Goal: Task Accomplishment & Management: Use online tool/utility

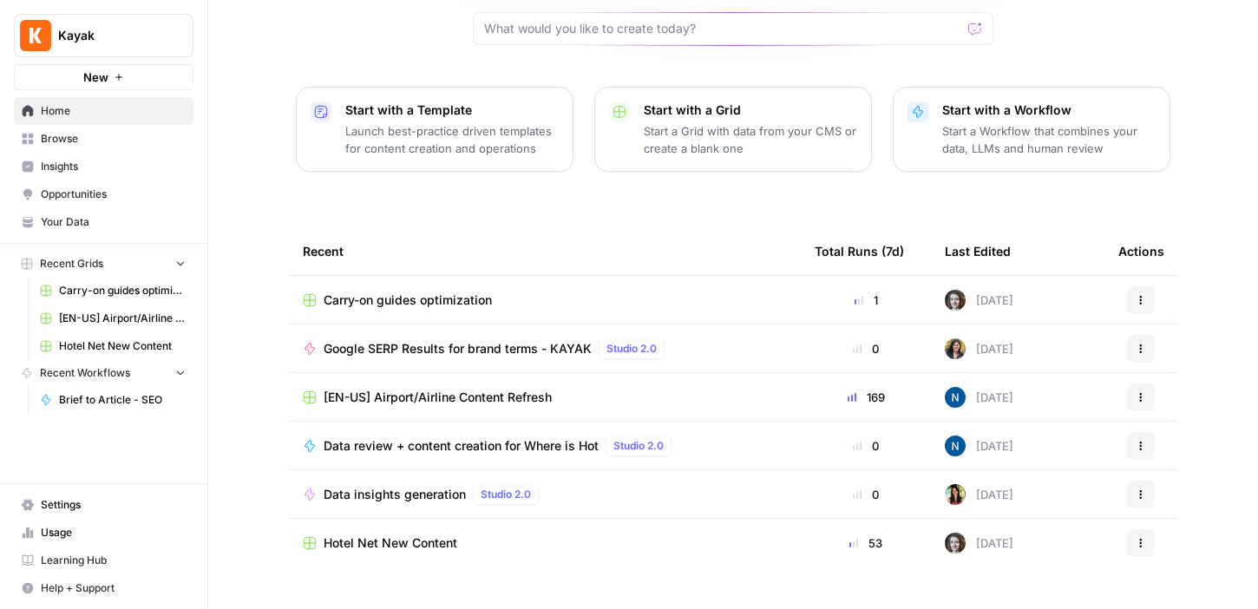
scroll to position [189, 0]
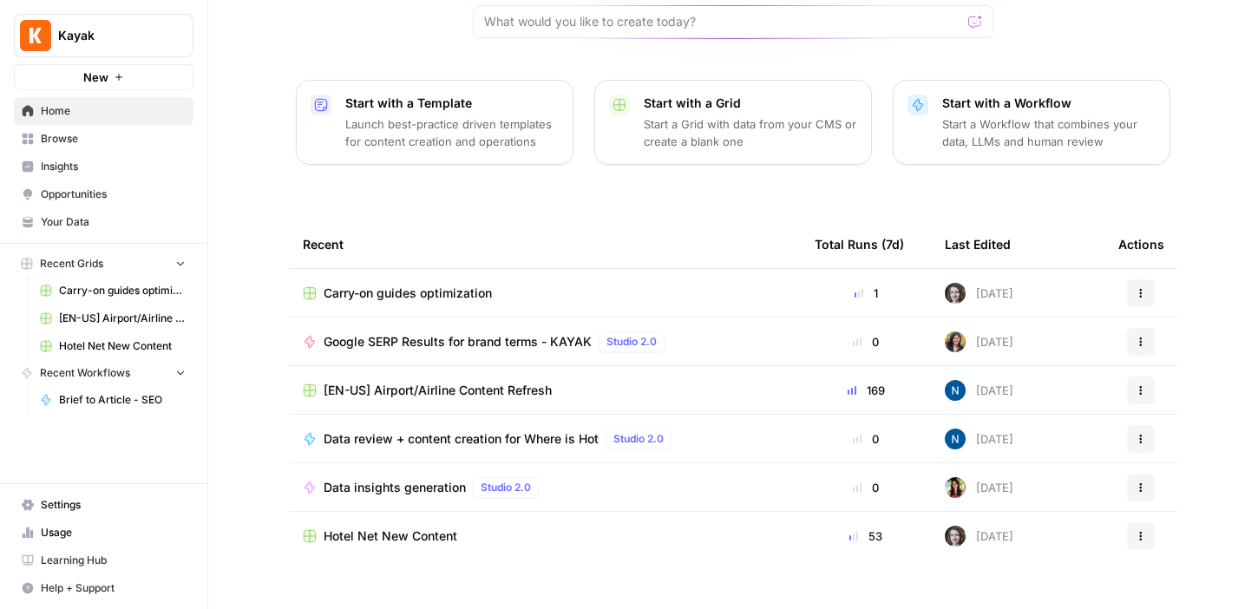
click at [234, 306] on div "[PERSON_NAME], let's start your next content workflow Start with a Template Lau…" at bounding box center [733, 224] width 1050 height 826
click at [1144, 337] on icon "button" at bounding box center [1141, 342] width 10 height 10
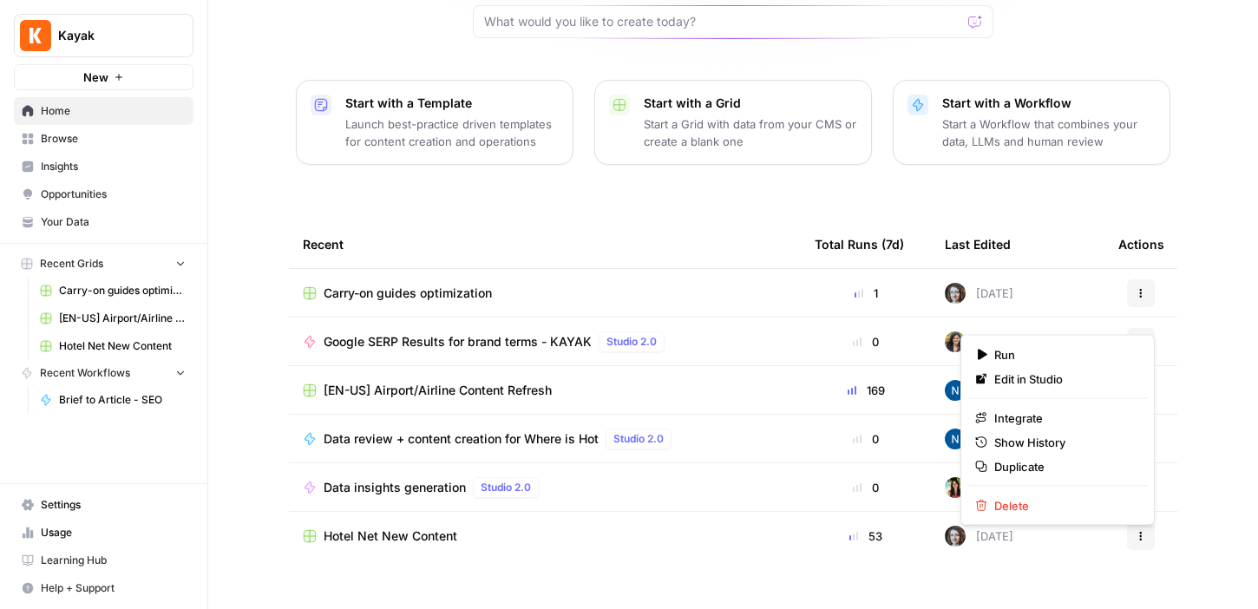
click at [1207, 331] on div "[PERSON_NAME], let's start your next content workflow Start with a Template Lau…" at bounding box center [733, 224] width 1050 height 826
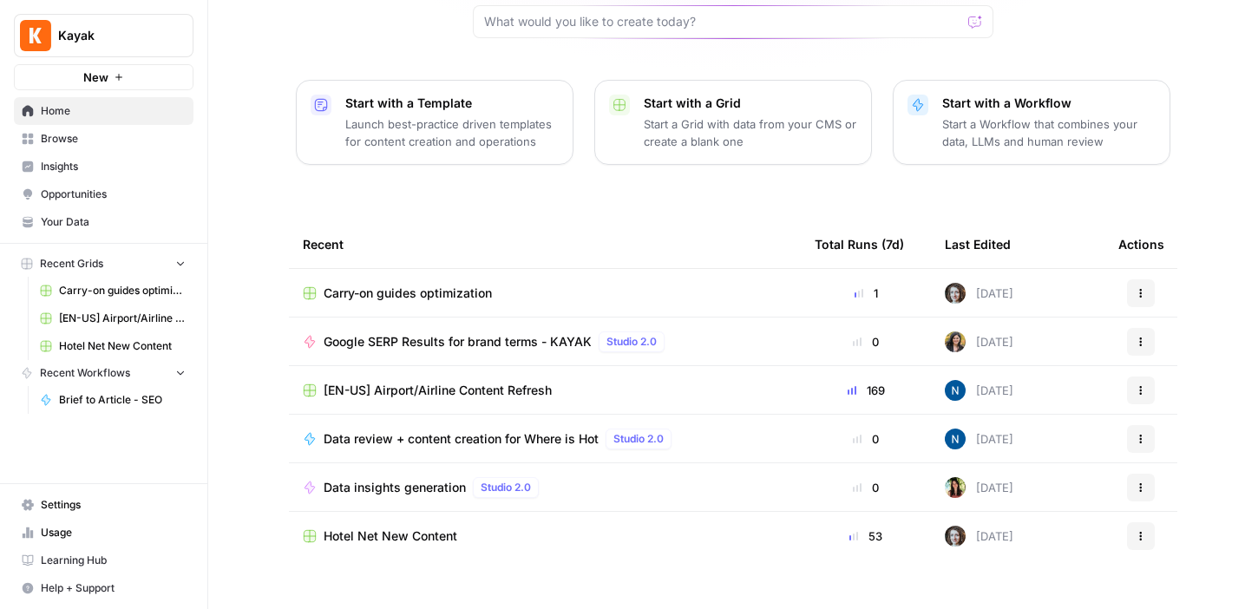
click at [255, 353] on div "[PERSON_NAME], let's start your next content workflow Start with a Template Lau…" at bounding box center [733, 224] width 1050 height 826
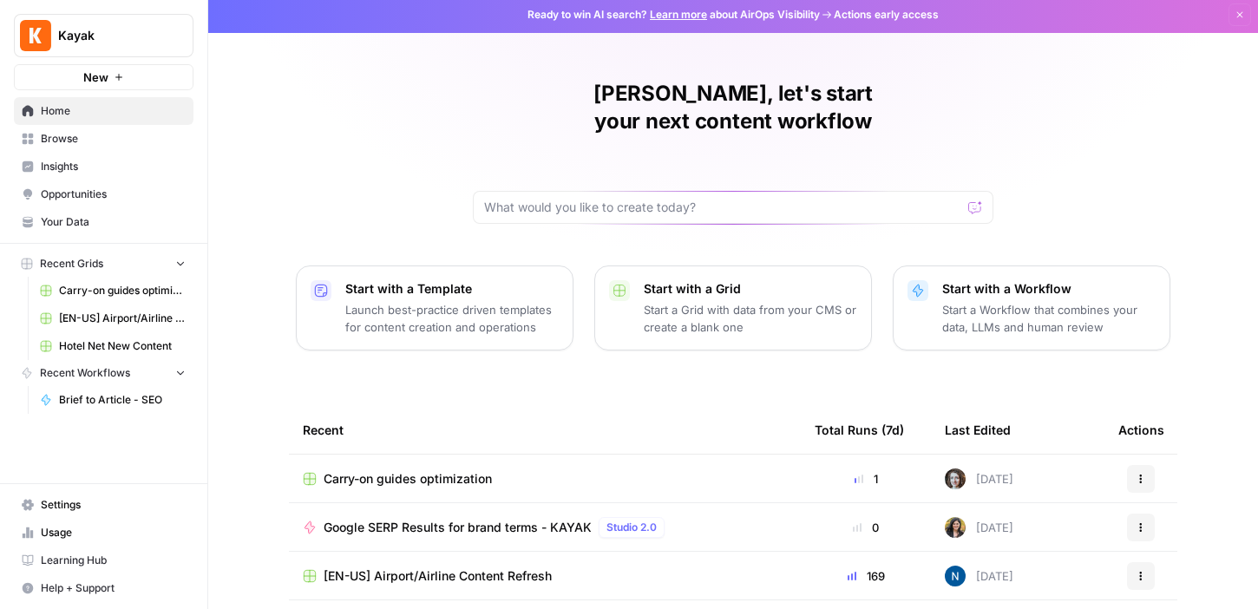
scroll to position [0, 0]
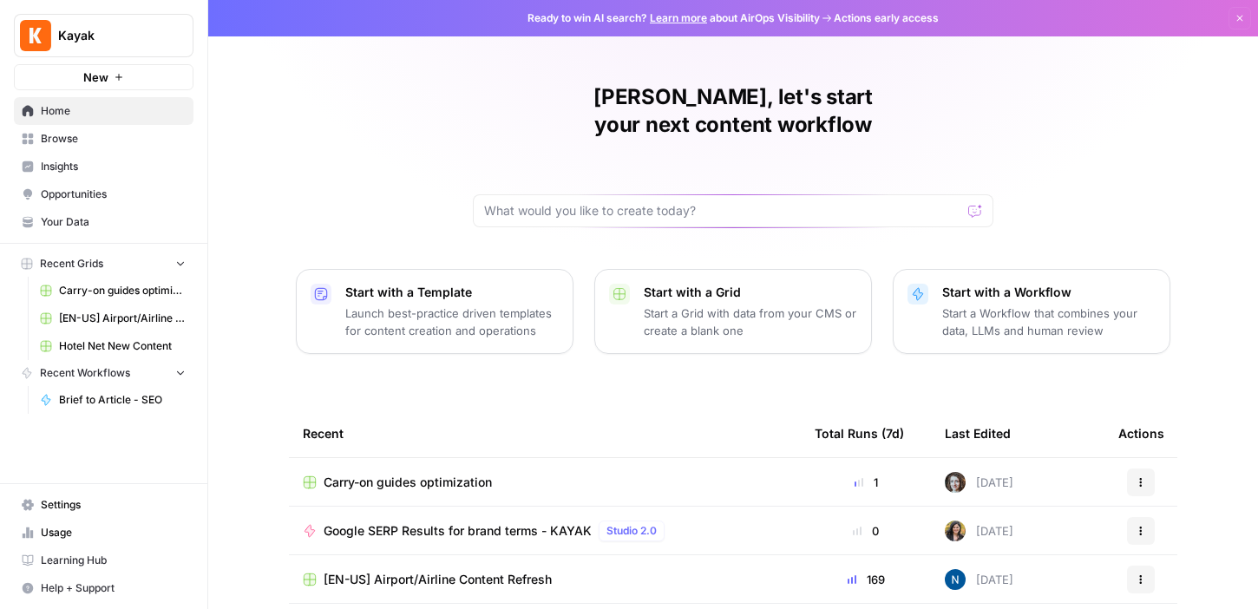
click at [171, 371] on button "Recent Workflows" at bounding box center [104, 373] width 180 height 26
click at [84, 148] on link "Browse" at bounding box center [104, 139] width 180 height 28
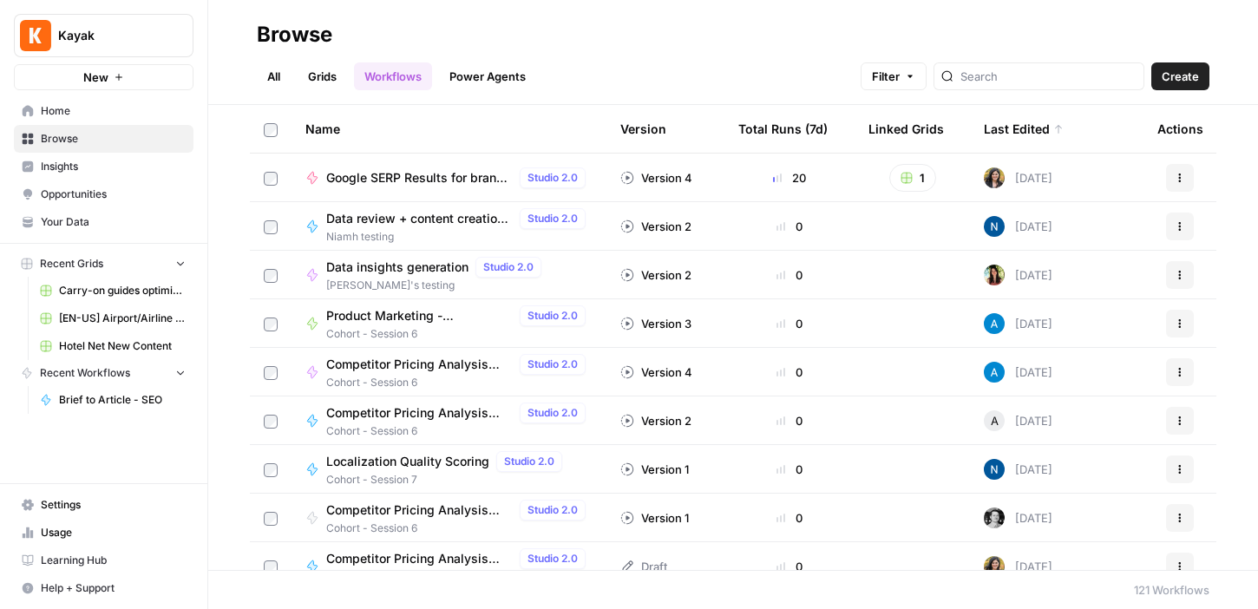
scroll to position [3, 0]
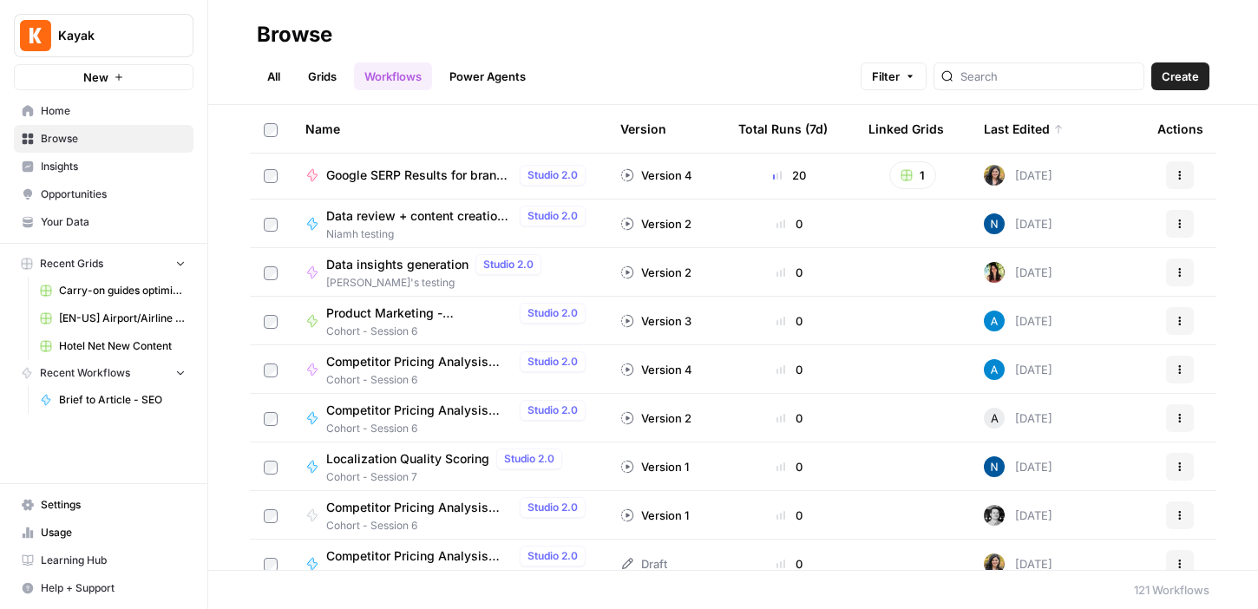
click at [1031, 86] on div at bounding box center [1039, 76] width 211 height 28
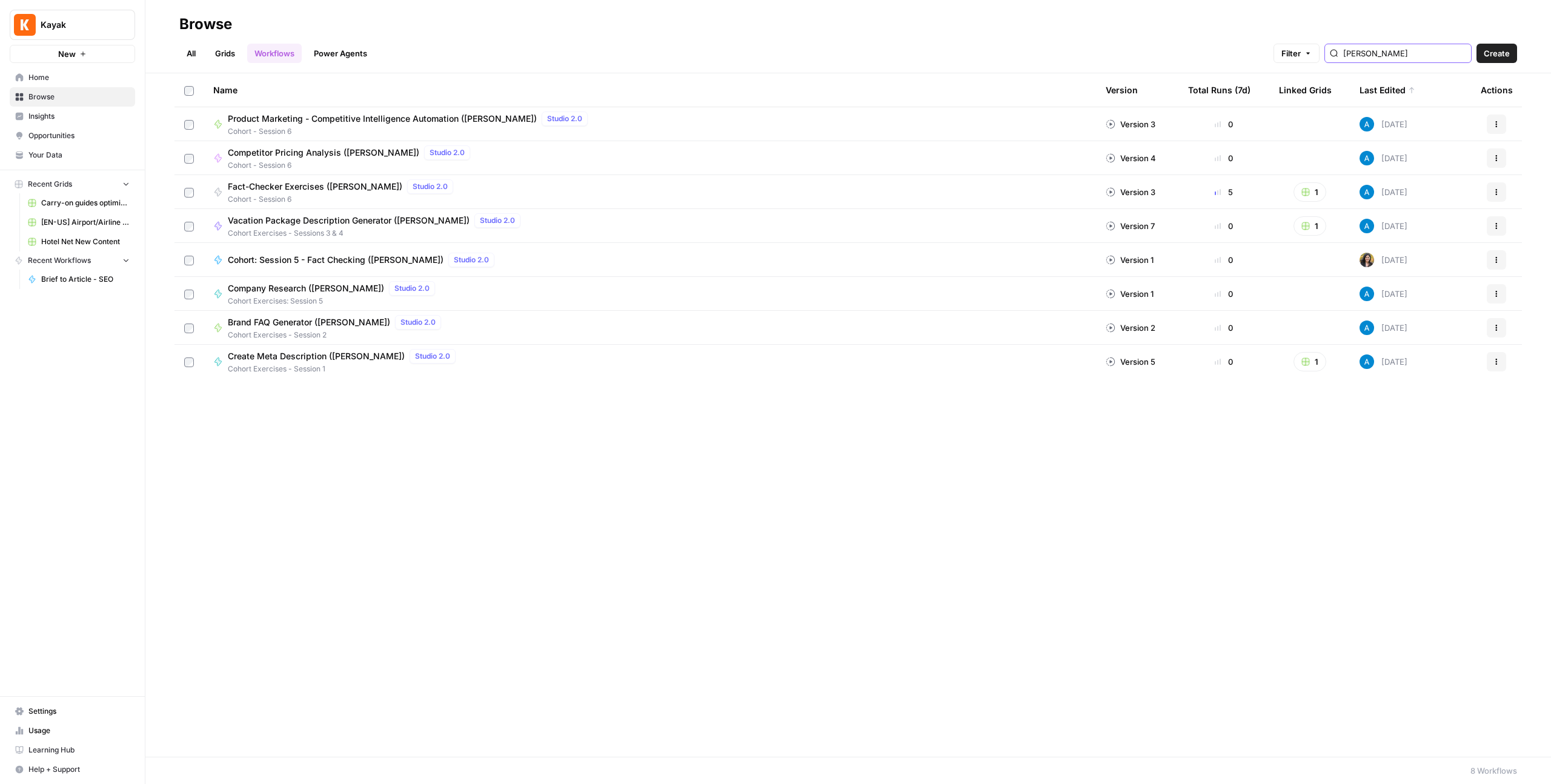
type input "[PERSON_NAME]"
click at [305, 185] on span "Fact-Checker Exercises ([PERSON_NAME])" at bounding box center [315, 186] width 175 height 12
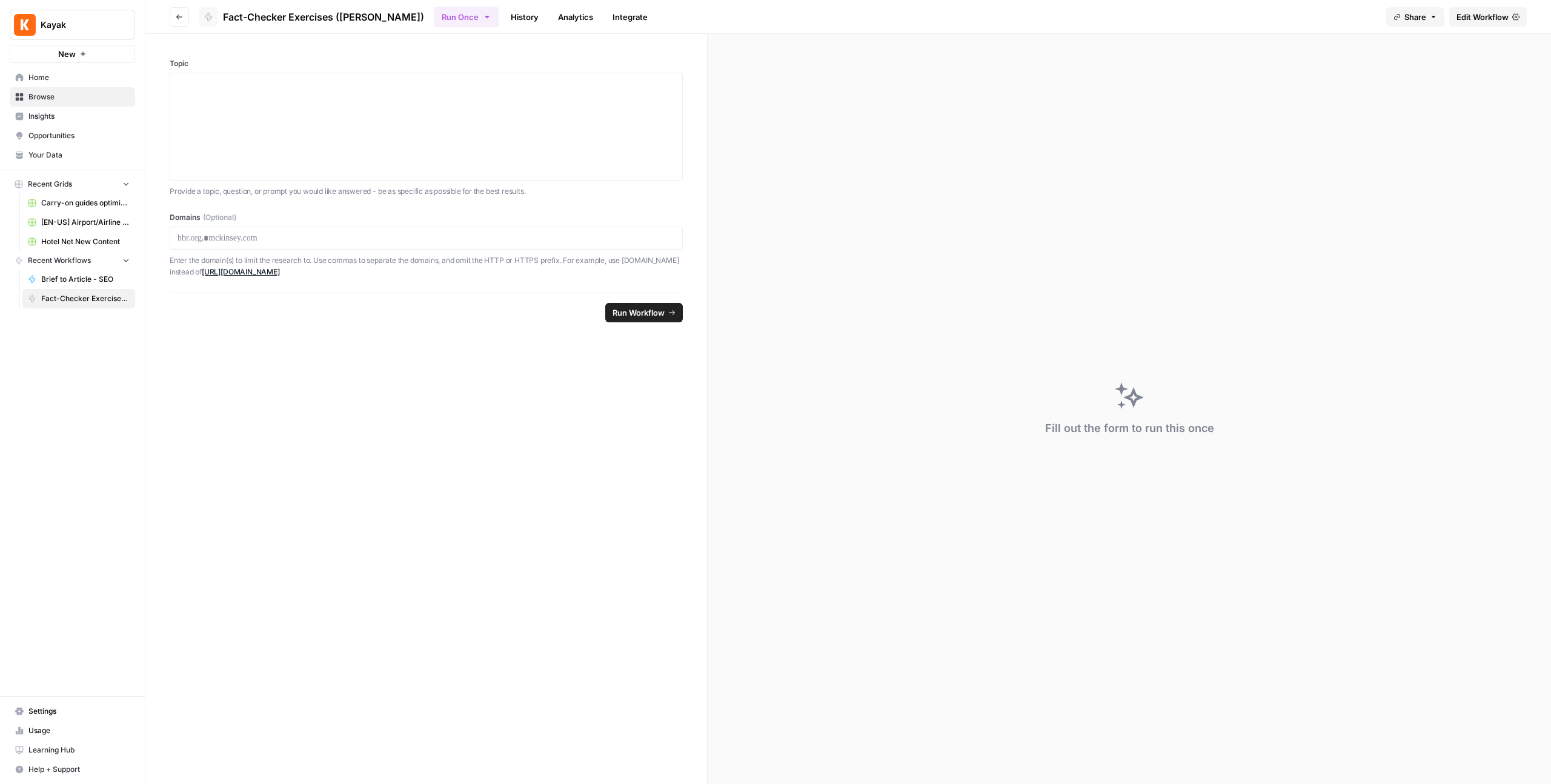
click at [179, 19] on icon "button" at bounding box center [179, 17] width 7 height 7
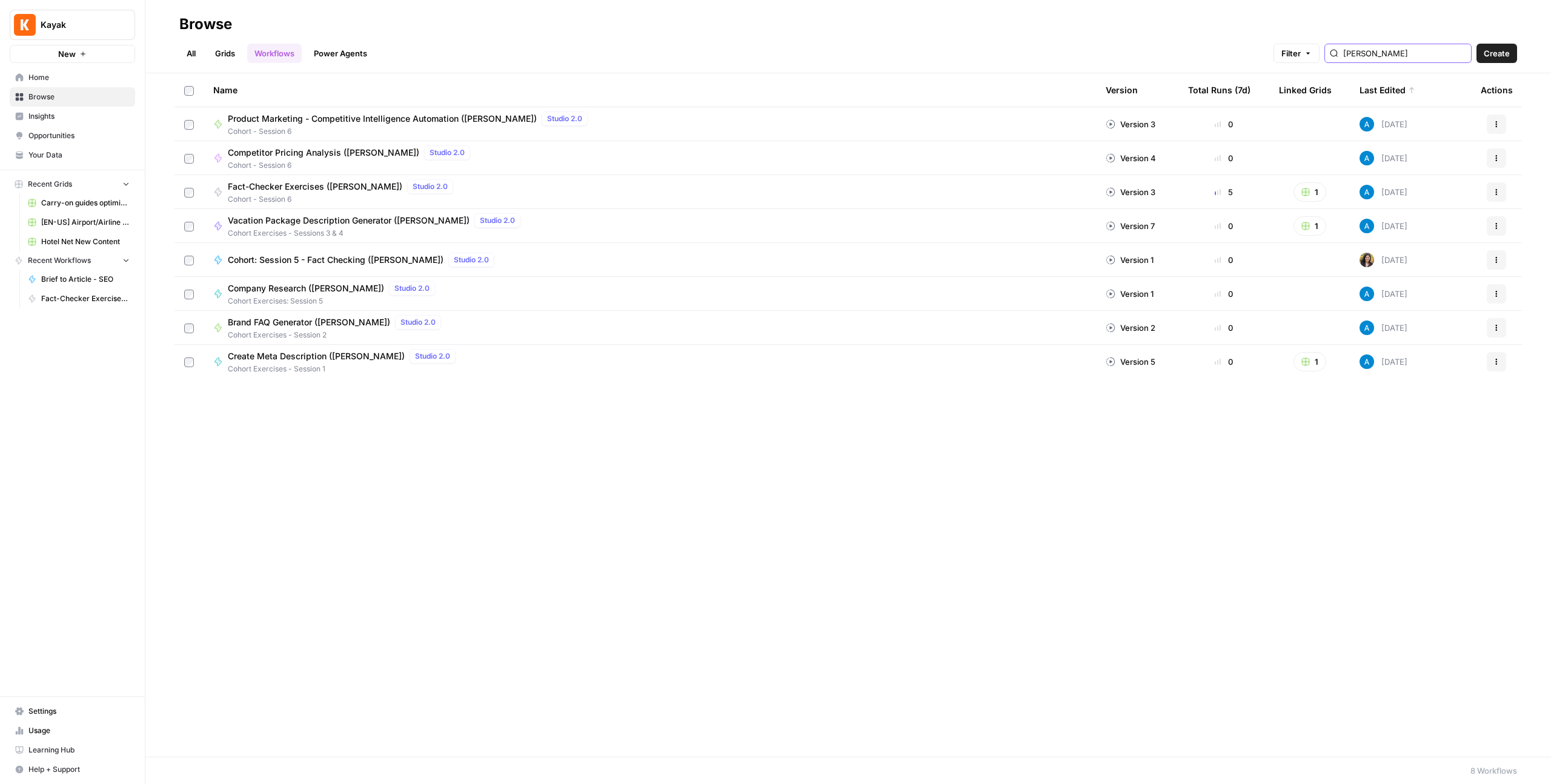
click at [878, 50] on input "[PERSON_NAME]" at bounding box center [1405, 53] width 123 height 12
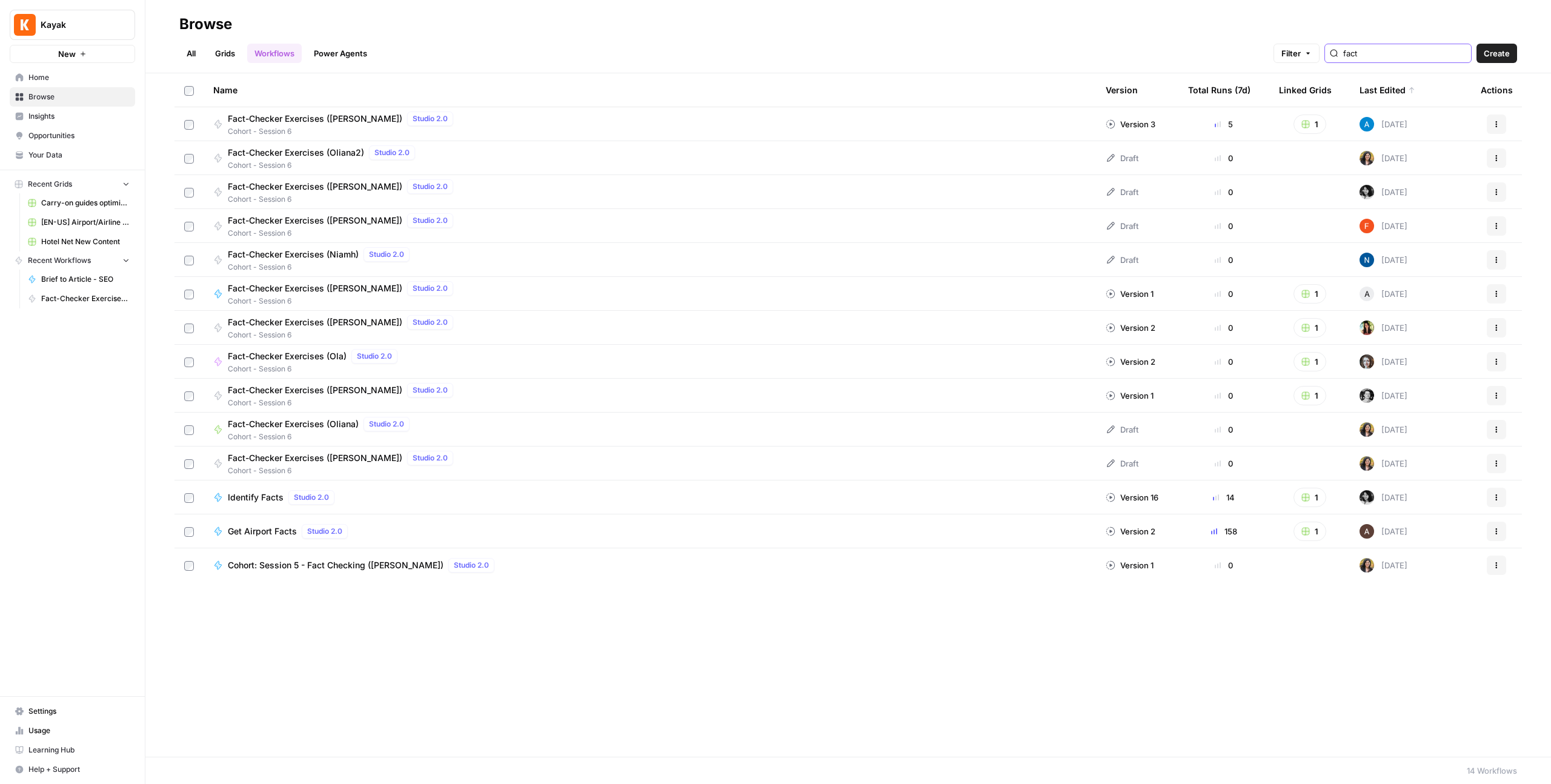
type input "fact"
click at [878, 112] on td "Actions" at bounding box center [1497, 124] width 51 height 34
click at [878, 124] on icon "button" at bounding box center [1497, 124] width 7 height 7
click at [878, 246] on span "Duplicate" at bounding box center [1443, 247] width 97 height 12
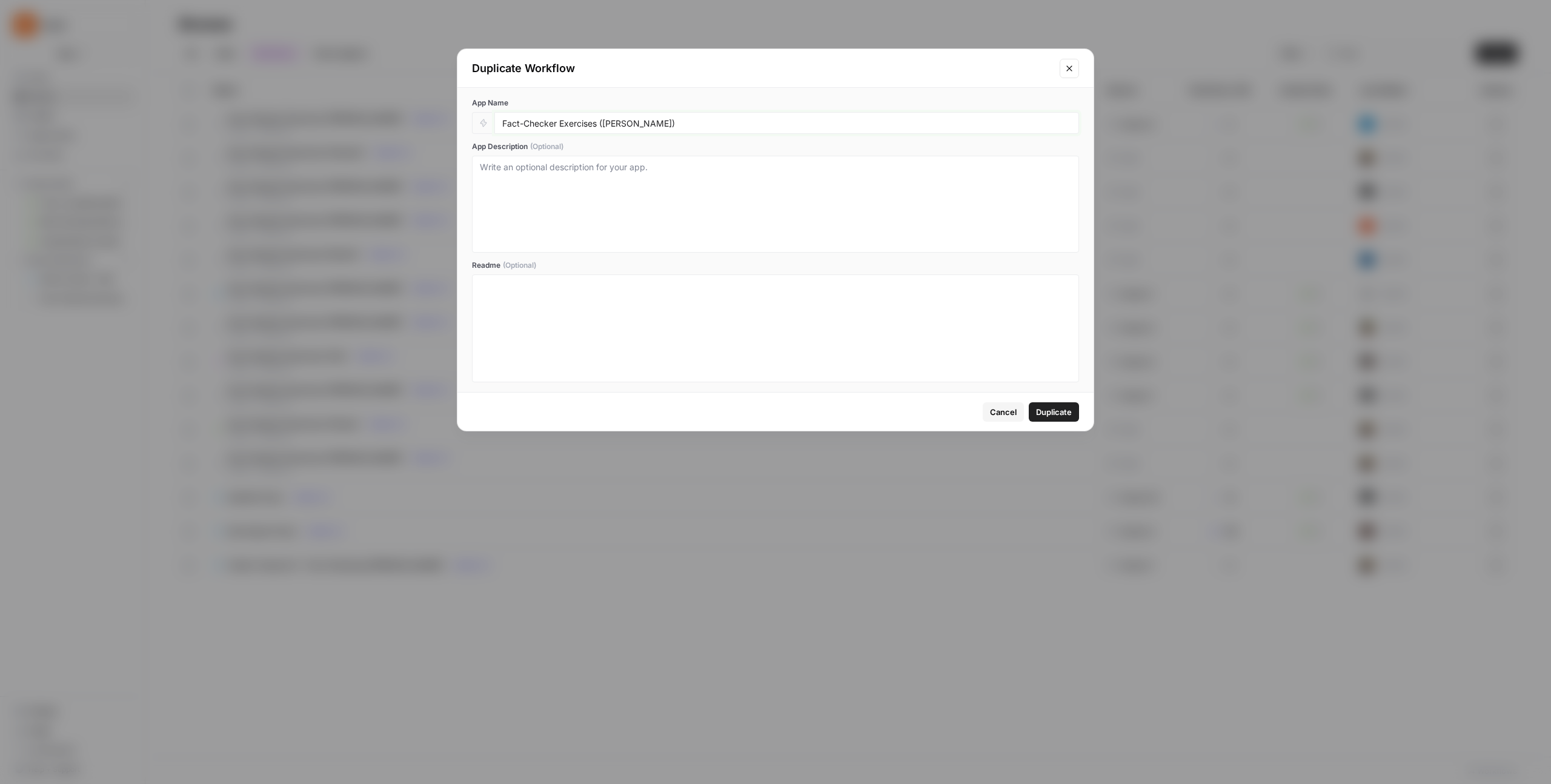
click at [631, 122] on input "Fact-Checker Exercises ([PERSON_NAME])" at bounding box center [786, 123] width 569 height 11
click at [631, 124] on input "Fact-Checker Exercises ([PERSON_NAME])" at bounding box center [786, 123] width 569 height 11
click at [623, 124] on input "Fact-Checker Exercises ([PERSON_NAME])" at bounding box center [786, 123] width 569 height 11
type input "Fact-Checker Exercises ([PERSON_NAME])"
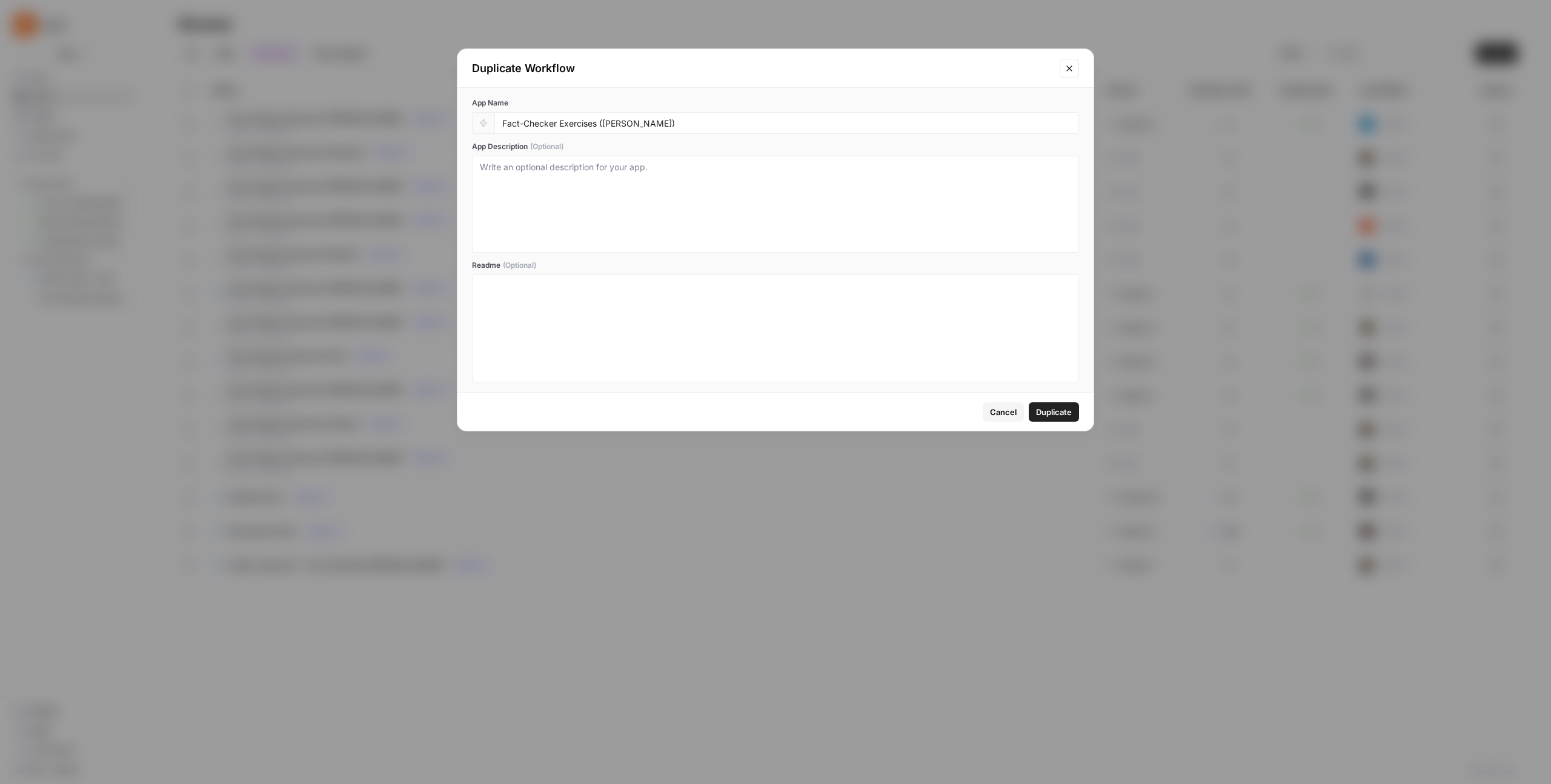
click at [878, 415] on span "Duplicate" at bounding box center [1054, 411] width 36 height 12
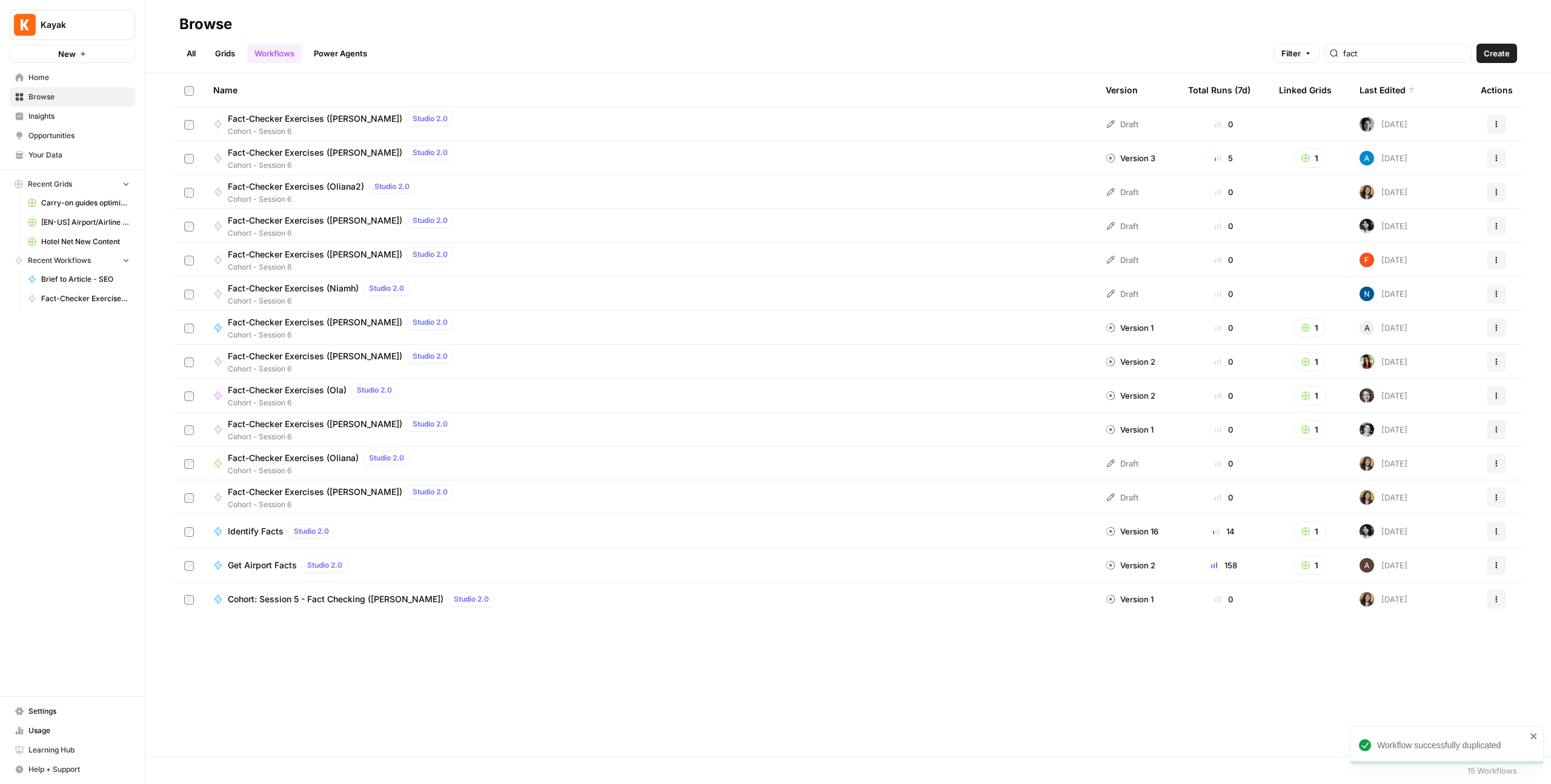
click at [297, 119] on span "Fact-Checker Exercises ([PERSON_NAME])" at bounding box center [315, 118] width 175 height 12
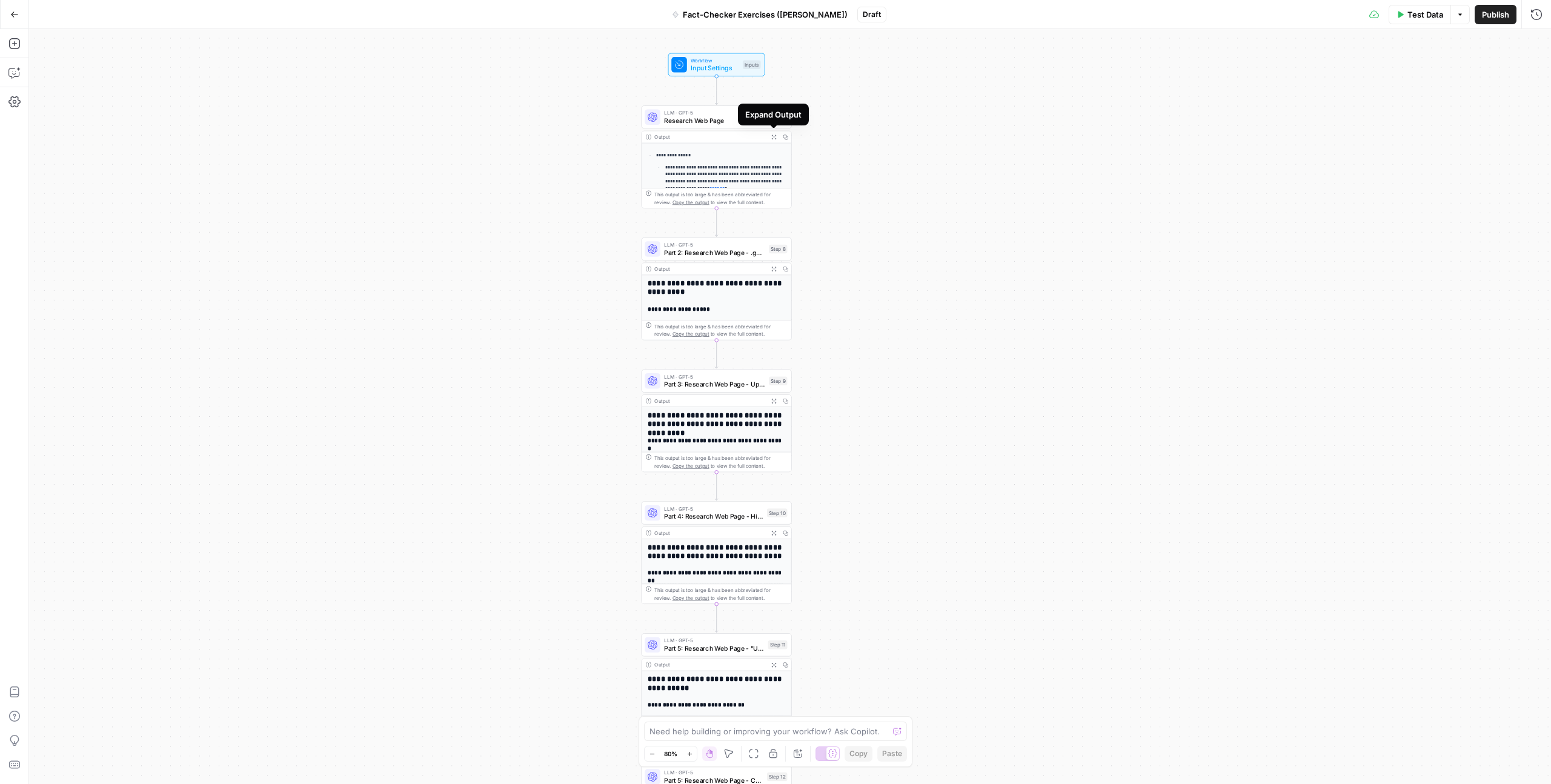
click at [774, 135] on icon "button" at bounding box center [774, 137] width 4 height 4
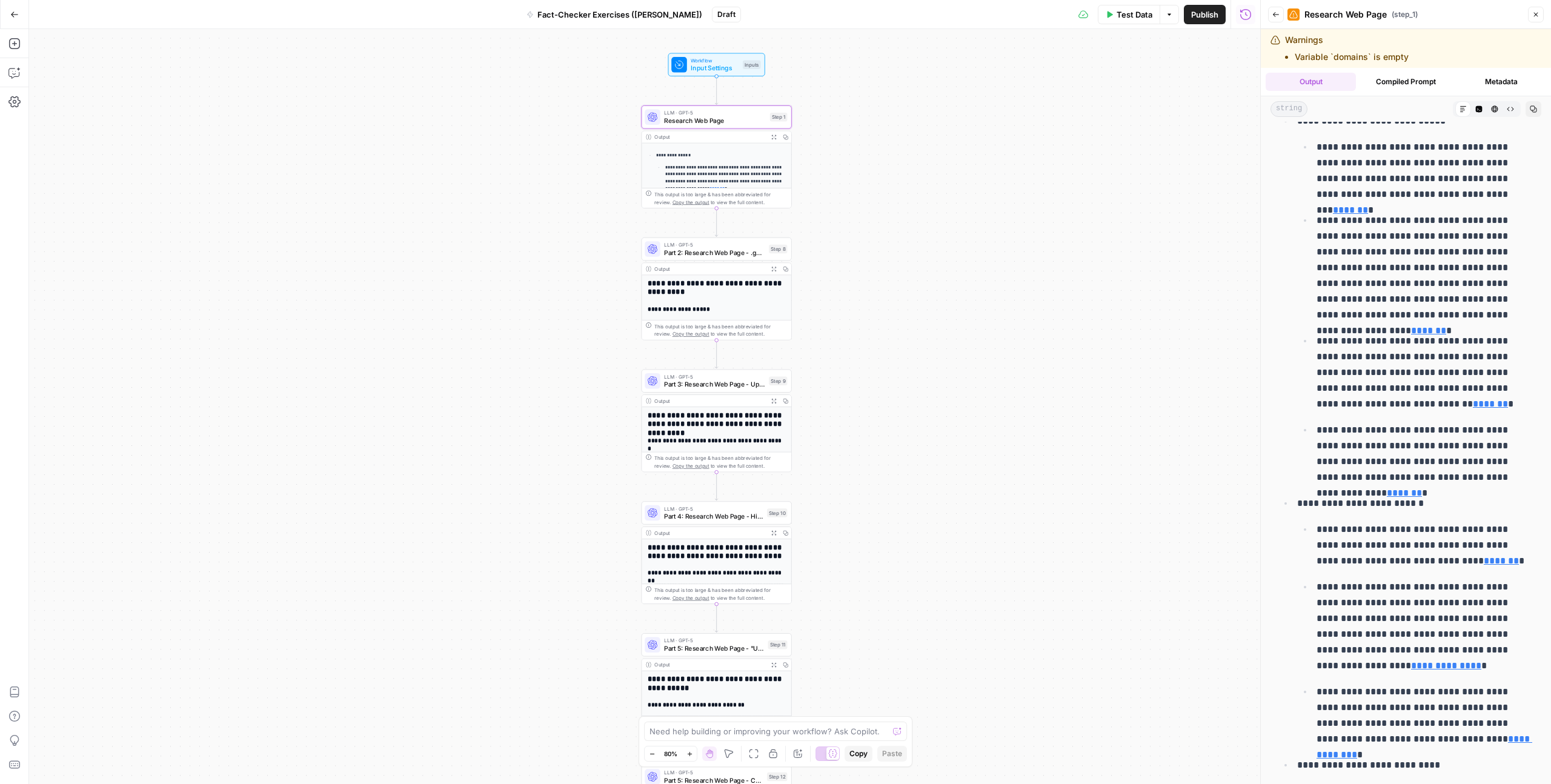
scroll to position [265, 0]
click at [744, 98] on icon "button" at bounding box center [746, 98] width 8 height 8
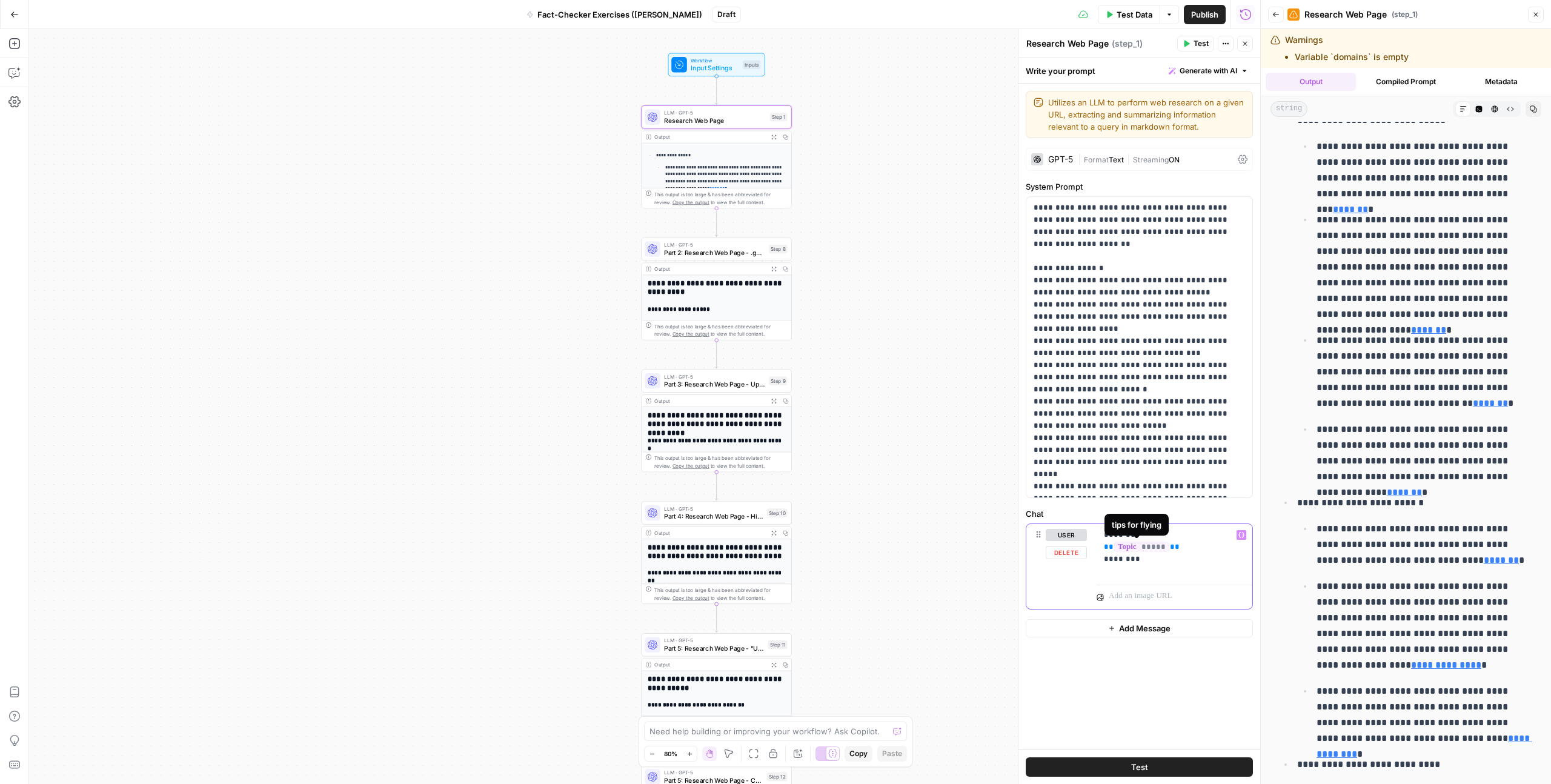
click at [878, 424] on span "*****" at bounding box center [1142, 547] width 55 height 10
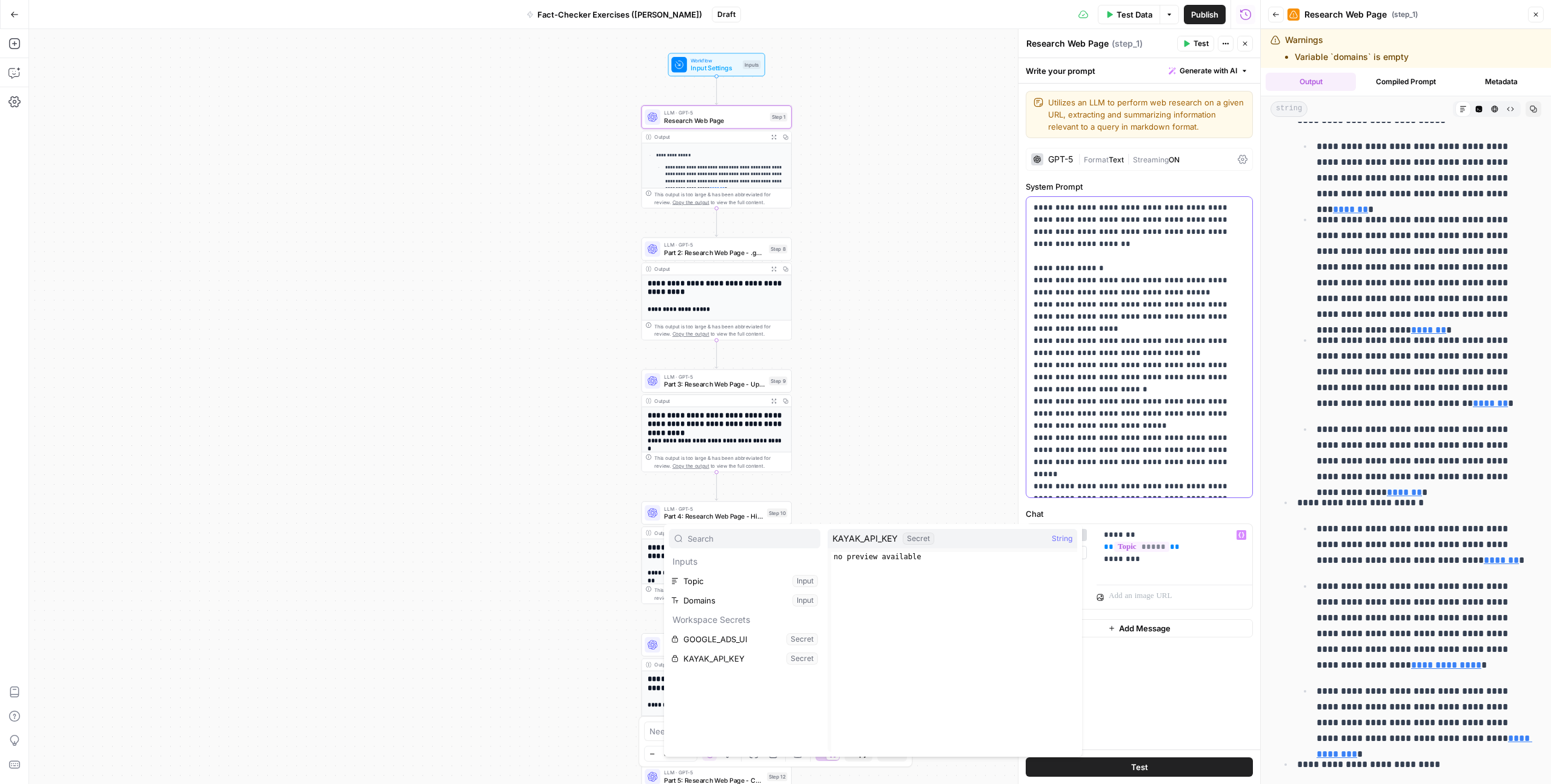
click at [878, 424] on p "**********" at bounding box center [1139, 347] width 212 height 291
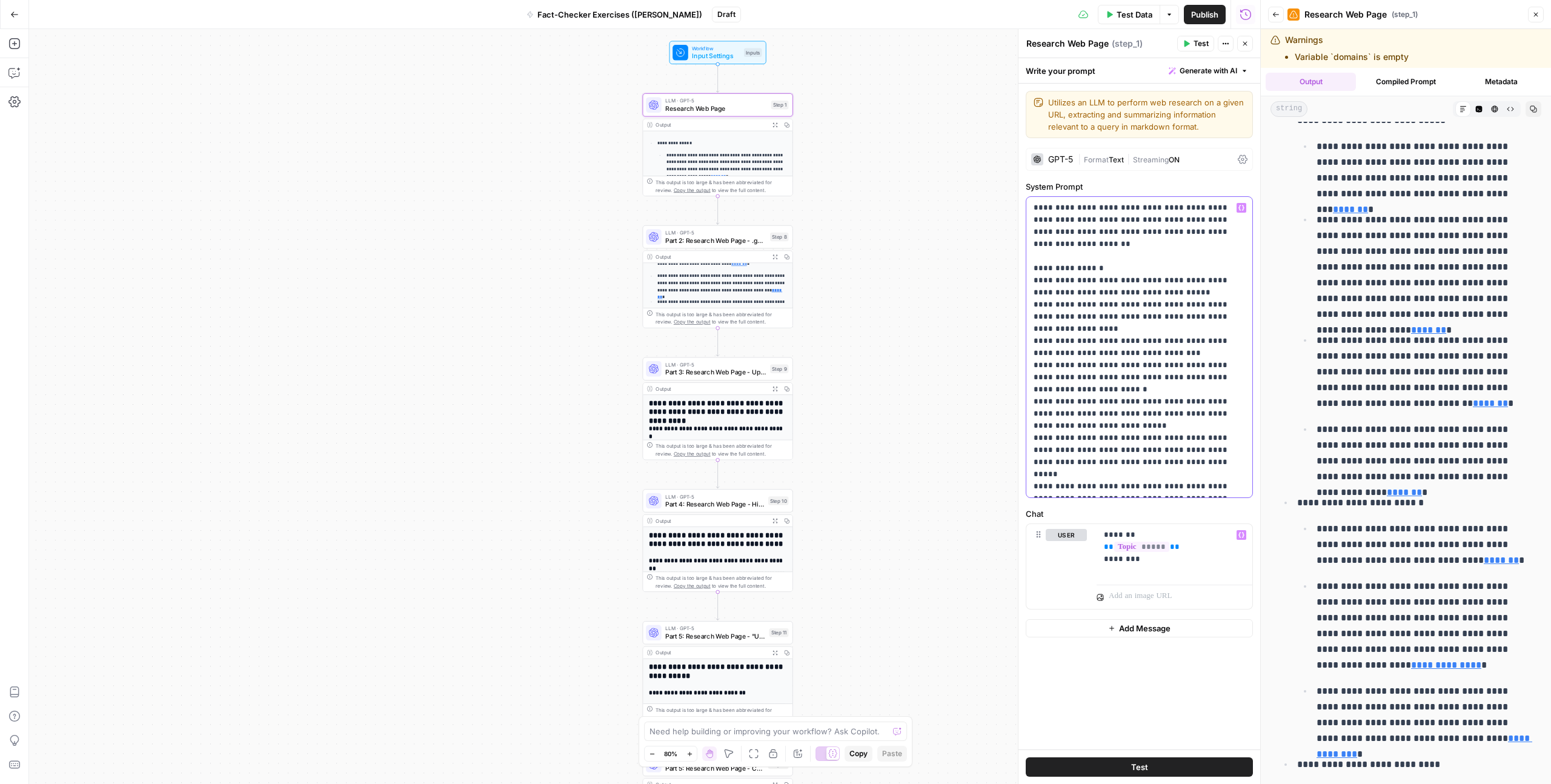
scroll to position [93, 0]
click at [745, 219] on icon "button" at bounding box center [748, 219] width 7 height 7
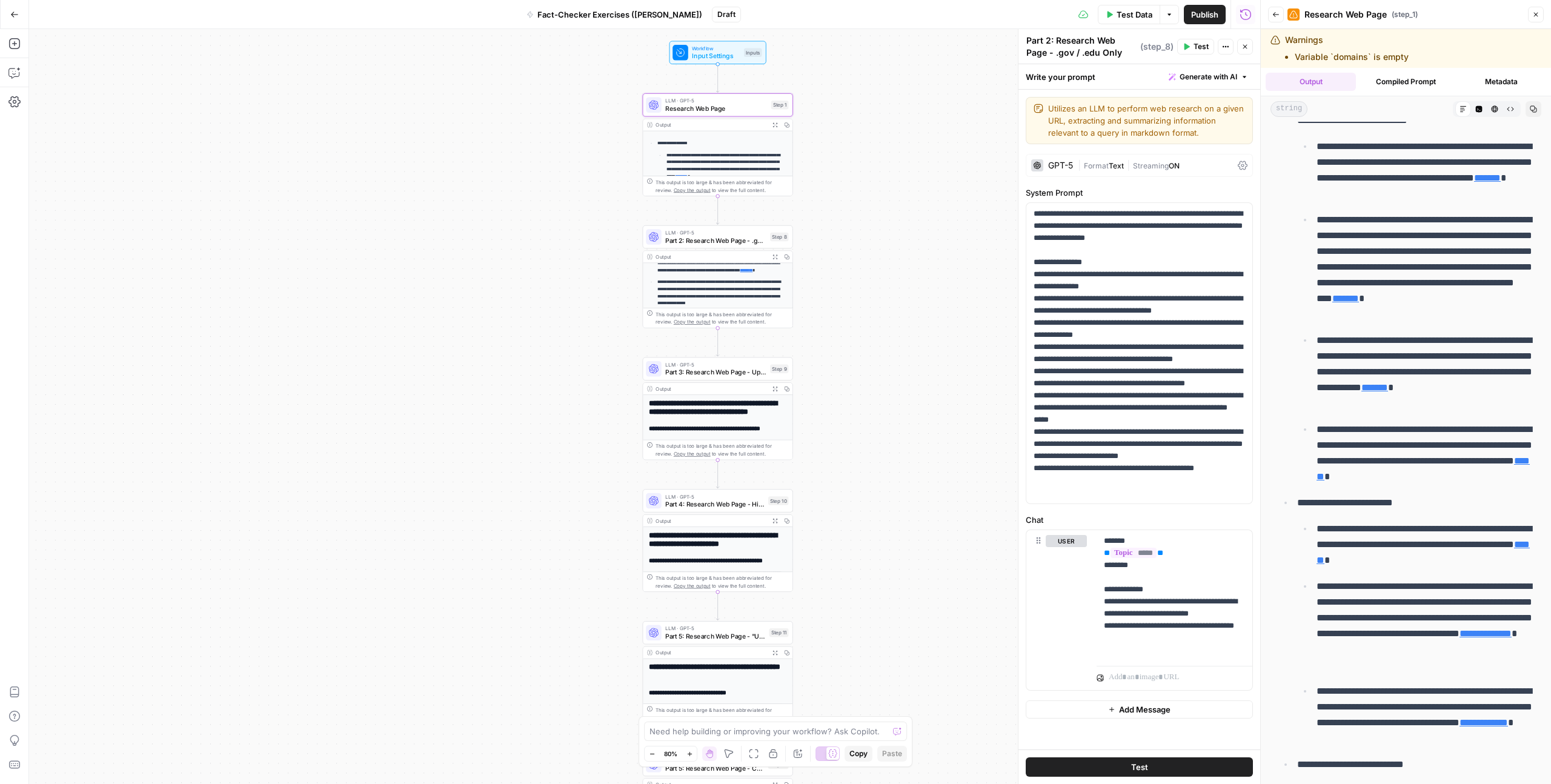
scroll to position [124, 0]
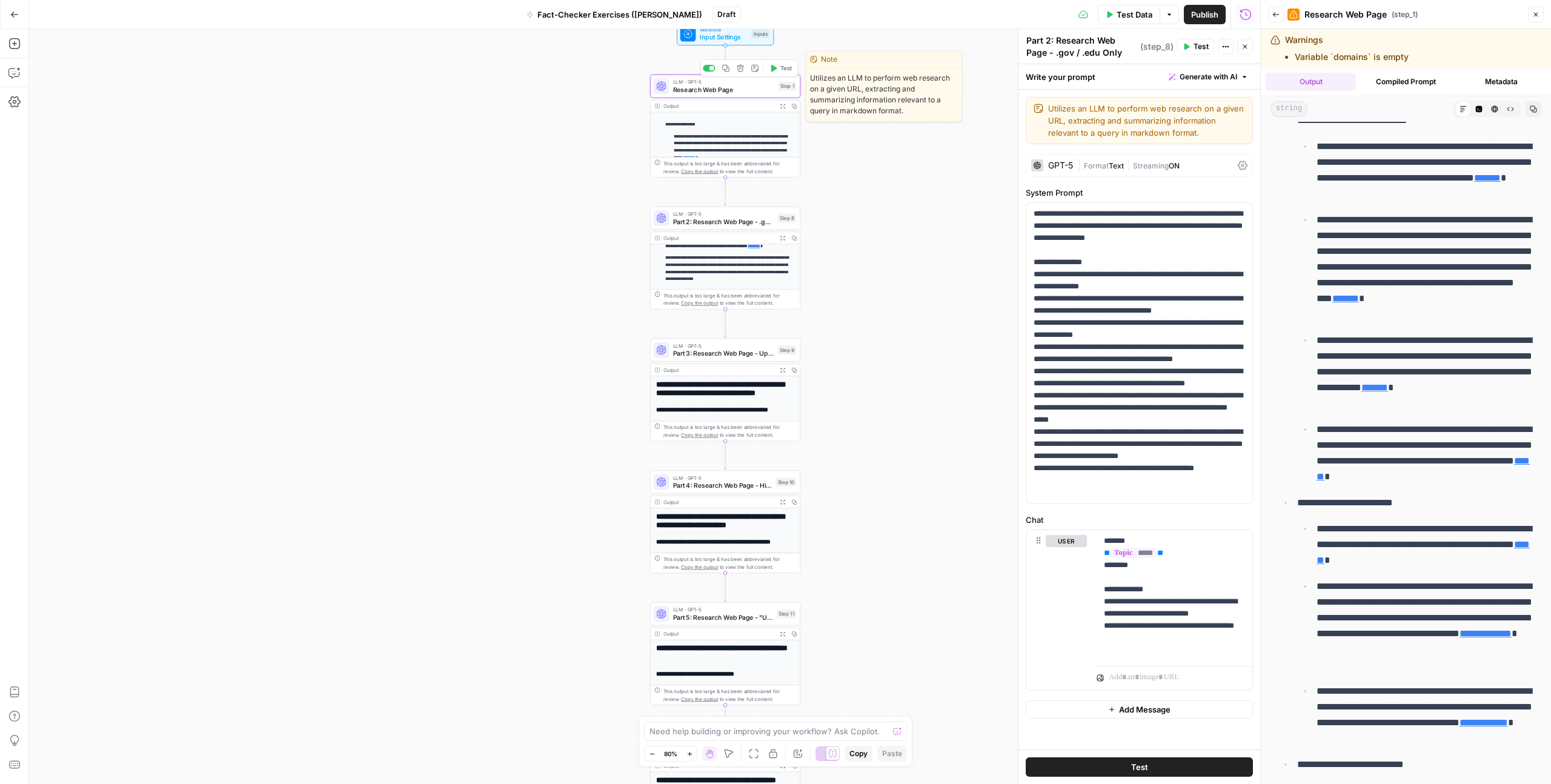
click at [756, 68] on icon "button" at bounding box center [755, 68] width 8 height 8
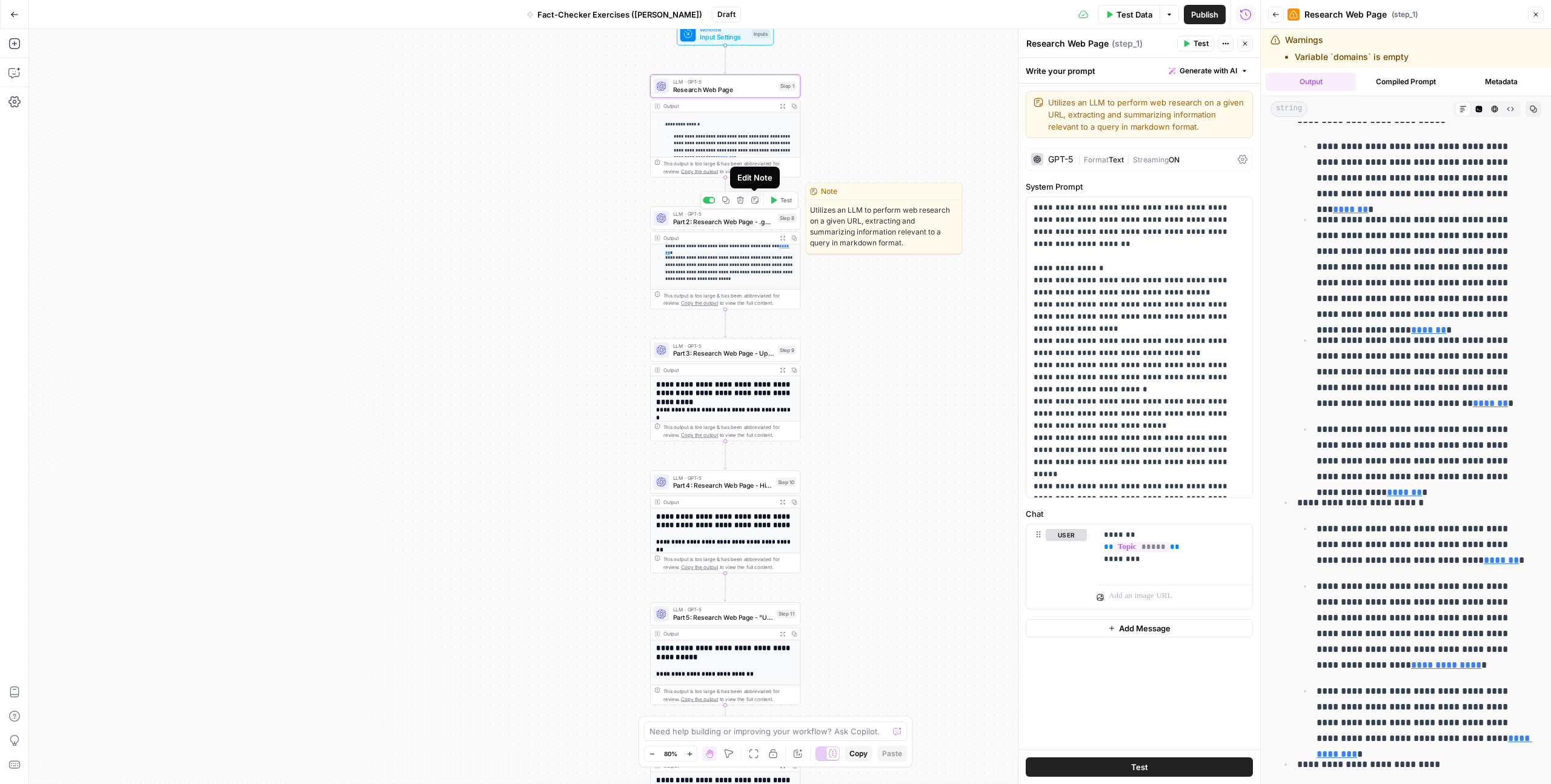
click at [754, 202] on icon "button" at bounding box center [755, 200] width 8 height 8
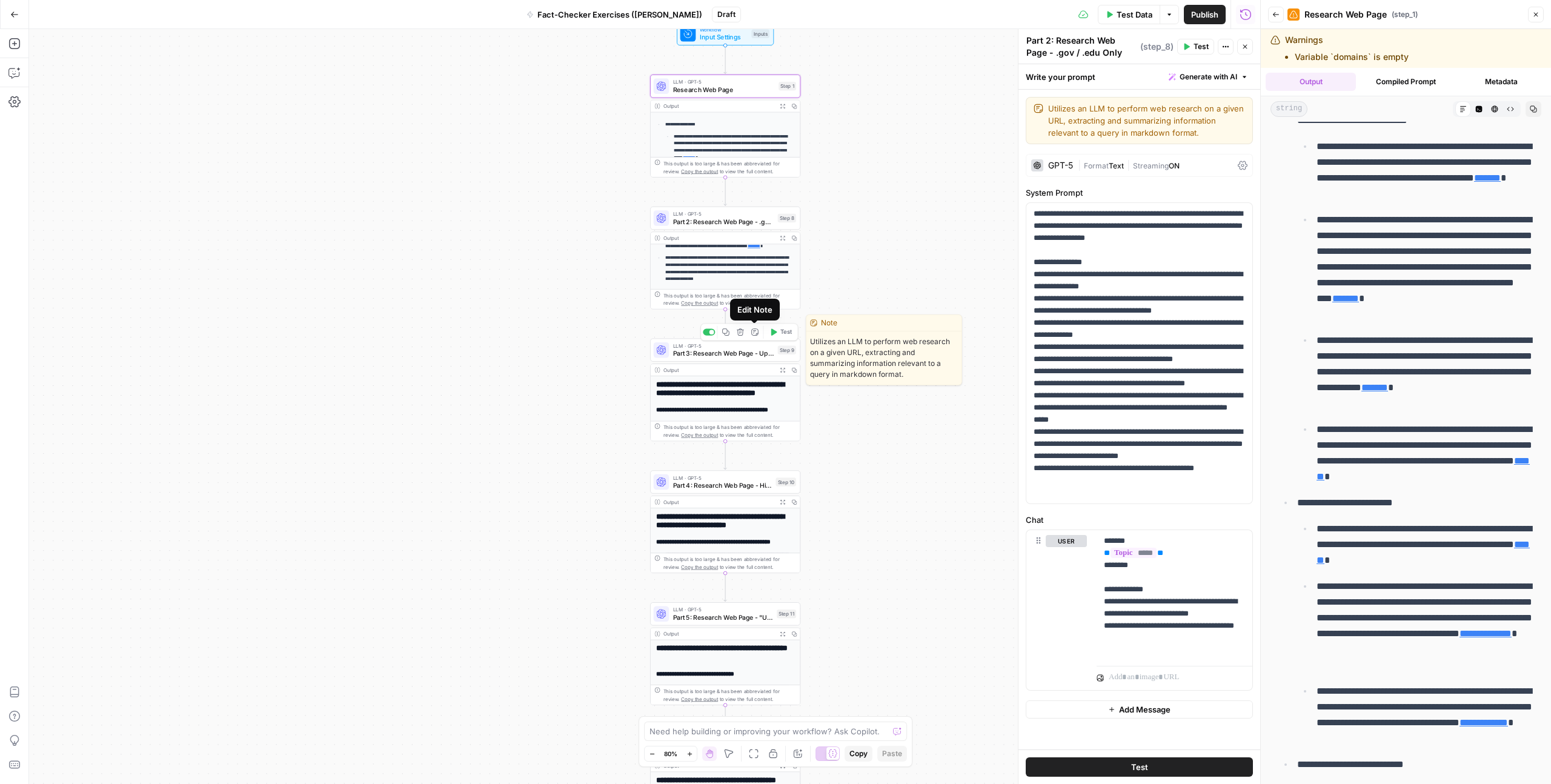
click at [756, 333] on icon "button" at bounding box center [755, 332] width 7 height 7
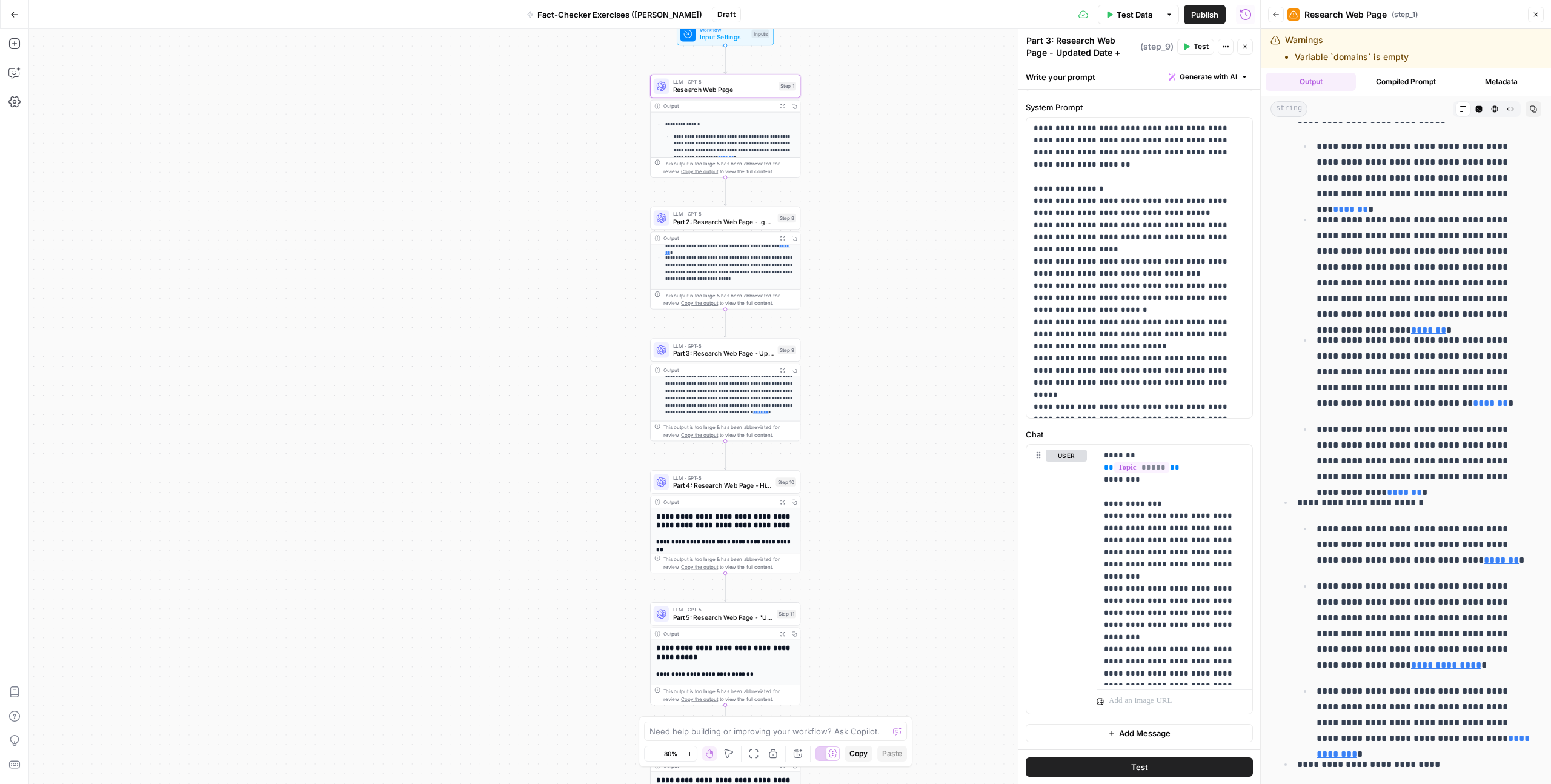
scroll to position [83, 0]
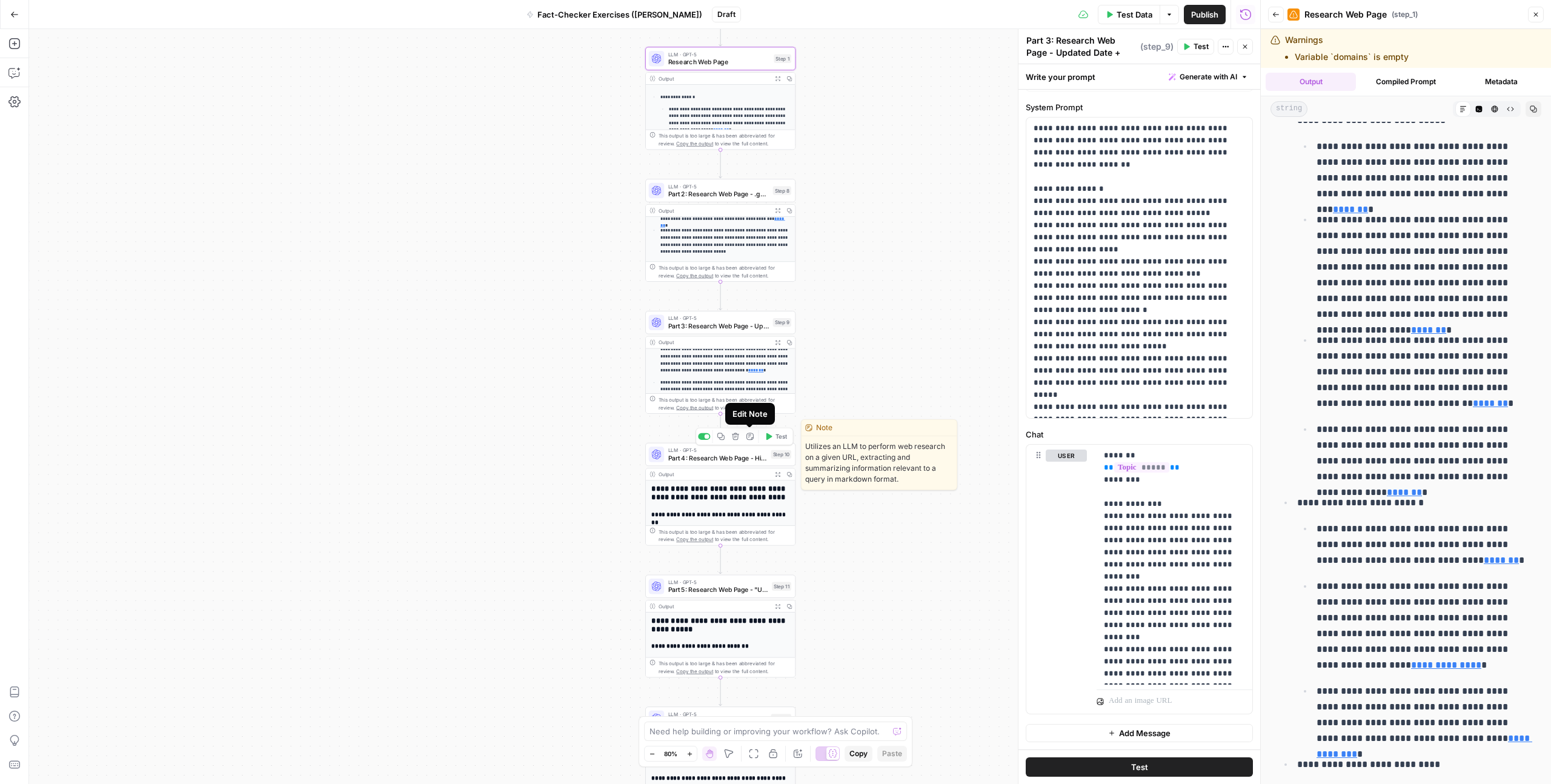
click at [749, 424] on icon "button" at bounding box center [750, 436] width 7 height 7
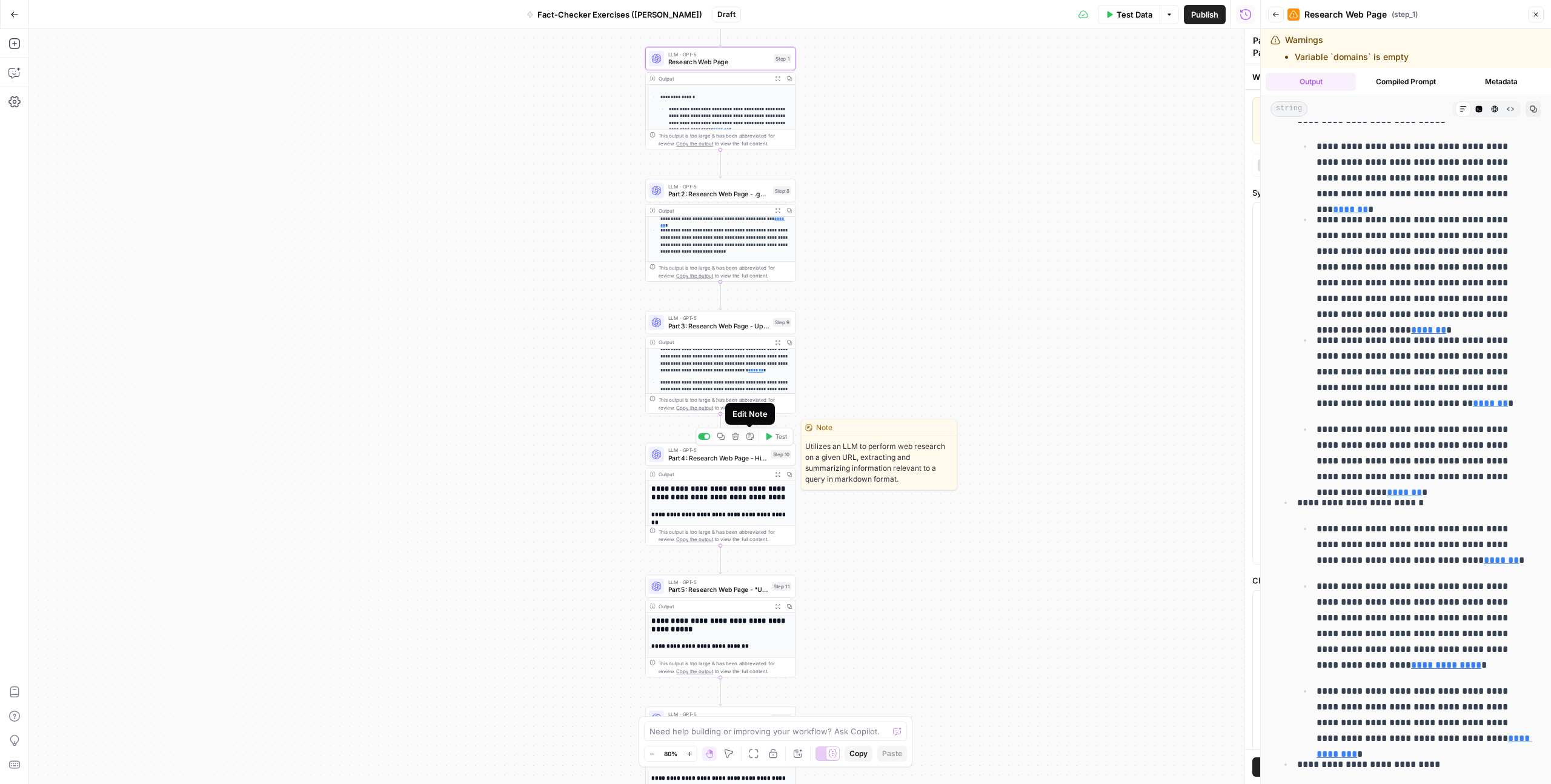
type textarea "Part 4: Research Web Page - High / Medium / Low"
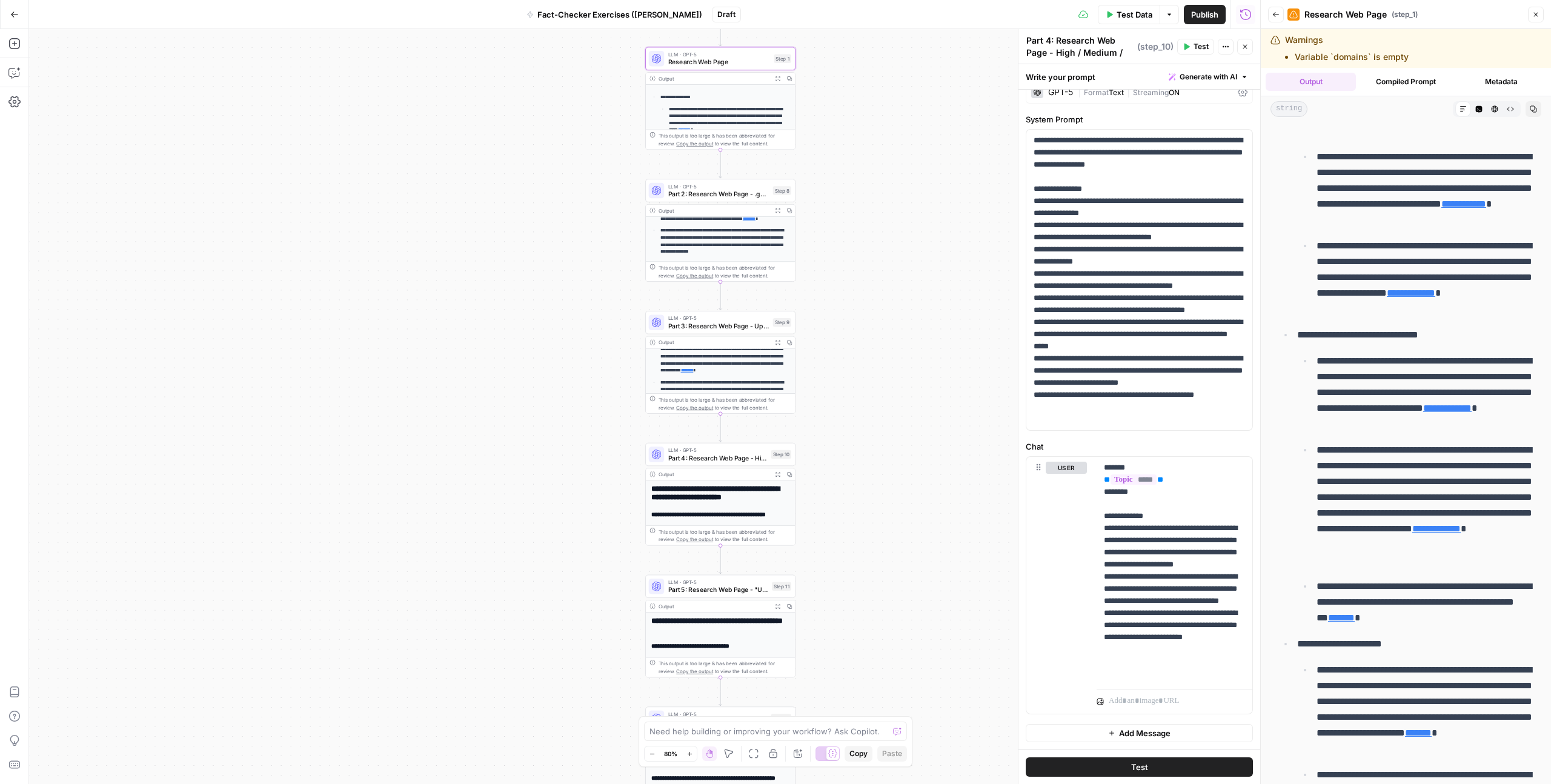
scroll to position [1279, 0]
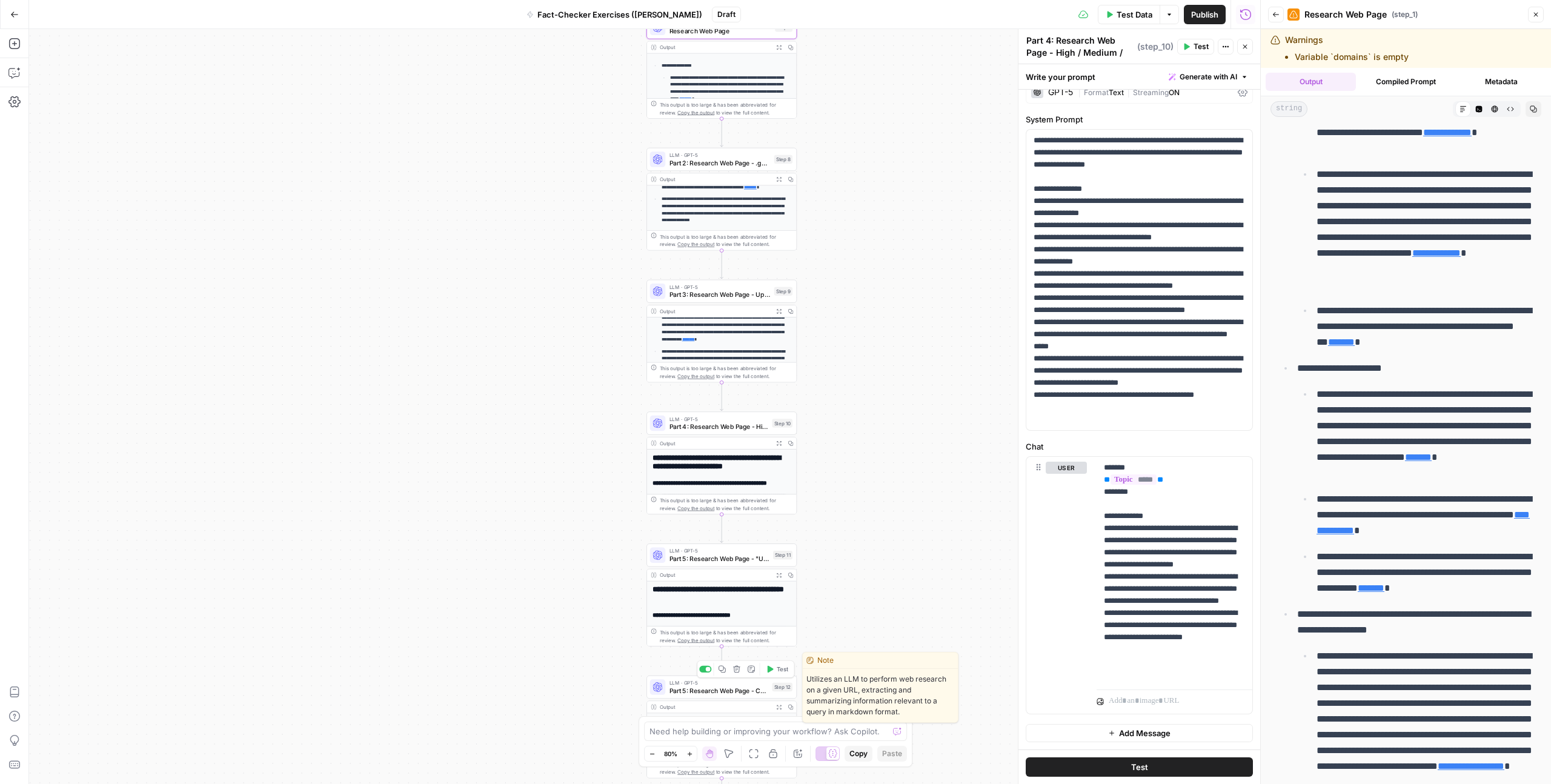
click at [752, 424] on icon "button" at bounding box center [751, 670] width 7 height 7
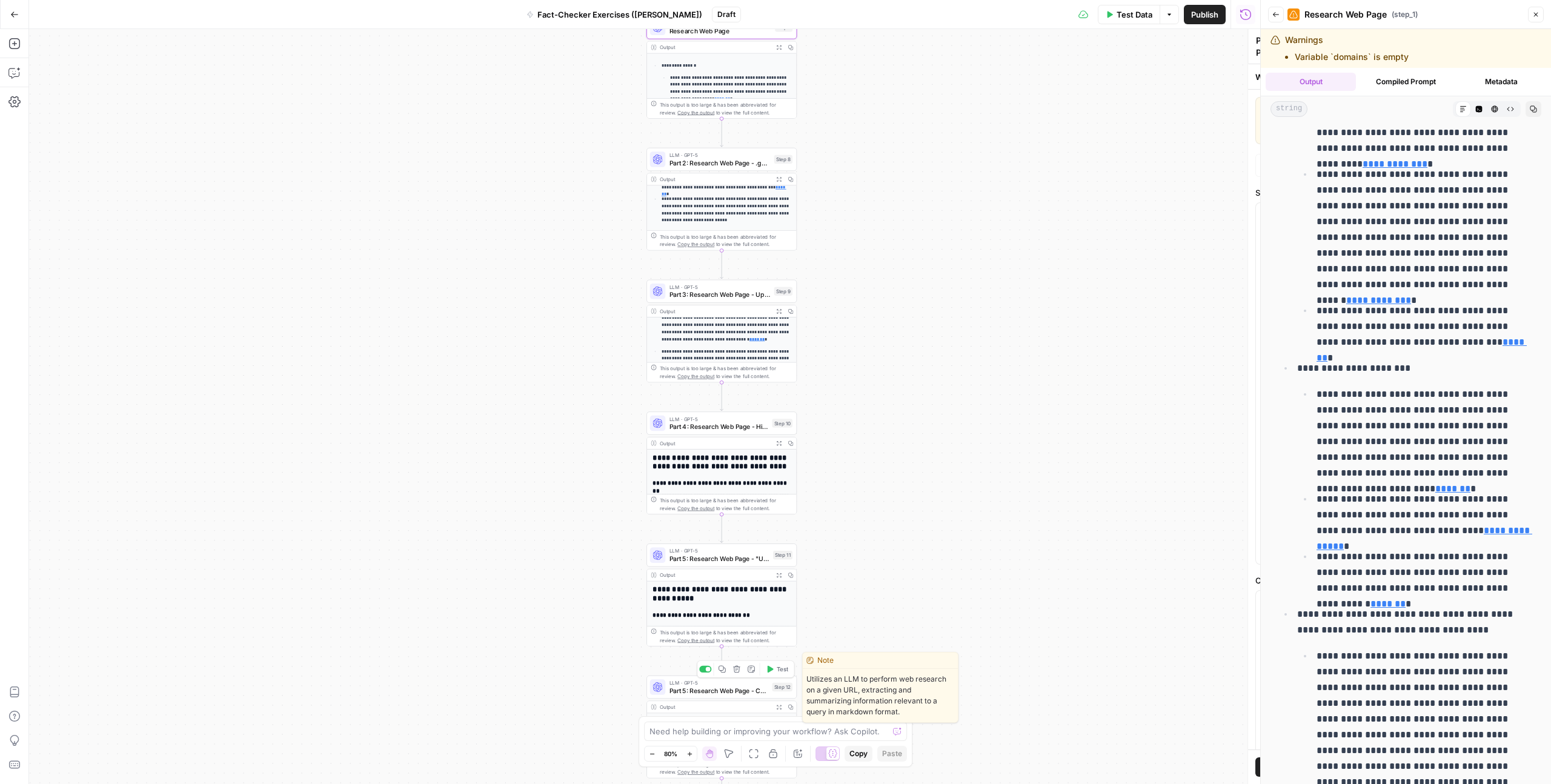
type textarea "Part 5: Research Web Page - Contradiction"
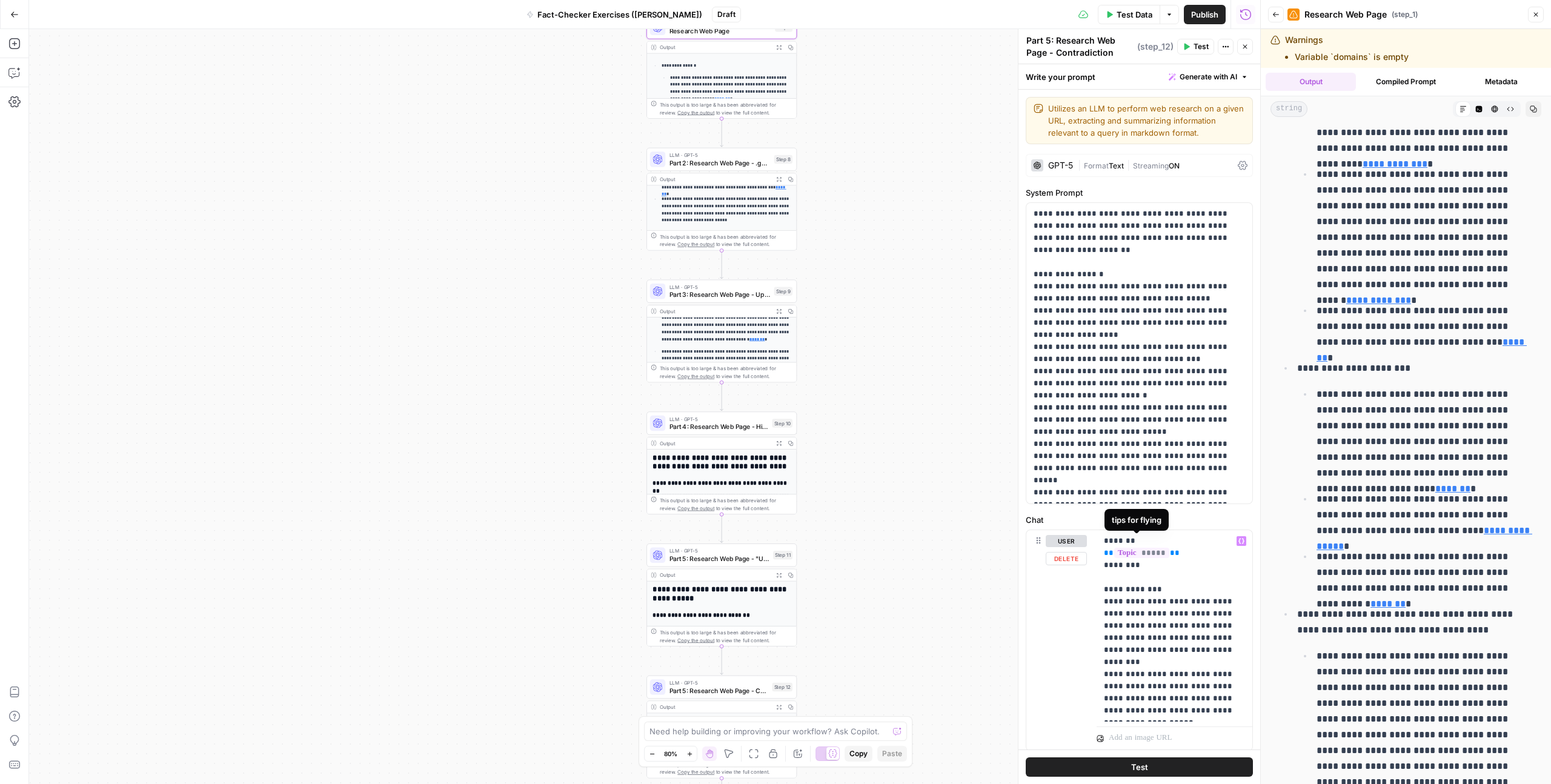
scroll to position [37, 0]
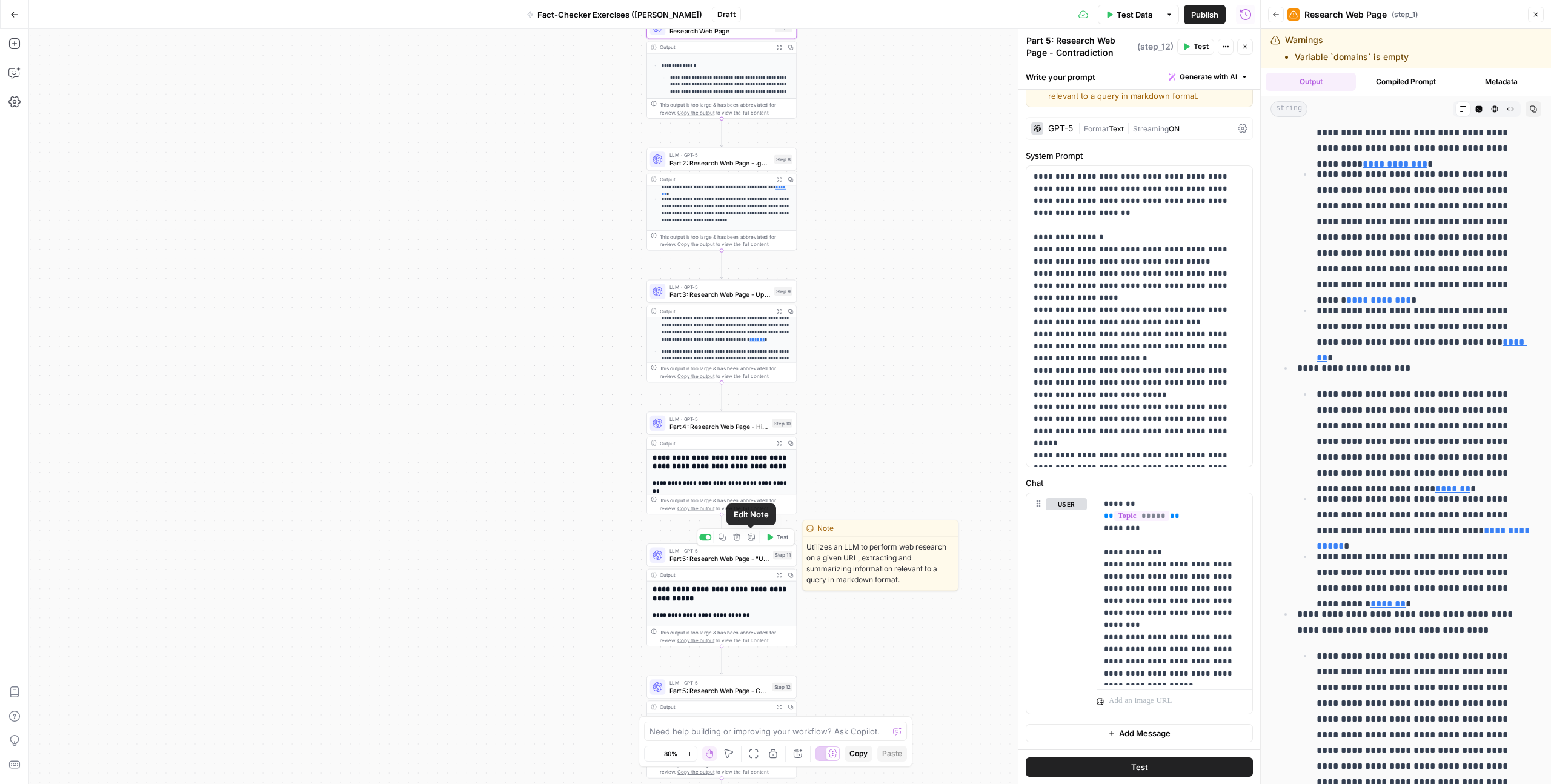
click at [749, 424] on icon "button" at bounding box center [751, 537] width 8 height 8
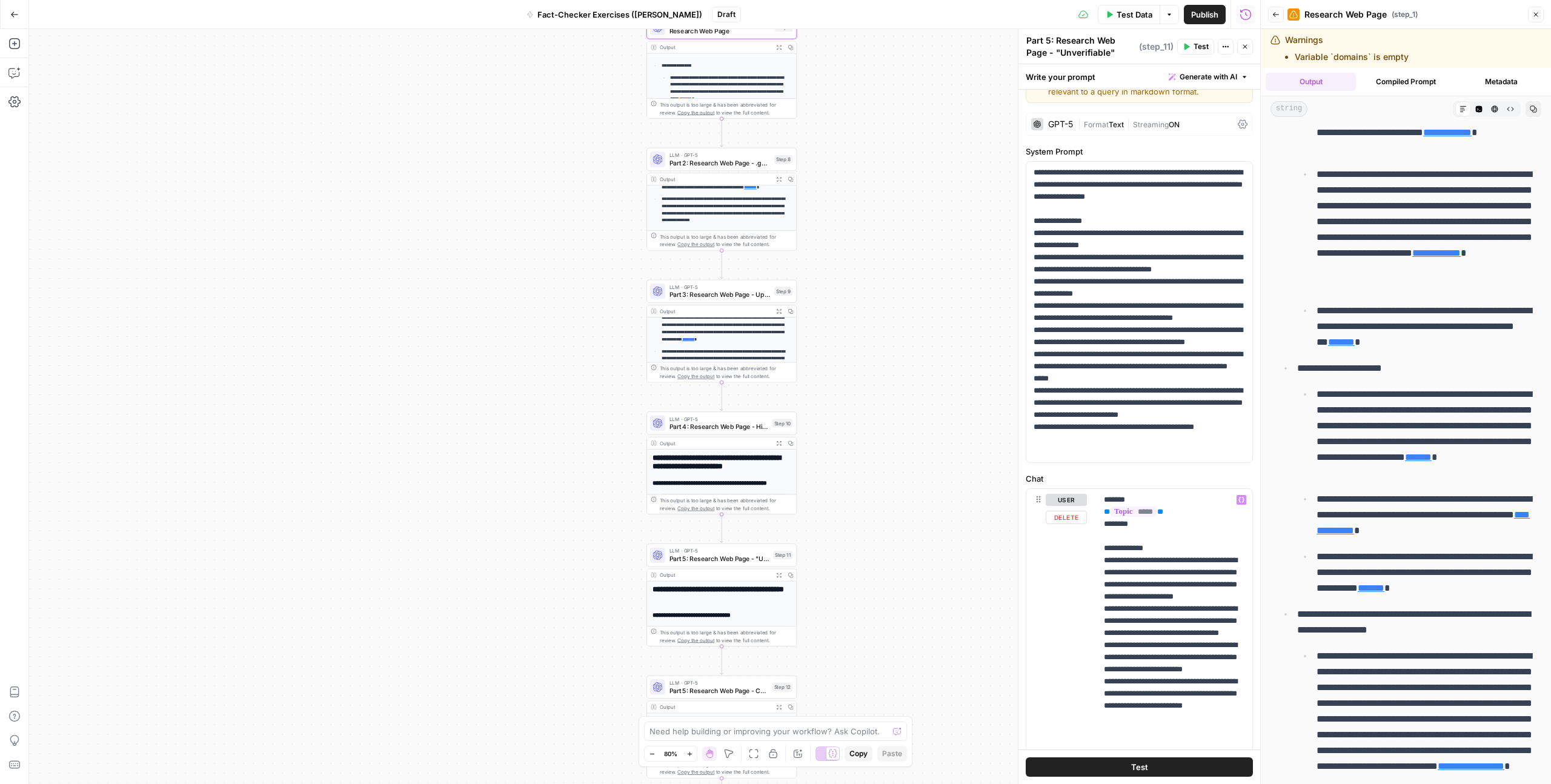
scroll to position [0, 0]
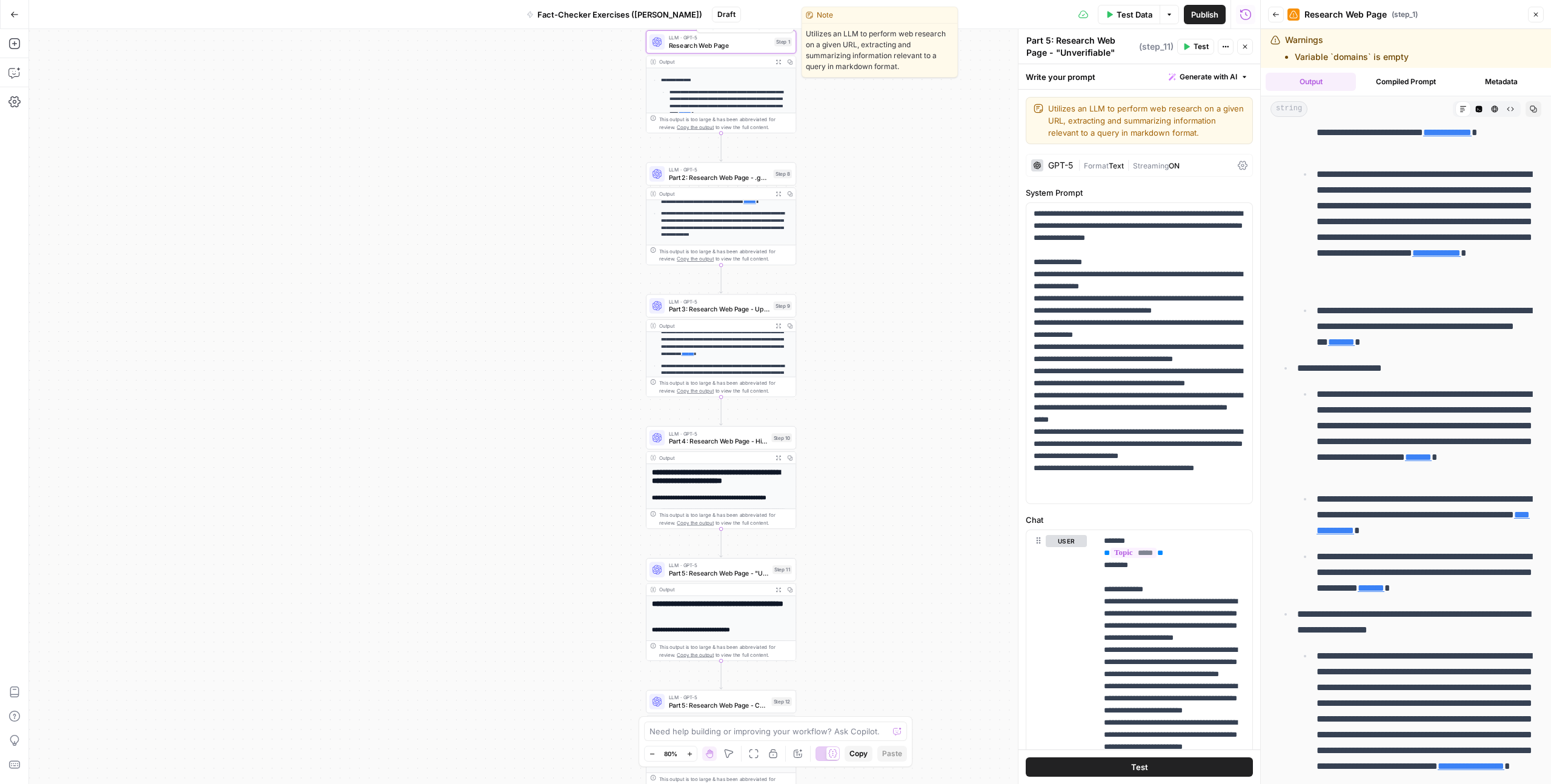
click at [716, 41] on span "Research Web Page" at bounding box center [720, 45] width 102 height 10
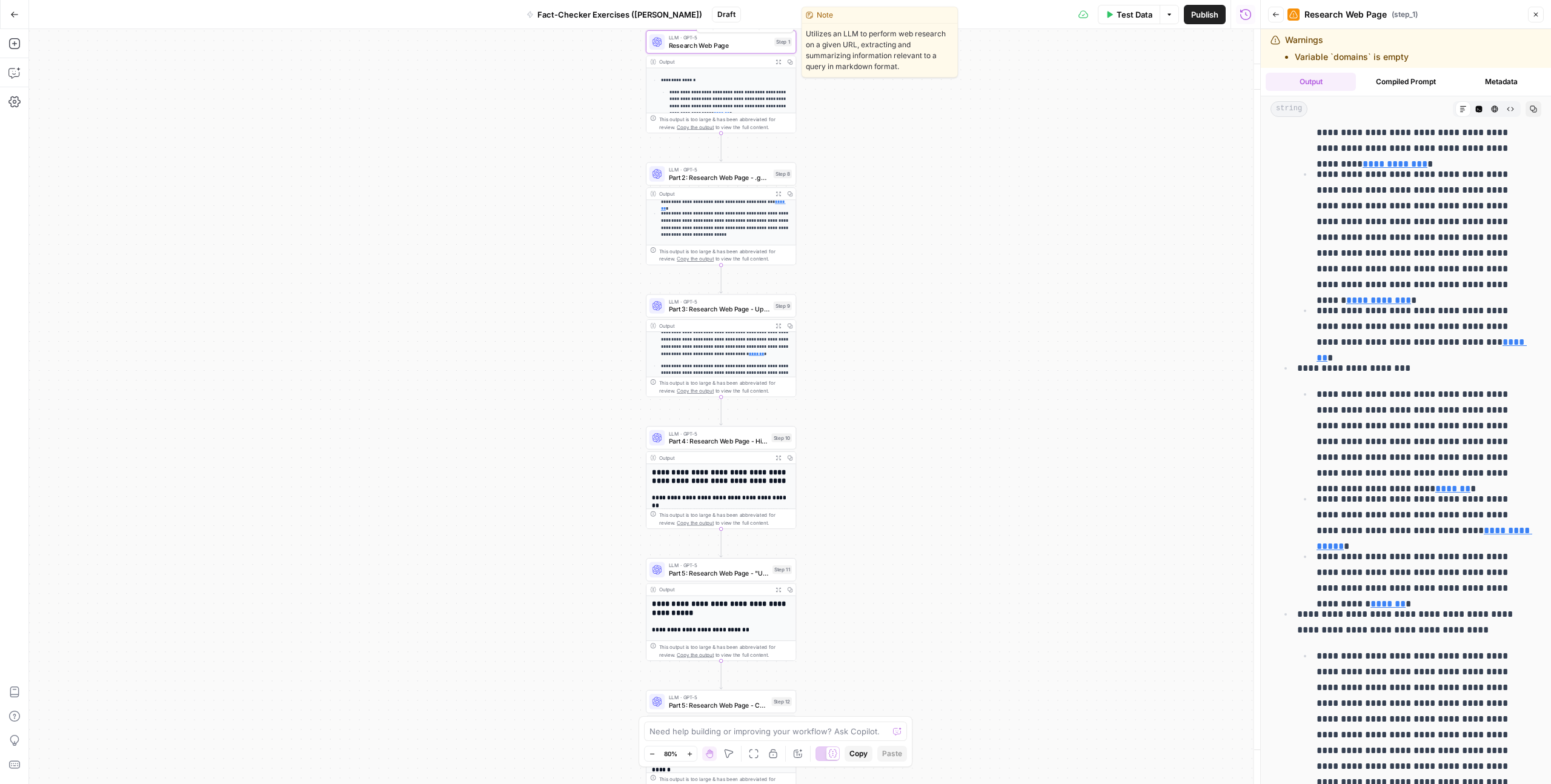
type textarea "Research Web Page"
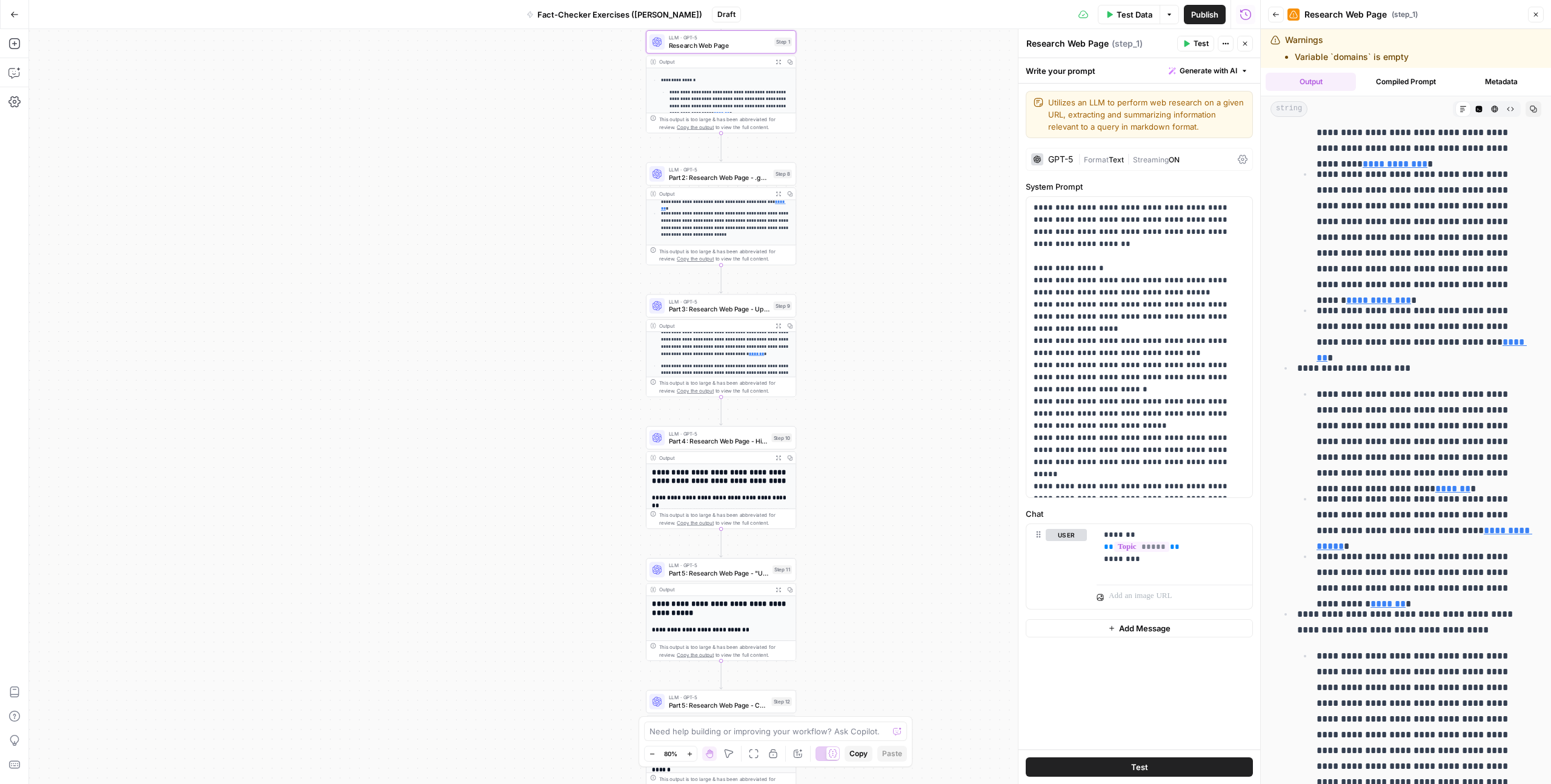
click at [878, 15] on icon "button" at bounding box center [1536, 15] width 7 height 7
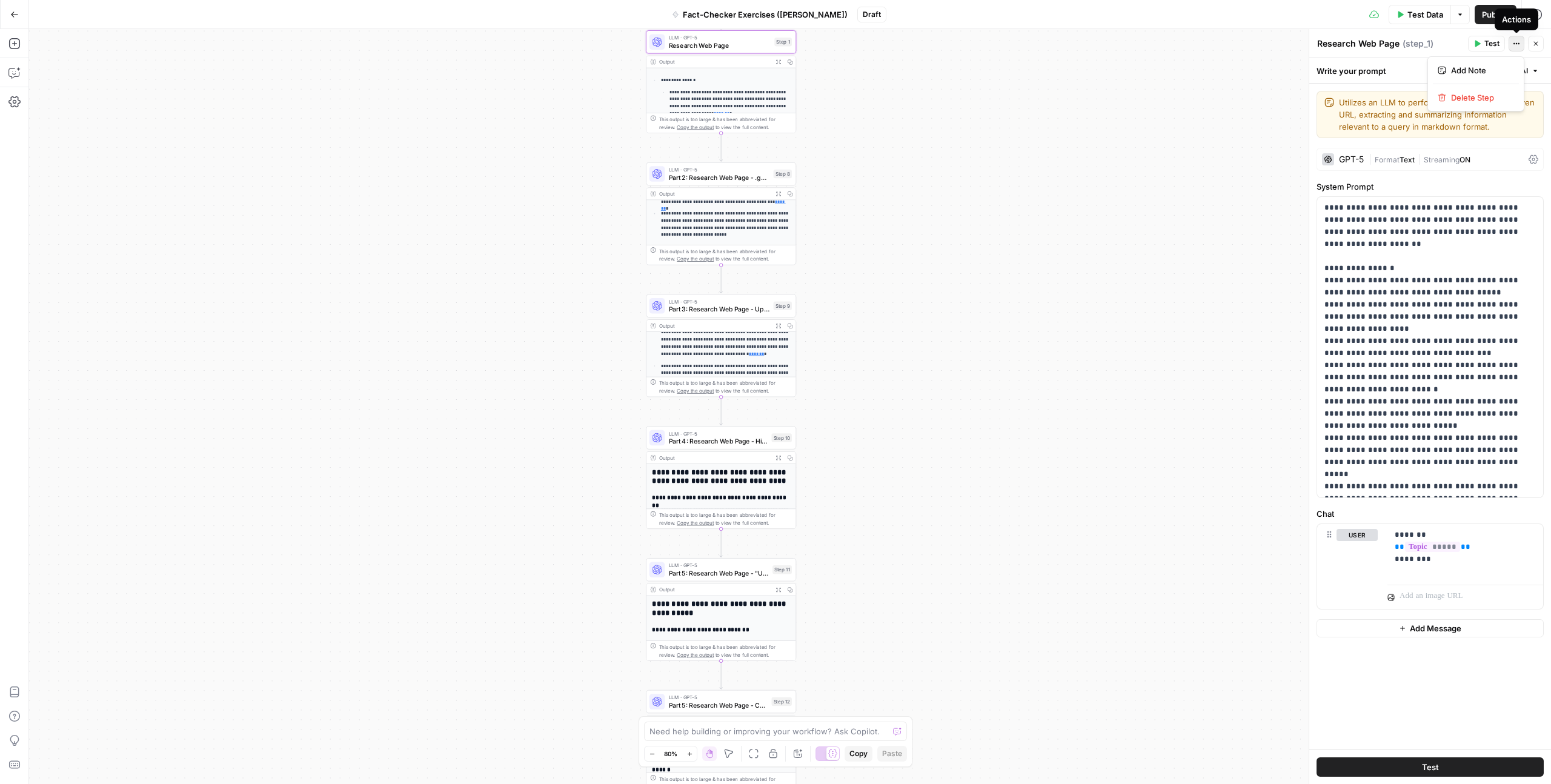
click at [878, 45] on icon "button" at bounding box center [1517, 43] width 7 height 7
click at [878, 129] on div "**********" at bounding box center [791, 406] width 1522 height 755
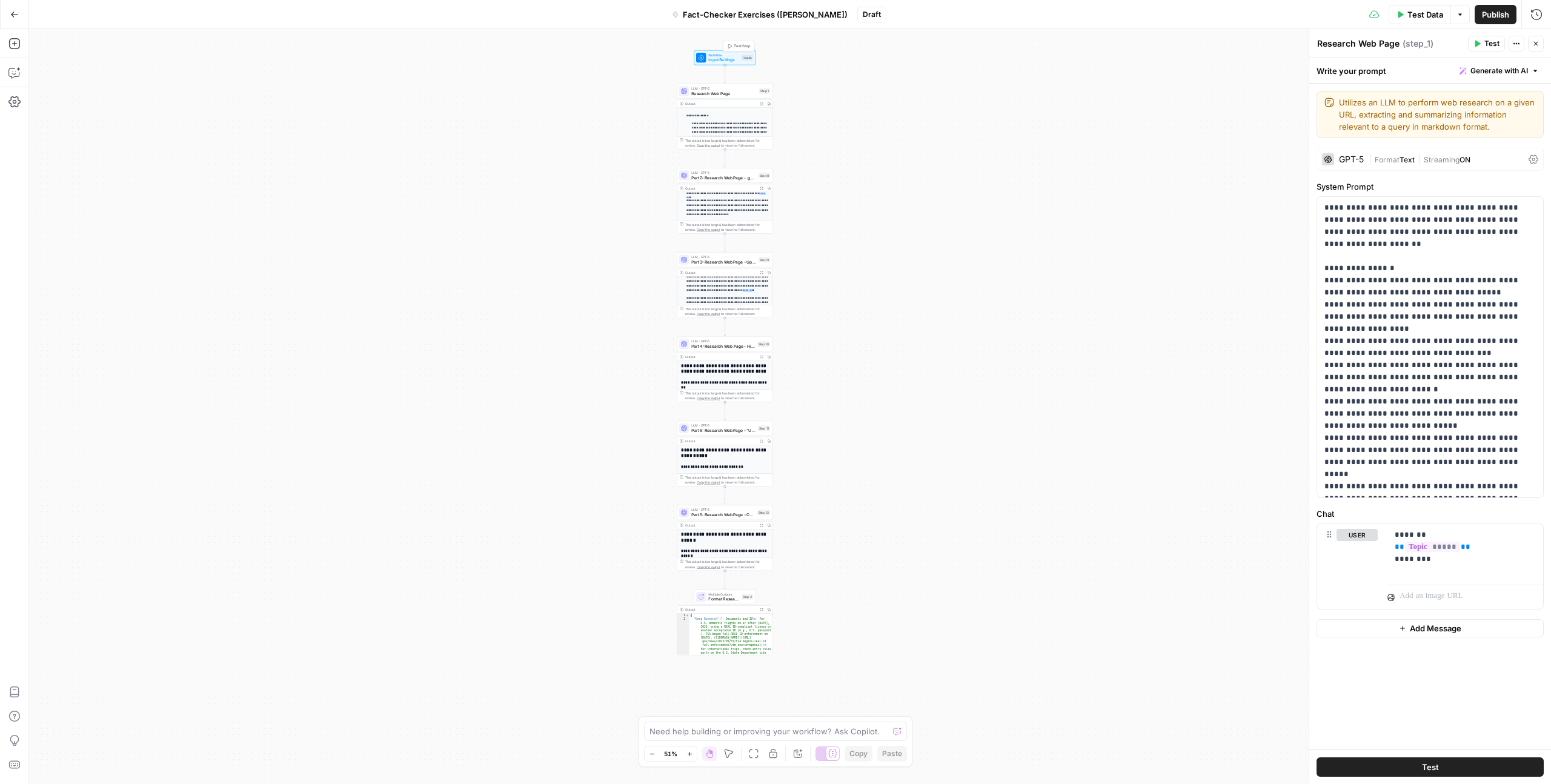
click at [731, 57] on span "Input Settings" at bounding box center [723, 60] width 31 height 6
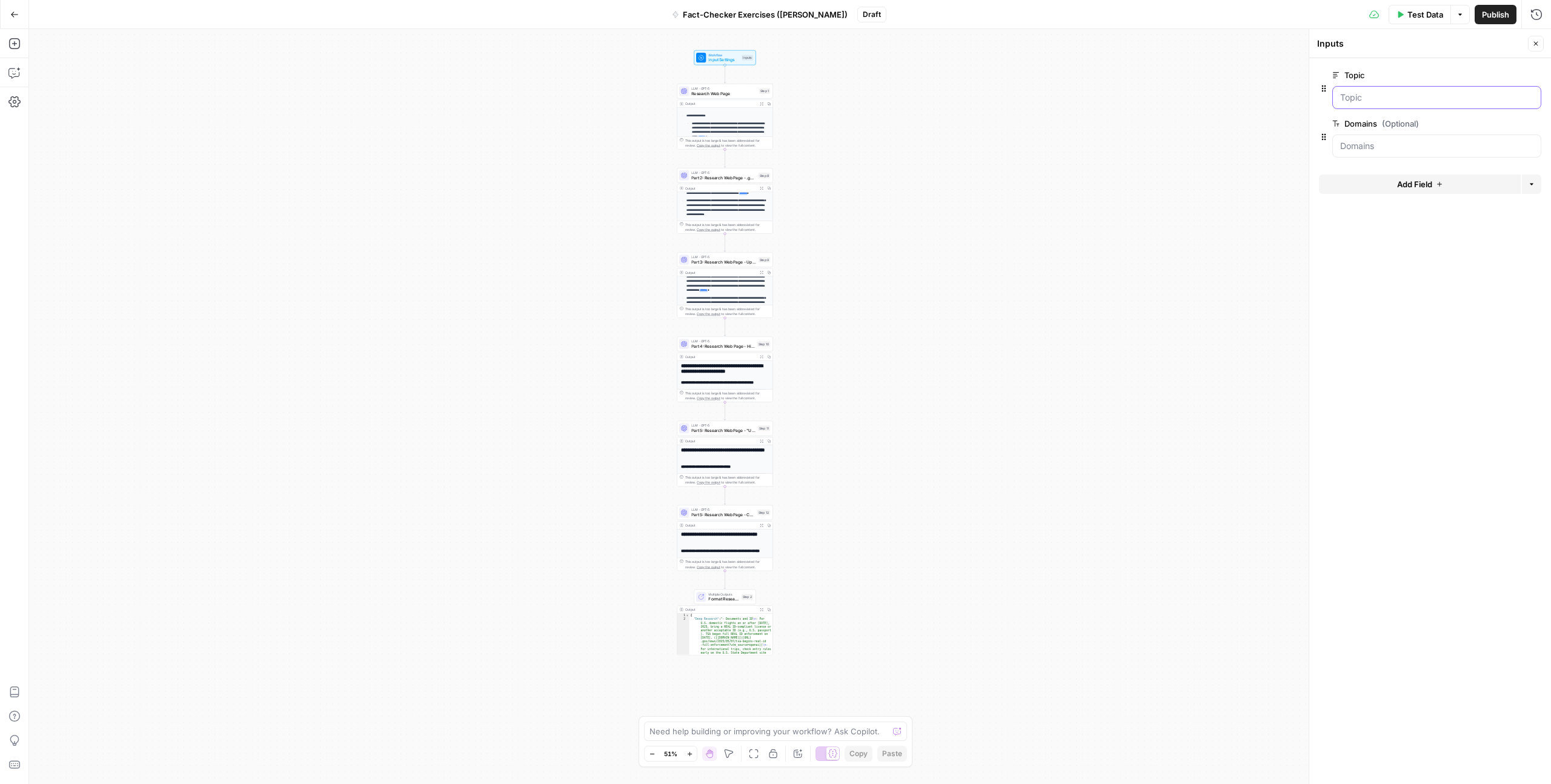
click at [878, 97] on input "Topic" at bounding box center [1436, 97] width 193 height 12
click at [878, 96] on input "Topic" at bounding box center [1436, 97] width 193 height 12
click at [878, 148] on input "Domains (Optional)" at bounding box center [1436, 145] width 193 height 12
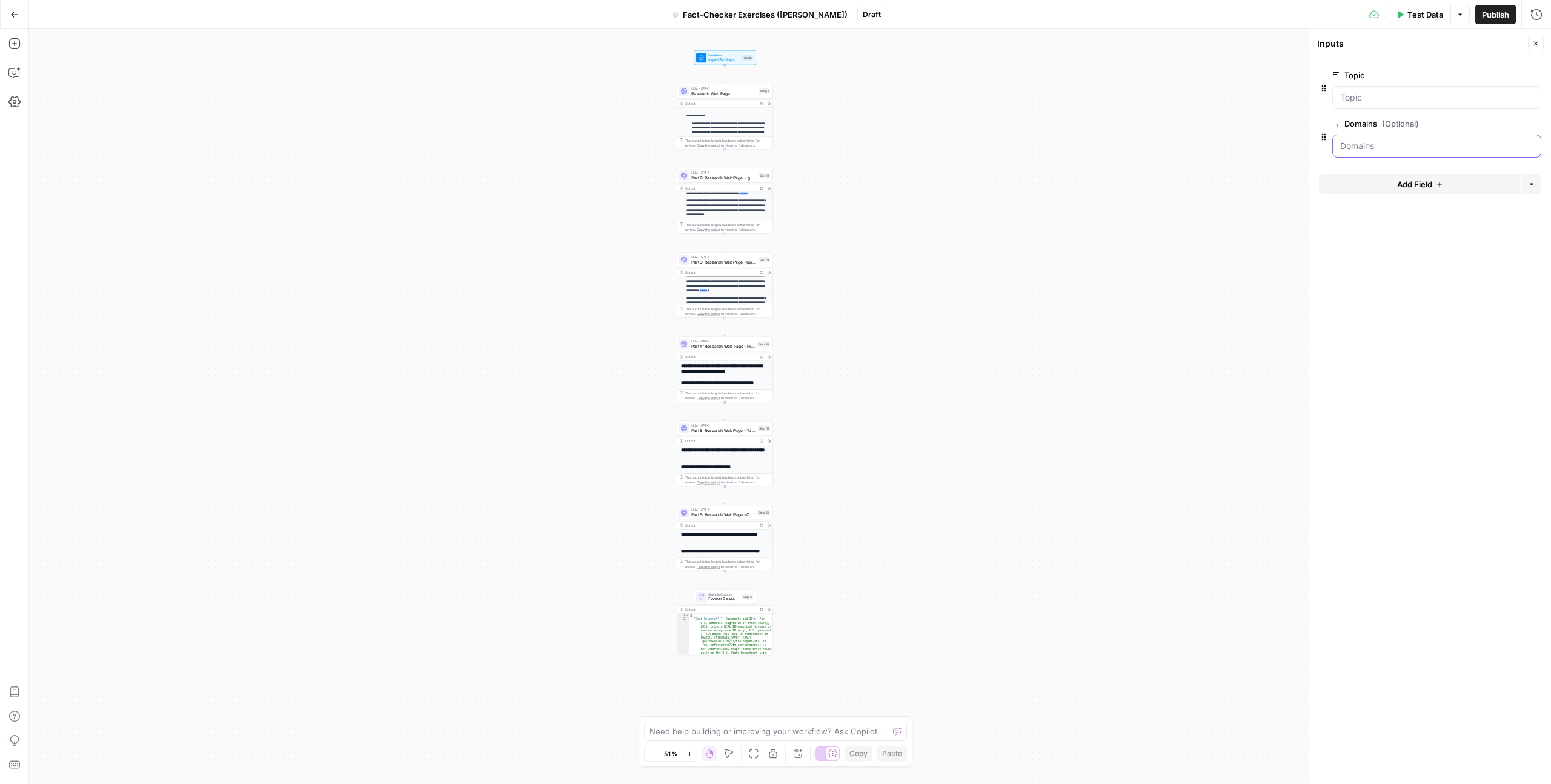
click at [878, 145] on input "Domains (Optional)" at bounding box center [1436, 145] width 193 height 12
click at [878, 43] on div "Delete group" at bounding box center [1514, 51] width 64 height 22
click at [878, 45] on icon "button" at bounding box center [1536, 43] width 7 height 7
click at [725, 55] on div "Edit Note" at bounding box center [744, 59] width 50 height 22
click at [715, 60] on span "Input Settings" at bounding box center [723, 60] width 31 height 6
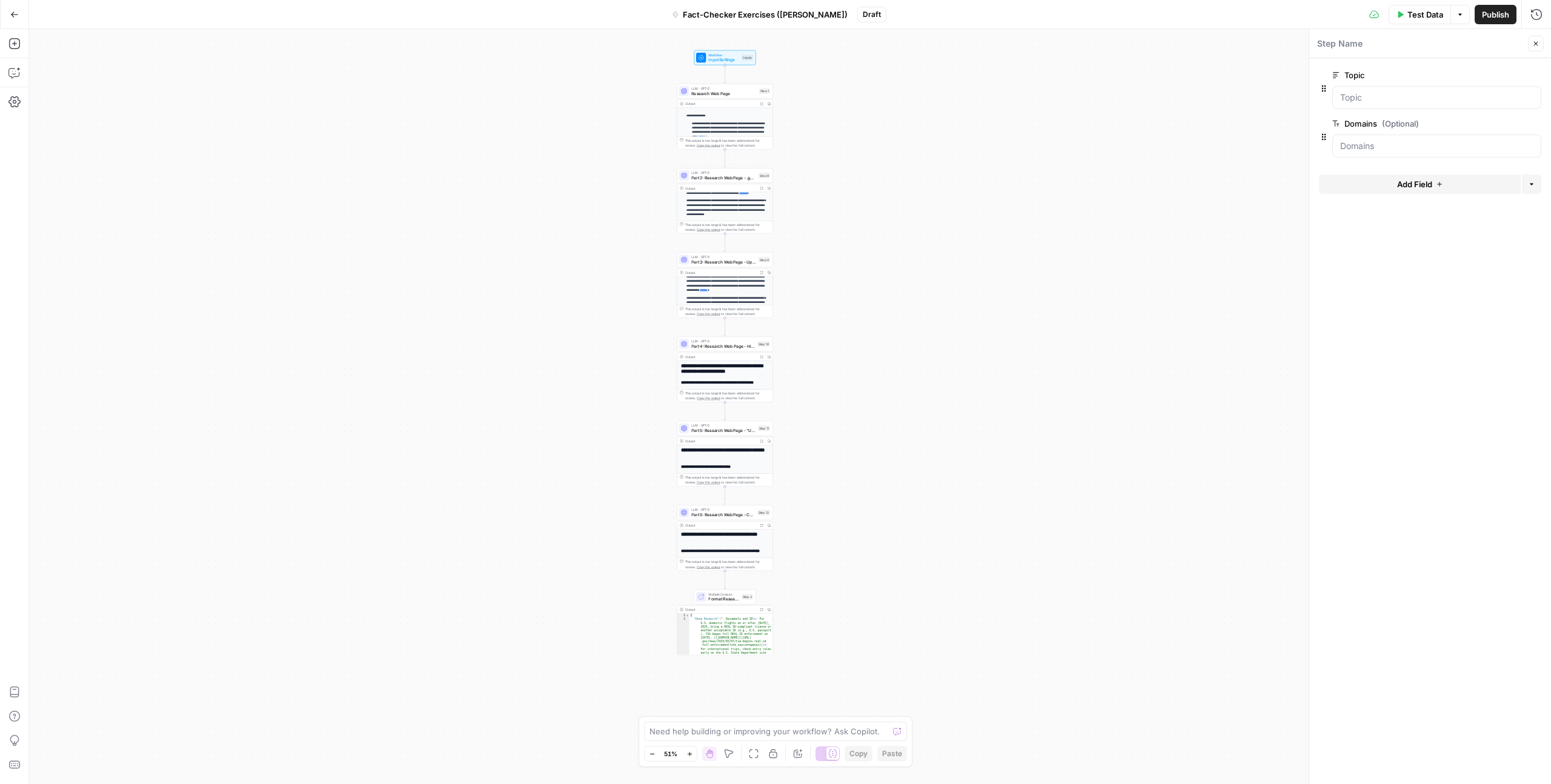
click at [878, 181] on button "Add Field" at bounding box center [1420, 184] width 202 height 20
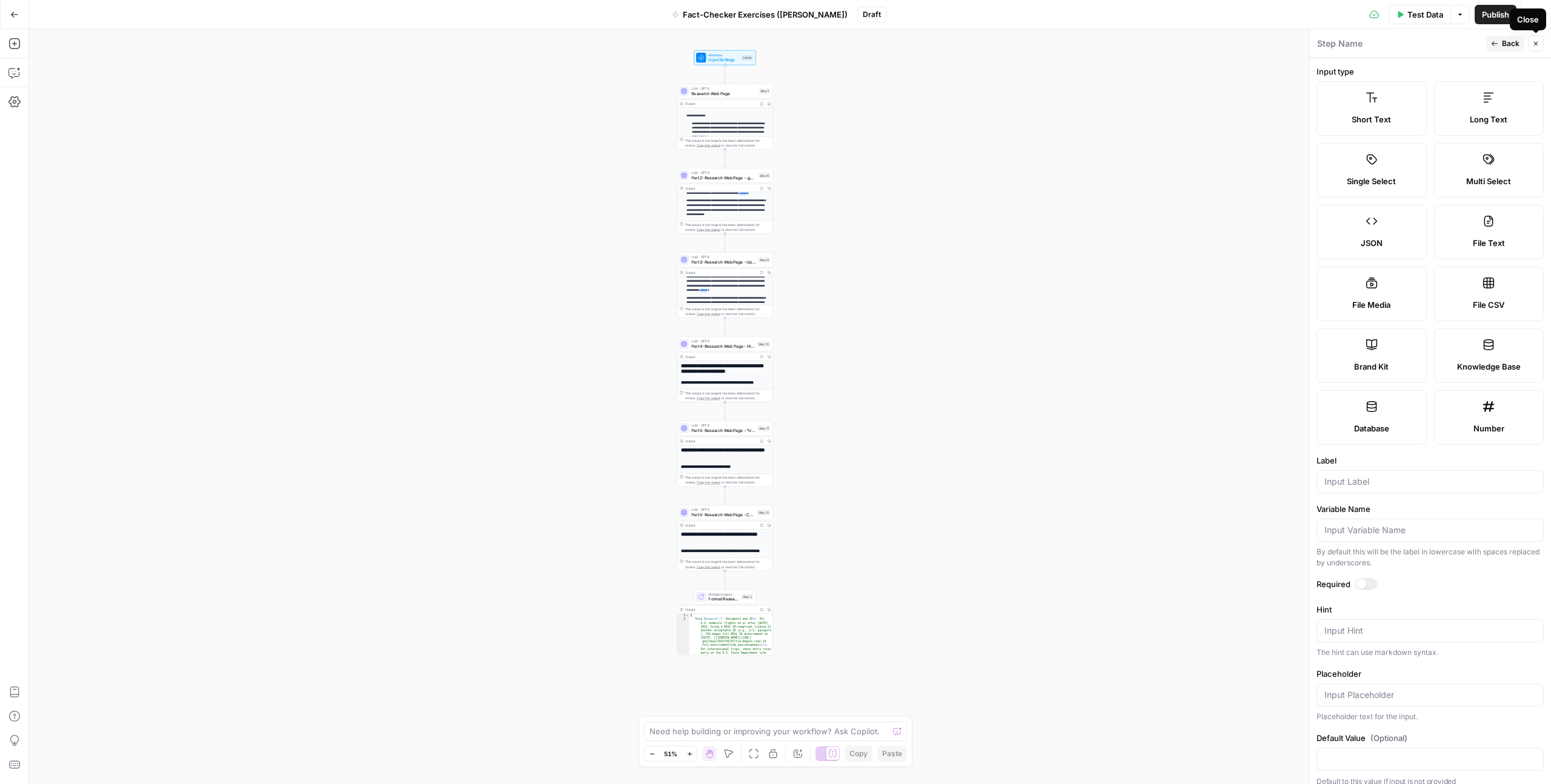
click at [878, 45] on icon "button" at bounding box center [1536, 43] width 7 height 7
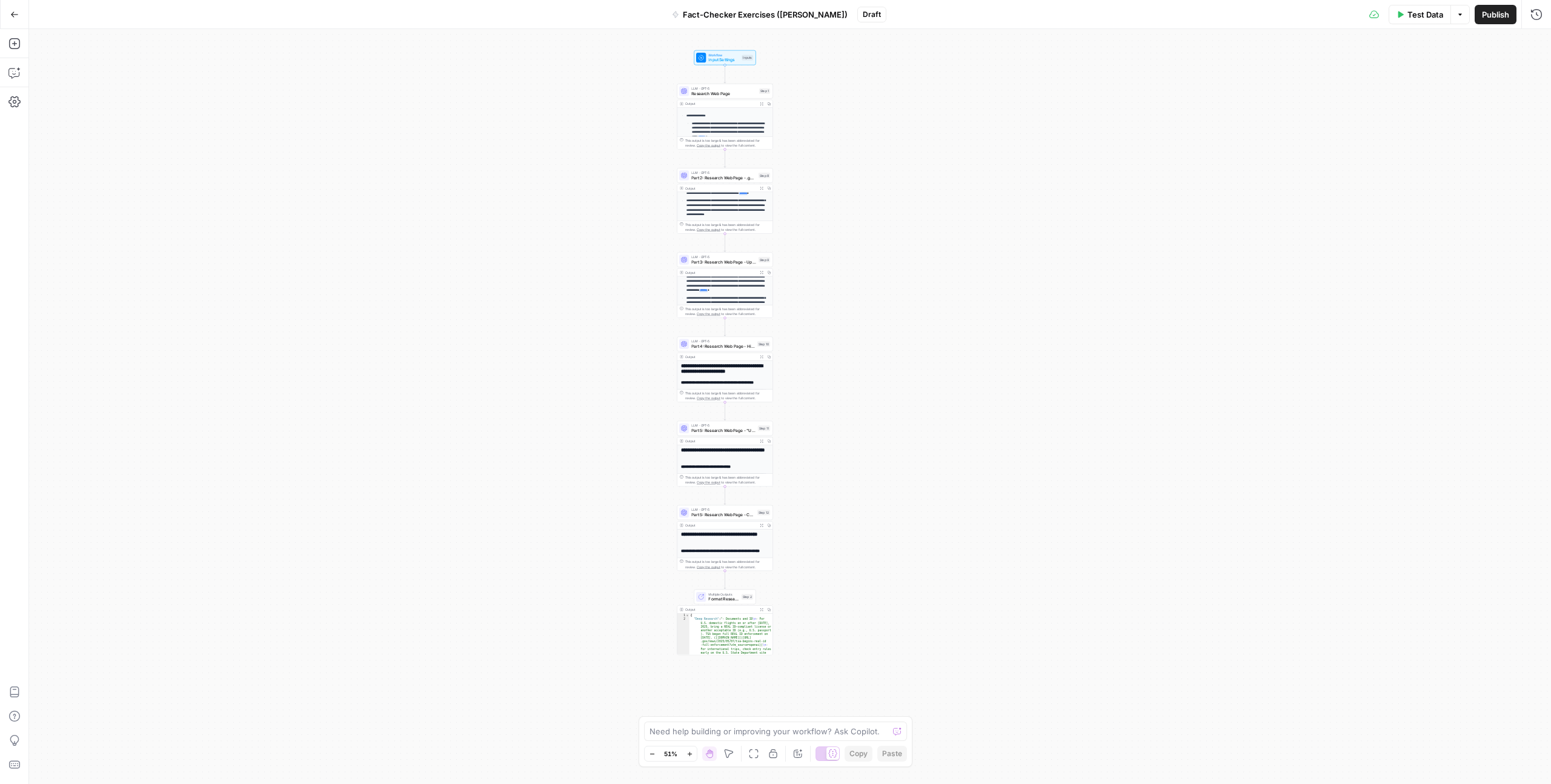
click at [11, 15] on icon "button" at bounding box center [15, 15] width 8 height 8
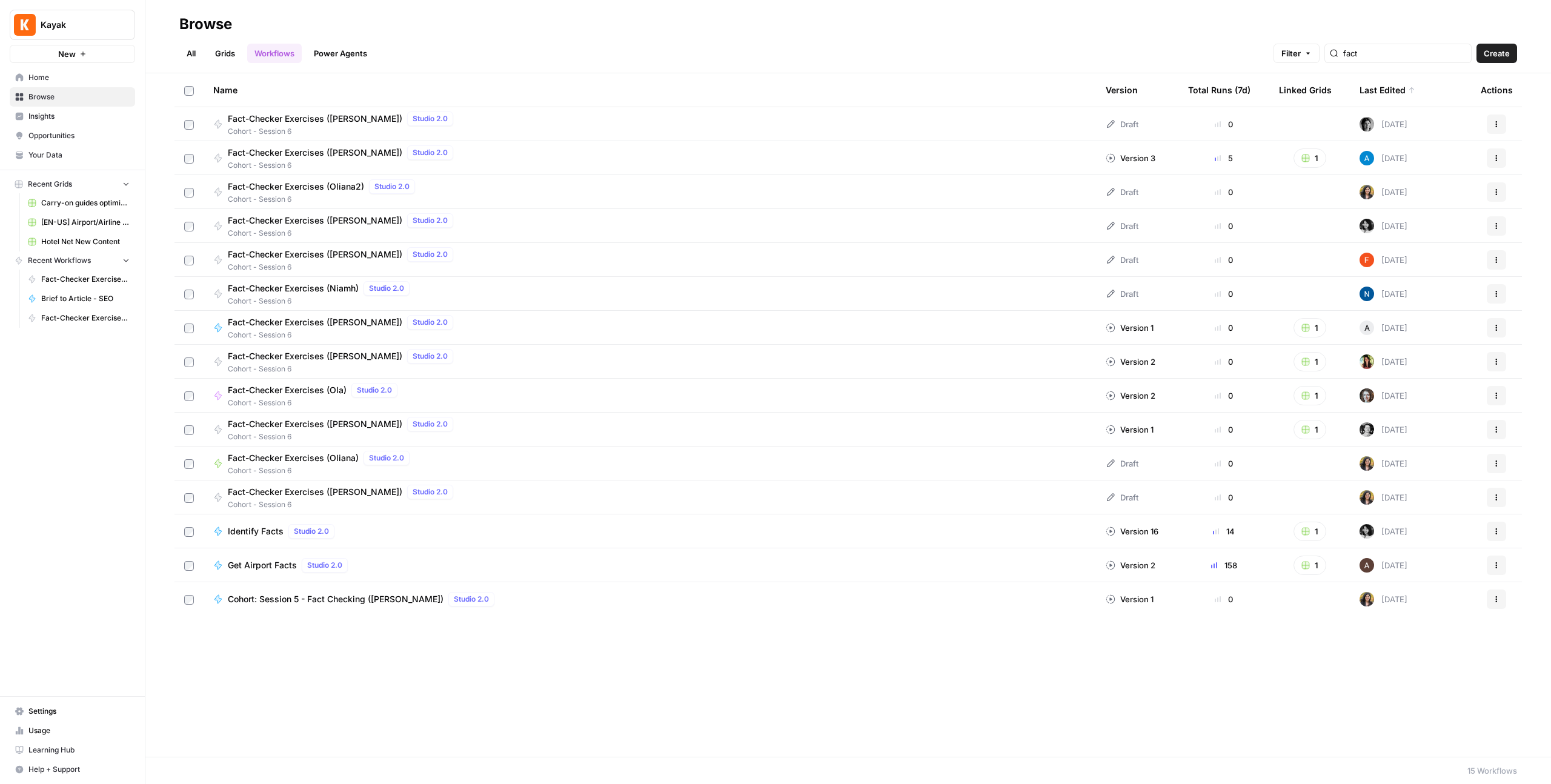
click at [195, 55] on link "All" at bounding box center [191, 53] width 24 height 20
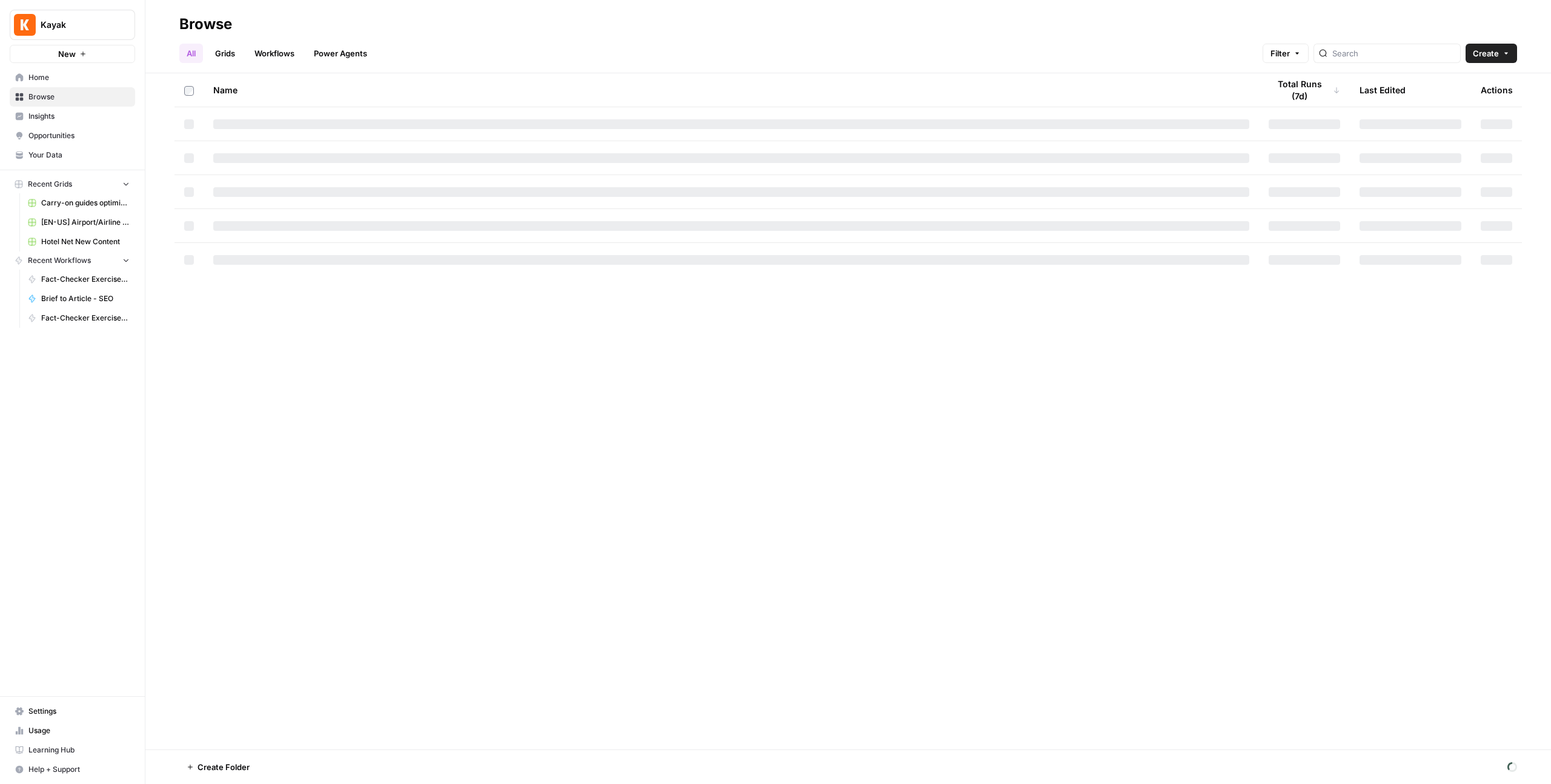
click at [265, 55] on link "Workflows" at bounding box center [274, 53] width 54 height 20
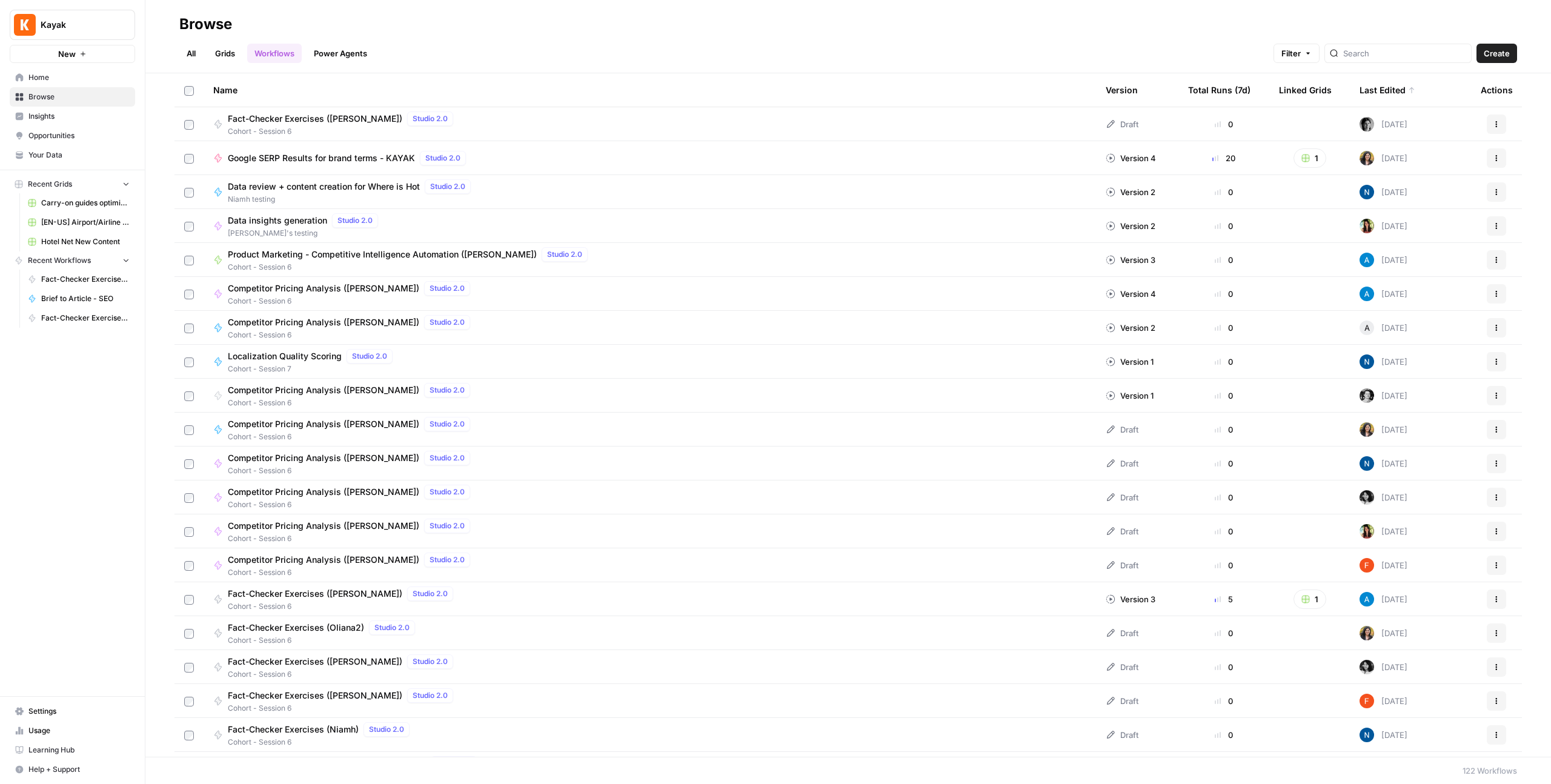
click at [117, 386] on div "Kayak New Home Browse Insights Opportunities Your Data Recent Grids Carry-on gu…" at bounding box center [72, 392] width 145 height 784
click at [72, 378] on div "Kayak New Home Browse Insights Opportunities Your Data Recent Grids Carry-on gu…" at bounding box center [72, 392] width 145 height 784
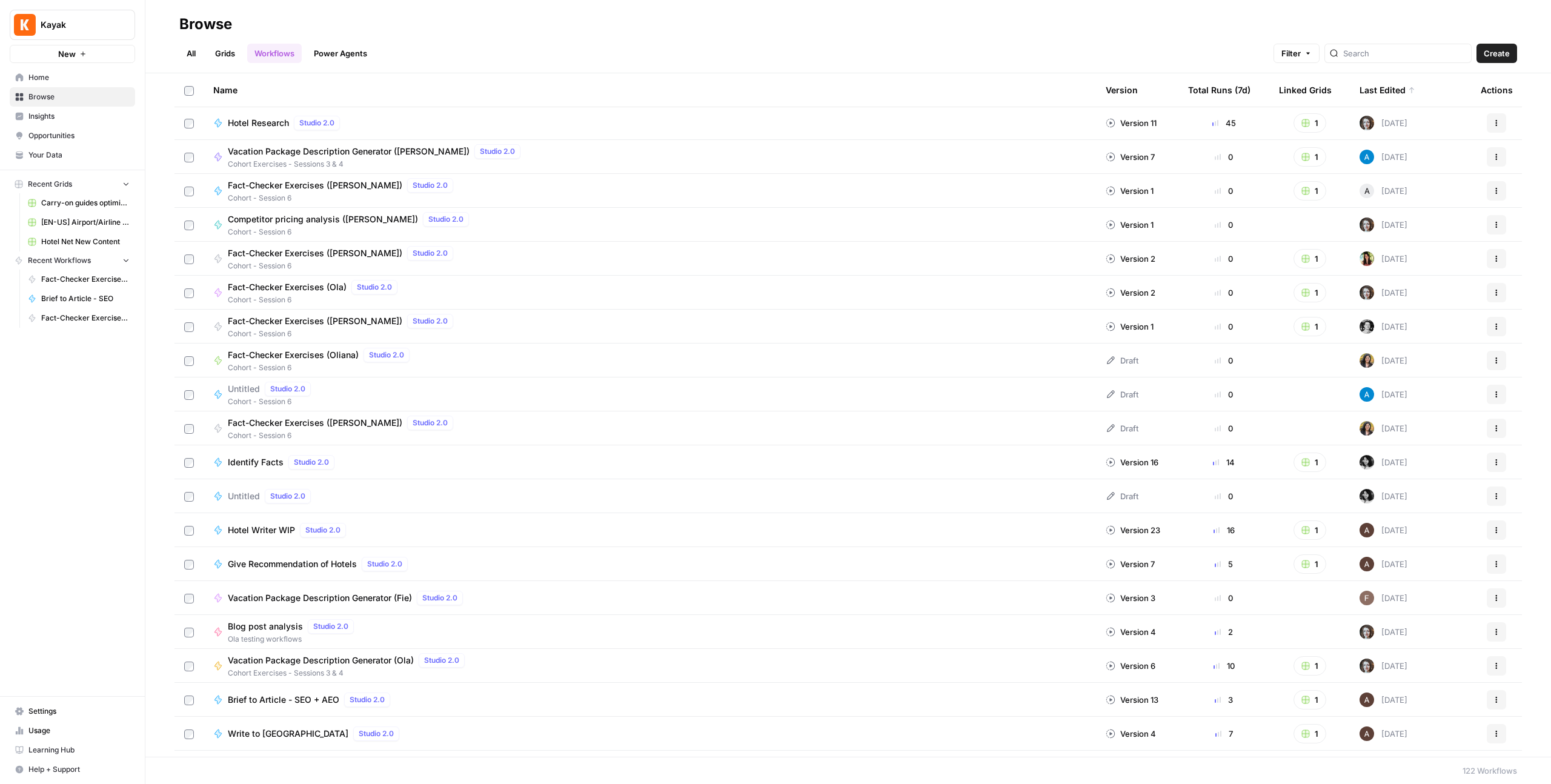
scroll to position [685, 0]
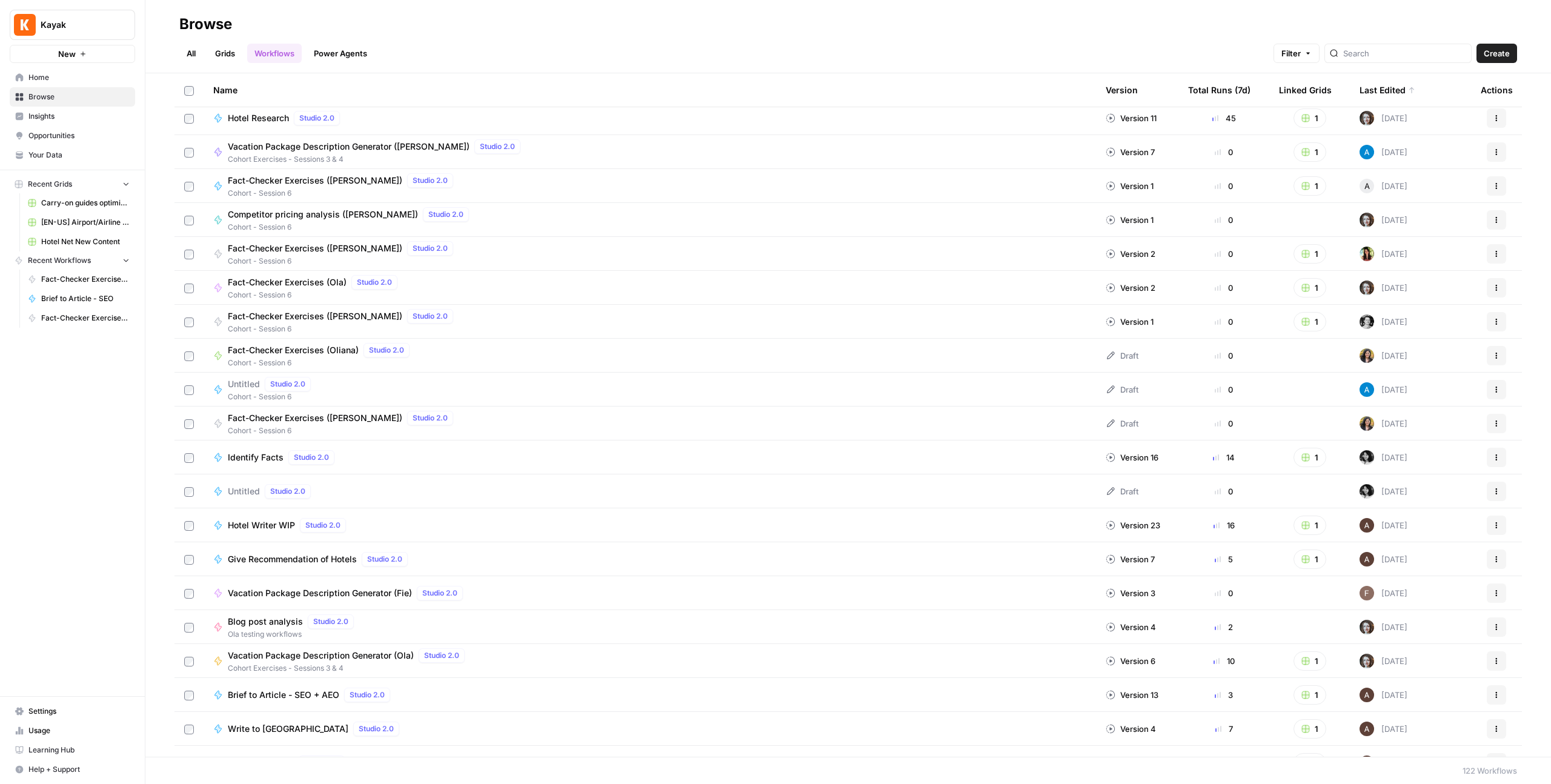
click at [878, 43] on div at bounding box center [1398, 53] width 147 height 20
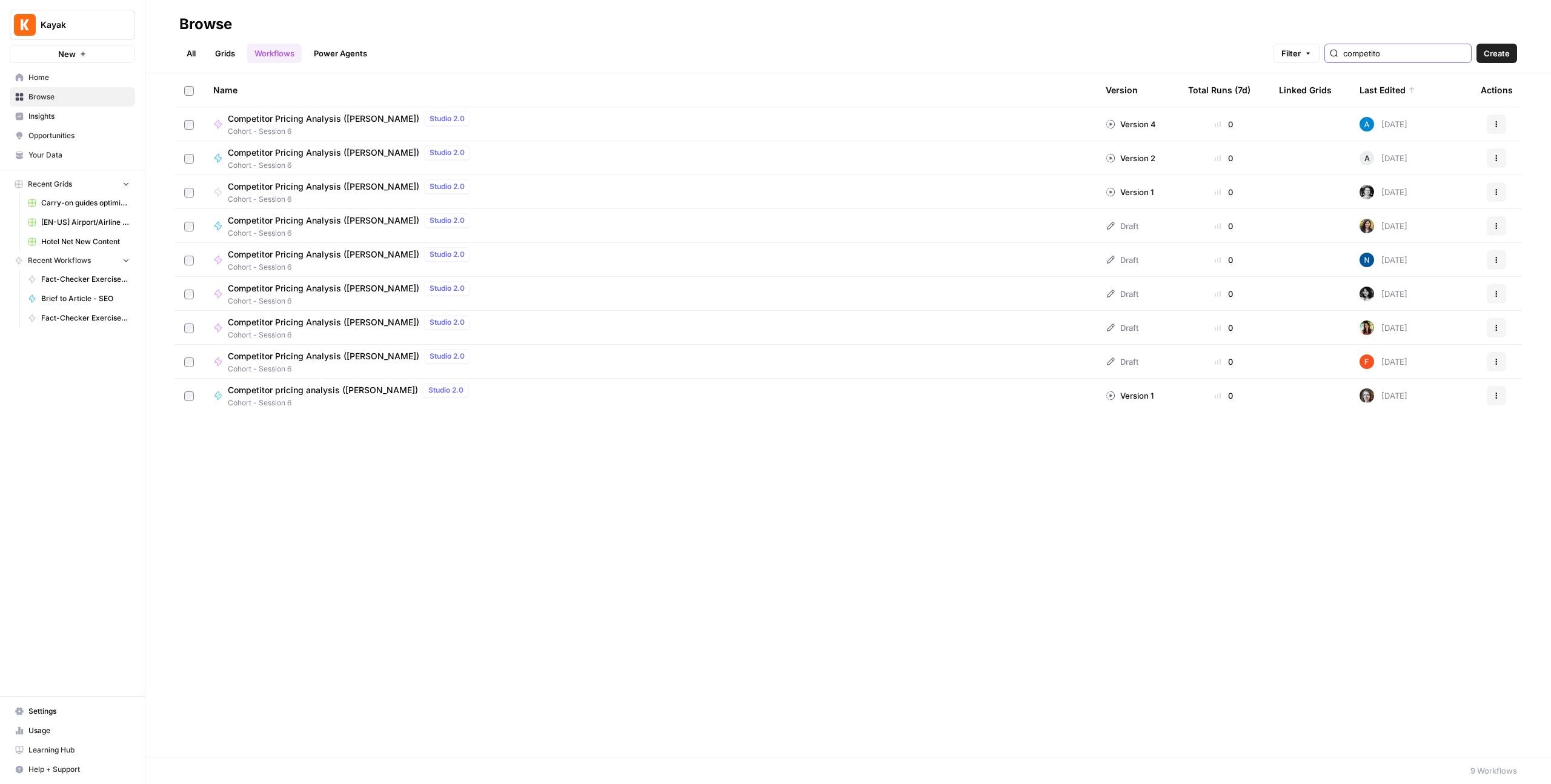
type input "competito"
click at [878, 122] on icon "button" at bounding box center [1497, 124] width 7 height 7
click at [878, 424] on div "Name Version Total Runs (7d) Linked Grids Last Edited Actions Competitor Pricin…" at bounding box center [848, 415] width 1406 height 683
click at [878, 121] on icon "button" at bounding box center [1497, 124] width 7 height 7
click at [878, 251] on span "Duplicate" at bounding box center [1443, 247] width 97 height 12
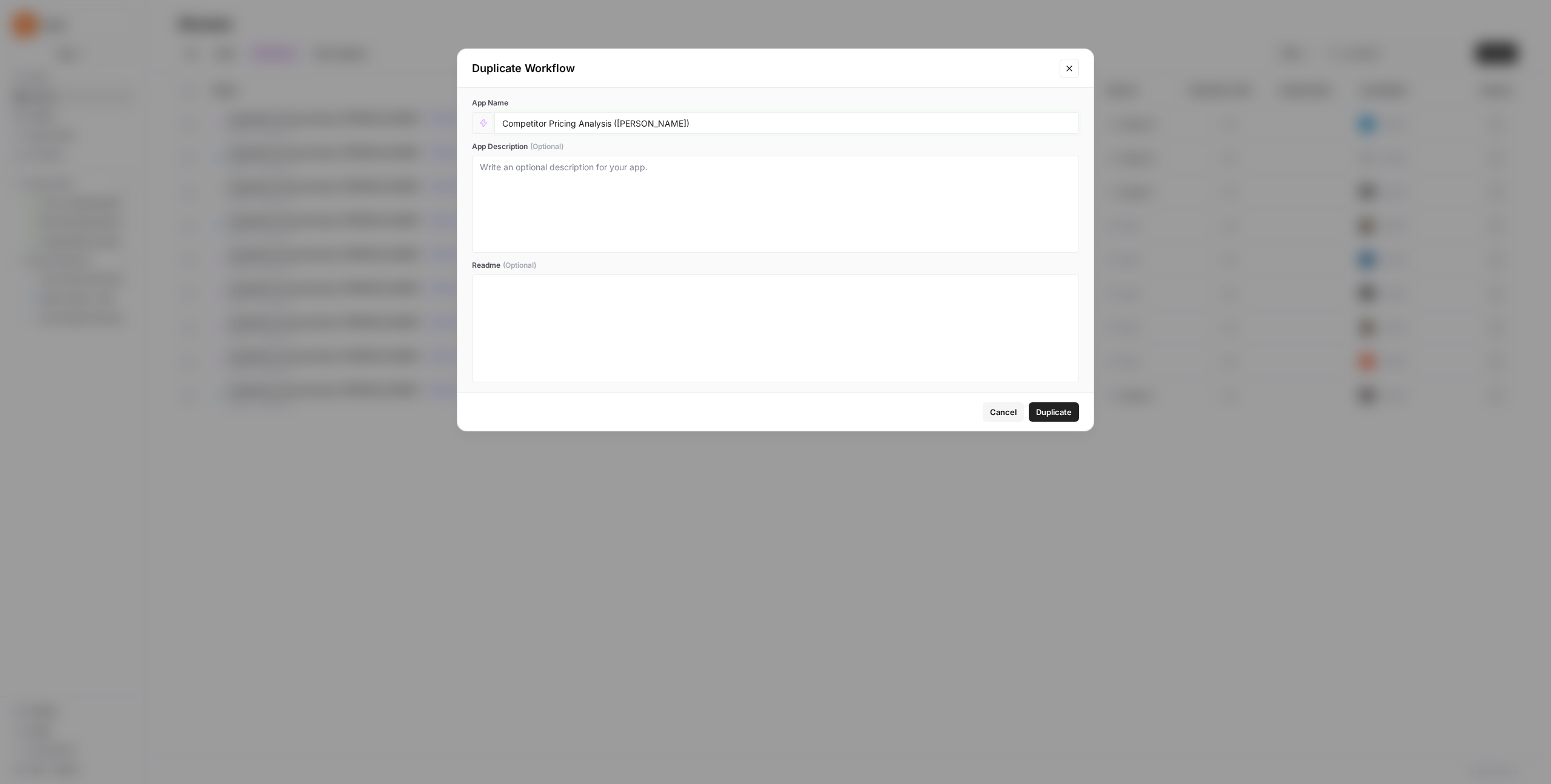
click at [629, 123] on input "Competitor Pricing Analysis ([PERSON_NAME])" at bounding box center [786, 123] width 569 height 11
type input "Competitor Pricing Analysis ([PERSON_NAME])"
click at [878, 411] on span "Duplicate" at bounding box center [1054, 411] width 36 height 12
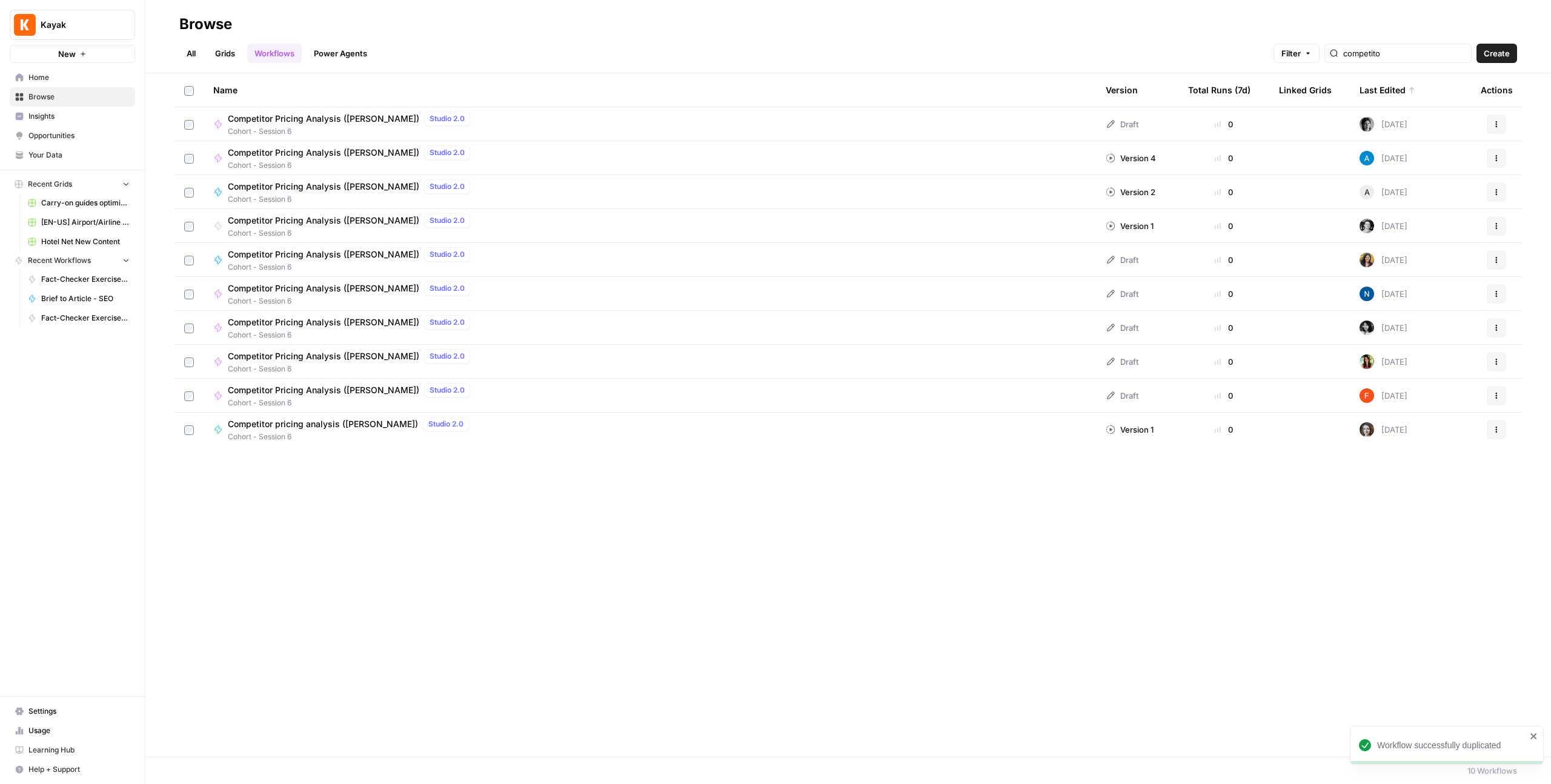
click at [286, 117] on span "Competitor Pricing Analysis ([PERSON_NAME])" at bounding box center [323, 118] width 191 height 12
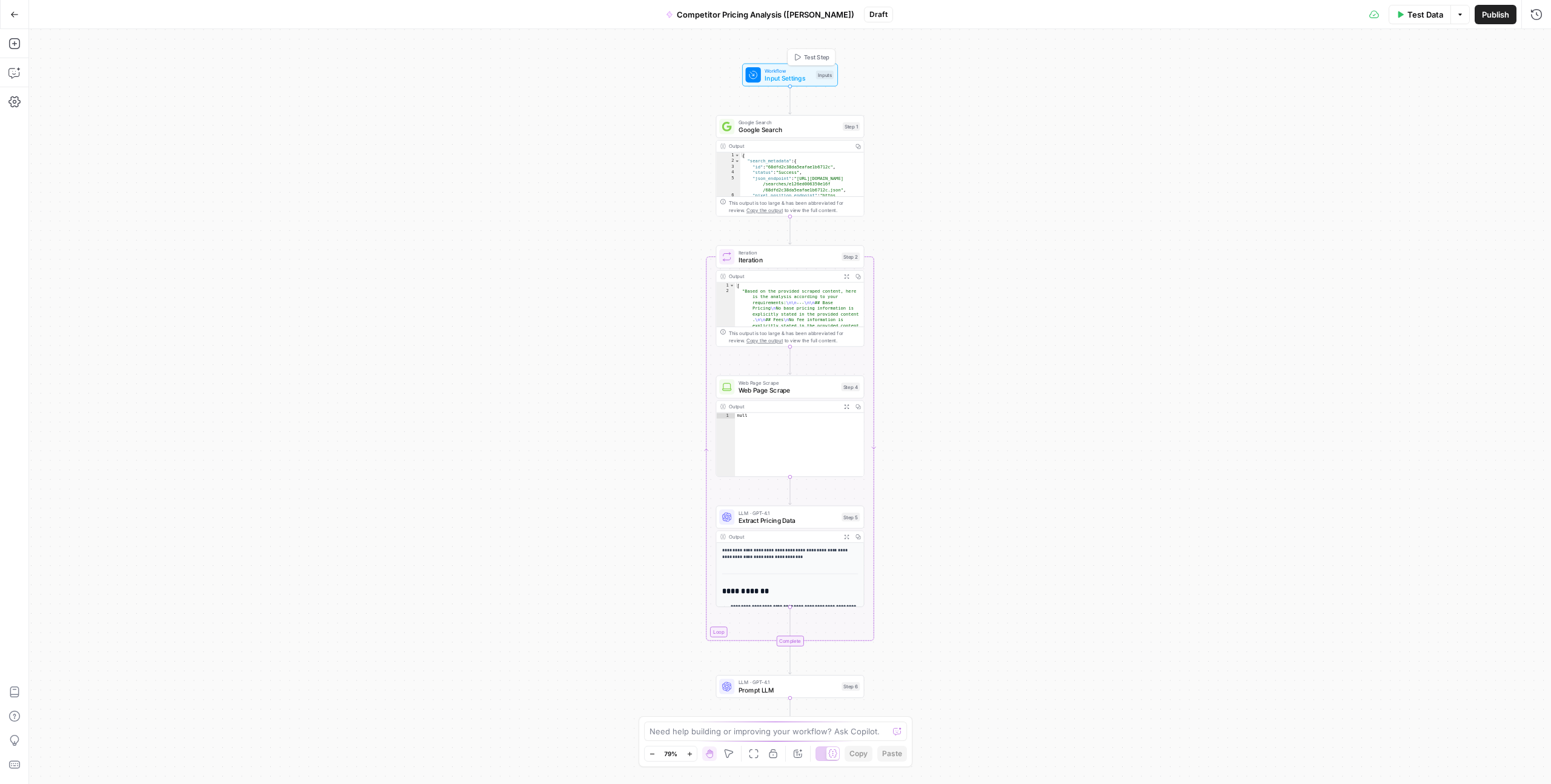
click at [781, 77] on span "Input Settings" at bounding box center [788, 78] width 47 height 10
click at [878, 98] on URL "Competitor URL (Optional)" at bounding box center [1436, 97] width 193 height 12
click at [878, 76] on span "edit field" at bounding box center [1496, 75] width 27 height 10
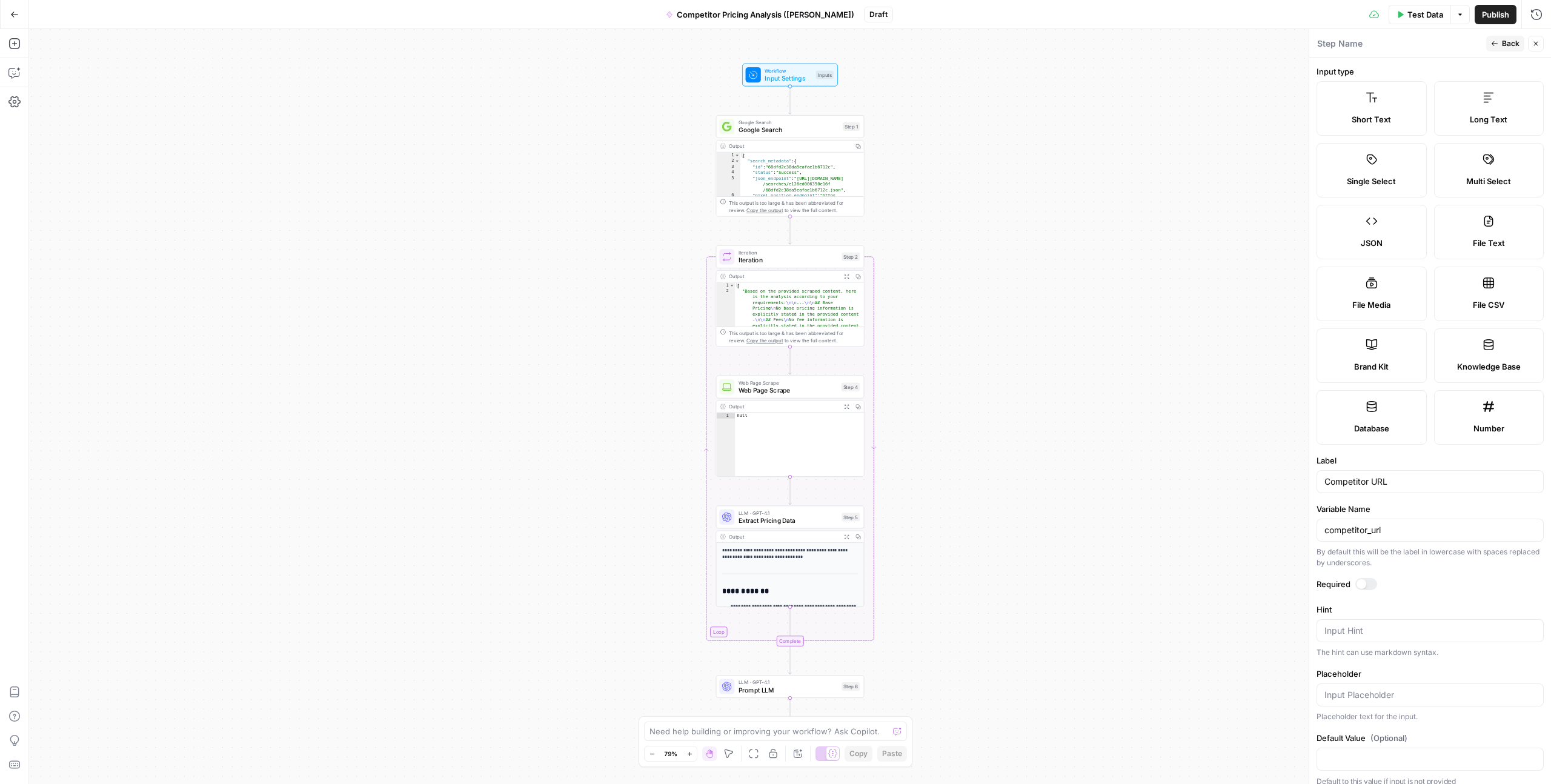
scroll to position [11, 0]
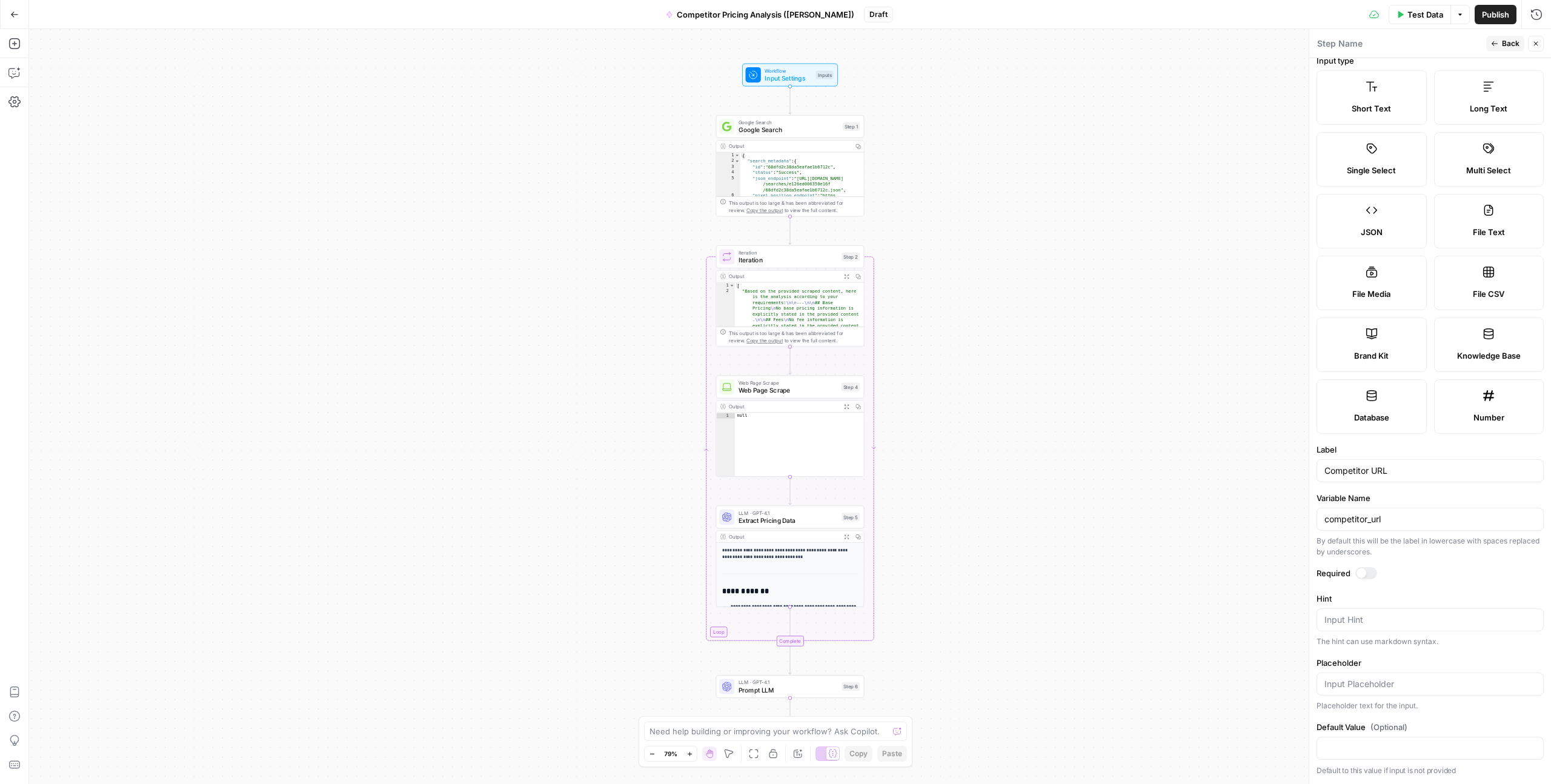
click at [878, 40] on icon "button" at bounding box center [1536, 43] width 7 height 7
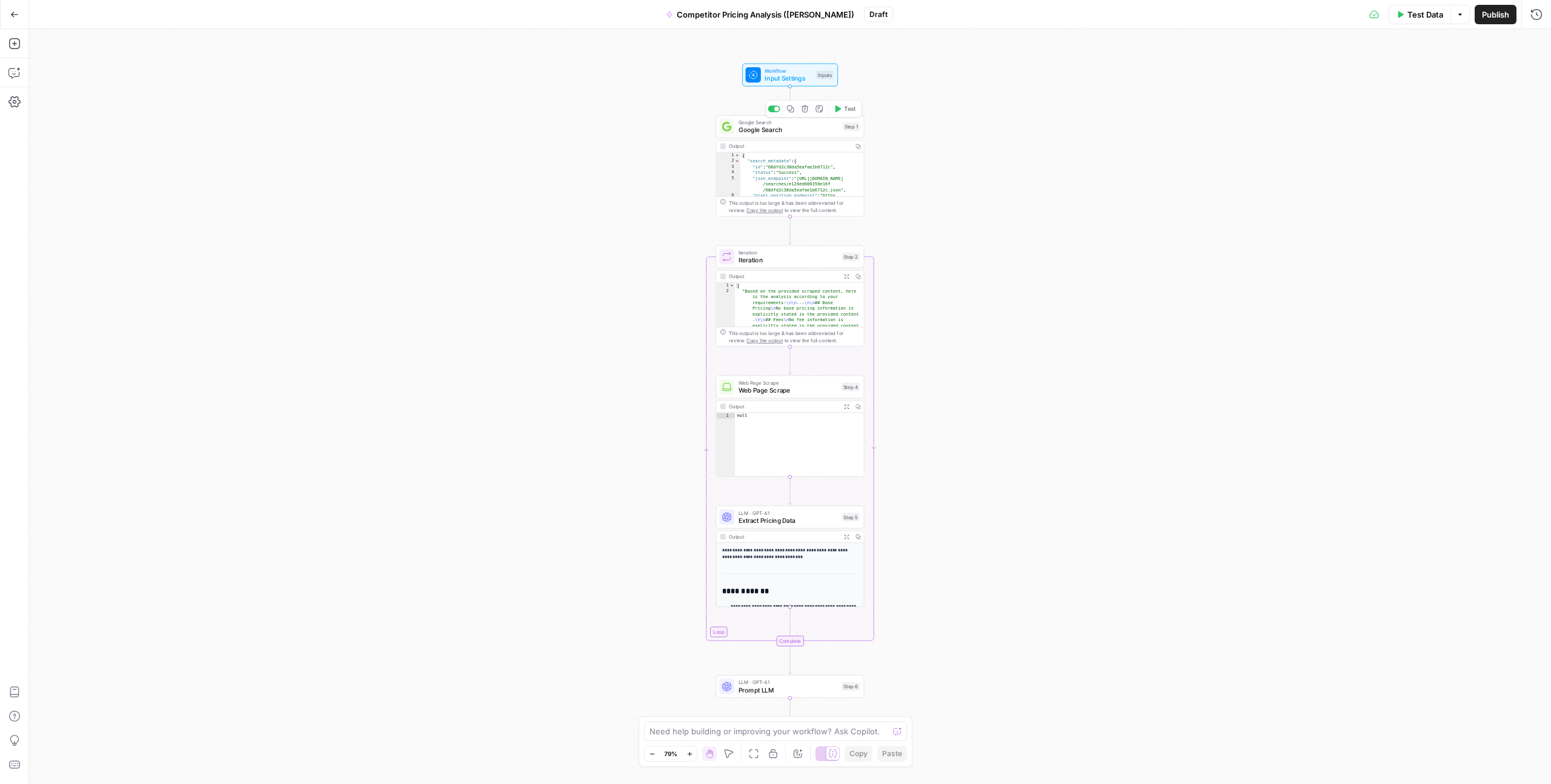
click at [820, 112] on button "Add Note" at bounding box center [820, 109] width 13 height 13
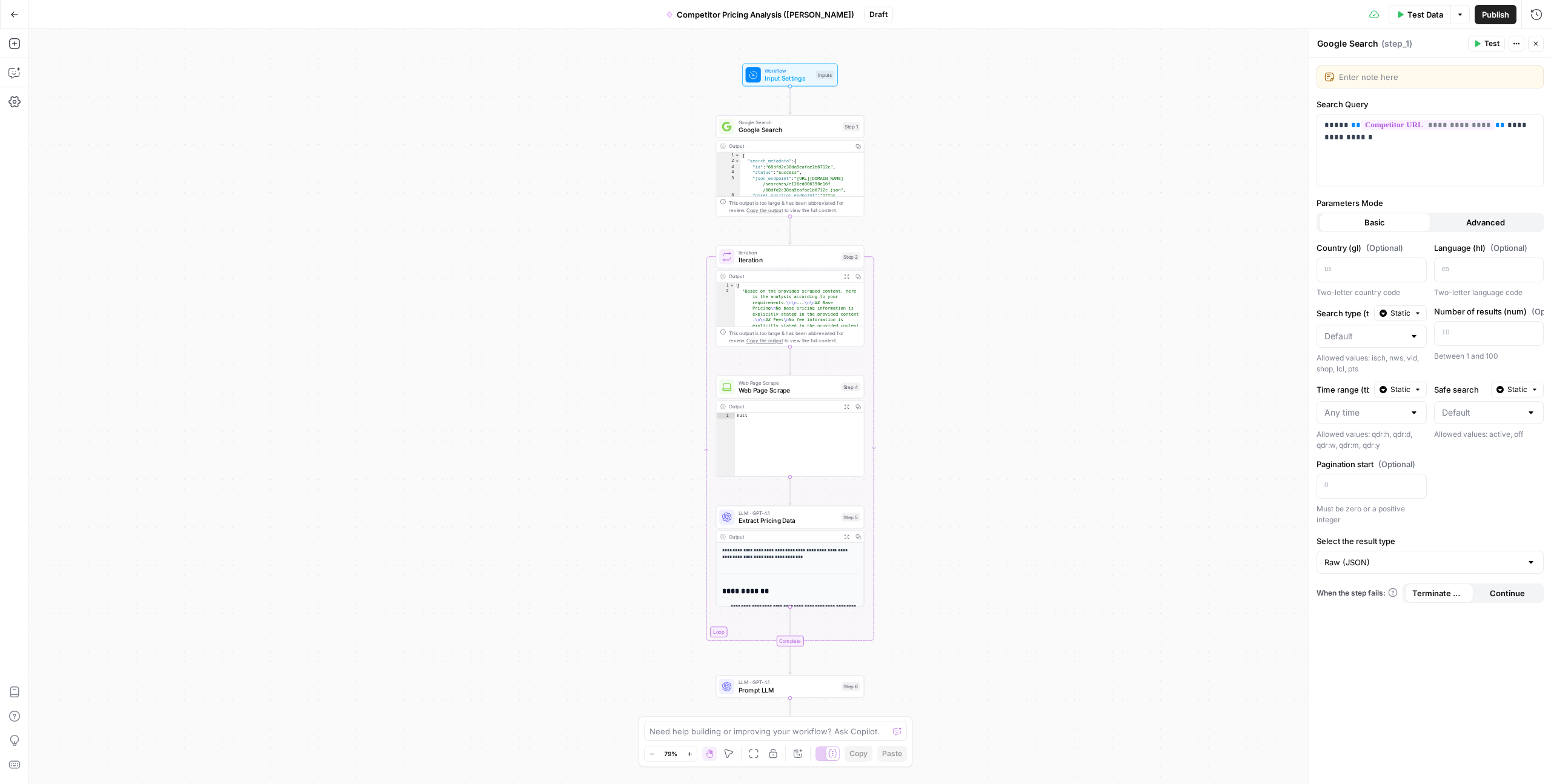
click at [878, 218] on button "Advanced" at bounding box center [1487, 223] width 112 height 20
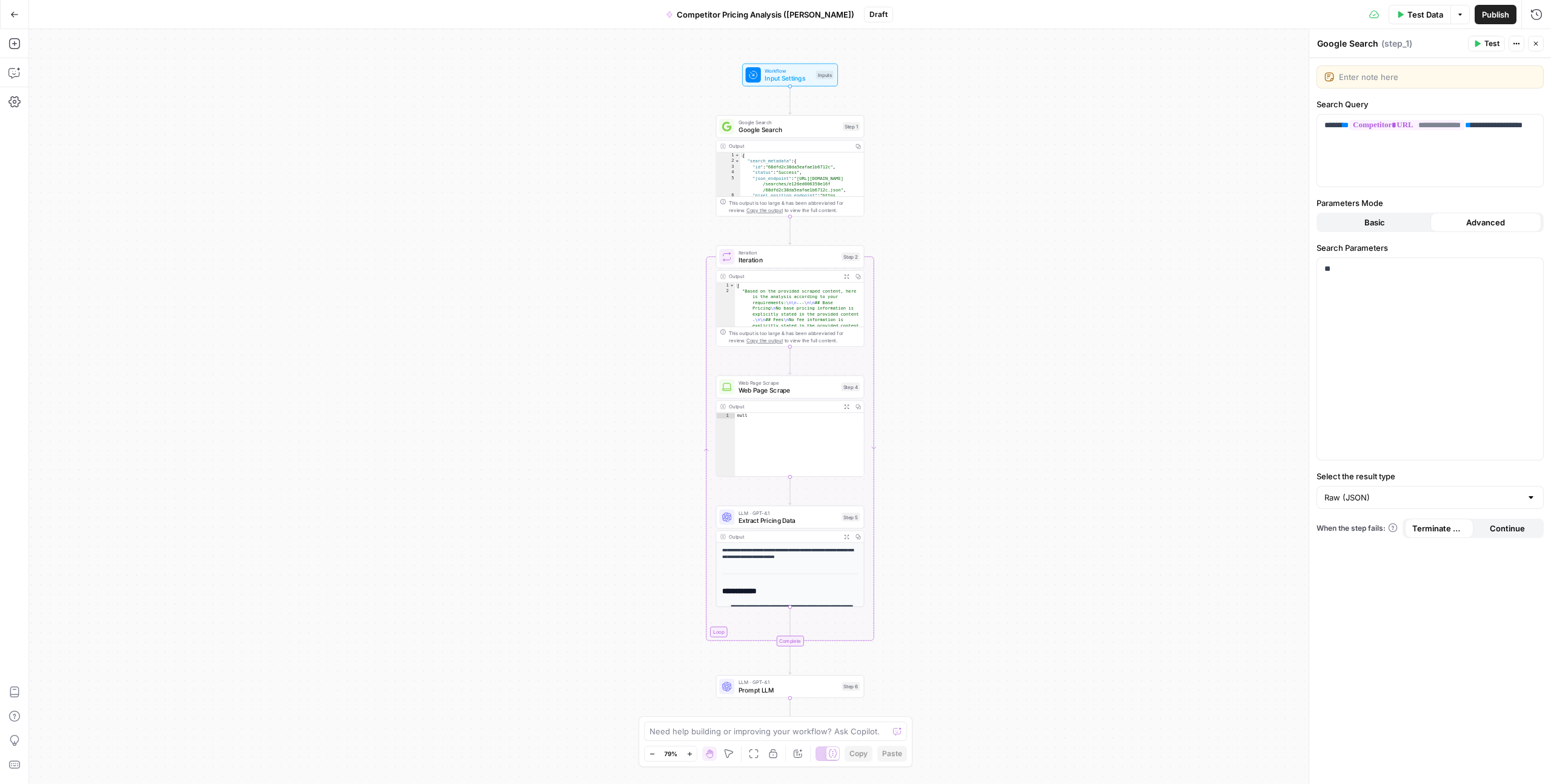
click at [878, 221] on span "Basic" at bounding box center [1375, 222] width 21 height 12
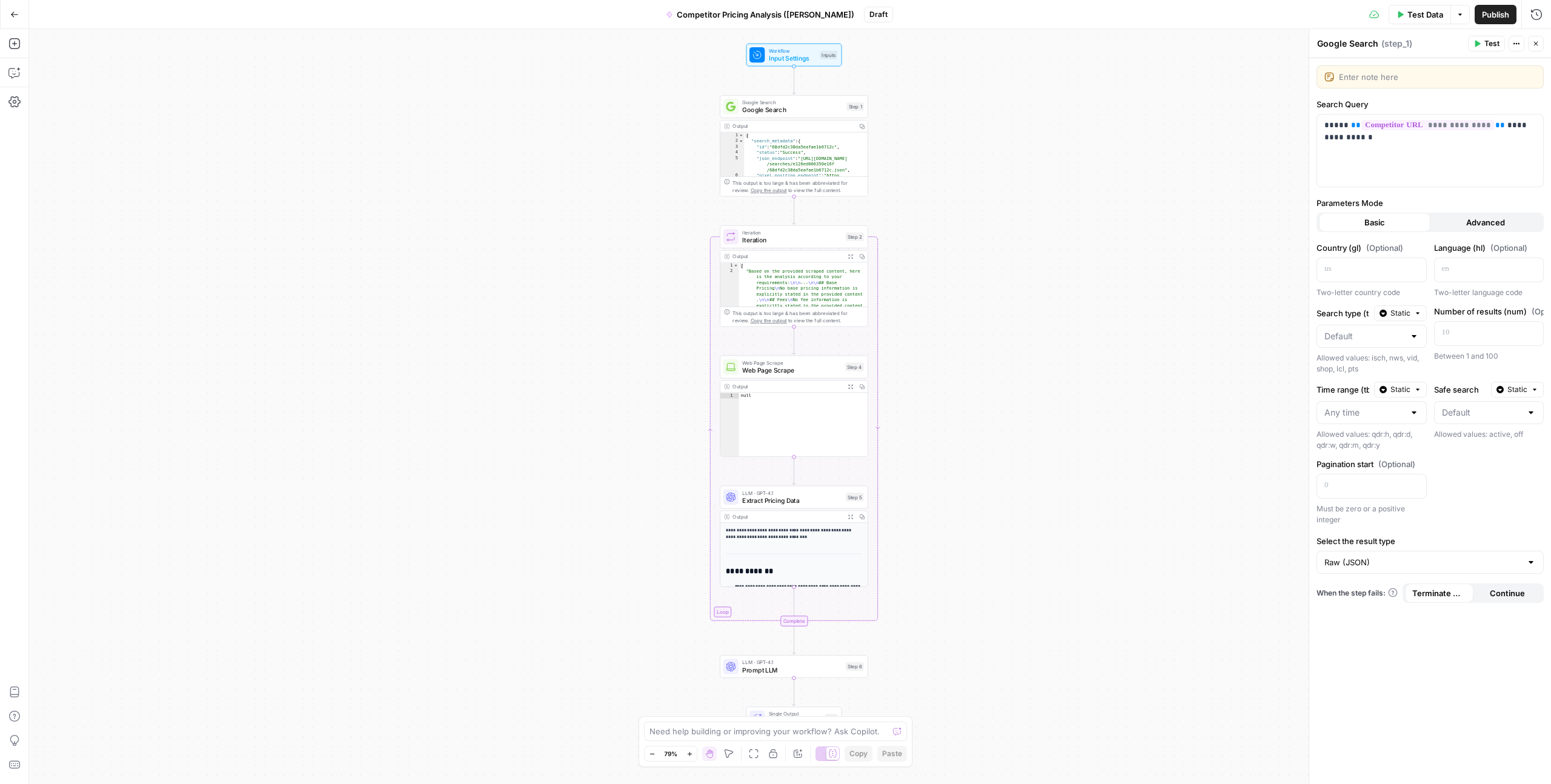
click at [788, 242] on span "Iteration" at bounding box center [792, 240] width 99 height 10
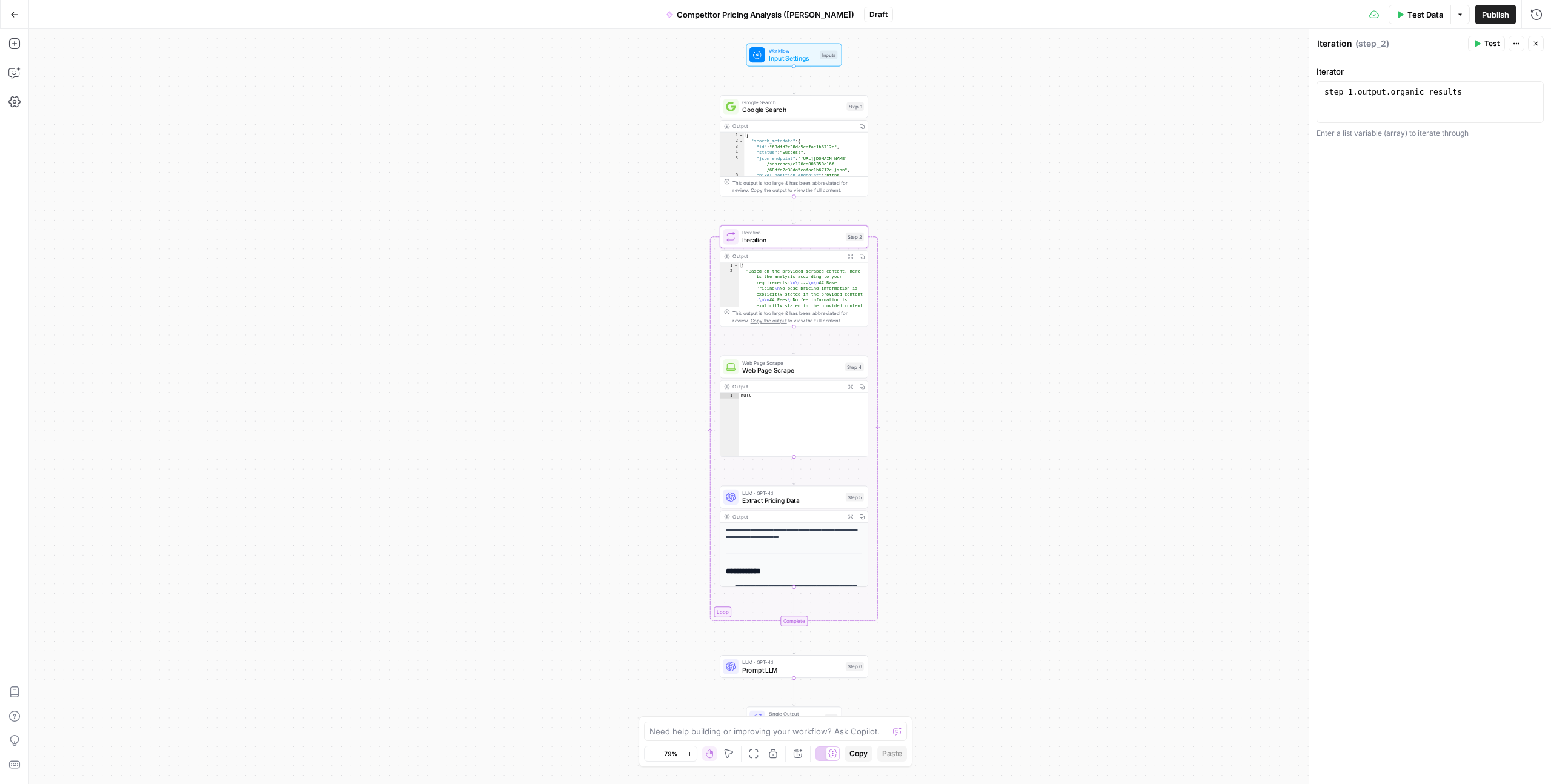
click at [878, 40] on icon "button" at bounding box center [1517, 43] width 7 height 7
click at [878, 228] on div "Iterator 1 step_1 . output . organic_results XXXXXXXXXXXXXXXXXXXXXXXXXXXXXXXXXX…" at bounding box center [1430, 421] width 242 height 726
type textarea "**********"
click at [766, 284] on div "[ "Based on the provided scraped content, here is the analysis according to you…" at bounding box center [804, 345] width 128 height 165
click at [823, 222] on icon "button" at bounding box center [823, 219] width 7 height 7
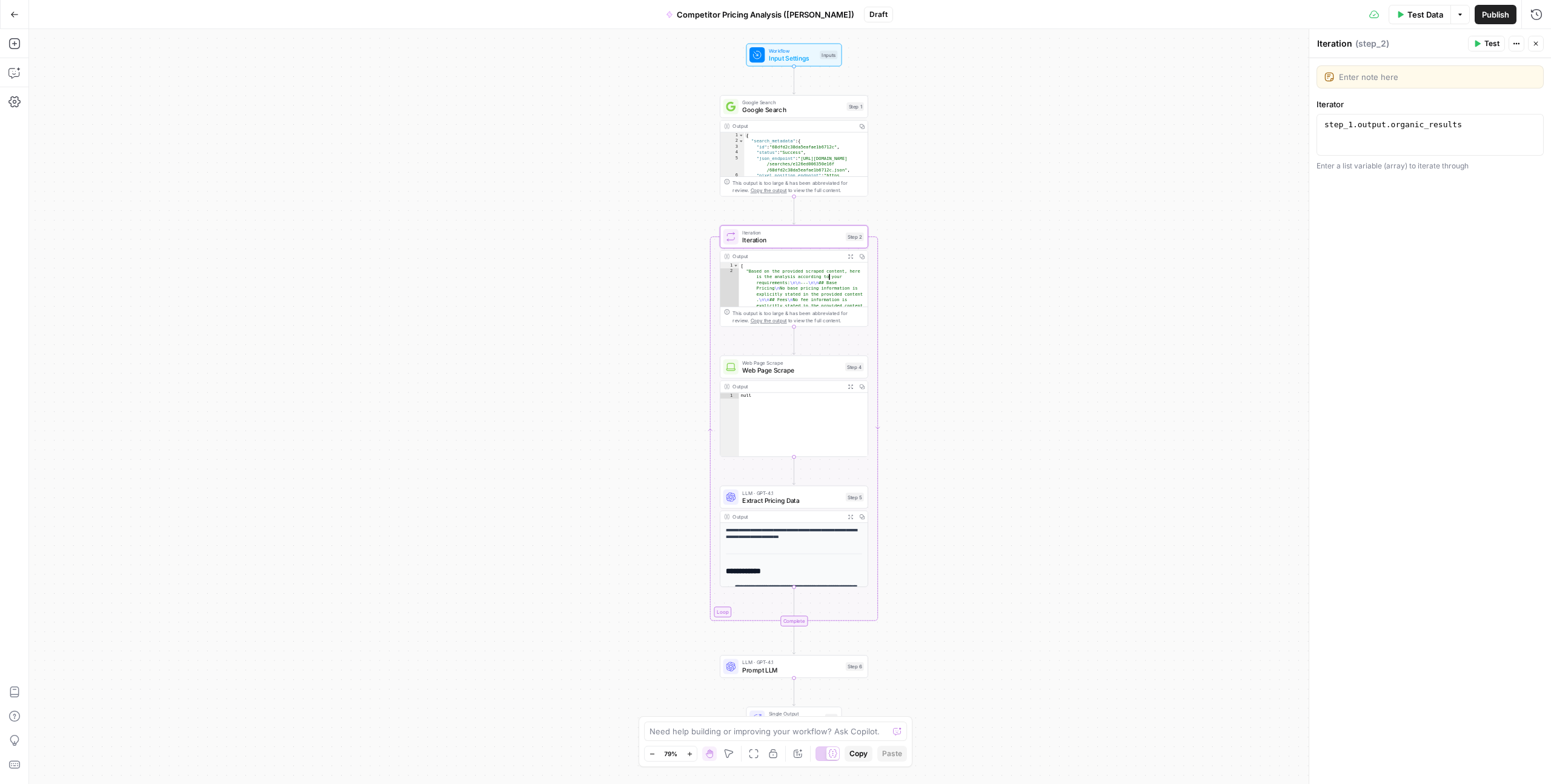
click at [854, 282] on div "[ "Based on the provided scraped content, here is the analysis according to you…" at bounding box center [804, 345] width 128 height 165
click at [878, 397] on div "Workflow Input Settings Inputs Google Search Google Search Step 1 Output Copy 1…" at bounding box center [791, 406] width 1522 height 755
click at [772, 369] on span "Web Page Scrape" at bounding box center [792, 370] width 99 height 10
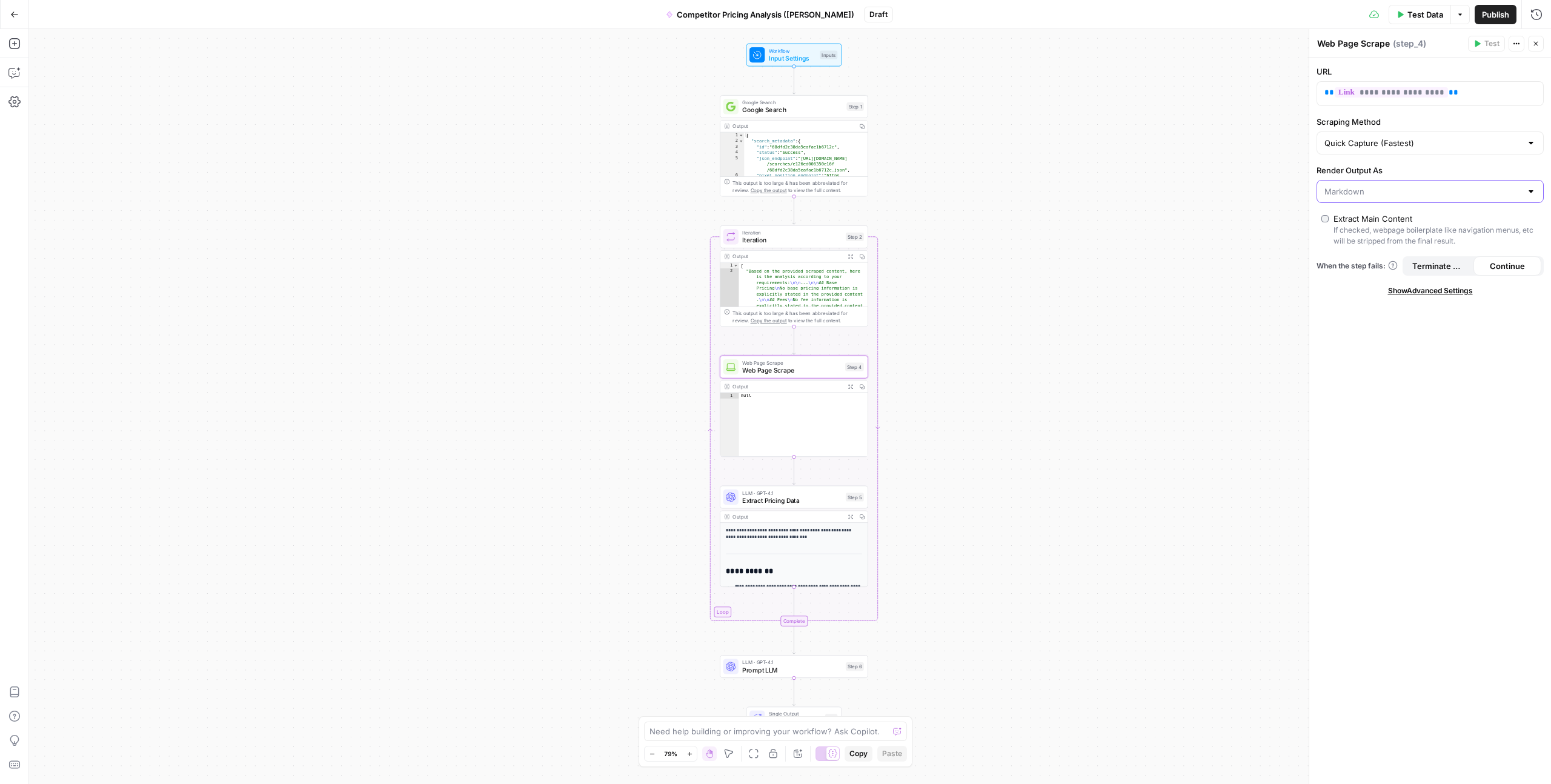
click at [878, 193] on input "Render Output As" at bounding box center [1423, 191] width 197 height 12
type input "Markdown"
click at [878, 194] on div "Workflow Input Settings Inputs Google Search Google Search Step 1 Output Copy 1…" at bounding box center [791, 406] width 1522 height 755
click at [878, 145] on input "Scraping Method" at bounding box center [1423, 142] width 197 height 12
type input "Quick Capture (Fastest)"
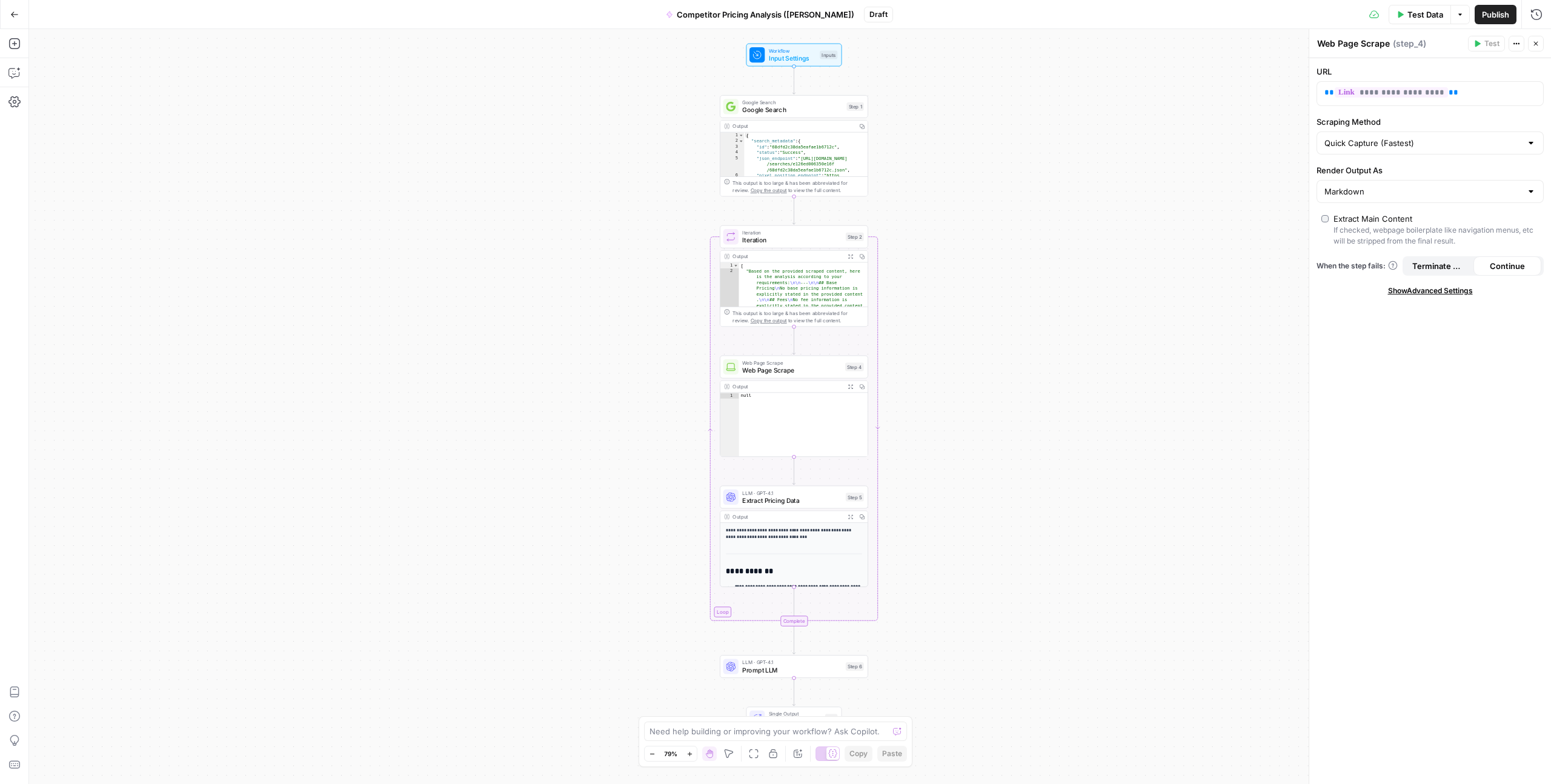
click at [878, 161] on div "Workflow Input Settings Inputs Google Search Google Search Step 1 Output Copy 1…" at bounding box center [791, 406] width 1522 height 755
click at [878, 91] on span "**********" at bounding box center [1392, 92] width 113 height 10
click at [878, 424] on div "Workflow Input Settings Inputs Google Search Google Search Step 1 Output Copy 1…" at bounding box center [791, 406] width 1522 height 755
click at [823, 93] on button "Add Note" at bounding box center [823, 89] width 13 height 13
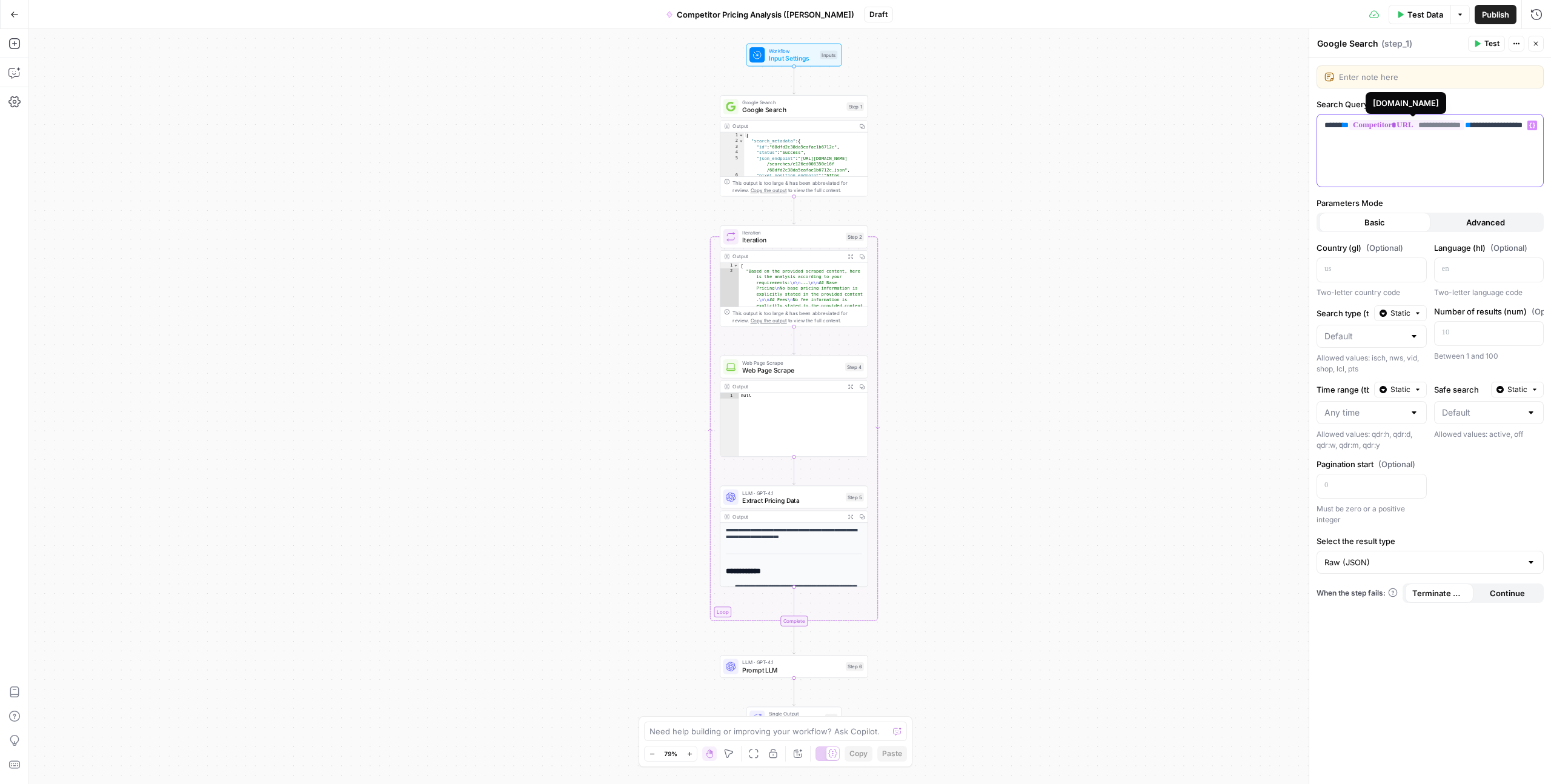
click at [878, 123] on span "**********" at bounding box center [1407, 125] width 115 height 10
click at [878, 126] on span "**********" at bounding box center [1407, 125] width 115 height 10
click at [878, 220] on button "Advanced" at bounding box center [1487, 223] width 112 height 20
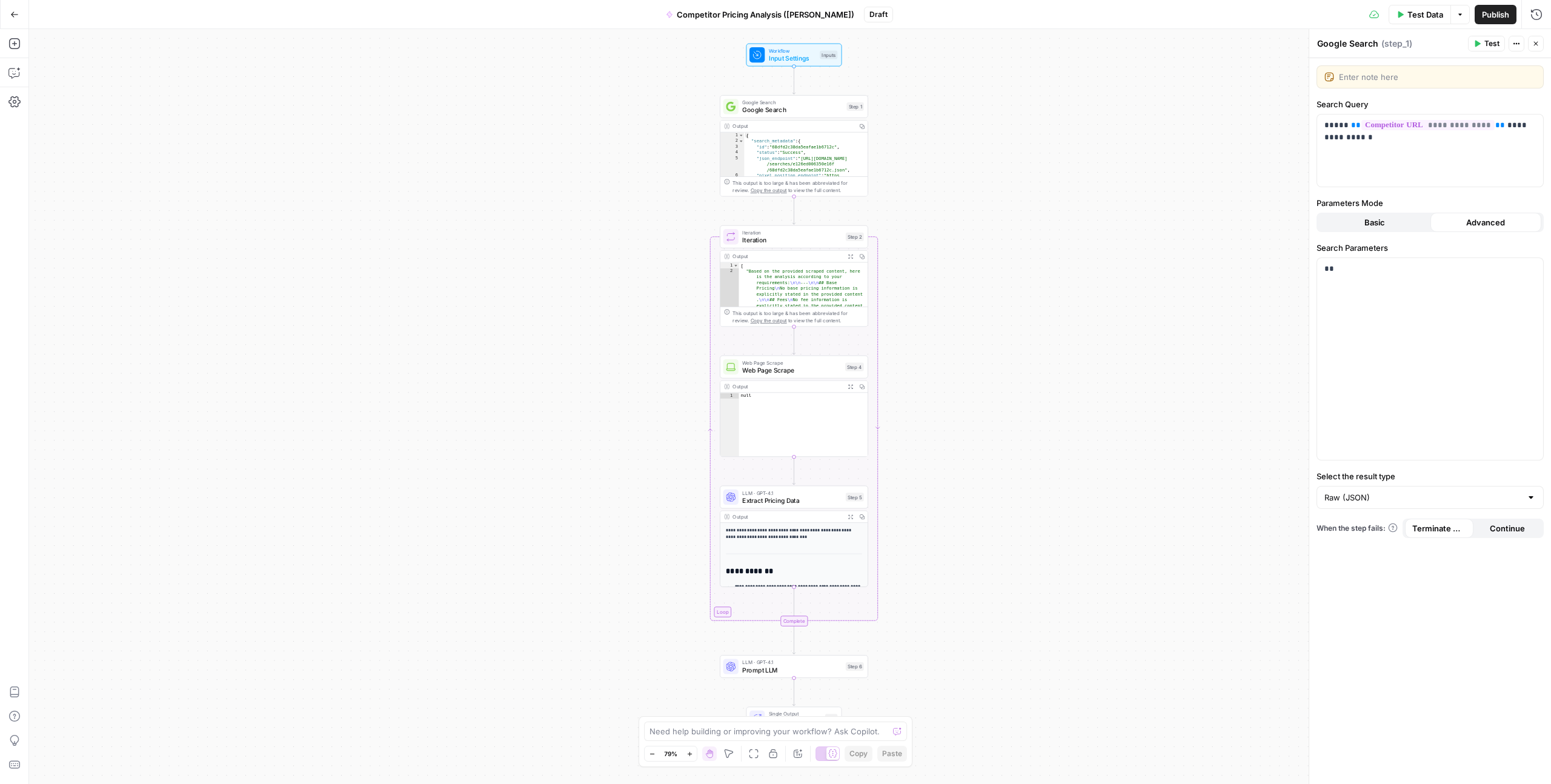
click at [878, 221] on span "Basic" at bounding box center [1375, 222] width 21 height 12
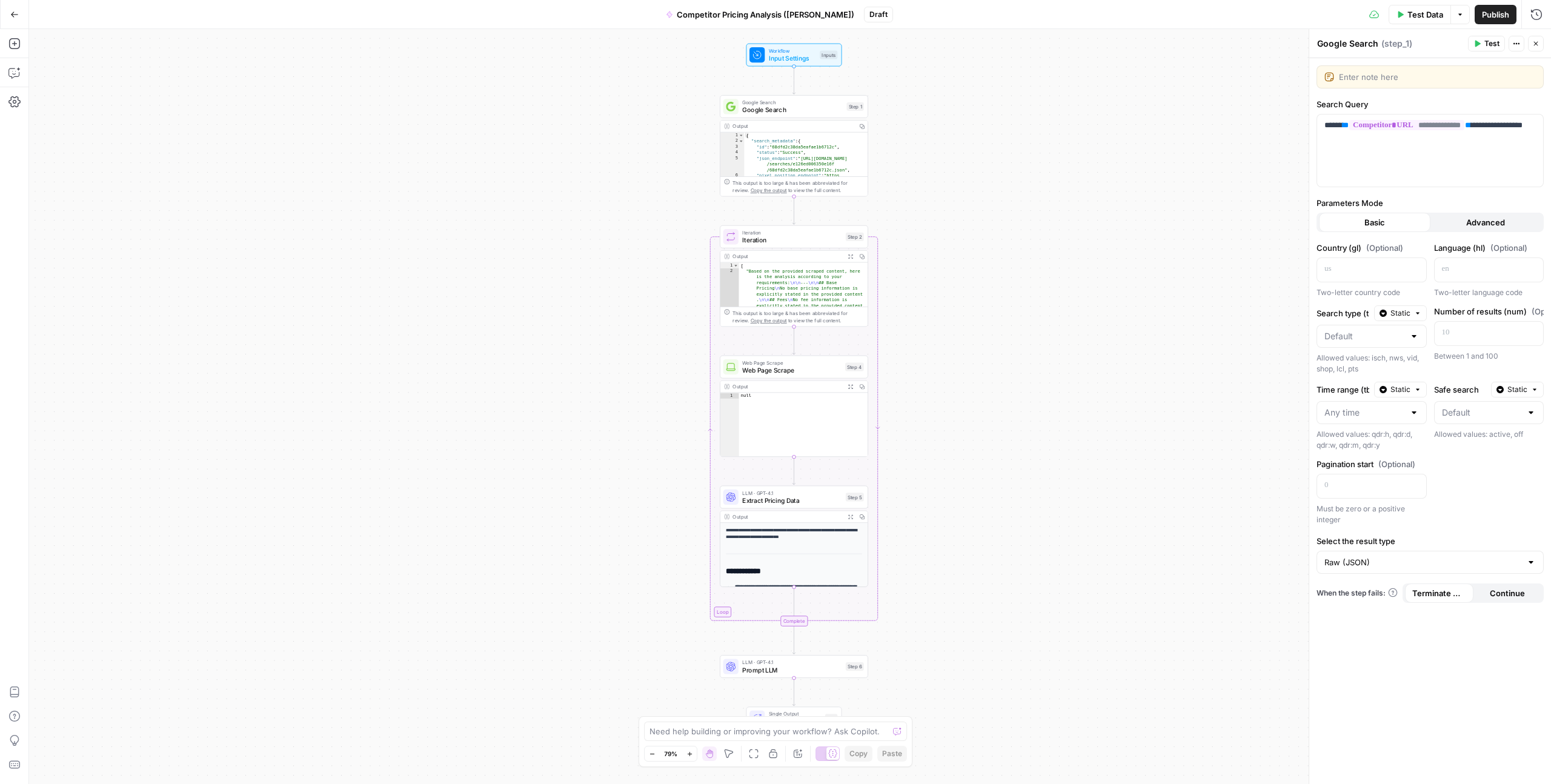
click at [878, 46] on icon "button" at bounding box center [1536, 43] width 7 height 7
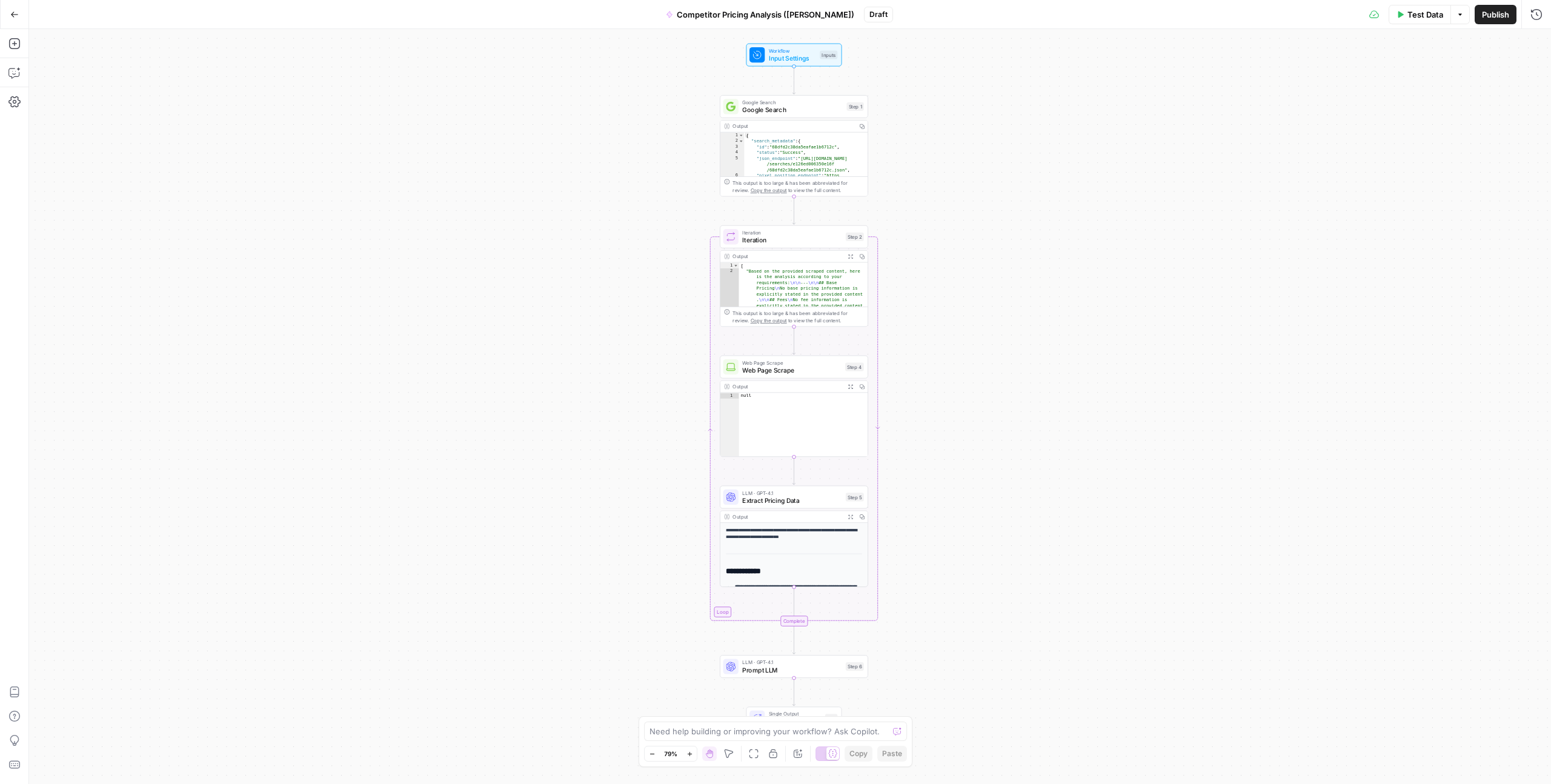
click at [878, 129] on div "Workflow Input Settings Inputs Google Search Google Search Step 1 Output Copy 1…" at bounding box center [791, 406] width 1522 height 755
click at [824, 424] on icon "button" at bounding box center [823, 480] width 7 height 7
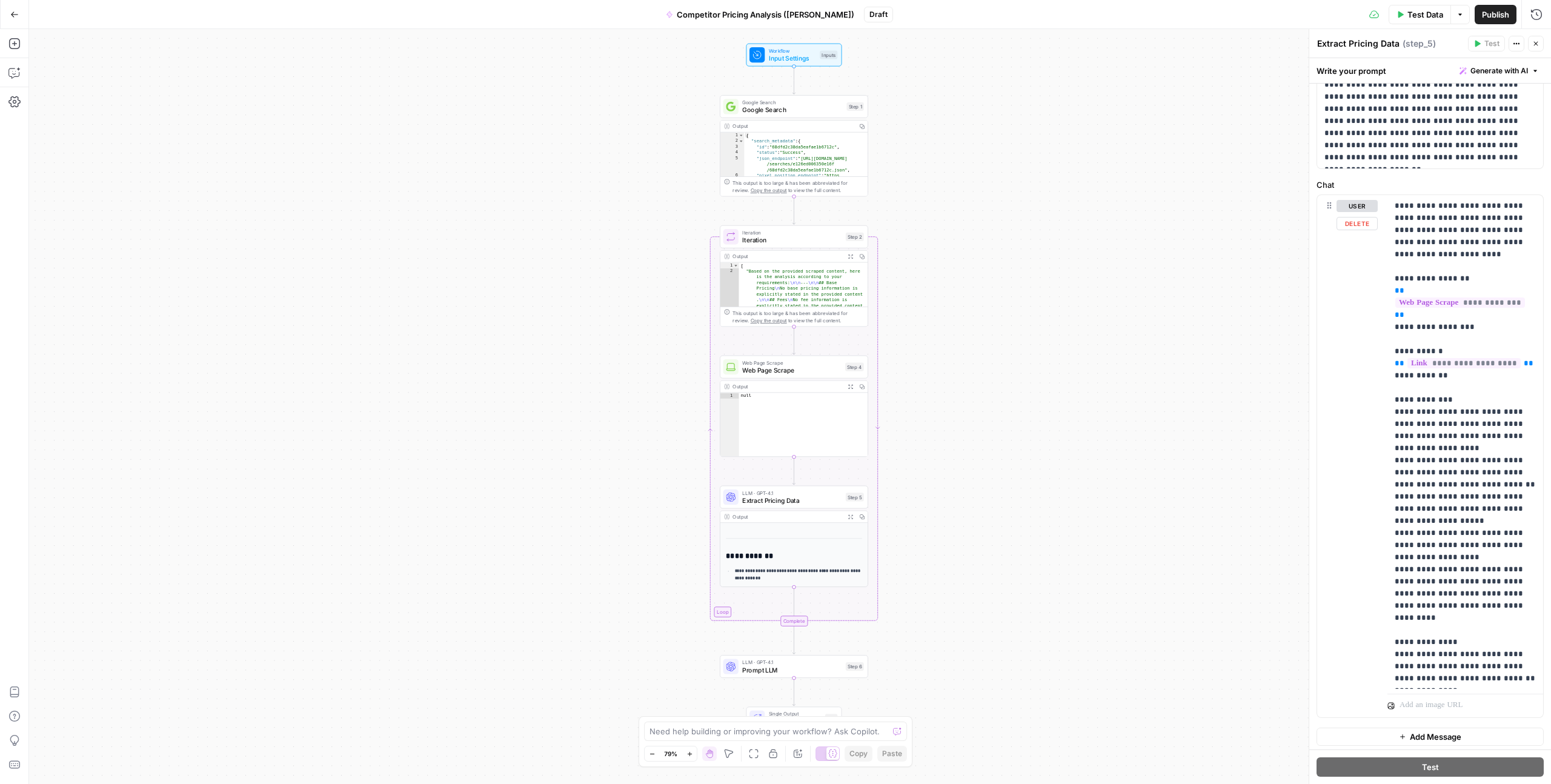
scroll to position [114, 0]
click at [878, 294] on span "**********" at bounding box center [1460, 299] width 130 height 10
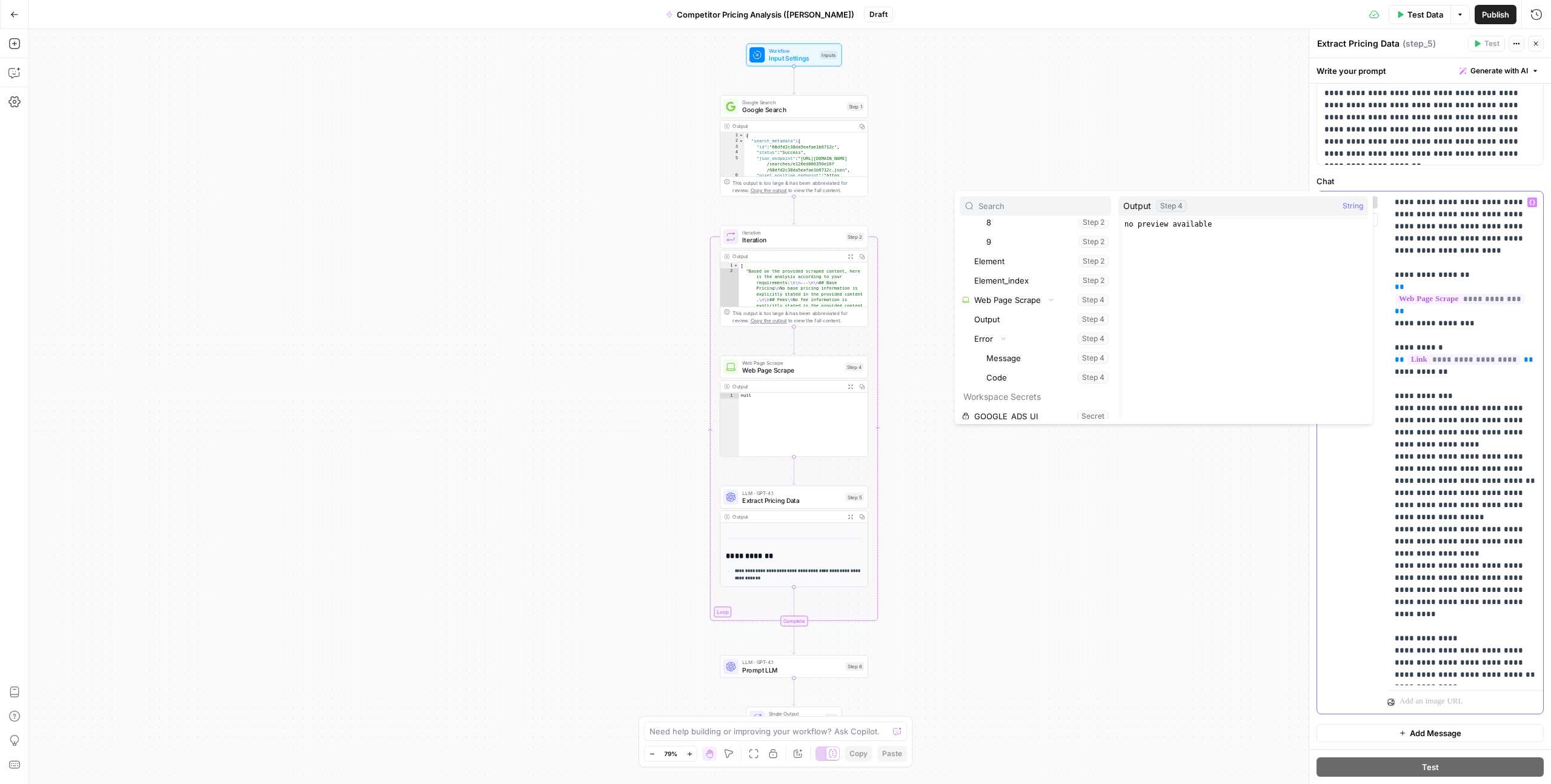
click at [878, 323] on p "**********" at bounding box center [1466, 457] width 141 height 521
click at [878, 355] on span "**********" at bounding box center [1464, 360] width 113 height 10
click at [878, 350] on p "**********" at bounding box center [1466, 457] width 141 height 521
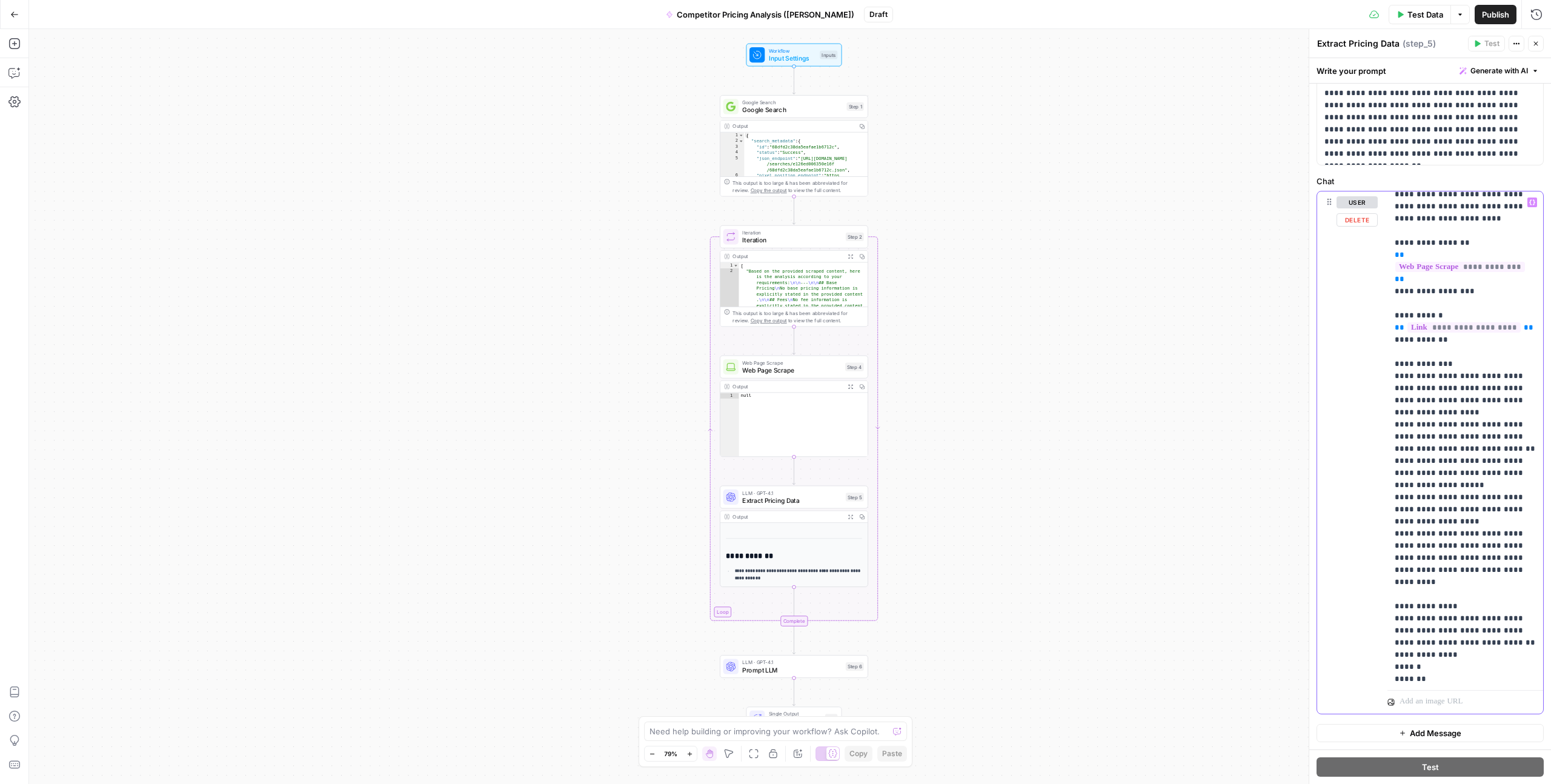
scroll to position [37, 0]
click at [878, 424] on div "Workflow Input Settings Inputs Google Search Google Search Step 1 Output Copy 1…" at bounding box center [791, 406] width 1522 height 755
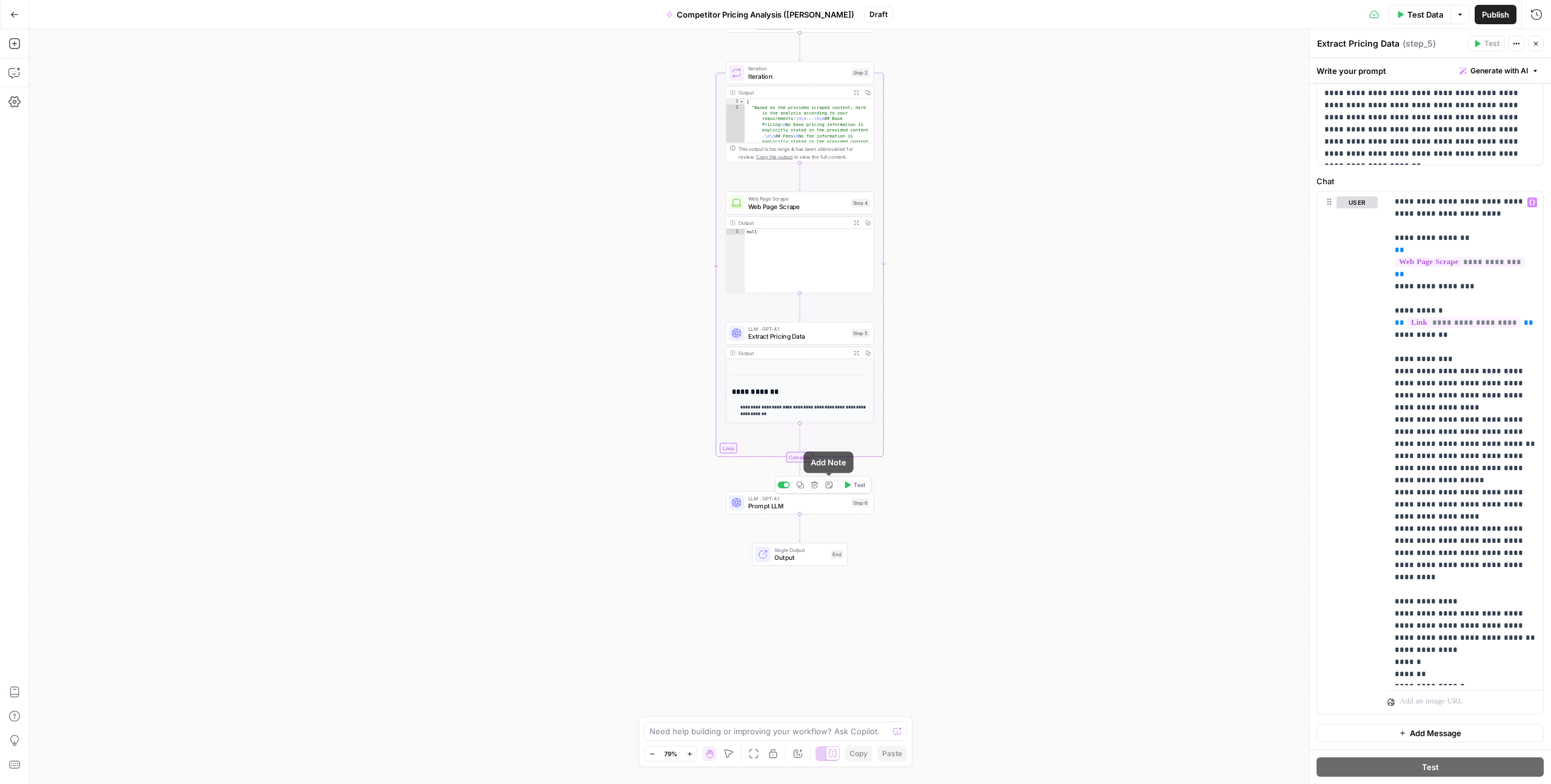
click at [830, 424] on icon "button" at bounding box center [829, 485] width 7 height 7
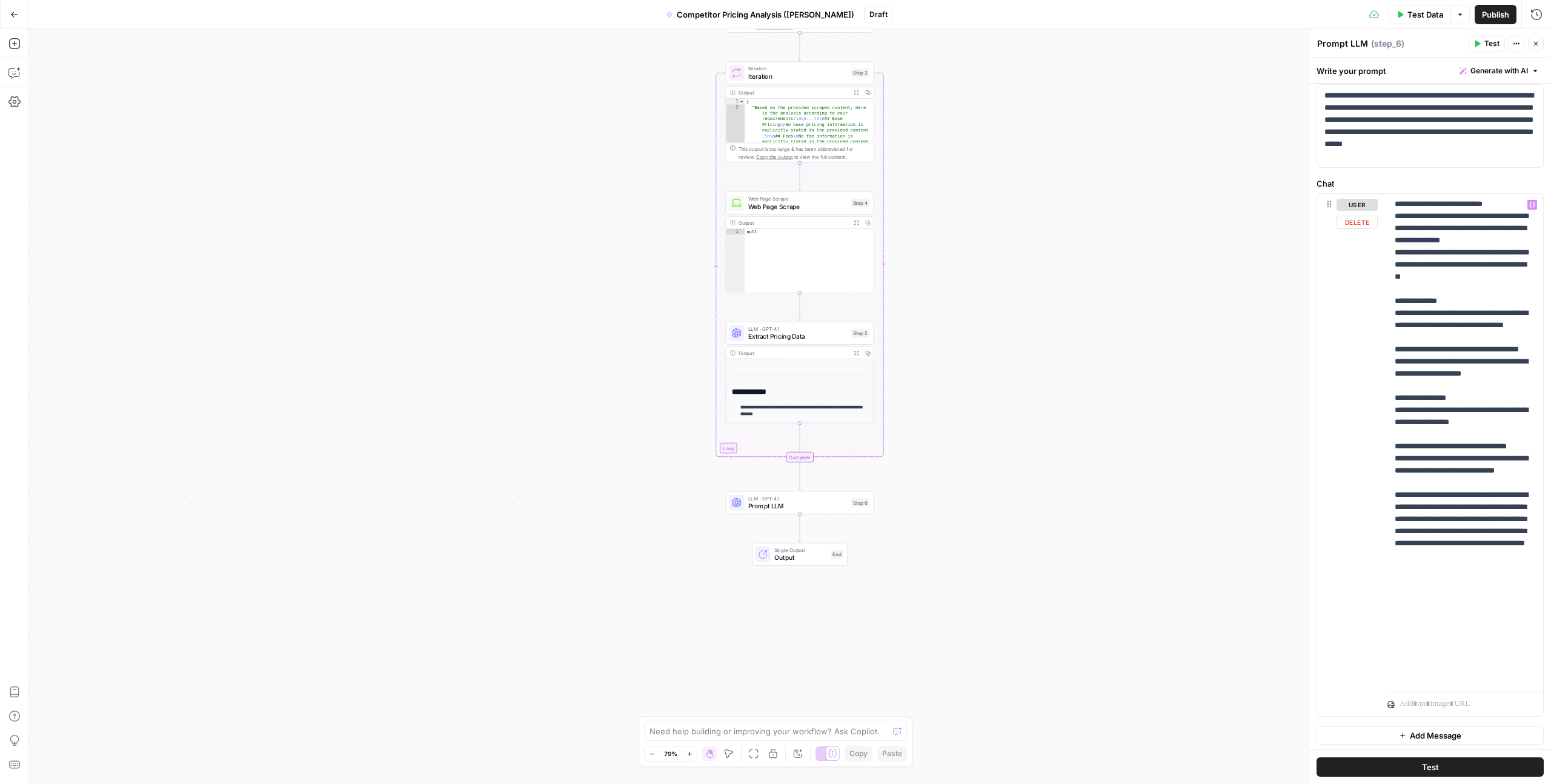
scroll to position [90, 0]
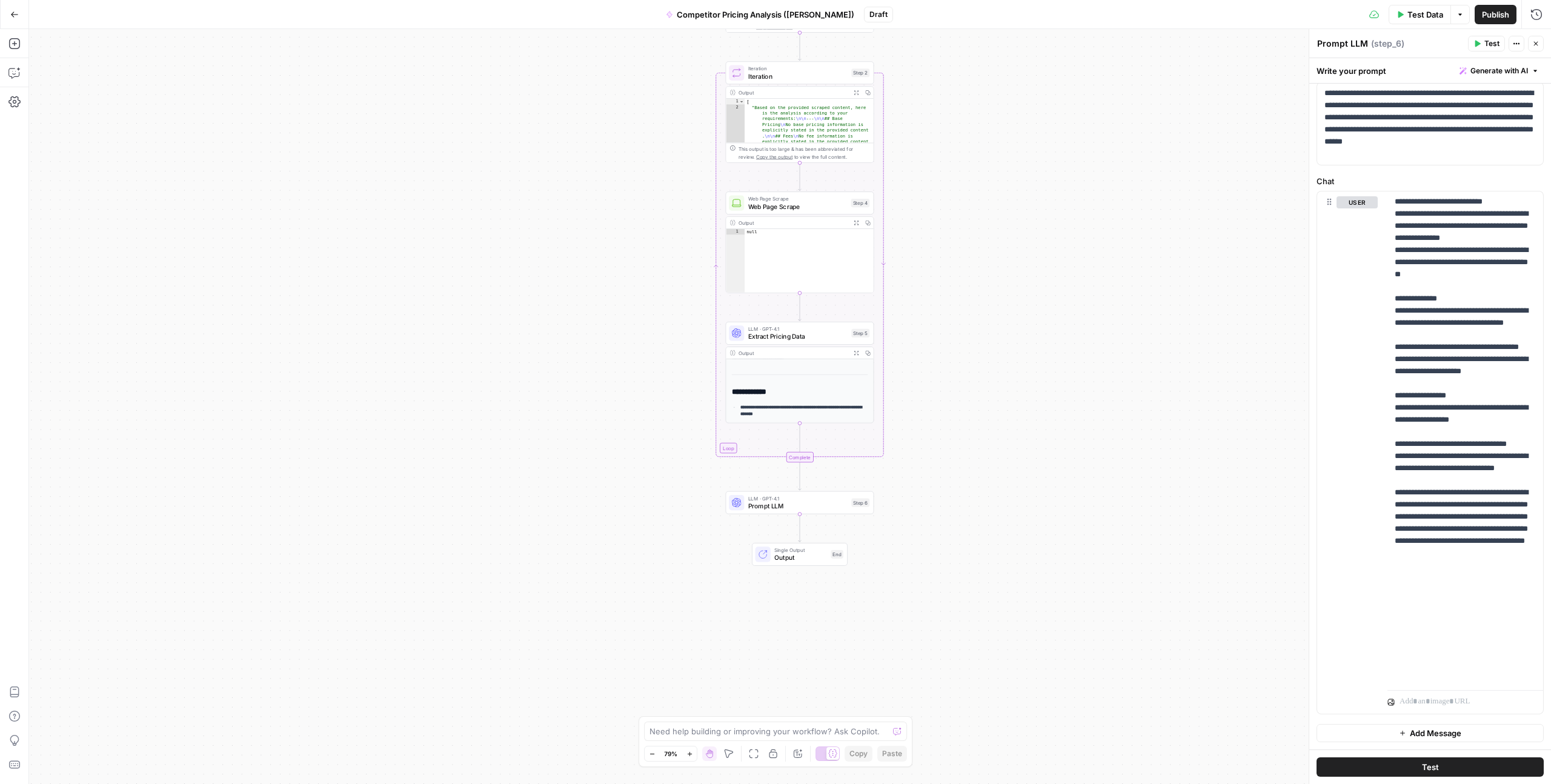
click at [878, 394] on div "Workflow Input Settings Inputs Google Search Google Search Step 1 Output Copy 1…" at bounding box center [791, 406] width 1522 height 755
click at [342, 256] on div "Workflow Input Settings Inputs Google Search Google Search Step 1 Output Copy 1…" at bounding box center [791, 406] width 1522 height 755
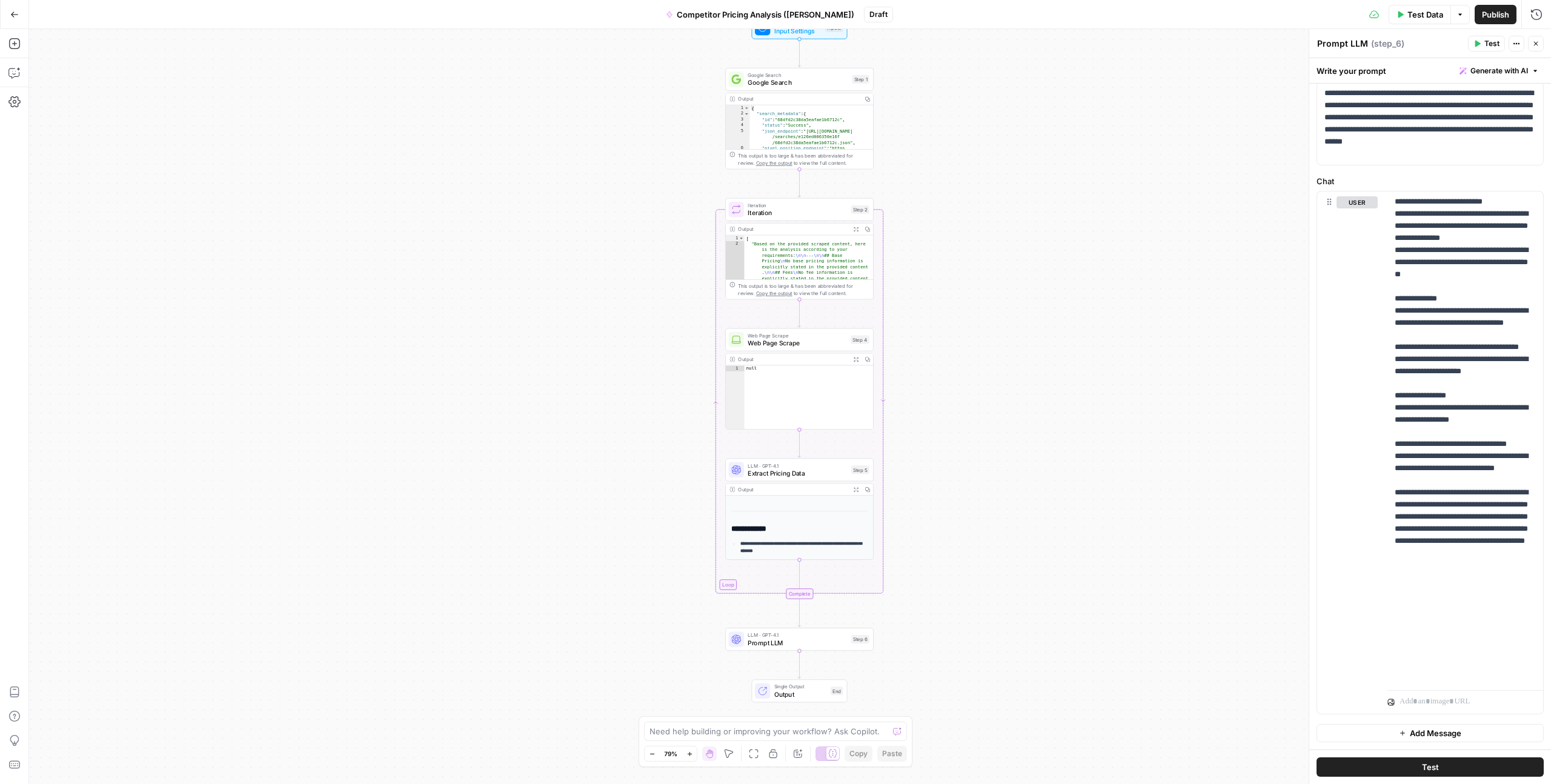
type textarea "****"
click at [798, 402] on div "null" at bounding box center [809, 403] width 128 height 75
click at [800, 343] on span "Web Page Scrape" at bounding box center [797, 343] width 99 height 10
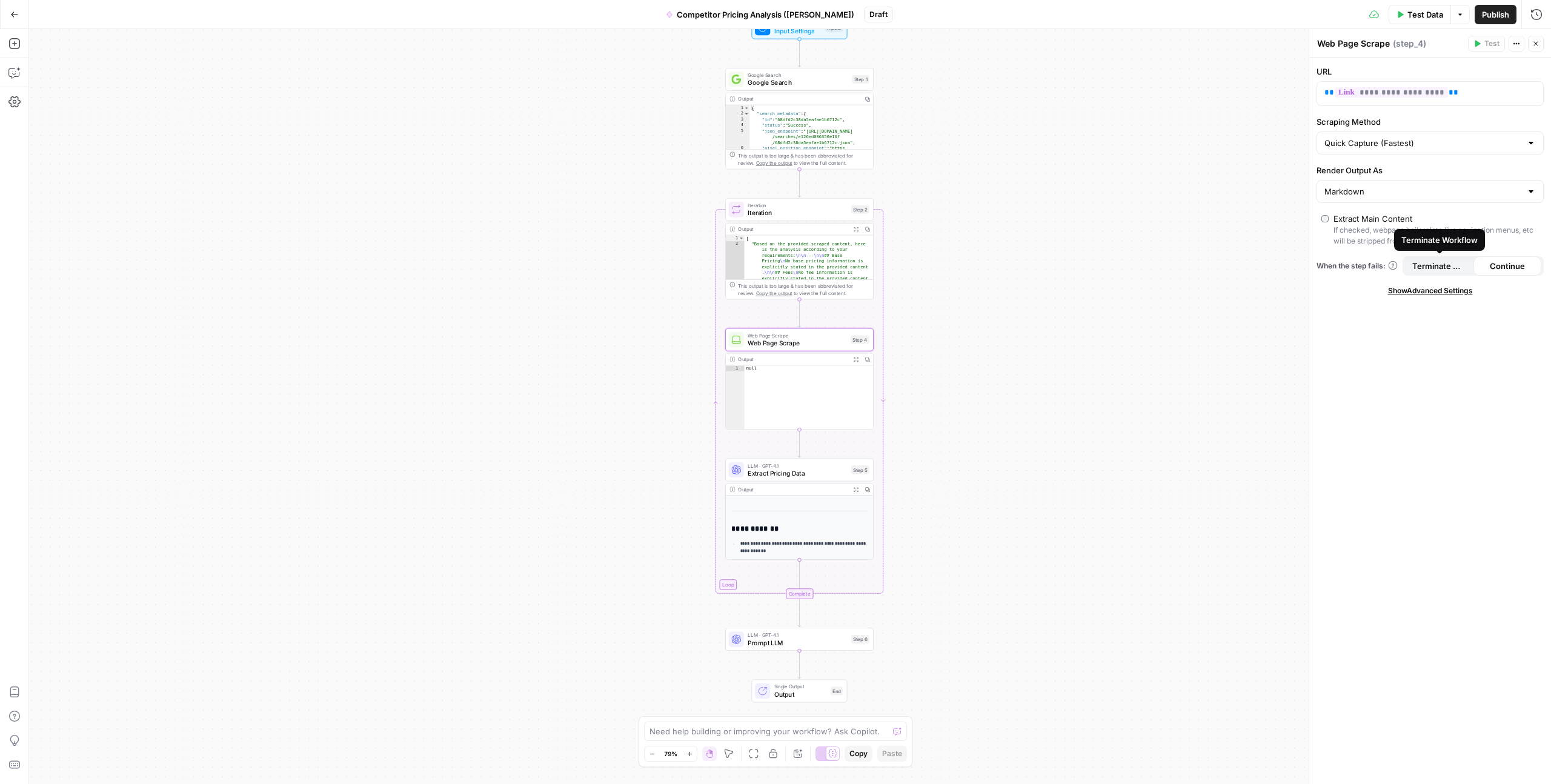
click at [878, 289] on span "Show Advanced Settings" at bounding box center [1430, 291] width 84 height 11
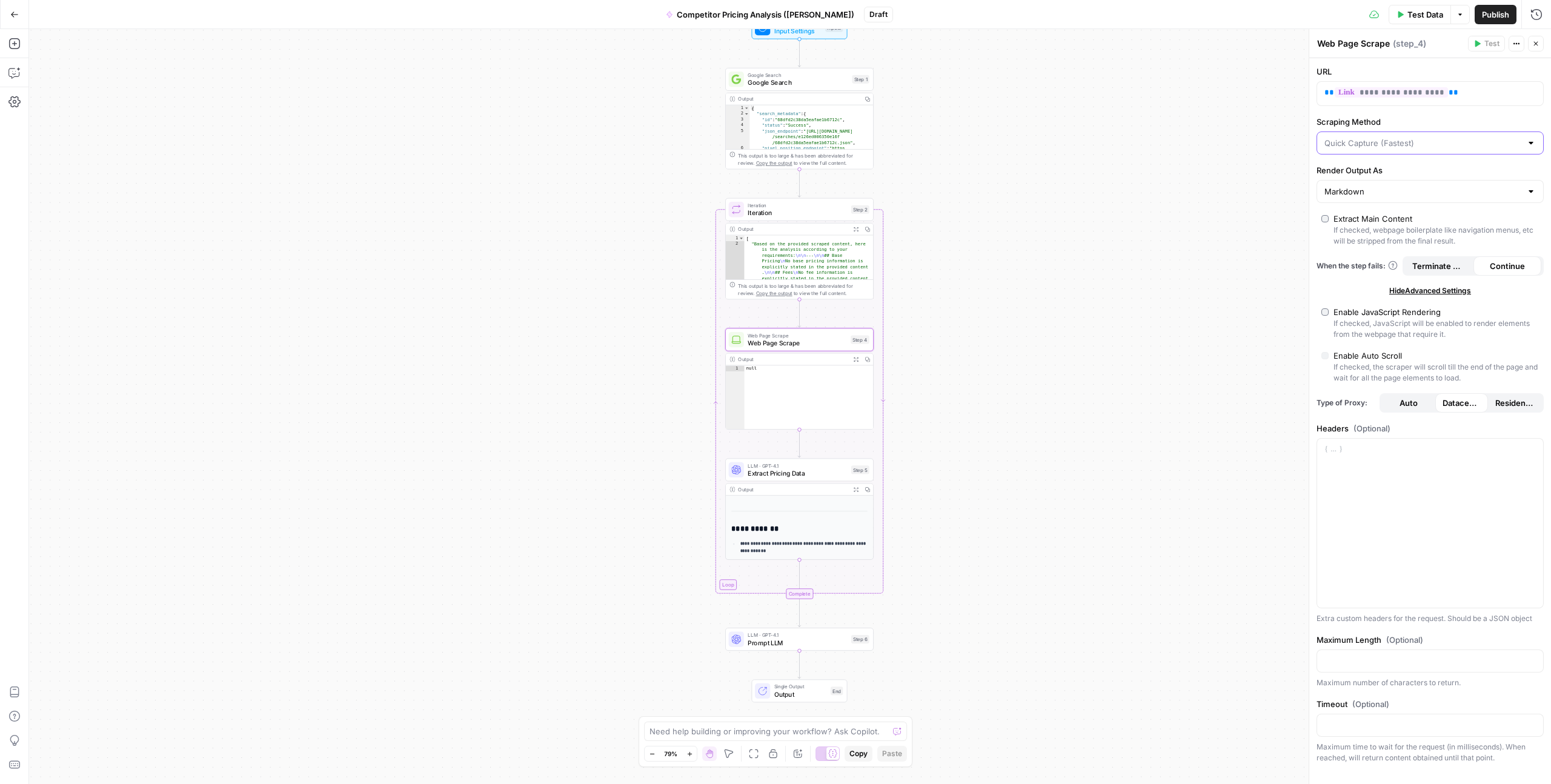
click at [878, 137] on input "Scraping Method" at bounding box center [1423, 142] width 197 height 12
click at [878, 140] on input "Scraping Method" at bounding box center [1423, 142] width 197 height 12
type input "Quick Capture (Fastest)"
click at [878, 121] on label "Scraping Method" at bounding box center [1430, 121] width 227 height 12
click at [878, 137] on input "Quick Capture (Fastest)" at bounding box center [1423, 142] width 197 height 12
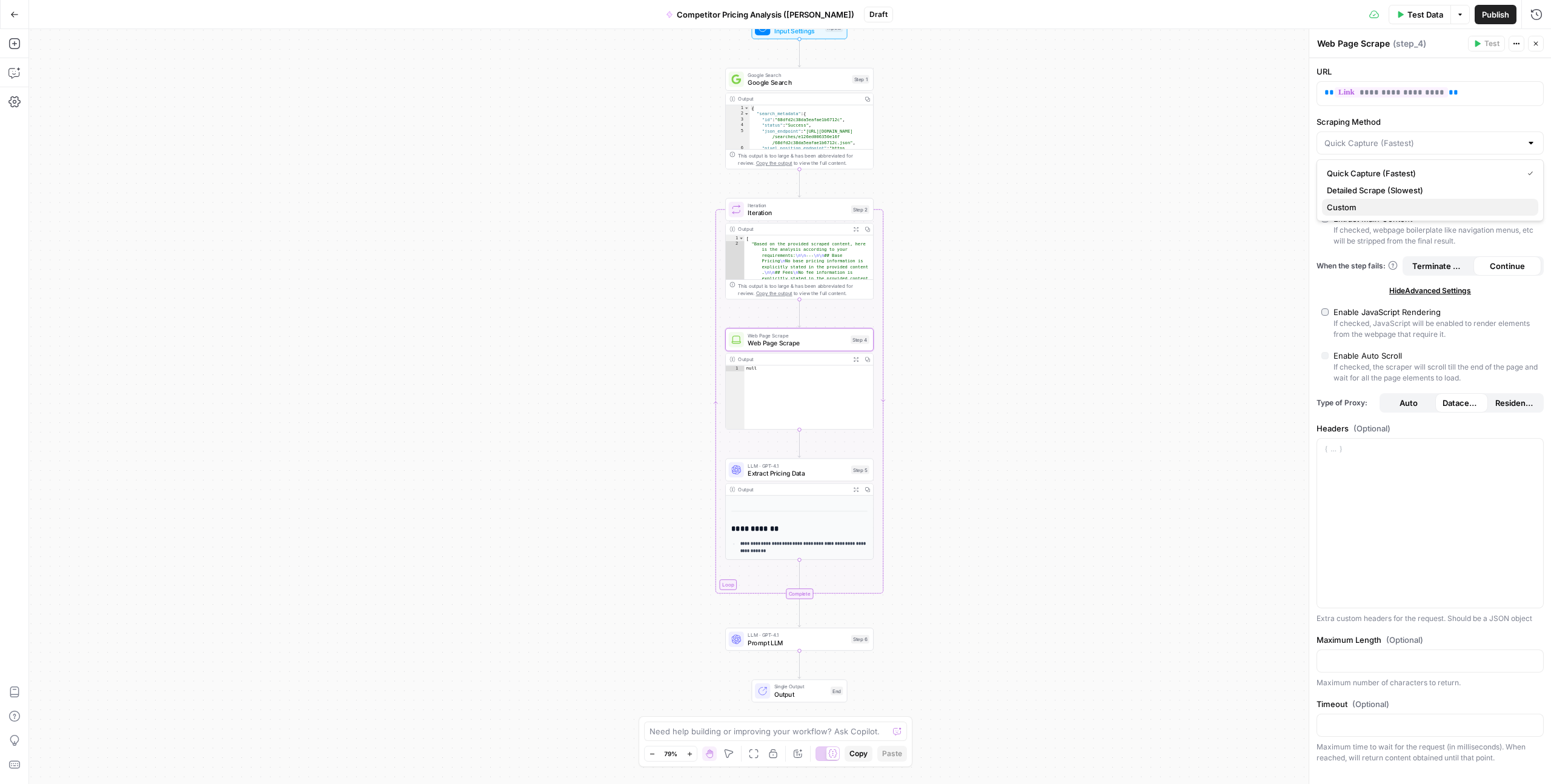
click at [878, 207] on span "Custom" at bounding box center [1427, 207] width 202 height 12
type input "Custom"
click at [878, 142] on input "Scraping Method" at bounding box center [1423, 142] width 197 height 12
click at [878, 209] on span "Custom" at bounding box center [1422, 207] width 191 height 12
type input "Custom"
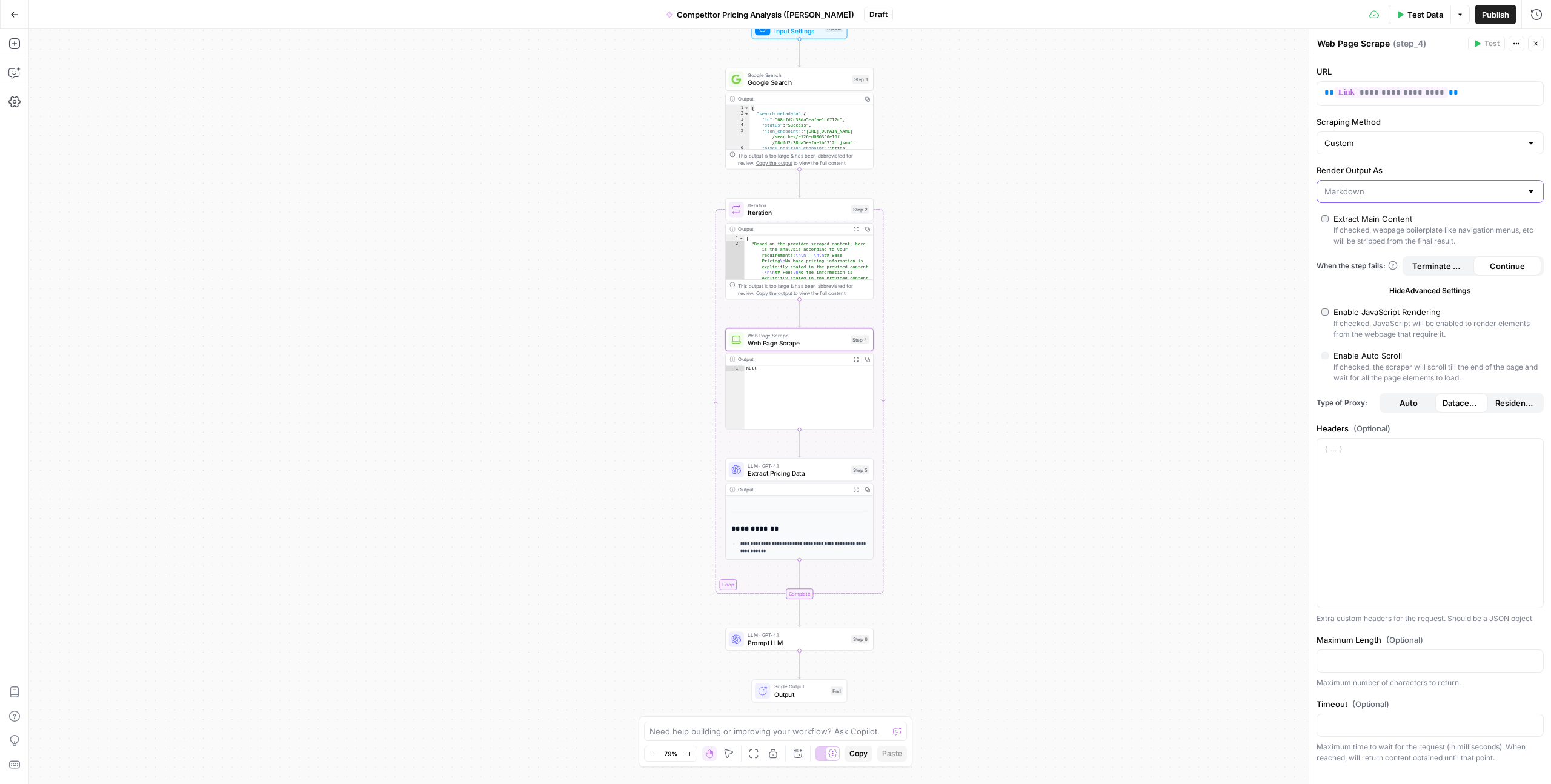
click at [878, 191] on input "Render Output As" at bounding box center [1423, 191] width 197 height 12
type input "Markdown"
click at [878, 399] on span "Residential" at bounding box center [1515, 402] width 39 height 12
click at [878, 399] on span "Datacenter" at bounding box center [1462, 402] width 39 height 12
click at [829, 424] on icon "button" at bounding box center [828, 452] width 8 height 8
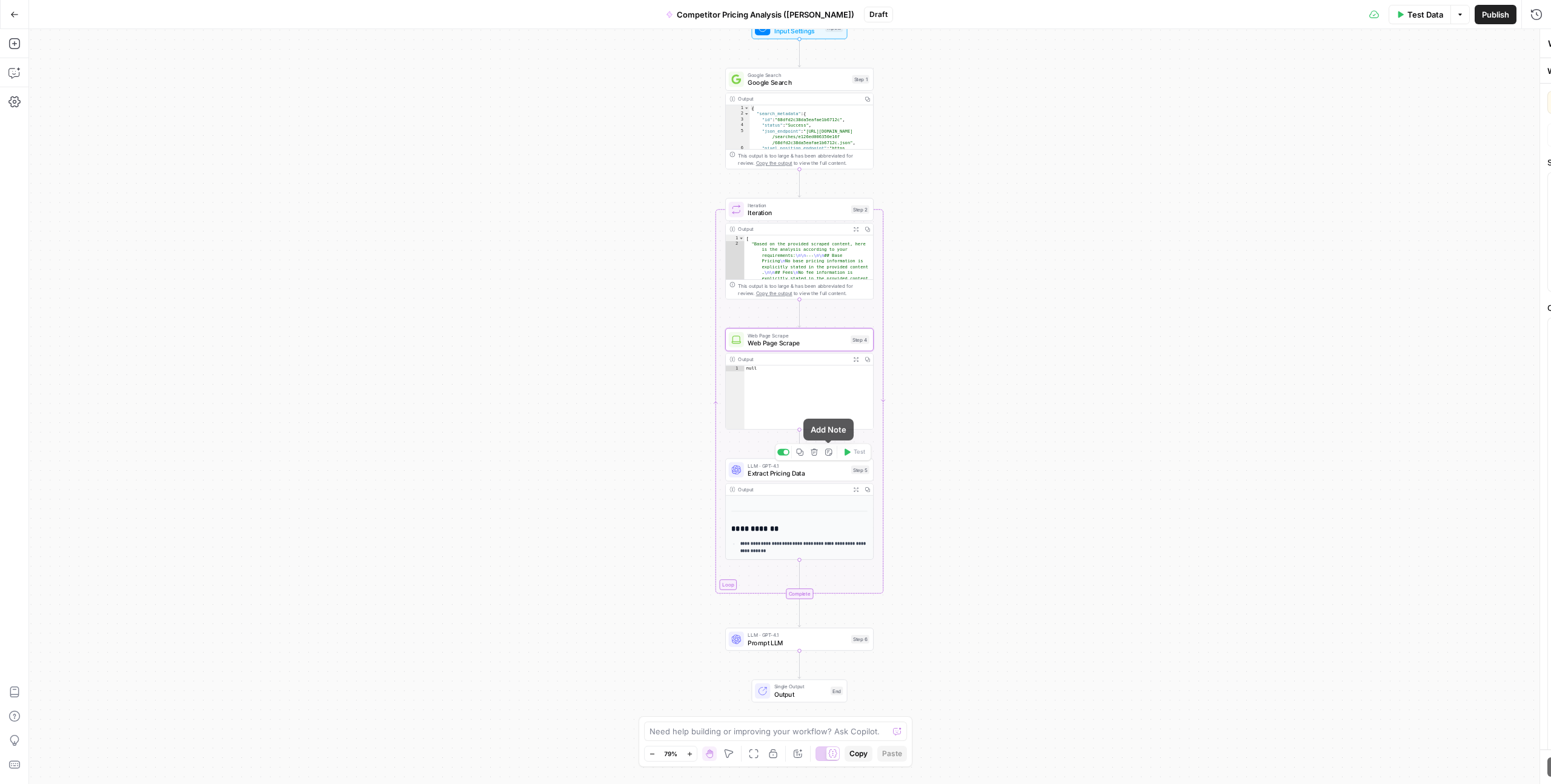
type textarea "Extract Pricing Data"
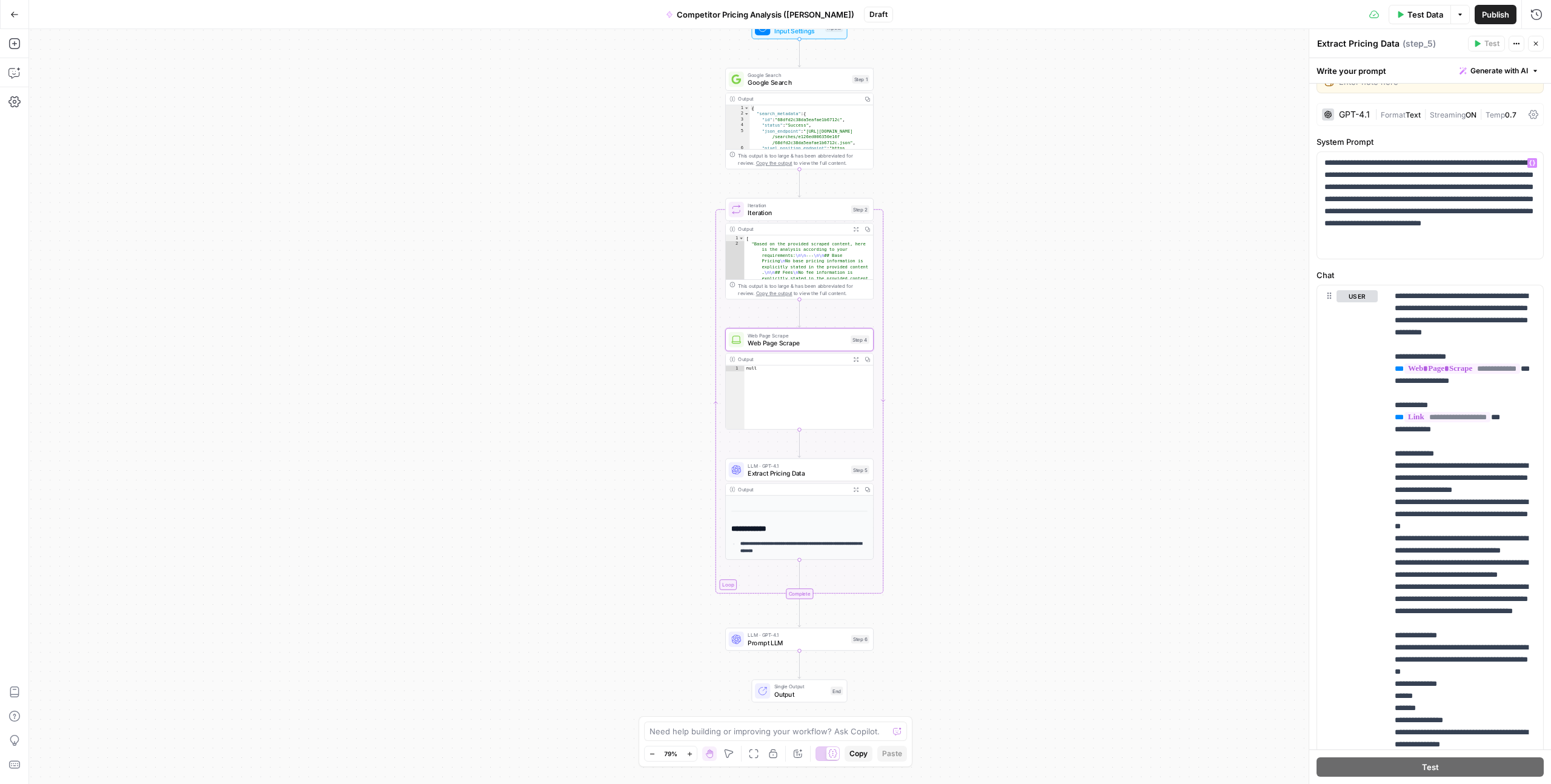
scroll to position [0, 0]
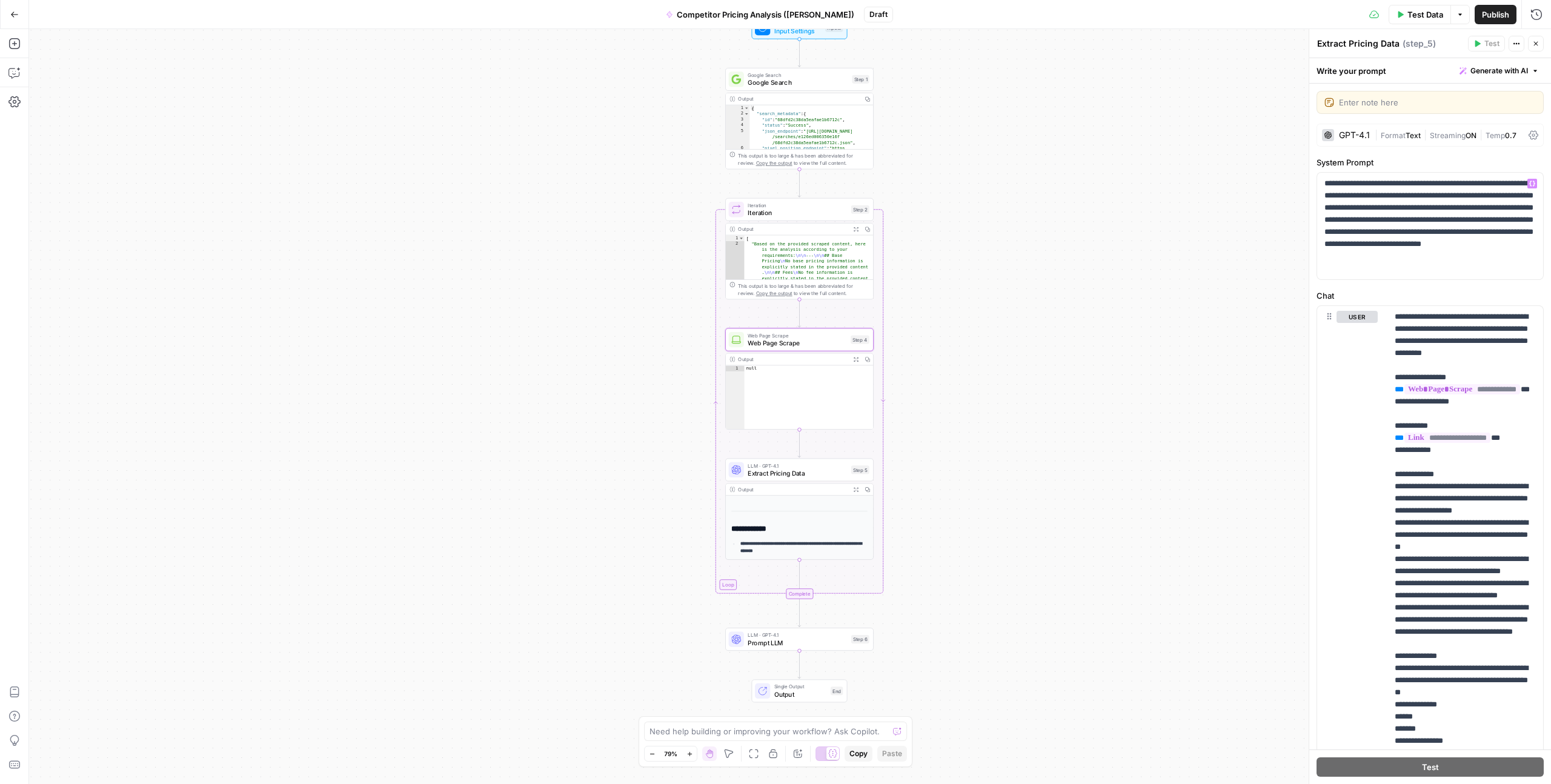
click at [878, 251] on div "Workflow Input Settings Inputs Google Search Google Search Step 1 Output Copy 1…" at bounding box center [791, 406] width 1522 height 755
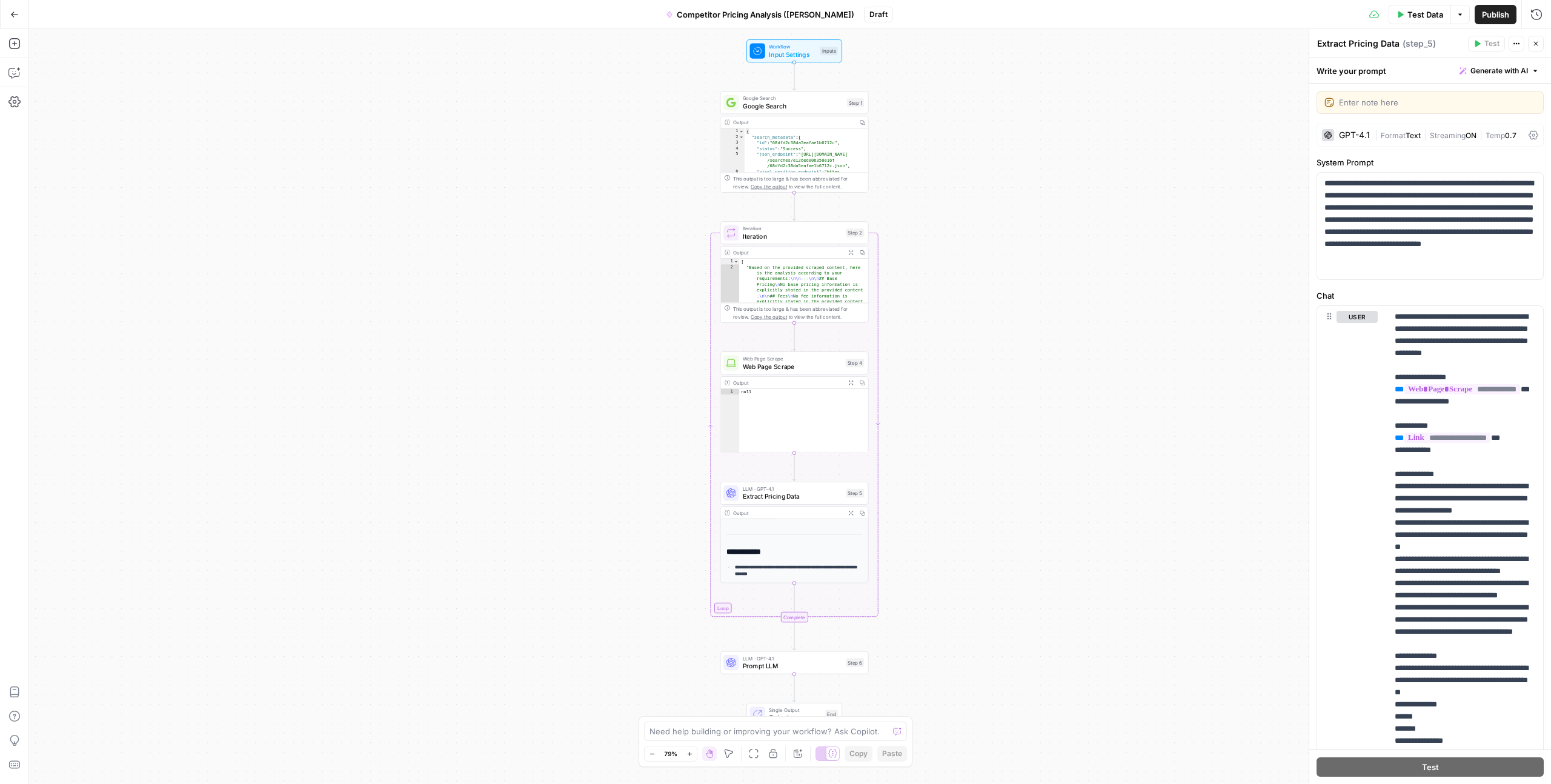
click at [789, 108] on span "Google Search" at bounding box center [793, 106] width 101 height 10
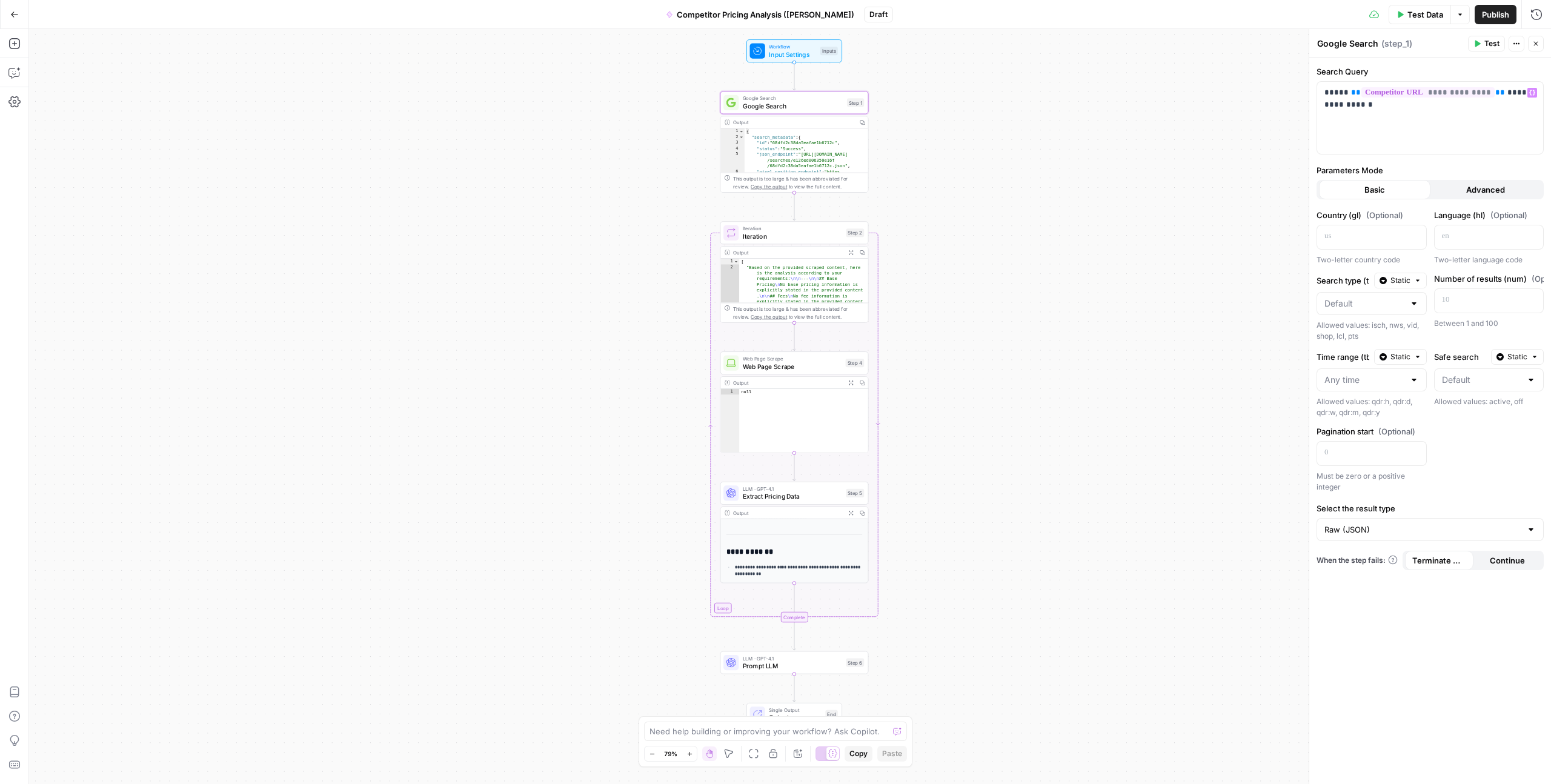
click at [878, 180] on button "Advanced" at bounding box center [1487, 190] width 112 height 20
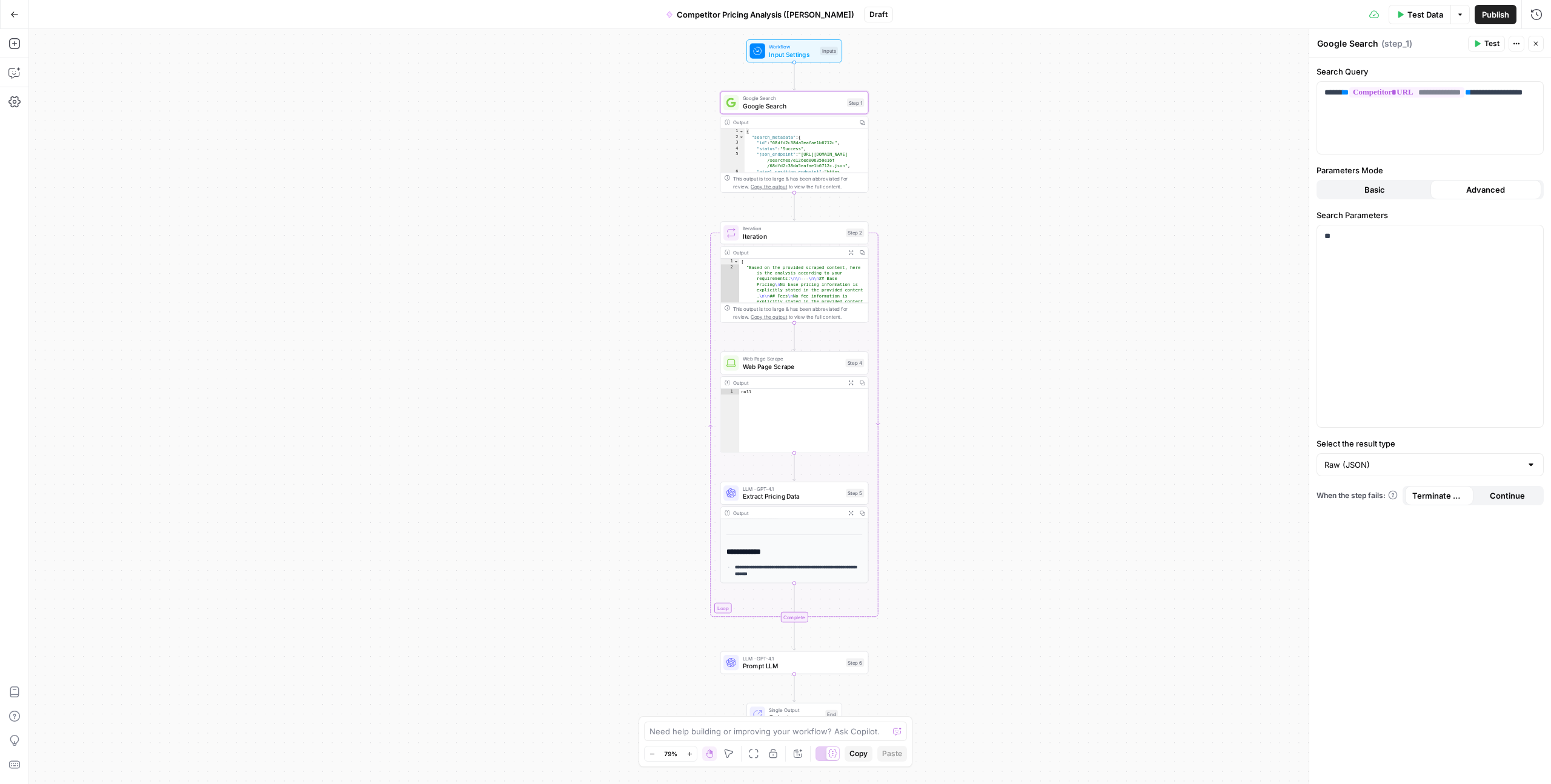
click at [878, 424] on div "Raw (JSON)" at bounding box center [1430, 464] width 227 height 23
type input "Raw (JSON)"
click at [878, 424] on div "Workflow Input Settings Inputs Google Search Google Search Step 1 Output Copy 1…" at bounding box center [791, 406] width 1522 height 755
click at [878, 424] on span "Continue" at bounding box center [1508, 495] width 35 height 12
click at [878, 424] on span "Terminate Workflow" at bounding box center [1439, 495] width 54 height 12
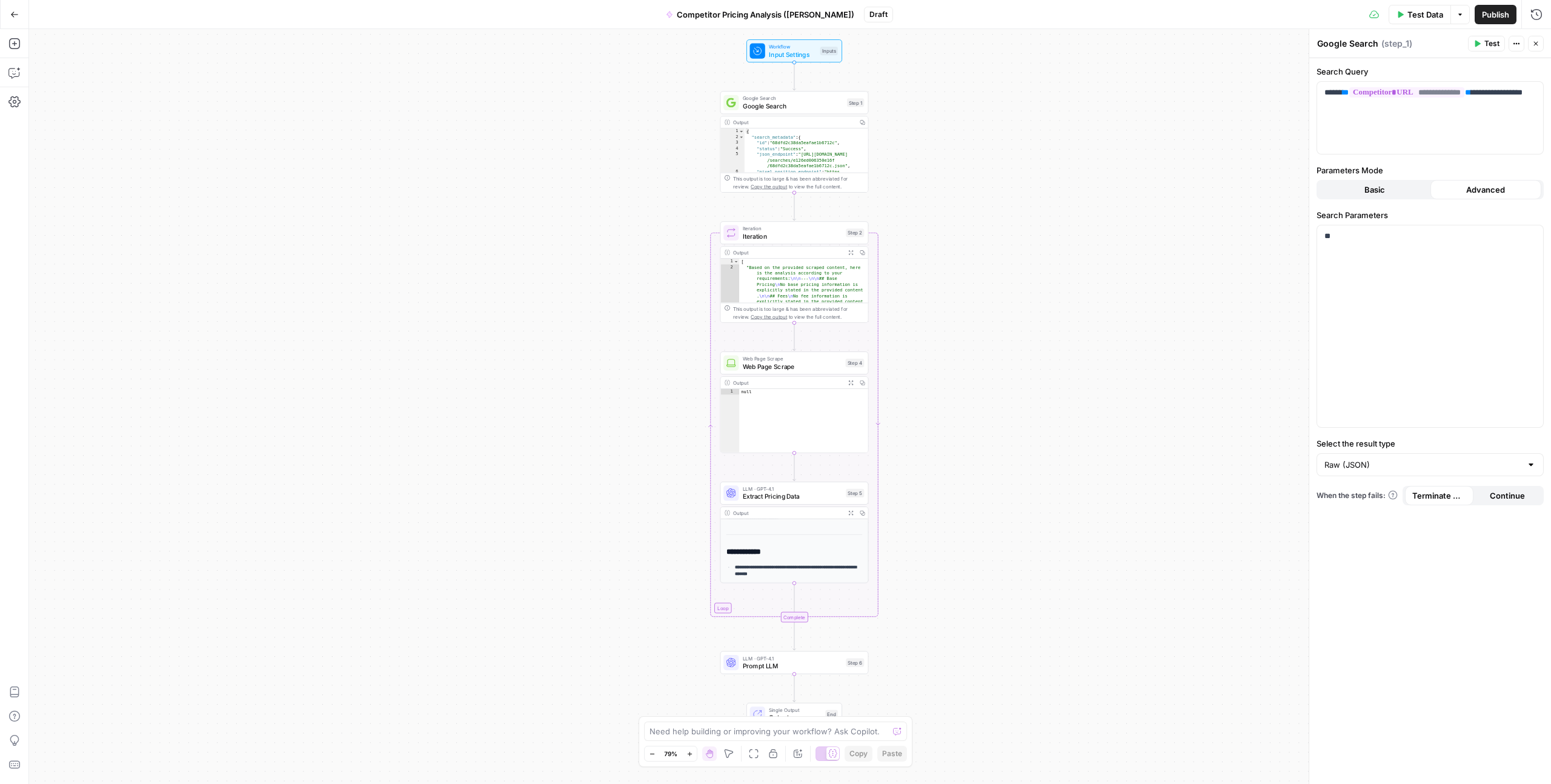
click at [846, 162] on div "{ "search_metadata" : { "id" : "68dfd2c38da5eafae1b6712c" , "status" : "Success…" at bounding box center [806, 168] width 124 height 79
click at [837, 148] on div "{ "search_metadata" : { "id" : "68dfd2c38da5eafae1b6712c" , "status" : "Success…" at bounding box center [806, 168] width 124 height 79
click at [805, 128] on div "{ "search_metadata" : { "id" : "68dfd2c38da5eafae1b6712c" , "status" : "Success…" at bounding box center [806, 168] width 124 height 79
click at [804, 147] on div "{ "search_metadata" : { "id" : "68dfd2c38da5eafae1b6712c" , "status" : "Success…" at bounding box center [806, 168] width 124 height 79
type textarea "**********"
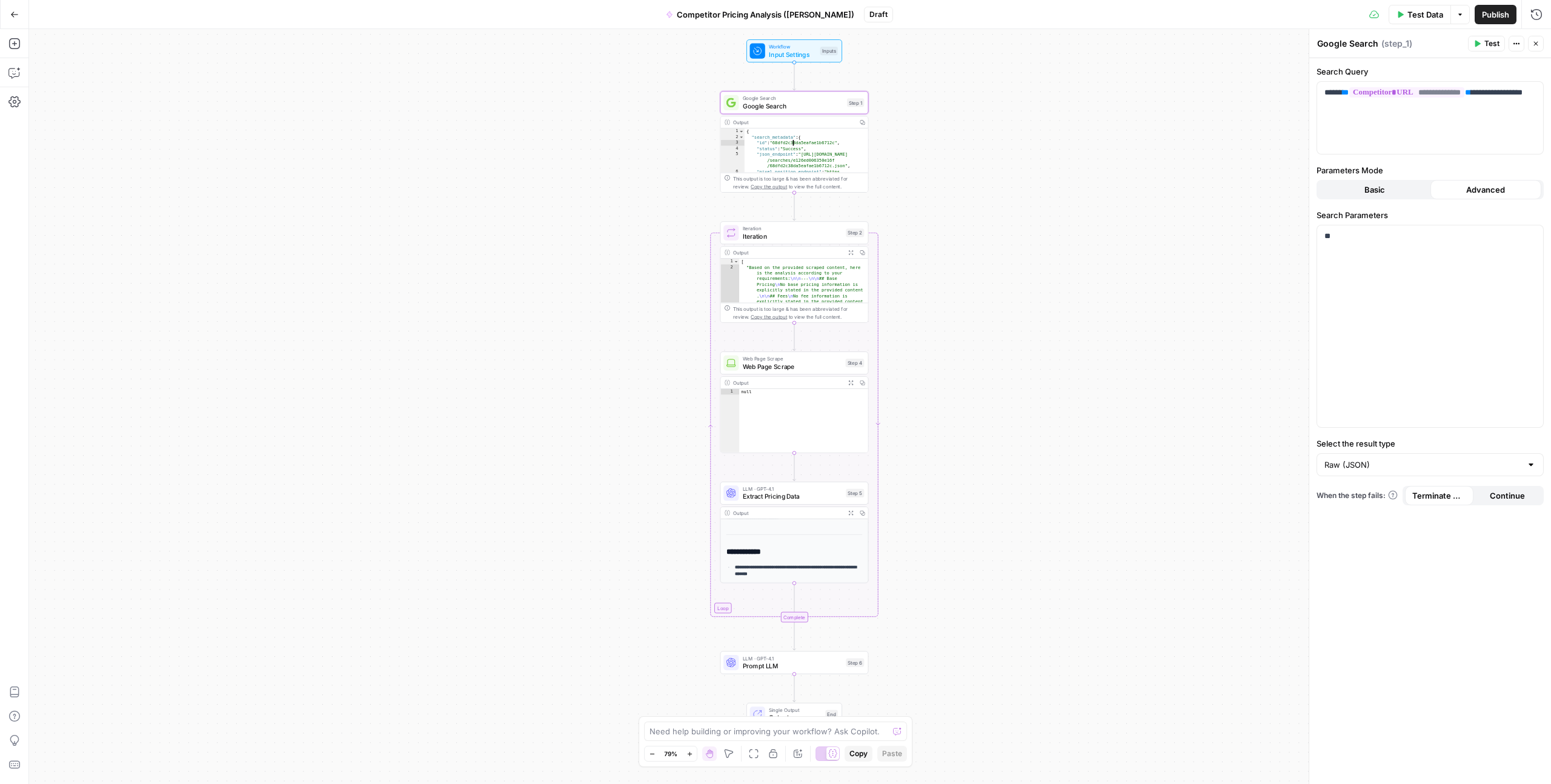
click at [804, 147] on div "{ "search_metadata" : { "id" : "68dfd2c38da5eafae1b6712c" , "status" : "Success…" at bounding box center [806, 168] width 124 height 79
click at [849, 251] on icon "button" at bounding box center [851, 252] width 4 height 4
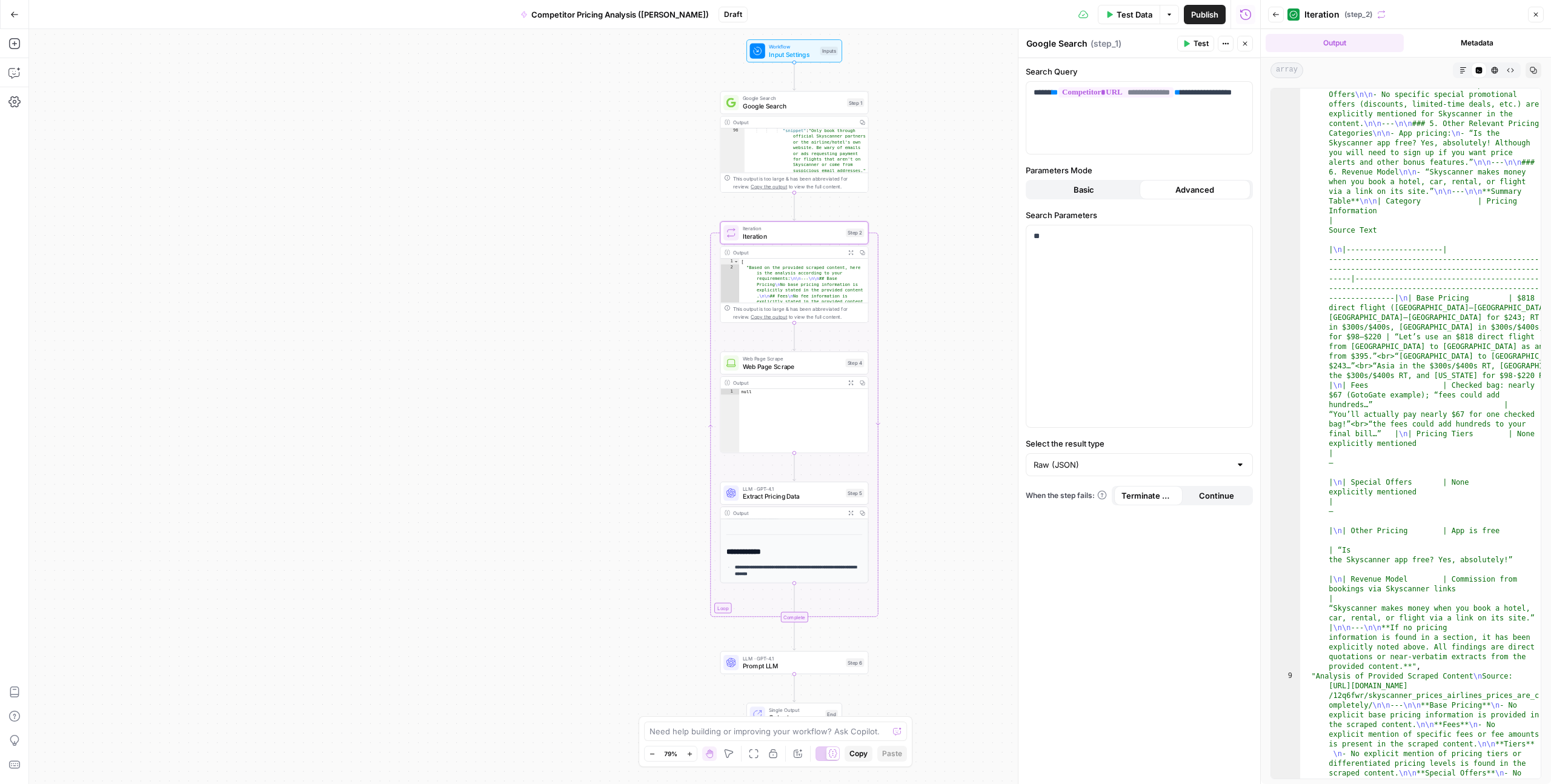
scroll to position [2714, 0]
click at [878, 417] on div ""**Extracted Pricing Information from Provided Content** \n\n --- \n\n ### 1. B…" at bounding box center [1420, 744] width 241 height 1814
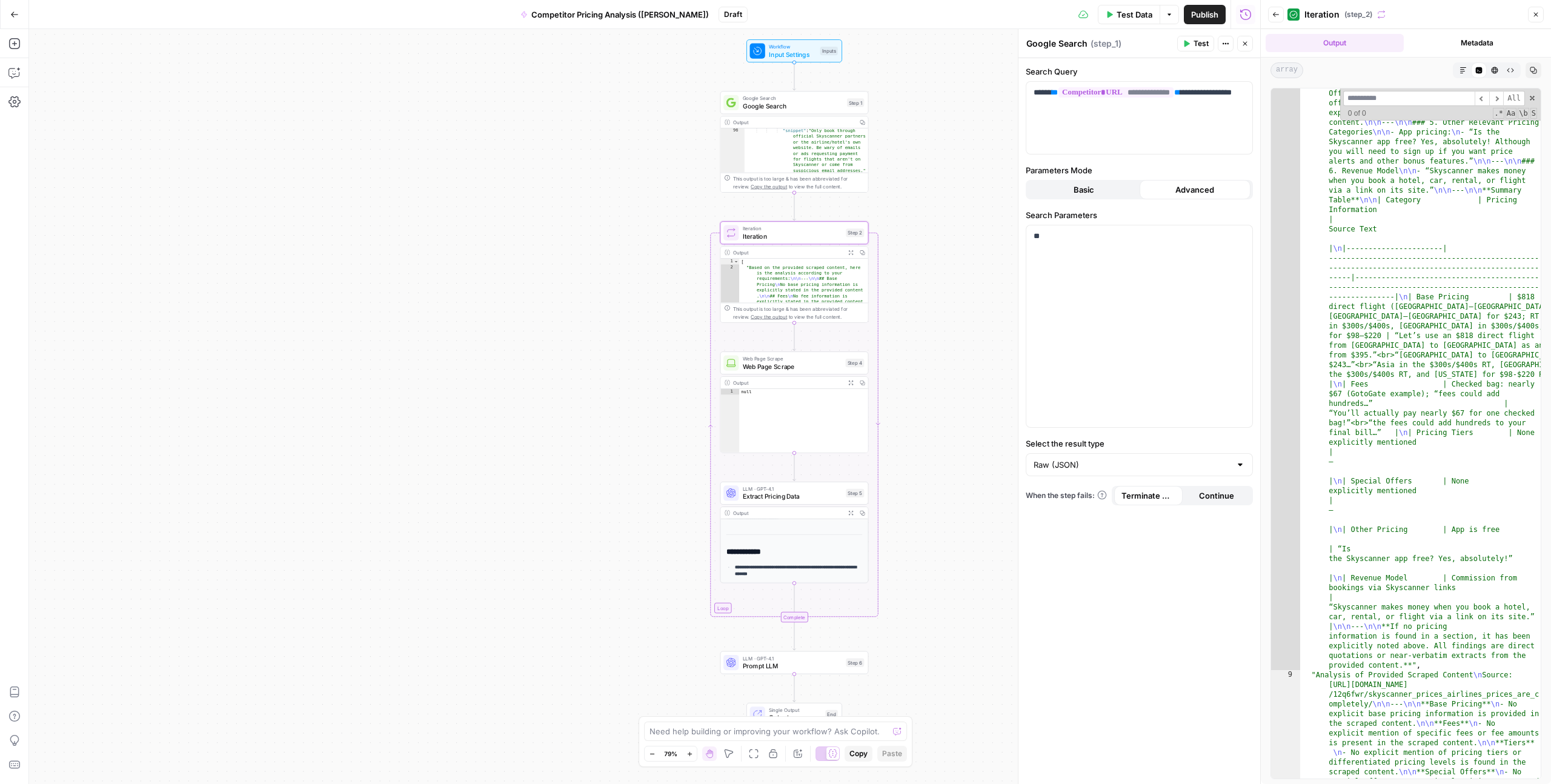
type input "*"
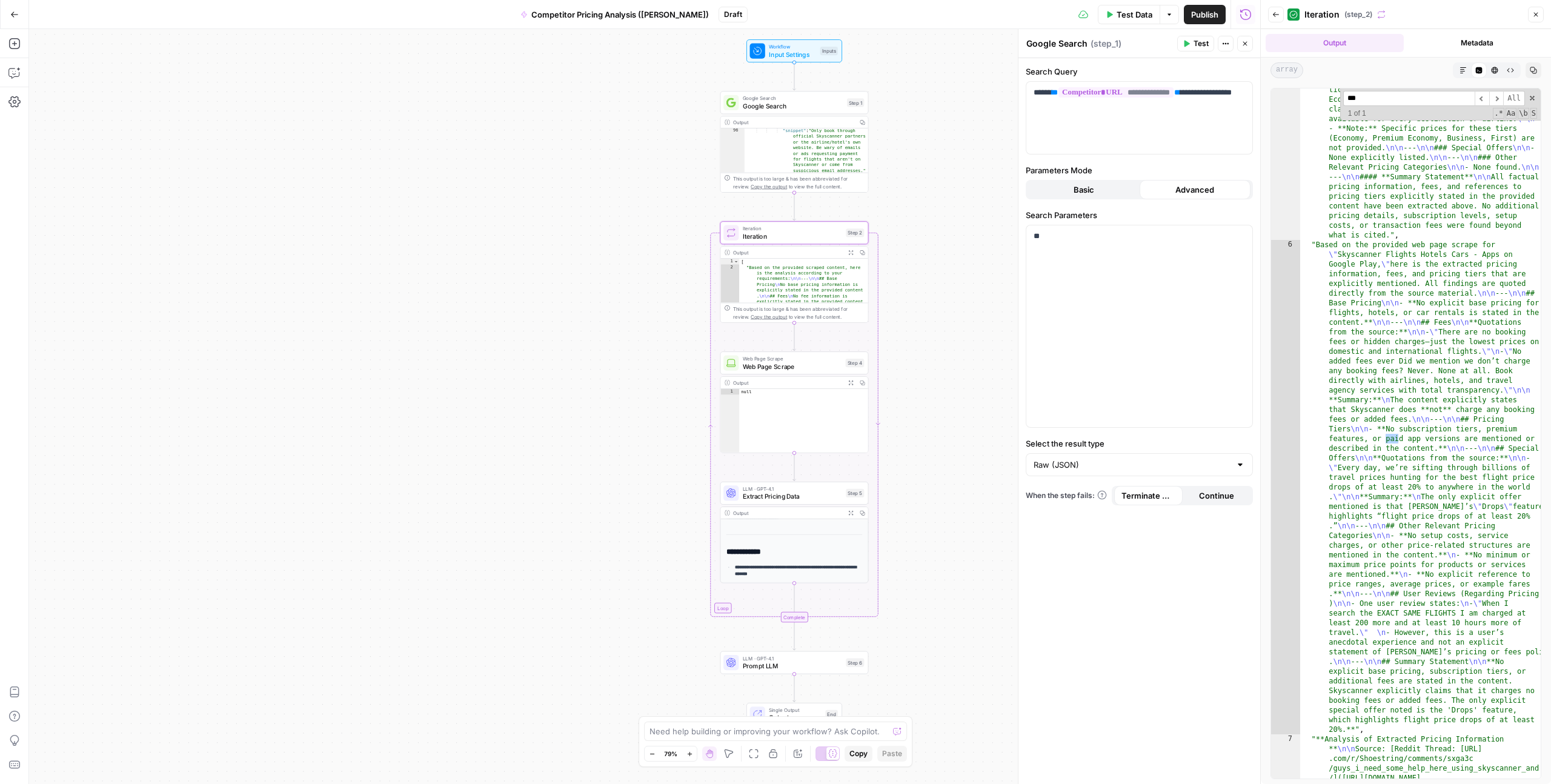
scroll to position [1584, 0]
click at [878, 94] on input "****" at bounding box center [1409, 98] width 131 height 15
click at [878, 98] on input "**********" at bounding box center [1409, 98] width 131 height 15
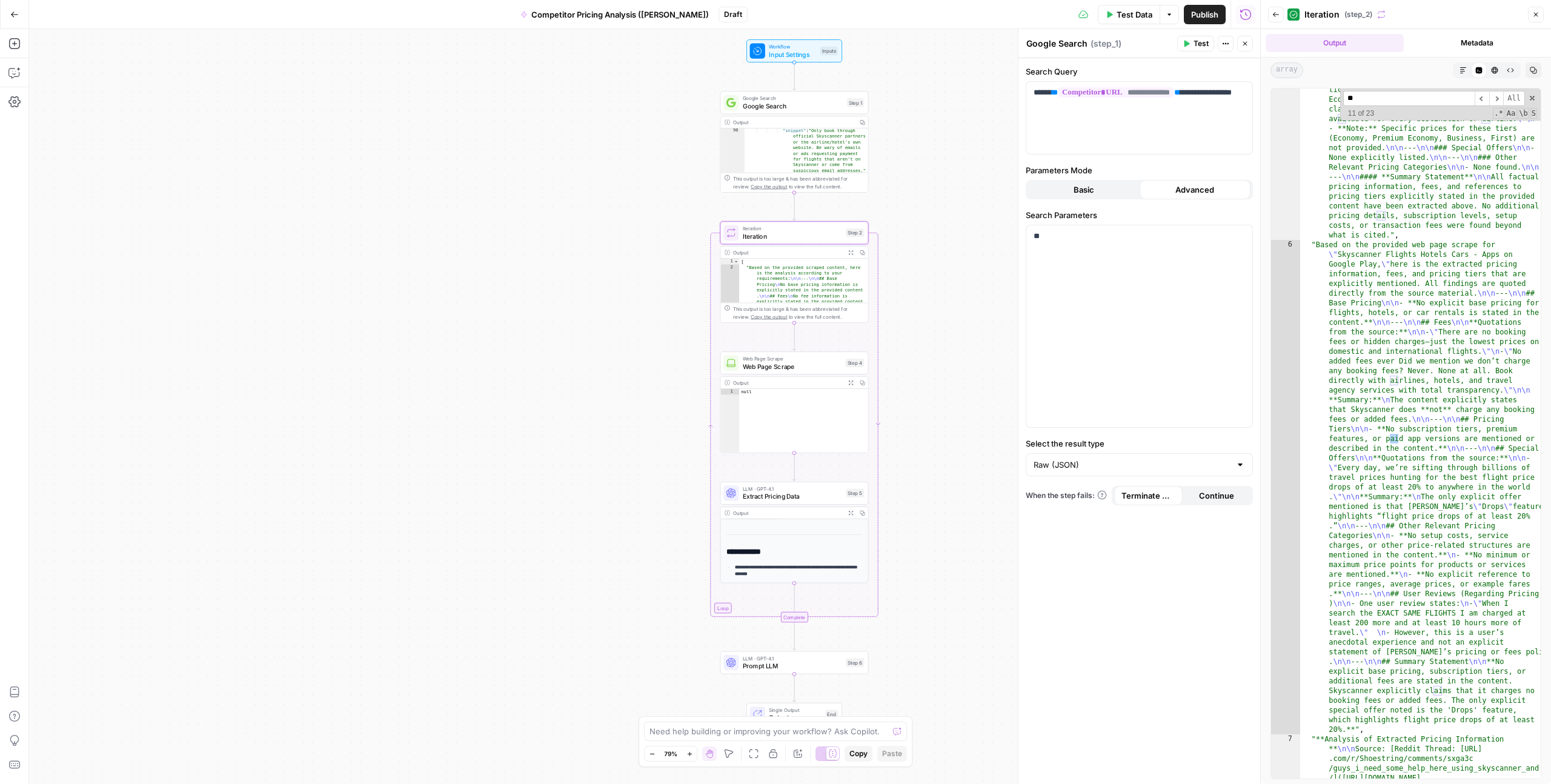
click at [878, 98] on input "**" at bounding box center [1409, 98] width 131 height 15
type input "**"
click at [773, 103] on span "Google Search" at bounding box center [793, 106] width 101 height 10
click at [812, 103] on span "Google Search" at bounding box center [793, 106] width 101 height 10
click at [802, 103] on span "Google Search" at bounding box center [793, 106] width 101 height 10
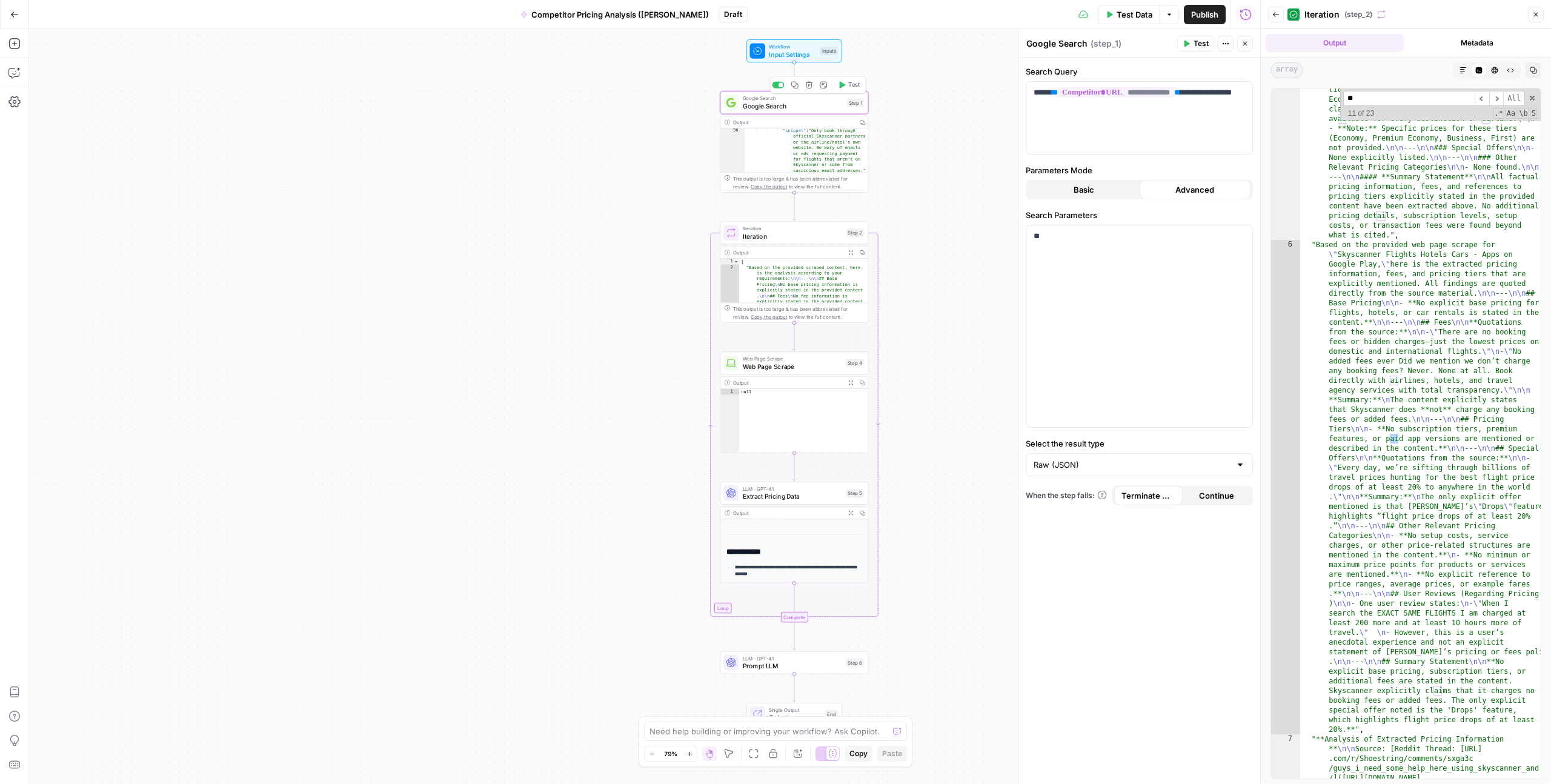
click at [800, 47] on span "Workflow" at bounding box center [793, 47] width 47 height 8
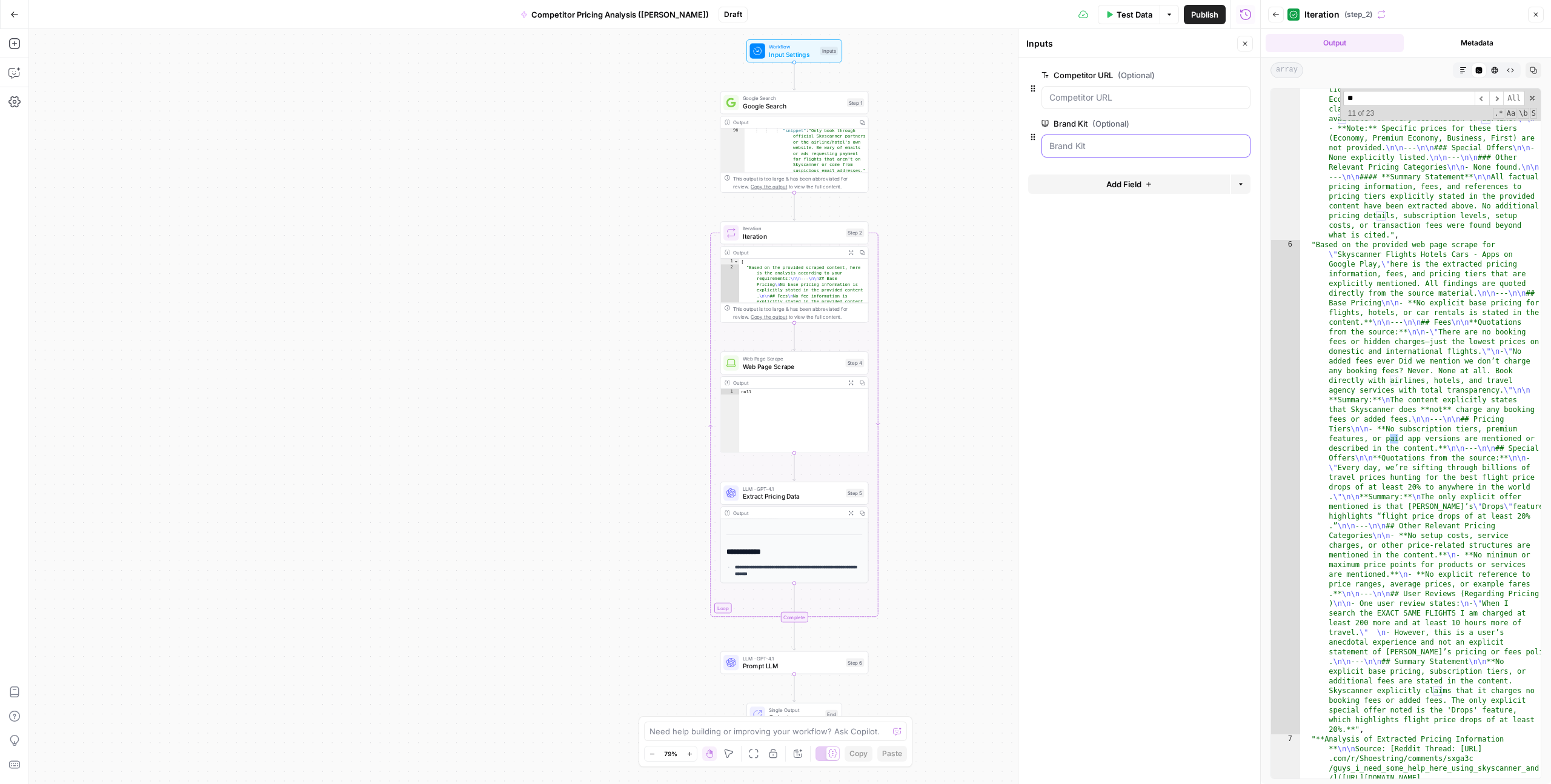
click at [878, 143] on Kit "Brand Kit (Optional)" at bounding box center [1146, 145] width 193 height 12
click at [878, 149] on Kit "Brand Kit (Optional)" at bounding box center [1146, 145] width 193 height 12
click at [878, 128] on button "edit field" at bounding box center [1210, 124] width 47 height 15
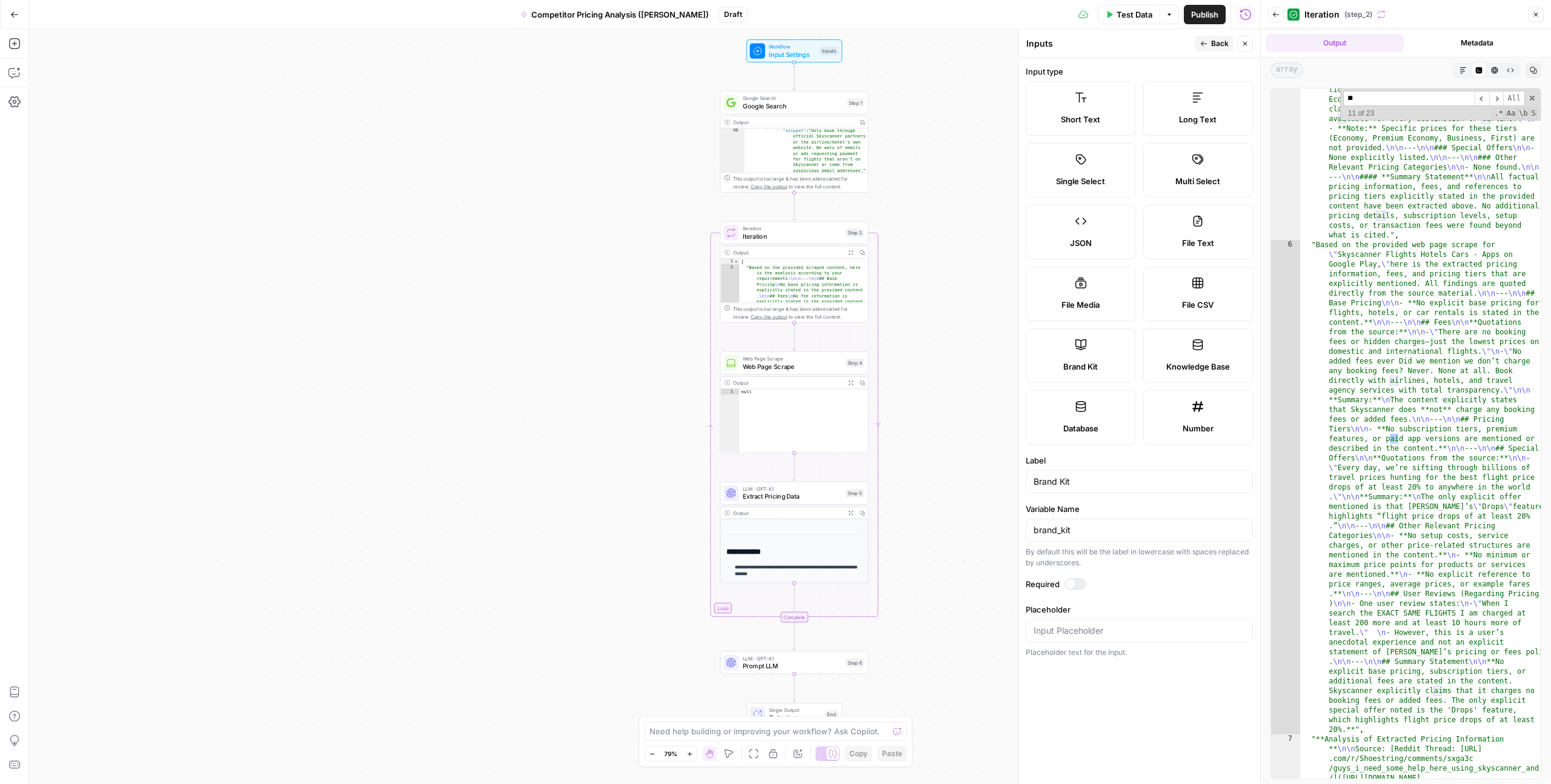
click at [878, 15] on icon "button" at bounding box center [1536, 15] width 4 height 4
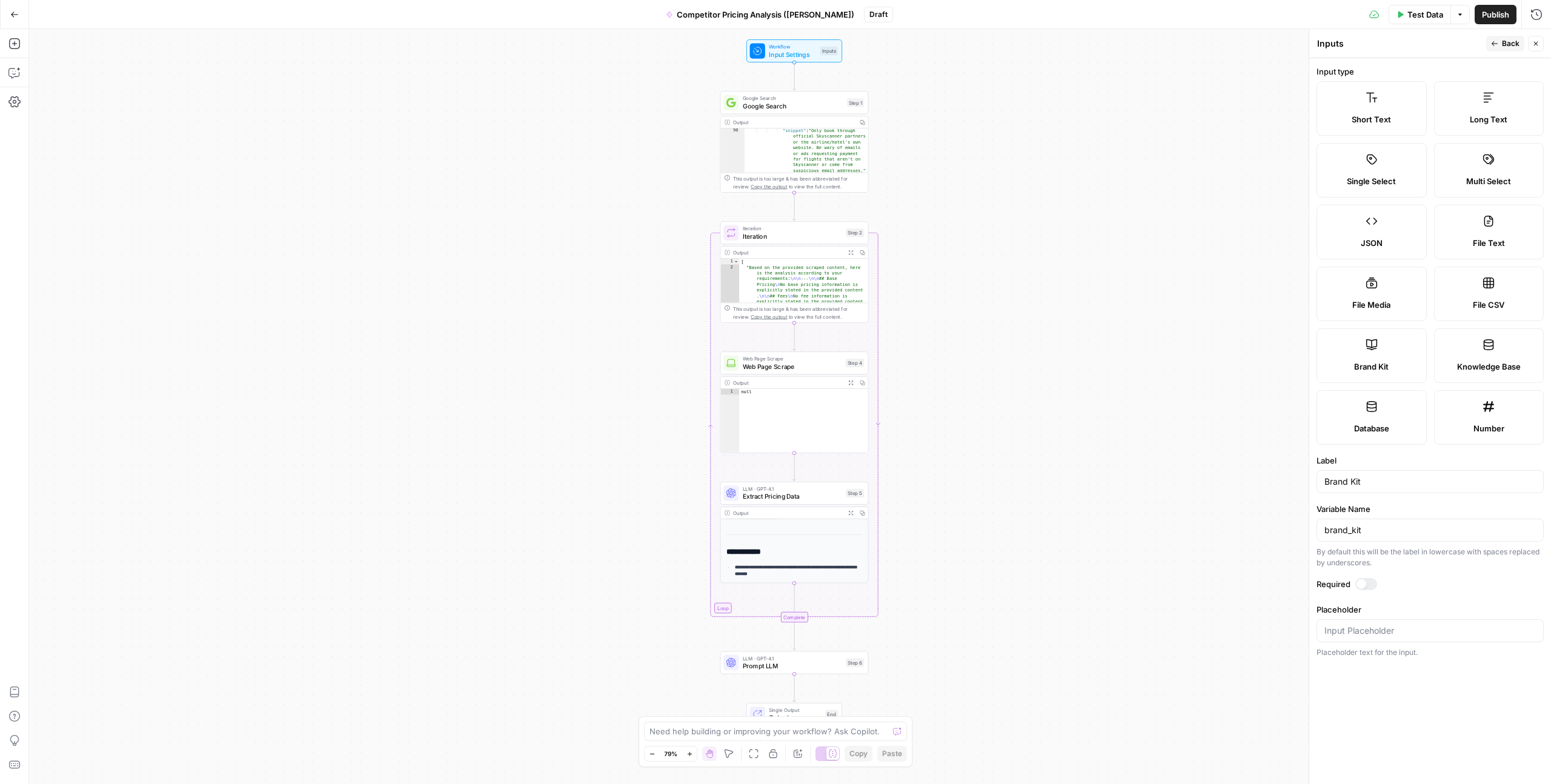
click at [878, 125] on span "Short Text" at bounding box center [1372, 119] width 39 height 12
click at [878, 117] on span "Long Text" at bounding box center [1489, 119] width 38 height 12
click at [878, 123] on span "Short Text" at bounding box center [1372, 119] width 39 height 12
click at [878, 43] on icon "button" at bounding box center [1494, 43] width 6 height 5
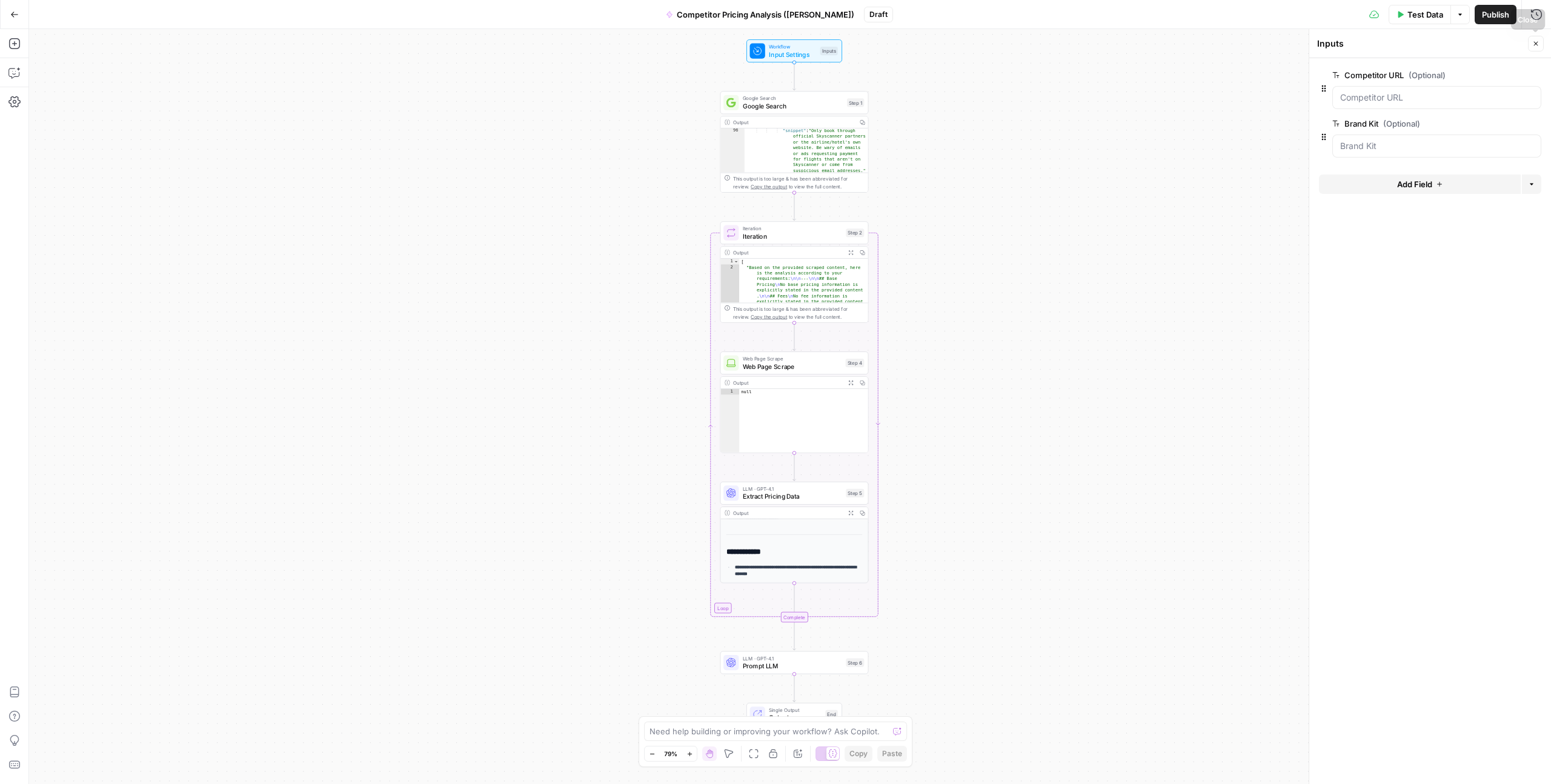
click at [878, 43] on icon "button" at bounding box center [1536, 43] width 7 height 7
click at [784, 235] on span "Iteration" at bounding box center [793, 236] width 99 height 10
click at [822, 217] on icon "button" at bounding box center [823, 215] width 8 height 8
click at [807, 238] on span "Iteration" at bounding box center [793, 236] width 99 height 10
click at [851, 250] on icon "button" at bounding box center [851, 253] width 6 height 6
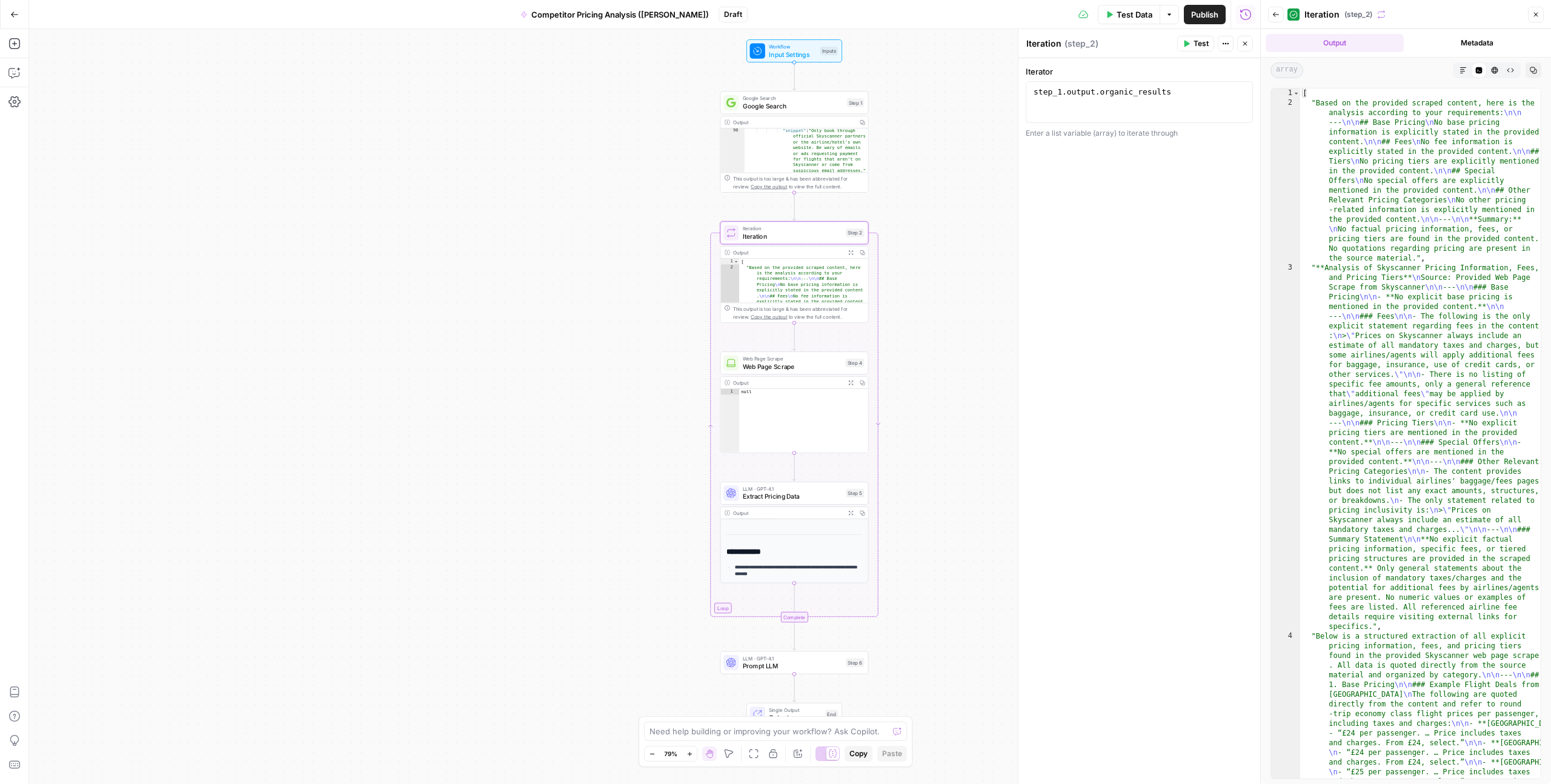
click at [878, 34] on button "Metadata" at bounding box center [1478, 43] width 138 height 18
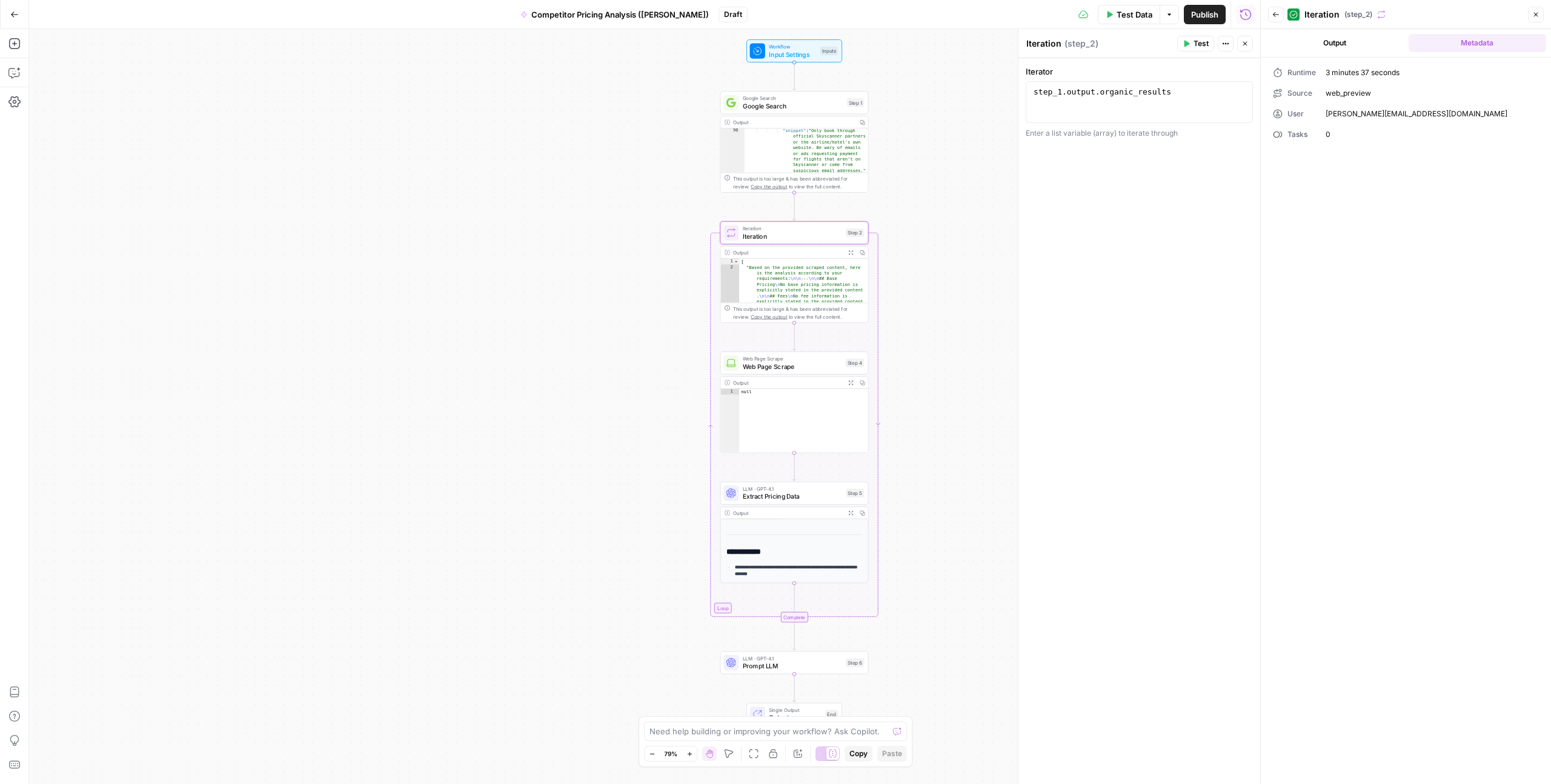
click at [878, 40] on button "Output" at bounding box center [1335, 43] width 138 height 18
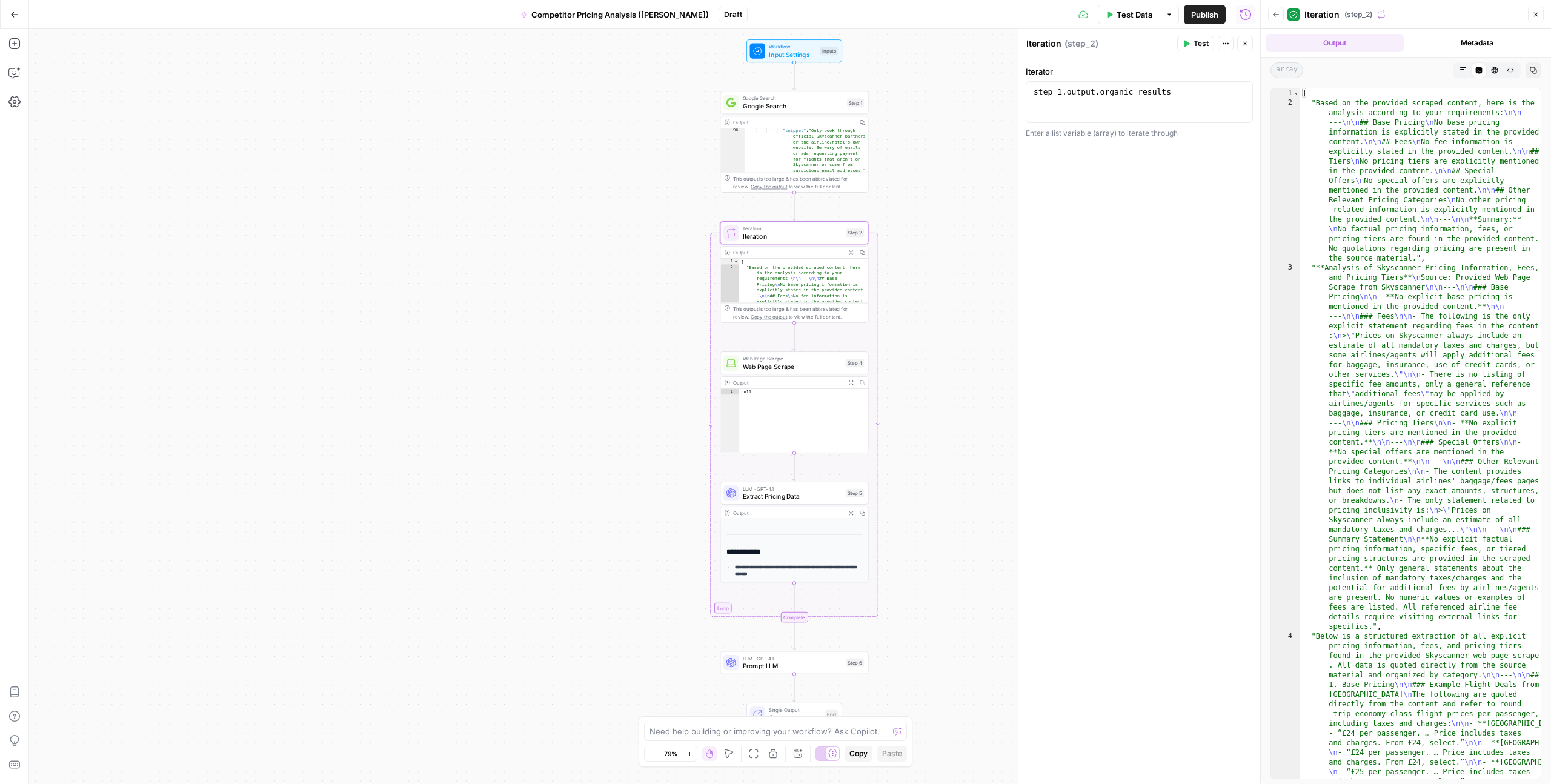
click at [807, 288] on div "[ "Based on the provided scraped content, here is the analysis according to you…" at bounding box center [804, 341] width 128 height 165
click at [878, 16] on icon "button" at bounding box center [1276, 15] width 7 height 7
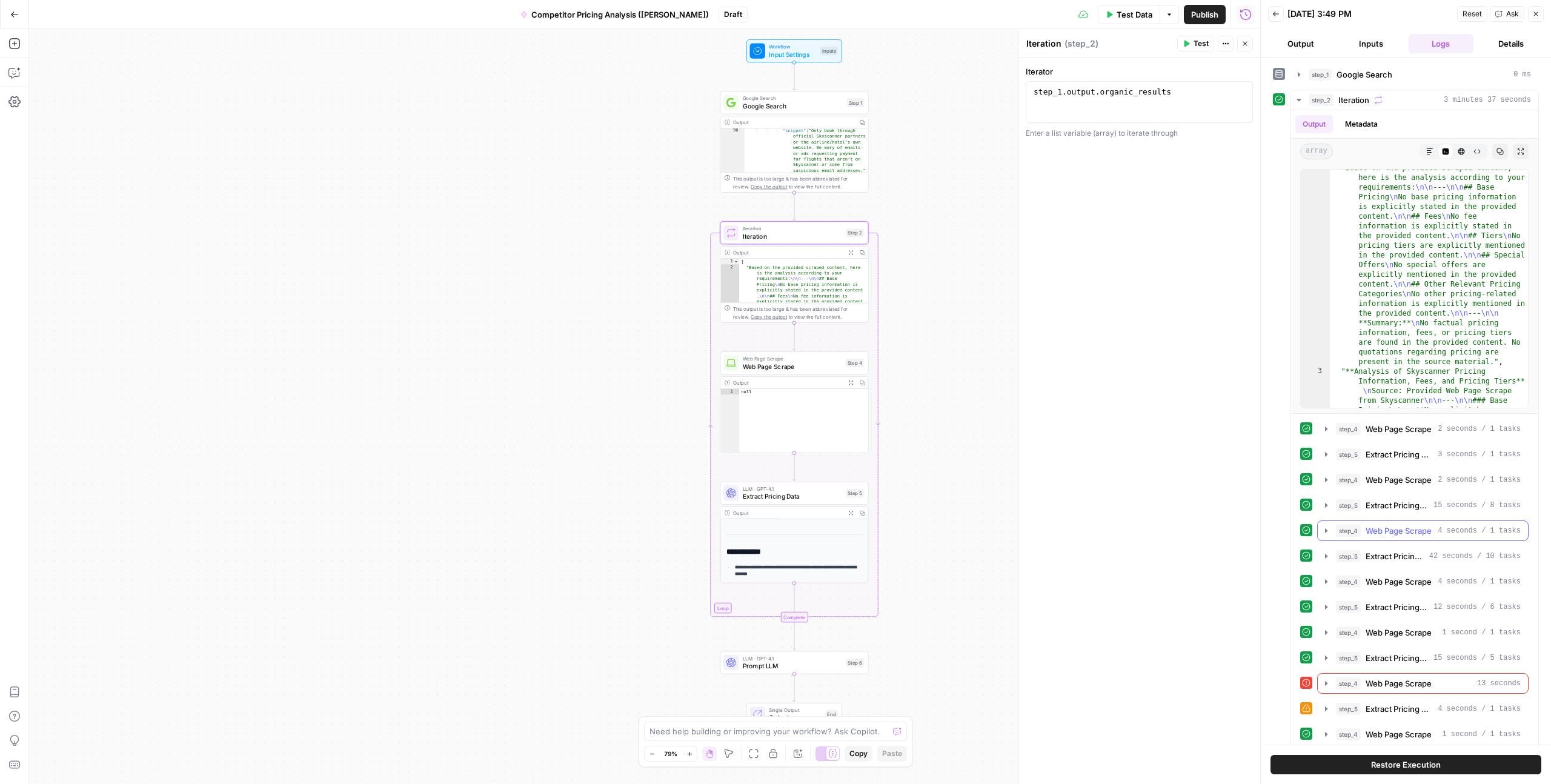
scroll to position [5, 0]
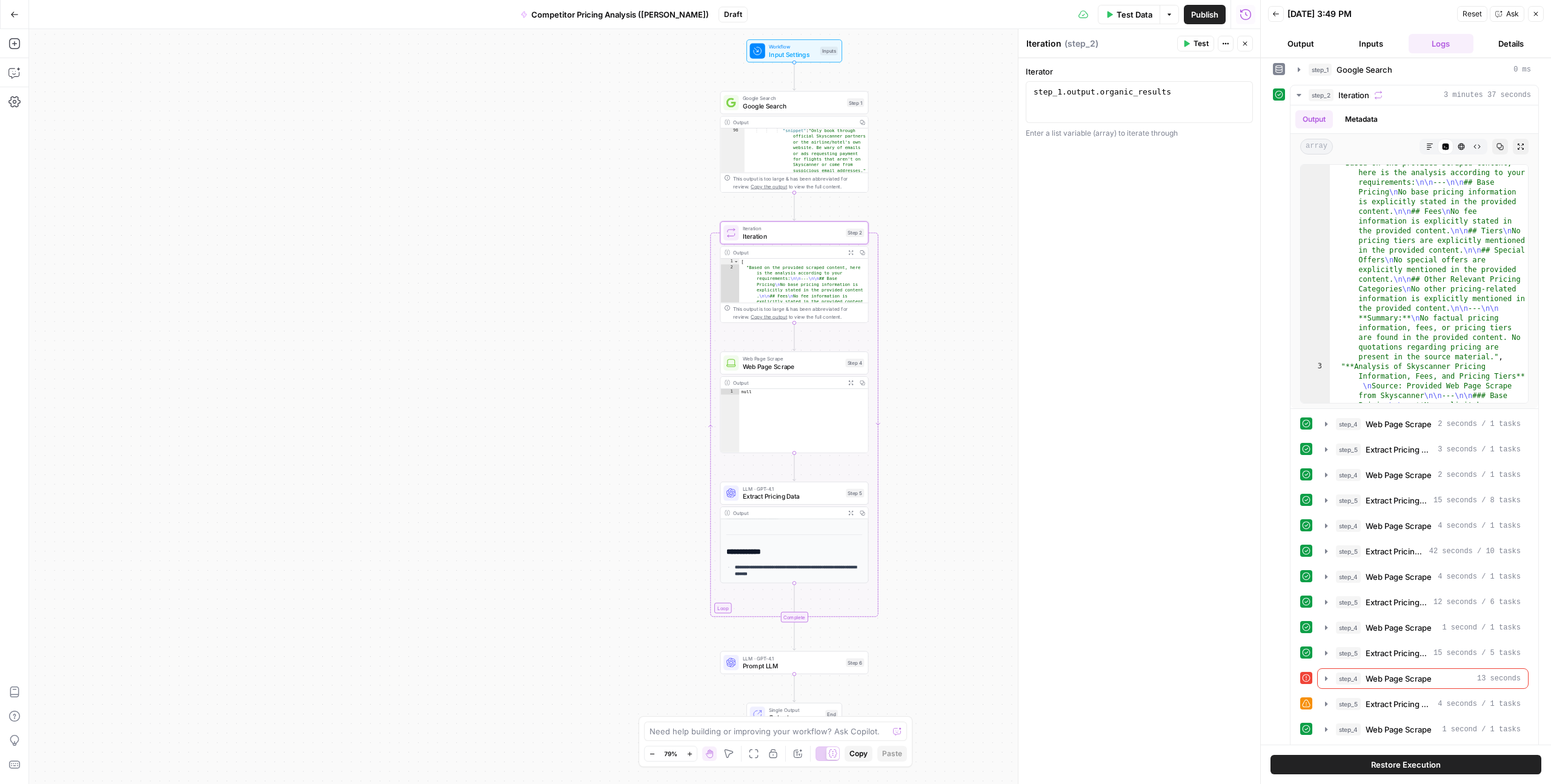
click at [878, 44] on button "Details" at bounding box center [1511, 44] width 66 height 20
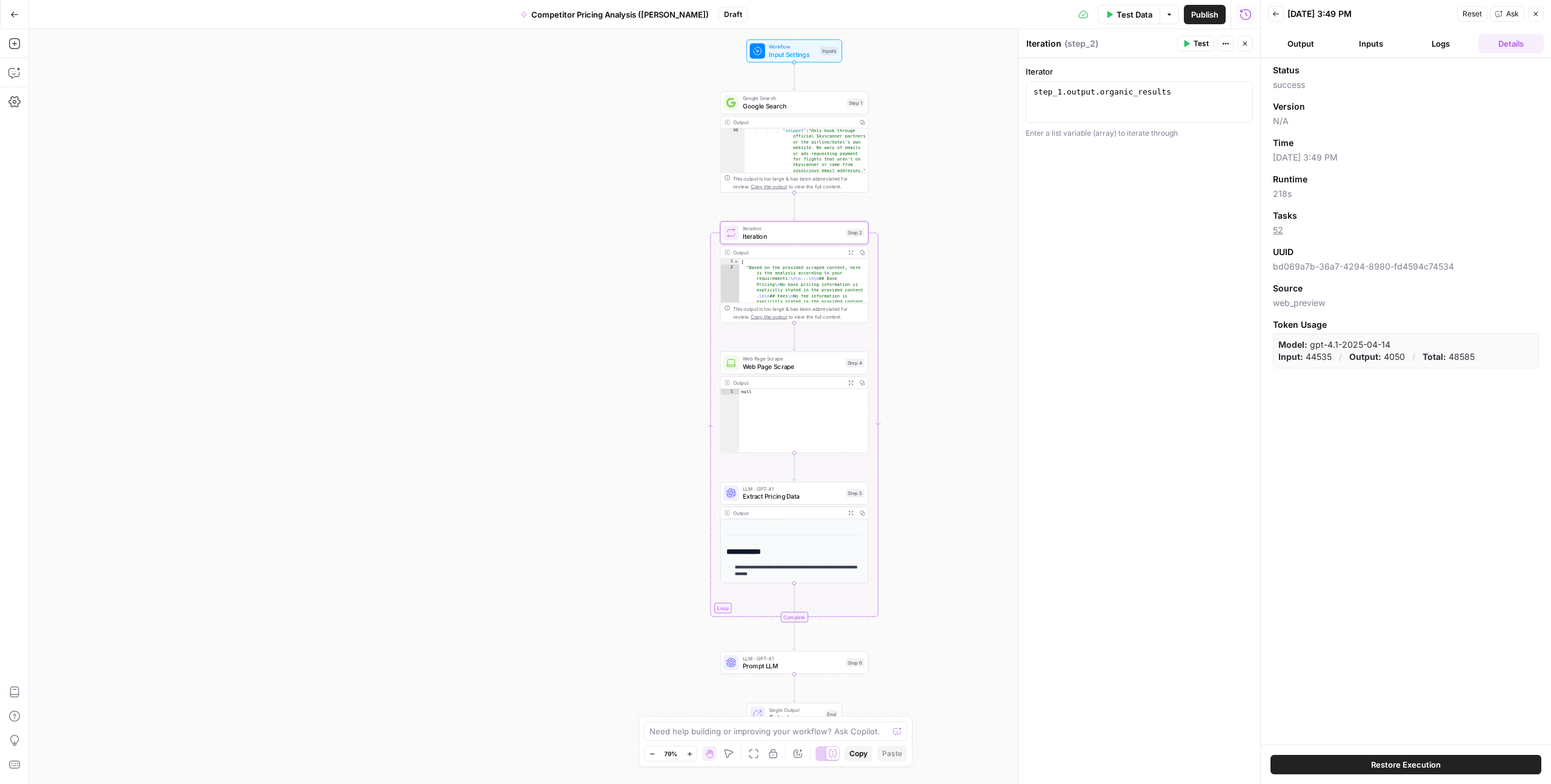
click at [878, 46] on button "Logs" at bounding box center [1442, 44] width 66 height 20
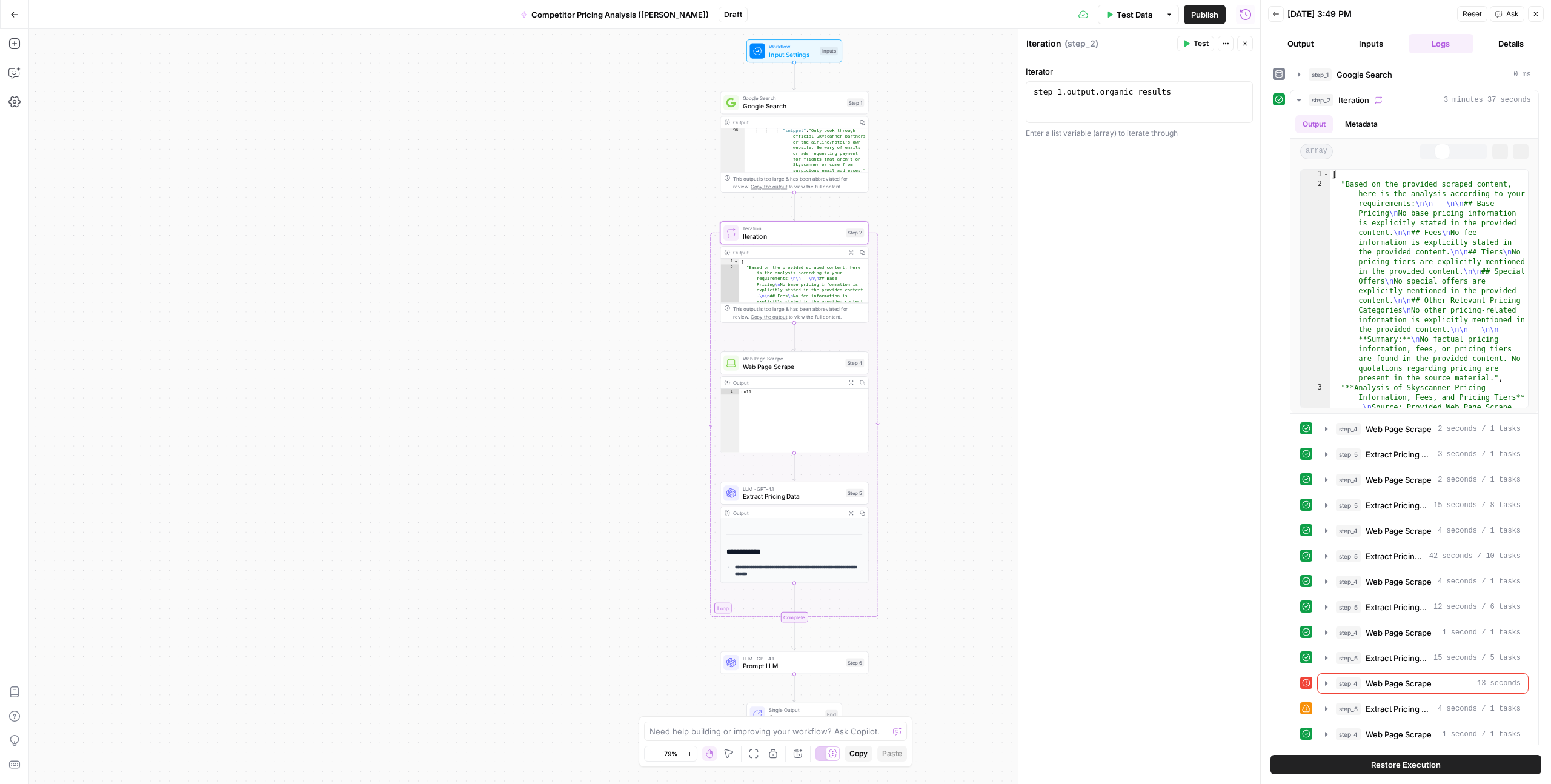
click at [878, 46] on button "Inputs" at bounding box center [1372, 44] width 66 height 20
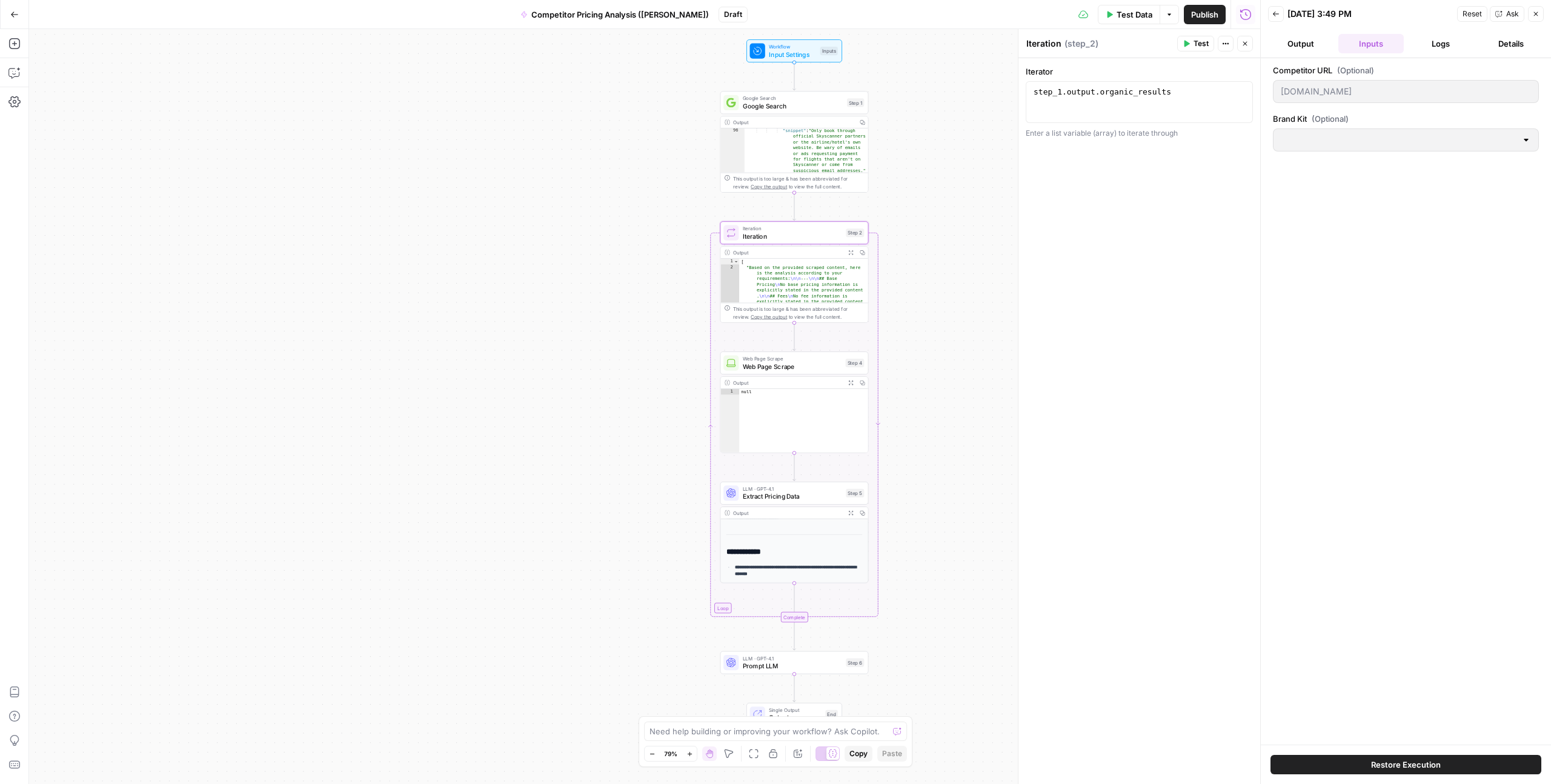
type input "[EN-US] - Kayak"
click at [878, 50] on button "Output" at bounding box center [1301, 44] width 66 height 20
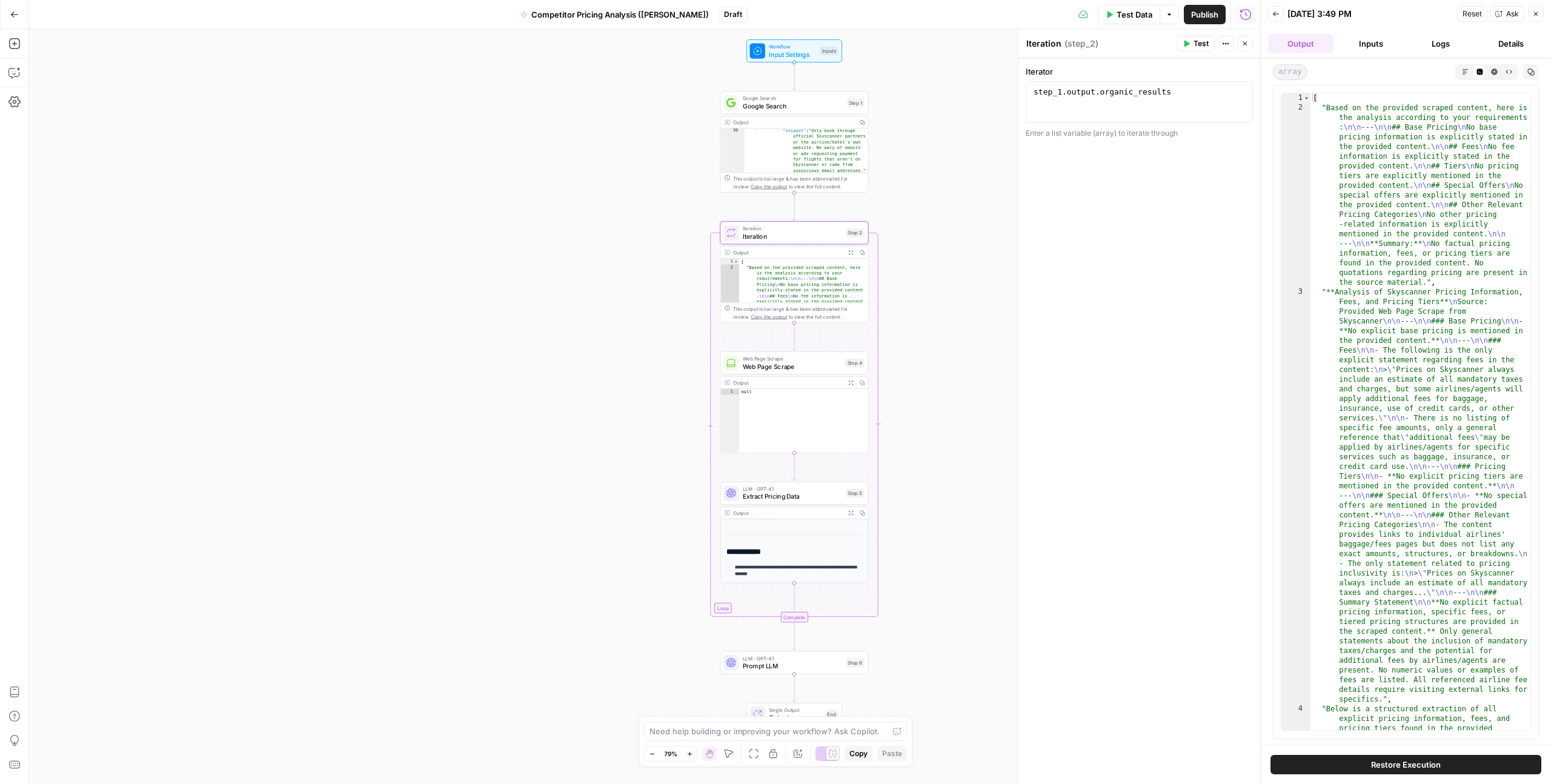
click at [878, 40] on button "Logs" at bounding box center [1442, 44] width 66 height 20
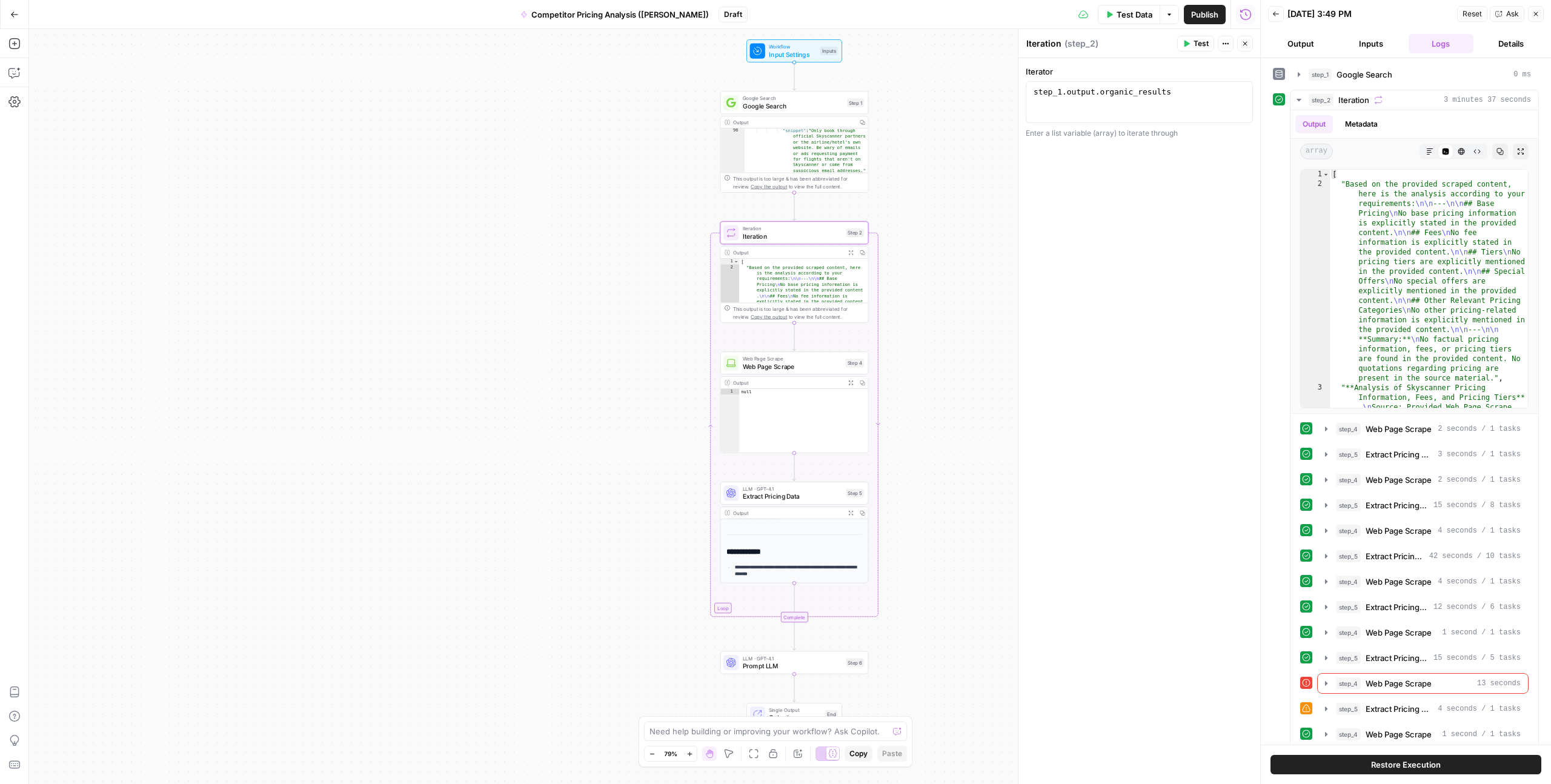
click at [878, 46] on button "Details" at bounding box center [1511, 44] width 66 height 20
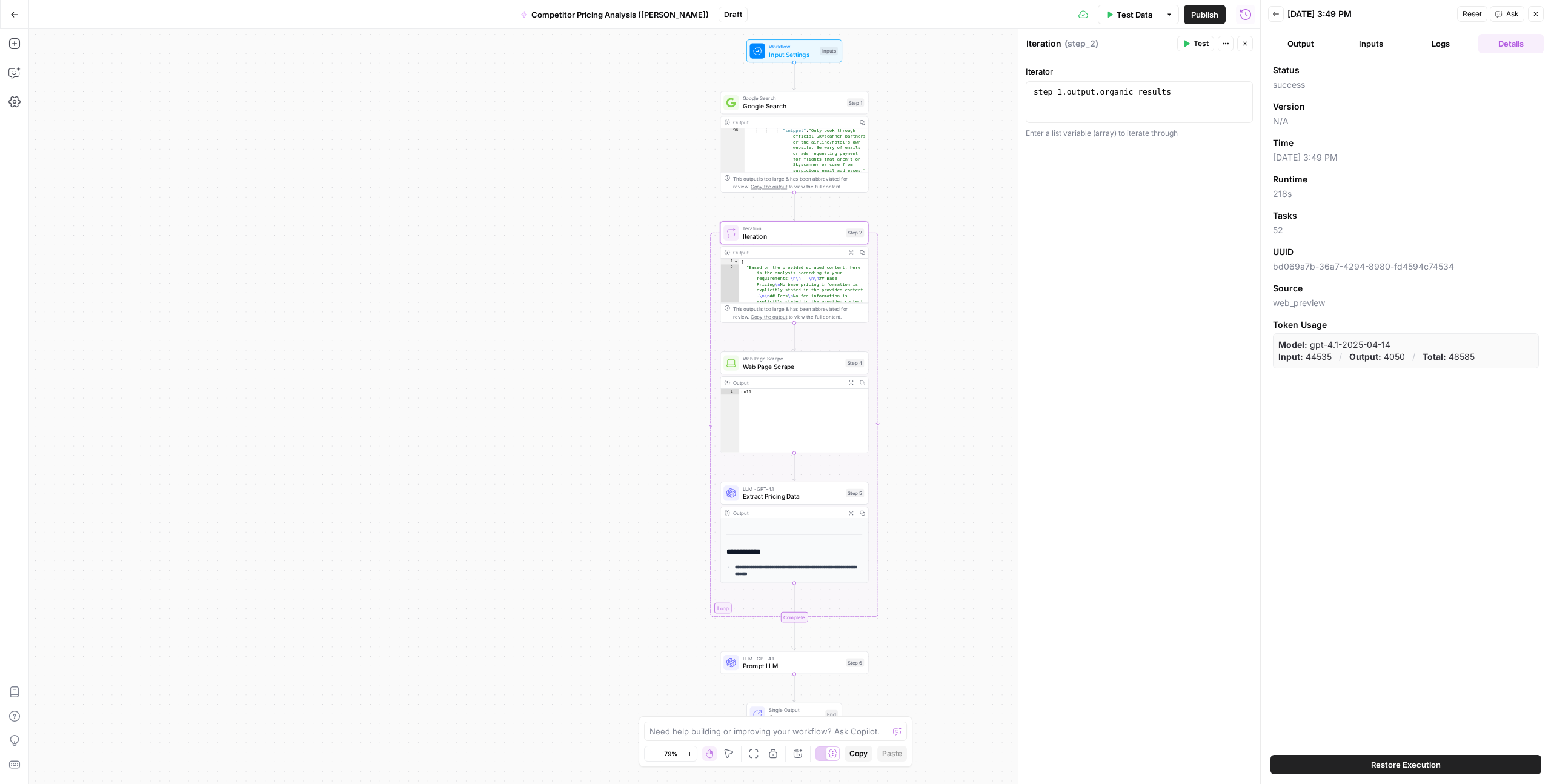
click at [878, 40] on button "Output" at bounding box center [1301, 44] width 66 height 20
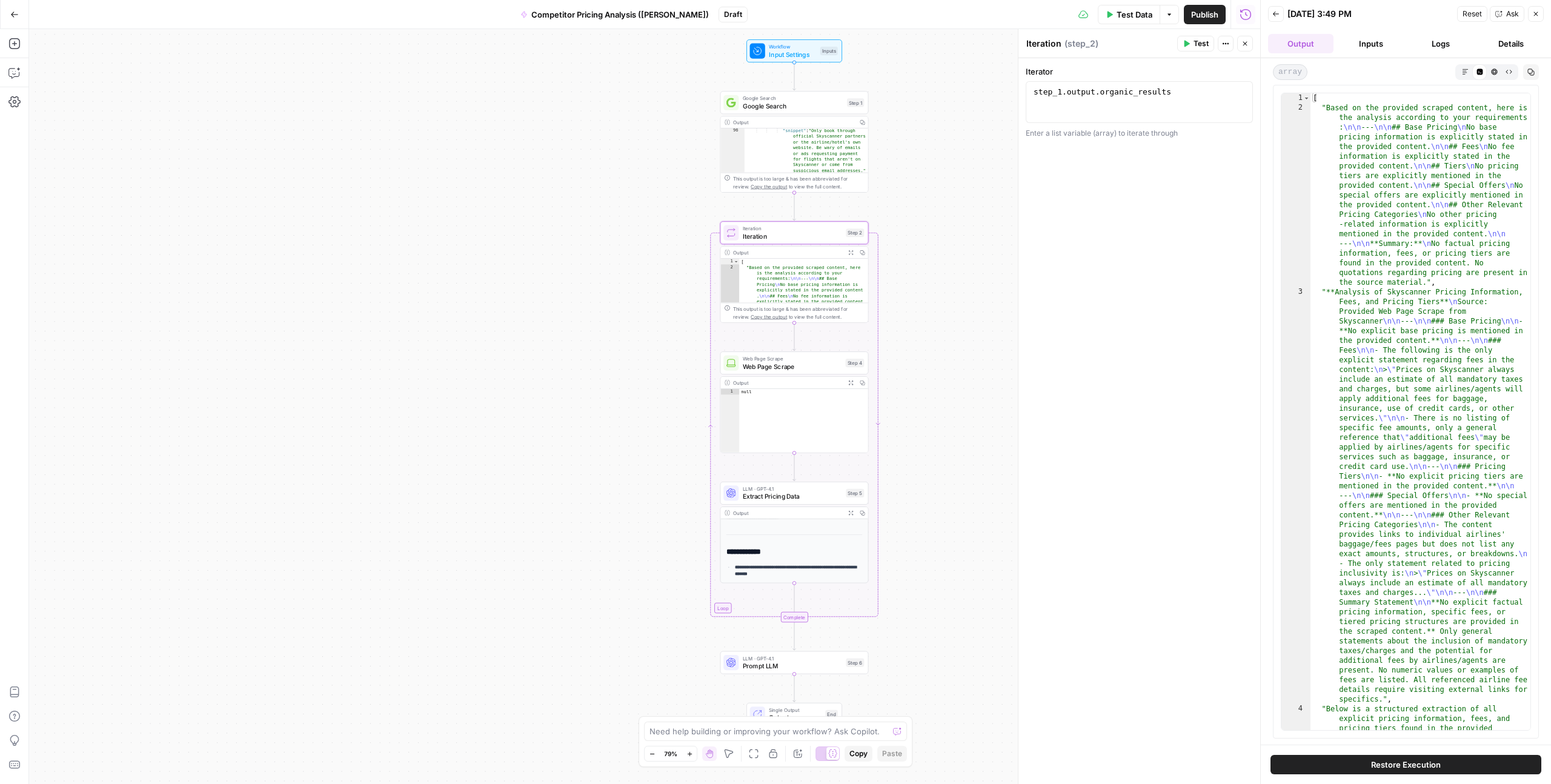
type textarea "**********"
click at [878, 89] on div "step_1 . output . organic_results" at bounding box center [1140, 112] width 216 height 52
type textarea "**********"
click at [814, 161] on div ""snippet" : "Only book through official Skyscanner partners or the airline/hote…" at bounding box center [806, 200] width 124 height 147
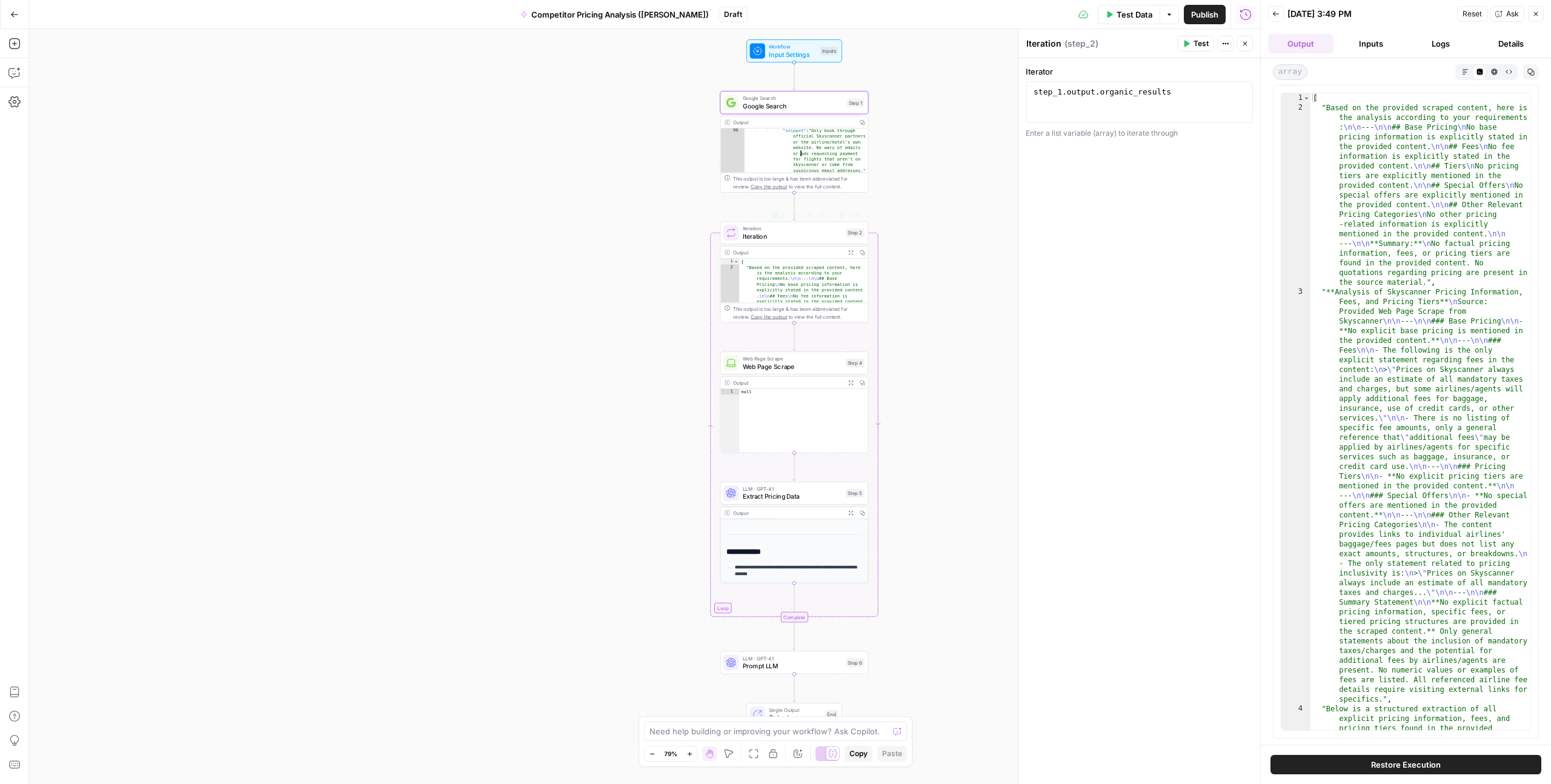
click at [825, 154] on div ""snippet" : "Only book through official Skyscanner partners or the airline/hote…" at bounding box center [806, 200] width 124 height 147
click at [878, 46] on button "Logs" at bounding box center [1442, 44] width 66 height 20
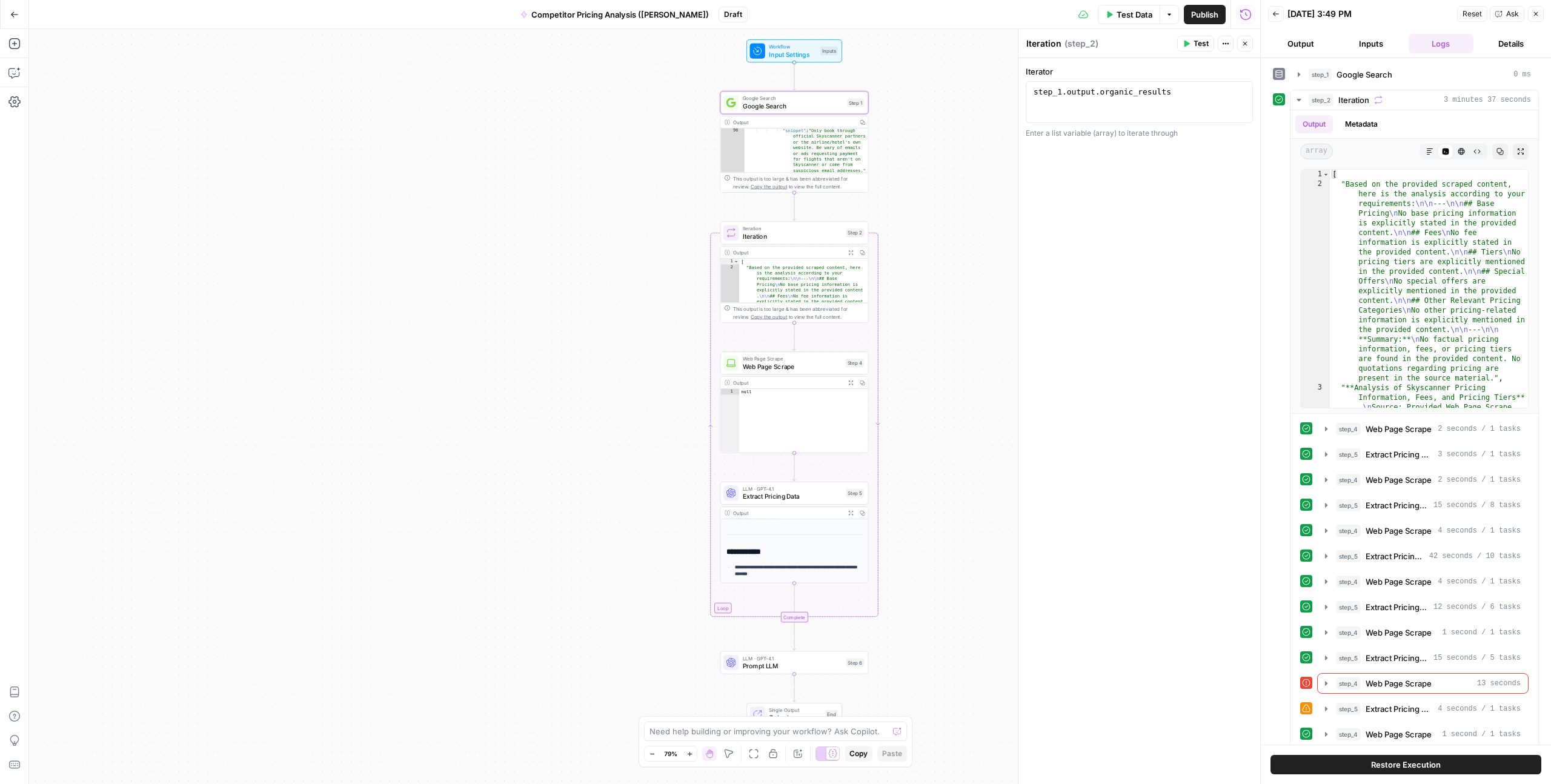
click at [878, 38] on button "Output" at bounding box center [1301, 44] width 66 height 20
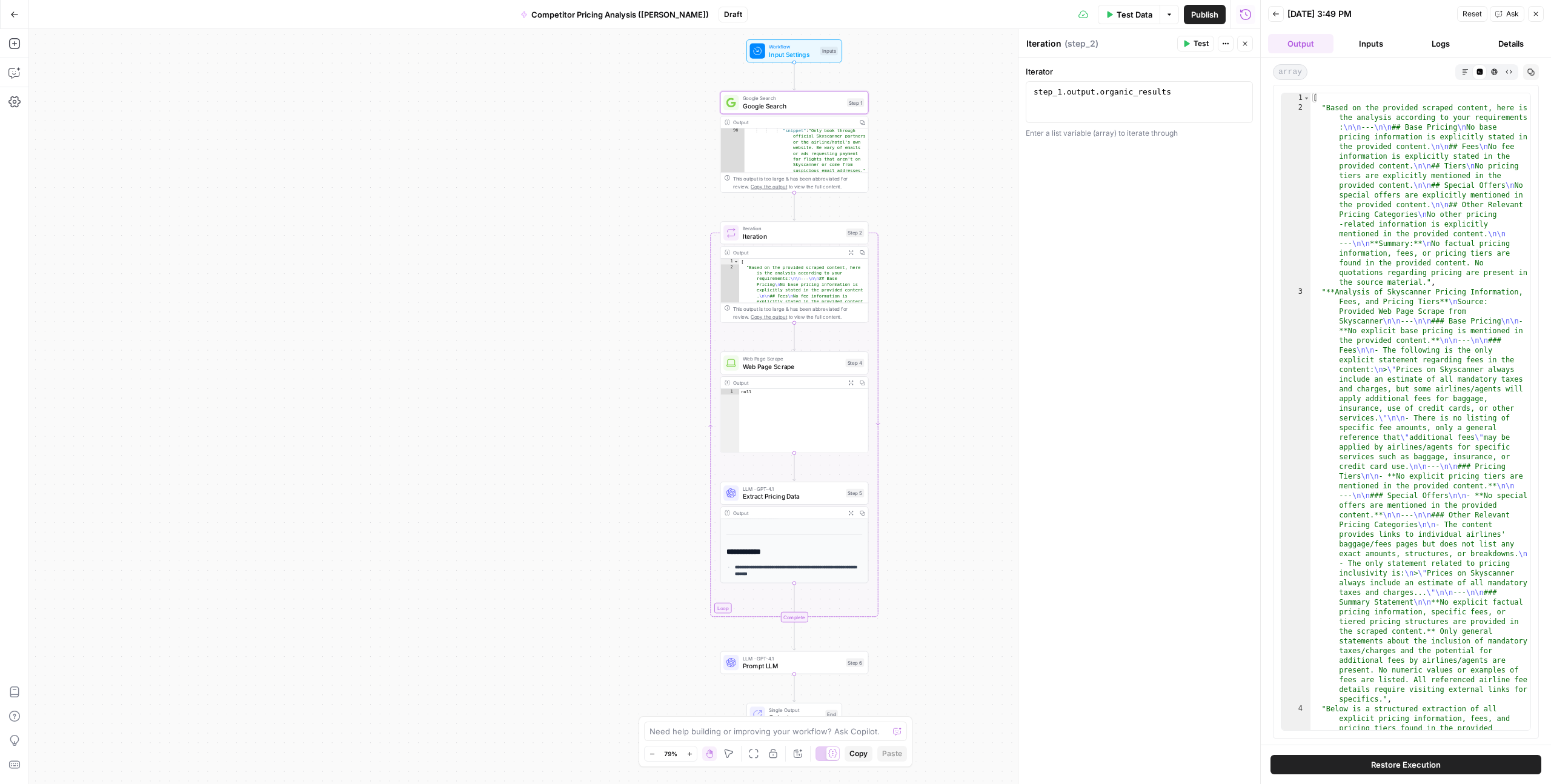
click at [878, 41] on button "Inputs" at bounding box center [1372, 44] width 66 height 20
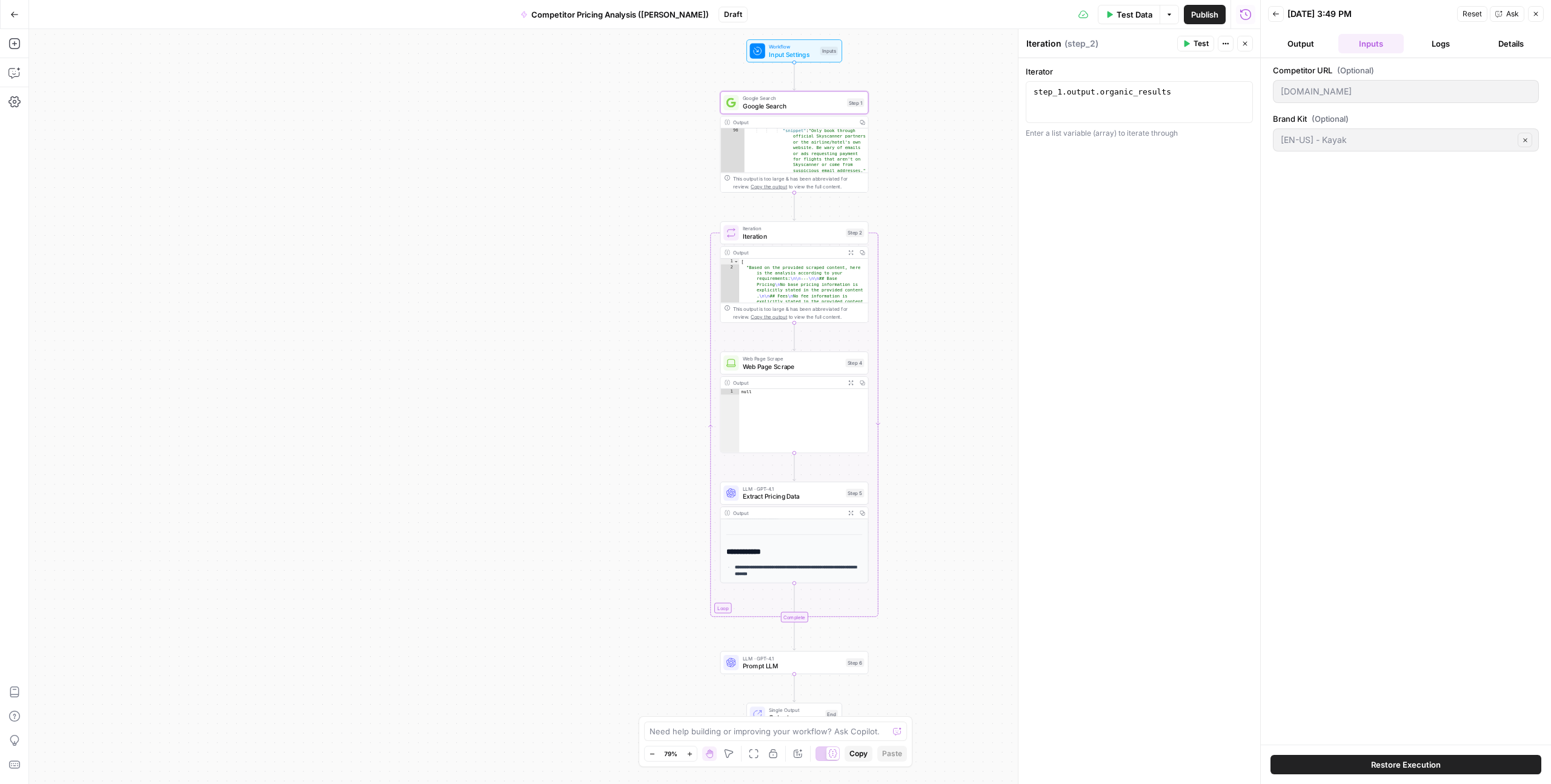
click at [878, 41] on button "Logs" at bounding box center [1442, 44] width 66 height 20
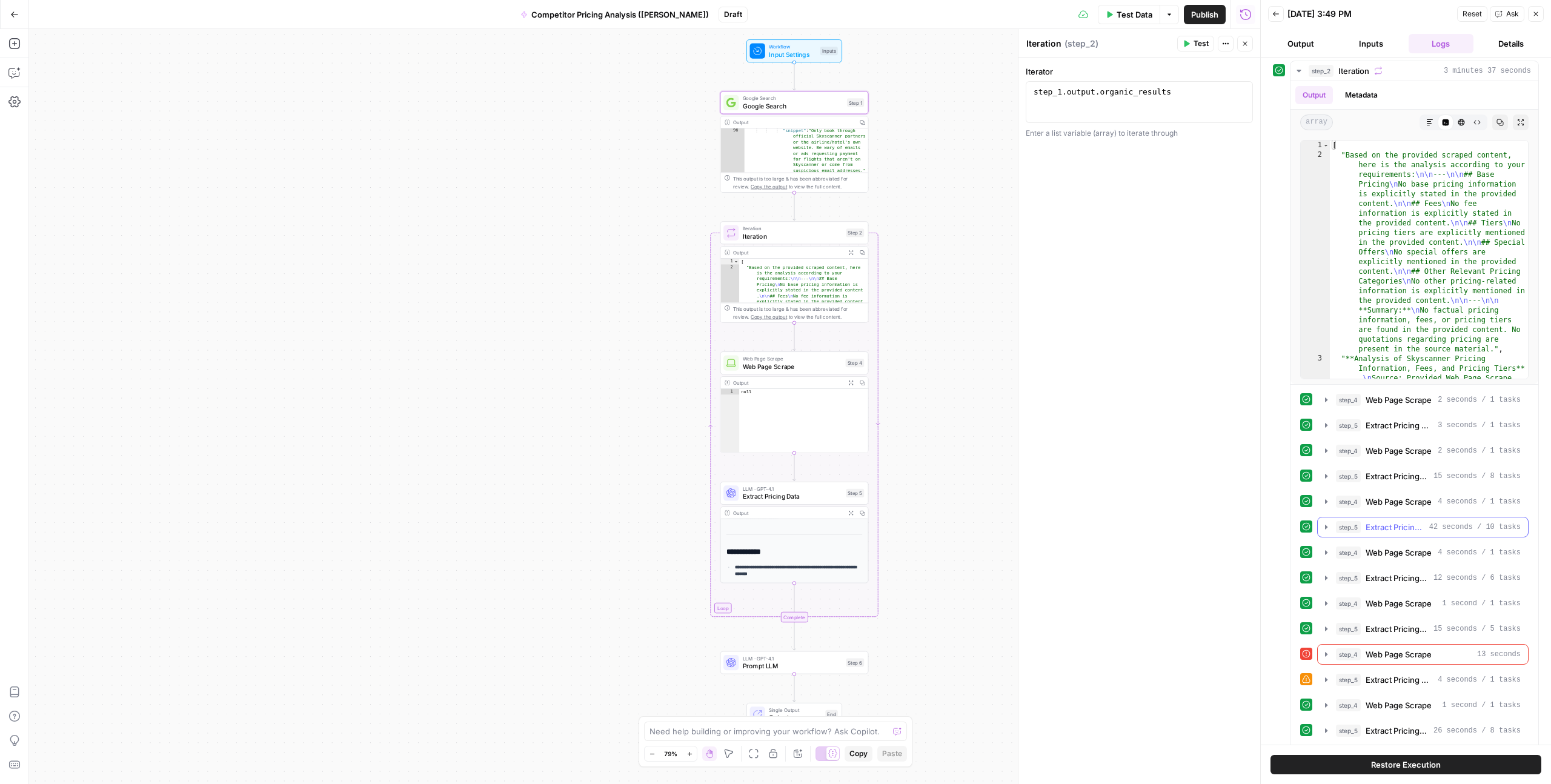
scroll to position [41, 0]
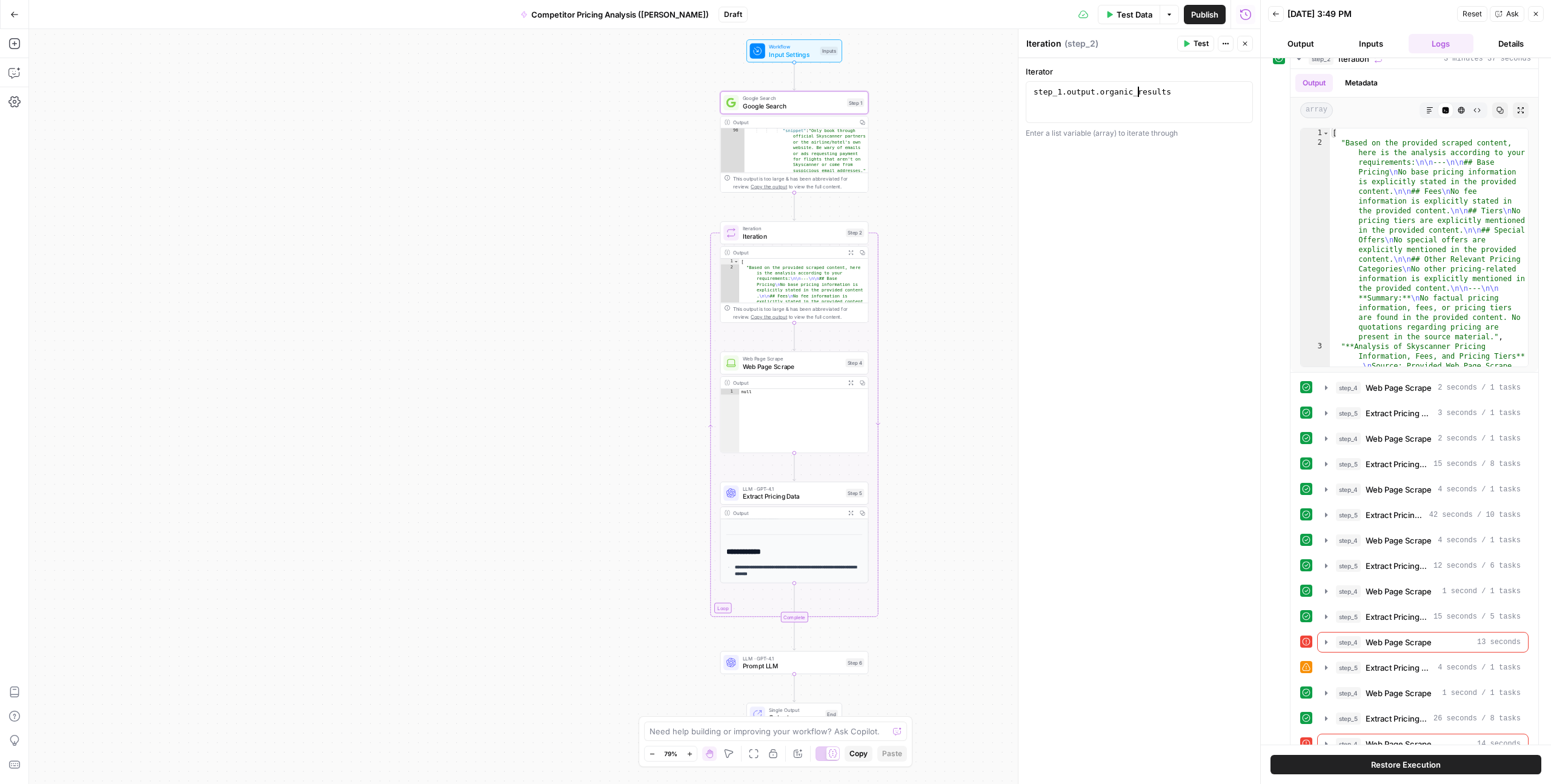
click at [878, 88] on div "step_1 . output . organic_results" at bounding box center [1140, 112] width 216 height 52
click at [791, 150] on div ""snippet" : "Only book through official Skyscanner partners or the airline/hote…" at bounding box center [806, 200] width 124 height 147
click at [820, 85] on icon "button" at bounding box center [823, 84] width 7 height 7
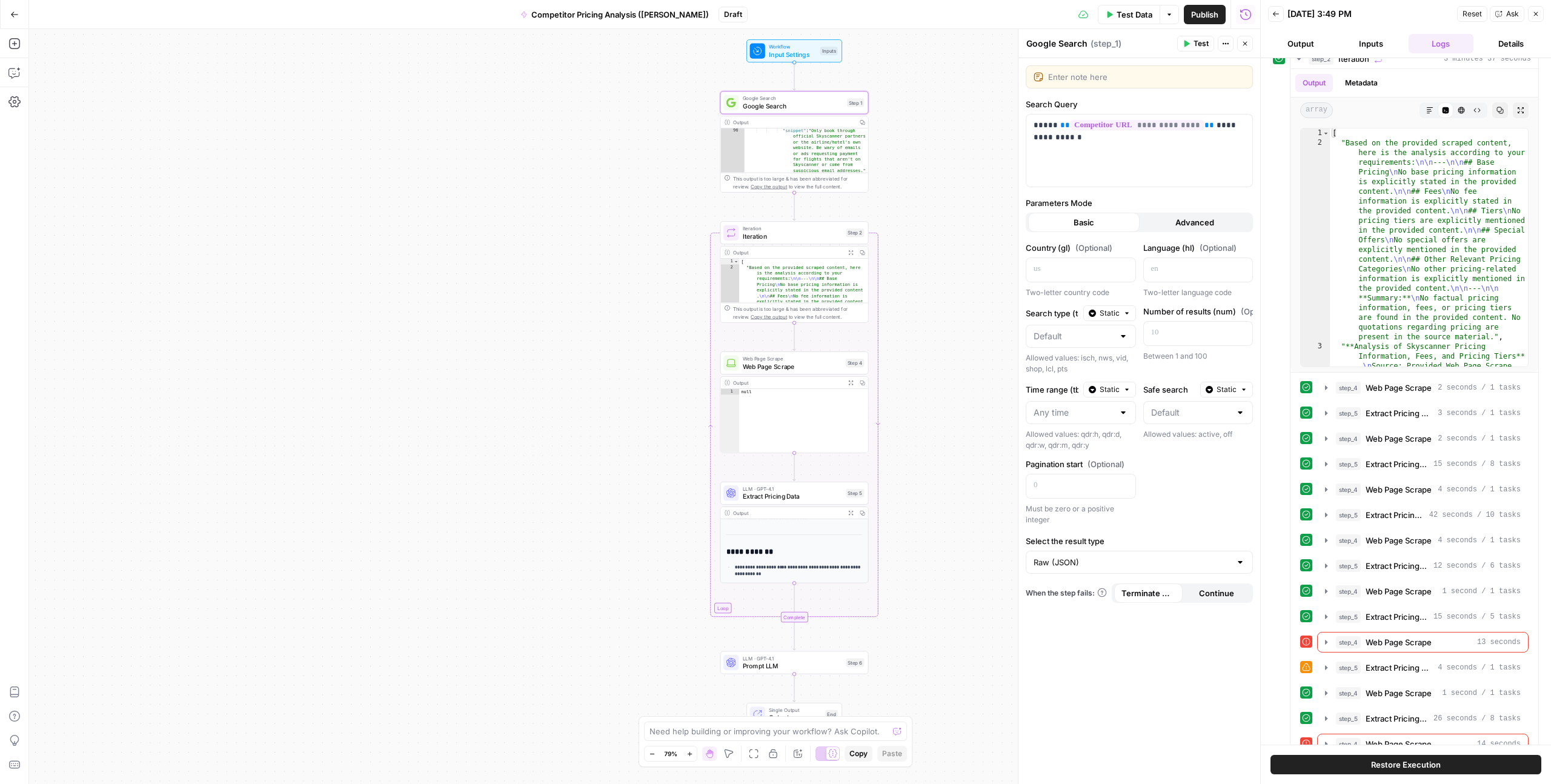
click at [878, 223] on span "Advanced" at bounding box center [1195, 222] width 39 height 12
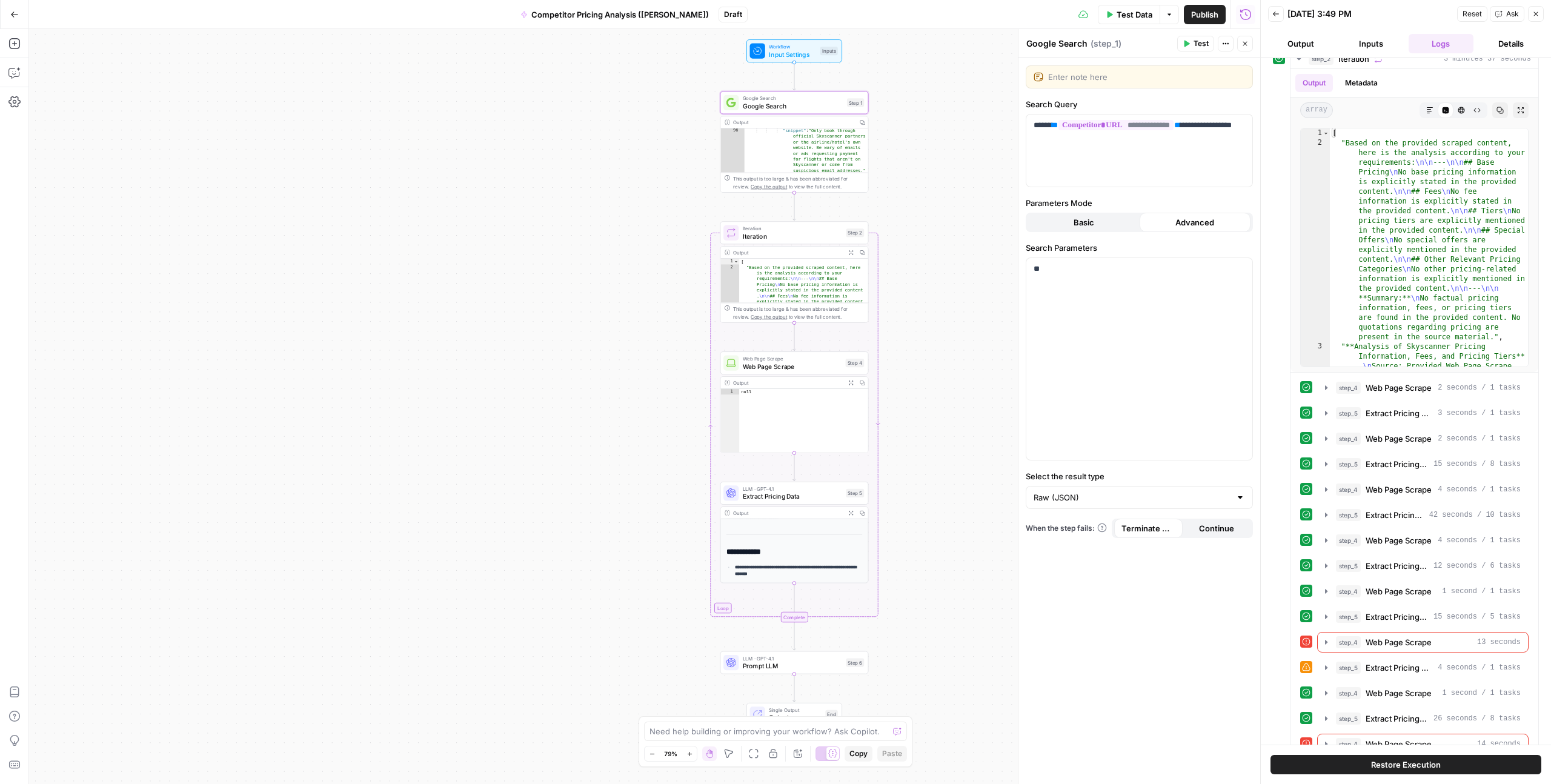
click at [878, 222] on button "Basic" at bounding box center [1085, 223] width 112 height 20
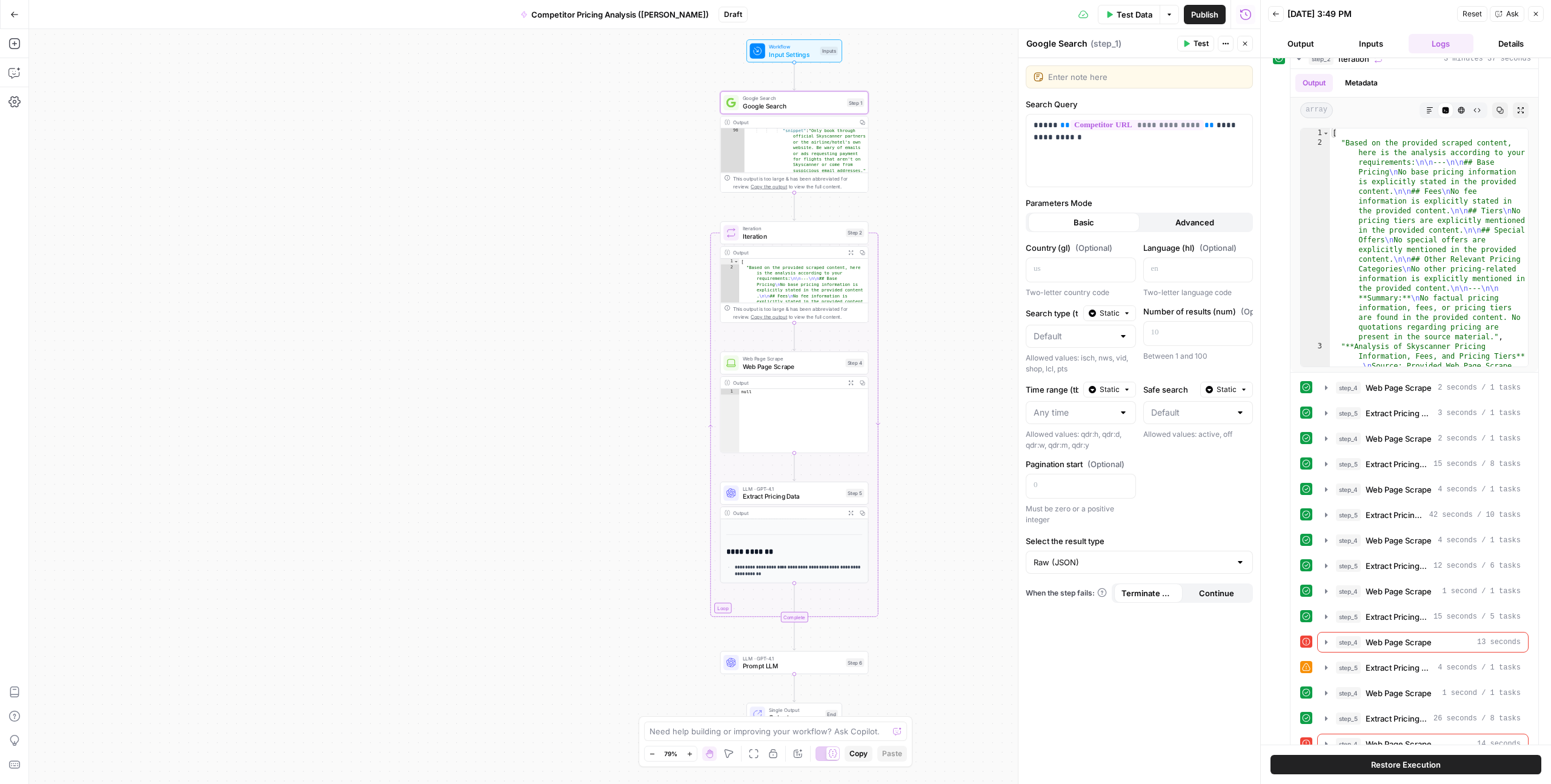
click at [878, 219] on div "**********" at bounding box center [645, 406] width 1231 height 755
click at [878, 424] on div "Country (gl) (Optional) Two-letter country code Language (hl) (Optional) Two-le…" at bounding box center [1139, 383] width 227 height 283
click at [878, 339] on div "**********" at bounding box center [645, 406] width 1231 height 755
click at [809, 424] on div "null" at bounding box center [804, 427] width 128 height 75
click at [821, 344] on icon "button" at bounding box center [823, 345] width 8 height 8
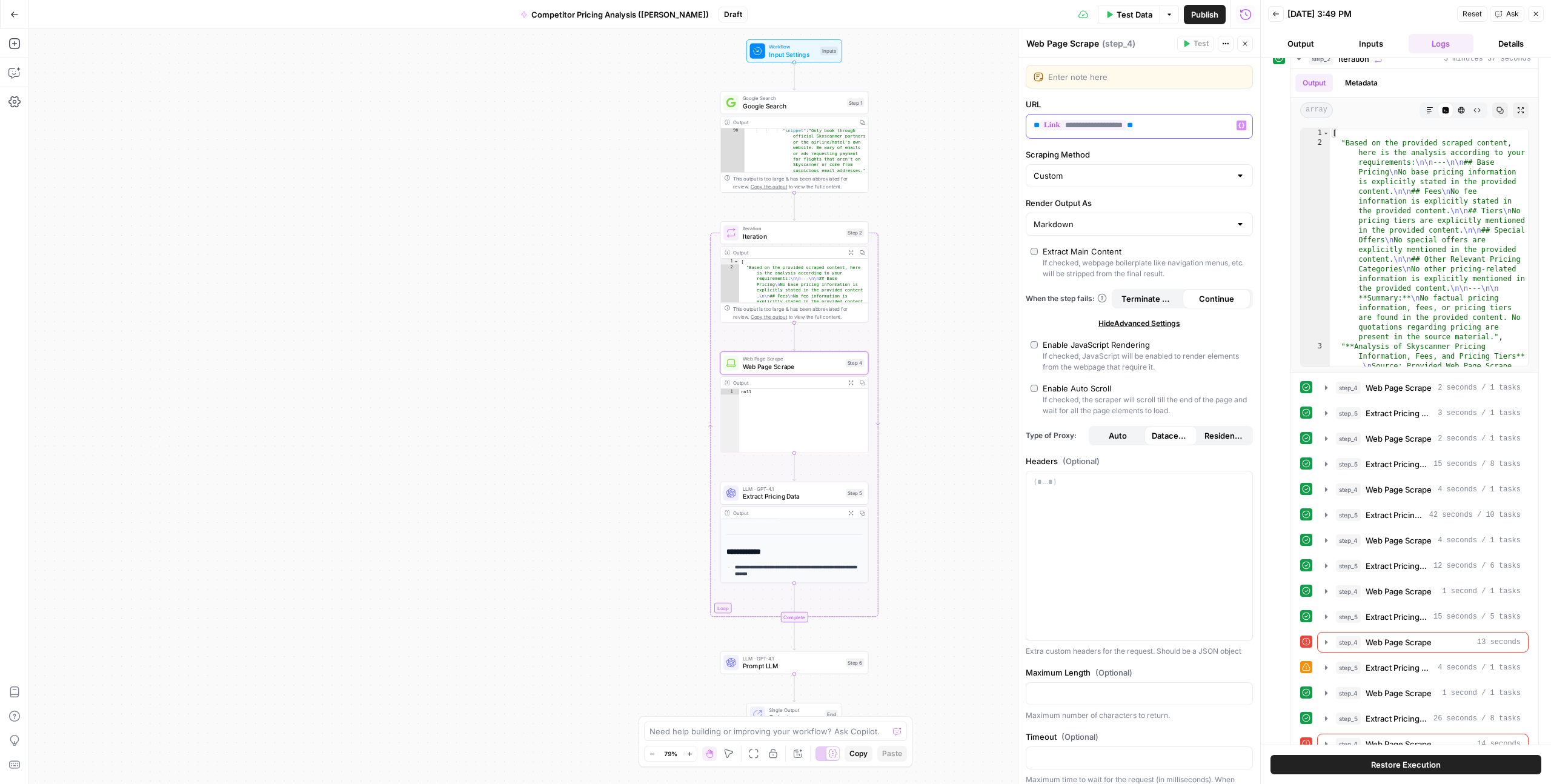
click at [878, 126] on span "**********" at bounding box center [1083, 125] width 86 height 10
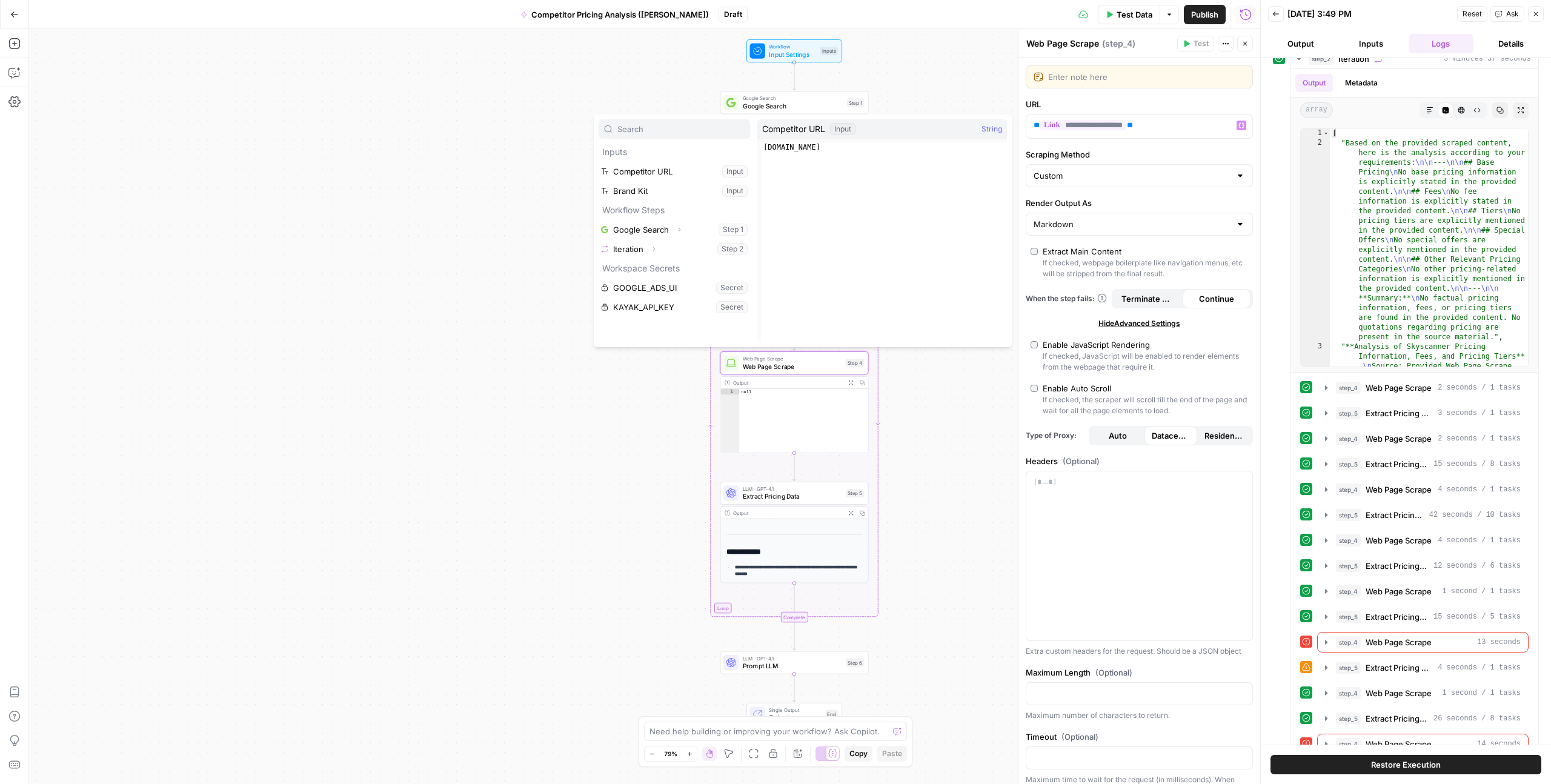
click at [878, 424] on button "Residential" at bounding box center [1224, 436] width 53 height 20
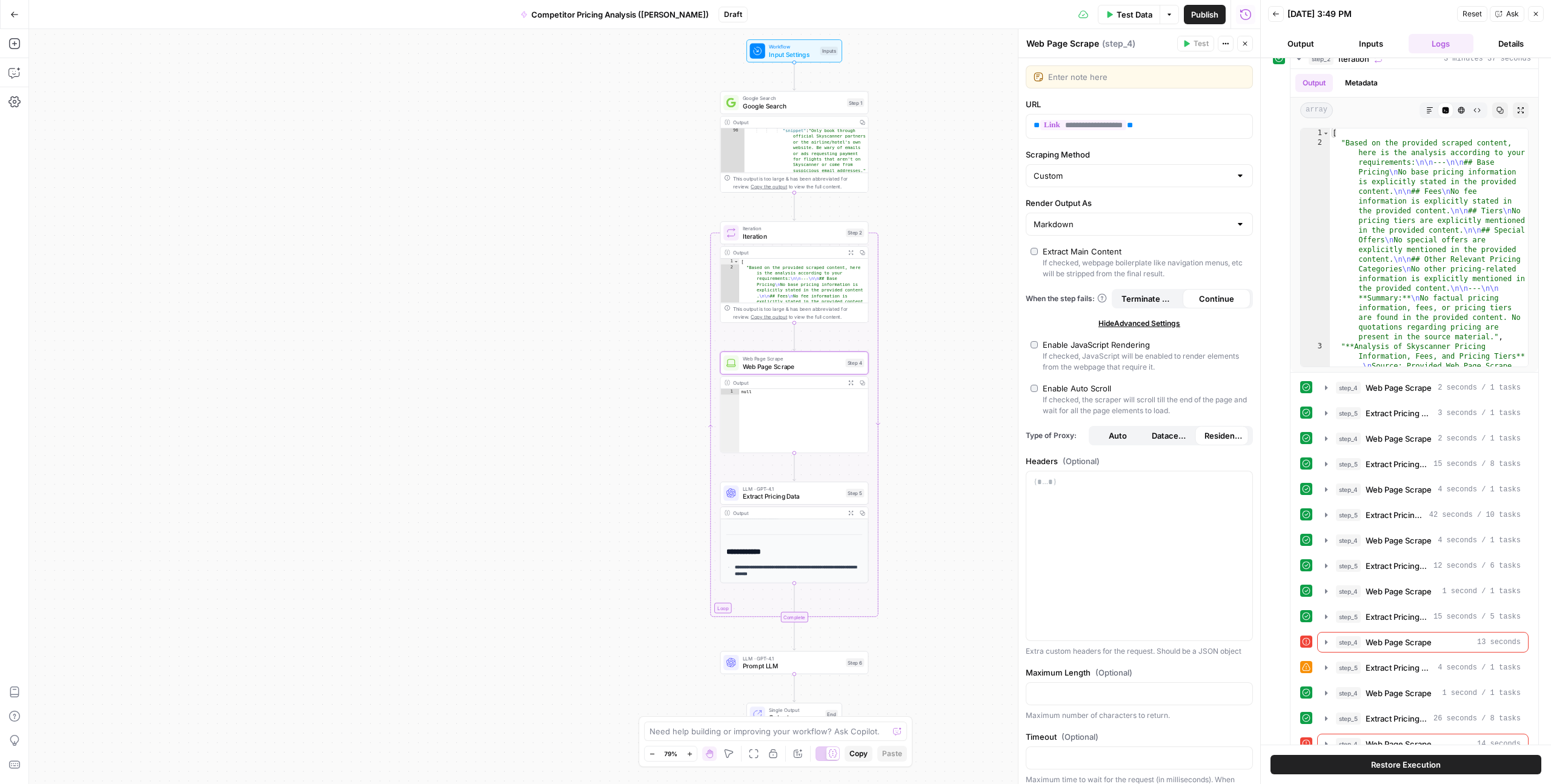
click at [878, 424] on span "Datacenter" at bounding box center [1172, 435] width 39 height 12
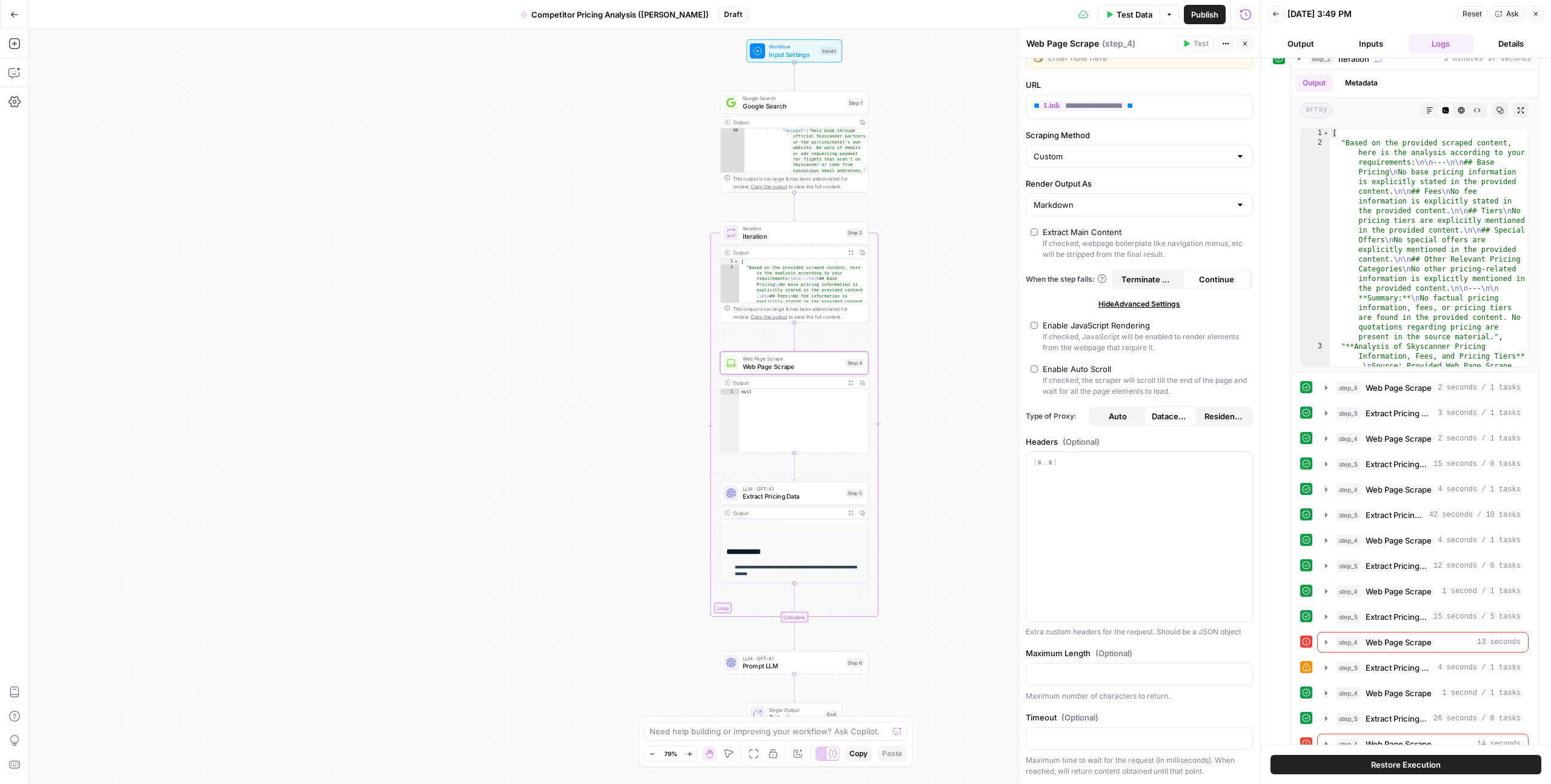
click at [878, 36] on button "Details" at bounding box center [1511, 44] width 66 height 20
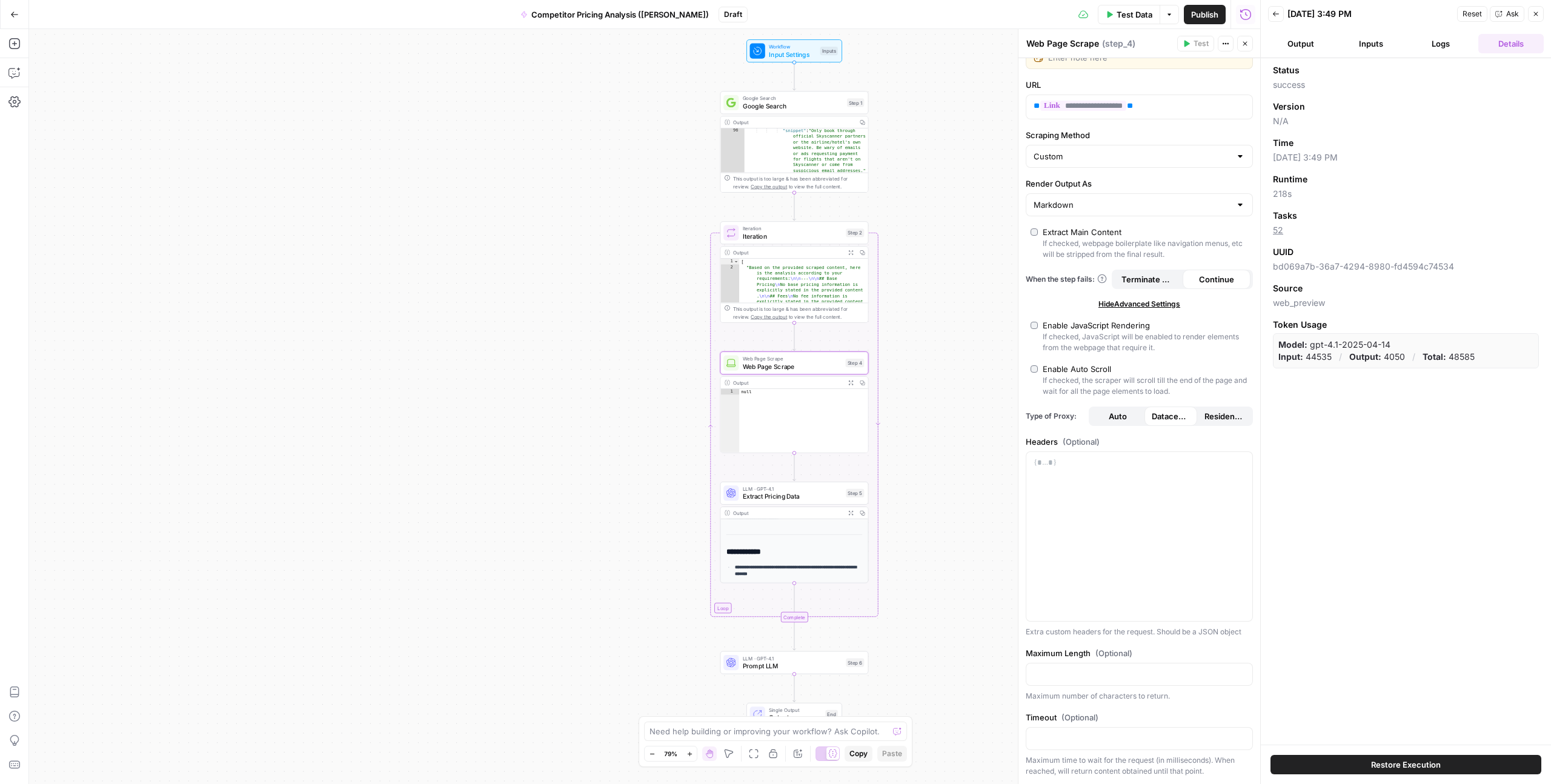
scroll to position [0, 0]
click at [878, 46] on button "Logs" at bounding box center [1442, 44] width 66 height 20
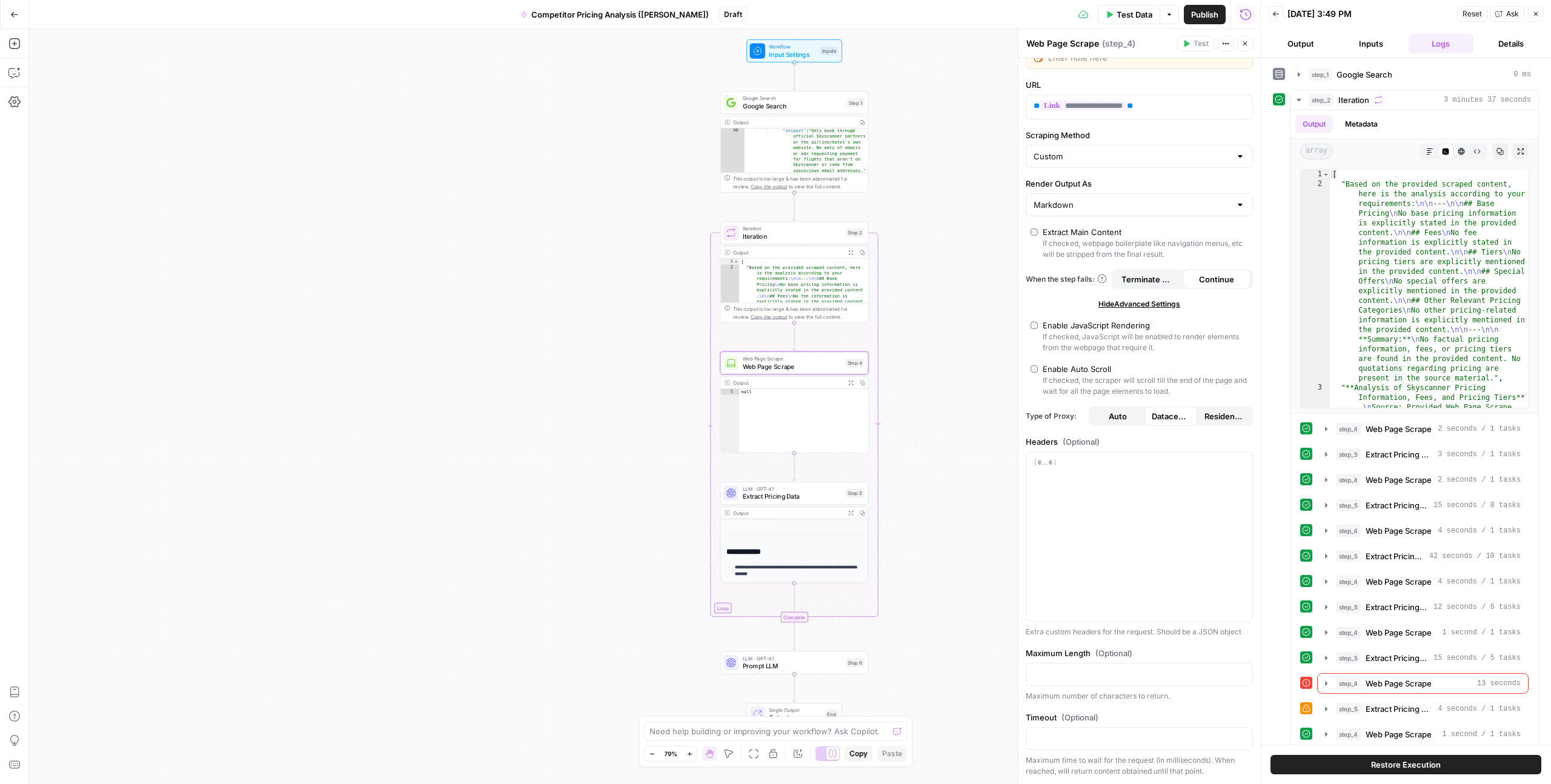
click at [878, 45] on button "Inputs" at bounding box center [1372, 44] width 66 height 20
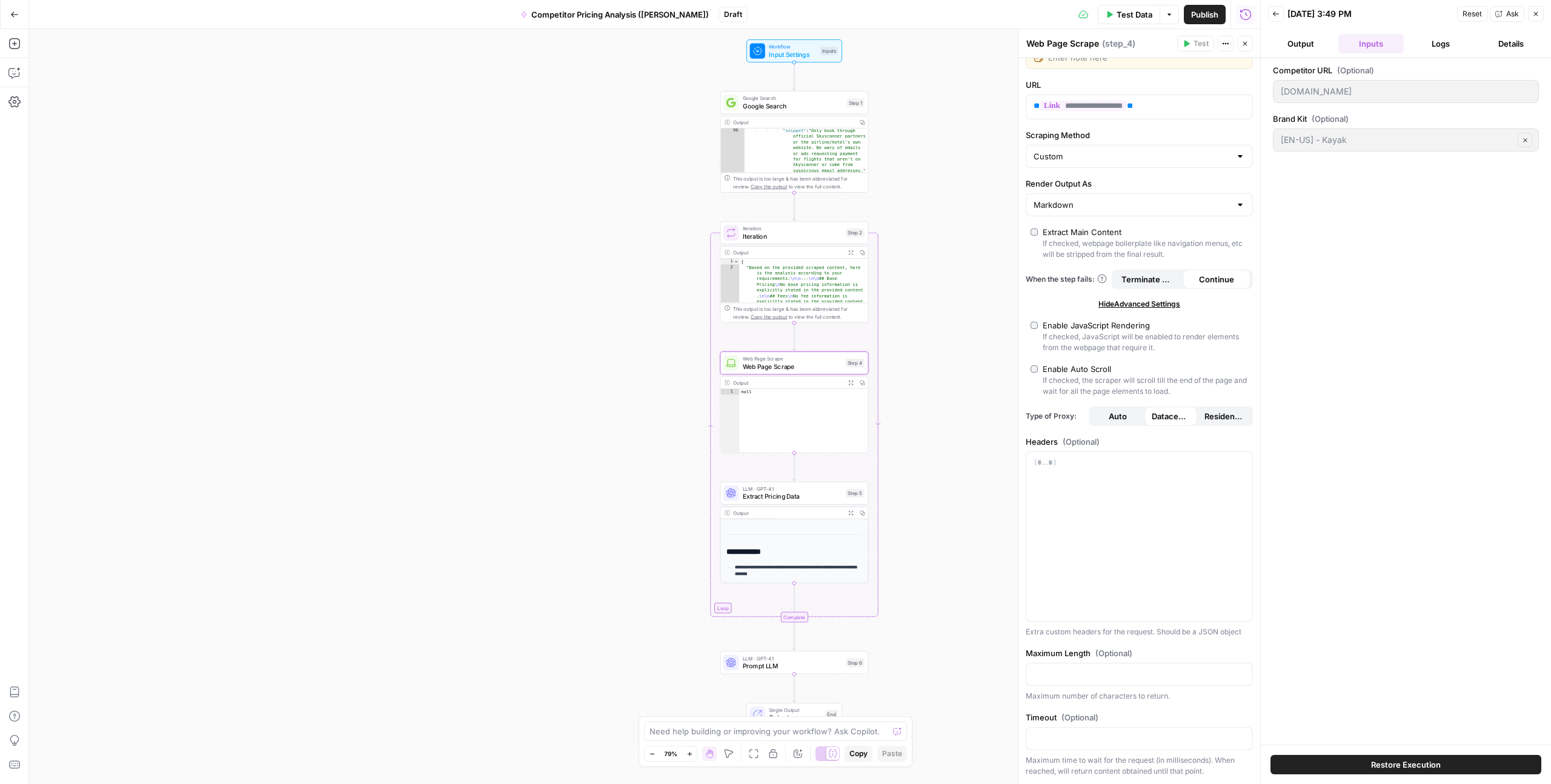
click at [878, 43] on button "Output" at bounding box center [1301, 44] width 66 height 20
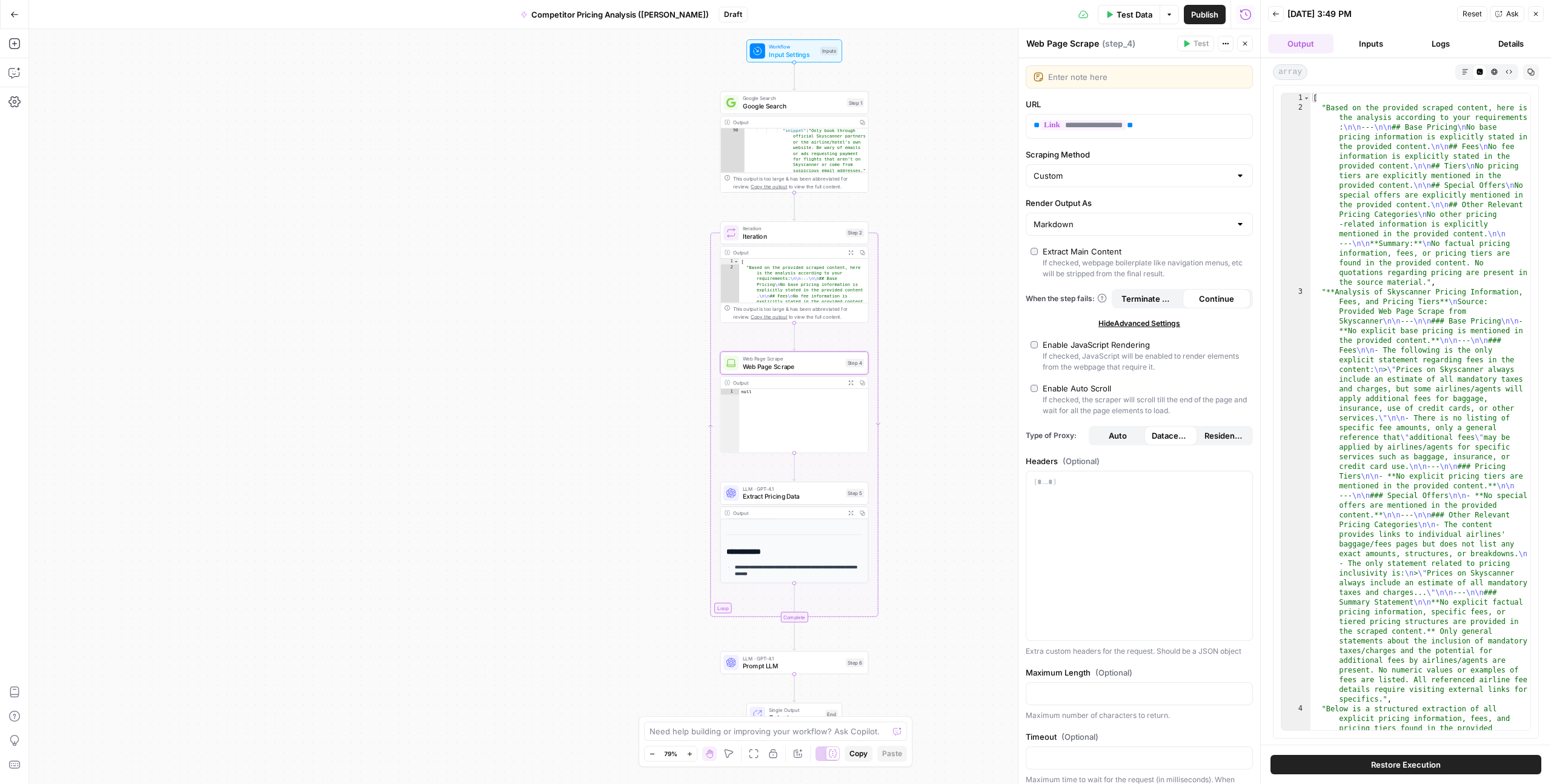
click at [878, 424] on div "**********" at bounding box center [645, 406] width 1231 height 755
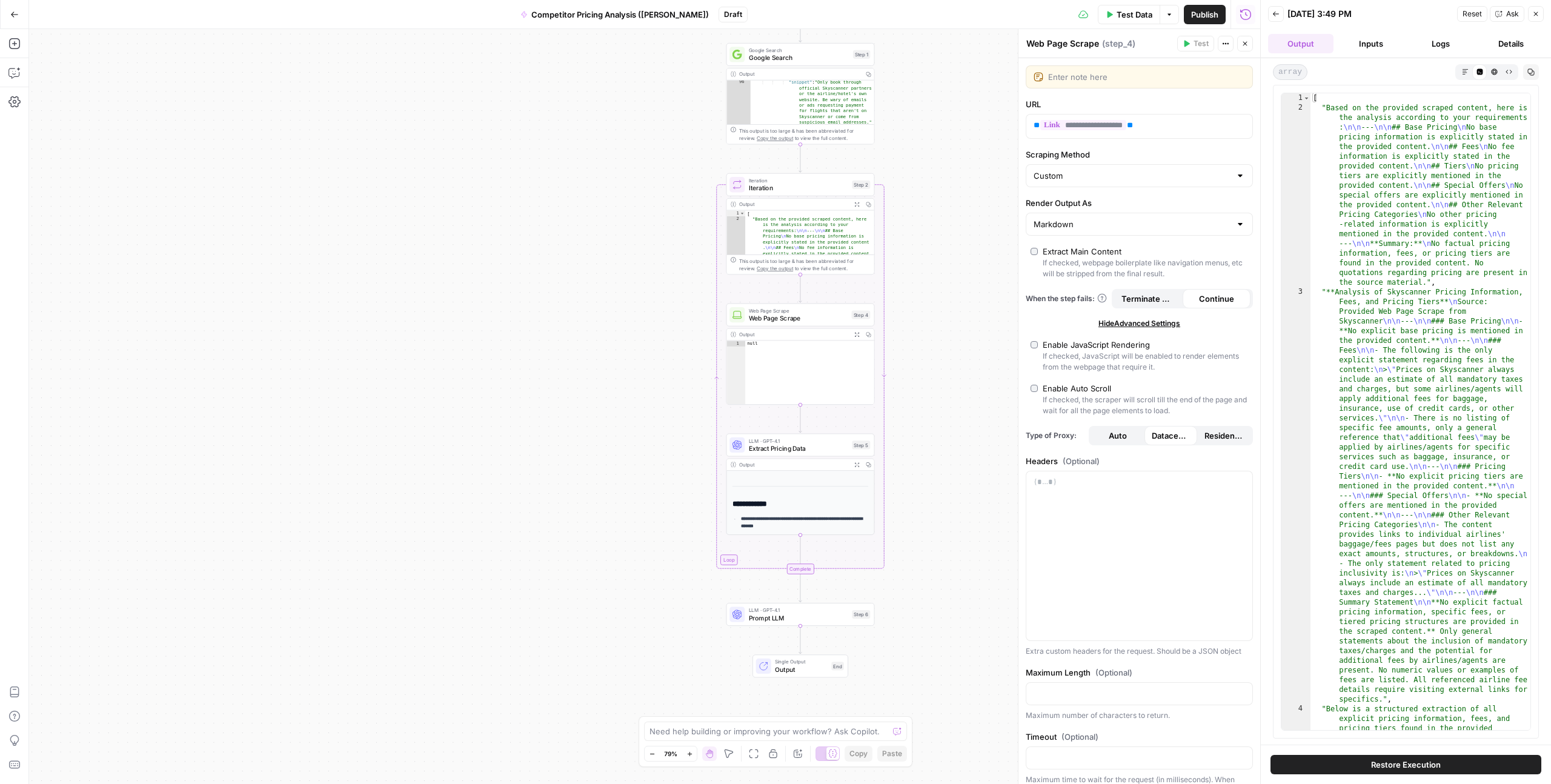
click at [878, 39] on button "Inputs" at bounding box center [1372, 44] width 66 height 20
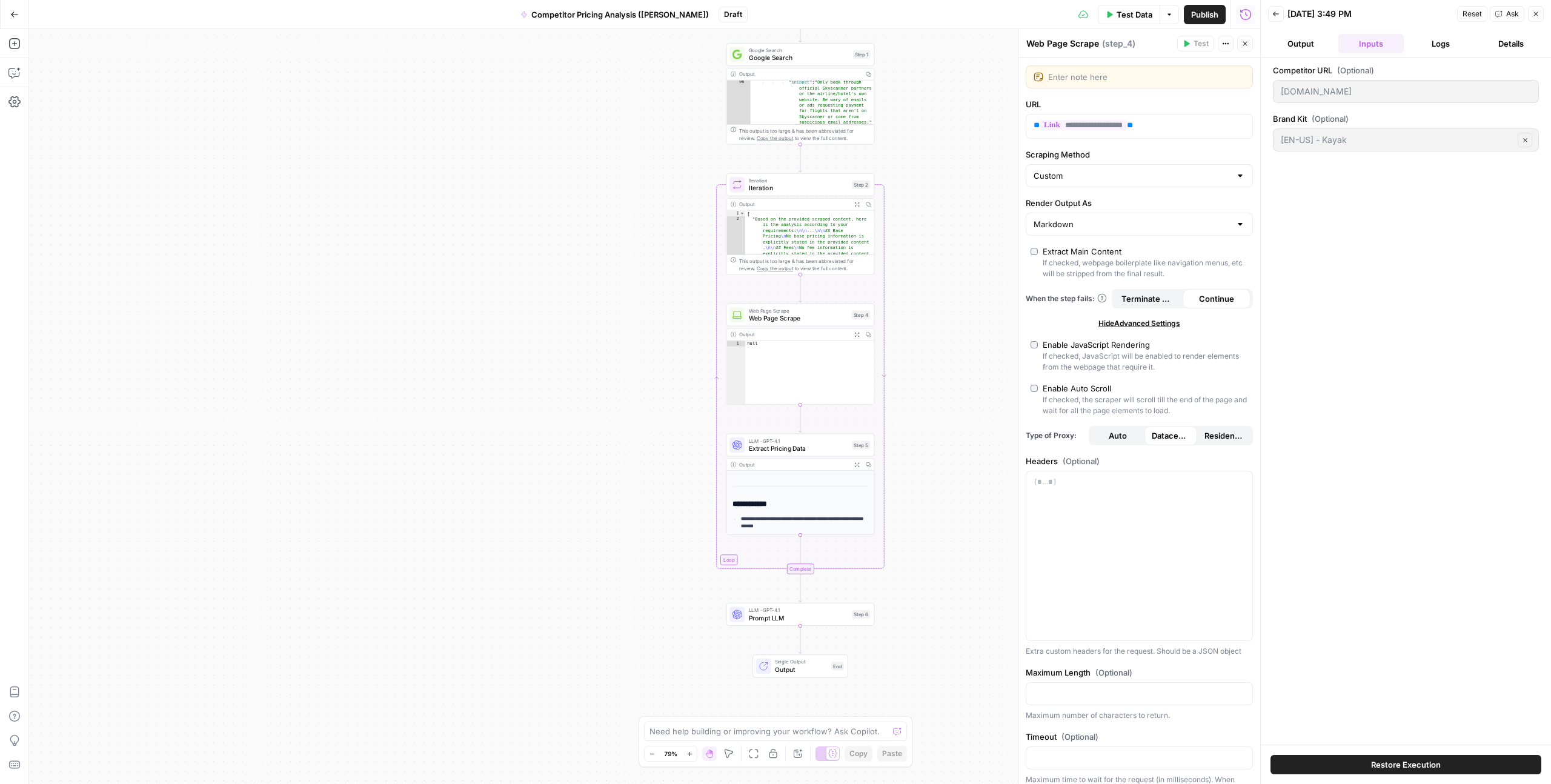
click at [878, 39] on button "Logs" at bounding box center [1442, 44] width 66 height 20
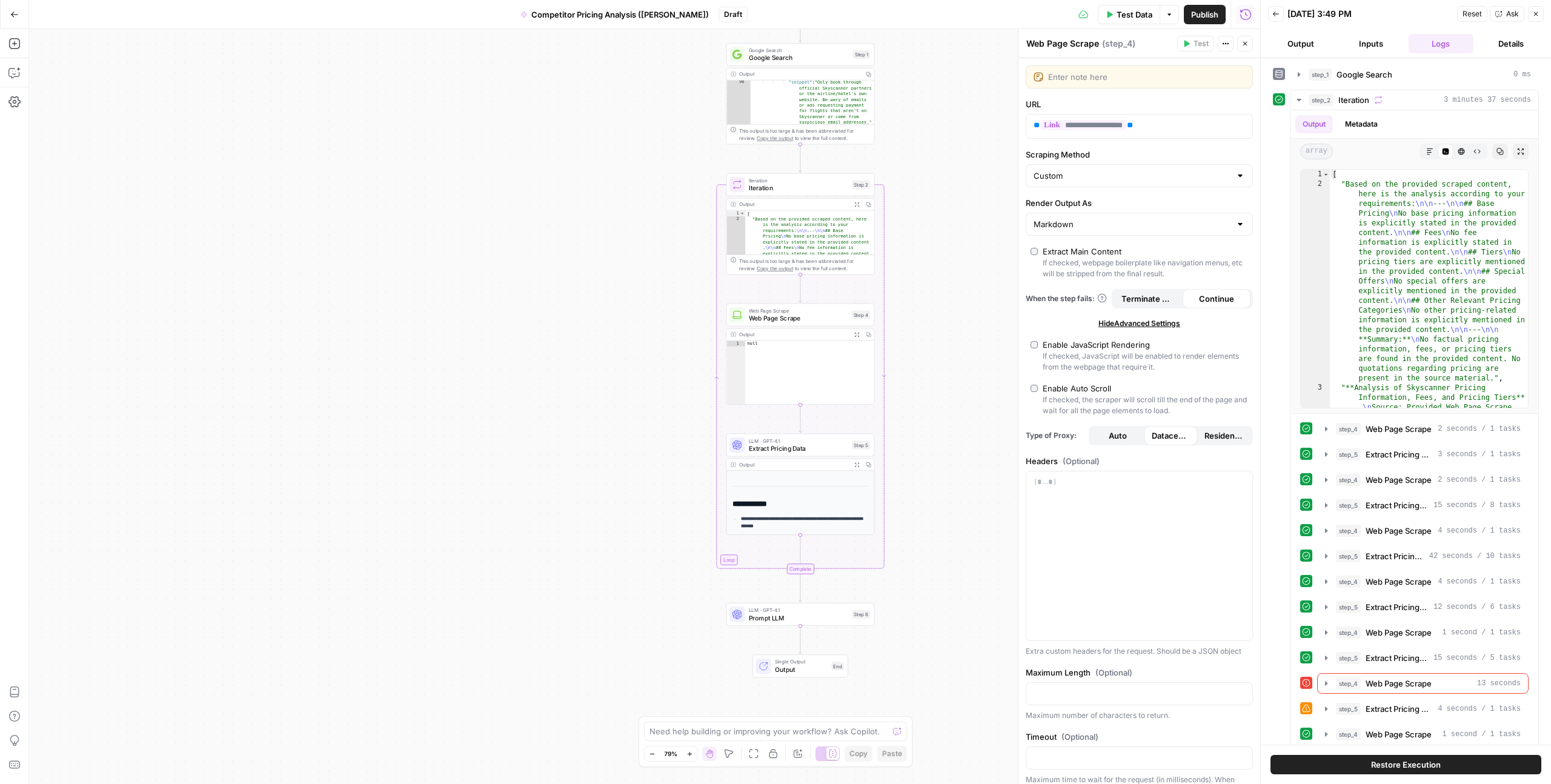
click at [878, 43] on button "Details" at bounding box center [1511, 44] width 66 height 20
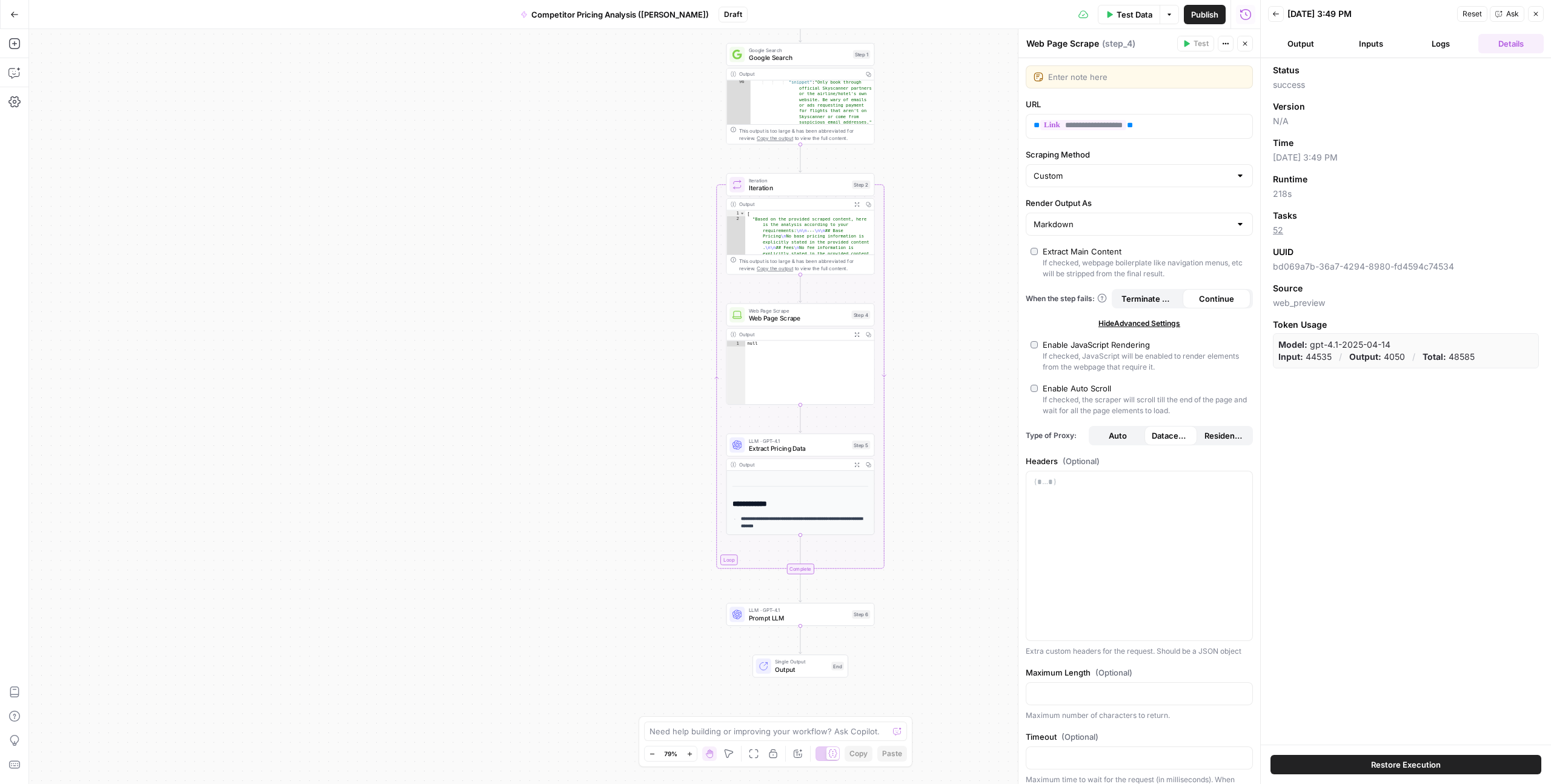
click at [878, 48] on button "Logs" at bounding box center [1442, 44] width 66 height 20
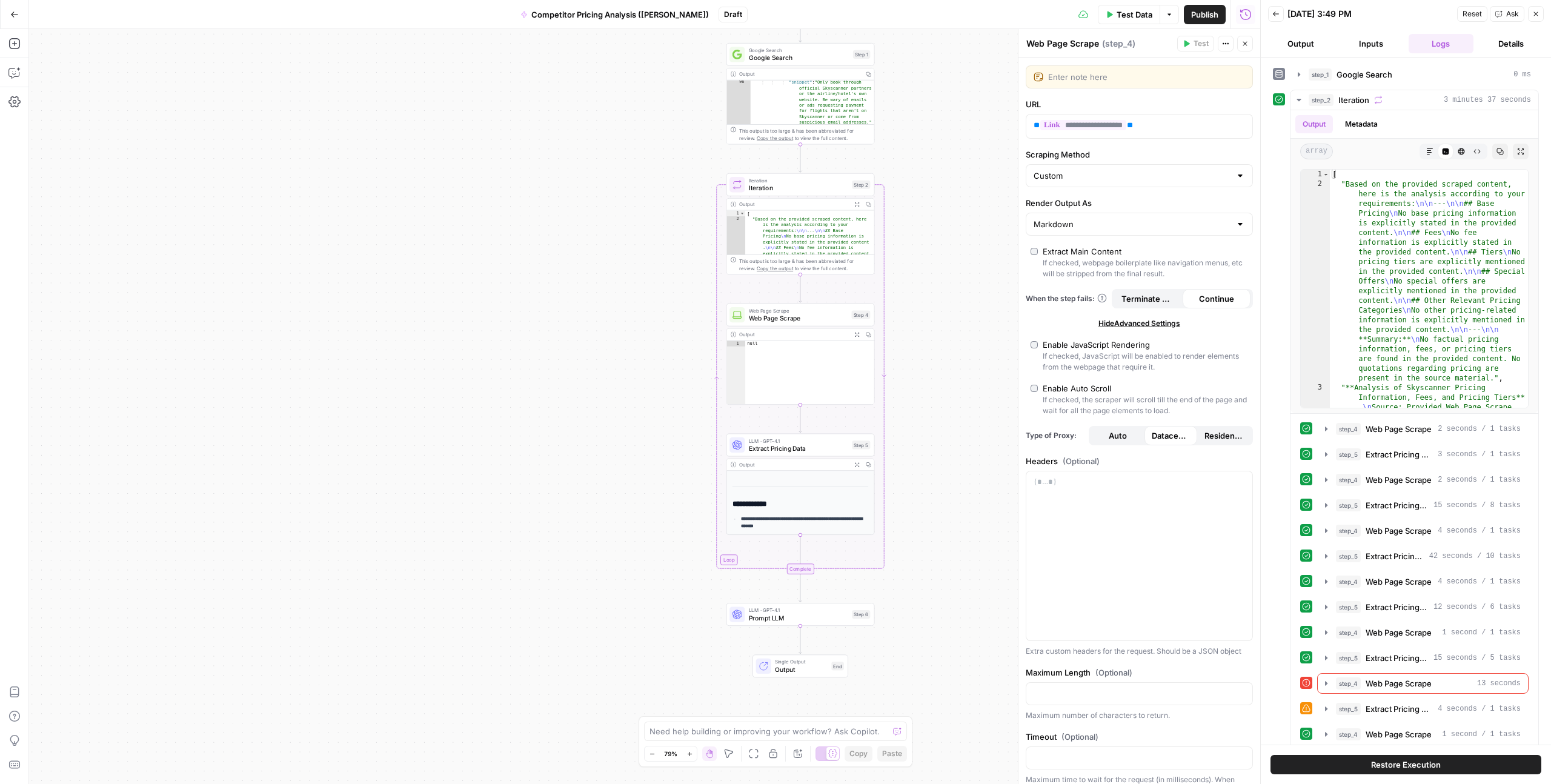
click at [878, 43] on button "Inputs" at bounding box center [1372, 44] width 66 height 20
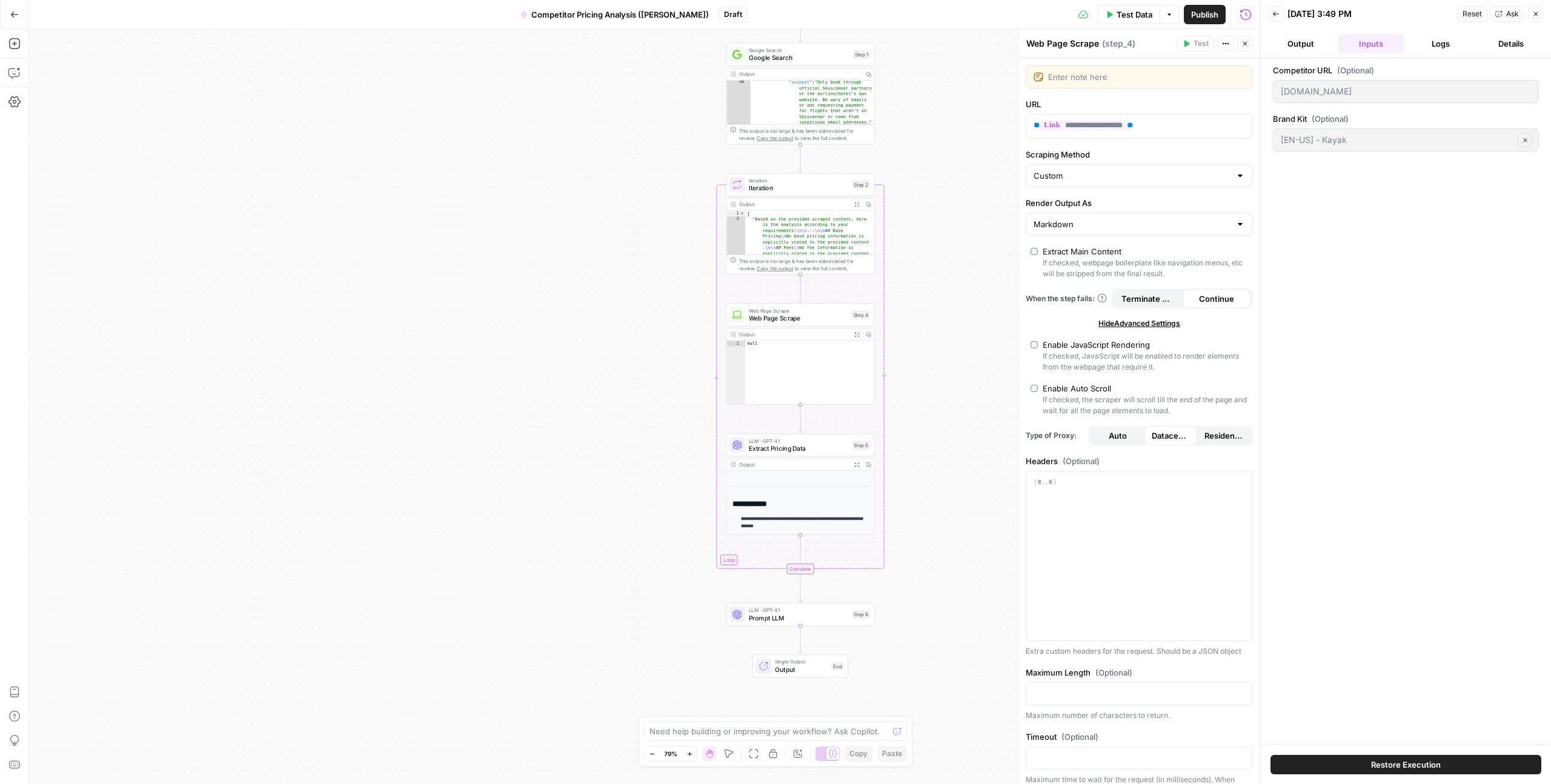
click at [878, 43] on button "Output" at bounding box center [1301, 44] width 66 height 20
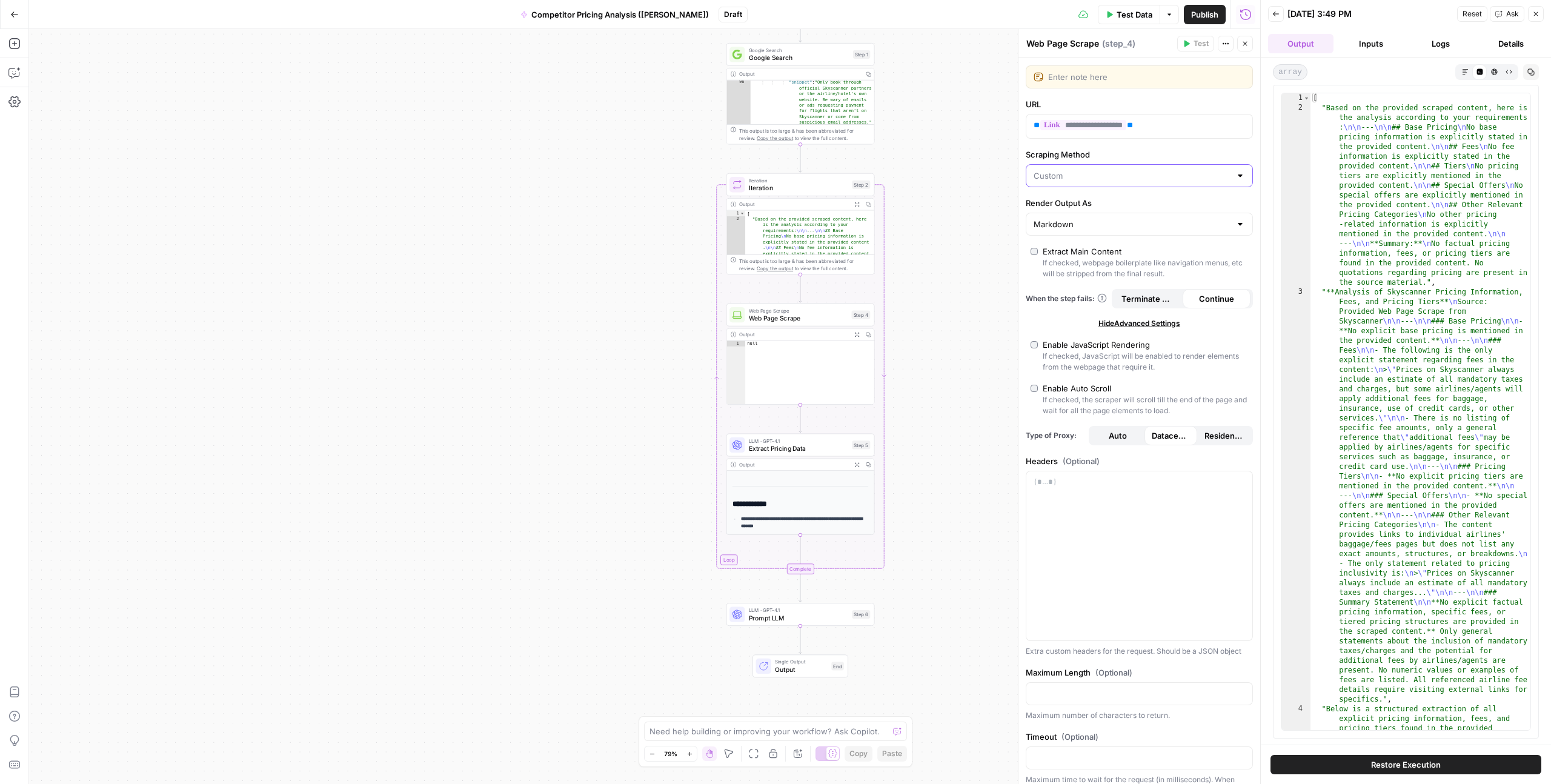
click at [878, 173] on input "Scraping Method" at bounding box center [1132, 175] width 197 height 12
click at [878, 230] on button "Detailed Scrape (Slowest)" at bounding box center [1140, 223] width 216 height 17
type input "Detailed Scrape (Slowest)"
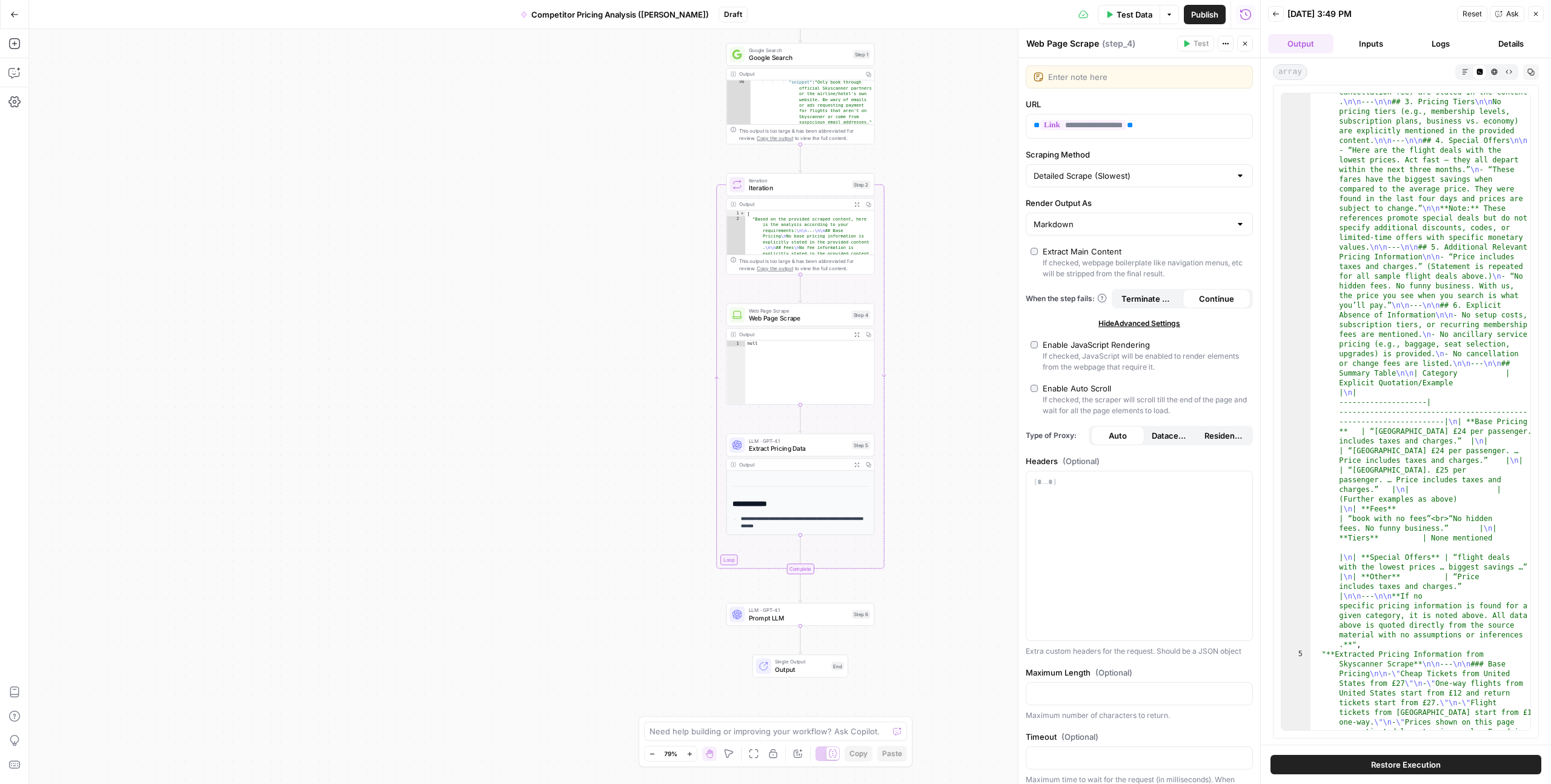
scroll to position [1106, 0]
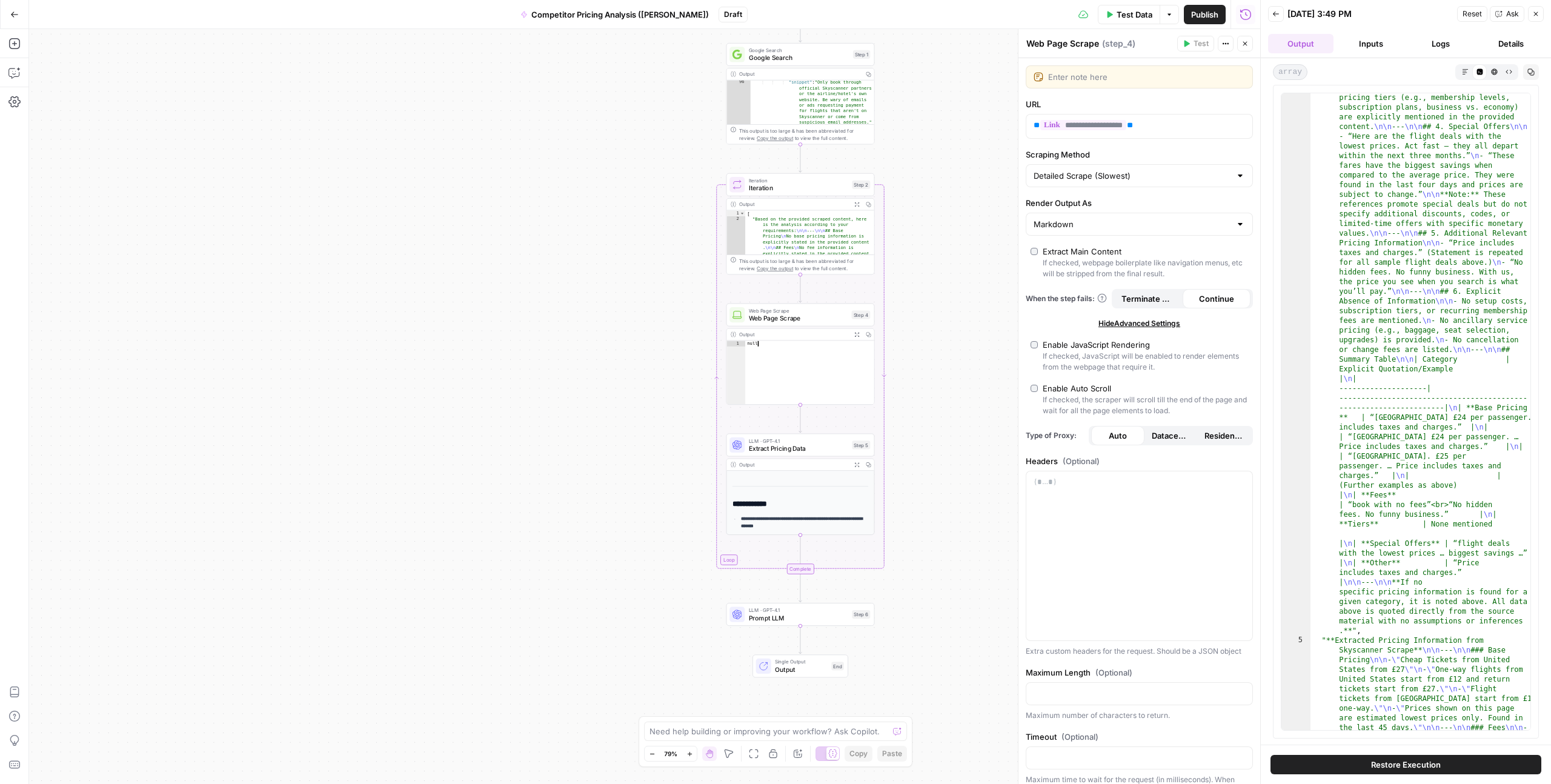
click at [814, 363] on div "null" at bounding box center [809, 378] width 128 height 75
click at [856, 335] on icon "button" at bounding box center [858, 335] width 6 height 6
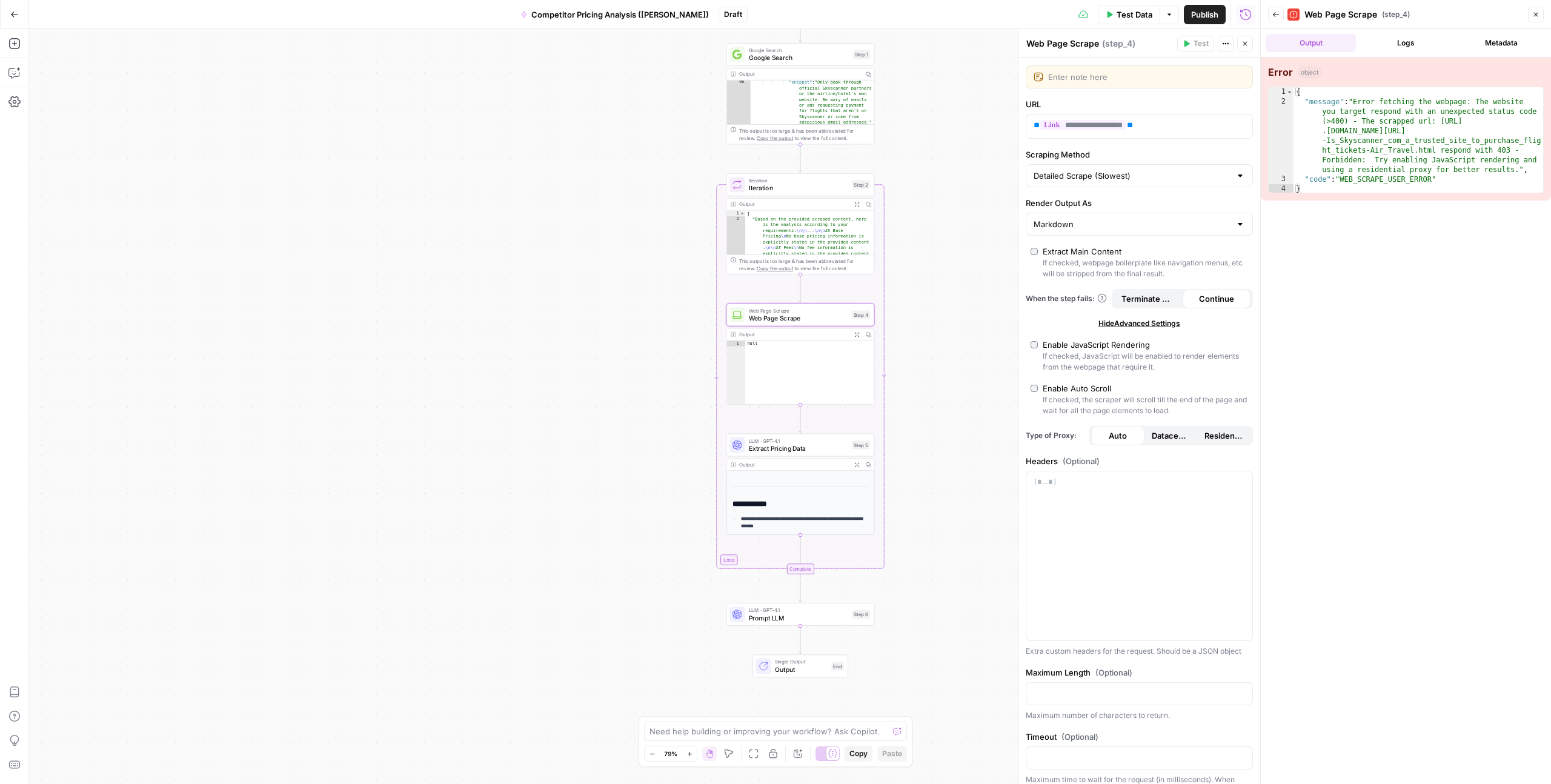
click at [878, 45] on button "Logs" at bounding box center [1406, 43] width 90 height 18
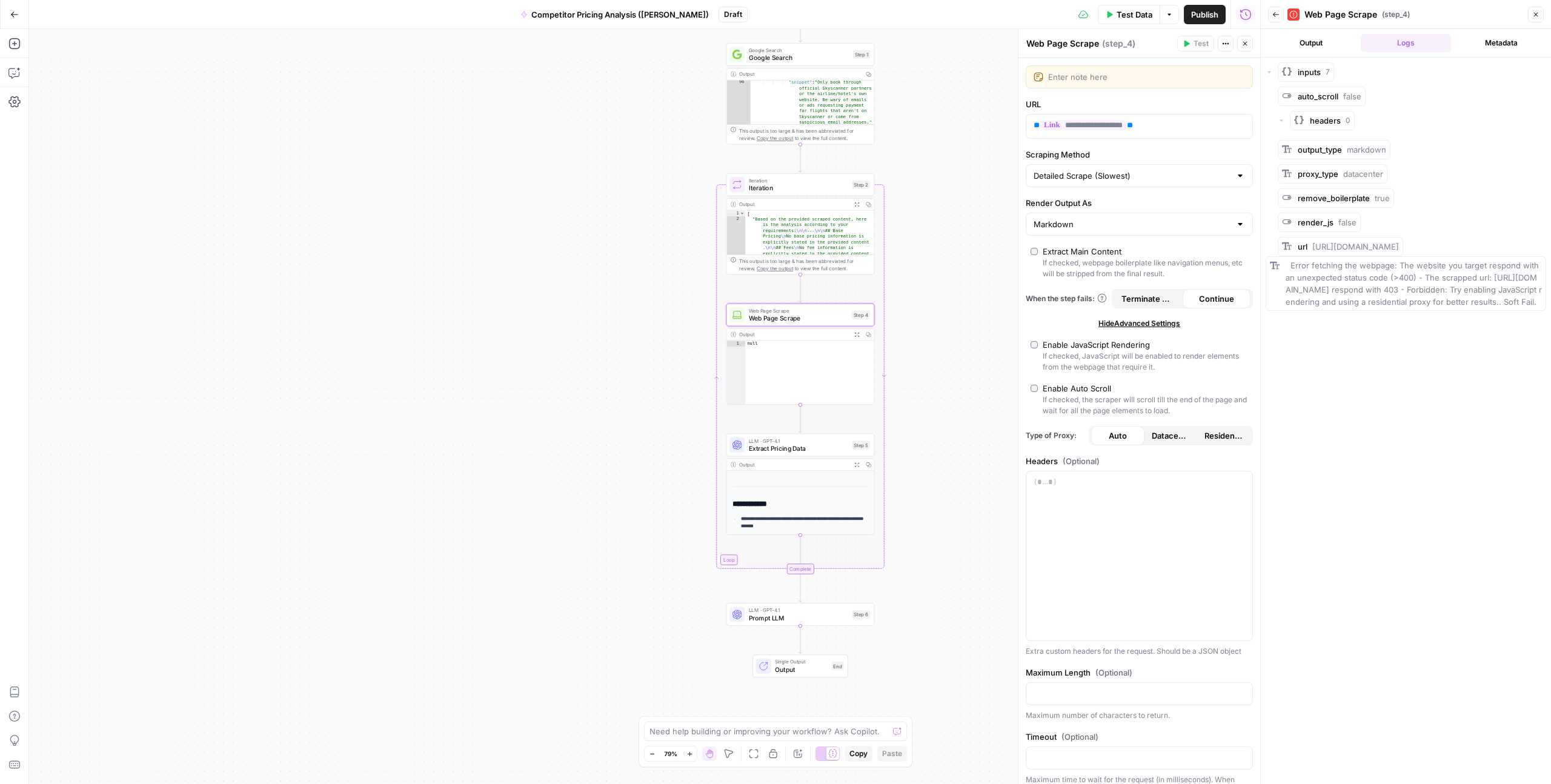
click at [878, 121] on icon "button" at bounding box center [1281, 120] width 7 height 7
click at [878, 121] on span "headers" at bounding box center [1325, 120] width 31 height 12
click at [878, 97] on span "auto_scroll" at bounding box center [1318, 96] width 41 height 10
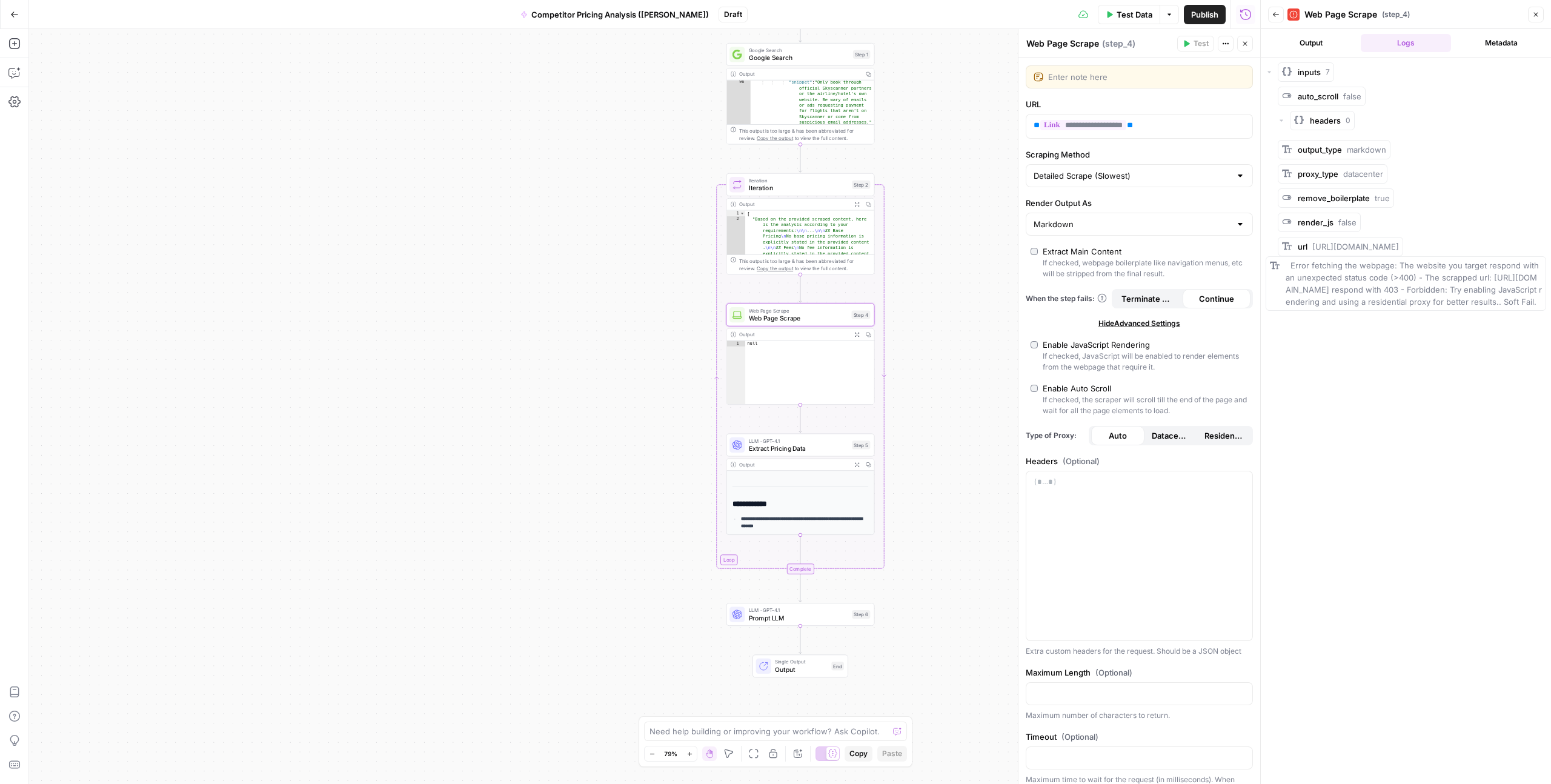
click at [878, 144] on div "output_type markdown" at bounding box center [1342, 149] width 89 height 12
click at [878, 166] on div "proxy_type datacenter" at bounding box center [1332, 174] width 110 height 20
click at [878, 195] on span "remove_boilerplate" at bounding box center [1334, 198] width 72 height 10
click at [878, 225] on span "render_js" at bounding box center [1316, 223] width 36 height 10
click at [878, 50] on button "Metadata" at bounding box center [1501, 43] width 90 height 18
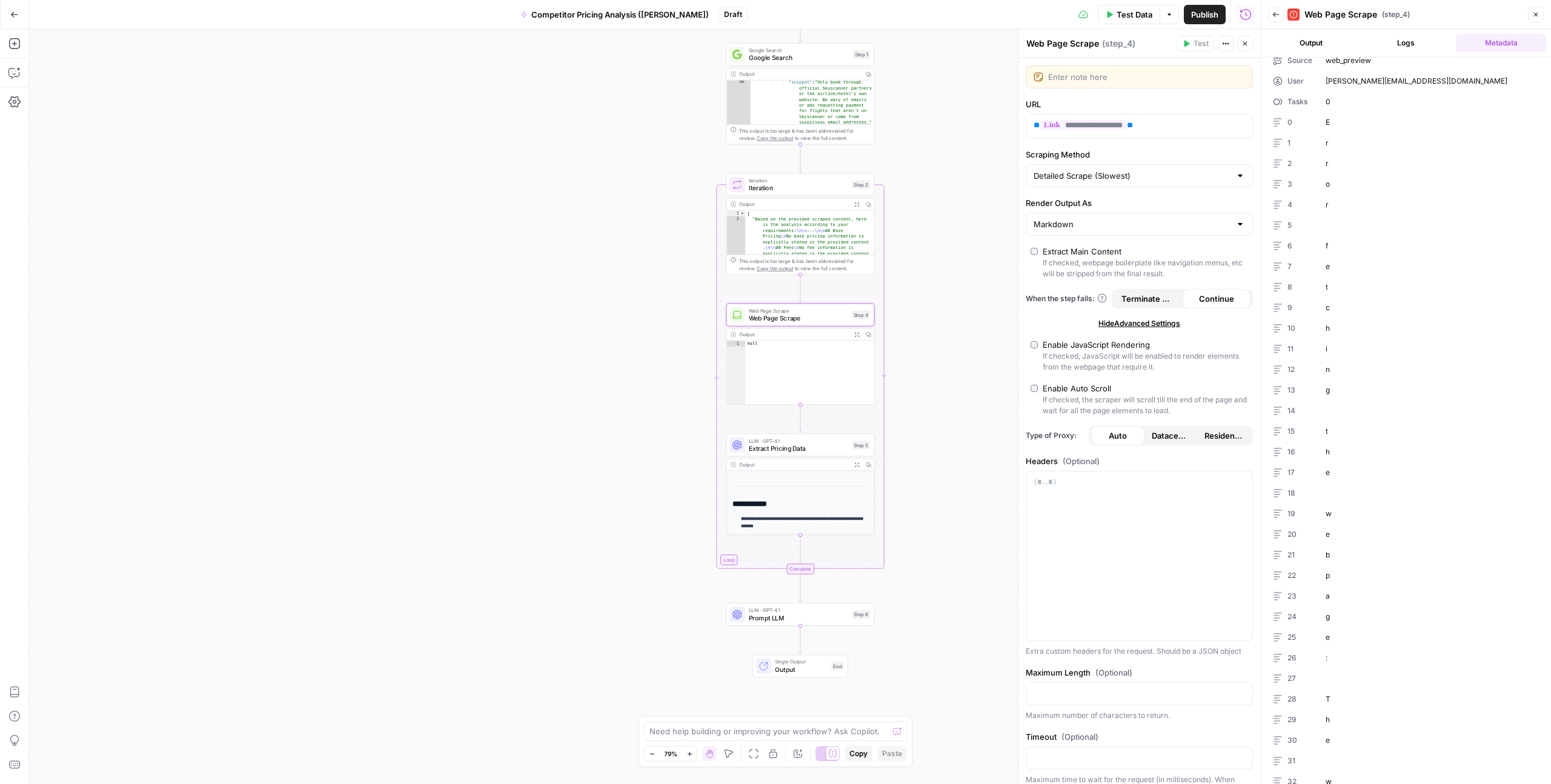
scroll to position [0, 0]
click at [878, 39] on button "Logs" at bounding box center [1406, 43] width 90 height 18
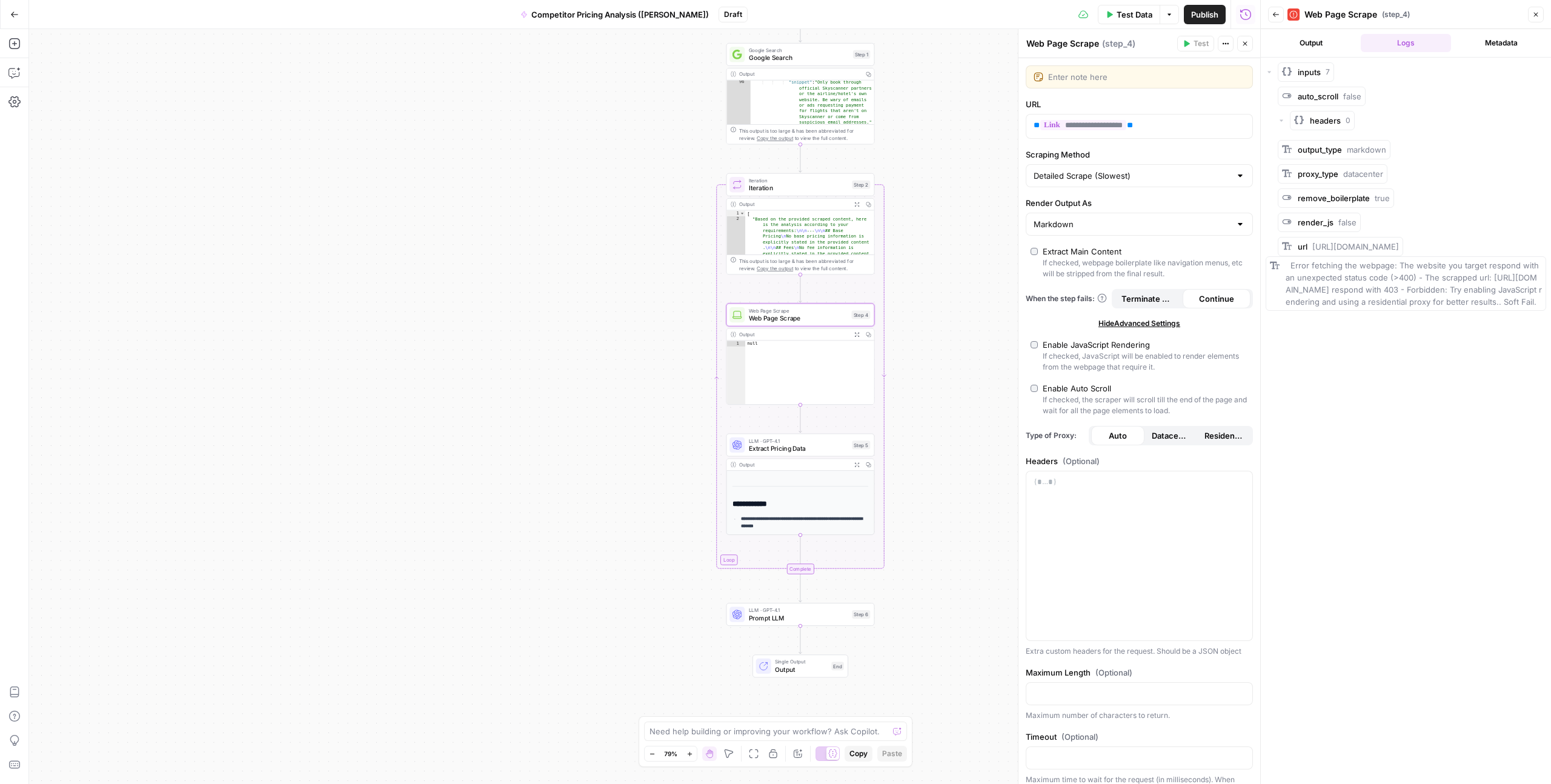
click at [878, 40] on button "Output" at bounding box center [1311, 43] width 90 height 18
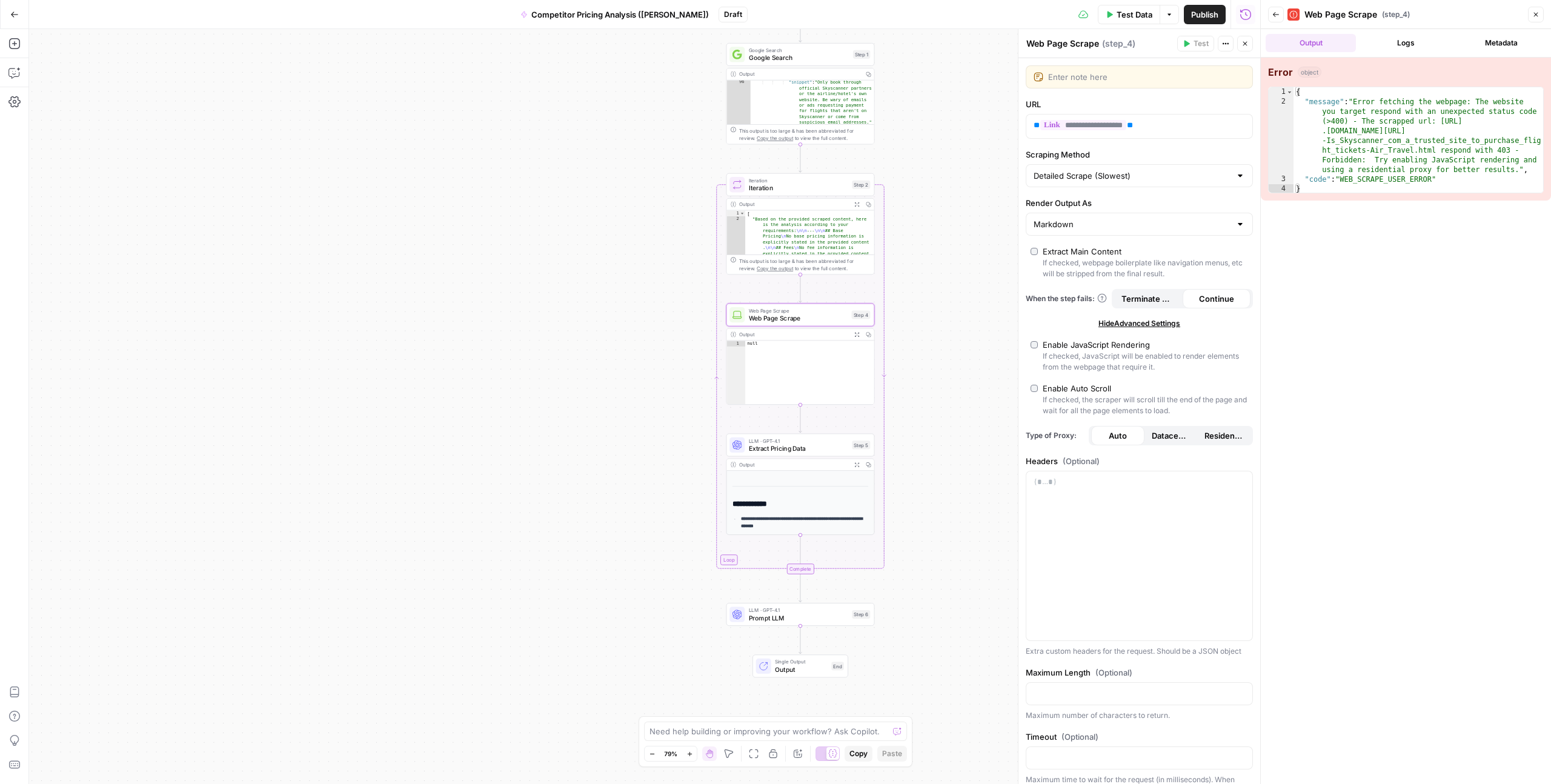
click at [878, 383] on div "Output Logs Metadata Error object 1 2 3 4 { "message" : "Error fetching the web…" at bounding box center [1406, 406] width 291 height 755
click at [786, 235] on div "[ "Based on the provided scraped content, here is the analysis according to you…" at bounding box center [809, 293] width 128 height 165
click at [799, 108] on div ""snippet" : "Only book through official Skyscanner partners or the airline/hote…" at bounding box center [812, 153] width 124 height 147
click at [809, 71] on div "Output" at bounding box center [800, 74] width 121 height 8
click at [825, 95] on div ""snippet" : "Only book through official Skyscanner partners or the airline/hote…" at bounding box center [812, 153] width 124 height 147
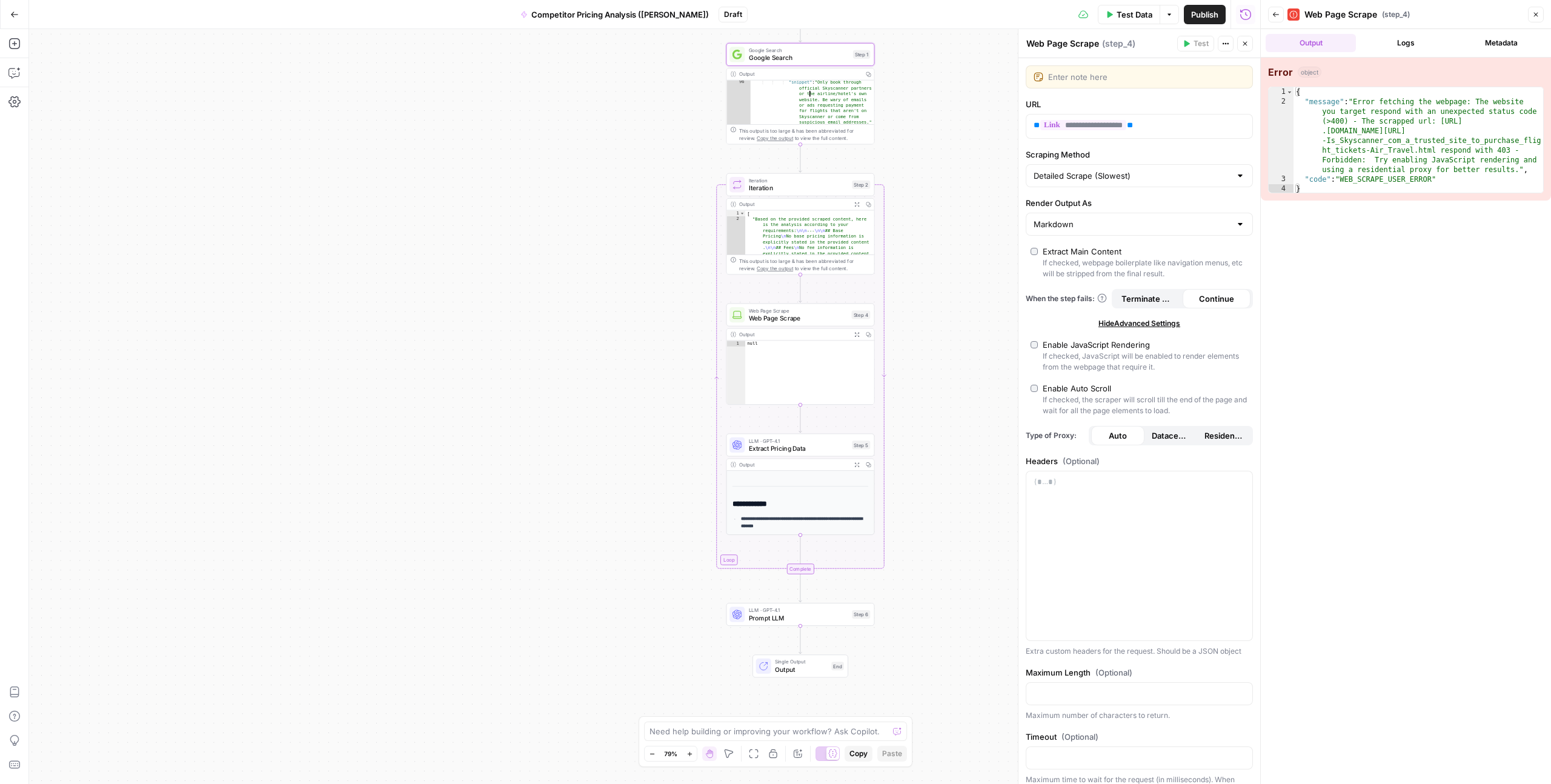
click at [775, 71] on div "Output" at bounding box center [800, 74] width 121 height 8
click at [772, 73] on div "Output" at bounding box center [800, 74] width 121 height 8
click at [878, 16] on icon "button" at bounding box center [1536, 15] width 7 height 7
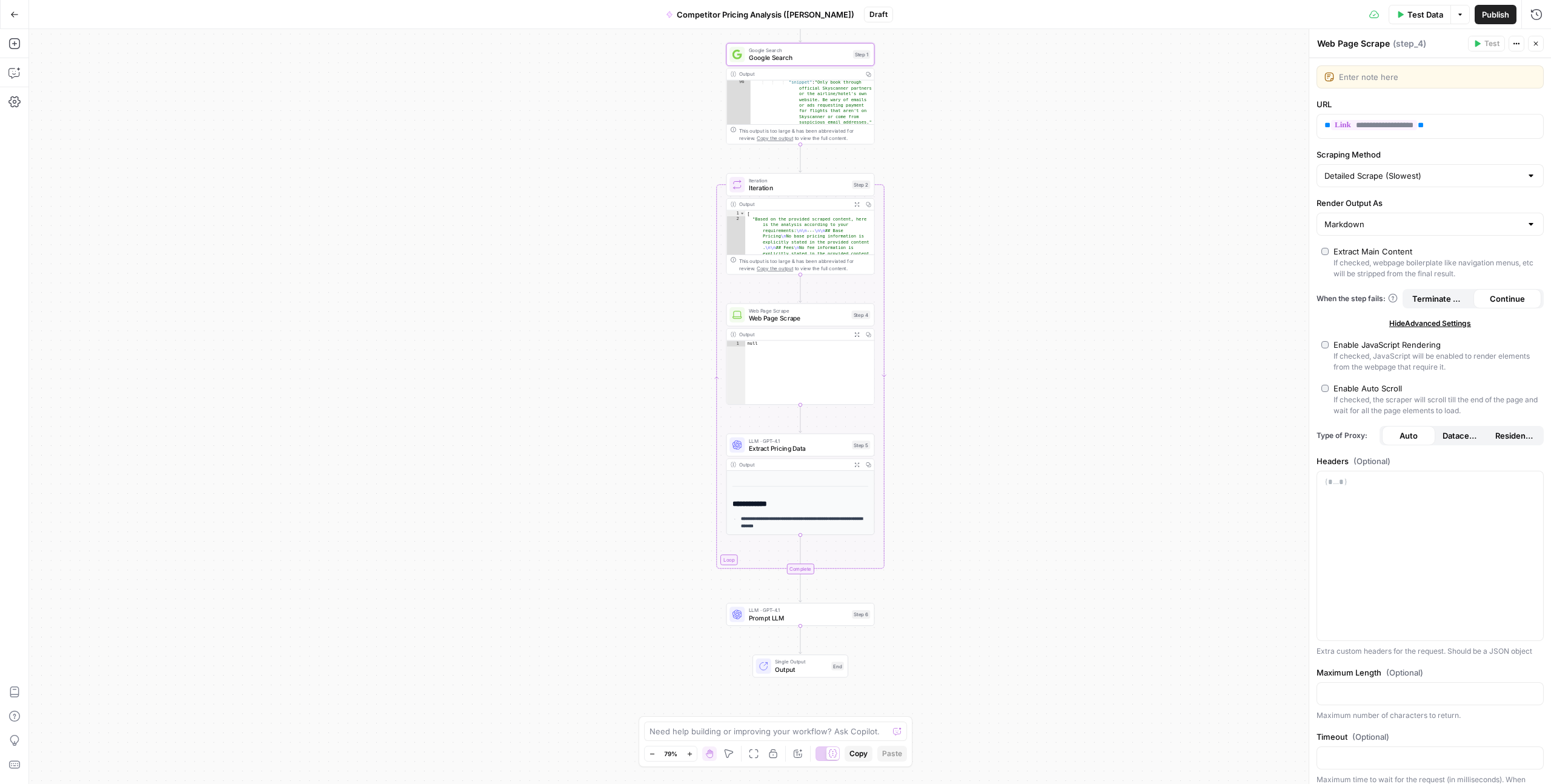
click at [770, 71] on div "Output" at bounding box center [800, 74] width 121 height 8
click at [770, 73] on div "Output" at bounding box center [800, 74] width 121 height 8
click at [817, 54] on span "Google Search" at bounding box center [800, 58] width 101 height 10
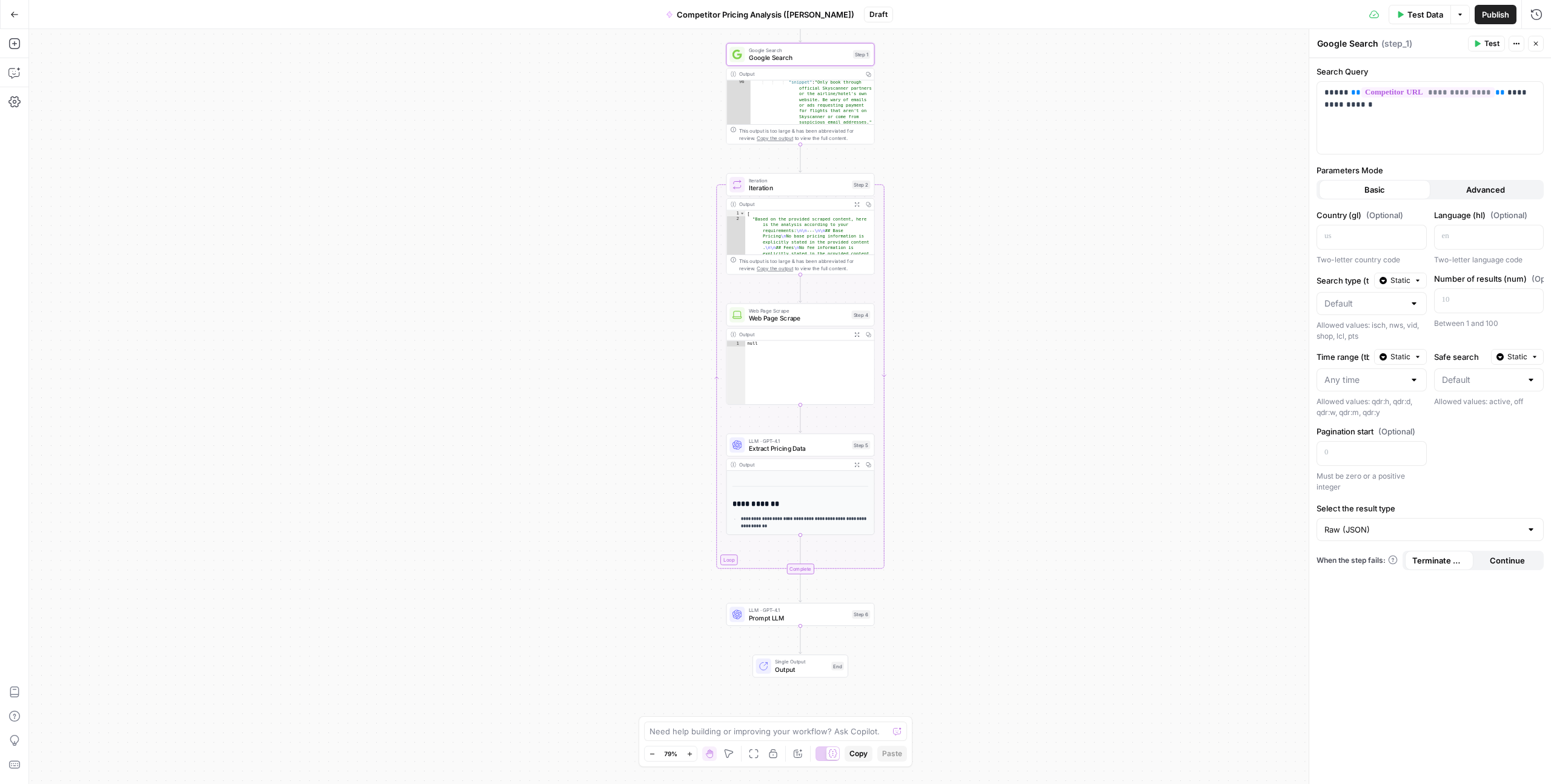
click at [878, 186] on span "Advanced" at bounding box center [1486, 189] width 39 height 12
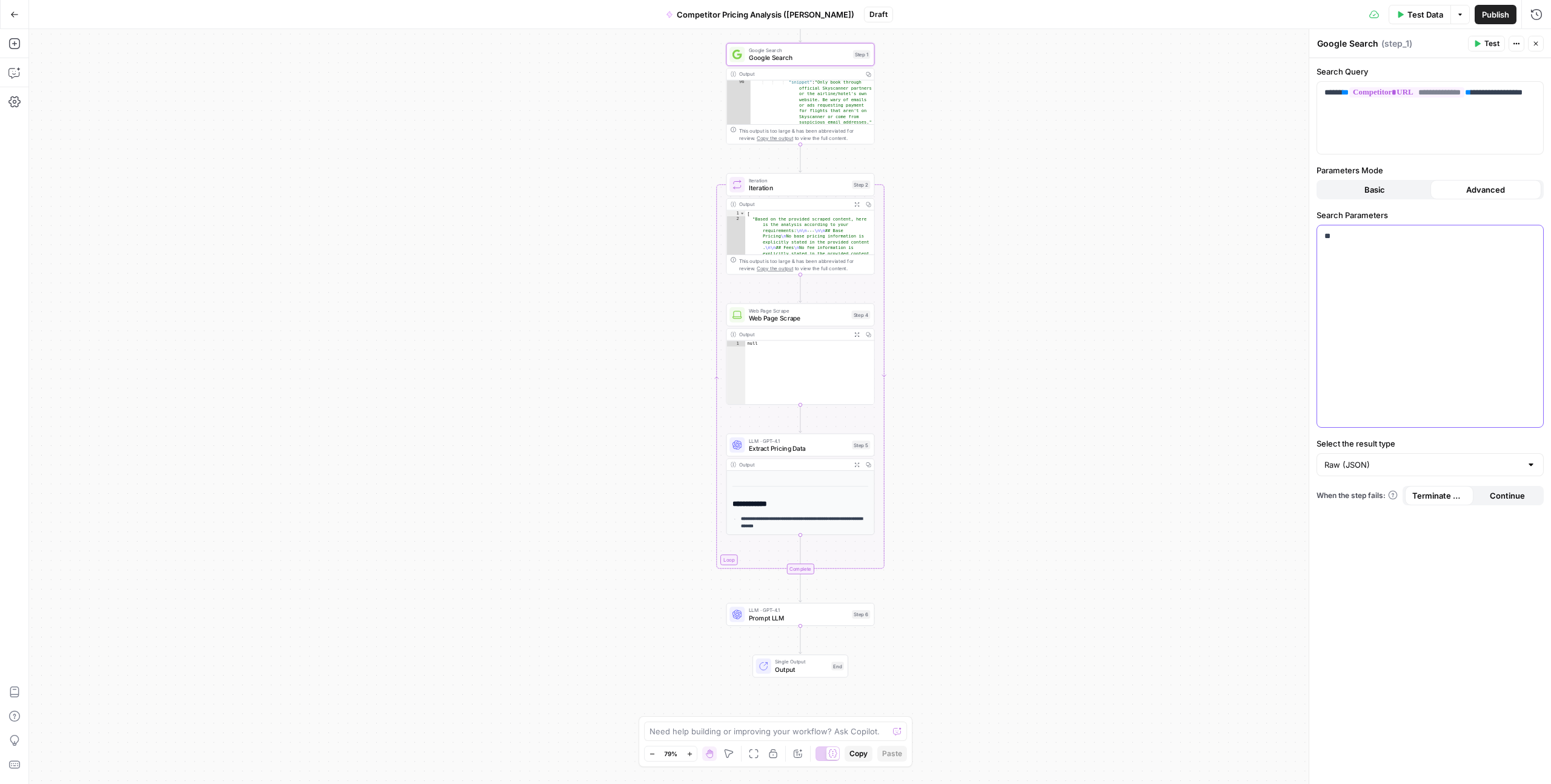
click at [878, 231] on p "**" at bounding box center [1430, 236] width 212 height 12
click at [878, 232] on p "**" at bounding box center [1430, 236] width 212 height 12
click at [878, 235] on icon "button" at bounding box center [1532, 236] width 6 height 6
click at [878, 195] on button "Basic" at bounding box center [1375, 190] width 112 height 20
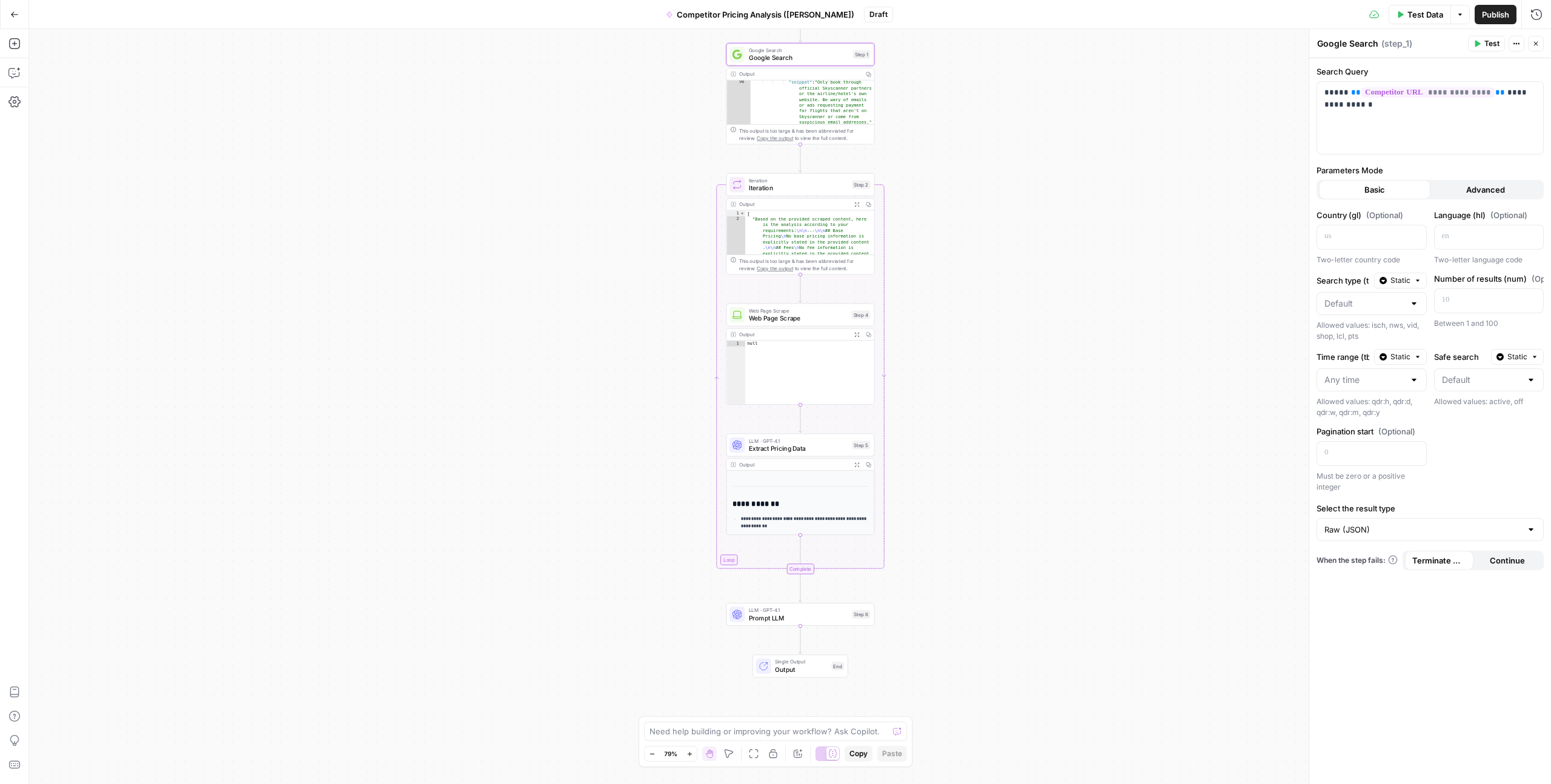
click at [878, 189] on span "Advanced" at bounding box center [1486, 189] width 39 height 12
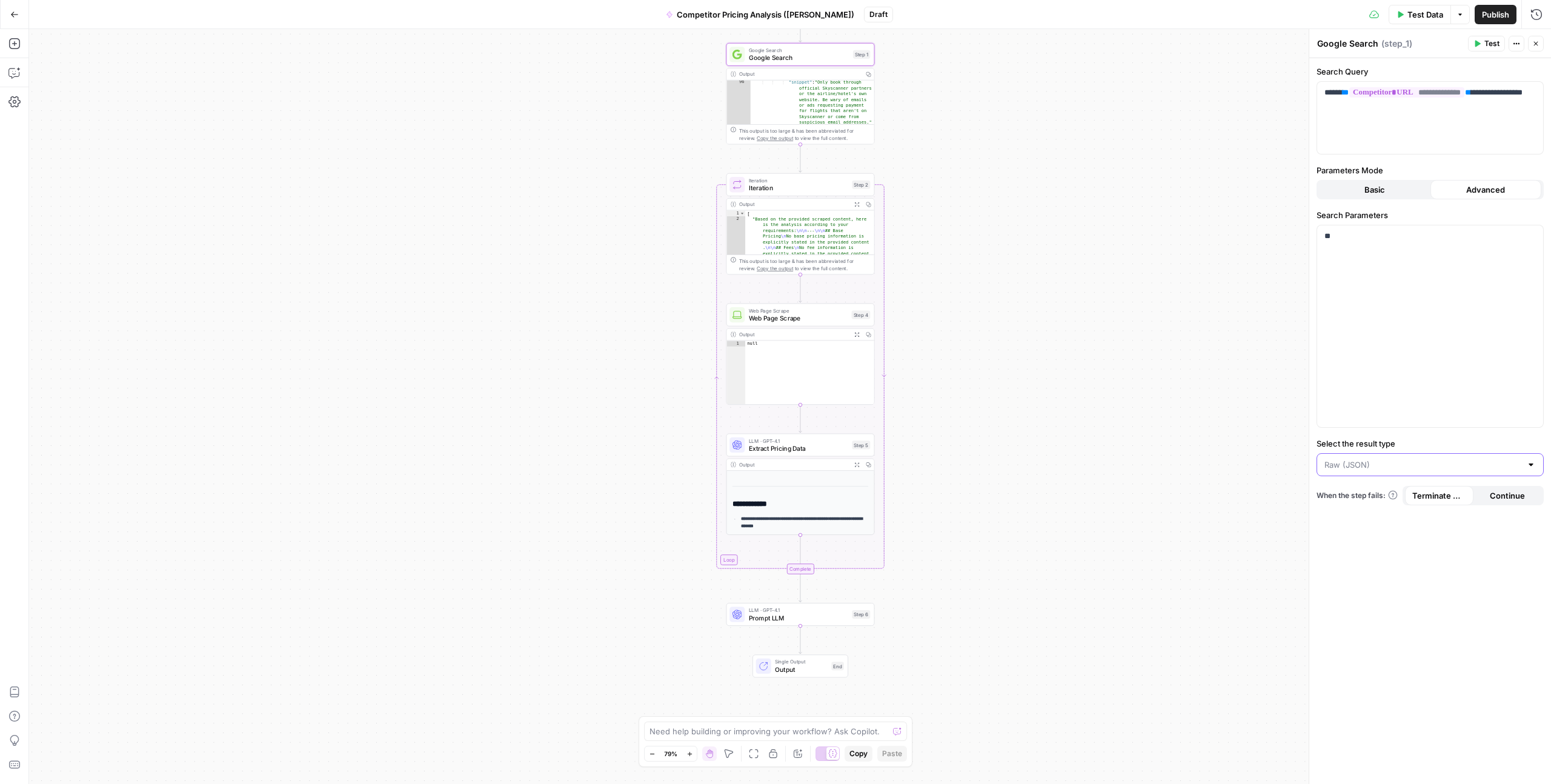
click at [878, 424] on input "Select the result type" at bounding box center [1423, 464] width 197 height 12
click at [878, 424] on span "Links Only (List)" at bounding box center [1427, 494] width 202 height 12
type input "Links Only (List)"
click at [878, 424] on input "Select the result type" at bounding box center [1423, 464] width 197 height 12
click at [878, 424] on span "Raw (JSON)" at bounding box center [1427, 545] width 202 height 12
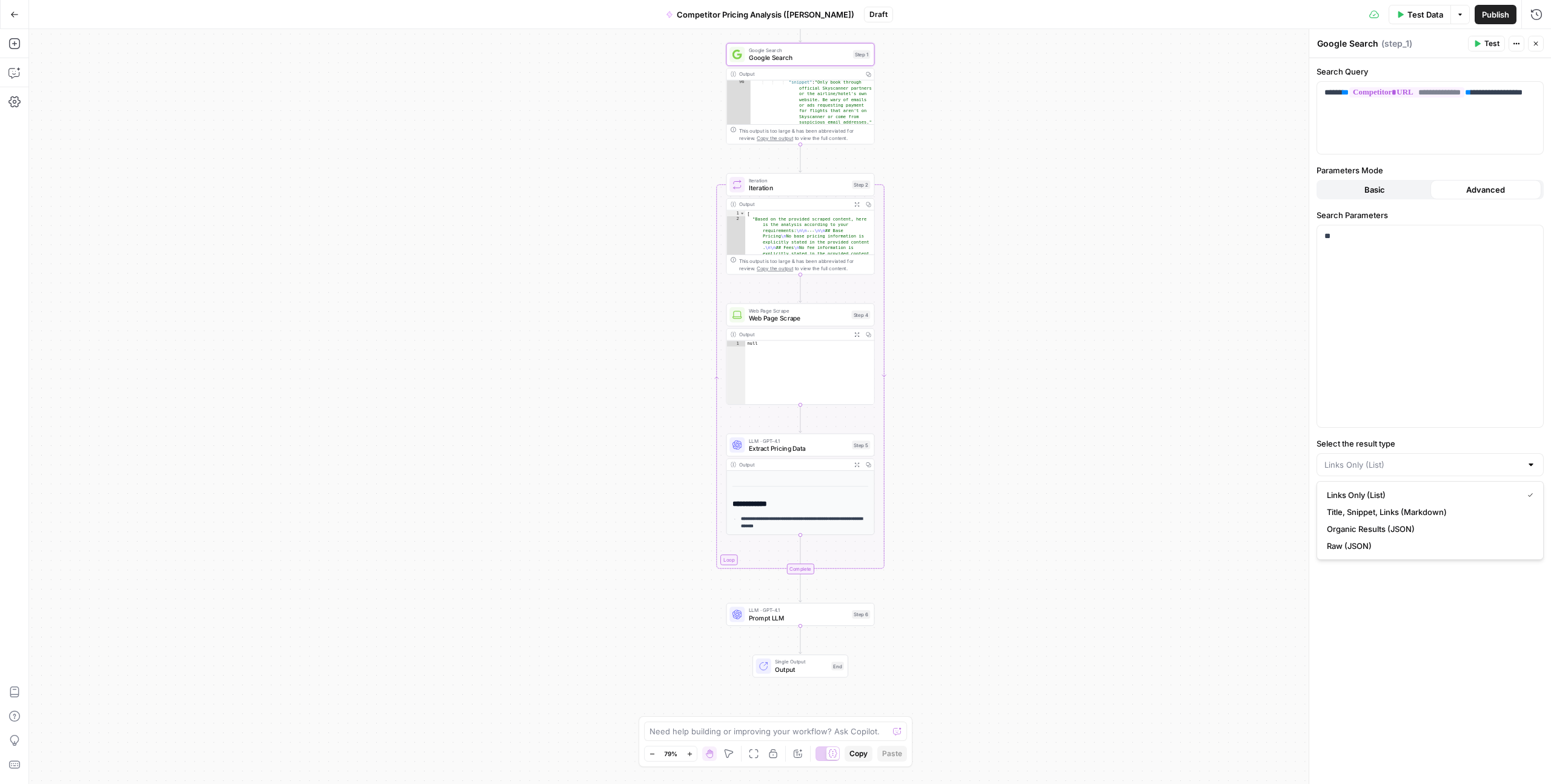
type input "Raw (JSON)"
click at [878, 424] on div "**********" at bounding box center [791, 406] width 1522 height 755
click at [796, 103] on div ""snippet" : "Only book through official Skyscanner partners or the airline/hote…" at bounding box center [812, 153] width 124 height 147
click at [828, 73] on div "Output" at bounding box center [800, 74] width 121 height 8
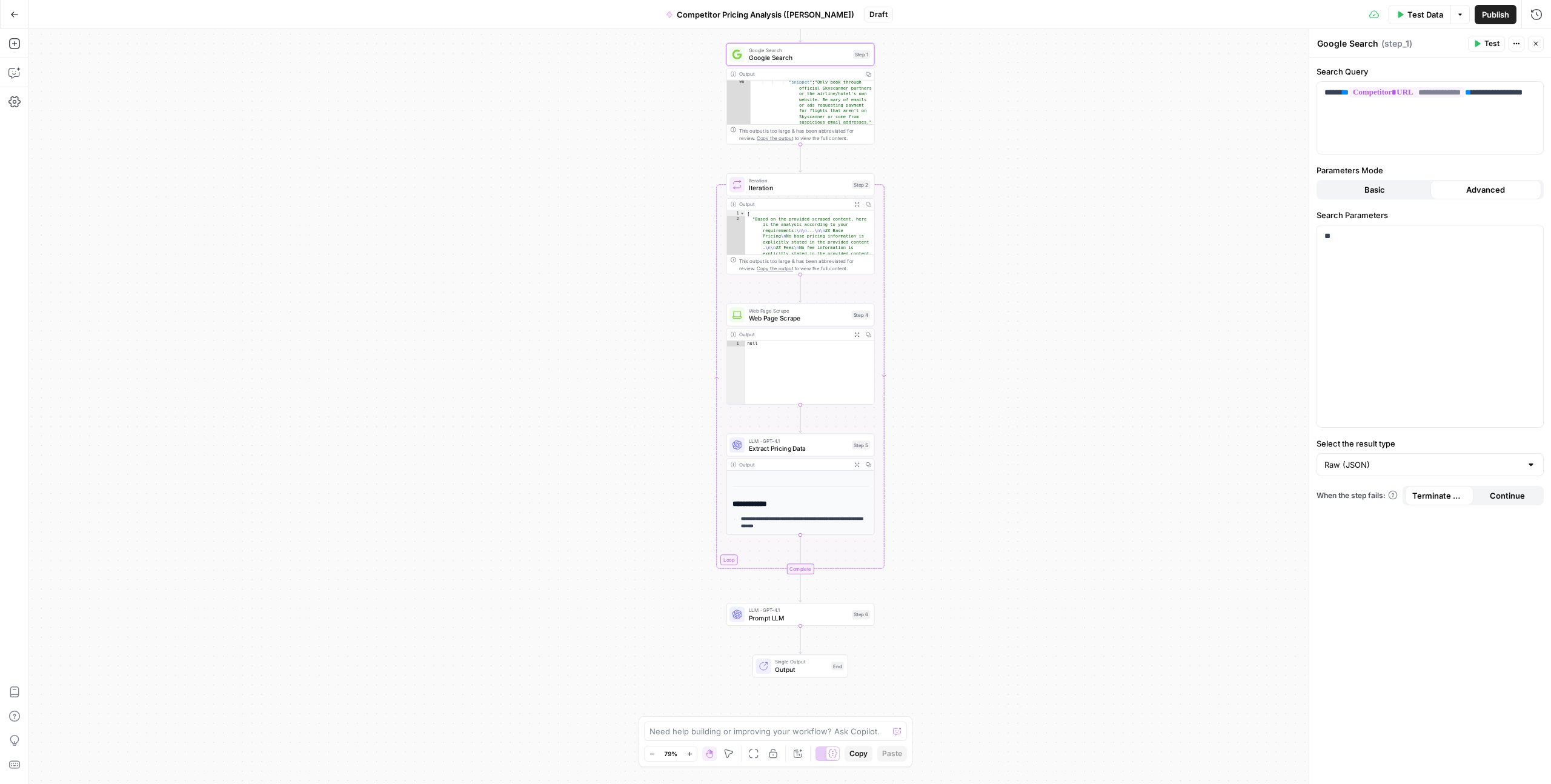
click at [878, 47] on icon "button" at bounding box center [1536, 43] width 7 height 7
click at [800, 74] on div "Output" at bounding box center [800, 74] width 121 height 8
click at [853, 137] on div "This output is too large & has been abbreviated for review. Copy the output to …" at bounding box center [804, 134] width 131 height 15
click at [814, 114] on div ""snippet" : "Only book through official Skyscanner partners or the airline/hote…" at bounding box center [812, 153] width 124 height 147
click at [754, 75] on div "Output" at bounding box center [800, 74] width 121 height 8
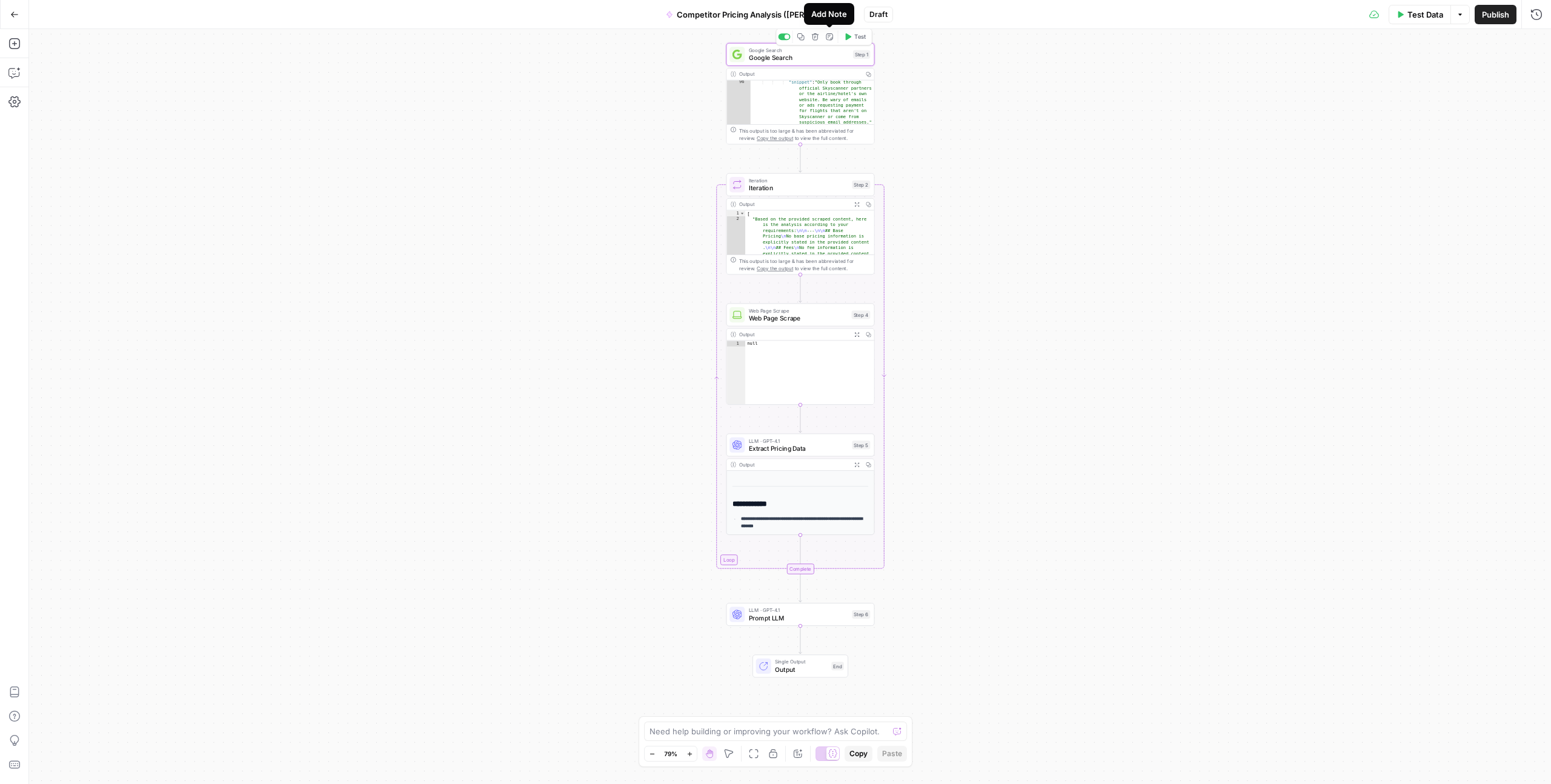
click at [828, 58] on span "Google Search" at bounding box center [800, 58] width 101 height 10
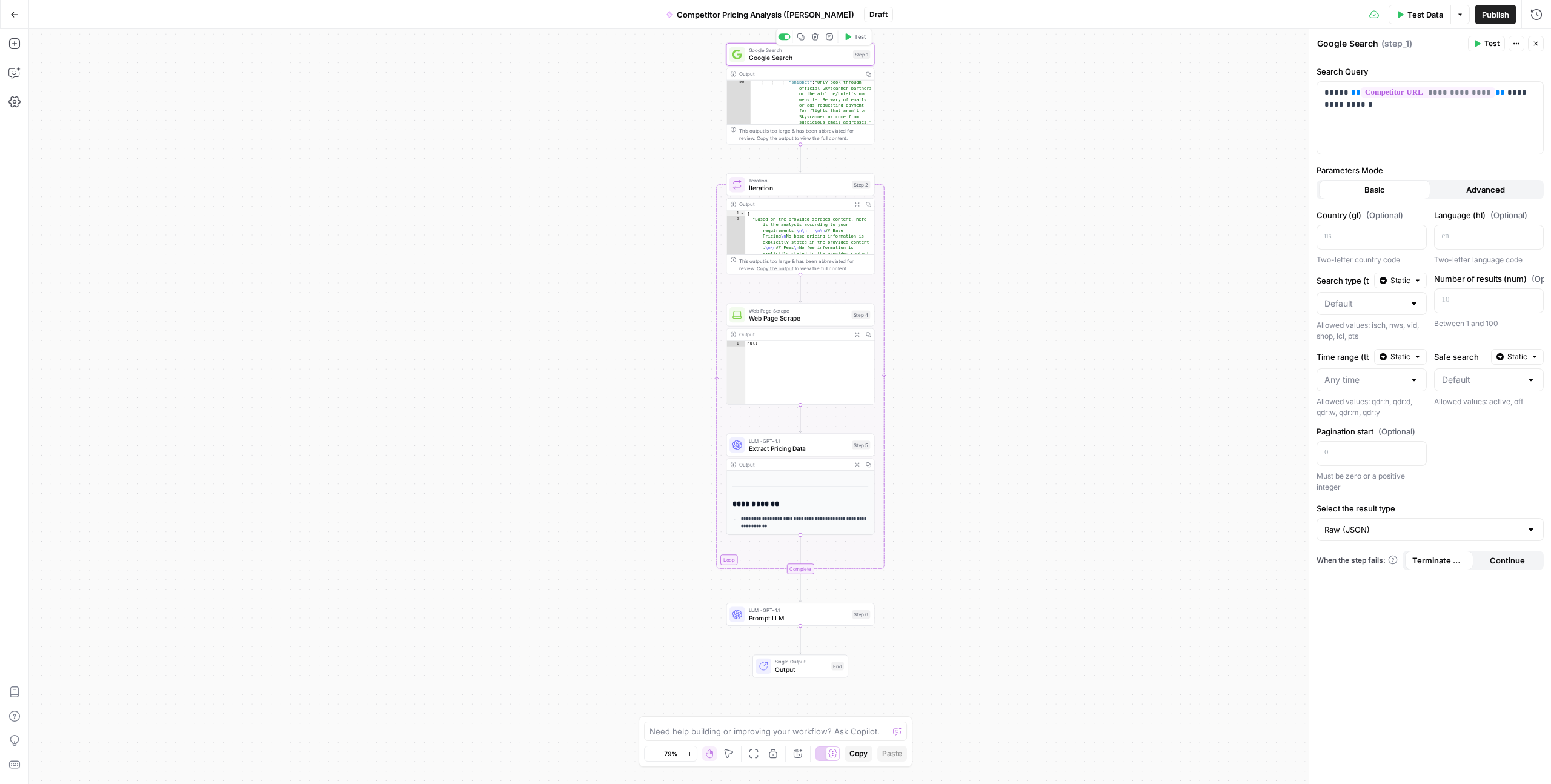
click at [810, 58] on span "Google Search" at bounding box center [800, 58] width 101 height 10
click at [810, 74] on div "Output" at bounding box center [800, 74] width 121 height 8
click at [742, 71] on div "Output" at bounding box center [800, 74] width 121 height 8
click at [878, 129] on div "**********" at bounding box center [791, 406] width 1522 height 755
click at [878, 43] on icon "button" at bounding box center [1536, 43] width 7 height 7
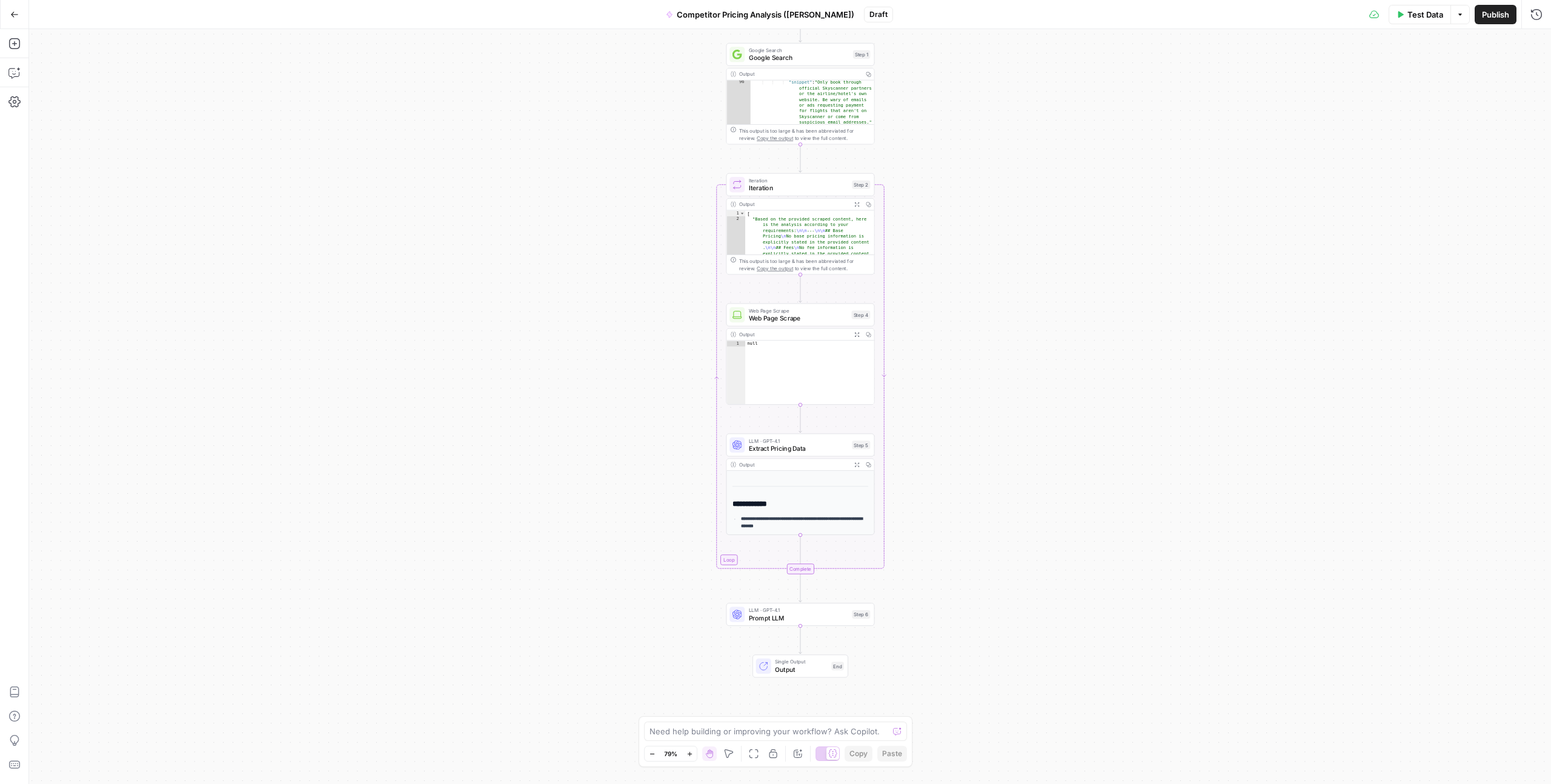
drag, startPoint x: 920, startPoint y: 87, endPoint x: 914, endPoint y: 87, distance: 6.0
click at [878, 87] on div "**********" at bounding box center [791, 406] width 1522 height 755
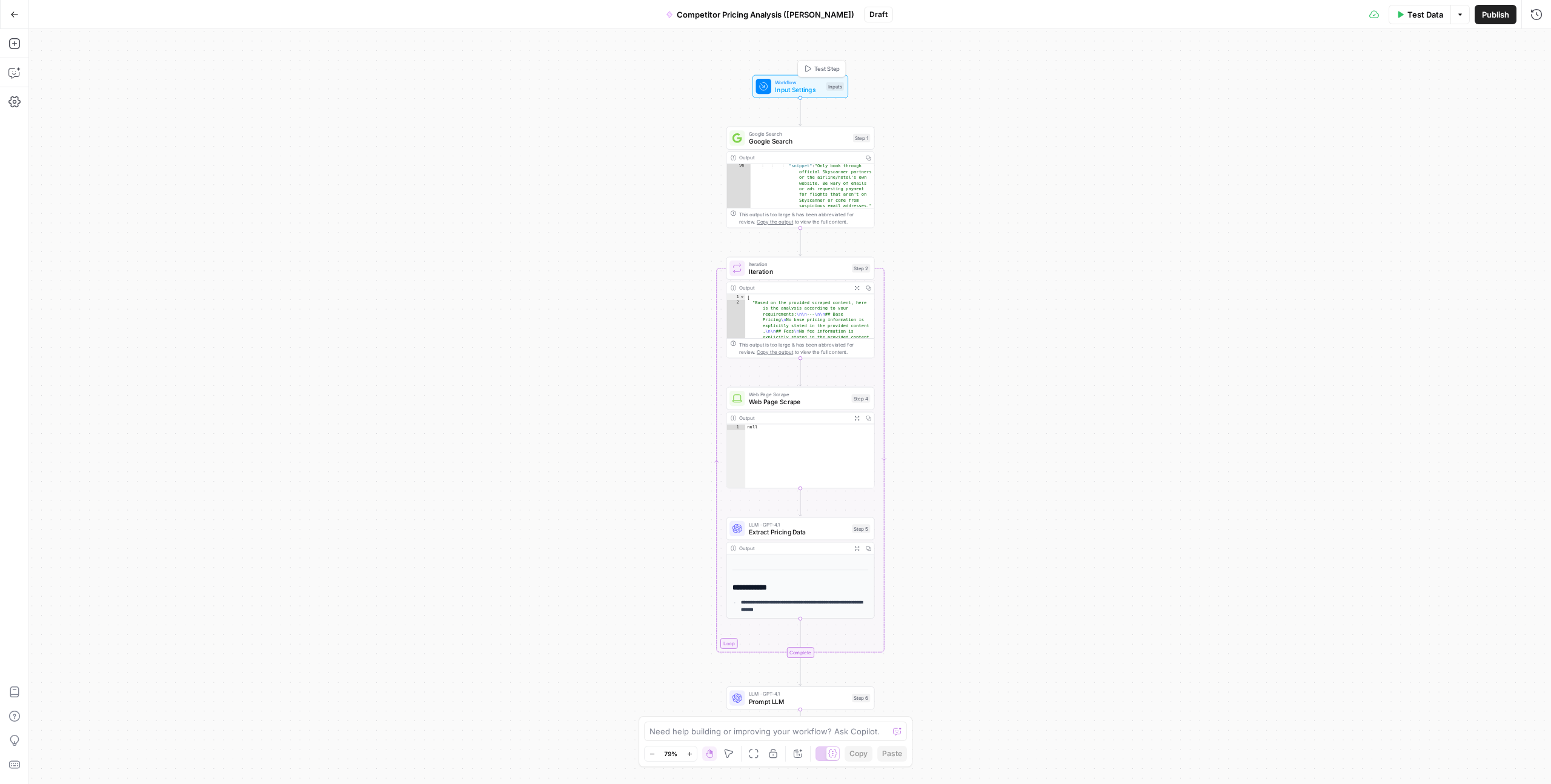
click at [809, 82] on span "Workflow" at bounding box center [799, 82] width 47 height 8
click at [832, 146] on div "Google Search Google Search Step 1 Copy step Delete step Add Note Test" at bounding box center [800, 138] width 149 height 23
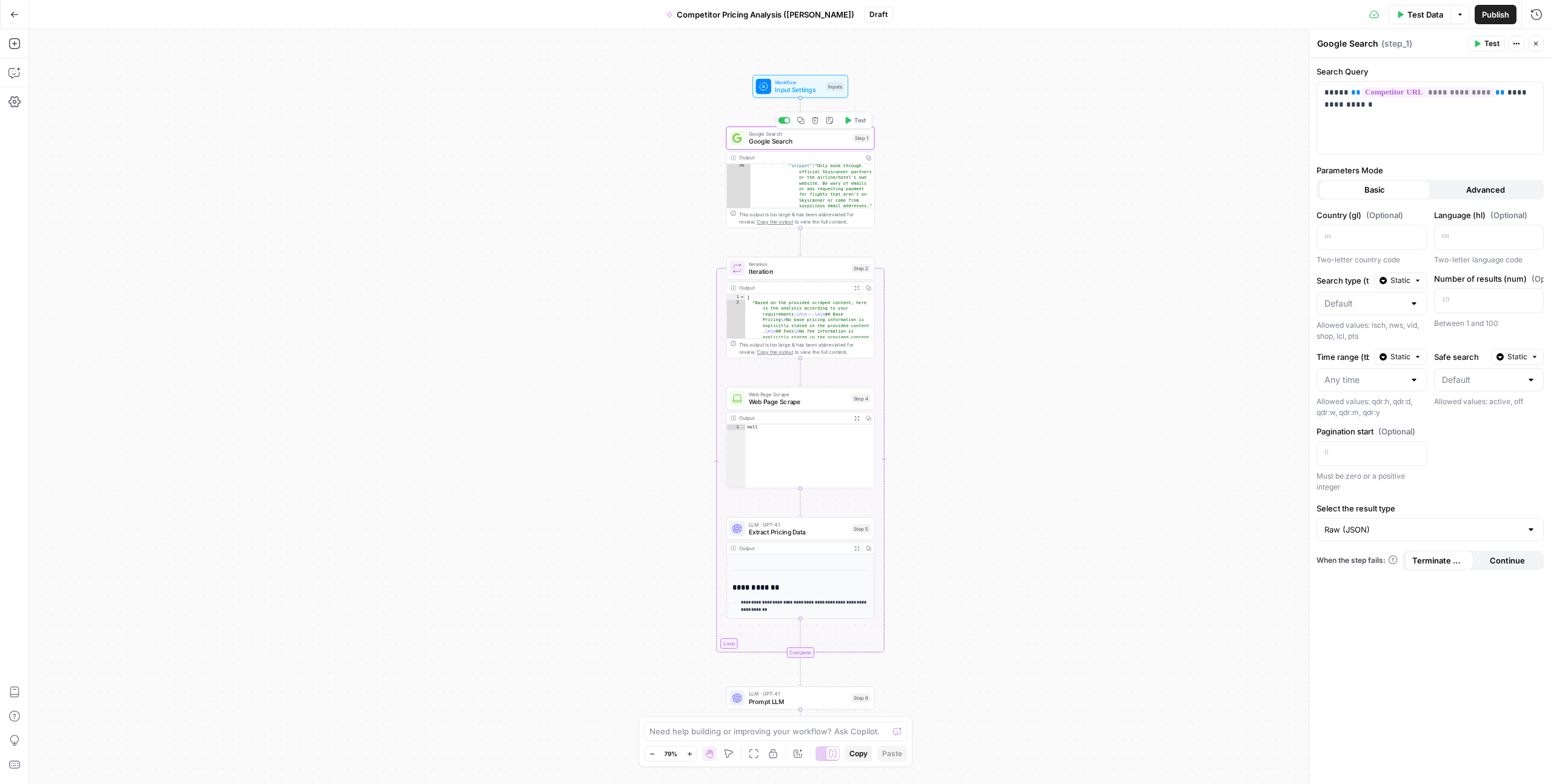
click at [829, 154] on div "Output" at bounding box center [800, 157] width 121 height 8
click at [772, 158] on div "Output" at bounding box center [800, 157] width 121 height 8
click at [780, 186] on div ""snippet" : "Only book through official Skyscanner partners or the airline/hote…" at bounding box center [812, 236] width 124 height 147
click at [878, 40] on icon "button" at bounding box center [1536, 43] width 7 height 7
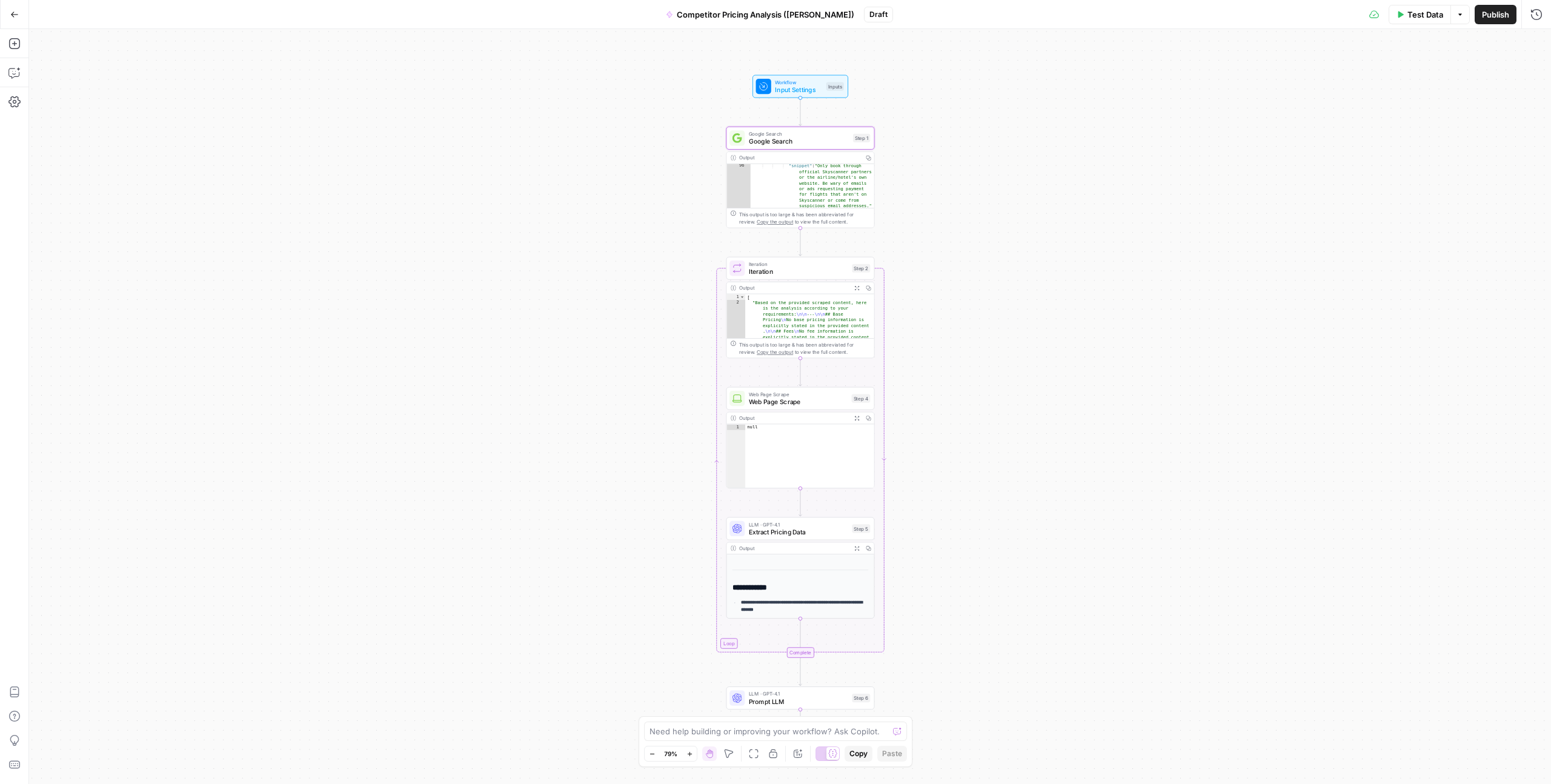
click at [776, 222] on span "Copy the output" at bounding box center [775, 221] width 36 height 6
click at [871, 158] on button "Copy" at bounding box center [869, 158] width 11 height 11
click at [865, 216] on div "This output is too large & has been abbreviated for review. Copy the output to …" at bounding box center [804, 218] width 131 height 15
click at [763, 159] on div "Output" at bounding box center [800, 157] width 121 height 8
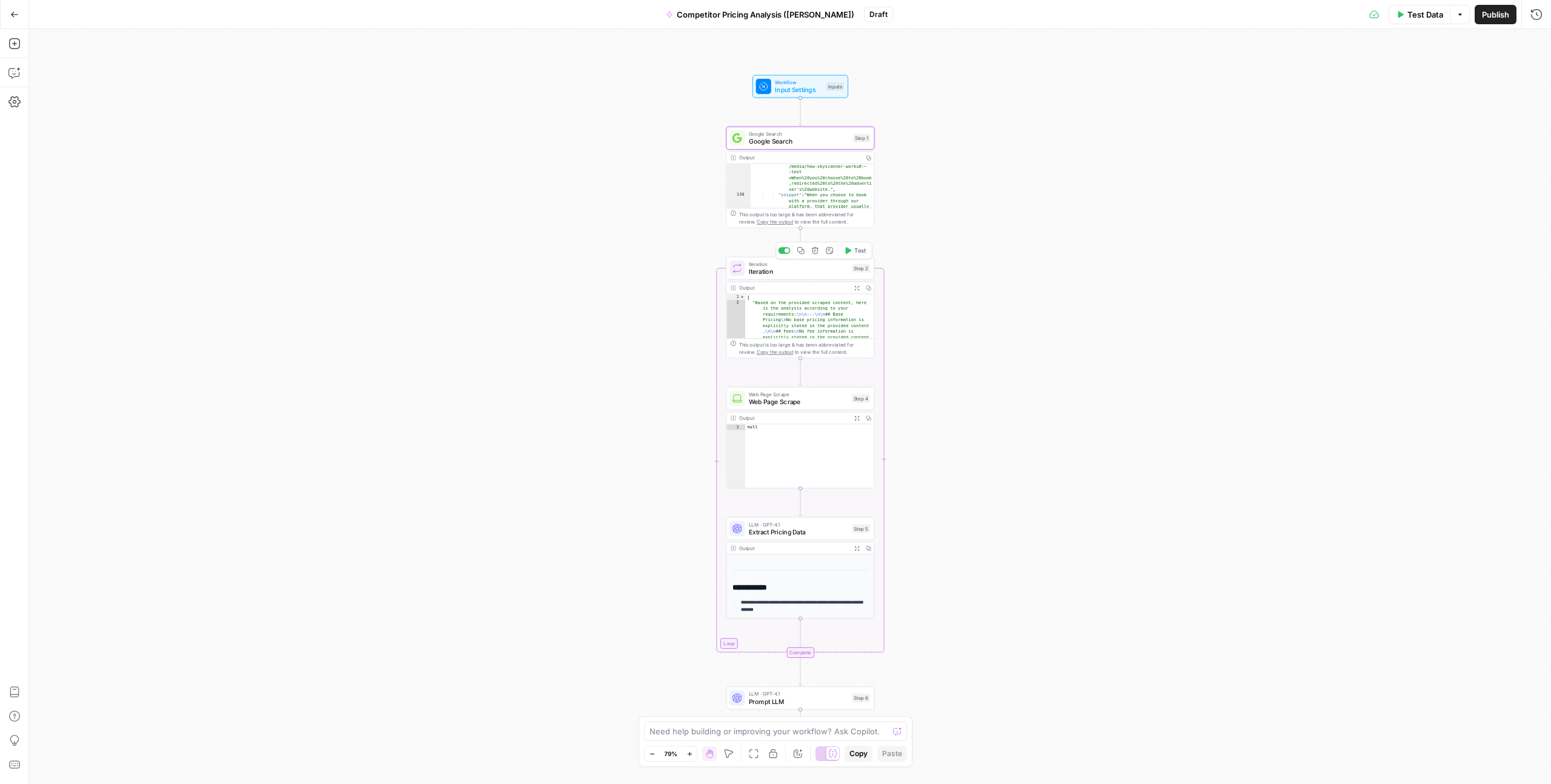
click at [821, 271] on span "Iteration" at bounding box center [799, 272] width 99 height 10
type textarea "**********"
click at [878, 95] on div "step_1 . output . organic_results" at bounding box center [1430, 112] width 216 height 52
click at [786, 287] on div "Output" at bounding box center [794, 288] width 109 height 8
click at [856, 289] on icon "button" at bounding box center [858, 288] width 6 height 6
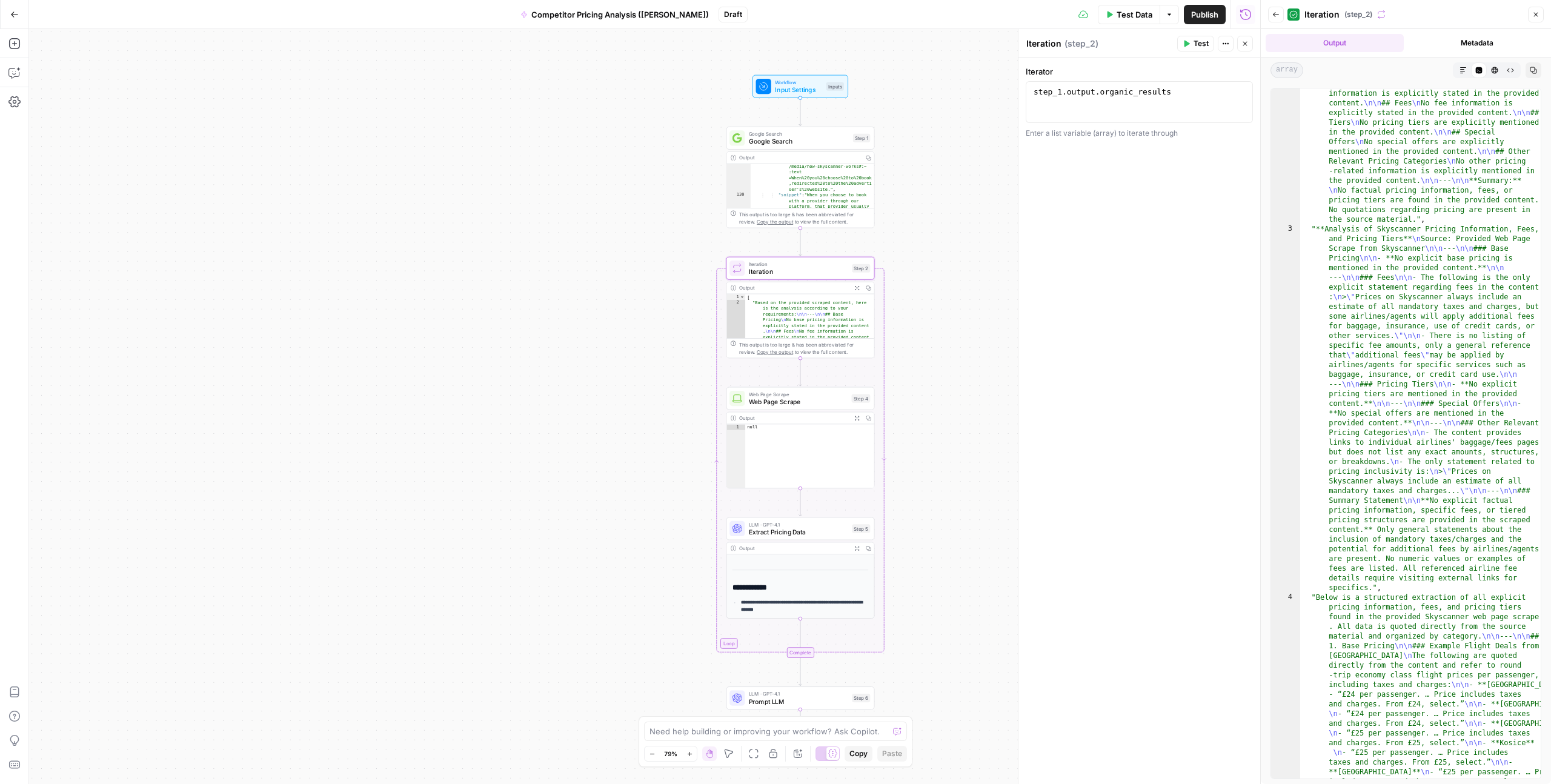
scroll to position [42, 0]
click at [878, 41] on button "Metadata" at bounding box center [1478, 43] width 138 height 18
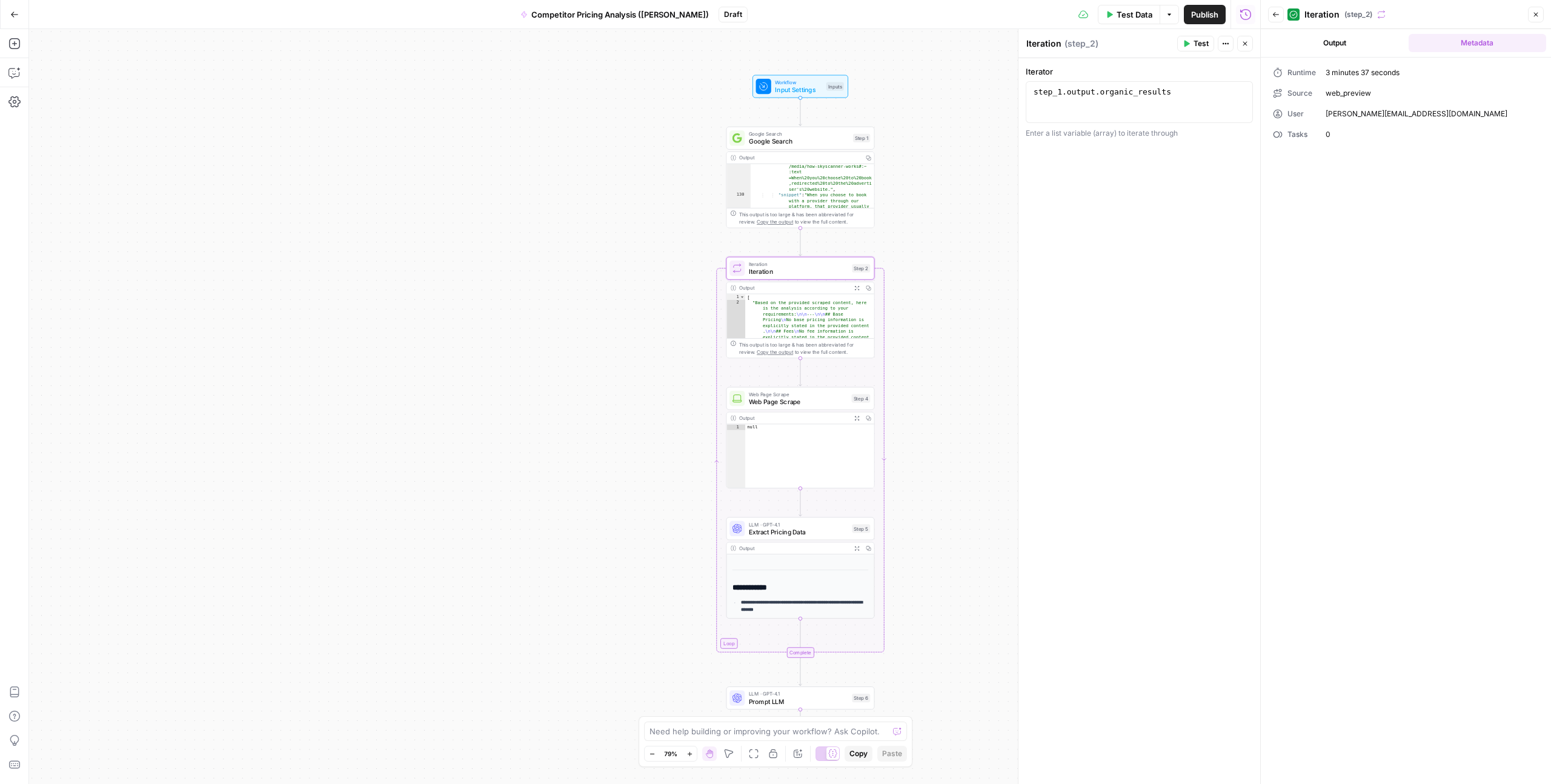
click at [878, 40] on button "Output" at bounding box center [1335, 43] width 138 height 18
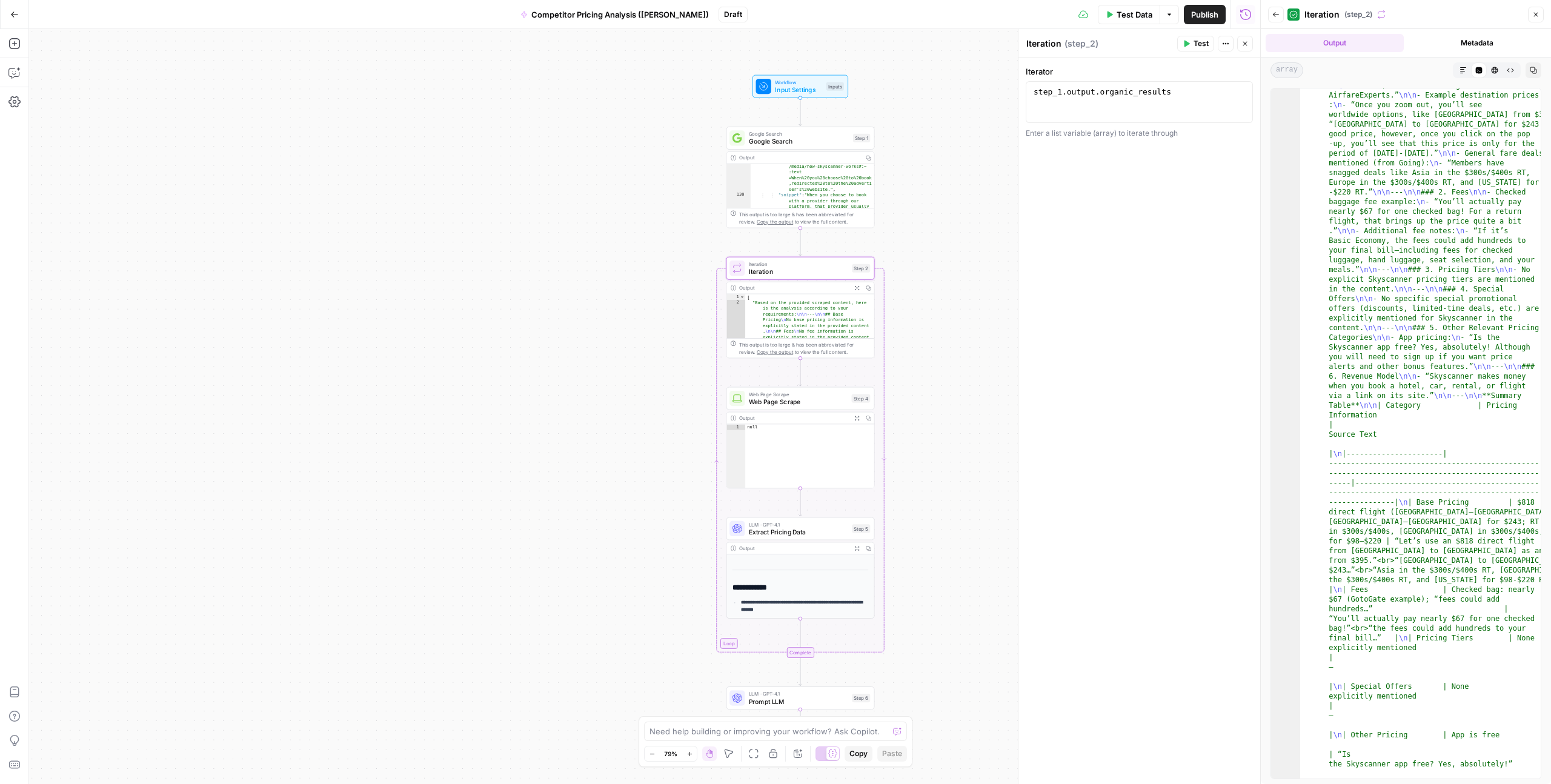
scroll to position [2509, 0]
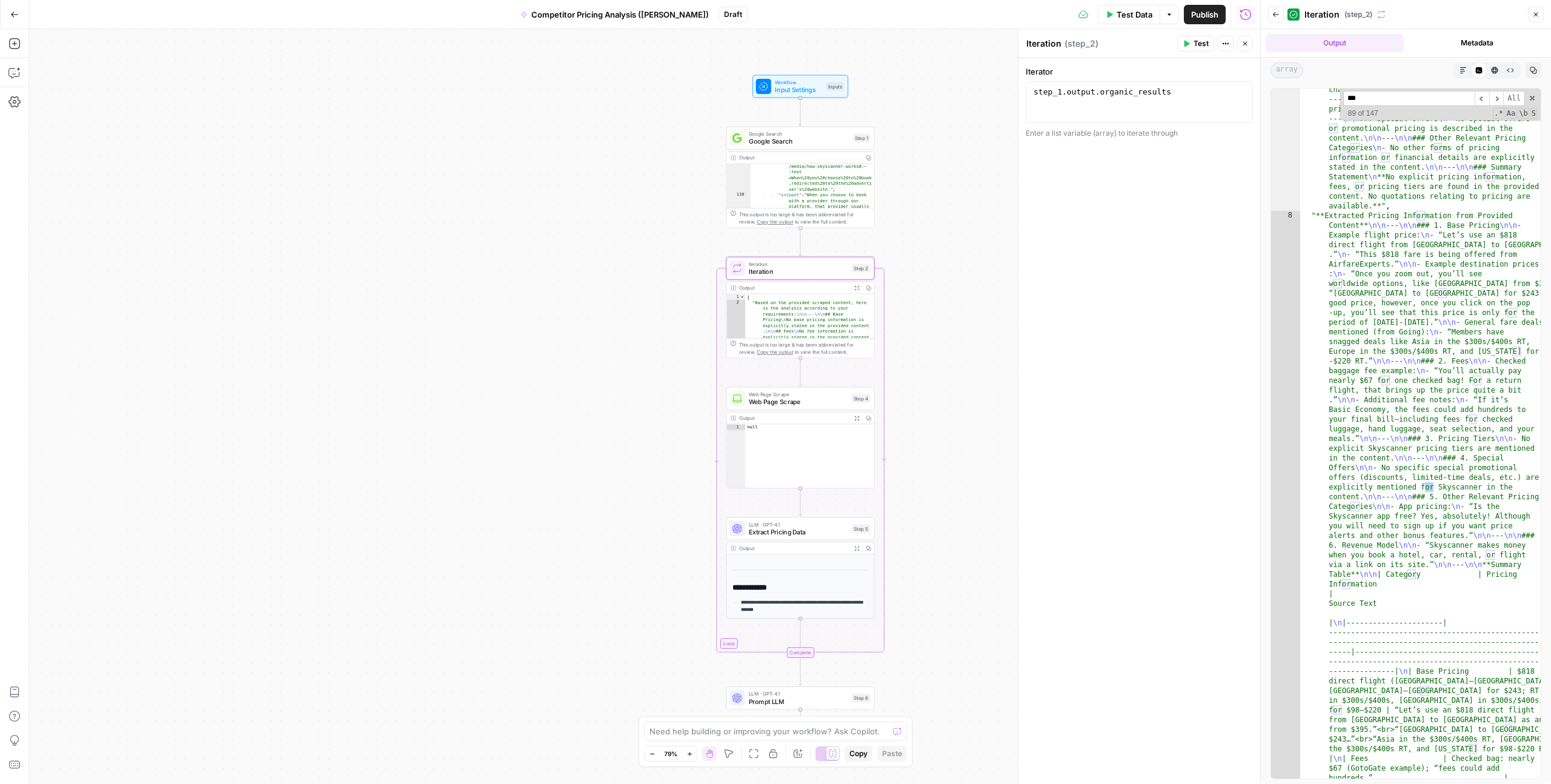
scroll to position [237, 0]
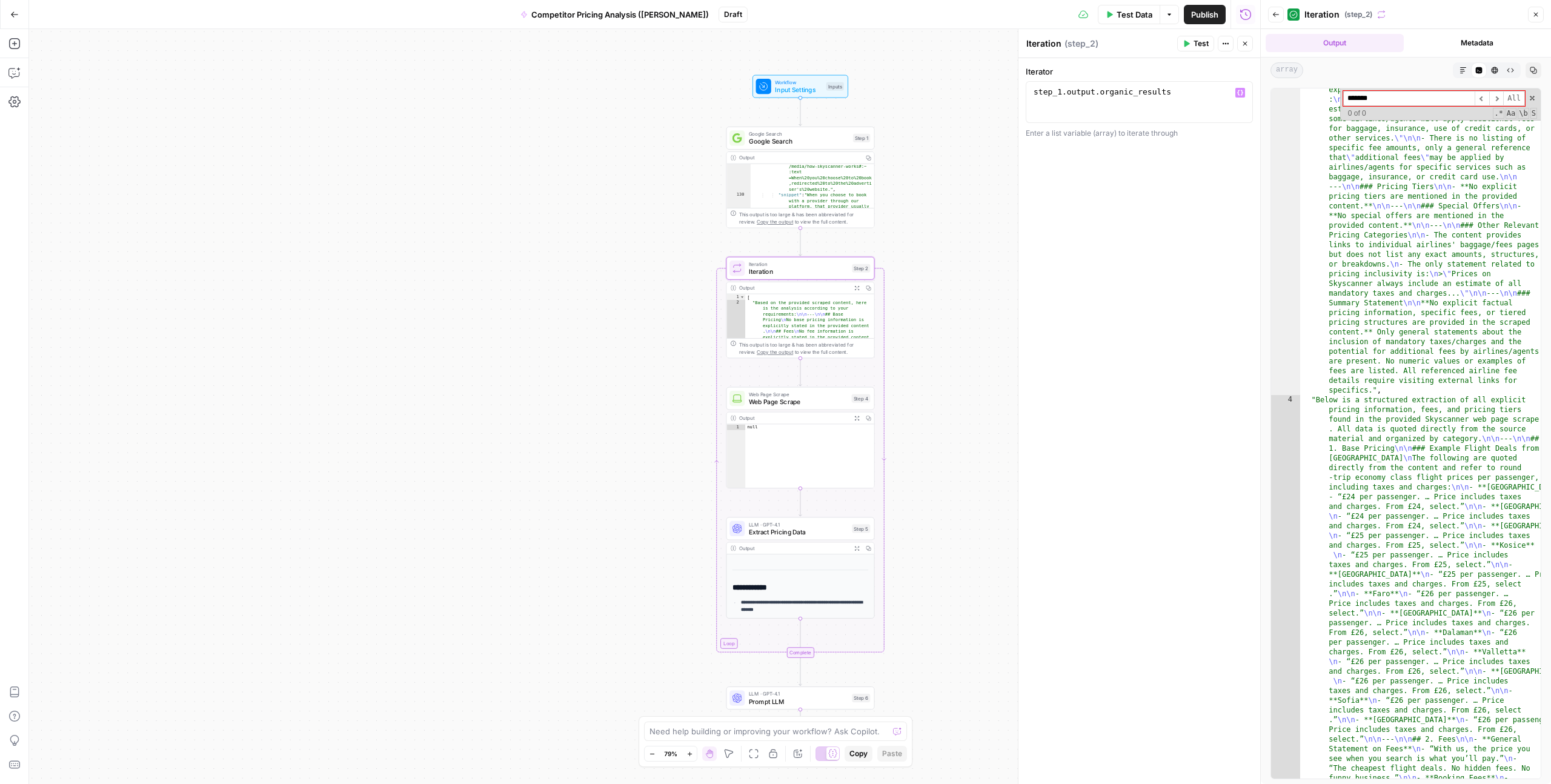
type input "*******"
click at [878, 89] on div "step_1 . output . organic_results" at bounding box center [1140, 112] width 216 height 52
type textarea "**********"
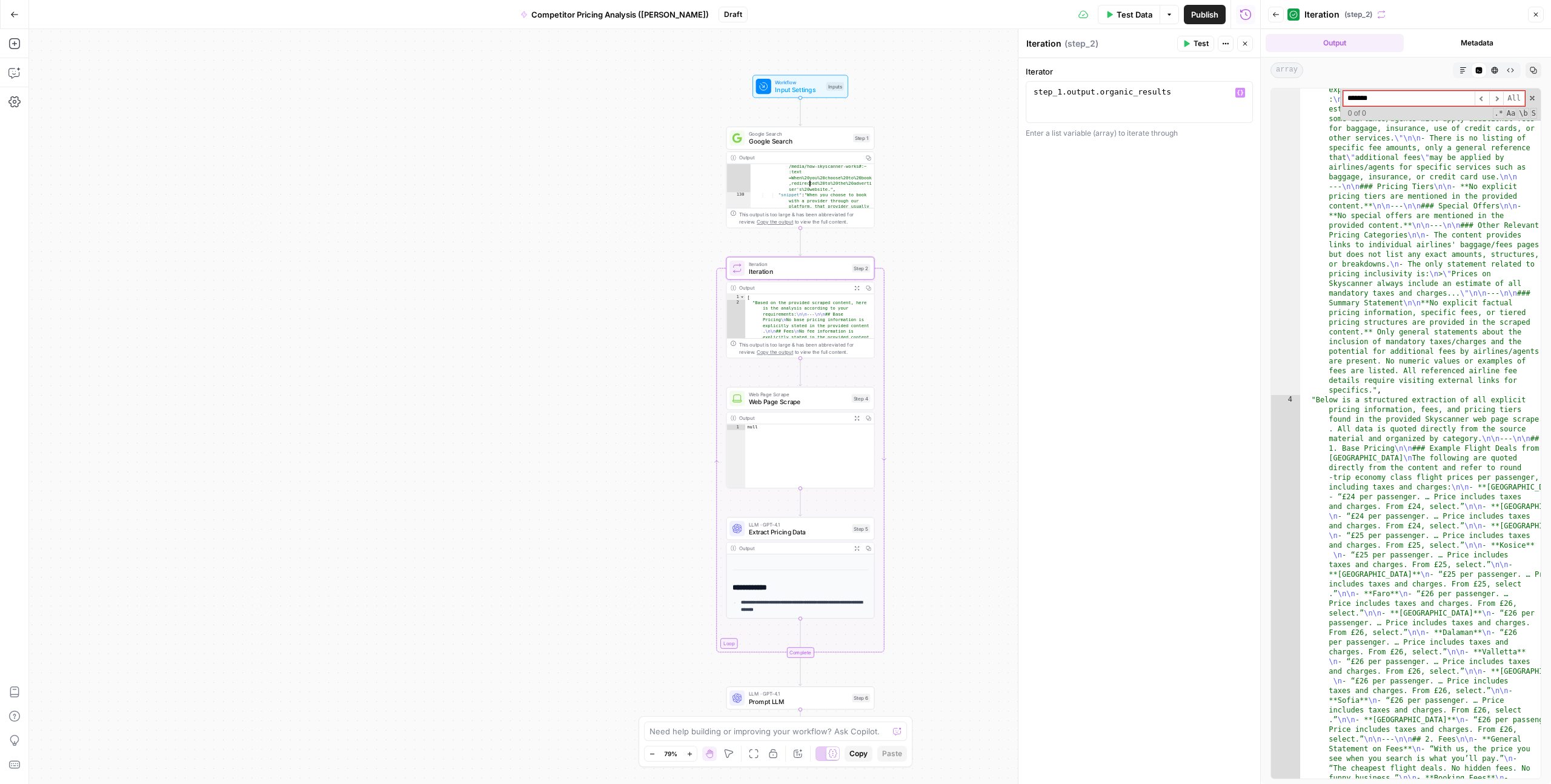
click at [825, 192] on div ""link" : "https://www.skyscanner.net /media/how-skyscanner-works#:~ :text =When…" at bounding box center [812, 212] width 124 height 108
click at [825, 180] on div ""link" : "https://www.skyscanner.net /media/how-skyscanner-works#:~ :text =When…" at bounding box center [812, 212] width 124 height 108
click at [832, 199] on div ""link" : "https://www.skyscanner.net /media/how-skyscanner-works#:~ :text =When…" at bounding box center [812, 212] width 124 height 108
click at [754, 157] on div "Output" at bounding box center [800, 157] width 121 height 8
click at [744, 157] on div "Output" at bounding box center [800, 157] width 121 height 8
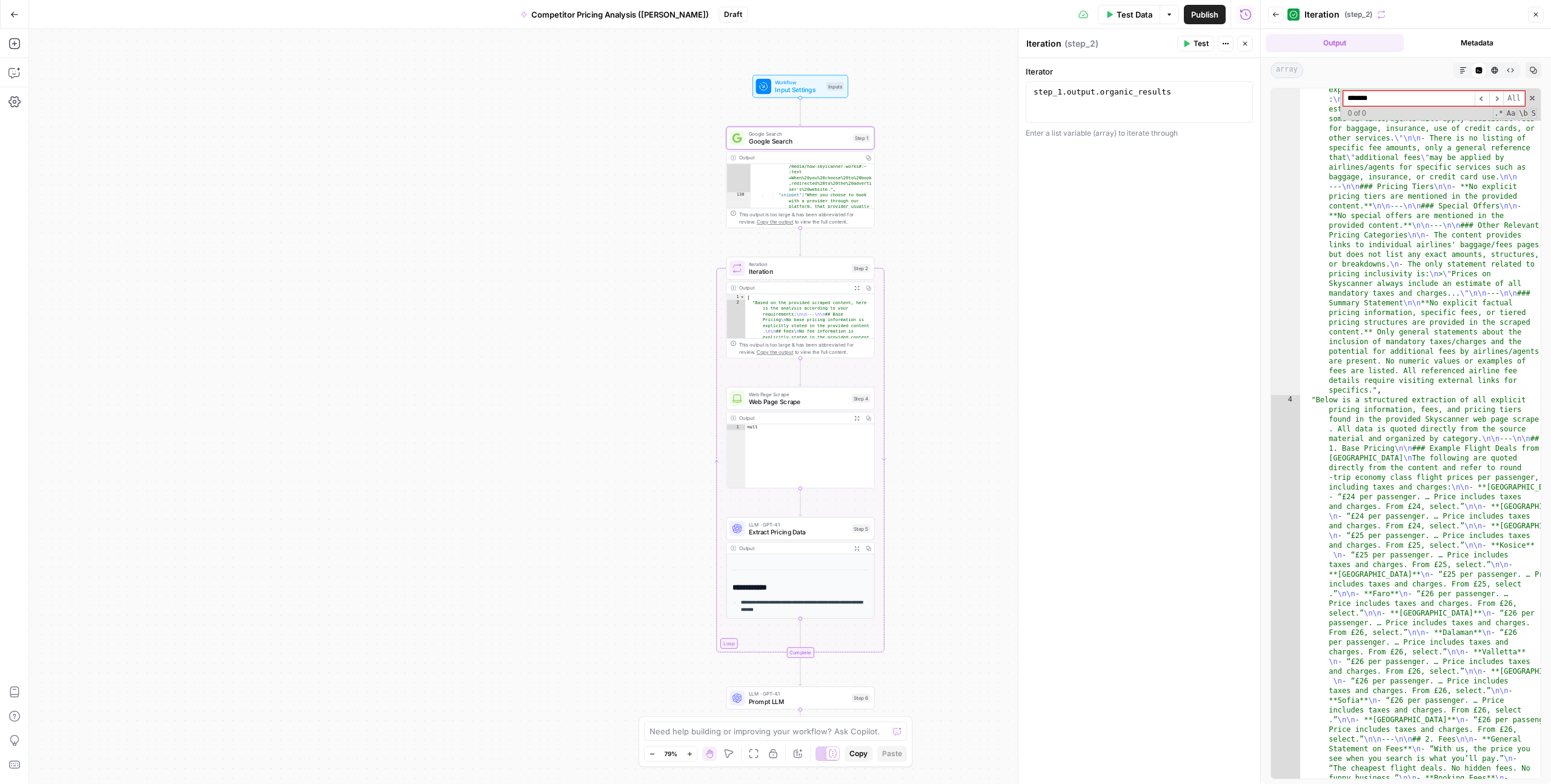
click at [744, 157] on div "Output" at bounding box center [800, 157] width 121 height 8
click at [844, 157] on div "Output" at bounding box center [800, 157] width 121 height 8
click at [867, 223] on div "This output is too large & has been abbreviated for review. Copy the output to …" at bounding box center [804, 218] width 131 height 15
click at [878, 15] on icon "button" at bounding box center [1536, 15] width 4 height 4
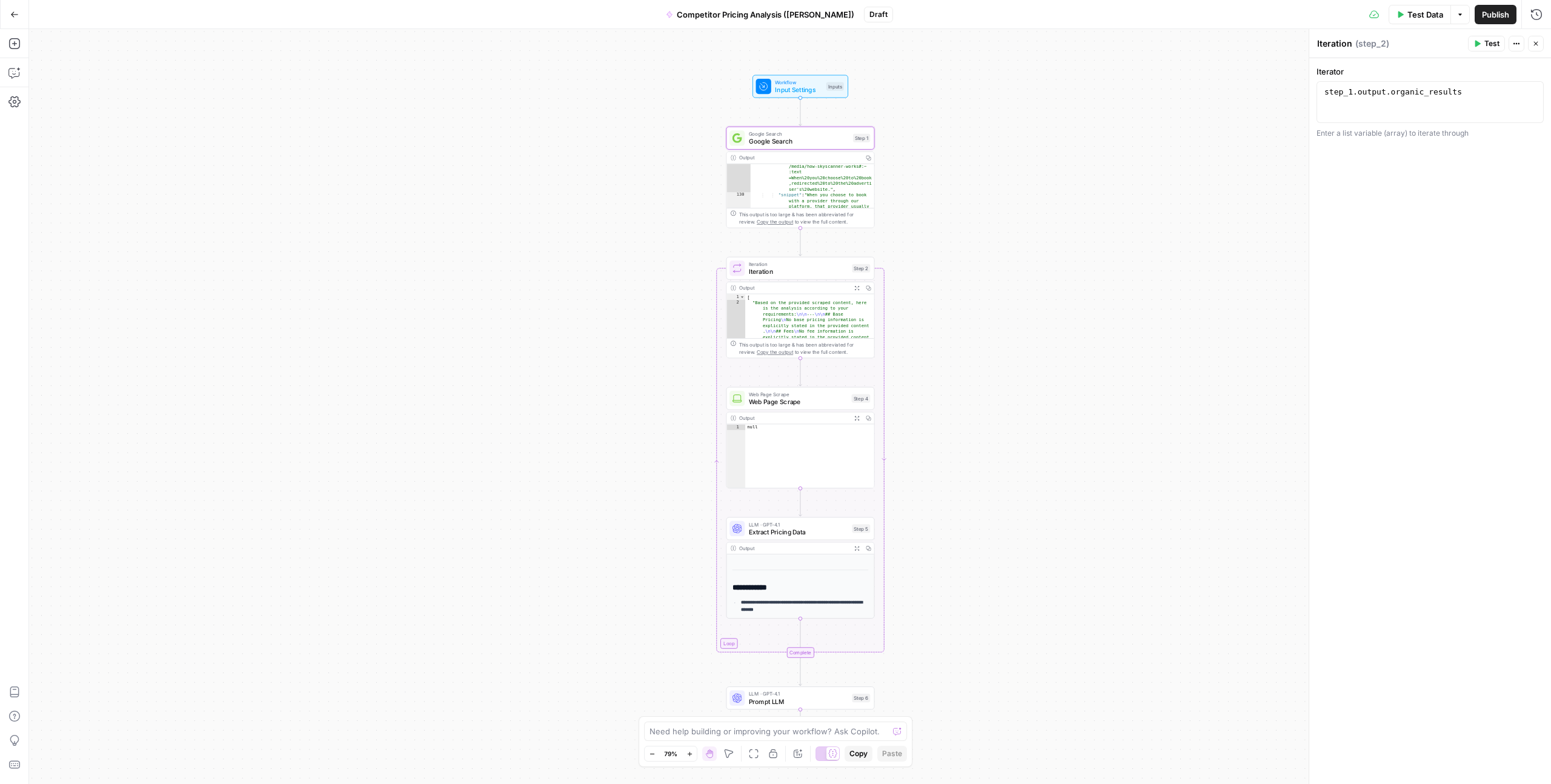
click at [830, 158] on div "Output" at bounding box center [800, 157] width 121 height 8
click at [862, 218] on div "This output is too large & has been abbreviated for review. Copy the output to …" at bounding box center [804, 218] width 131 height 15
click at [737, 182] on div "129" at bounding box center [738, 175] width 24 height 34
click at [745, 158] on div "Output" at bounding box center [800, 157] width 121 height 8
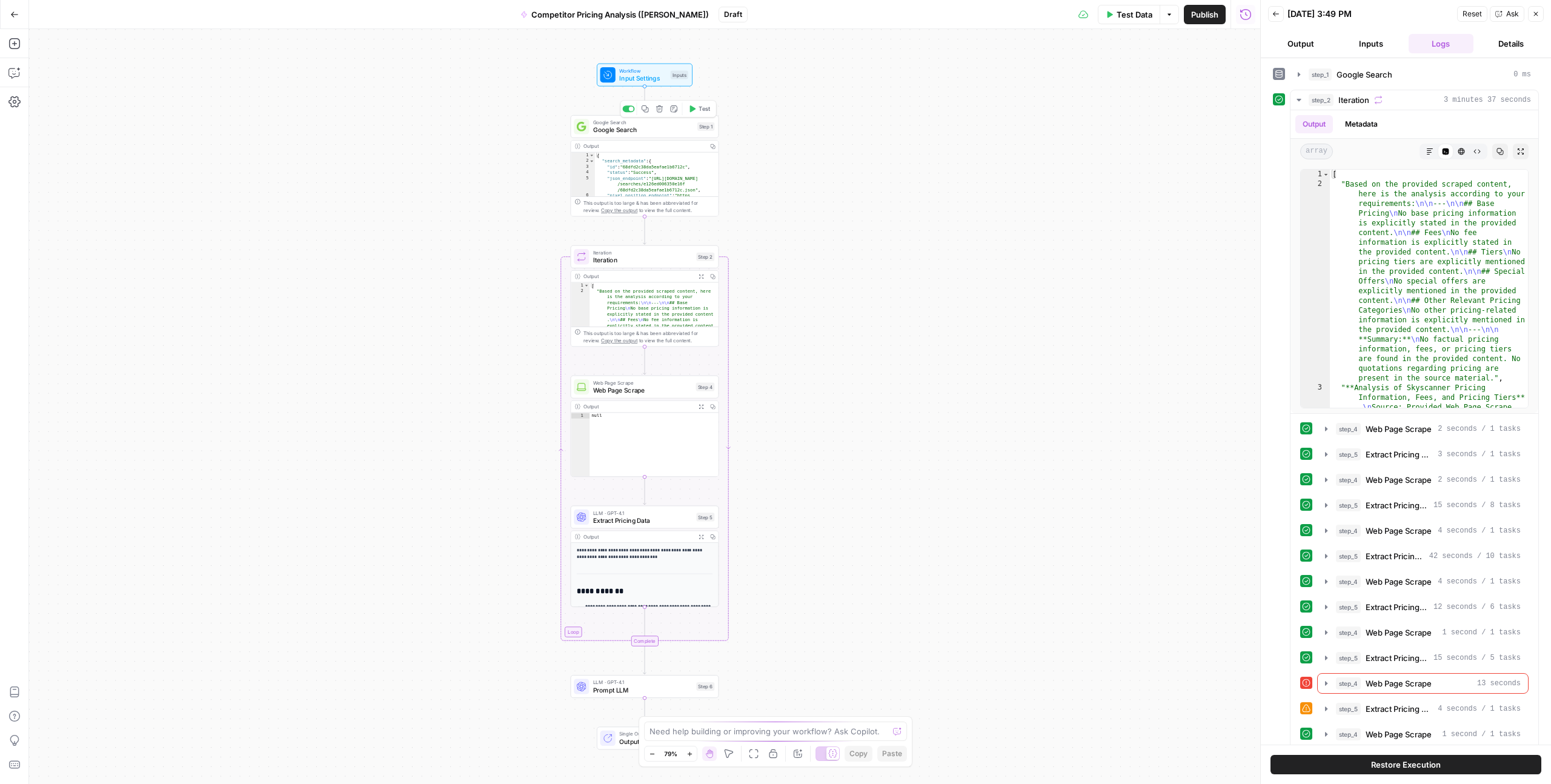
click at [644, 131] on span "Google Search" at bounding box center [644, 131] width 101 height 10
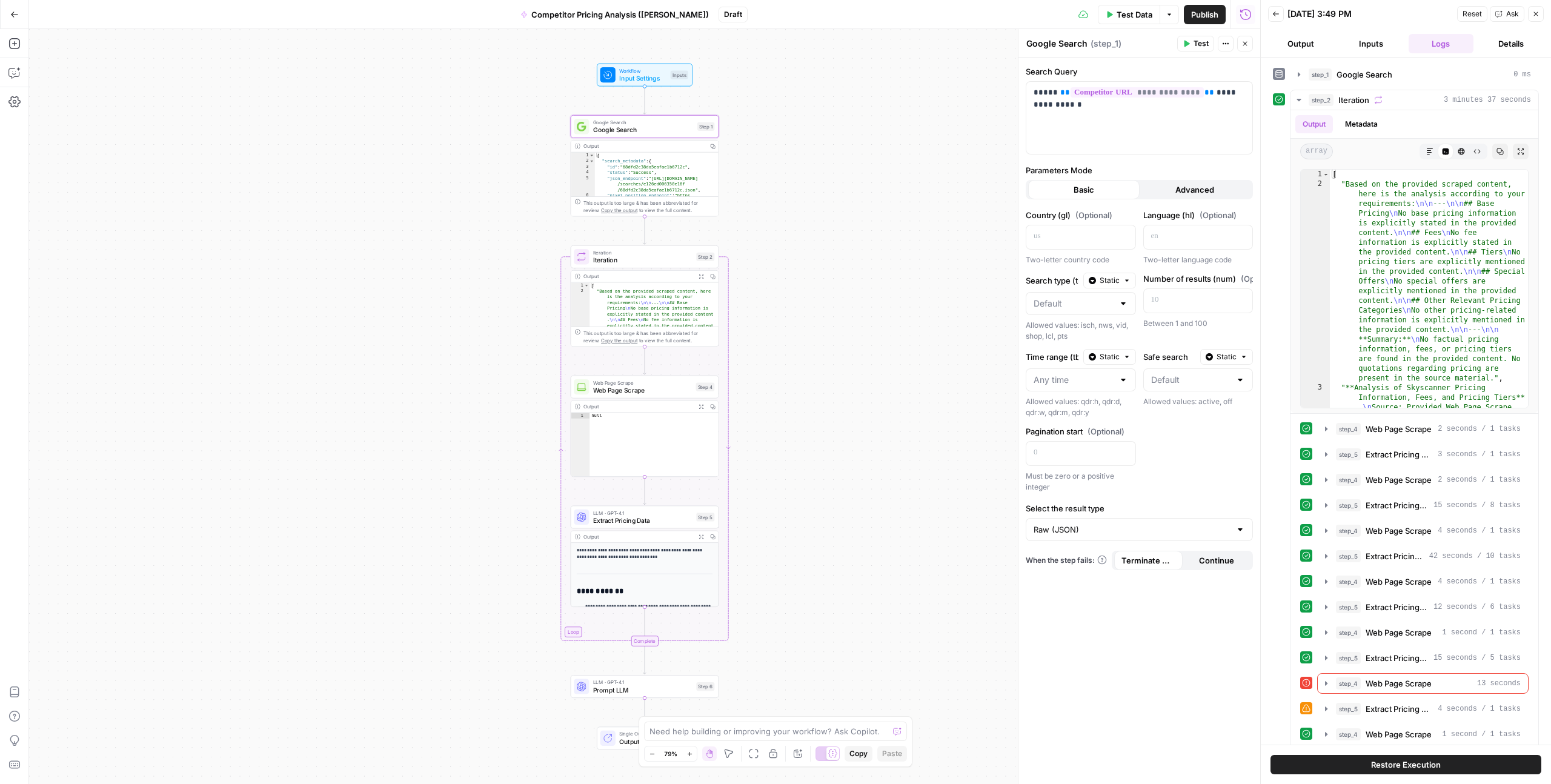
click at [1290, 37] on button "Output" at bounding box center [1301, 44] width 66 height 20
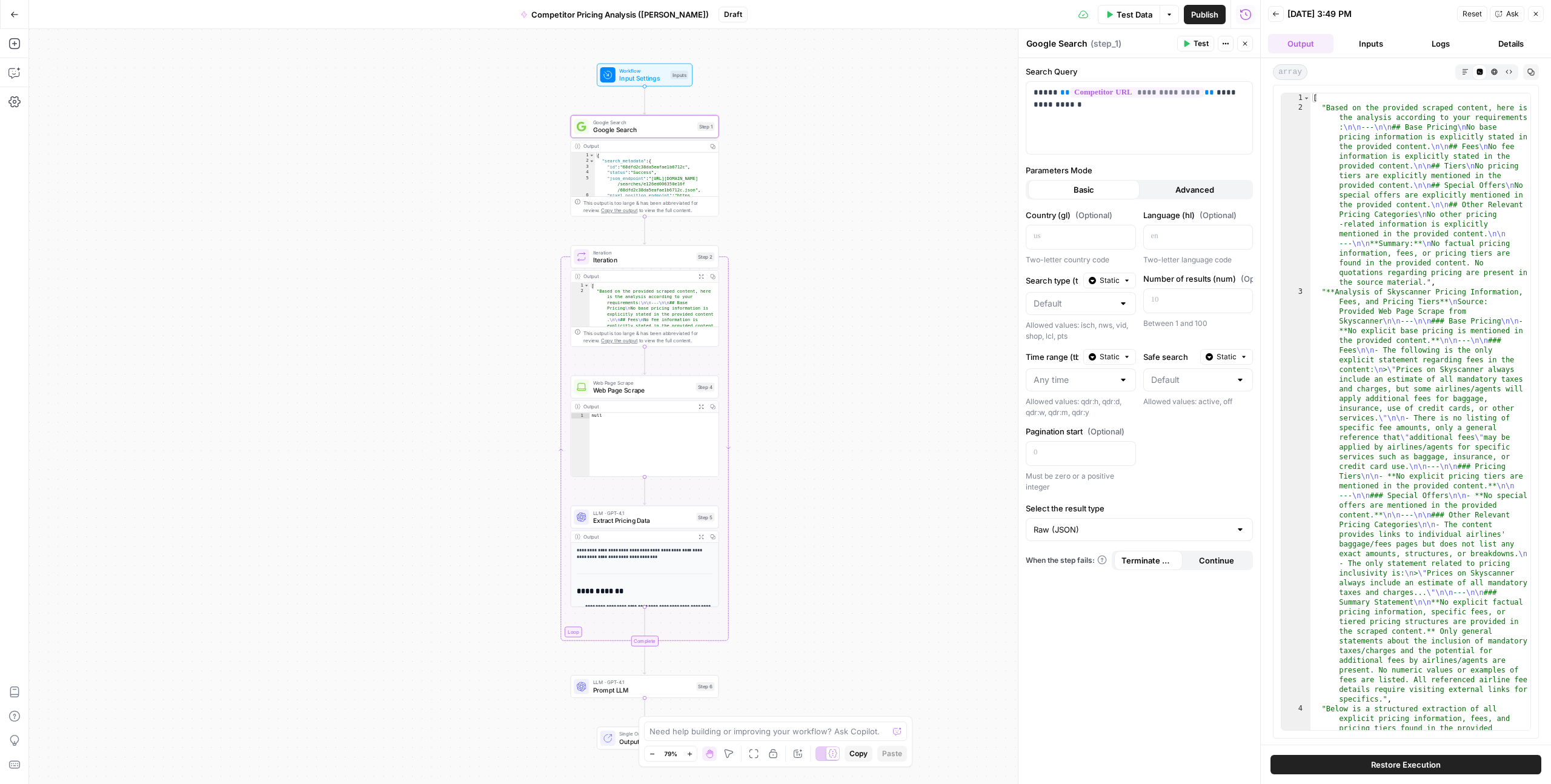
type textarea "**********"
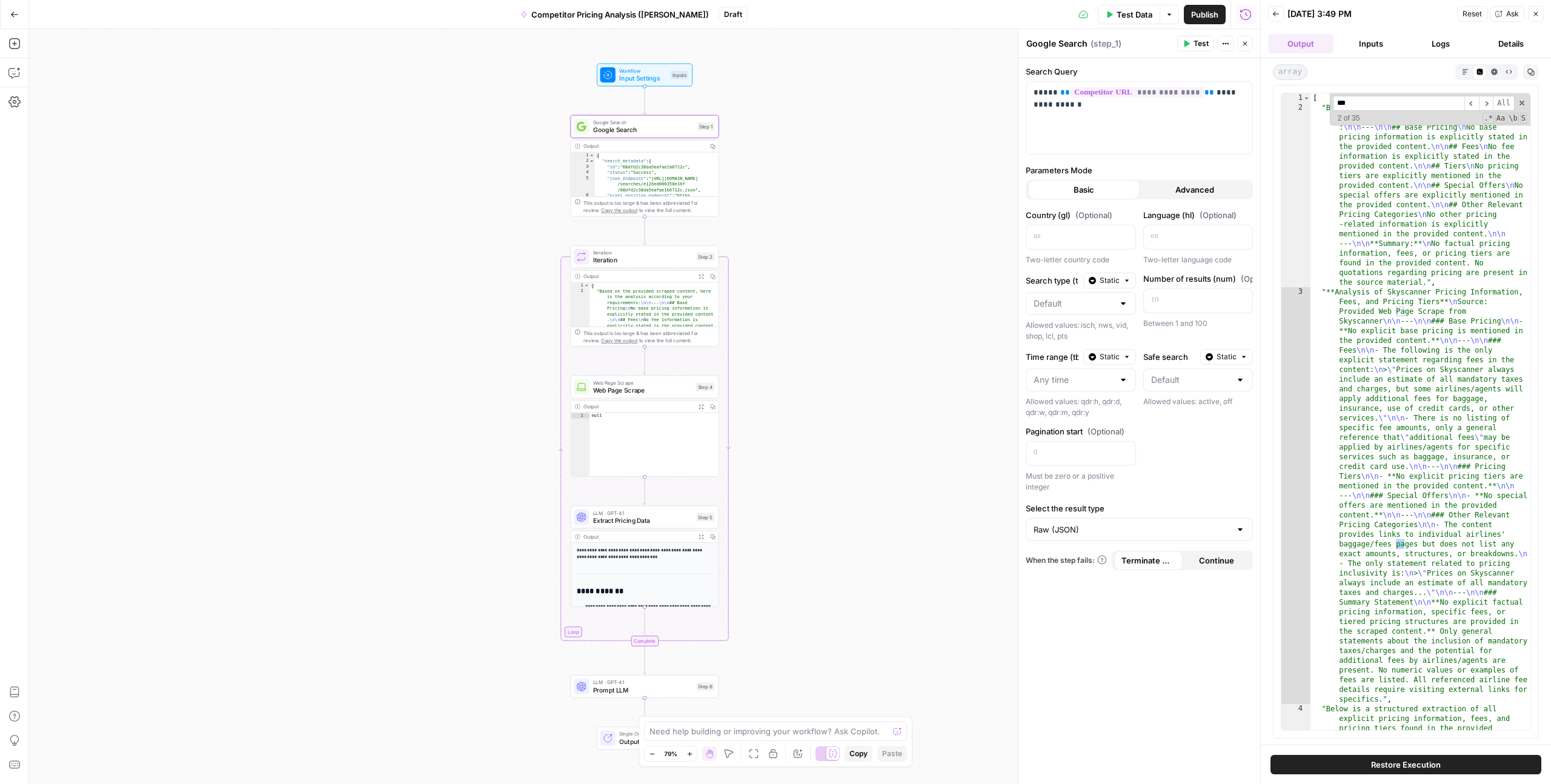
scroll to position [1872, 0]
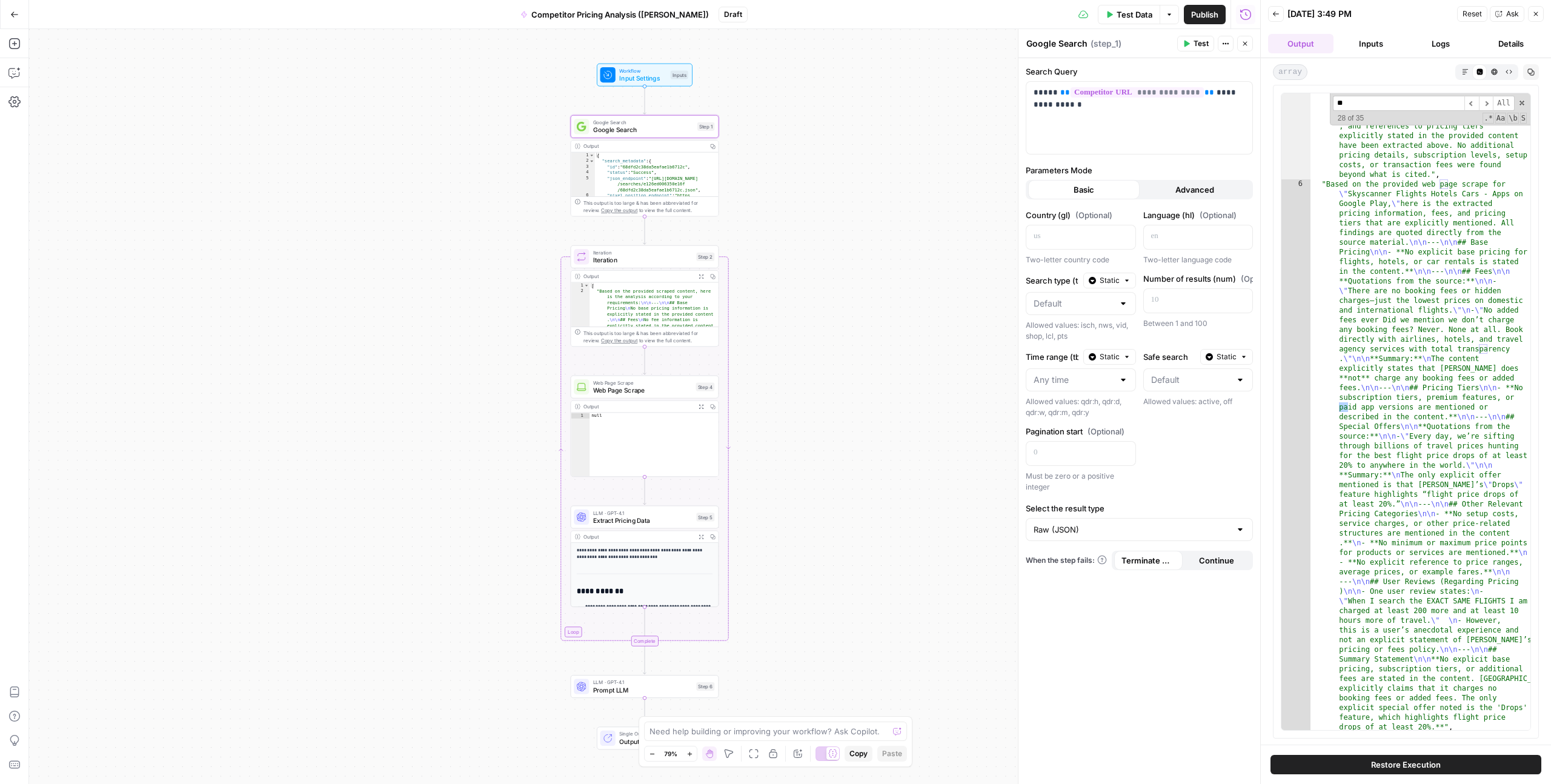
type input "*"
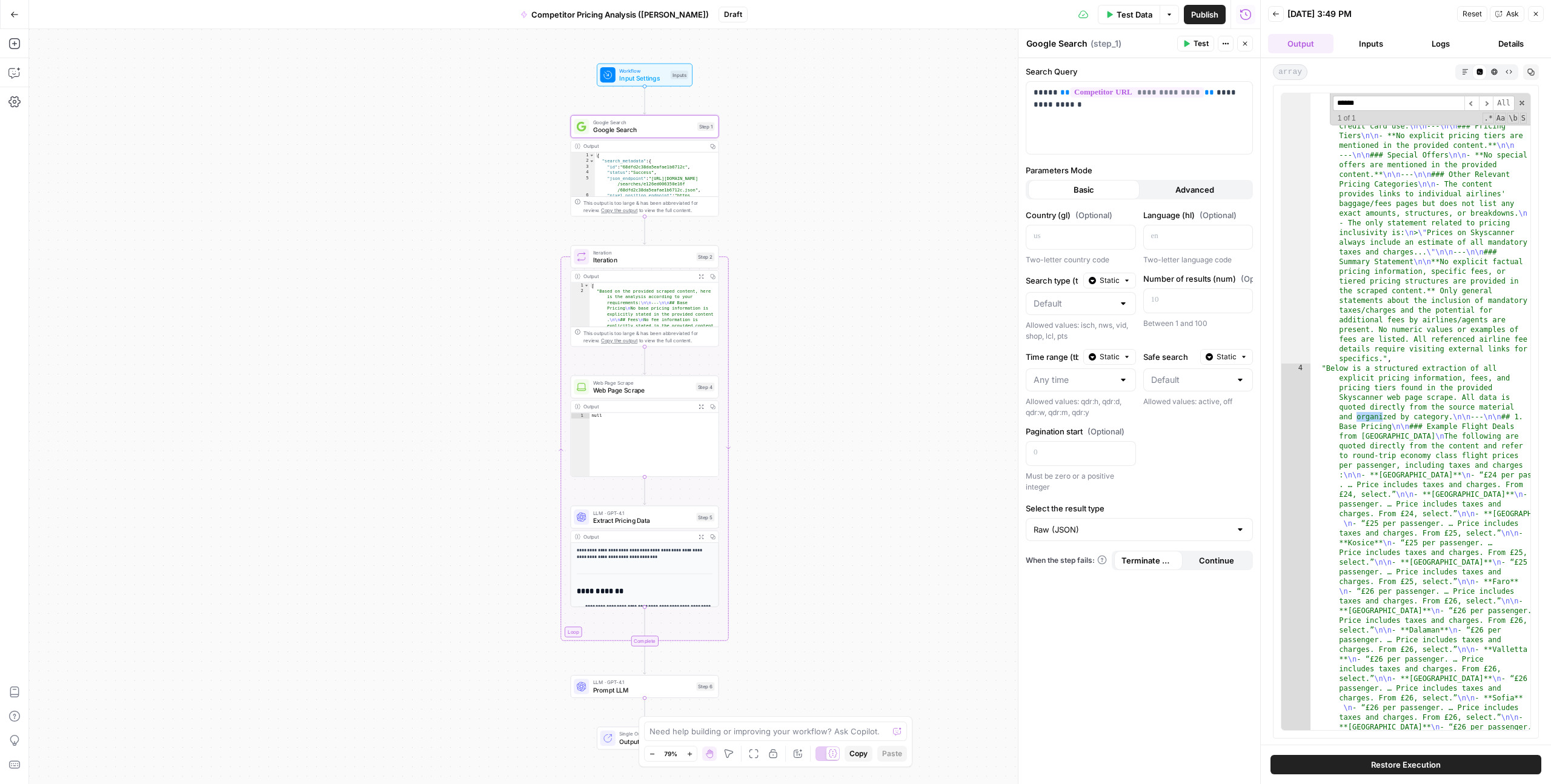
type input "*******"
click at [1371, 105] on input "*******" at bounding box center [1399, 103] width 131 height 15
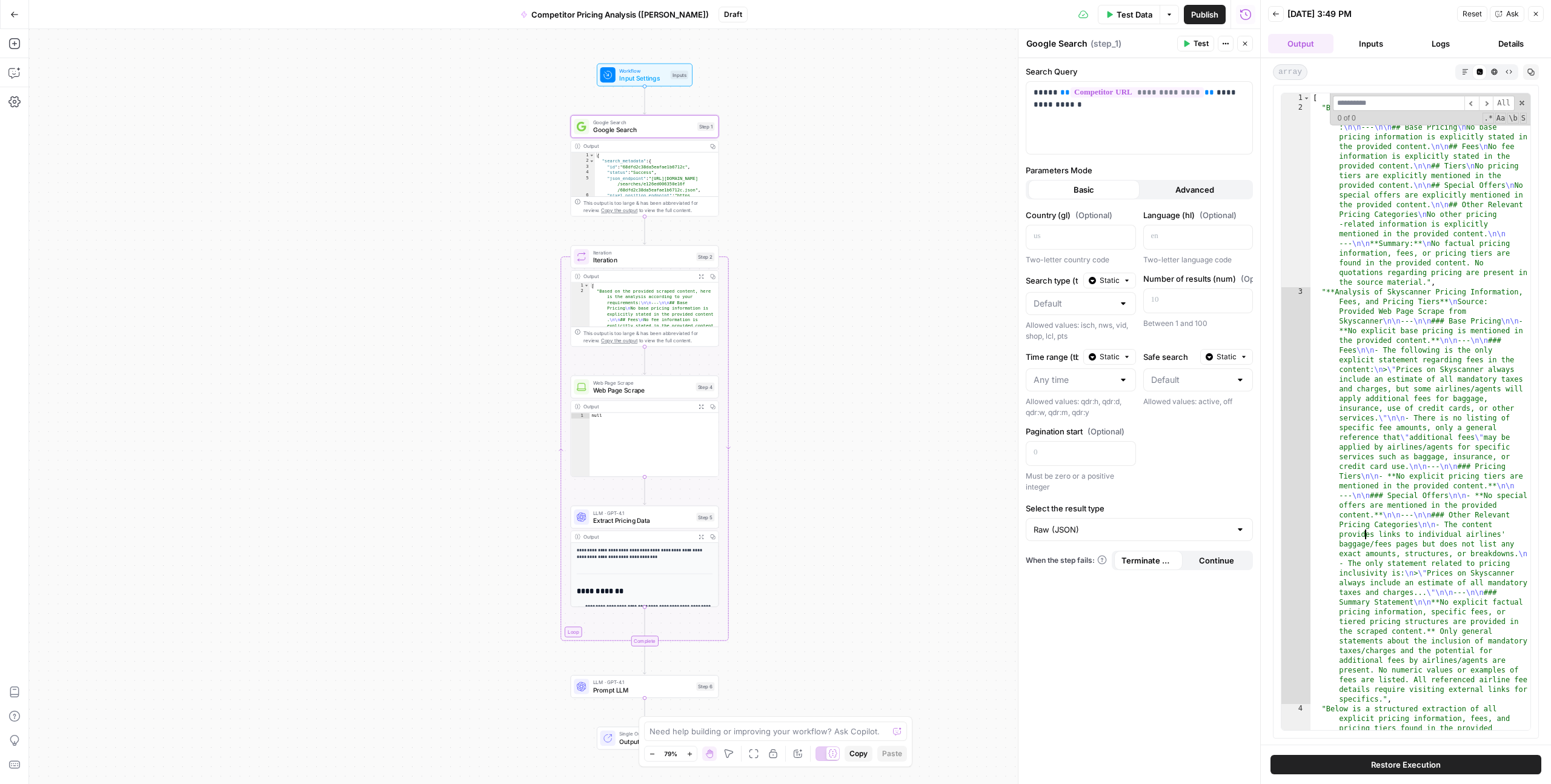
scroll to position [0, 0]
click at [1161, 191] on button "Advanced" at bounding box center [1196, 190] width 112 height 20
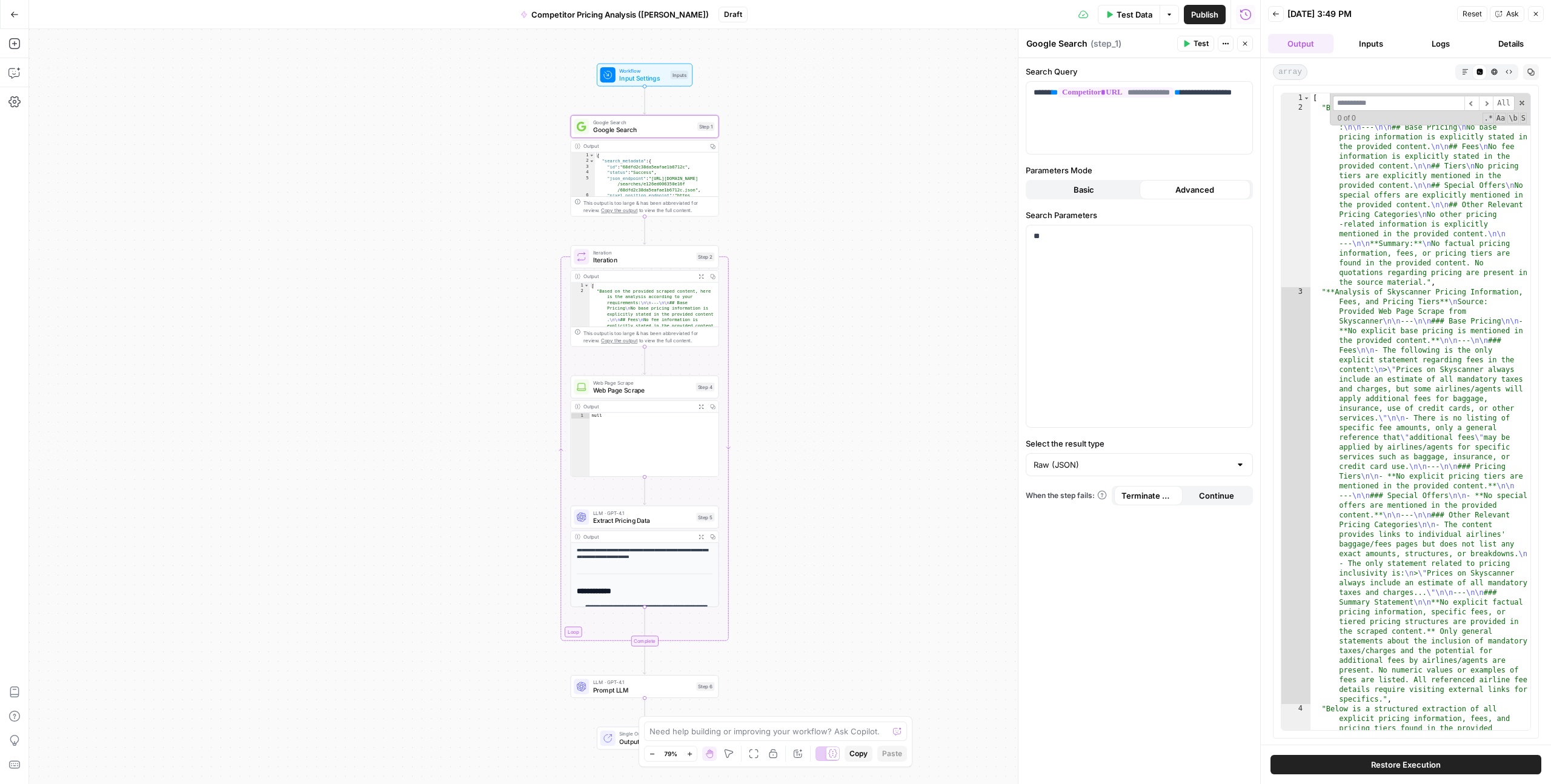
click at [1105, 190] on button "Basic" at bounding box center [1085, 190] width 112 height 20
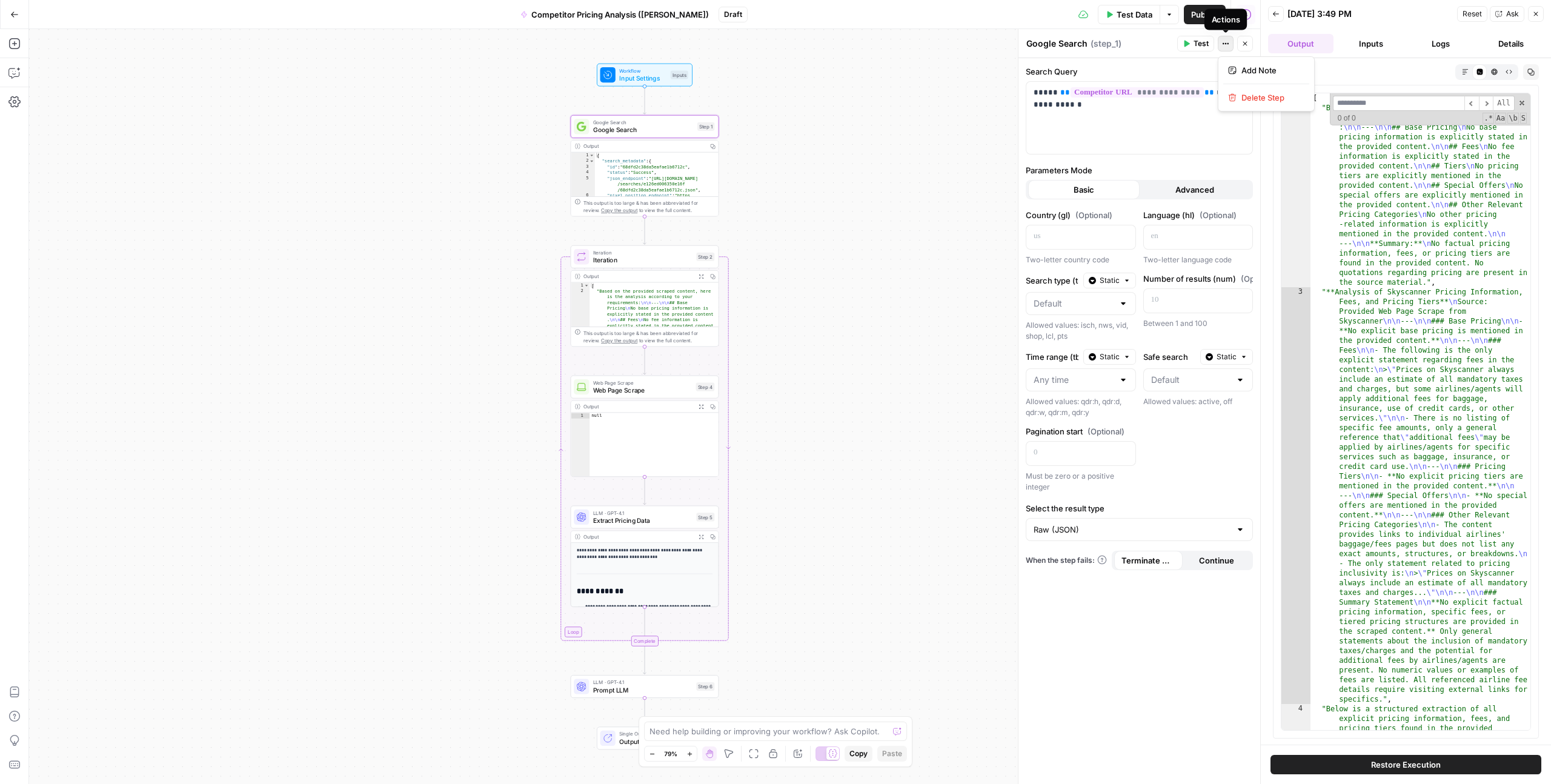
click at [1227, 50] on button "Actions" at bounding box center [1226, 43] width 16 height 16
click at [1143, 43] on div "Google Search Google Search ( step_1 )" at bounding box center [1100, 43] width 148 height 13
click at [1173, 23] on button "Options" at bounding box center [1170, 15] width 20 height 20
click at [1037, 34] on header "Google Search Google Search ( step_1 ) Test Actions Close" at bounding box center [1140, 44] width 242 height 29
click at [1168, 200] on div "**********" at bounding box center [1140, 421] width 242 height 726
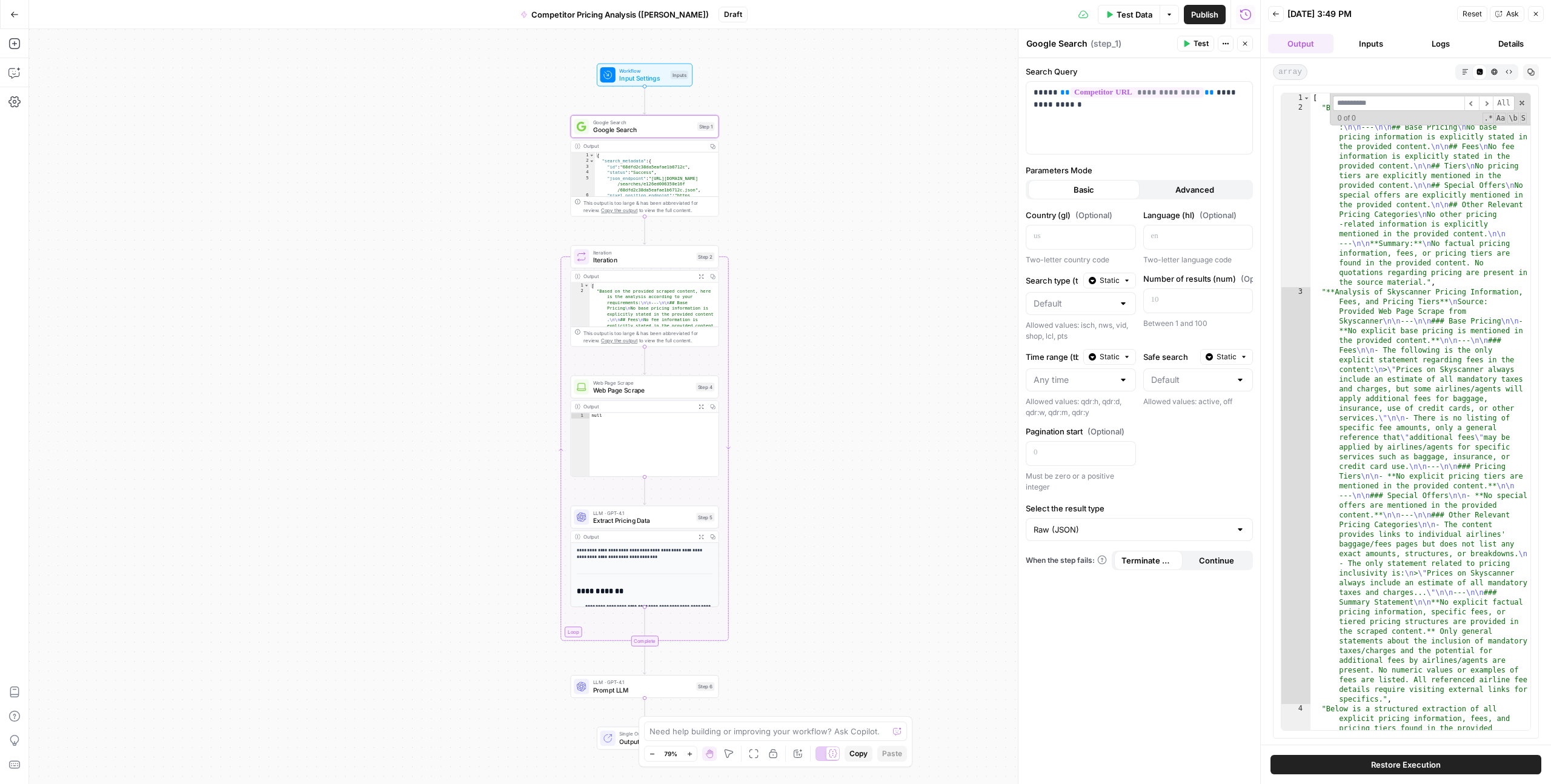
click at [1168, 193] on button "Advanced" at bounding box center [1196, 190] width 112 height 20
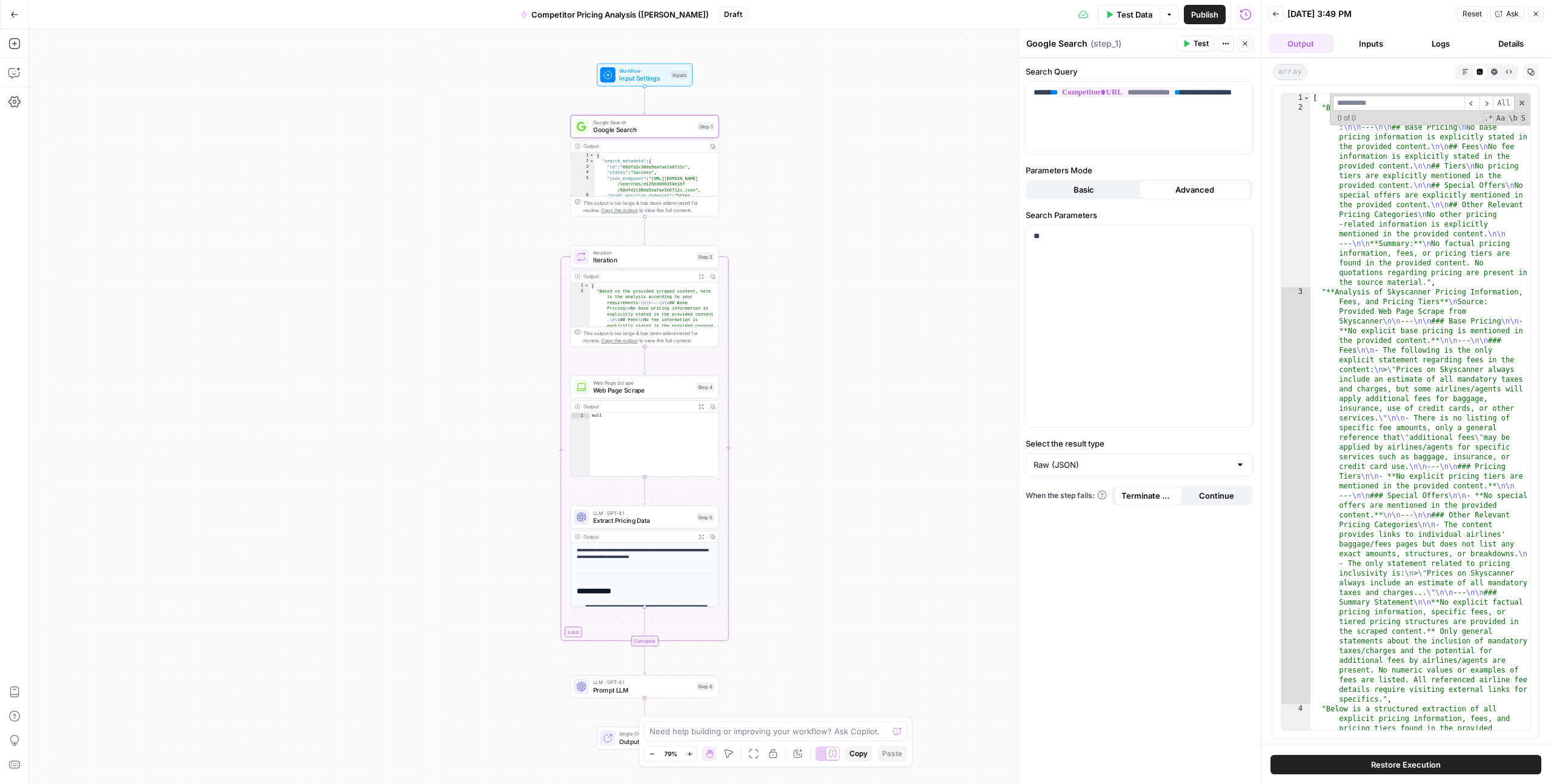
click at [1094, 192] on button "Basic" at bounding box center [1085, 190] width 112 height 20
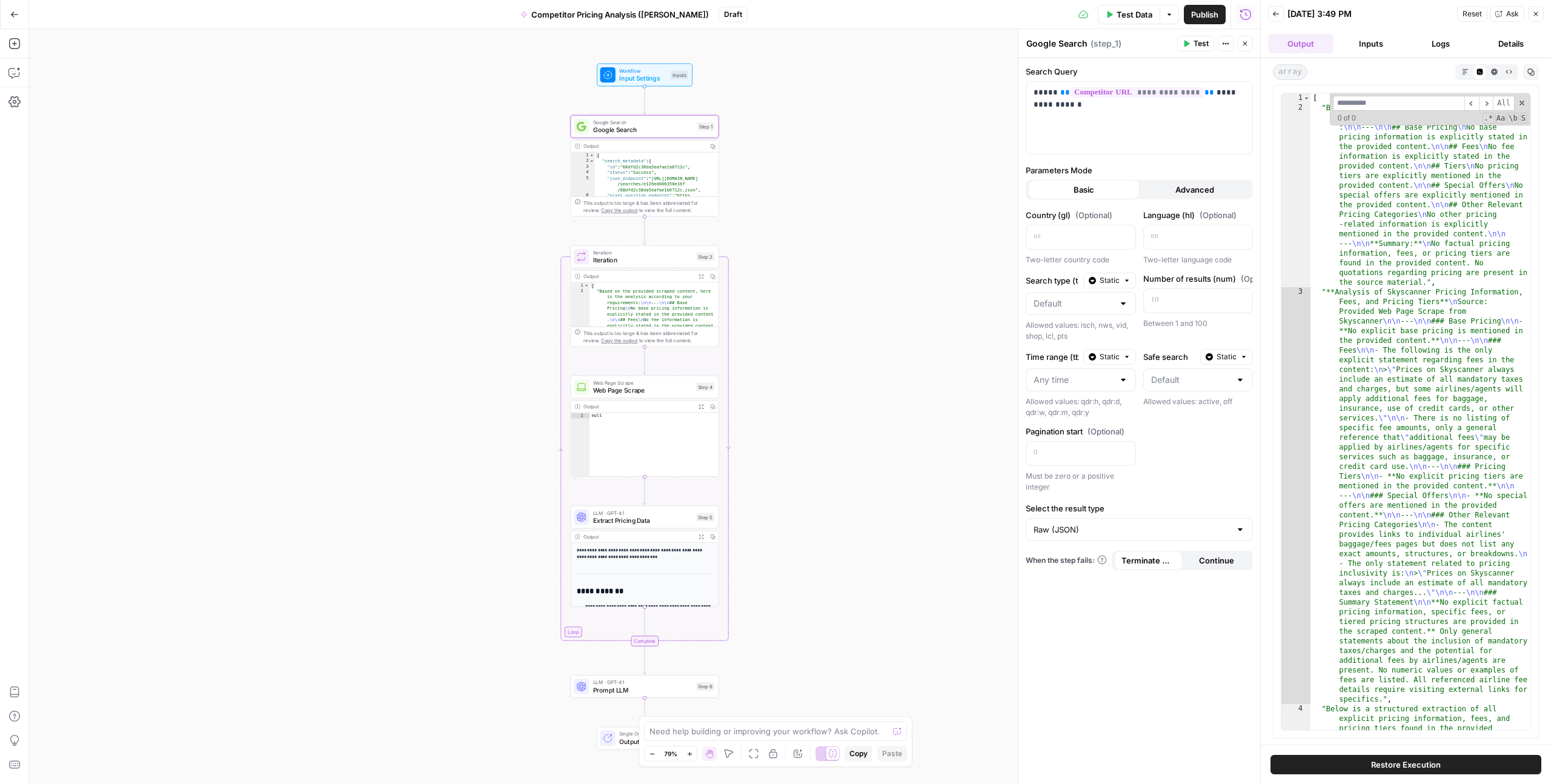
type textarea "**********"
click at [654, 173] on div "{ "search_metadata" : { "id" : "68dfd2c38da5eafae1b6712c" , "status" : "Success…" at bounding box center [656, 192] width 124 height 79
click at [601, 149] on div "Output" at bounding box center [644, 146] width 121 height 8
click at [690, 207] on div "This output is too large & has been abbreviated for review. Copy the output to …" at bounding box center [649, 207] width 131 height 15
click at [714, 147] on icon "button" at bounding box center [713, 147] width 6 height 6
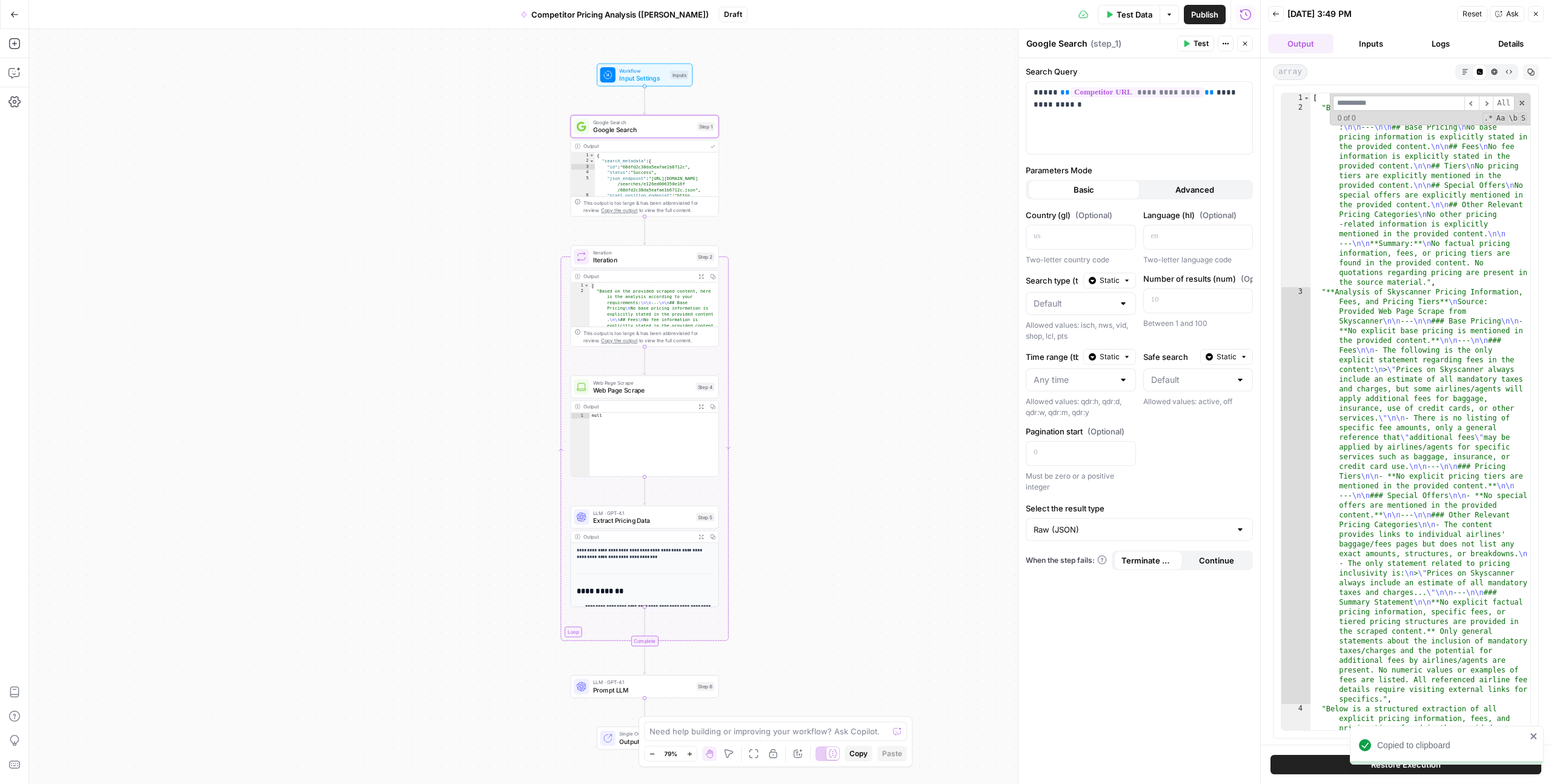
click at [670, 131] on span "Google Search" at bounding box center [644, 131] width 101 height 10
click at [673, 112] on icon "button" at bounding box center [674, 109] width 7 height 7
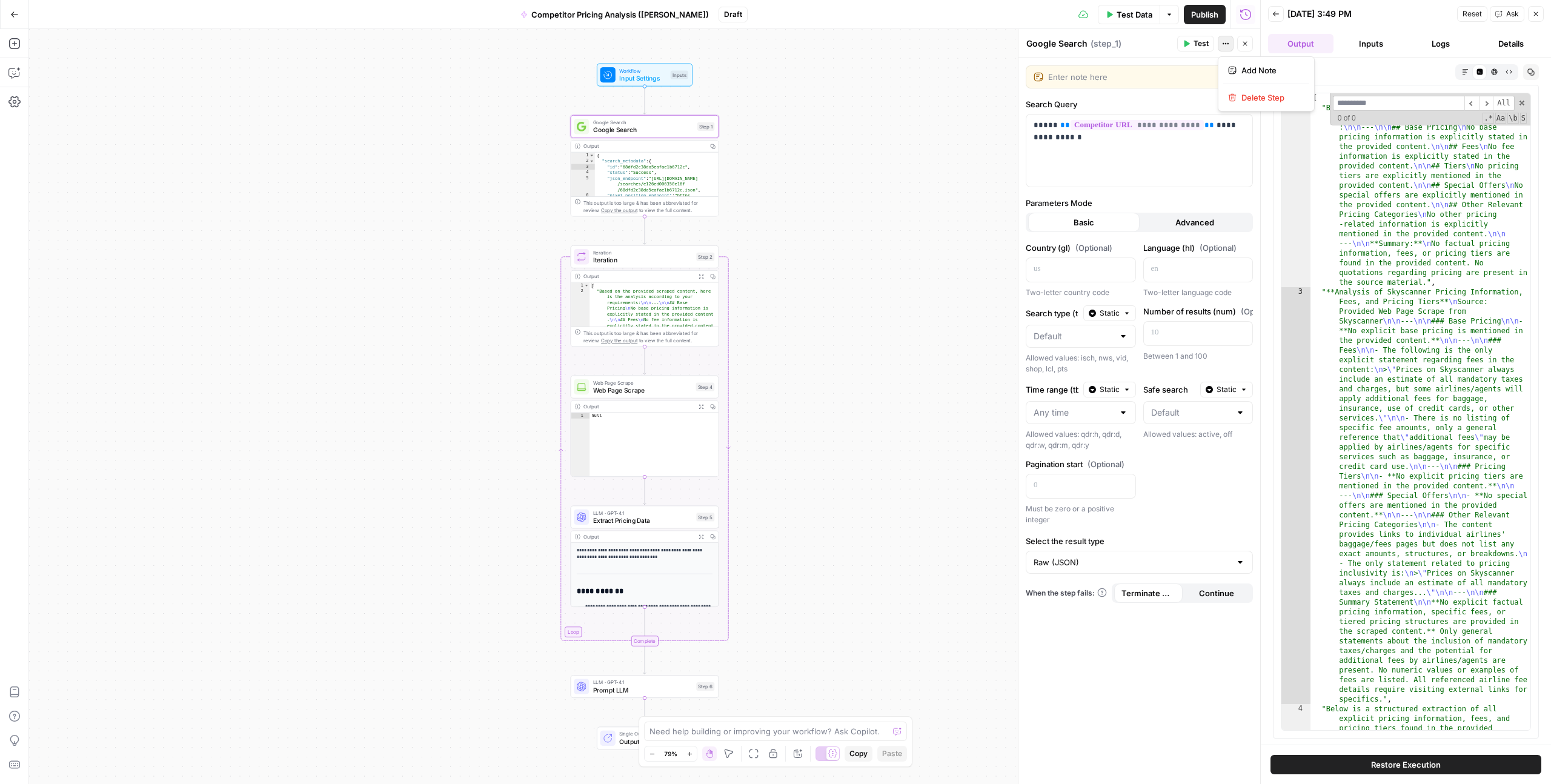
click at [1226, 43] on icon "button" at bounding box center [1226, 43] width 7 height 7
click at [1126, 52] on header "Google Search Google Search ( step_1 ) Test Actions Close" at bounding box center [1140, 44] width 242 height 29
click at [1371, 50] on button "Inputs" at bounding box center [1372, 44] width 66 height 20
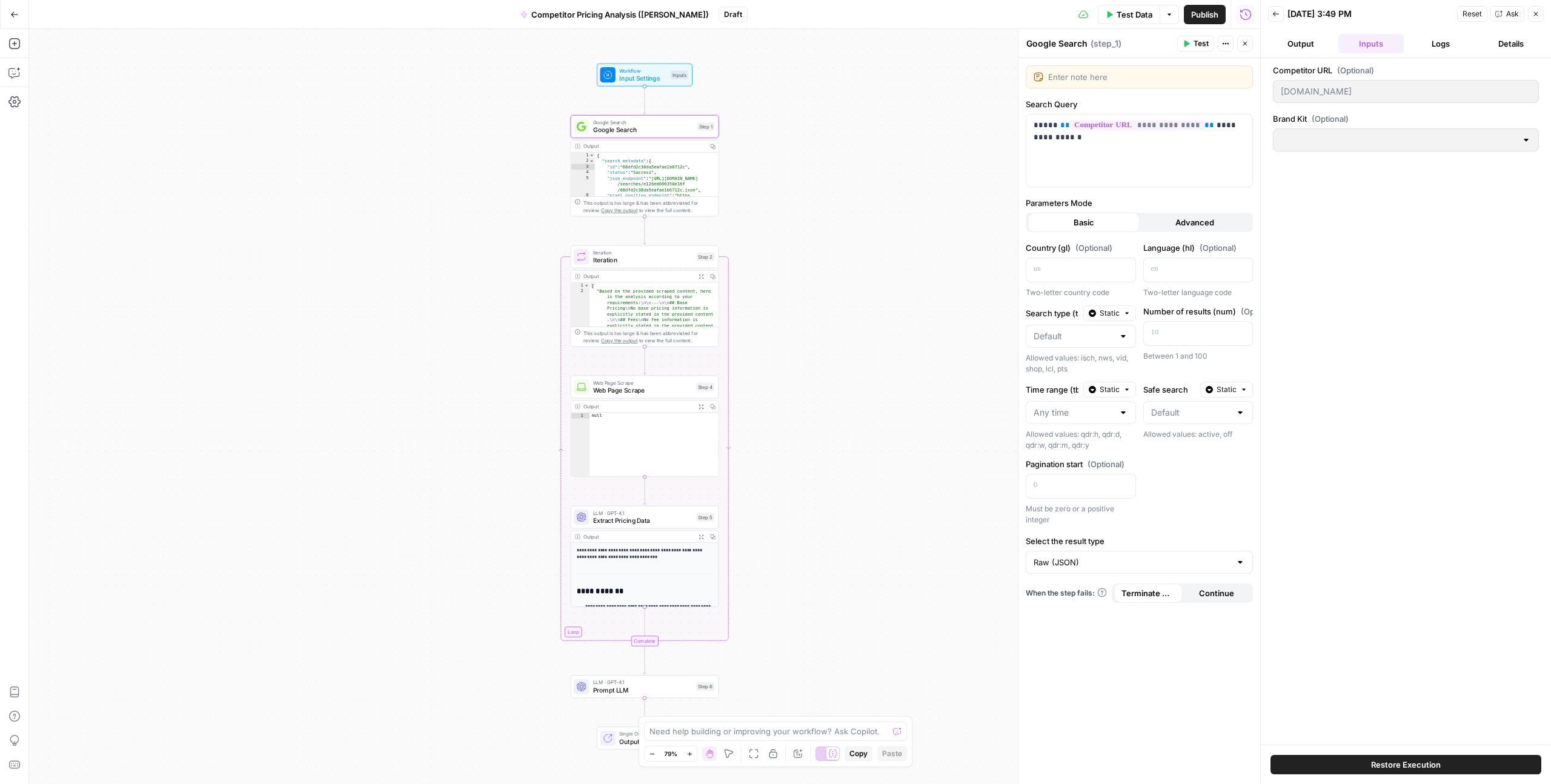
type input "[EN-US] - Kayak"
click at [1435, 48] on button "Logs" at bounding box center [1442, 44] width 66 height 20
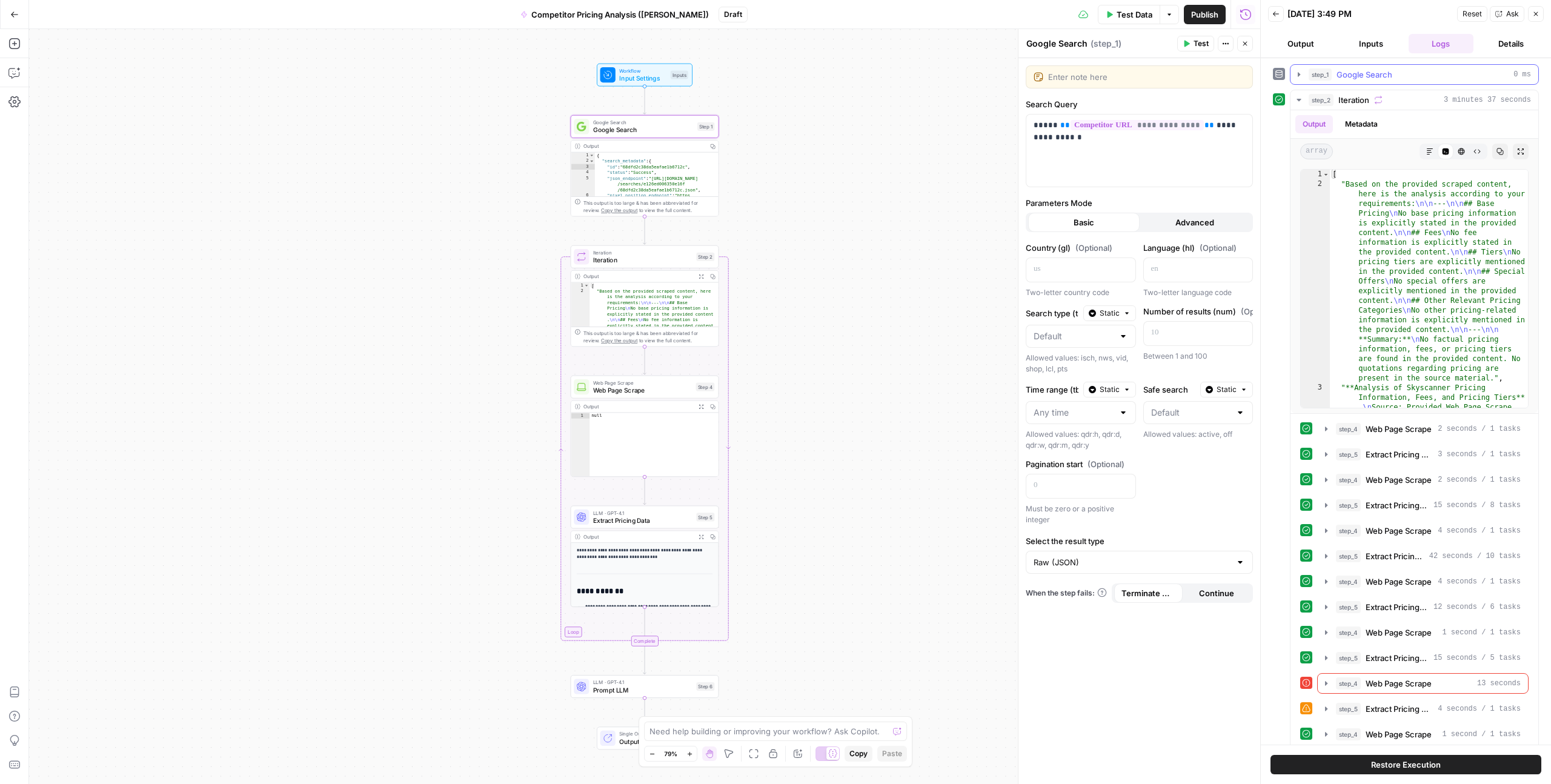
click at [1407, 71] on div "step_1 Google Search 0 ms" at bounding box center [1420, 74] width 222 height 12
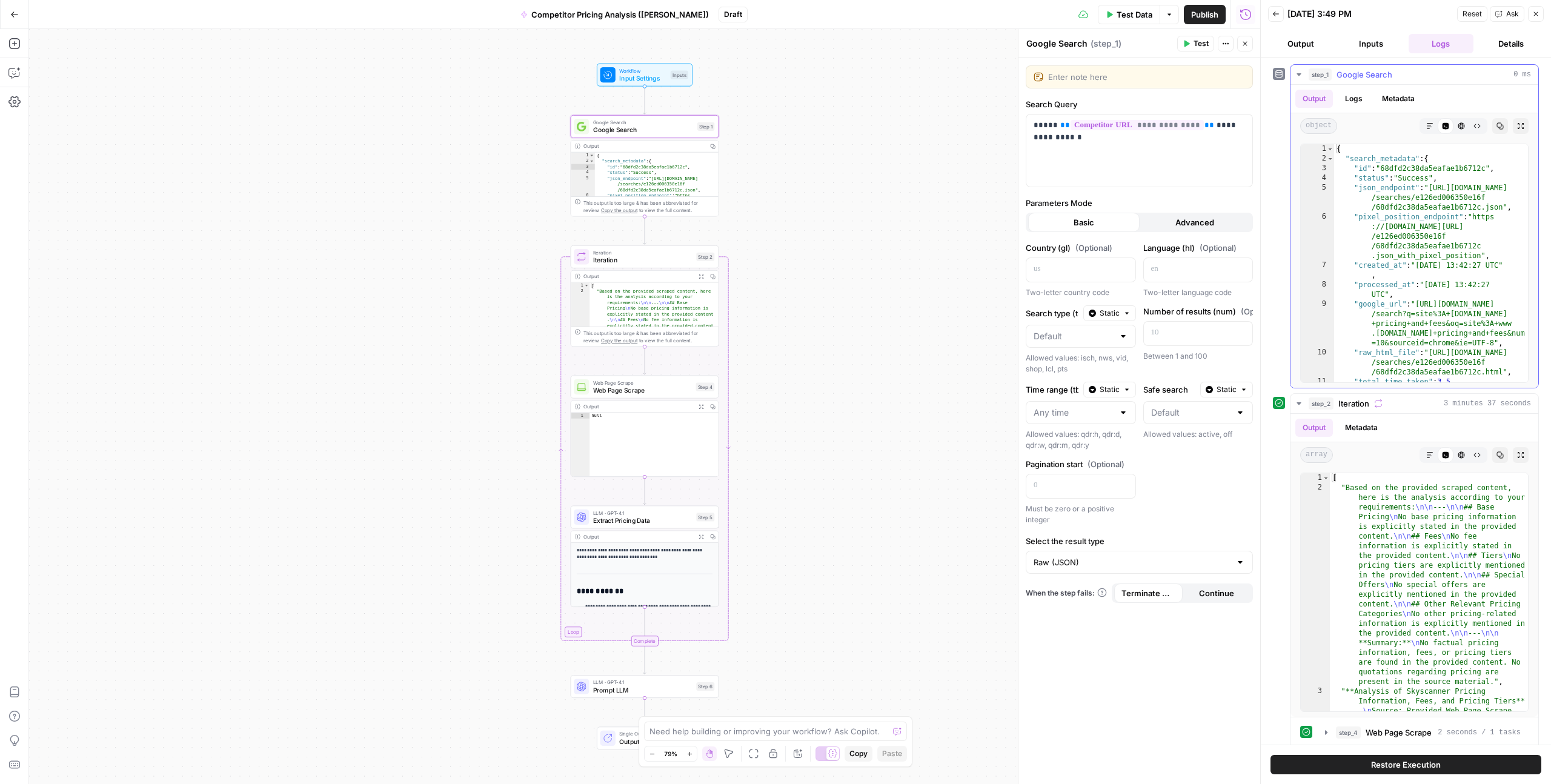
type textarea "**********"
click at [1397, 279] on div "{ "search_metadata" : { "id" : "68dfd2c38da5eafae1b6712c" , "status" : "Success…" at bounding box center [1432, 273] width 194 height 258
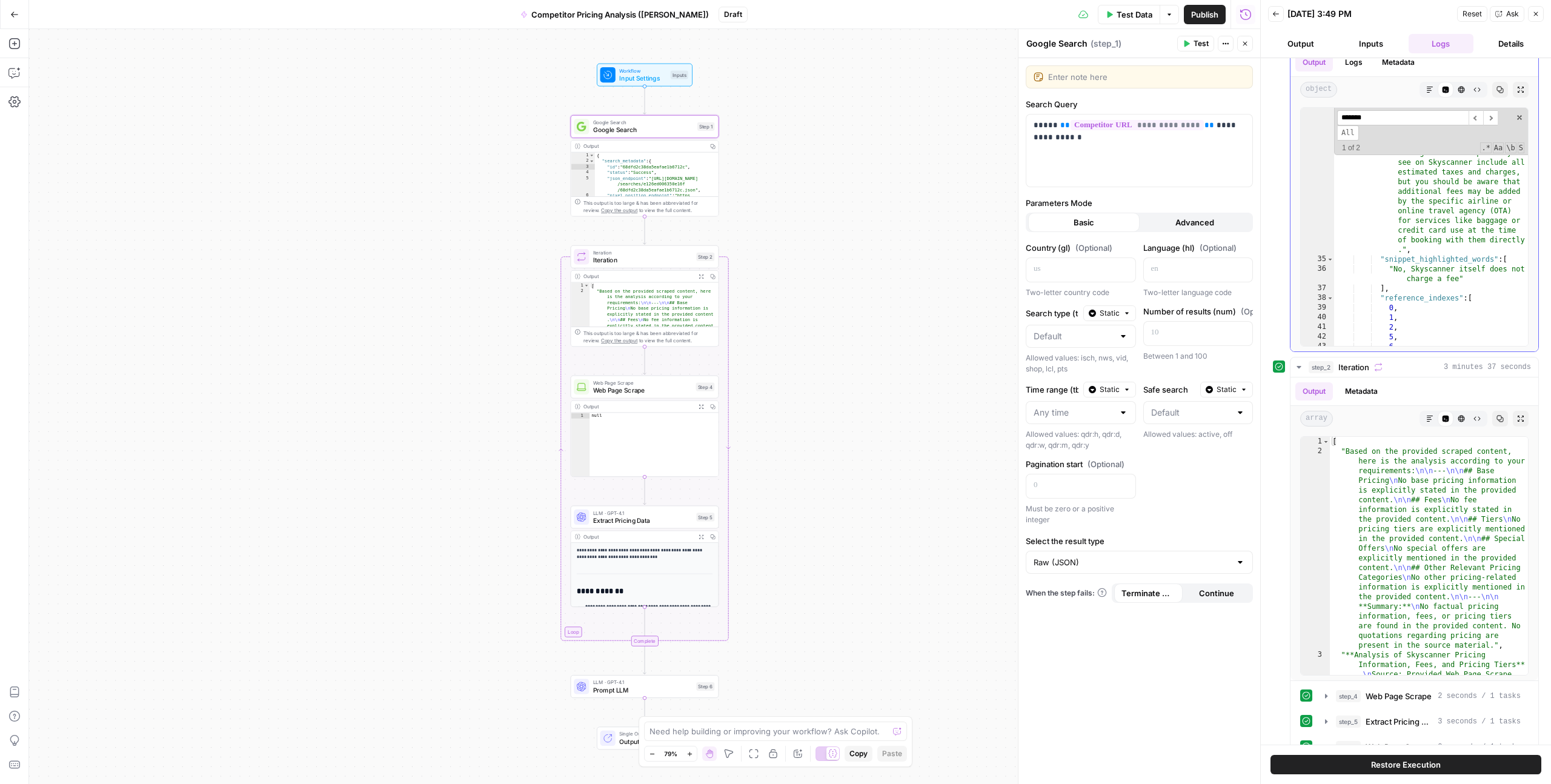
scroll to position [532, 0]
click at [1377, 118] on input "*******" at bounding box center [1403, 118] width 131 height 15
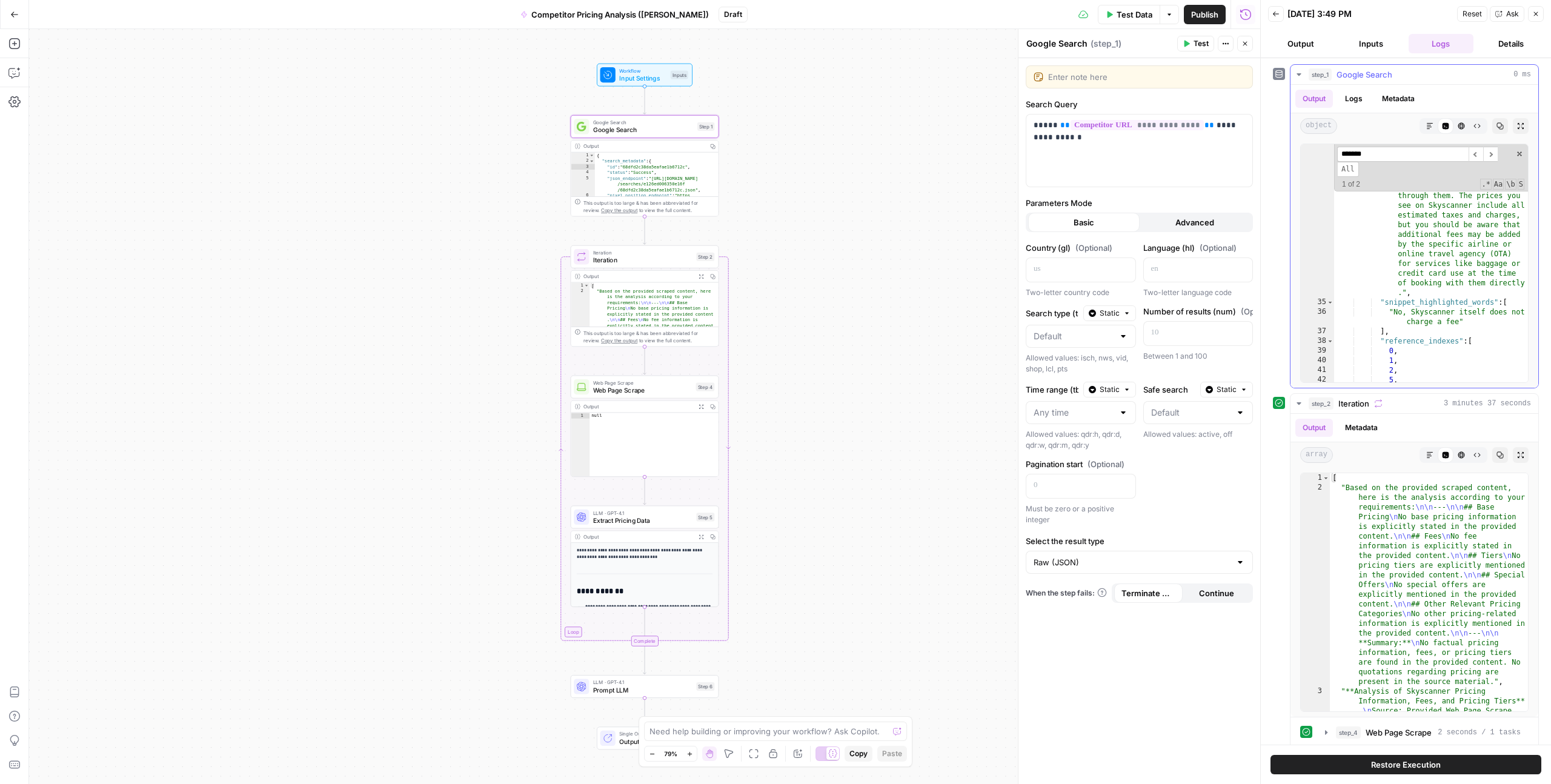
scroll to position [0, 0]
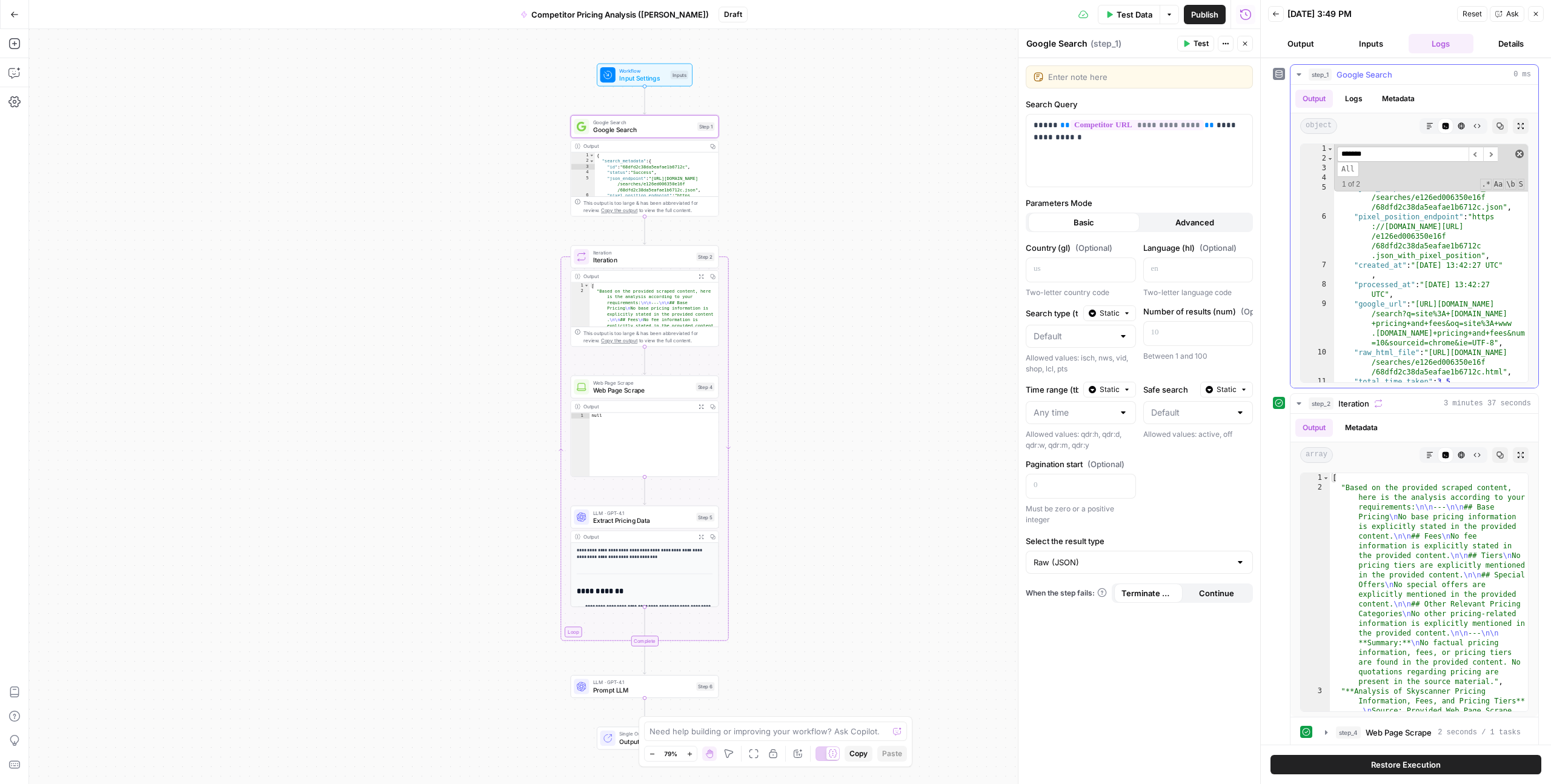
type input "*******"
click at [1518, 154] on span at bounding box center [1520, 154] width 8 height 8
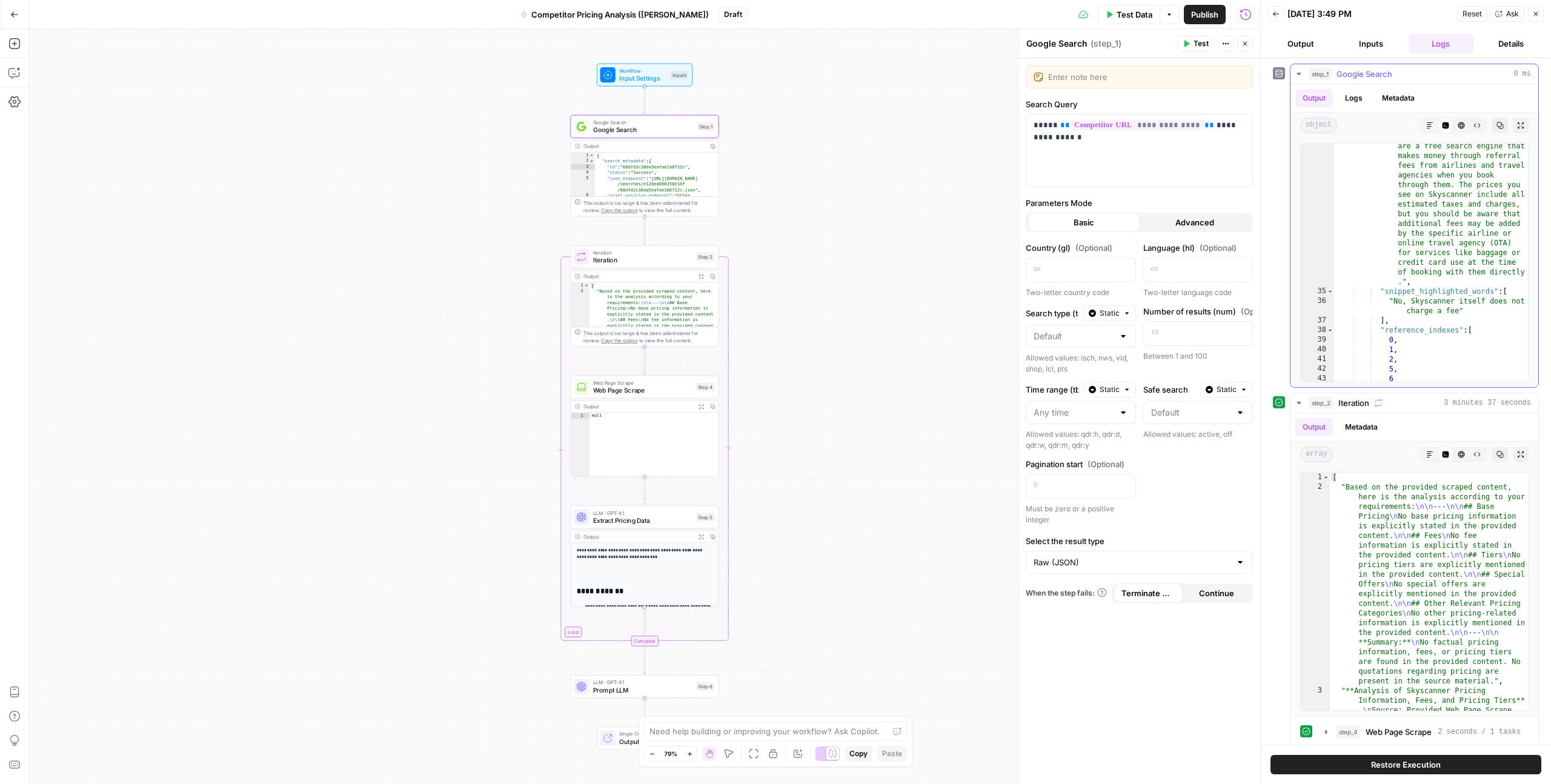
scroll to position [526, 0]
click at [1402, 241] on div ""snippet" : "No, Skyscanner itself does not charge a fee; they are a free searc…" at bounding box center [1432, 337] width 194 height 413
type textarea "**********"
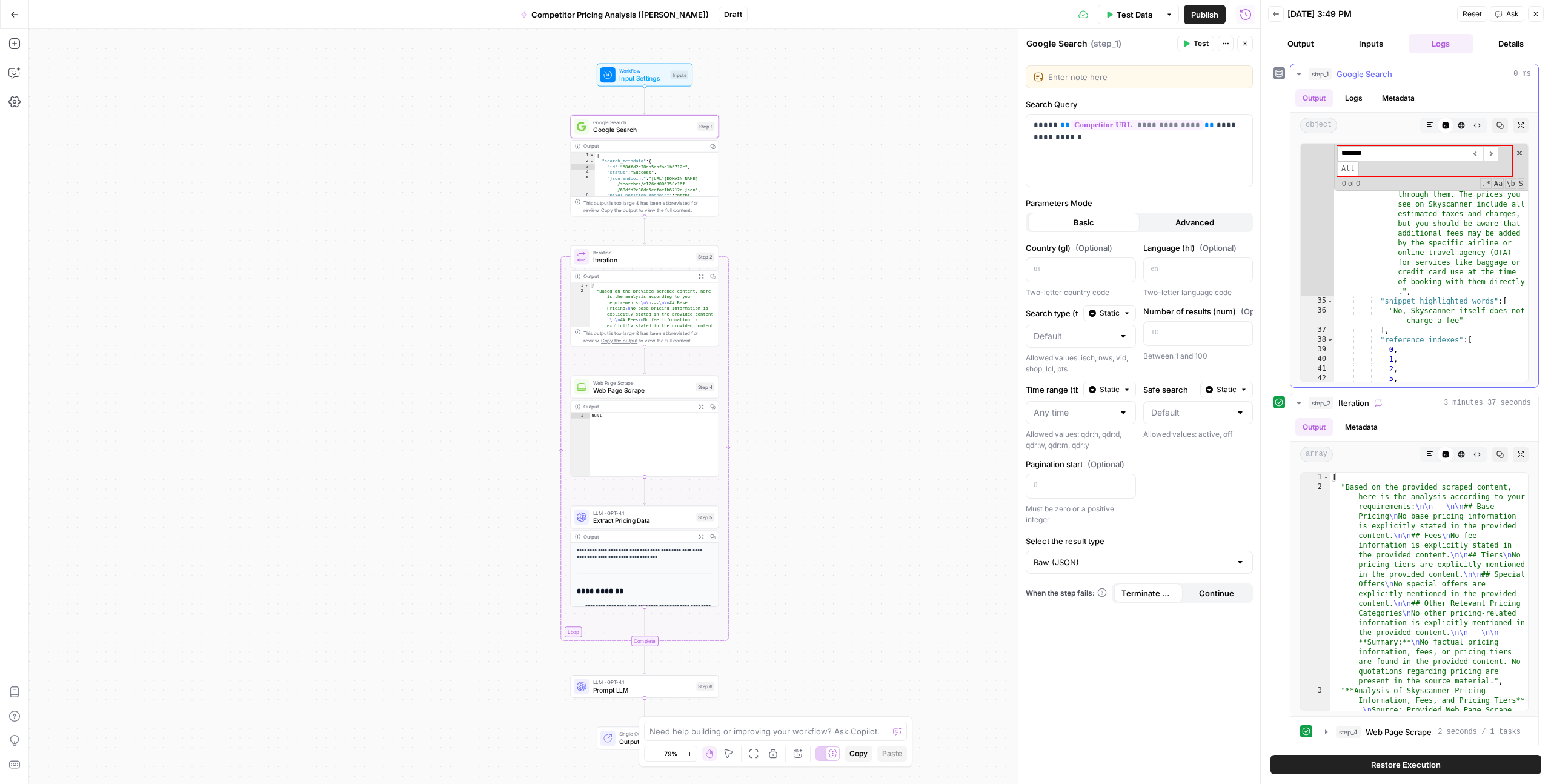
type input "********"
click at [1356, 154] on input "********" at bounding box center [1403, 154] width 131 height 15
click at [1395, 258] on div ""snippet" : "No, Skyscanner itself does not charge a fee; they are a free searc…" at bounding box center [1432, 337] width 194 height 413
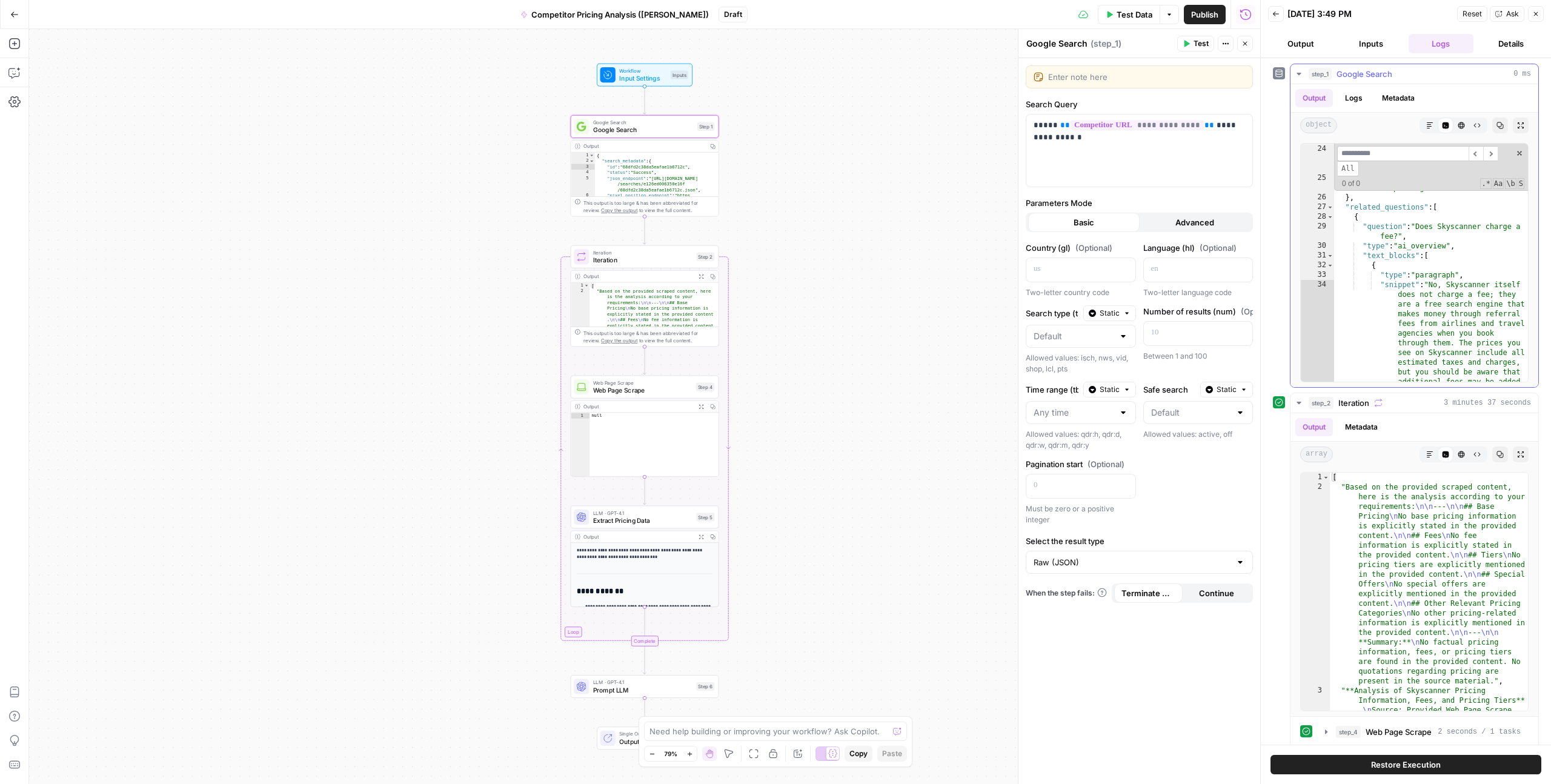
scroll to position [373, 0]
click at [1413, 242] on div ""time_taken_displayed" : 0.38 , "organic_results_state" : "Showing results for …" at bounding box center [1432, 345] width 194 height 413
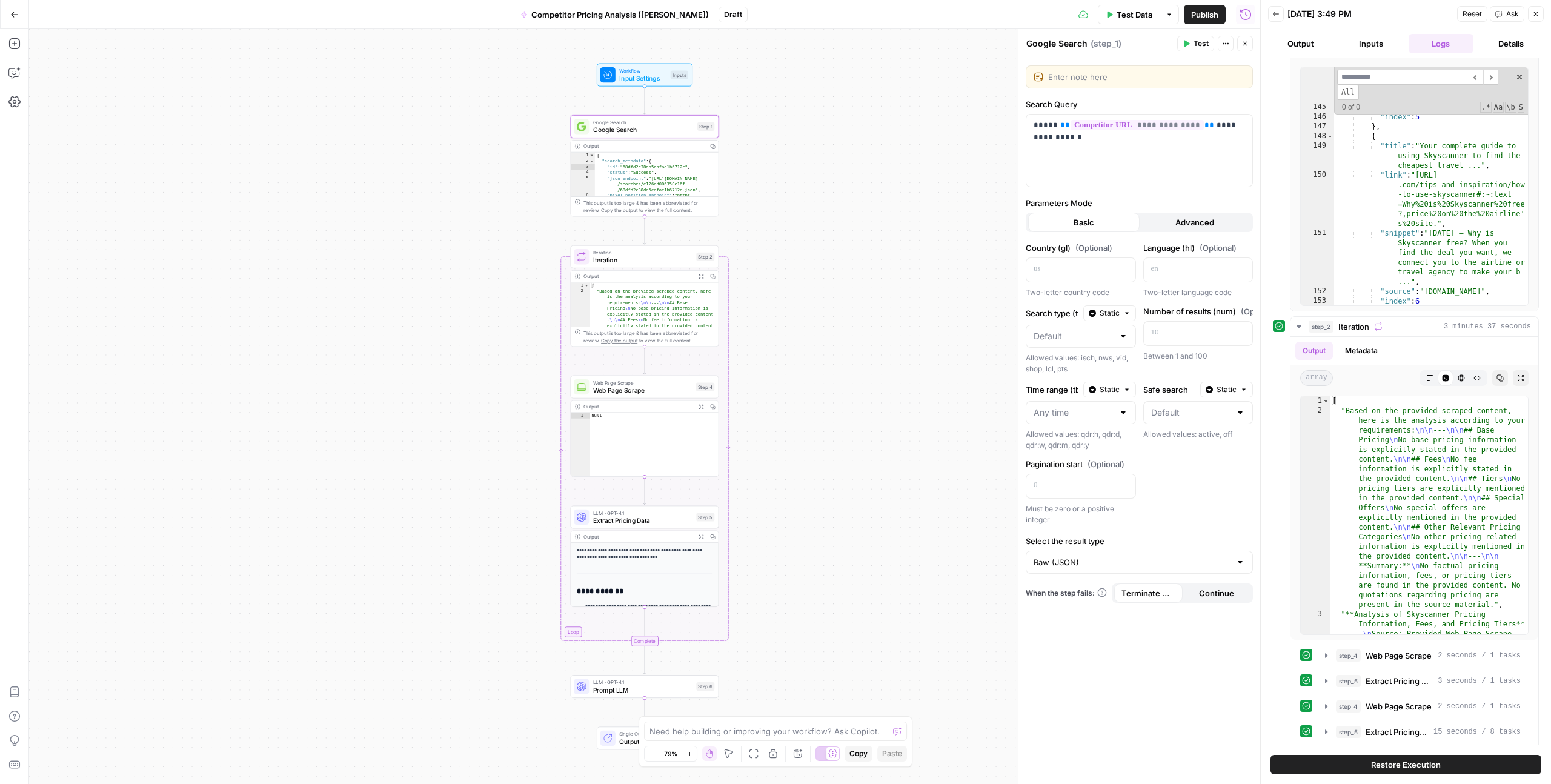
scroll to position [64, 0]
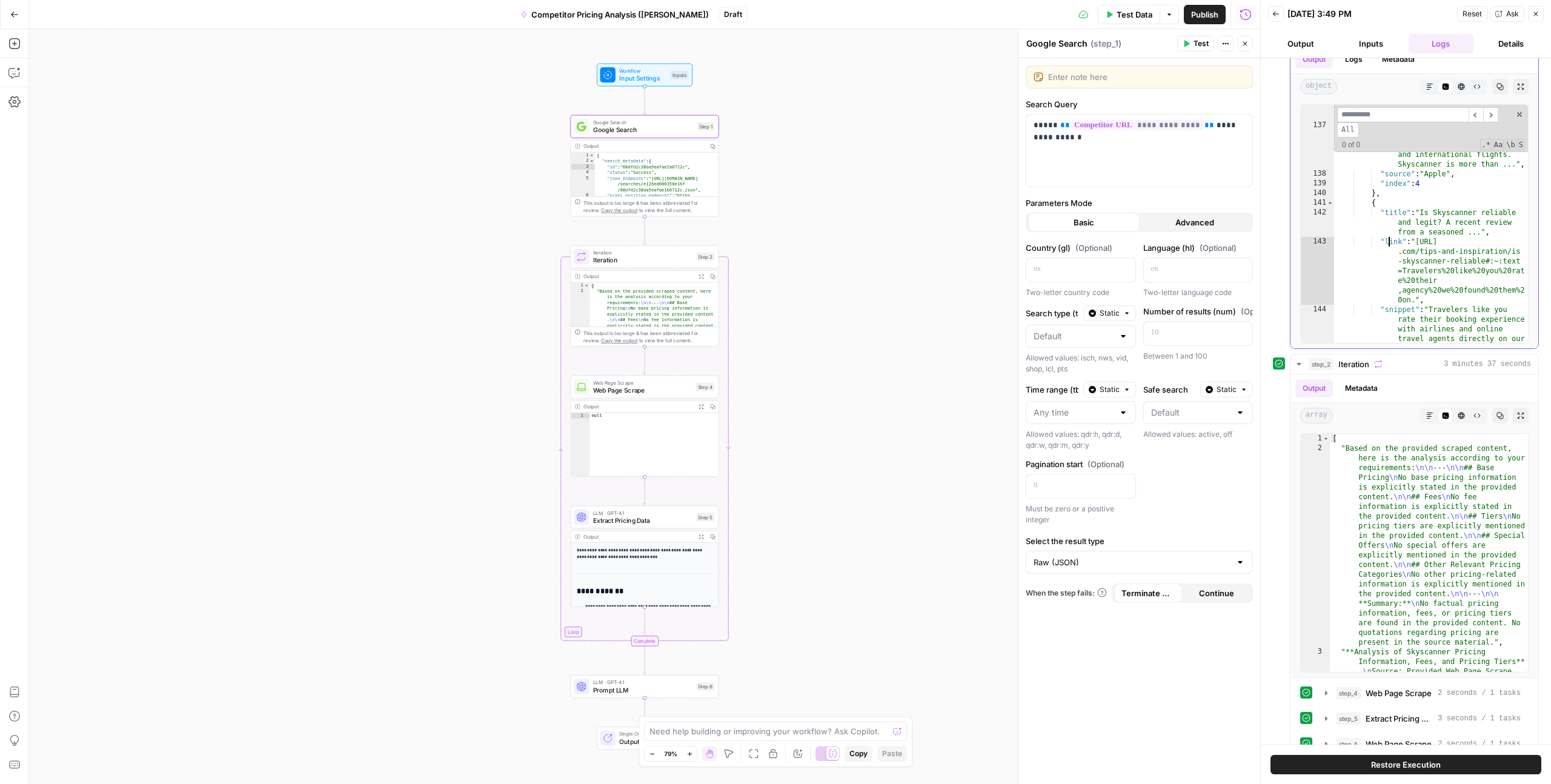
click at [1389, 242] on div ""link" : "https://apps.apple.com /us/app/skyscanner-flights -hotels-cars/id4154…" at bounding box center [1432, 230] width 194 height 373
click at [1395, 242] on div ""link" : "https://apps.apple.com /us/app/skyscanner-flights -hotels-cars/id4154…" at bounding box center [1432, 230] width 194 height 373
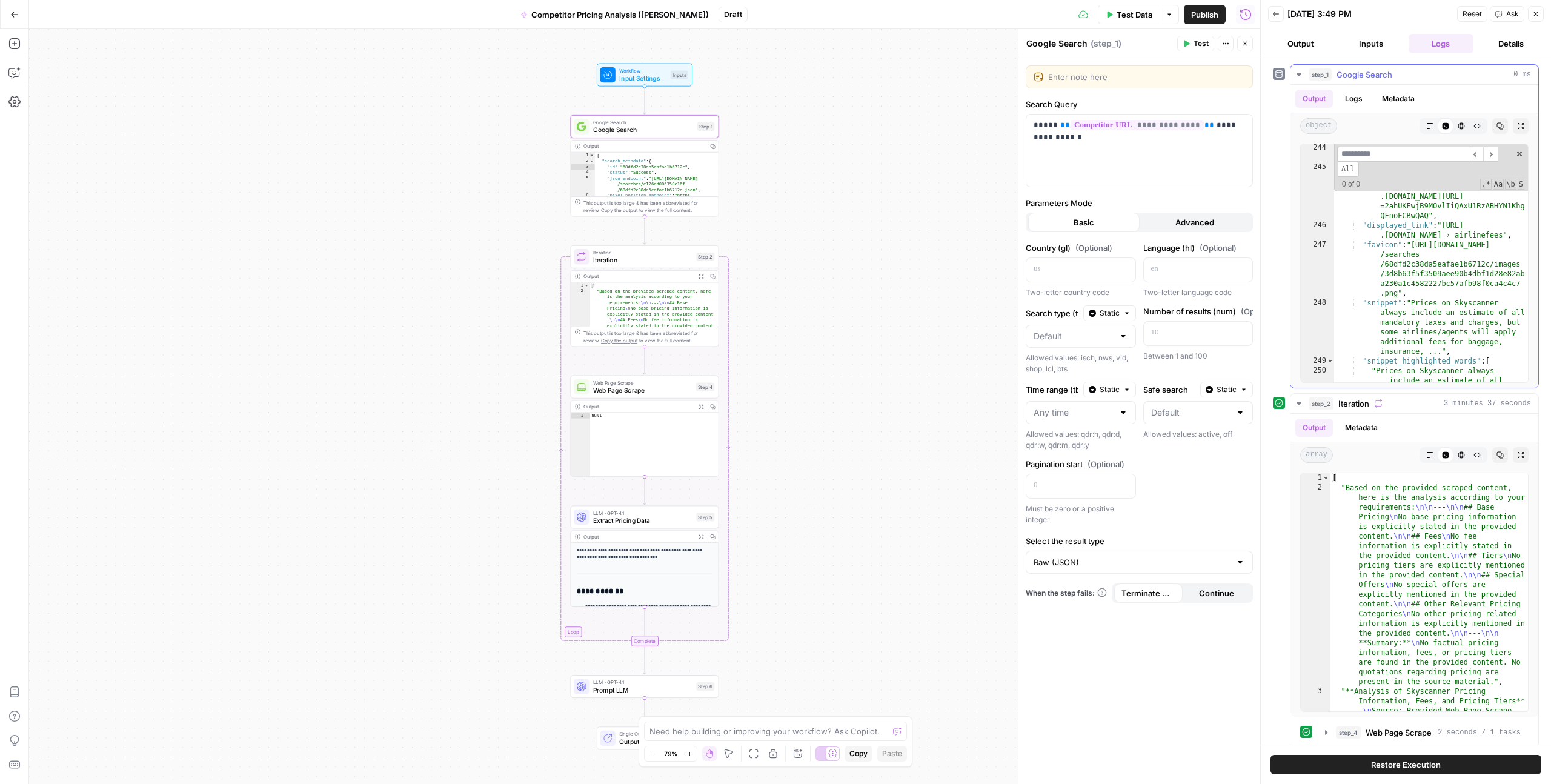
scroll to position [8555, 0]
click at [1391, 242] on div ""link" : "https://www.skyscanner.com /airlinefees" , "redirect_link" : "https:/…" at bounding box center [1432, 282] width 194 height 286
click at [1372, 242] on div ""link" : "https://www.skyscanner.com /airlinefees" , "redirect_link" : "https:/…" at bounding box center [1432, 282] width 194 height 286
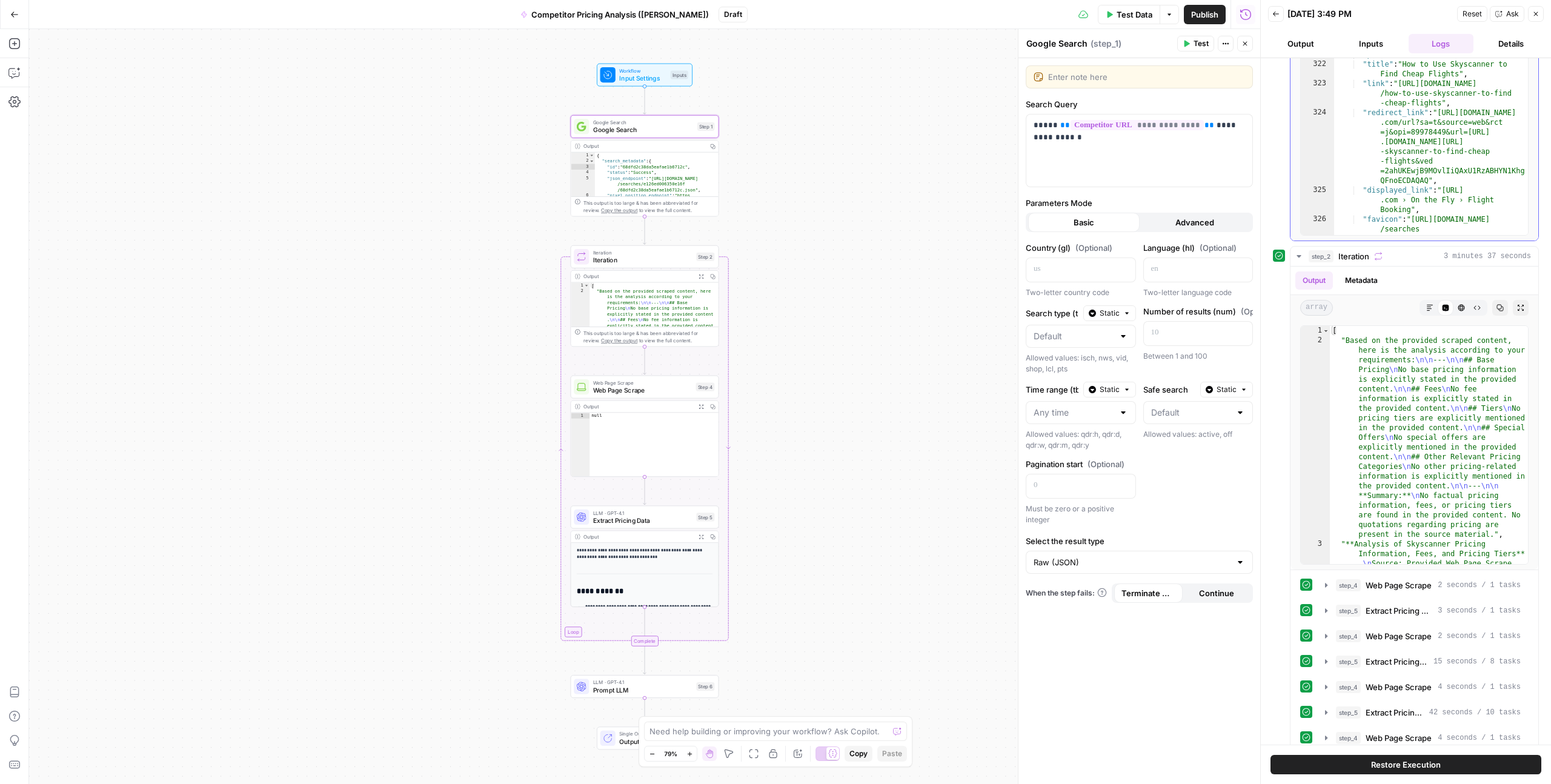
scroll to position [10280, 0]
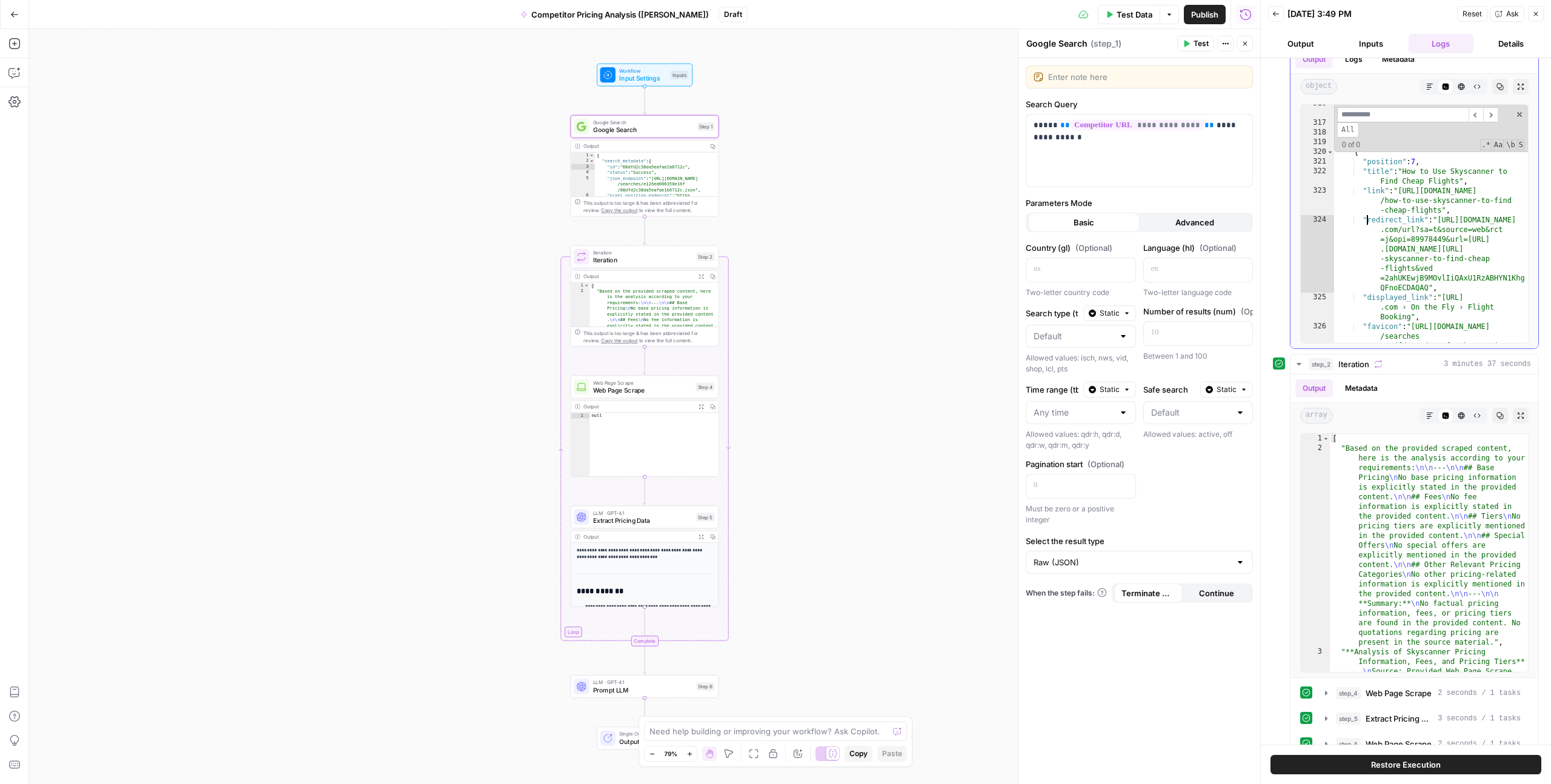
click at [1369, 221] on div ""Skyscanner does not set the prices by themselves" ] , "source" : "Reddit · r/S…" at bounding box center [1432, 256] width 194 height 316
click at [1379, 221] on div ""Skyscanner does not set the prices by themselves" ] , "source" : "Reddit · r/S…" at bounding box center [1432, 256] width 194 height 316
click at [1387, 295] on div ""Skyscanner does not set the prices by themselves" ] , "source" : "Reddit · r/S…" at bounding box center [1432, 256] width 194 height 316
type textarea "**********"
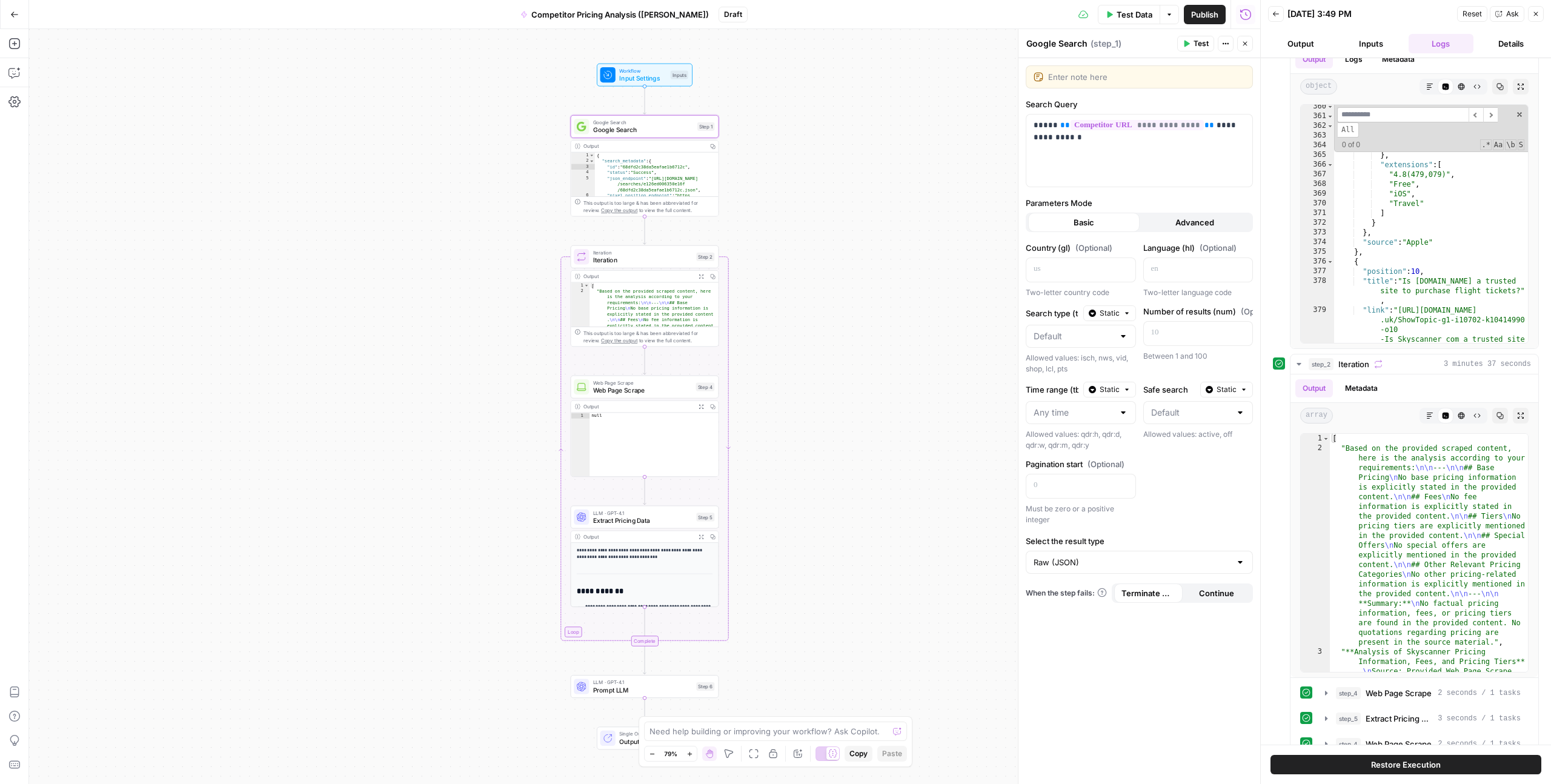
click at [911, 276] on div "**********" at bounding box center [645, 406] width 1231 height 755
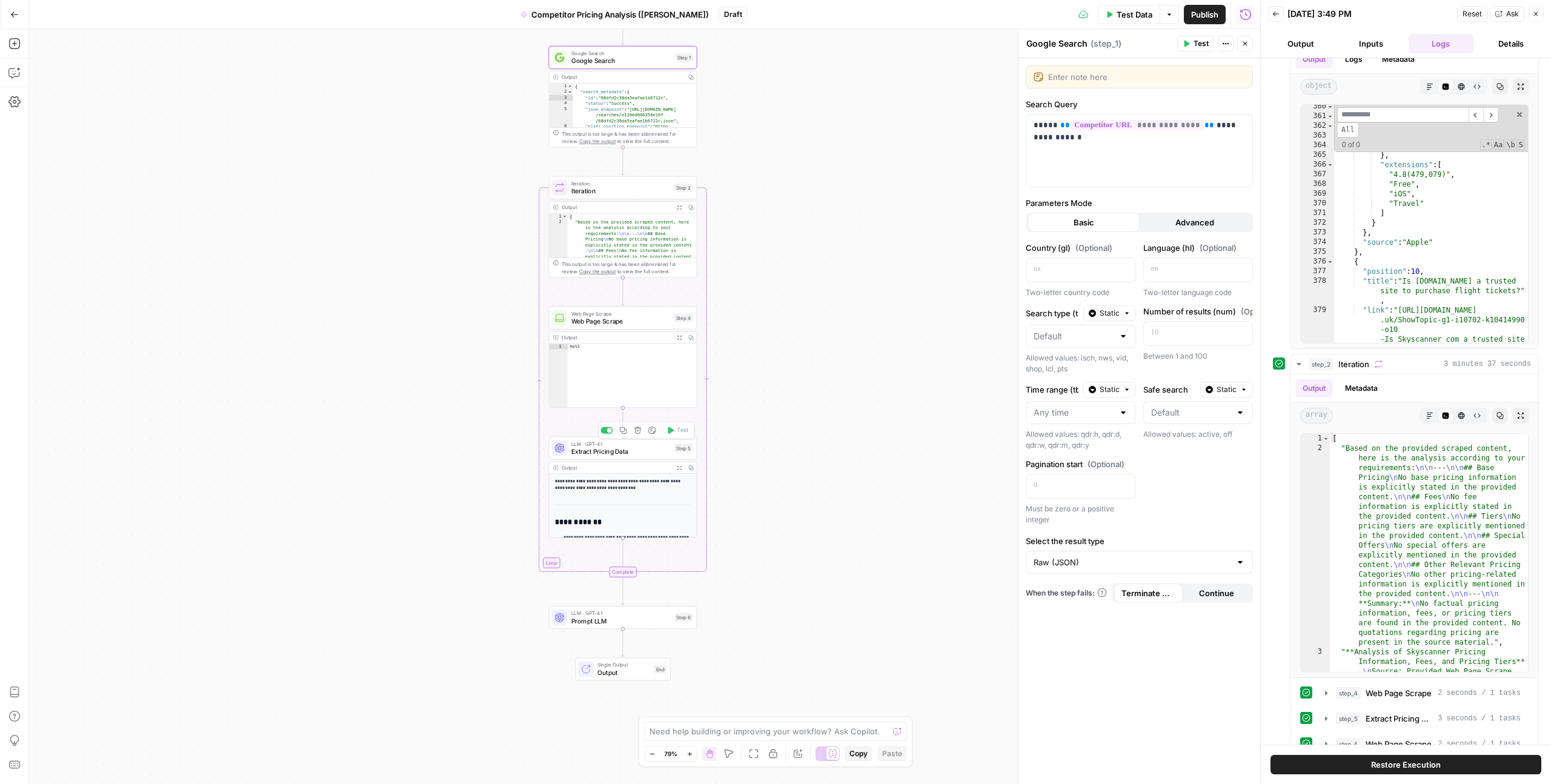
click at [629, 450] on span "Extract Pricing Data" at bounding box center [621, 452] width 99 height 10
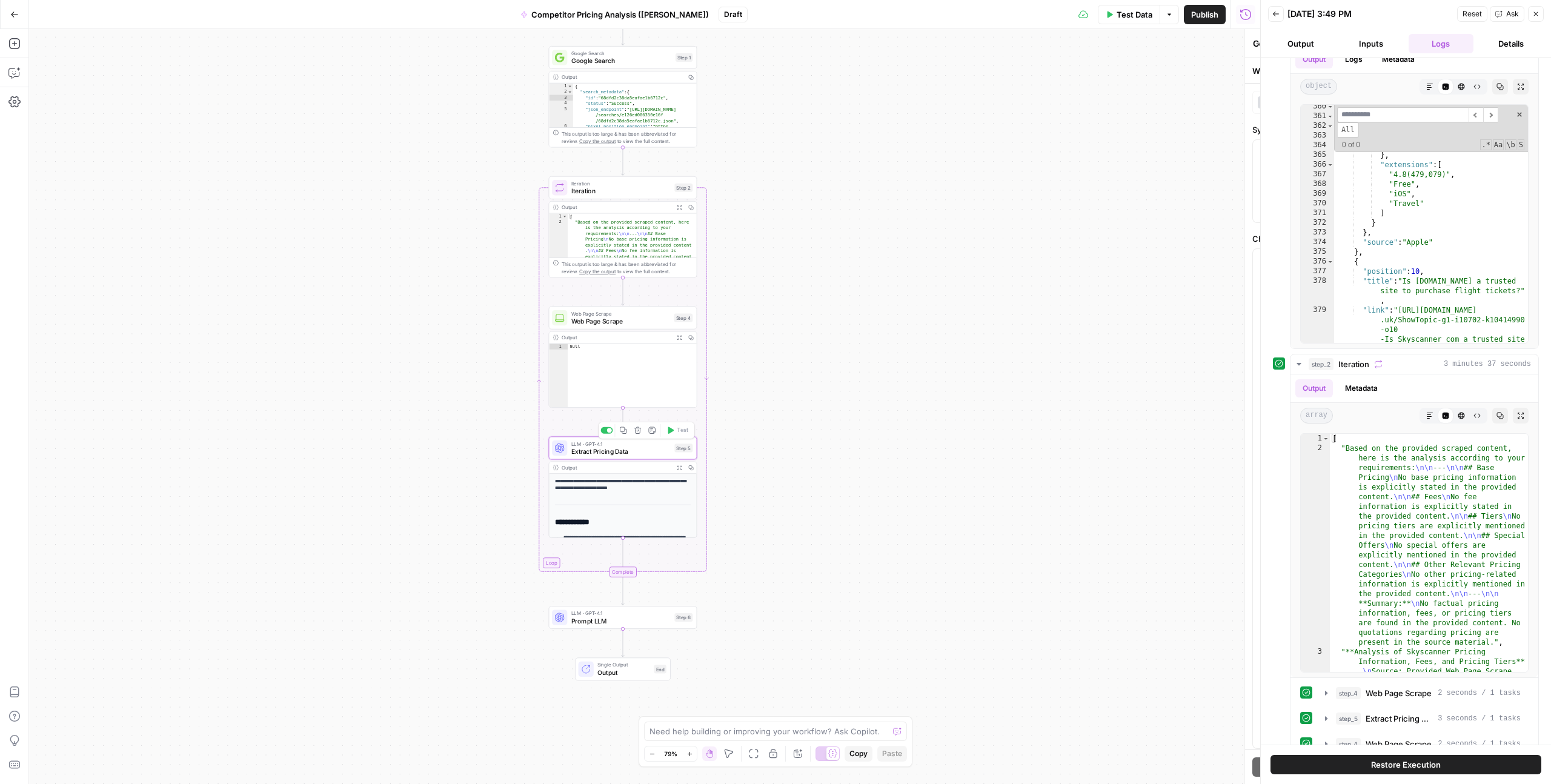
type textarea "Extract Pricing Data"
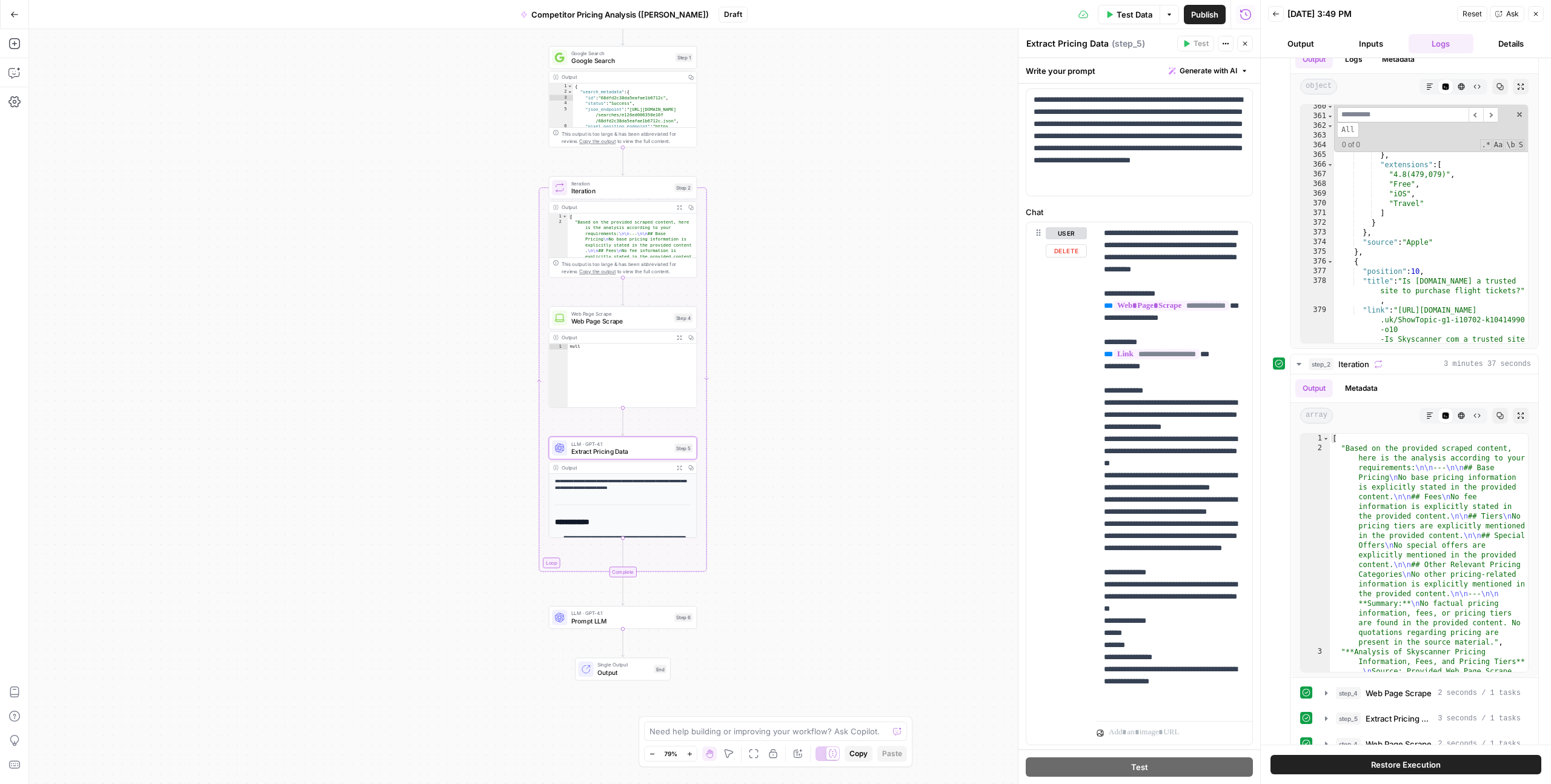
scroll to position [82, 0]
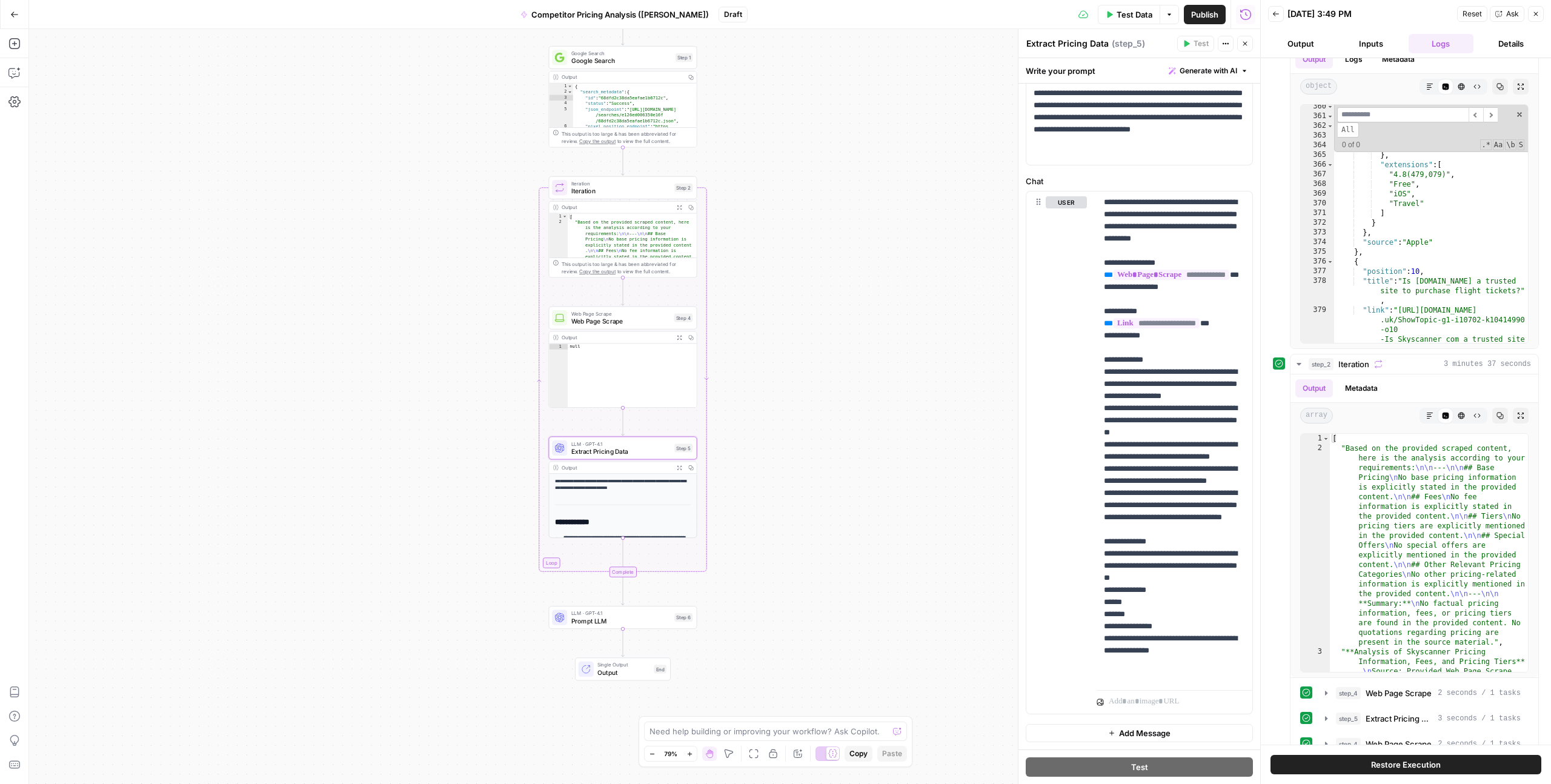
click at [1376, 39] on button "Inputs" at bounding box center [1372, 44] width 66 height 20
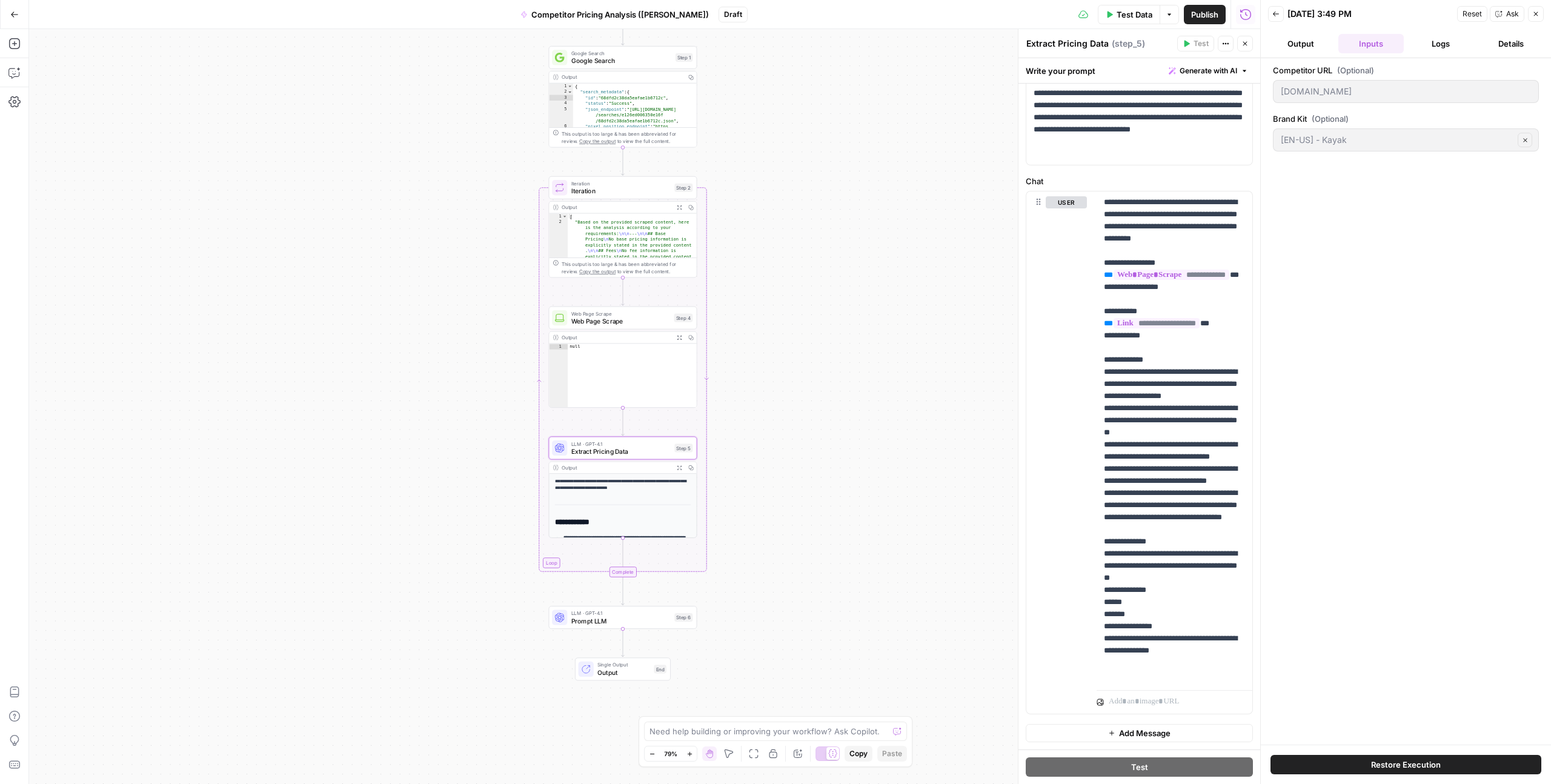
click at [1305, 38] on button "Output" at bounding box center [1301, 44] width 66 height 20
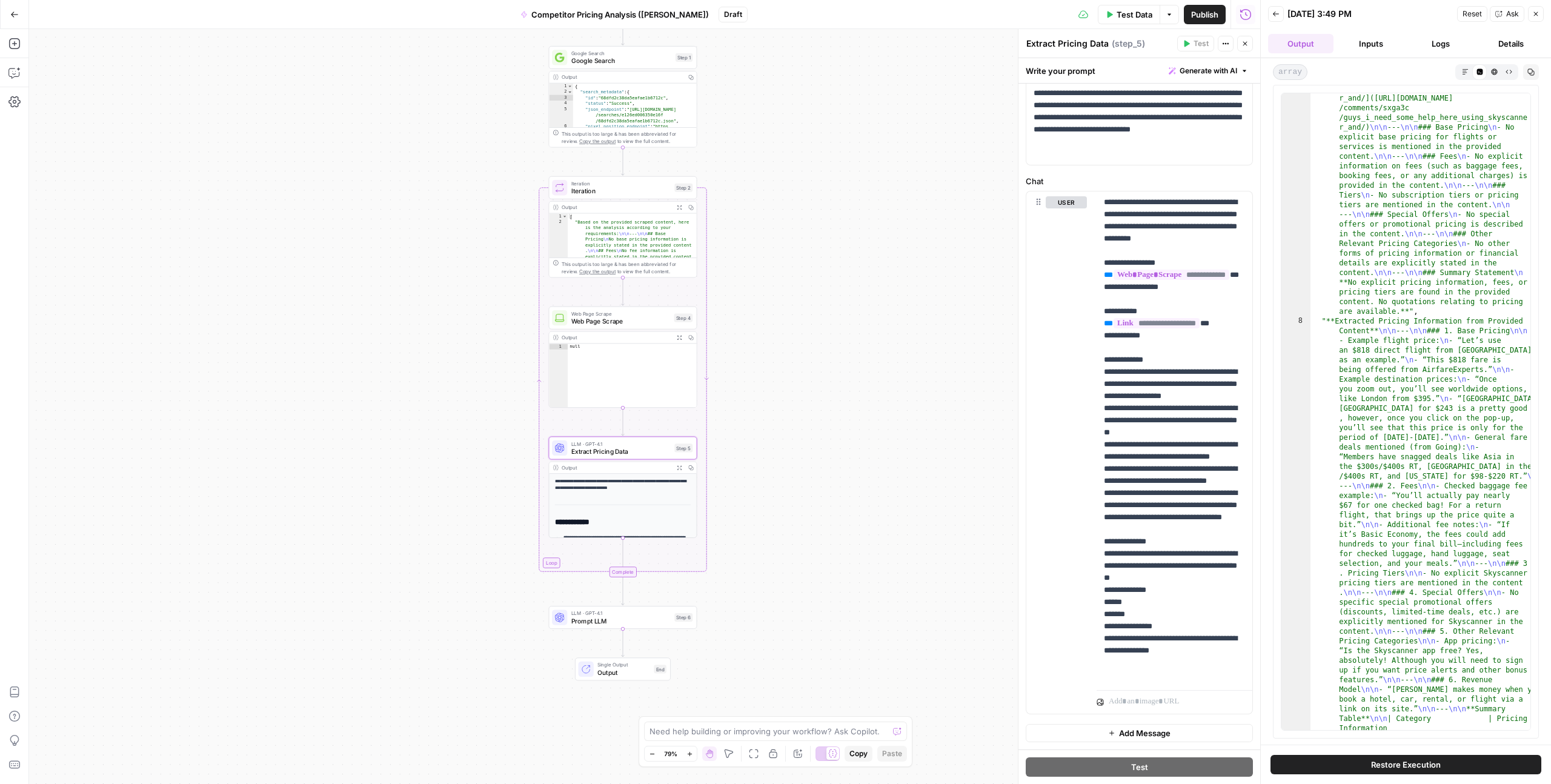
scroll to position [2645, 0]
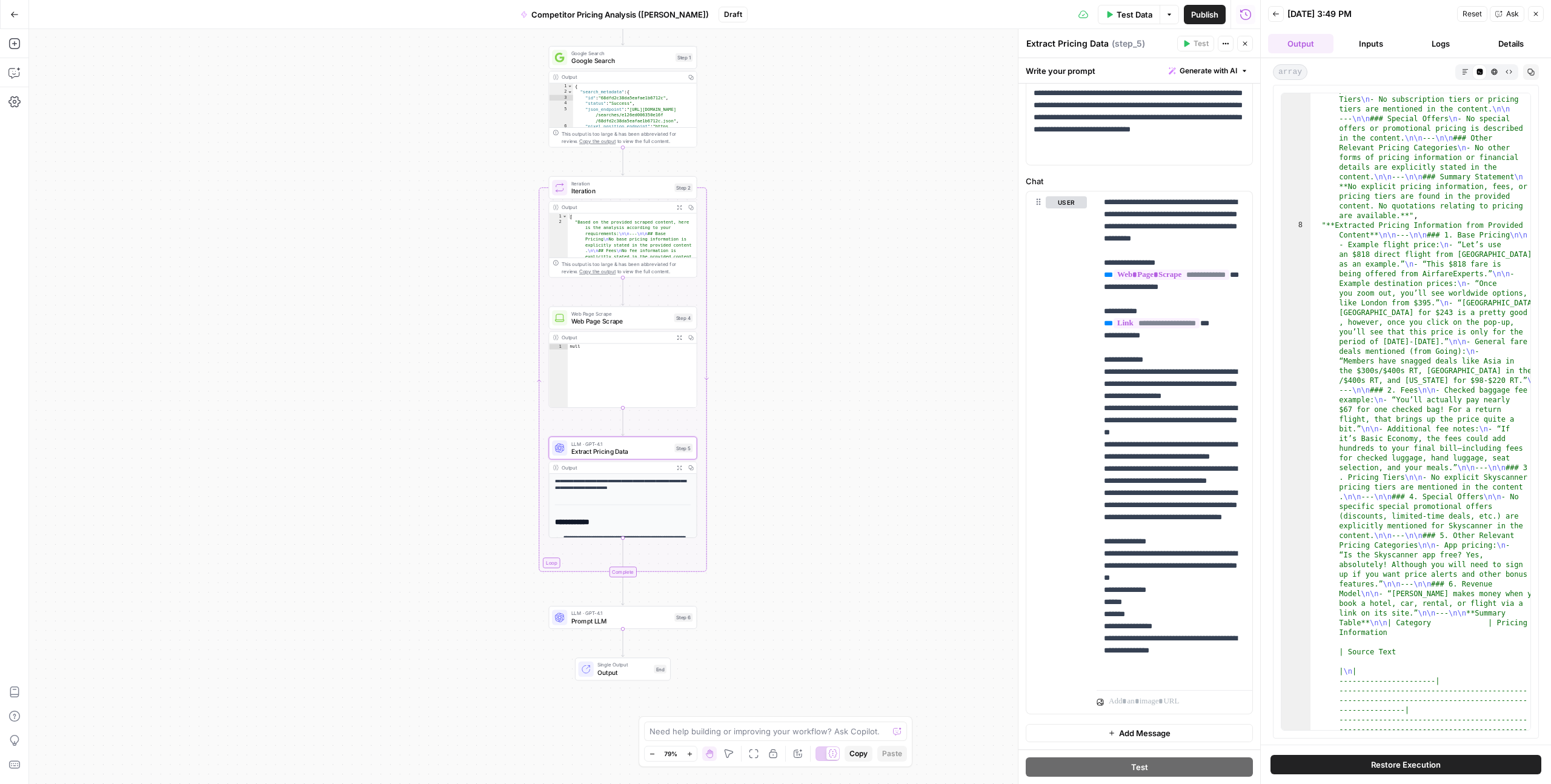
click at [875, 455] on div "**********" at bounding box center [645, 406] width 1231 height 755
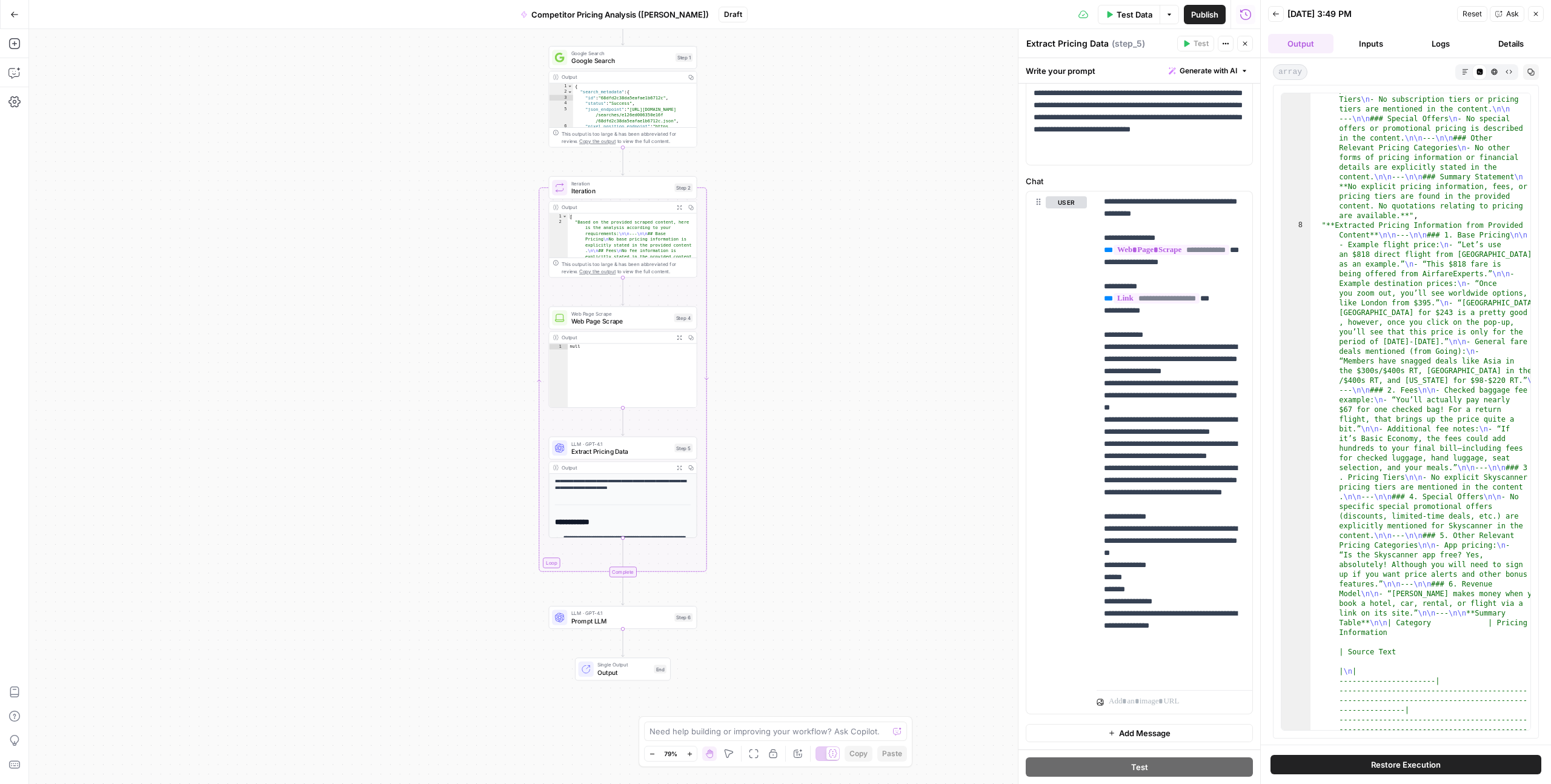
scroll to position [37, 0]
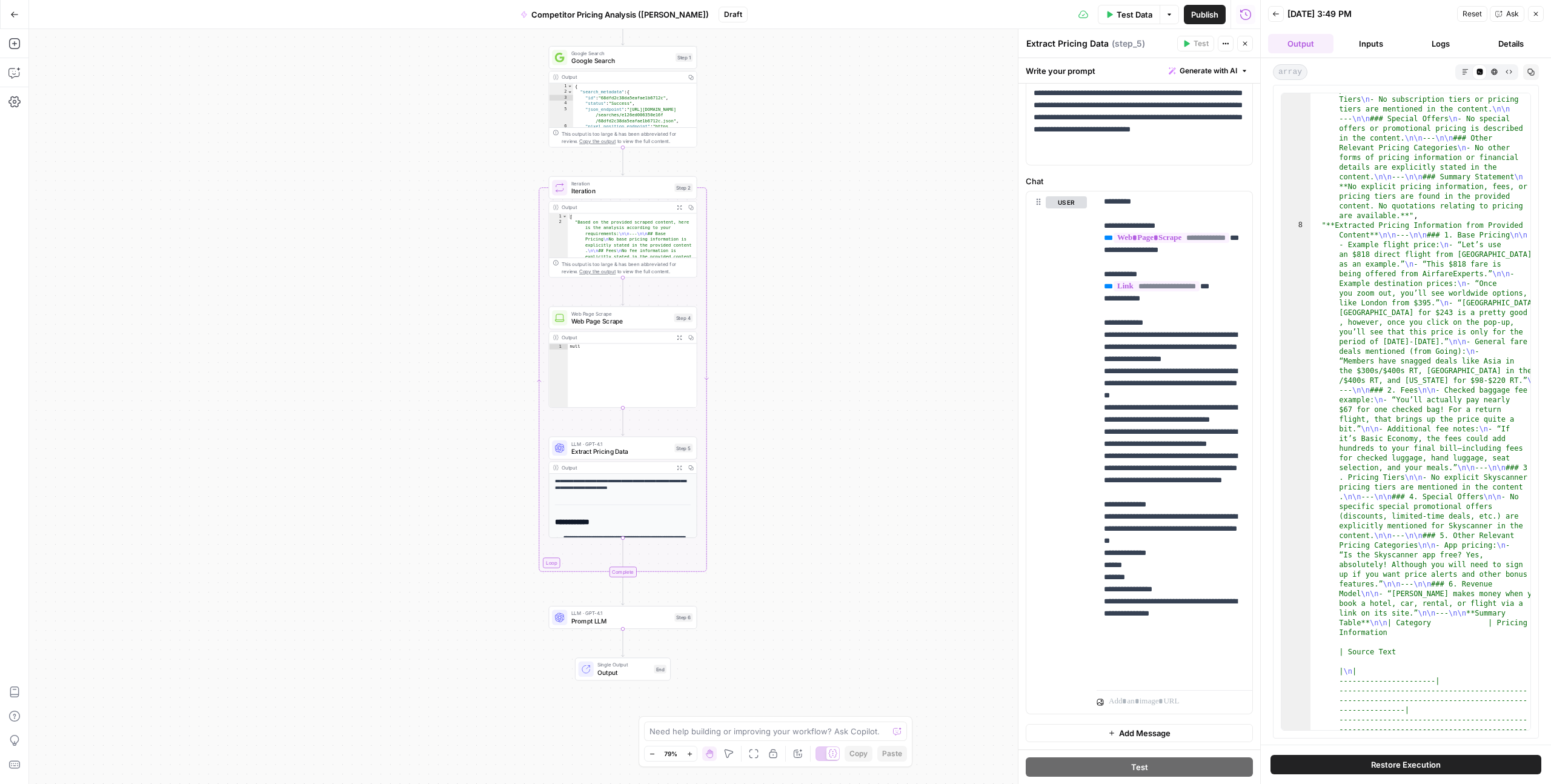
click at [614, 57] on span "Google Search" at bounding box center [622, 61] width 101 height 10
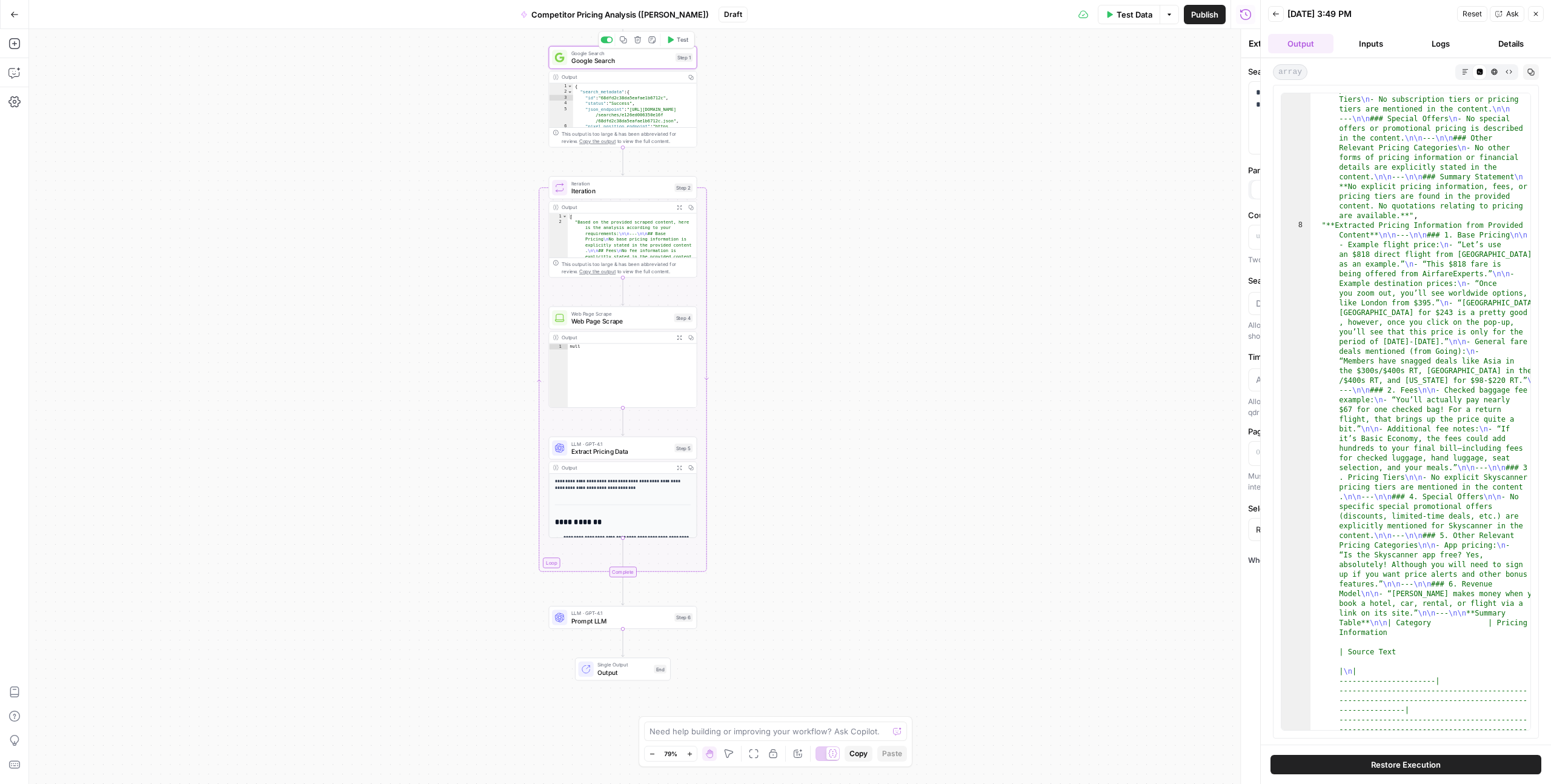
type textarea "Google Search"
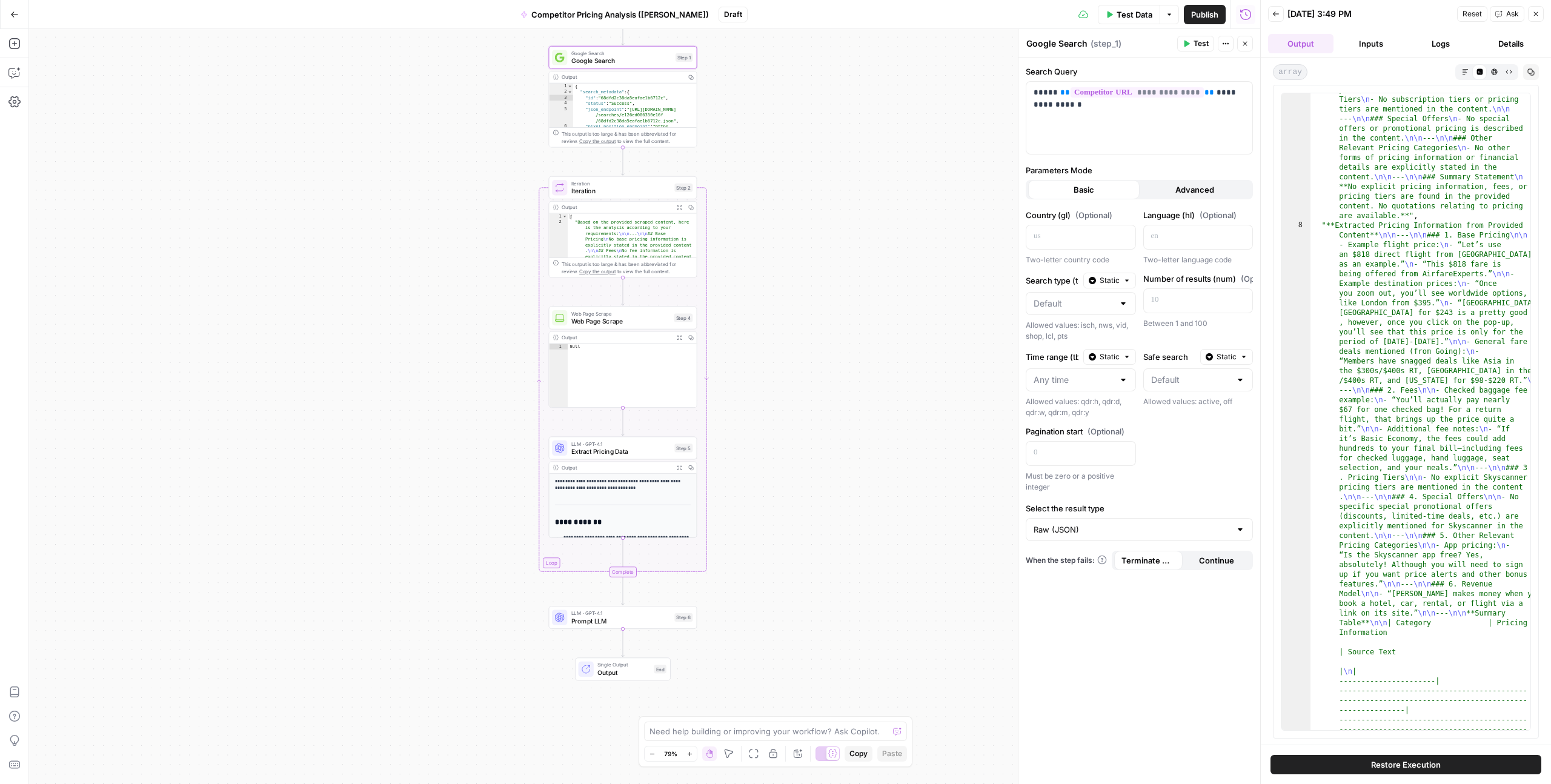
click at [1187, 184] on span "Advanced" at bounding box center [1195, 189] width 39 height 12
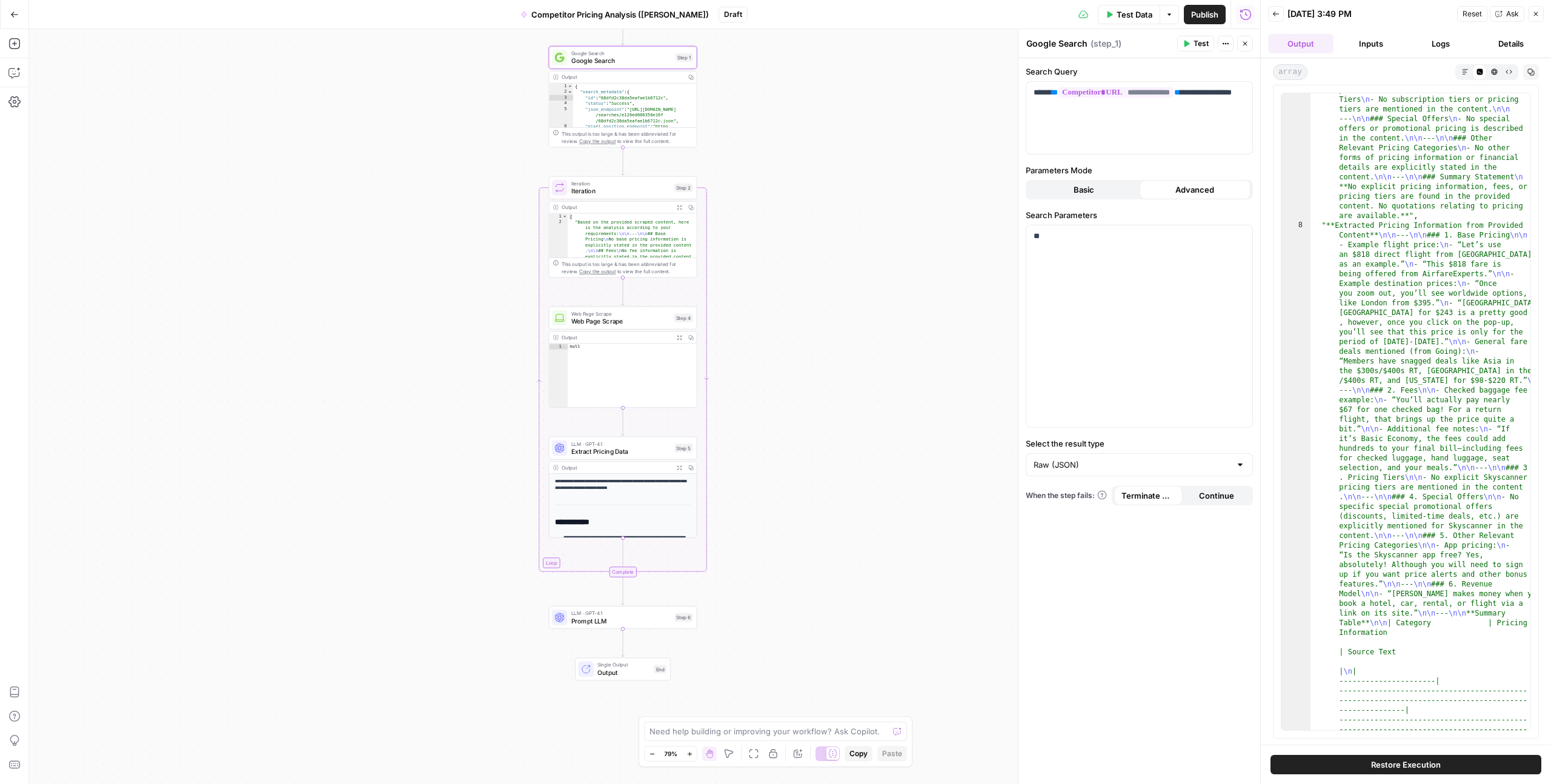
click at [1159, 161] on div "**********" at bounding box center [1140, 421] width 242 height 726
click at [1158, 91] on span "**********" at bounding box center [1116, 92] width 115 height 10
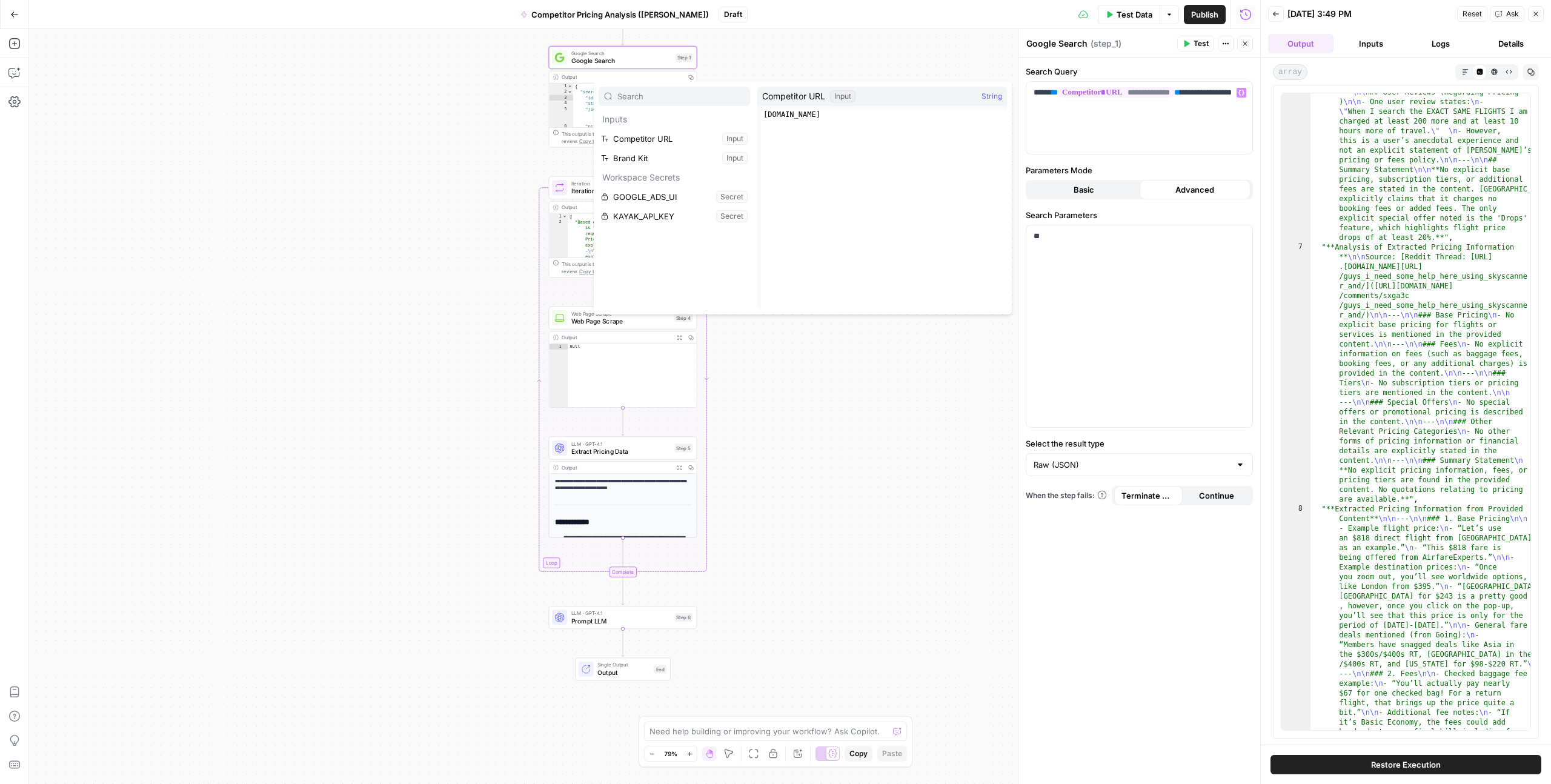
scroll to position [2362, 0]
click at [1095, 91] on span "**********" at bounding box center [1116, 92] width 115 height 10
click at [1094, 103] on p "**********" at bounding box center [1139, 98] width 212 height 24
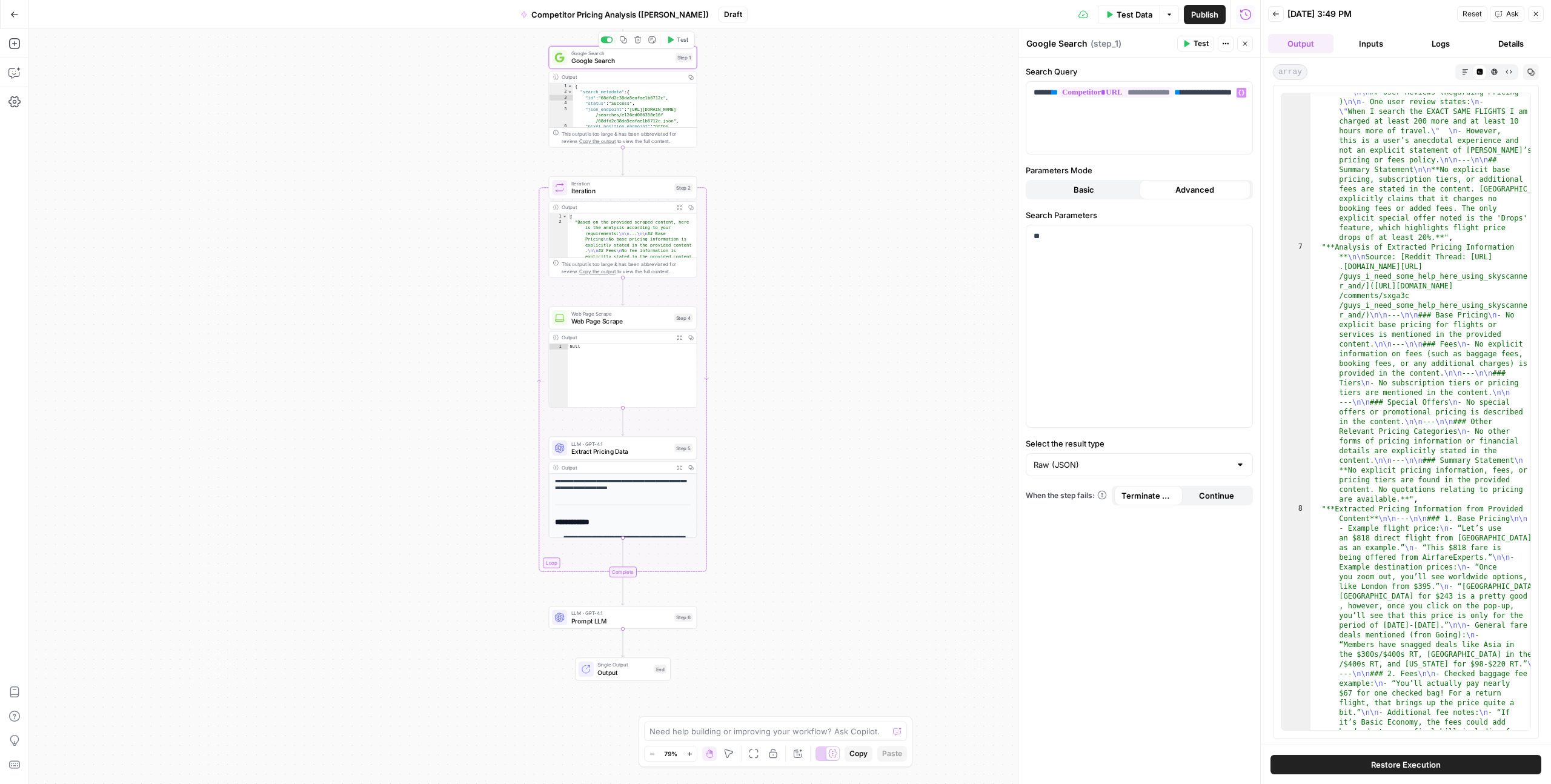
click at [623, 57] on span "Google Search" at bounding box center [622, 61] width 101 height 10
click at [622, 62] on span "Google Search" at bounding box center [622, 61] width 101 height 10
click at [1371, 48] on button "Inputs" at bounding box center [1372, 44] width 66 height 20
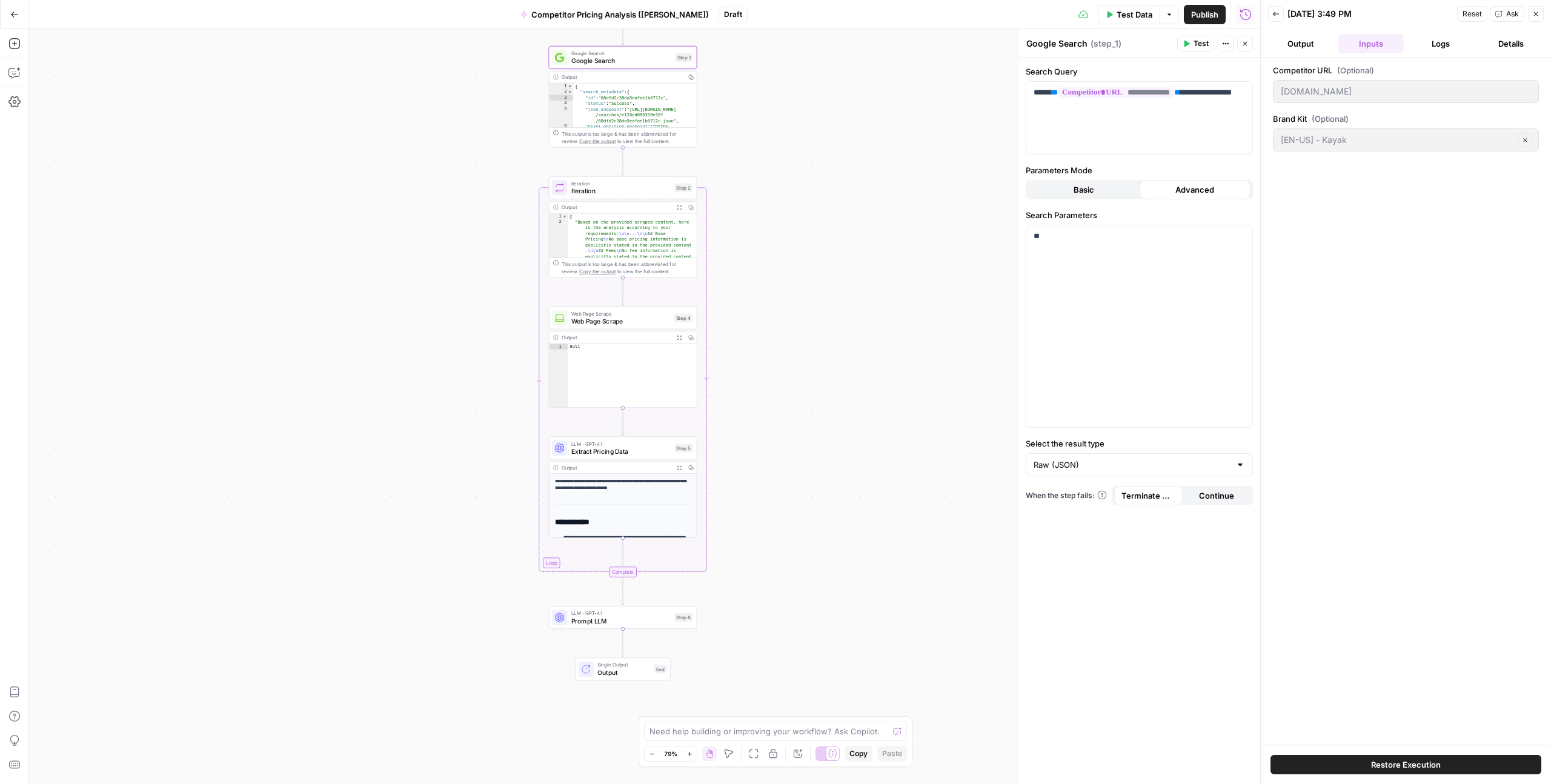
click at [1302, 44] on button "Output" at bounding box center [1301, 44] width 66 height 20
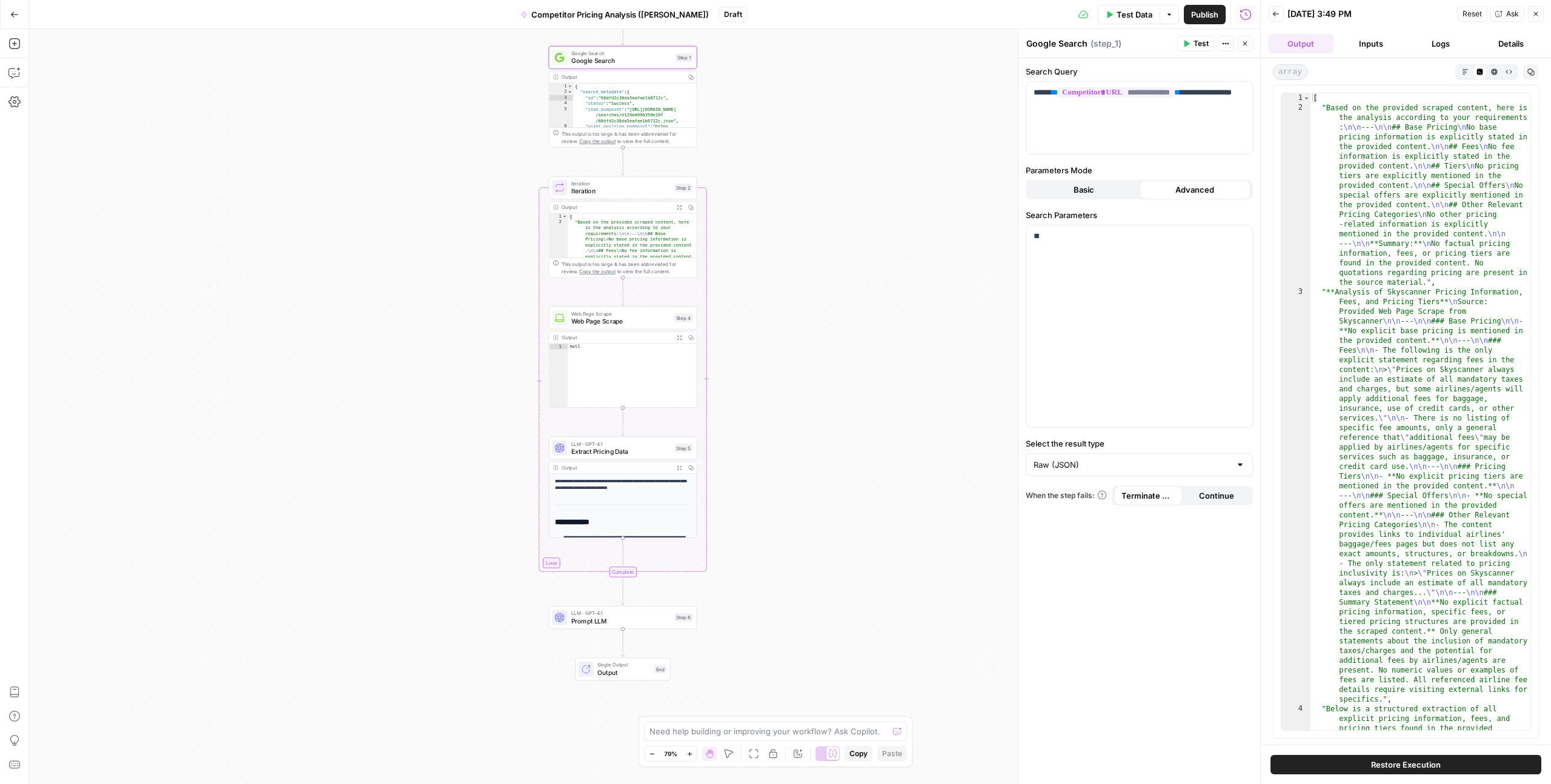
click at [1247, 44] on icon "button" at bounding box center [1245, 43] width 7 height 7
click at [627, 62] on span "Google Search" at bounding box center [622, 61] width 101 height 10
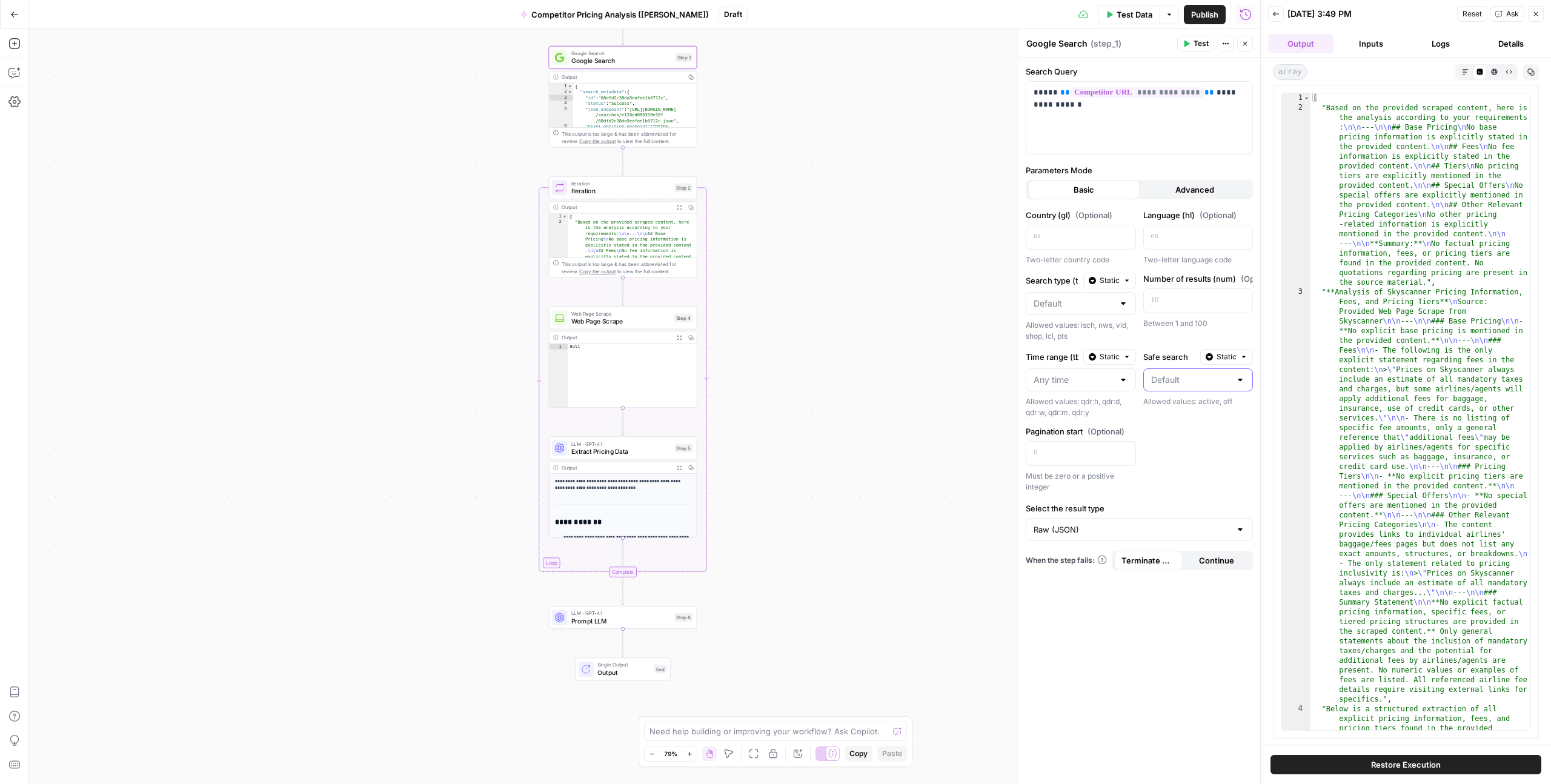
click at [1185, 376] on input "Safe search" at bounding box center [1191, 379] width 80 height 12
click at [1228, 359] on span "Static" at bounding box center [1226, 357] width 20 height 11
click at [1230, 487] on div "Country (gl) (Optional) Two-letter country code Language (hl) (Optional) Two-le…" at bounding box center [1139, 350] width 227 height 283
click at [1141, 188] on button "Advanced" at bounding box center [1196, 190] width 112 height 20
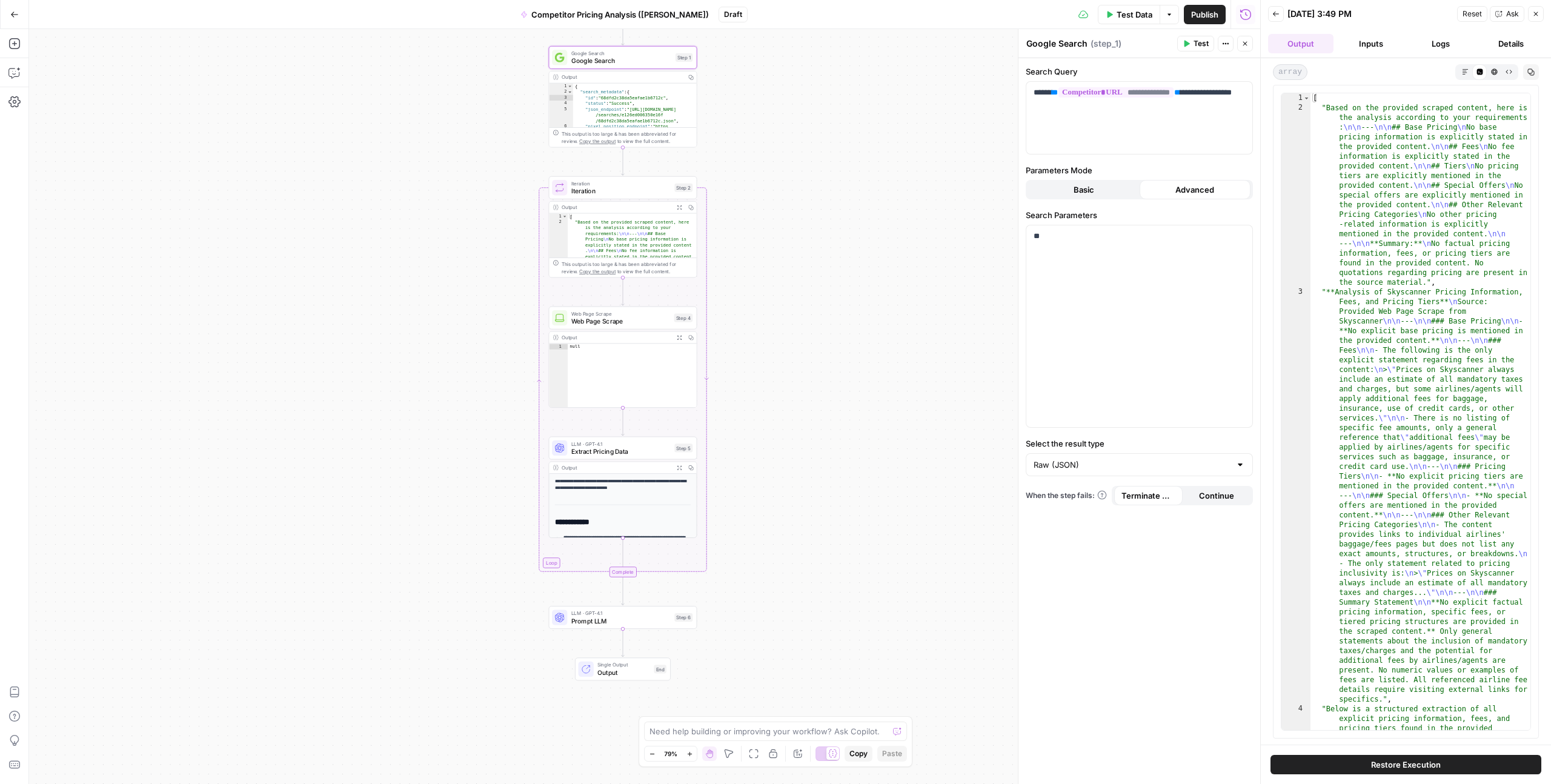
click at [1084, 196] on button "Basic" at bounding box center [1085, 190] width 112 height 20
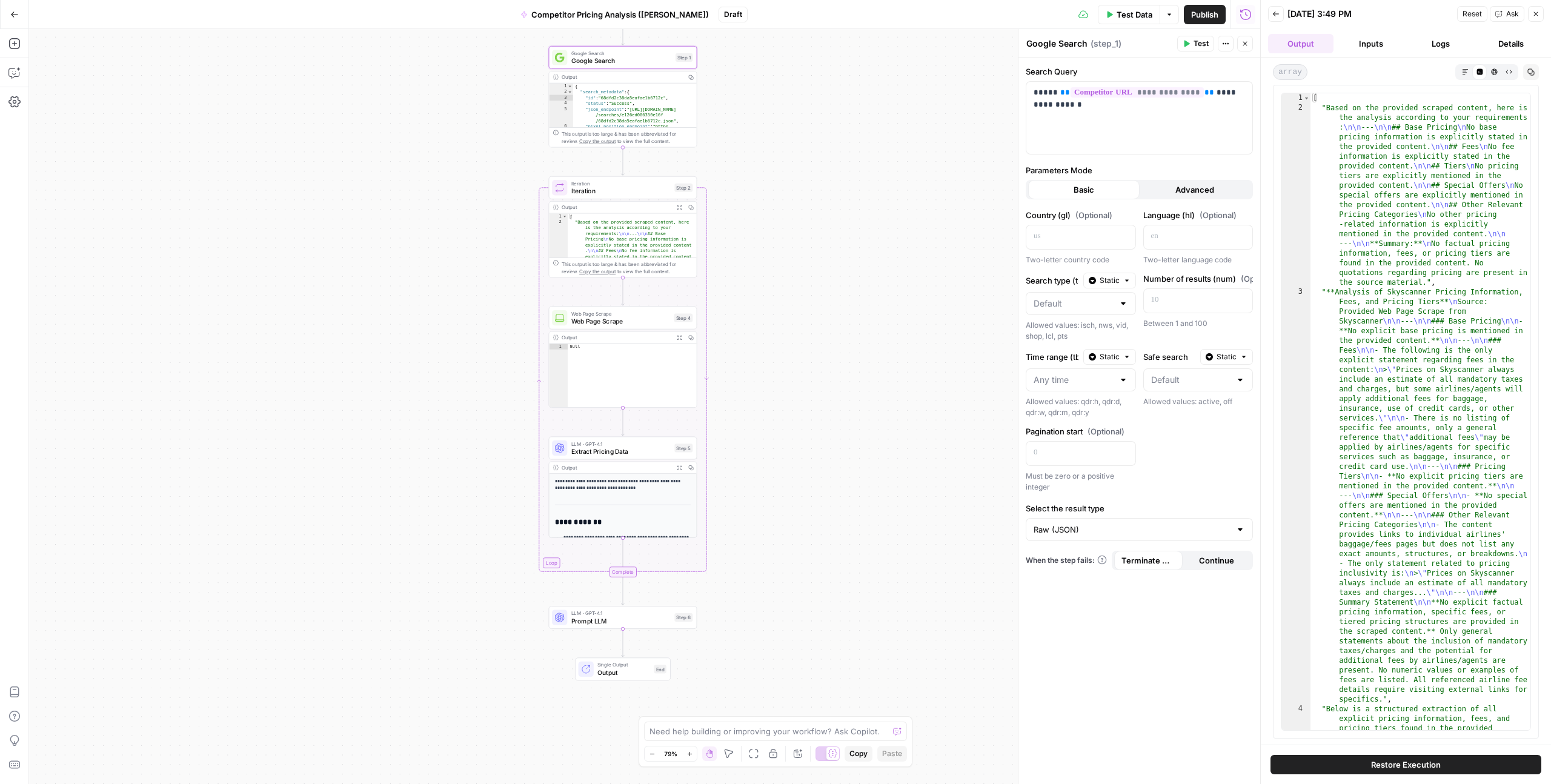
click at [1120, 305] on div at bounding box center [1124, 303] width 10 height 12
click at [1121, 305] on div at bounding box center [1124, 303] width 10 height 12
click at [1143, 615] on div "**********" at bounding box center [1140, 421] width 242 height 726
click at [1179, 194] on span "Advanced" at bounding box center [1195, 189] width 39 height 12
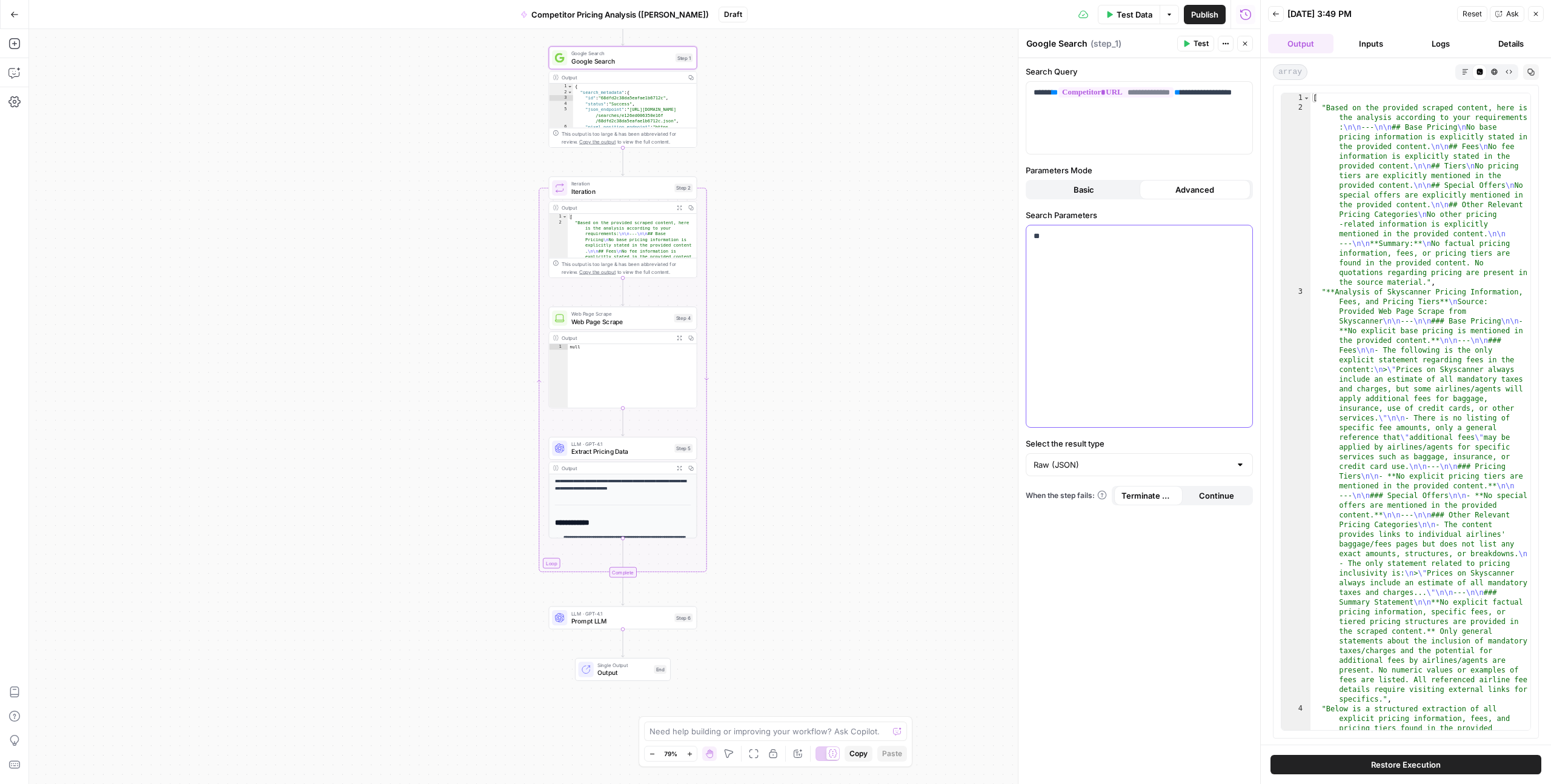
click at [1166, 262] on div "**" at bounding box center [1140, 326] width 226 height 202
click at [1078, 114] on div "**********" at bounding box center [1140, 117] width 226 height 72
drag, startPoint x: 1196, startPoint y: 95, endPoint x: 1226, endPoint y: 99, distance: 30.3
click at [1226, 99] on p "**********" at bounding box center [1139, 98] width 212 height 24
click at [615, 450] on span "Extract Pricing Data" at bounding box center [621, 452] width 99 height 10
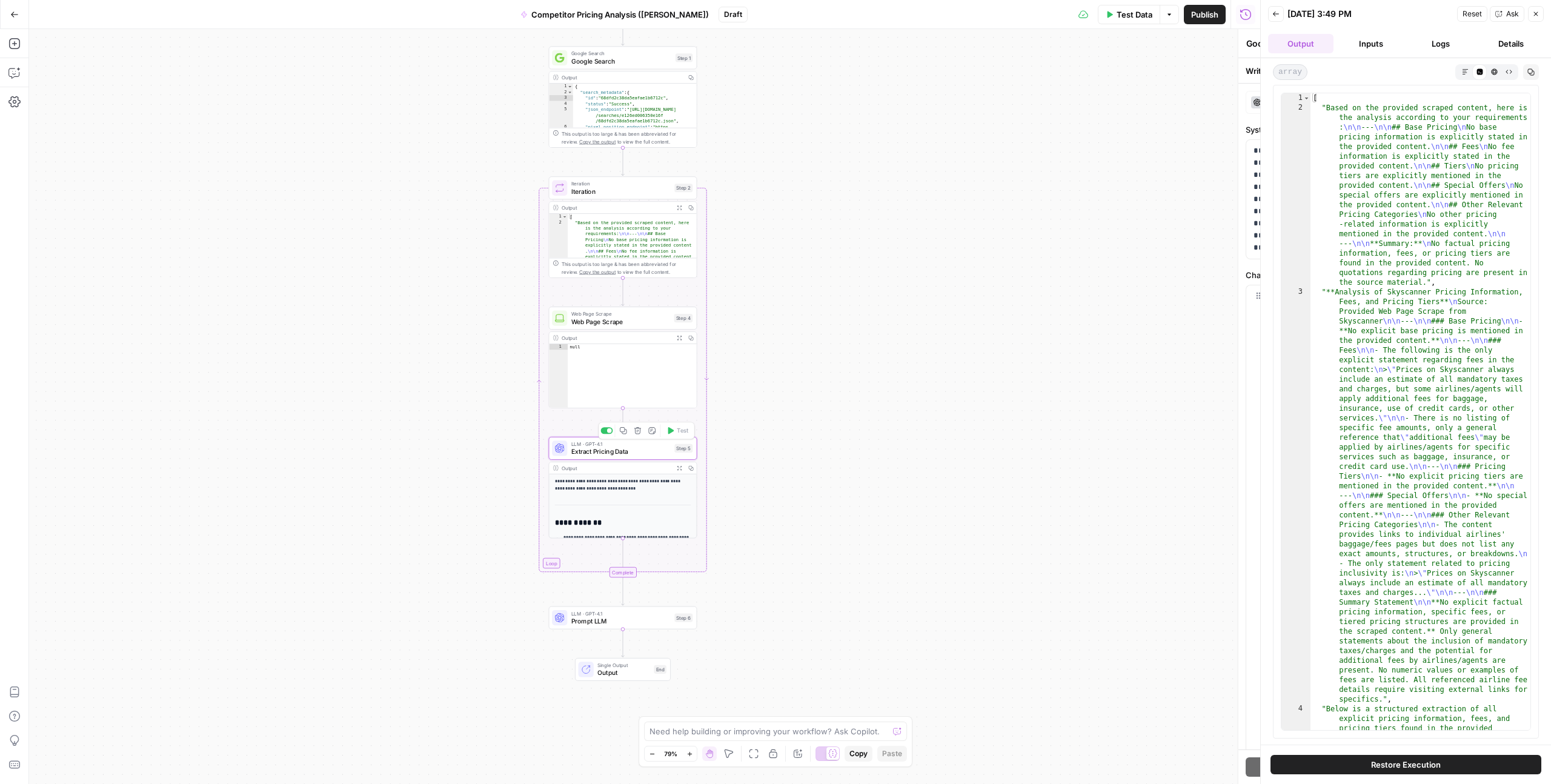
type textarea "Extract Pricing Data"
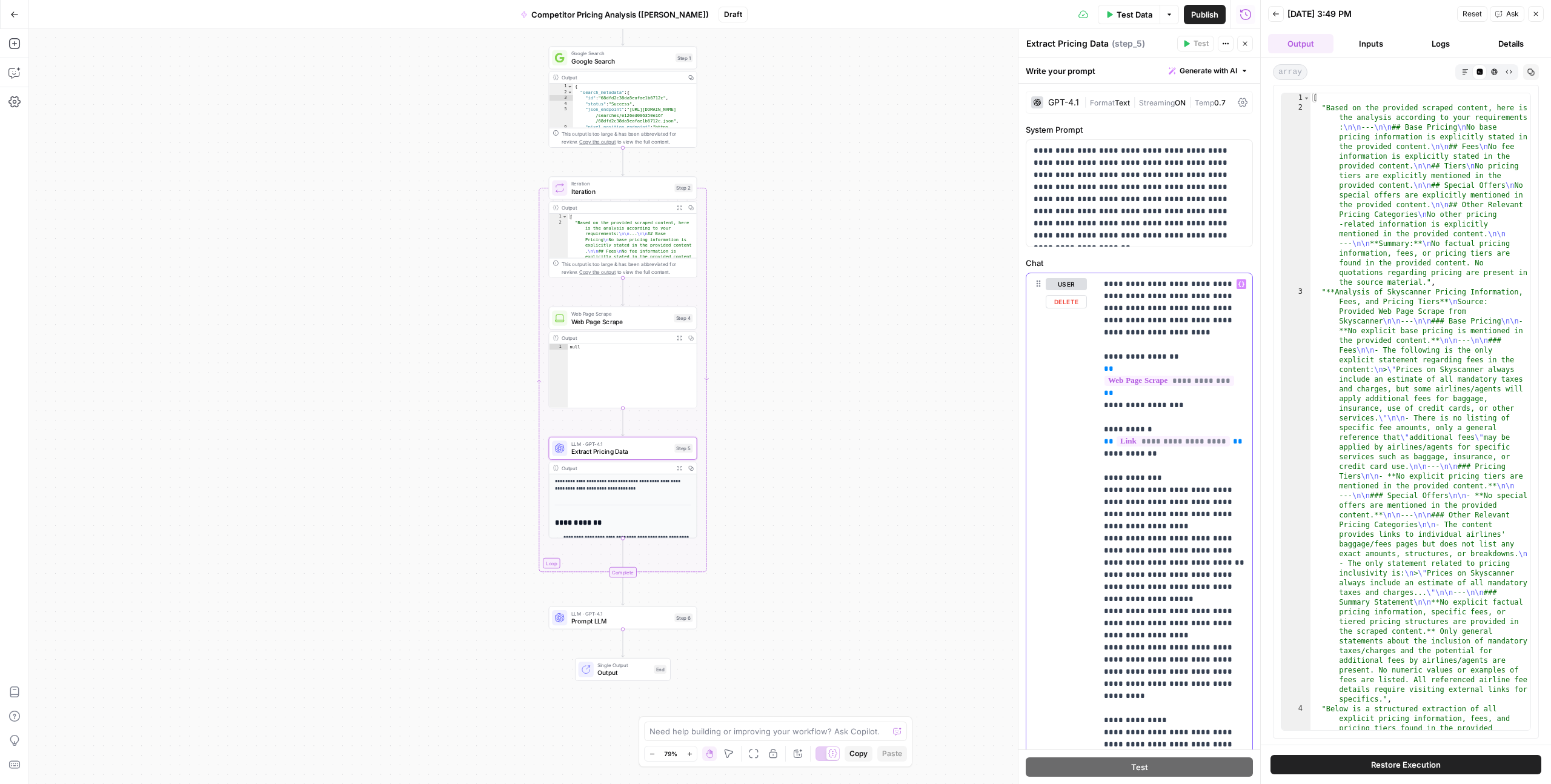
click at [1134, 379] on p "**********" at bounding box center [1175, 538] width 141 height 521
click at [1154, 379] on p "**********" at bounding box center [1175, 538] width 141 height 521
click at [1171, 379] on p "**********" at bounding box center [1175, 538] width 141 height 521
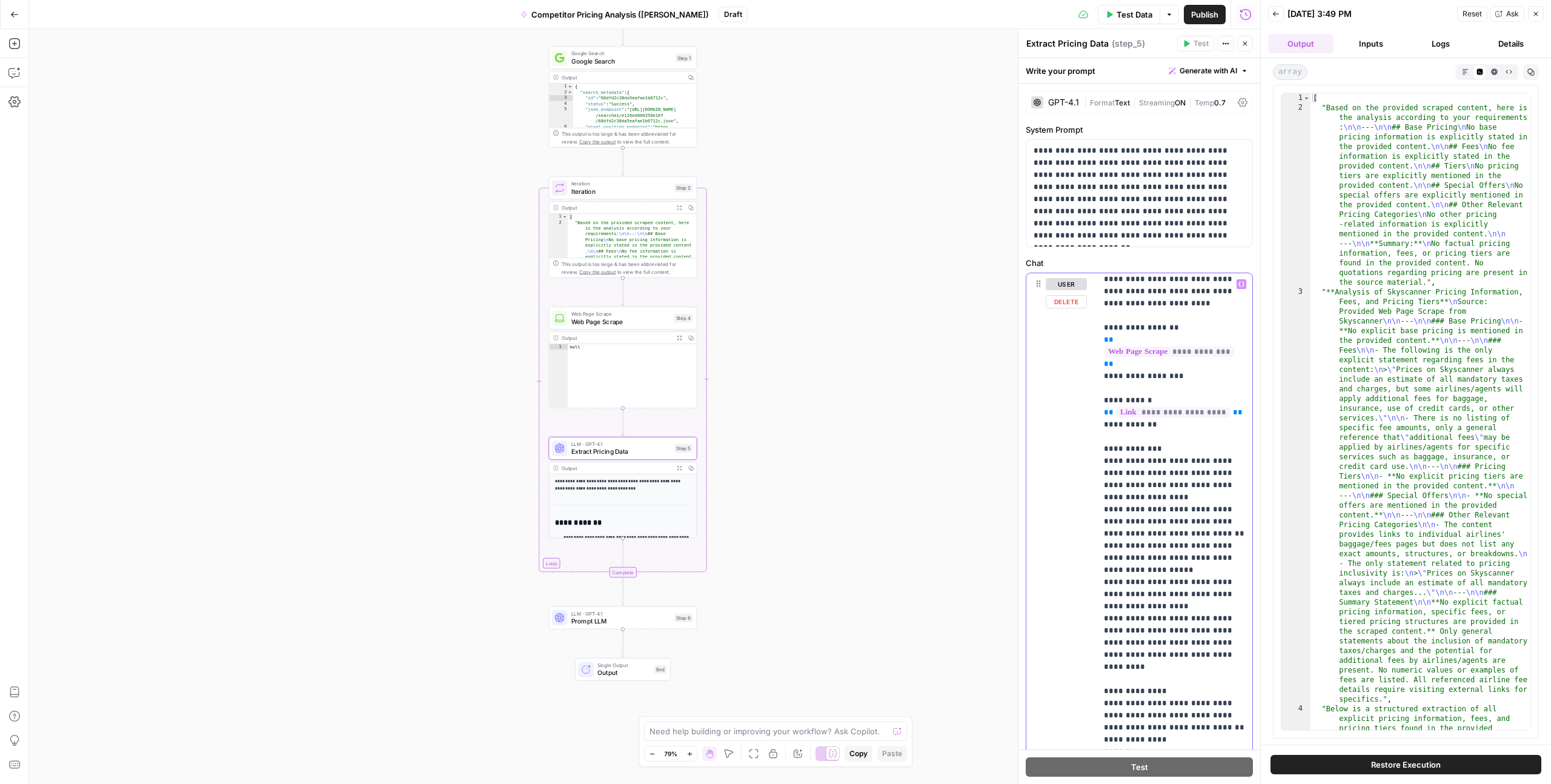
scroll to position [37, 0]
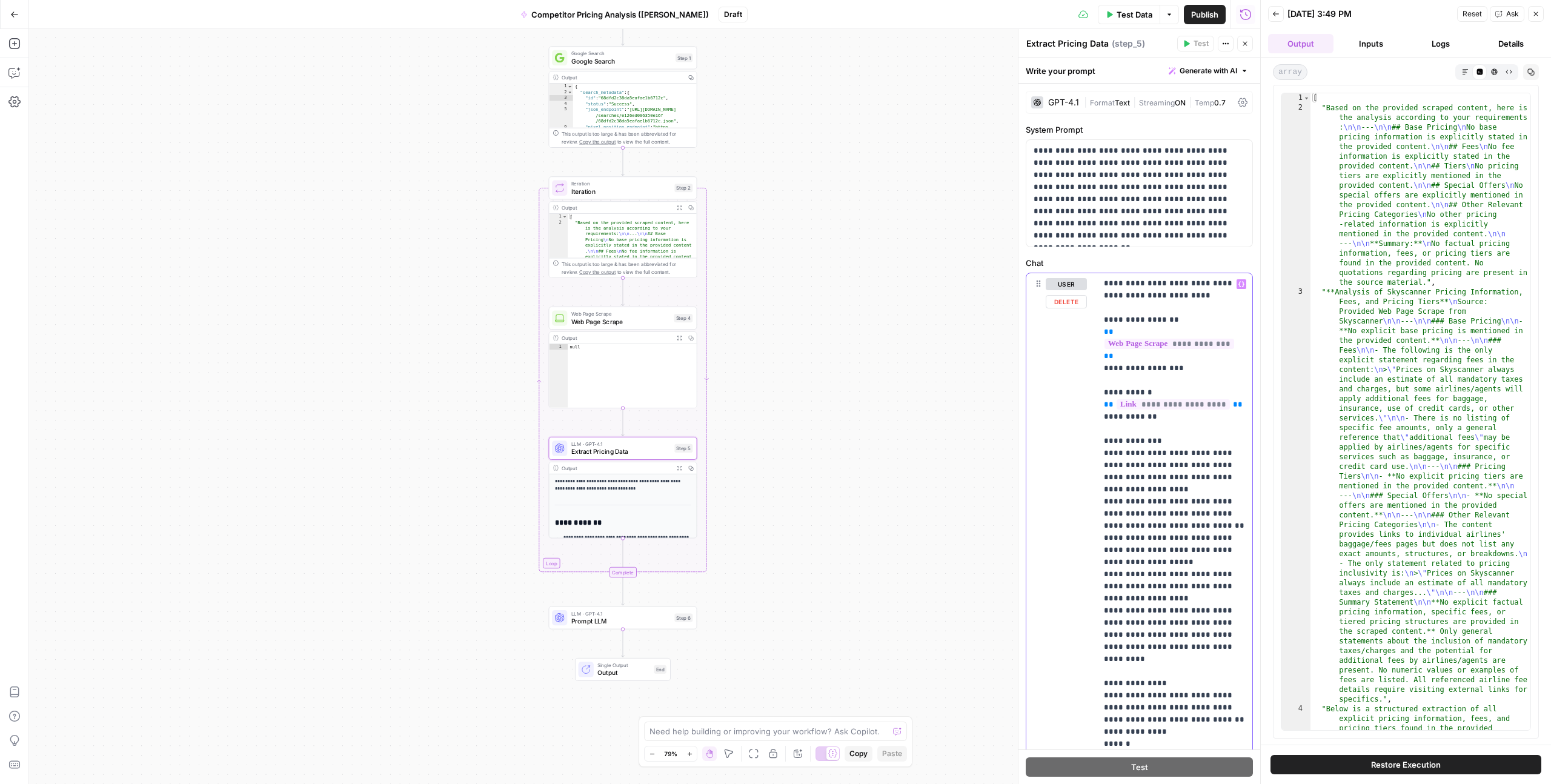
click at [1162, 392] on p "**********" at bounding box center [1175, 501] width 141 height 521
click at [1117, 438] on p "**********" at bounding box center [1175, 501] width 141 height 521
click at [1112, 442] on p "**********" at bounding box center [1175, 501] width 141 height 521
click at [1112, 465] on p "**********" at bounding box center [1175, 501] width 141 height 521
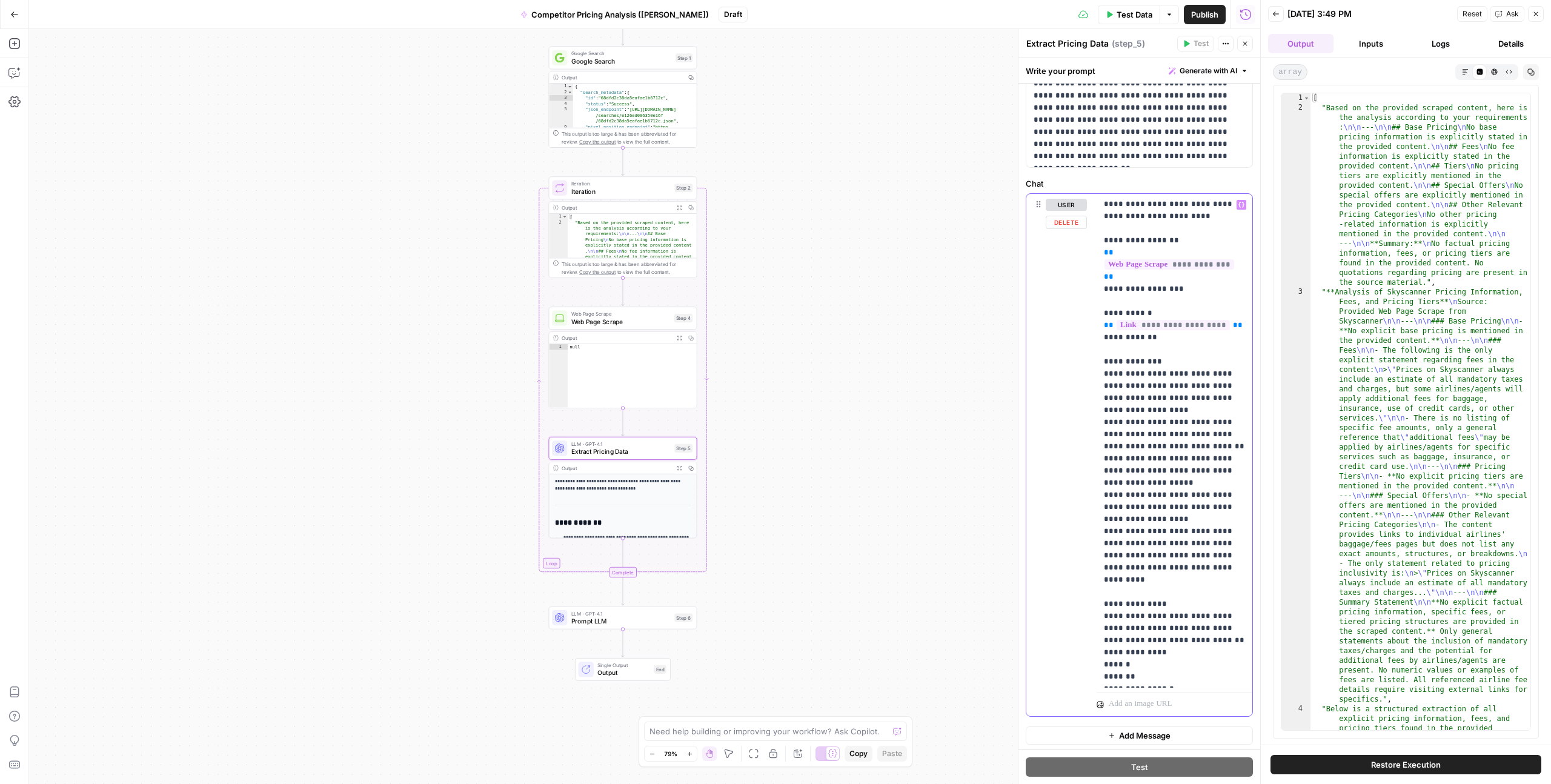
scroll to position [82, 0]
click at [618, 671] on span "Output" at bounding box center [624, 673] width 52 height 10
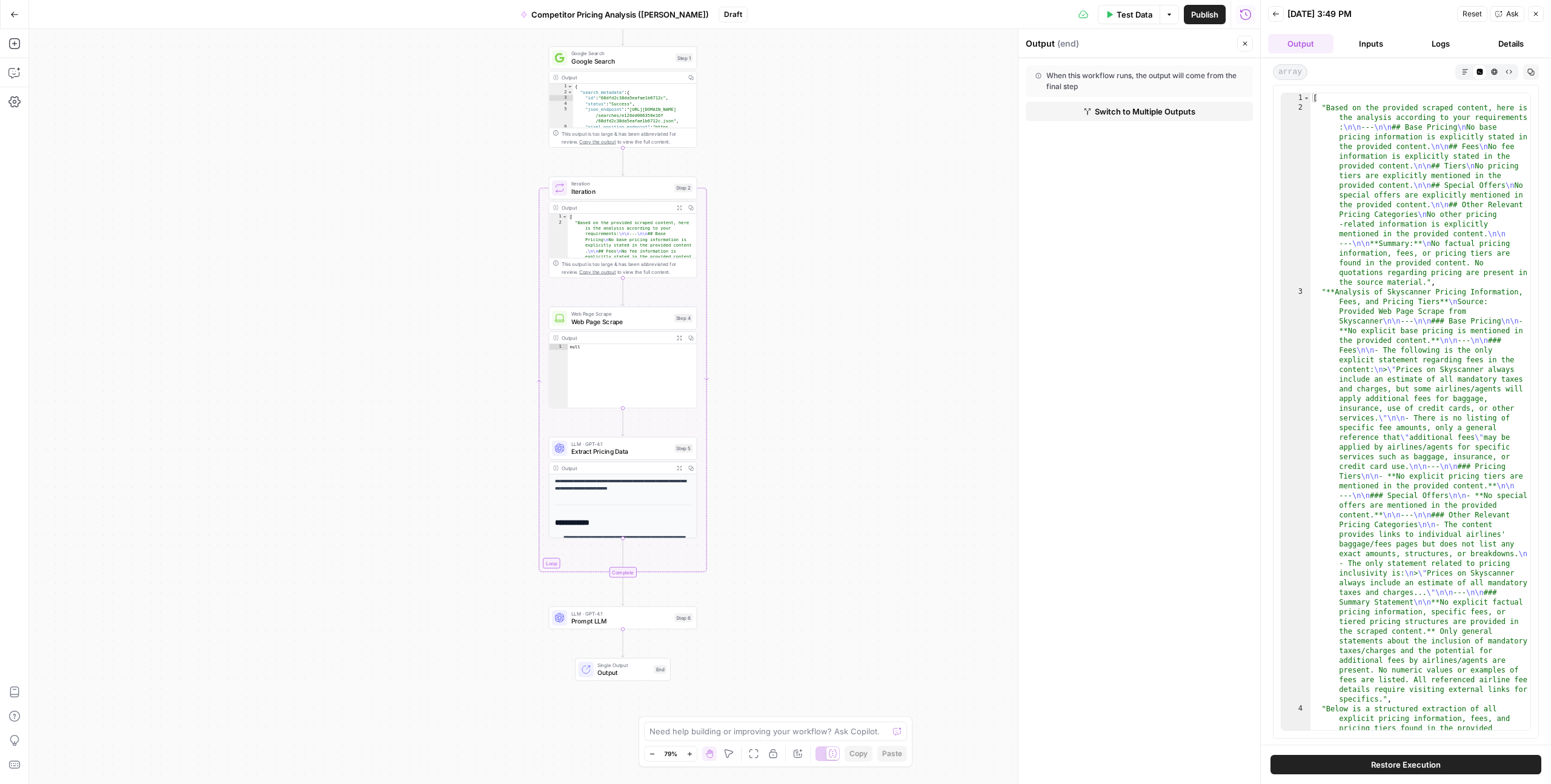
click at [1372, 44] on button "Inputs" at bounding box center [1372, 44] width 66 height 20
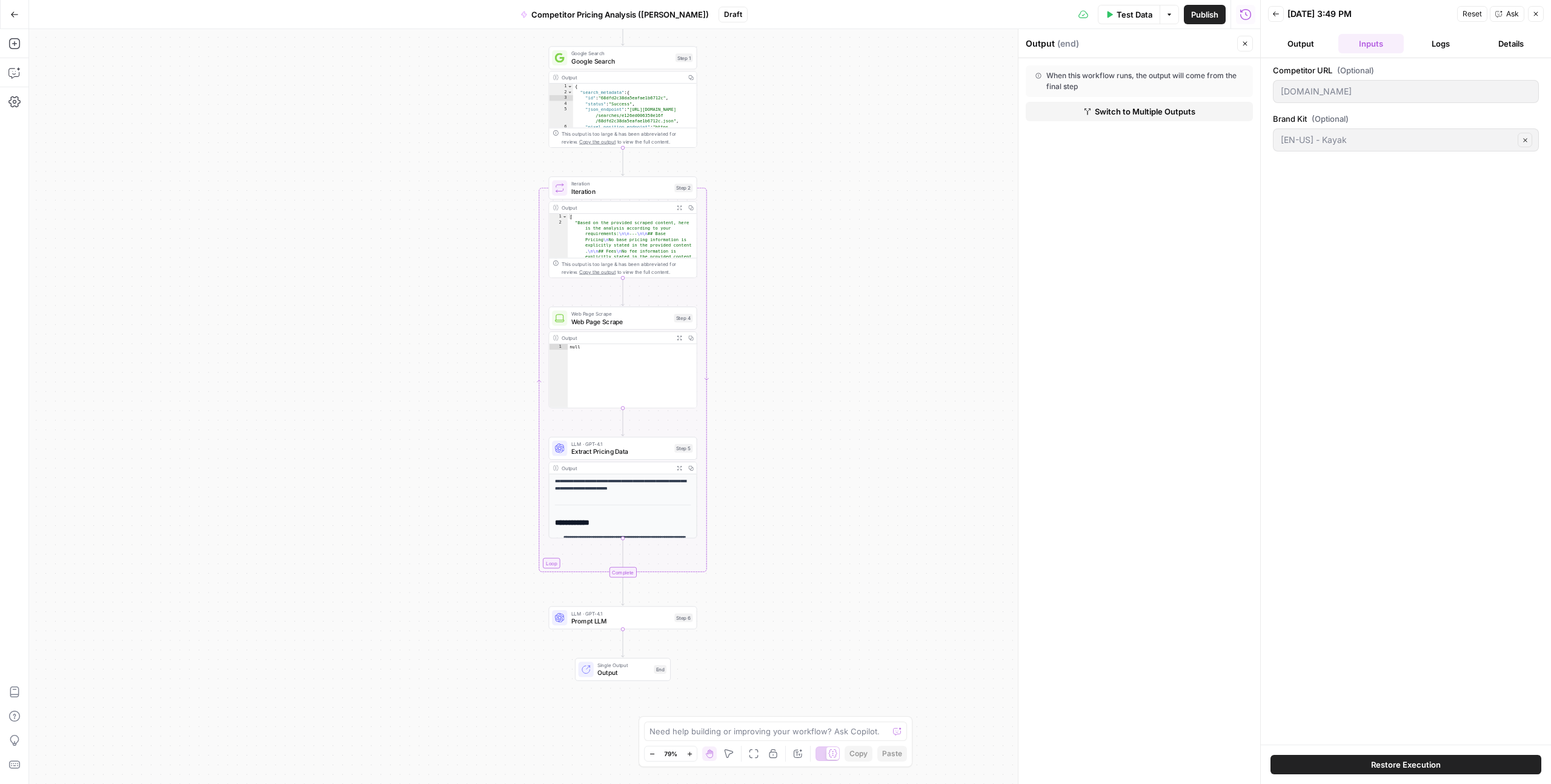
click at [1318, 44] on button "Output" at bounding box center [1301, 44] width 66 height 20
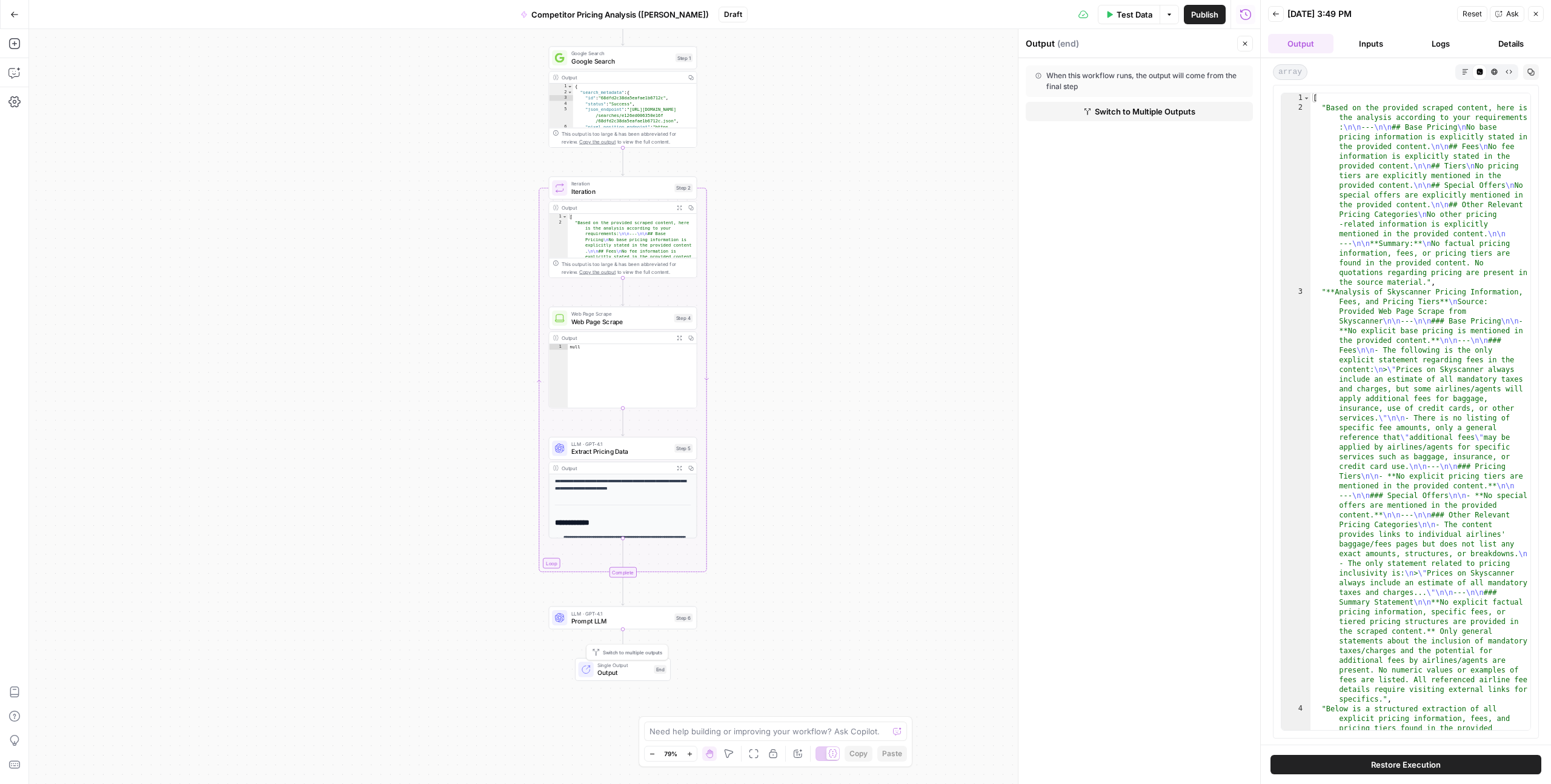
click at [629, 671] on span "Output" at bounding box center [624, 673] width 52 height 10
click at [640, 616] on span "Prompt LLM" at bounding box center [621, 621] width 99 height 10
type textarea "Prompt LLM"
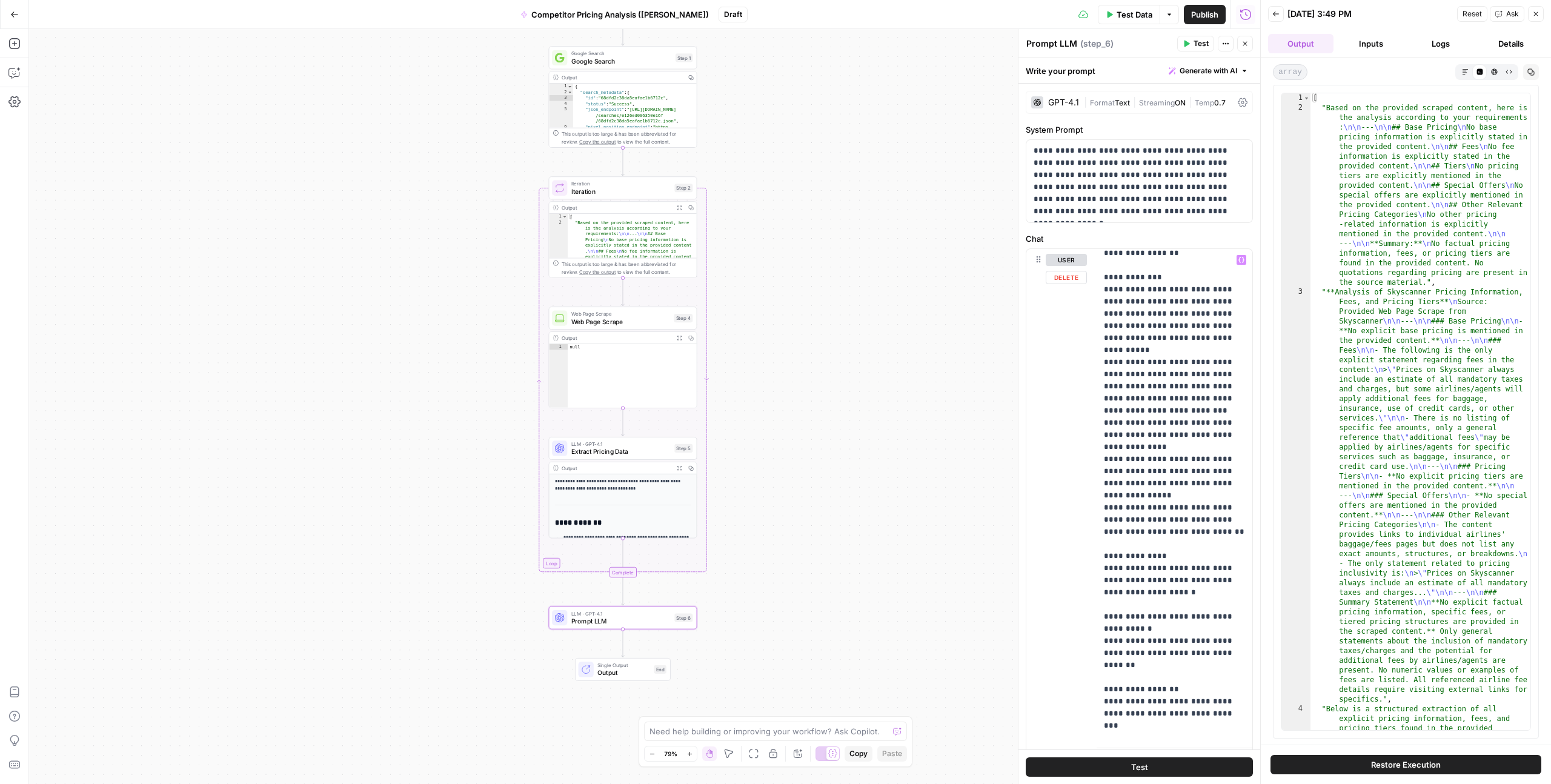
scroll to position [413, 0]
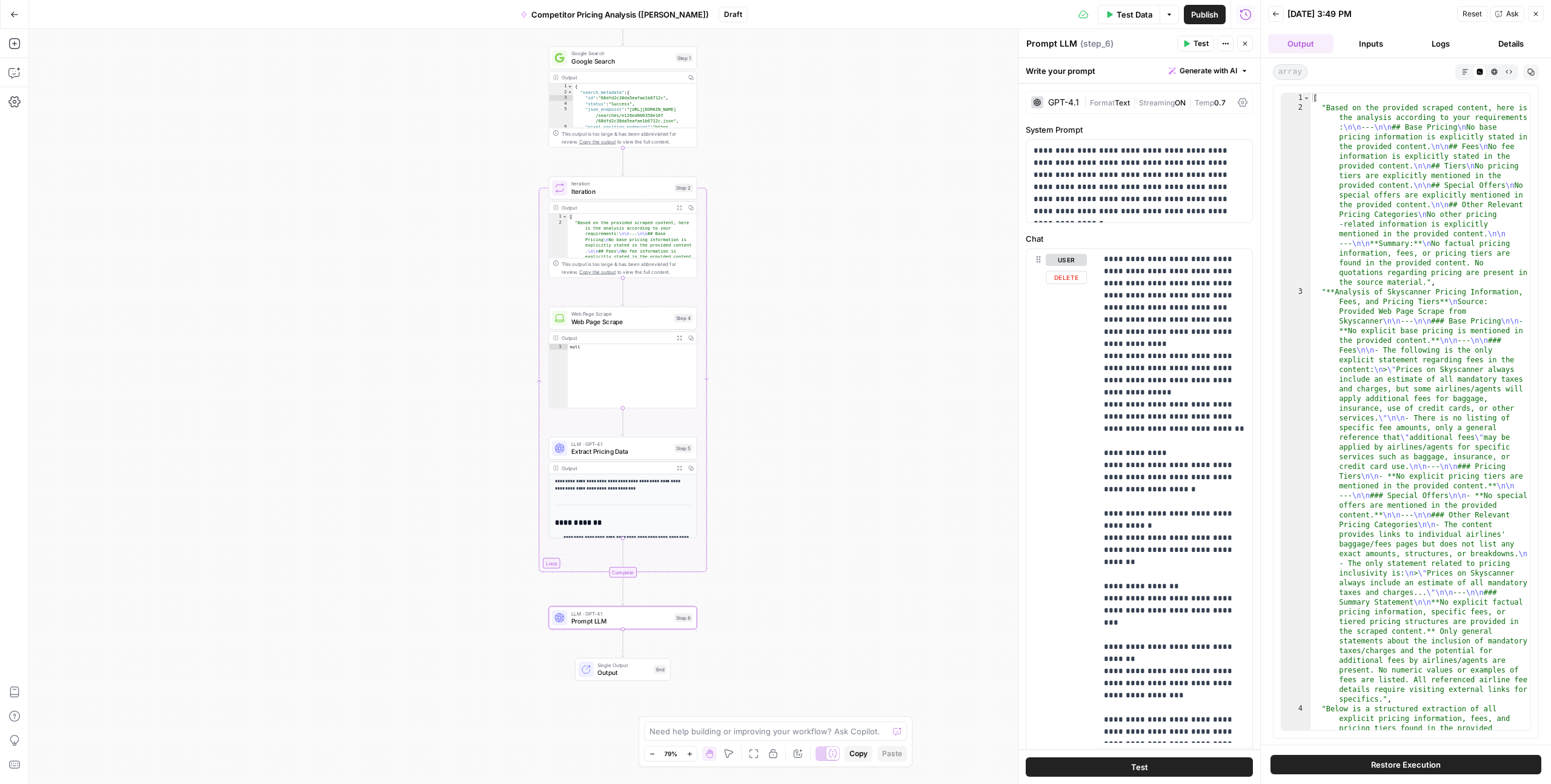
click at [997, 501] on div "**********" at bounding box center [645, 406] width 1231 height 755
click at [605, 66] on div "Google Search Google Search Step 1 Copy step Delete step Add Note Test" at bounding box center [623, 57] width 149 height 23
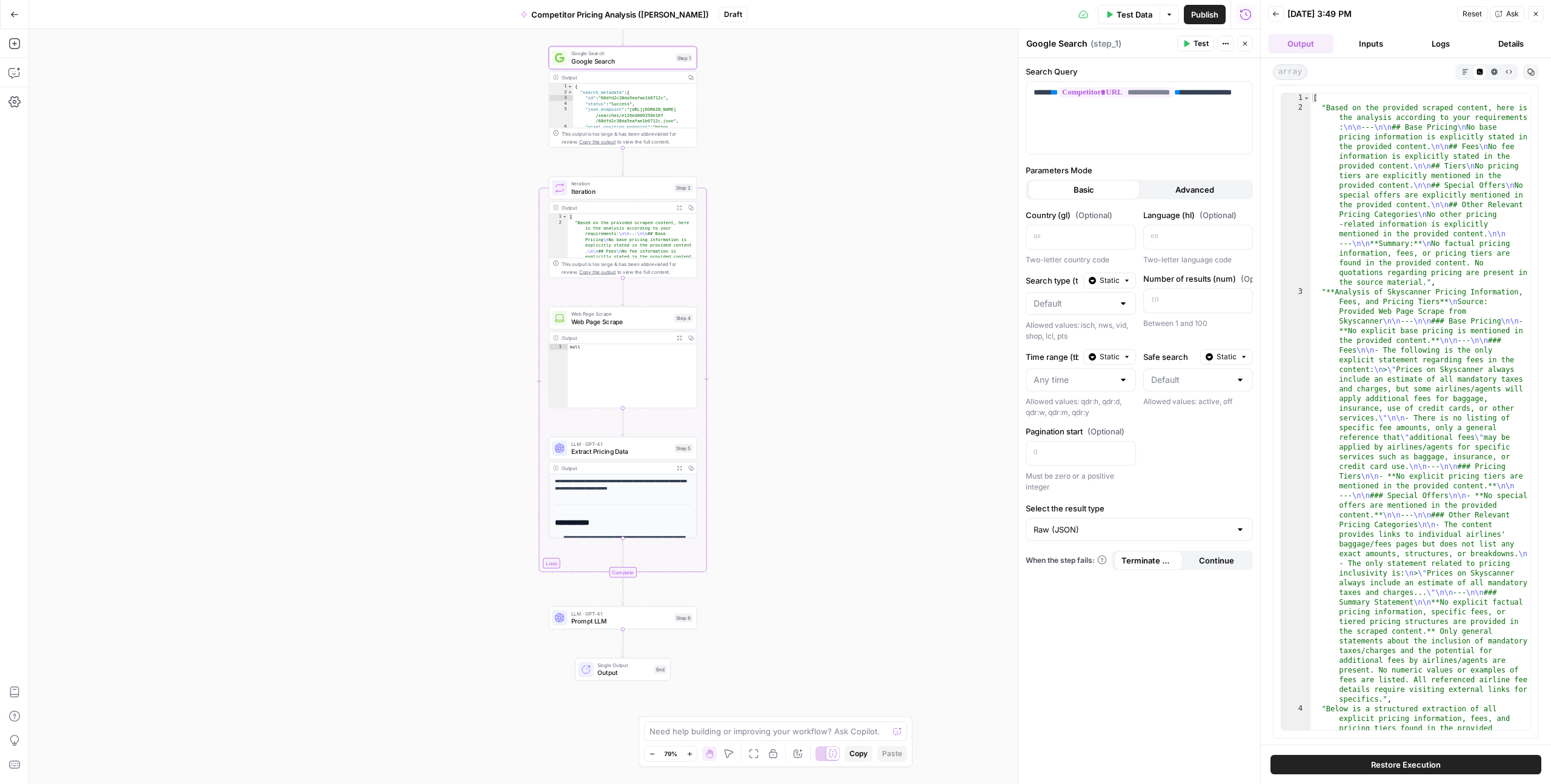
click at [1381, 41] on button "Inputs" at bounding box center [1372, 44] width 66 height 20
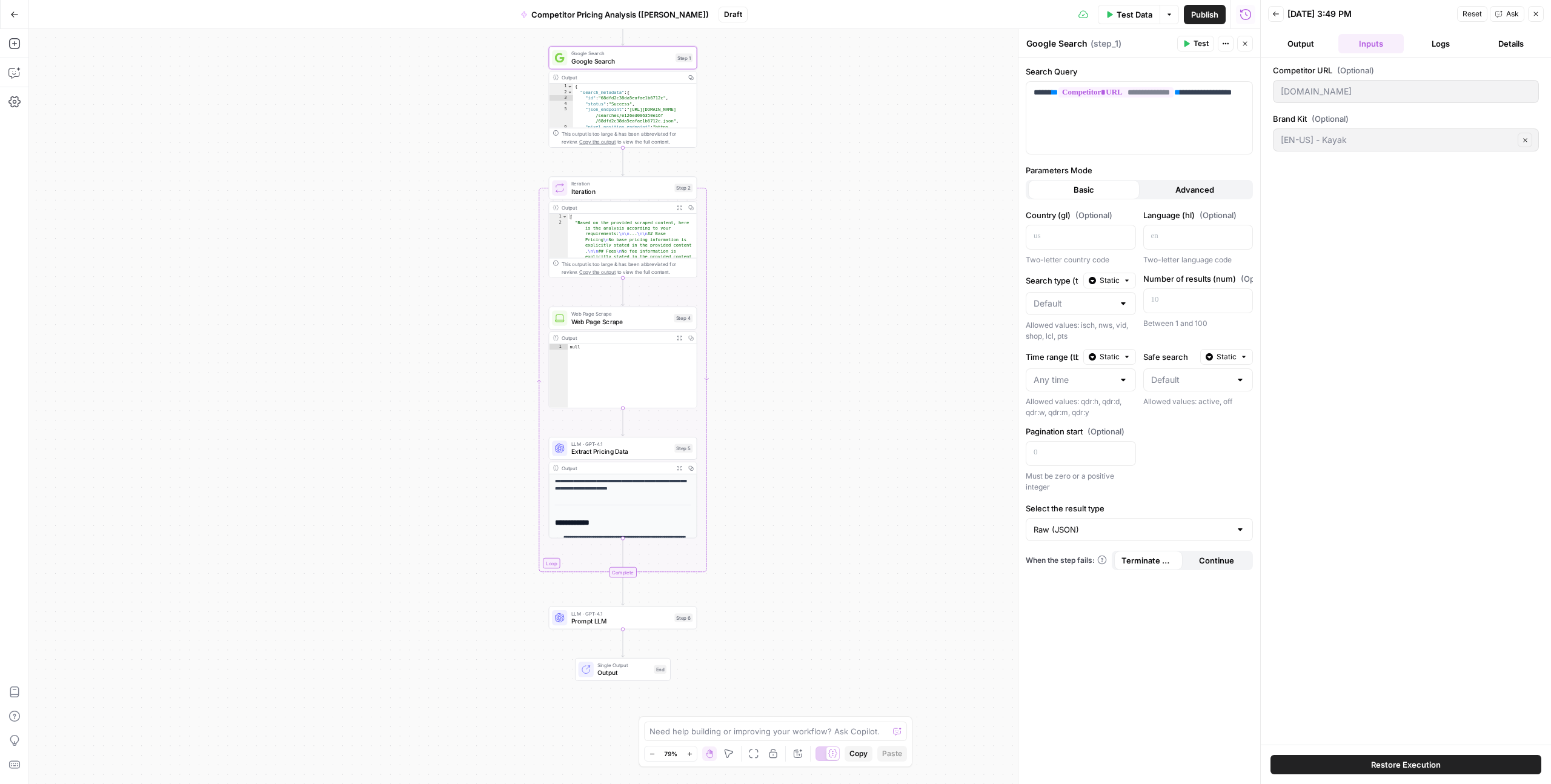
click at [1414, 41] on button "Logs" at bounding box center [1442, 44] width 66 height 20
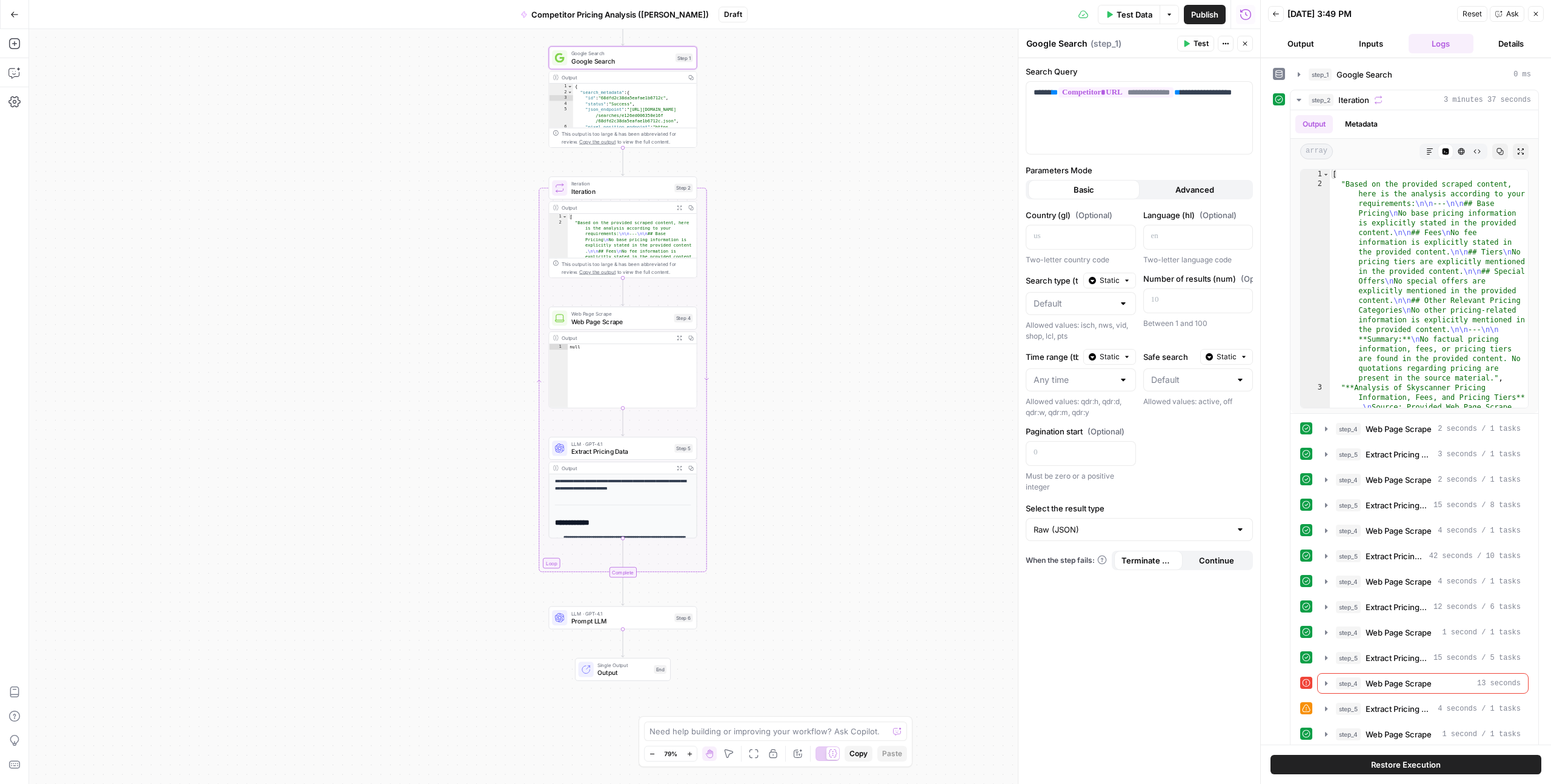
click at [1516, 43] on button "Details" at bounding box center [1511, 44] width 66 height 20
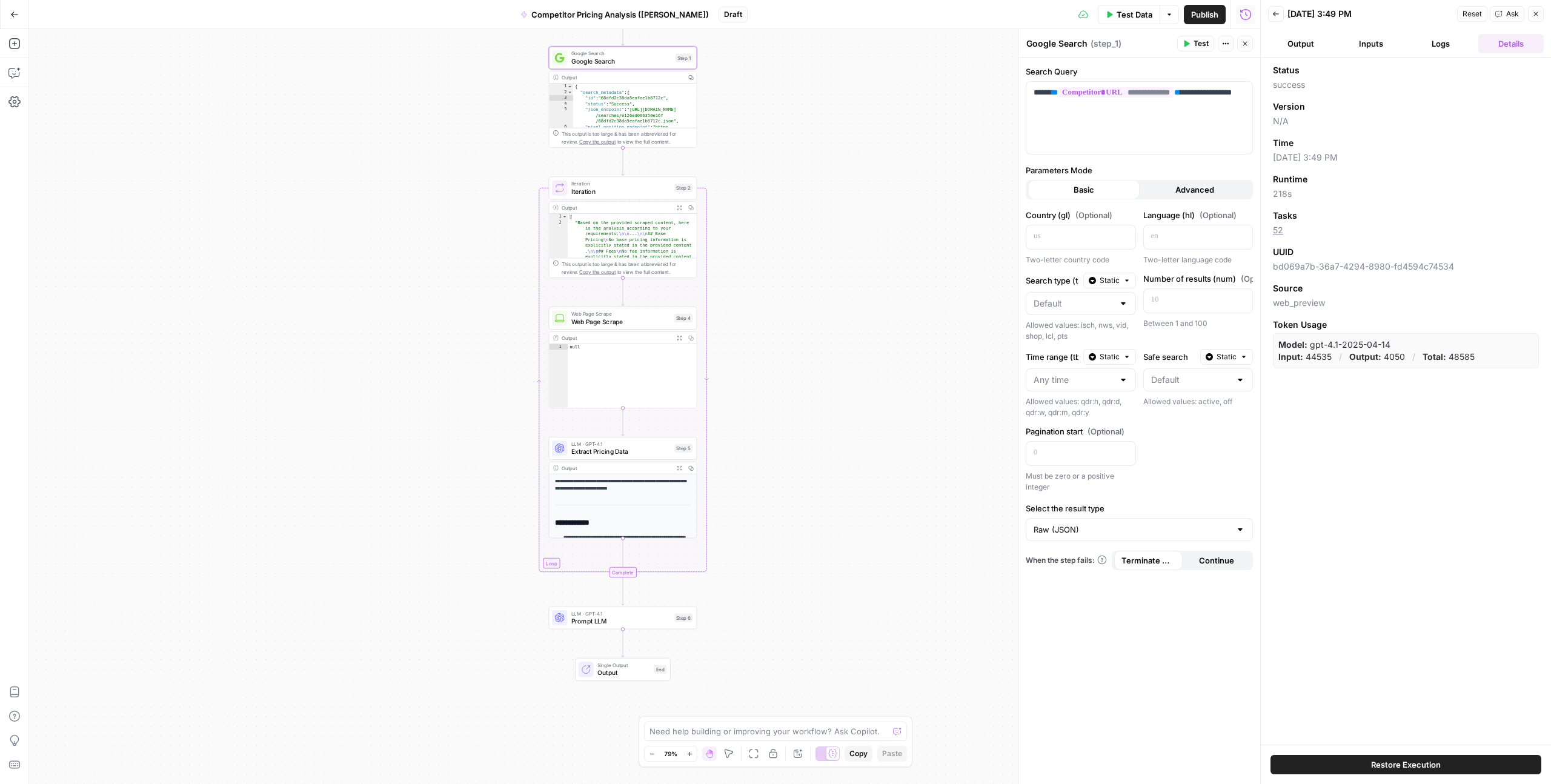
click at [611, 73] on div "Output" at bounding box center [622, 77] width 121 height 8
click at [611, 64] on span "Google Search" at bounding box center [622, 61] width 101 height 10
click at [652, 75] on div "Output" at bounding box center [620, 75] width 121 height 8
click at [1119, 112] on div "**********" at bounding box center [1140, 117] width 226 height 72
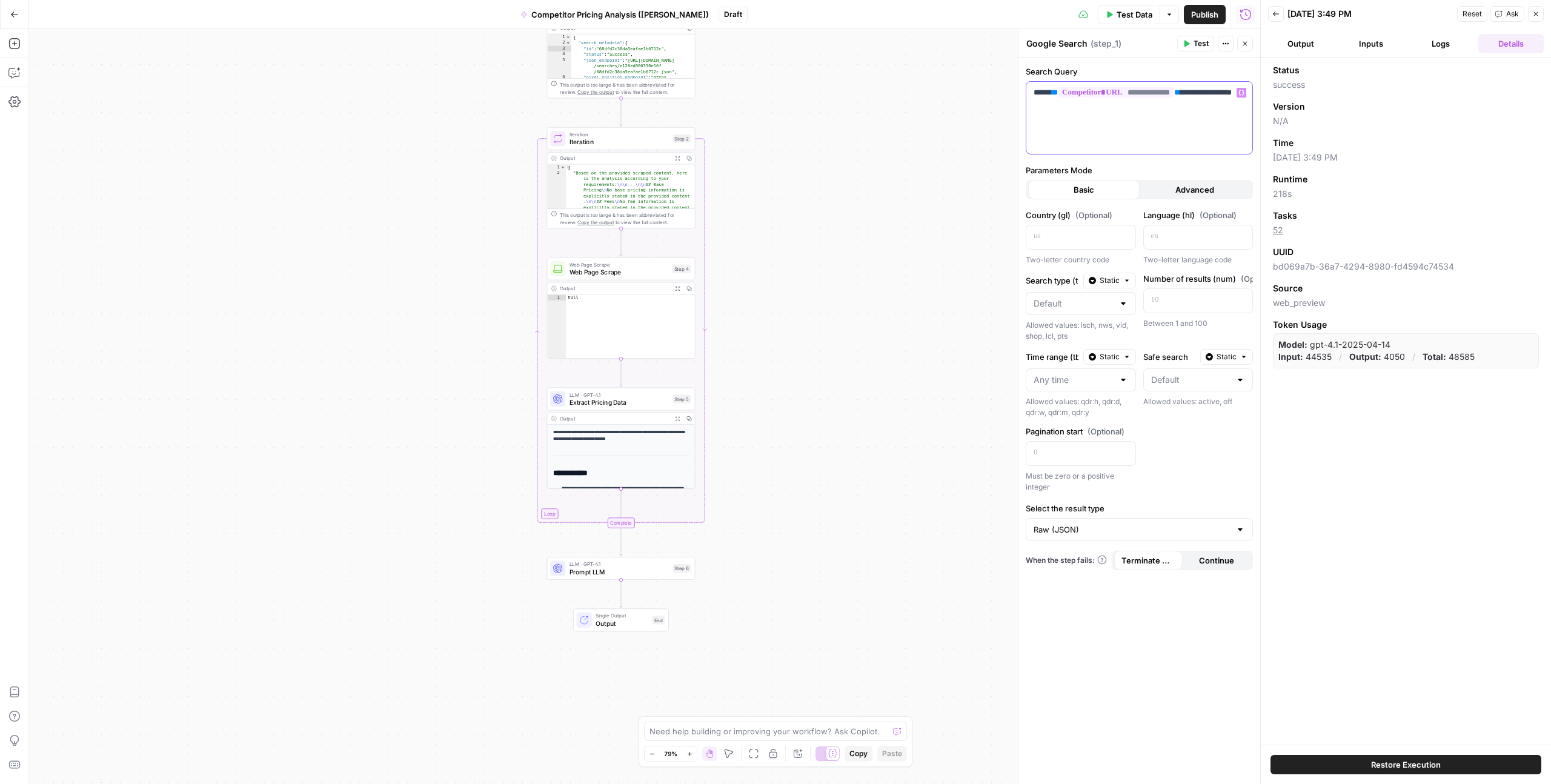
click at [1106, 117] on div "**********" at bounding box center [1140, 117] width 226 height 72
click at [1372, 39] on button "Inputs" at bounding box center [1372, 44] width 66 height 20
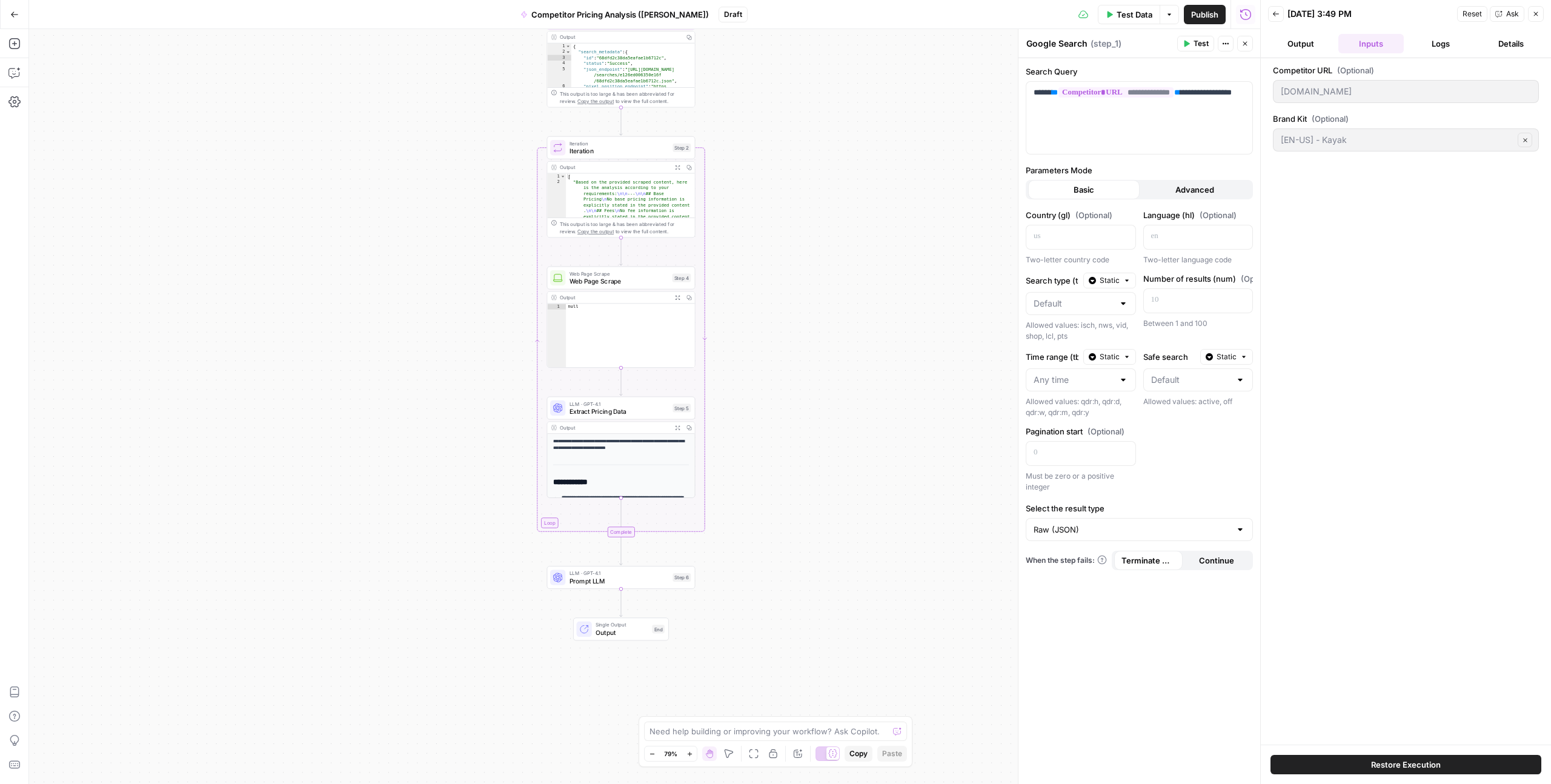
click at [738, 112] on div "**********" at bounding box center [645, 406] width 1231 height 755
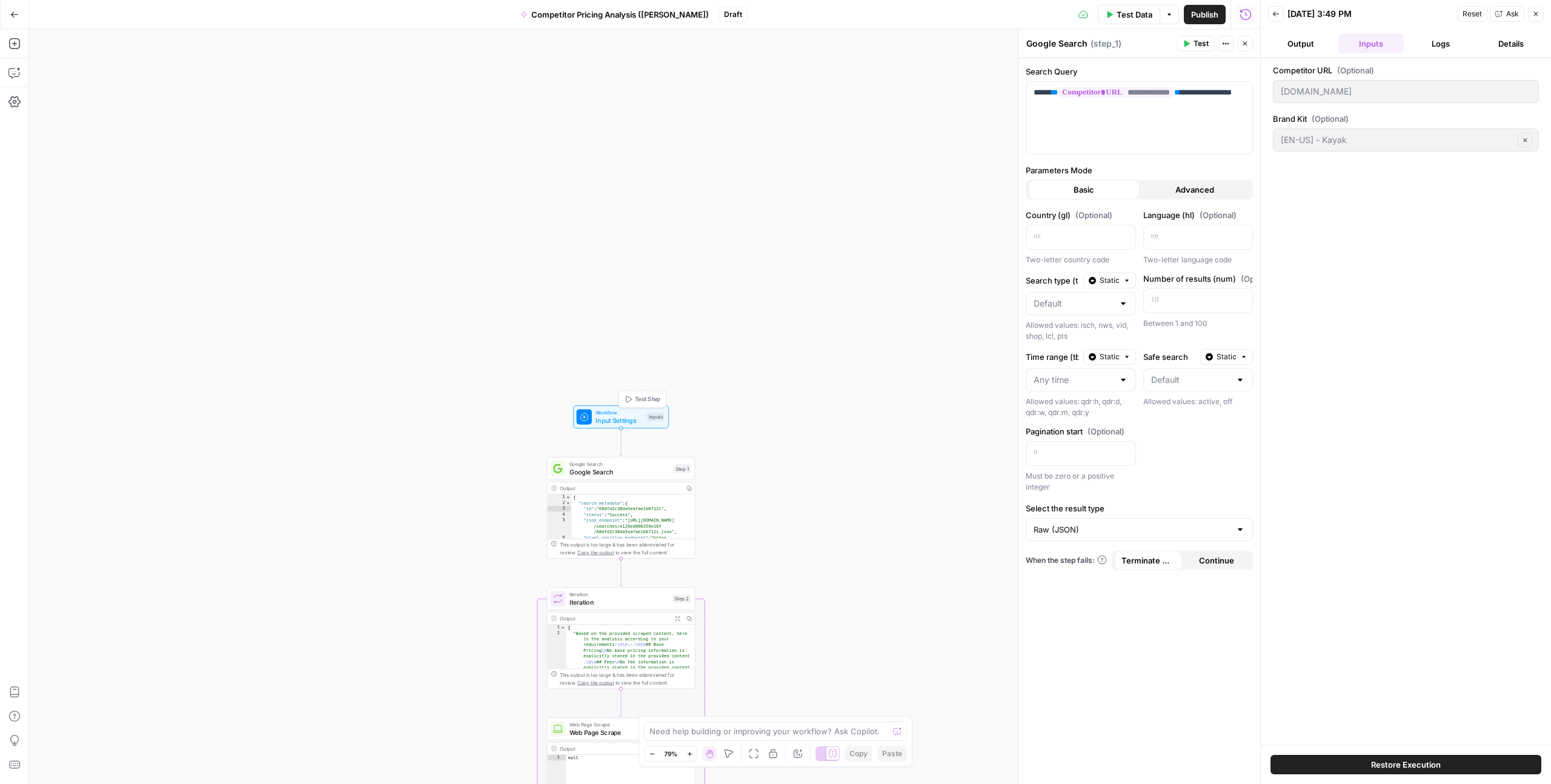
click at [621, 419] on span "Input Settings" at bounding box center [619, 420] width 47 height 10
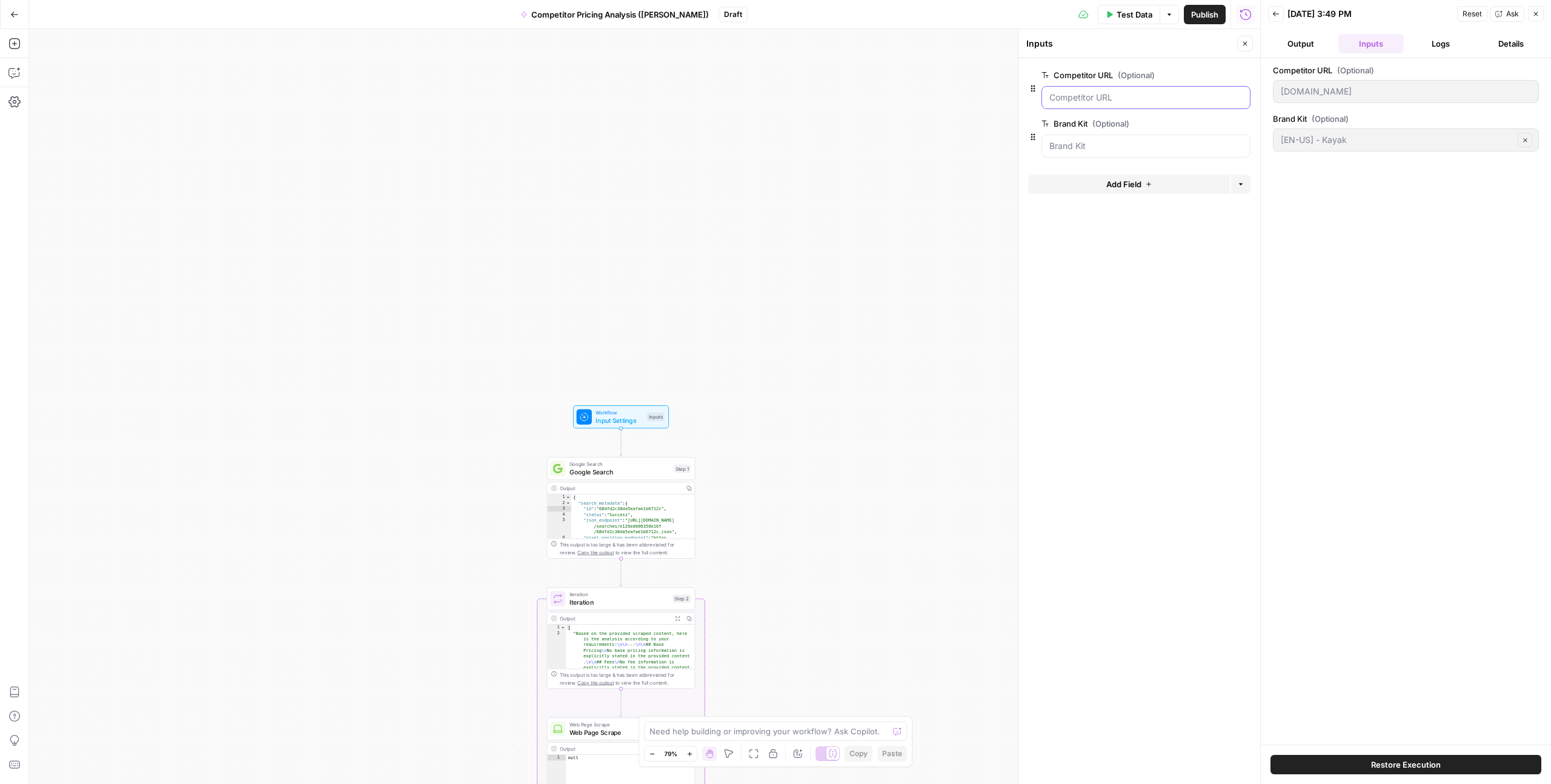
click at [1096, 100] on URL "Competitor URL (Optional)" at bounding box center [1146, 97] width 193 height 12
click at [1112, 95] on URL "Competitor URL (Optional)" at bounding box center [1146, 97] width 193 height 12
drag, startPoint x: 1124, startPoint y: 95, endPoint x: 1064, endPoint y: 94, distance: 60.0
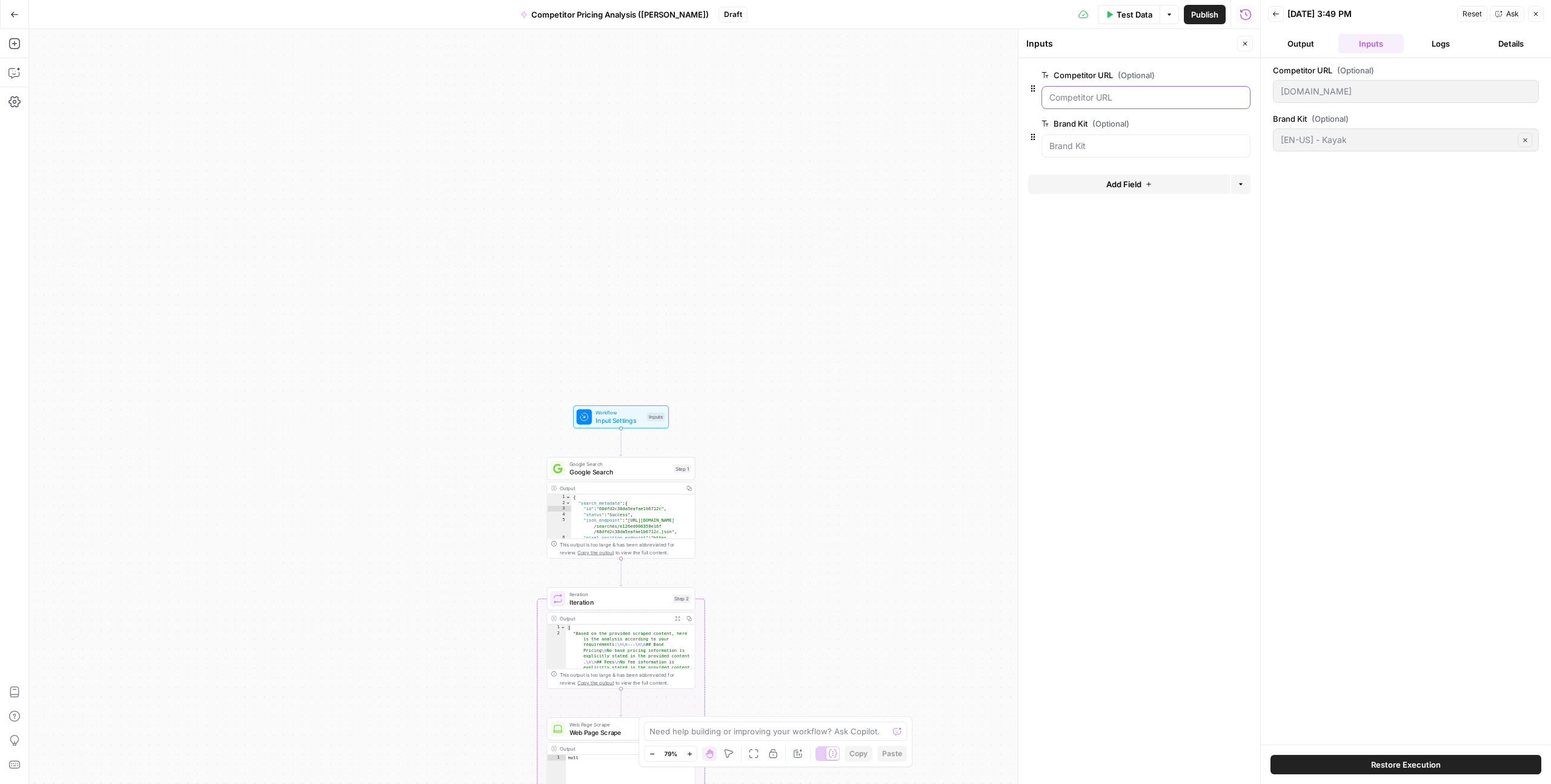
click at [1064, 95] on URL "Competitor URL (Optional)" at bounding box center [1146, 97] width 193 height 12
click at [1199, 82] on button "edit field" at bounding box center [1210, 75] width 47 height 15
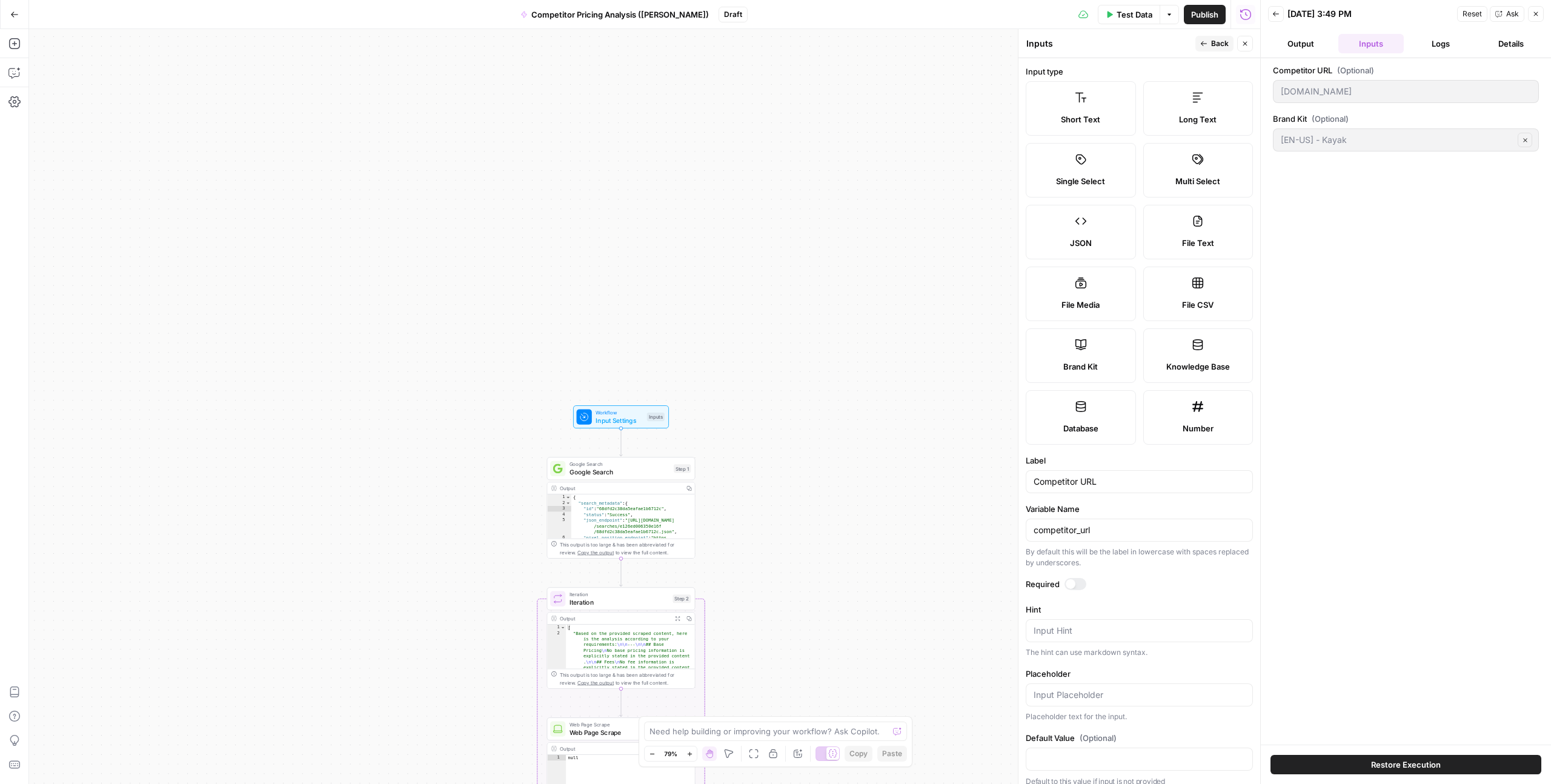
click at [1102, 103] on label "Short Text" at bounding box center [1081, 108] width 110 height 54
click at [1095, 109] on label "Short Text" at bounding box center [1081, 108] width 110 height 54
click at [1214, 95] on label "Long Text" at bounding box center [1198, 108] width 110 height 54
click at [1108, 96] on label "Short Text" at bounding box center [1081, 108] width 110 height 54
click at [1068, 480] on input "Competitor URL" at bounding box center [1139, 481] width 212 height 12
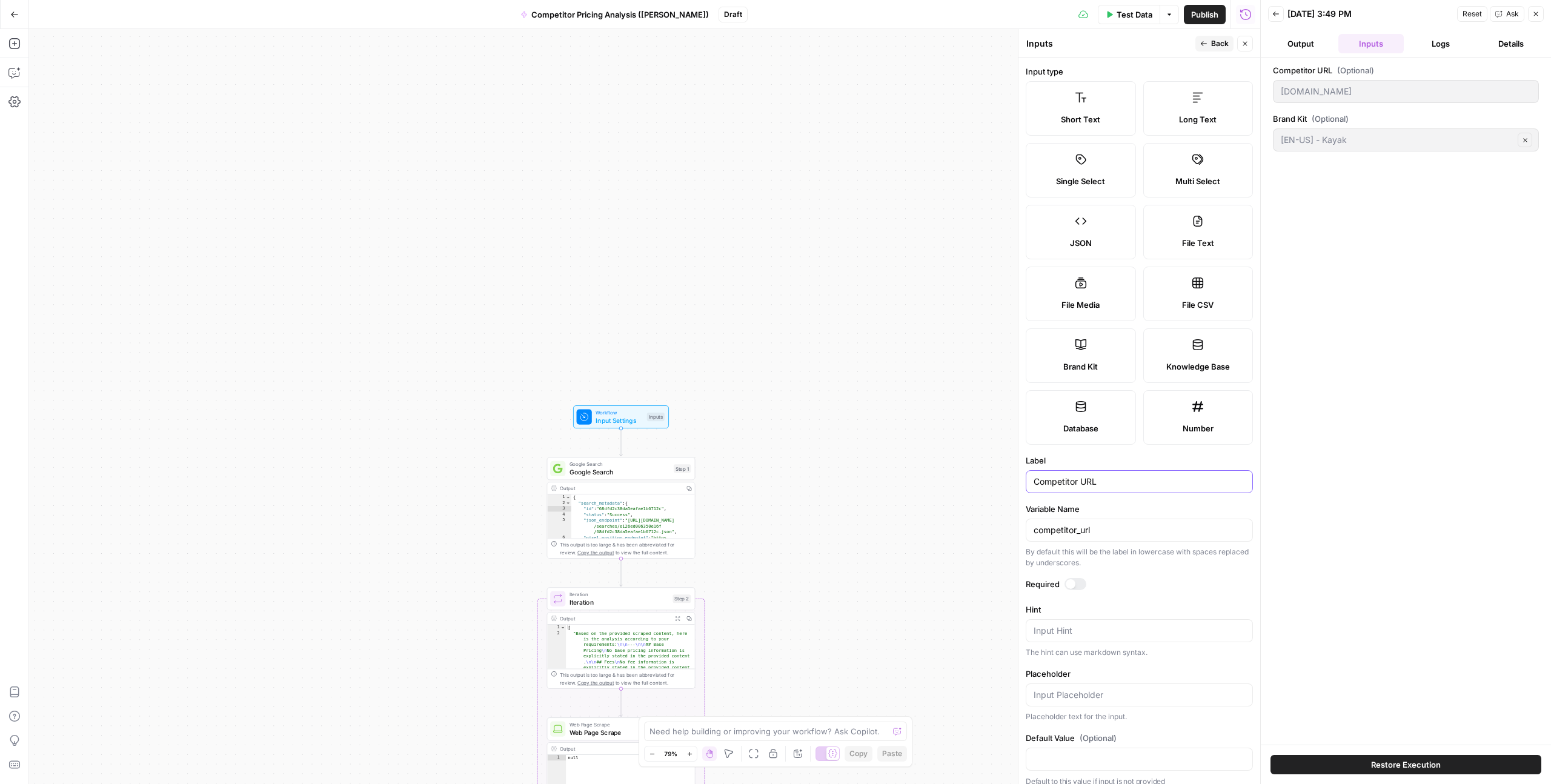
click at [1068, 480] on input "Competitor URL" at bounding box center [1139, 481] width 212 height 12
type input "Keyword"
click at [1059, 529] on input "competitor_url" at bounding box center [1139, 530] width 212 height 12
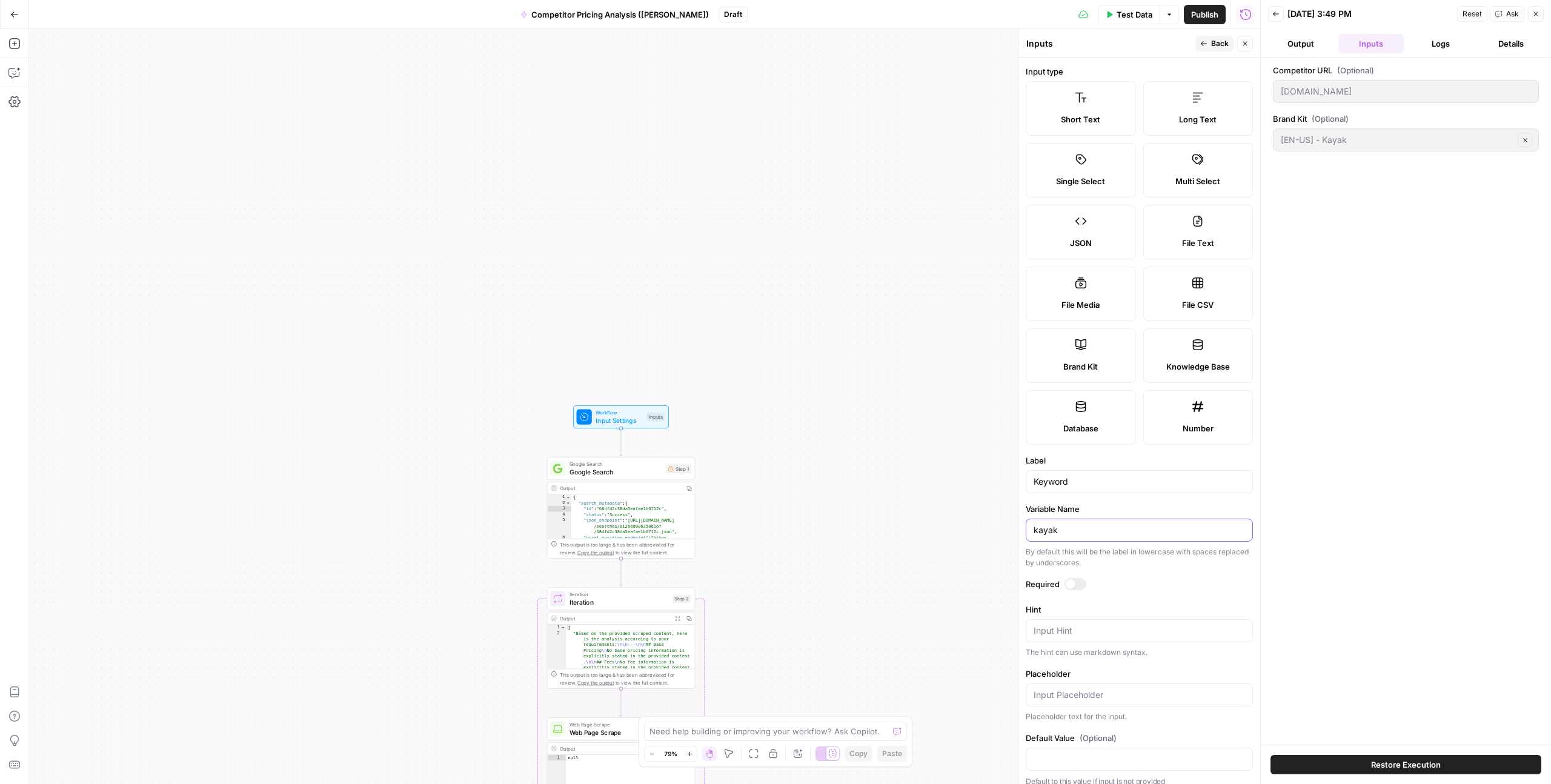
scroll to position [11, 0]
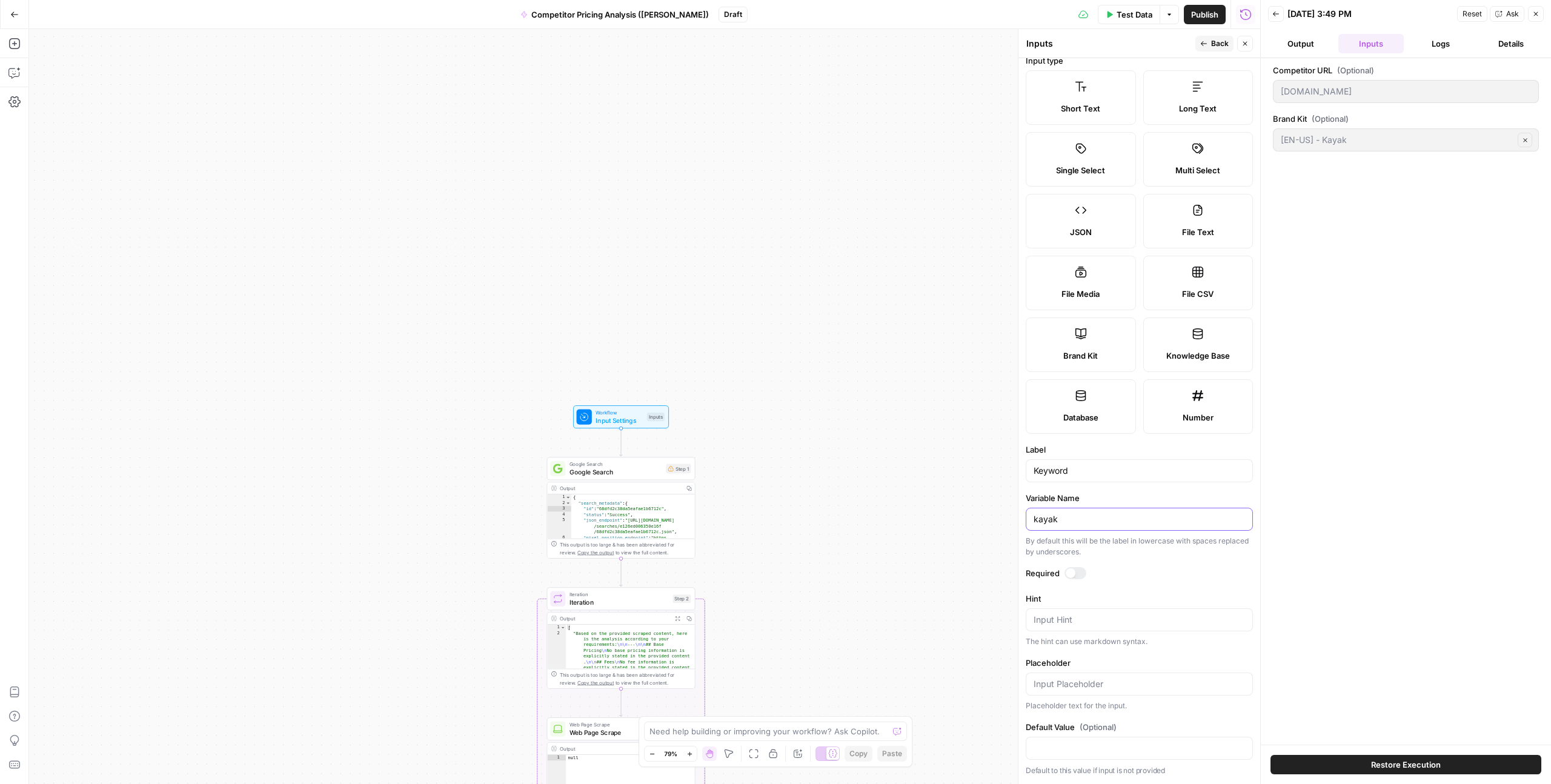
type input "kayak"
click at [1372, 513] on div "Competitor URL (Optional) www.skycanner.com Brand Kit (Optional) [EN-US] - Kaya…" at bounding box center [1406, 401] width 266 height 674
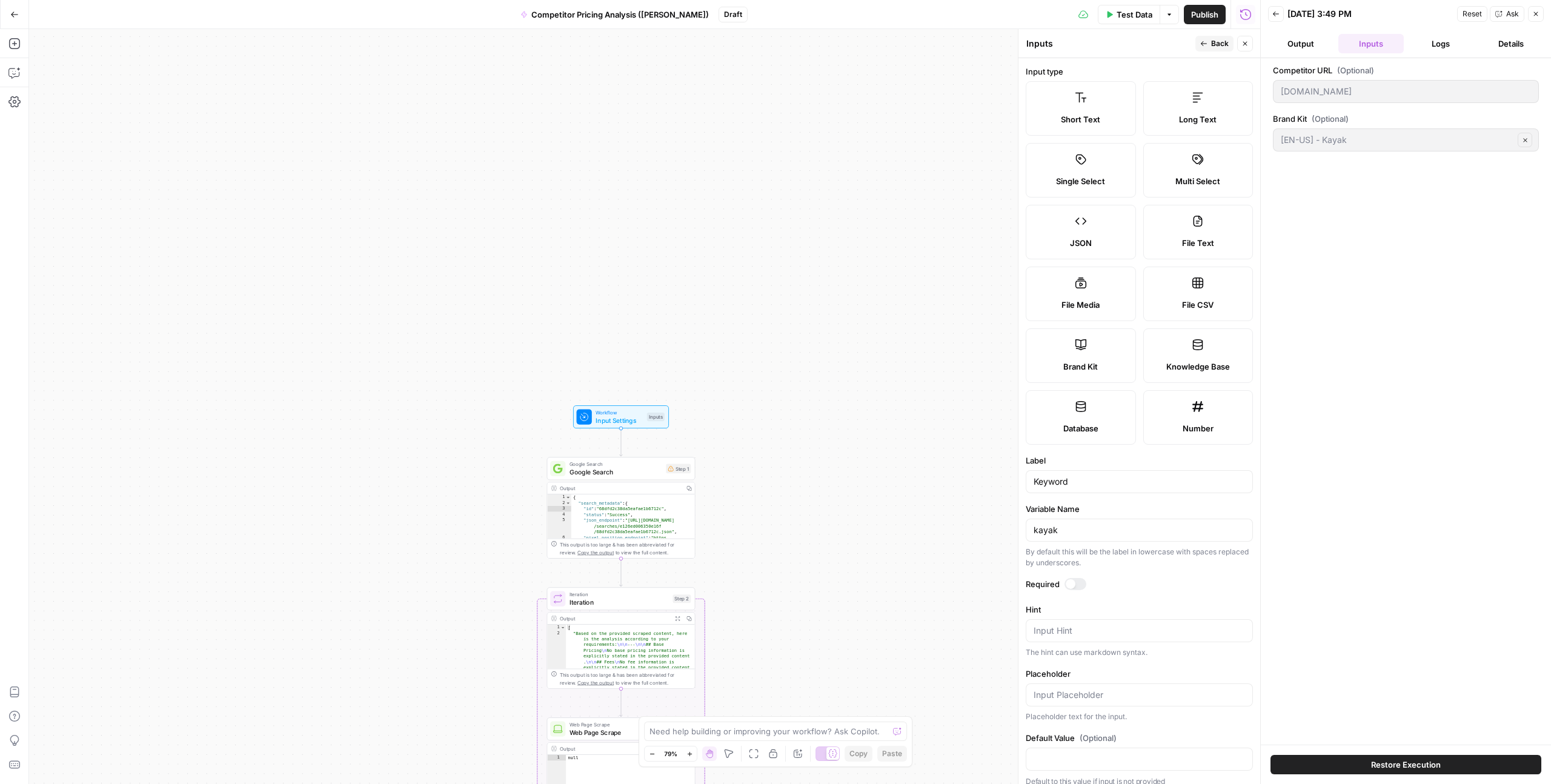
click at [1202, 43] on icon "button" at bounding box center [1204, 43] width 7 height 7
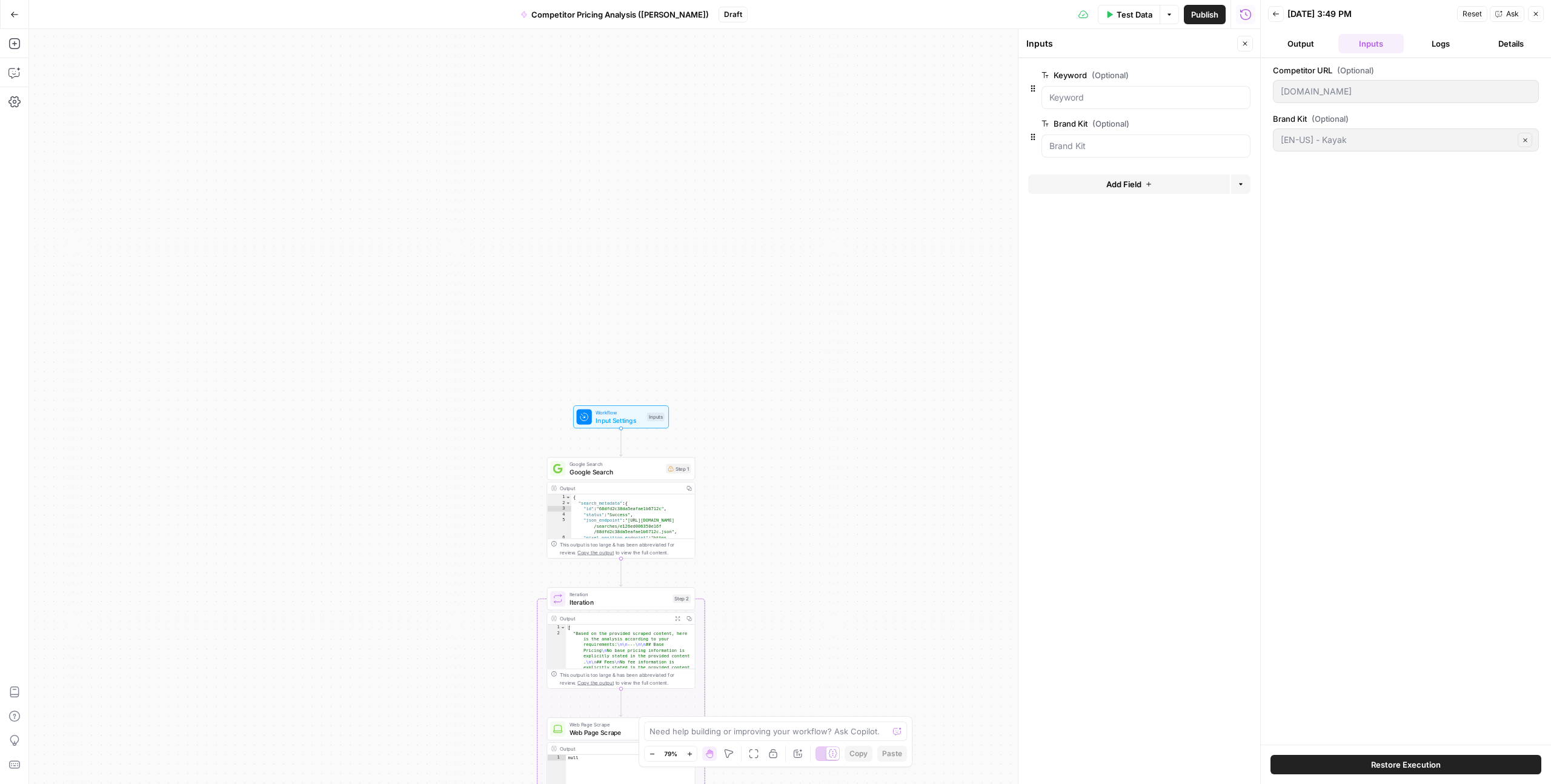
click at [1119, 181] on span "Add Field" at bounding box center [1124, 184] width 35 height 12
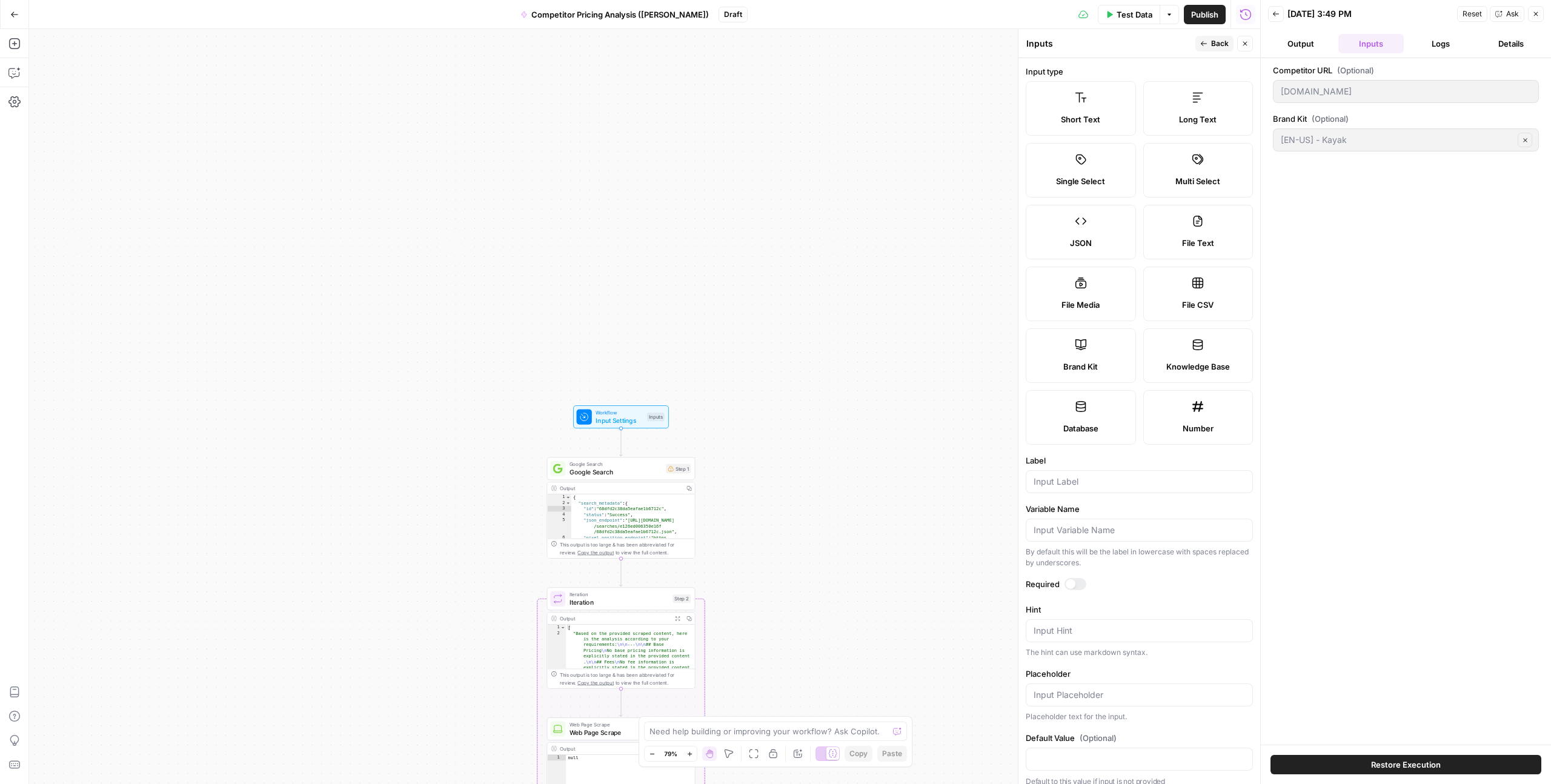
click at [1103, 102] on label "Short Text" at bounding box center [1081, 108] width 110 height 54
click at [1069, 479] on input "Label" at bounding box center [1139, 481] width 212 height 12
type input "Device"
click at [1061, 529] on input "Variable Name" at bounding box center [1139, 528] width 212 height 12
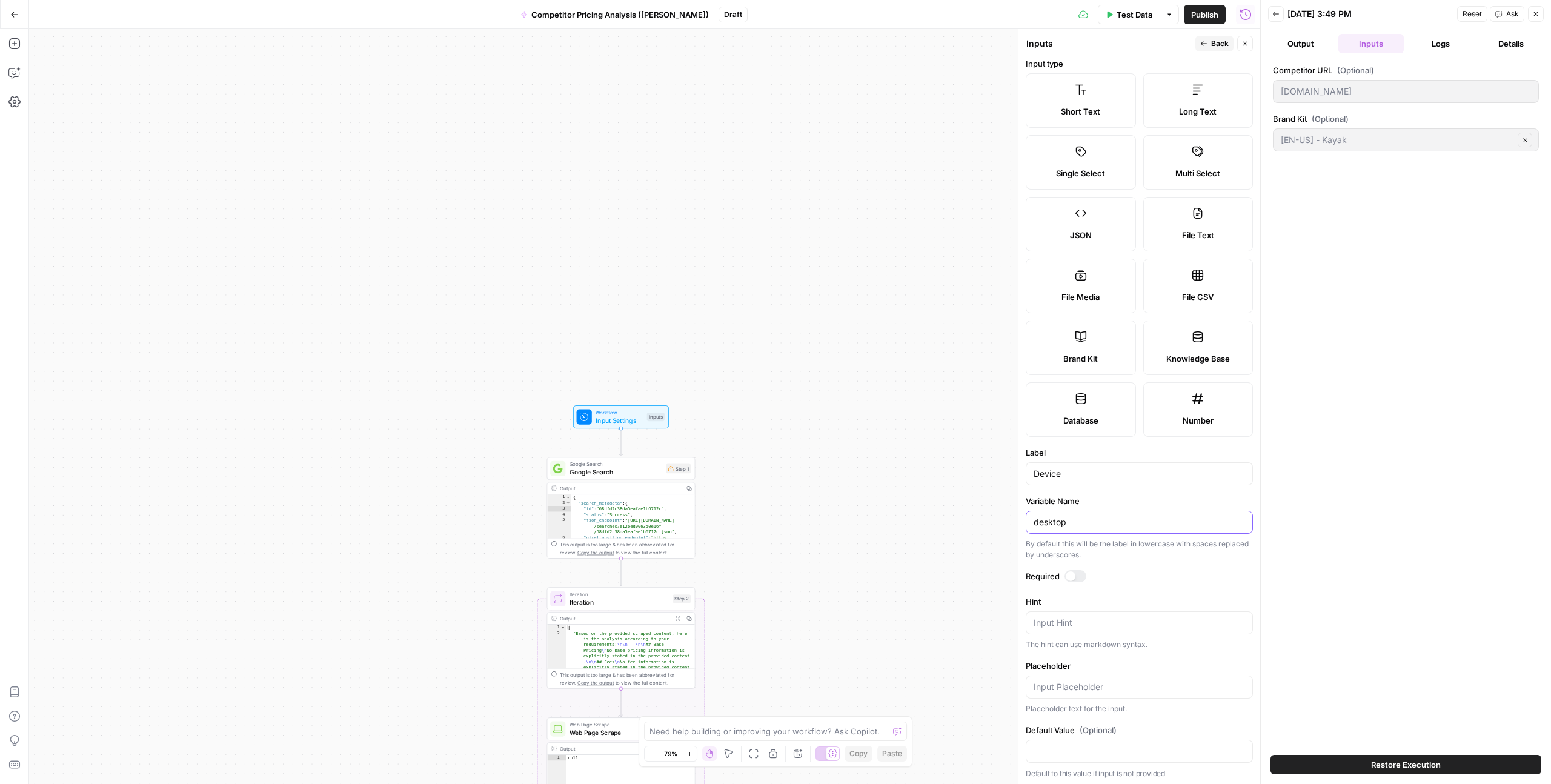
scroll to position [11, 0]
type input "desktop"
click at [1066, 543] on div "By default this will be the label in lowercase with spaces replaced by undersco…" at bounding box center [1139, 546] width 227 height 22
click at [1082, 515] on input "desktop" at bounding box center [1139, 519] width 212 height 12
click at [1205, 42] on icon "button" at bounding box center [1204, 43] width 7 height 7
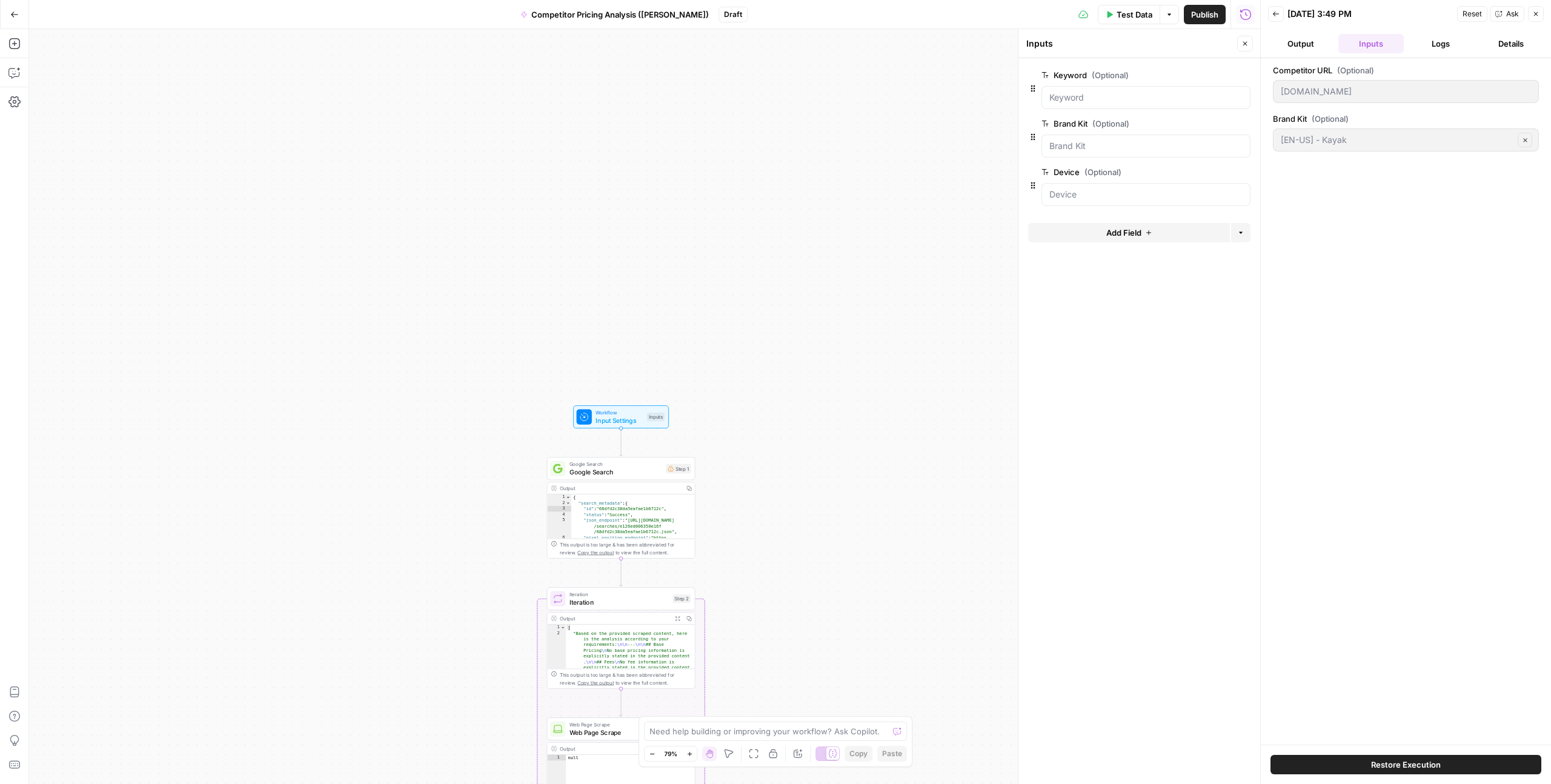
click at [1303, 43] on button "Output" at bounding box center [1301, 44] width 66 height 20
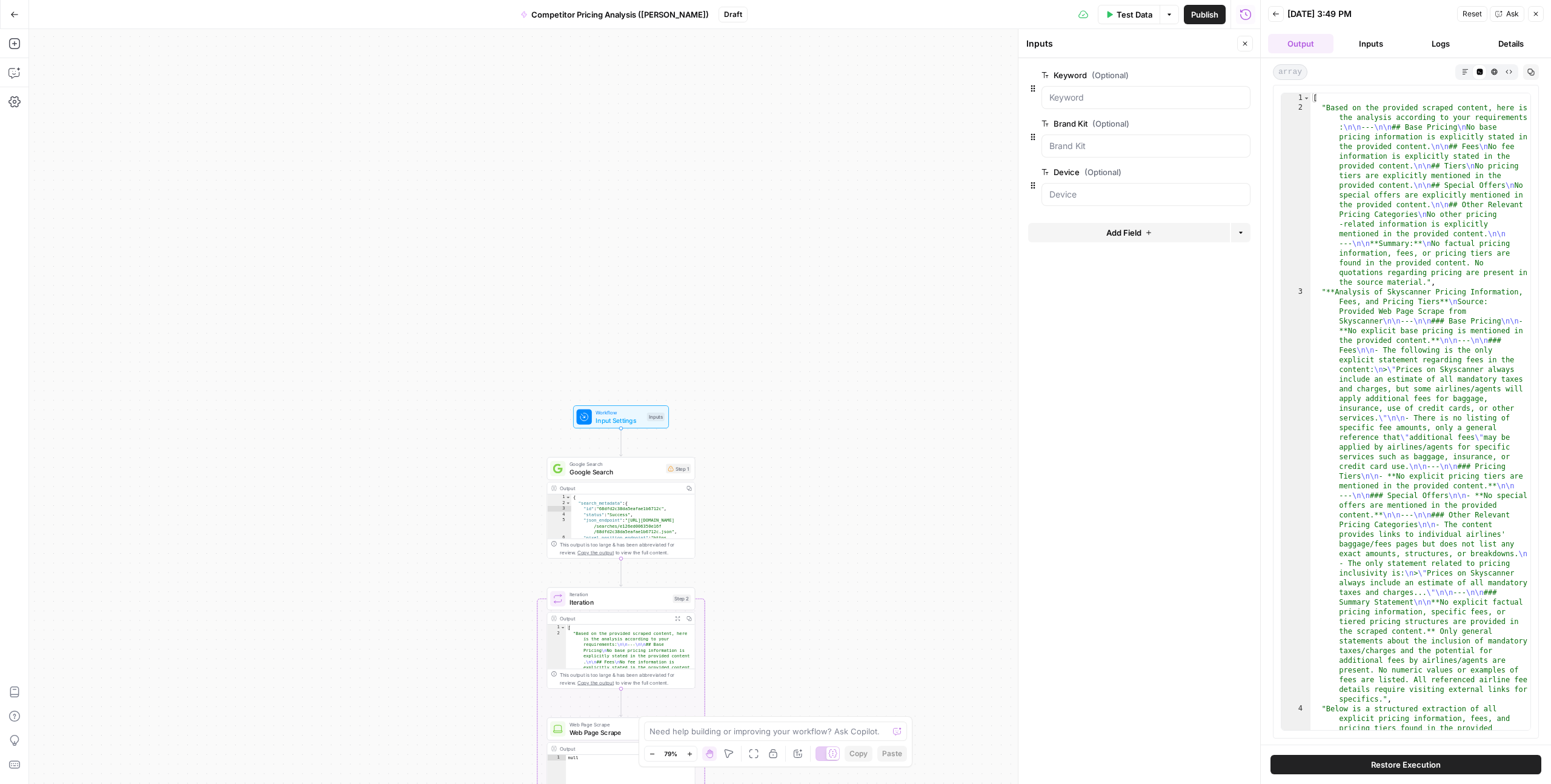
click at [1358, 45] on button "Inputs" at bounding box center [1372, 44] width 66 height 20
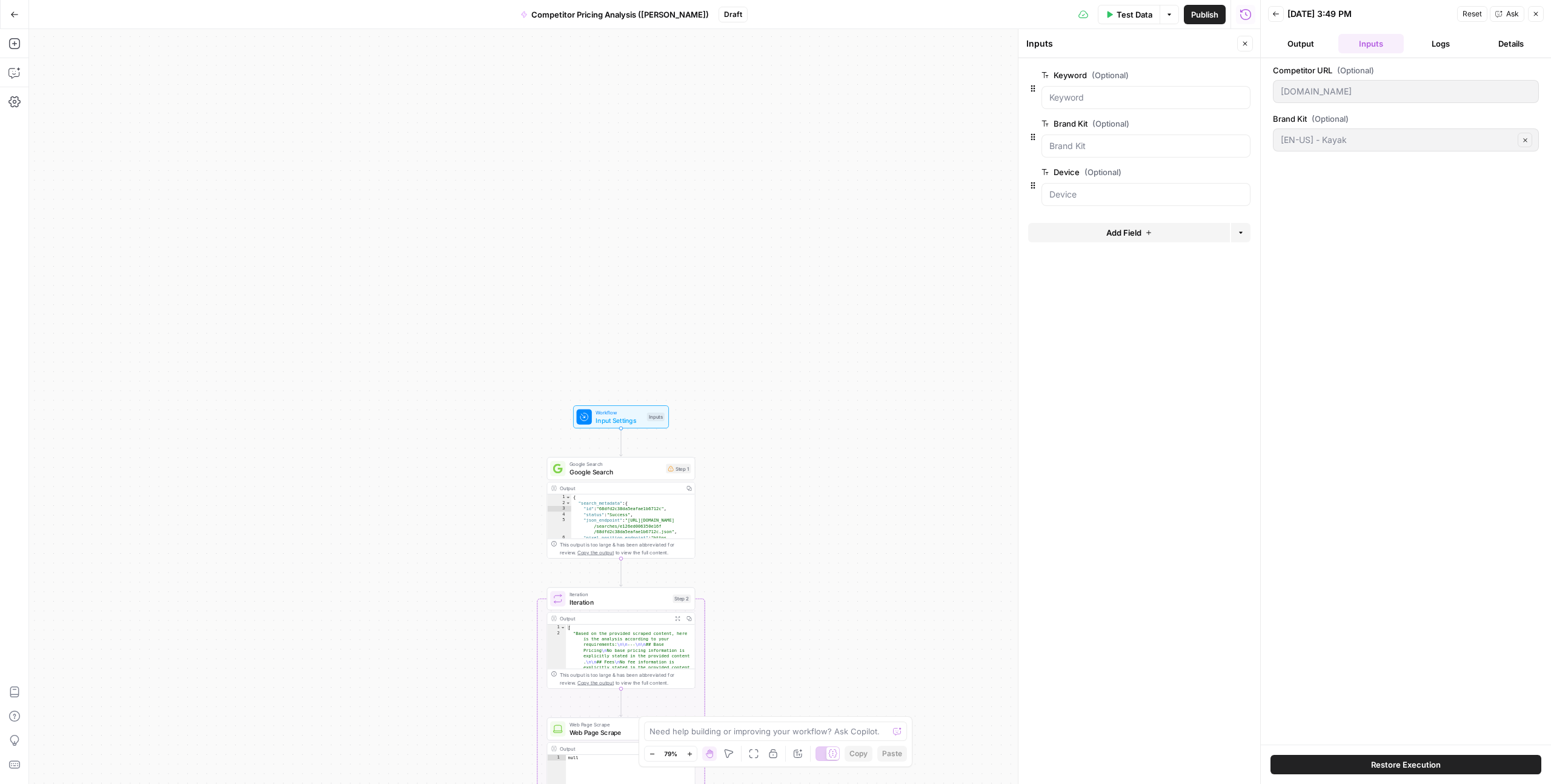
click at [1105, 227] on button "Add Field" at bounding box center [1129, 232] width 202 height 20
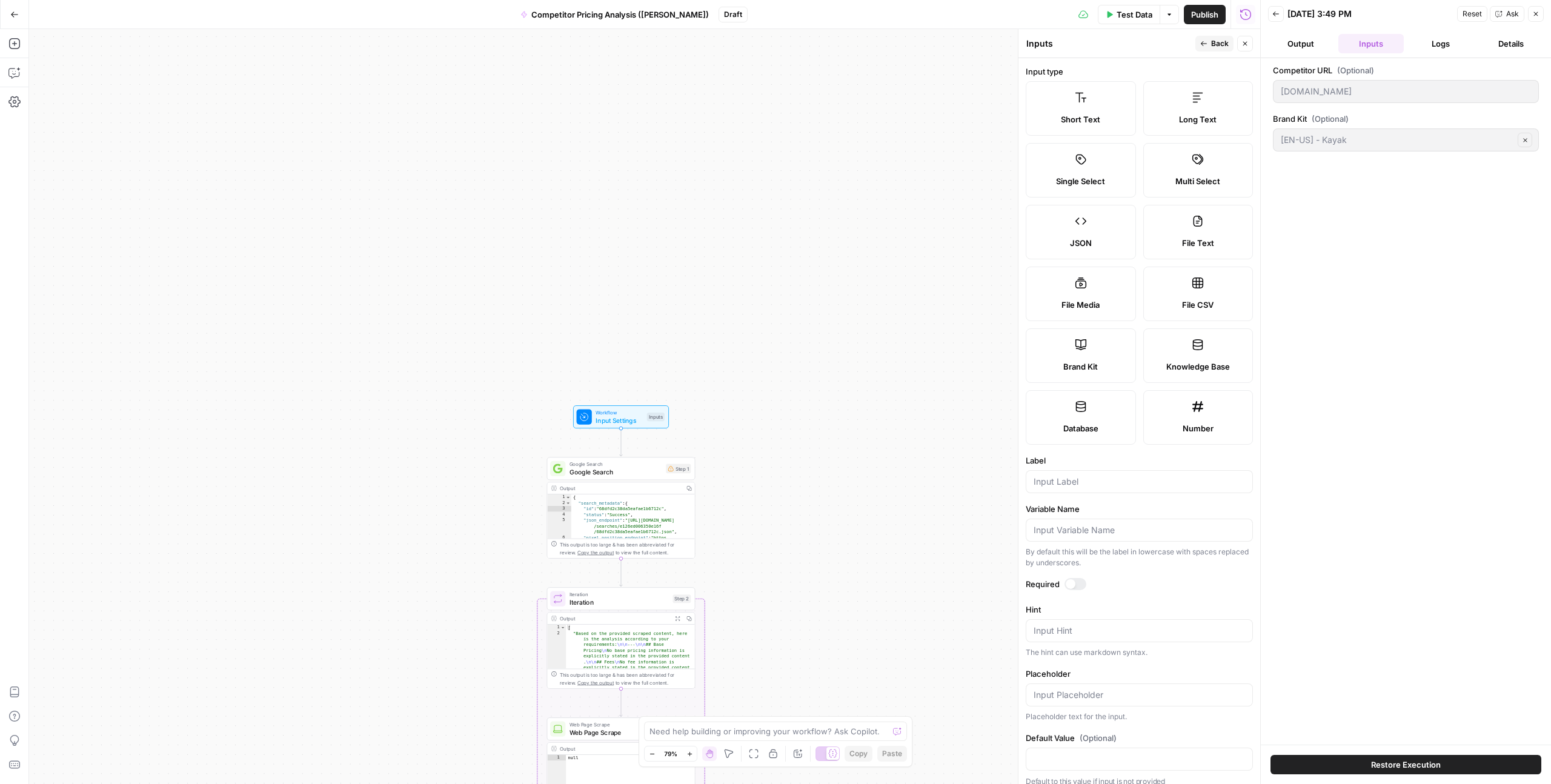
click at [1102, 103] on label "Short Text" at bounding box center [1081, 108] width 110 height 54
click at [1079, 485] on input "Label" at bounding box center [1139, 481] width 212 height 12
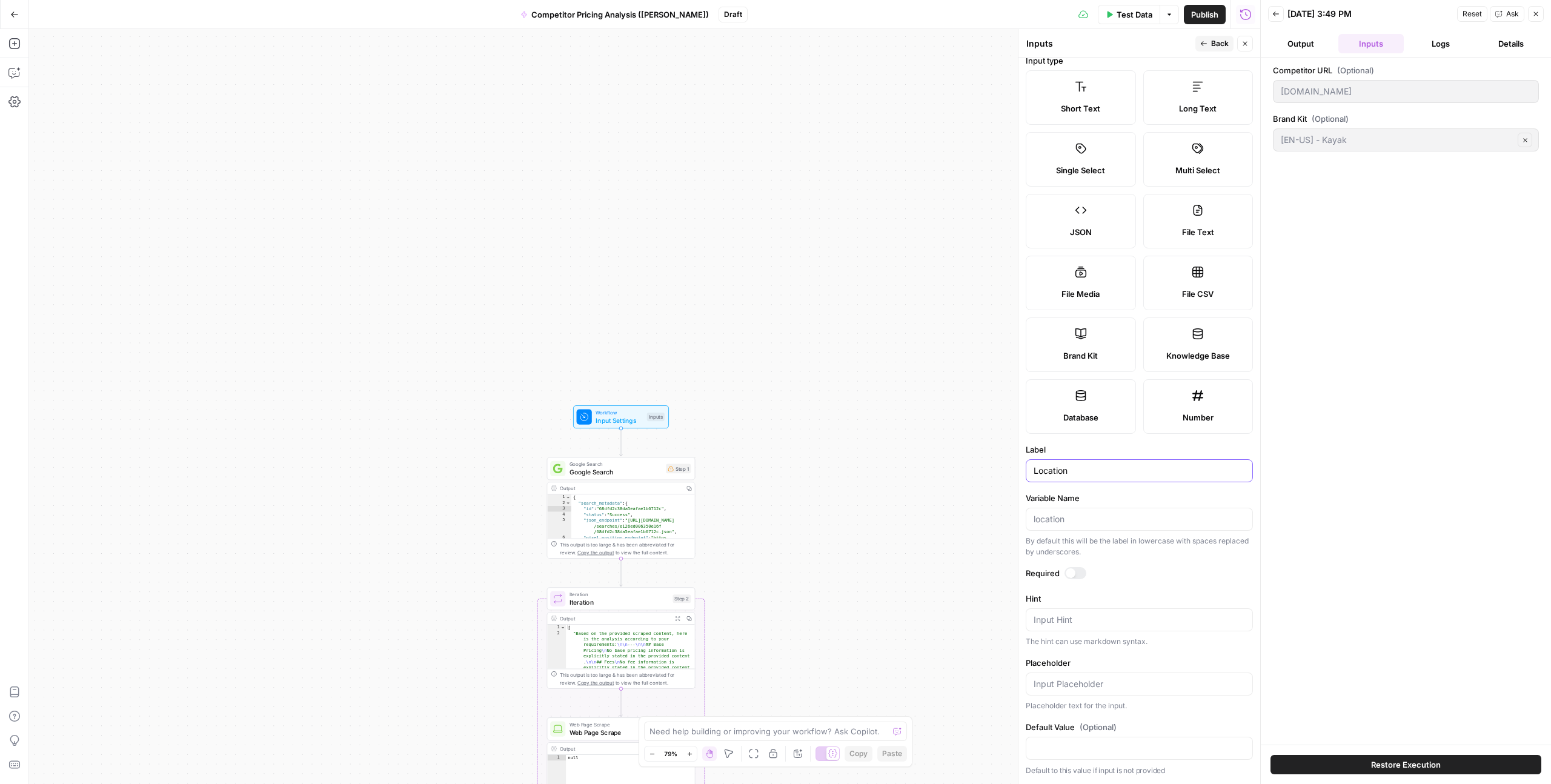
type input "Location"
click at [1212, 36] on button "Back" at bounding box center [1214, 43] width 38 height 16
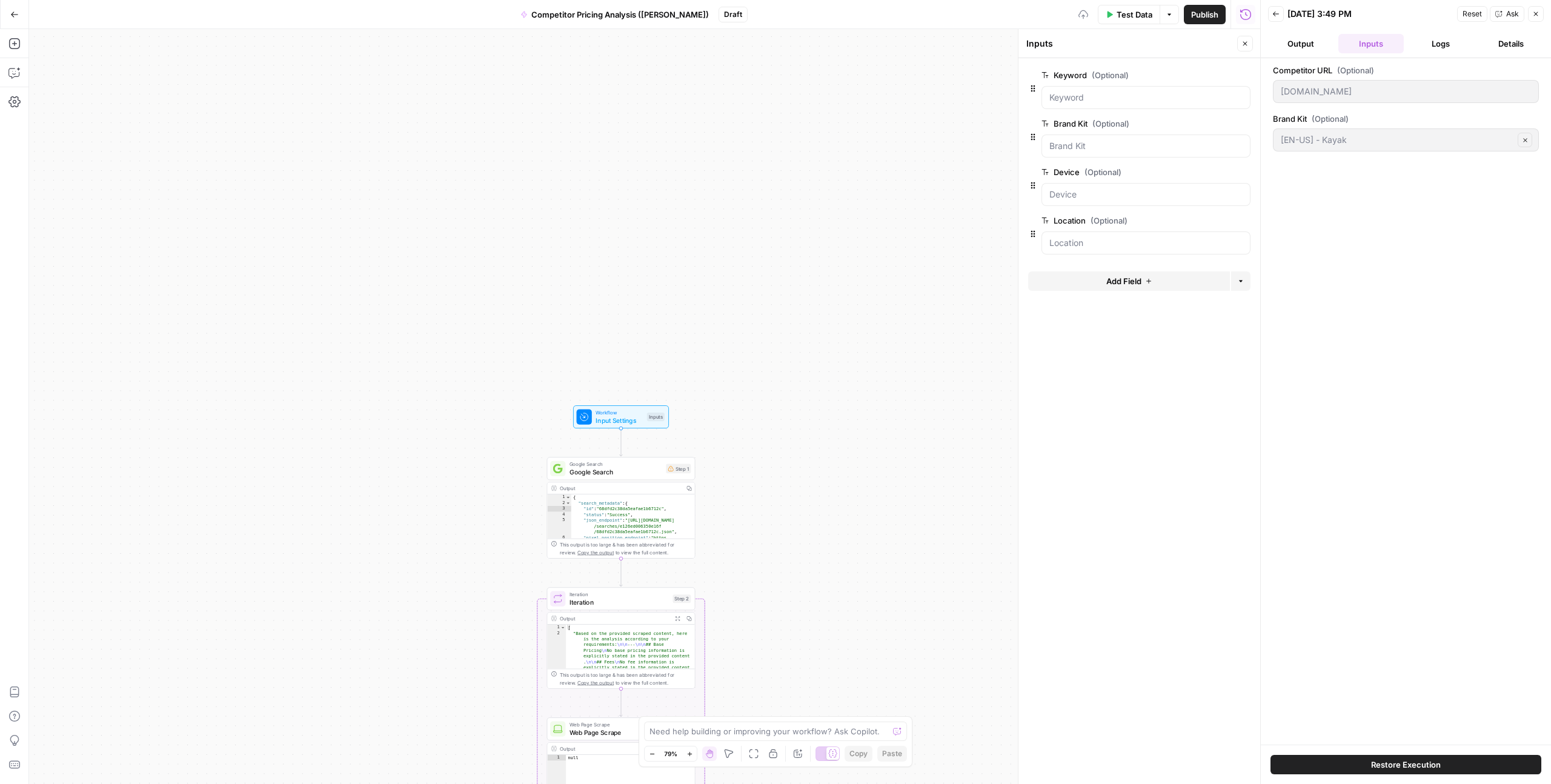
click at [1125, 276] on span "Add Field" at bounding box center [1124, 281] width 35 height 12
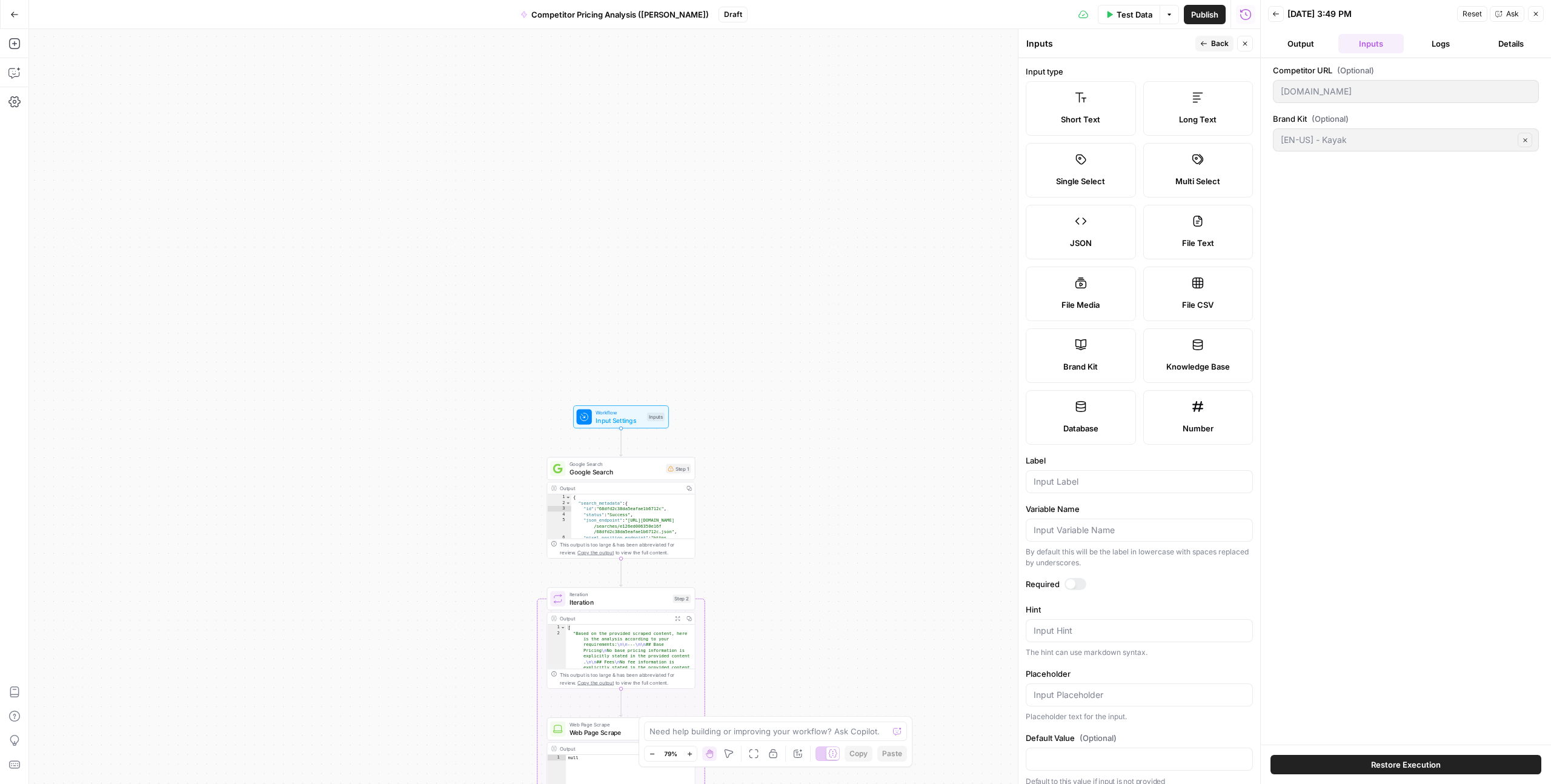
click at [1079, 90] on label "Short Text" at bounding box center [1081, 108] width 110 height 54
click at [1096, 493] on form "Input type Short Text Long Text Single Select Multi Select JSON File Text File …" at bounding box center [1140, 421] width 242 height 726
click at [1089, 479] on input "Label" at bounding box center [1139, 481] width 212 height 12
type input "brand_domain"
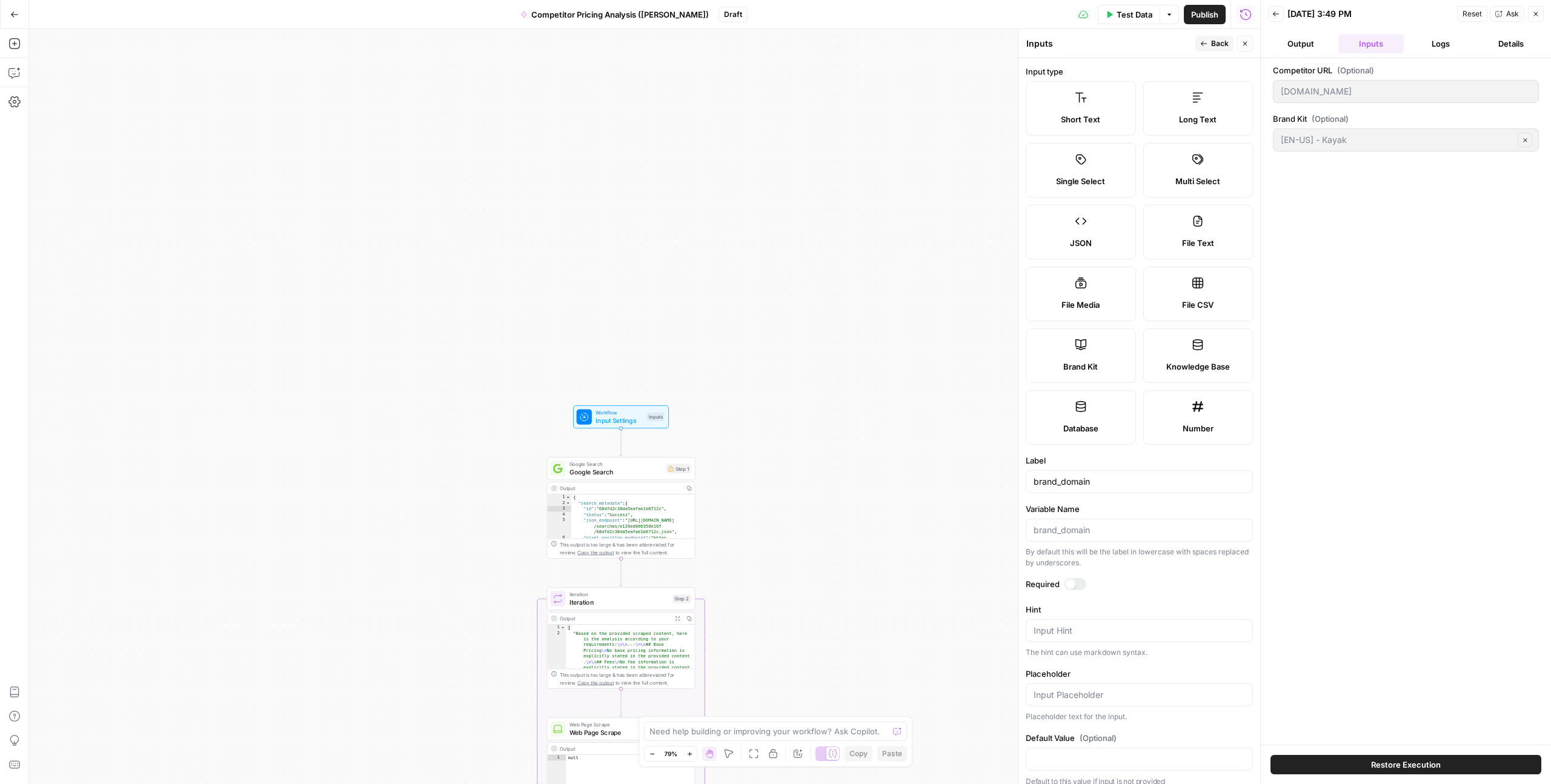
click at [1220, 41] on span "Back" at bounding box center [1220, 44] width 17 height 11
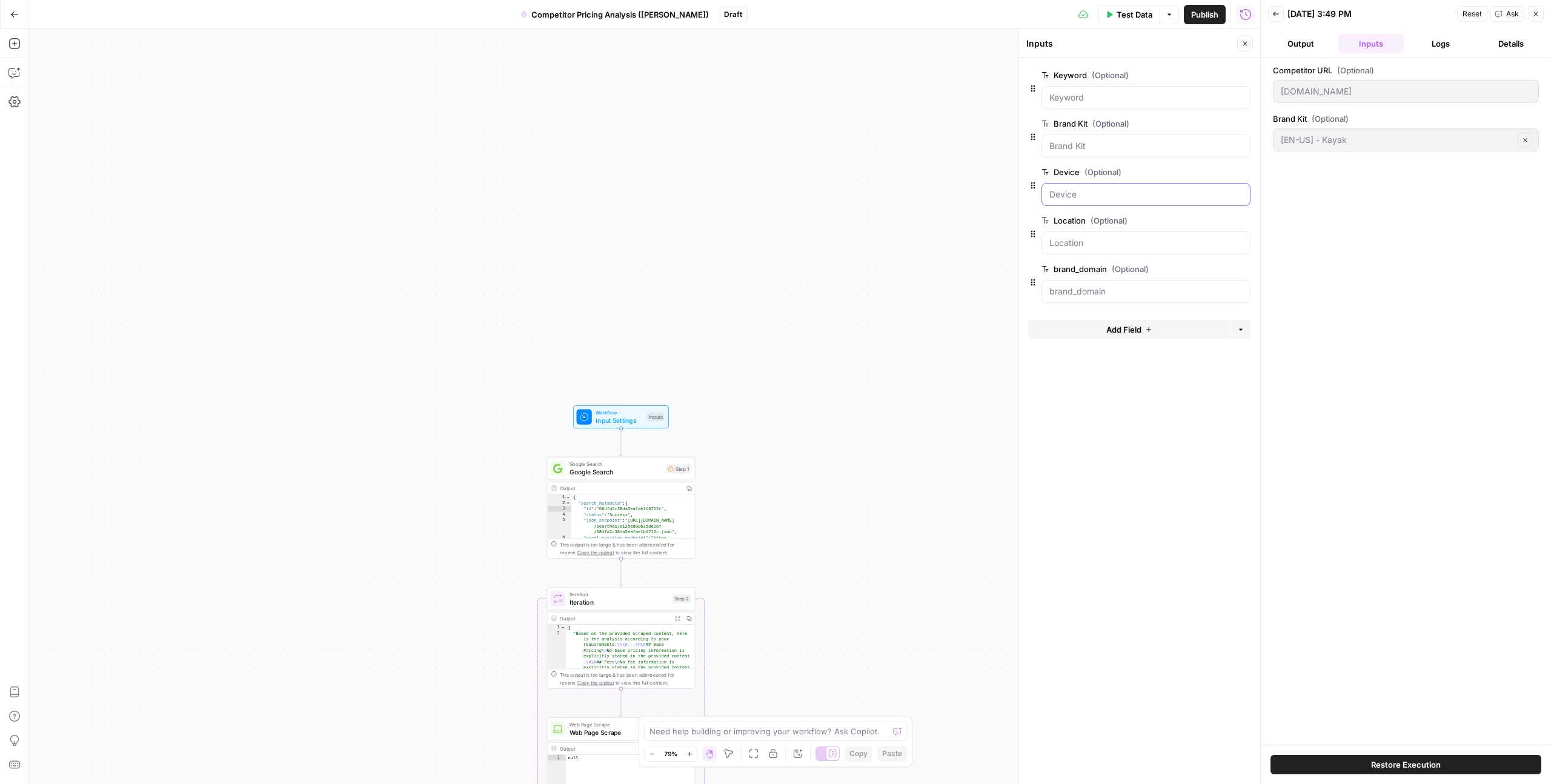
click at [1076, 192] on input "Device (Optional)" at bounding box center [1146, 194] width 193 height 12
click at [1212, 173] on span "edit field" at bounding box center [1205, 172] width 27 height 10
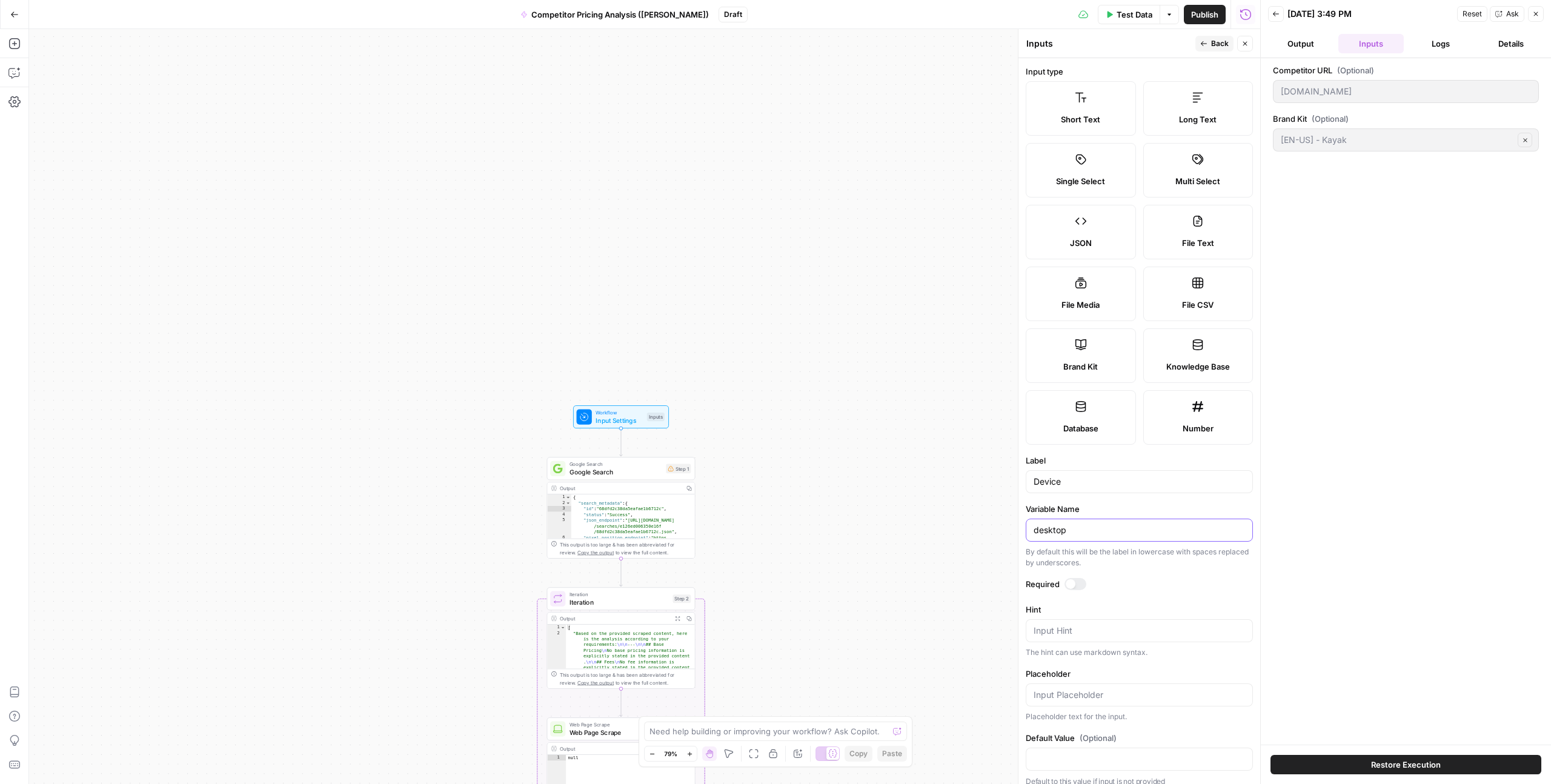
click at [1057, 531] on input "desktop" at bounding box center [1139, 530] width 212 height 12
click at [1213, 47] on span "Back" at bounding box center [1220, 44] width 17 height 11
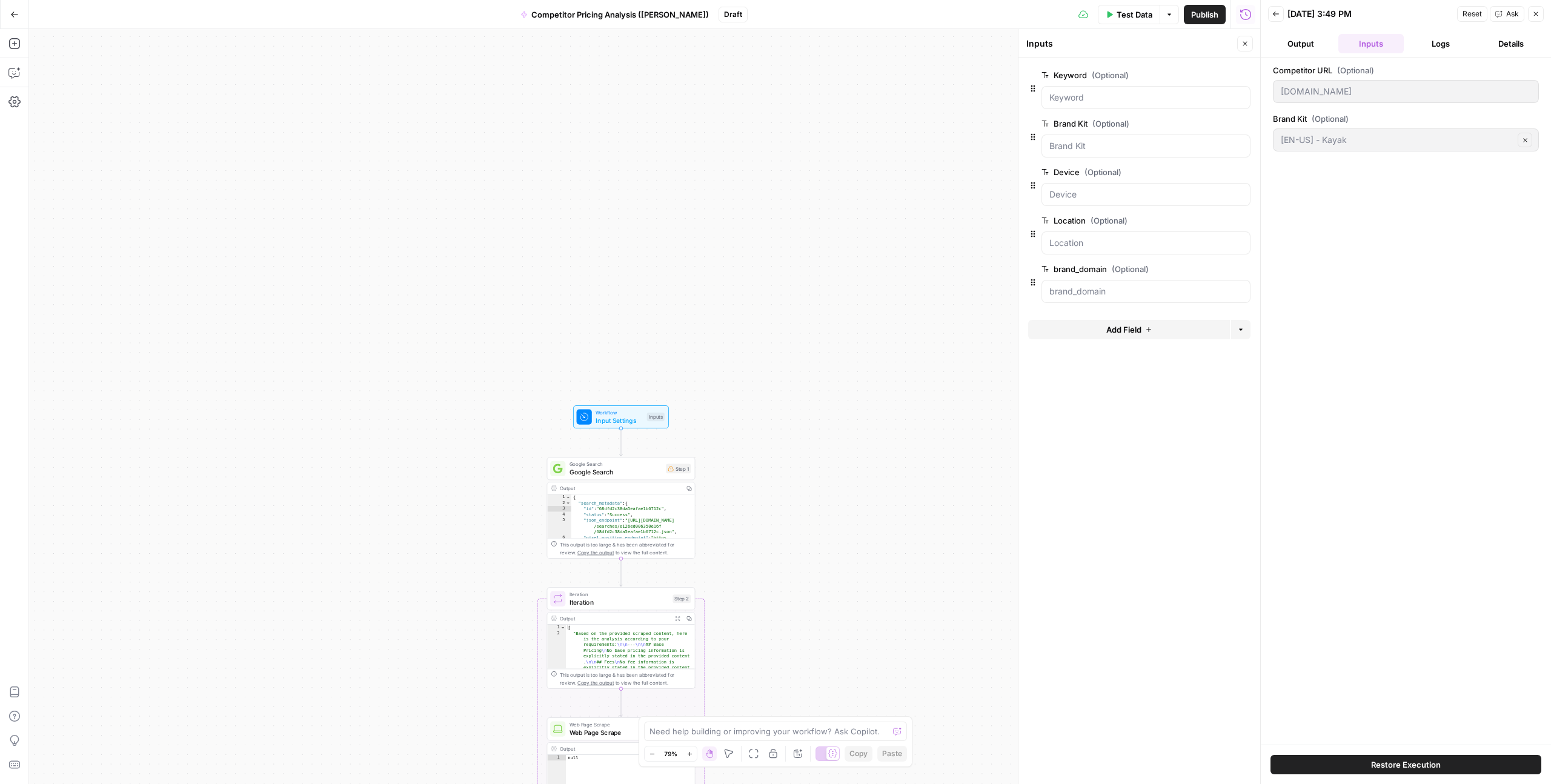
click at [1159, 442] on form "Keyword (Optional) edit field Delete group Brand Kit (Optional) edit field Dele…" at bounding box center [1140, 421] width 242 height 726
click at [601, 471] on span "Google Search" at bounding box center [616, 472] width 93 height 10
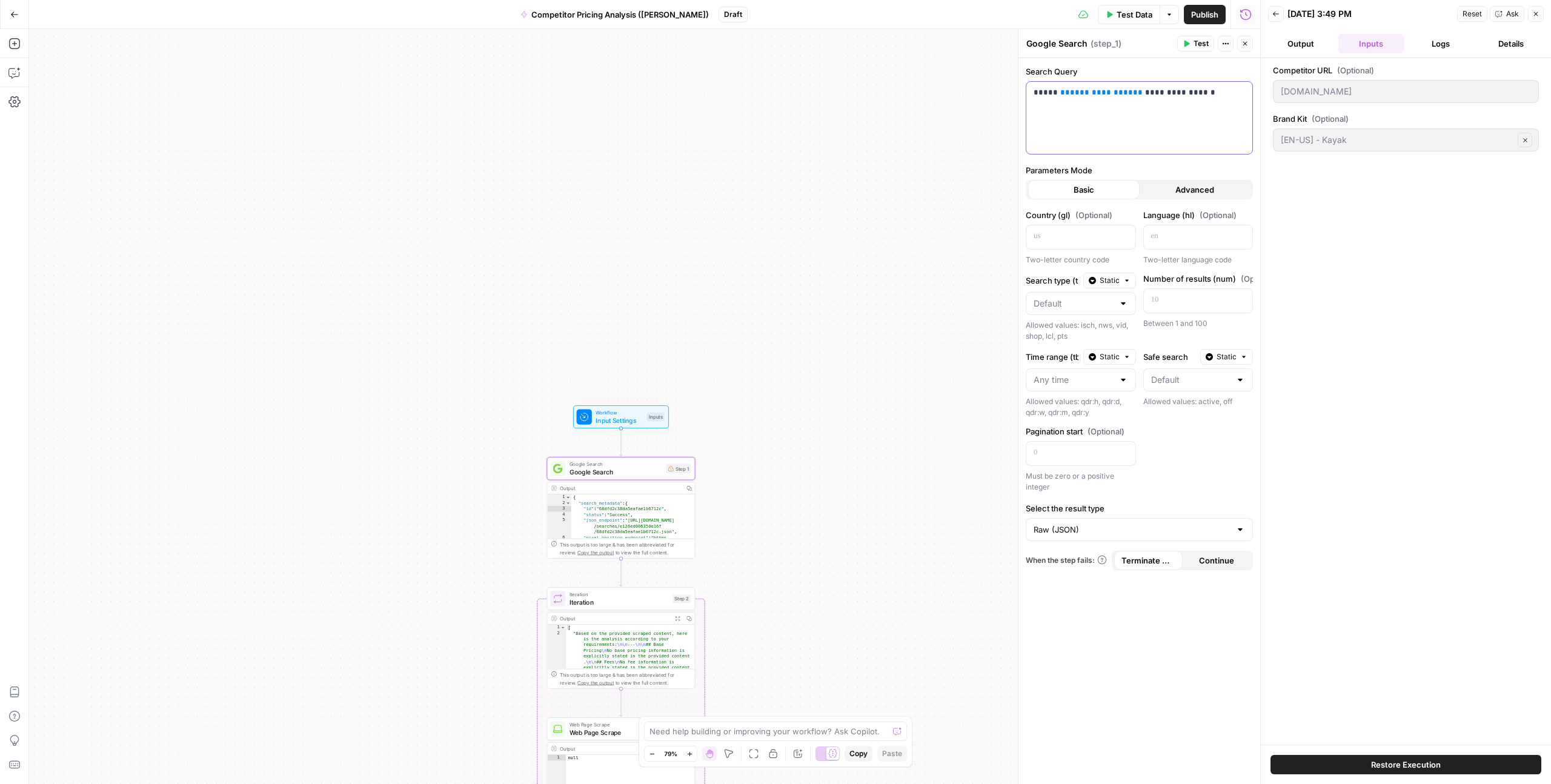
click at [1154, 89] on p "**********" at bounding box center [1139, 92] width 212 height 12
click at [1297, 57] on header "Back 10/06/25 at 3:49 PM Reset Ask Close Output Inputs Logs Details" at bounding box center [1406, 29] width 291 height 58
click at [1301, 45] on button "Output" at bounding box center [1301, 44] width 66 height 20
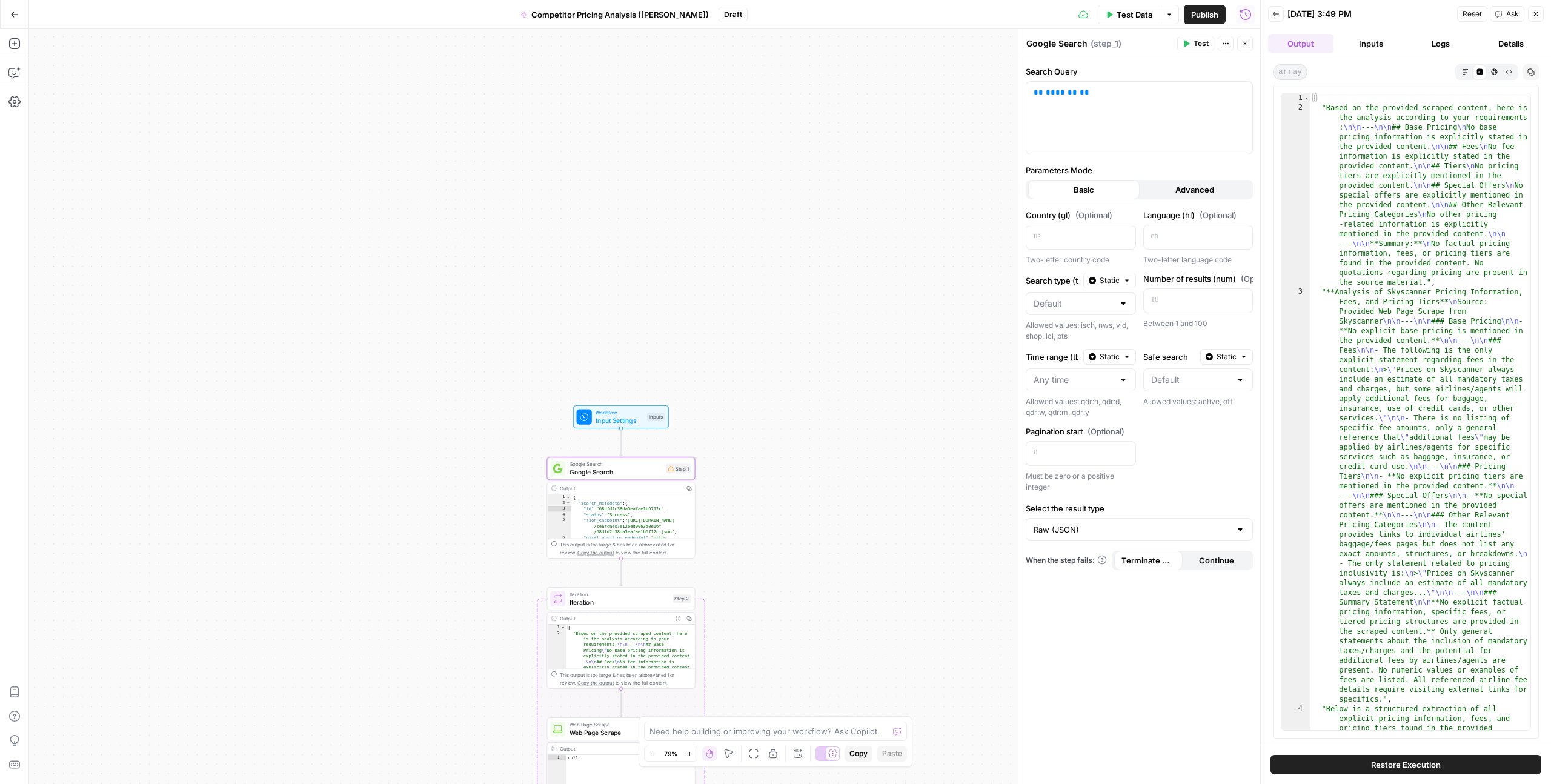
click at [1367, 44] on button "Inputs" at bounding box center [1372, 44] width 66 height 20
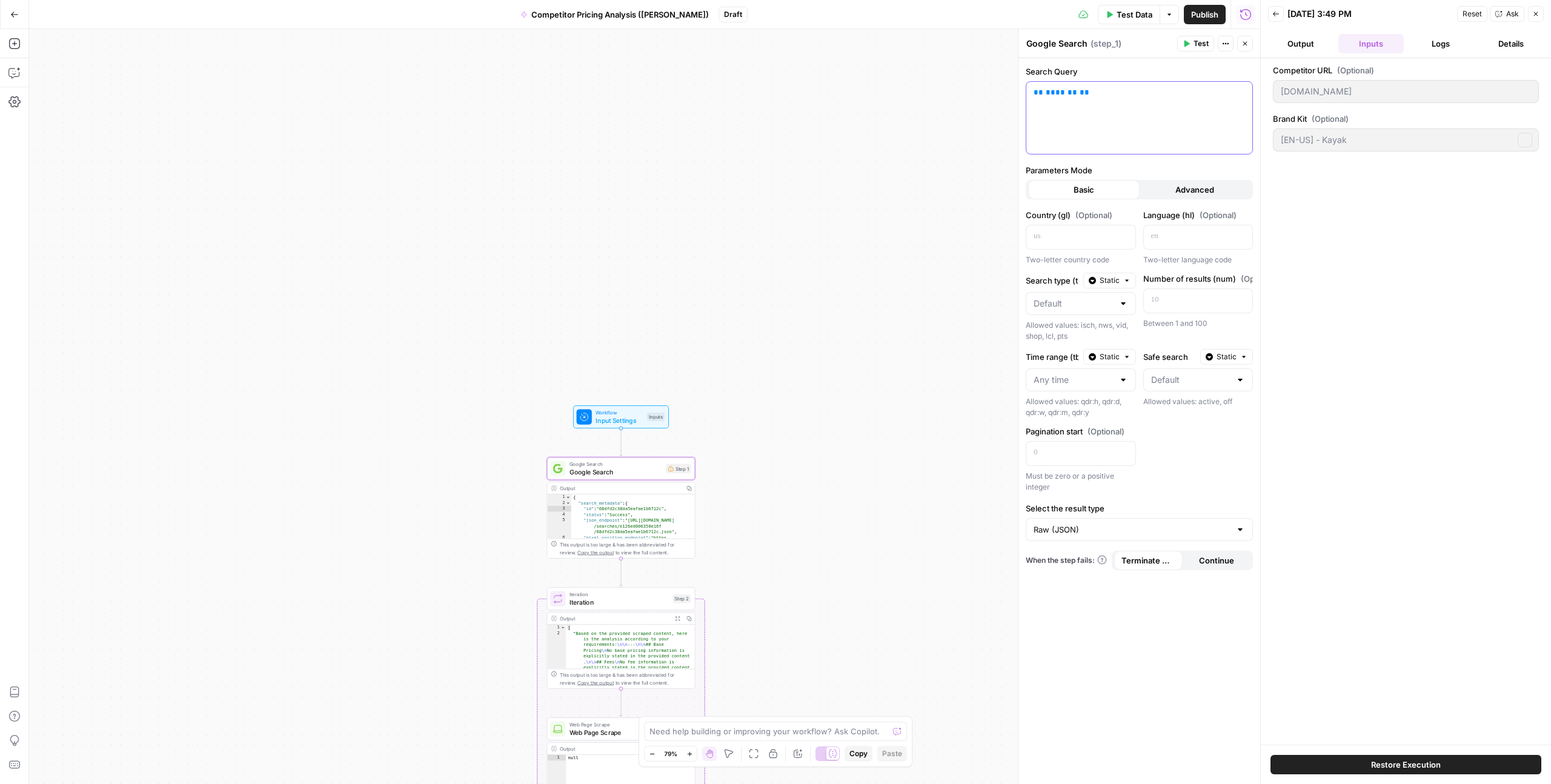
click at [1147, 97] on p "** ******* **" at bounding box center [1139, 92] width 212 height 12
click at [1149, 87] on p "** ******* **" at bounding box center [1139, 92] width 212 height 12
click at [1066, 94] on span "*******" at bounding box center [1061, 92] width 31 height 8
click at [1096, 96] on p "** ******* **" at bounding box center [1139, 92] width 212 height 12
click at [1105, 135] on div "** ******* **" at bounding box center [1140, 117] width 226 height 72
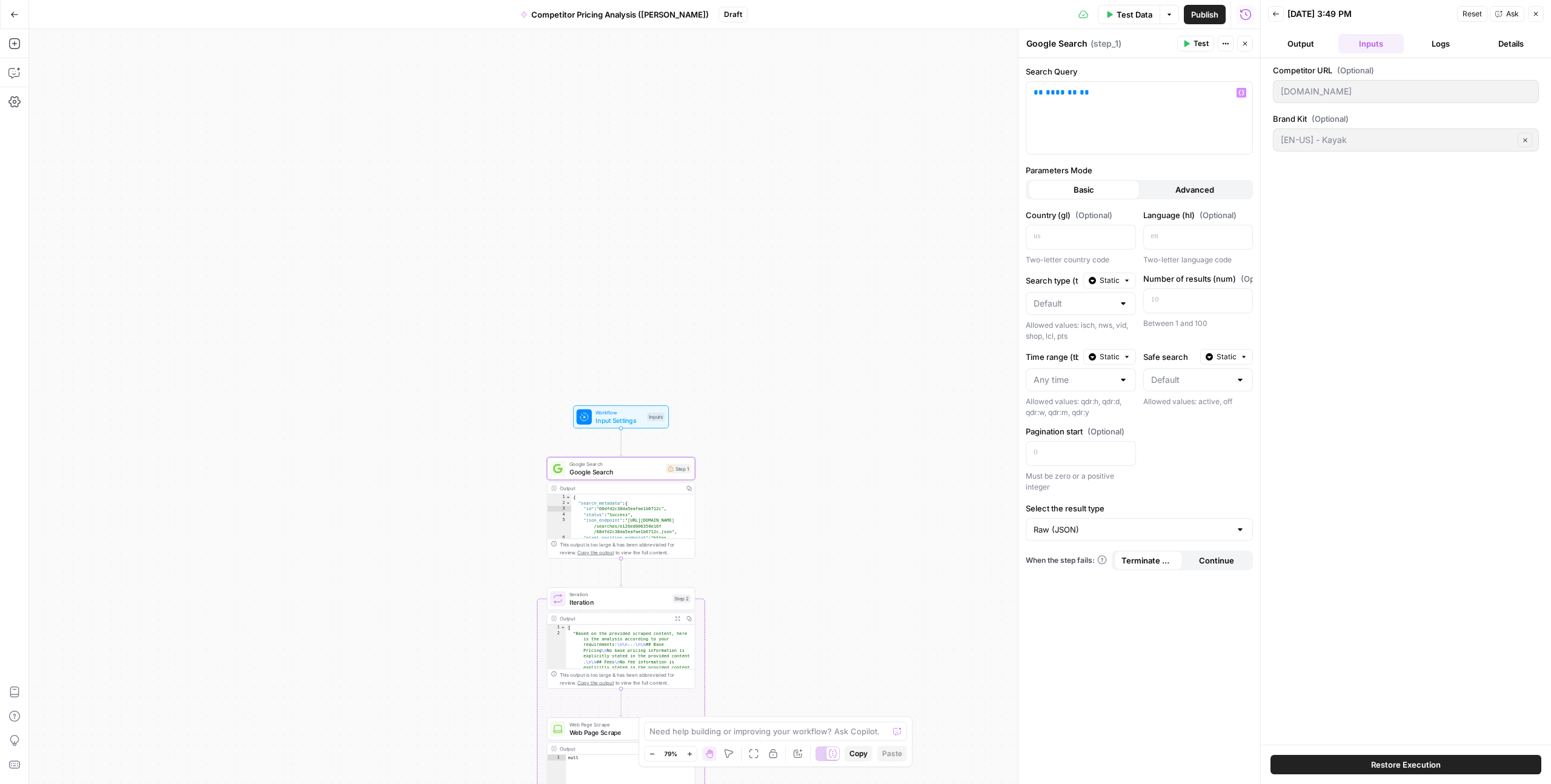
click at [1000, 127] on div "**********" at bounding box center [645, 406] width 1231 height 755
click at [1061, 80] on div "Search Query ** ******* ** Variables Menu" at bounding box center [1139, 110] width 227 height 89
click at [1061, 89] on span "*******" at bounding box center [1061, 92] width 31 height 8
click at [1093, 89] on p "** ******* **" at bounding box center [1139, 92] width 212 height 12
click at [1010, 158] on div "**********" at bounding box center [645, 406] width 1231 height 755
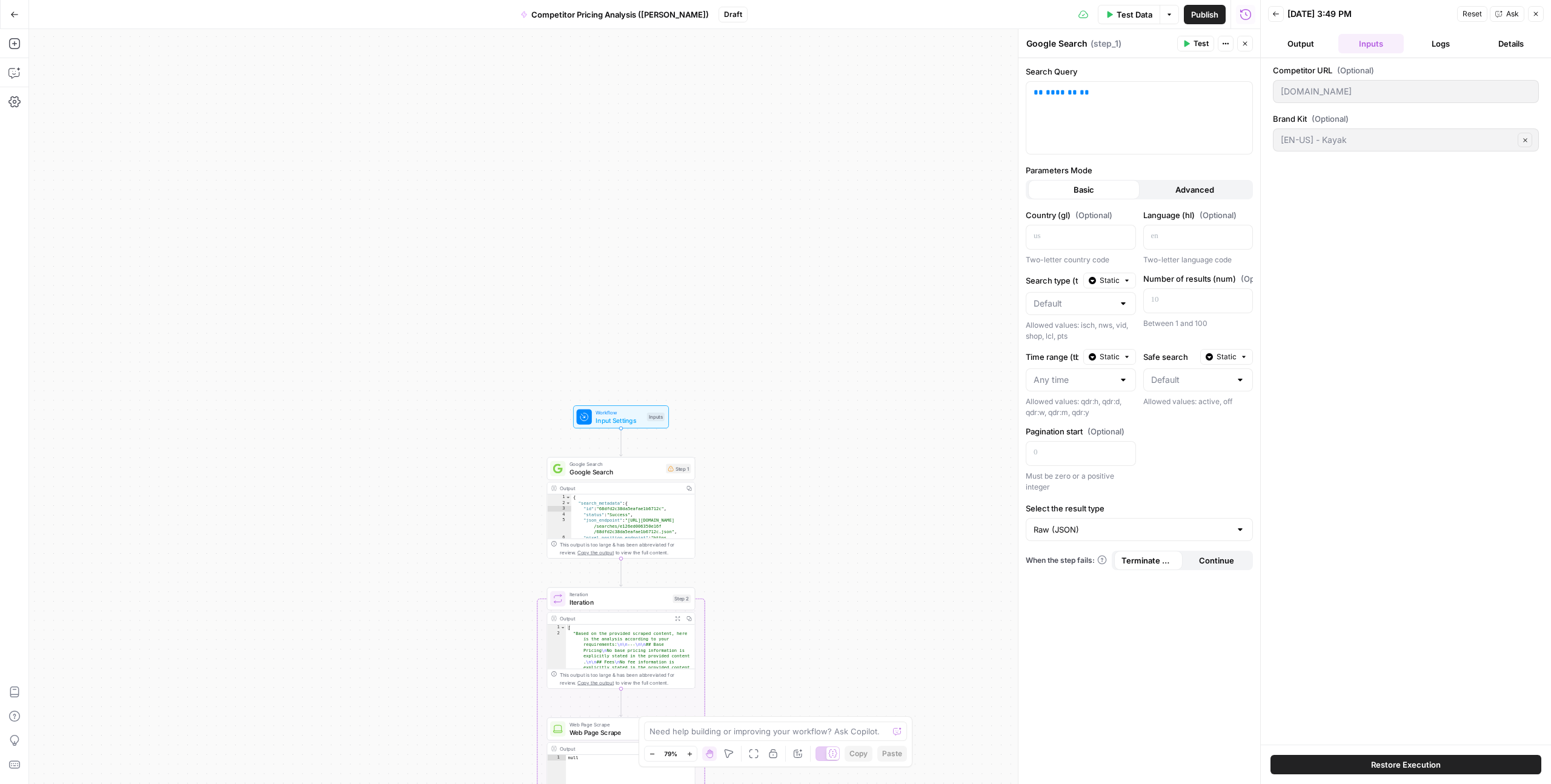
click at [1160, 186] on button "Advanced" at bounding box center [1196, 190] width 112 height 20
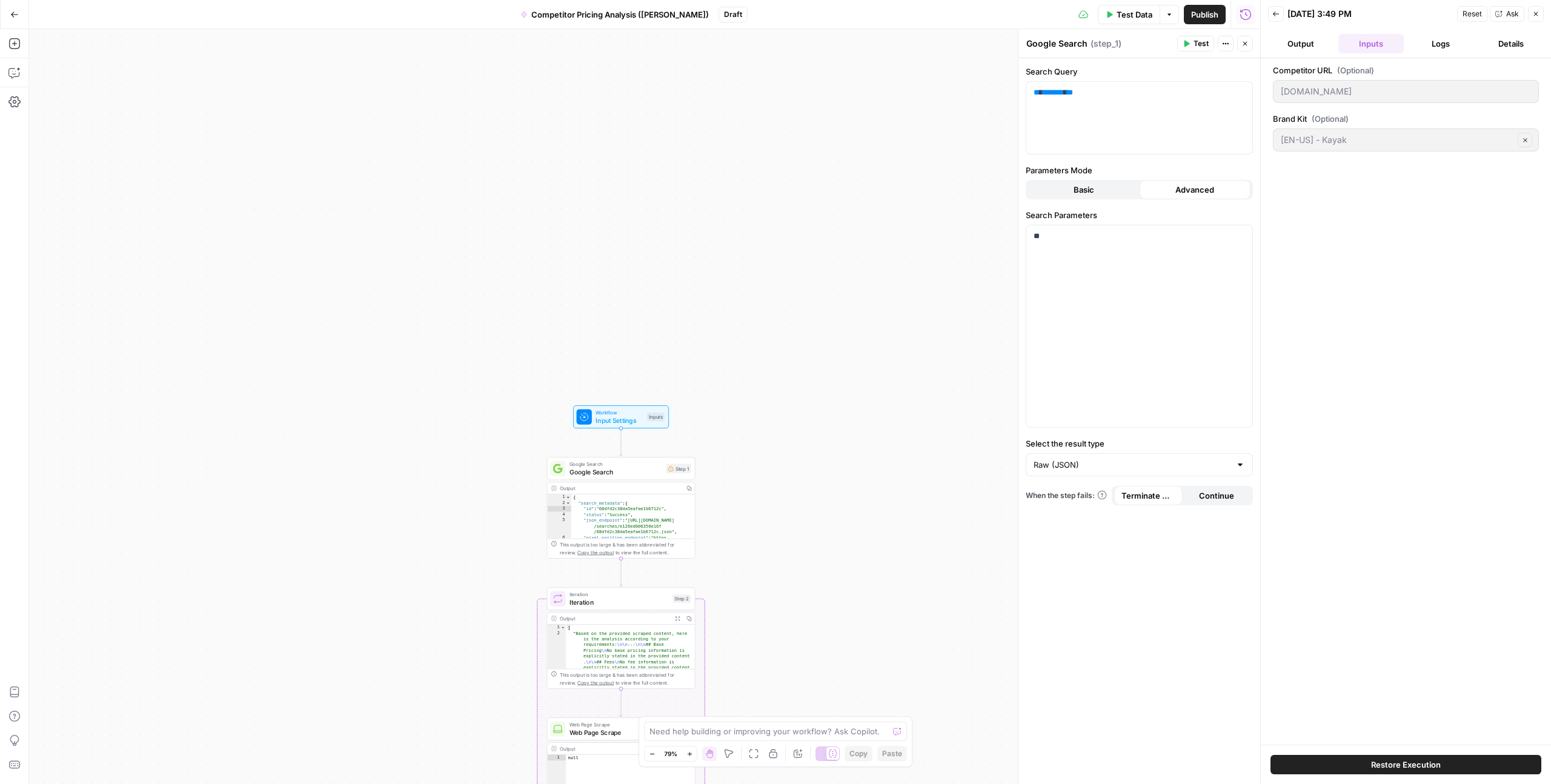
click at [1084, 472] on div "Raw (JSON)" at bounding box center [1139, 464] width 227 height 23
type input "Raw (JSON)"
click at [1078, 188] on span "Basic" at bounding box center [1085, 189] width 21 height 12
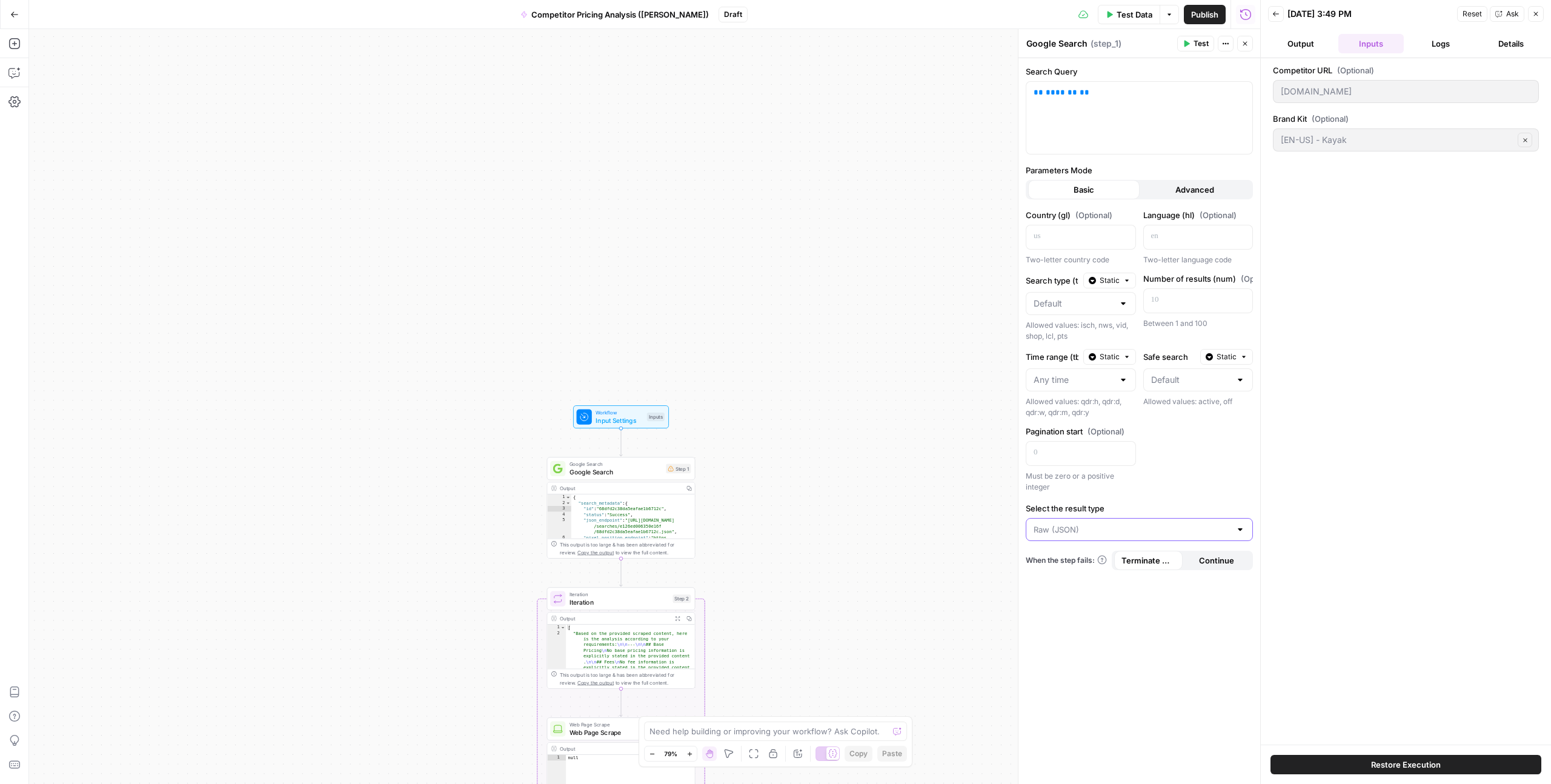
click at [1152, 524] on input "Select the result type" at bounding box center [1132, 529] width 197 height 12
click at [1144, 609] on span "Raw (JSON)" at bounding box center [1131, 610] width 191 height 12
type input "Raw (JSON)"
click at [1138, 631] on div "Search Query ** ******* ** Parameters Mode Basic Advanced Country (gl) (Optiona…" at bounding box center [1140, 421] width 242 height 726
click at [1206, 558] on span "Continue" at bounding box center [1216, 560] width 35 height 12
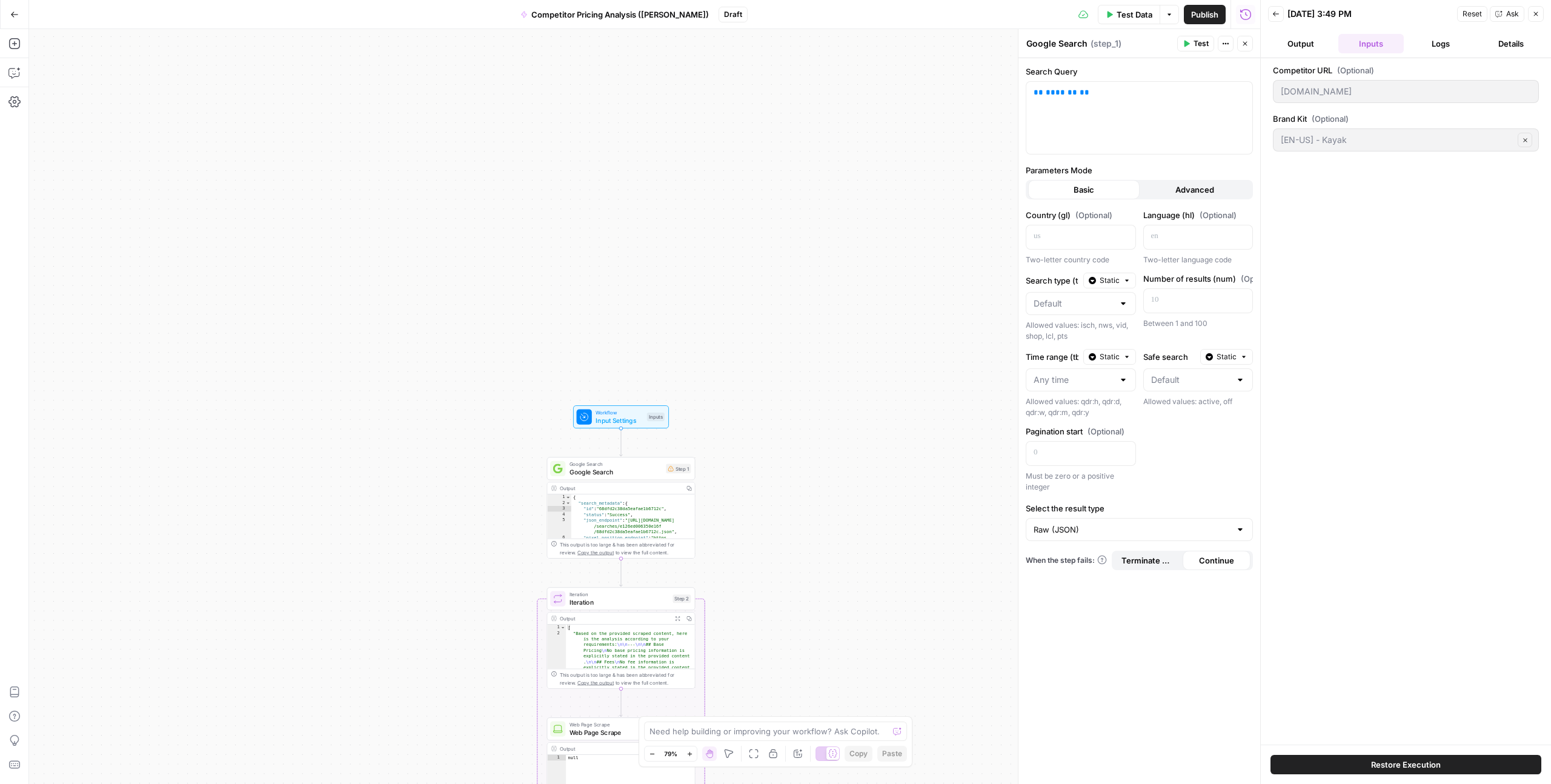
click at [1125, 558] on span "Terminate Workflow" at bounding box center [1148, 560] width 54 height 12
click at [1135, 593] on div "Search Query ** ******* ** Parameters Mode Basic Advanced Country (gl) (Optiona…" at bounding box center [1140, 421] width 242 height 726
click at [1179, 186] on span "Advanced" at bounding box center [1195, 189] width 39 height 12
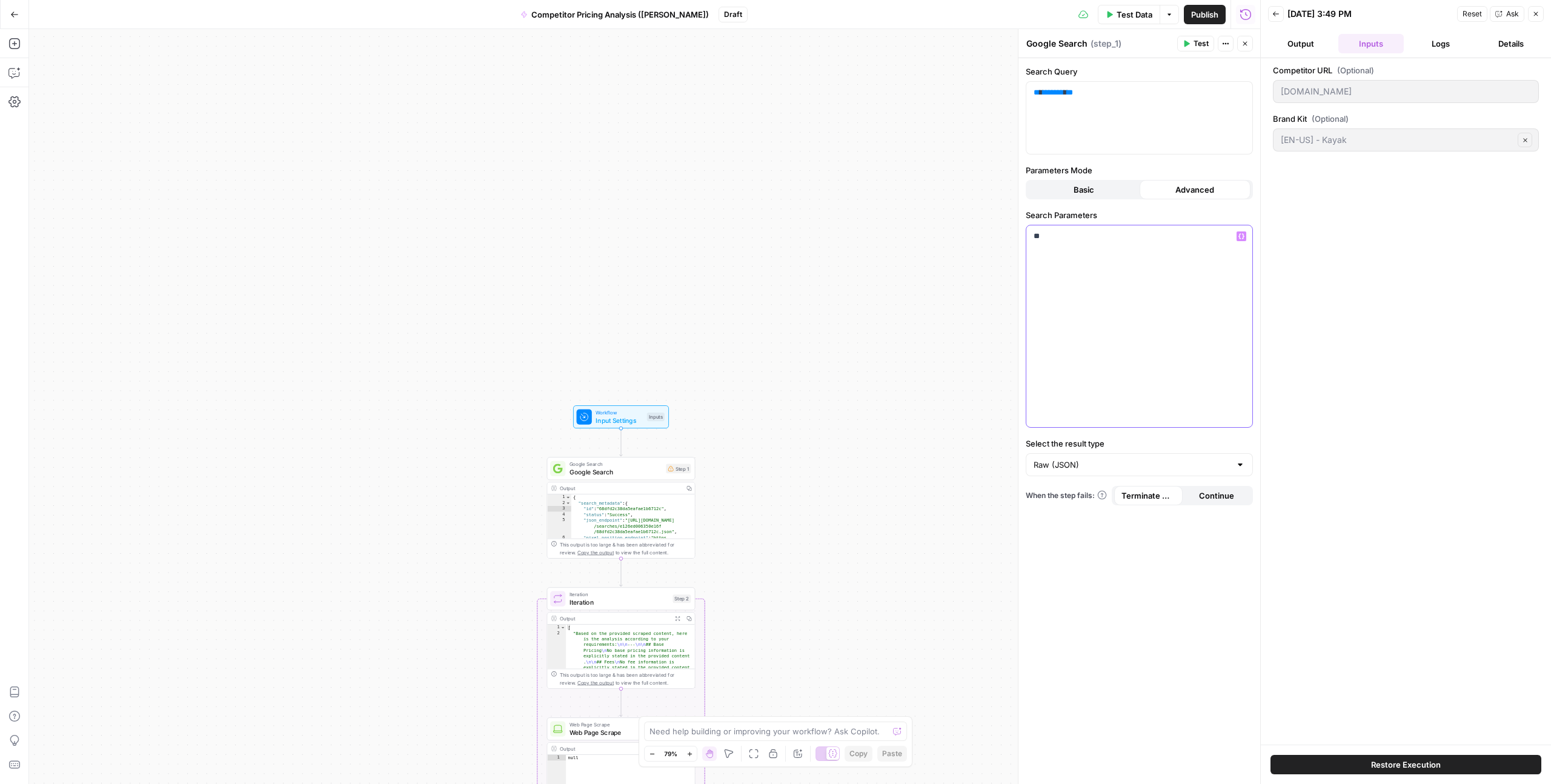
drag, startPoint x: 1120, startPoint y: 254, endPoint x: 1027, endPoint y: 212, distance: 102.0
click at [1027, 212] on div "Search Parameters ** Variables Menu" at bounding box center [1139, 318] width 227 height 219
click at [1501, 48] on button "Details" at bounding box center [1511, 44] width 66 height 20
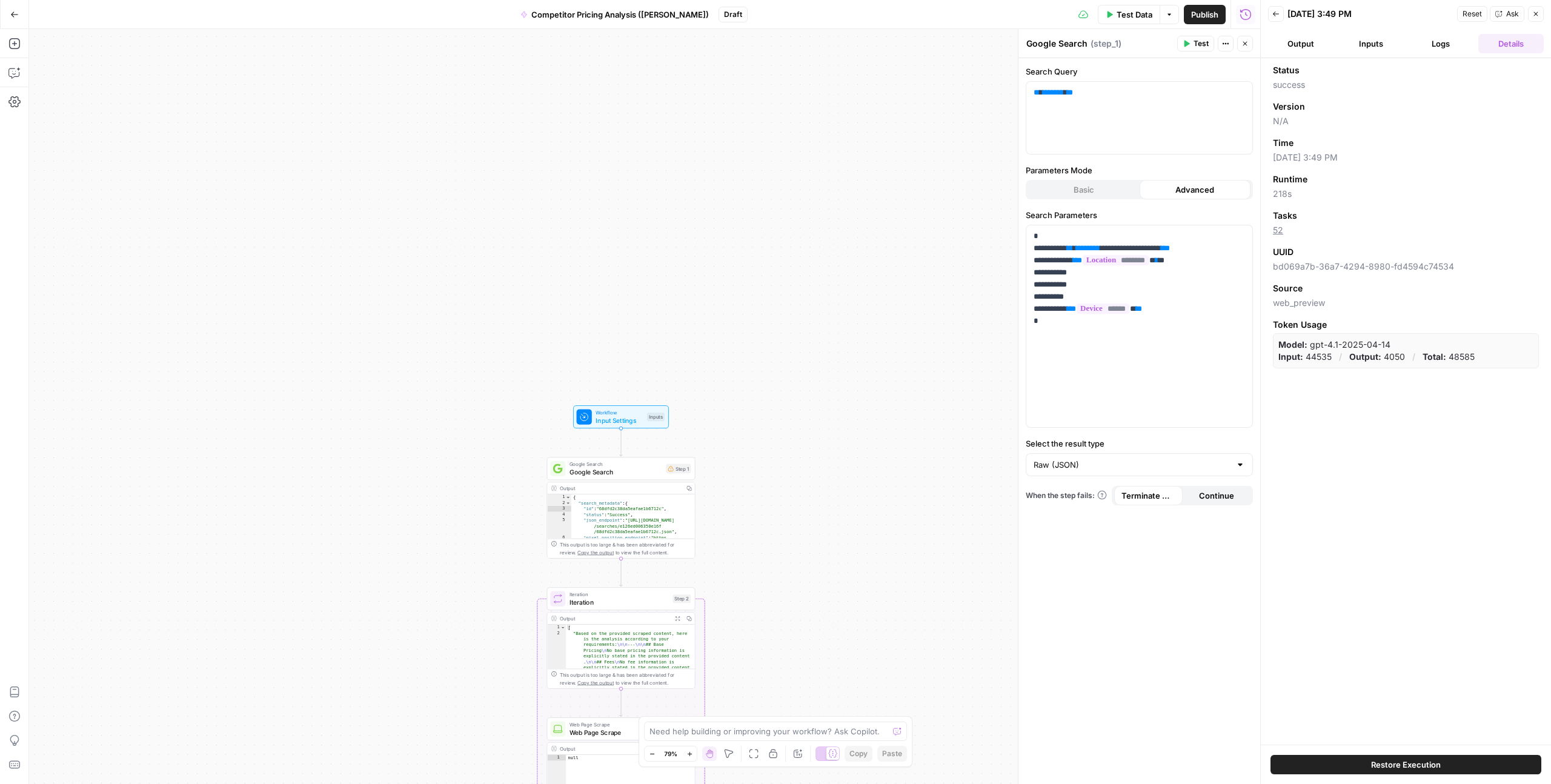
click at [1380, 45] on button "Inputs" at bounding box center [1372, 44] width 66 height 20
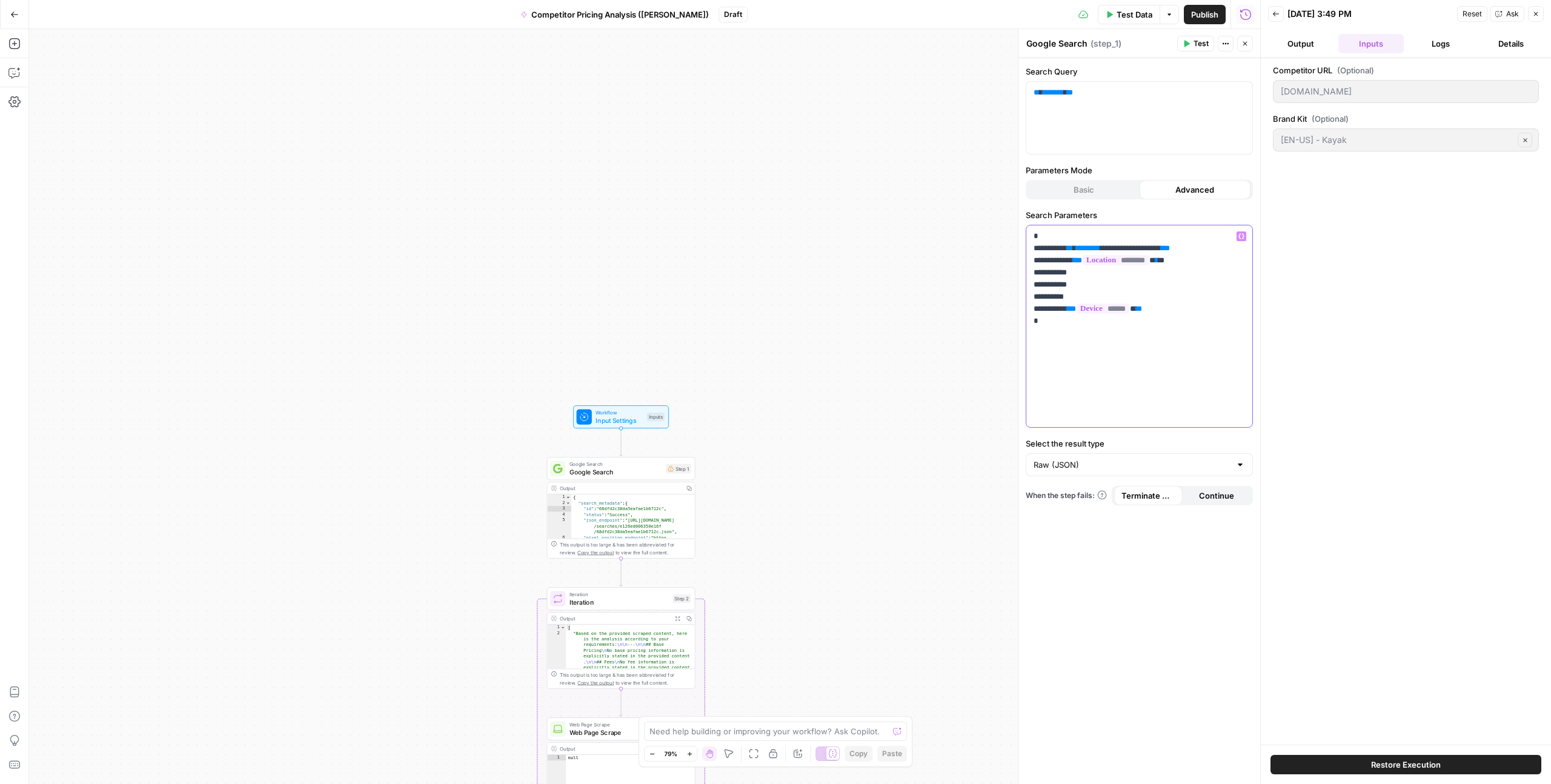
click at [1143, 249] on span "**********" at bounding box center [1129, 248] width 52 height 8
click at [1139, 249] on span "**********" at bounding box center [1129, 248] width 52 height 8
click at [1098, 252] on span "********" at bounding box center [1088, 248] width 24 height 8
click at [1152, 246] on span "**********" at bounding box center [1129, 248] width 52 height 8
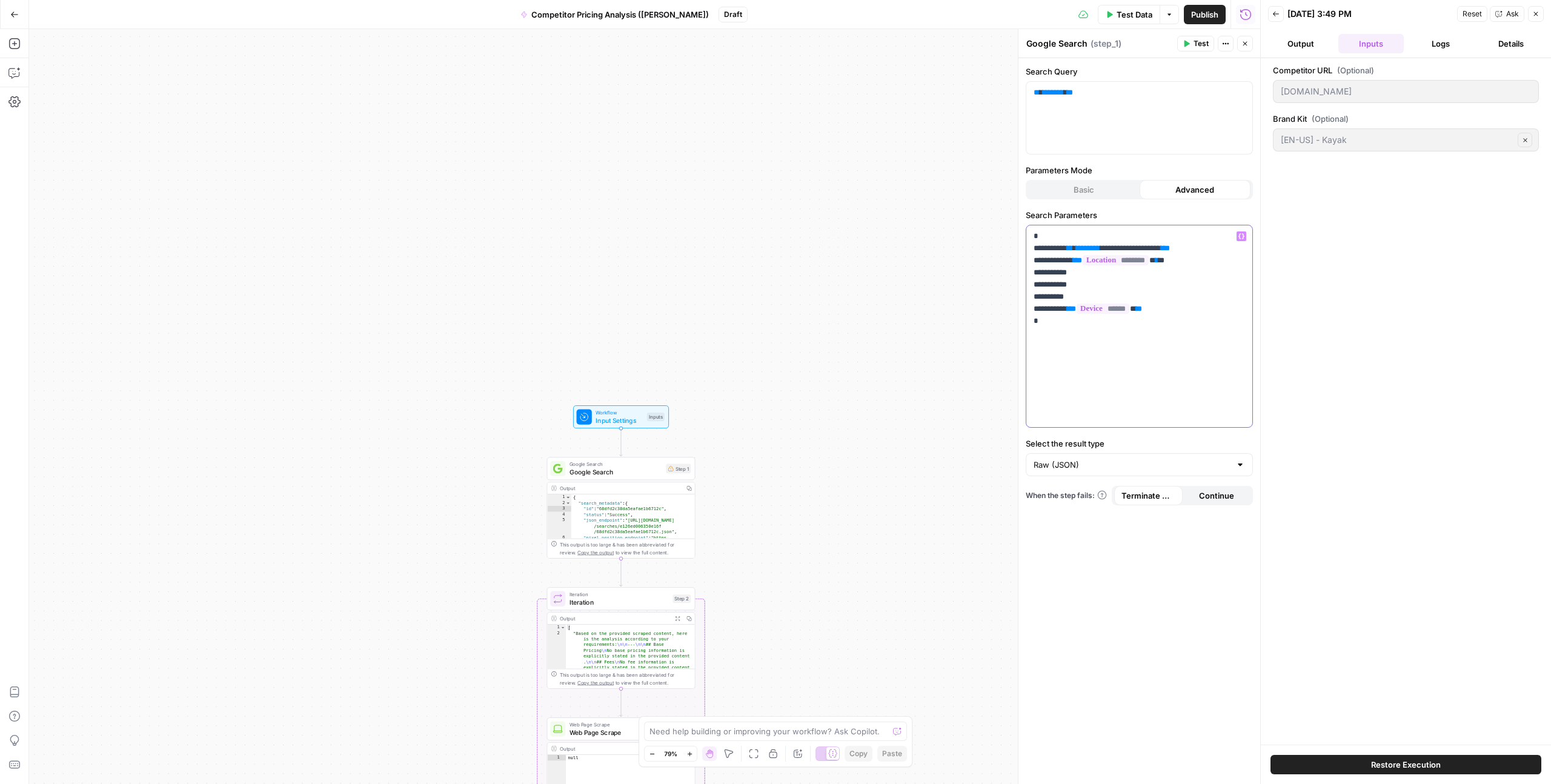
drag, startPoint x: 1184, startPoint y: 246, endPoint x: 1108, endPoint y: 244, distance: 76.0
click at [1108, 244] on p "**********" at bounding box center [1139, 279] width 212 height 97
drag, startPoint x: 1085, startPoint y: 248, endPoint x: 1111, endPoint y: 248, distance: 26.0
click at [1111, 248] on p "**********" at bounding box center [1139, 279] width 212 height 97
click at [1087, 249] on p "**********" at bounding box center [1139, 279] width 212 height 97
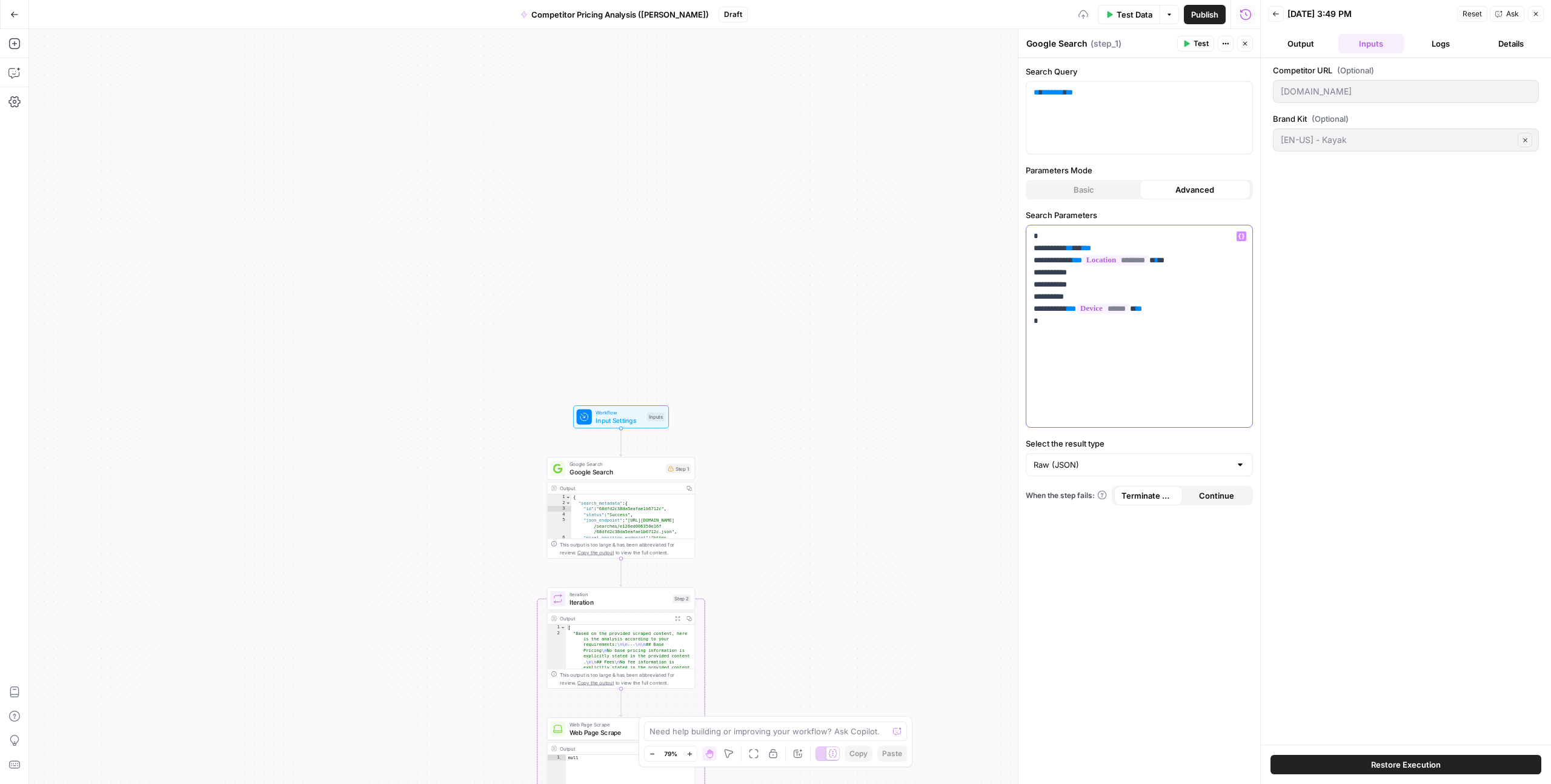
click at [1085, 250] on p "**********" at bounding box center [1139, 279] width 212 height 97
click at [1081, 245] on p "**********" at bounding box center [1139, 279] width 212 height 97
click at [1240, 238] on icon "button" at bounding box center [1242, 237] width 6 height 6
click at [647, 419] on button "Select variable KAYAK_API_KEY" at bounding box center [674, 418] width 152 height 20
drag, startPoint x: 1047, startPoint y: 336, endPoint x: 1028, endPoint y: 215, distance: 122.5
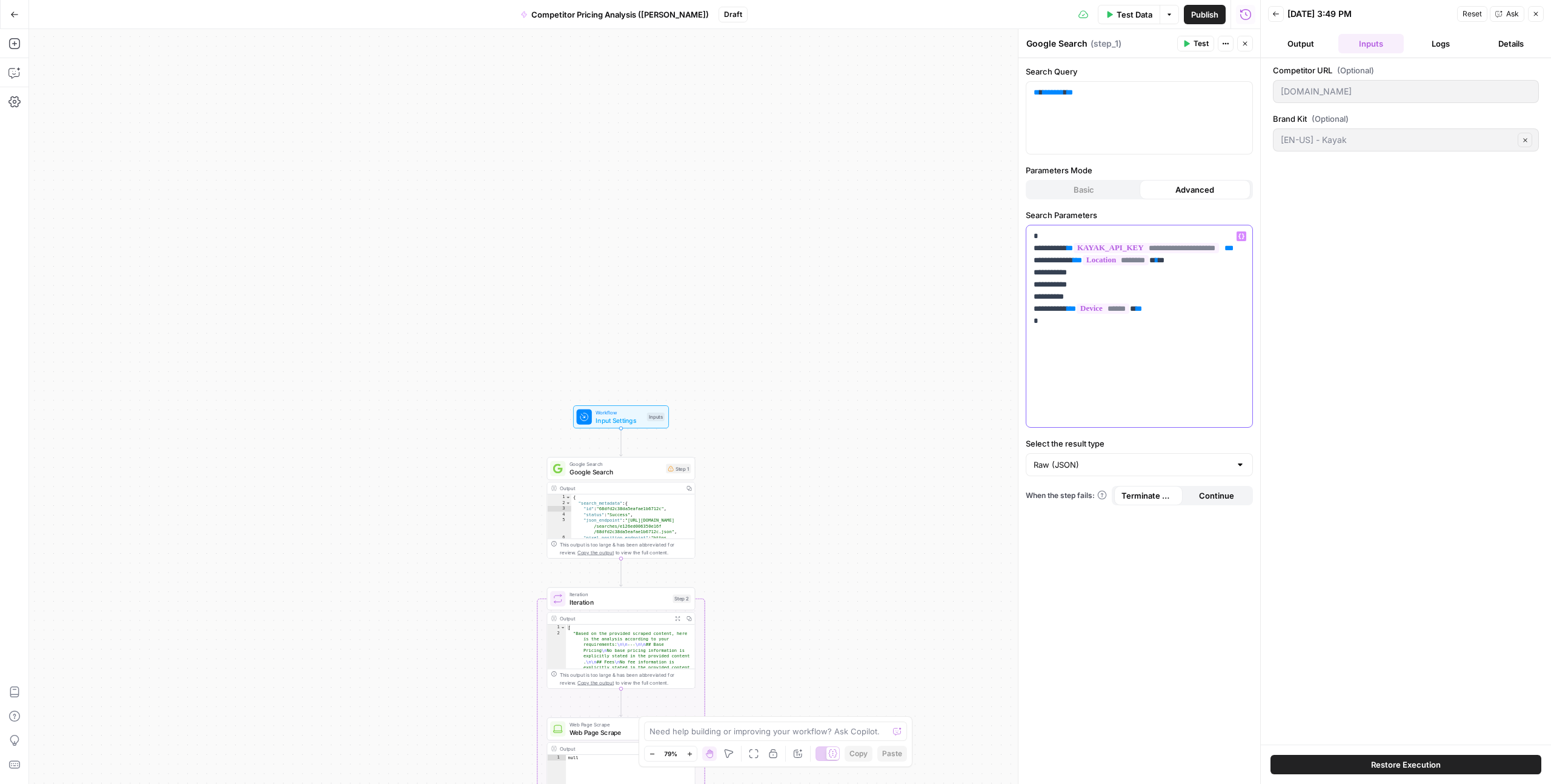
click at [1028, 215] on div "**********" at bounding box center [1139, 318] width 227 height 219
drag, startPoint x: 1190, startPoint y: 247, endPoint x: 1117, endPoint y: 245, distance: 73.0
click at [1117, 245] on p "**********" at bounding box center [1139, 279] width 212 height 97
click at [1240, 236] on icon "button" at bounding box center [1242, 237] width 6 height 6
click at [686, 415] on button "Select variable KAYAK_API_KEY" at bounding box center [674, 418] width 152 height 20
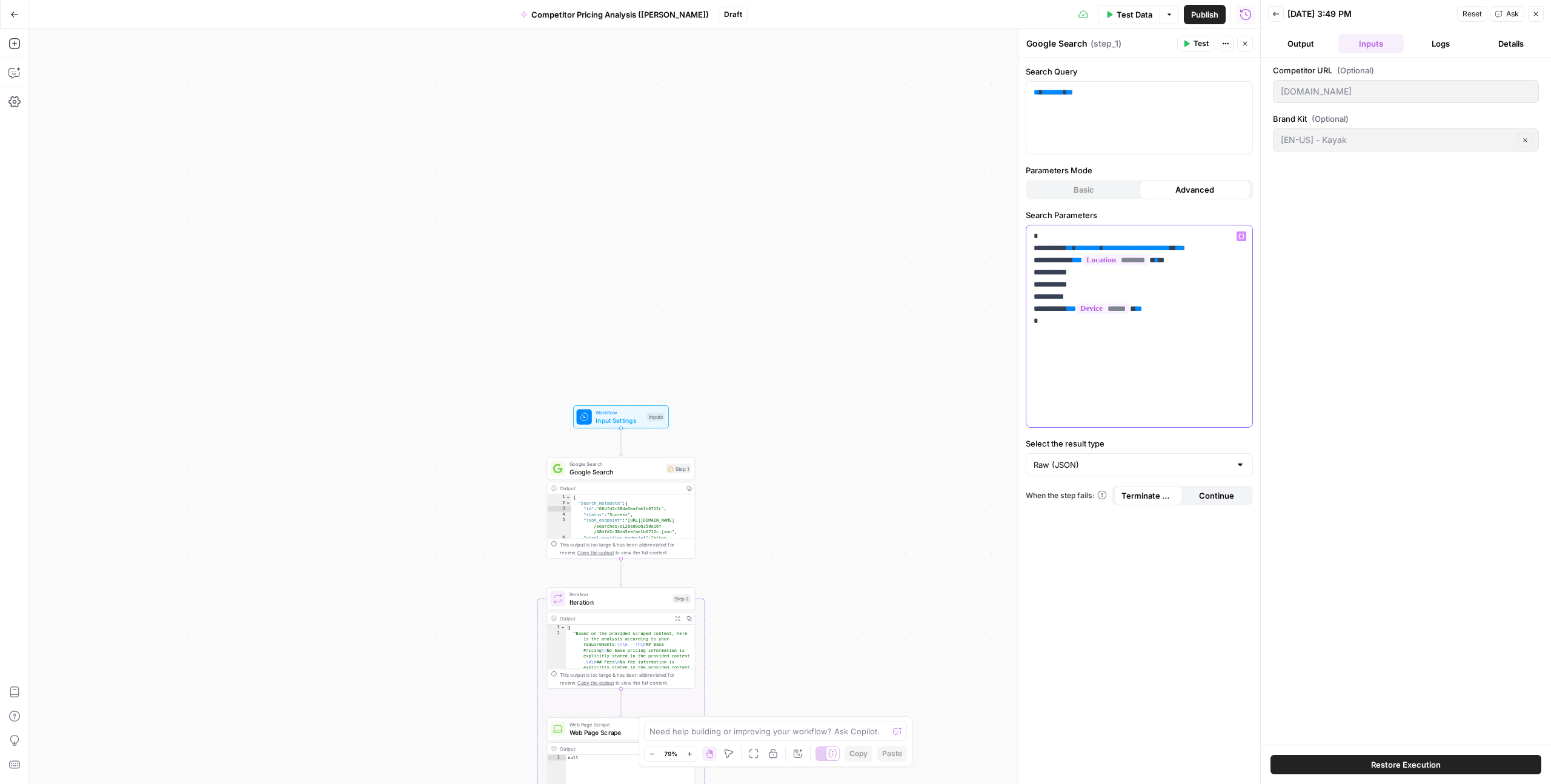
click at [1123, 247] on span "**********" at bounding box center [1136, 248] width 66 height 8
click at [1118, 248] on span "**********" at bounding box center [1136, 248] width 66 height 8
click at [1121, 250] on span "**********" at bounding box center [1136, 248] width 66 height 8
click at [1214, 250] on p "**********" at bounding box center [1139, 279] width 212 height 97
click at [1038, 375] on div "**********" at bounding box center [1140, 326] width 226 height 202
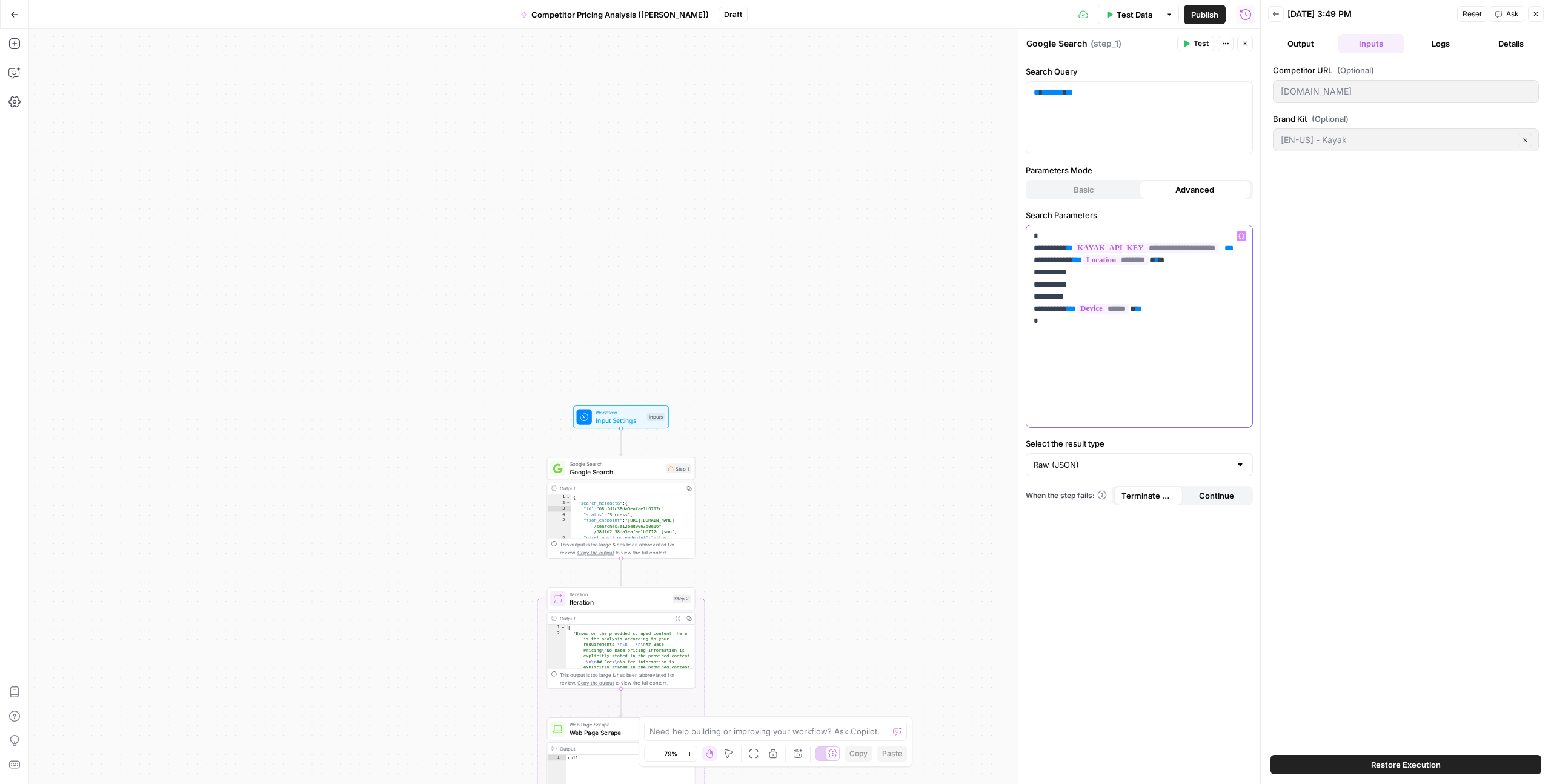
drag, startPoint x: 1061, startPoint y: 336, endPoint x: 1021, endPoint y: 226, distance: 117.0
click at [1021, 226] on div "**********" at bounding box center [1139, 406] width 242 height 755
drag, startPoint x: 1052, startPoint y: 338, endPoint x: 1014, endPoint y: 195, distance: 148.0
click at [1018, 195] on div "**********" at bounding box center [1139, 406] width 242 height 755
drag, startPoint x: 1120, startPoint y: 247, endPoint x: 1188, endPoint y: 246, distance: 68.0
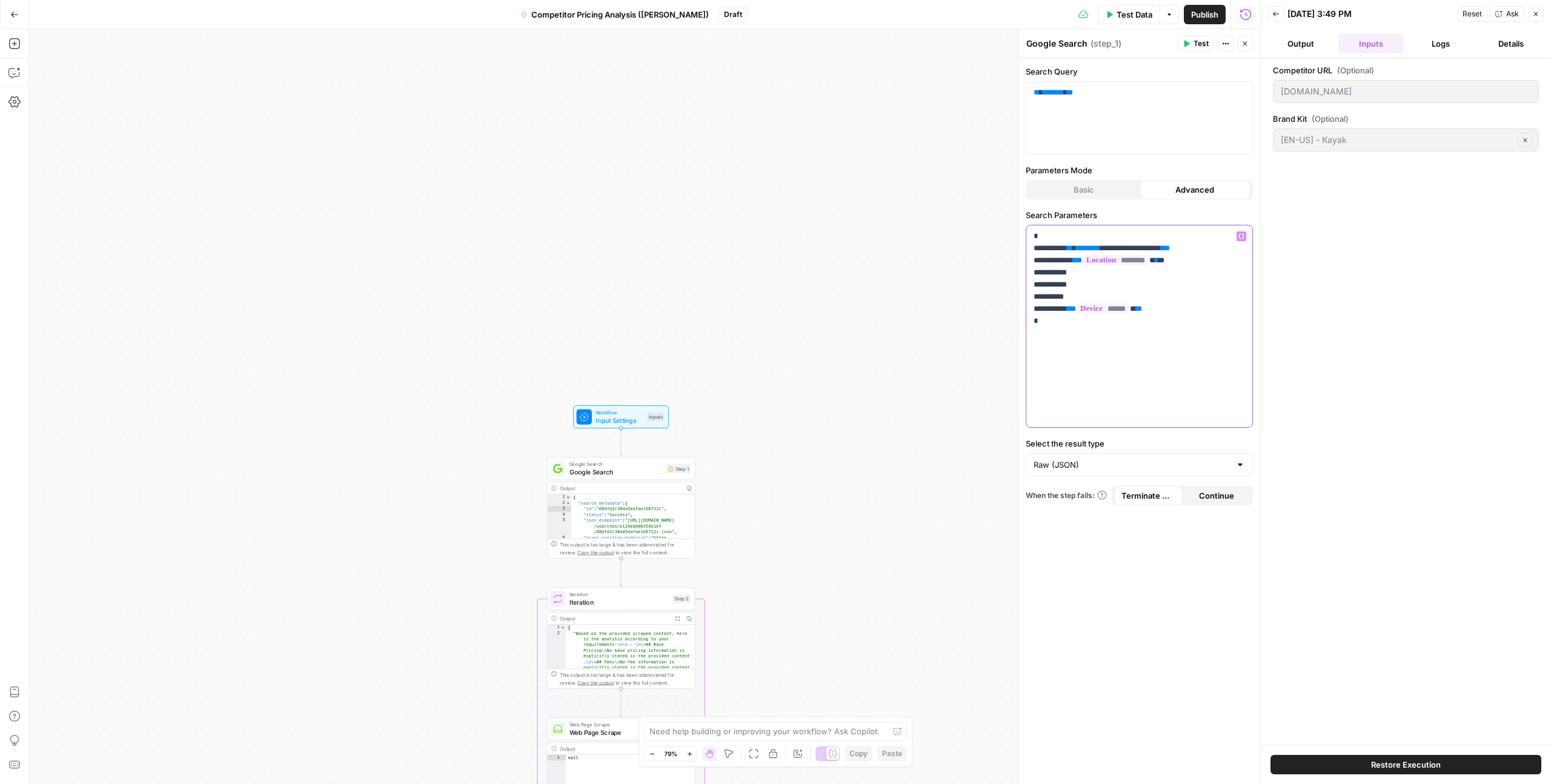
click at [1155, 246] on span "**********" at bounding box center [1129, 248] width 52 height 8
click at [1241, 235] on icon "button" at bounding box center [1242, 236] width 6 height 6
click at [807, 241] on span "KAYAK_API_KEY" at bounding box center [795, 239] width 66 height 12
click at [812, 241] on span "KAYAK_API_KEY" at bounding box center [795, 239] width 66 height 12
click at [919, 243] on div "KAYAK_API_KEY Secret String" at bounding box center [883, 240] width 250 height 20
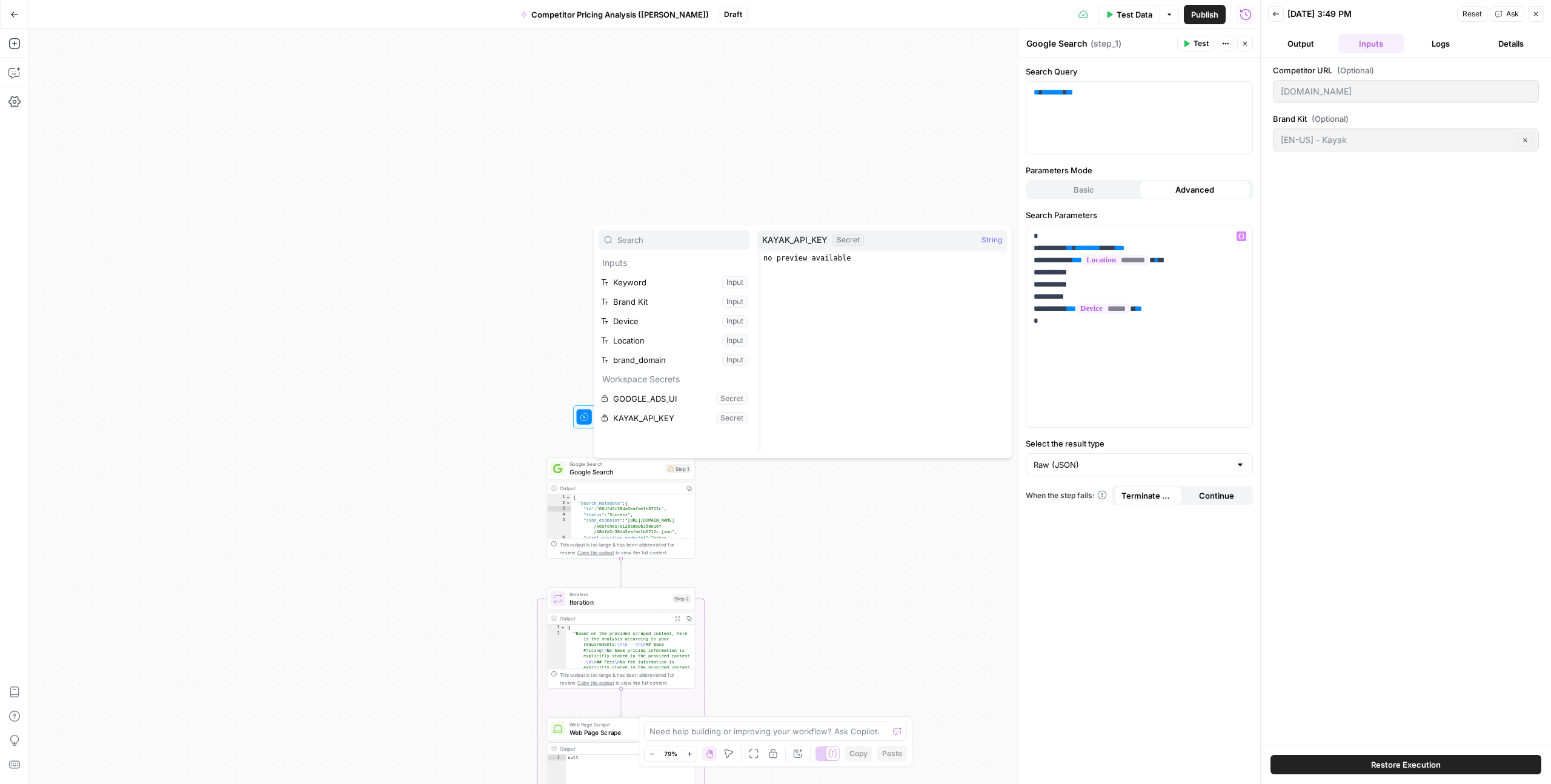
click at [796, 242] on span "KAYAK_API_KEY" at bounding box center [795, 239] width 66 height 12
click at [667, 418] on button "Select variable KAYAK_API_KEY" at bounding box center [674, 418] width 152 height 20
click at [1084, 364] on div "**********" at bounding box center [1140, 326] width 226 height 202
click at [1219, 249] on p "**********" at bounding box center [1139, 279] width 212 height 97
click at [1217, 249] on p "**********" at bounding box center [1139, 279] width 212 height 97
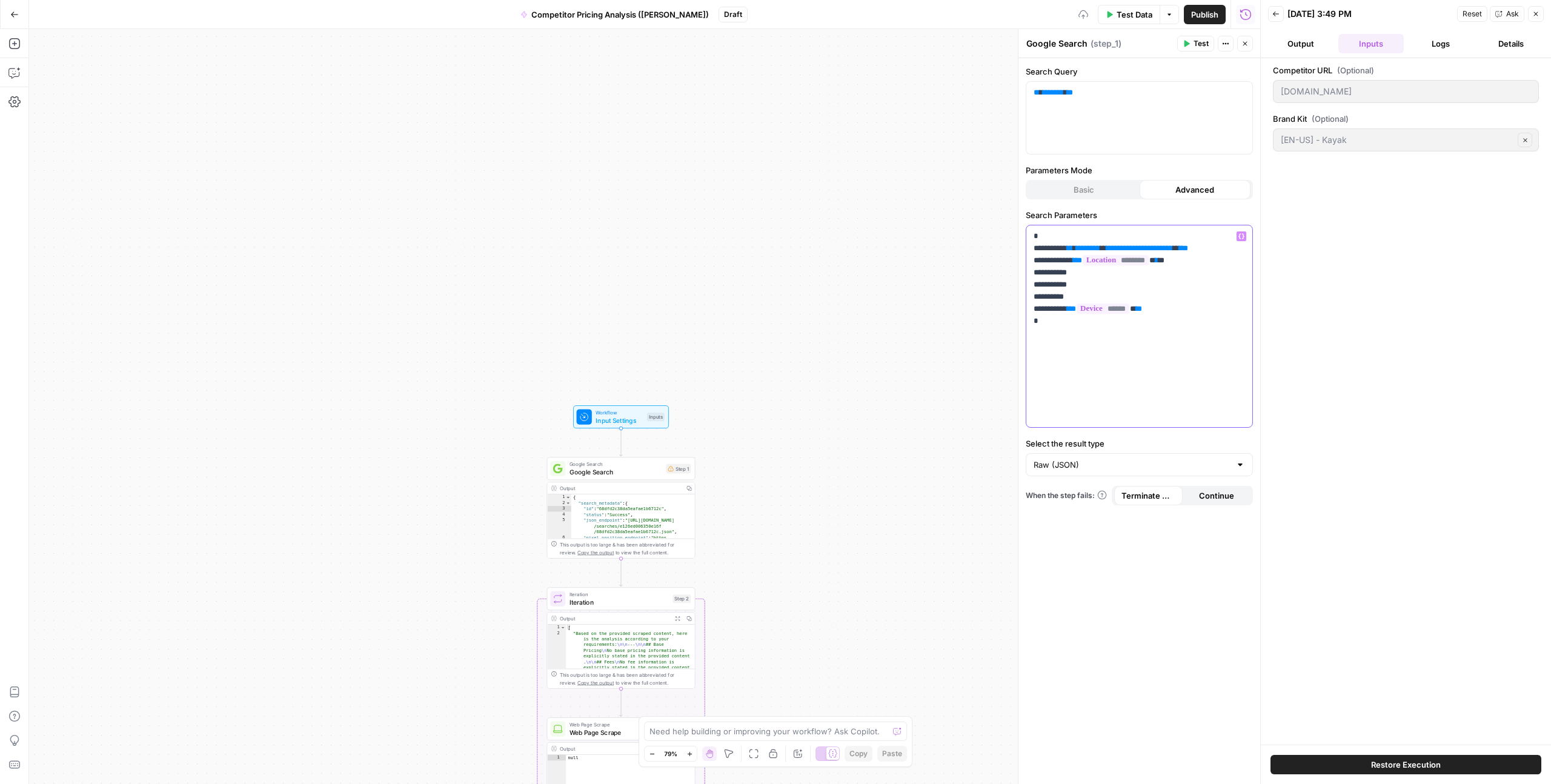
click at [1120, 250] on span "**********" at bounding box center [1140, 248] width 66 height 8
click at [1193, 332] on div "**********" at bounding box center [1140, 326] width 226 height 202
click at [1064, 274] on p "**********" at bounding box center [1139, 279] width 212 height 97
click at [1063, 284] on p "**********" at bounding box center [1139, 279] width 212 height 97
click at [1082, 285] on p "**********" at bounding box center [1139, 279] width 212 height 97
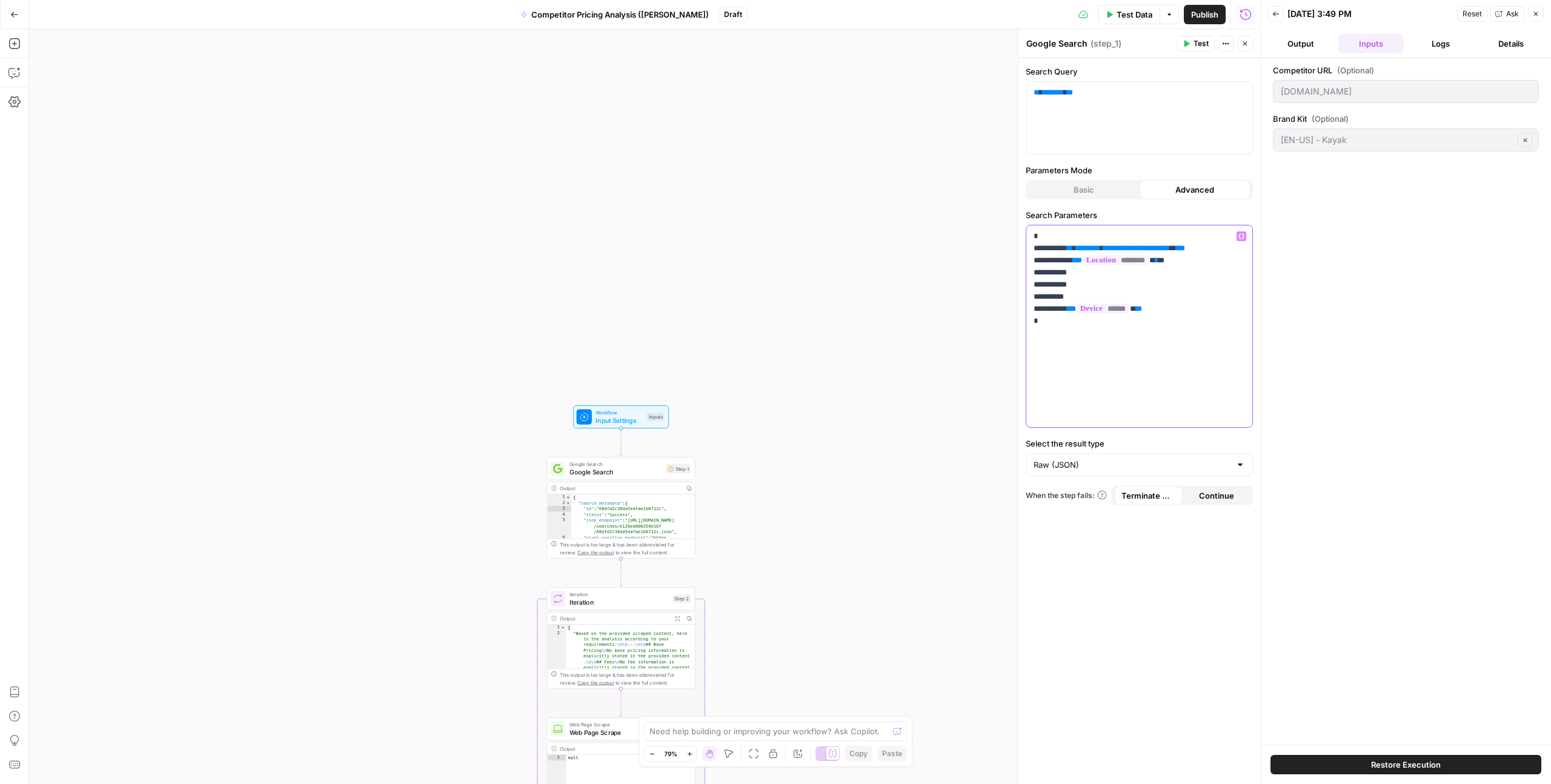
click at [1194, 312] on p "**********" at bounding box center [1139, 279] width 212 height 97
click at [1064, 296] on p "**********" at bounding box center [1139, 279] width 212 height 97
click at [1311, 419] on div "Competitor URL (Optional) www.skycanner.com Brand Kit (Optional) [EN-US] - Kaya…" at bounding box center [1406, 401] width 266 height 674
click at [1336, 334] on div "Competitor URL (Optional) www.skycanner.com Brand Kit (Optional) [EN-US] - Kaya…" at bounding box center [1406, 401] width 266 height 674
click at [1303, 42] on button "Output" at bounding box center [1301, 44] width 66 height 20
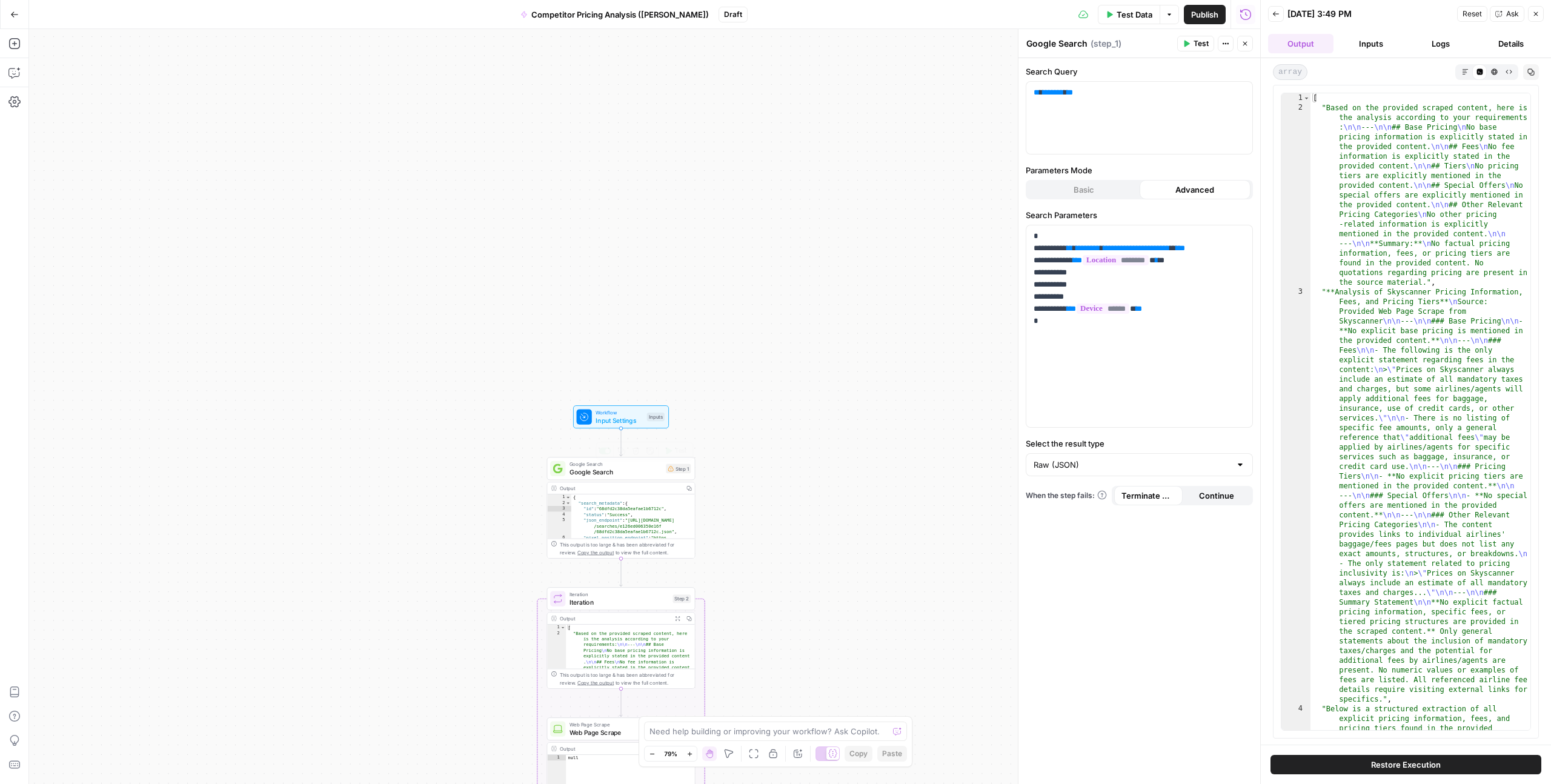
click at [626, 474] on span "Google Search" at bounding box center [616, 472] width 93 height 10
click at [626, 473] on span "Google Search" at bounding box center [616, 472] width 93 height 10
click at [1536, 11] on icon "button" at bounding box center [1536, 14] width 7 height 7
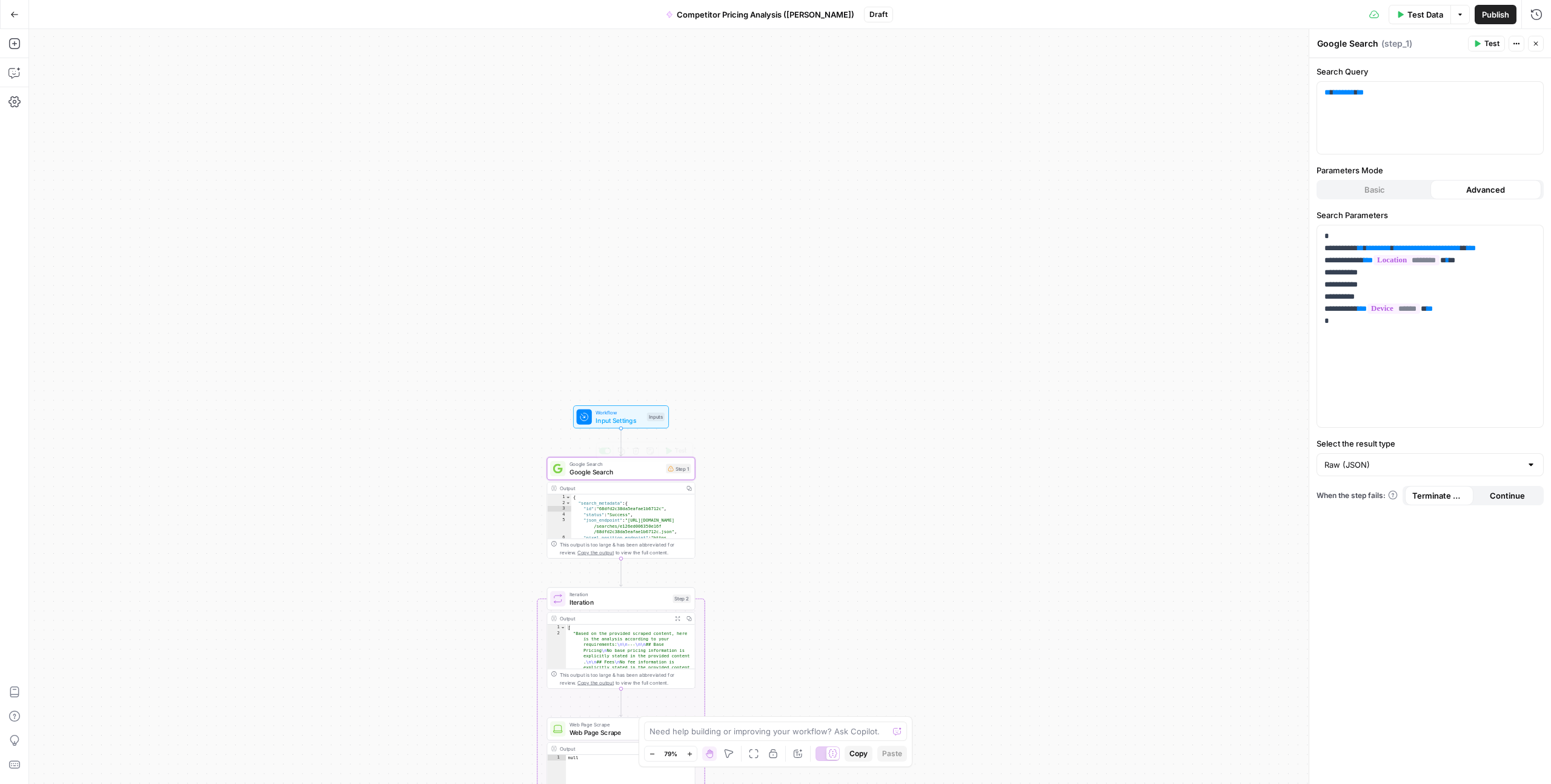
click at [596, 467] on span "Google Search" at bounding box center [616, 472] width 93 height 10
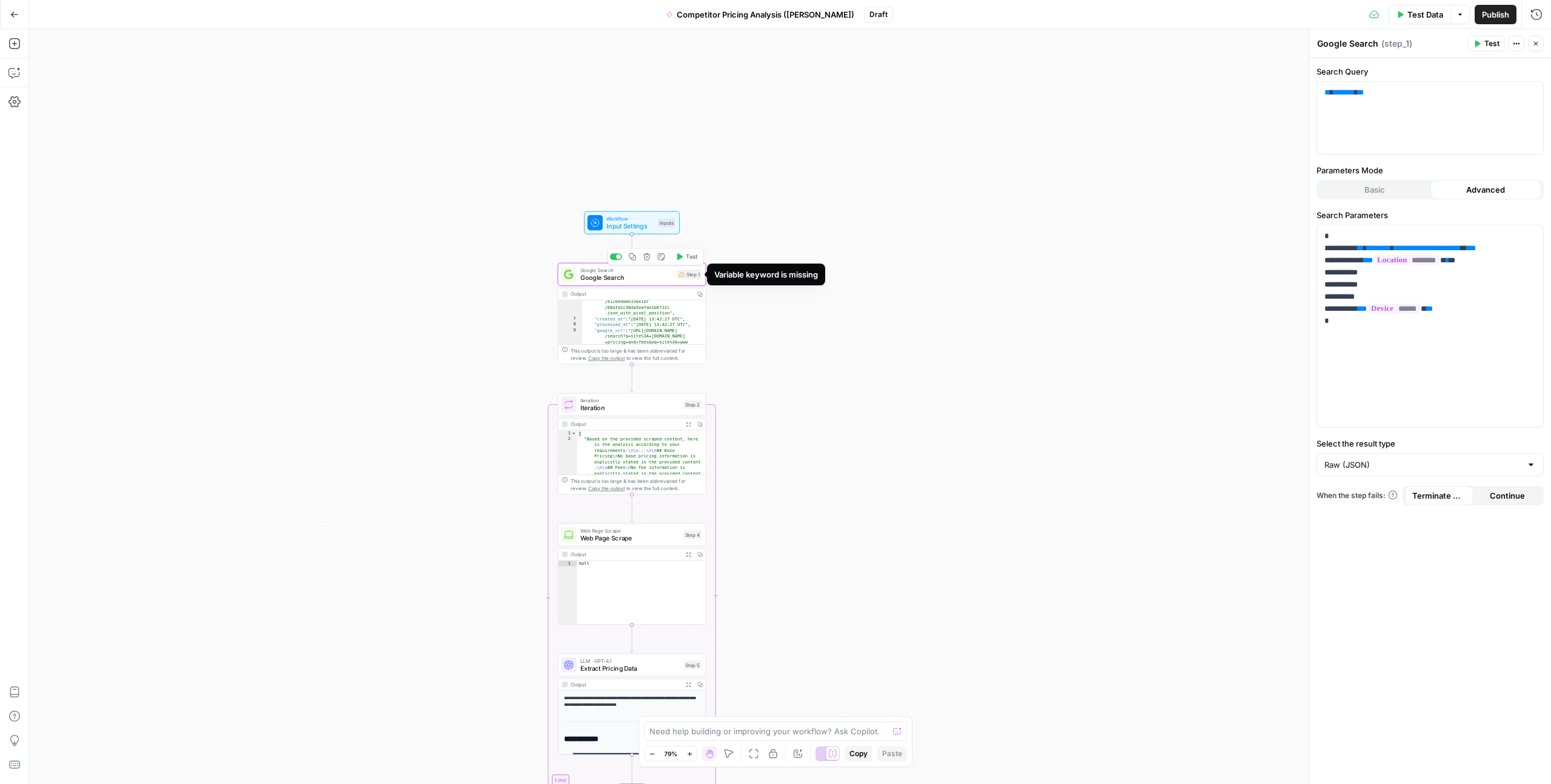
click at [686, 277] on div "Step 1" at bounding box center [689, 274] width 25 height 10
click at [690, 275] on div "Step 1" at bounding box center [689, 274] width 25 height 10
click at [630, 228] on span "Input Settings" at bounding box center [631, 226] width 47 height 10
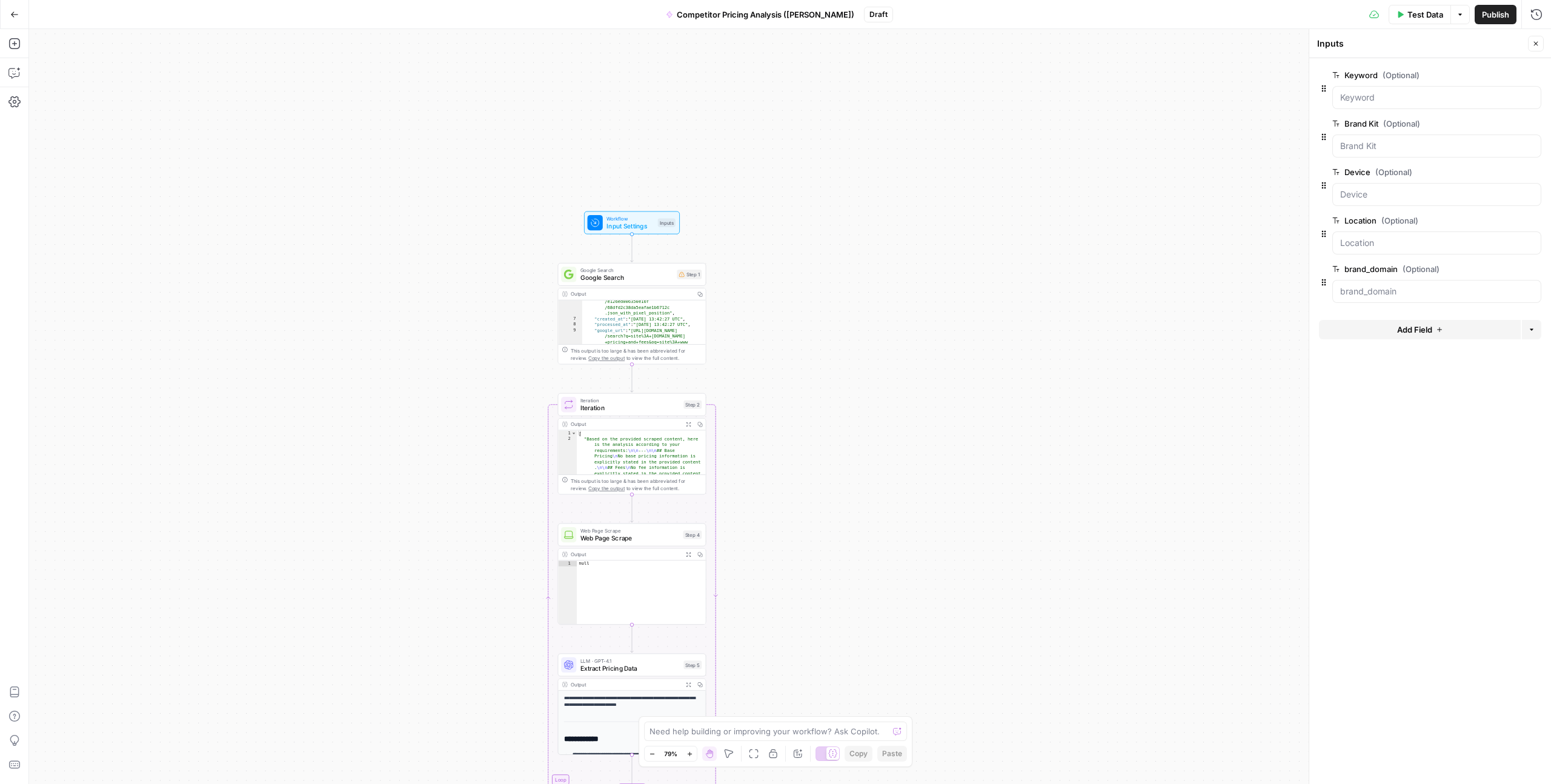
click at [1351, 89] on div at bounding box center [1436, 97] width 209 height 23
click at [1378, 96] on input "Keyword (Optional)" at bounding box center [1436, 97] width 193 height 12
click at [1378, 98] on input "Keyword (Optional)" at bounding box center [1436, 97] width 193 height 12
click at [1356, 98] on input "Keyword (Optional)" at bounding box center [1436, 97] width 193 height 12
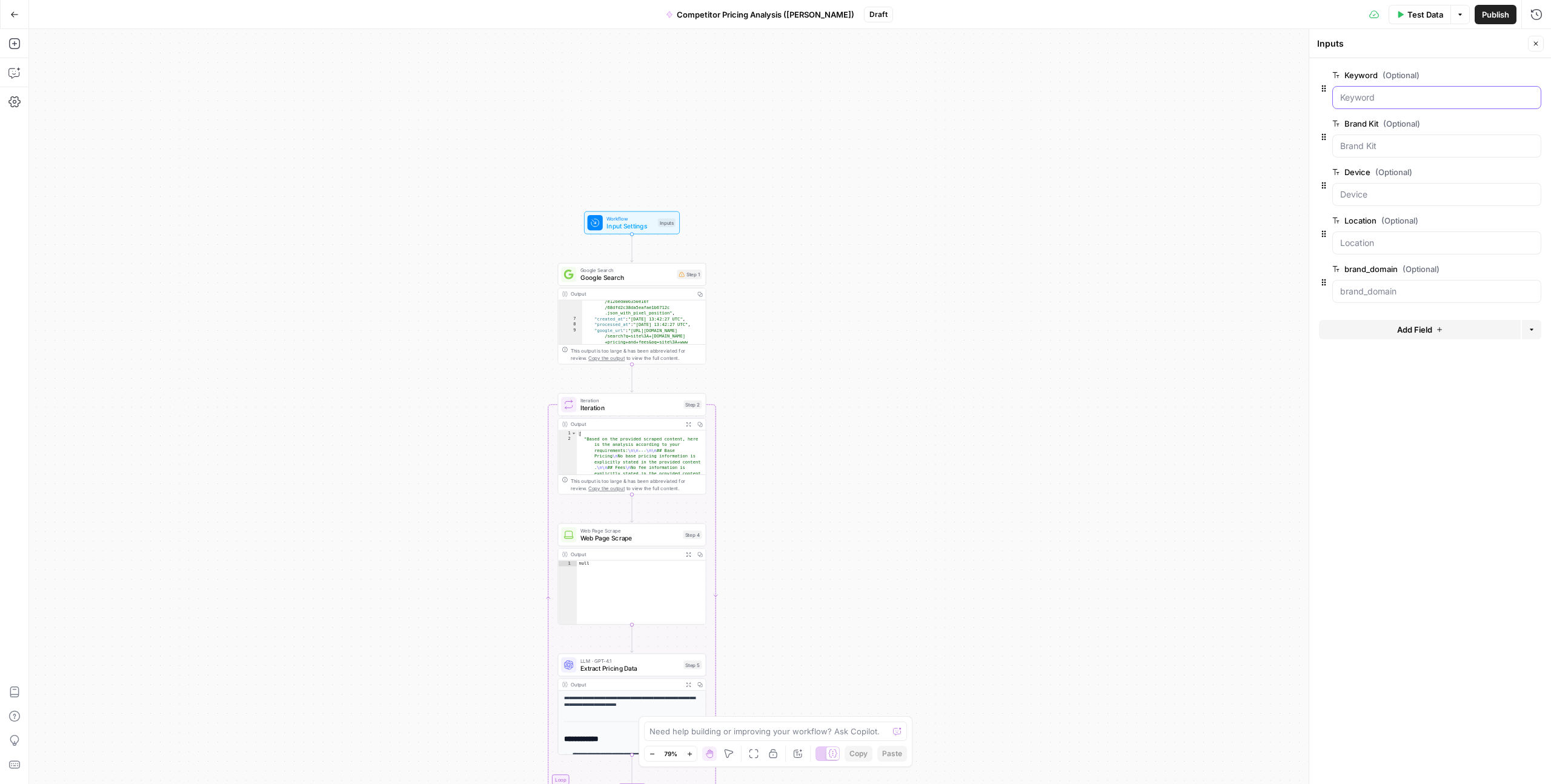
click at [1356, 98] on input "Keyword (Optional)" at bounding box center [1436, 97] width 193 height 12
click at [1391, 98] on input "Keyword (Optional)" at bounding box center [1436, 97] width 193 height 12
click at [1349, 103] on input "Keyword (Optional)" at bounding box center [1436, 97] width 193 height 12
click at [1493, 77] on span "edit field" at bounding box center [1496, 75] width 27 height 10
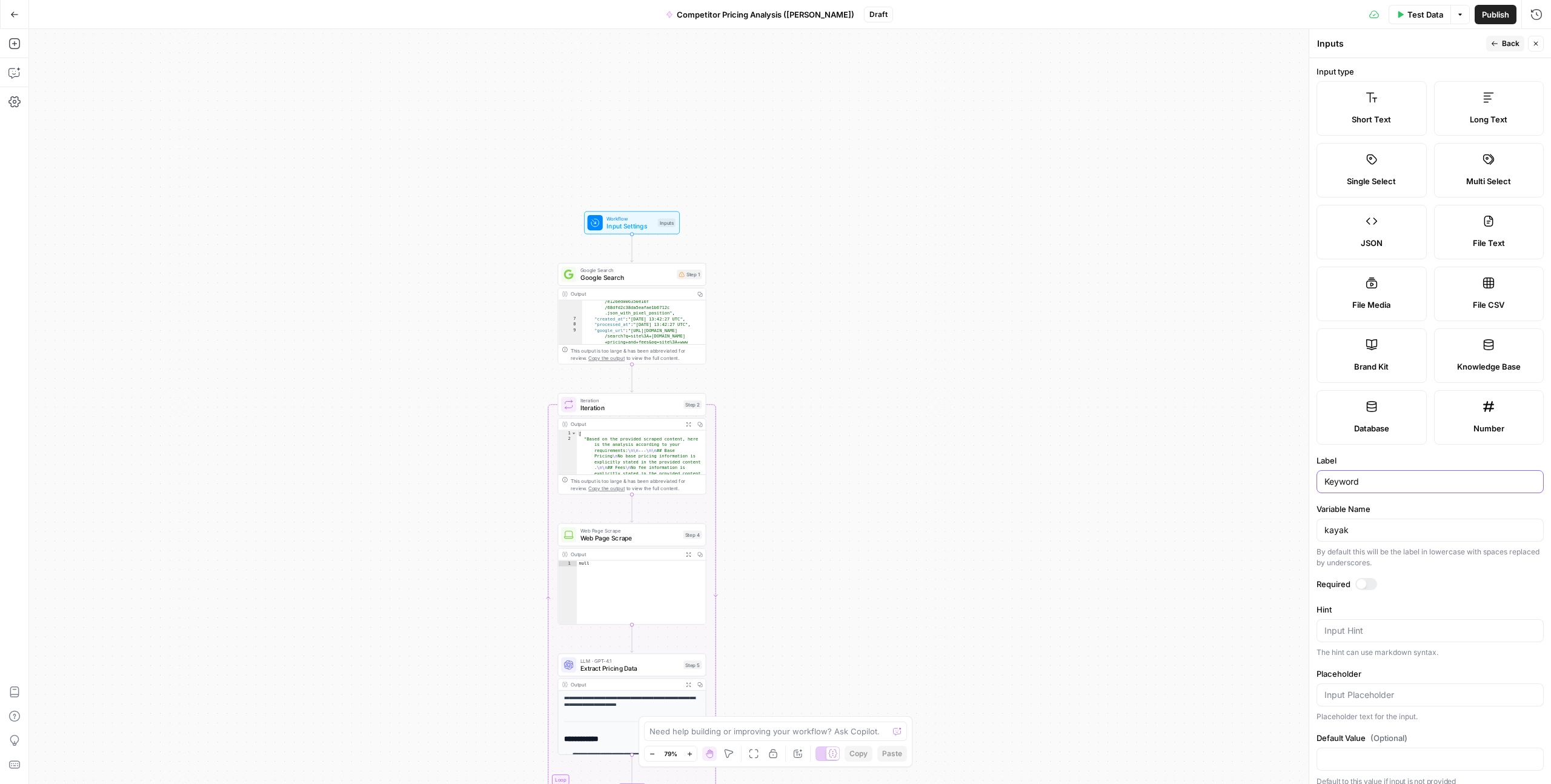
click at [1329, 482] on input "Keyword" at bounding box center [1430, 481] width 212 height 12
type input "keyword"
click at [1498, 43] on icon "button" at bounding box center [1495, 43] width 7 height 7
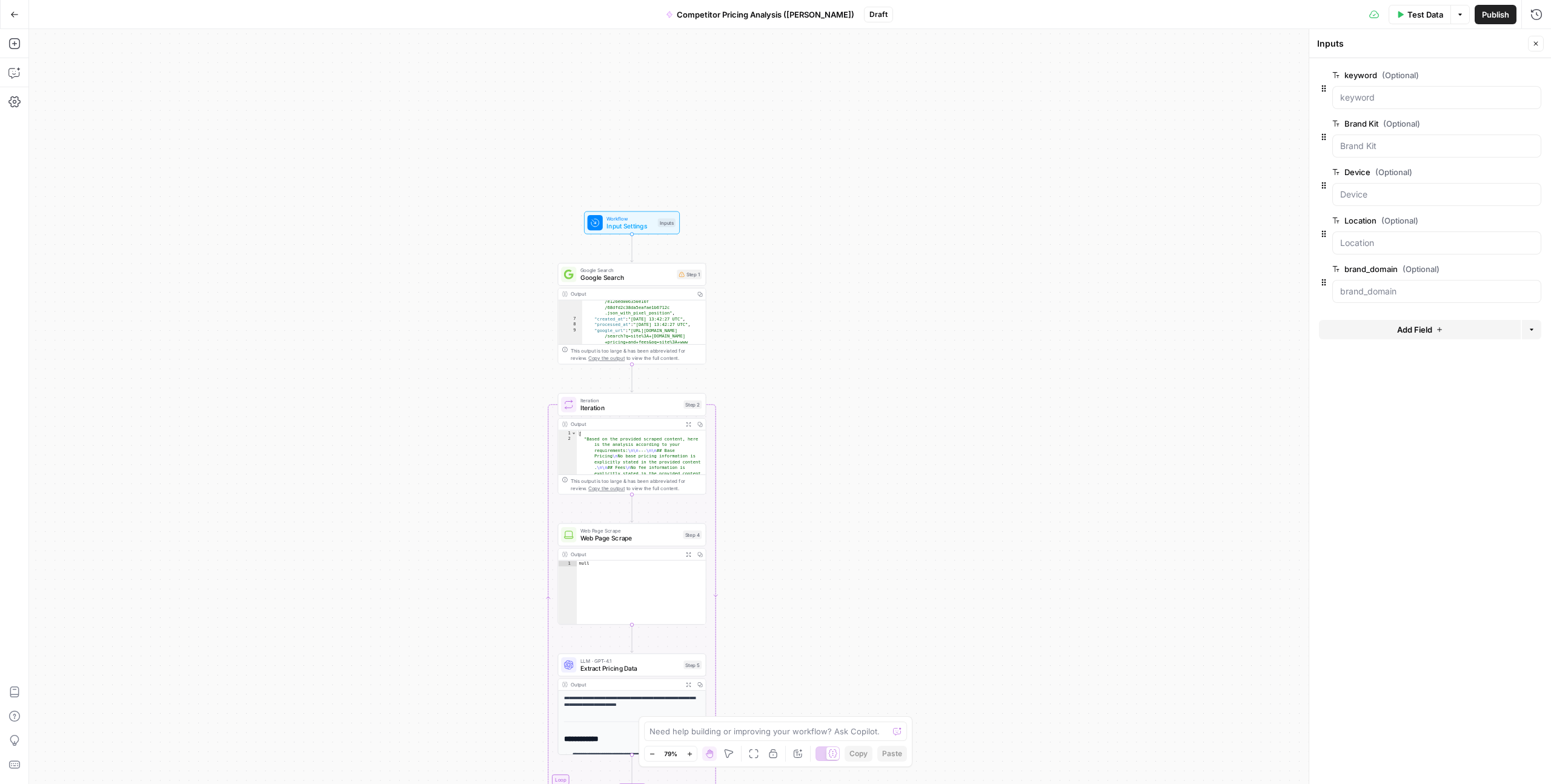
click at [1010, 250] on div "**********" at bounding box center [791, 406] width 1522 height 755
click at [1539, 37] on button "Close" at bounding box center [1536, 43] width 16 height 16
click at [918, 268] on div "**********" at bounding box center [791, 406] width 1522 height 755
click at [626, 282] on span "Google Search" at bounding box center [626, 278] width 93 height 10
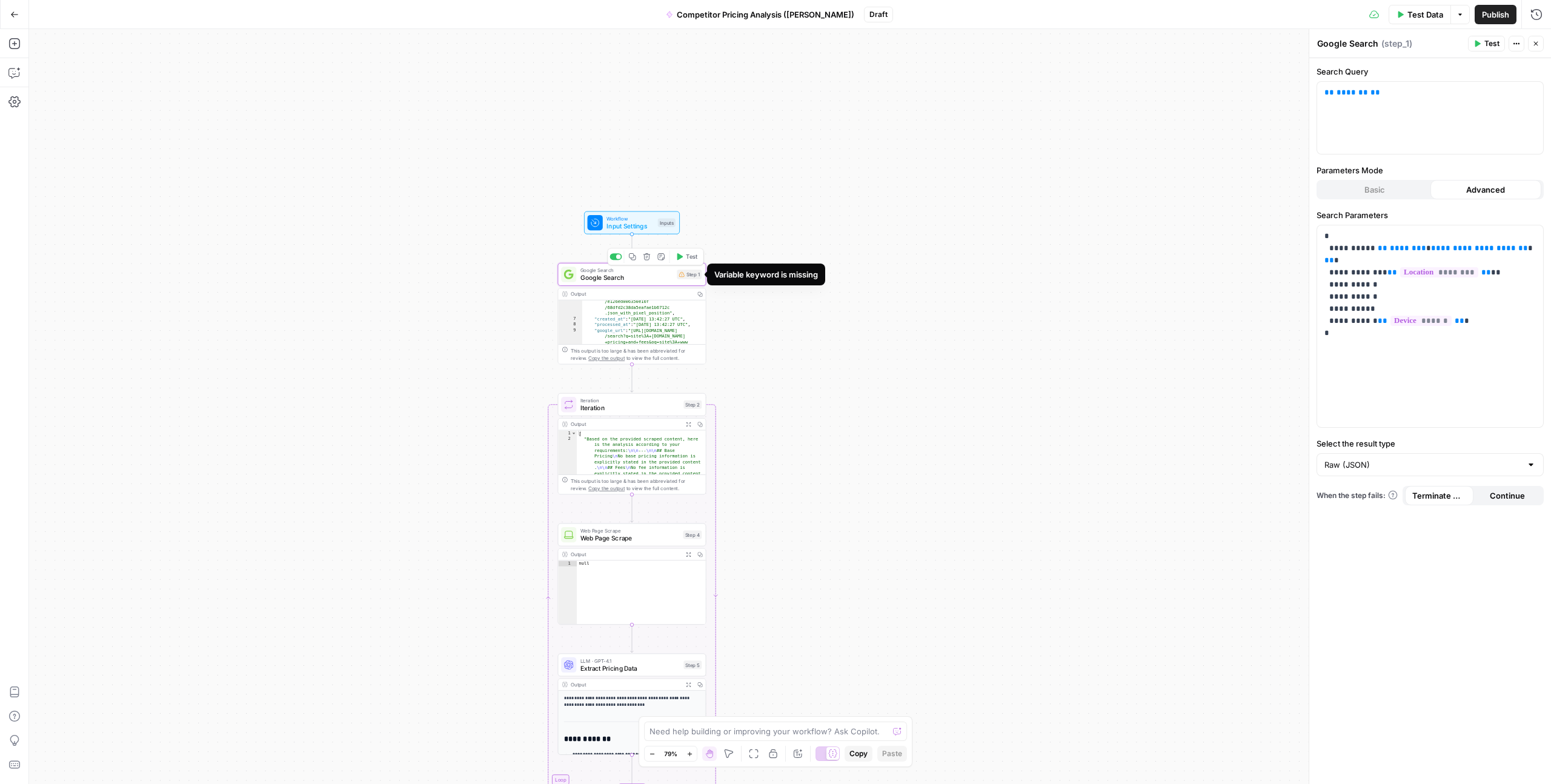
click at [685, 277] on div "Step 1" at bounding box center [689, 274] width 25 height 10
click at [1342, 93] on span "*******" at bounding box center [1352, 92] width 31 height 8
click at [1337, 94] on span "*******" at bounding box center [1352, 92] width 31 height 8
click at [1368, 91] on span "**" at bounding box center [1373, 92] width 10 height 8
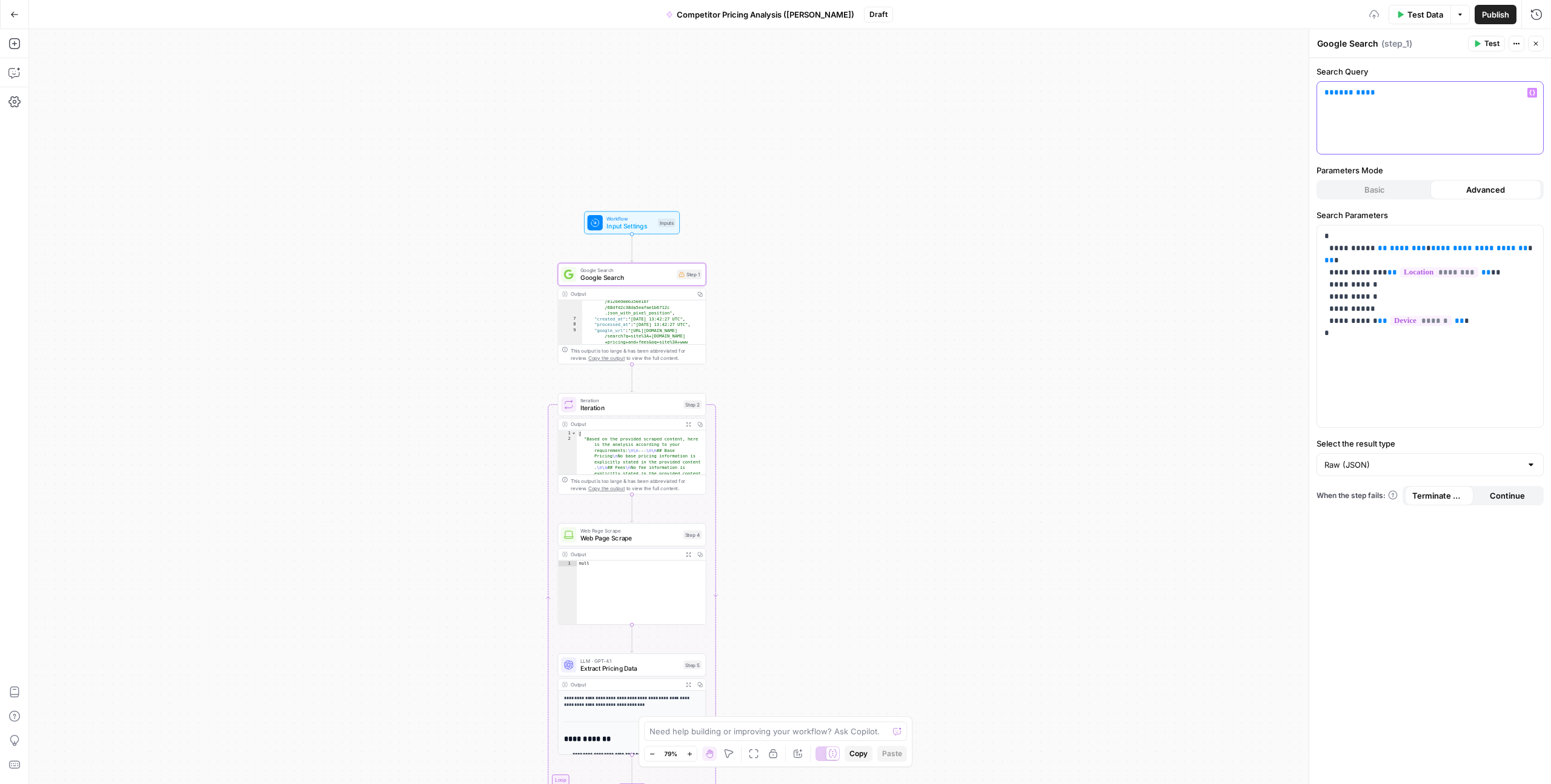
click at [1531, 91] on icon "button" at bounding box center [1532, 92] width 6 height 6
click at [992, 143] on button "Select variable keyword" at bounding box center [965, 139] width 152 height 20
click at [1533, 91] on icon "button" at bounding box center [1532, 92] width 6 height 6
click at [1091, 94] on div "keyword Input" at bounding box center [1085, 96] width 65 height 12
click at [1080, 95] on span "keyword" at bounding box center [1070, 96] width 34 height 12
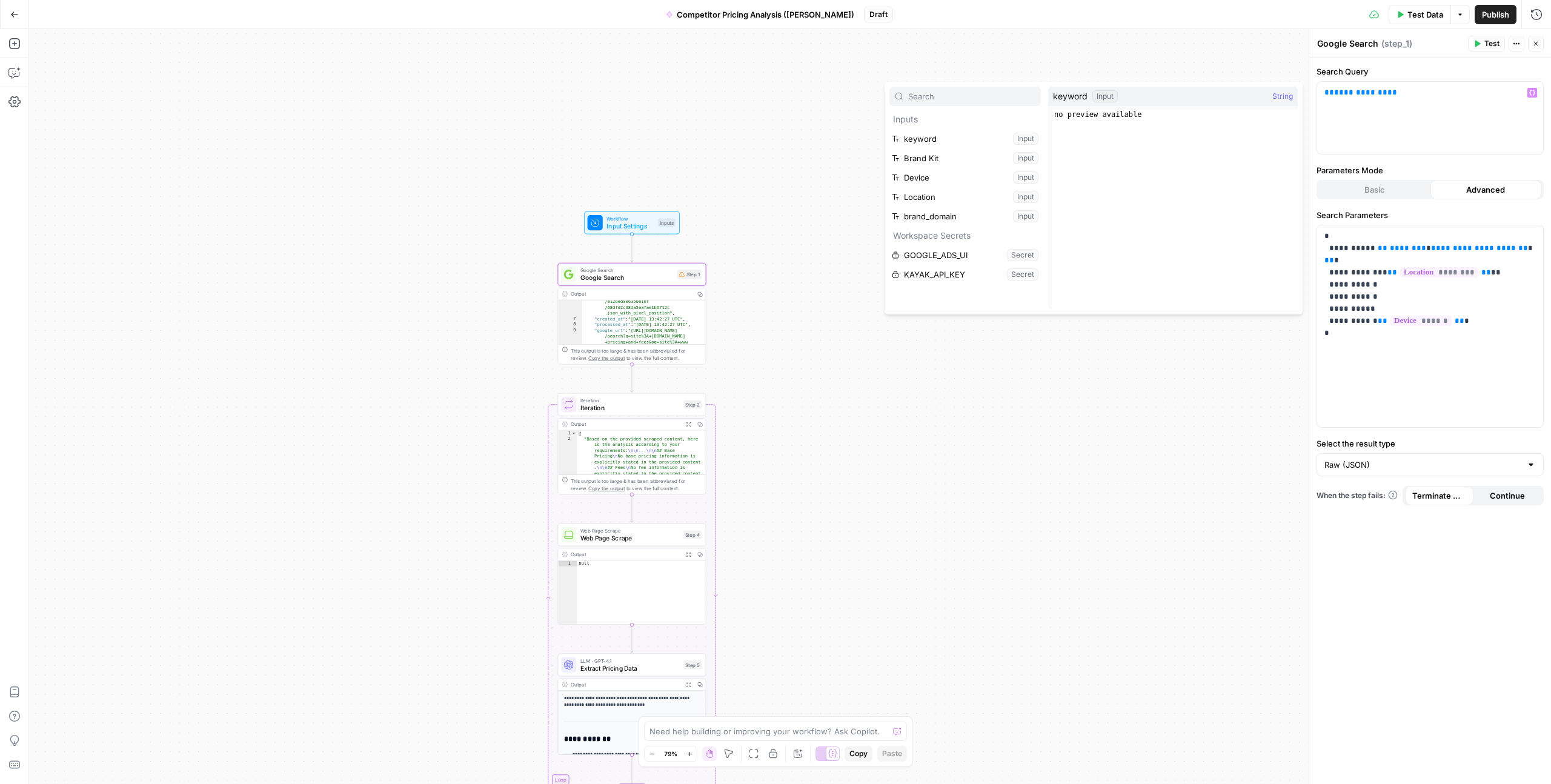
click at [1063, 96] on span "keyword" at bounding box center [1070, 96] width 34 height 12
click at [1361, 91] on span "**********" at bounding box center [1361, 92] width 53 height 8
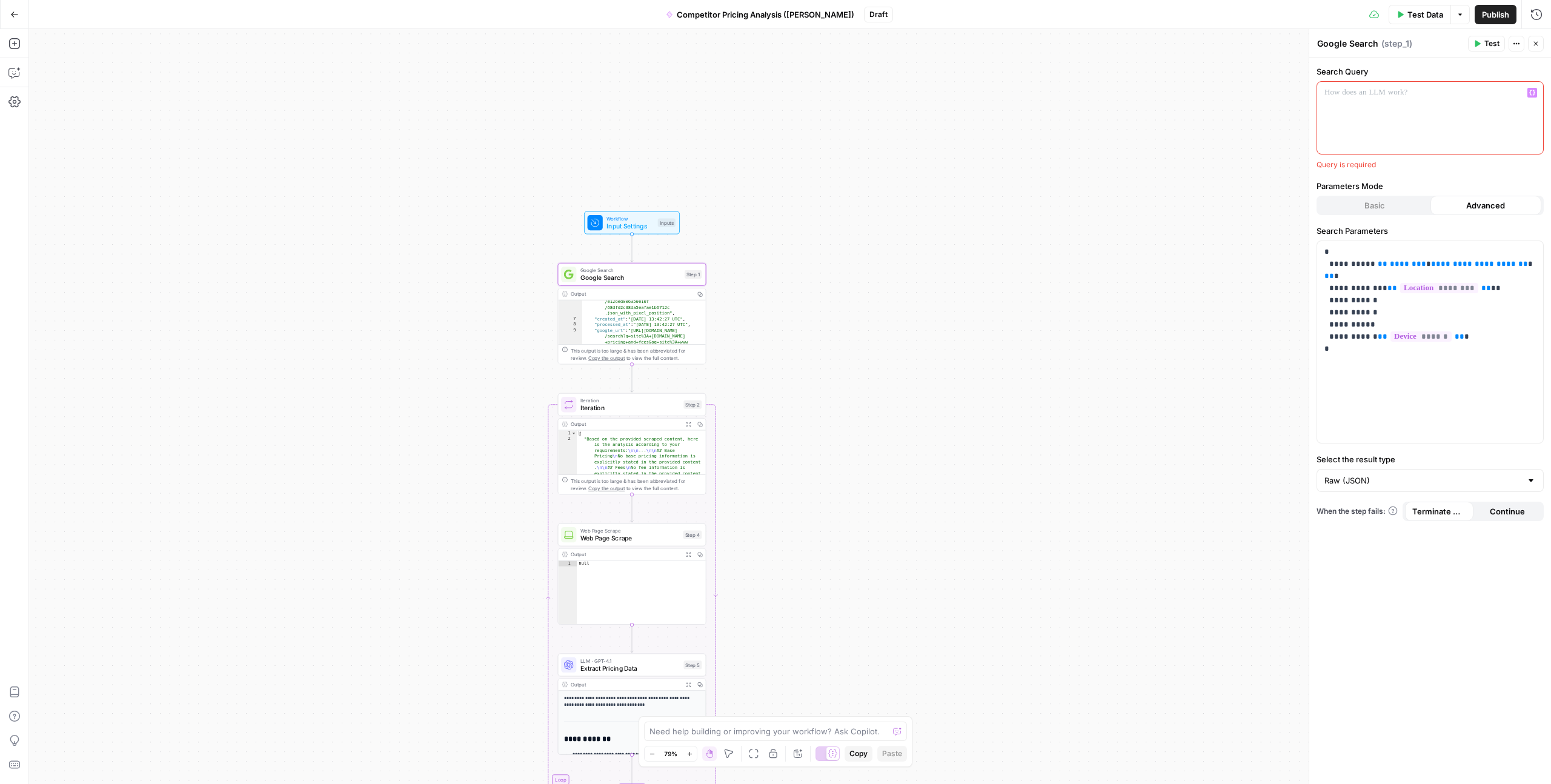
click at [1529, 93] on icon "button" at bounding box center [1532, 92] width 6 height 6
click at [1075, 91] on span "keyword" at bounding box center [1070, 96] width 34 height 12
click at [1072, 98] on span "keyword" at bounding box center [1070, 96] width 34 height 12
click at [961, 136] on button "Select variable keyword" at bounding box center [965, 139] width 152 height 20
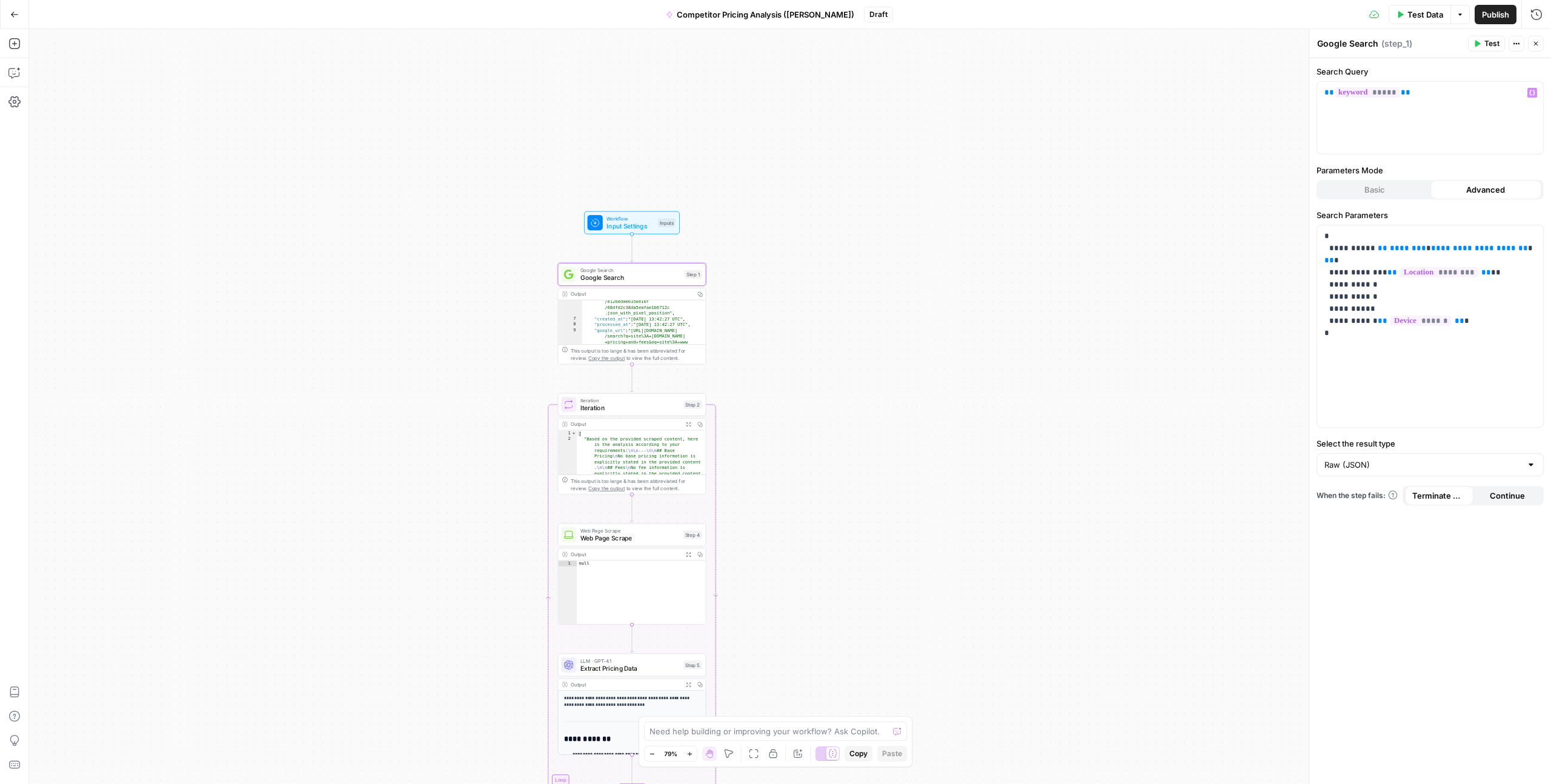
click at [985, 139] on div "**********" at bounding box center [791, 406] width 1522 height 755
click at [1538, 40] on icon "button" at bounding box center [1536, 43] width 7 height 7
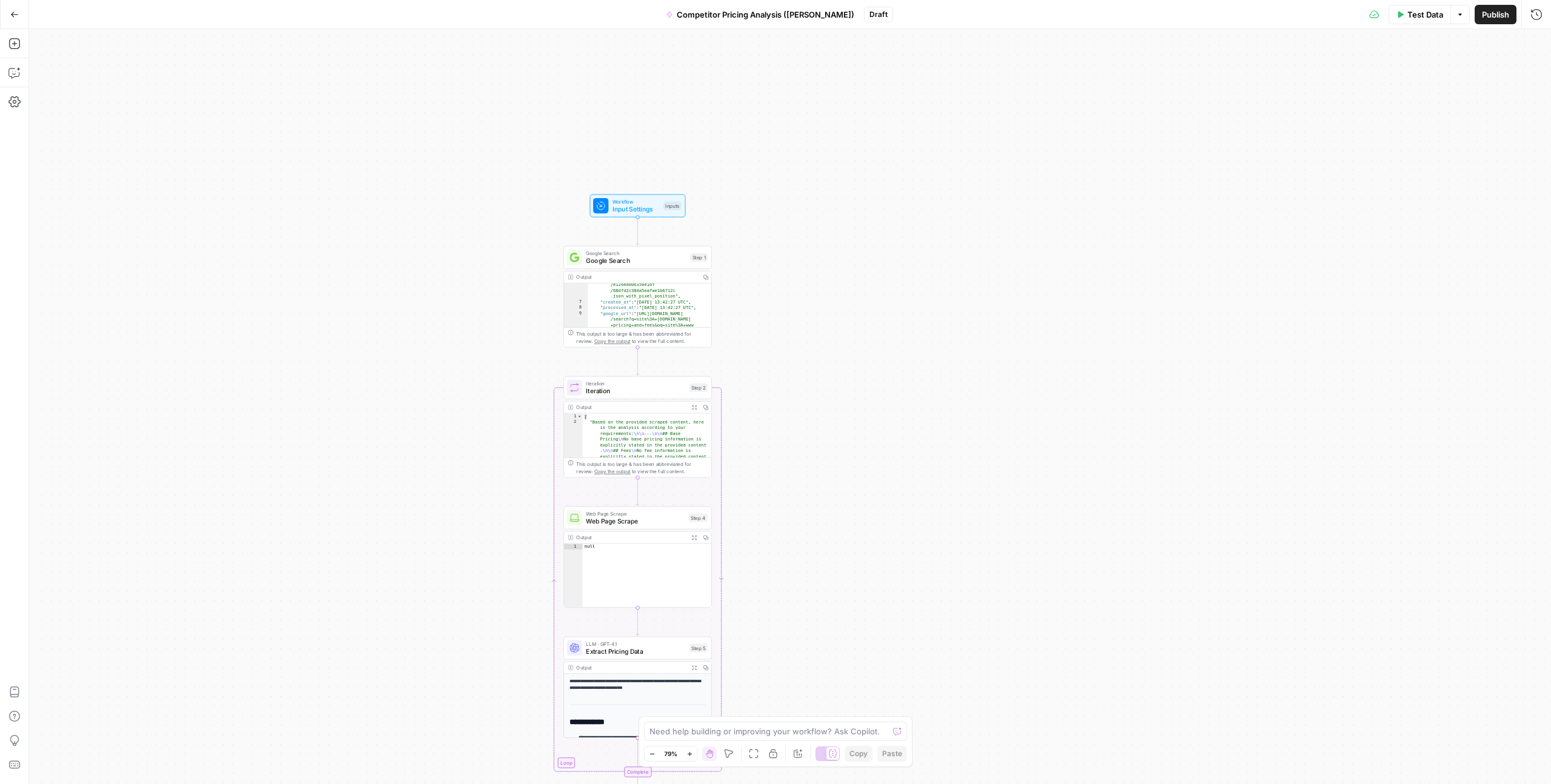
click at [629, 366] on div "**********" at bounding box center [791, 406] width 1522 height 755
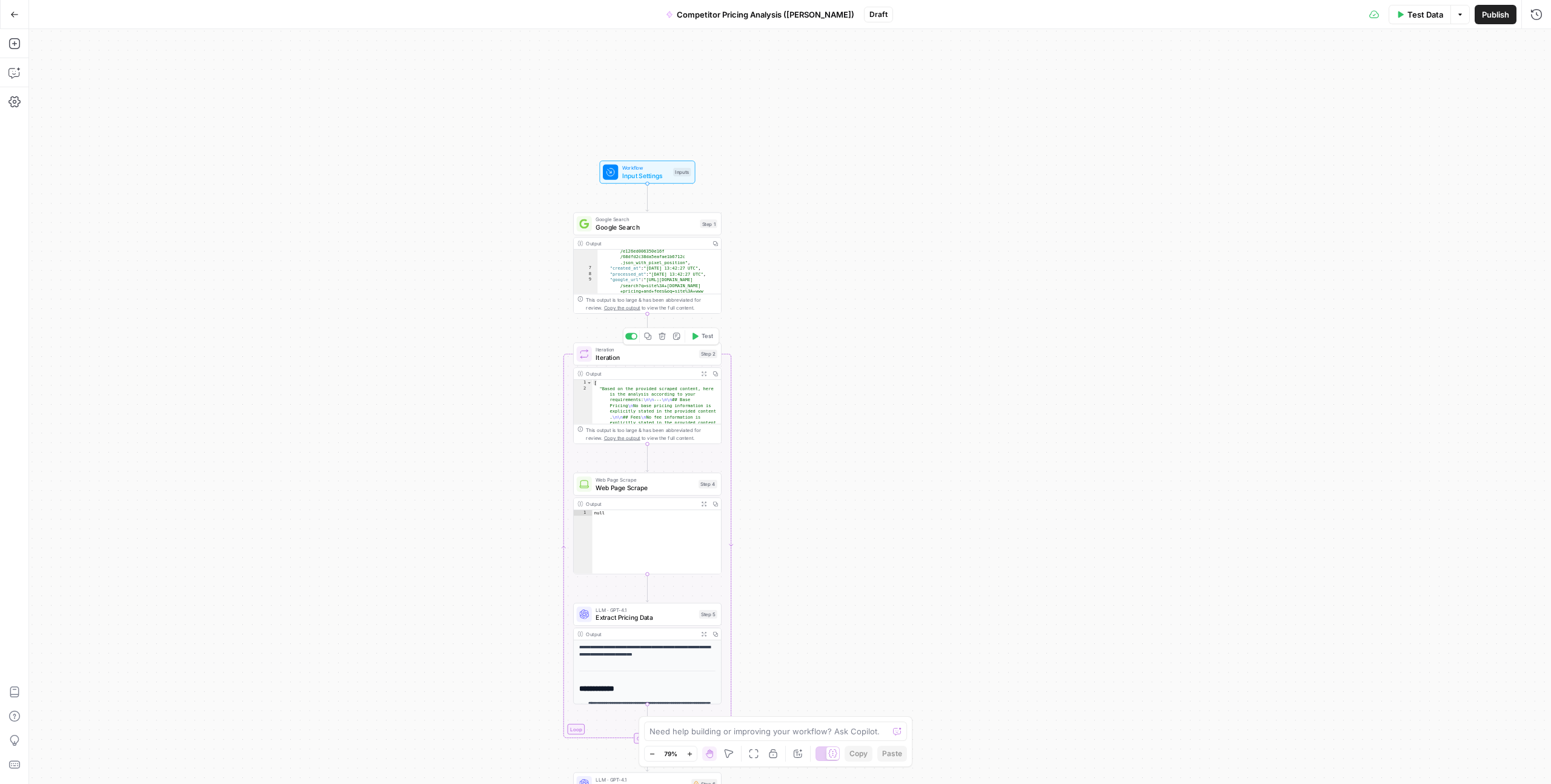
click at [631, 339] on div at bounding box center [631, 336] width 12 height 7
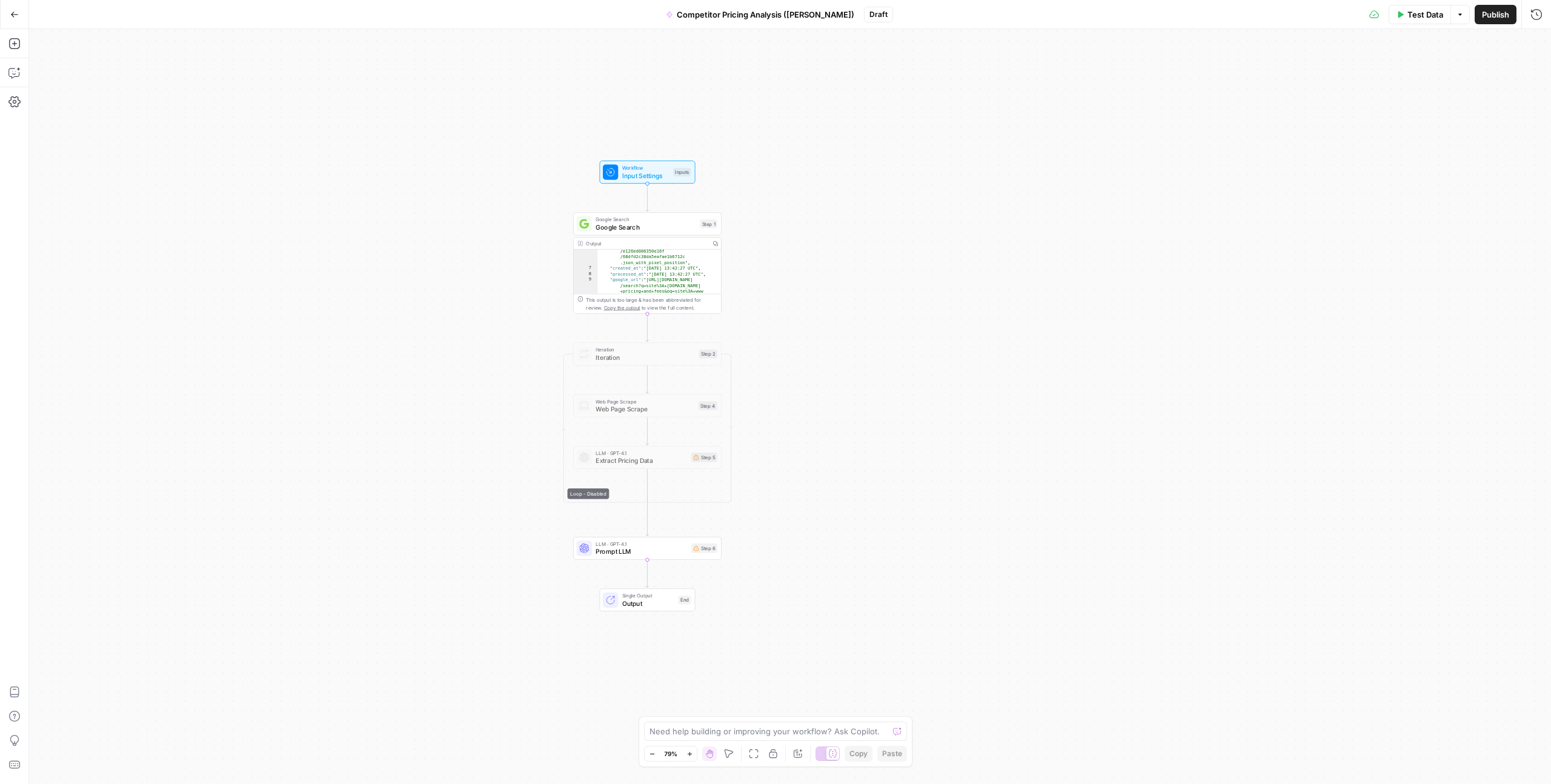
click at [648, 516] on icon "Edge from step_2-iteration-end to step_6" at bounding box center [647, 517] width 3 height 38
click at [15, 45] on icon "button" at bounding box center [14, 43] width 12 height 12
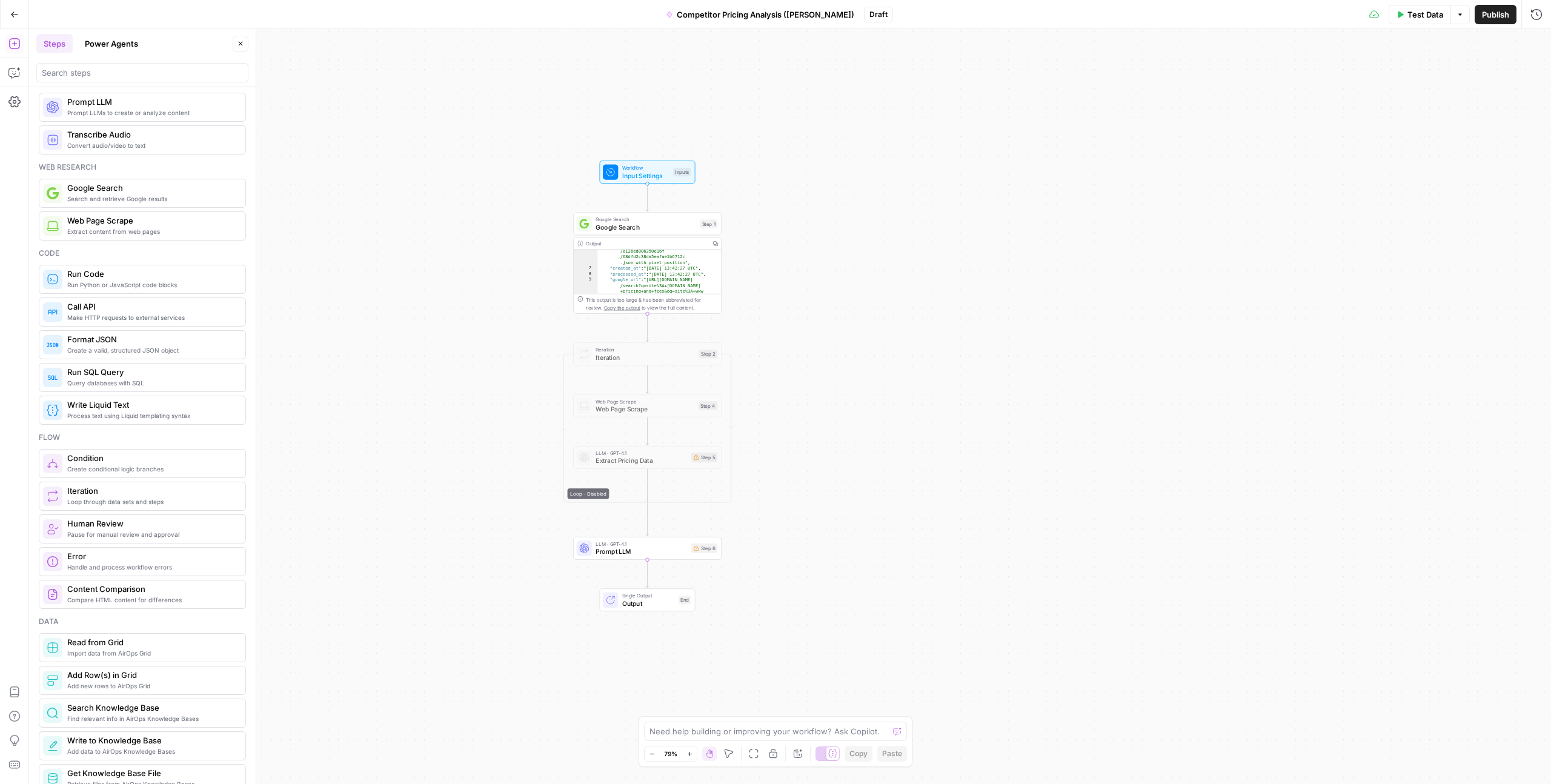
scroll to position [0, 0]
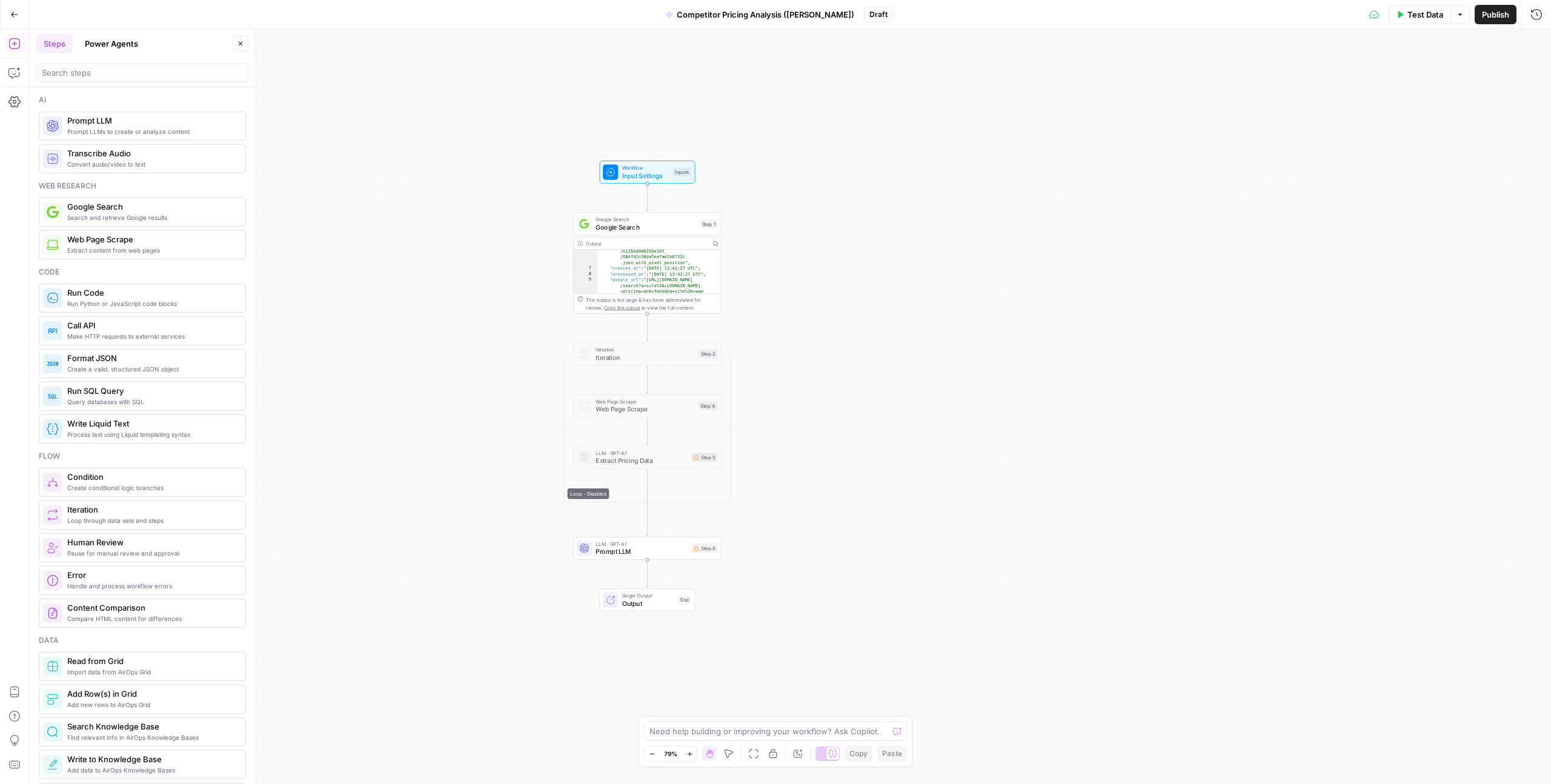
click at [117, 304] on span "Run Python or JavaScript code blocks" at bounding box center [151, 304] width 168 height 10
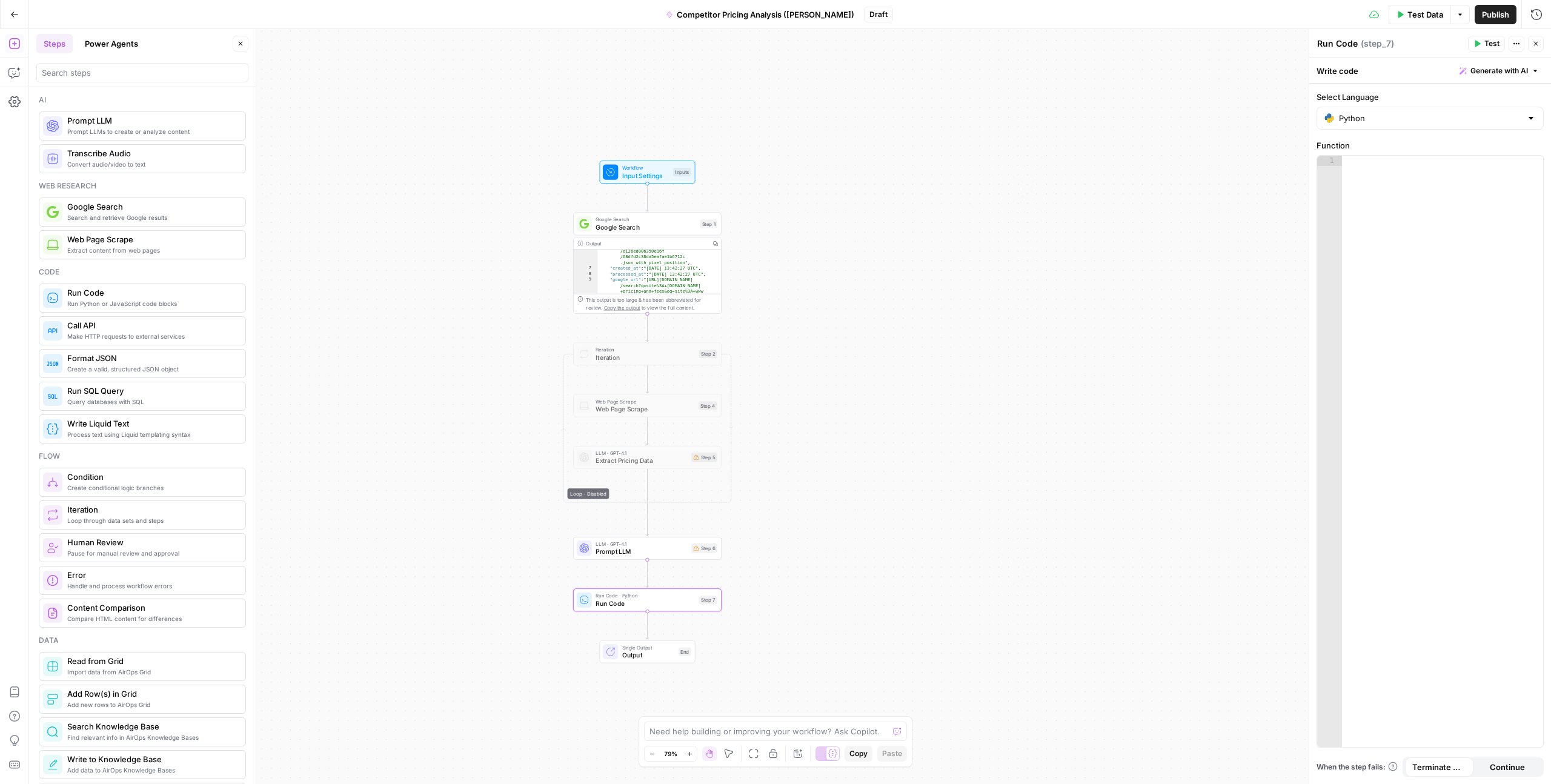
click at [1354, 169] on div at bounding box center [1443, 461] width 201 height 612
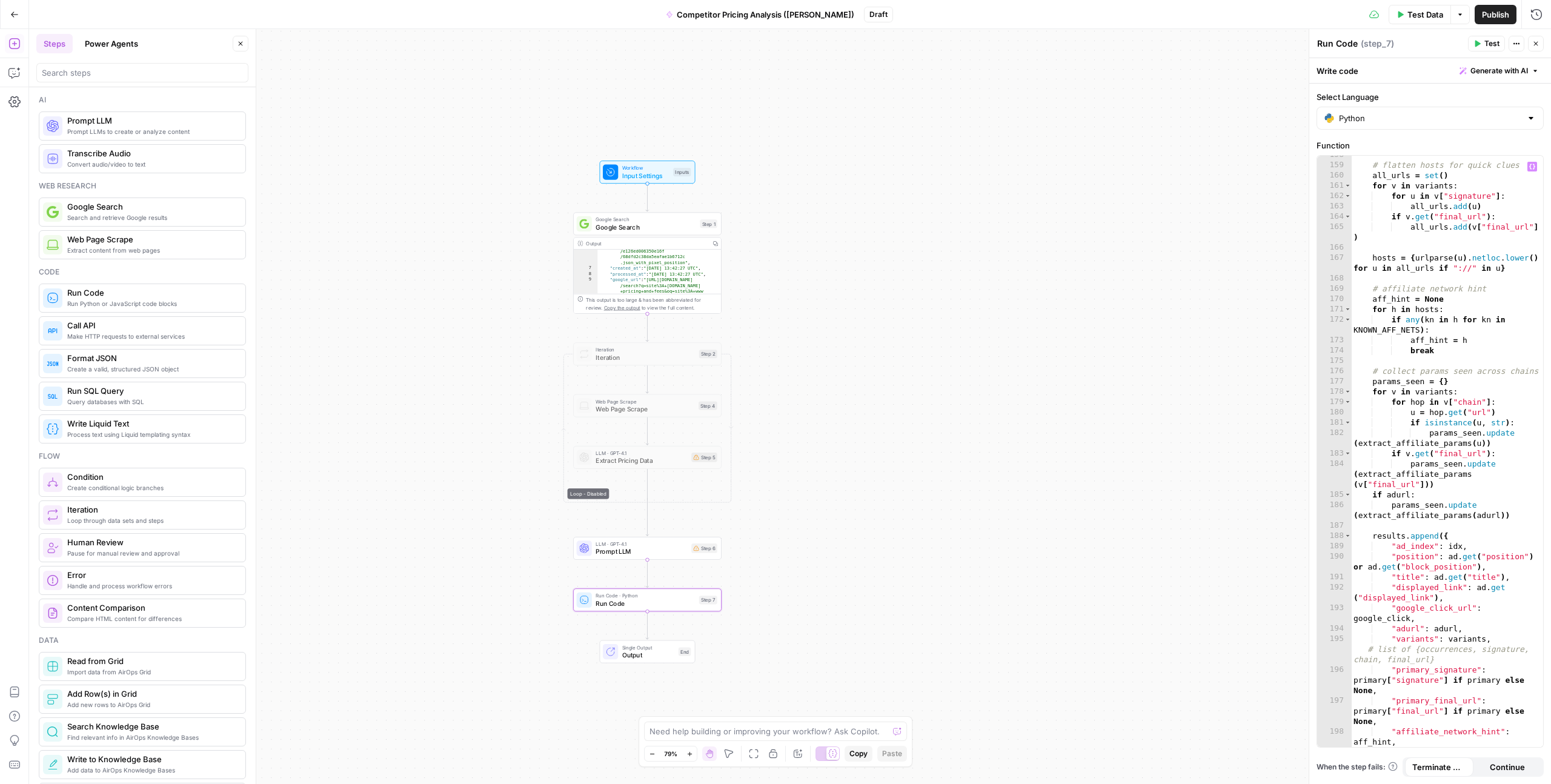
click at [1512, 46] on button "Actions" at bounding box center [1517, 43] width 16 height 16
click at [1516, 45] on icon "button" at bounding box center [1517, 43] width 7 height 7
click at [1345, 43] on textarea "Run Code" at bounding box center [1338, 43] width 41 height 12
click at [636, 609] on div "Run Code · Python Run Code Step 7 Copy step Delete step Add Note Test" at bounding box center [647, 600] width 149 height 23
click at [675, 587] on button "Add Note" at bounding box center [677, 582] width 13 height 13
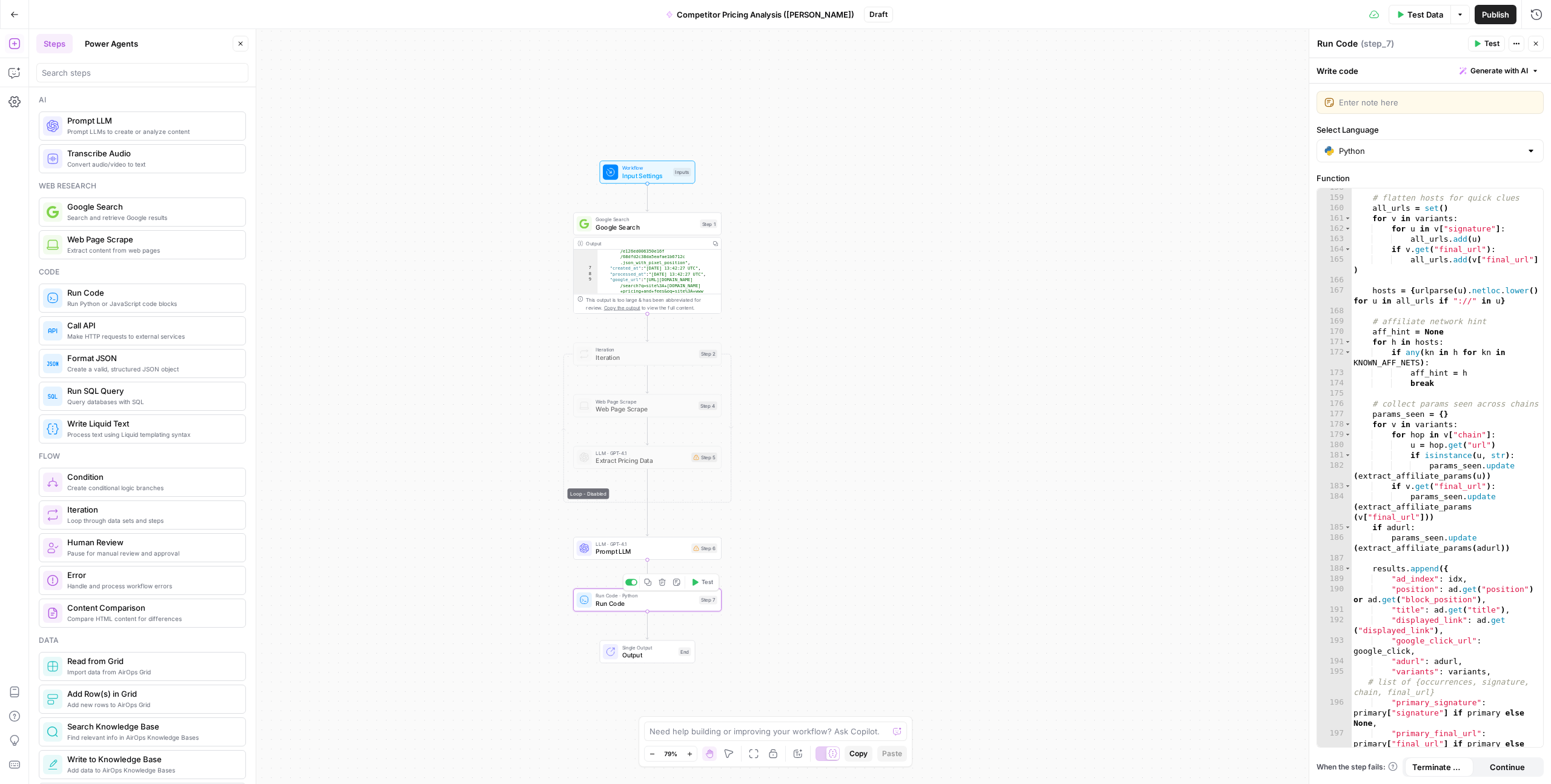
click at [668, 598] on span "Run Code · Python" at bounding box center [645, 596] width 99 height 8
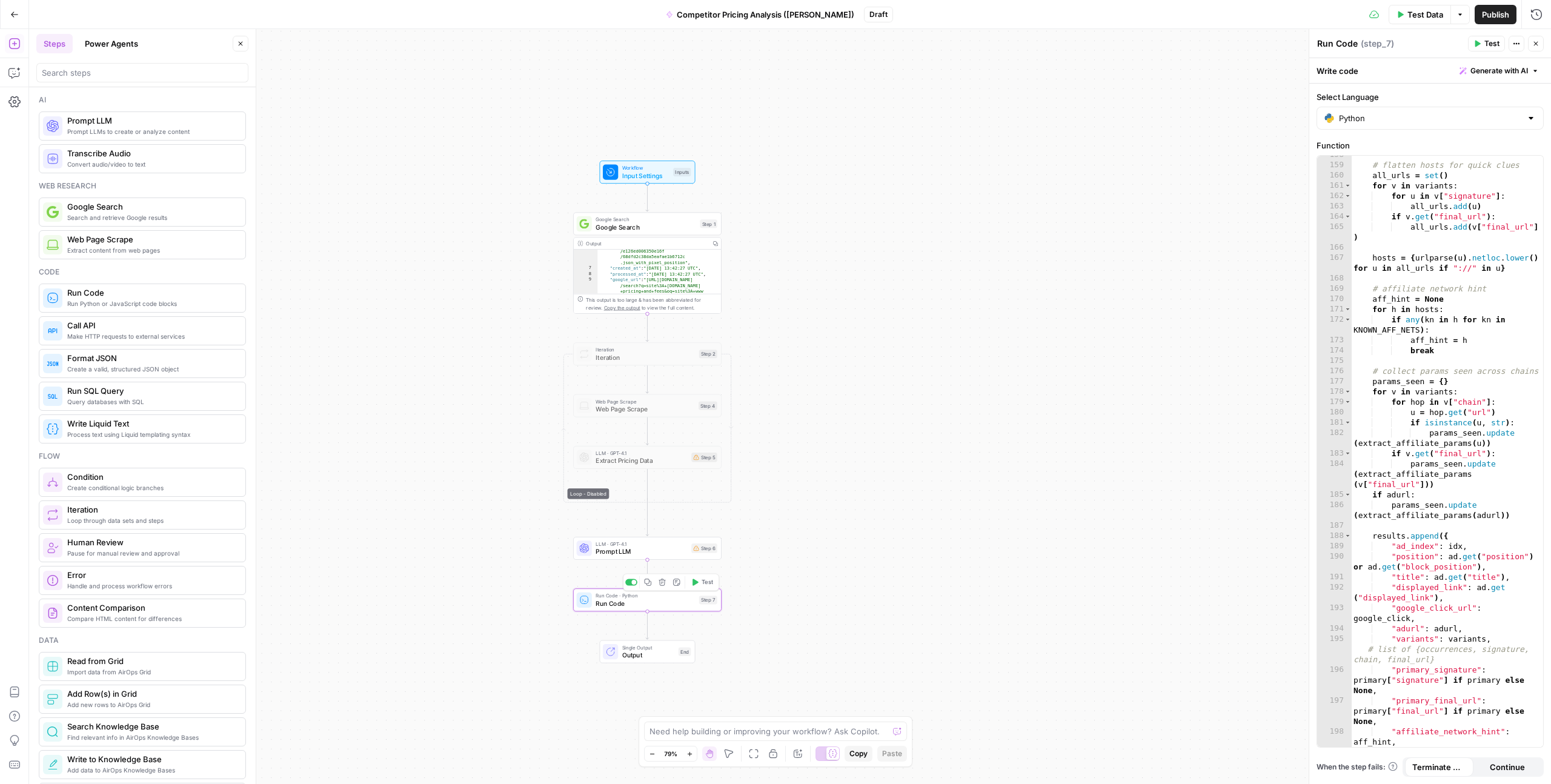
click at [708, 602] on div "Step 7" at bounding box center [708, 600] width 18 height 8
click at [664, 601] on span "Run Code" at bounding box center [645, 603] width 99 height 10
click at [656, 602] on span "Run Code" at bounding box center [645, 603] width 99 height 10
click at [630, 226] on span "Google Search" at bounding box center [646, 227] width 101 height 10
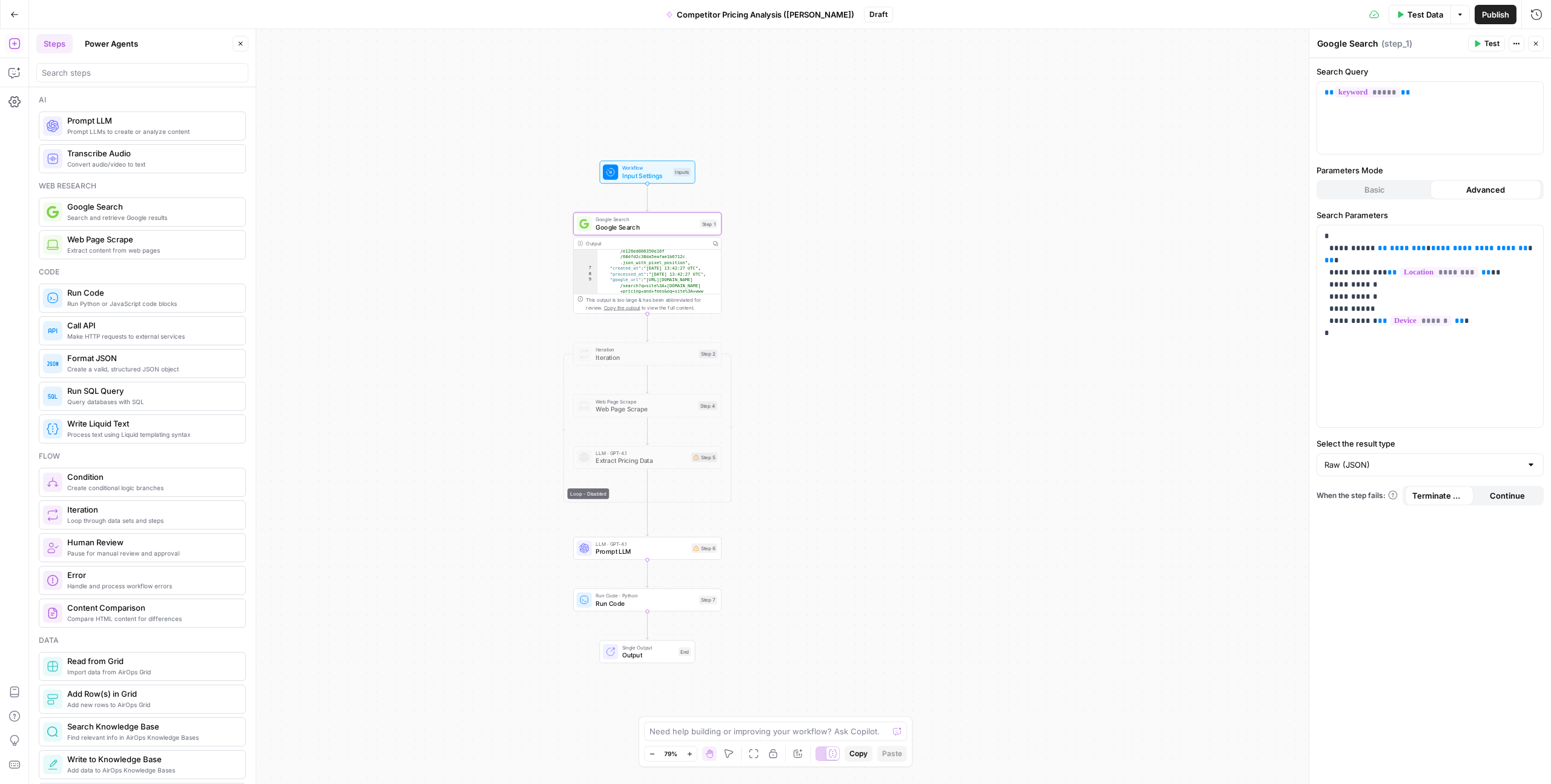
click at [1385, 39] on span "( step_1 )" at bounding box center [1397, 43] width 31 height 12
click at [1519, 43] on icon "button" at bounding box center [1520, 44] width 2 height 2
click at [685, 231] on span "Google Search" at bounding box center [646, 227] width 101 height 10
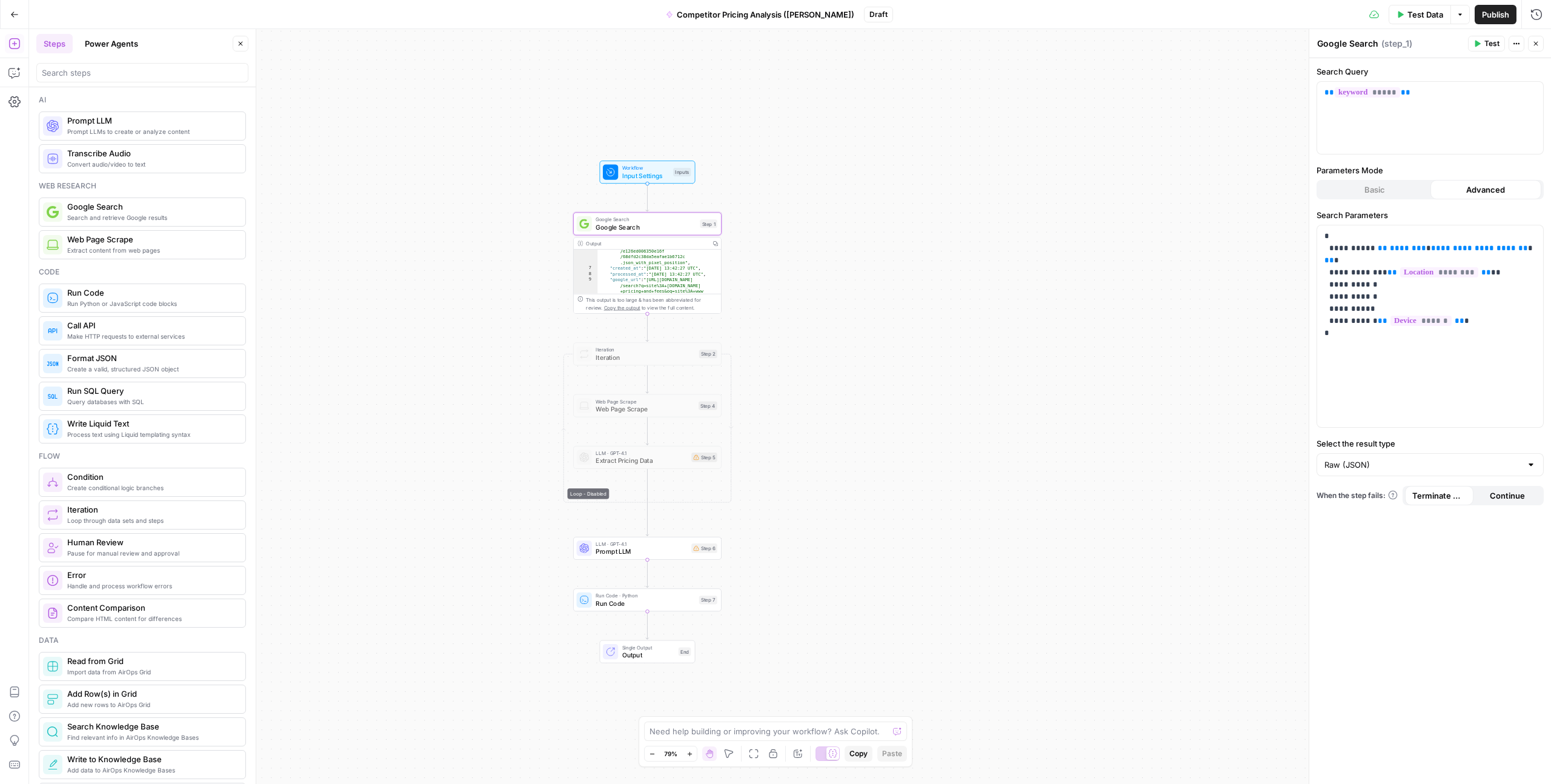
click at [1517, 44] on icon "button" at bounding box center [1517, 43] width 7 height 7
click at [1212, 91] on div "**********" at bounding box center [791, 406] width 1522 height 755
click at [622, 225] on span "Google Search" at bounding box center [646, 227] width 101 height 10
click at [646, 227] on span "Google Search" at bounding box center [646, 227] width 101 height 10
click at [1483, 187] on span "Advanced" at bounding box center [1486, 189] width 39 height 12
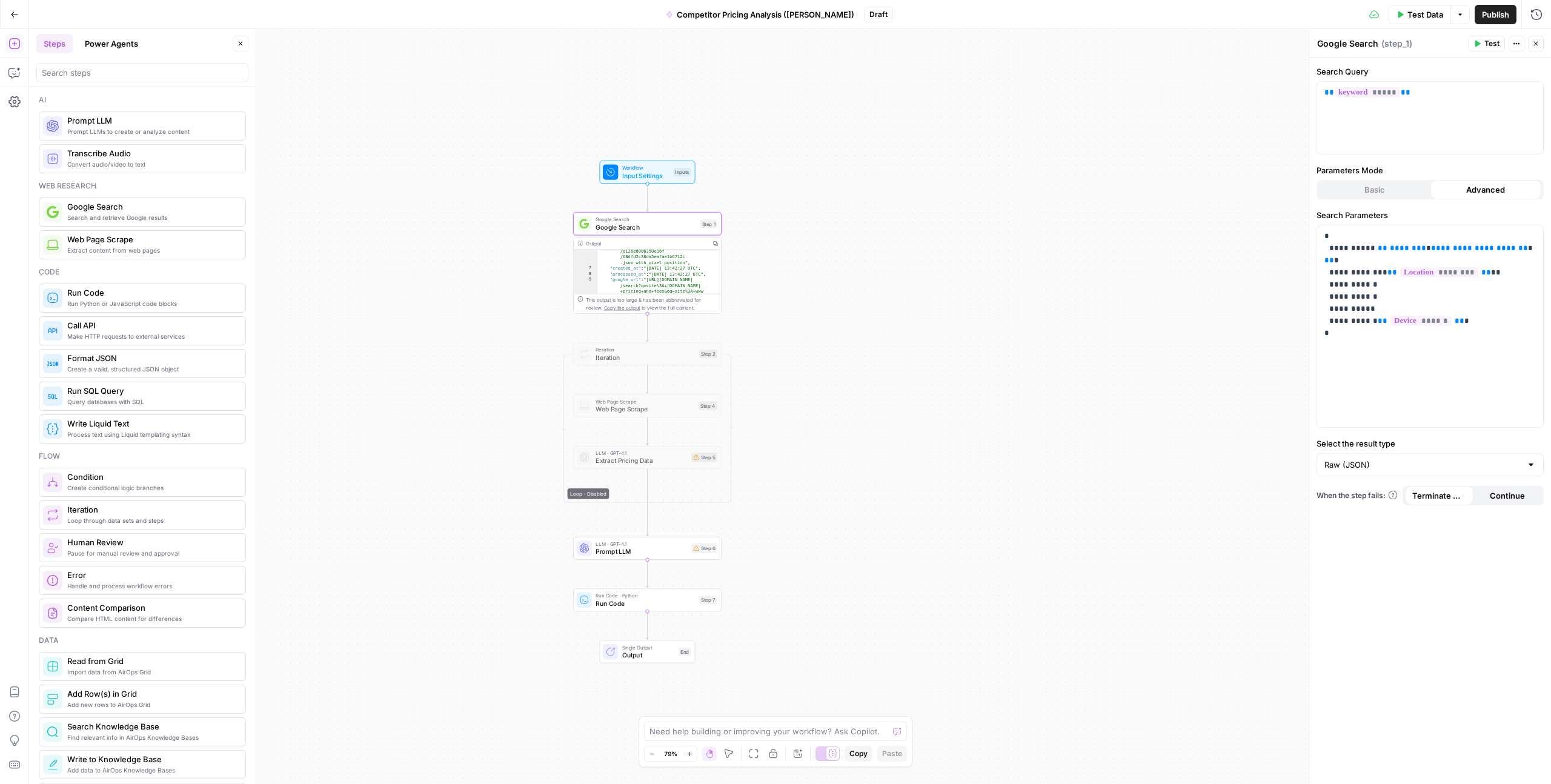
click at [1485, 186] on span "Advanced" at bounding box center [1486, 189] width 39 height 12
click at [1520, 43] on span "Actions" at bounding box center [1520, 43] width 1 height 1
click at [1519, 43] on icon "button" at bounding box center [1520, 44] width 2 height 2
click at [922, 209] on div "**********" at bounding box center [791, 406] width 1522 height 755
click at [642, 225] on span "Google Search" at bounding box center [646, 227] width 101 height 10
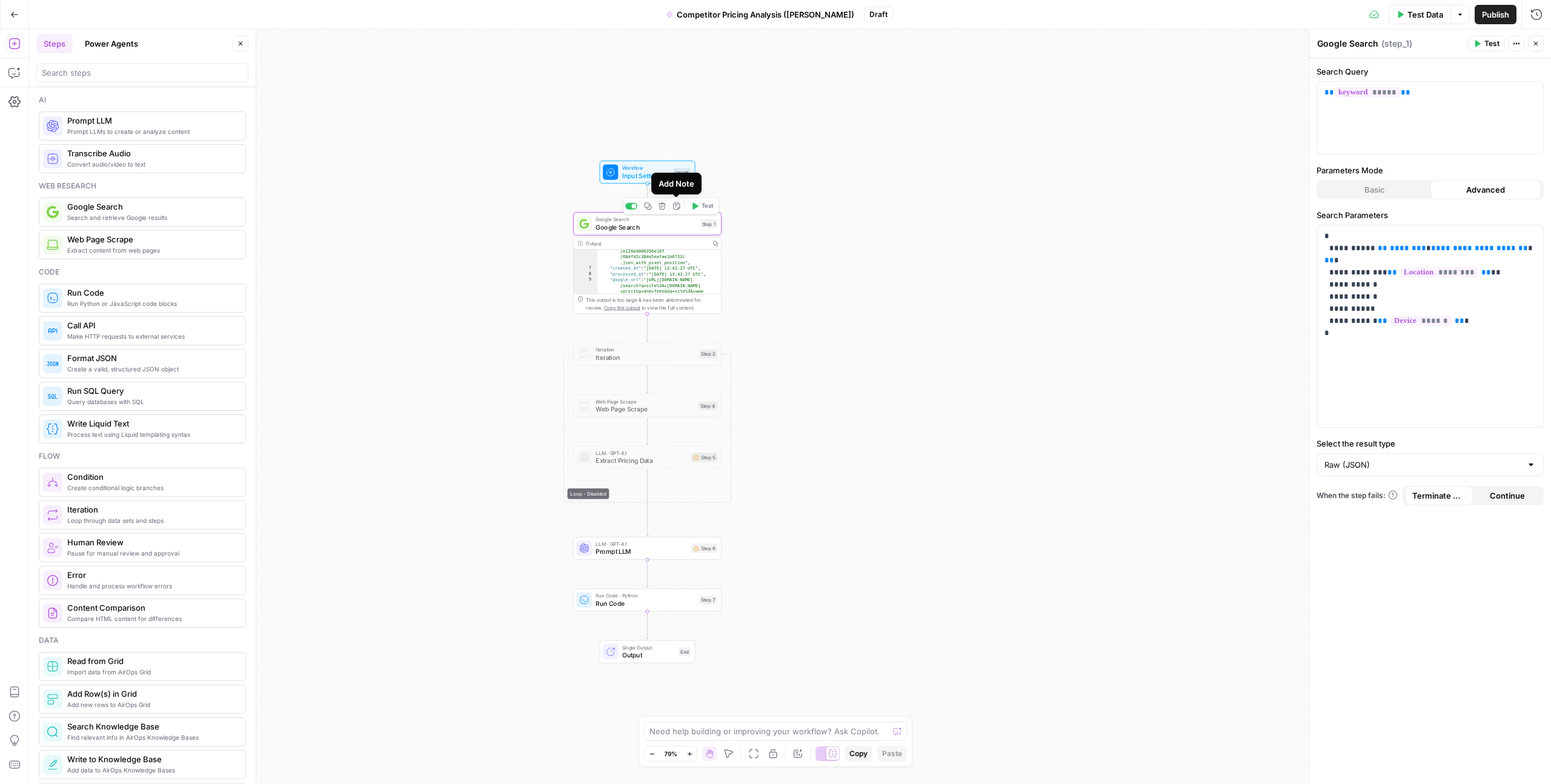
click at [644, 171] on span "Input Settings" at bounding box center [646, 176] width 47 height 10
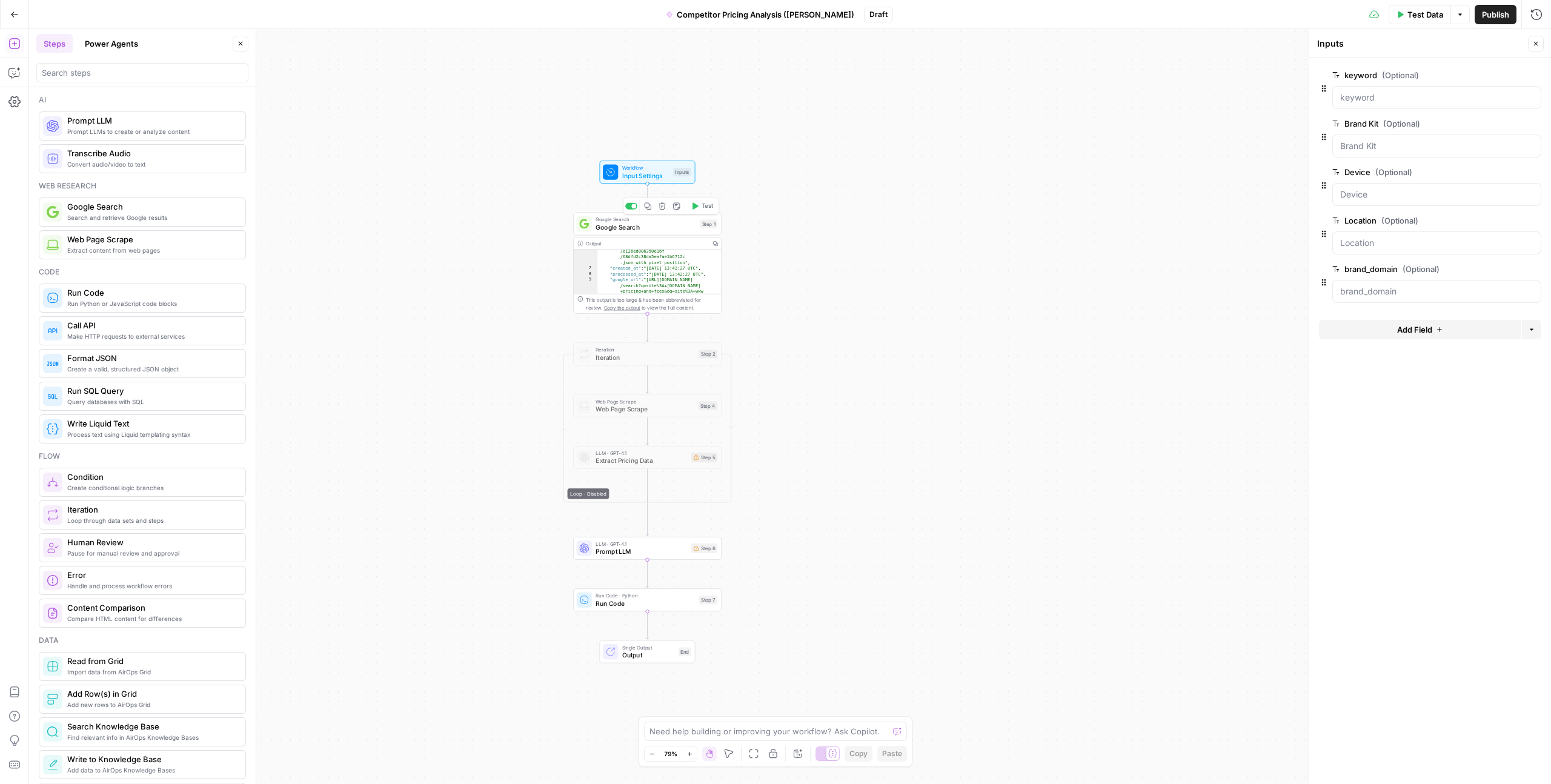
click at [633, 231] on span "Google Search" at bounding box center [646, 227] width 101 height 10
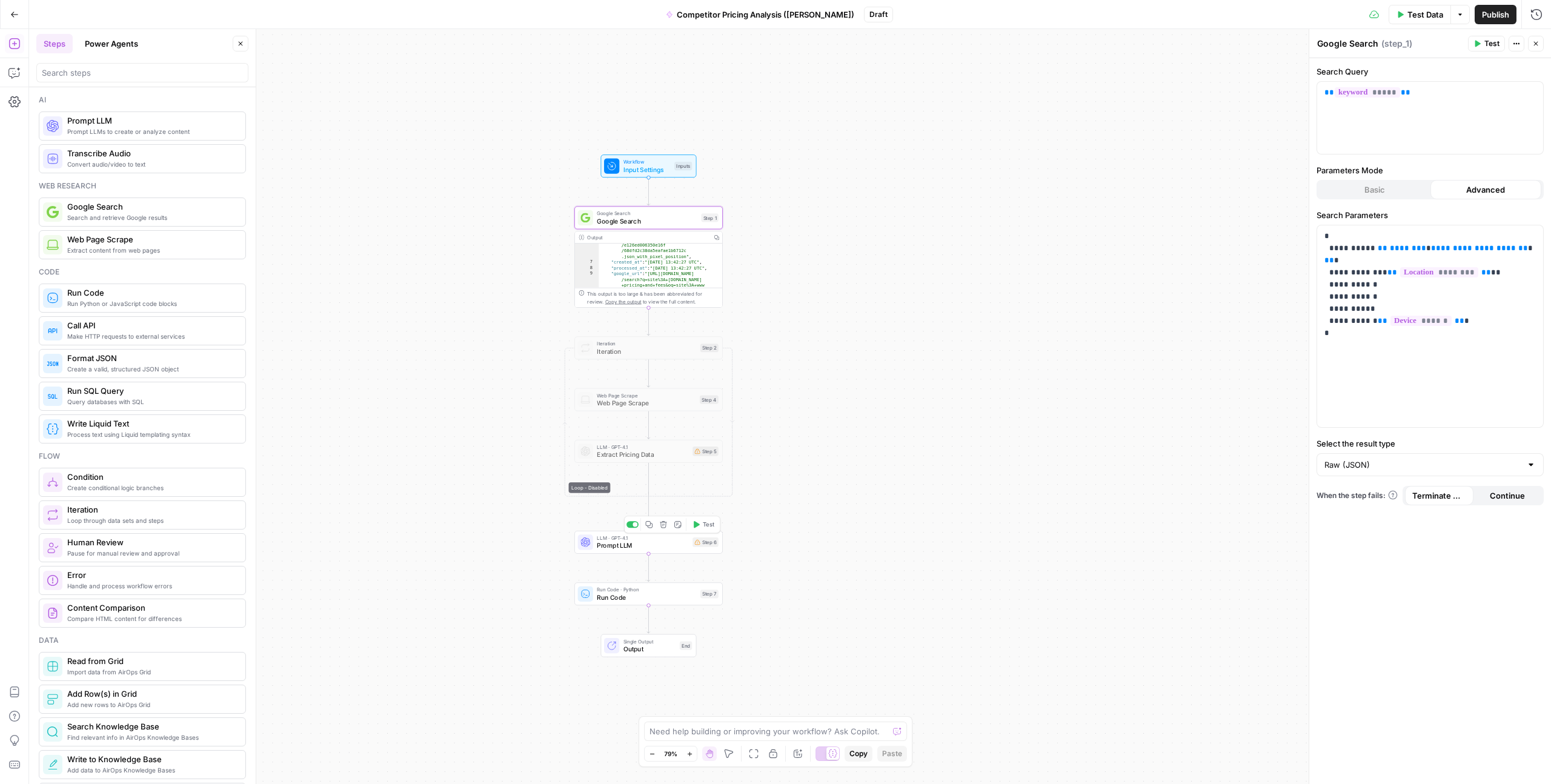
click at [633, 524] on div at bounding box center [635, 524] width 5 height 5
click at [635, 597] on span "Run Code" at bounding box center [647, 598] width 99 height 10
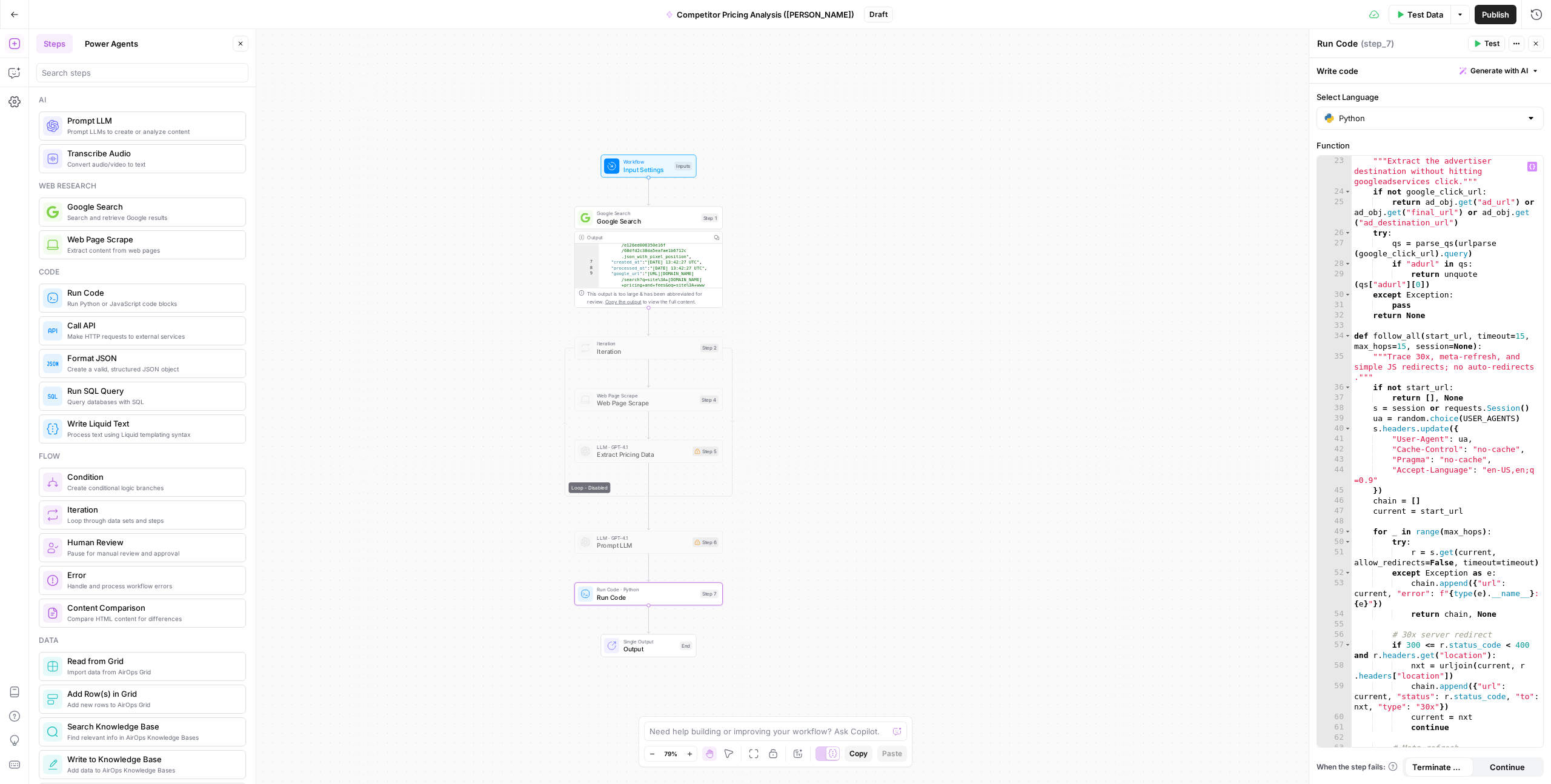
scroll to position [0, 0]
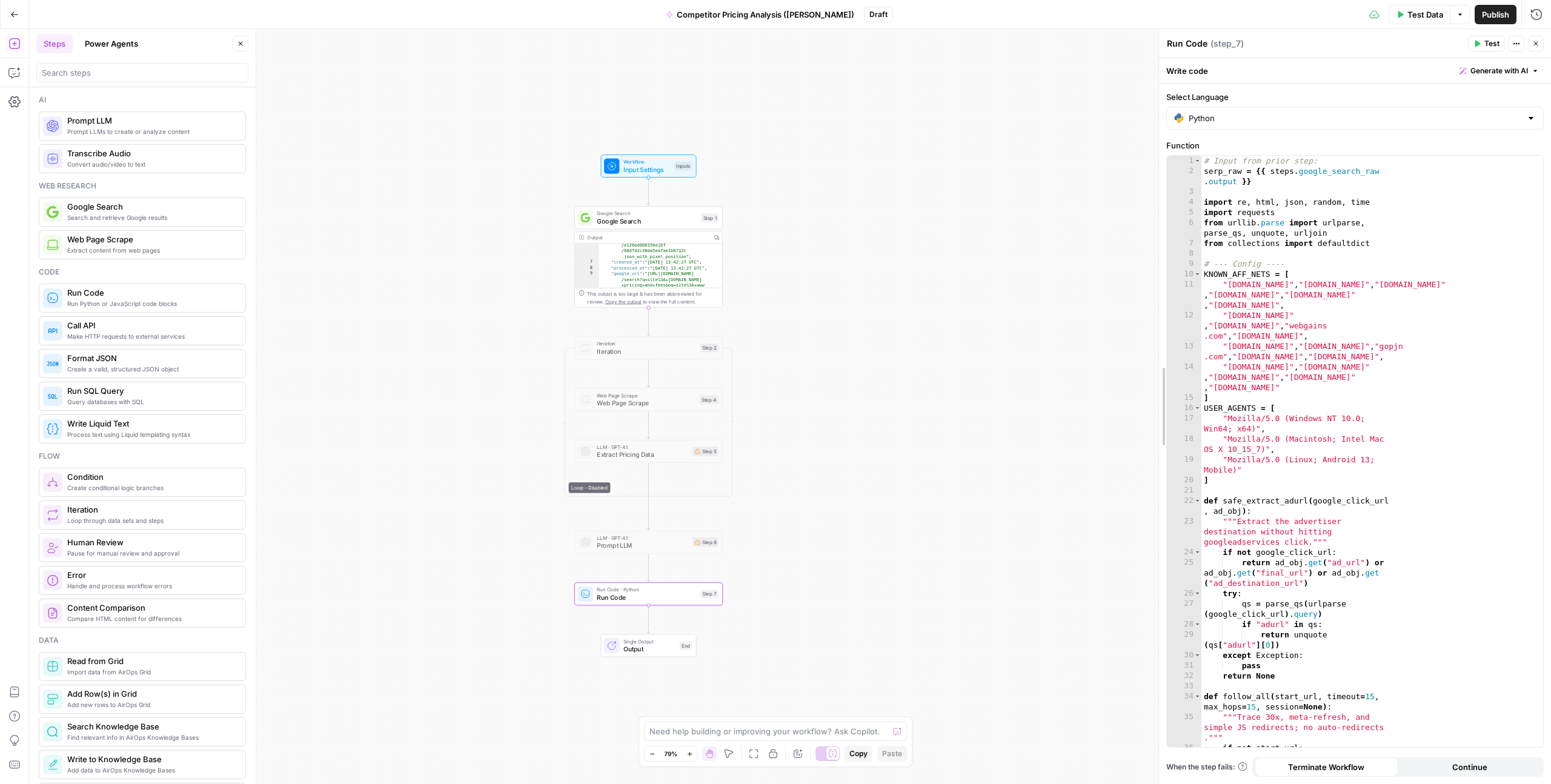
drag, startPoint x: 1309, startPoint y: 341, endPoint x: 1158, endPoint y: 341, distance: 151.0
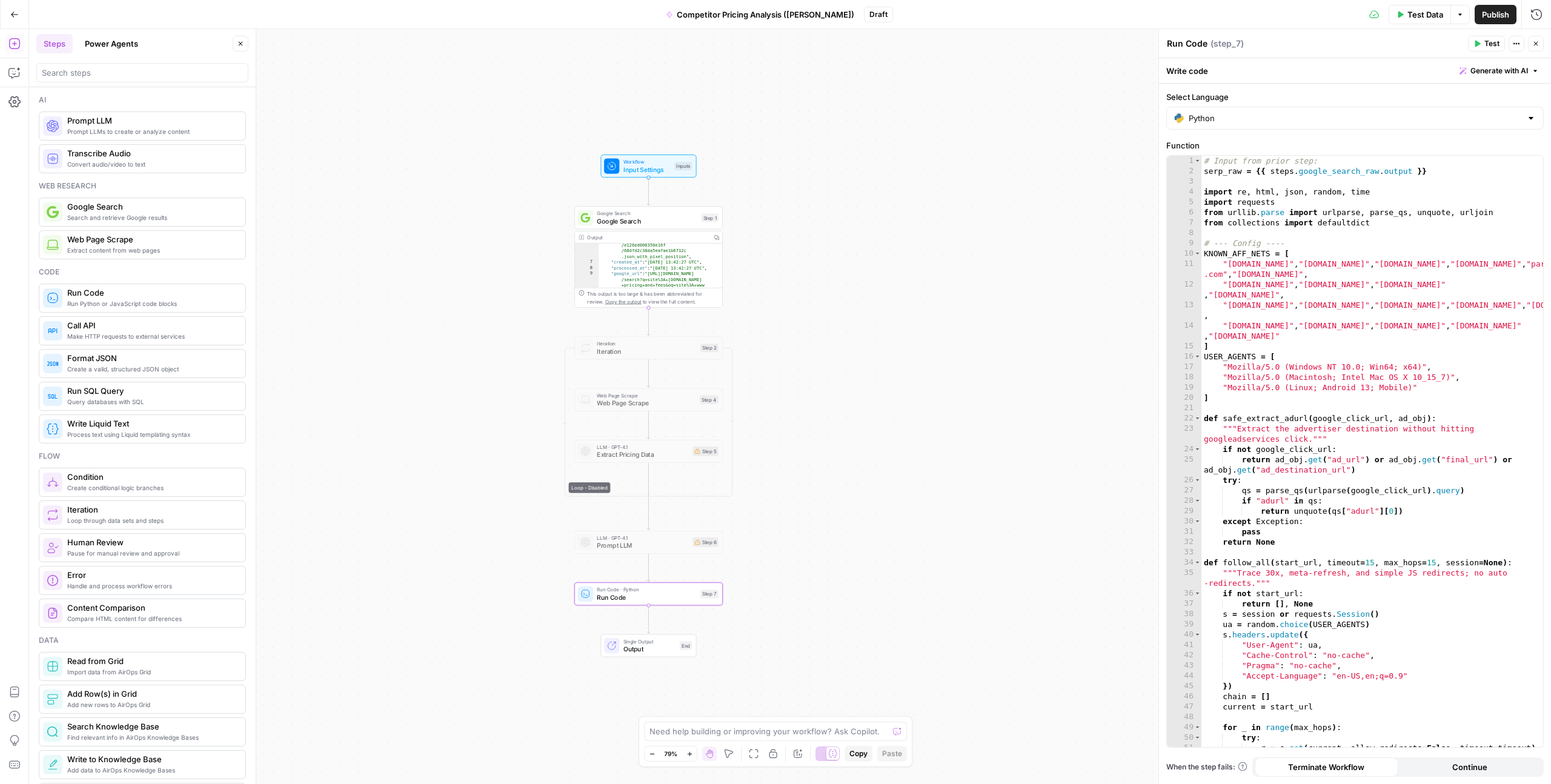
click at [633, 595] on span "Run Code" at bounding box center [647, 598] width 99 height 10
click at [1520, 47] on button "Actions" at bounding box center [1517, 43] width 16 height 16
click at [1455, 10] on button "Options" at bounding box center [1460, 15] width 20 height 20
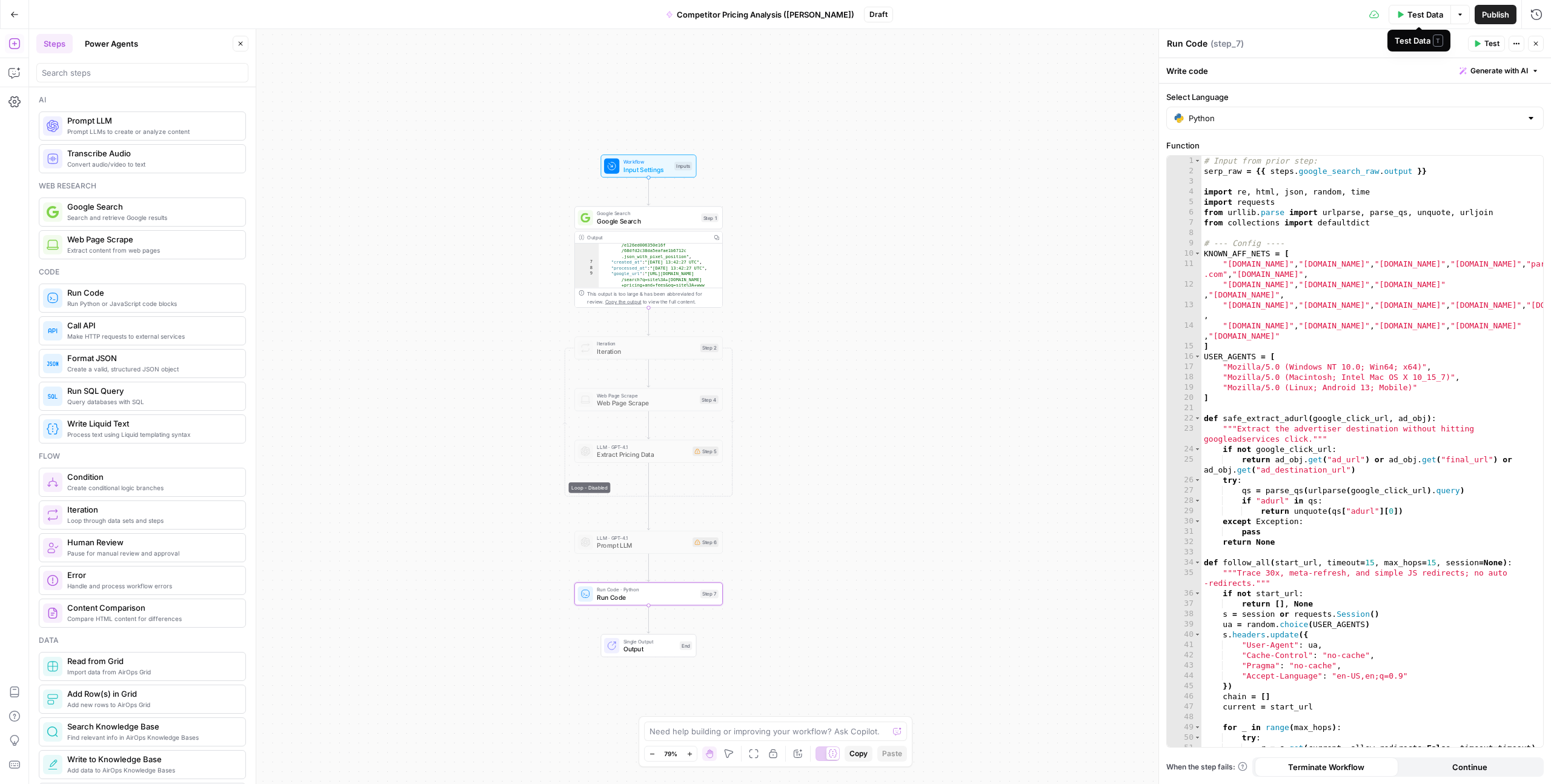
click at [1425, 19] on span "Test Data" at bounding box center [1425, 14] width 36 height 12
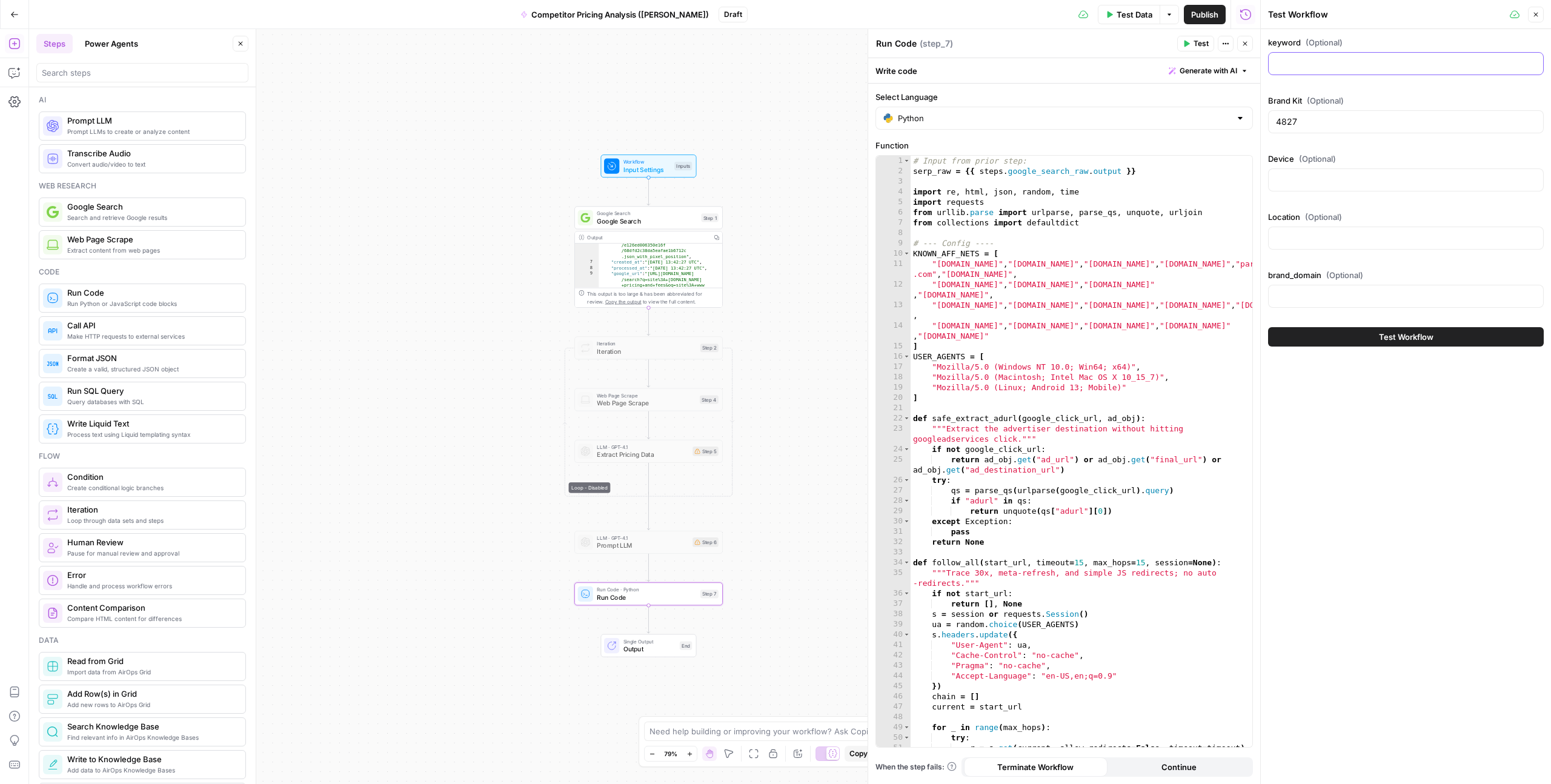
click at [1303, 64] on input "keyword (Optional)" at bounding box center [1406, 63] width 260 height 12
click at [1320, 427] on div "keyword (Optional) Brand Kit (Optional) 4827 Device (Optional) Location (Option…" at bounding box center [1406, 406] width 291 height 755
click at [1223, 45] on icon "button" at bounding box center [1226, 43] width 7 height 7
click at [1223, 45] on icon "button" at bounding box center [1226, 43] width 7 height 7
click at [1225, 43] on icon "button" at bounding box center [1226, 43] width 7 height 7
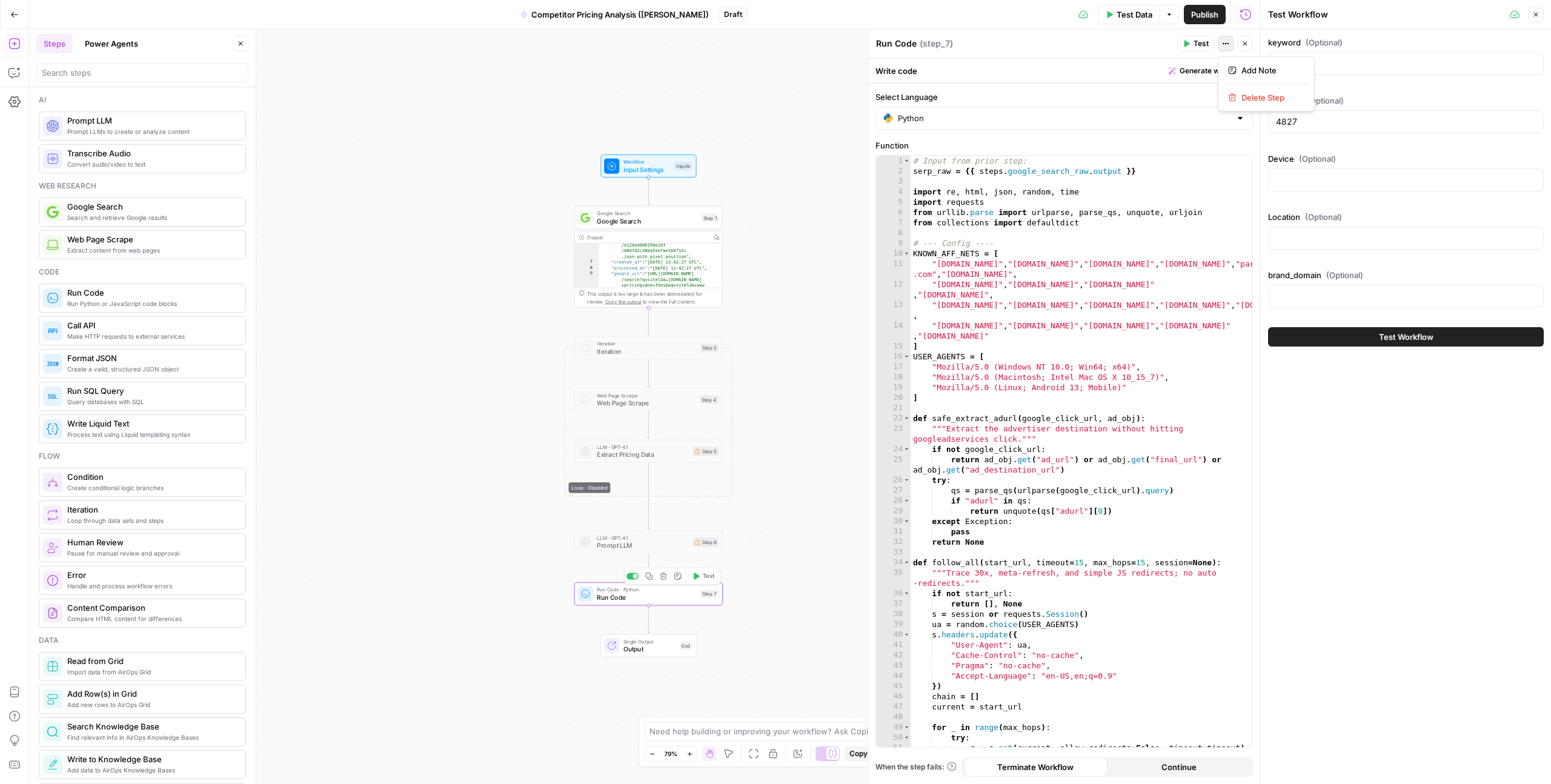
click at [628, 601] on span "Run Code" at bounding box center [647, 598] width 99 height 10
click at [678, 577] on icon "button" at bounding box center [678, 576] width 7 height 7
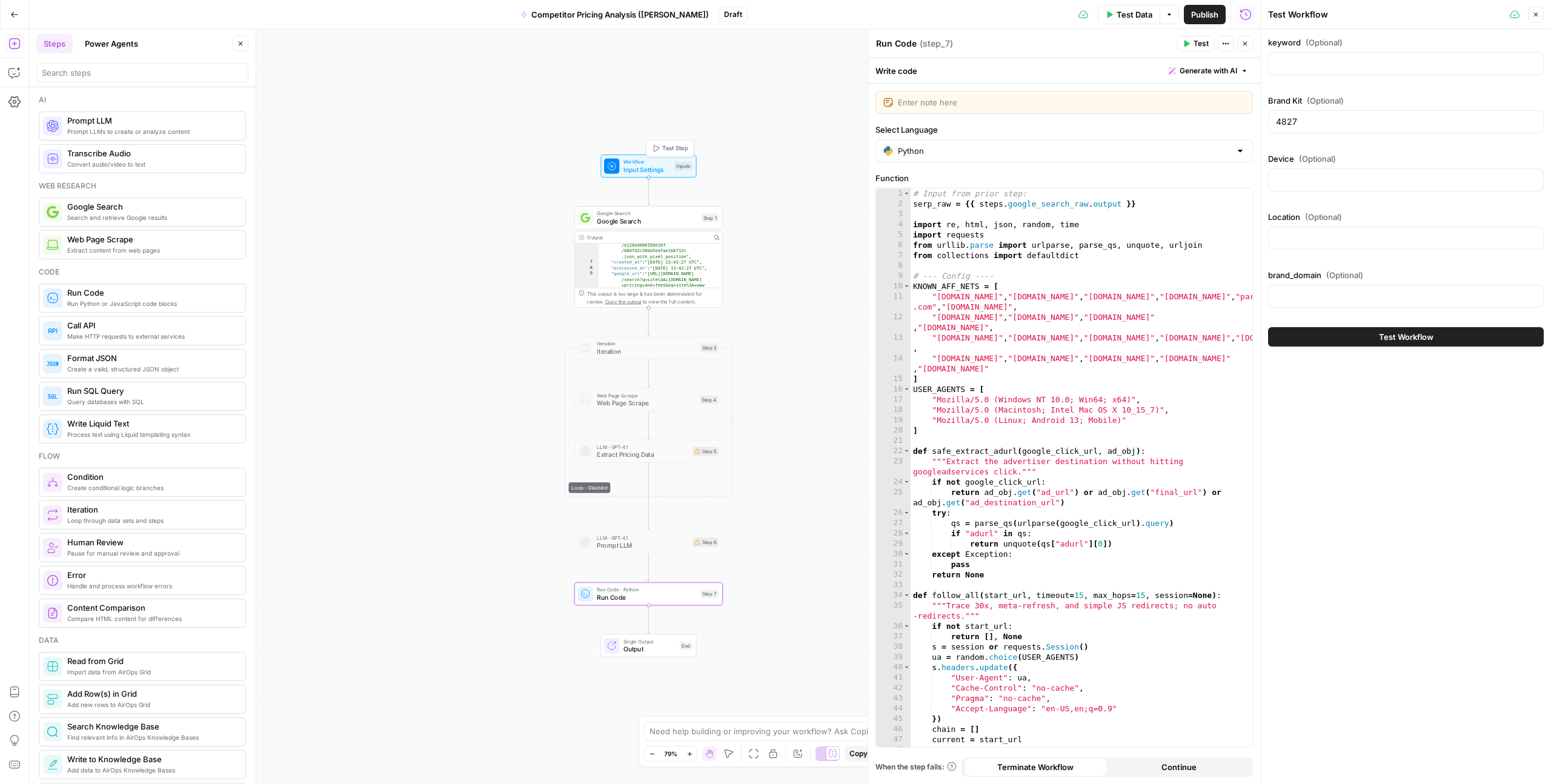
click at [640, 161] on span "Workflow" at bounding box center [647, 161] width 47 height 8
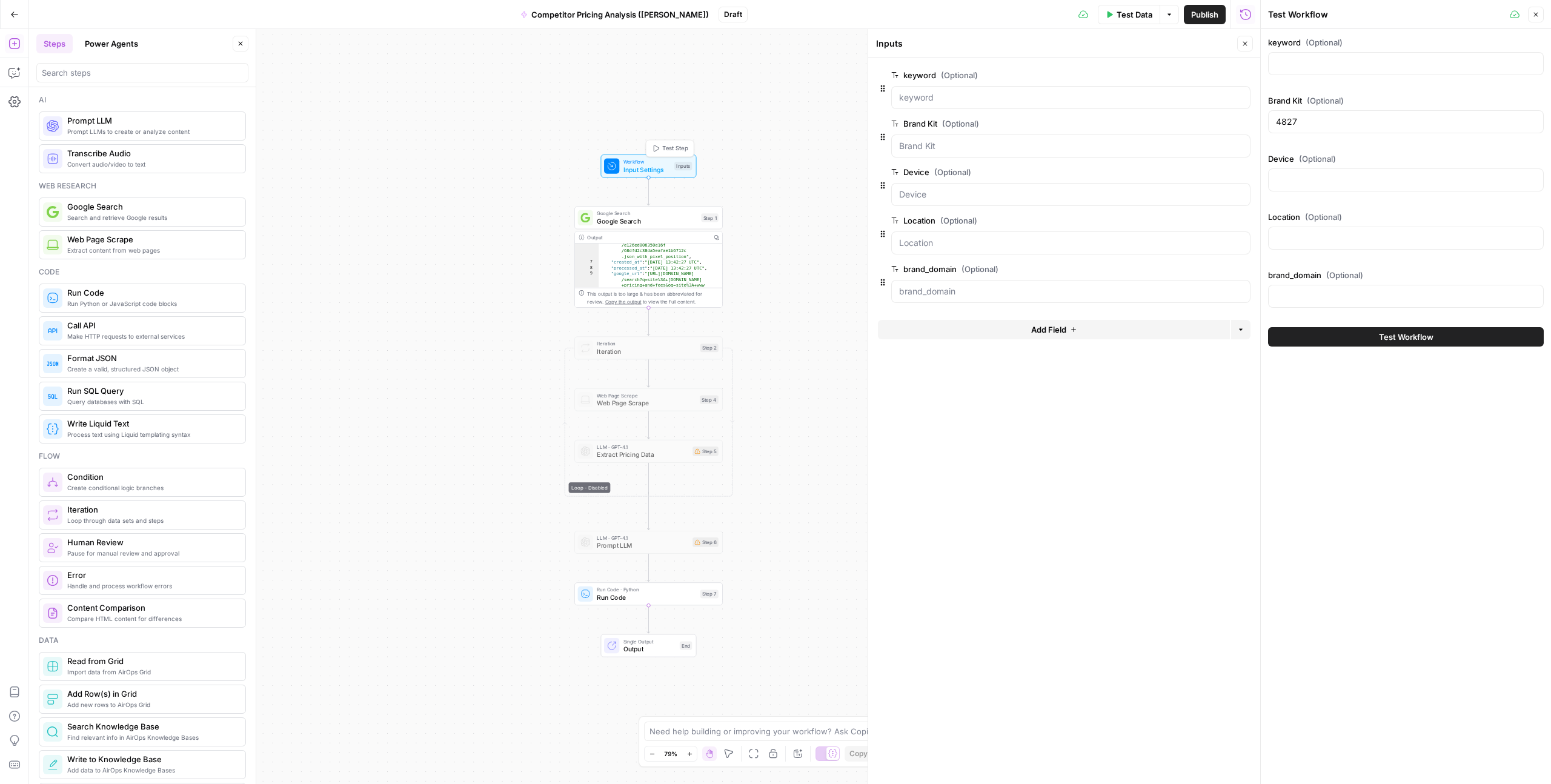
click at [635, 165] on span "Input Settings" at bounding box center [647, 170] width 47 height 10
click at [1542, 13] on button "Close" at bounding box center [1536, 15] width 16 height 16
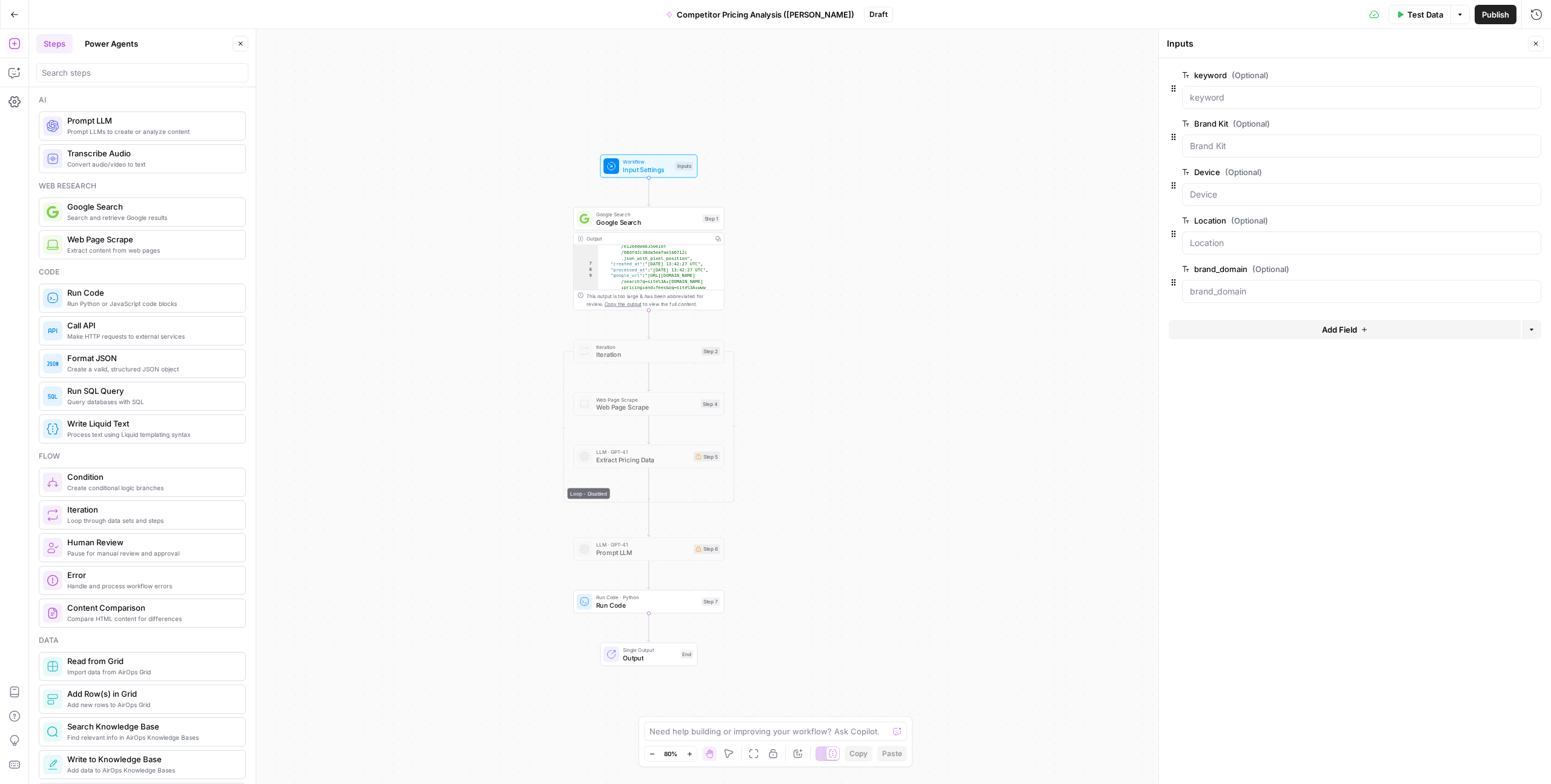
click at [1533, 47] on button "Close" at bounding box center [1536, 43] width 16 height 16
click at [617, 609] on span "Run Code" at bounding box center [647, 605] width 101 height 10
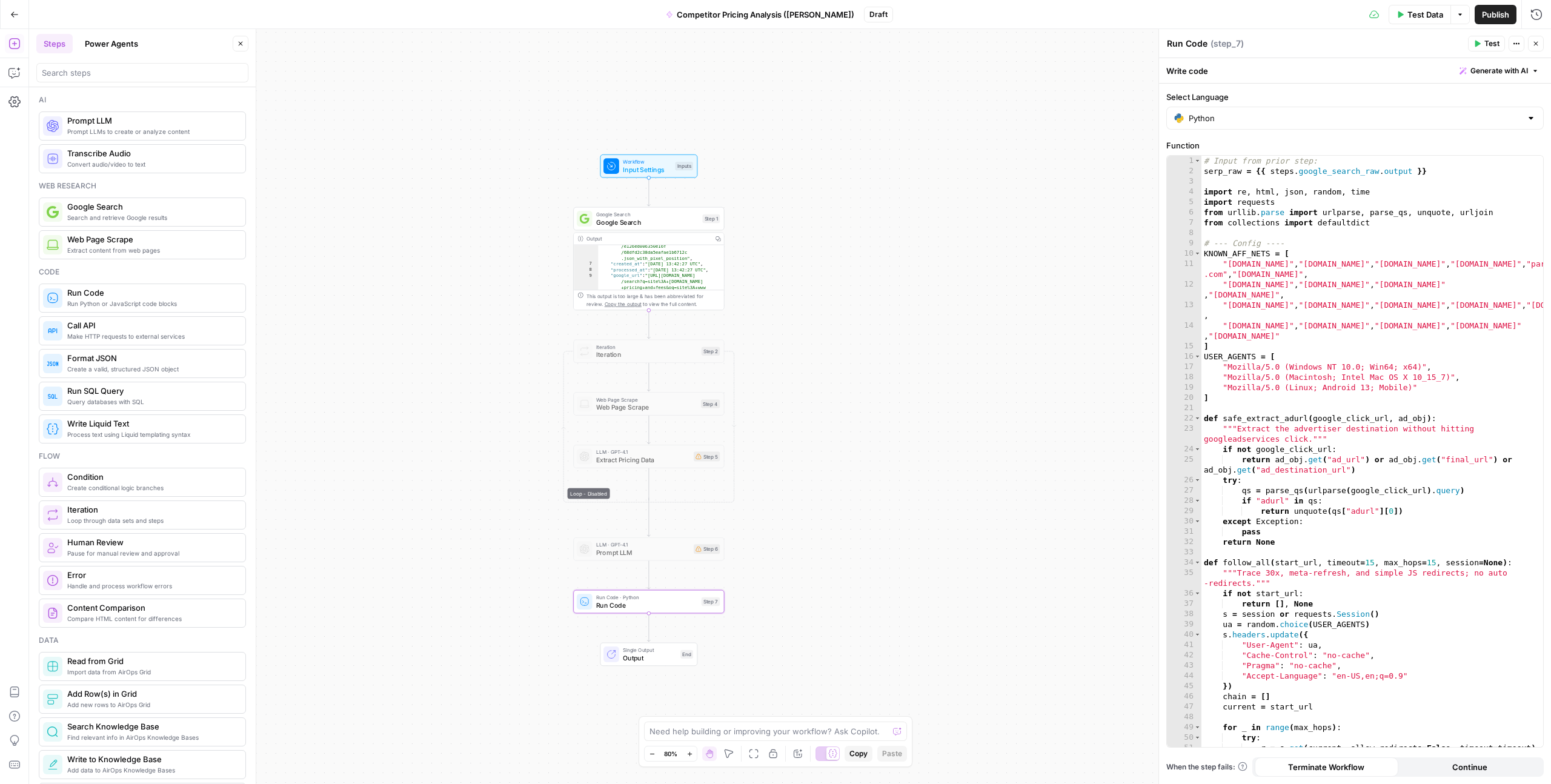
click at [1516, 47] on icon "button" at bounding box center [1517, 43] width 7 height 7
click at [1406, 32] on header "Run Code Run Code ( step_7 ) Test Actions Close" at bounding box center [1355, 44] width 392 height 29
click at [623, 553] on span "Prompt LLM" at bounding box center [643, 552] width 94 height 10
click at [624, 597] on span "Run Code · Python" at bounding box center [647, 597] width 101 height 8
click at [649, 589] on span "Run Code · Python" at bounding box center [652, 586] width 101 height 8
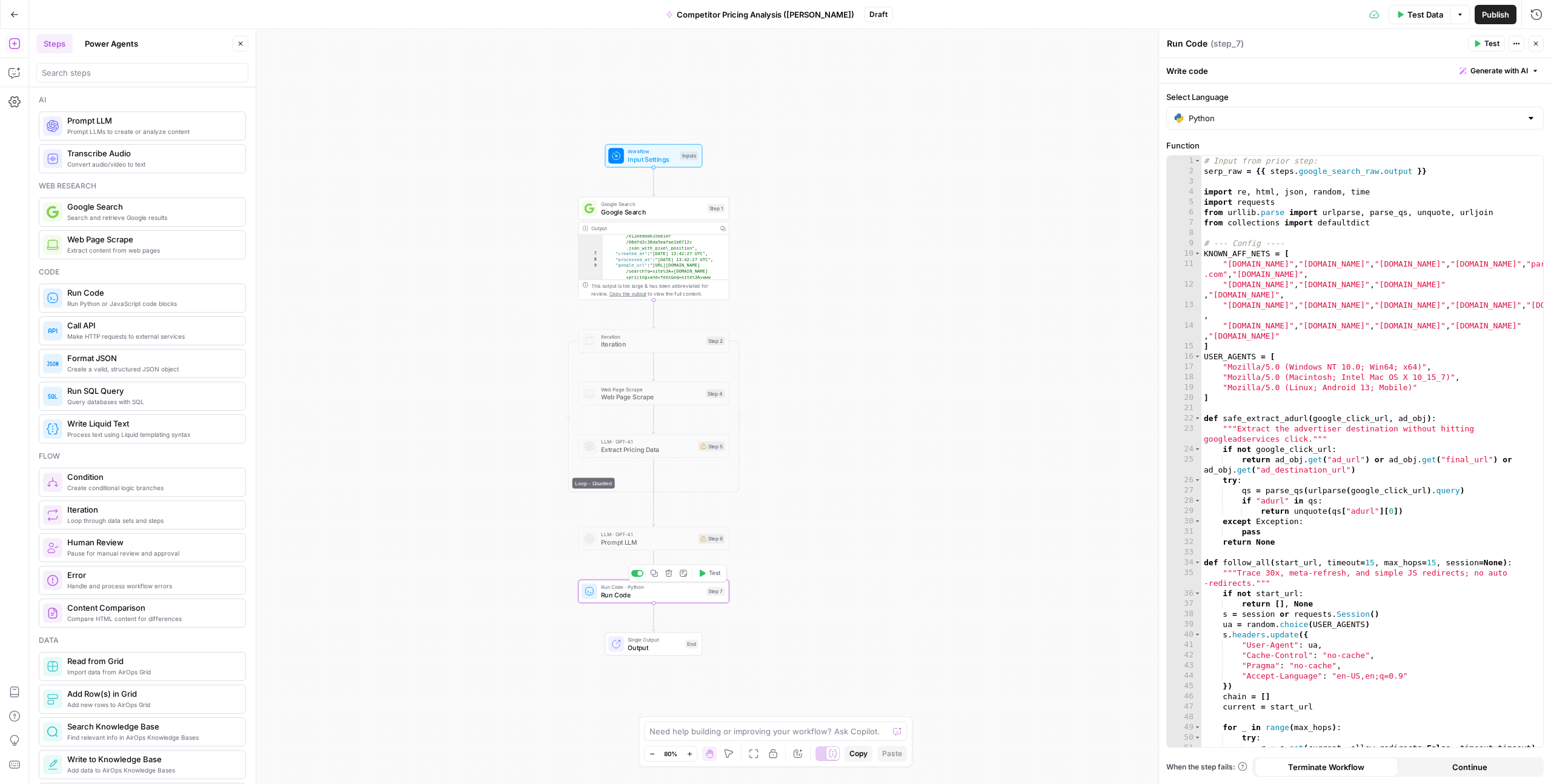
click at [682, 575] on icon "button" at bounding box center [684, 573] width 8 height 8
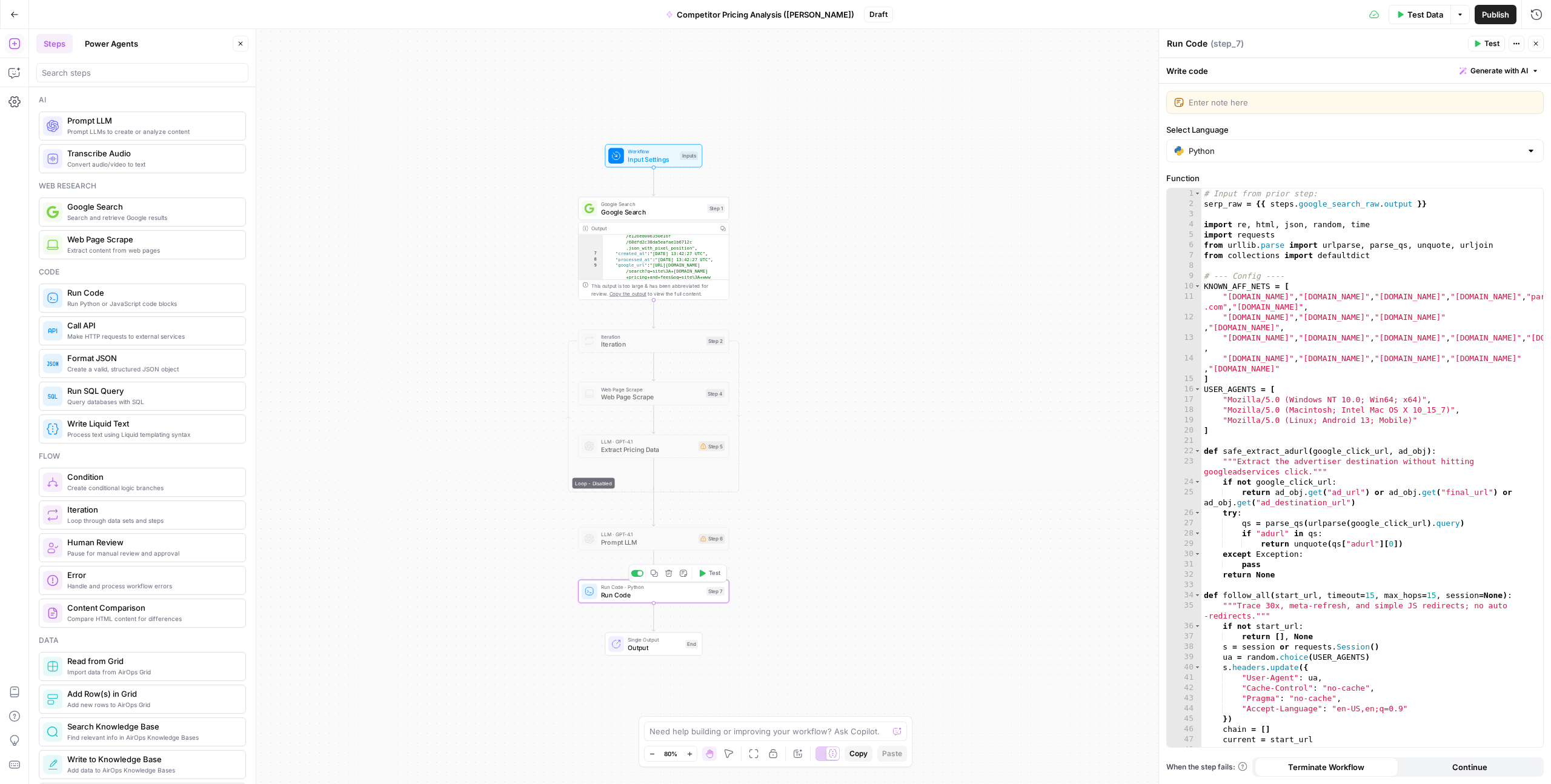
click at [668, 592] on span "Run Code" at bounding box center [652, 595] width 101 height 10
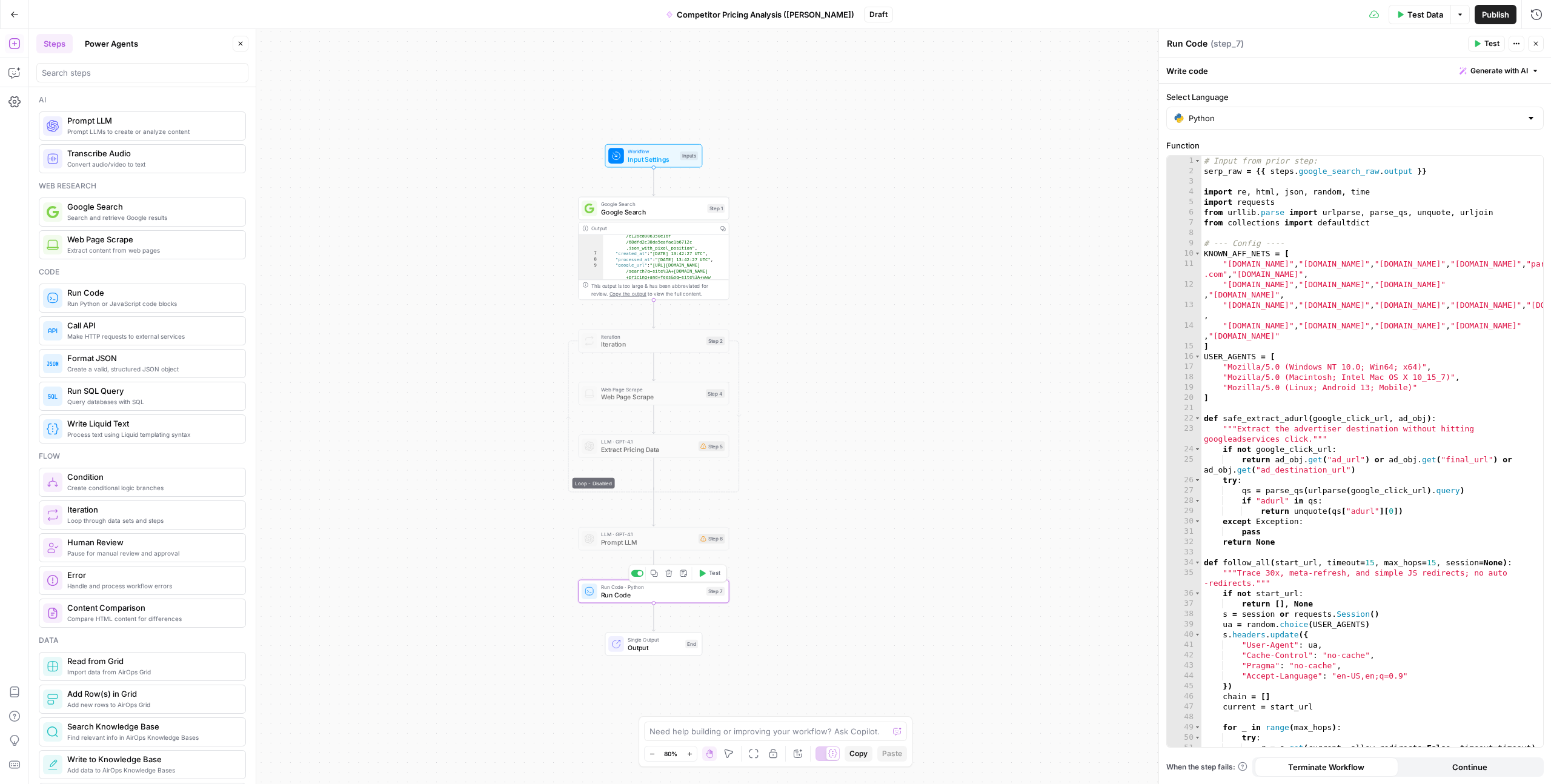
click at [716, 577] on span "Test" at bounding box center [714, 573] width 11 height 8
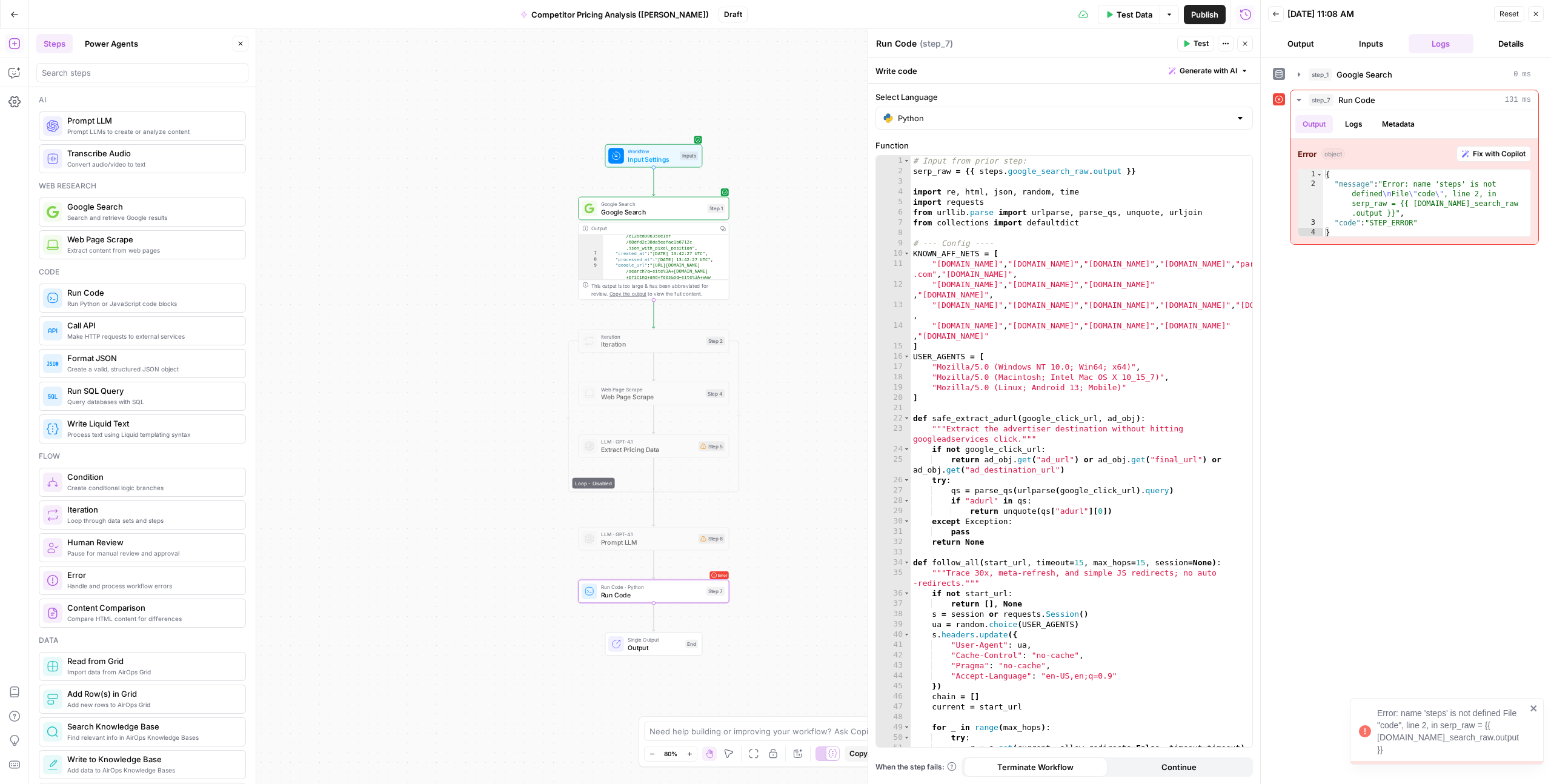
click at [1379, 47] on button "Inputs" at bounding box center [1372, 44] width 66 height 20
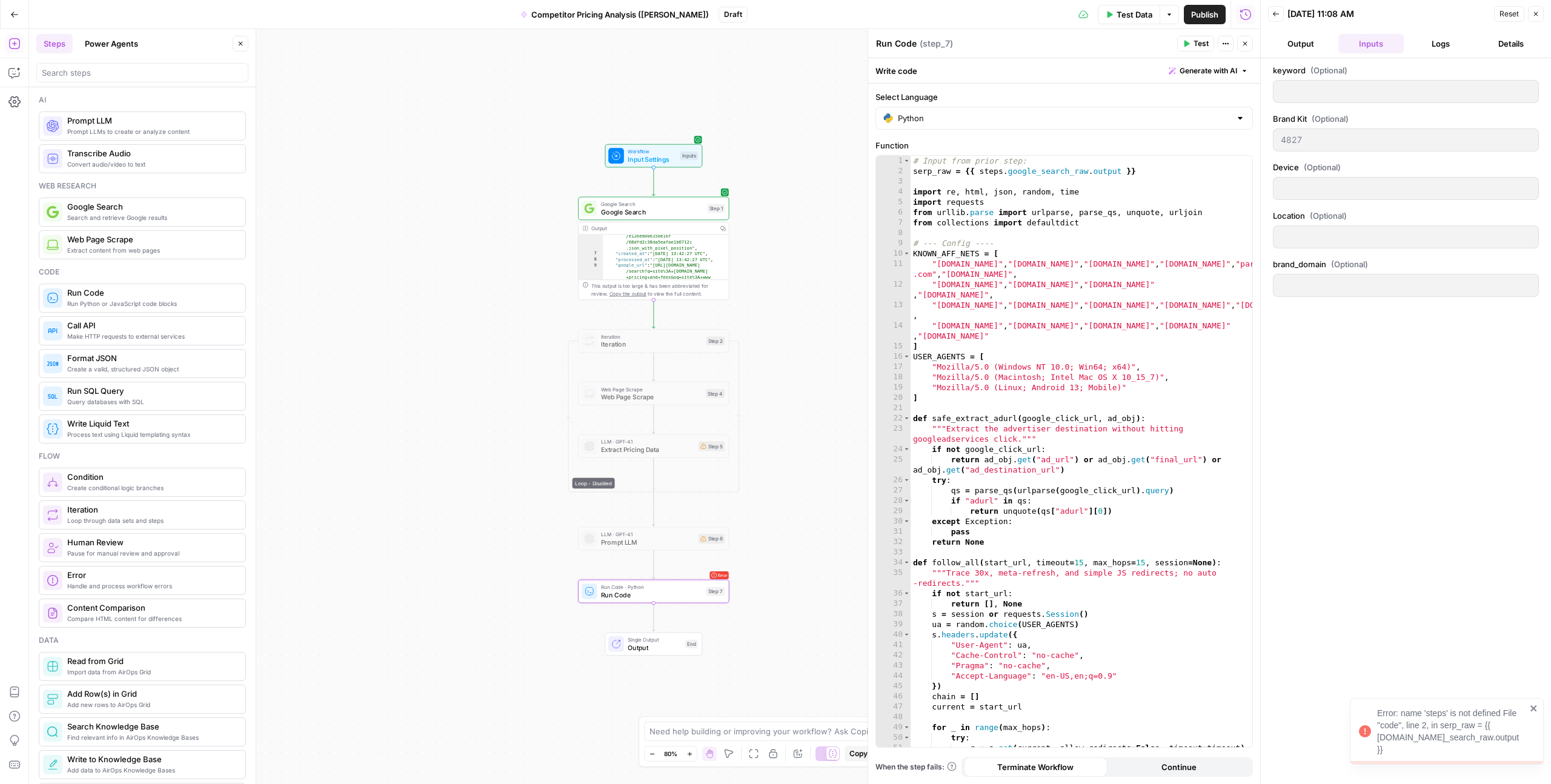
click at [1309, 43] on button "Output" at bounding box center [1301, 44] width 66 height 20
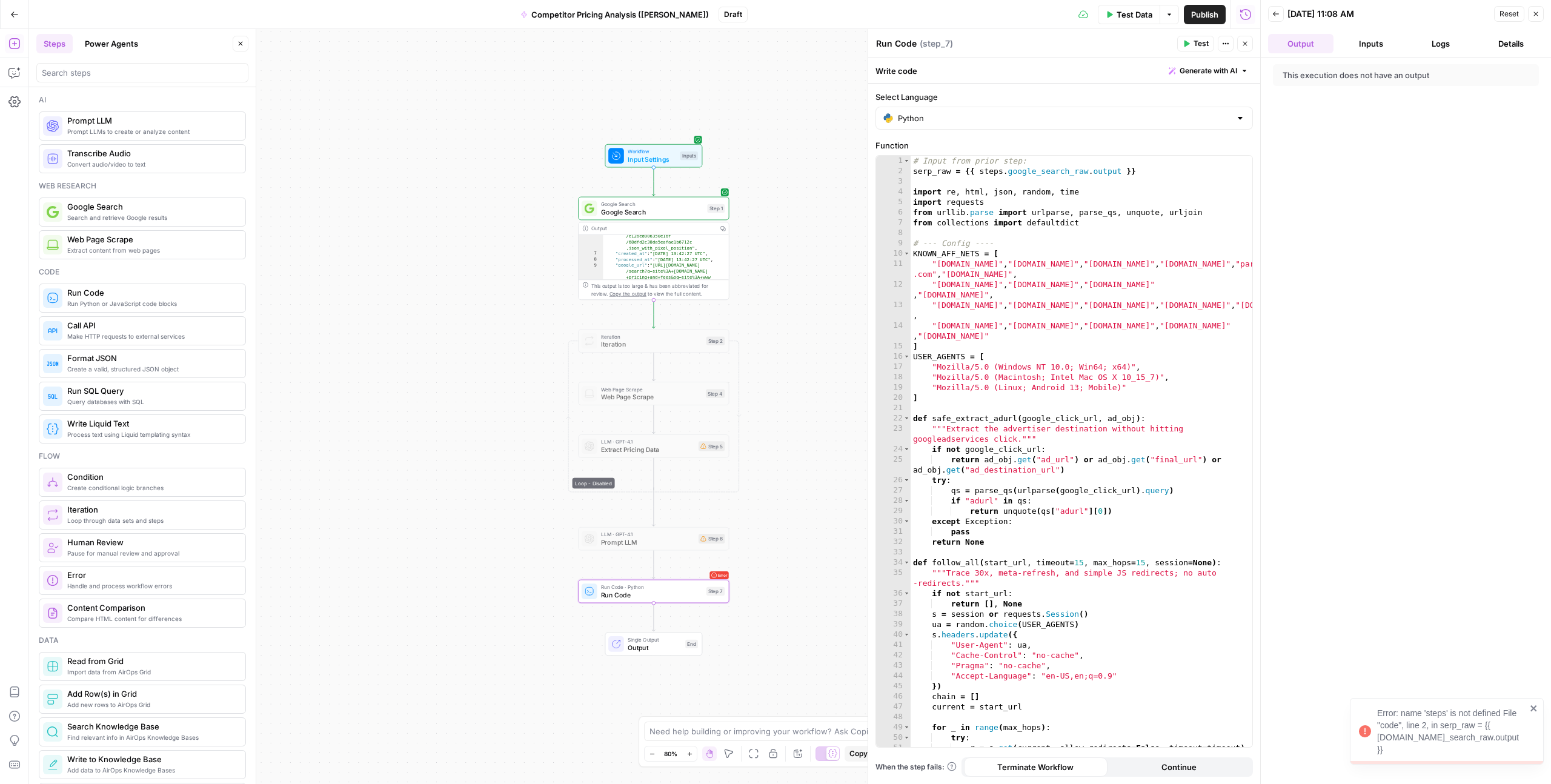
click at [1304, 75] on div "This execution does not have an output" at bounding box center [1381, 75] width 197 height 12
click at [1366, 41] on button "Inputs" at bounding box center [1372, 44] width 66 height 20
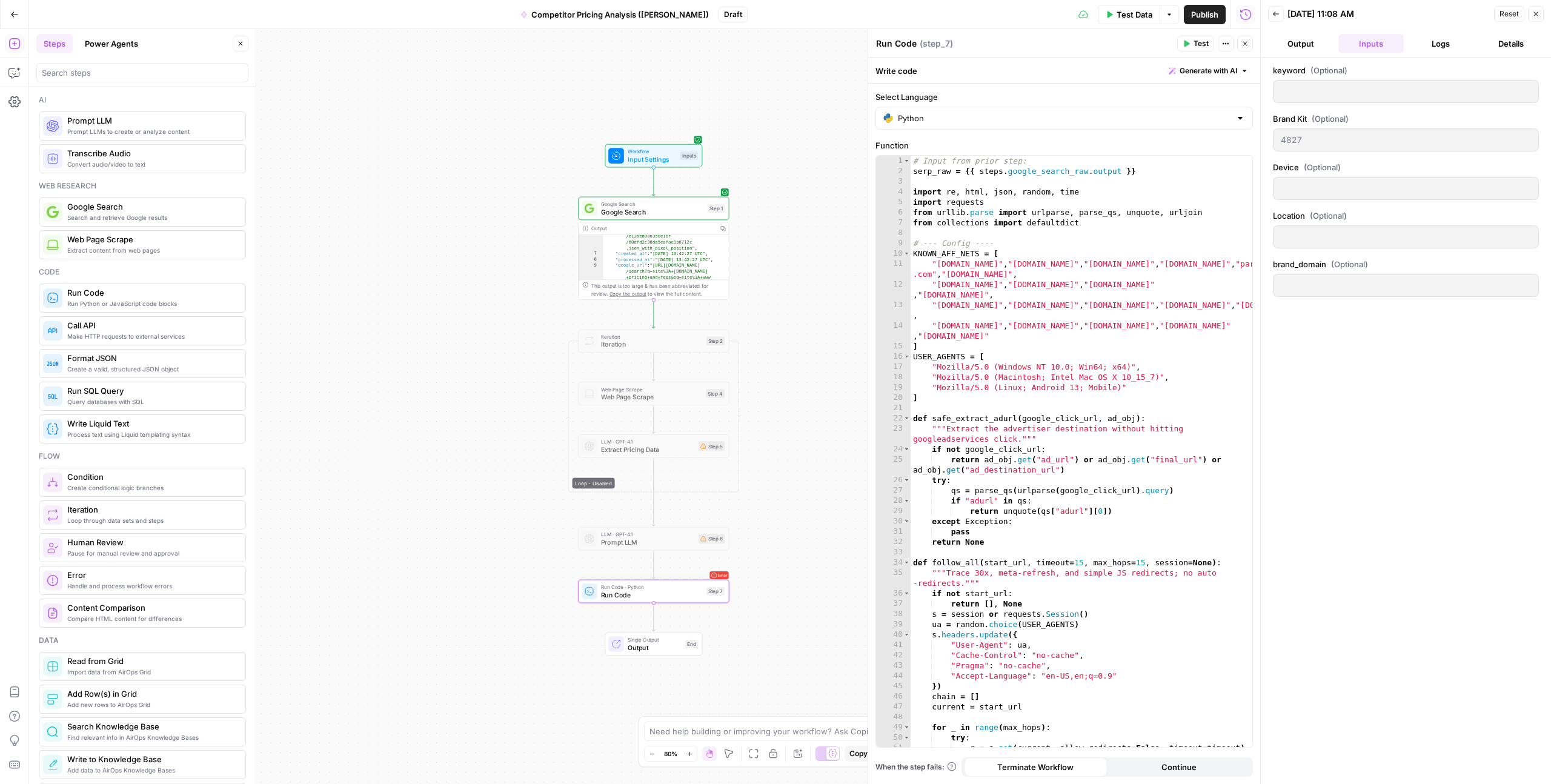
click at [1445, 46] on button "Logs" at bounding box center [1442, 44] width 66 height 20
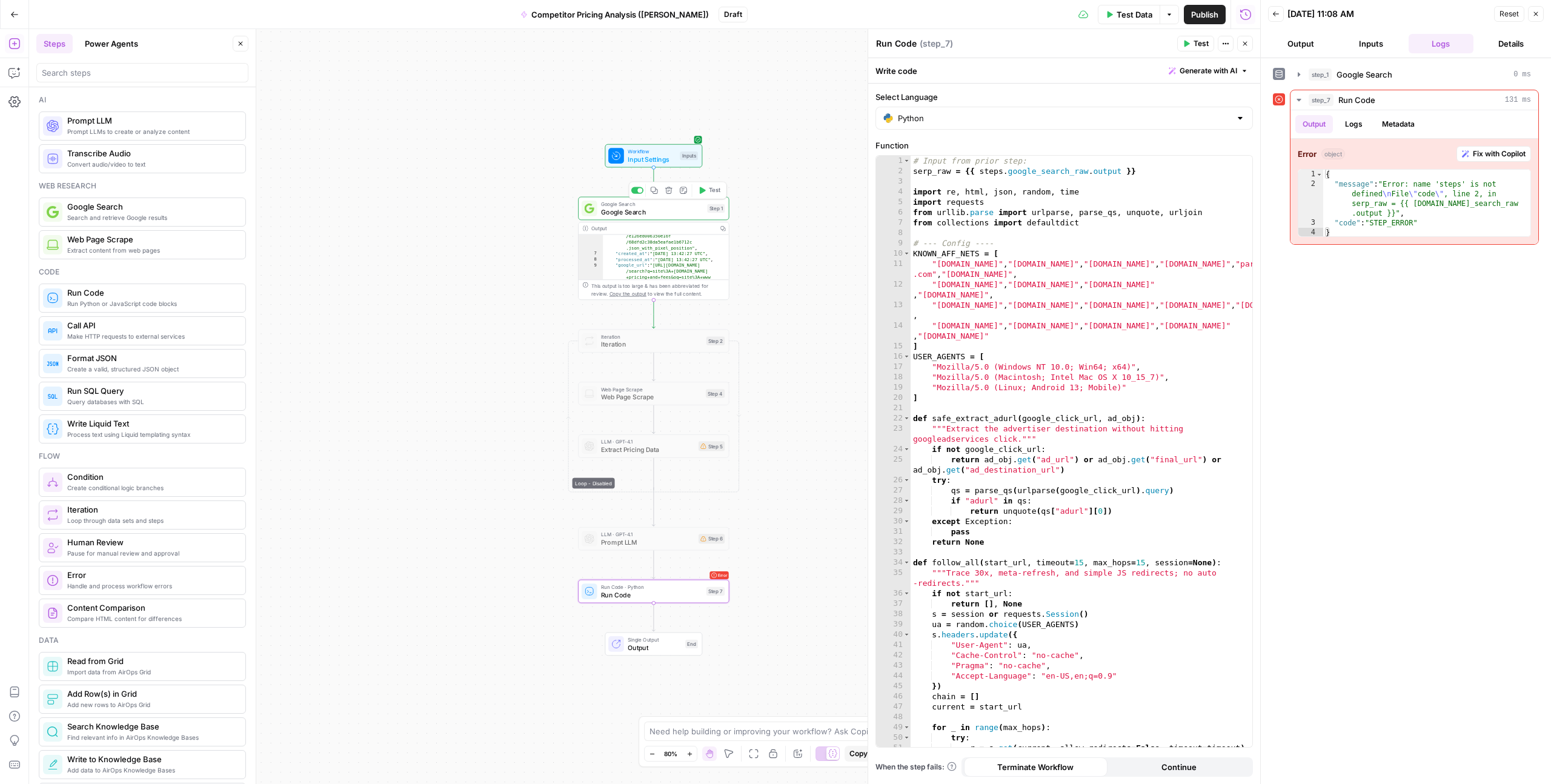
click at [693, 209] on span "Google Search" at bounding box center [652, 212] width 103 height 10
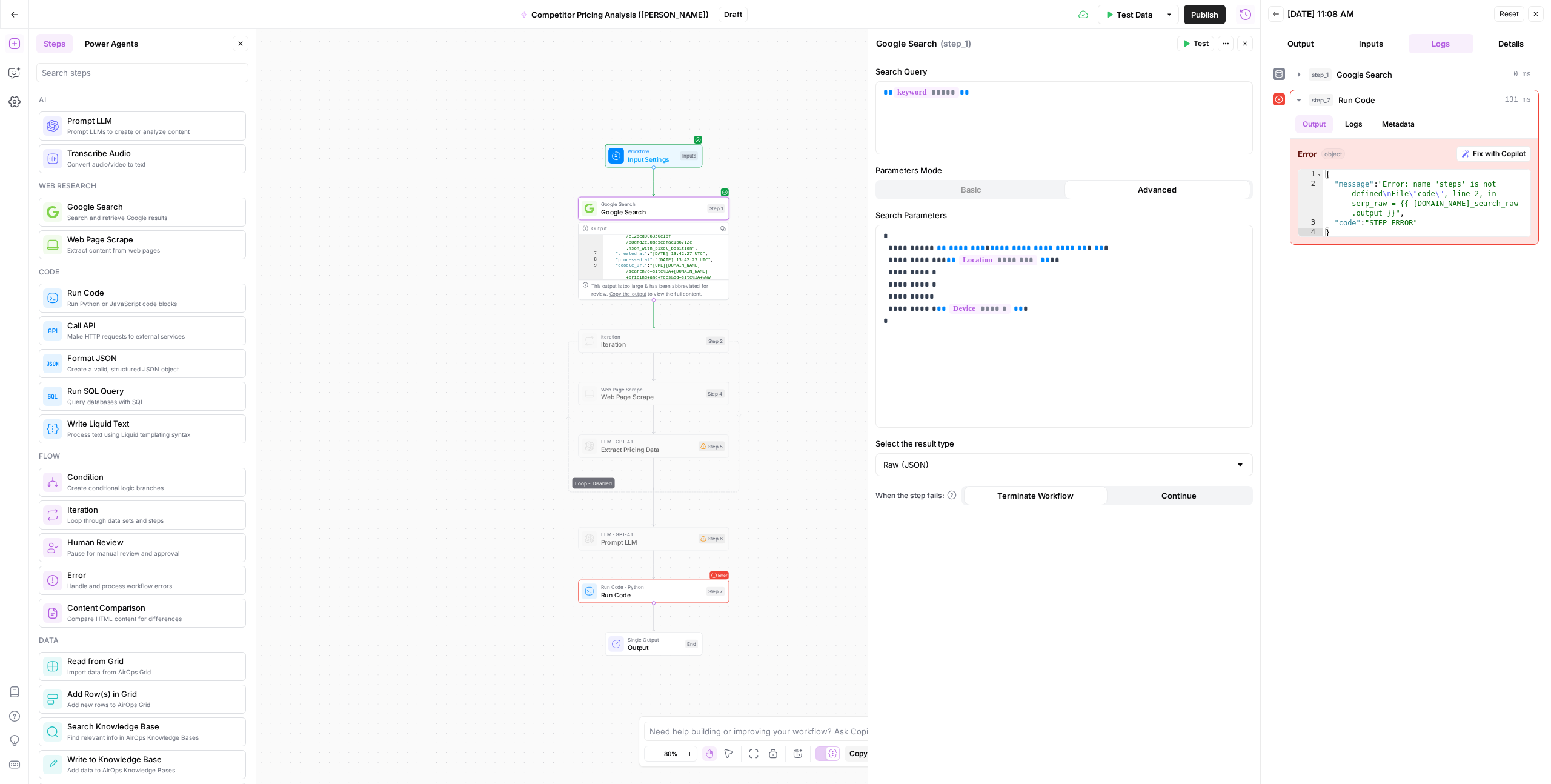
drag, startPoint x: 939, startPoint y: 45, endPoint x: 983, endPoint y: 45, distance: 44.0
click at [945, 45] on span "( step_1 )" at bounding box center [956, 43] width 31 height 12
click at [1221, 43] on button "Actions" at bounding box center [1226, 43] width 16 height 16
click at [1088, 47] on div "Google Search Google Search ( step_1 )" at bounding box center [1024, 43] width 298 height 13
click at [1303, 47] on button "Output" at bounding box center [1301, 44] width 66 height 20
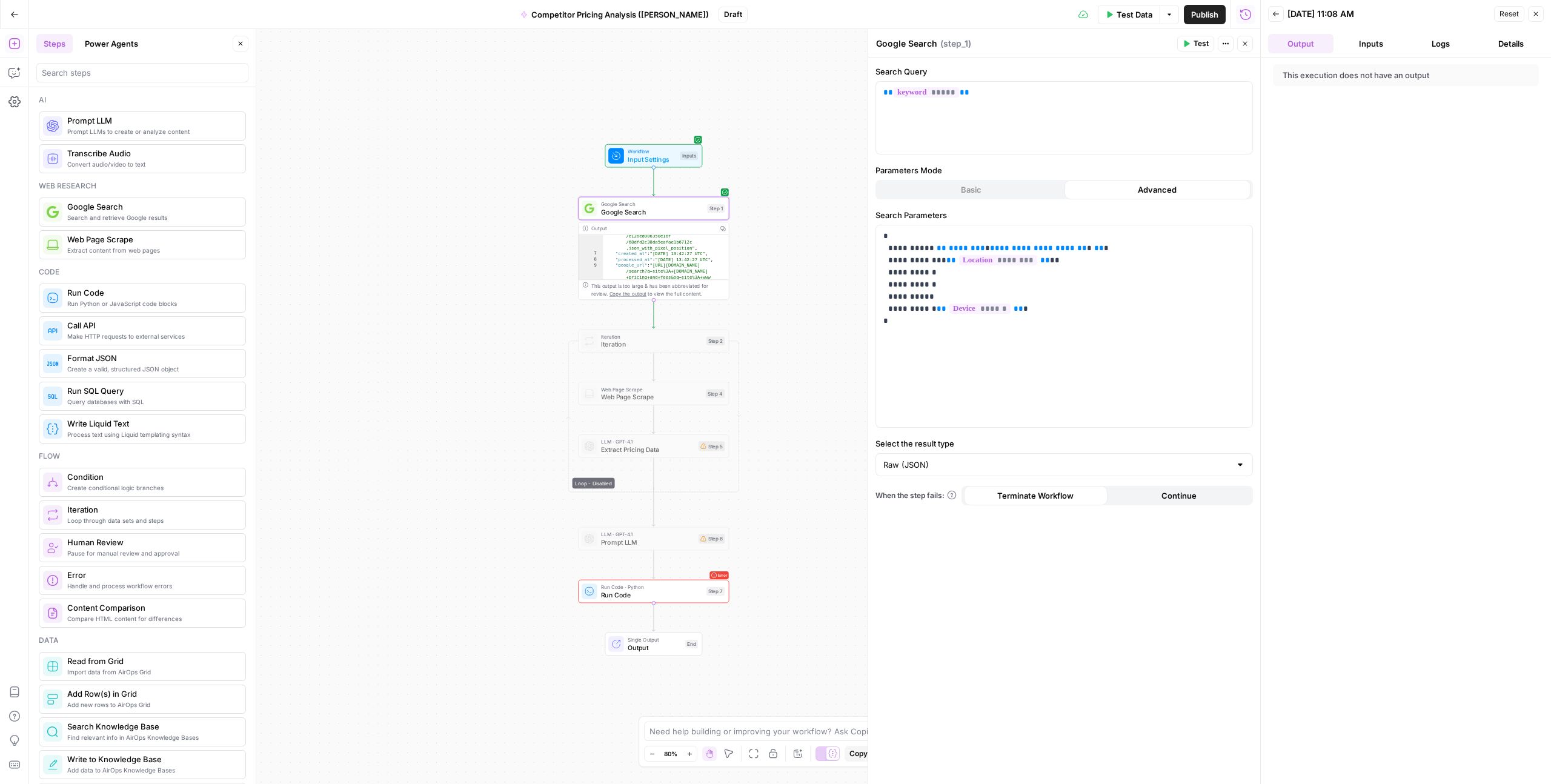
click at [1517, 41] on button "Details" at bounding box center [1511, 44] width 66 height 20
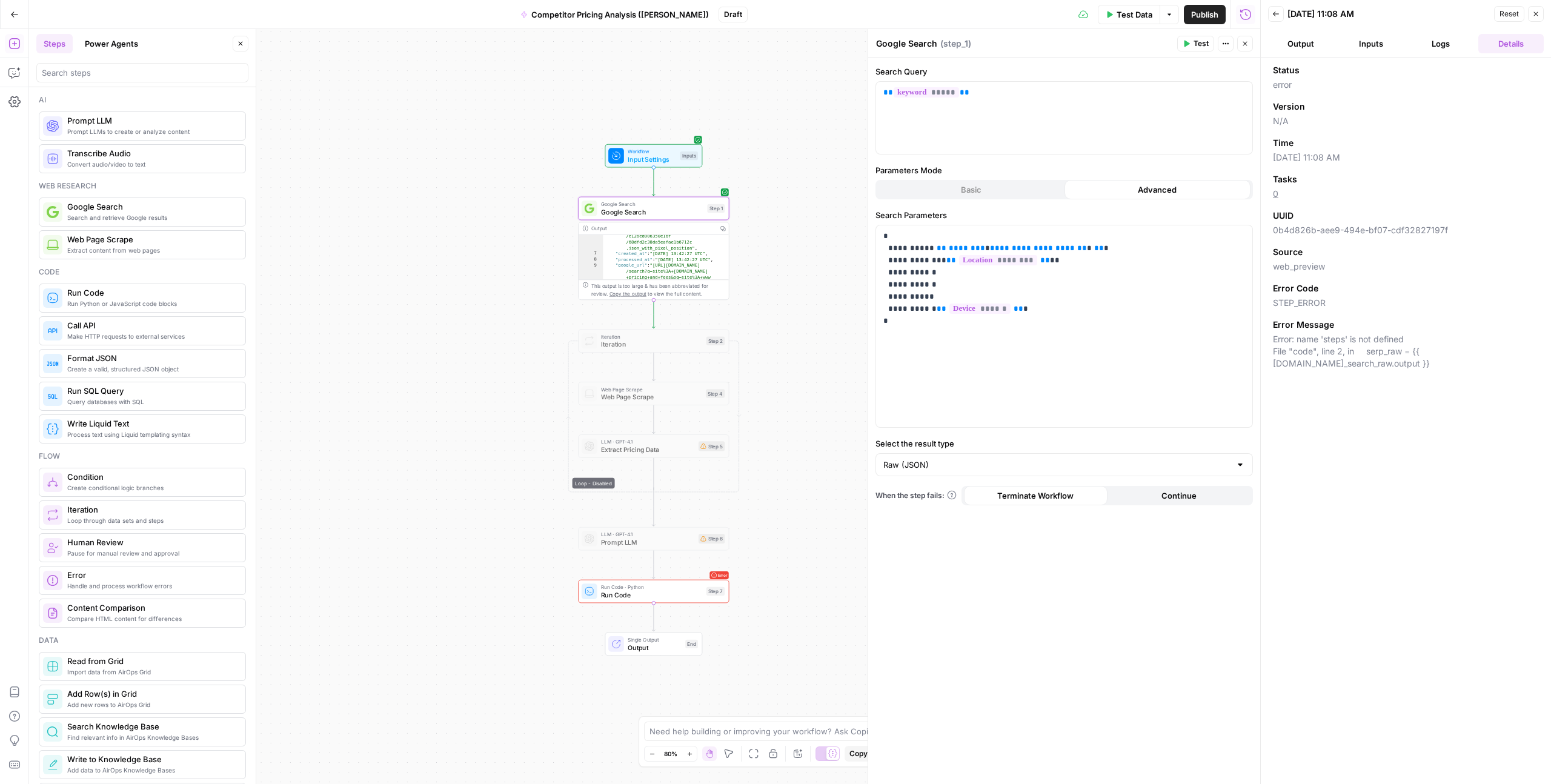
click at [905, 43] on textarea "Google Search" at bounding box center [907, 43] width 61 height 12
click at [628, 207] on span "Google Search" at bounding box center [652, 212] width 103 height 10
click at [621, 216] on span "Google Search" at bounding box center [652, 212] width 103 height 10
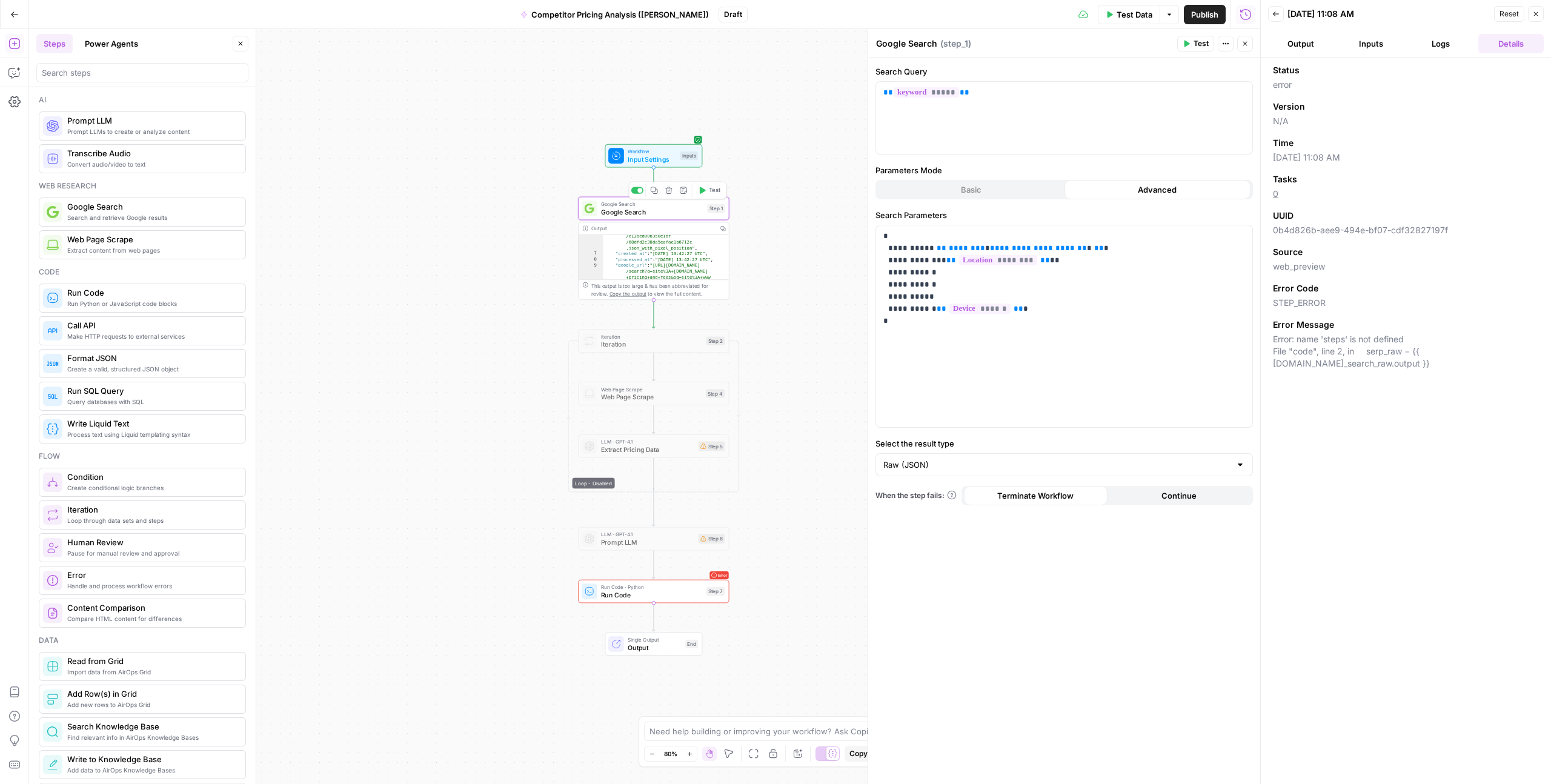
click at [621, 216] on span "Google Search" at bounding box center [652, 212] width 103 height 10
click at [926, 49] on textarea "Google Search" at bounding box center [907, 43] width 61 height 12
click at [965, 49] on span "( step_1 )" at bounding box center [956, 43] width 31 height 12
click at [914, 46] on textarea "Google Search" at bounding box center [907, 43] width 61 height 12
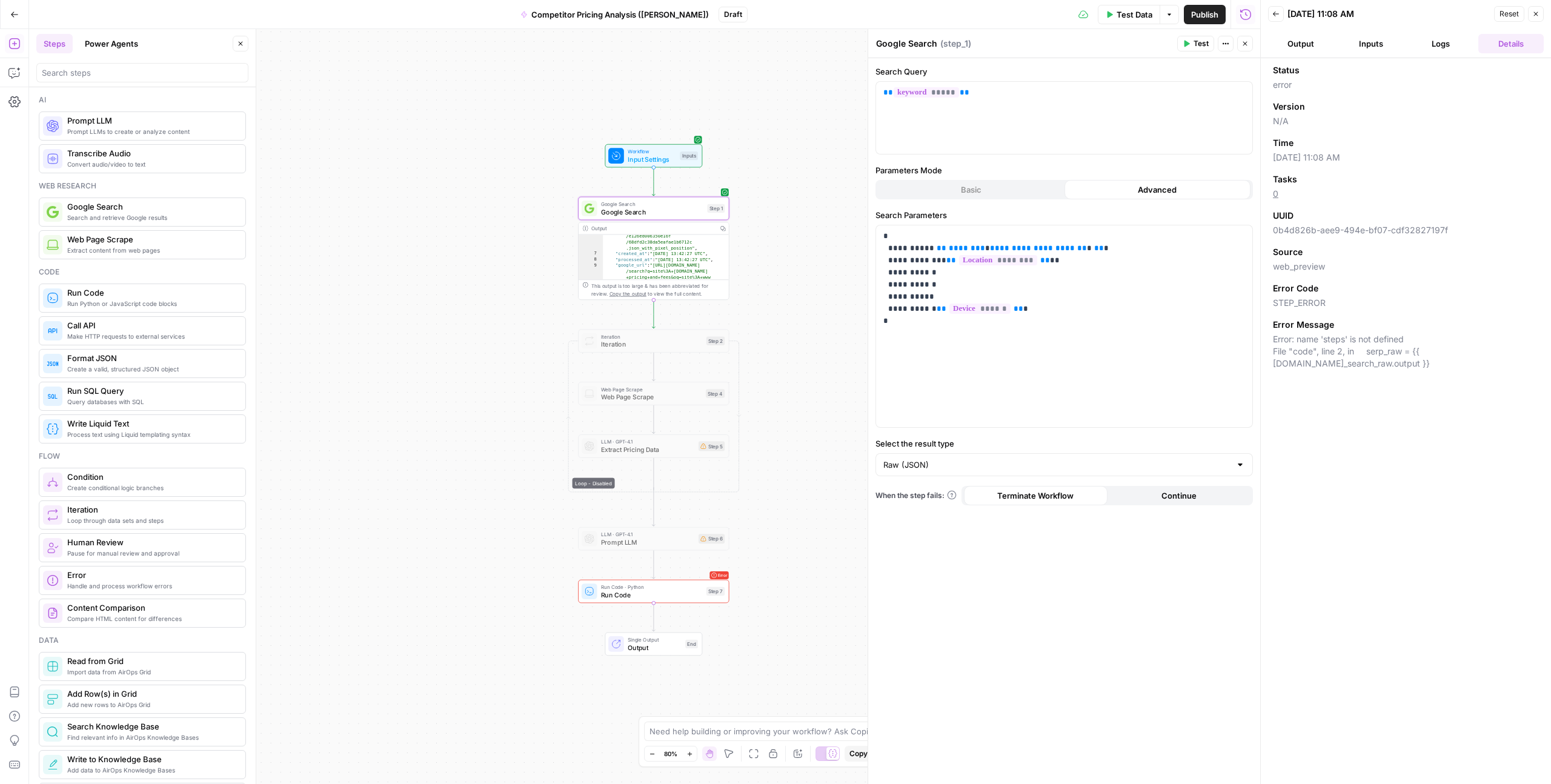
click at [914, 46] on textarea "Google Search" at bounding box center [907, 43] width 61 height 12
click at [902, 45] on textarea "Google Search" at bounding box center [907, 43] width 61 height 12
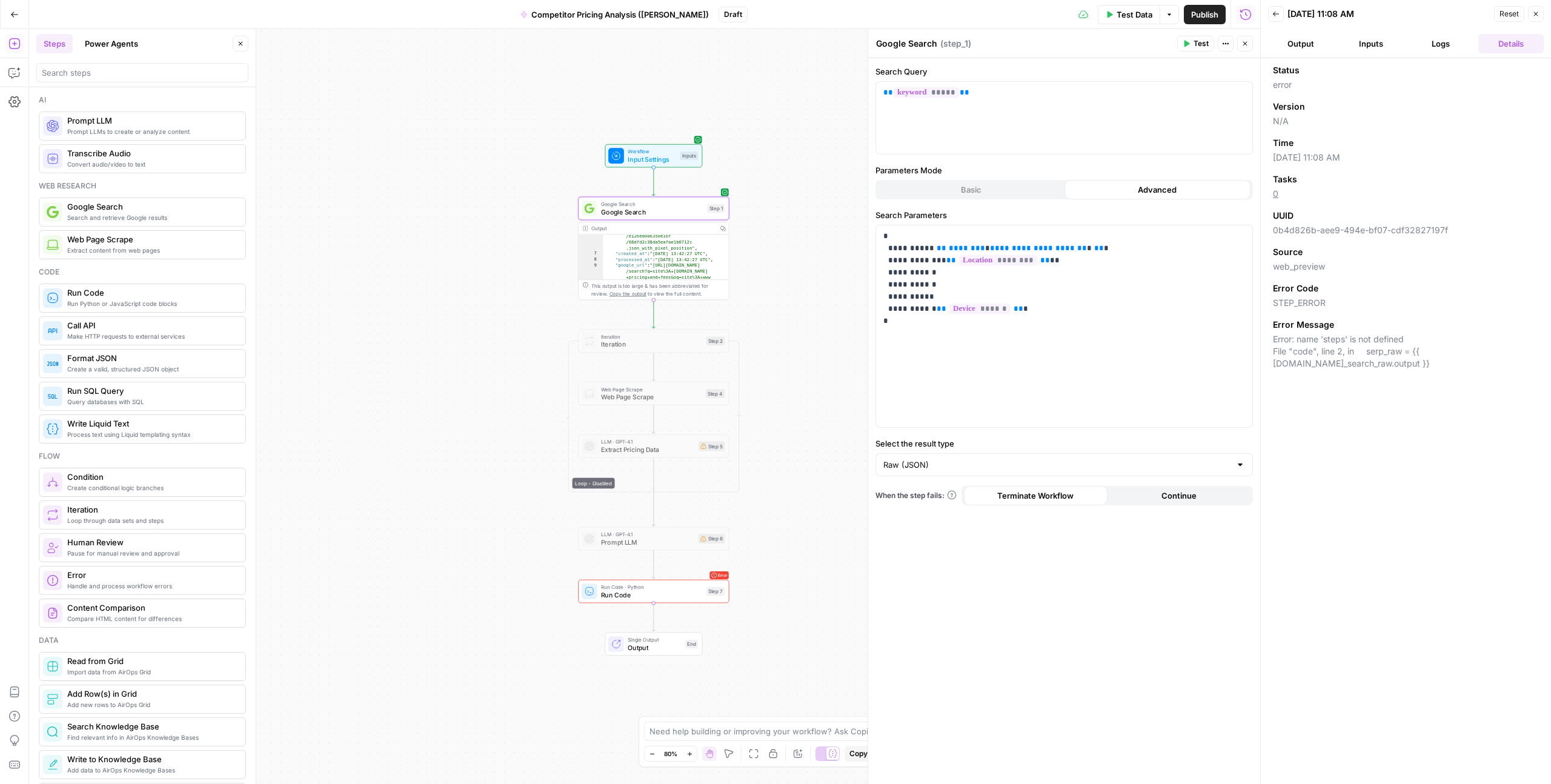
click at [902, 45] on textarea "Google Search" at bounding box center [907, 43] width 61 height 12
paste textarea "serp_raw"
type textarea "serp_raw"
click at [812, 108] on div "**********" at bounding box center [645, 406] width 1231 height 755
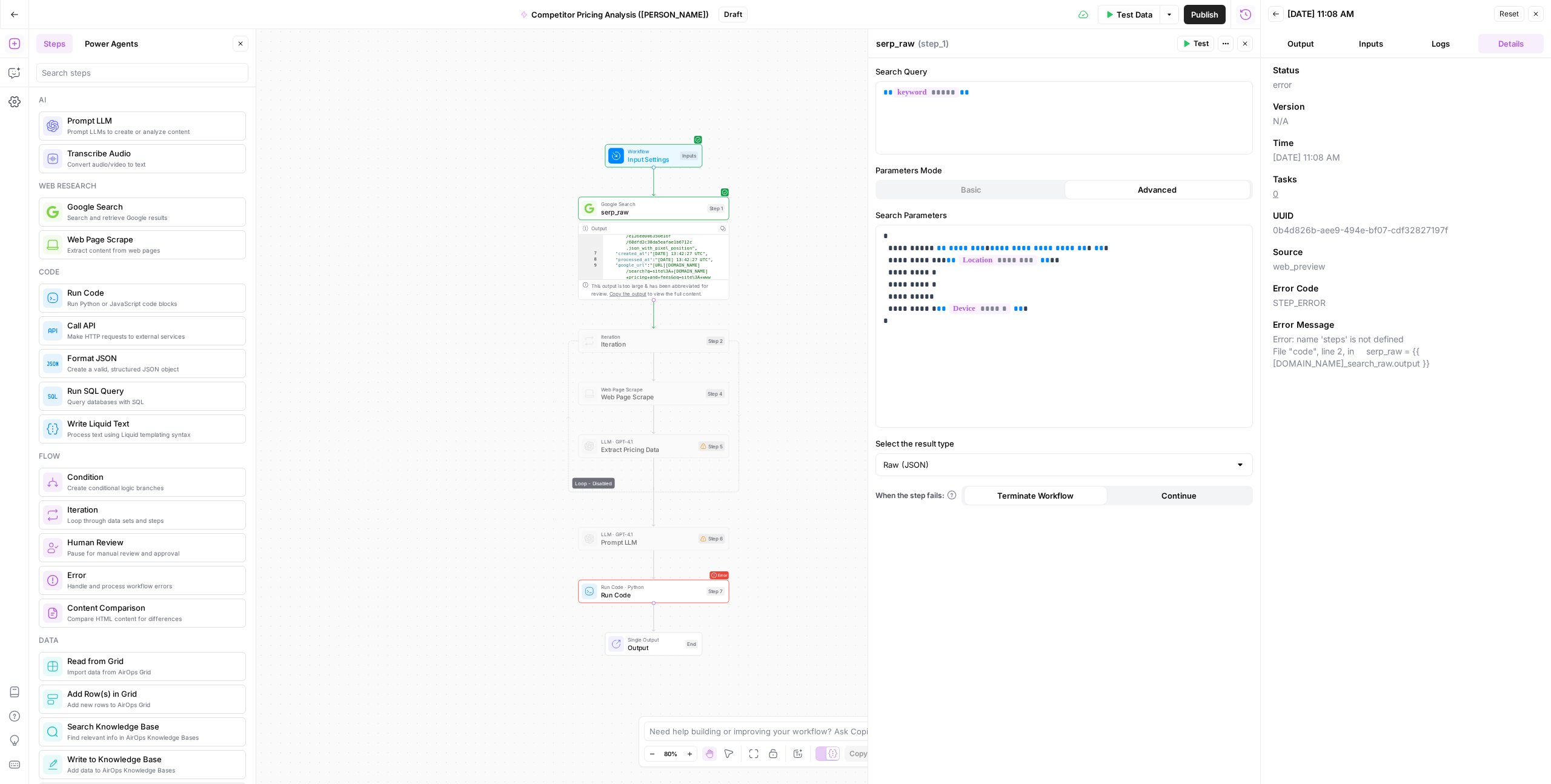
click at [543, 296] on div "**********" at bounding box center [645, 406] width 1231 height 755
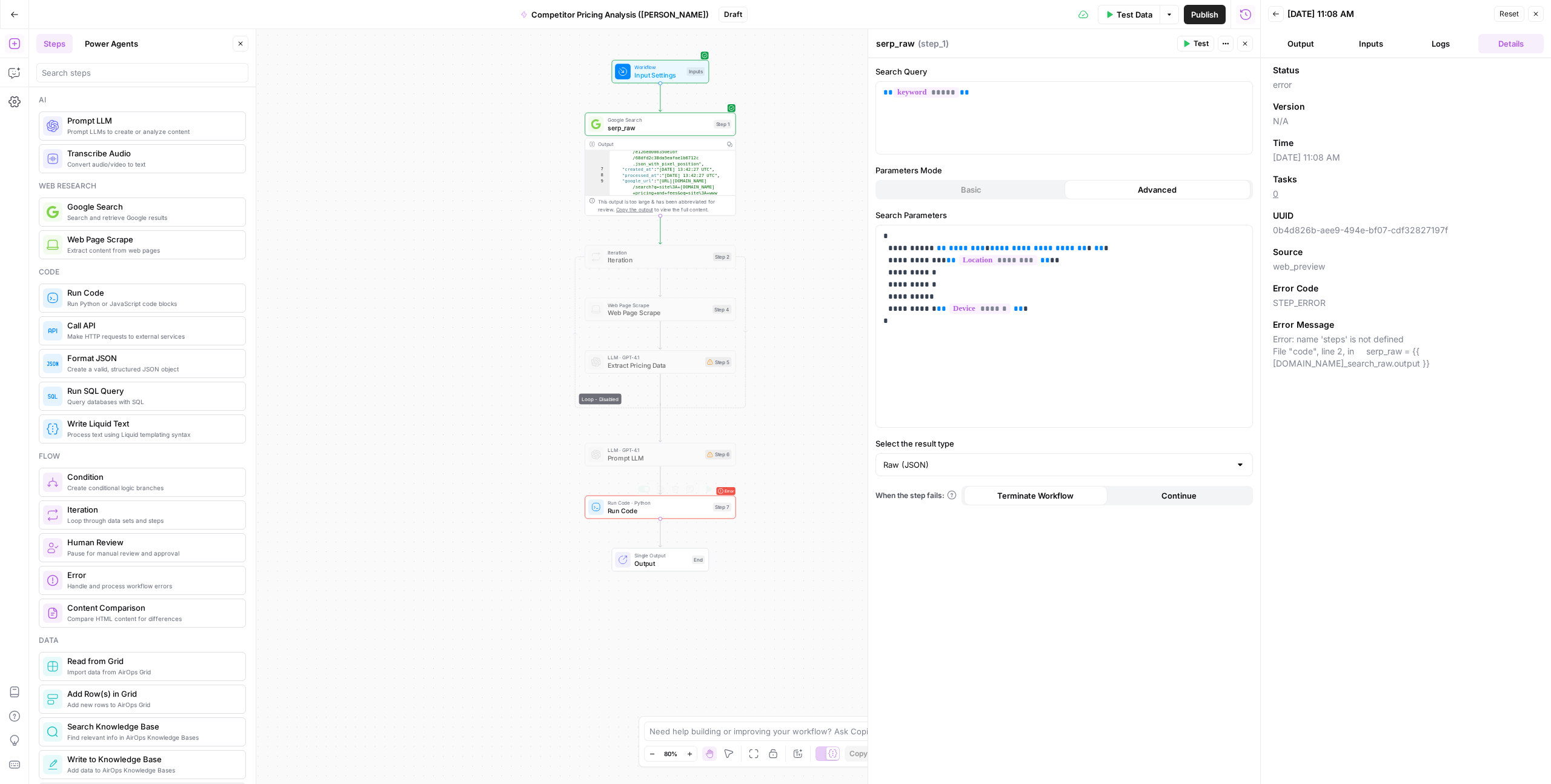
click at [642, 515] on div "Error Run Code · Python Run Code Step 7 Copy step Delete step Add Note Test" at bounding box center [660, 508] width 151 height 24
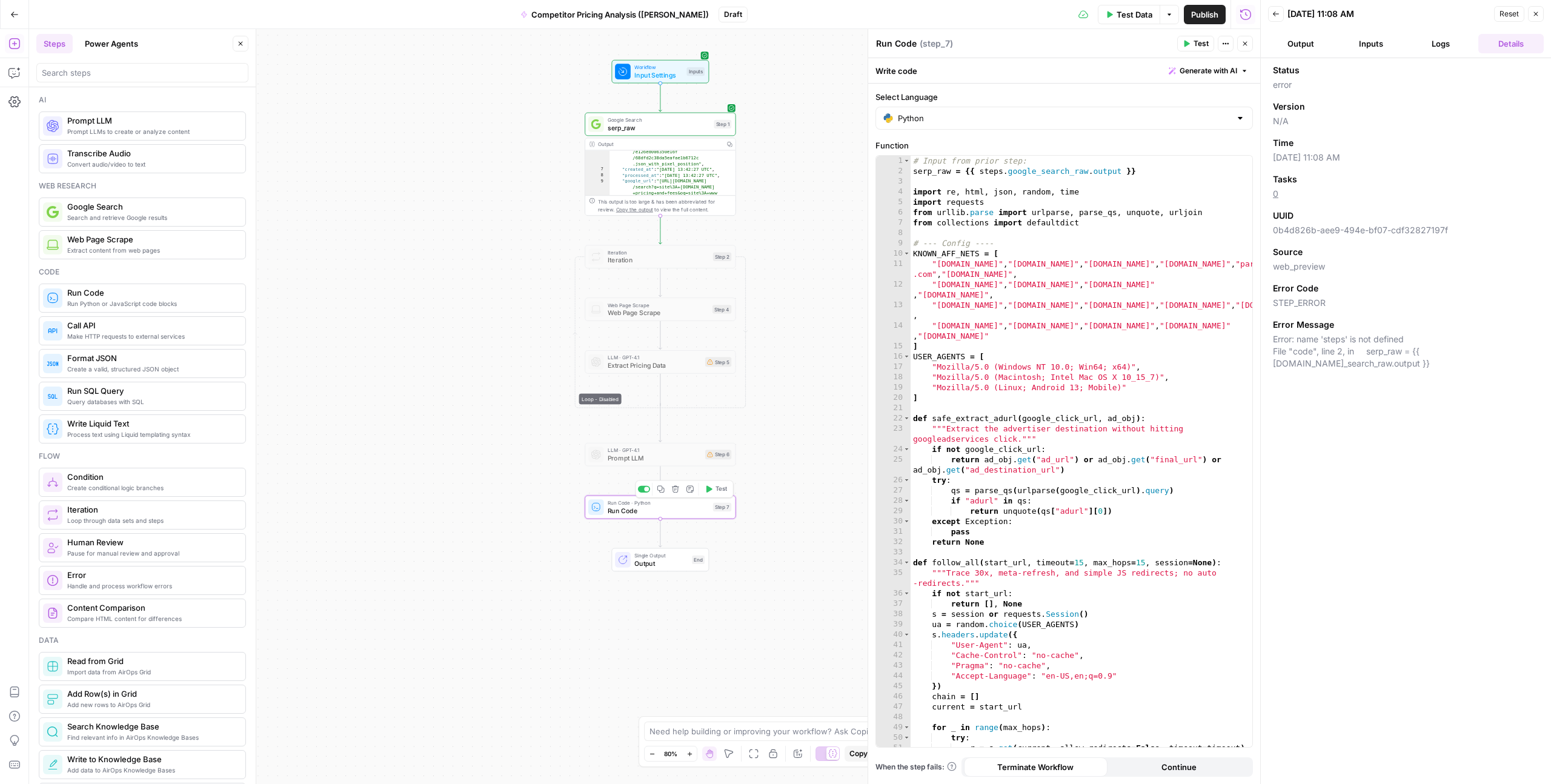
click at [622, 507] on span "Run Code" at bounding box center [658, 511] width 101 height 10
click at [622, 512] on span "Run Code" at bounding box center [658, 511] width 101 height 10
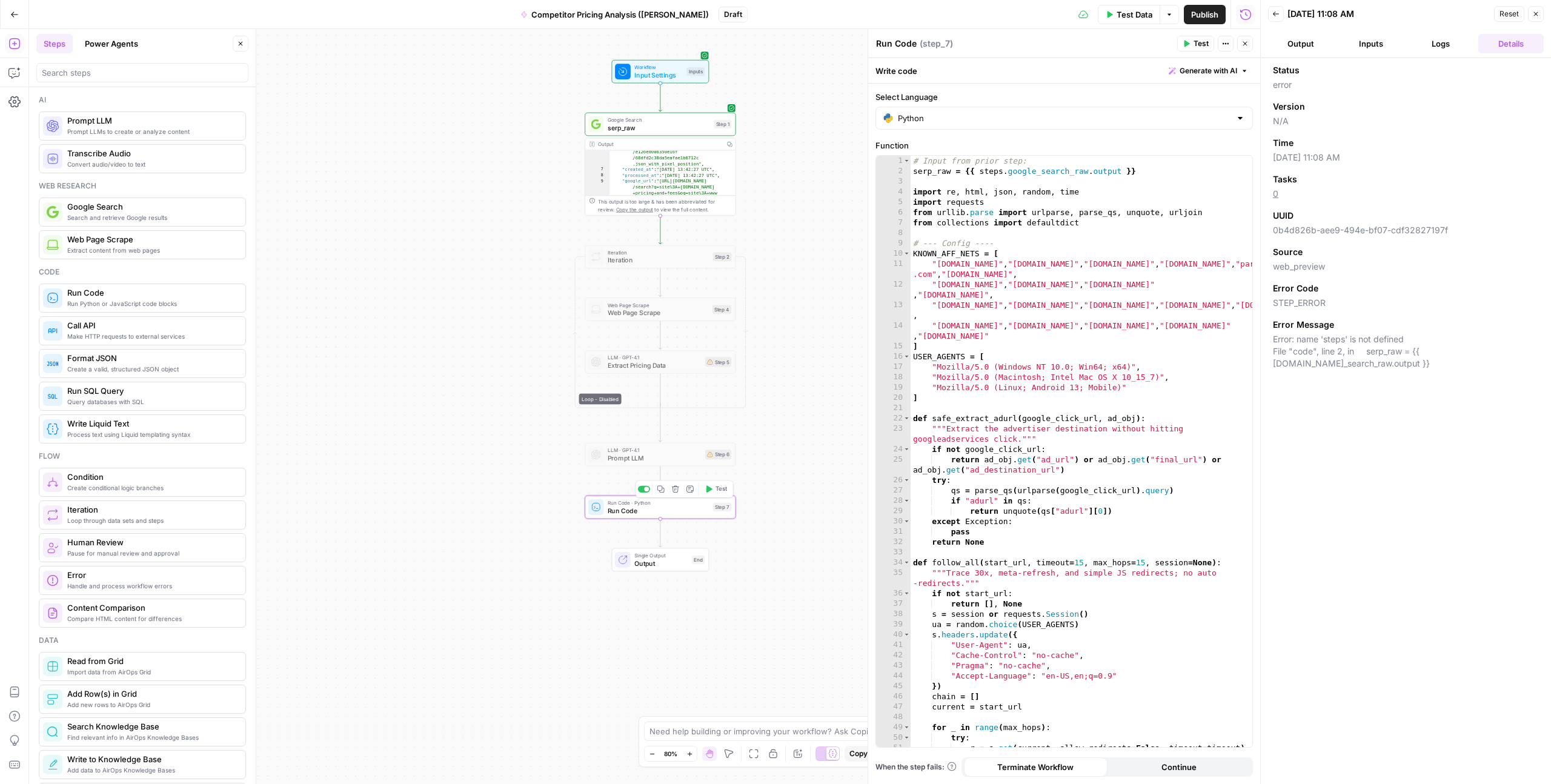
click at [622, 512] on span "Run Code" at bounding box center [658, 511] width 101 height 10
click at [611, 510] on span "Run Code" at bounding box center [658, 511] width 101 height 10
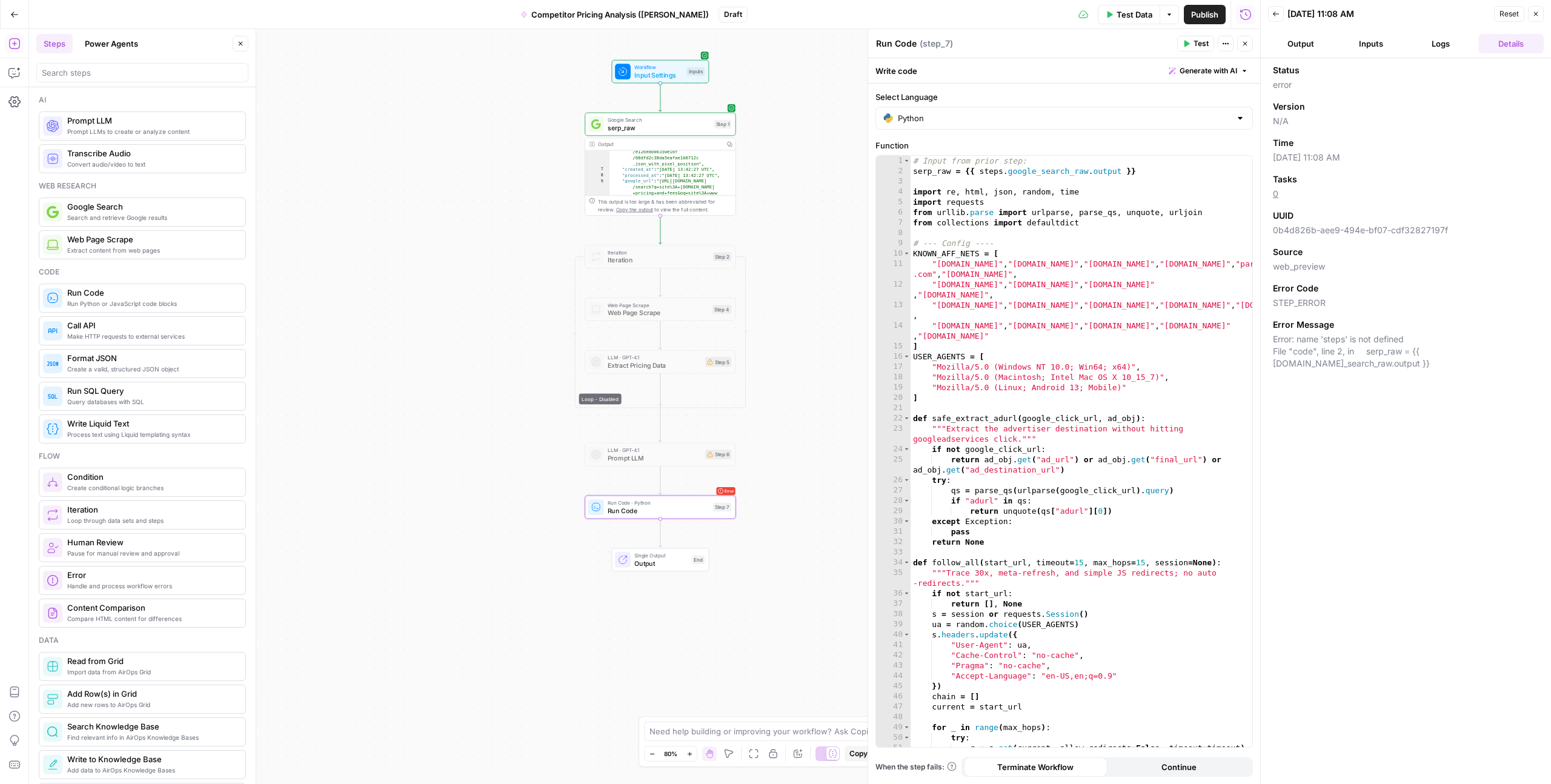
click at [1309, 43] on button "Output" at bounding box center [1301, 44] width 66 height 20
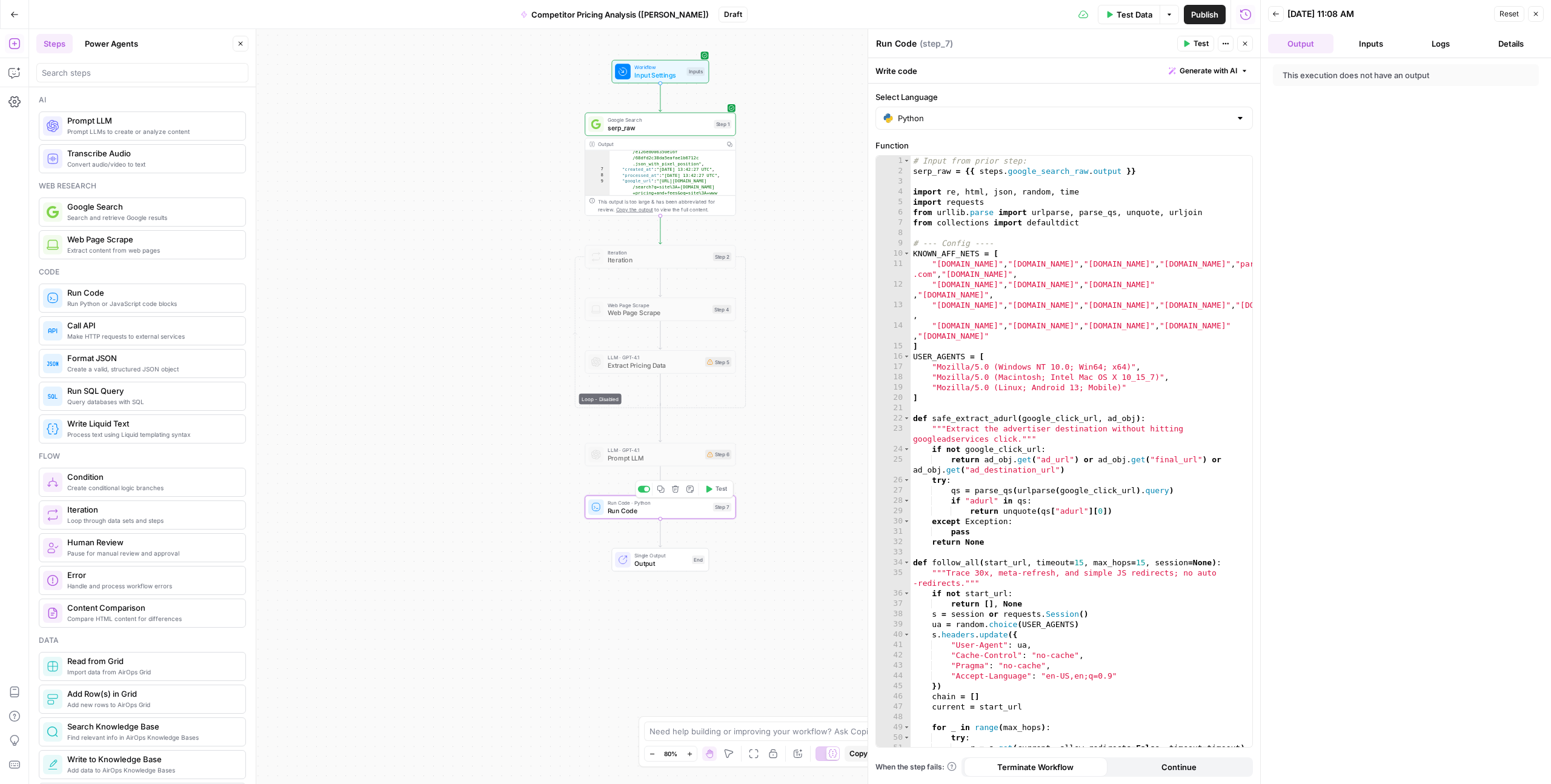
click at [679, 511] on span "Run Code" at bounding box center [658, 511] width 101 height 10
click at [634, 511] on span "Run Code" at bounding box center [658, 511] width 101 height 10
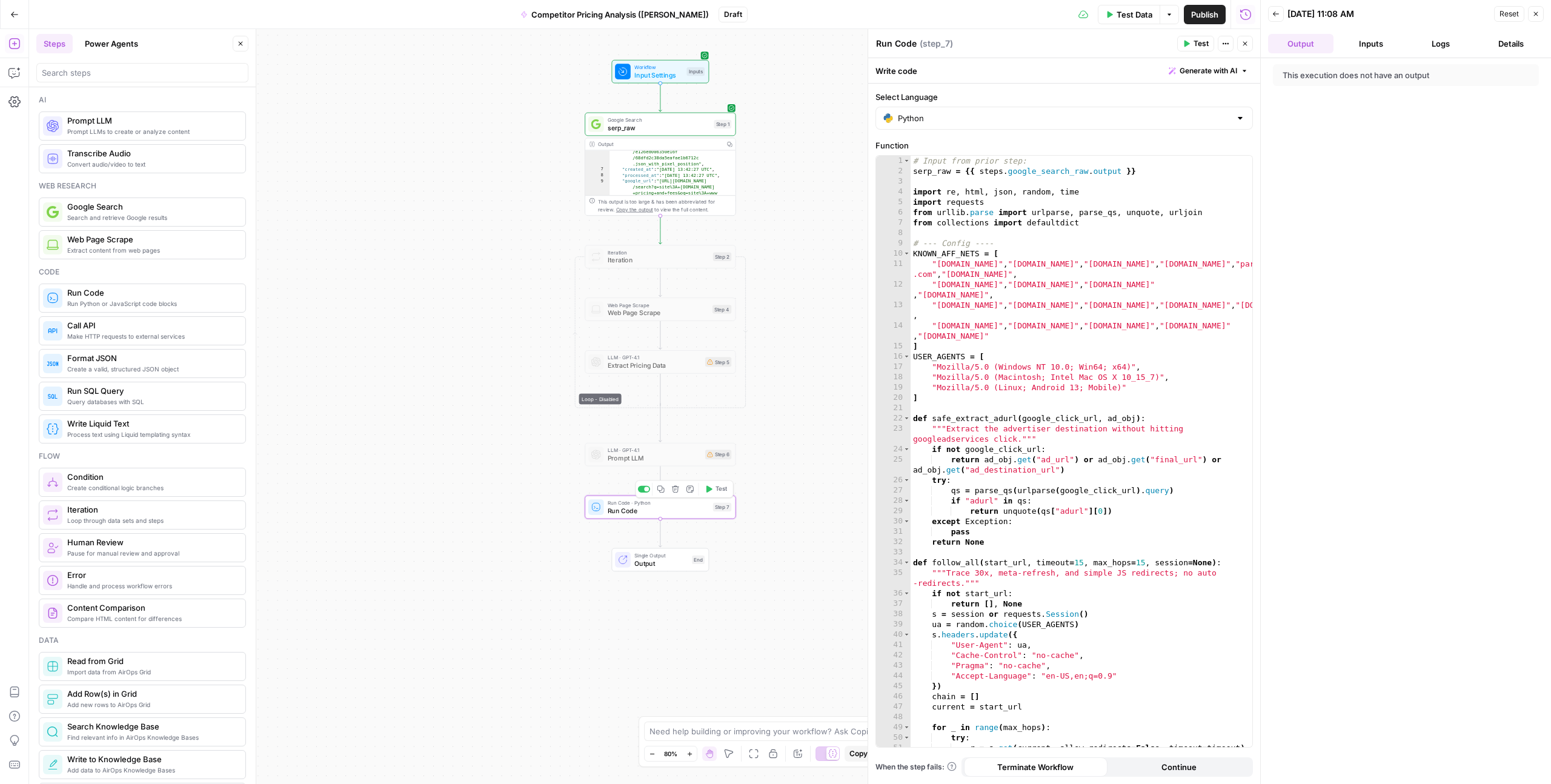
click at [634, 511] on span "Run Code" at bounding box center [658, 511] width 101 height 10
click at [595, 507] on icon at bounding box center [596, 506] width 8 height 8
click at [612, 513] on span "Run Code" at bounding box center [658, 511] width 101 height 10
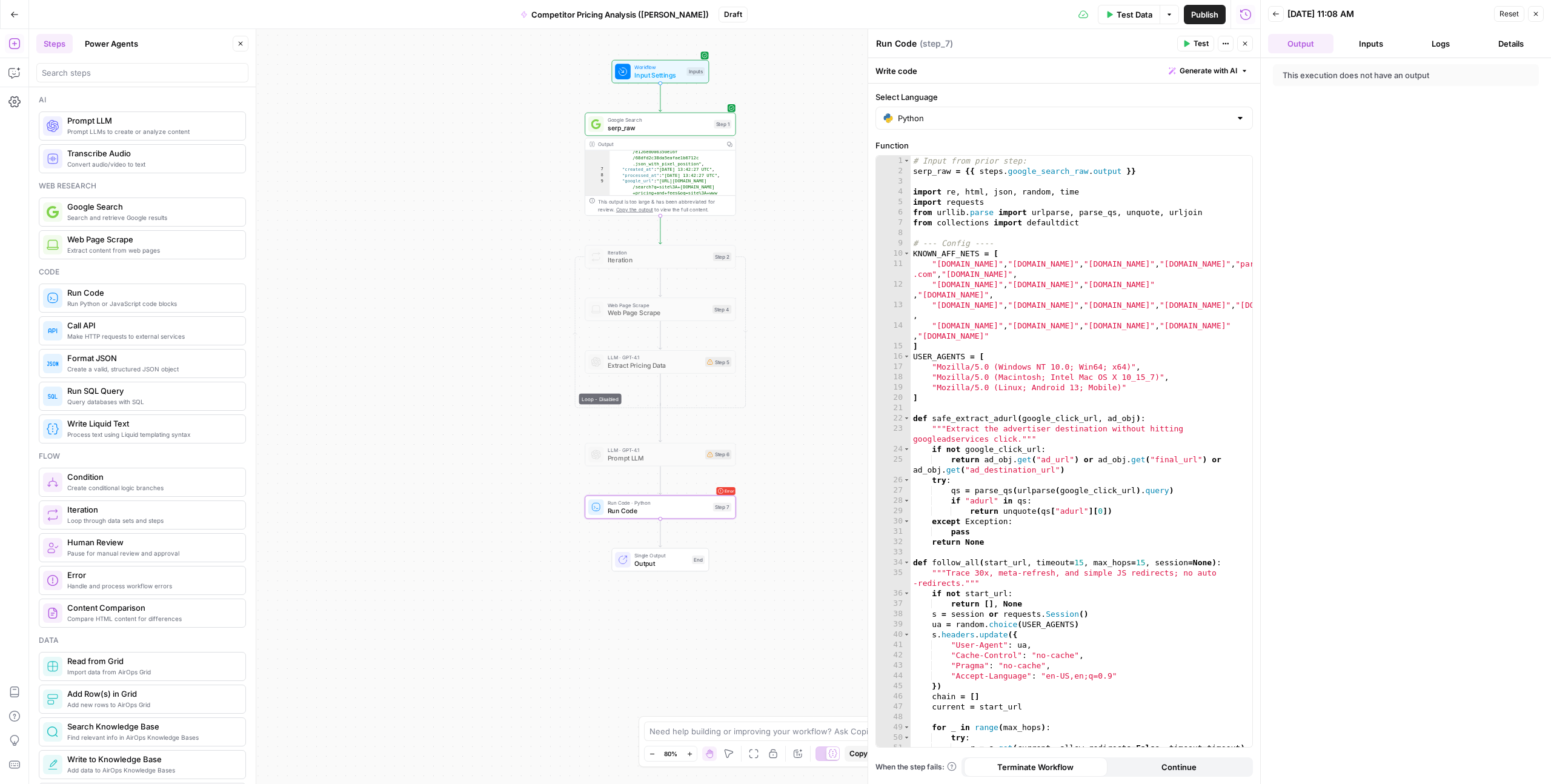
click at [621, 512] on span "Run Code" at bounding box center [658, 511] width 101 height 10
click at [622, 510] on span "Run Code" at bounding box center [658, 511] width 101 height 10
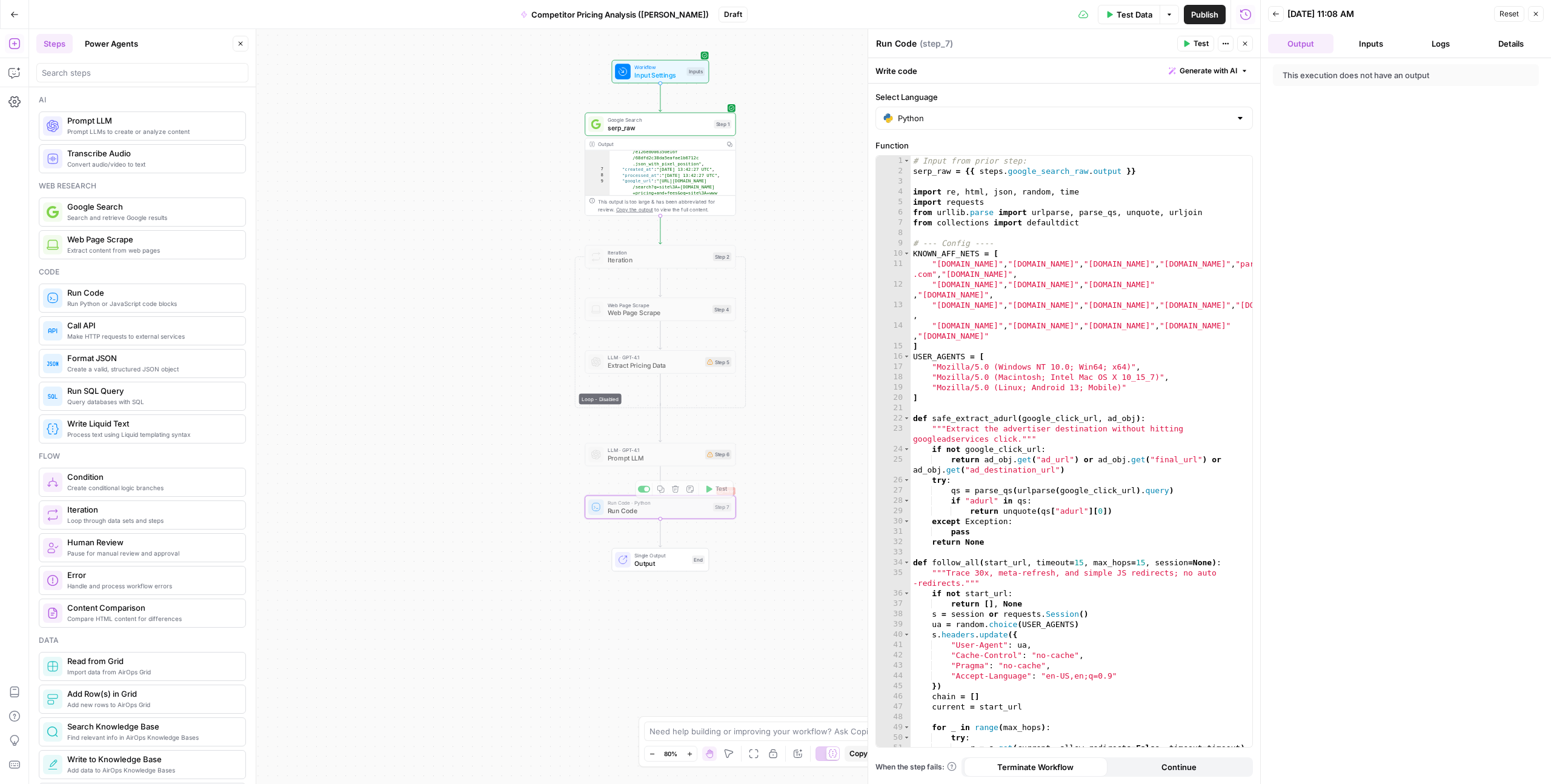
click at [610, 512] on span "Run Code" at bounding box center [658, 511] width 101 height 10
click at [1537, 12] on icon "button" at bounding box center [1536, 14] width 7 height 7
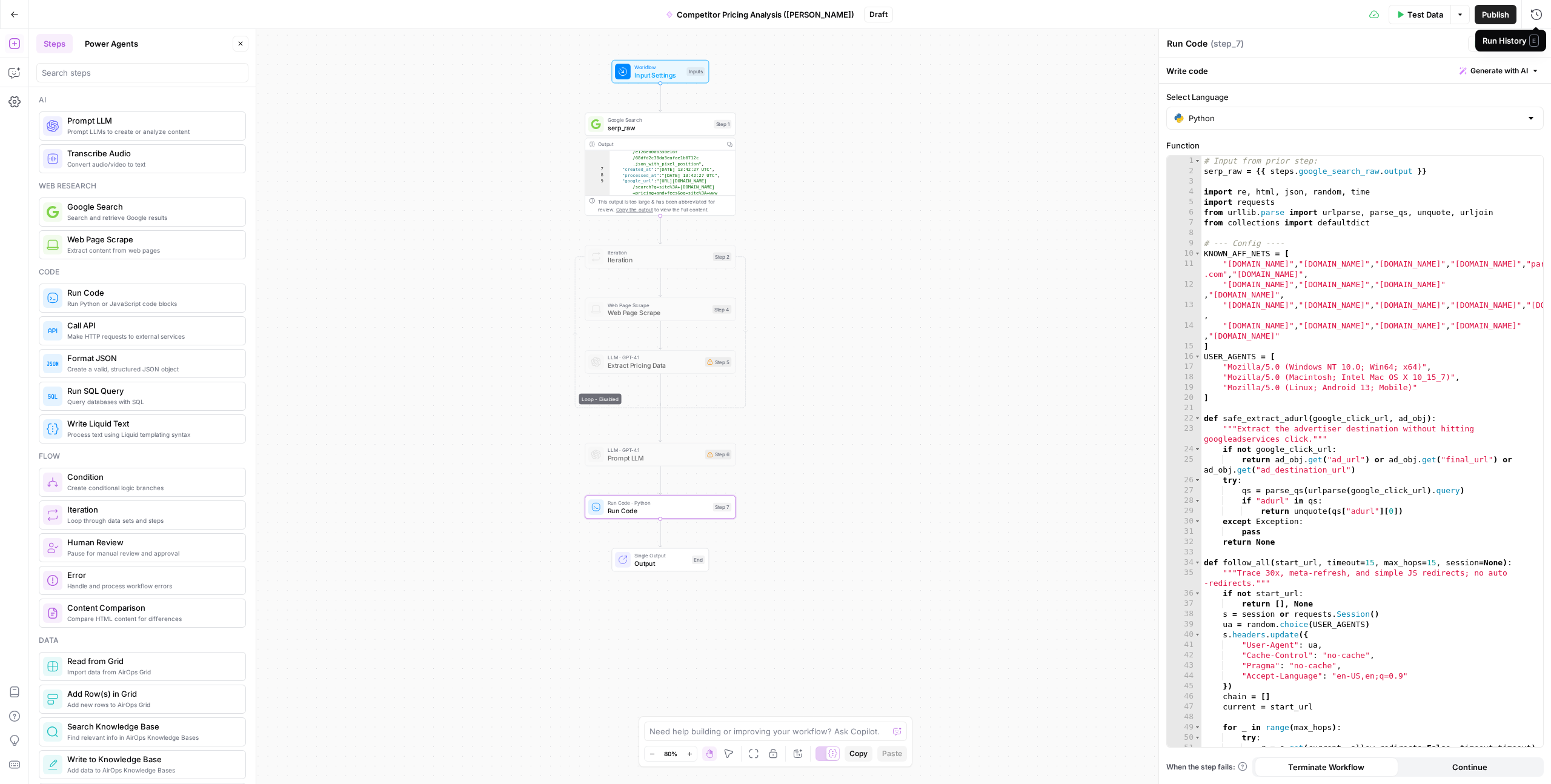
click at [1537, 43] on span "E" at bounding box center [1534, 40] width 10 height 12
click at [630, 510] on span "Run Code" at bounding box center [658, 511] width 101 height 10
click at [630, 511] on span "Run Code" at bounding box center [658, 511] width 101 height 10
click at [619, 511] on span "Run Code" at bounding box center [658, 511] width 101 height 10
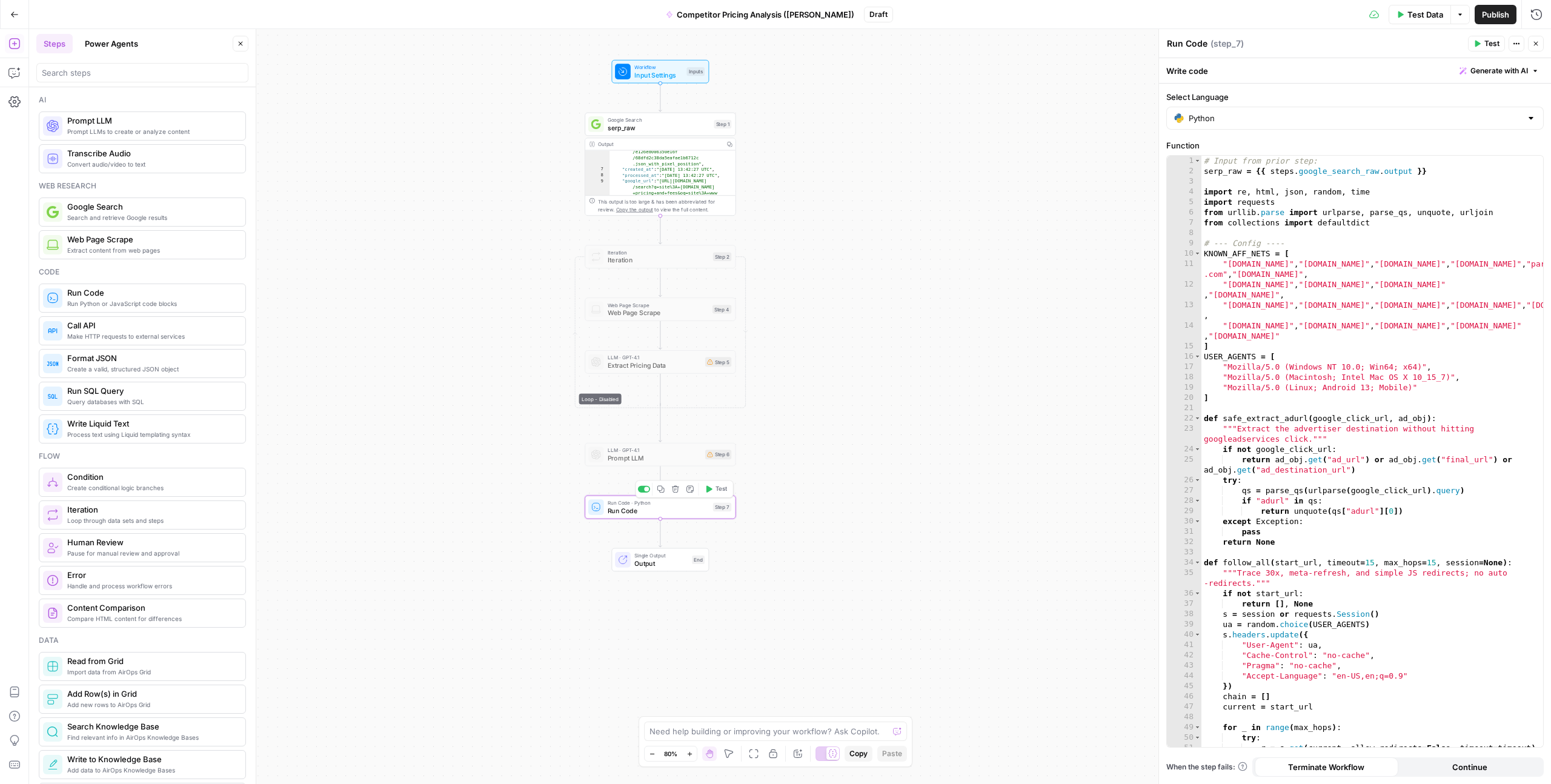
click at [619, 511] on span "Run Code" at bounding box center [658, 511] width 101 height 10
click at [608, 511] on span "Run Code" at bounding box center [658, 511] width 101 height 10
click at [598, 510] on icon at bounding box center [596, 506] width 8 height 8
click at [617, 510] on span "Run Code" at bounding box center [658, 511] width 101 height 10
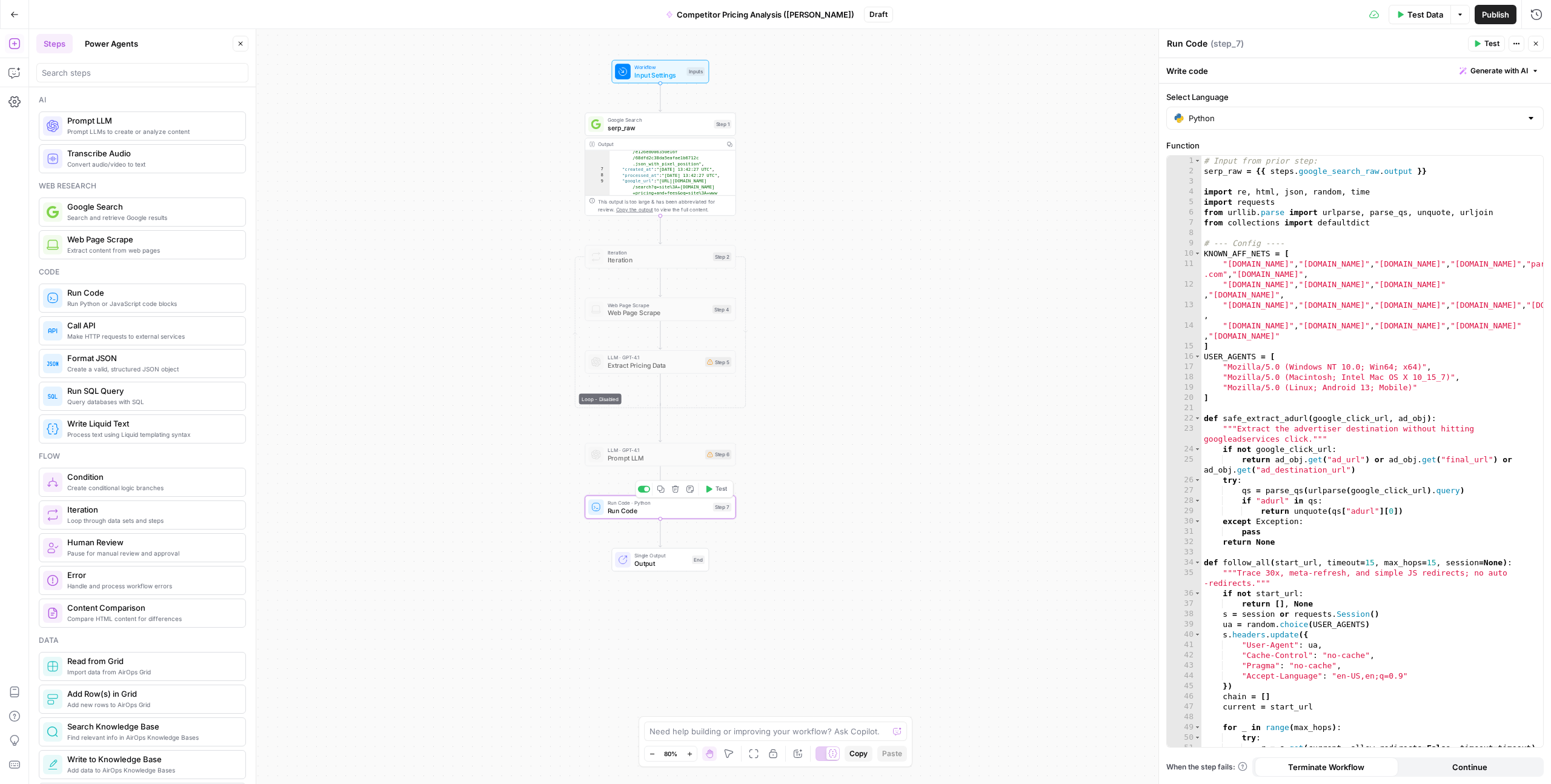
click at [617, 510] on span "Run Code" at bounding box center [658, 511] width 101 height 10
click at [719, 492] on span "Test" at bounding box center [721, 489] width 11 height 8
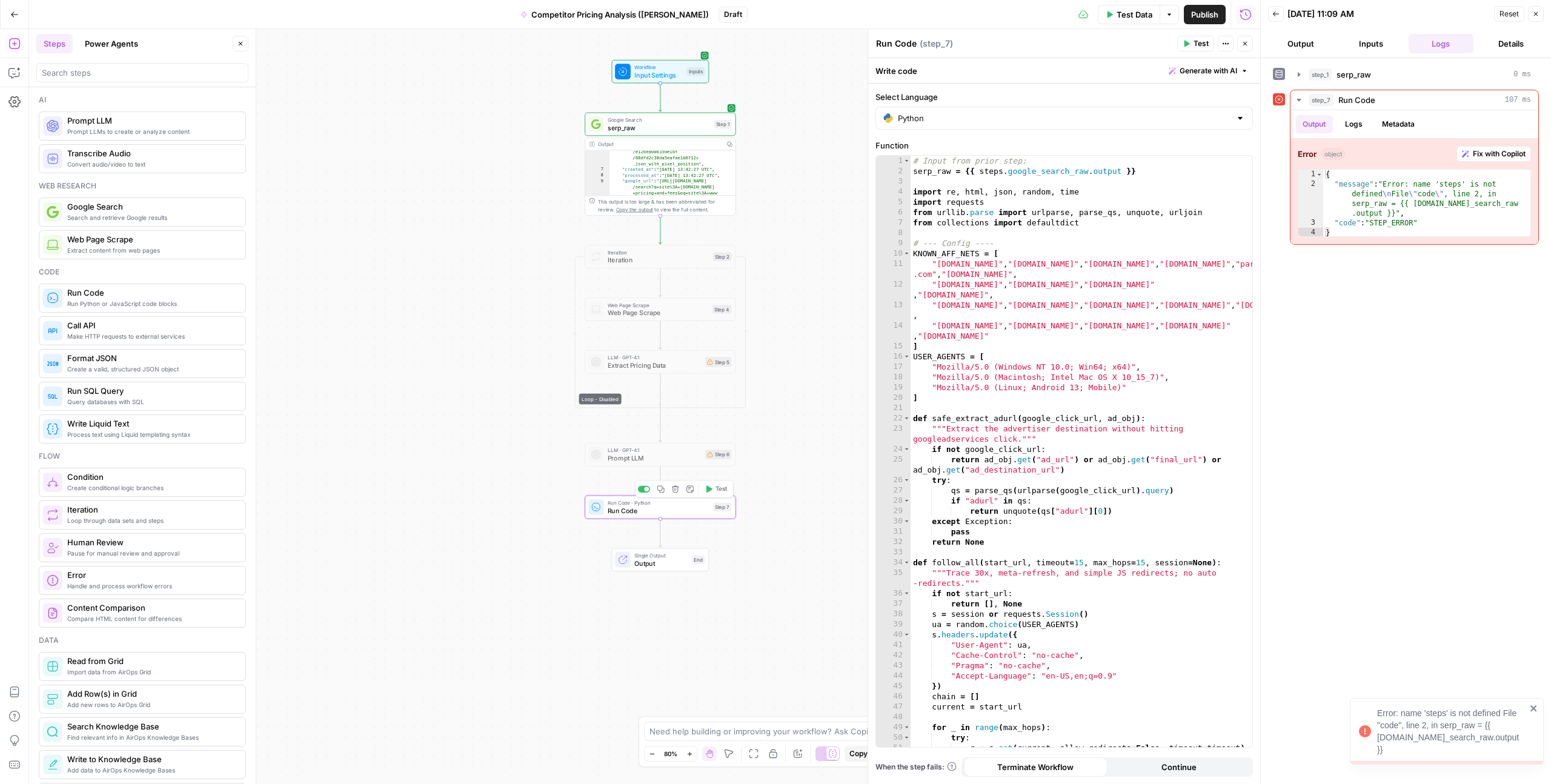
click at [622, 511] on span "Run Code" at bounding box center [658, 511] width 101 height 10
click at [1353, 103] on span "Run Code" at bounding box center [1357, 100] width 37 height 12
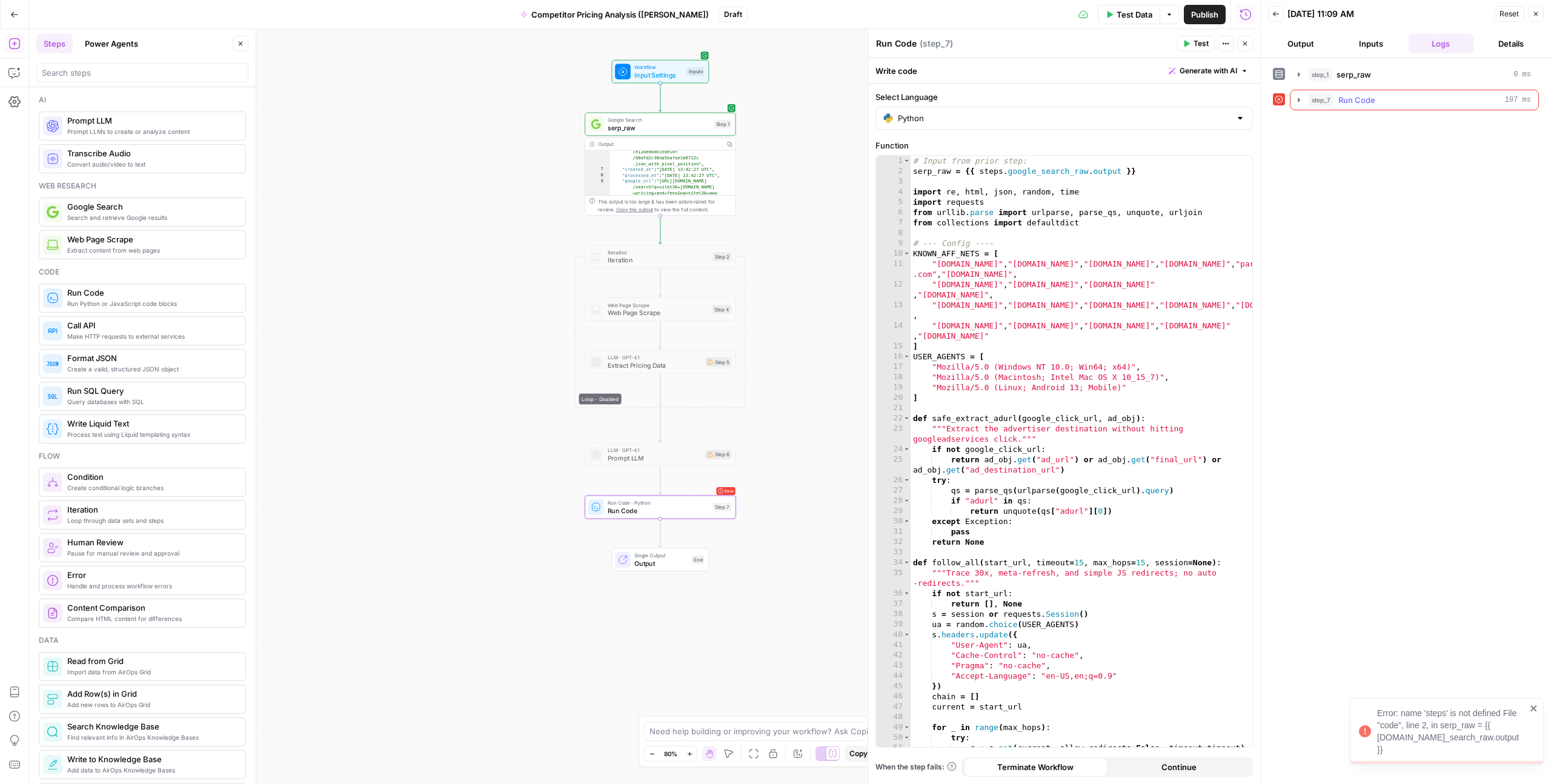
click at [1353, 102] on span "Run Code" at bounding box center [1357, 100] width 37 height 12
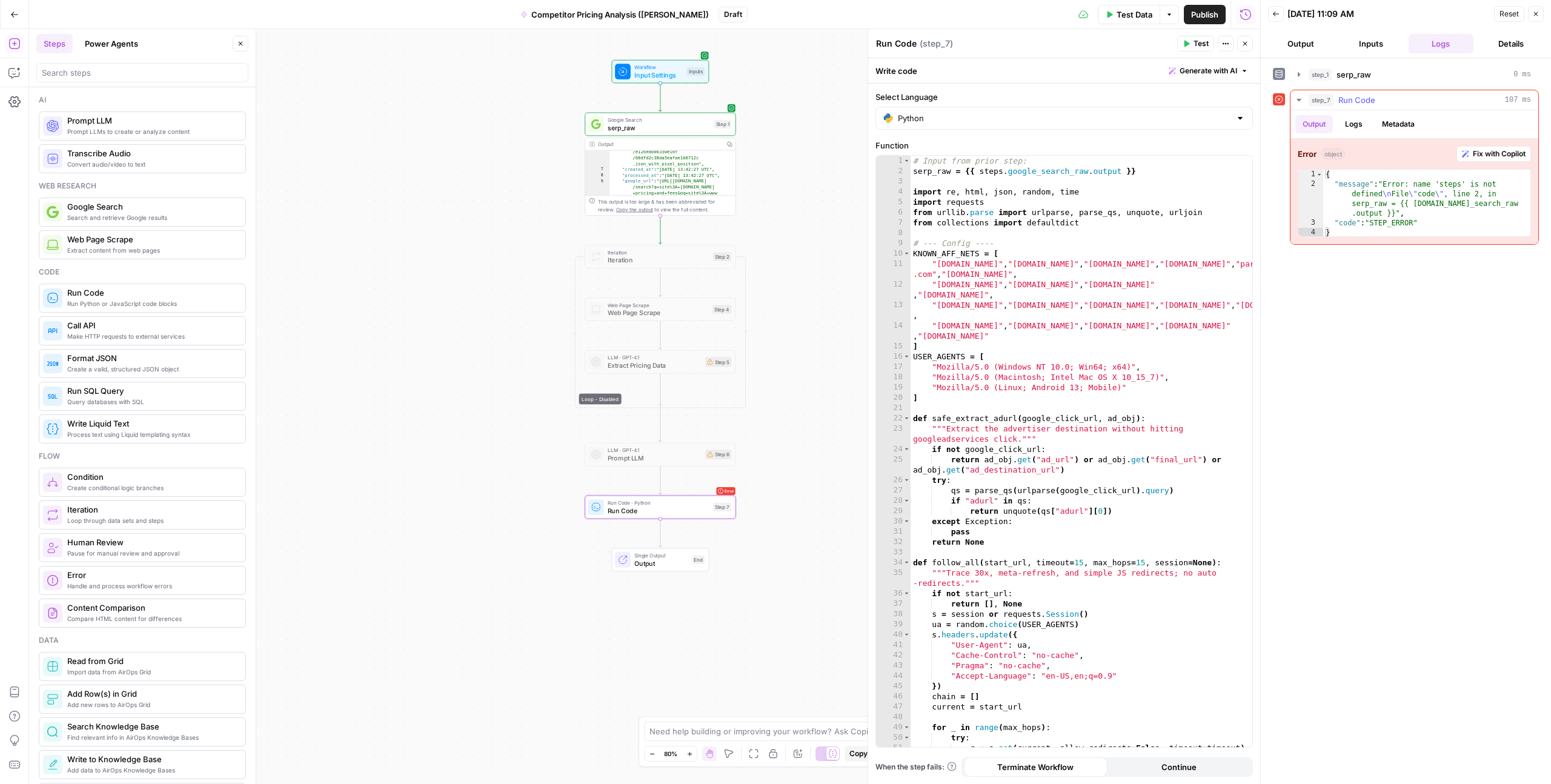
click at [1356, 120] on button "Logs" at bounding box center [1354, 124] width 32 height 18
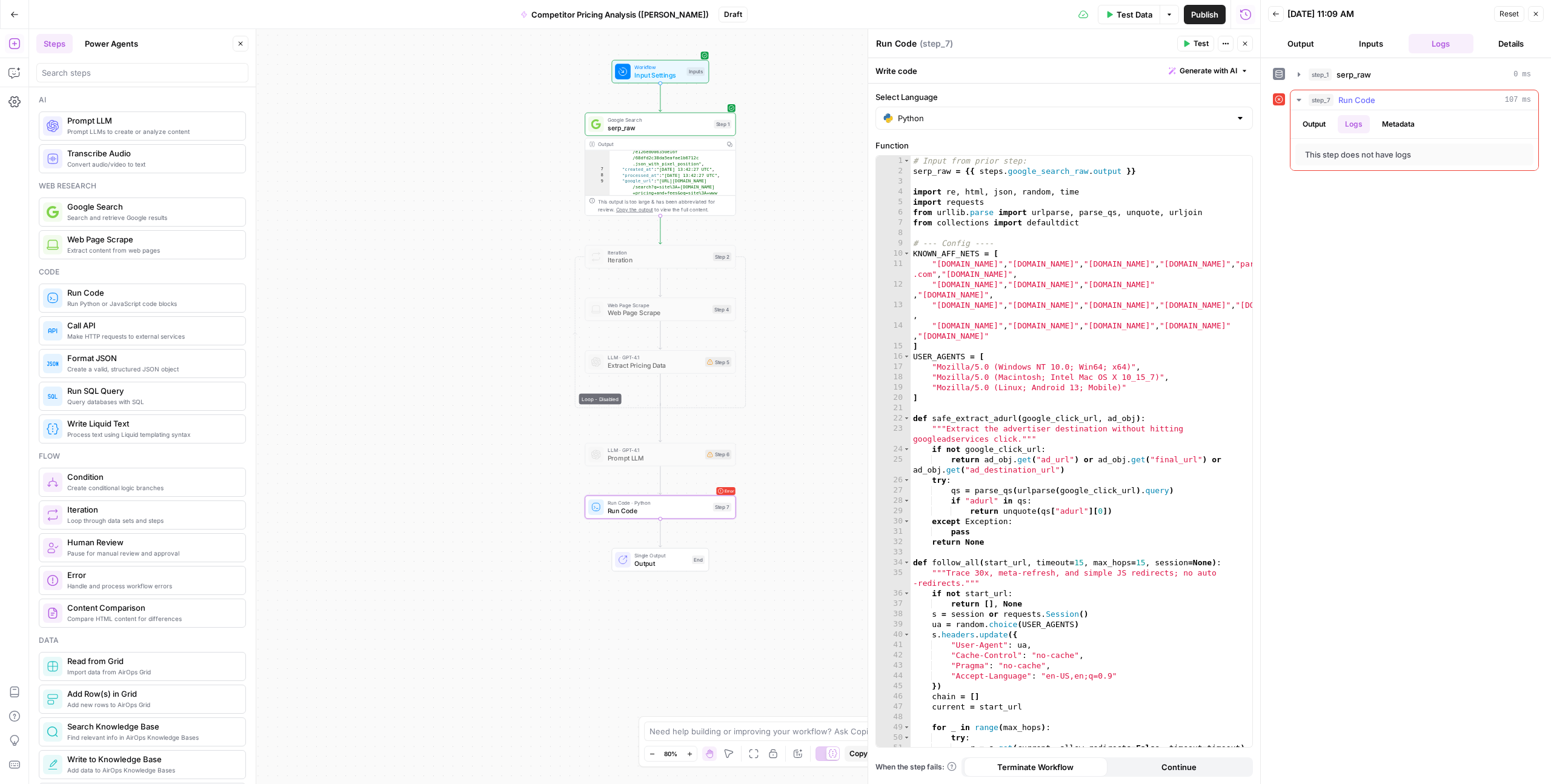
click at [1379, 120] on button "Metadata" at bounding box center [1399, 124] width 47 height 18
click at [1355, 121] on button "Logs" at bounding box center [1354, 124] width 32 height 18
click at [1307, 121] on button "Output" at bounding box center [1314, 124] width 38 height 18
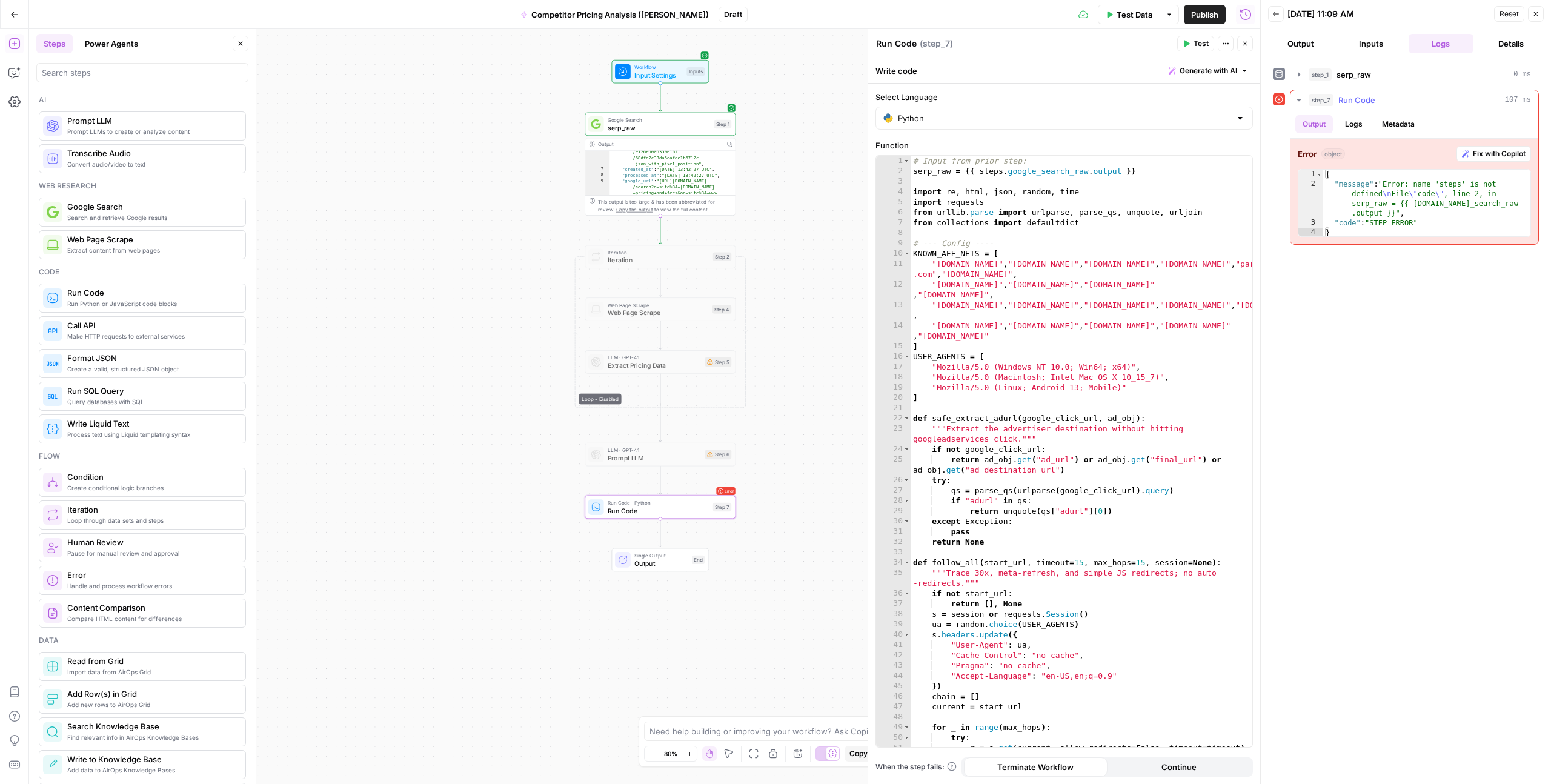
type textarea "**********"
click at [1396, 214] on div "{ "message" : "Error: name 'steps' is not defined \n File \" code \" , line 2, …" at bounding box center [1427, 213] width 207 height 87
click at [1422, 214] on div "{ "message" : "Error: name 'steps' is not defined \n File \" code \" , line 2, …" at bounding box center [1427, 213] width 207 height 87
click at [1078, 168] on div "# Input from prior step: serp_raw = {{ steps . google_search_raw . output }} im…" at bounding box center [1081, 461] width 341 height 612
click at [1105, 172] on div "# Input from prior step: serp_raw = {{ steps . google_search_raw . output }} im…" at bounding box center [1081, 461] width 341 height 612
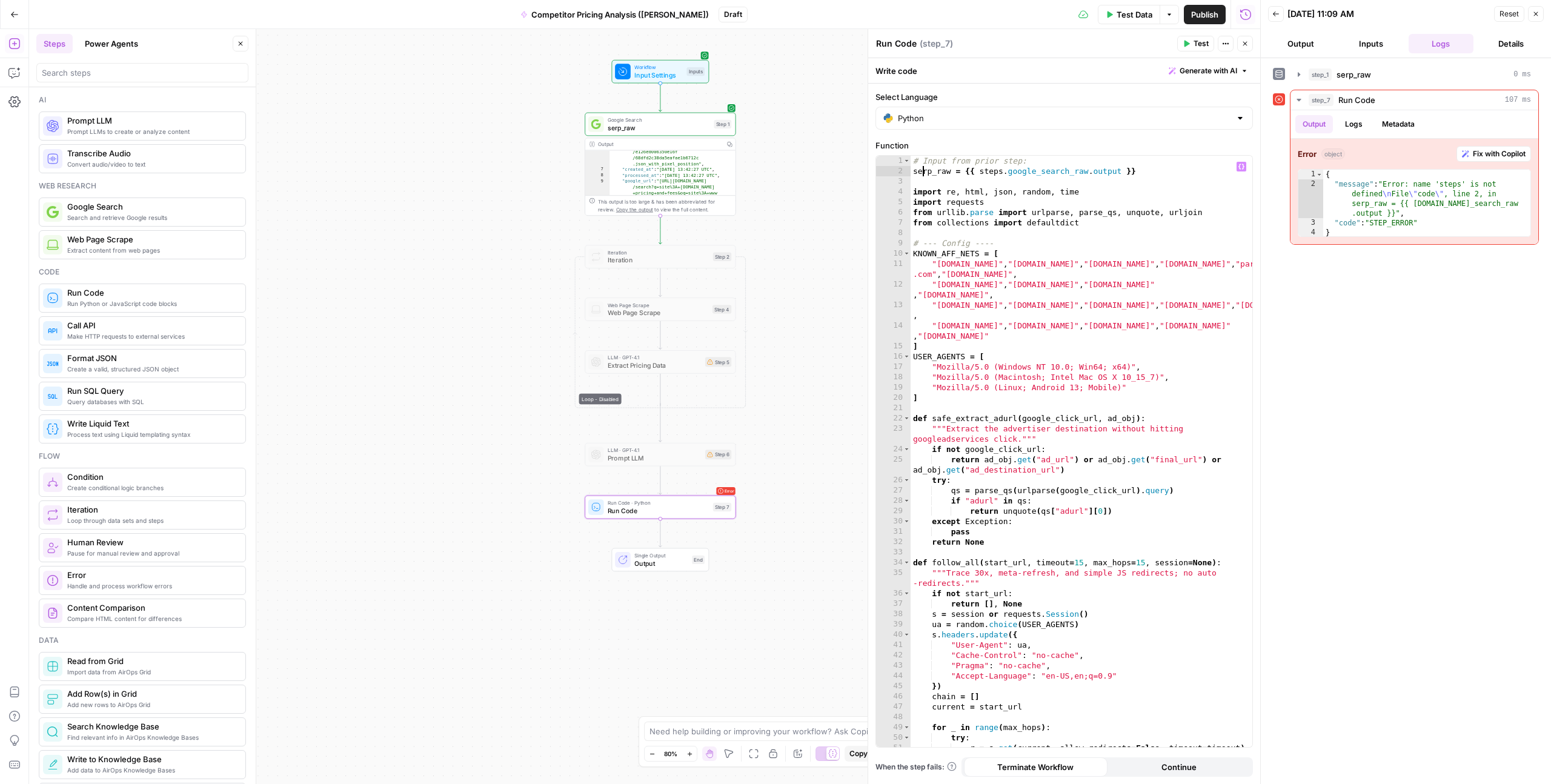
click at [925, 170] on div "# Input from prior step: serp_raw = {{ steps . google_search_raw . output }} im…" at bounding box center [1081, 461] width 341 height 612
click at [939, 172] on div "# Input from prior step: serp_raw = {{ steps . google_search_raw . output }} im…" at bounding box center [1081, 461] width 341 height 612
click at [939, 263] on div "# Input from prior step: serp_raw = {{ steps . google_search_raw . output }} im…" at bounding box center [1081, 461] width 341 height 612
type textarea "**********"
click at [1064, 166] on input "******" at bounding box center [1112, 165] width 142 height 16
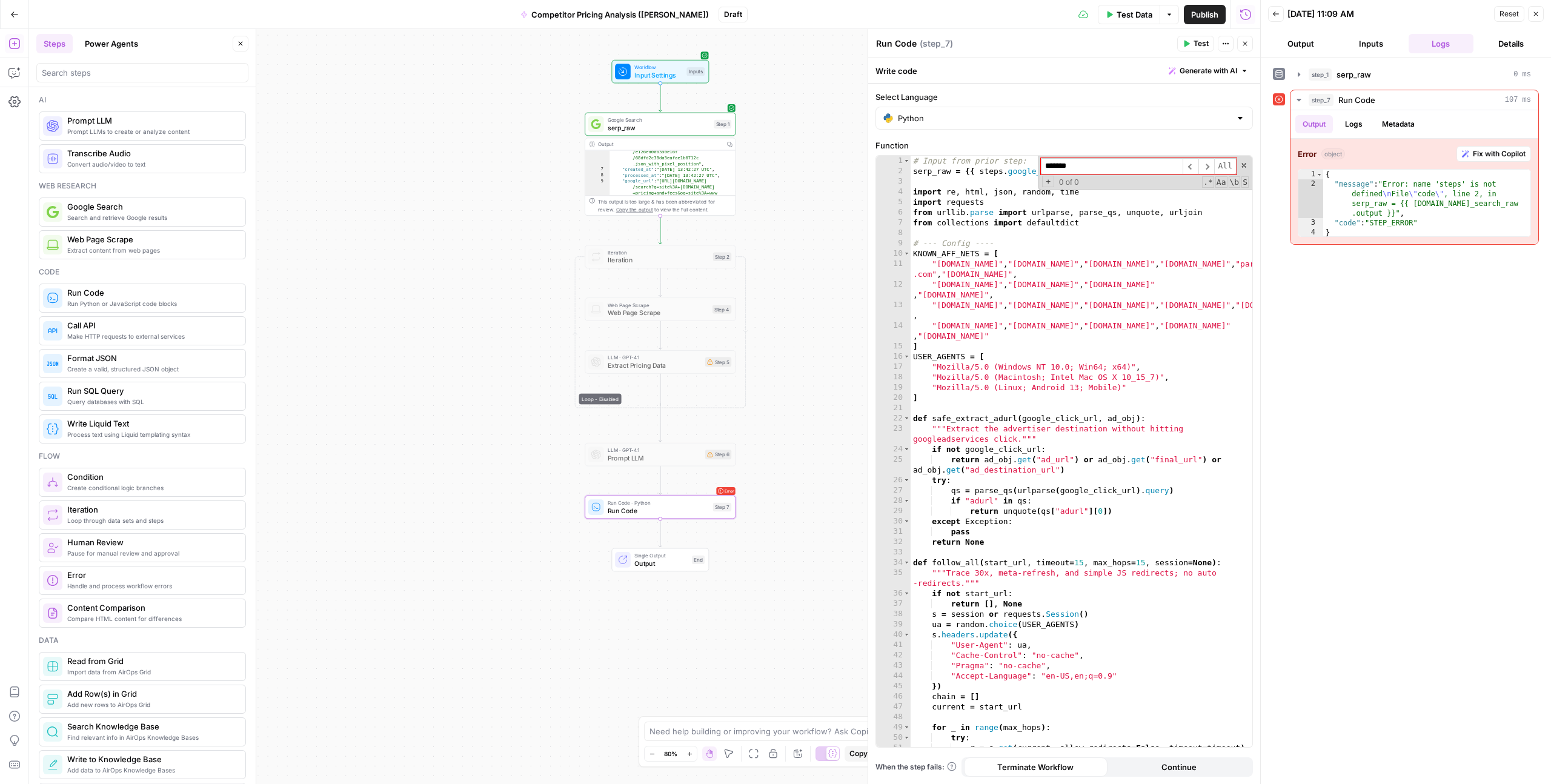
click at [1087, 163] on input "*******" at bounding box center [1112, 165] width 142 height 16
type input "*****"
click at [1244, 165] on span at bounding box center [1244, 165] width 8 height 8
type textarea "**********"
click at [1295, 398] on div "**********" at bounding box center [1406, 421] width 266 height 713
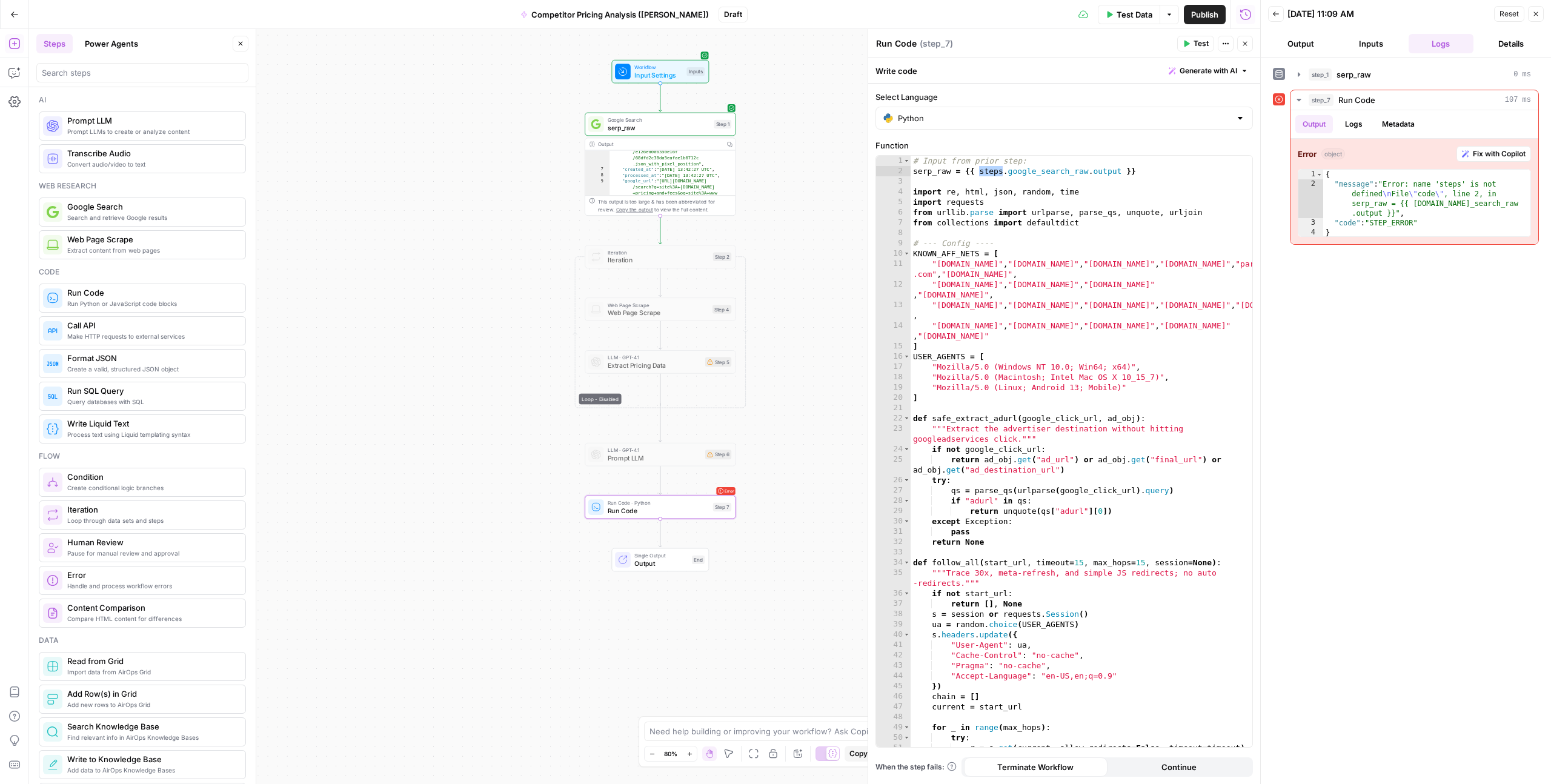
click at [809, 381] on div "**********" at bounding box center [645, 406] width 1231 height 755
click at [659, 121] on span "Google Search" at bounding box center [659, 119] width 103 height 8
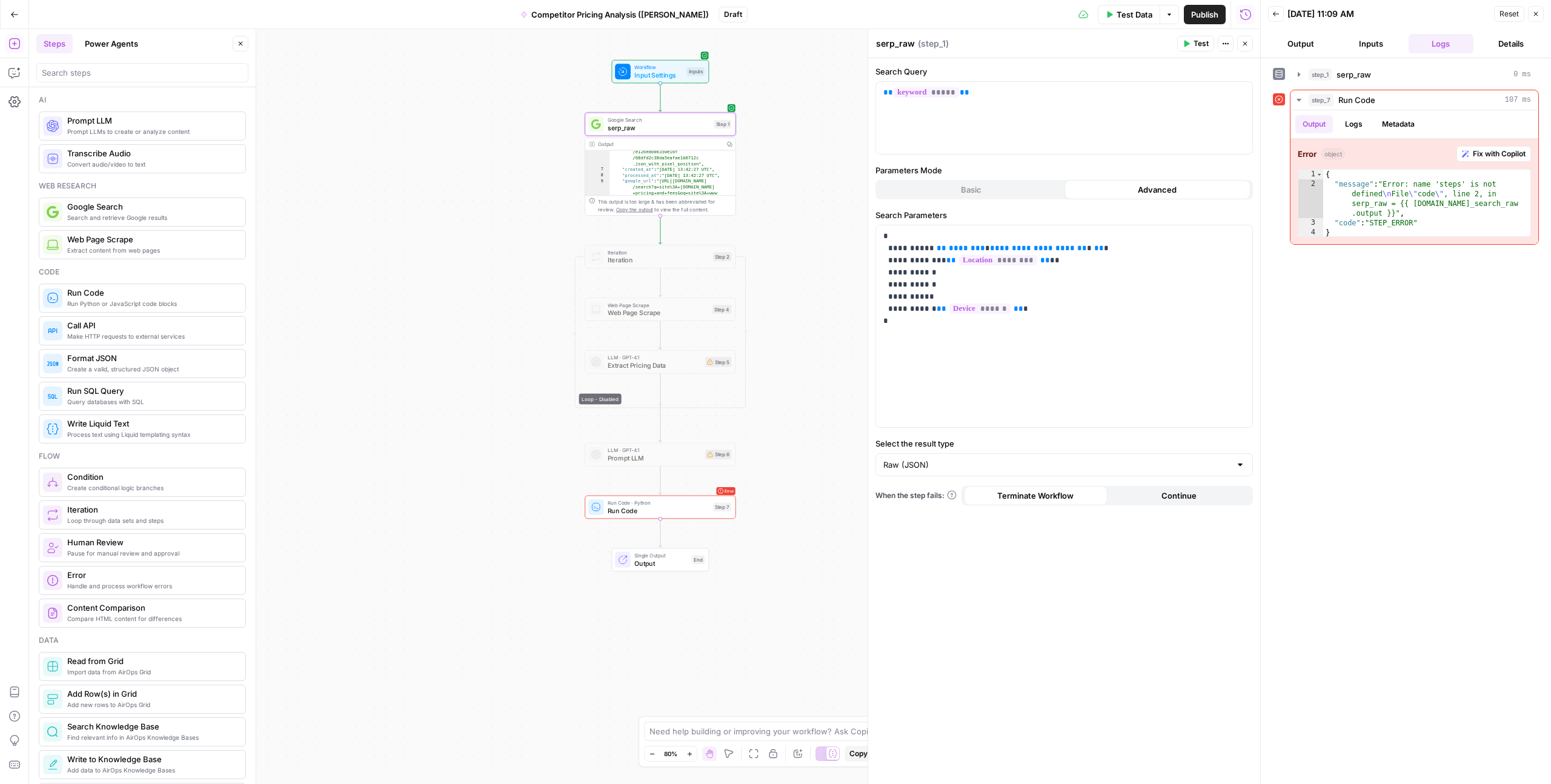
click at [1299, 39] on button "Output" at bounding box center [1301, 44] width 66 height 20
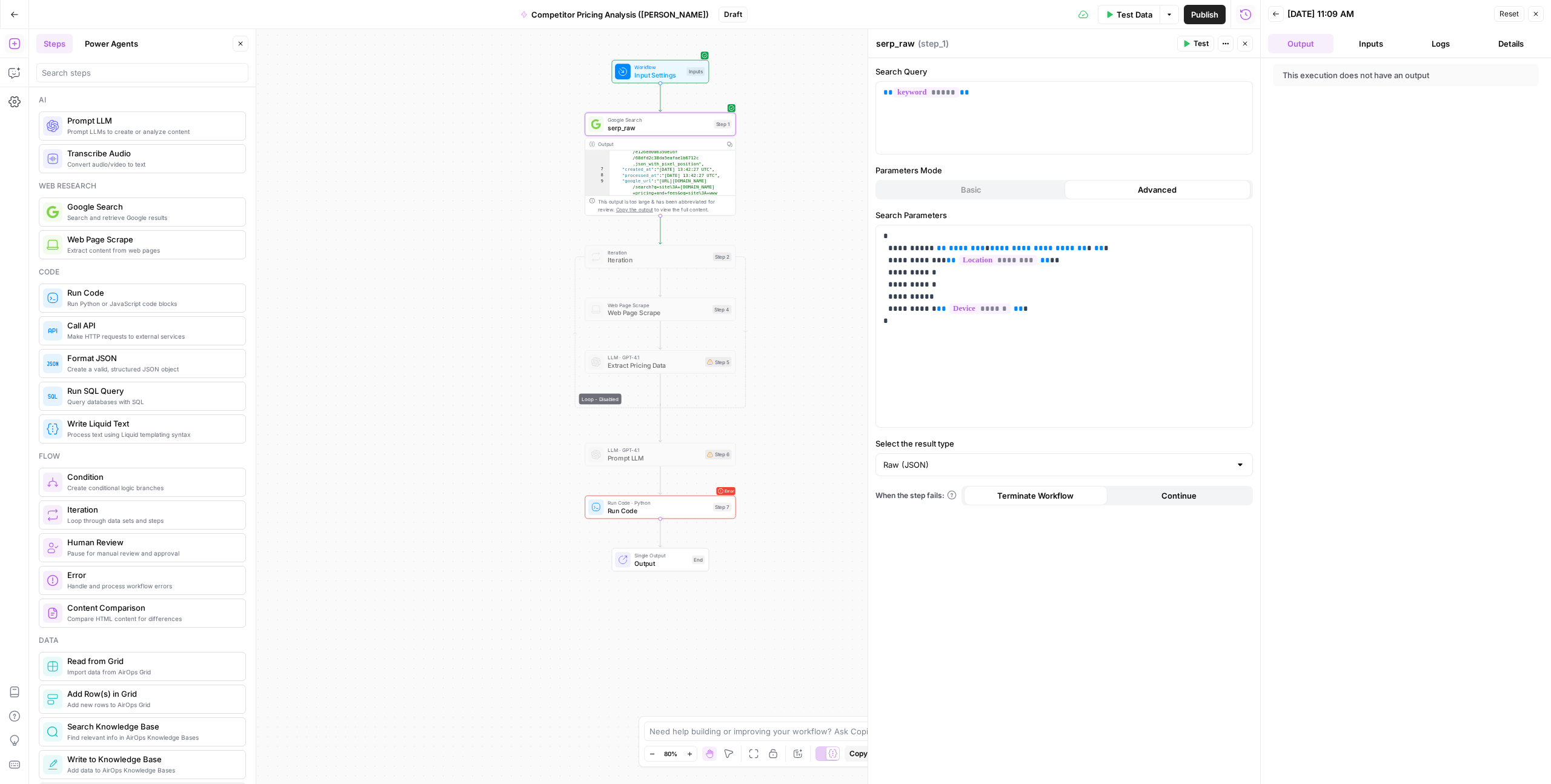
click at [1371, 48] on button "Inputs" at bounding box center [1372, 44] width 66 height 20
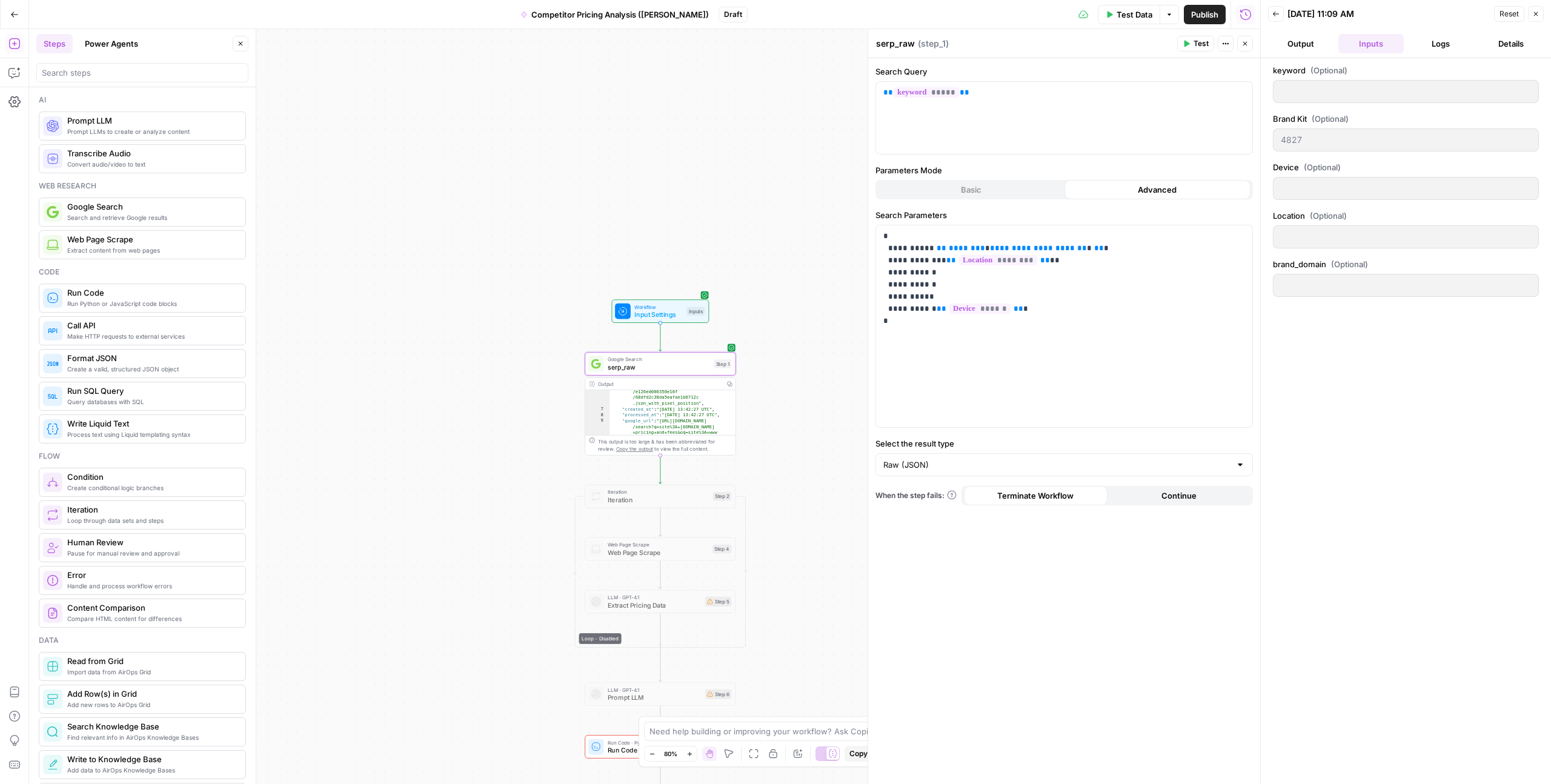
click at [665, 308] on span "Workflow" at bounding box center [659, 306] width 48 height 8
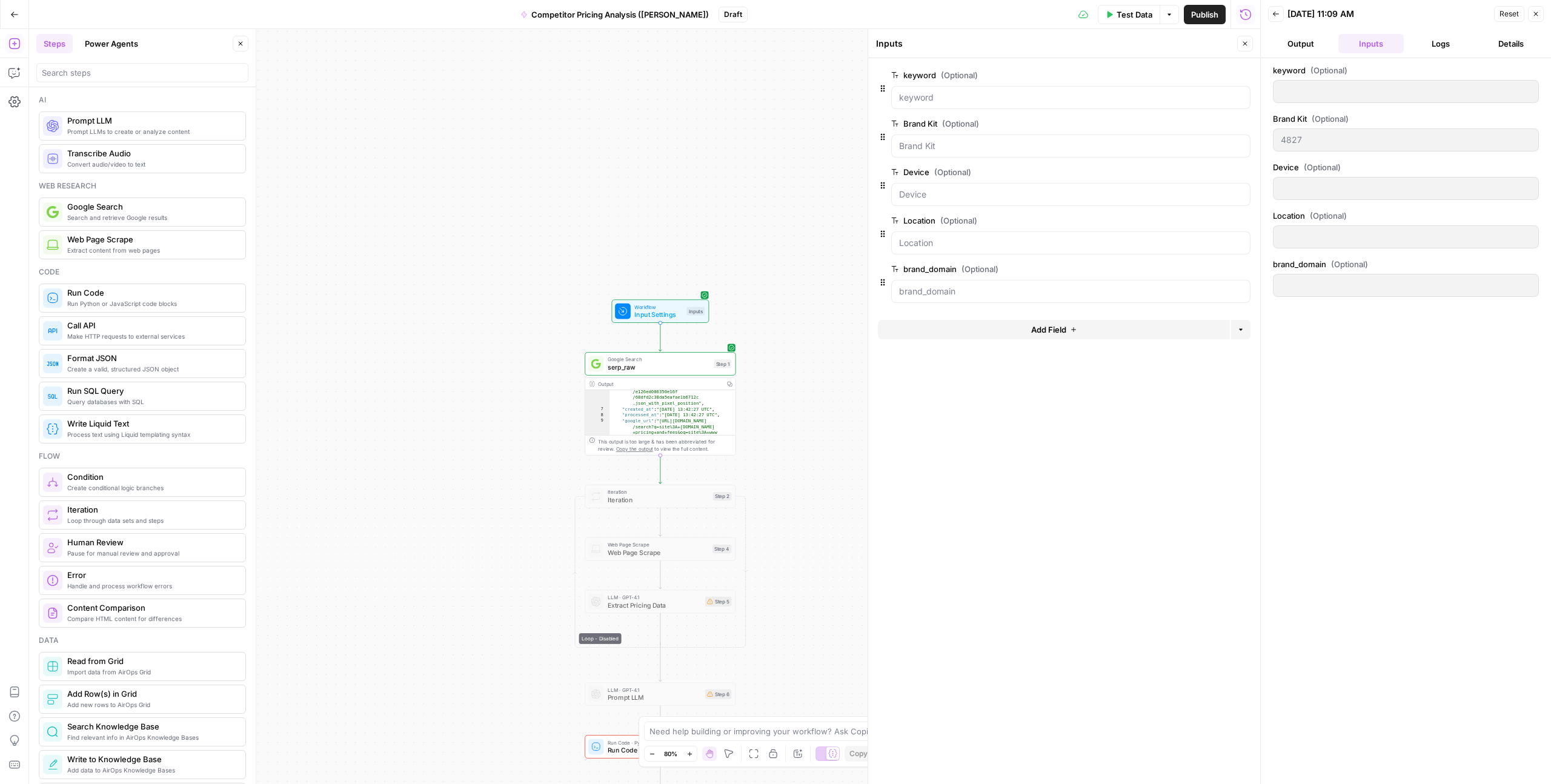
click at [992, 330] on button "Add Field" at bounding box center [1054, 330] width 352 height 20
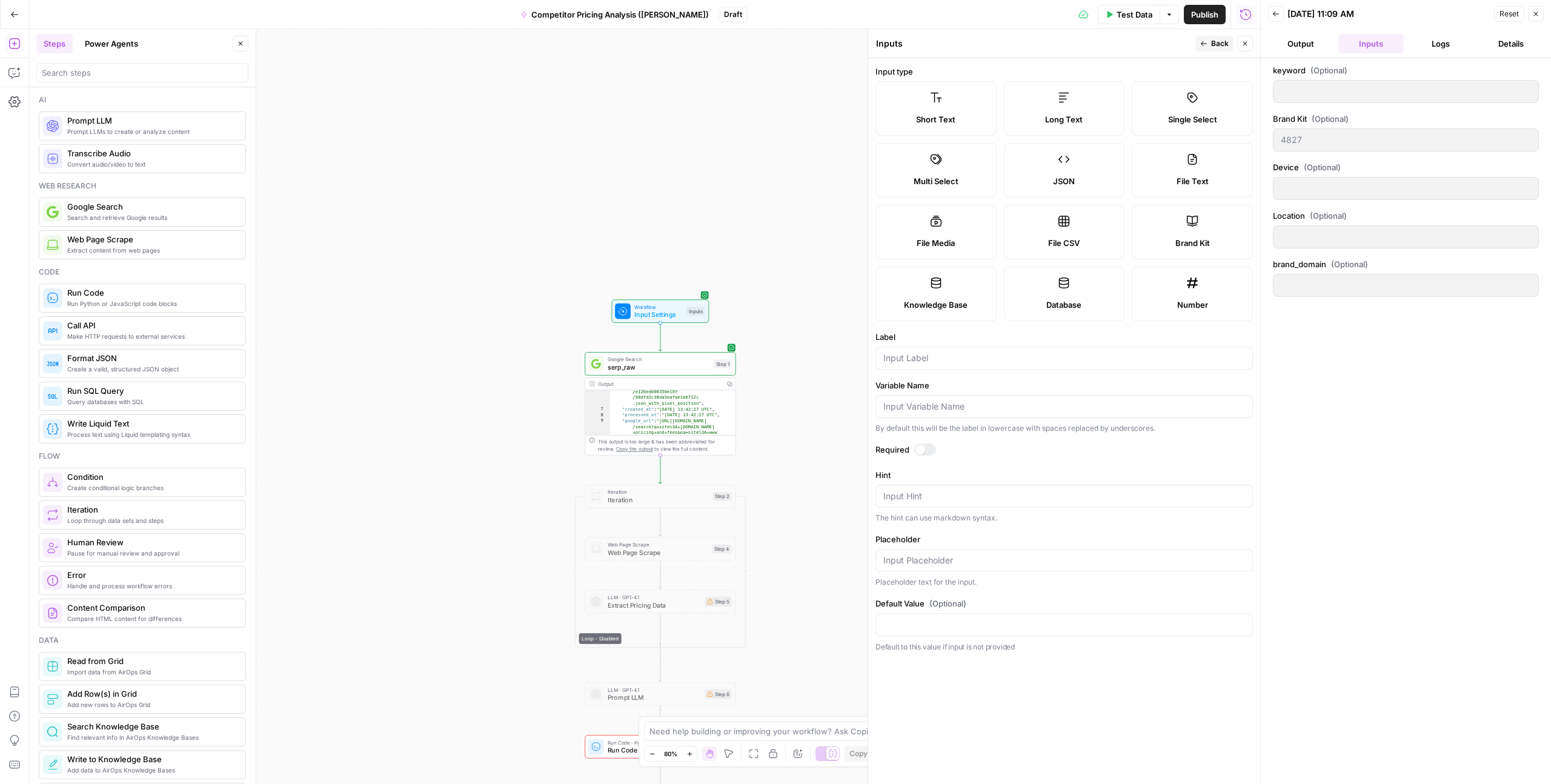
click at [916, 414] on div at bounding box center [1064, 406] width 378 height 23
click at [919, 410] on input "Variable Name" at bounding box center [1064, 406] width 362 height 12
paste input "{{ steps.google_search_raw.output }}"
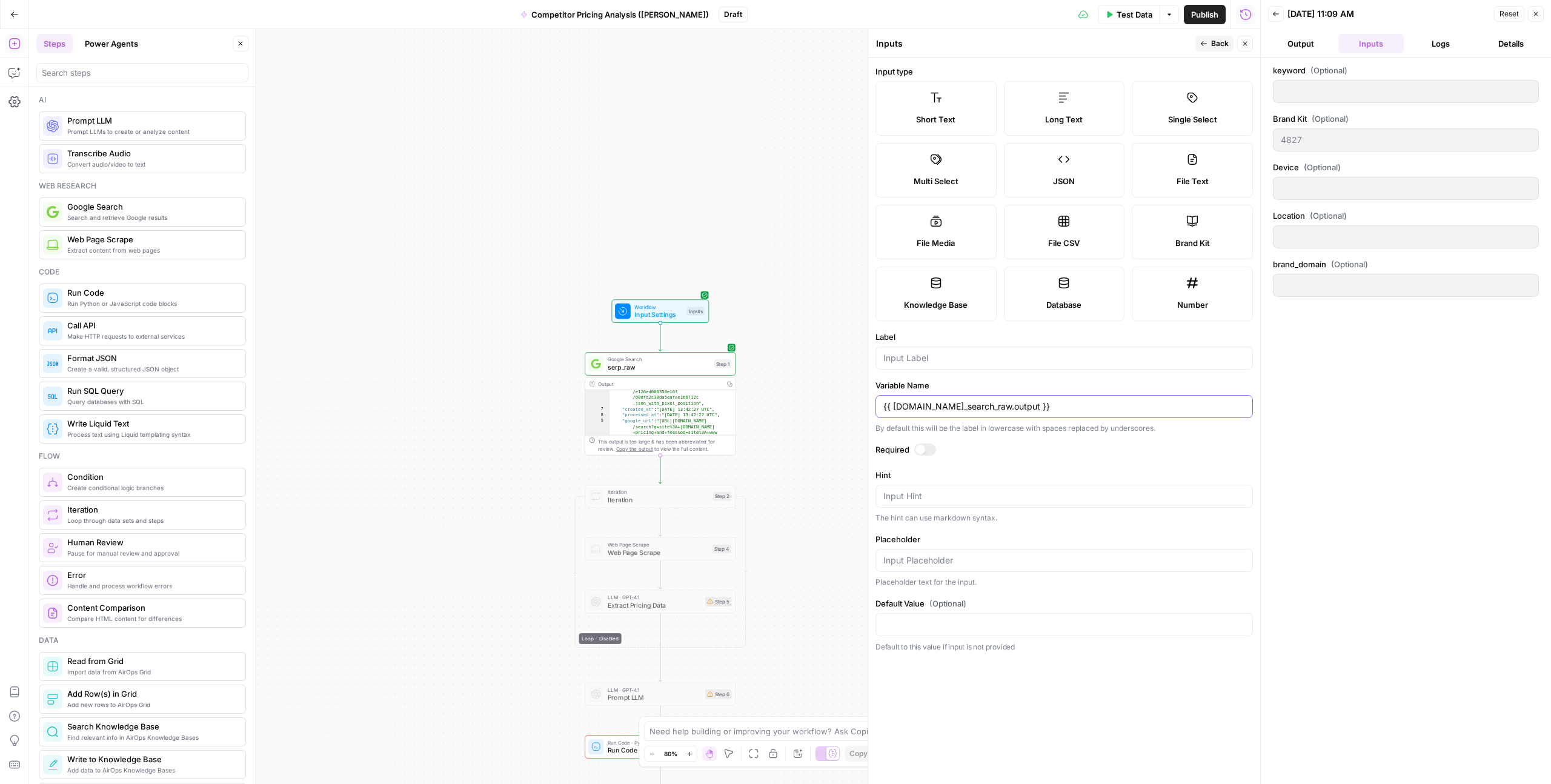
type input "{{ steps.google_search_raw.output }}"
drag, startPoint x: 914, startPoint y: 369, endPoint x: 916, endPoint y: 363, distance: 6.3
click at [914, 369] on div at bounding box center [1064, 357] width 378 height 23
click at [916, 359] on input "Label" at bounding box center [1064, 357] width 362 height 12
paste input "serp_raw"
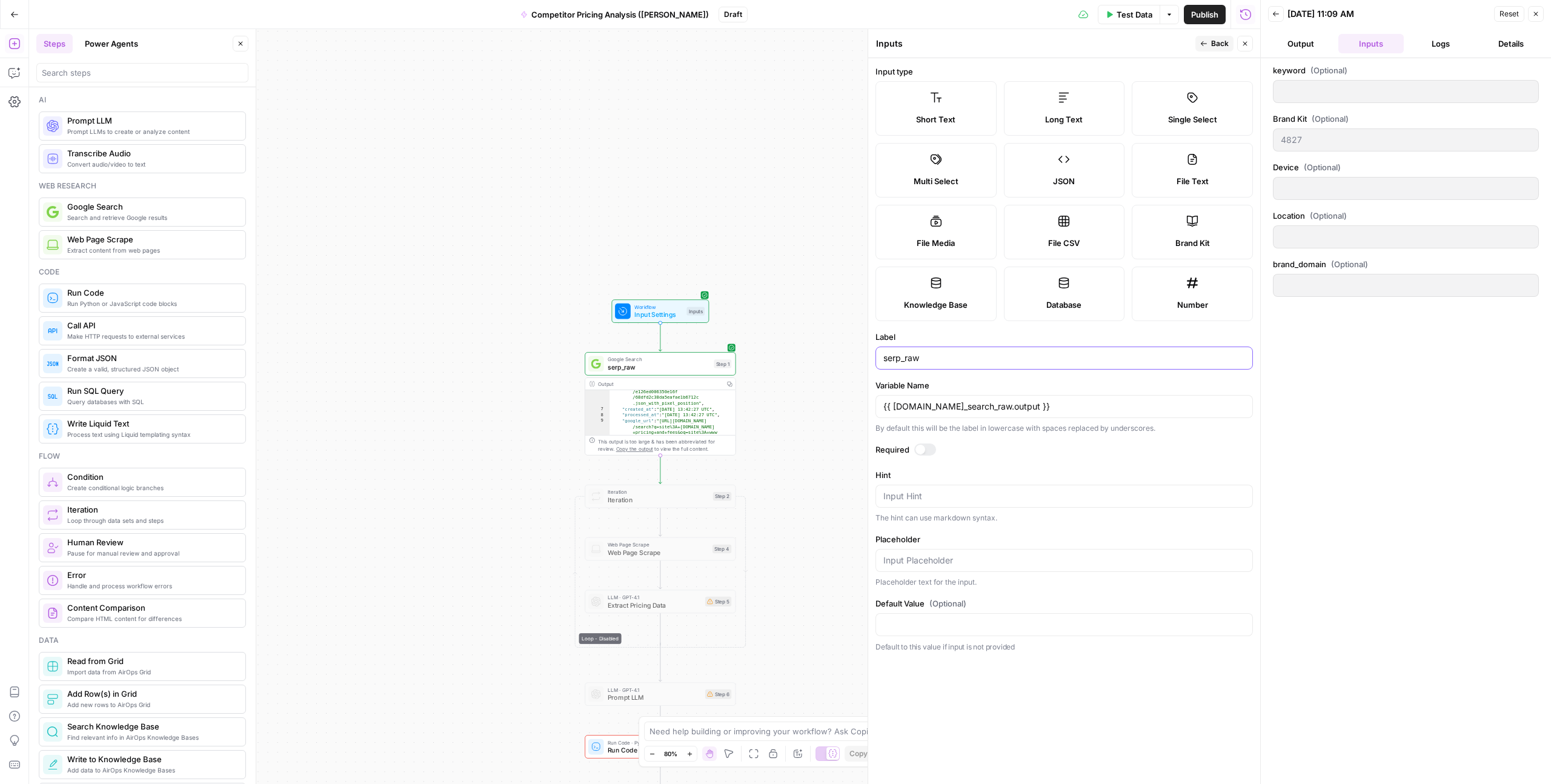
type input "serp_raw"
click at [1009, 454] on label "Required" at bounding box center [1064, 449] width 378 height 12
click at [1212, 39] on span "Back" at bounding box center [1220, 44] width 17 height 11
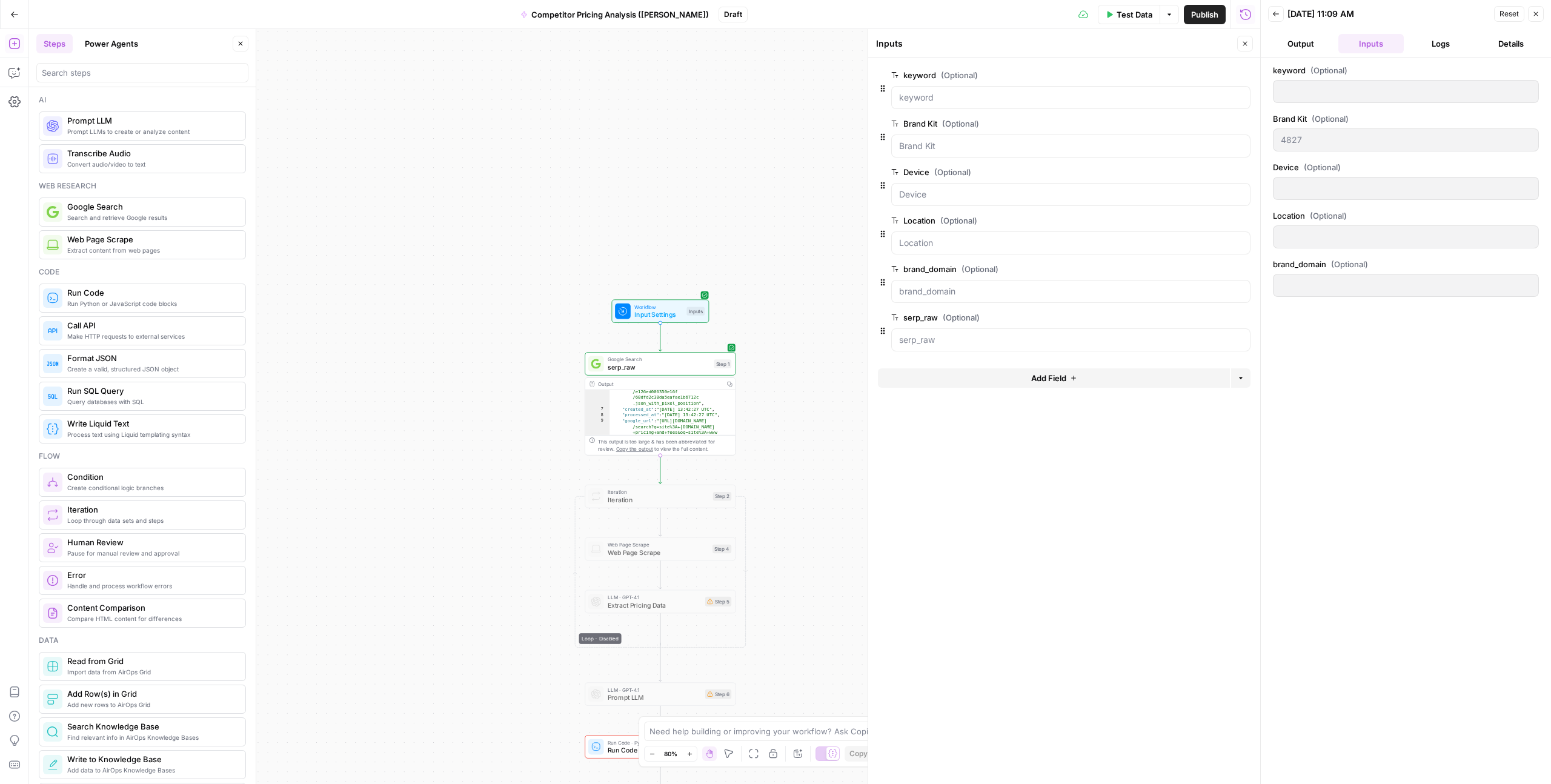
click at [1296, 47] on button "Output" at bounding box center [1301, 44] width 66 height 20
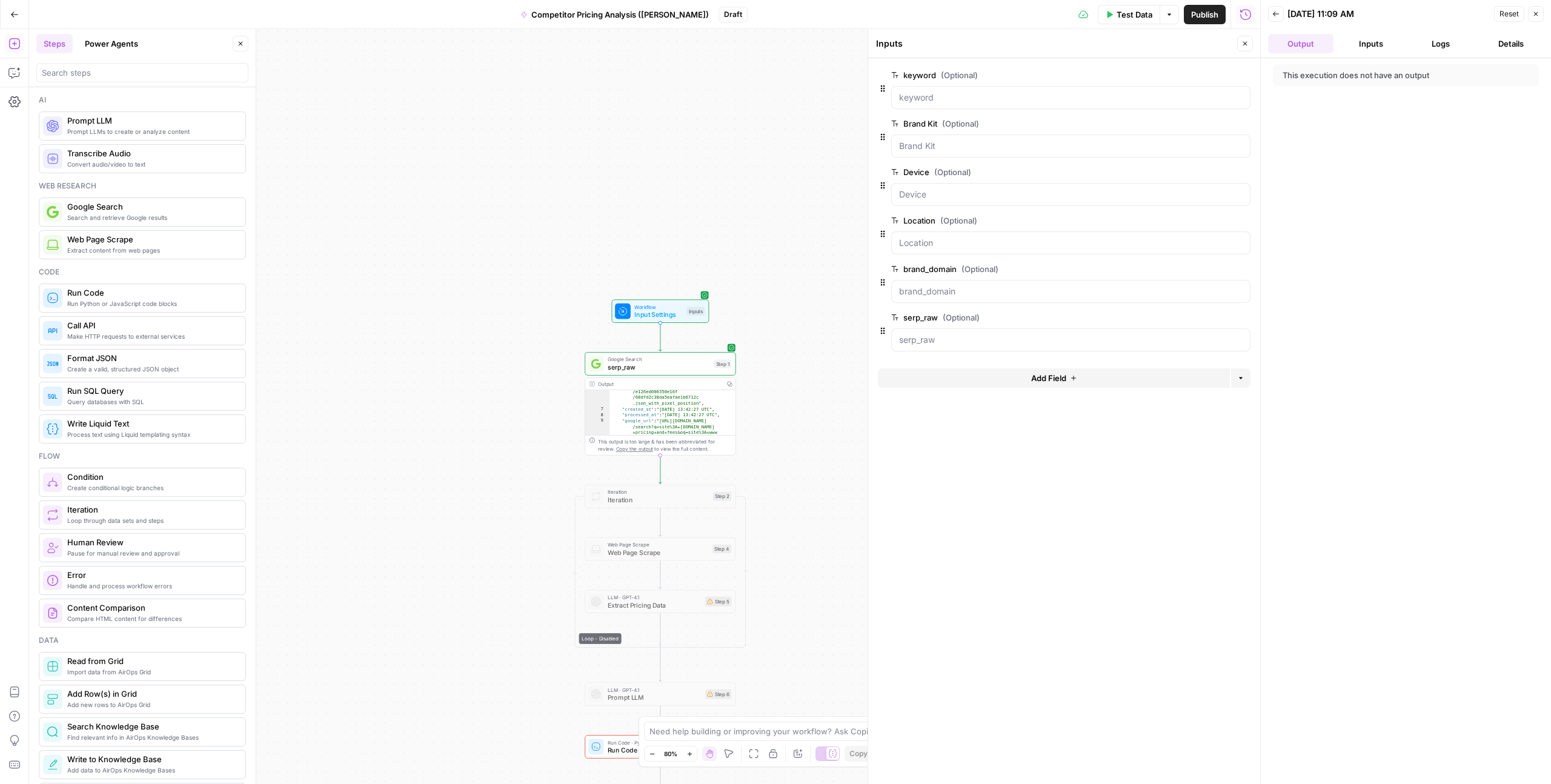
click at [1358, 43] on button "Inputs" at bounding box center [1372, 44] width 66 height 20
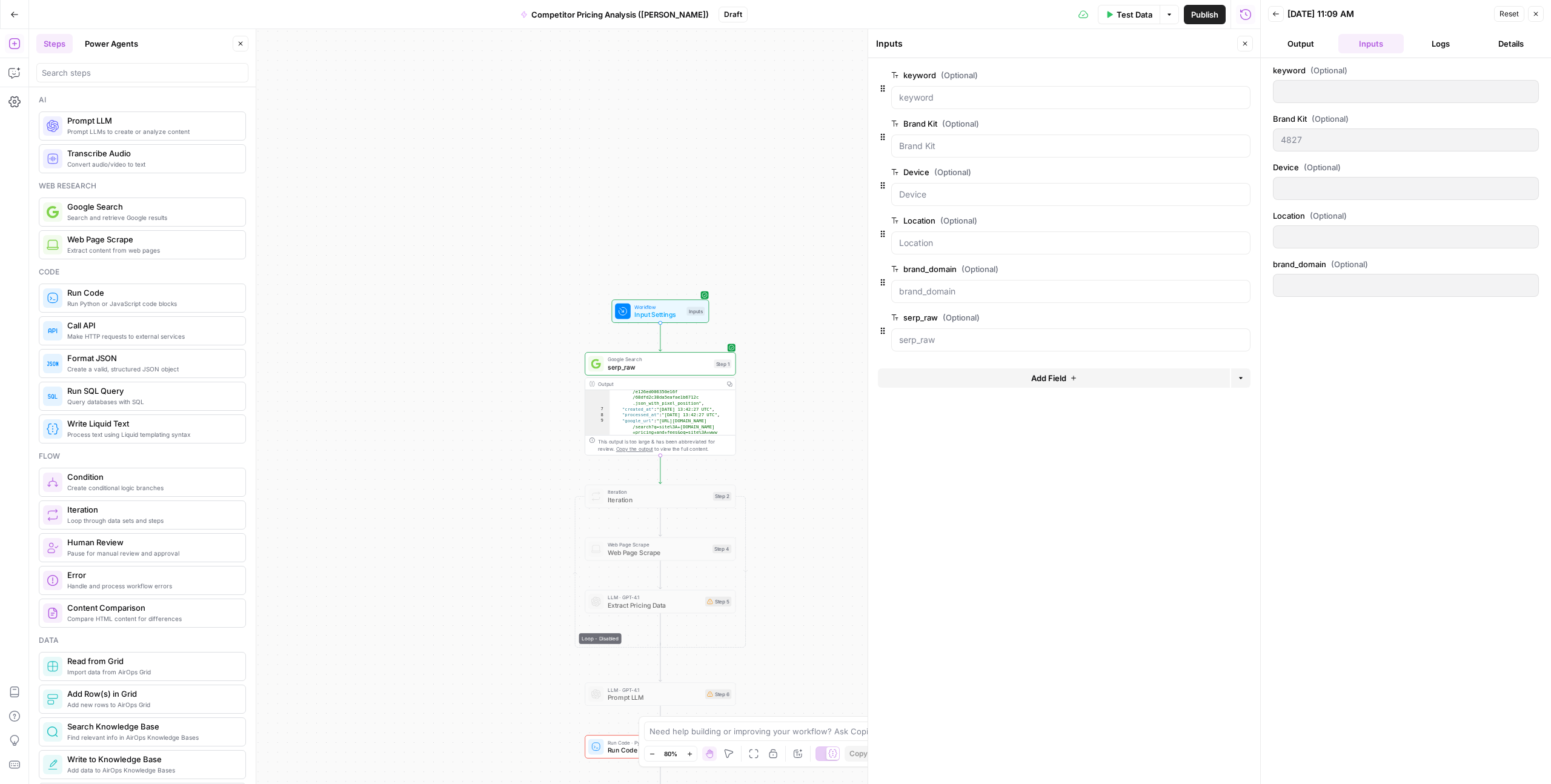
click at [1538, 15] on icon "button" at bounding box center [1536, 14] width 7 height 7
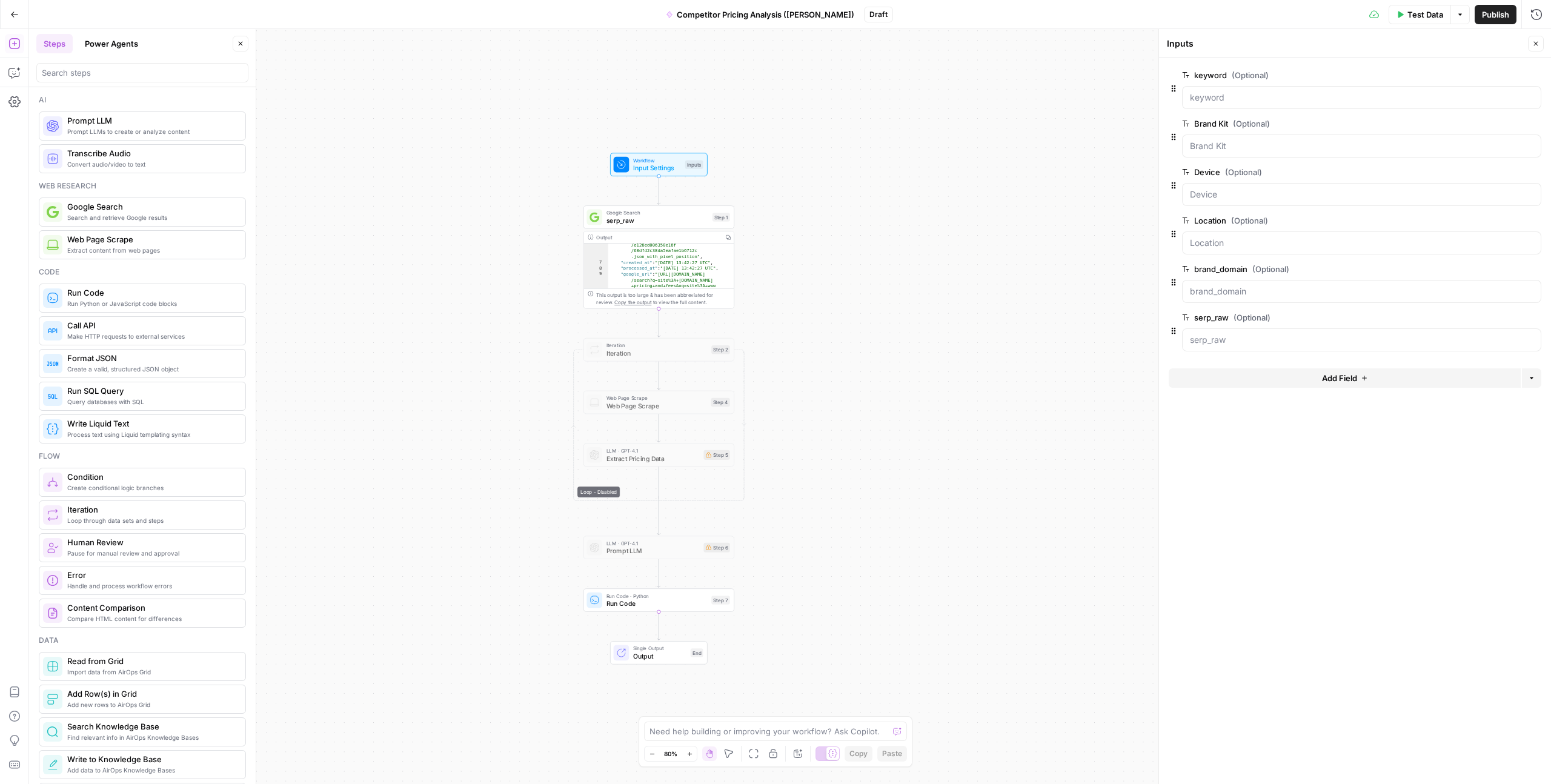
click at [660, 603] on span "Run Code" at bounding box center [657, 603] width 101 height 10
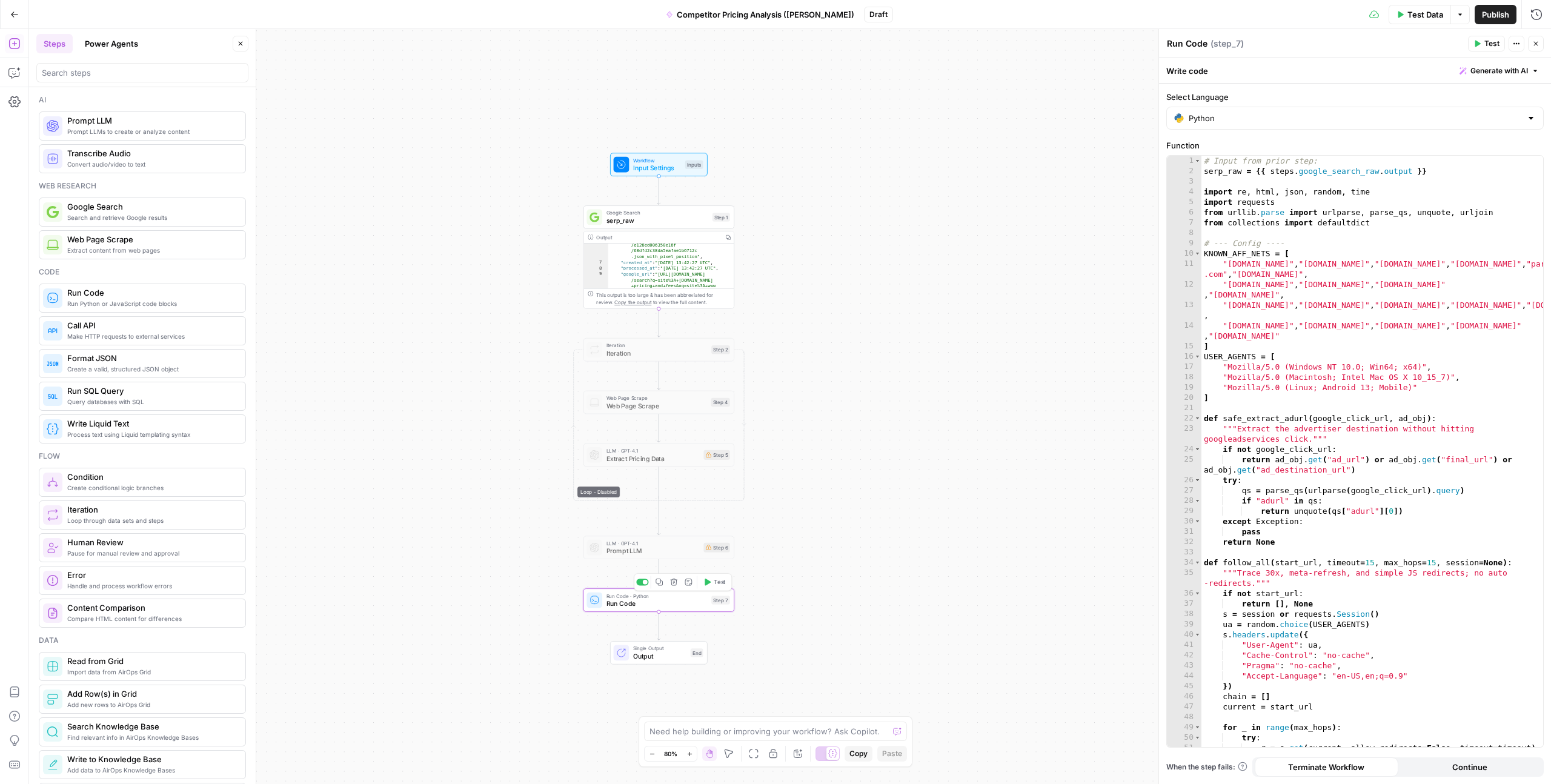
click at [710, 584] on icon "button" at bounding box center [707, 582] width 8 height 8
click at [656, 599] on span "Run Code" at bounding box center [657, 603] width 101 height 10
click at [1410, 18] on span "Test Data" at bounding box center [1425, 14] width 36 height 12
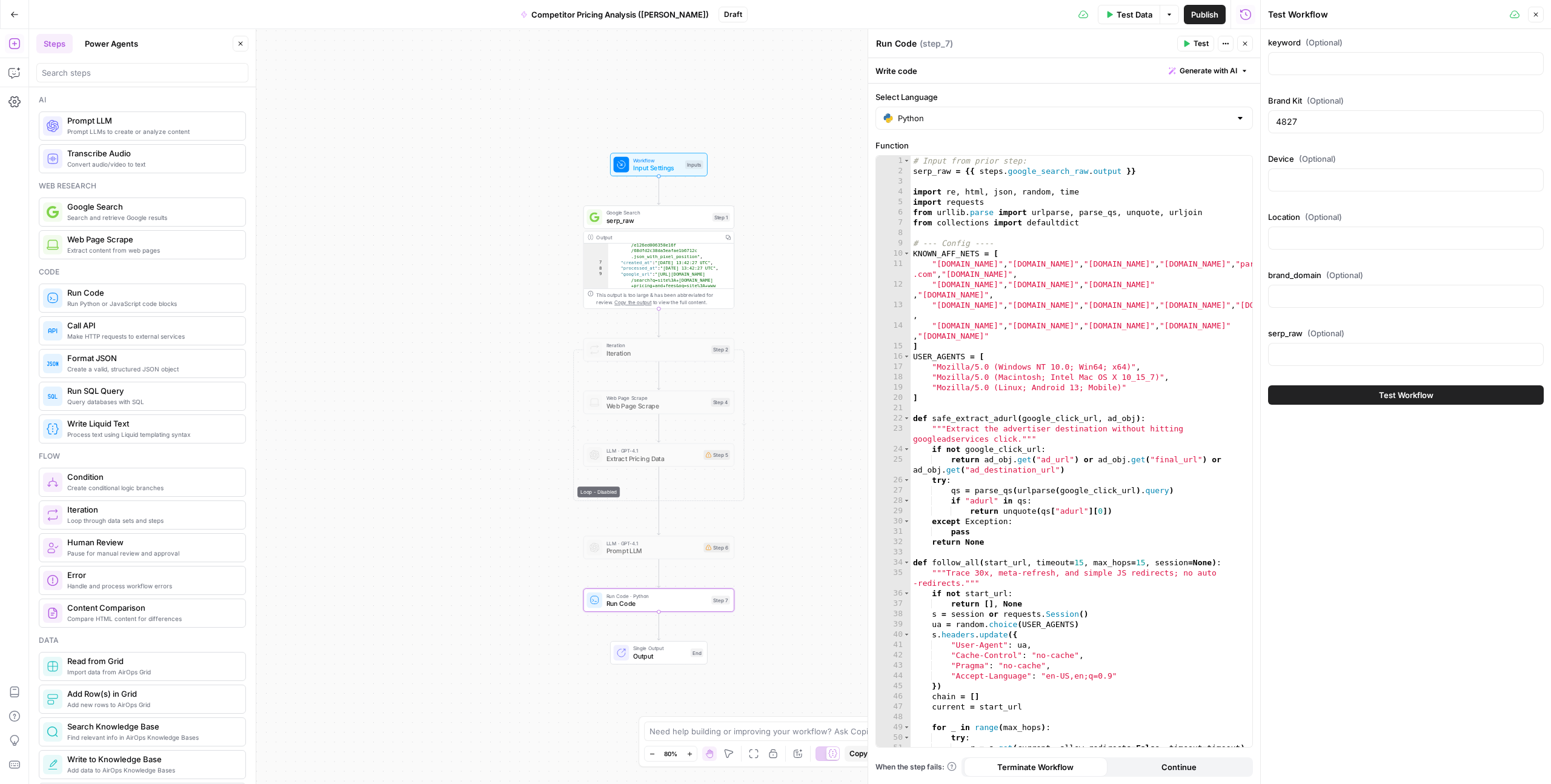
click at [1361, 395] on button "Test Workflow" at bounding box center [1406, 395] width 276 height 20
click at [1134, 17] on span "Test Data" at bounding box center [1134, 14] width 36 height 12
click at [1163, 15] on button "Options" at bounding box center [1170, 15] width 20 height 20
click at [1145, 43] on span "Run Test" at bounding box center [1135, 43] width 53 height 12
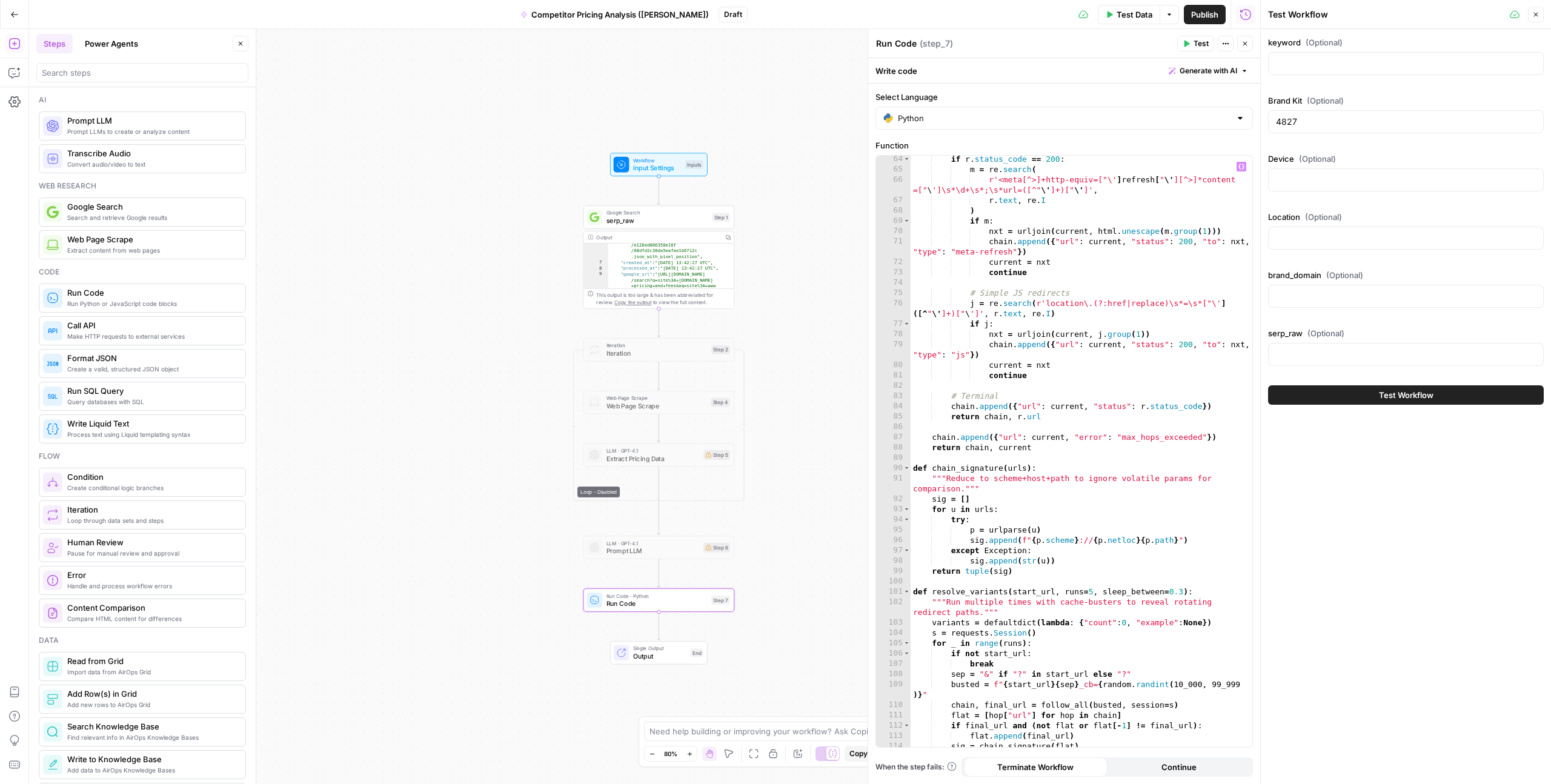
scroll to position [918, 0]
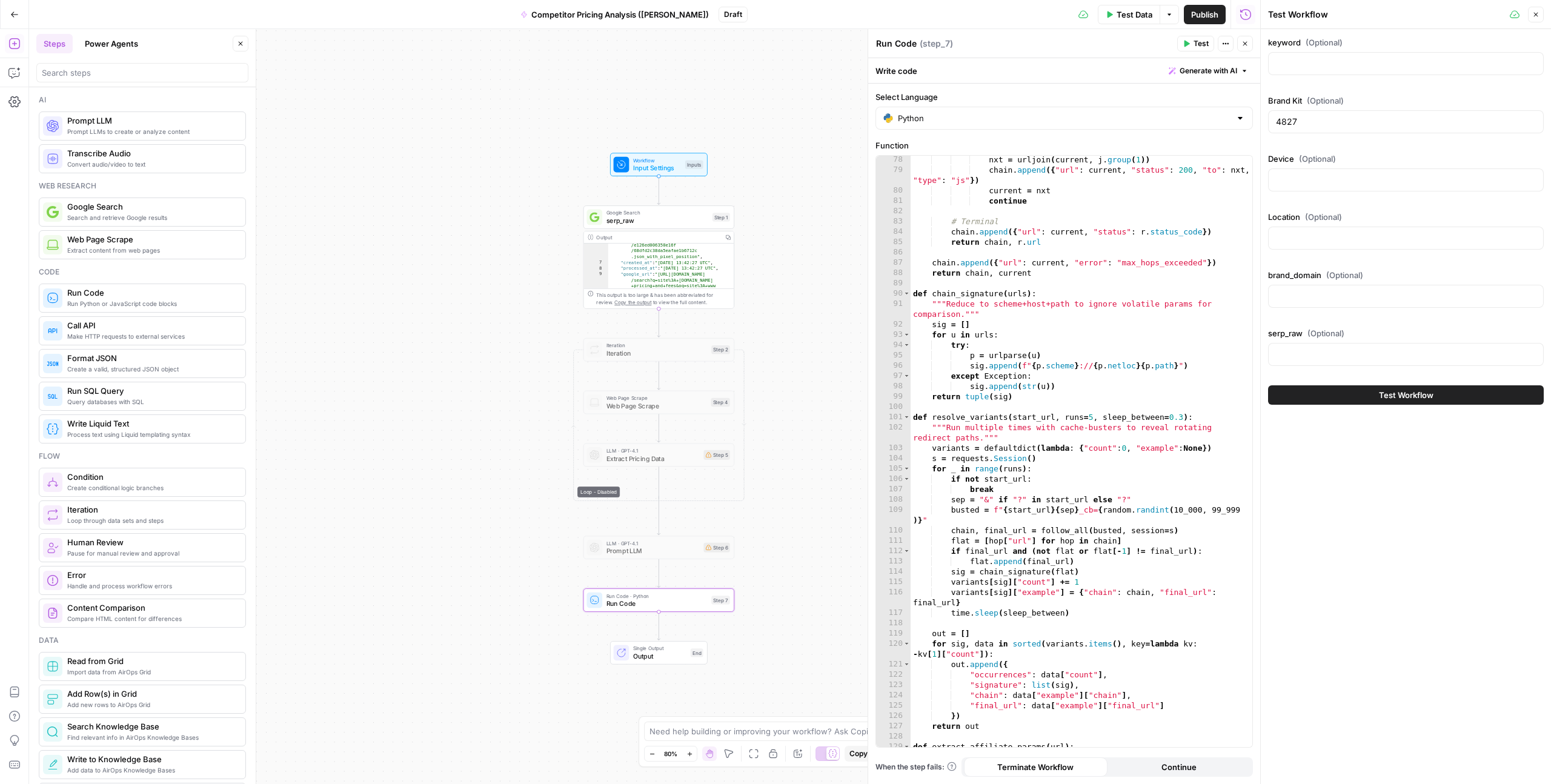
click at [662, 168] on span "Input Settings" at bounding box center [657, 168] width 48 height 10
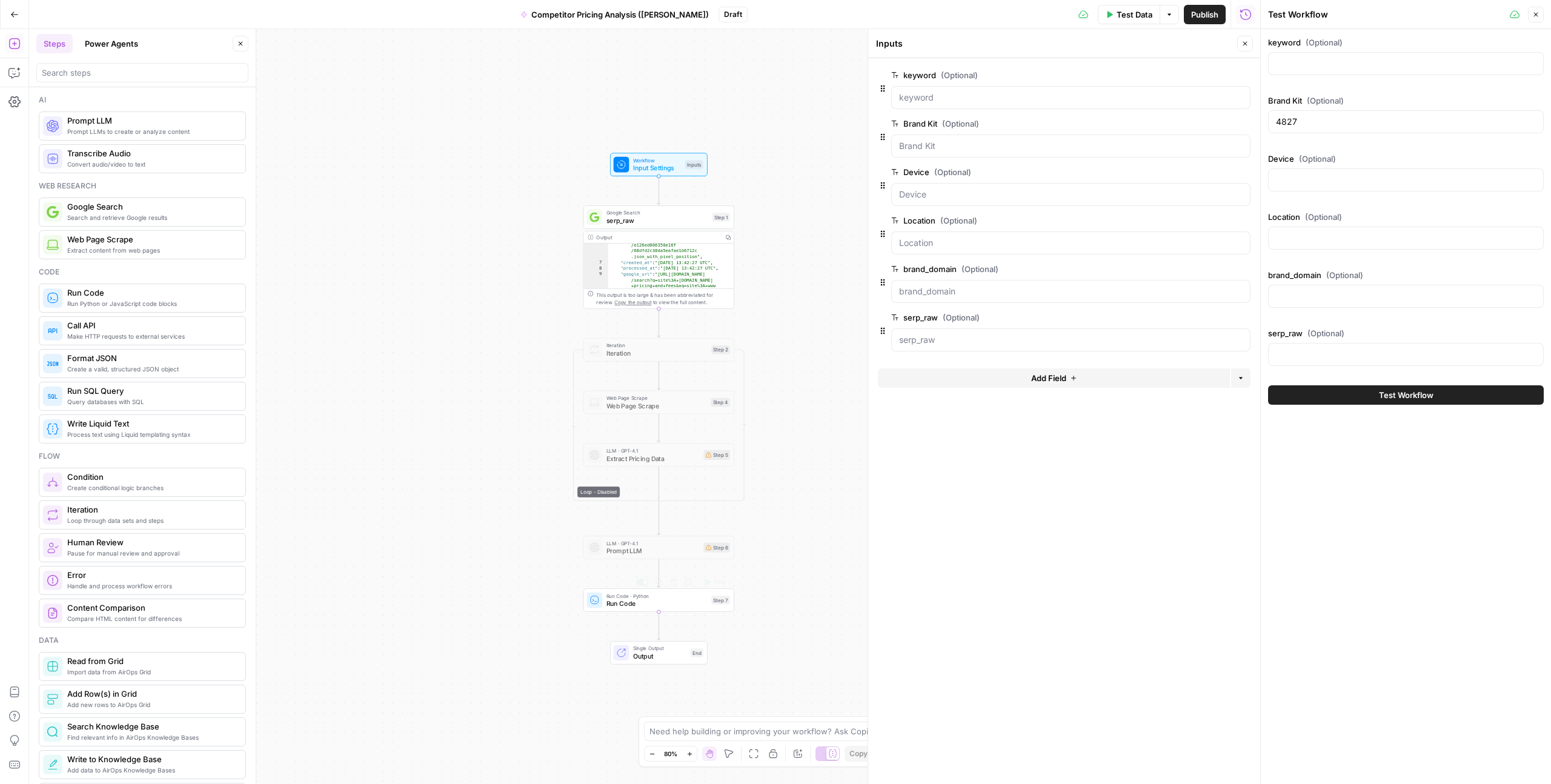
click at [643, 603] on span "Run Code" at bounding box center [657, 603] width 101 height 10
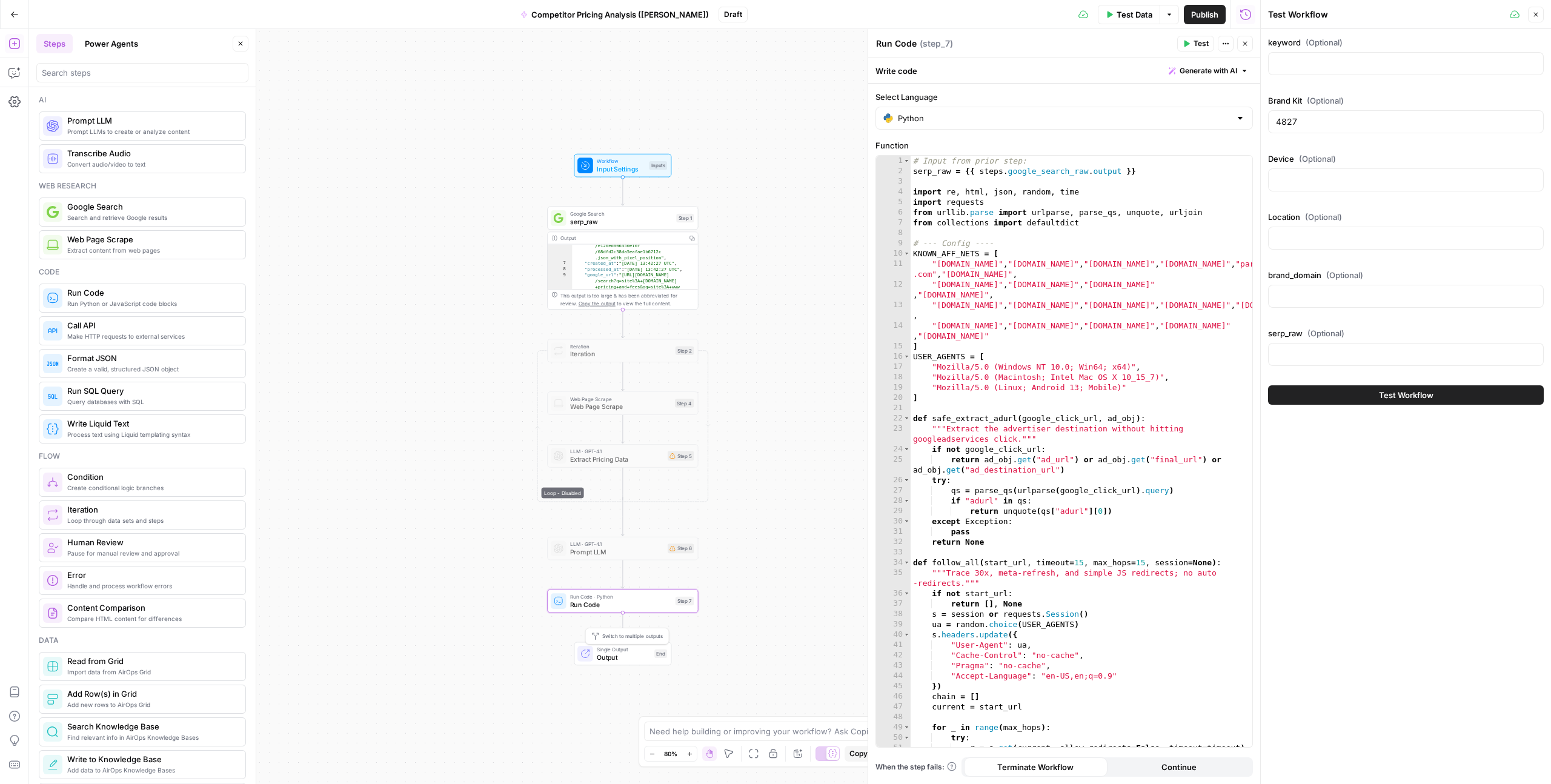
click at [624, 604] on span "Run Code" at bounding box center [621, 605] width 101 height 10
drag, startPoint x: 773, startPoint y: 614, endPoint x: 767, endPoint y: 616, distance: 6.3
click at [772, 614] on div "**********" at bounding box center [645, 406] width 1231 height 755
click at [613, 603] on span "Run Code" at bounding box center [620, 603] width 101 height 10
click at [677, 584] on span "Test" at bounding box center [683, 582] width 11 height 8
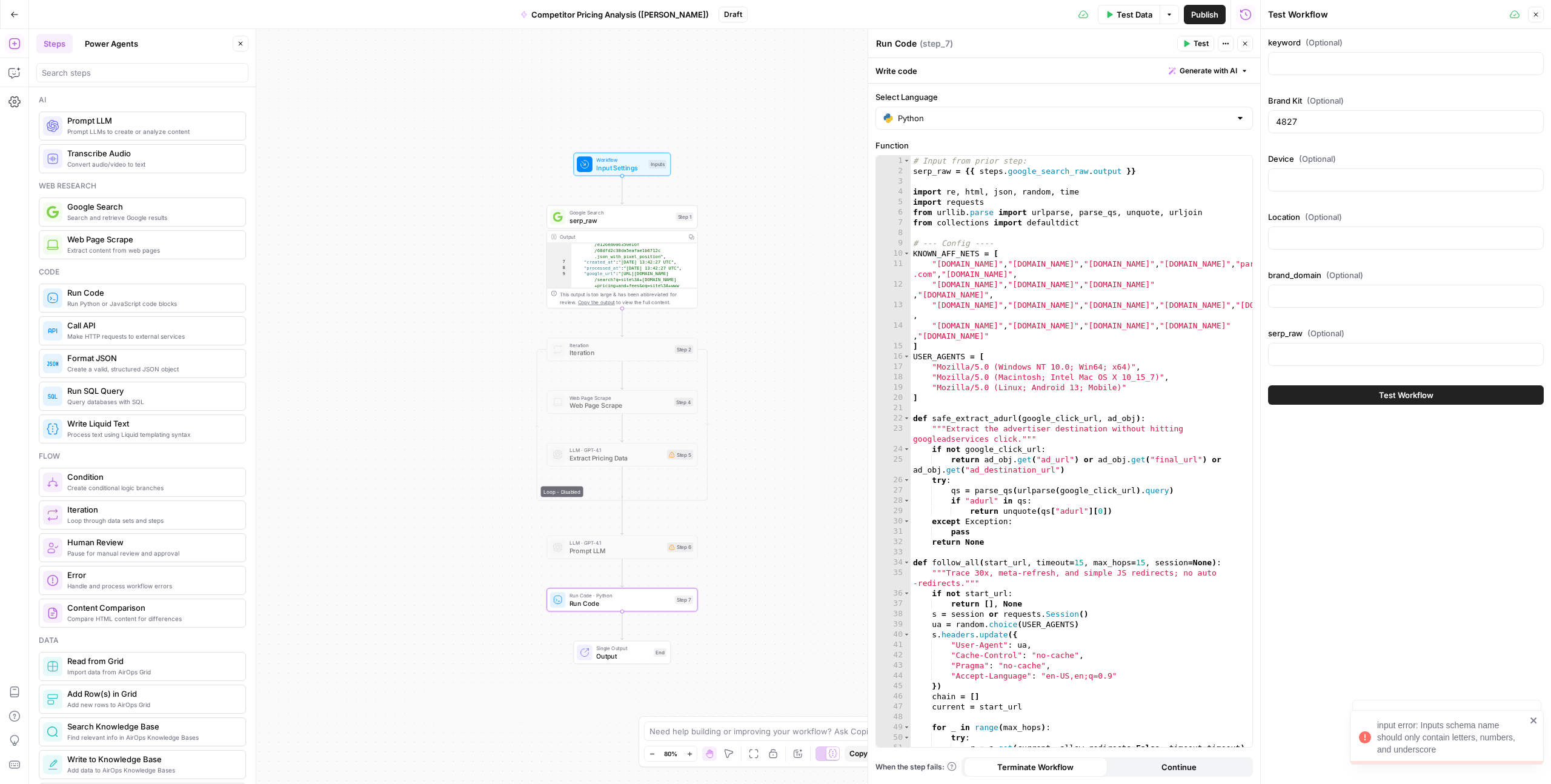
click at [626, 158] on span "Workflow" at bounding box center [620, 159] width 48 height 8
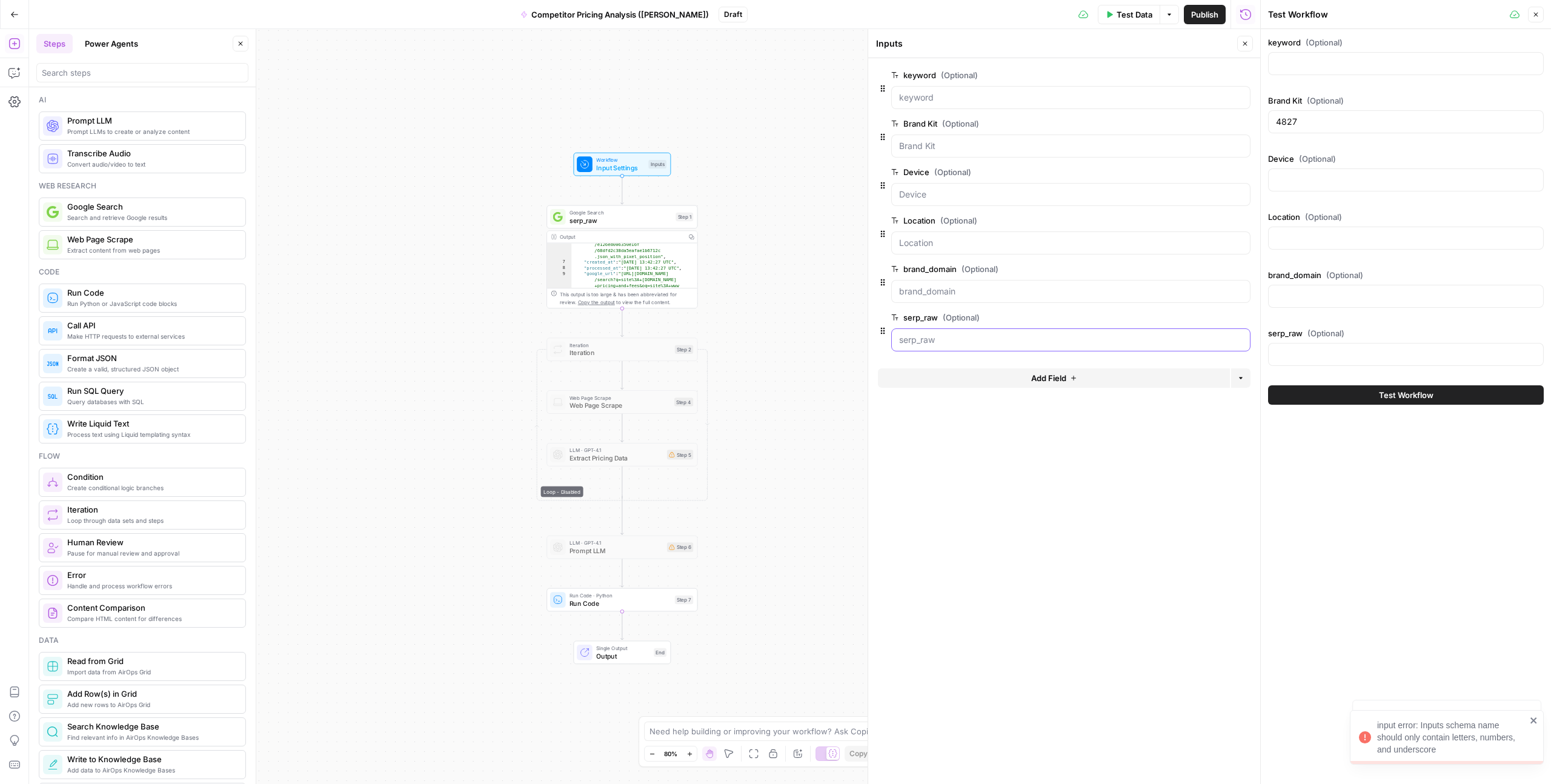
click at [941, 336] on input "serp_raw (Optional)" at bounding box center [1071, 339] width 344 height 12
click at [1216, 320] on span "edit field" at bounding box center [1205, 318] width 27 height 10
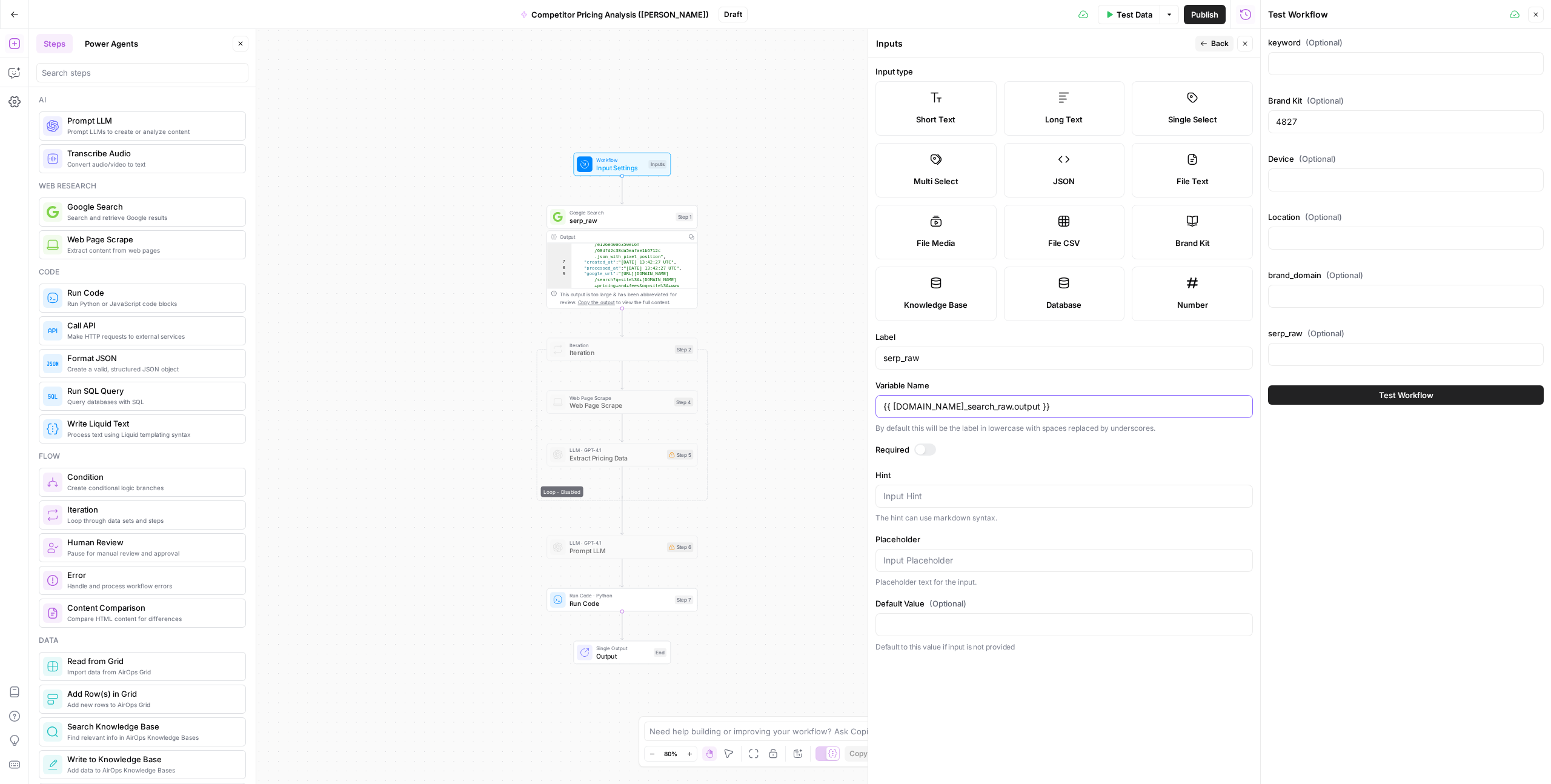
click at [1001, 405] on input "{{ steps.google_search_raw.output }}" at bounding box center [1064, 406] width 362 height 12
click at [1207, 43] on icon "button" at bounding box center [1204, 43] width 7 height 7
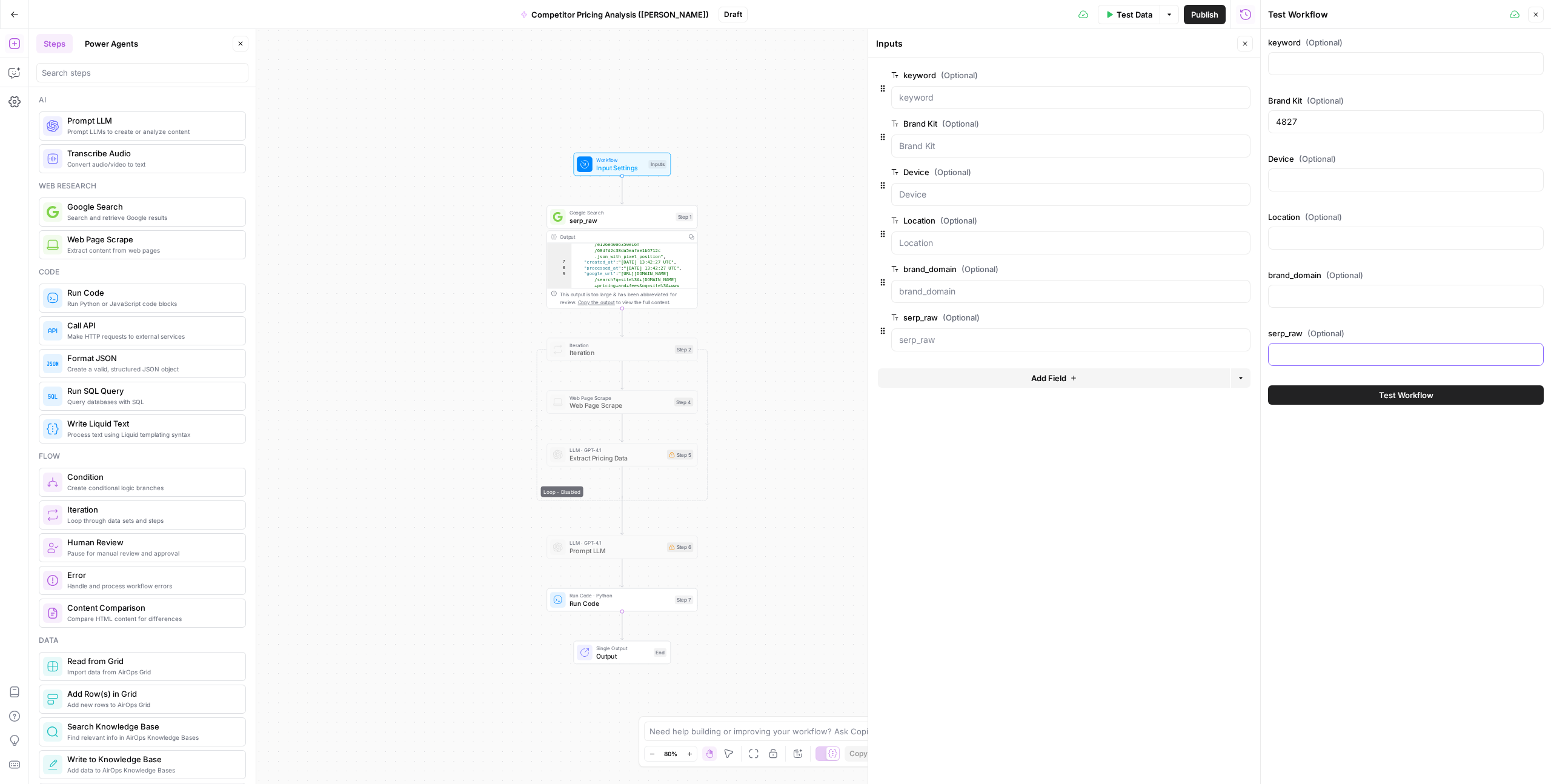
click at [1311, 358] on \}\} "serp_raw (Optional)" at bounding box center [1406, 354] width 260 height 12
click at [941, 340] on input "serp_raw (Optional)" at bounding box center [1071, 339] width 344 height 12
click at [1210, 314] on span "edit field" at bounding box center [1205, 318] width 27 height 10
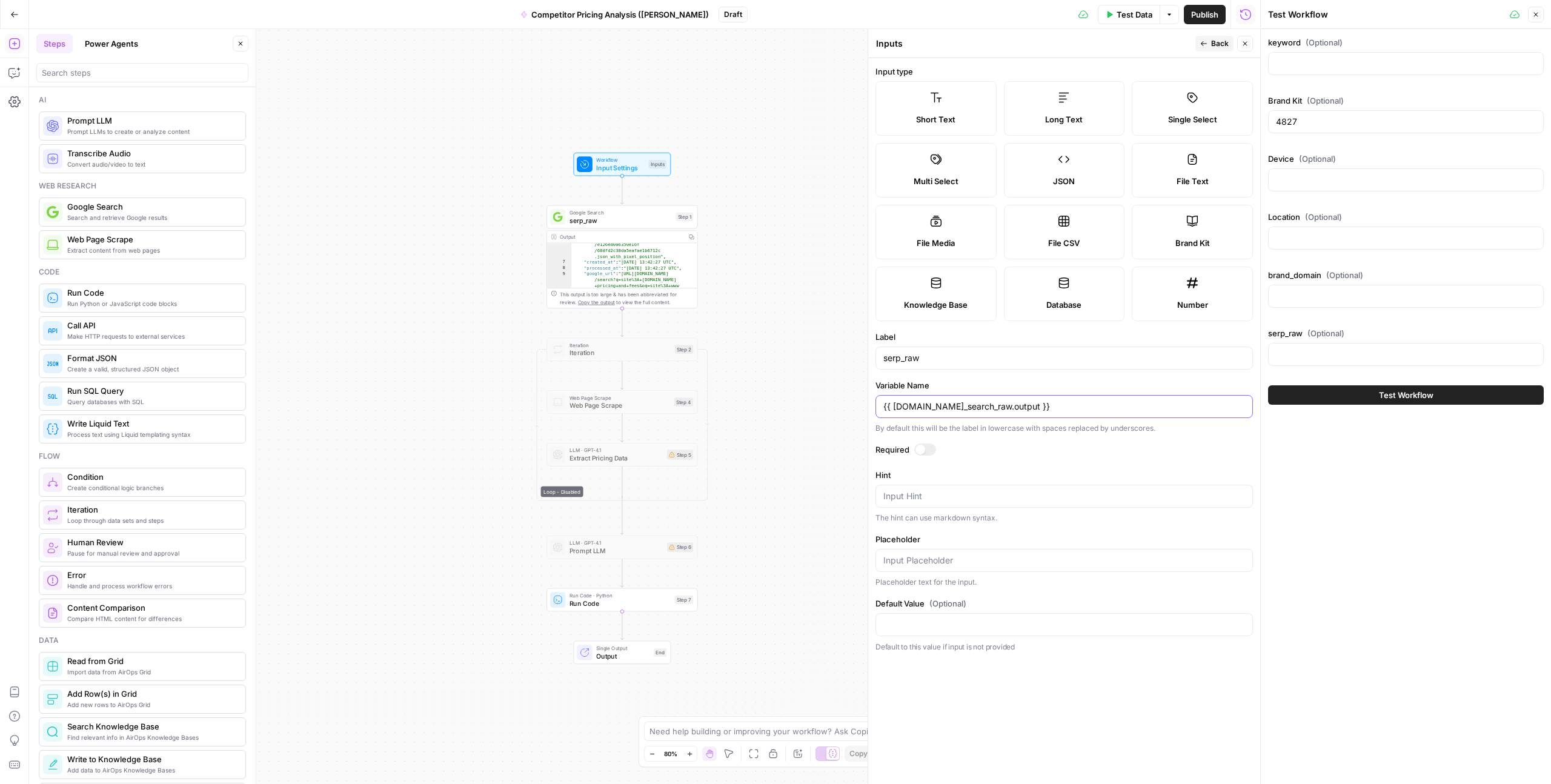
click at [943, 401] on input "{{ steps.google_search_raw.output }}" at bounding box center [1064, 406] width 362 height 12
click at [1212, 47] on span "Back" at bounding box center [1220, 44] width 17 height 11
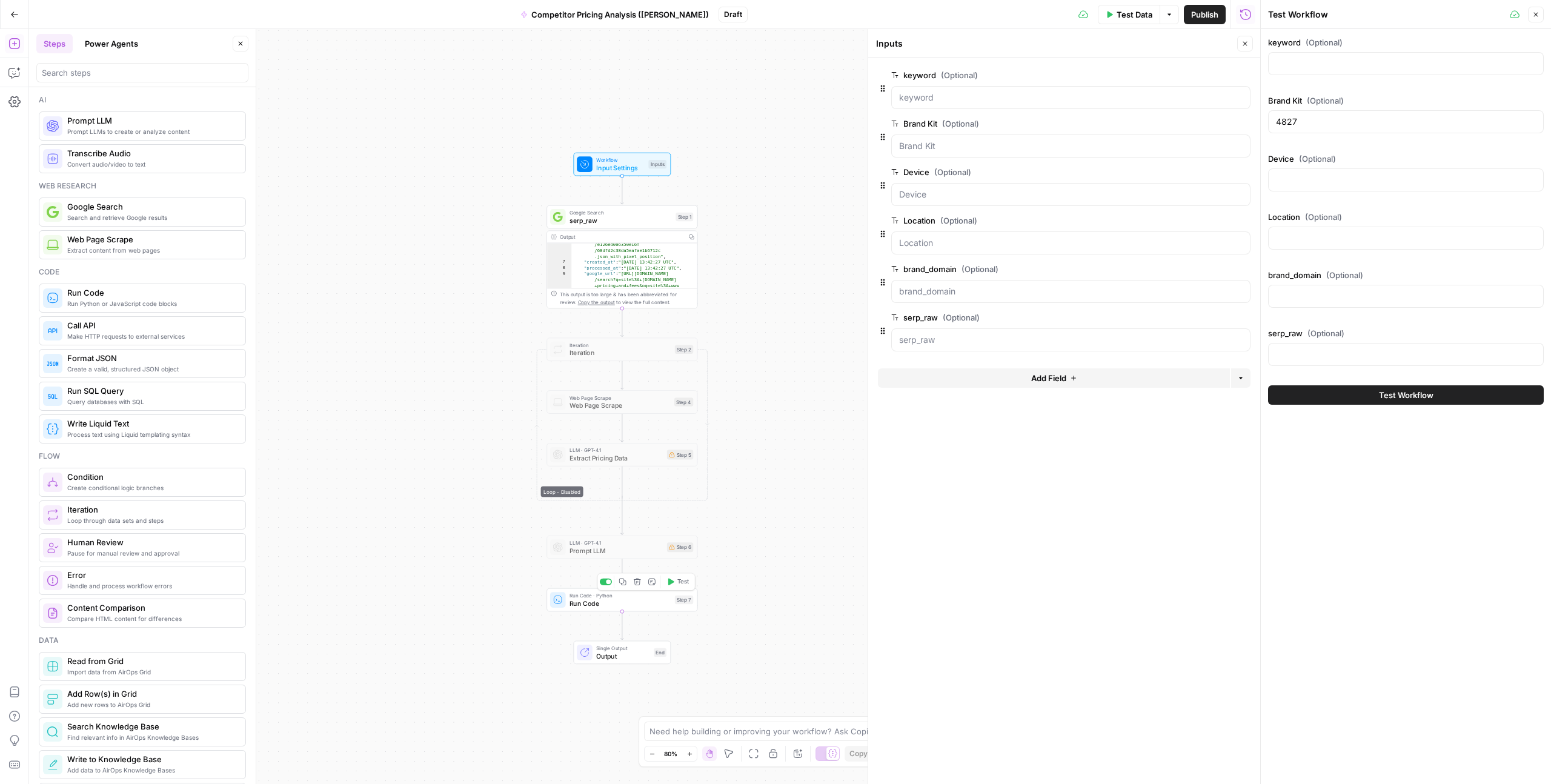
click at [675, 584] on button "Test" at bounding box center [677, 582] width 30 height 13
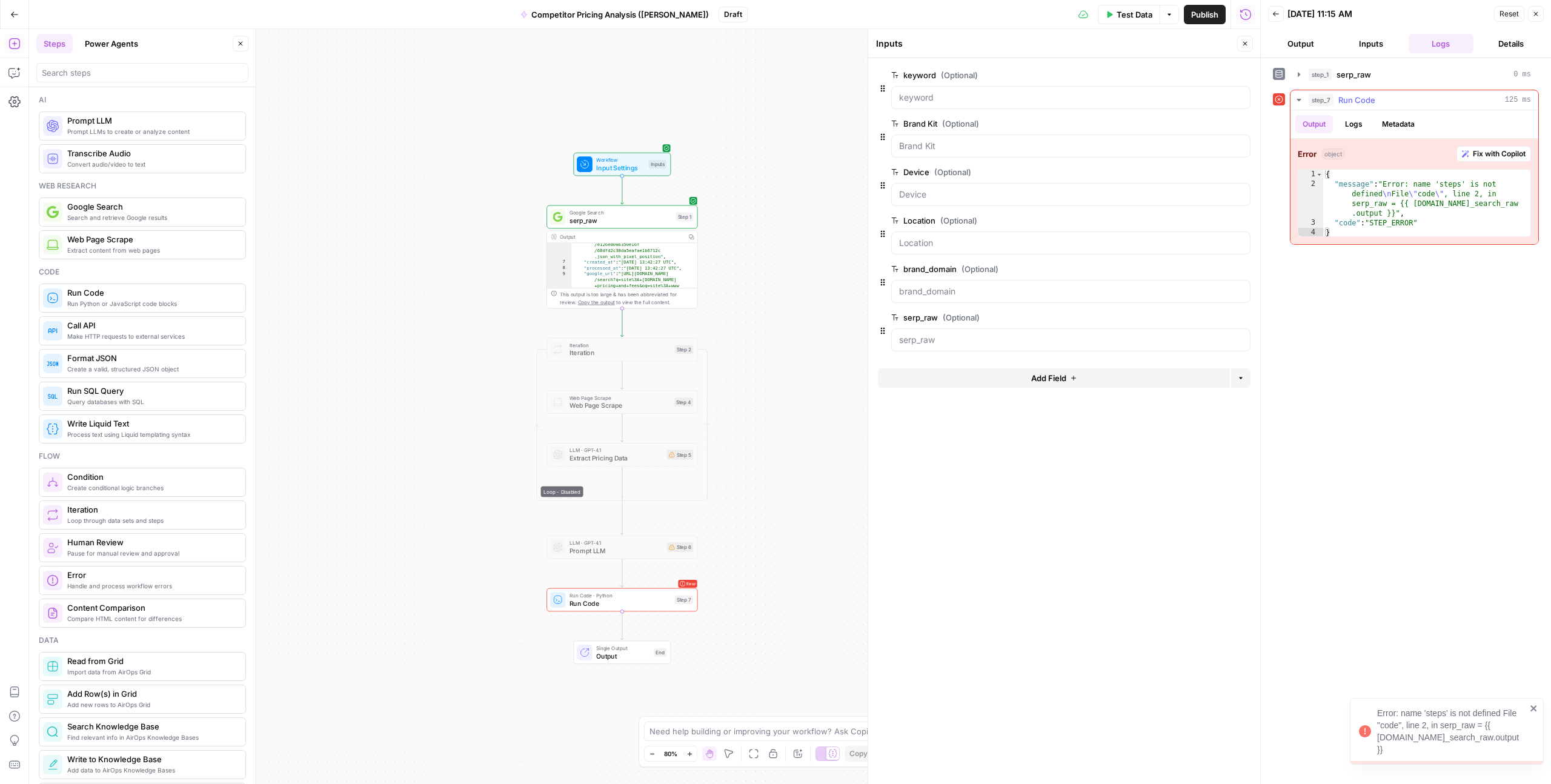
type textarea "**********"
click at [1457, 182] on div "{ "message" : "Error: name 'steps' is not defined \n File \" code \" , line 2, …" at bounding box center [1427, 213] width 207 height 87
click at [1412, 209] on div "{ "message" : "Error: name 'steps' is not defined \n File \" code \" , line 2, …" at bounding box center [1427, 213] width 207 height 87
click at [912, 338] on input "serp_raw (Optional)" at bounding box center [1071, 339] width 344 height 12
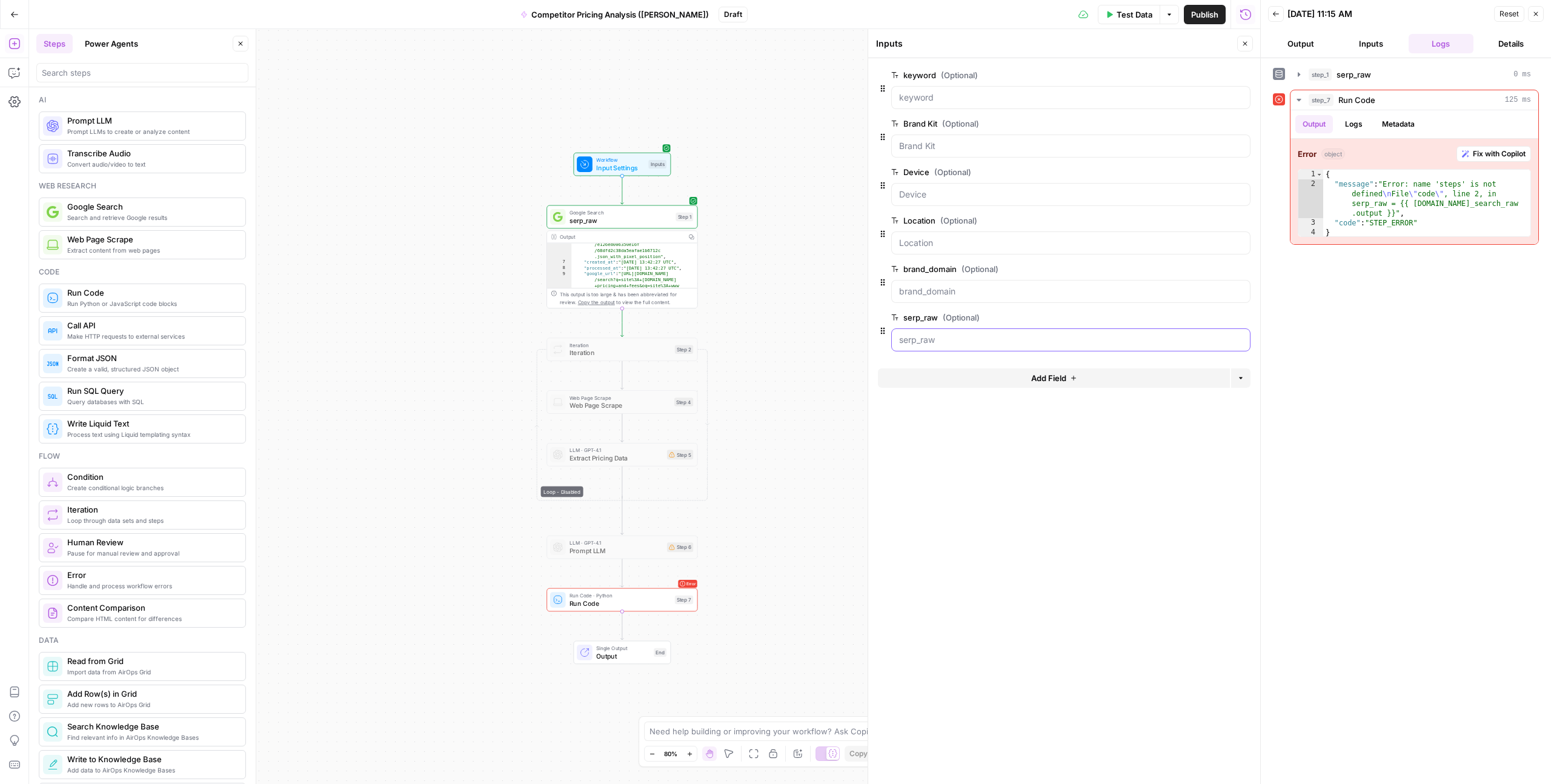
click at [912, 338] on input "serp_raw (Optional)" at bounding box center [1071, 339] width 344 height 12
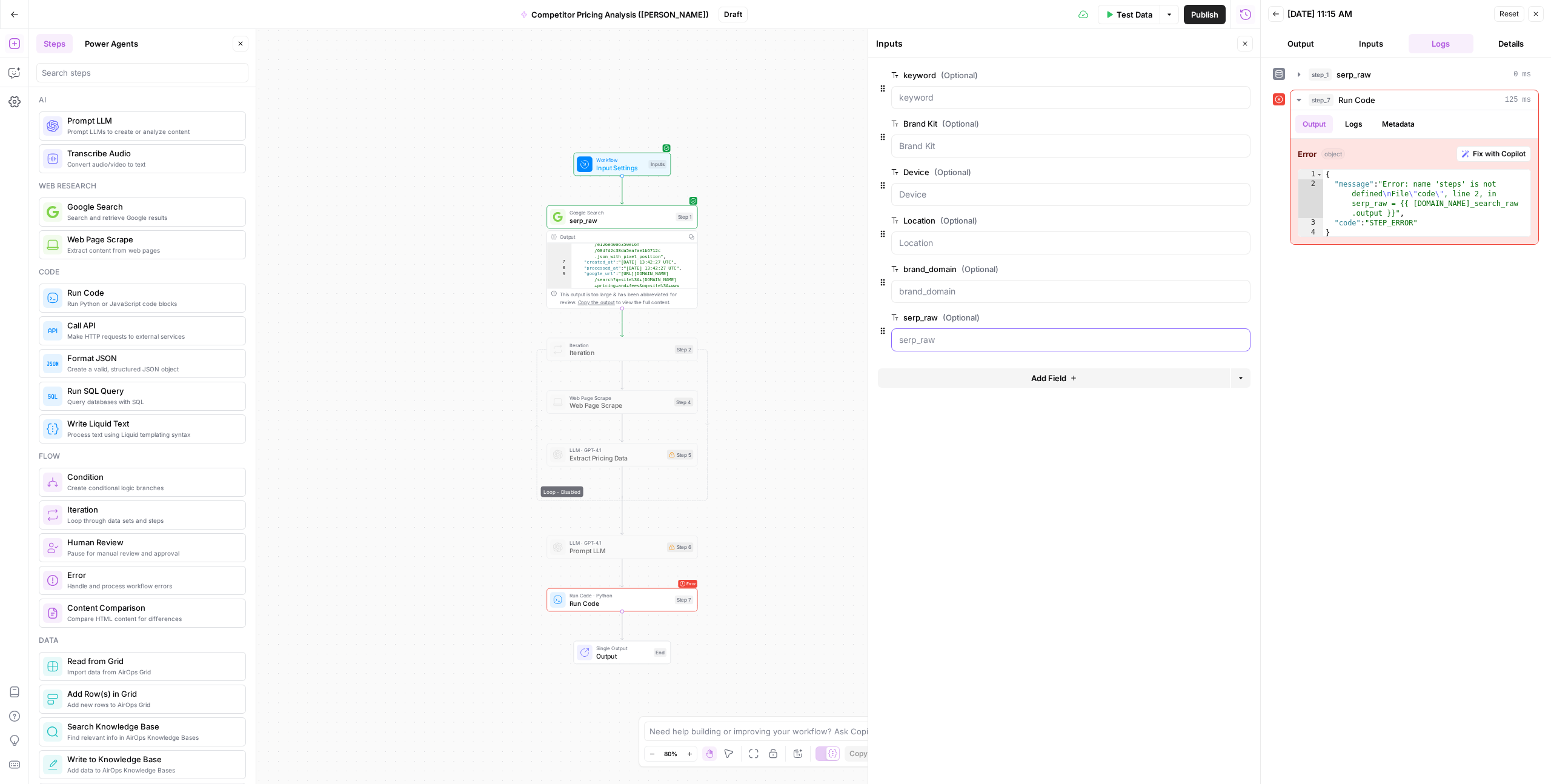
click at [955, 339] on input "serp_raw (Optional)" at bounding box center [1071, 339] width 344 height 12
click at [1196, 316] on span "edit field" at bounding box center [1205, 318] width 27 height 10
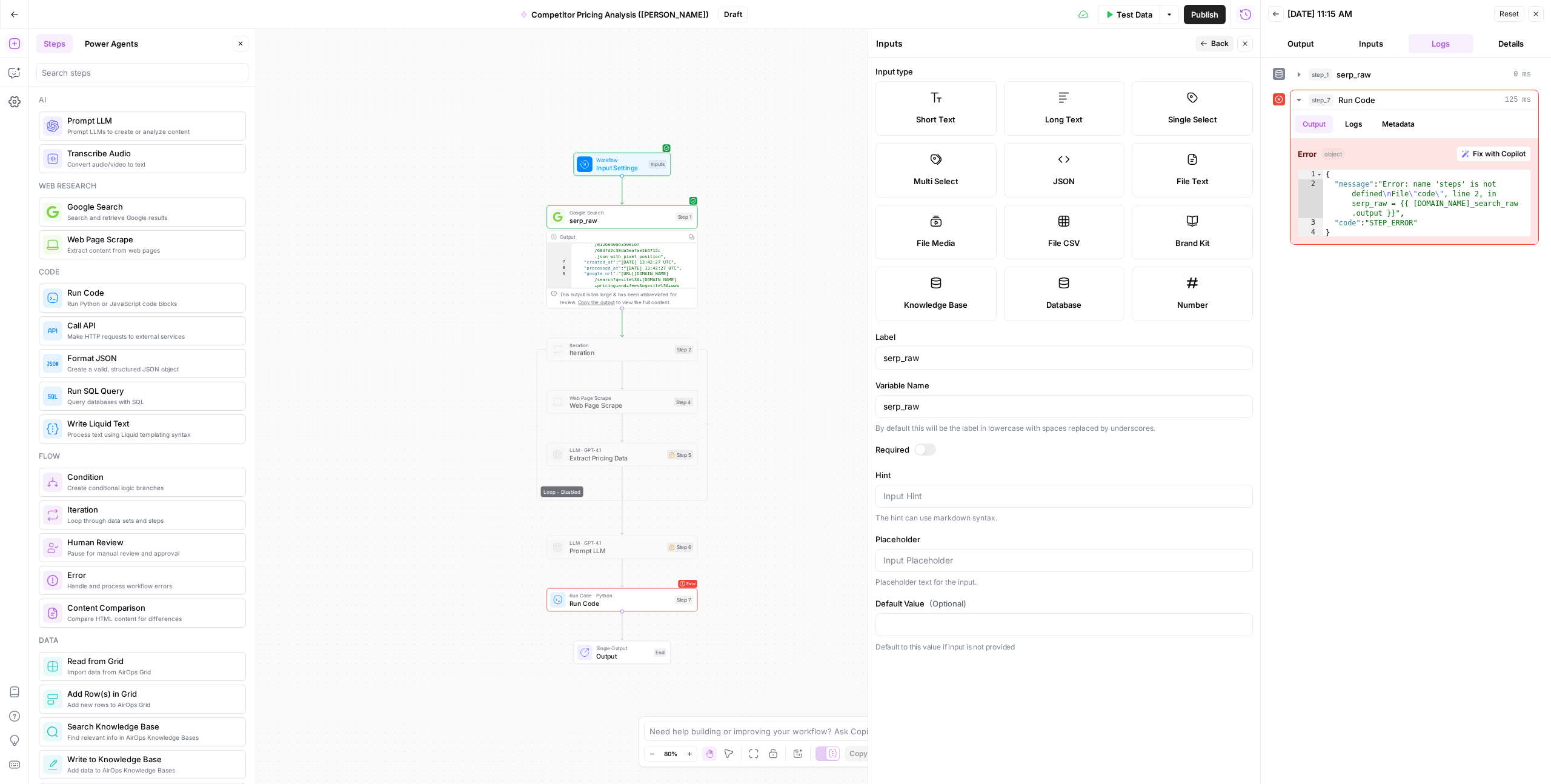
scroll to position [67, 0]
click at [909, 358] on input "serp_raw" at bounding box center [1064, 357] width 362 height 12
type input "{{ steps.google_search_raw.output }}"
click at [1207, 41] on button "Back" at bounding box center [1214, 43] width 38 height 16
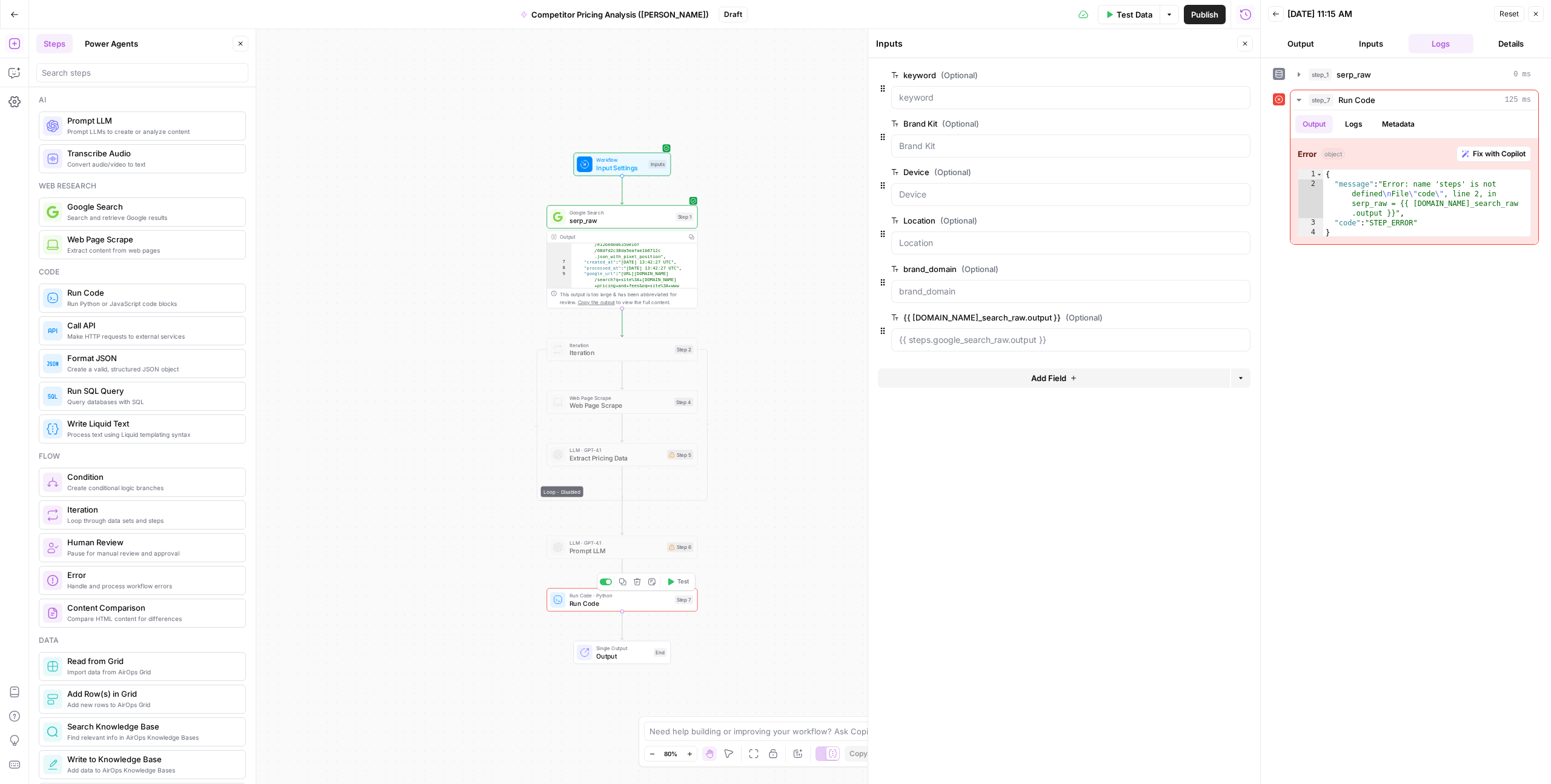
click at [675, 582] on button "Test" at bounding box center [677, 582] width 30 height 13
click at [584, 222] on span "serp_raw" at bounding box center [621, 221] width 103 height 10
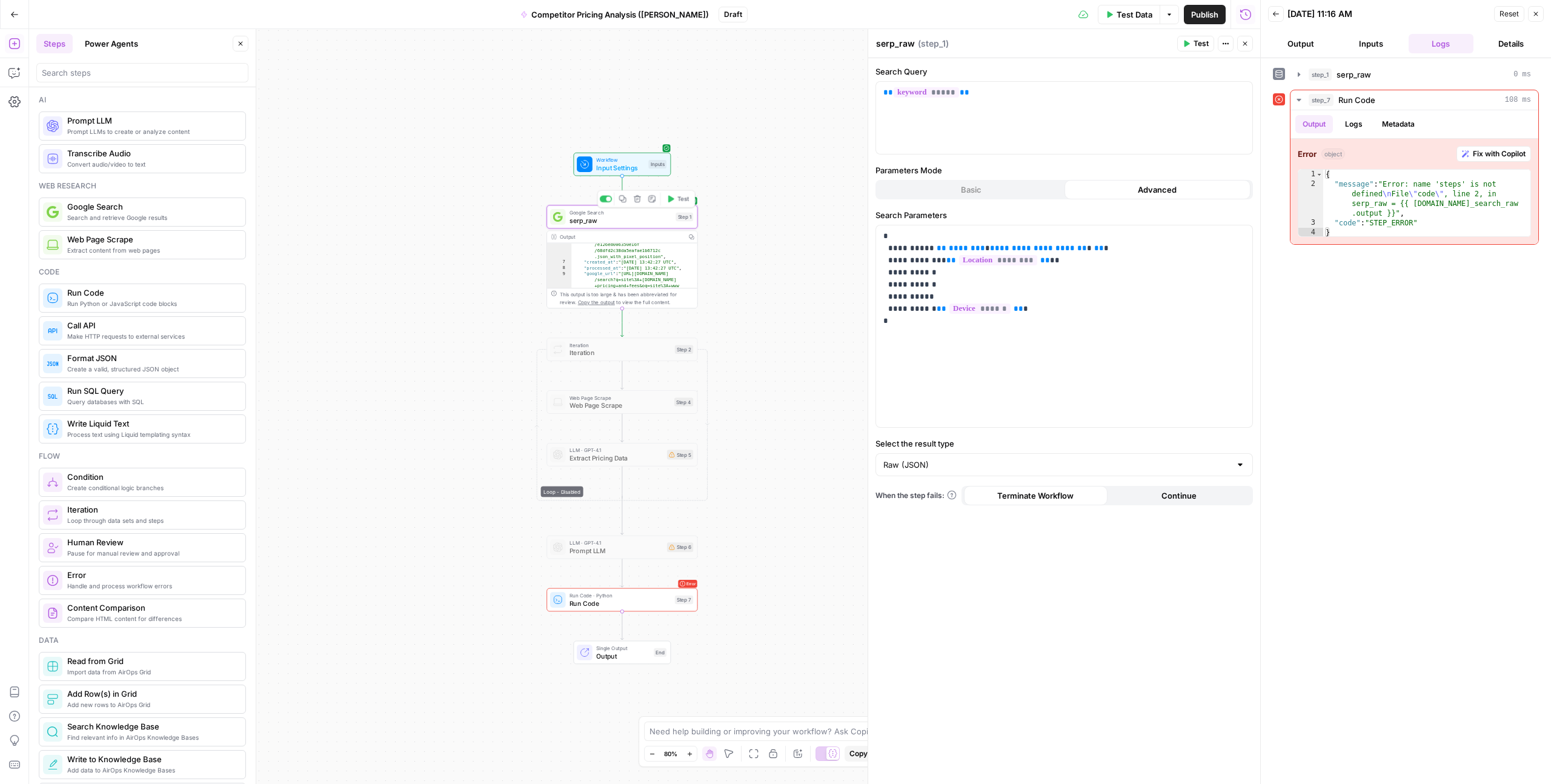
click at [591, 218] on span "serp_raw" at bounding box center [621, 221] width 103 height 10
click at [591, 221] on span "serp_raw" at bounding box center [621, 221] width 103 height 10
click at [577, 221] on span "serp_raw" at bounding box center [621, 221] width 103 height 10
click at [589, 220] on span "serp_raw" at bounding box center [621, 221] width 103 height 10
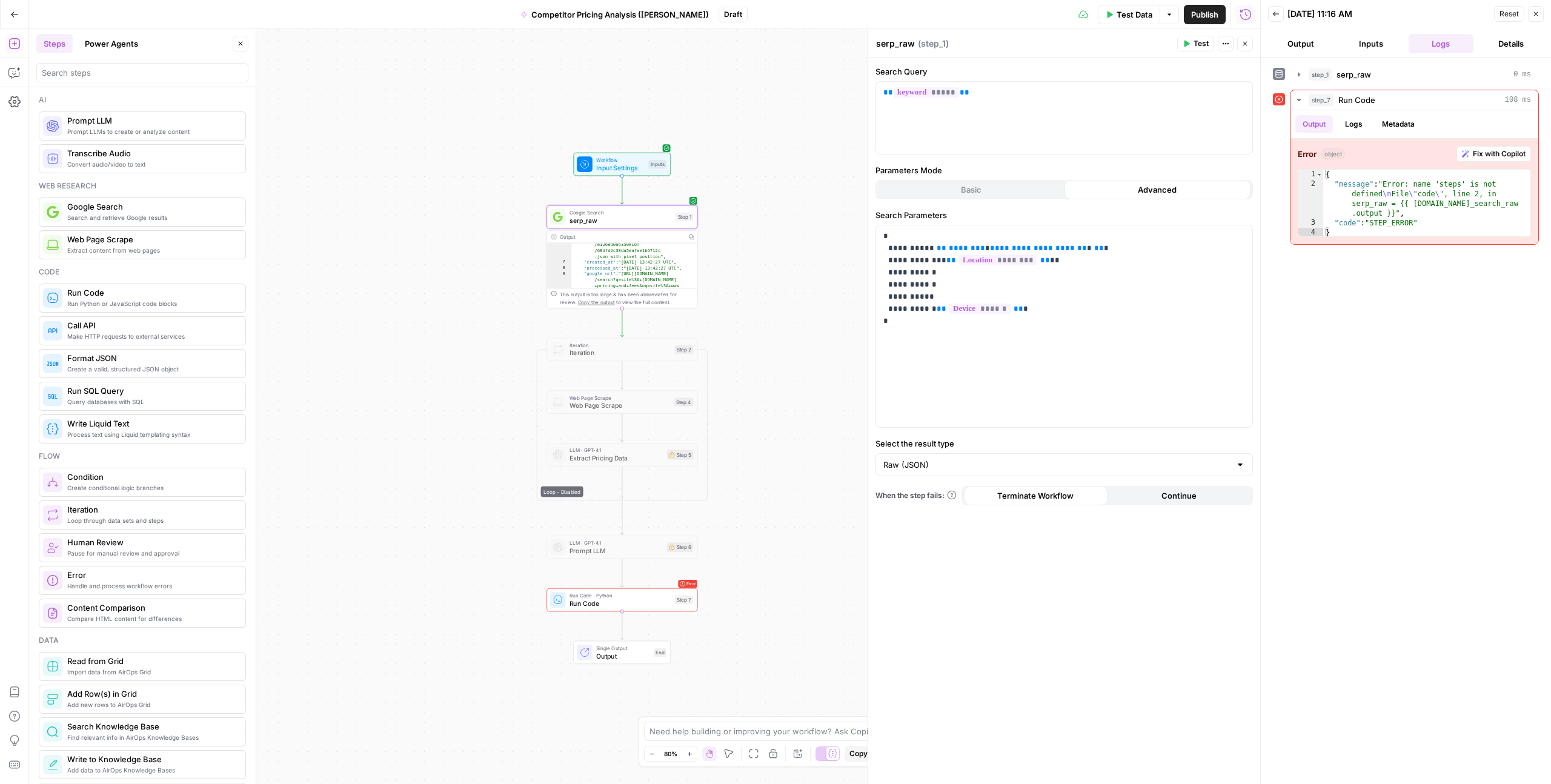
click at [1368, 45] on button "Inputs" at bounding box center [1372, 44] width 66 height 20
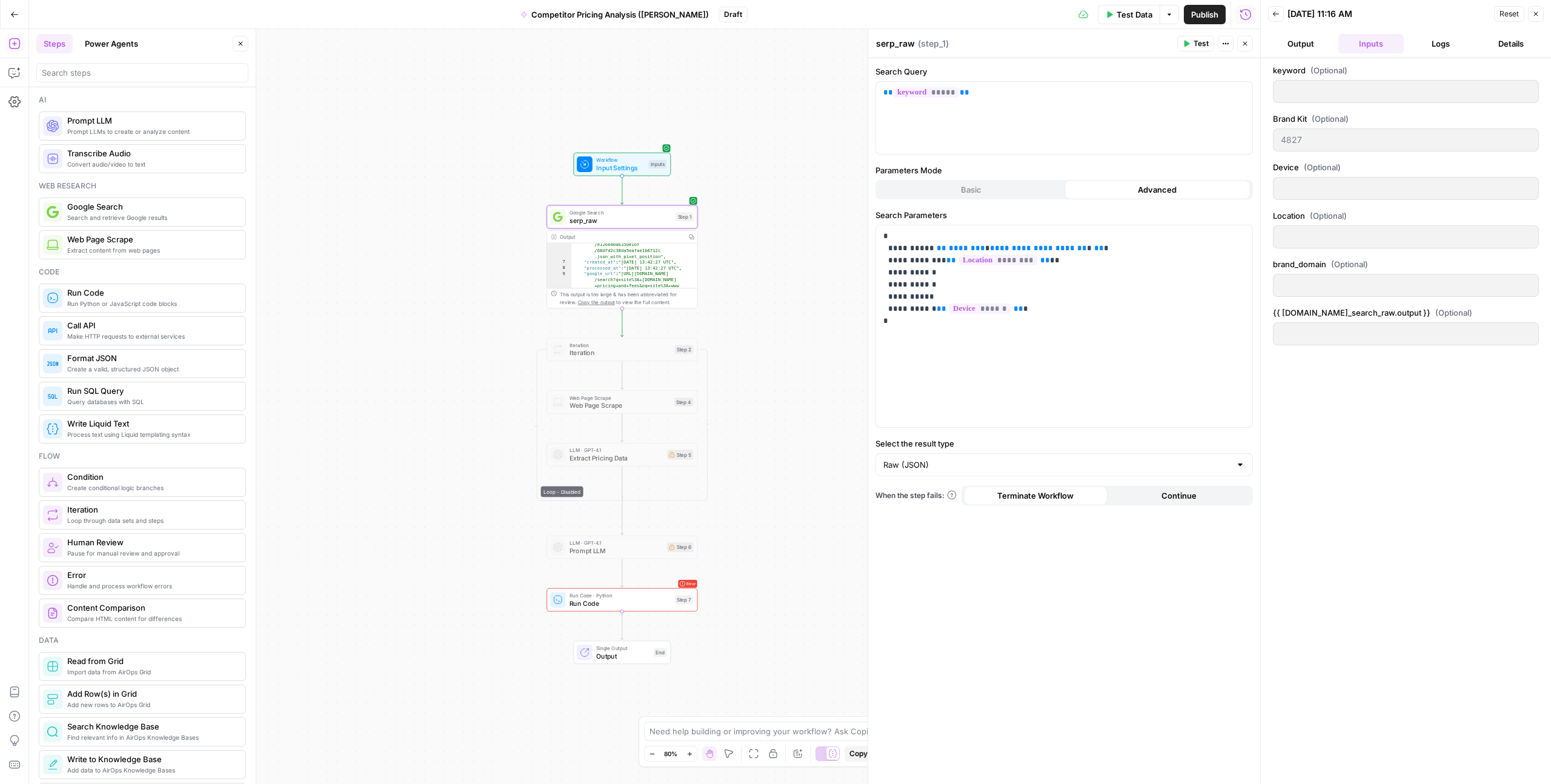
click at [1302, 48] on button "Output" at bounding box center [1301, 44] width 66 height 20
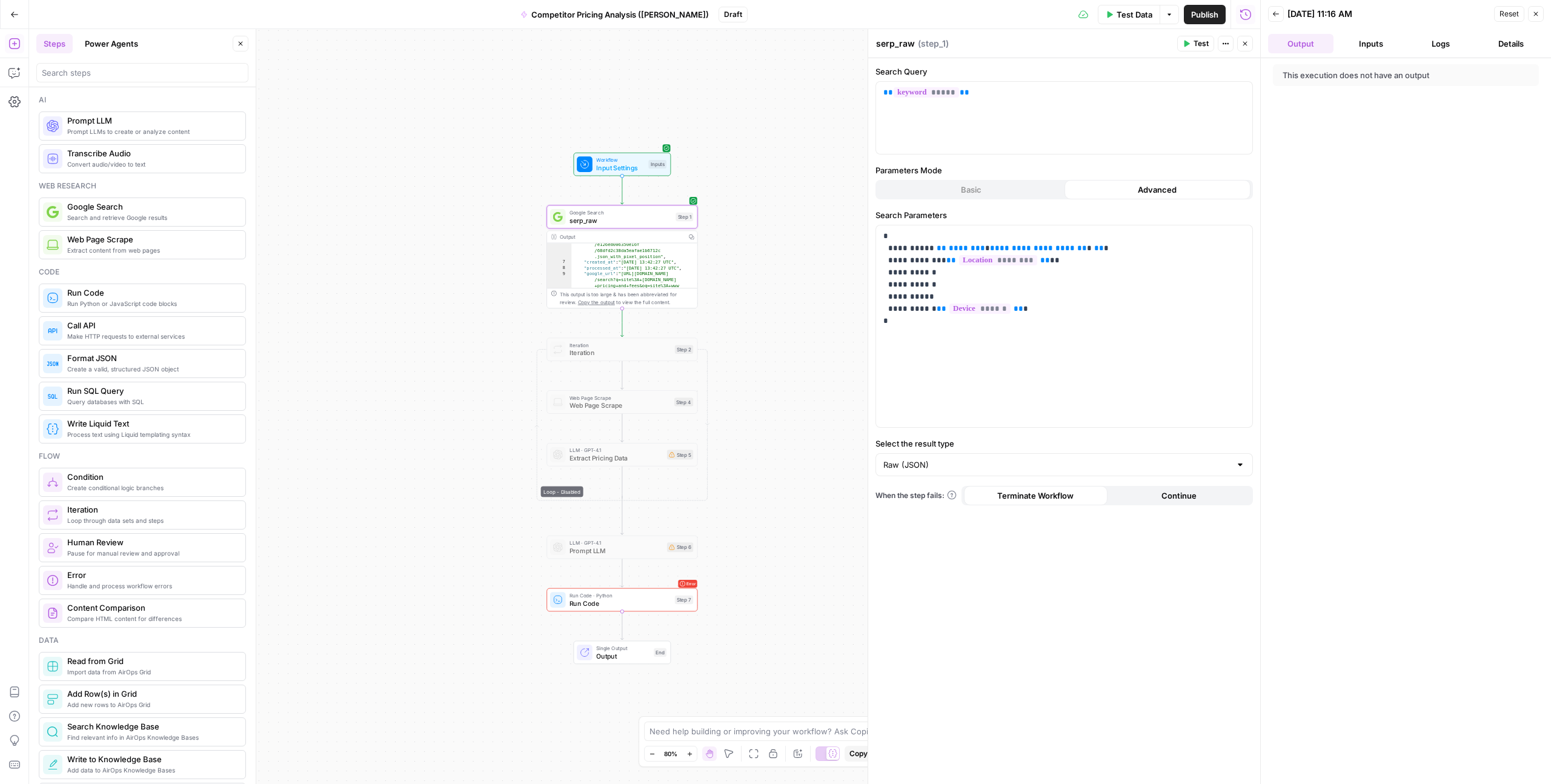
click at [1506, 44] on button "Details" at bounding box center [1511, 44] width 66 height 20
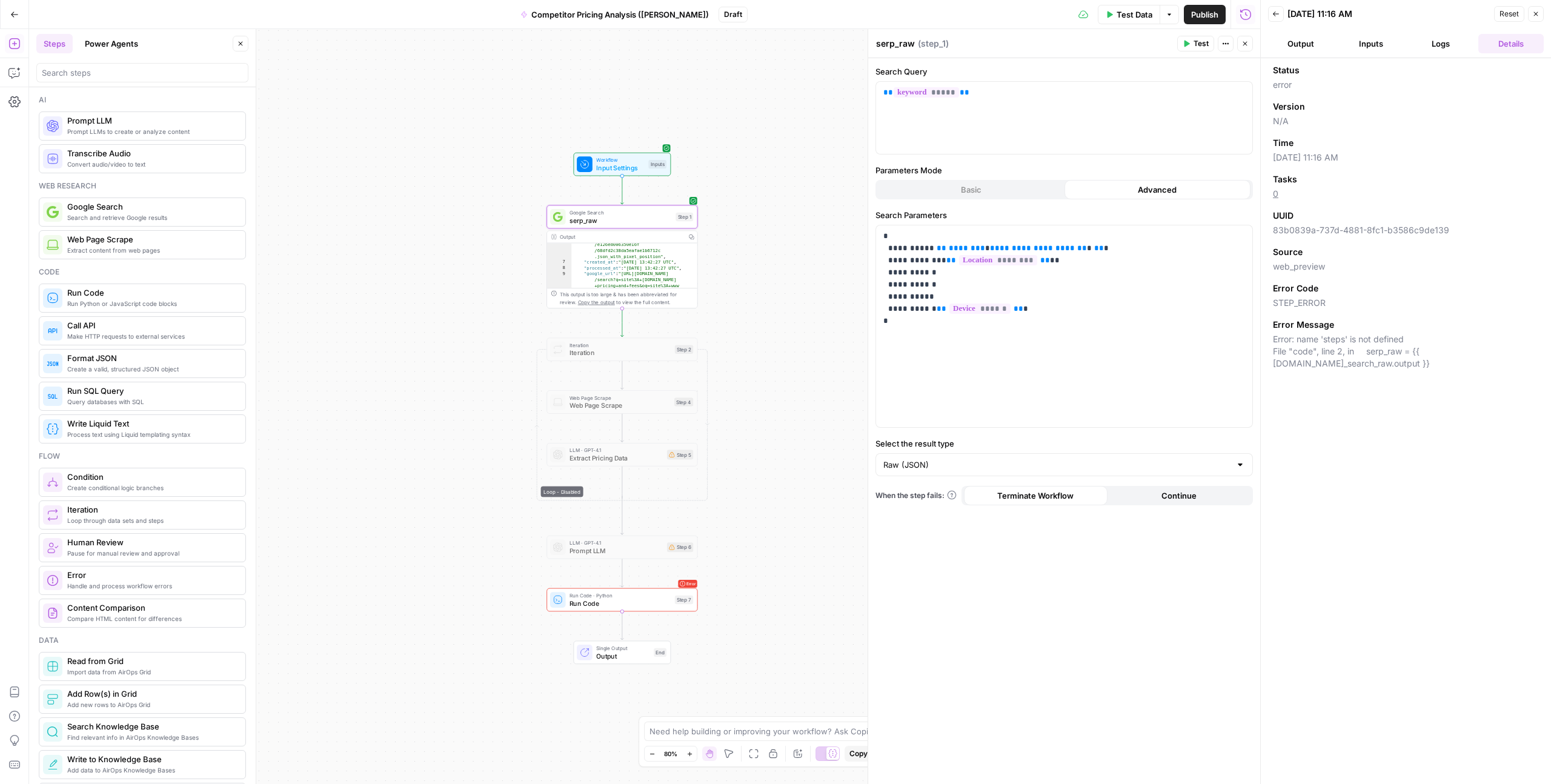
click at [1243, 43] on icon "button" at bounding box center [1245, 43] width 7 height 7
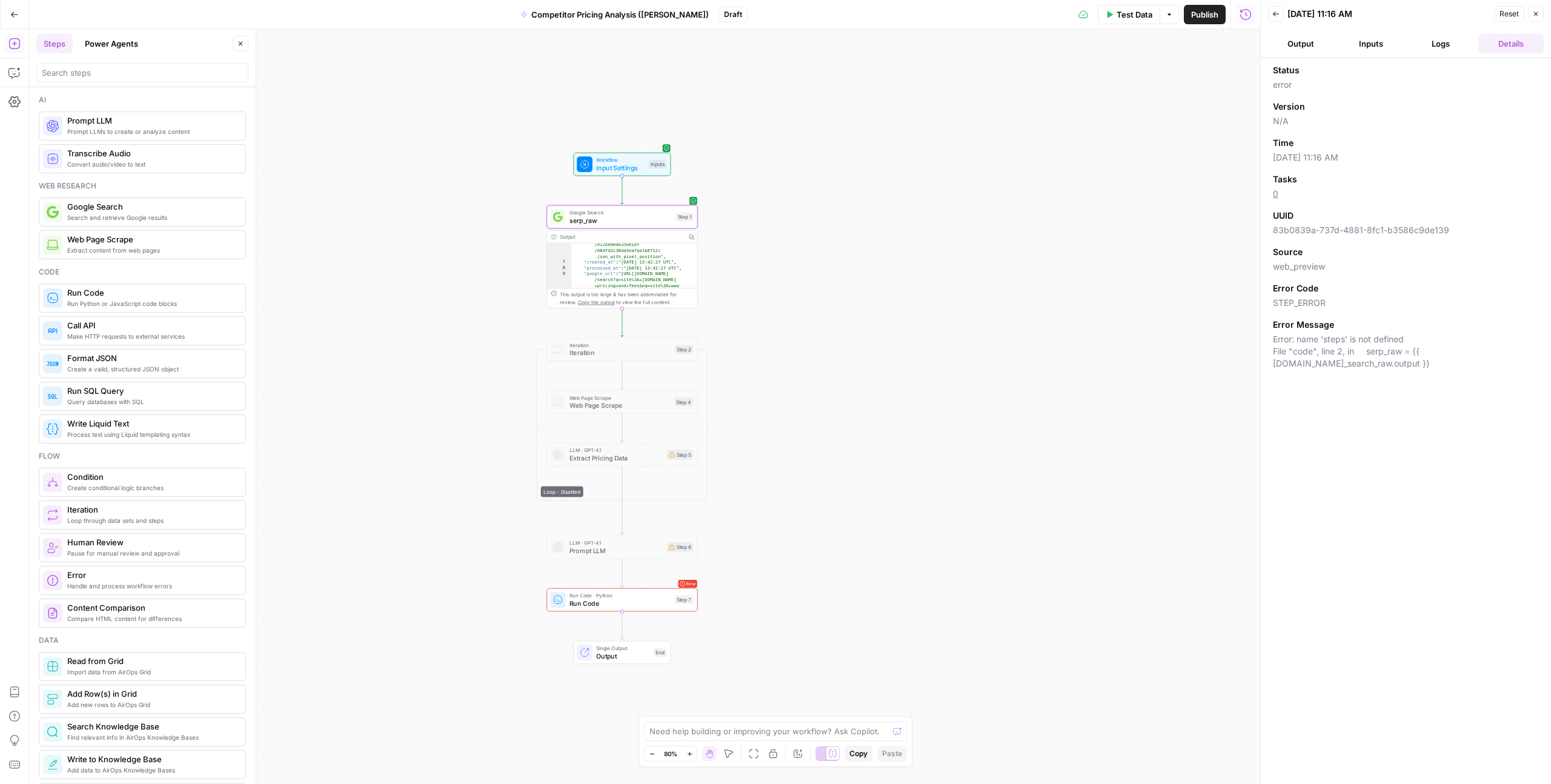
click at [1534, 14] on icon "button" at bounding box center [1536, 14] width 7 height 7
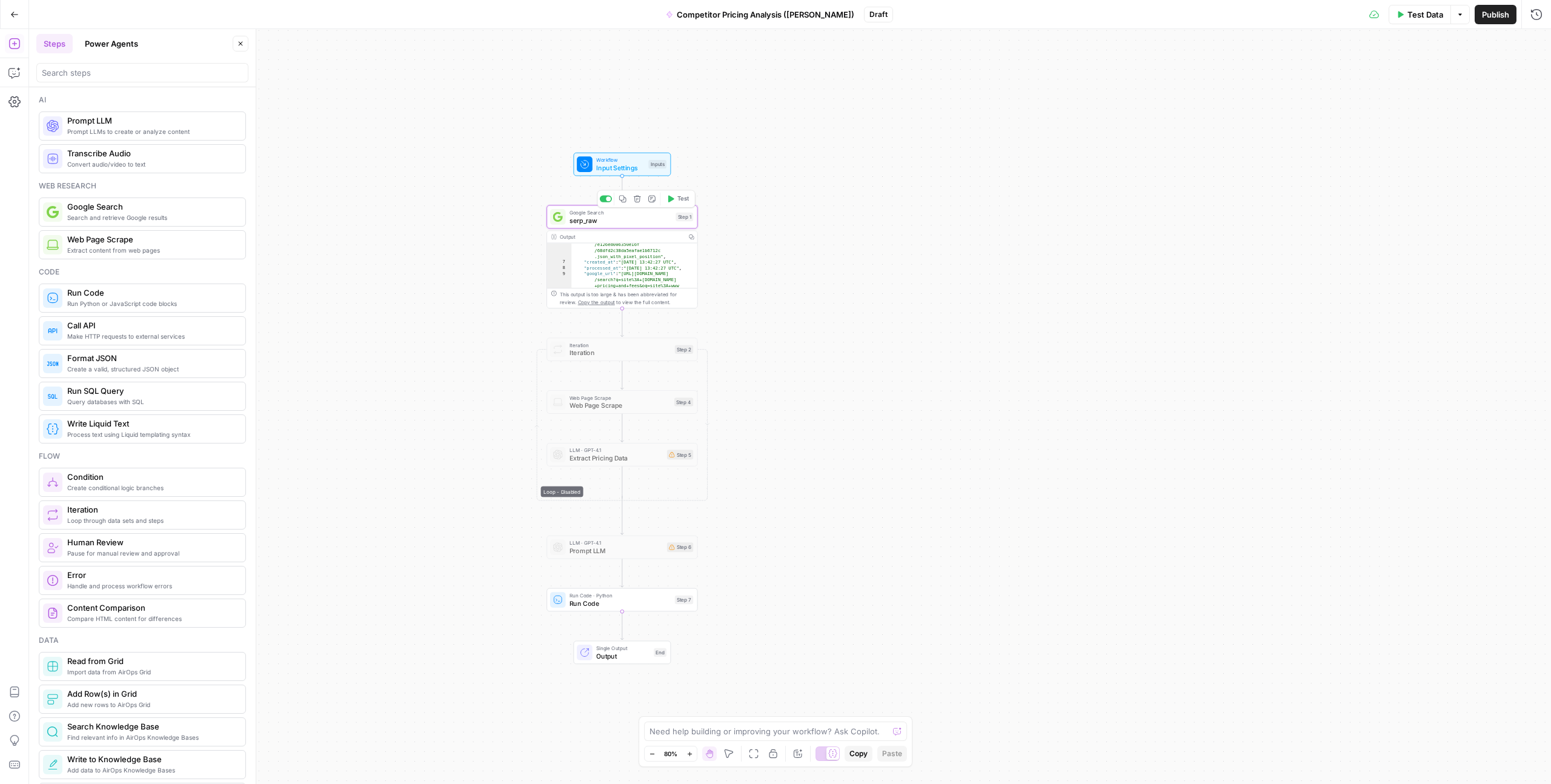
click at [594, 218] on span "serp_raw" at bounding box center [621, 221] width 103 height 10
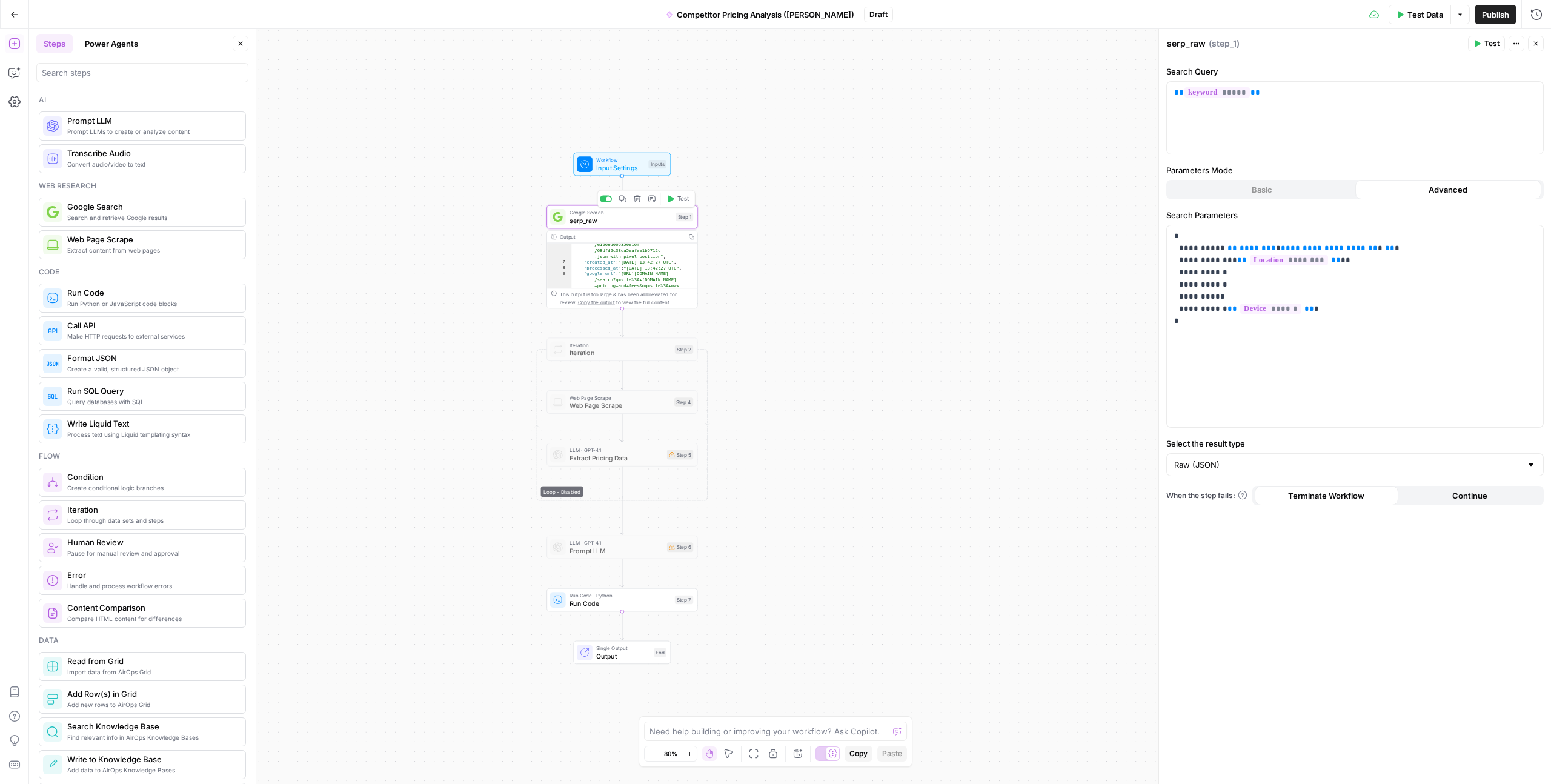
drag, startPoint x: 608, startPoint y: 218, endPoint x: 580, endPoint y: 222, distance: 28.3
click at [580, 222] on span "serp_raw" at bounding box center [621, 221] width 103 height 10
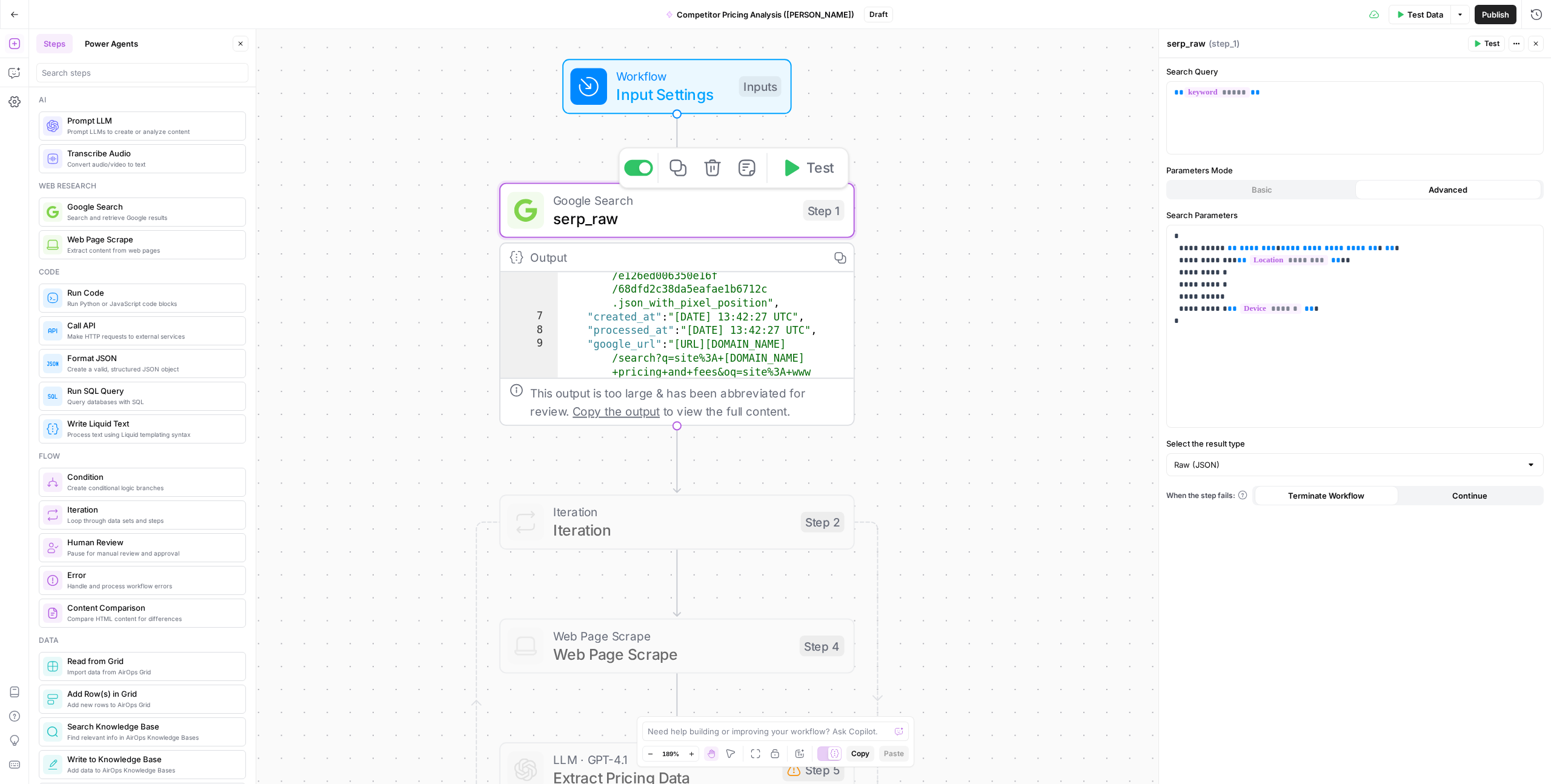
click at [601, 217] on span "serp_raw" at bounding box center [673, 218] width 241 height 23
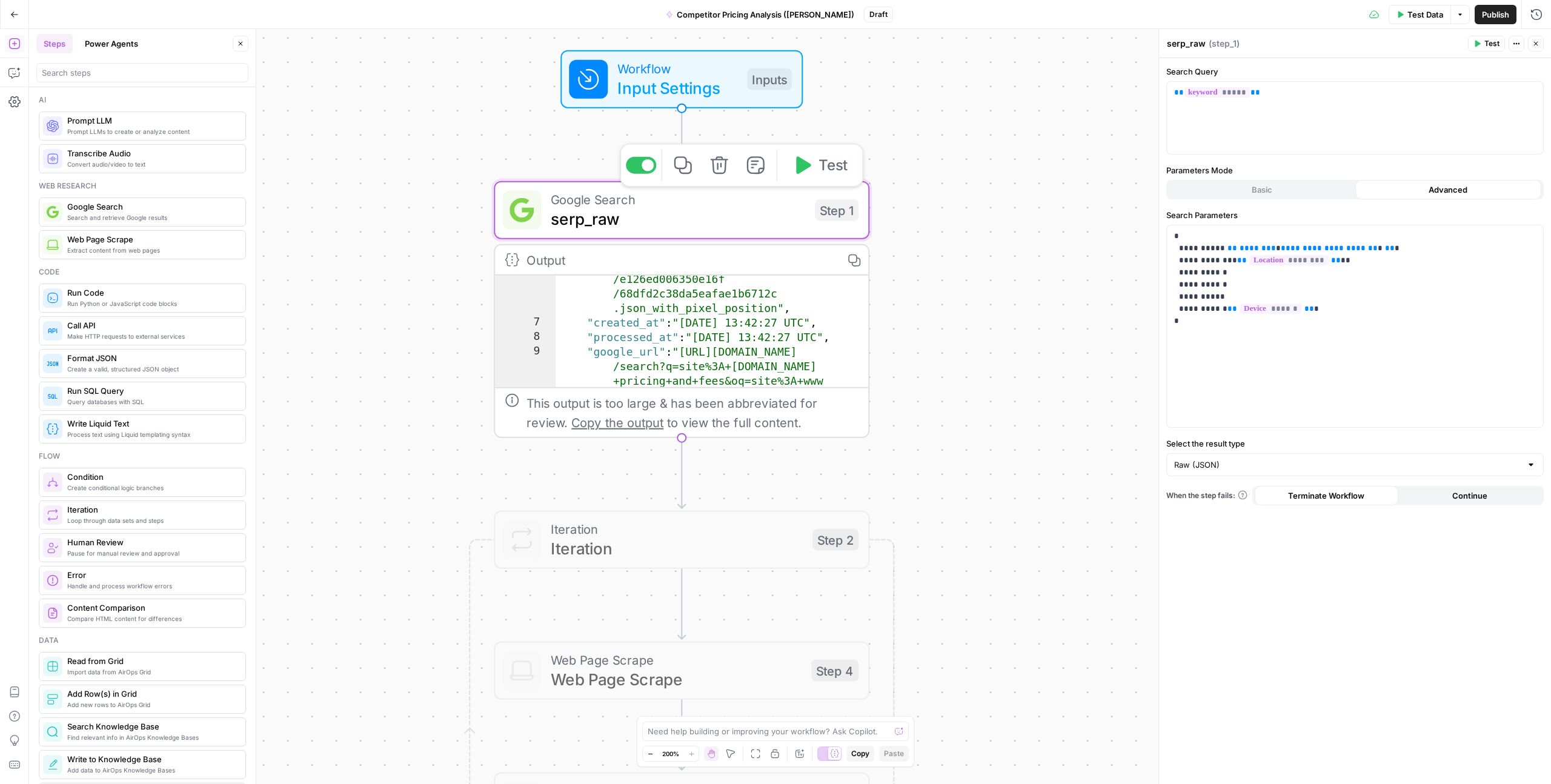
click at [560, 228] on span "serp_raw" at bounding box center [678, 219] width 254 height 24
click at [575, 227] on span "serp_raw" at bounding box center [678, 219] width 254 height 24
click at [576, 223] on span "serp_raw" at bounding box center [678, 219] width 254 height 24
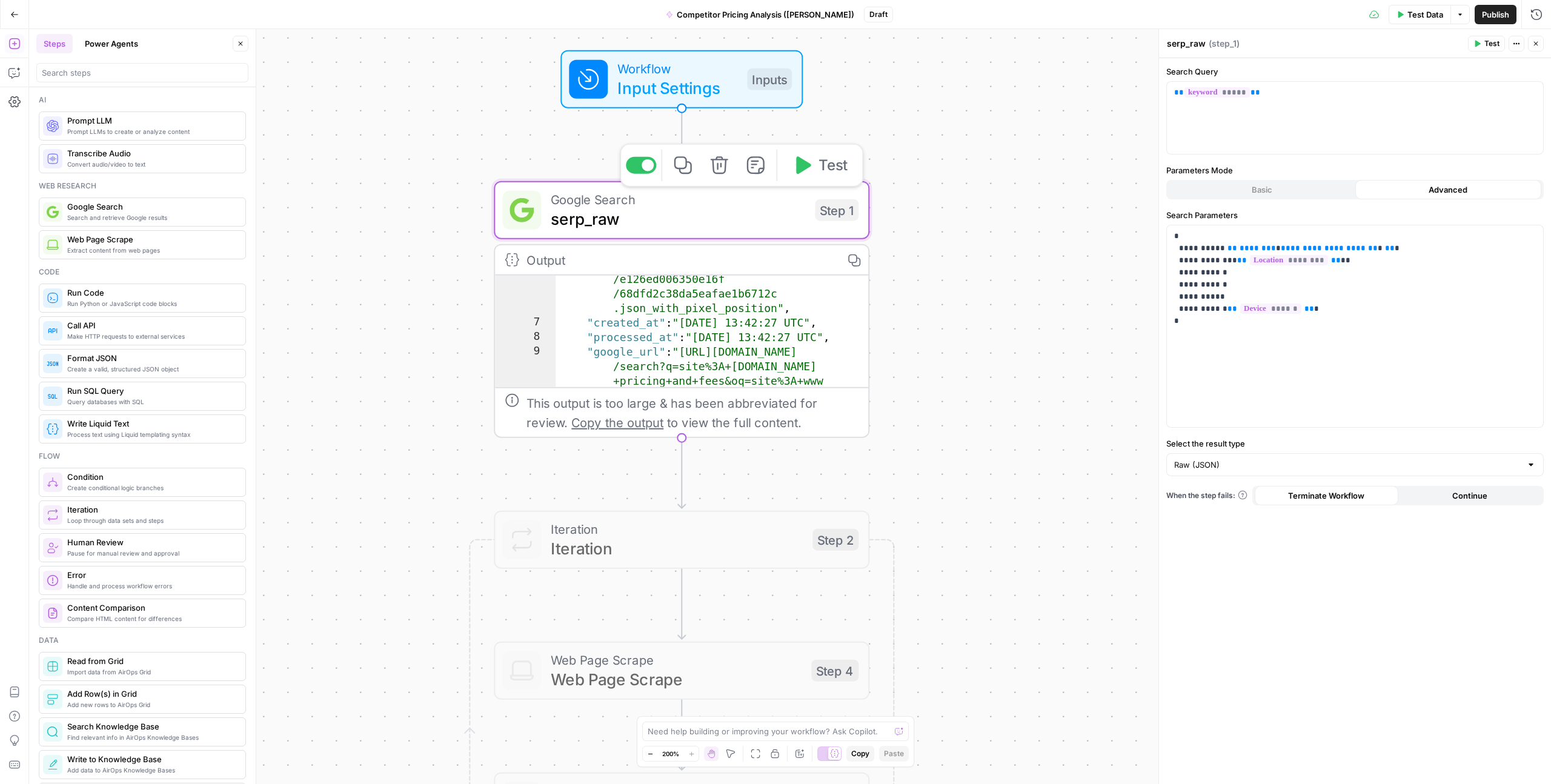
click at [576, 223] on span "serp_raw" at bounding box center [678, 219] width 254 height 24
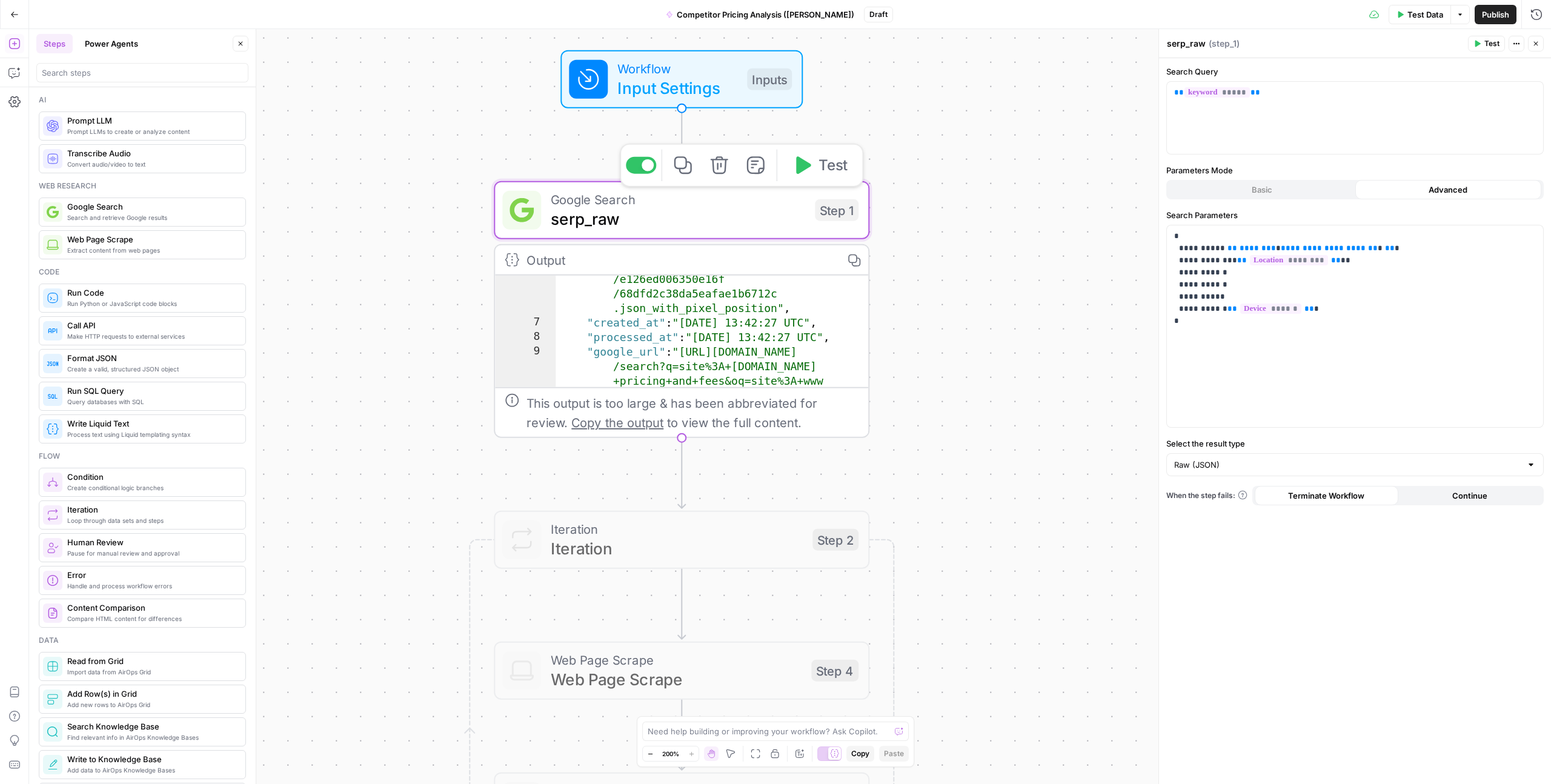
click at [576, 223] on span "serp_raw" at bounding box center [678, 219] width 254 height 24
click at [700, 82] on span "Input Settings" at bounding box center [677, 87] width 120 height 24
click at [759, 86] on div "Inputs" at bounding box center [769, 79] width 45 height 22
click at [700, 93] on span "Input Settings" at bounding box center [677, 88] width 120 height 24
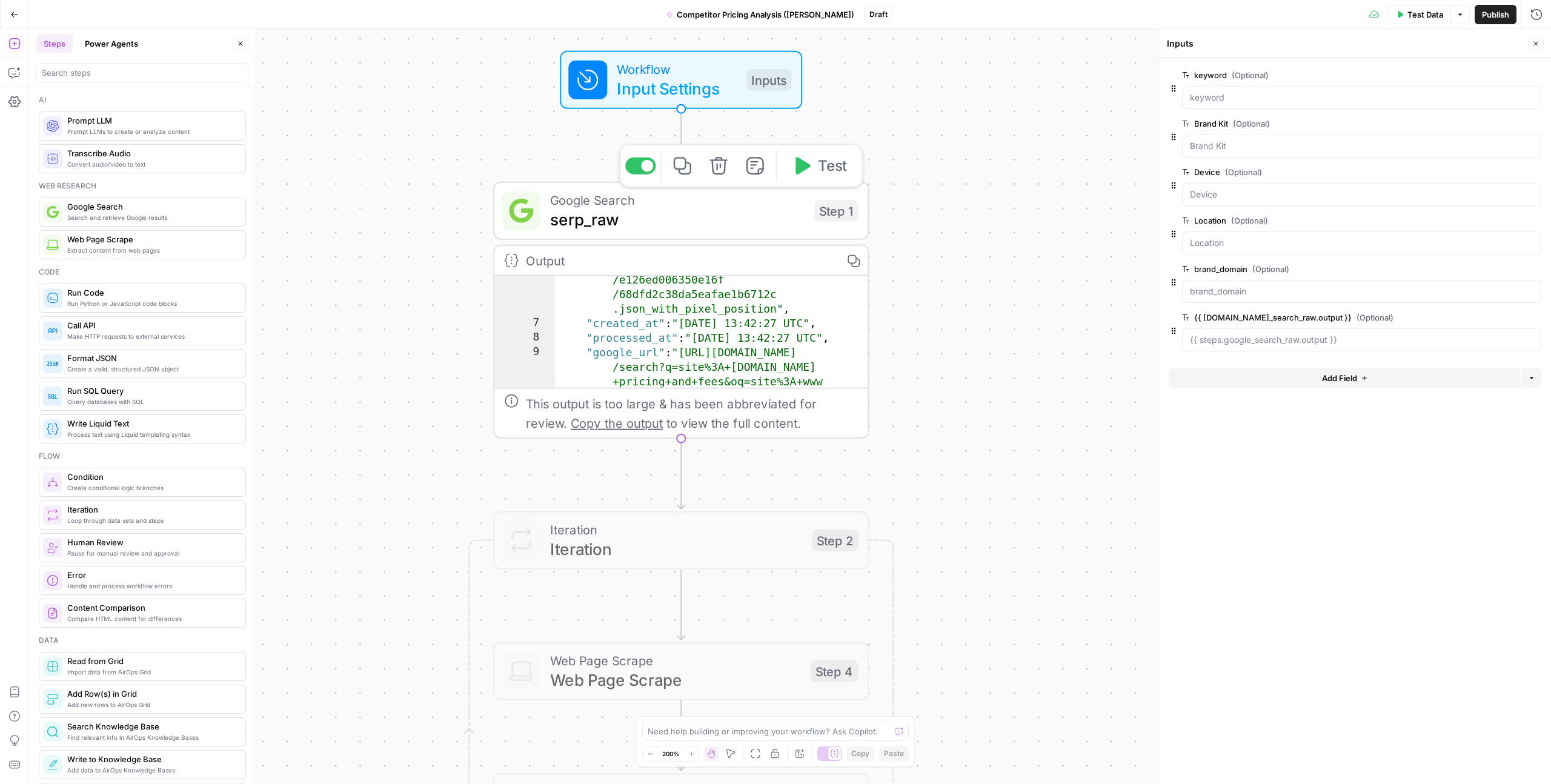
click at [763, 210] on span "serp_raw" at bounding box center [677, 219] width 254 height 24
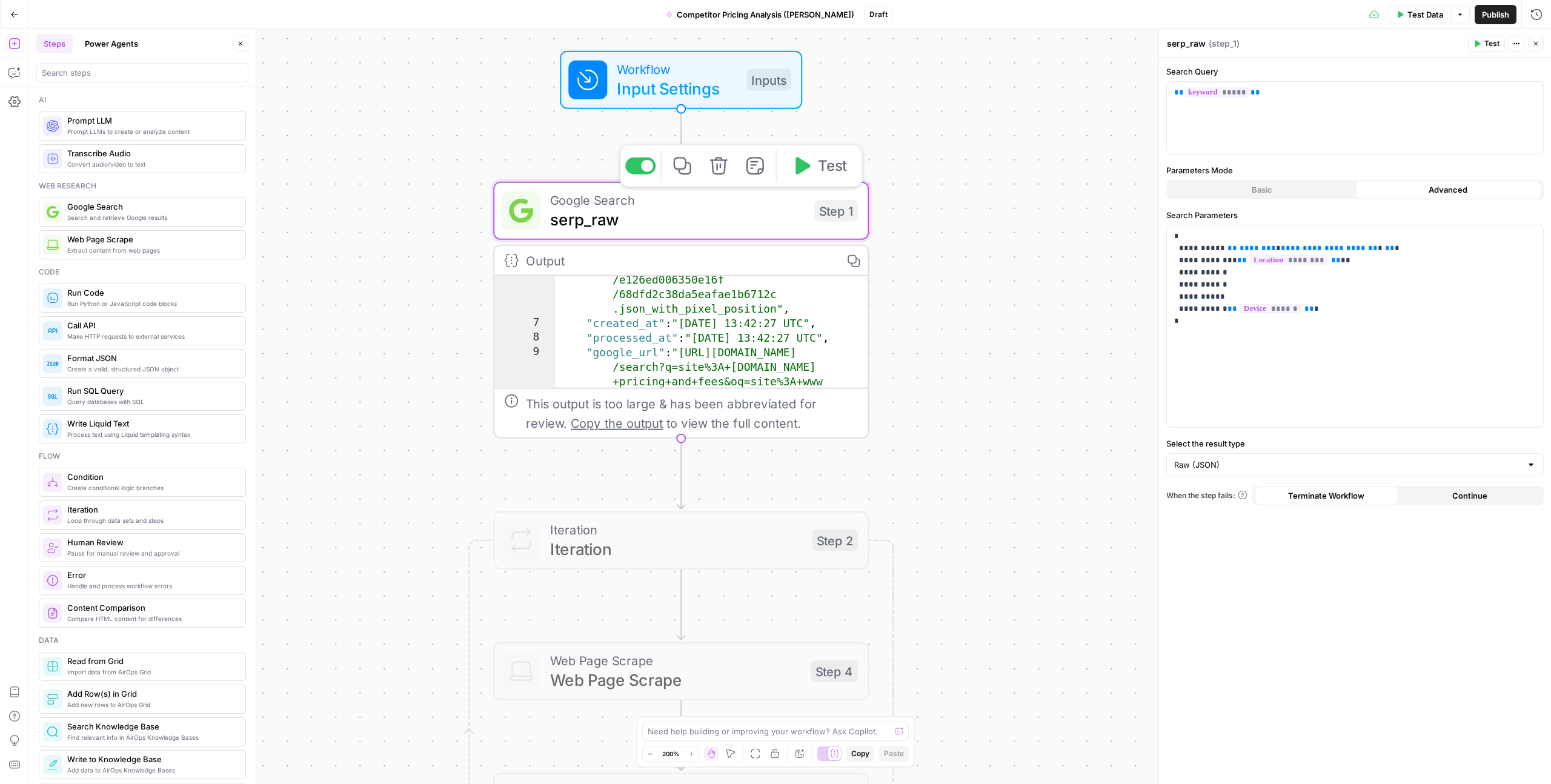
click at [588, 220] on span "serp_raw" at bounding box center [677, 219] width 254 height 24
click at [823, 171] on span "Test" at bounding box center [832, 165] width 29 height 22
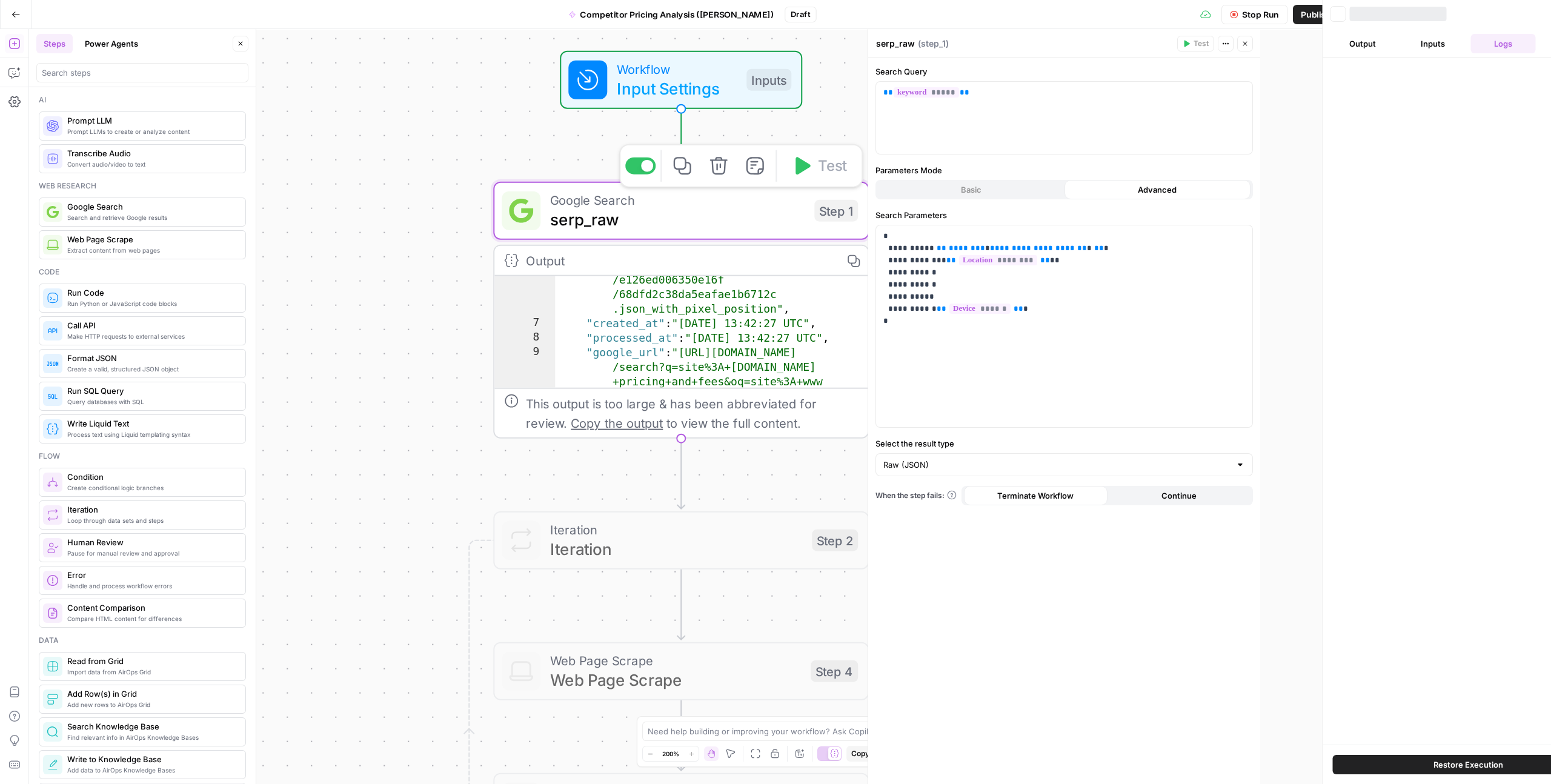
click at [585, 227] on span "serp_raw" at bounding box center [677, 219] width 254 height 24
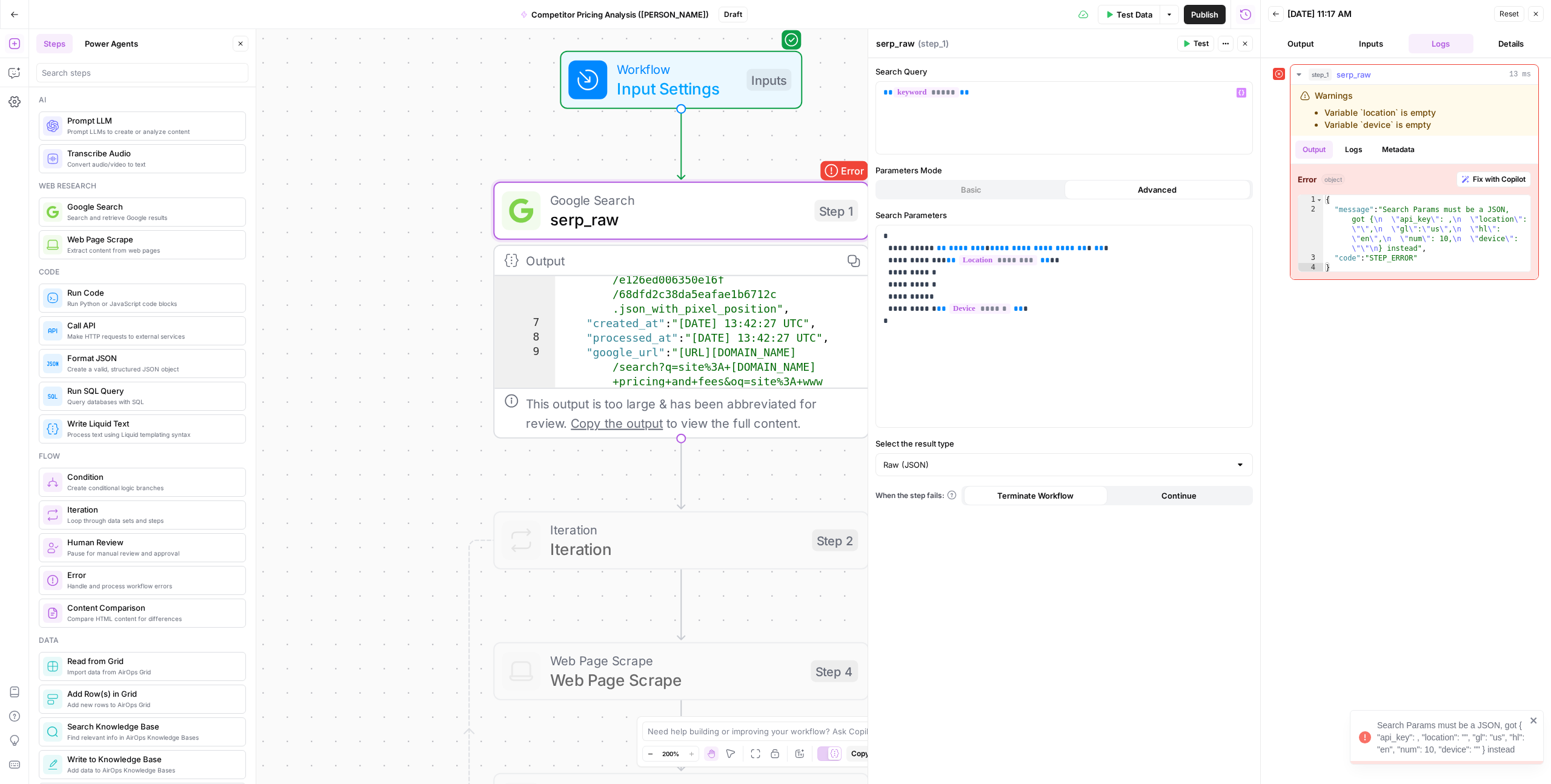
click at [1353, 70] on span "serp_raw" at bounding box center [1353, 74] width 34 height 12
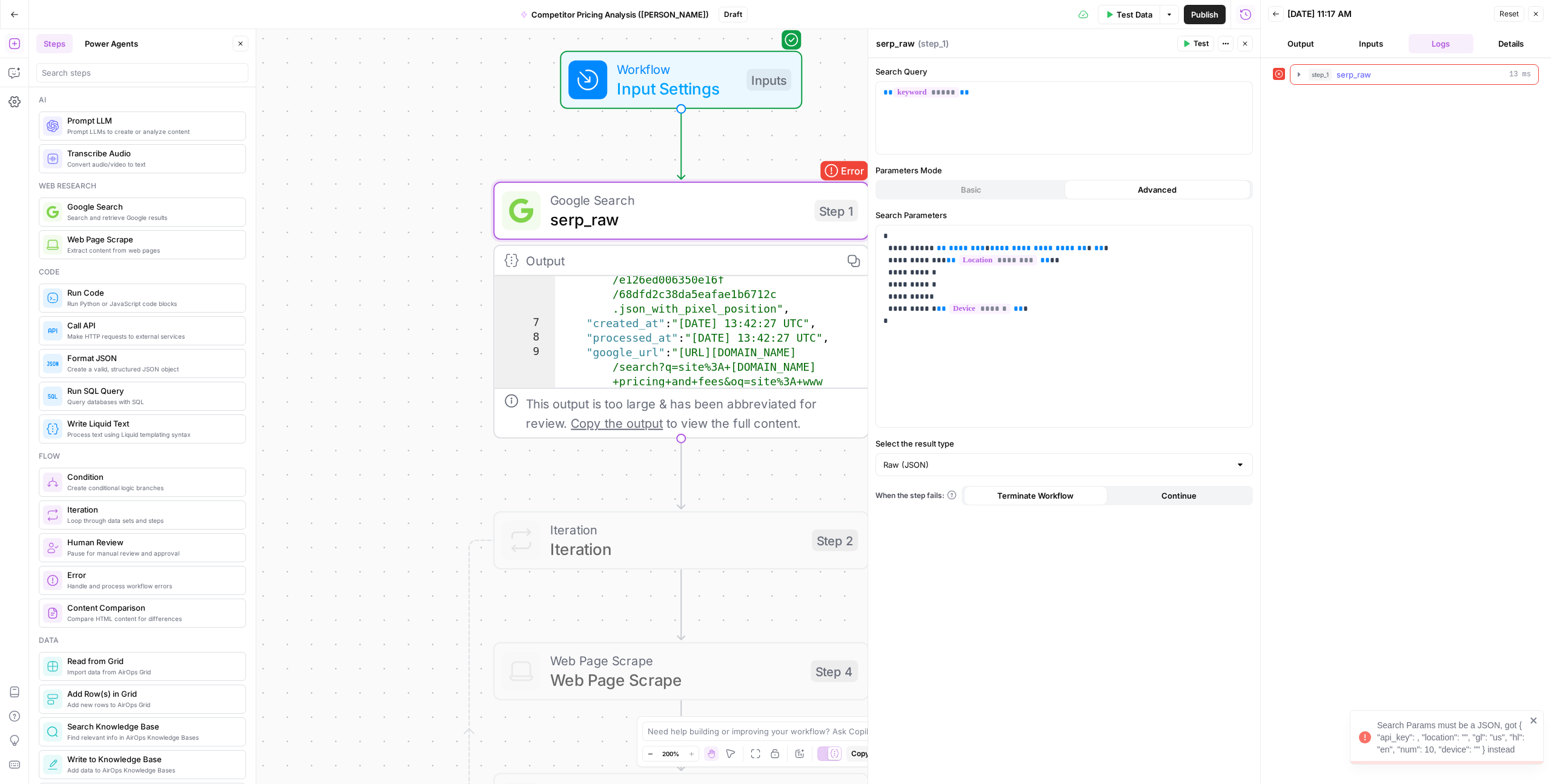
click at [1346, 75] on span "serp_raw" at bounding box center [1353, 74] width 34 height 12
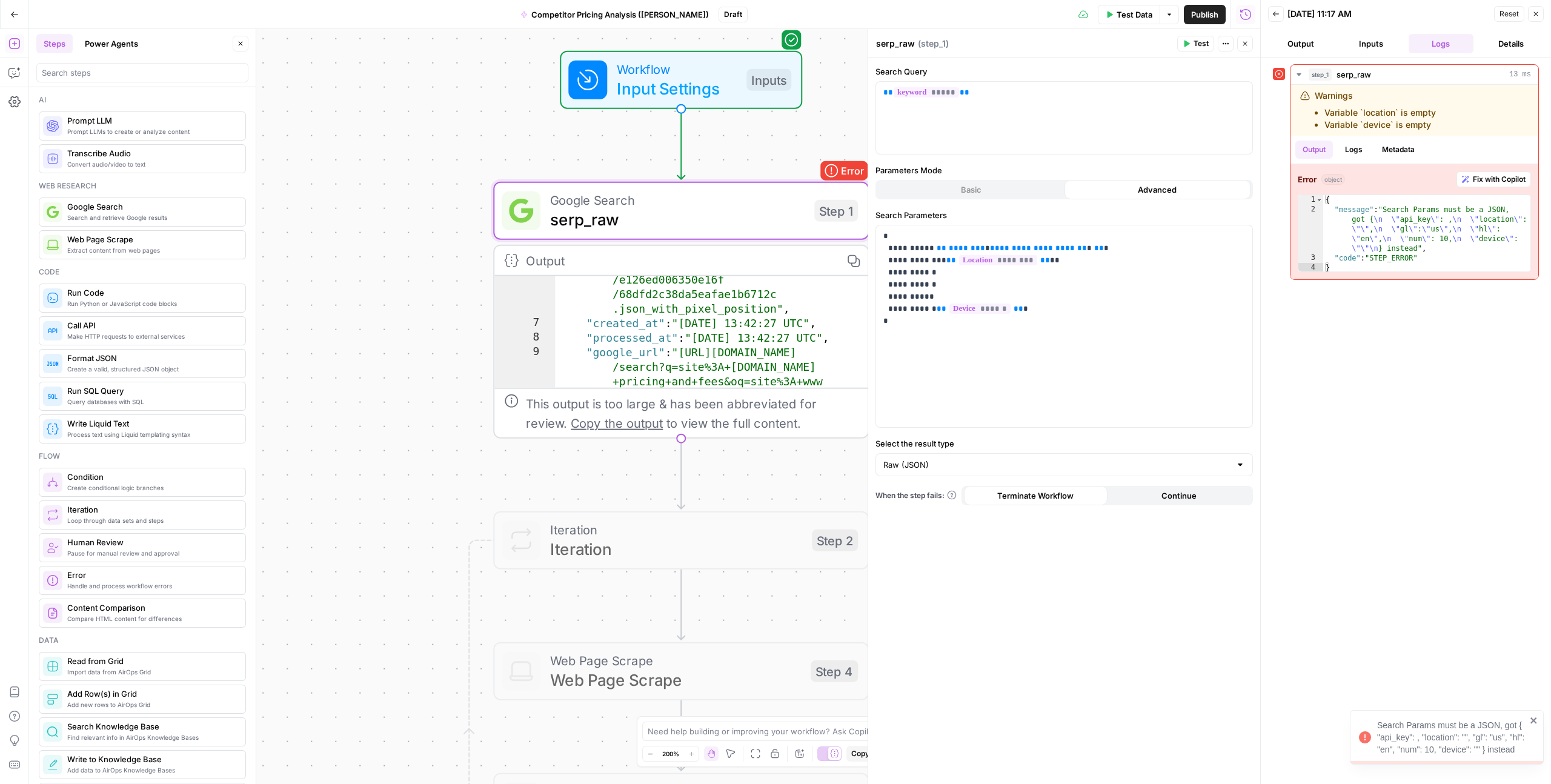
click at [1363, 40] on button "Inputs" at bounding box center [1372, 44] width 66 height 20
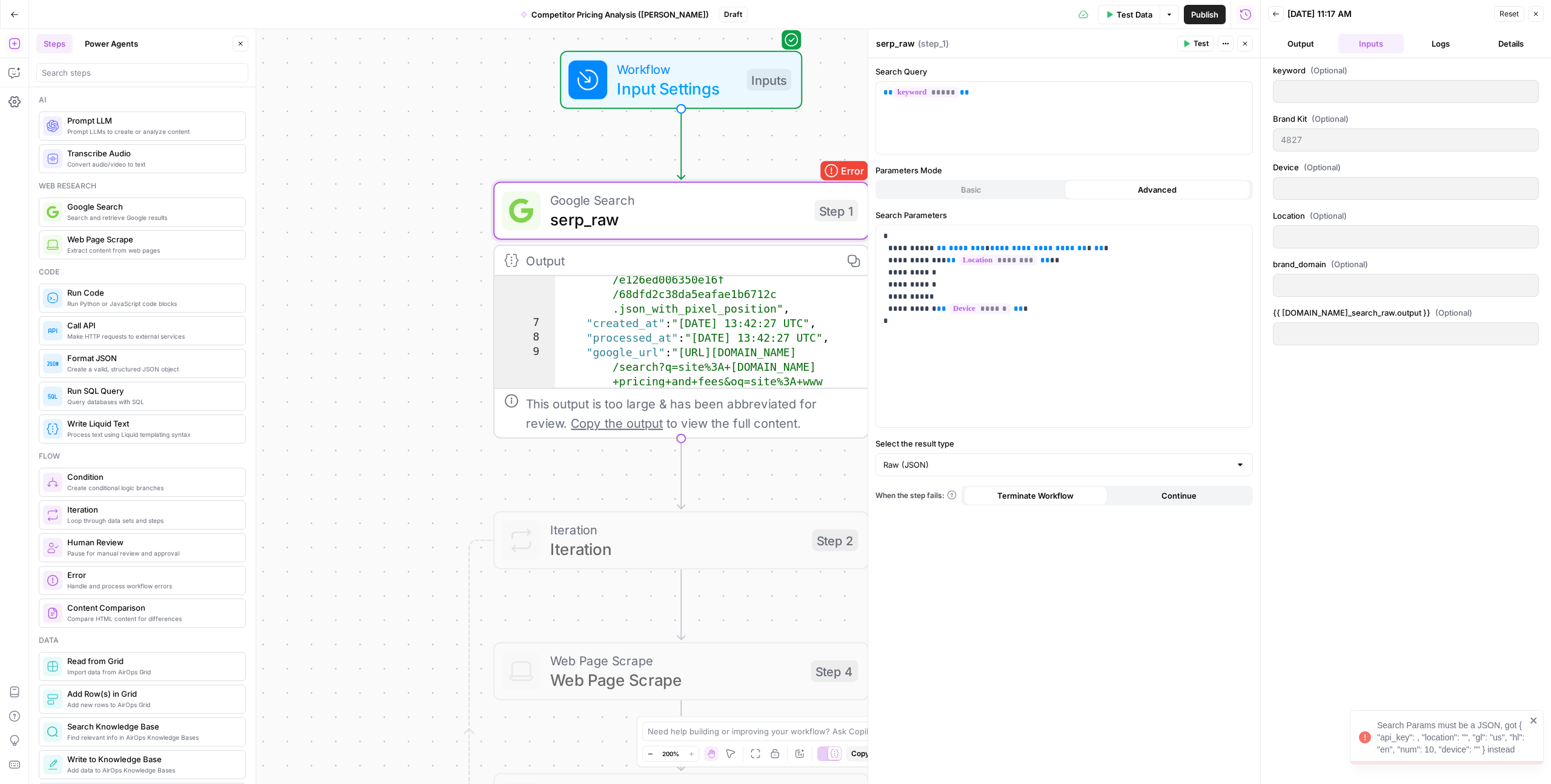
click at [1305, 40] on button "Output" at bounding box center [1301, 44] width 66 height 20
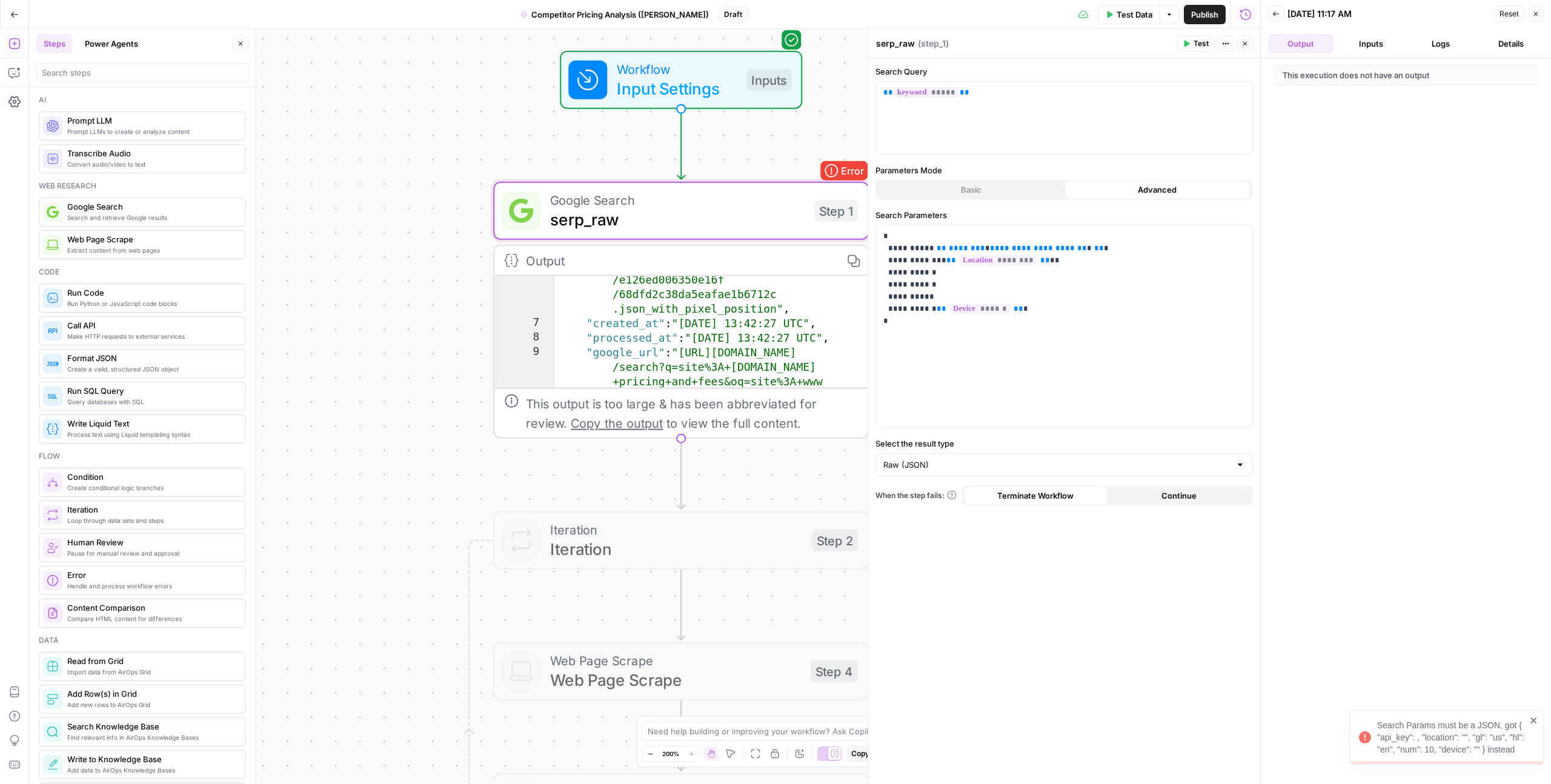
click at [1506, 47] on button "Details" at bounding box center [1511, 44] width 66 height 20
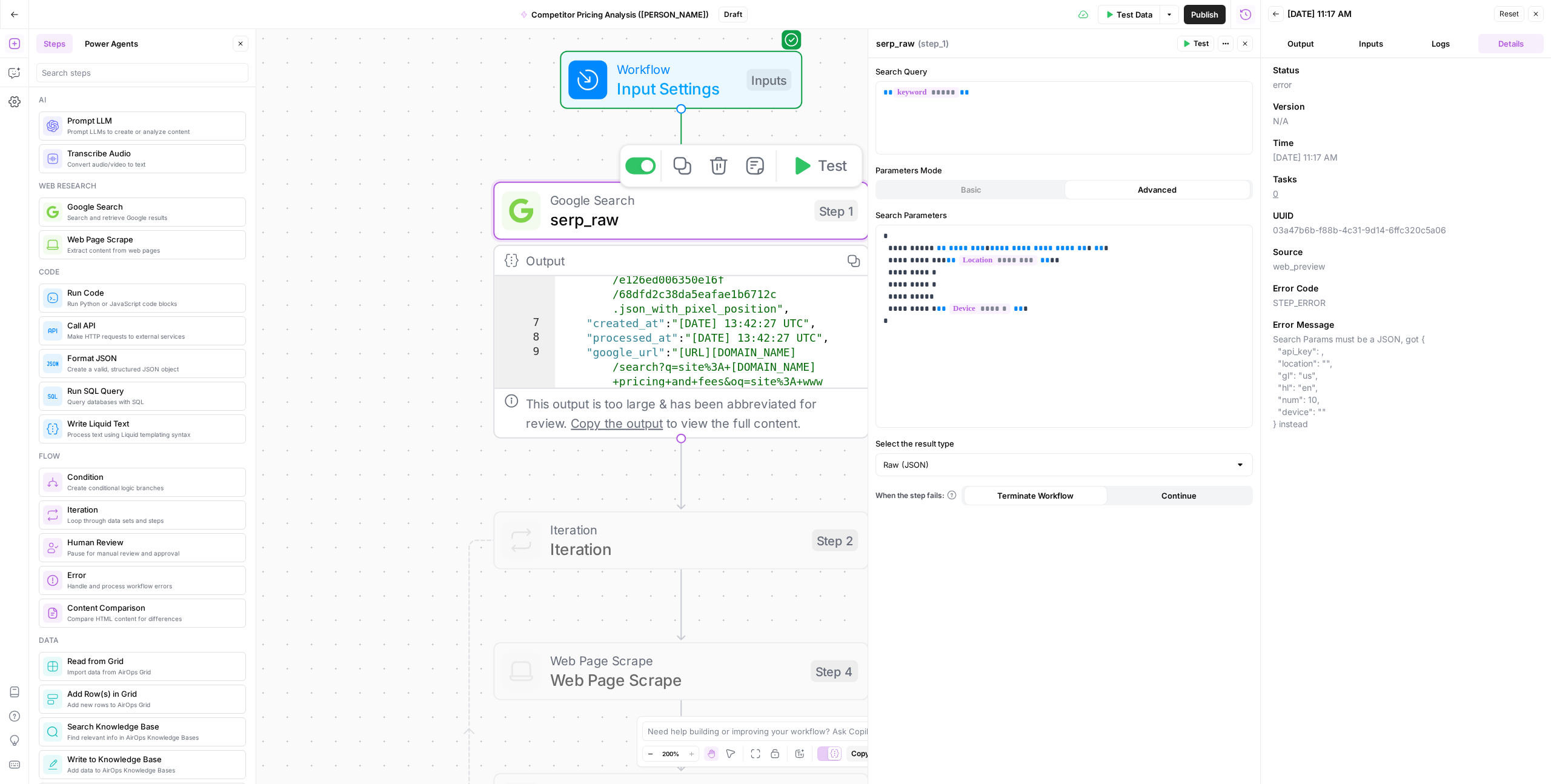
click at [573, 218] on span "serp_raw" at bounding box center [677, 219] width 254 height 24
click at [575, 221] on span "serp_raw" at bounding box center [677, 219] width 254 height 24
click at [582, 224] on span "serp_raw" at bounding box center [677, 219] width 254 height 24
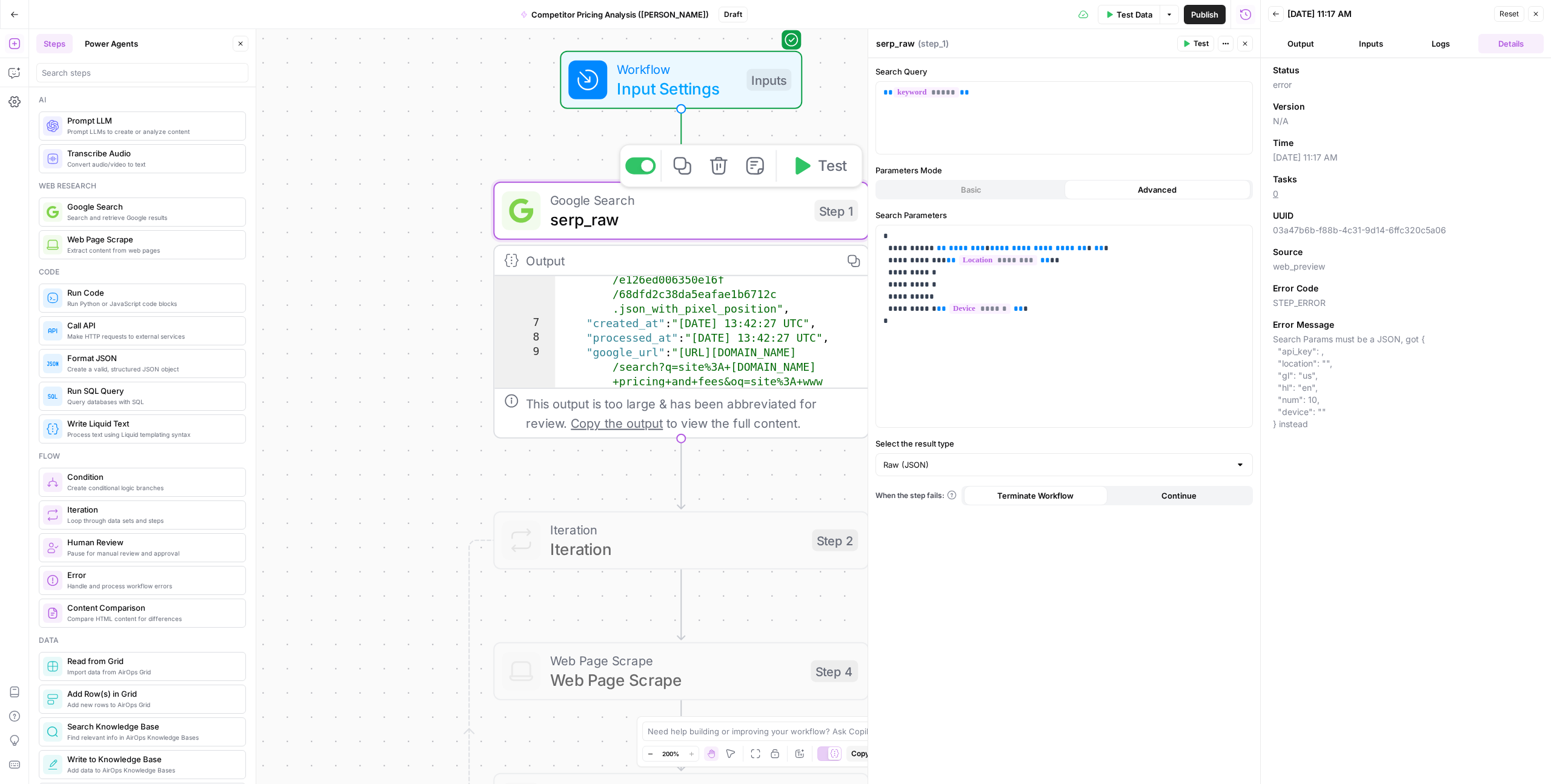
click at [598, 224] on span "serp_raw" at bounding box center [677, 219] width 254 height 24
click at [624, 224] on span "serp_raw" at bounding box center [677, 219] width 254 height 24
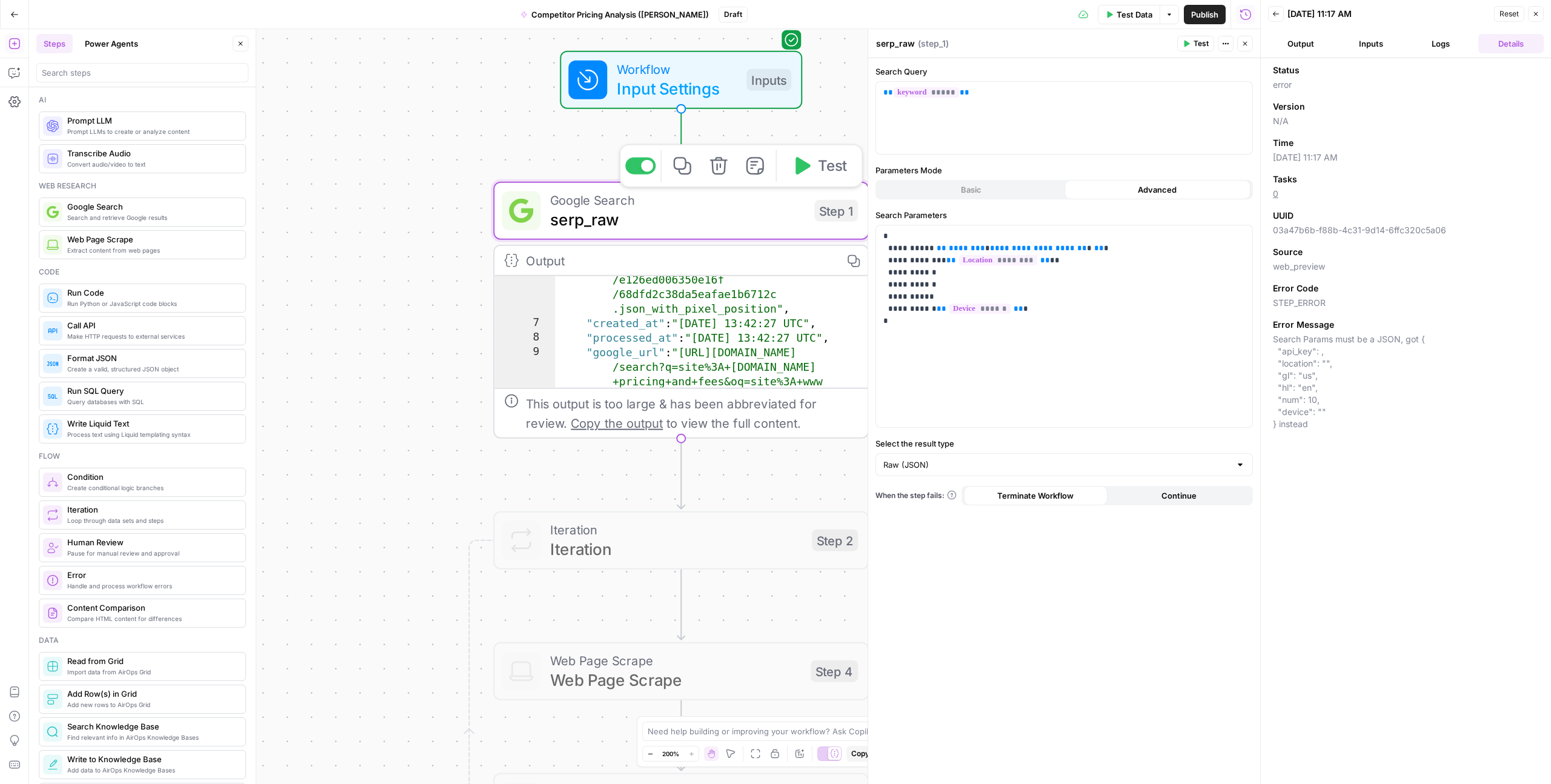
drag, startPoint x: 520, startPoint y: 214, endPoint x: 561, endPoint y: 214, distance: 41.0
click at [520, 214] on icon at bounding box center [521, 211] width 24 height 24
click at [837, 218] on div "Step 1" at bounding box center [836, 210] width 43 height 22
click at [839, 213] on div "Step 1" at bounding box center [836, 210] width 43 height 22
click at [896, 43] on textarea "serp_raw" at bounding box center [896, 43] width 39 height 12
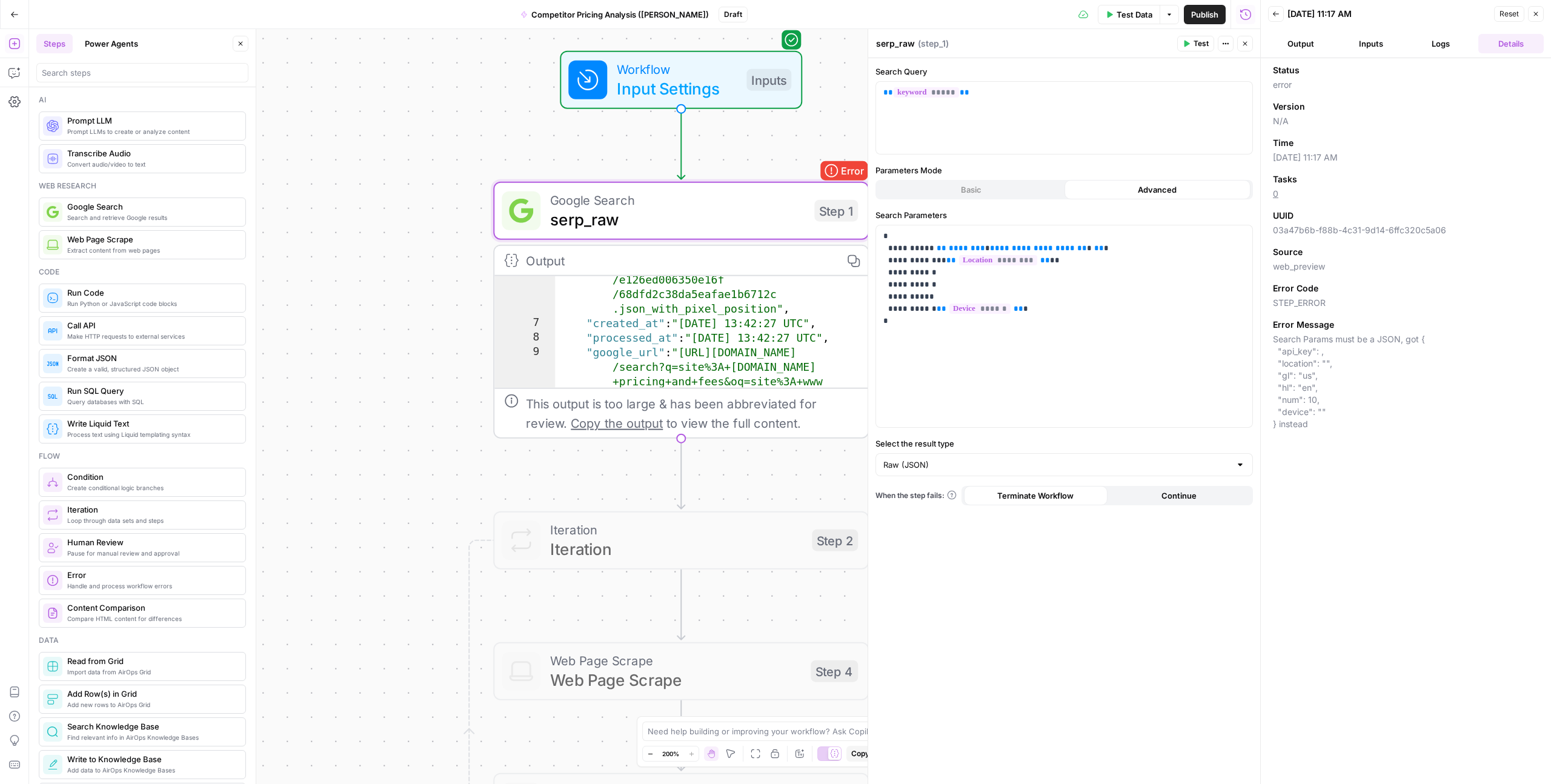
click at [896, 43] on textarea "serp_raw" at bounding box center [896, 43] width 39 height 12
paste textarea "google_search"
type textarea "google_search_raw"
click at [459, 392] on div "**********" at bounding box center [645, 406] width 1231 height 755
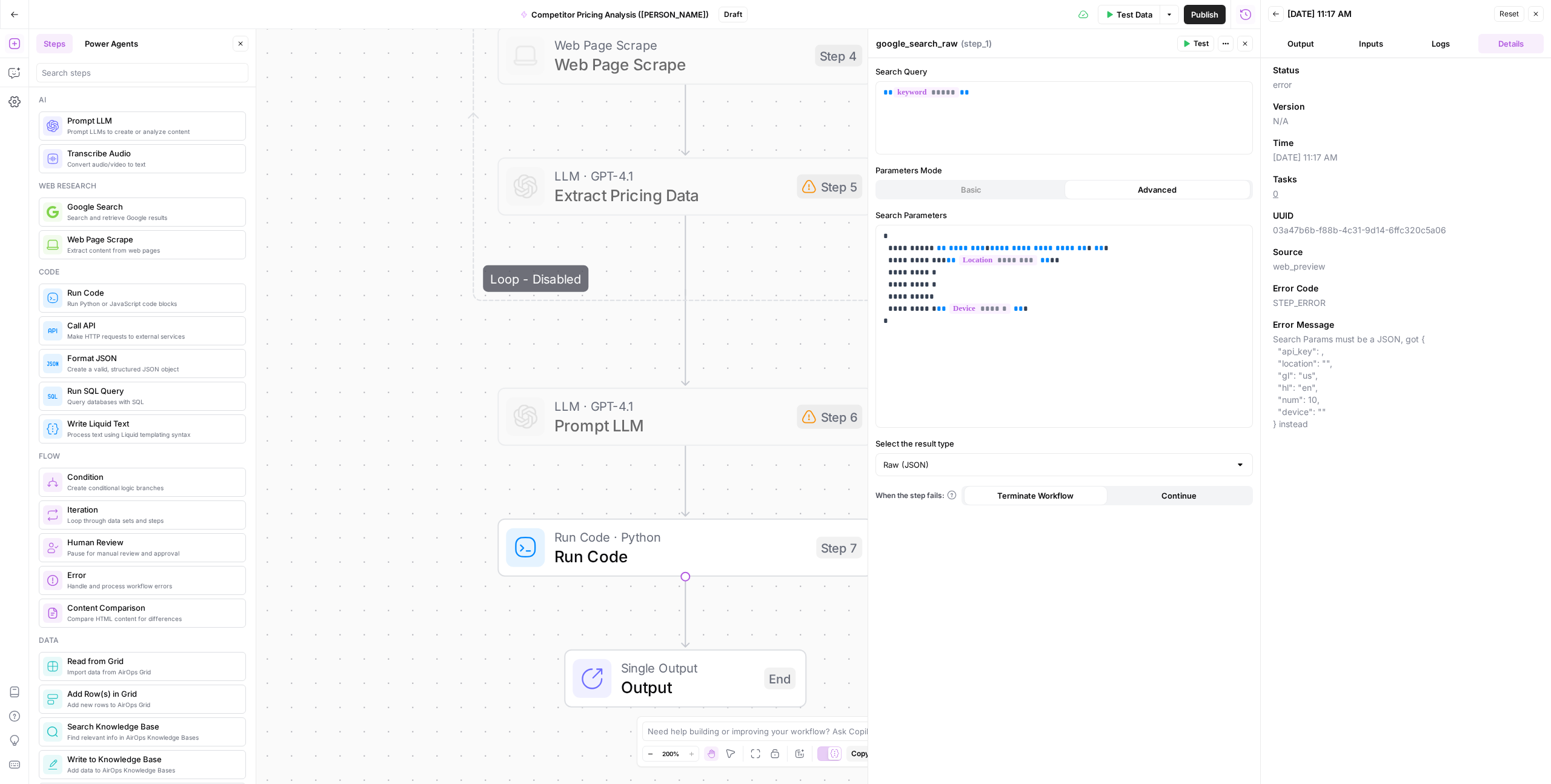
click at [595, 555] on span "Run Code" at bounding box center [680, 556] width 252 height 24
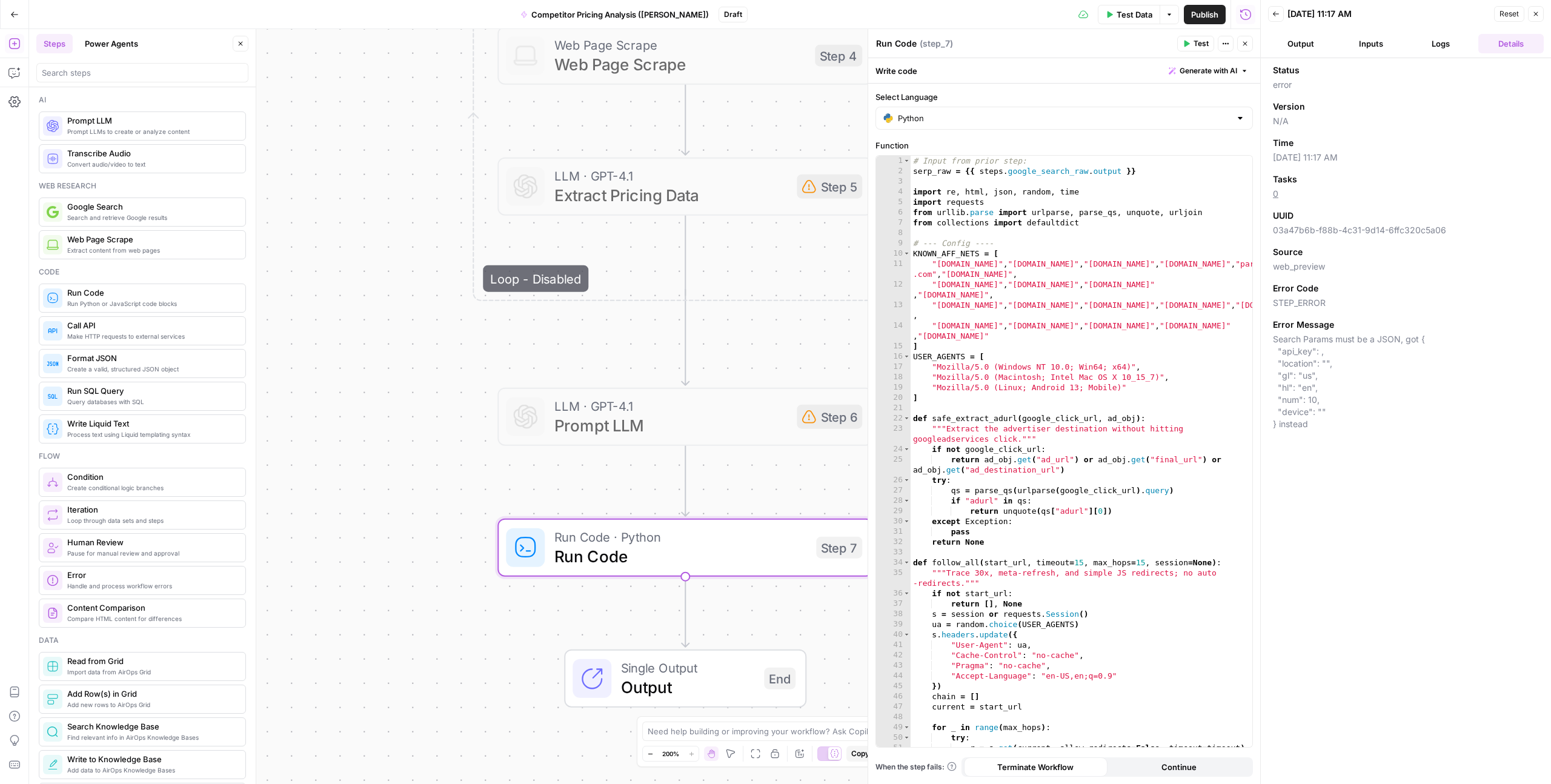
click at [899, 42] on textarea "Run Code" at bounding box center [897, 43] width 41 height 12
paste textarea "parse_ads_and_trac"
type textarea "parse_ads_and_trace"
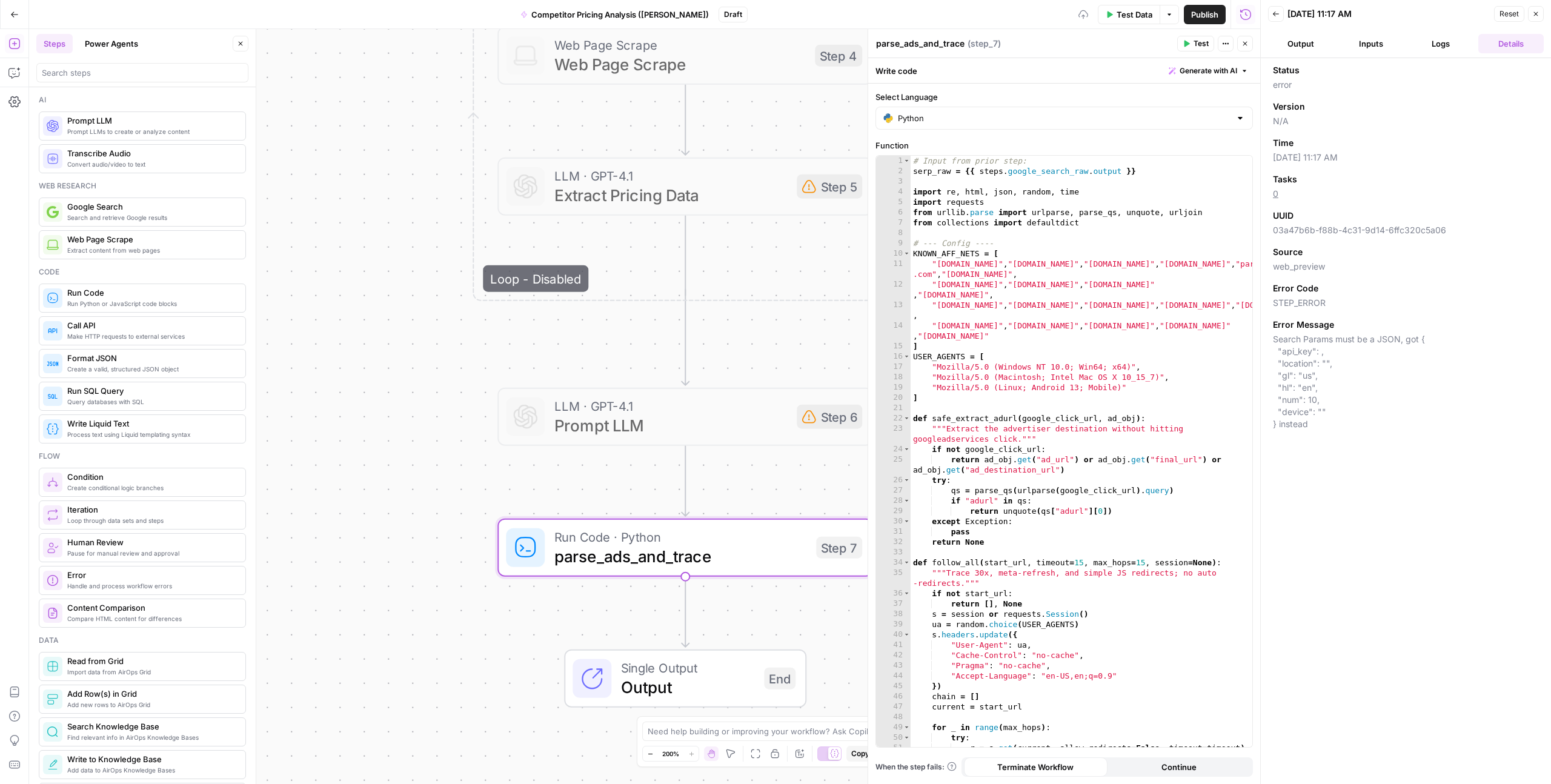
click at [456, 477] on div "**********" at bounding box center [645, 406] width 1231 height 755
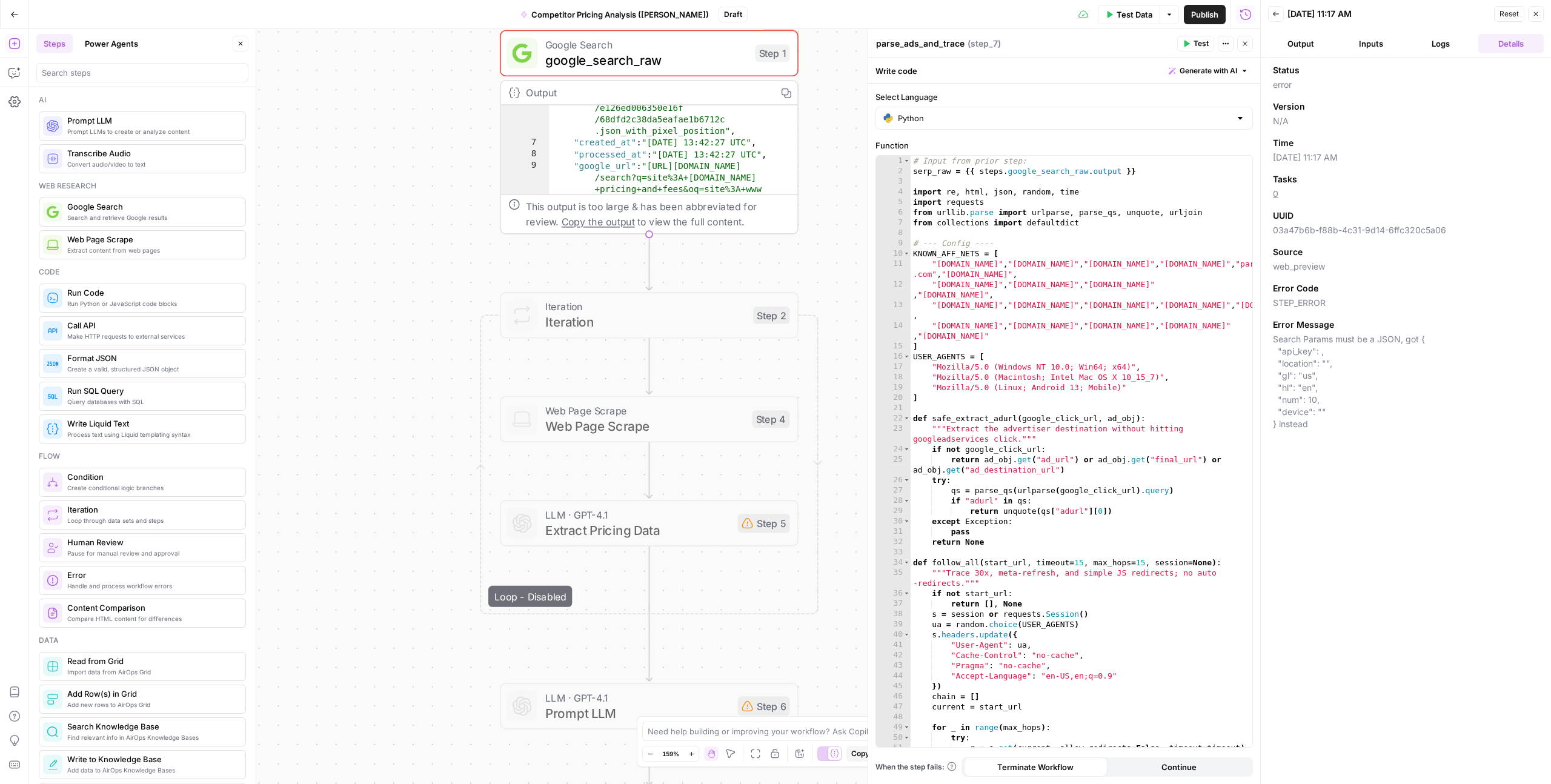
click at [584, 52] on span "google_search_raw" at bounding box center [647, 60] width 203 height 20
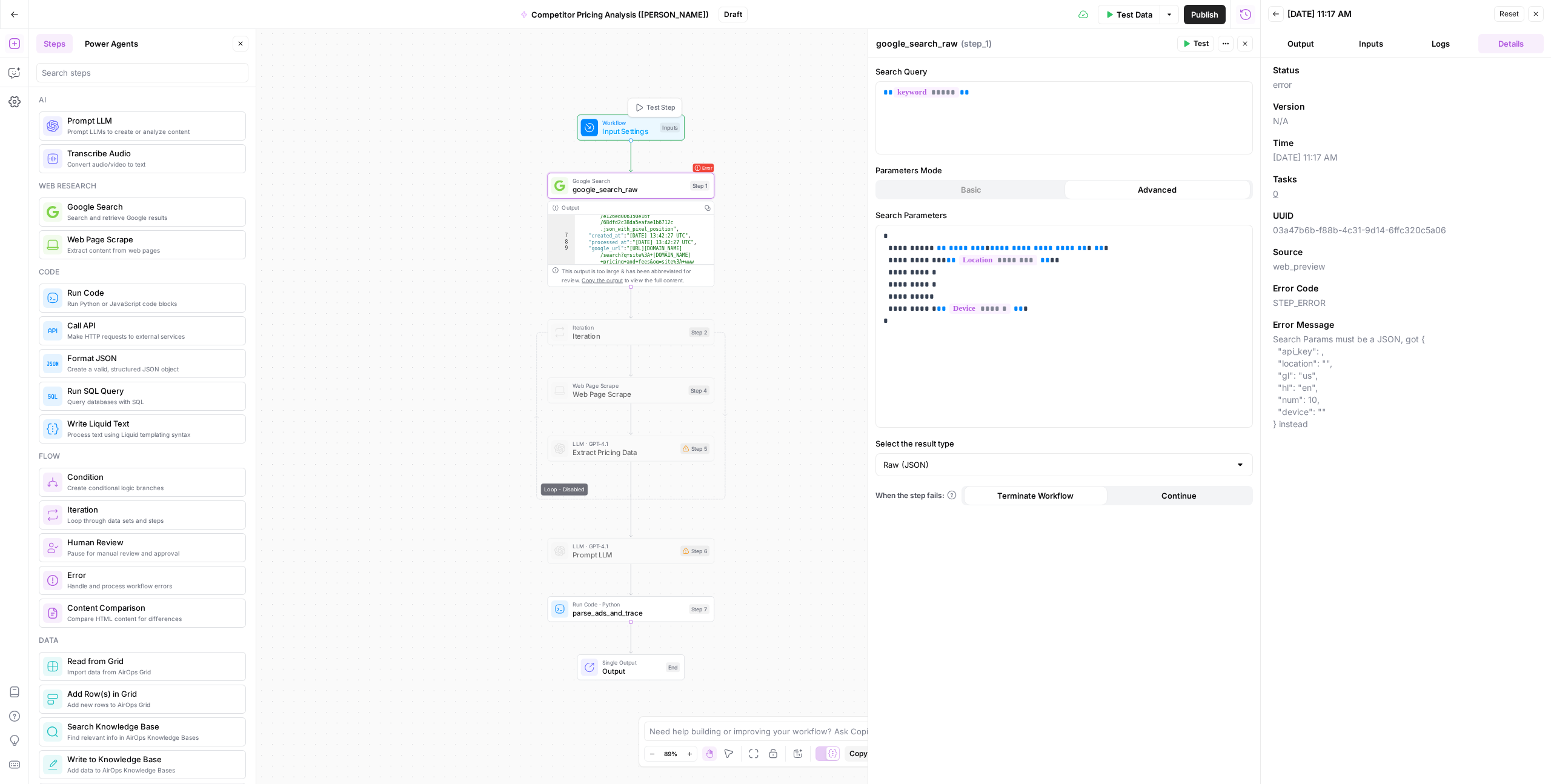
click at [641, 127] on span "Input Settings" at bounding box center [629, 131] width 53 height 11
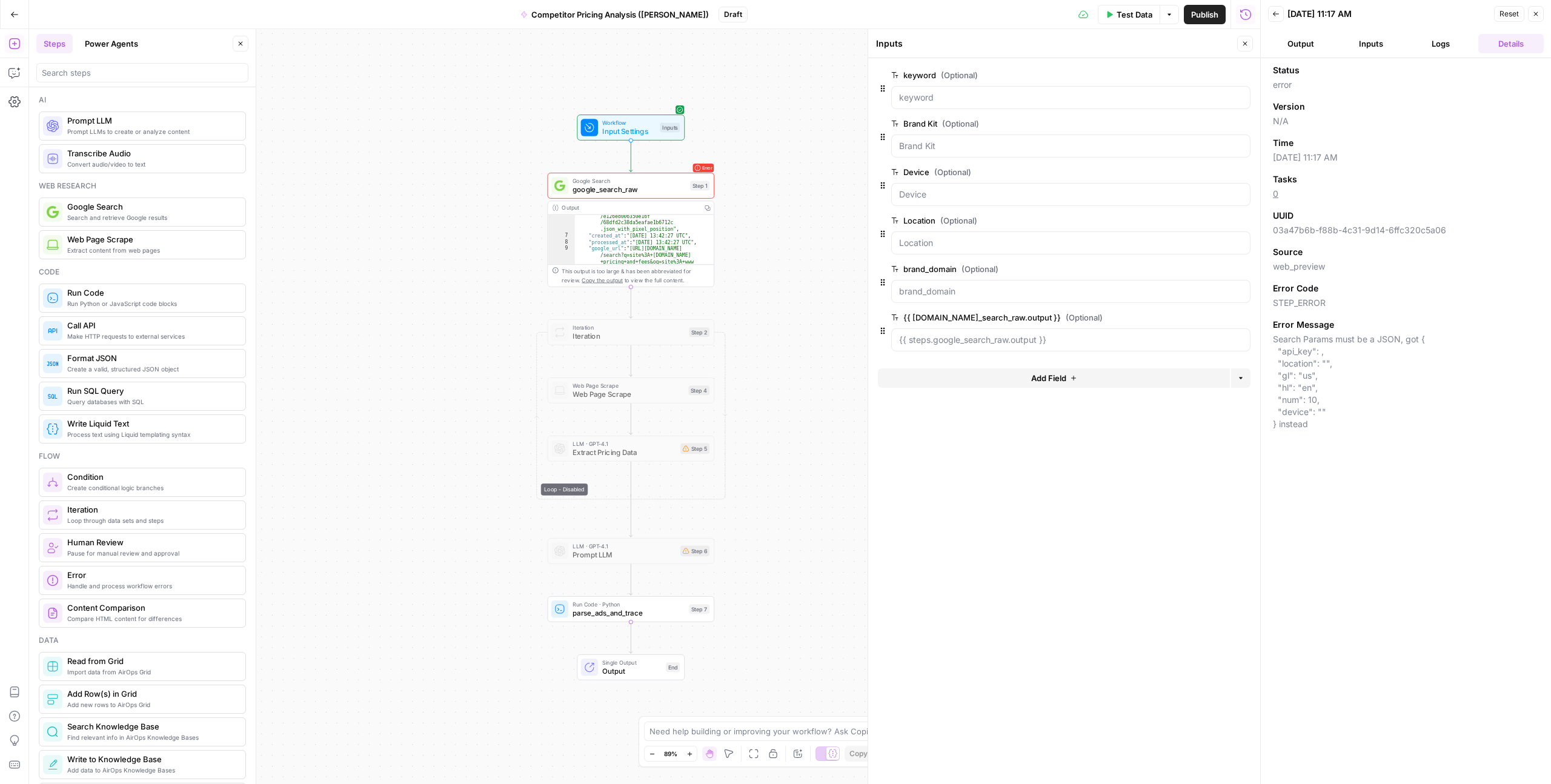
click at [931, 313] on label "{{ steps.google_search_raw.output }} (Optional)" at bounding box center [1036, 317] width 291 height 12
click at [931, 334] on \}\} "{{ steps.google_search_raw.output }} (Optional)" at bounding box center [1071, 339] width 344 height 12
click at [929, 315] on label "{{ steps.google_search_raw.output }} (Optional)" at bounding box center [1036, 317] width 291 height 12
click at [929, 334] on \}\} "{{ steps.google_search_raw.output }} (Optional)" at bounding box center [1071, 339] width 344 height 12
click at [1221, 316] on button "edit field" at bounding box center [1210, 317] width 47 height 15
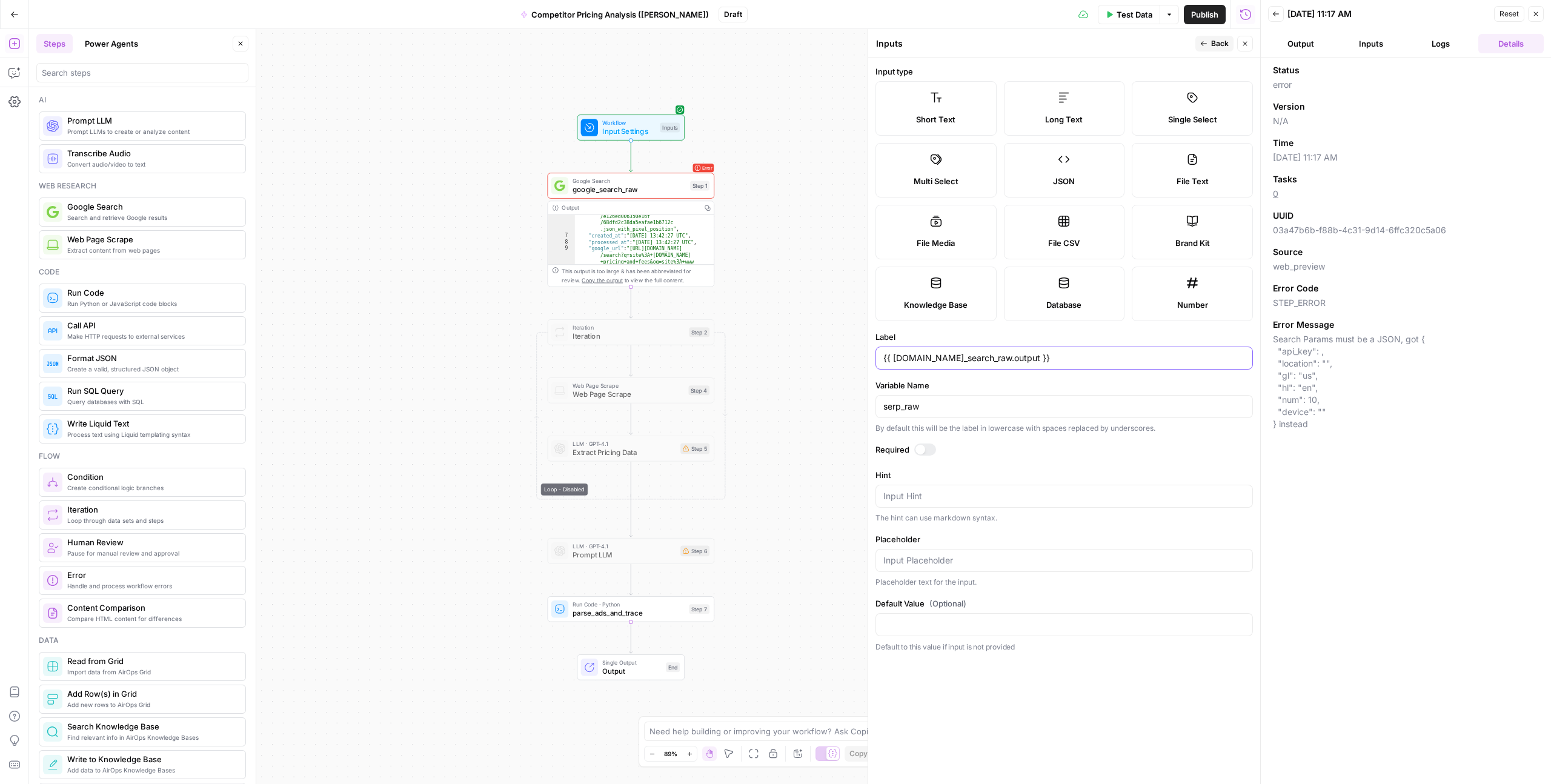
click at [951, 360] on input "{{ steps.google_search_raw.output }}" at bounding box center [1064, 357] width 362 height 12
paste input "serp_raw"
type input "serp_raw"
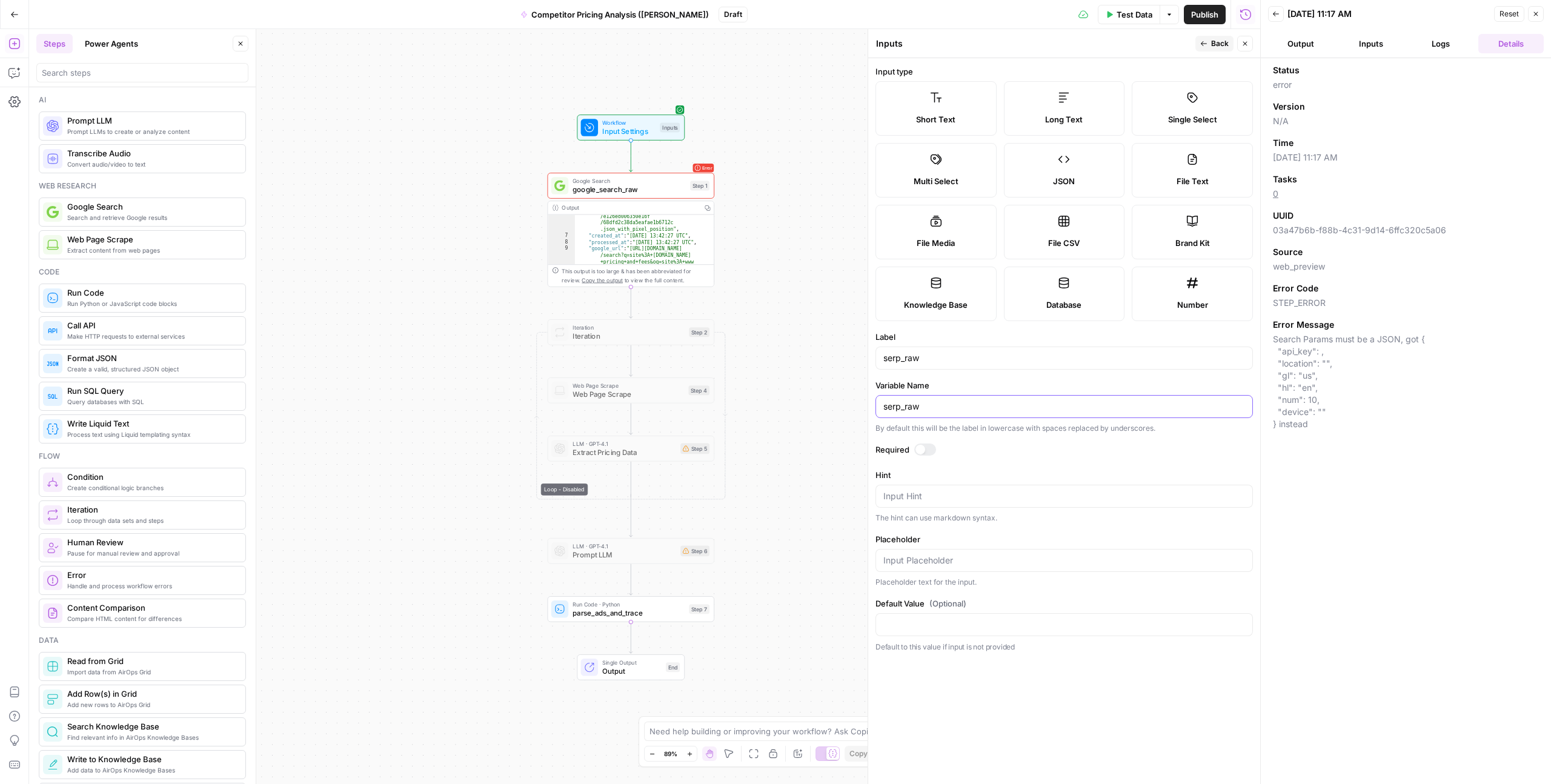
click at [918, 401] on input "serp_raw" at bounding box center [1064, 406] width 362 height 12
click at [1022, 176] on div "JSON" at bounding box center [1065, 181] width 101 height 12
click at [957, 175] on span "Multi Select" at bounding box center [936, 181] width 45 height 12
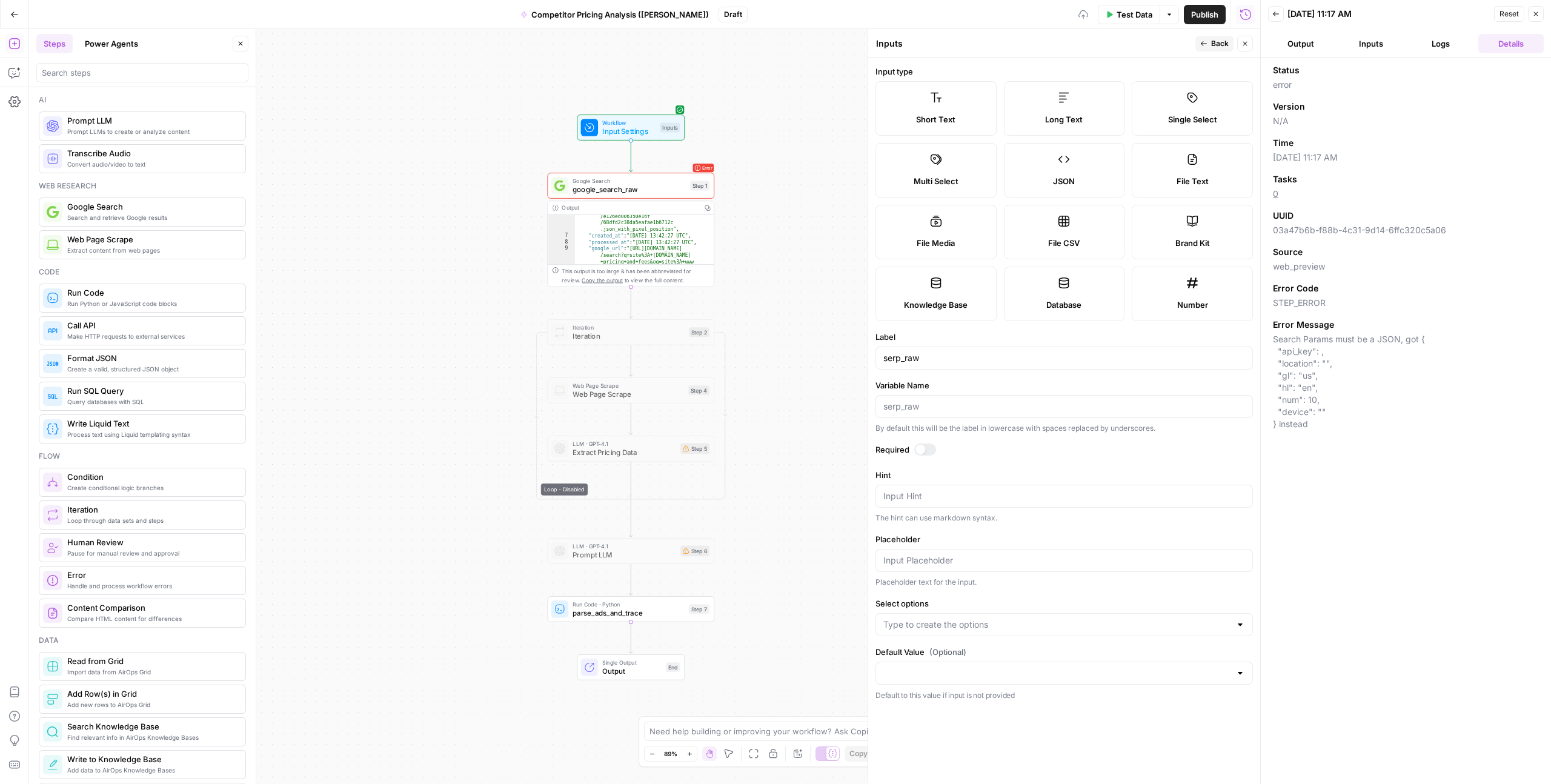
click at [1031, 124] on div "Long Text" at bounding box center [1065, 119] width 101 height 12
click at [1184, 119] on span "Single Select" at bounding box center [1193, 119] width 49 height 12
click at [1184, 160] on label "File Text" at bounding box center [1193, 170] width 122 height 54
type textarea "Supports .pdf, .txt, .docx, .md file types"
click at [1179, 232] on label "Brand Kit" at bounding box center [1193, 232] width 122 height 54
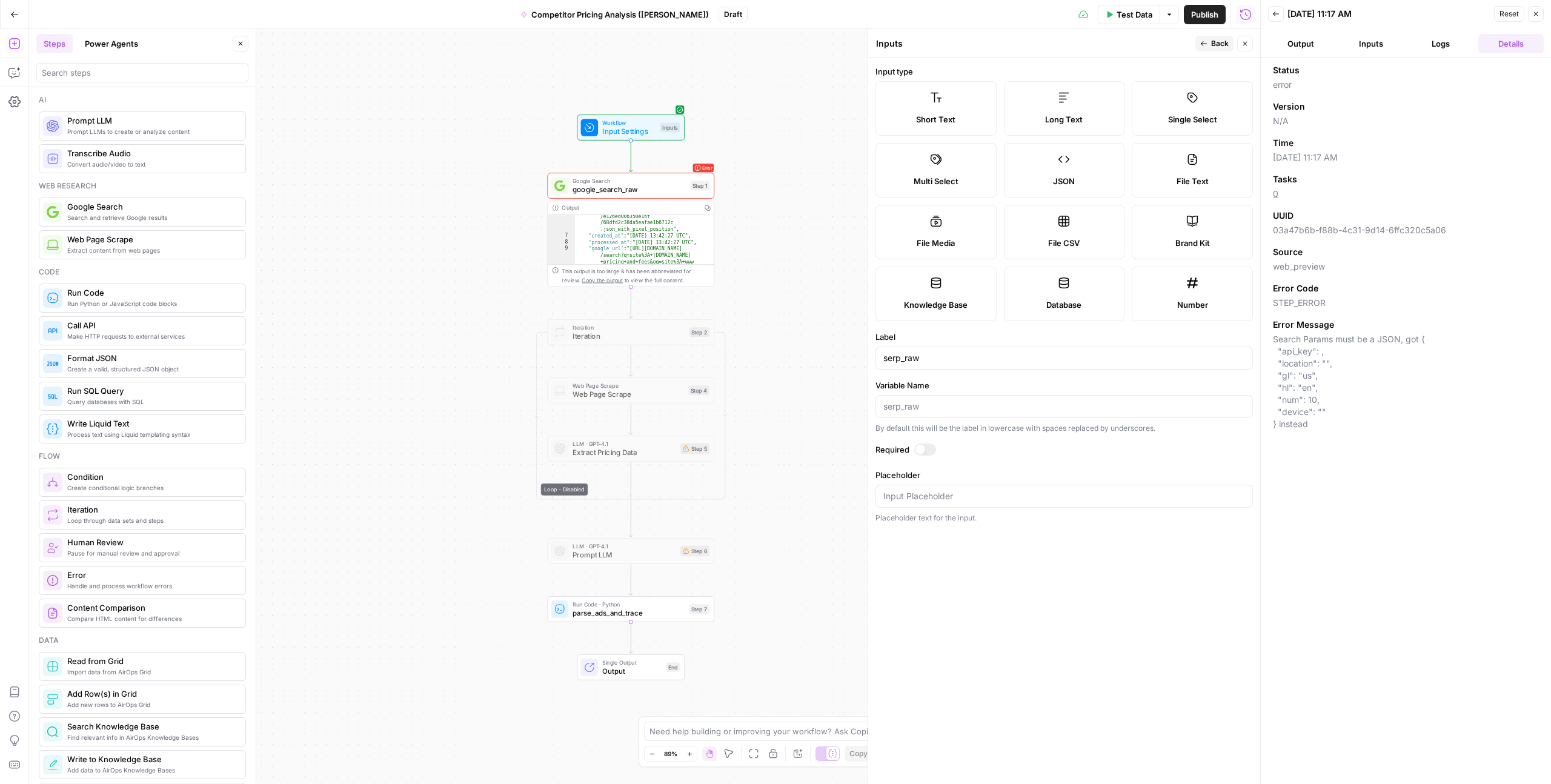
click at [1168, 286] on label "Number" at bounding box center [1193, 294] width 122 height 54
click at [1115, 286] on label "Database" at bounding box center [1065, 294] width 122 height 54
click at [966, 296] on label "Knowledge Base" at bounding box center [936, 294] width 122 height 54
click at [928, 113] on span "Short Text" at bounding box center [936, 119] width 39 height 12
click at [894, 404] on input "Variable Name" at bounding box center [1064, 406] width 362 height 12
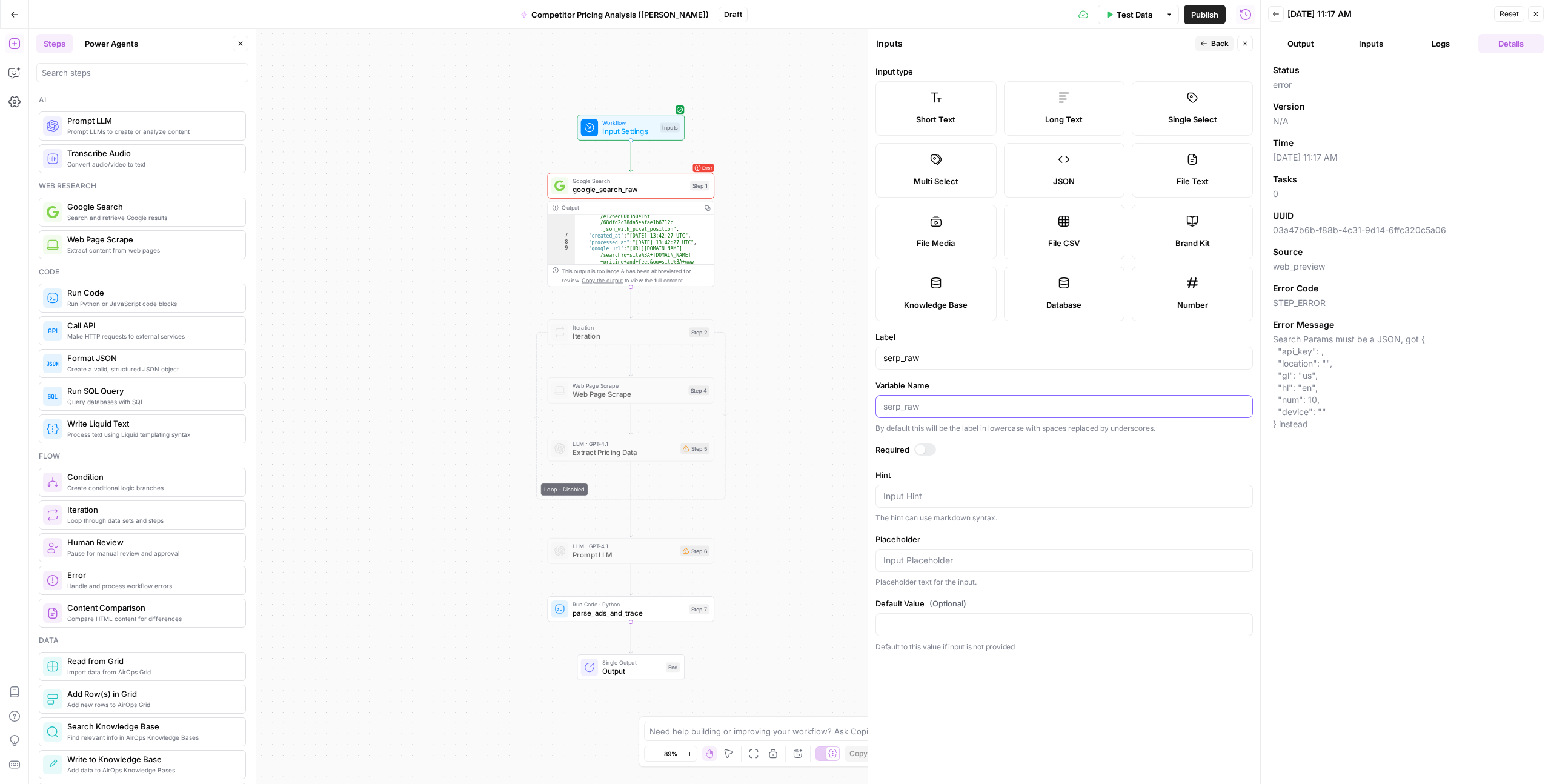
paste input "{{ steps.google_search_raw.output }}"
type input "{{ steps.google_search_raw.output }}"
click at [846, 354] on div "**********" at bounding box center [645, 406] width 1231 height 755
click at [1209, 41] on button "Back" at bounding box center [1214, 43] width 38 height 16
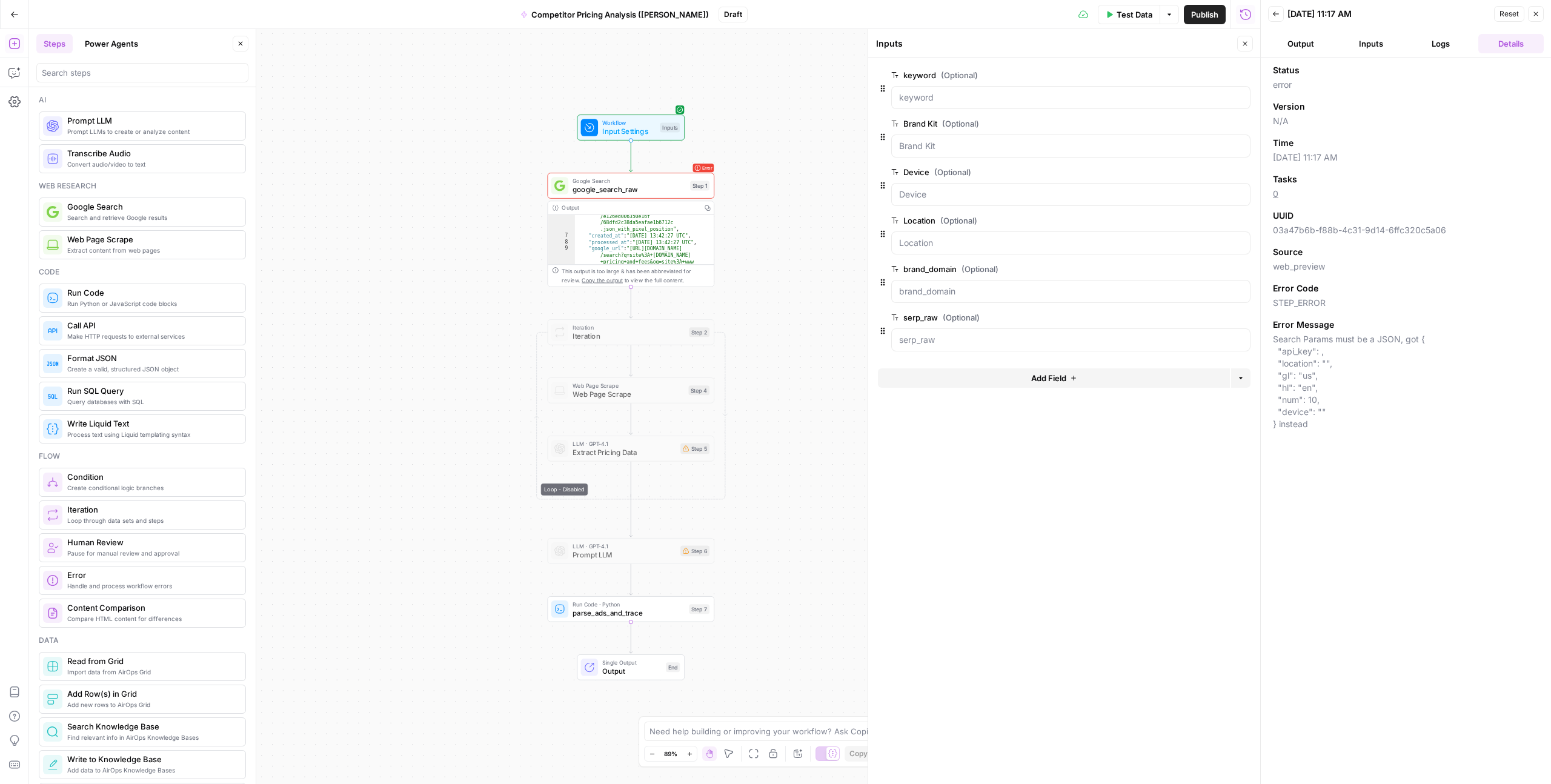
click at [814, 328] on div "**********" at bounding box center [645, 406] width 1231 height 755
click at [1542, 16] on button "Close" at bounding box center [1536, 14] width 16 height 16
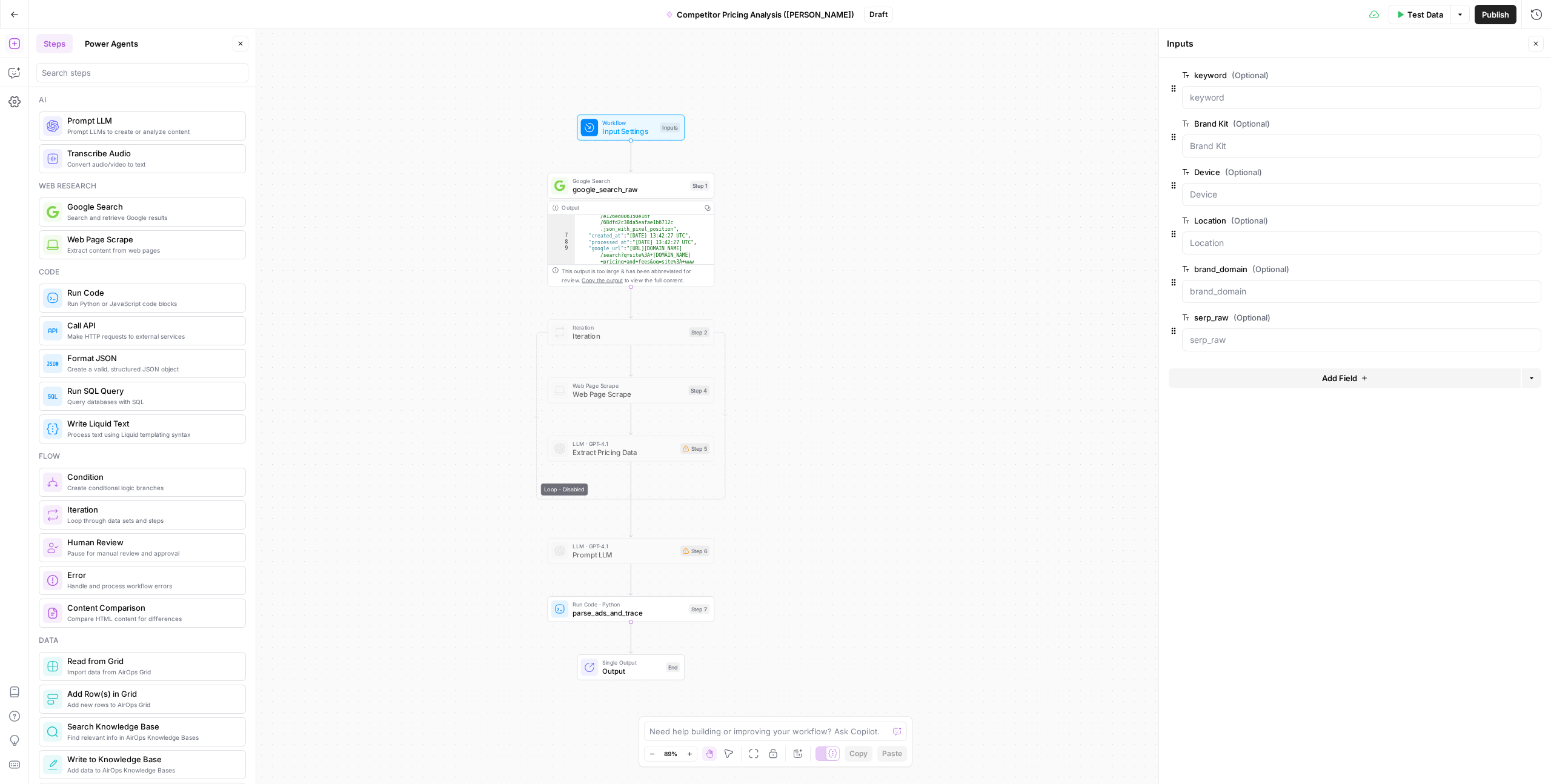
click at [1045, 336] on div "**********" at bounding box center [791, 406] width 1522 height 755
click at [696, 593] on span "Test" at bounding box center [698, 589] width 13 height 10
click at [1411, 723] on div "input error: Inputs schema name should only contain letters, numbers, and under…" at bounding box center [1451, 737] width 149 height 36
click at [1399, 675] on div "input error: Inputs schema name should only contain letters, numbers, and under…" at bounding box center [1451, 676] width 149 height 36
click at [698, 591] on span "Test" at bounding box center [698, 589] width 13 height 10
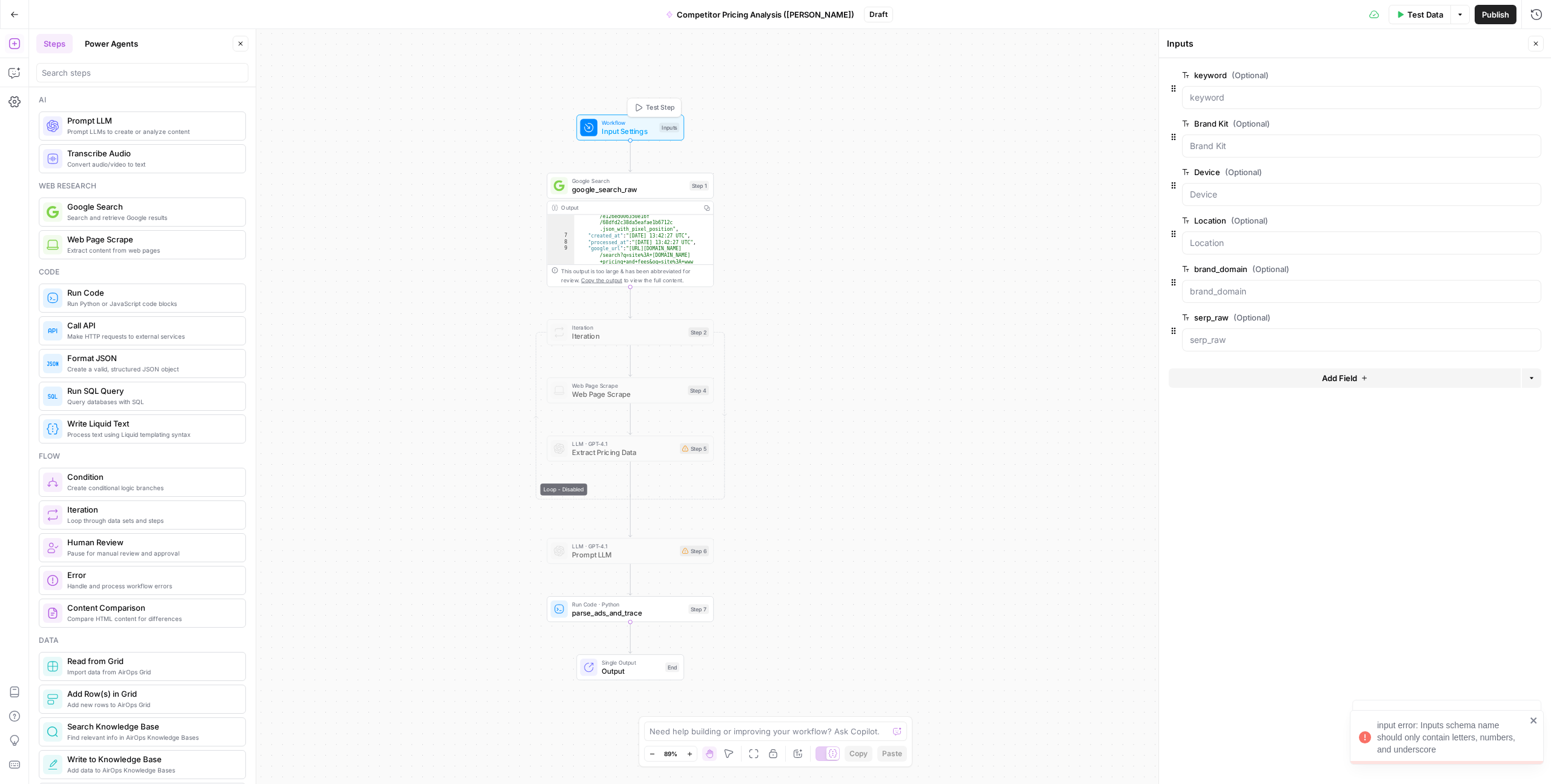
click at [638, 125] on span "Workflow" at bounding box center [629, 122] width 53 height 8
click at [628, 126] on span "Input Settings" at bounding box center [629, 131] width 53 height 11
click at [611, 126] on span "Input Settings" at bounding box center [629, 131] width 53 height 11
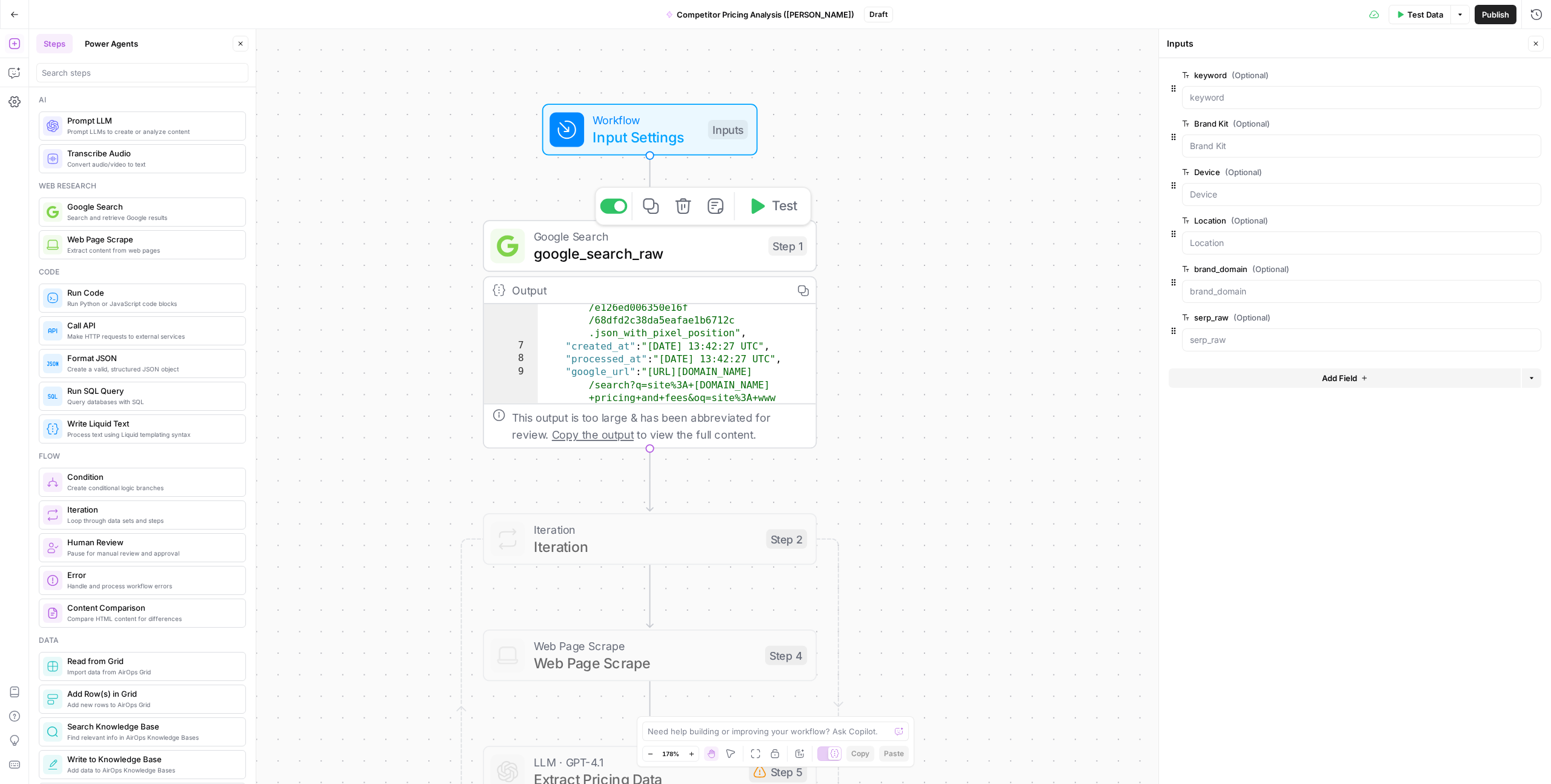
click at [768, 220] on div "Copy step Delete step Add Note Test" at bounding box center [703, 206] width 217 height 39
click at [784, 205] on span "Test" at bounding box center [785, 206] width 26 height 20
click at [1534, 47] on icon "button" at bounding box center [1536, 43] width 7 height 7
click at [661, 131] on span "Input Settings" at bounding box center [646, 137] width 107 height 22
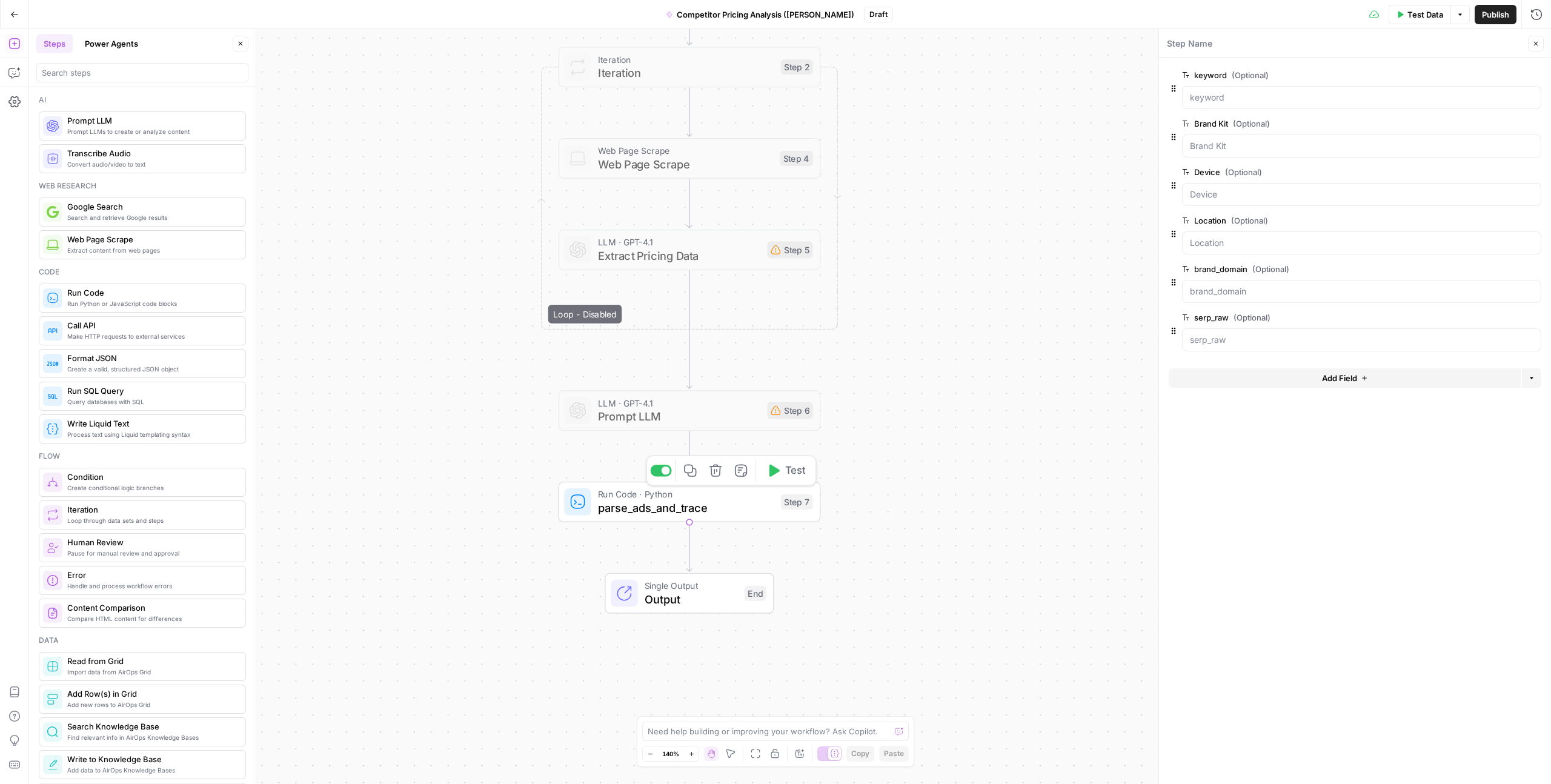
click at [717, 503] on span "parse_ads_and_trace" at bounding box center [686, 508] width 176 height 17
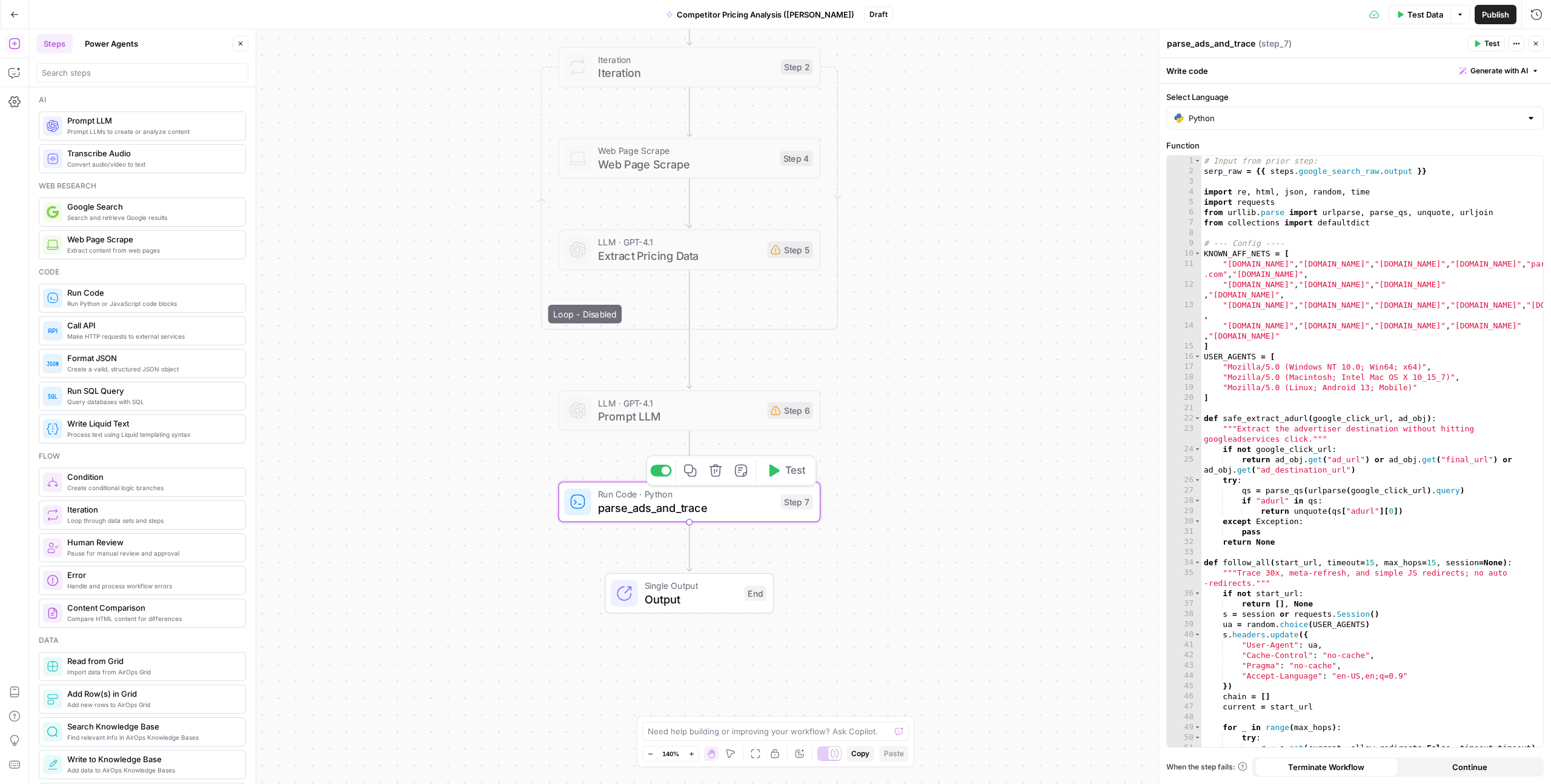
click at [791, 466] on span "Test" at bounding box center [796, 471] width 21 height 15
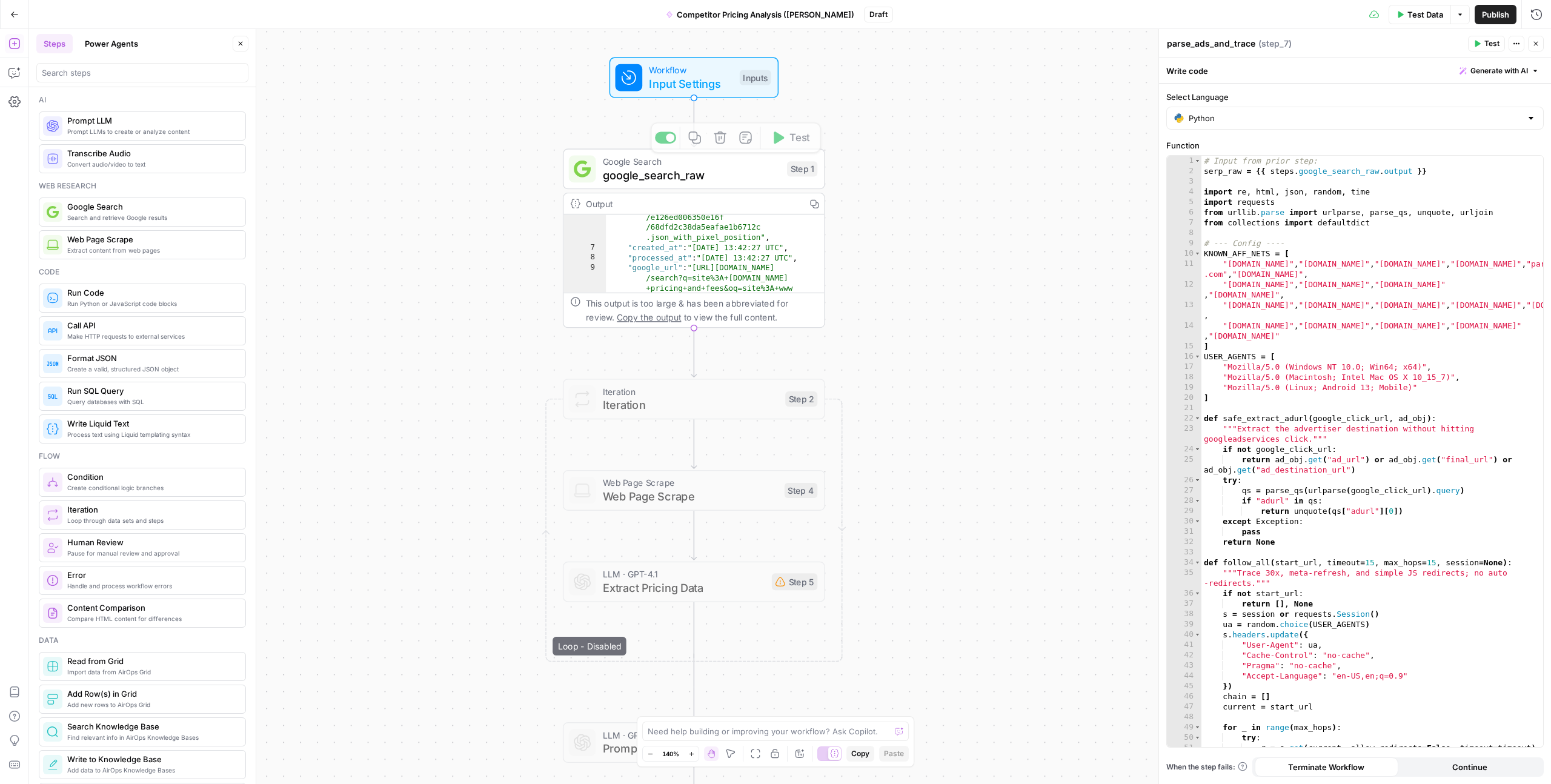
click at [679, 80] on span "Input Settings" at bounding box center [691, 84] width 84 height 17
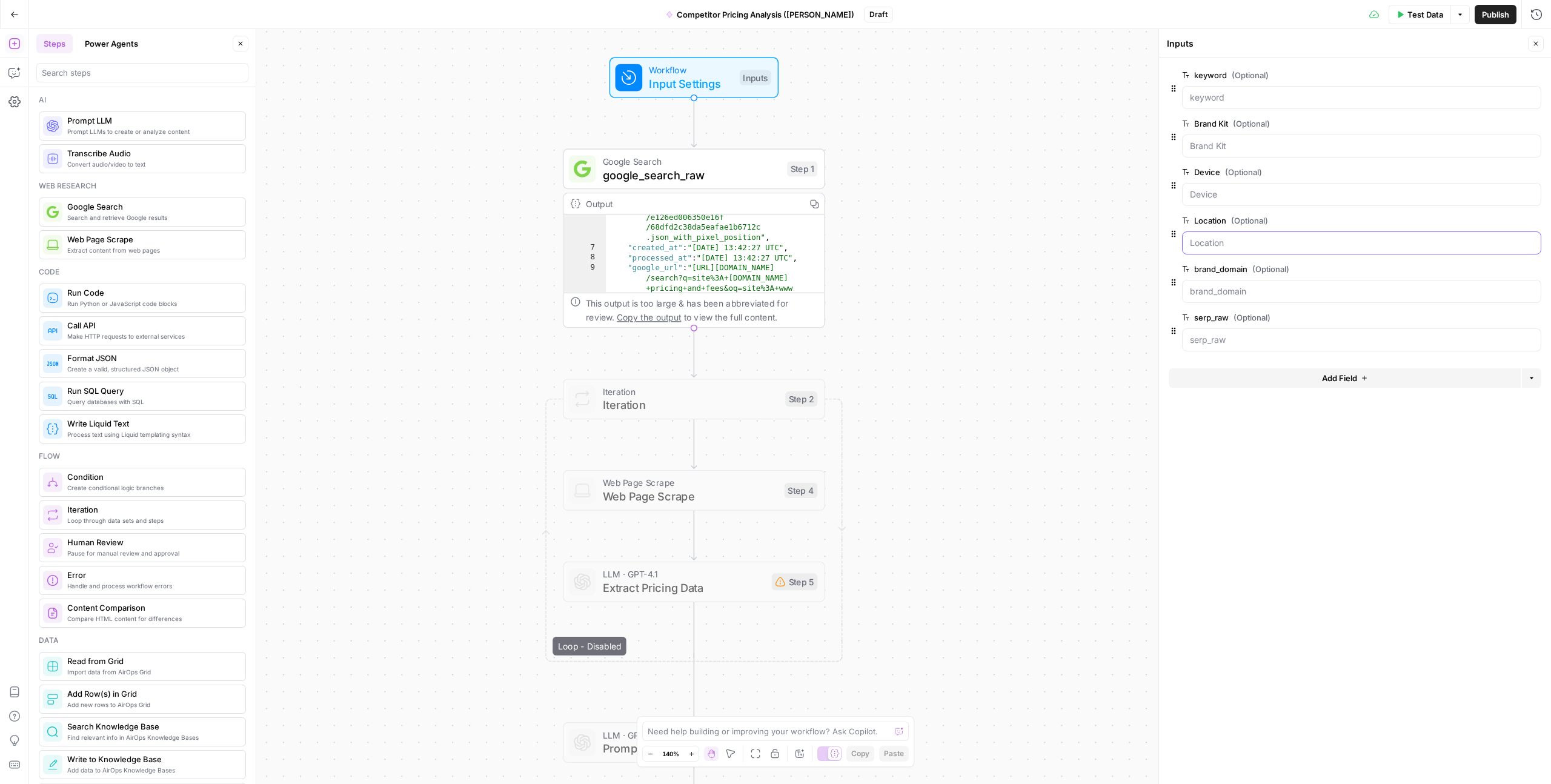
click at [1191, 244] on input "Location (Optional)" at bounding box center [1362, 242] width 344 height 12
click at [1193, 245] on input "Location (Optional)" at bounding box center [1362, 242] width 344 height 12
click at [1196, 249] on div at bounding box center [1362, 242] width 360 height 23
click at [1196, 240] on input "Location (Optional)" at bounding box center [1362, 242] width 344 height 12
click at [1492, 219] on span "edit field" at bounding box center [1496, 221] width 27 height 10
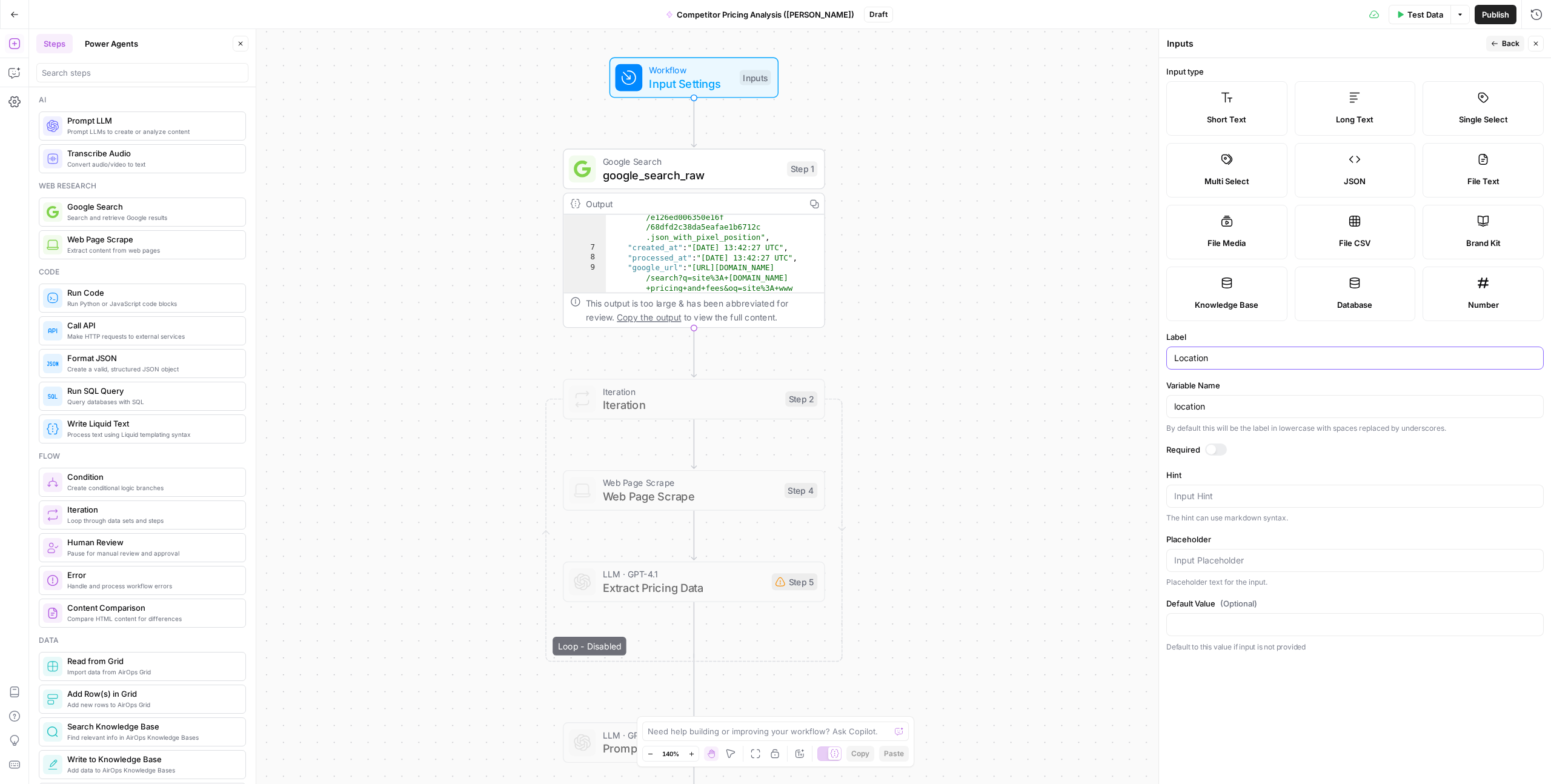
click at [1182, 357] on input "Location" at bounding box center [1355, 357] width 362 height 12
click at [1180, 357] on input "Location" at bounding box center [1355, 357] width 362 height 12
type input "location"
click at [1508, 37] on button "Back" at bounding box center [1506, 43] width 38 height 16
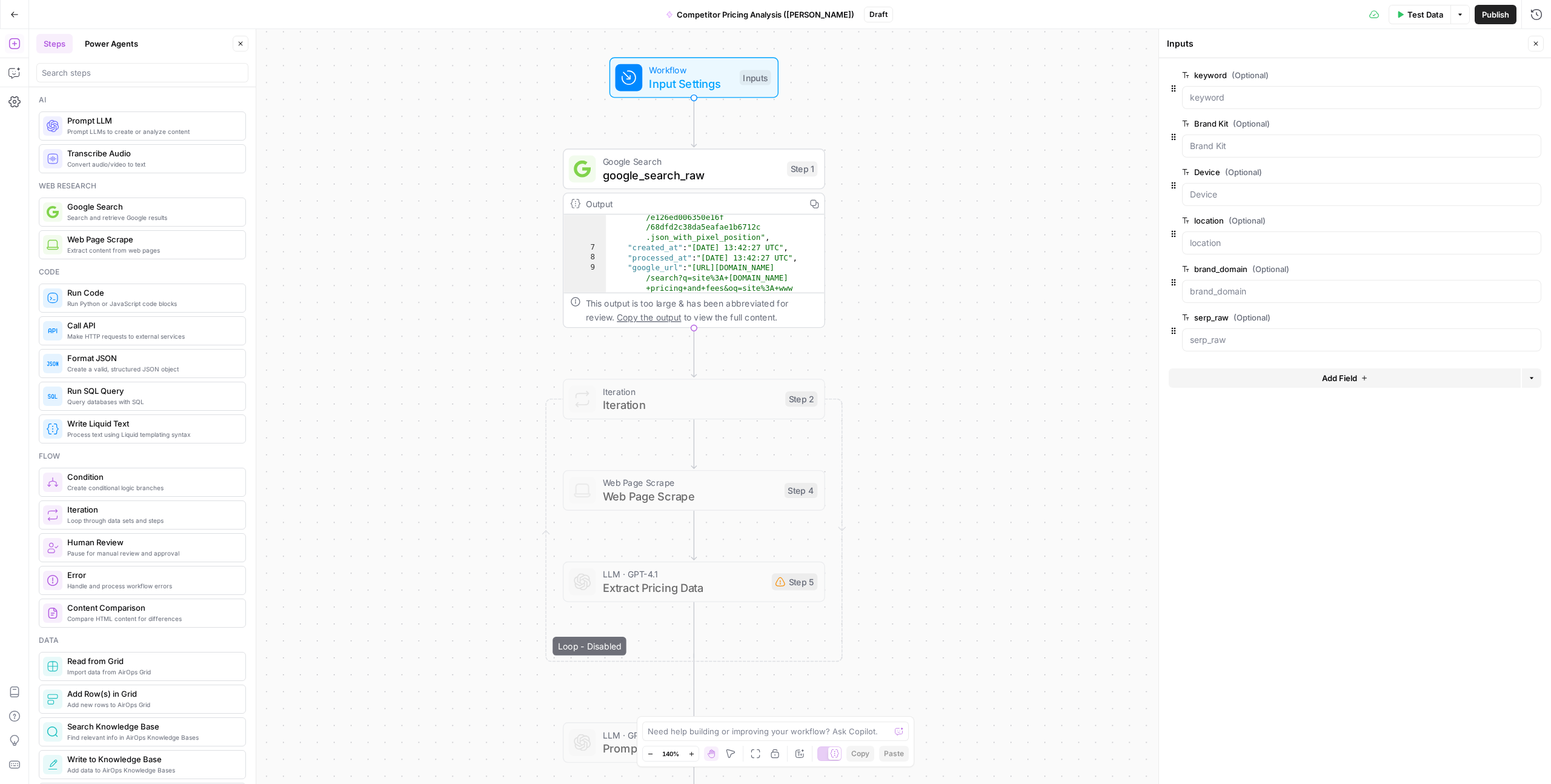
click at [1497, 168] on span "edit field" at bounding box center [1496, 172] width 27 height 10
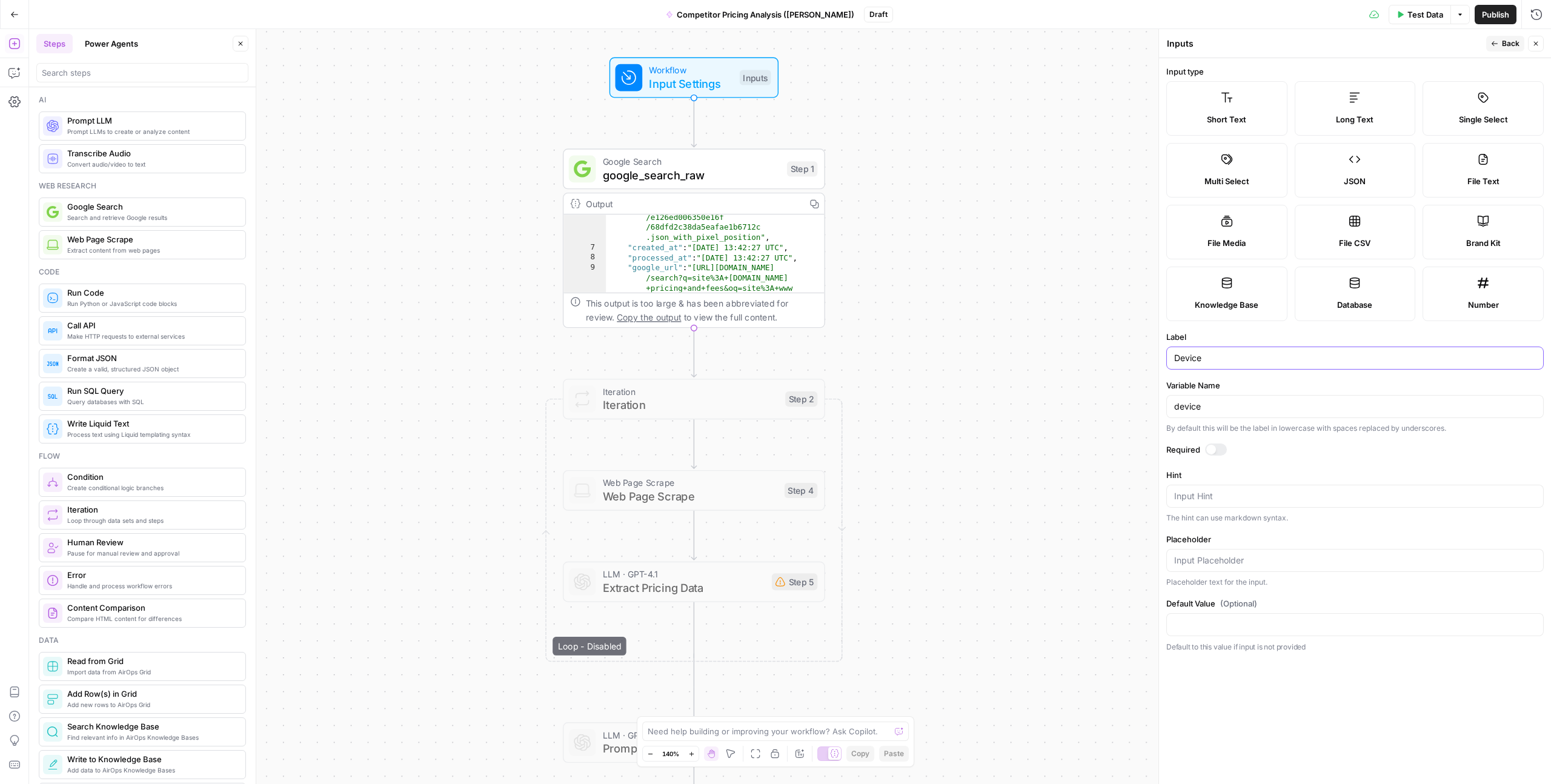
click at [1178, 360] on input "Device" at bounding box center [1355, 357] width 362 height 12
type input "device"
click at [1494, 46] on icon "button" at bounding box center [1495, 43] width 7 height 7
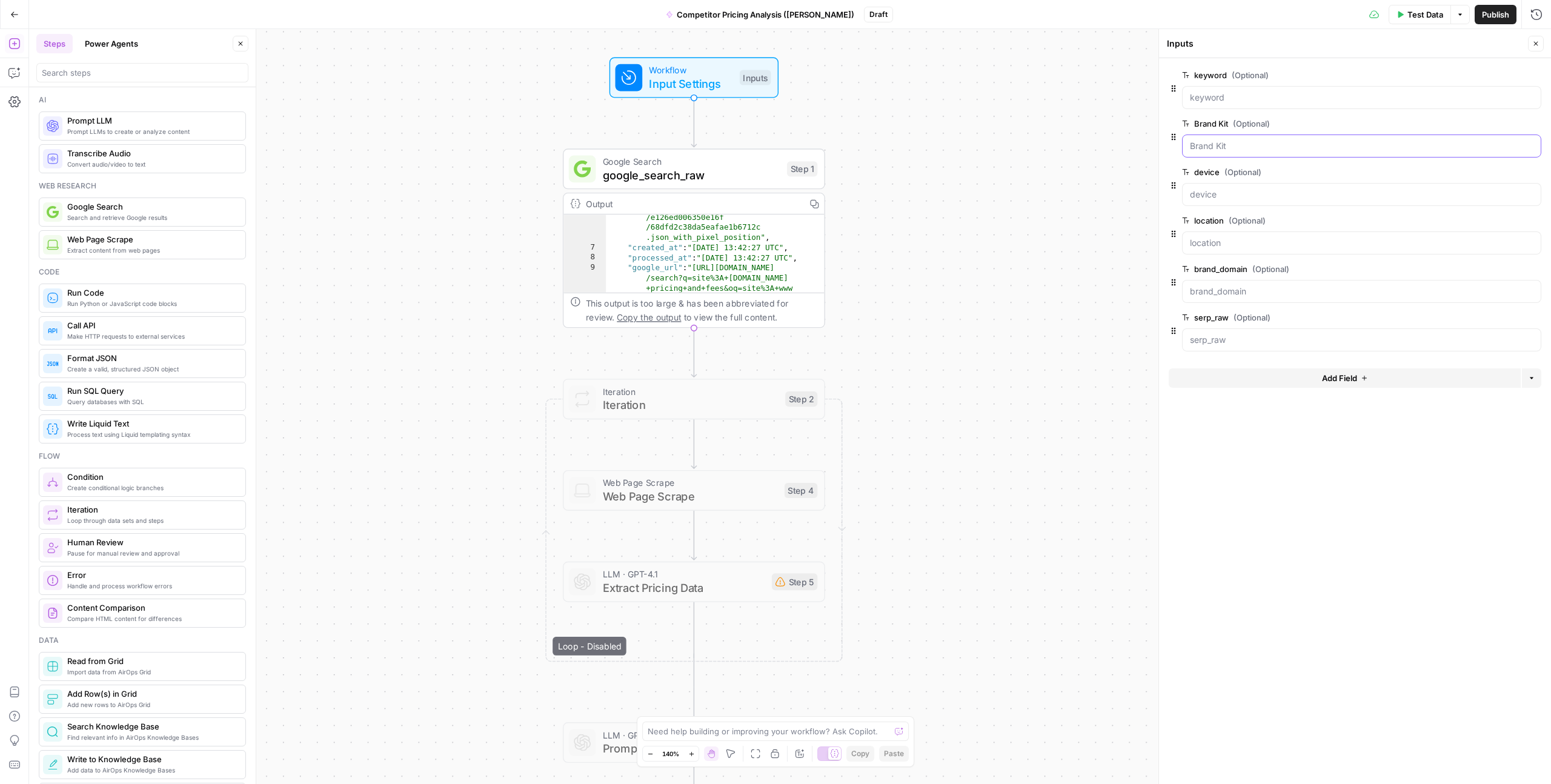
click at [1194, 143] on Kit "Brand Kit (Optional)" at bounding box center [1362, 145] width 344 height 12
click at [1491, 121] on span "edit field" at bounding box center [1496, 124] width 27 height 10
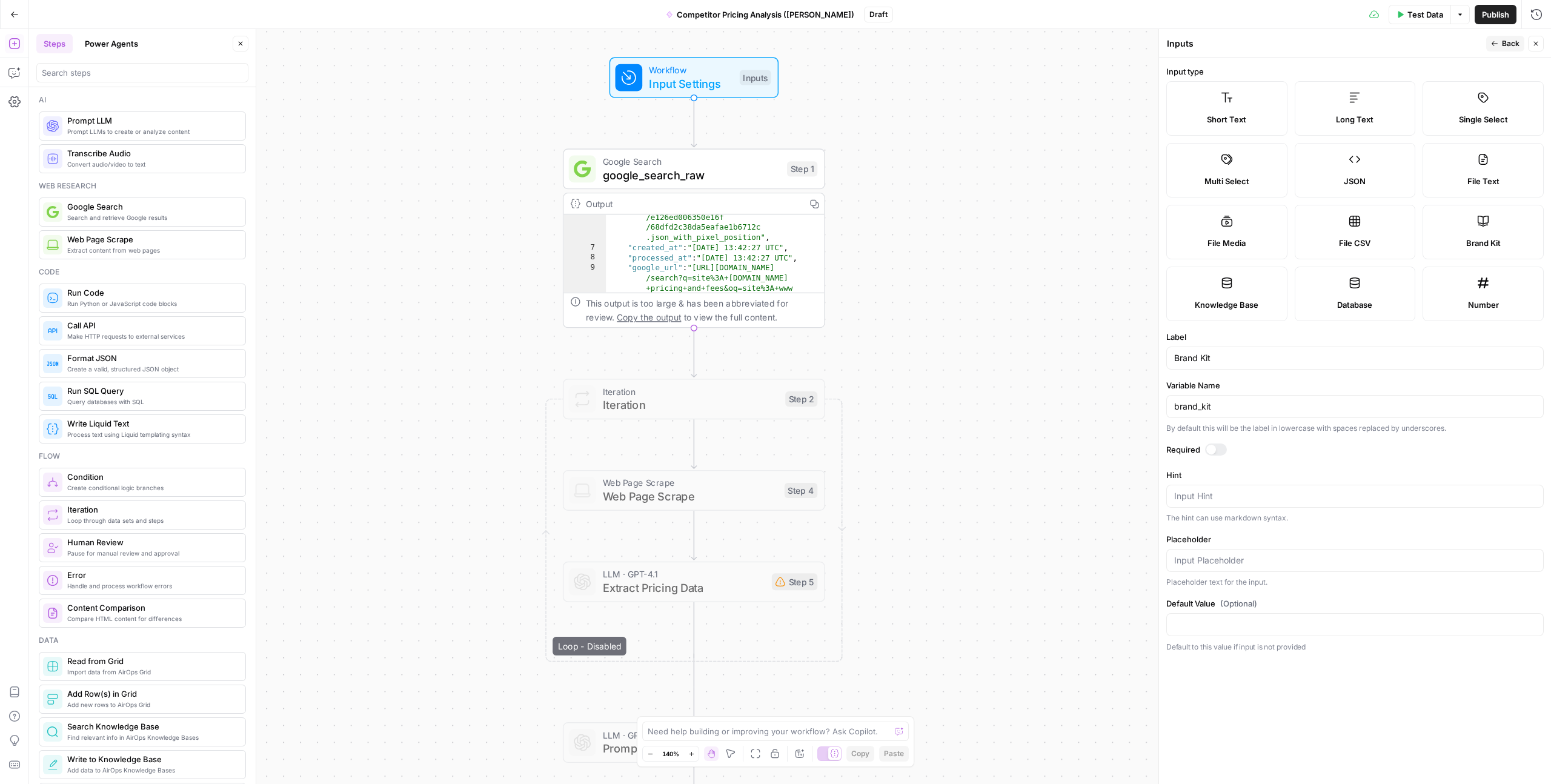
click at [1500, 42] on button "Back" at bounding box center [1506, 43] width 38 height 16
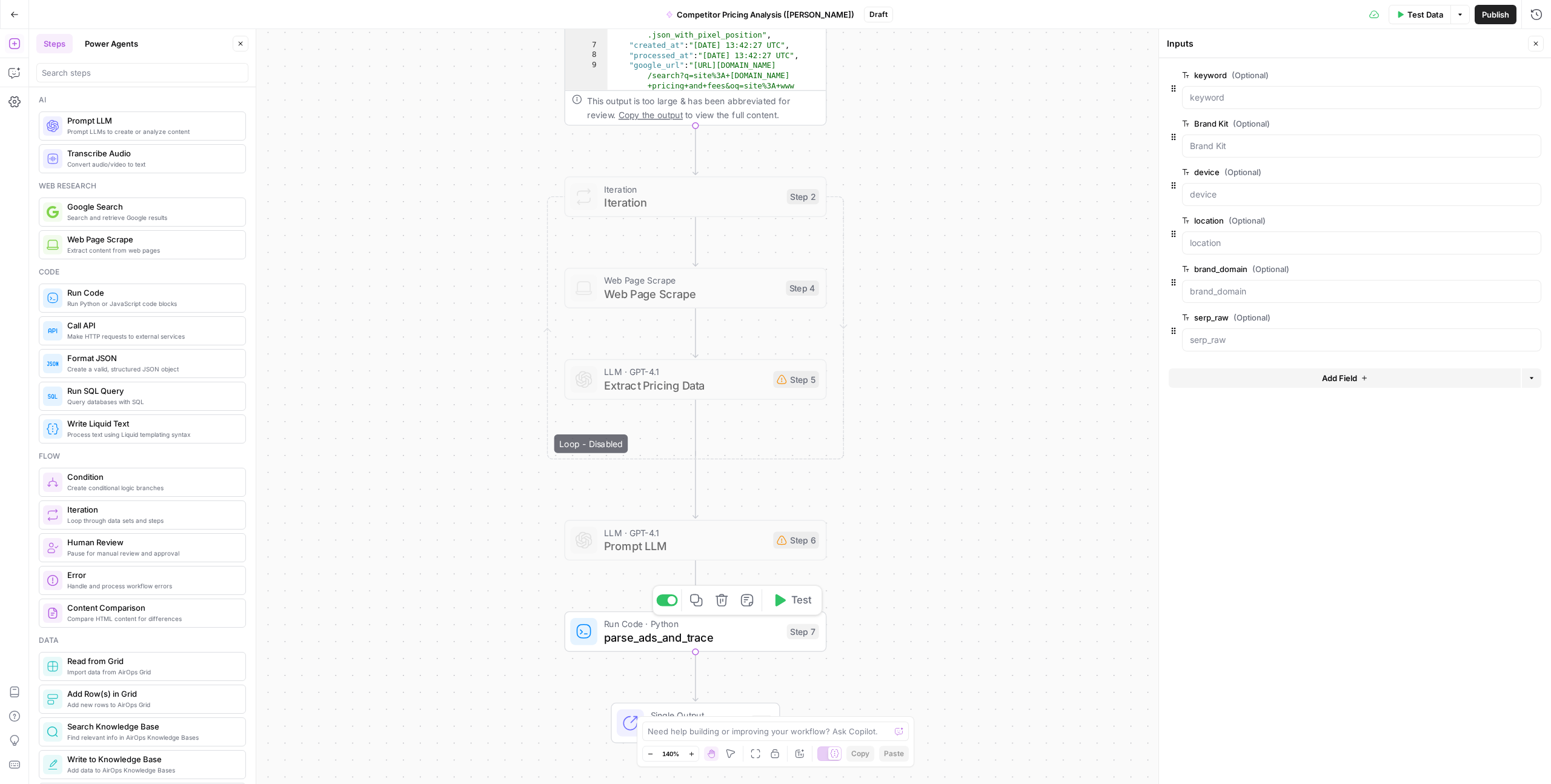
click at [795, 598] on span "Test" at bounding box center [802, 600] width 21 height 15
click at [1396, 750] on div "input error: Inputs schema name should only contain letters, numbers, and under…" at bounding box center [1451, 737] width 149 height 36
click at [1229, 250] on div at bounding box center [1362, 242] width 360 height 23
click at [1226, 244] on input "location (Optional)" at bounding box center [1362, 242] width 344 height 12
click at [1234, 341] on input "serp_raw (Optional)" at bounding box center [1362, 339] width 344 height 12
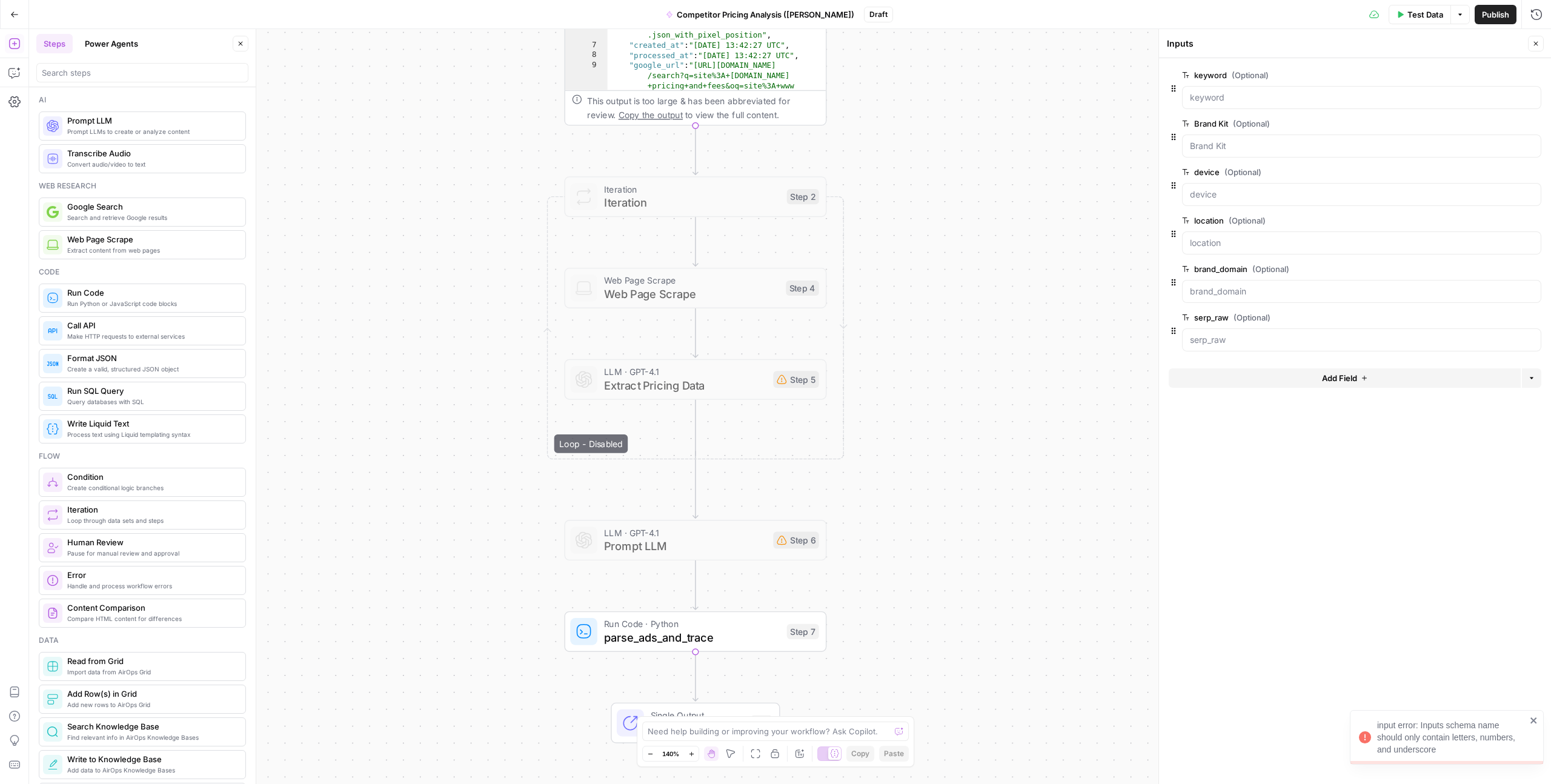
click at [1497, 316] on span "edit field" at bounding box center [1496, 318] width 27 height 10
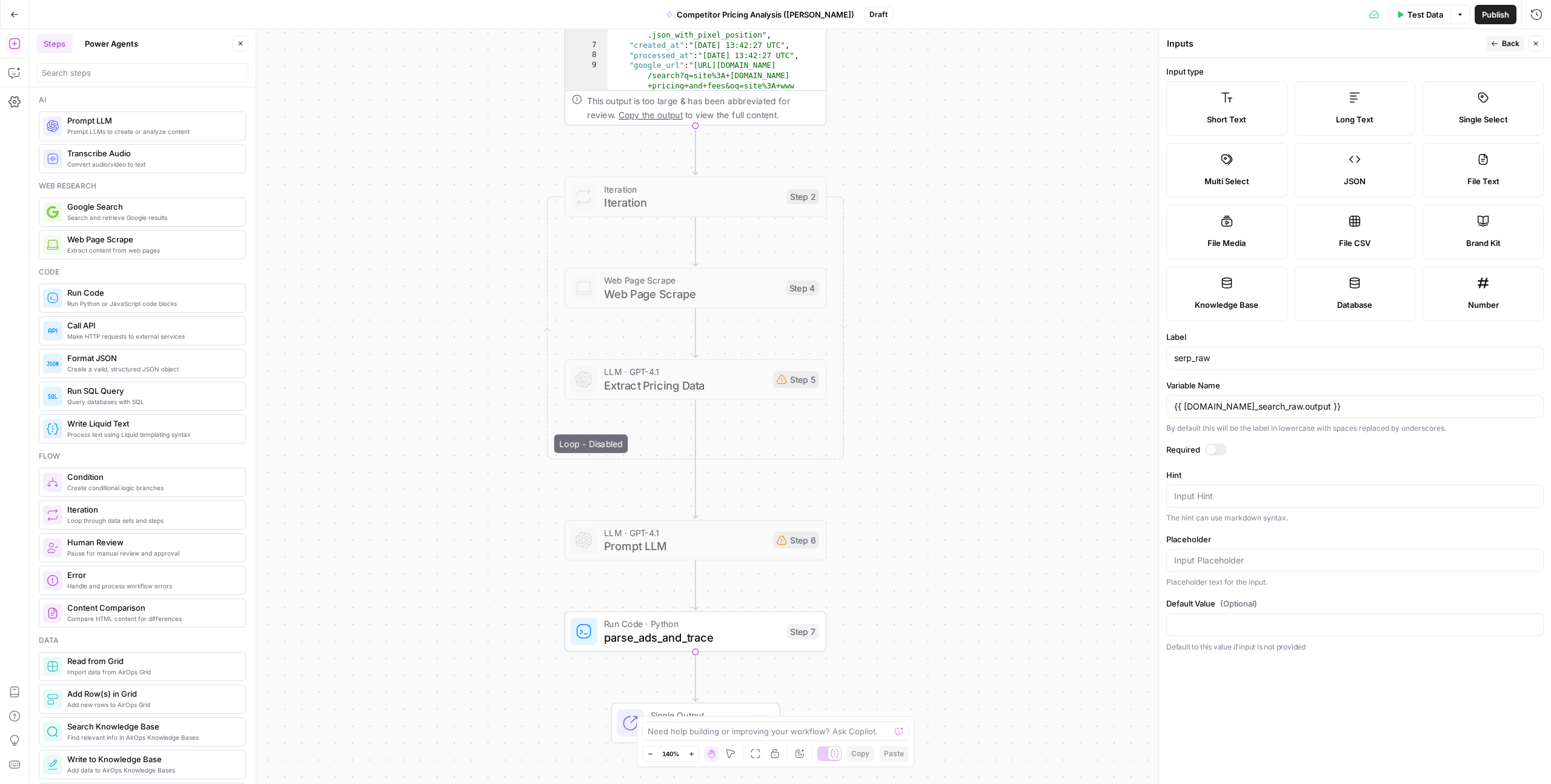
click at [1338, 397] on div "{{ steps.google_search_raw.output }}" at bounding box center [1355, 406] width 378 height 23
click at [1338, 404] on input "{{ steps.google_search_raw.output }}" at bounding box center [1355, 406] width 362 height 12
click at [1182, 403] on input "{{ steps.google_search_raw.output }}" at bounding box center [1355, 406] width 362 height 12
click at [1212, 448] on div at bounding box center [1212, 450] width 10 height 10
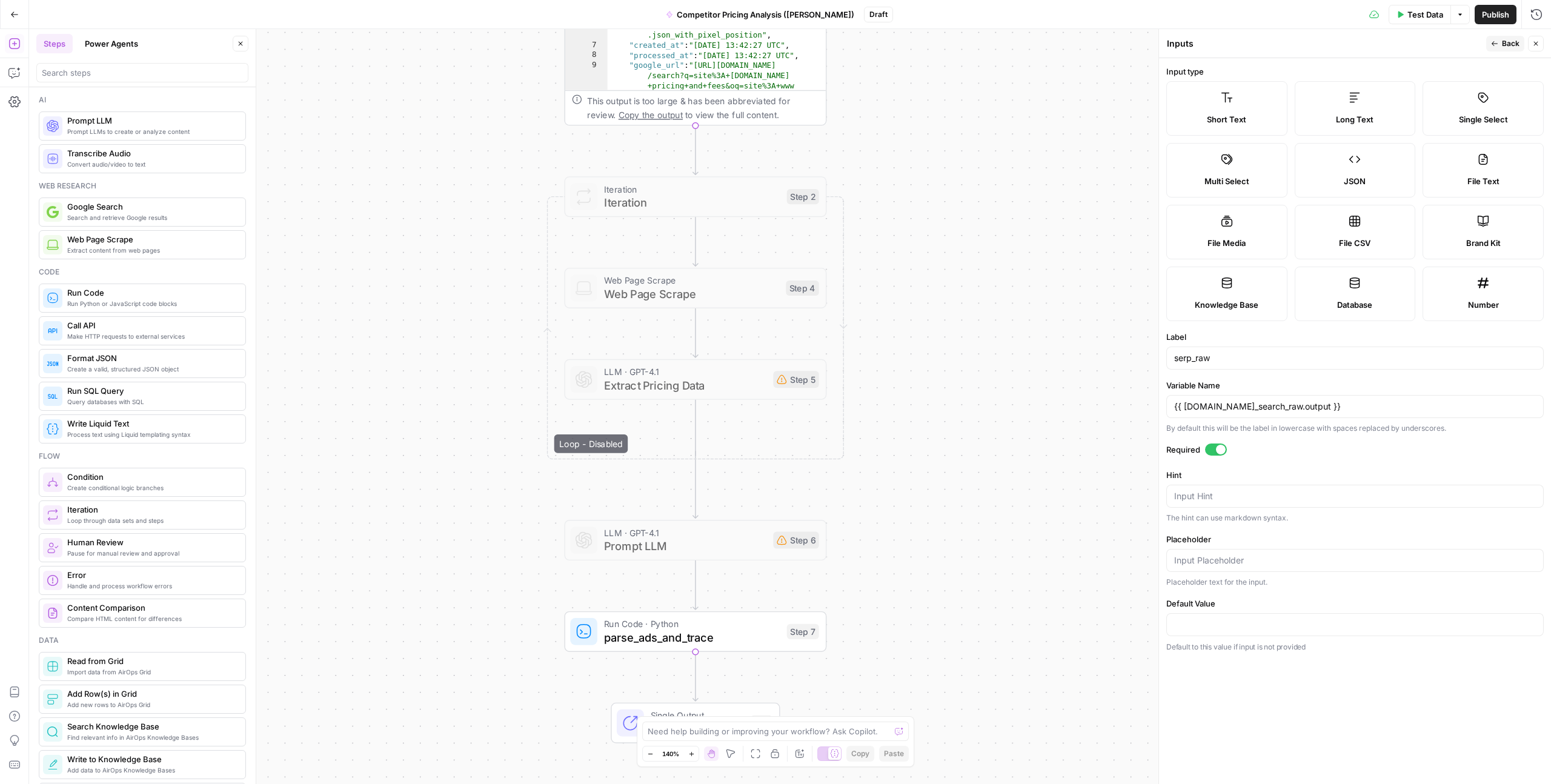
click at [1212, 448] on div at bounding box center [1216, 449] width 22 height 12
click at [1196, 629] on input "Default Value (Optional)" at bounding box center [1355, 624] width 362 height 12
click at [1205, 406] on input "{{ steps.google_search_raw.output }}" at bounding box center [1355, 406] width 362 height 12
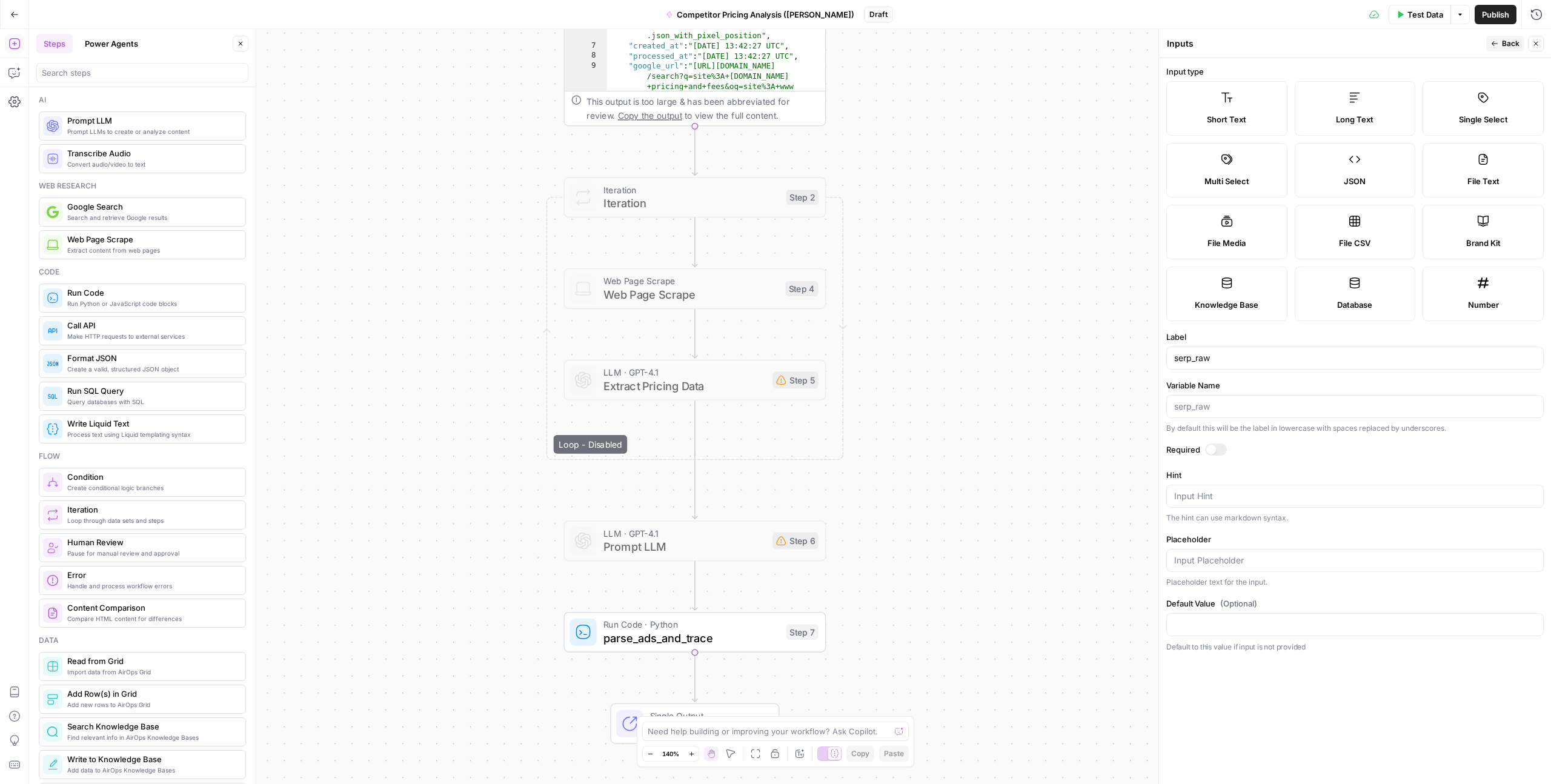
click at [1103, 414] on div "**********" at bounding box center [791, 406] width 1522 height 755
click at [791, 607] on span "Test" at bounding box center [801, 601] width 21 height 15
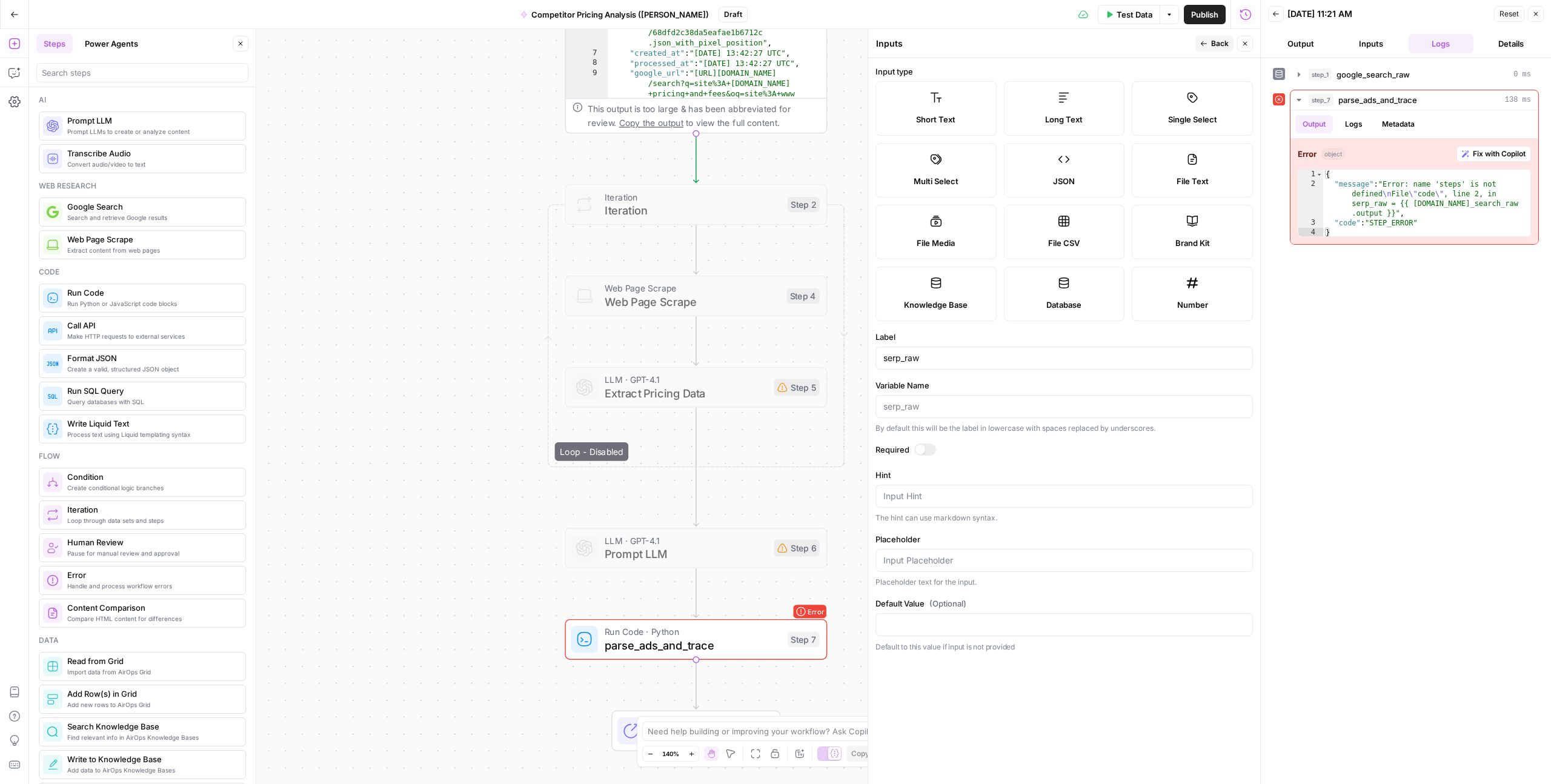
click at [669, 648] on span "parse_ads_and_trace" at bounding box center [693, 645] width 176 height 17
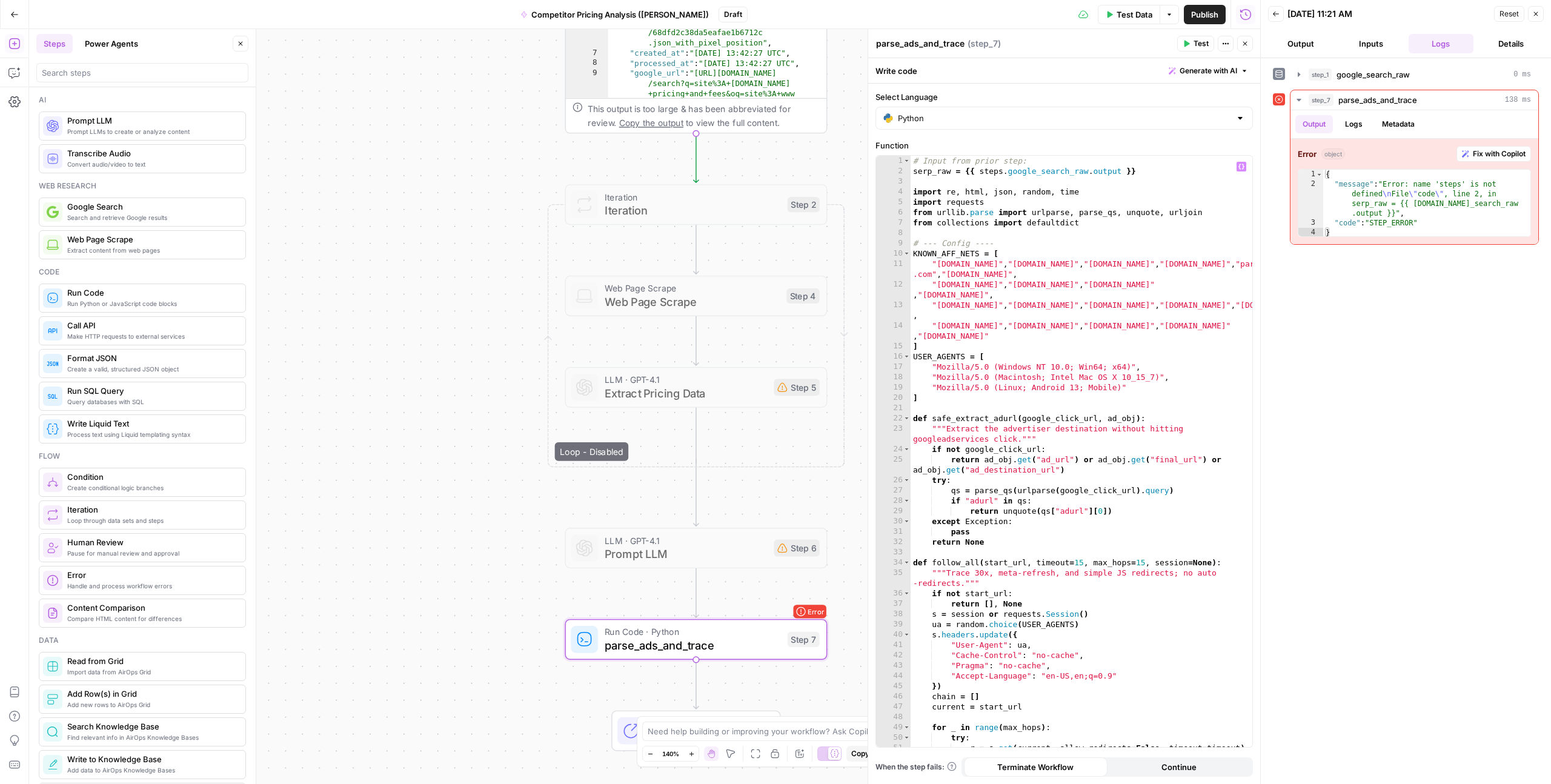
type textarea "**********"
click at [1036, 172] on div "# Input from prior step: serp_raw = {{ steps . google_search_raw . output }} im…" at bounding box center [1081, 461] width 341 height 612
click at [1038, 172] on div "# Input from prior step: serp_raw = {{ steps . google_search_raw . output }} im…" at bounding box center [1081, 461] width 341 height 612
click at [1039, 172] on div "# Input from prior step: serp_raw = {{ steps . google_search_raw . output }} im…" at bounding box center [1081, 461] width 341 height 612
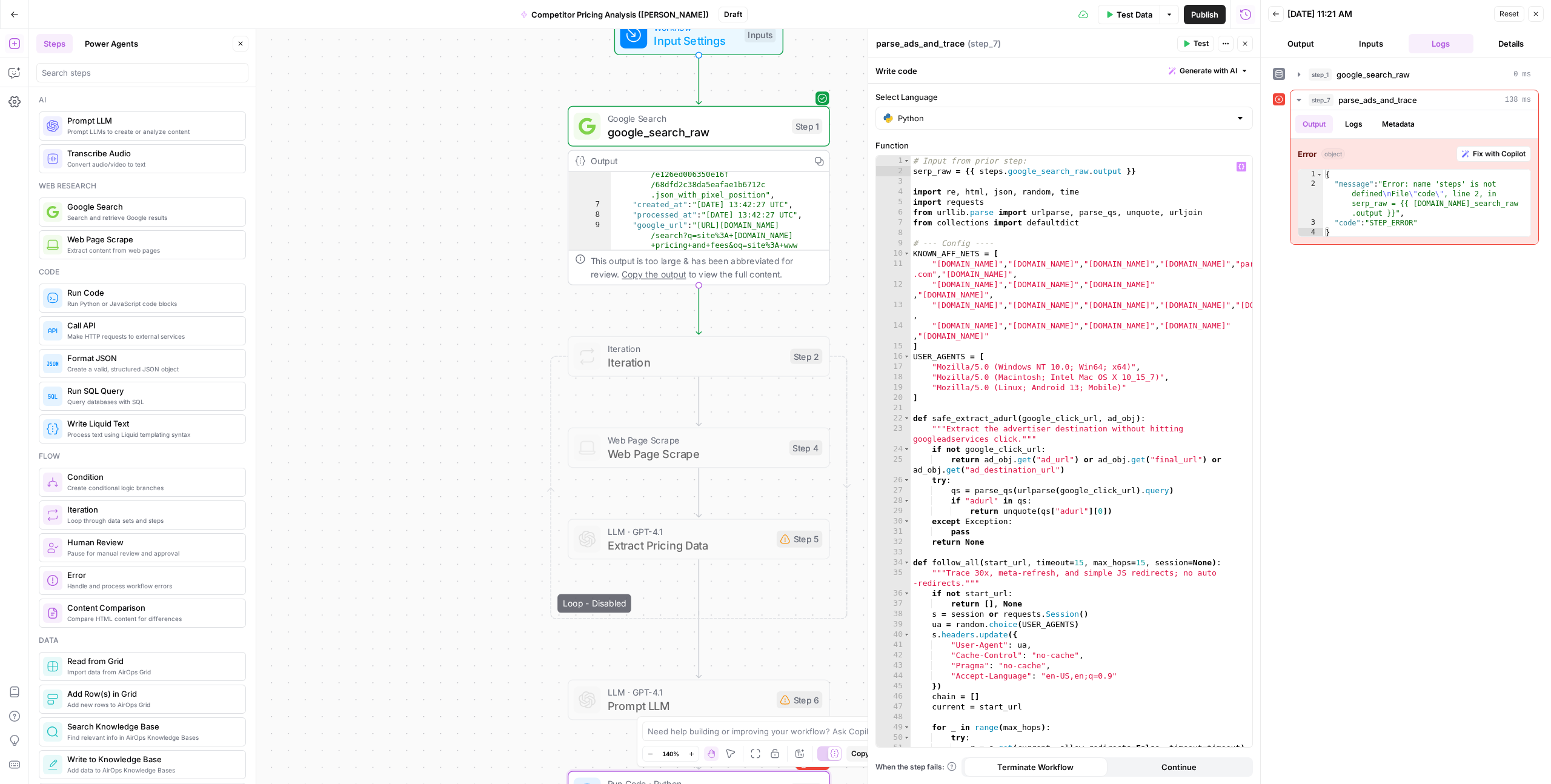
click at [699, 131] on span "google_search_raw" at bounding box center [696, 132] width 177 height 17
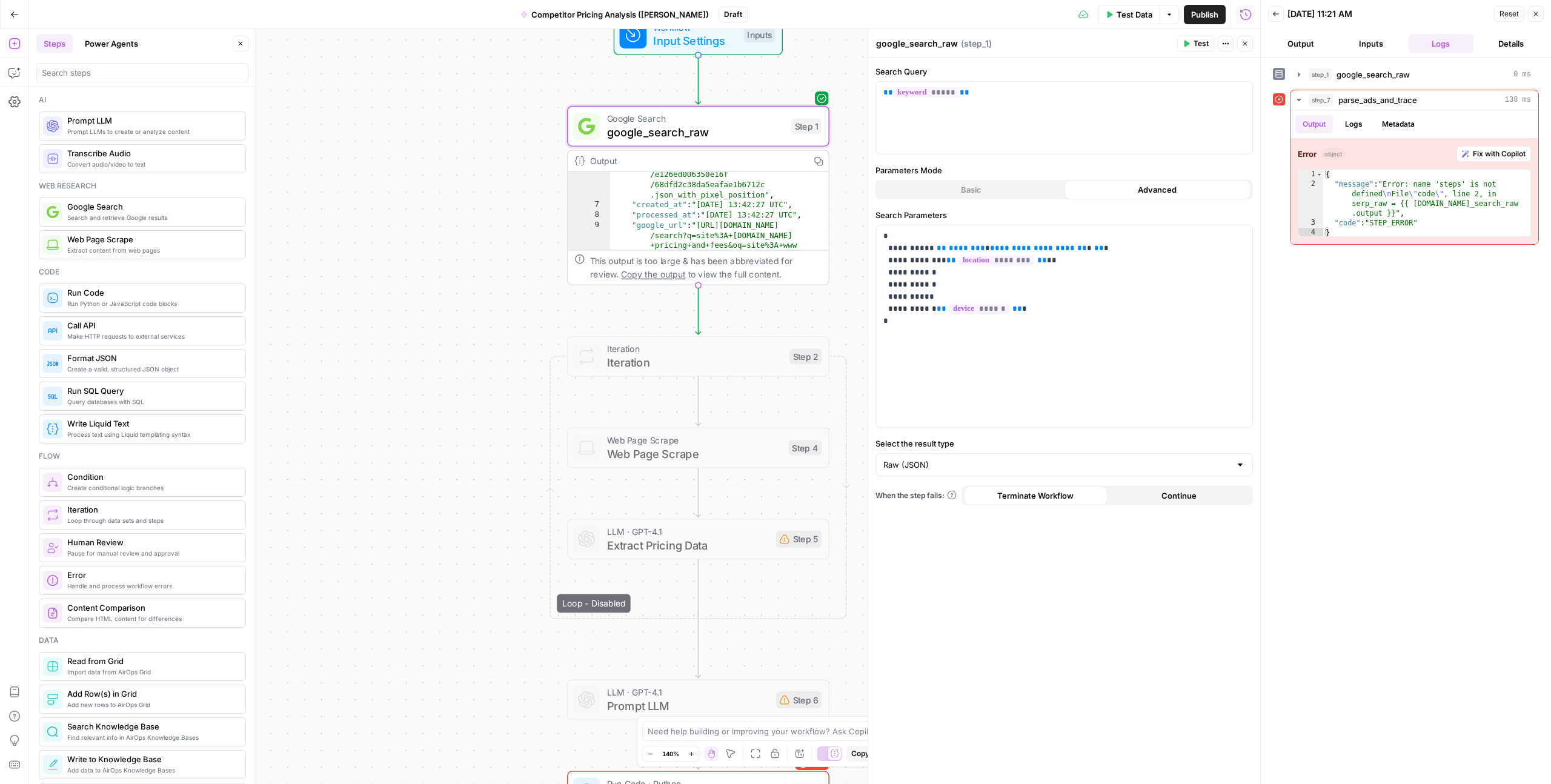
click at [712, 39] on span "Input Settings" at bounding box center [695, 40] width 84 height 17
click at [714, 31] on span "Workflow" at bounding box center [695, 27] width 84 height 13
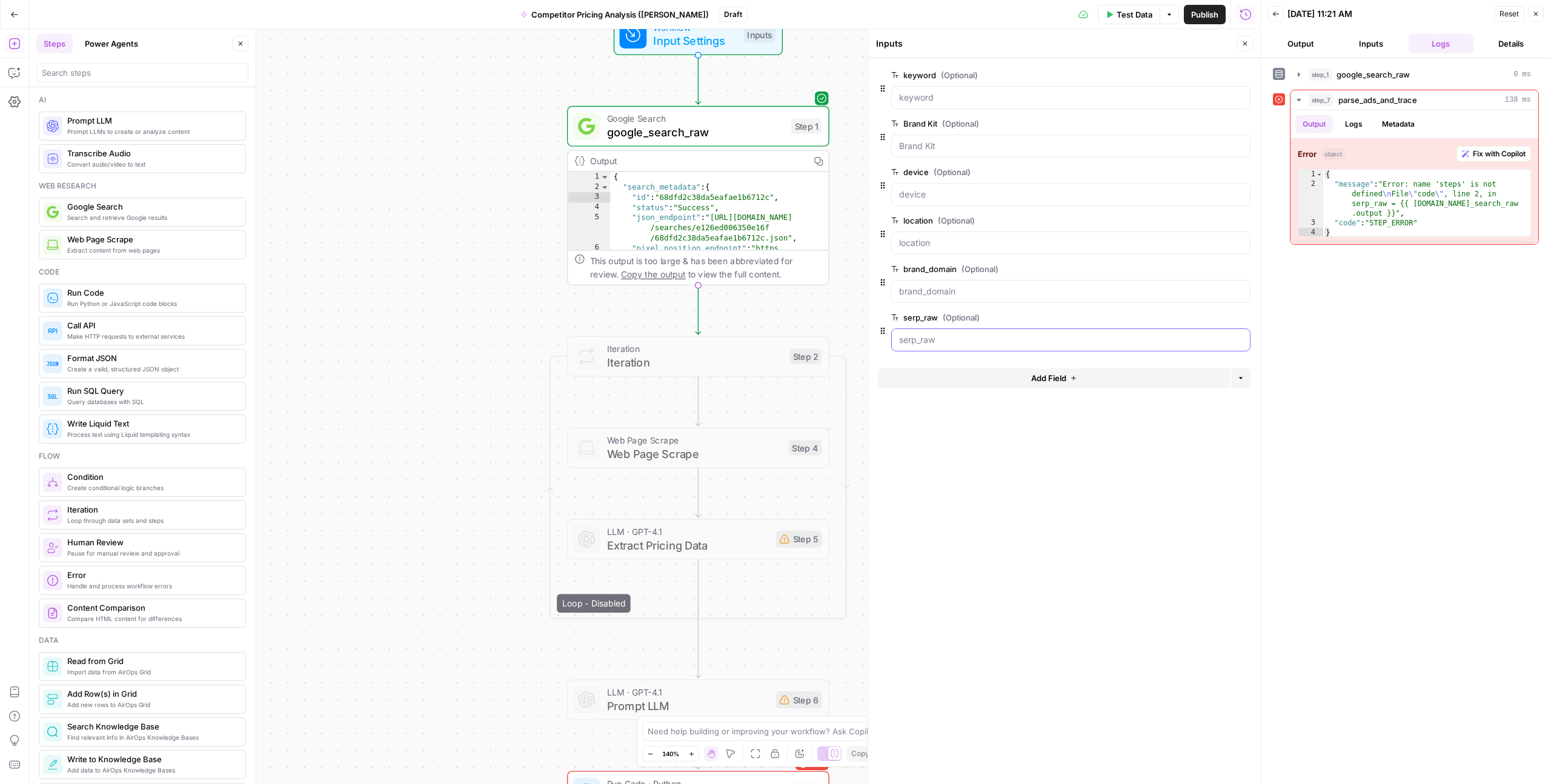
click at [919, 343] on input "serp_raw (Optional)" at bounding box center [1071, 339] width 344 height 12
click at [1198, 313] on span "edit field" at bounding box center [1205, 318] width 27 height 10
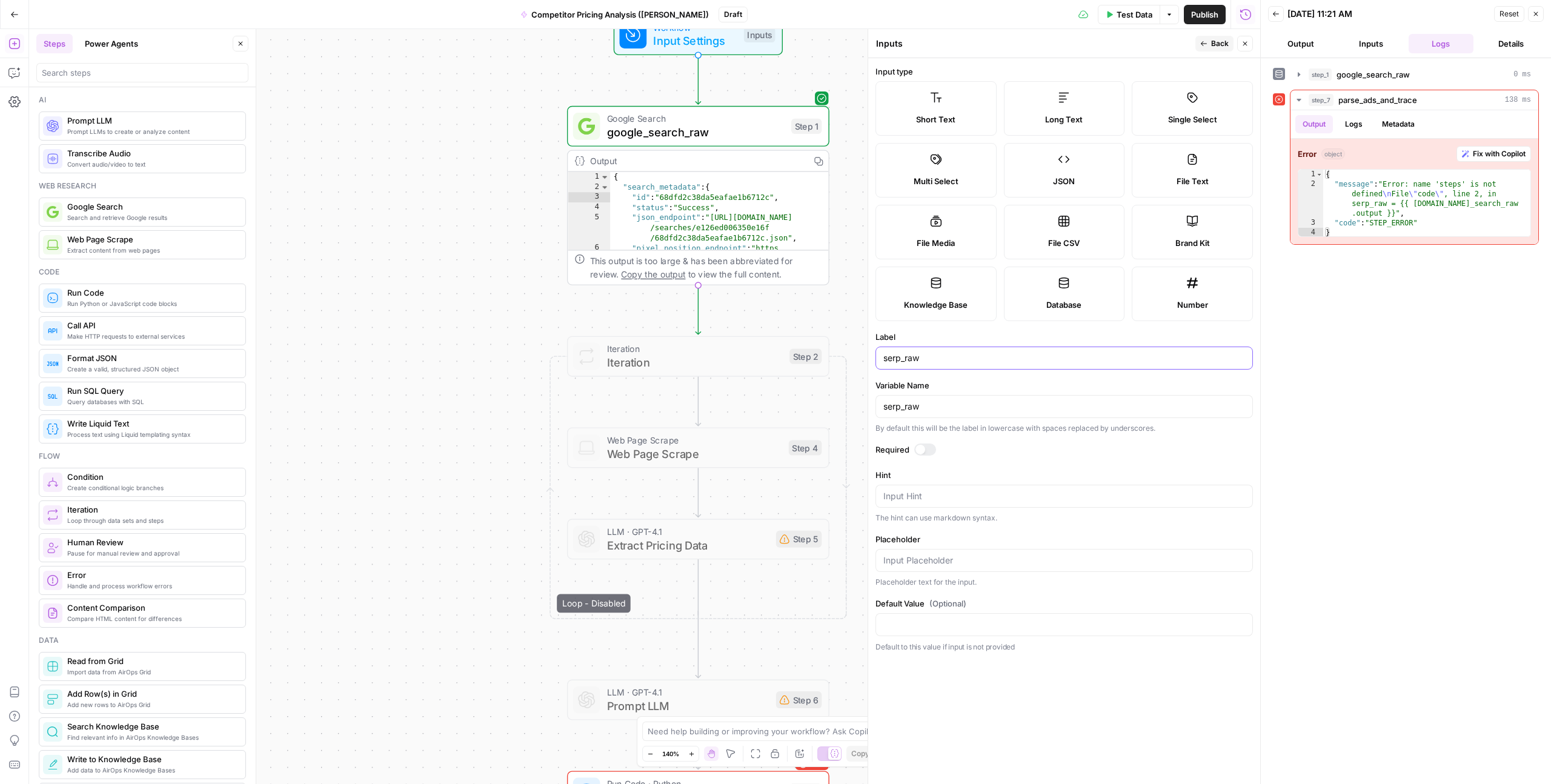
click at [900, 354] on input "serp_raw" at bounding box center [1064, 357] width 362 height 12
paste input "teps.google_search_raw.output"
type input "steps.google_search_raw.output"
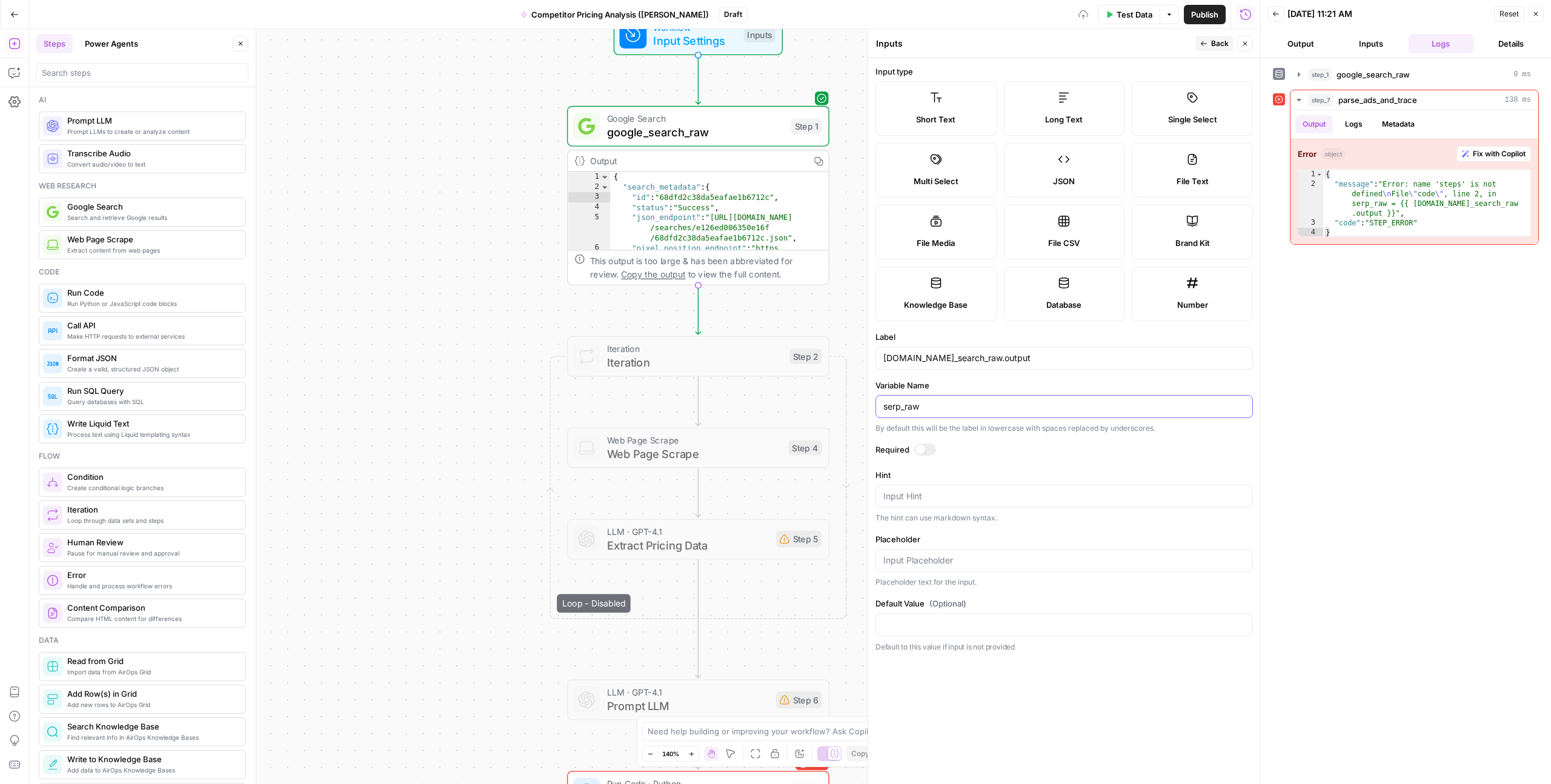
click at [900, 403] on input "serp_raw" at bounding box center [1064, 406] width 362 height 12
click at [953, 388] on label "Variable Name" at bounding box center [1064, 385] width 378 height 12
click at [953, 401] on input "serp_raw" at bounding box center [1064, 406] width 362 height 12
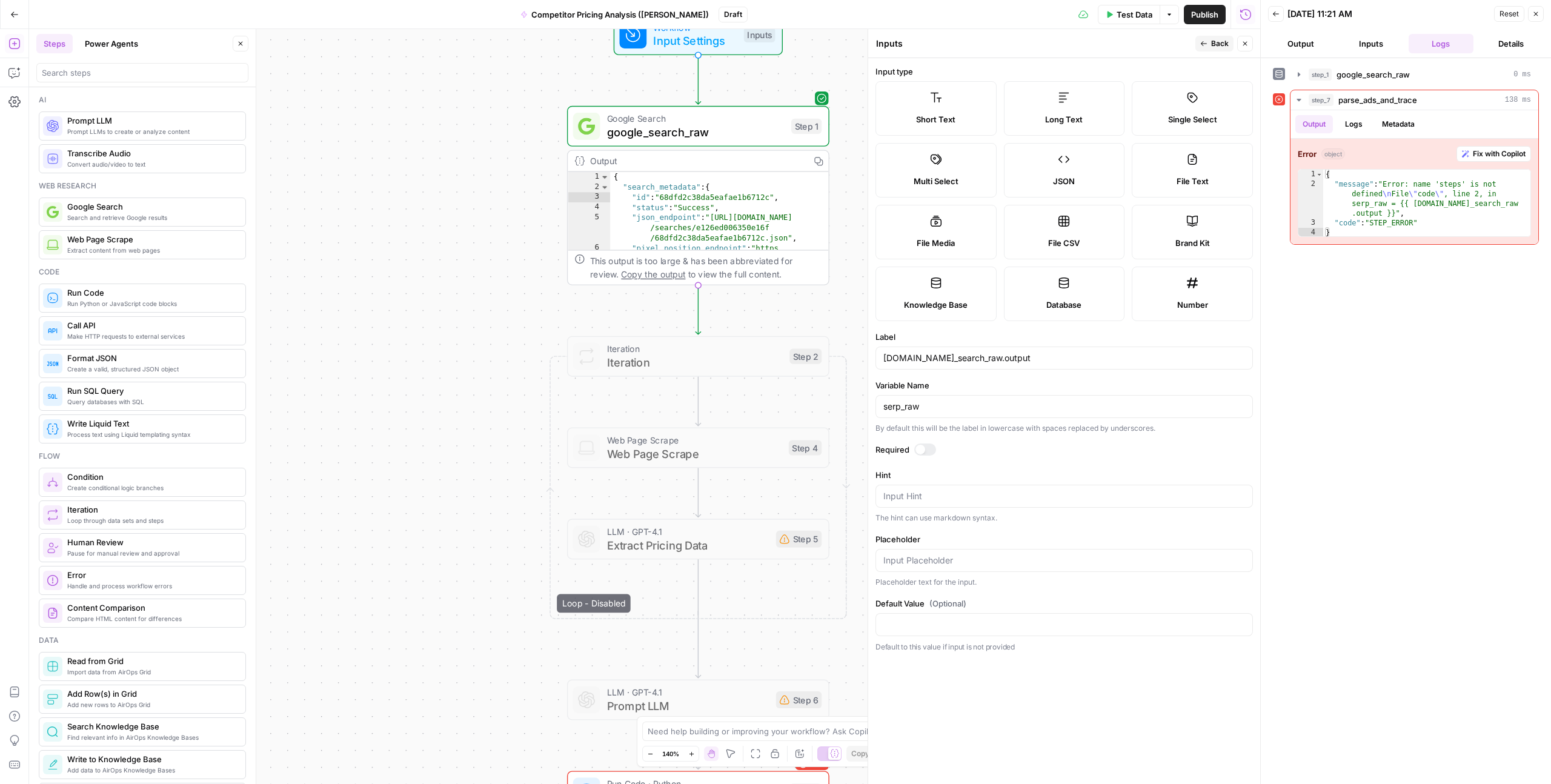
click at [949, 390] on label "Variable Name" at bounding box center [1064, 385] width 378 height 12
click at [949, 401] on input "serp_raw" at bounding box center [1064, 406] width 362 height 12
click at [932, 412] on input "serp_raw" at bounding box center [1064, 406] width 362 height 12
click at [929, 413] on div "serp_raw" at bounding box center [1064, 406] width 378 height 23
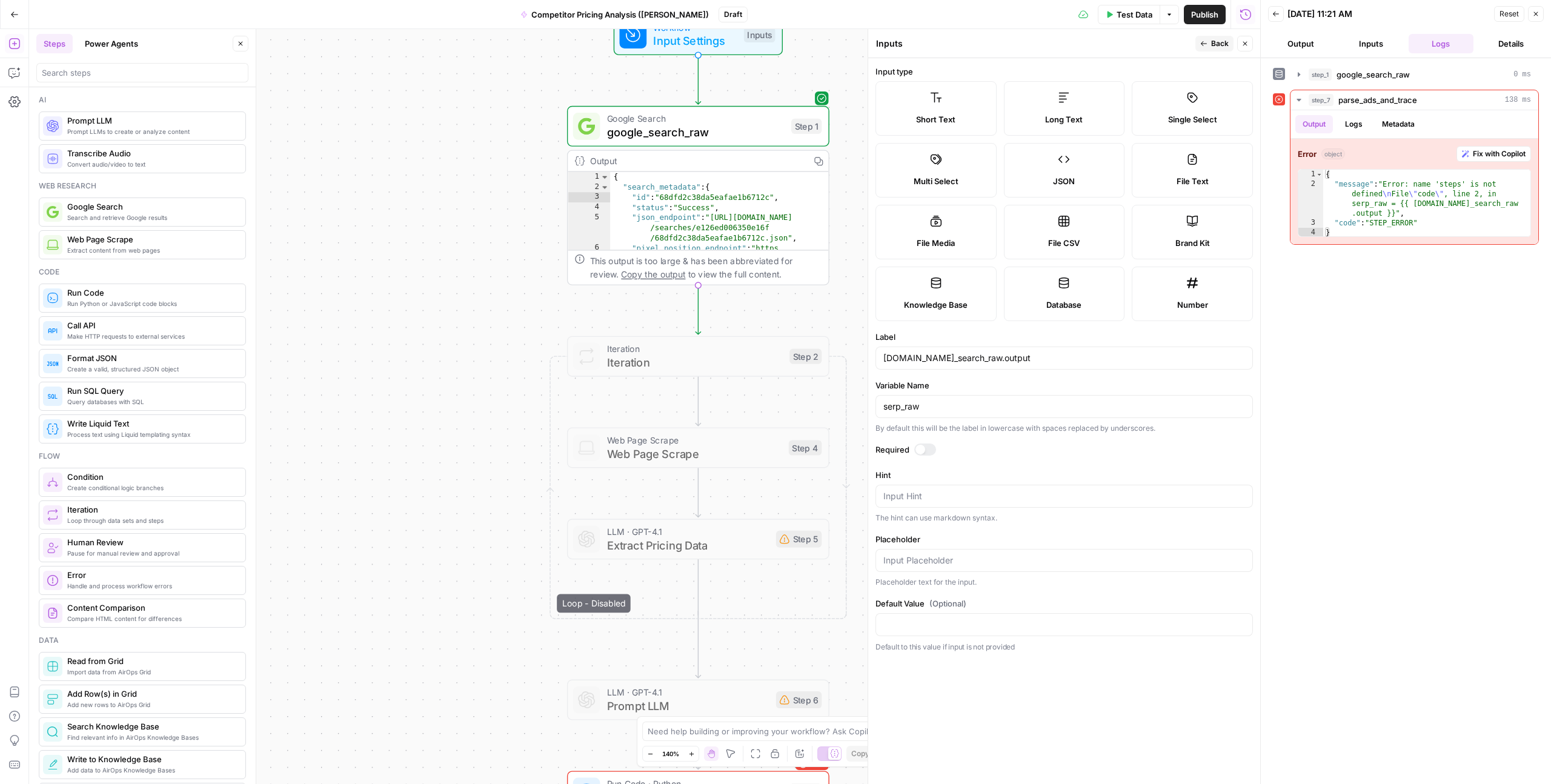
click at [929, 413] on div "serp_raw" at bounding box center [1064, 406] width 378 height 23
click at [902, 409] on input "serp_raw" at bounding box center [1064, 406] width 362 height 12
paste input "teps.google_search_raw.output"
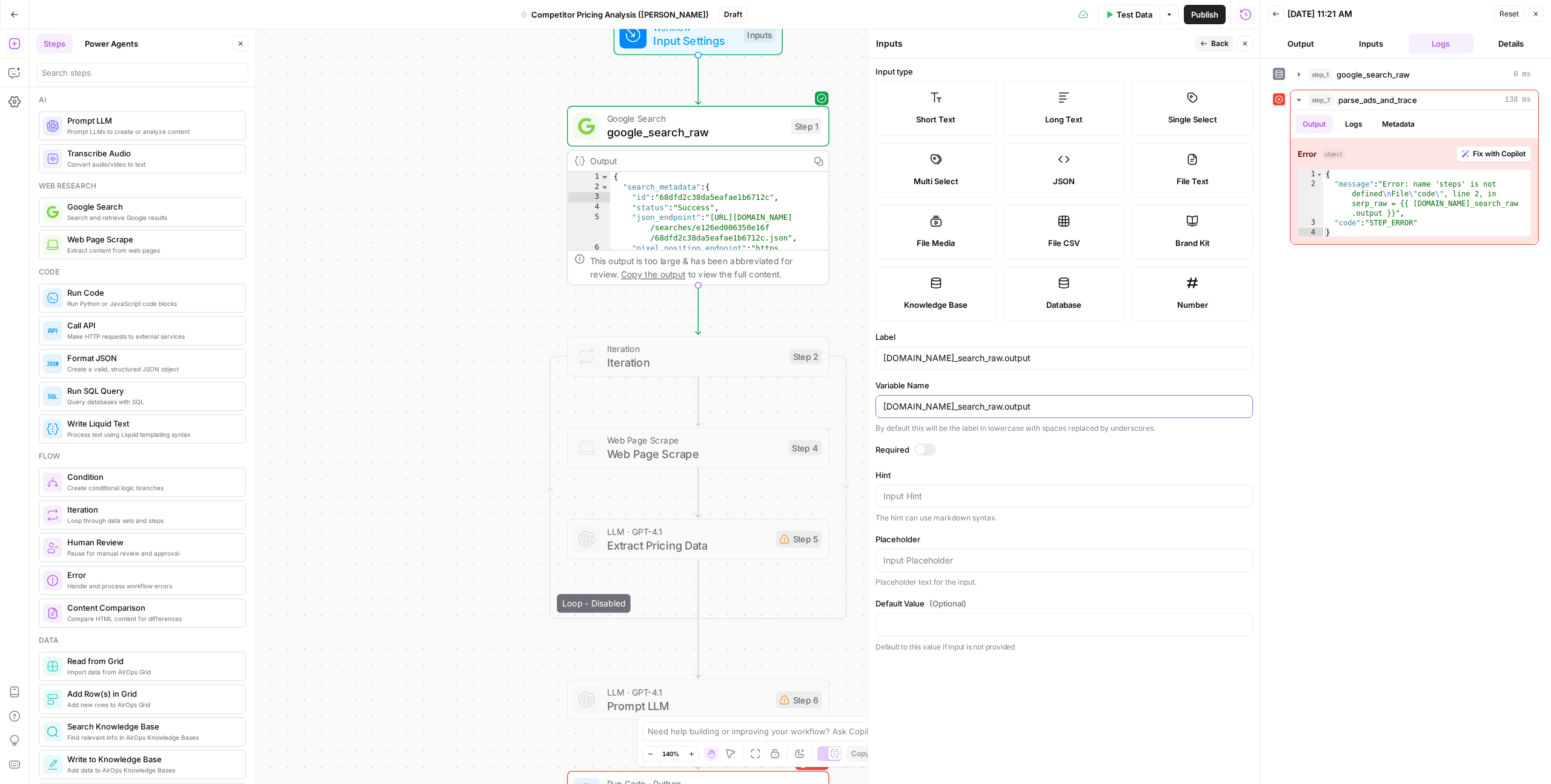
type input "steps.google_search_raw.output"
click at [1216, 43] on span "Back" at bounding box center [1220, 44] width 17 height 11
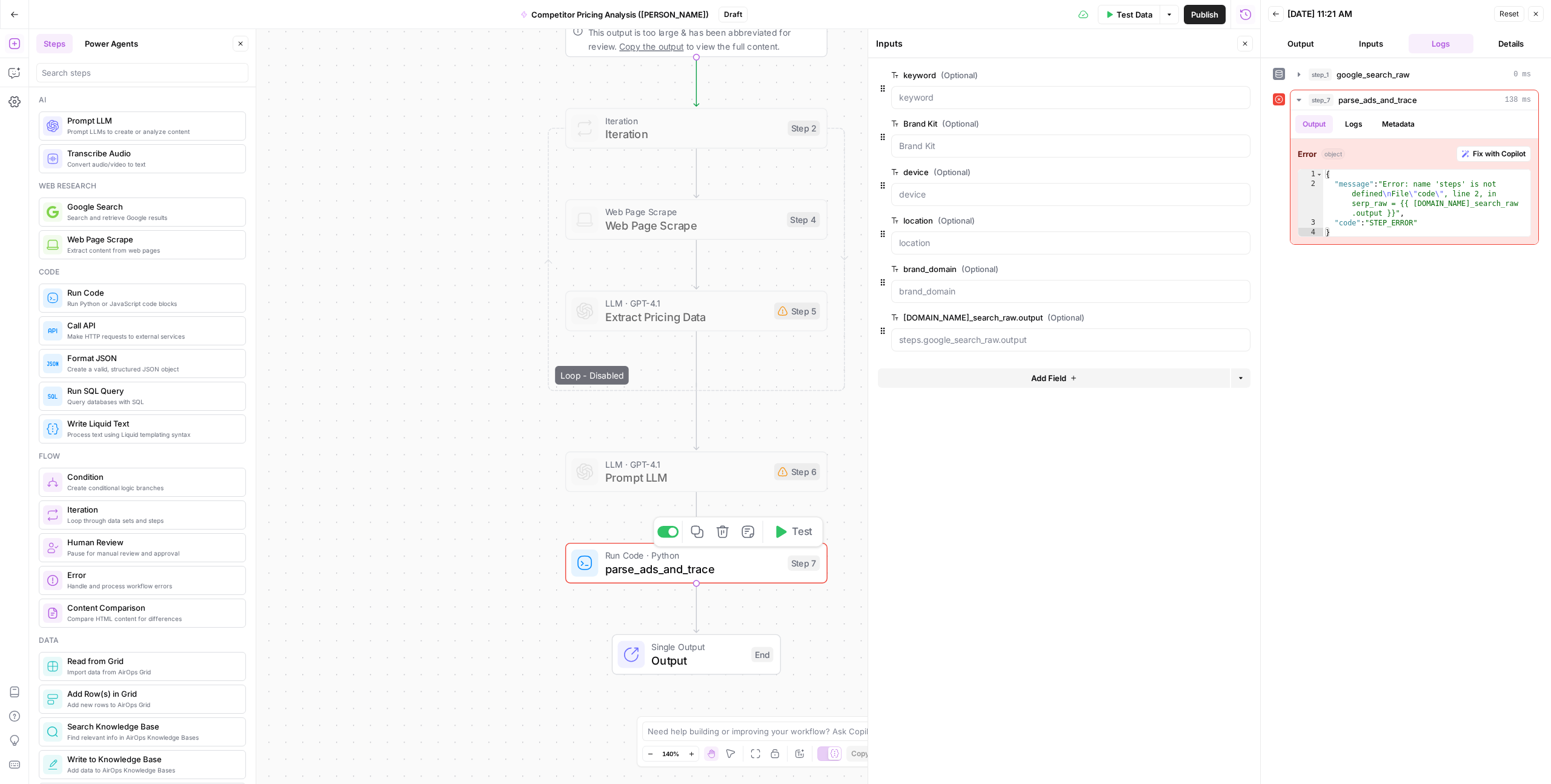
click at [800, 538] on span "Test" at bounding box center [802, 532] width 21 height 15
click at [919, 334] on input "steps.google_search_raw.output (Optional)" at bounding box center [1071, 339] width 344 height 12
click at [919, 341] on input "steps.google_search_raw.output (Optional)" at bounding box center [1071, 339] width 344 height 12
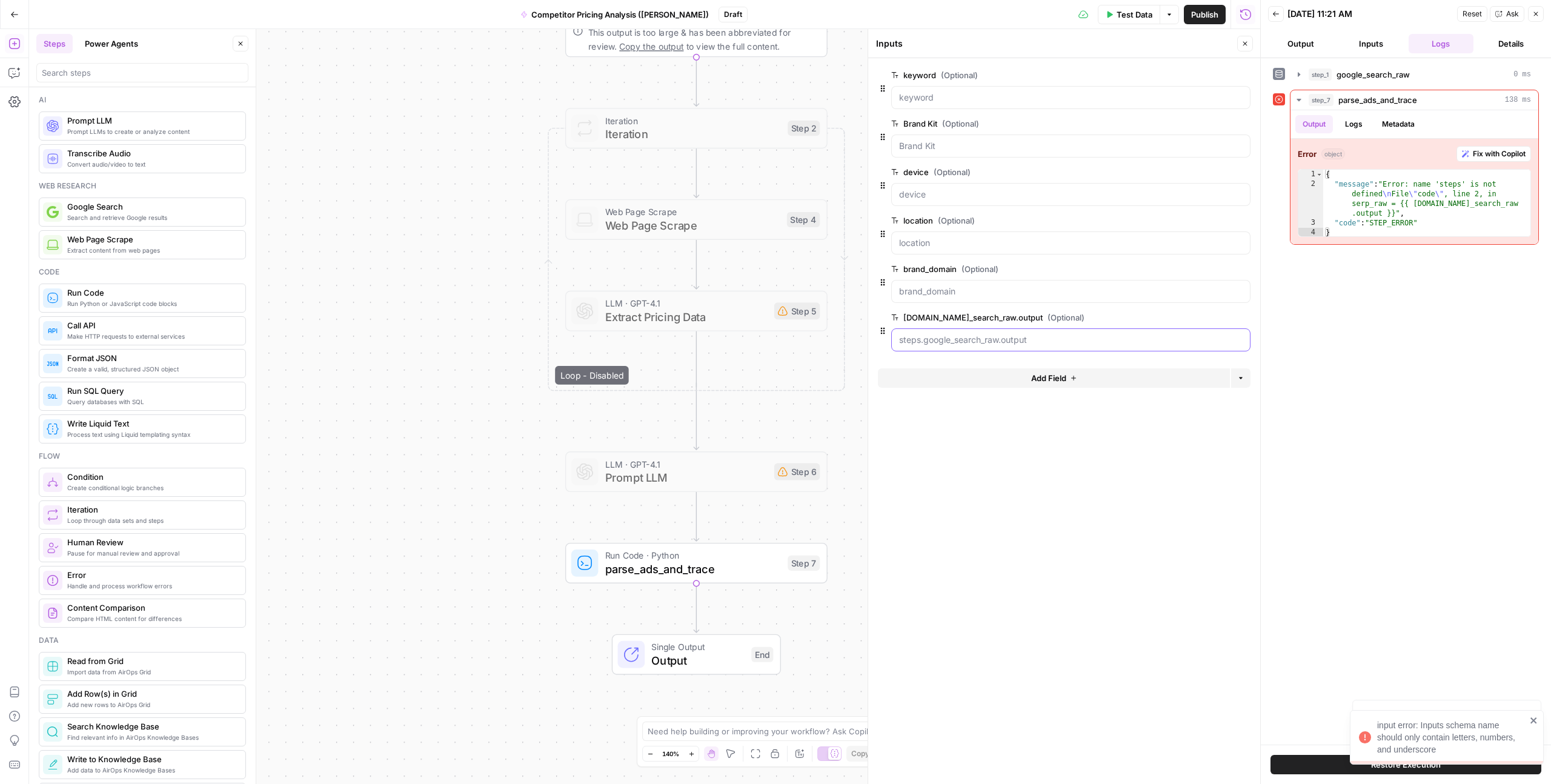
click at [919, 341] on input "steps.google_search_raw.output (Optional)" at bounding box center [1071, 339] width 344 height 12
click at [1201, 321] on span "edit field" at bounding box center [1205, 318] width 27 height 10
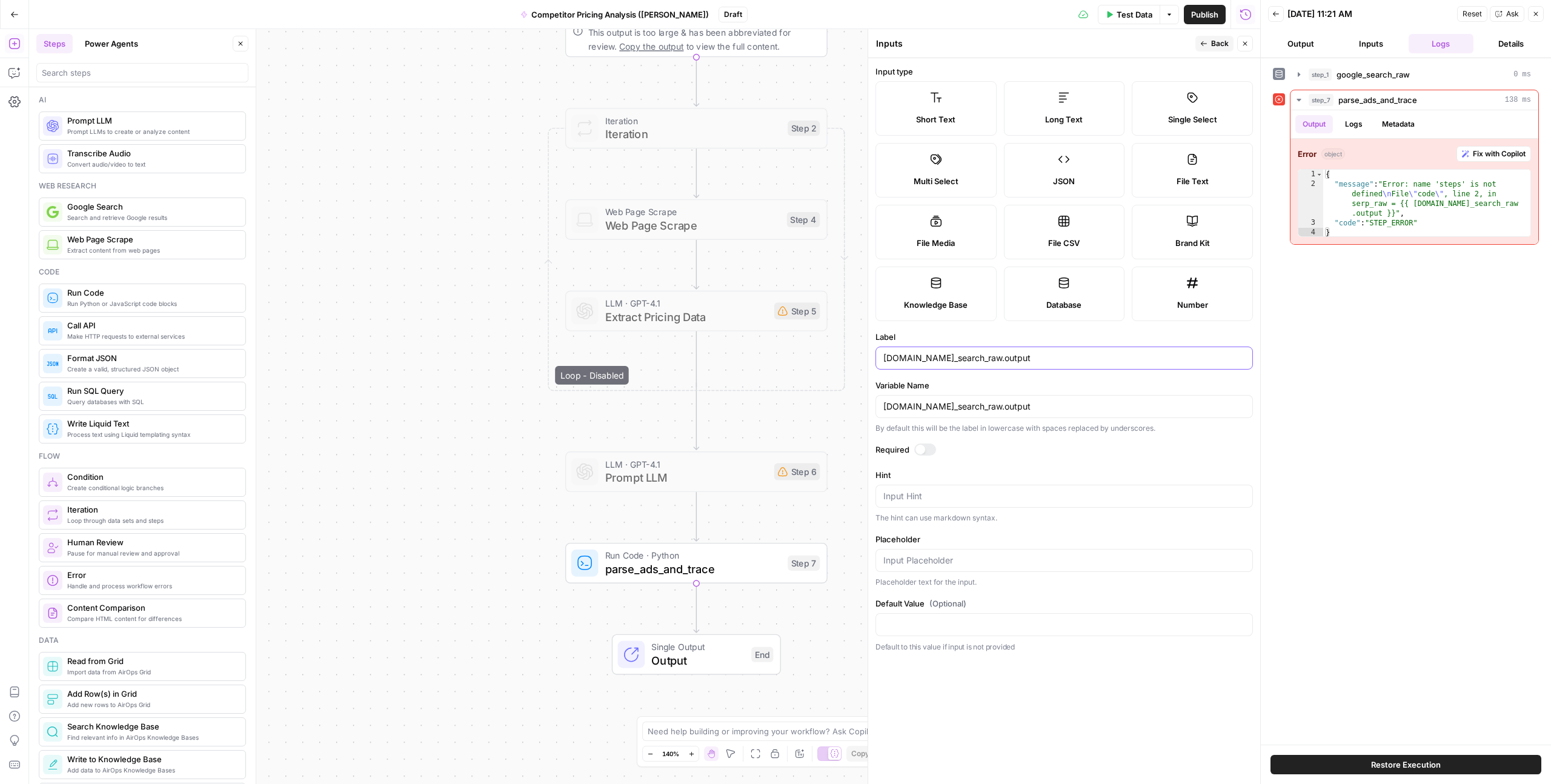
click at [885, 362] on input "steps.google_search_raw.output" at bounding box center [1064, 357] width 362 height 12
click at [1070, 180] on span "JSON" at bounding box center [1064, 181] width 22 height 12
click at [895, 411] on input "steps.google_search_raw.output" at bounding box center [1064, 406] width 362 height 12
click at [933, 405] on input "steps.google_search_raw.output" at bounding box center [1064, 406] width 362 height 12
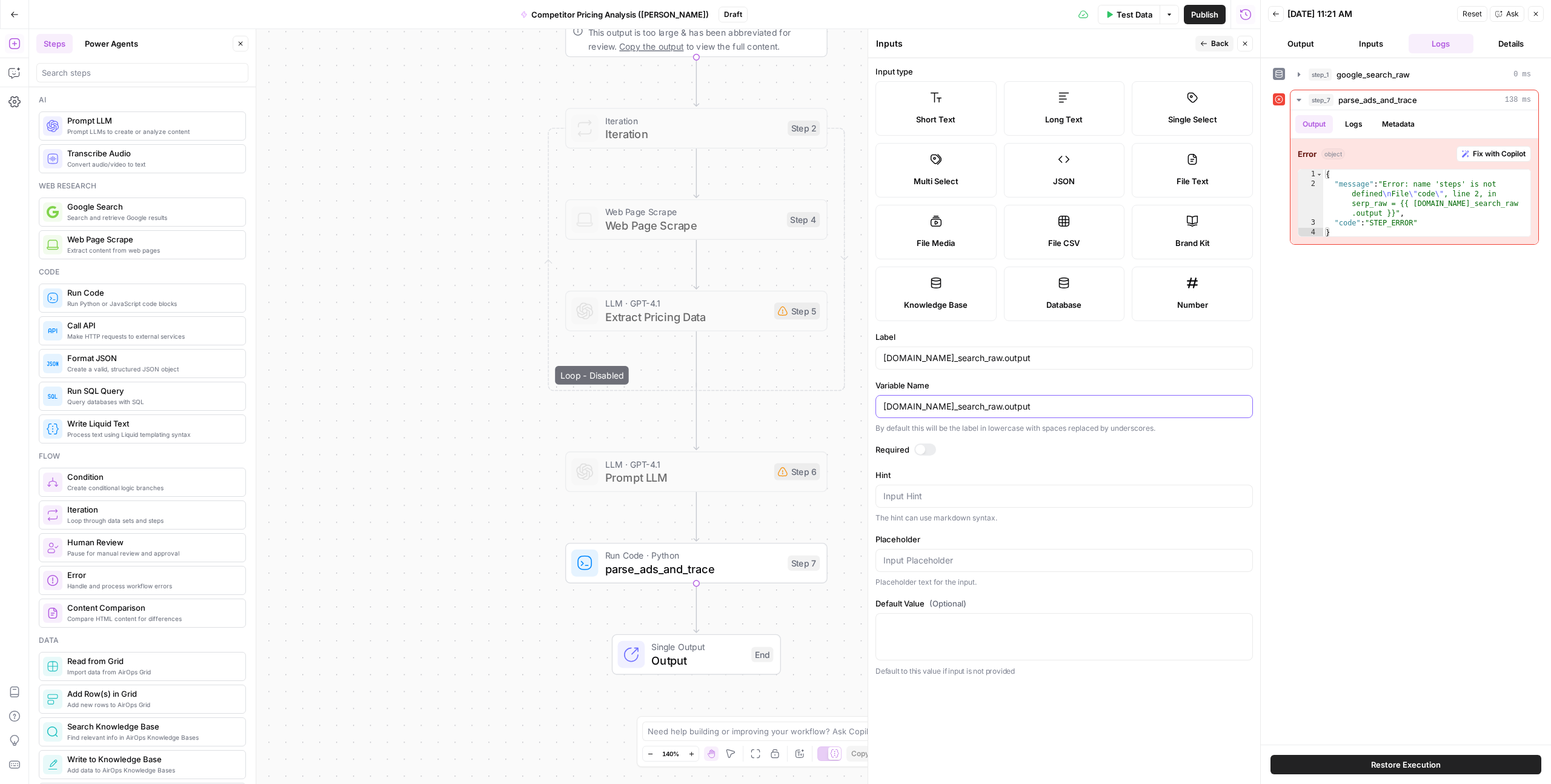
click at [933, 405] on input "steps.google_search_raw.output" at bounding box center [1064, 406] width 362 height 12
click at [1304, 39] on button "Output" at bounding box center [1301, 44] width 66 height 20
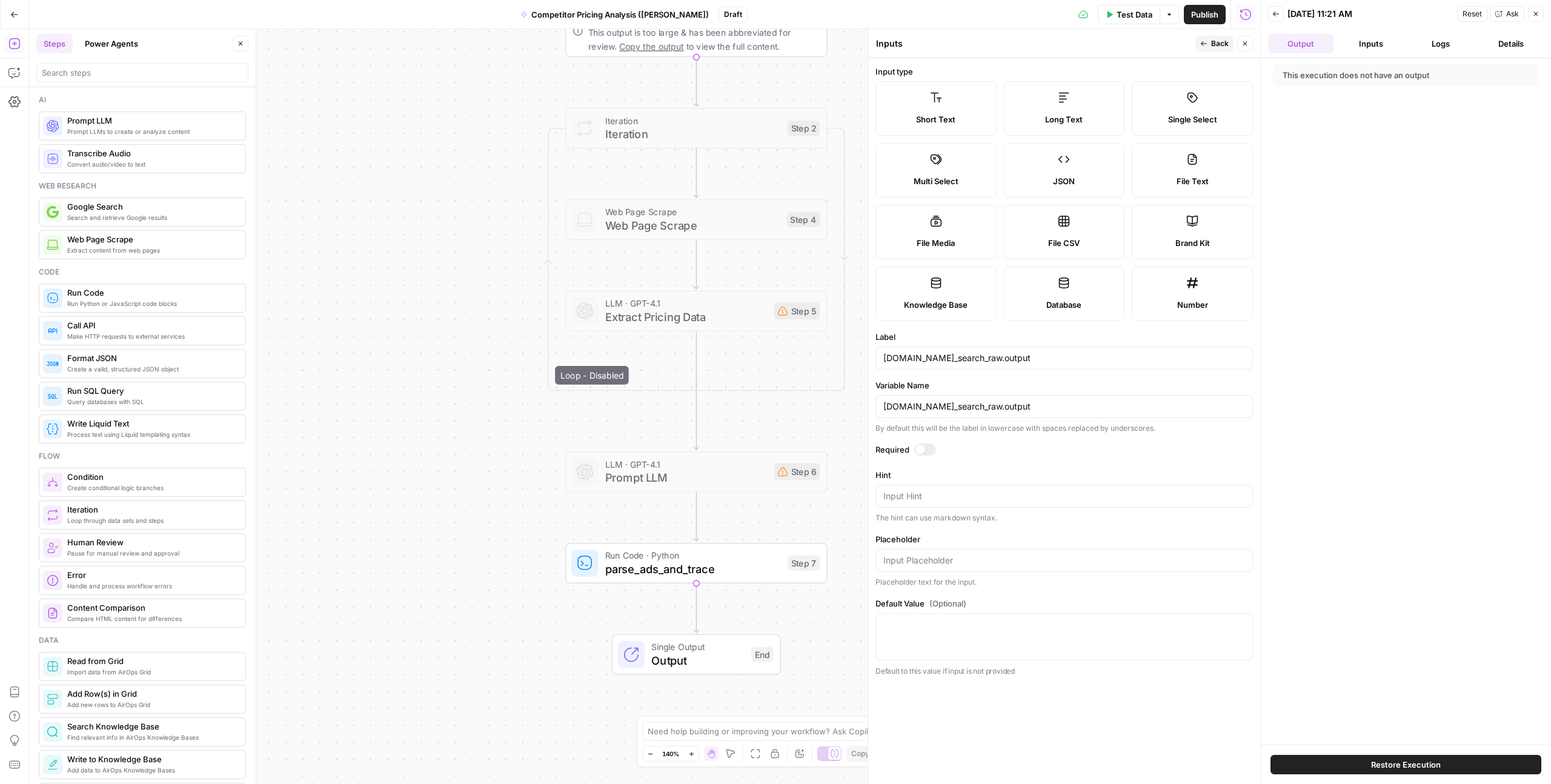
click at [1367, 40] on button "Inputs" at bounding box center [1372, 44] width 66 height 20
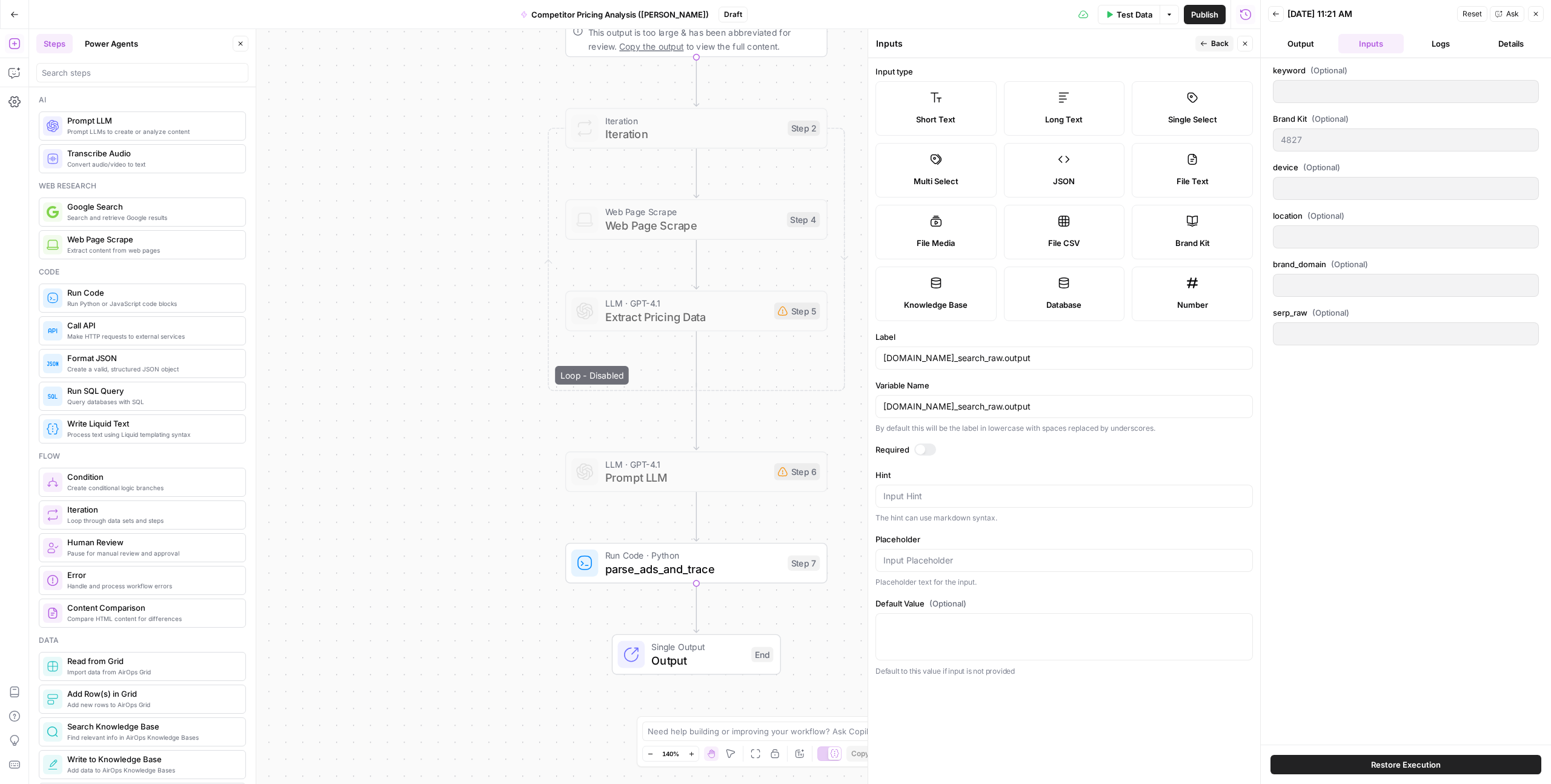
click at [1315, 43] on button "Output" at bounding box center [1301, 44] width 66 height 20
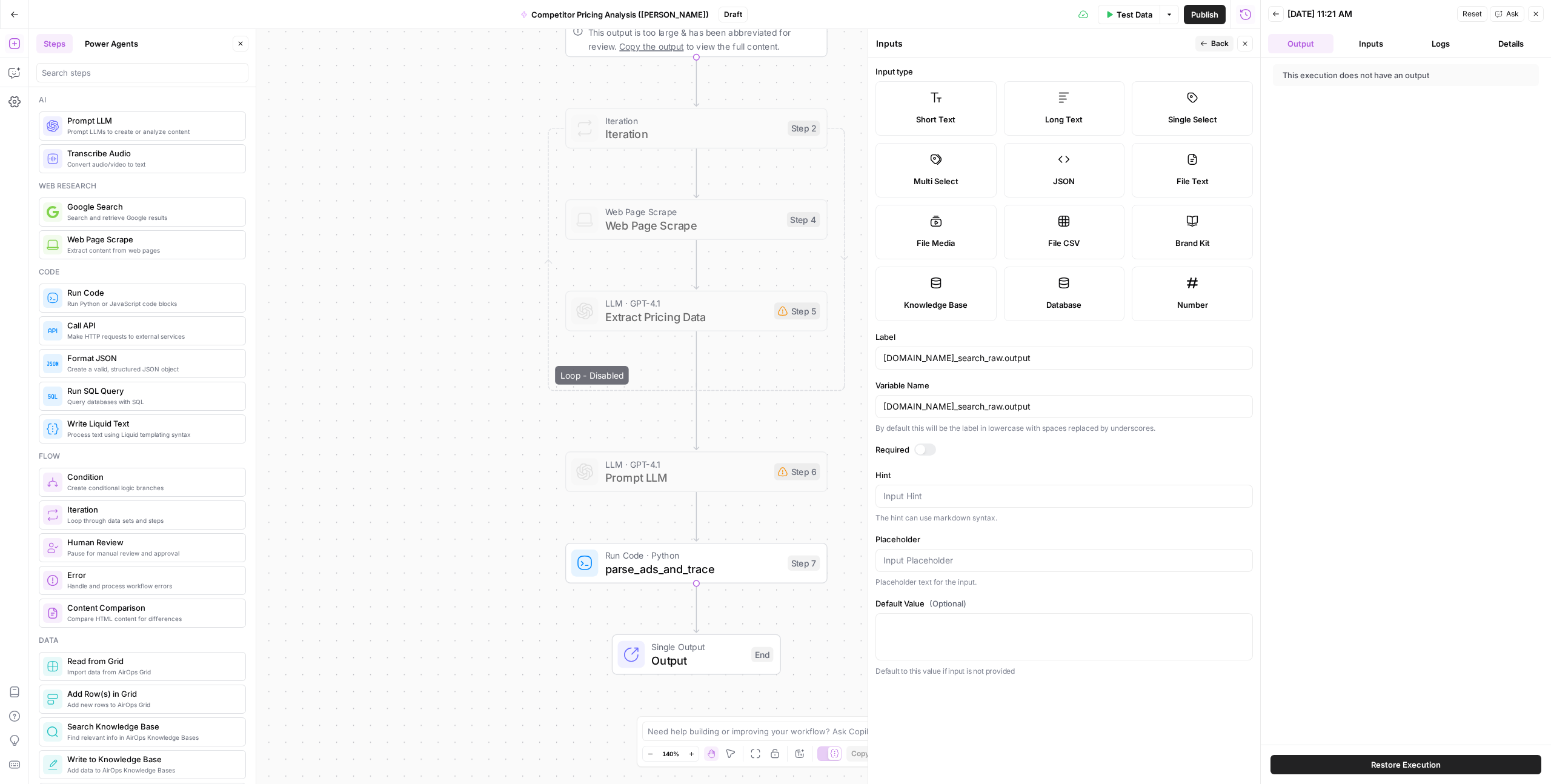
click at [1378, 43] on button "Inputs" at bounding box center [1372, 44] width 66 height 20
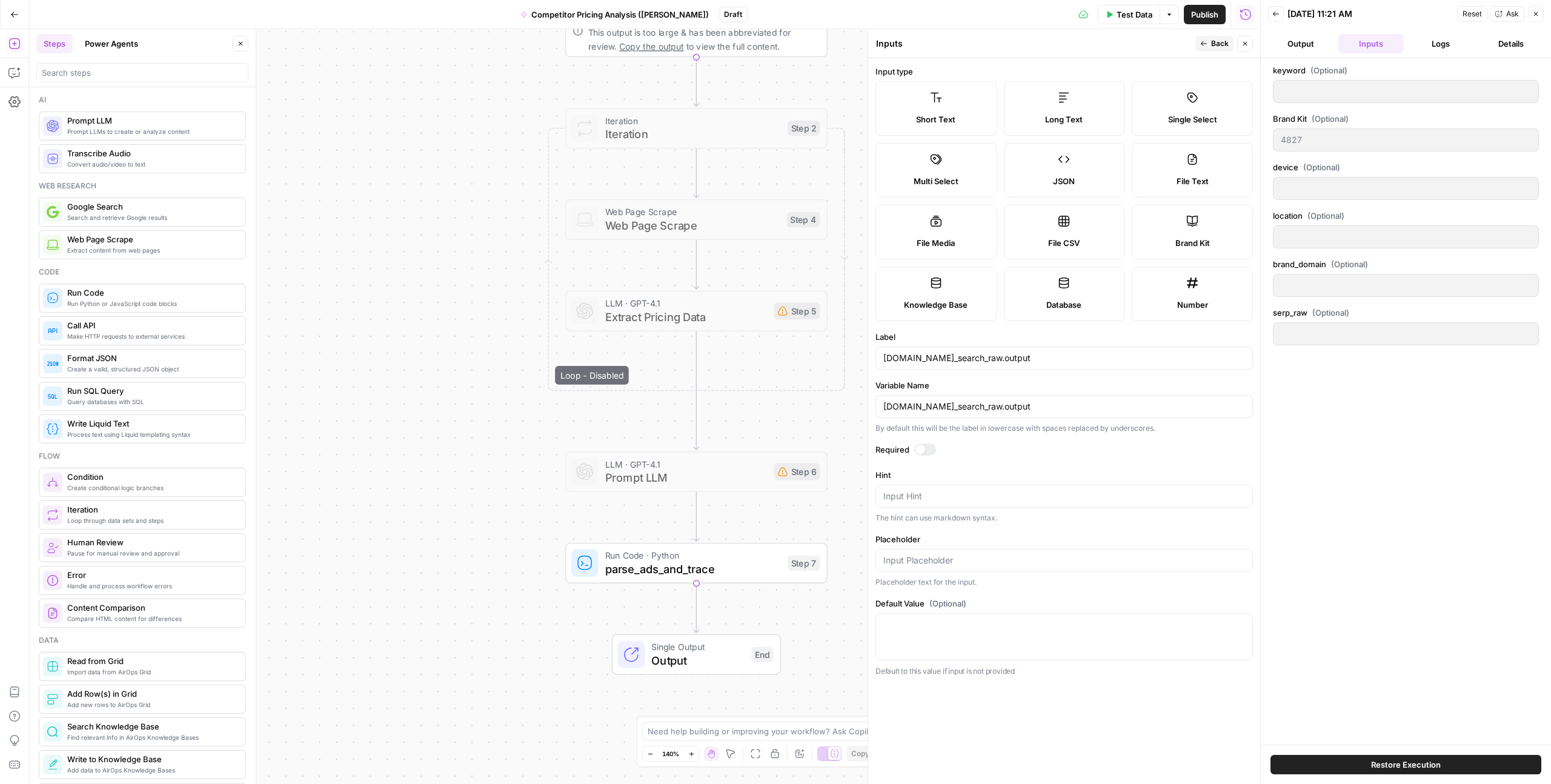
click at [1423, 43] on button "Logs" at bounding box center [1442, 44] width 66 height 20
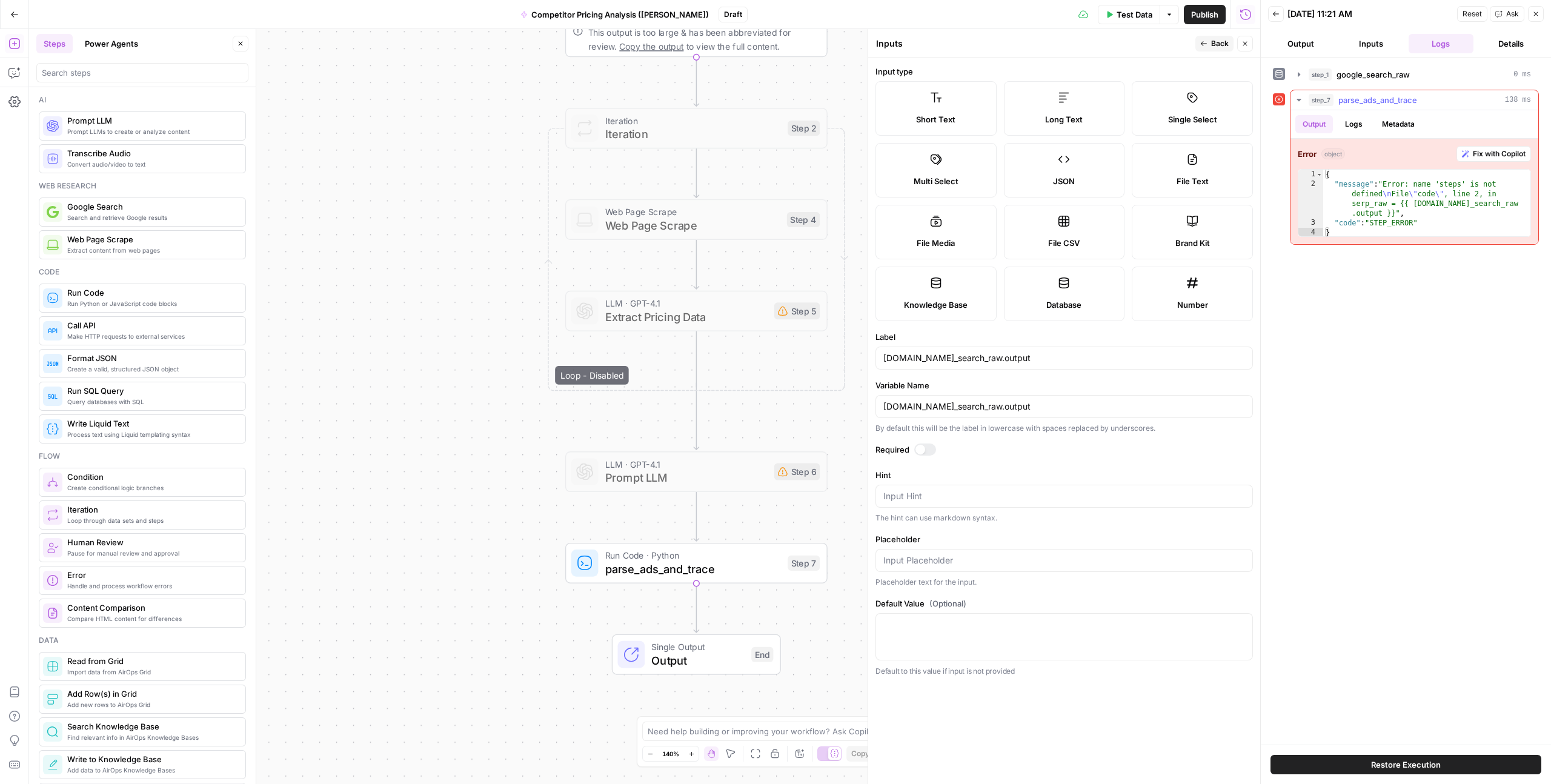
click at [1354, 121] on button "Logs" at bounding box center [1354, 124] width 32 height 18
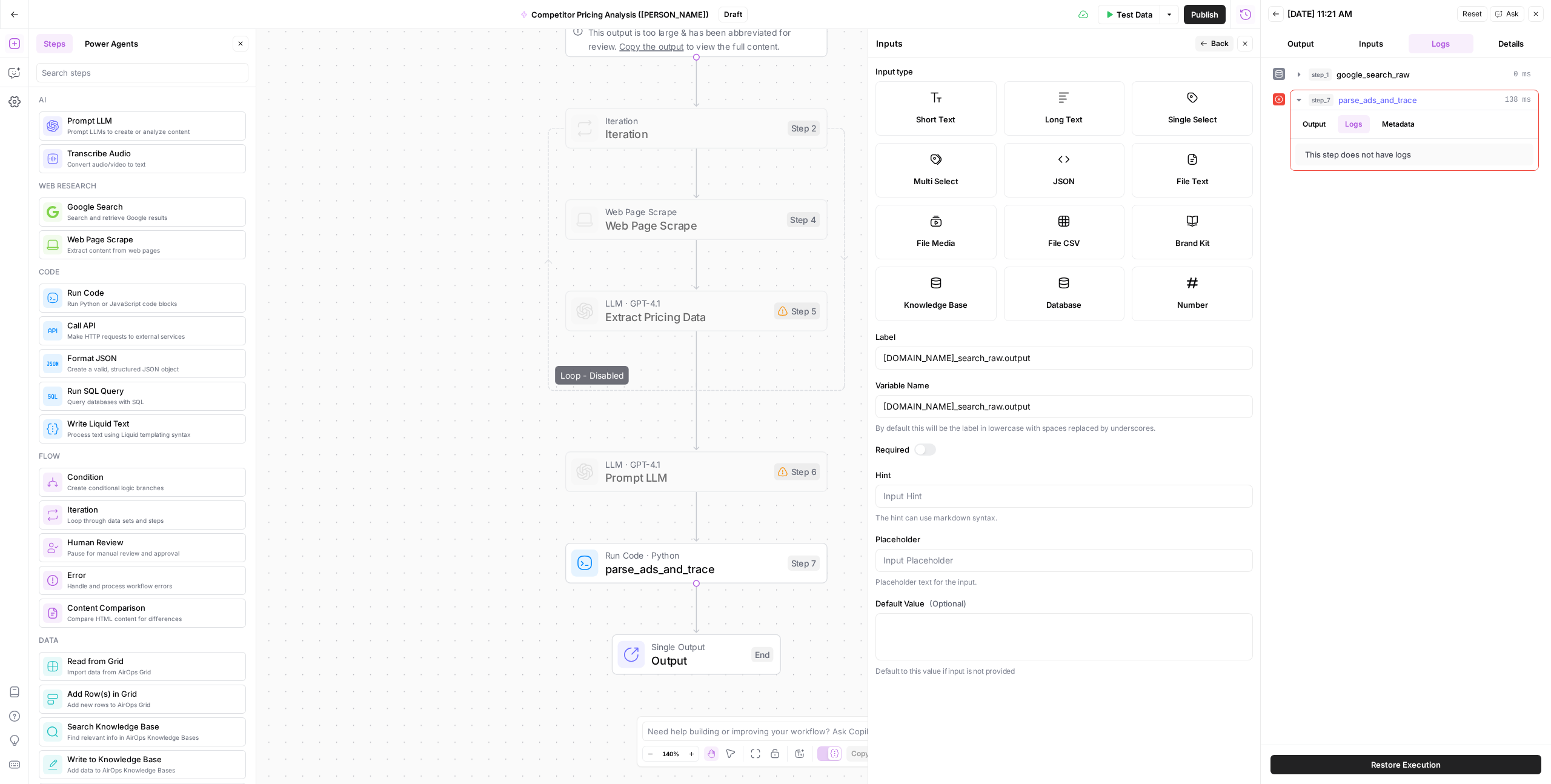
click at [1391, 126] on button "Metadata" at bounding box center [1399, 124] width 47 height 18
click at [1323, 125] on button "Output" at bounding box center [1314, 124] width 38 height 18
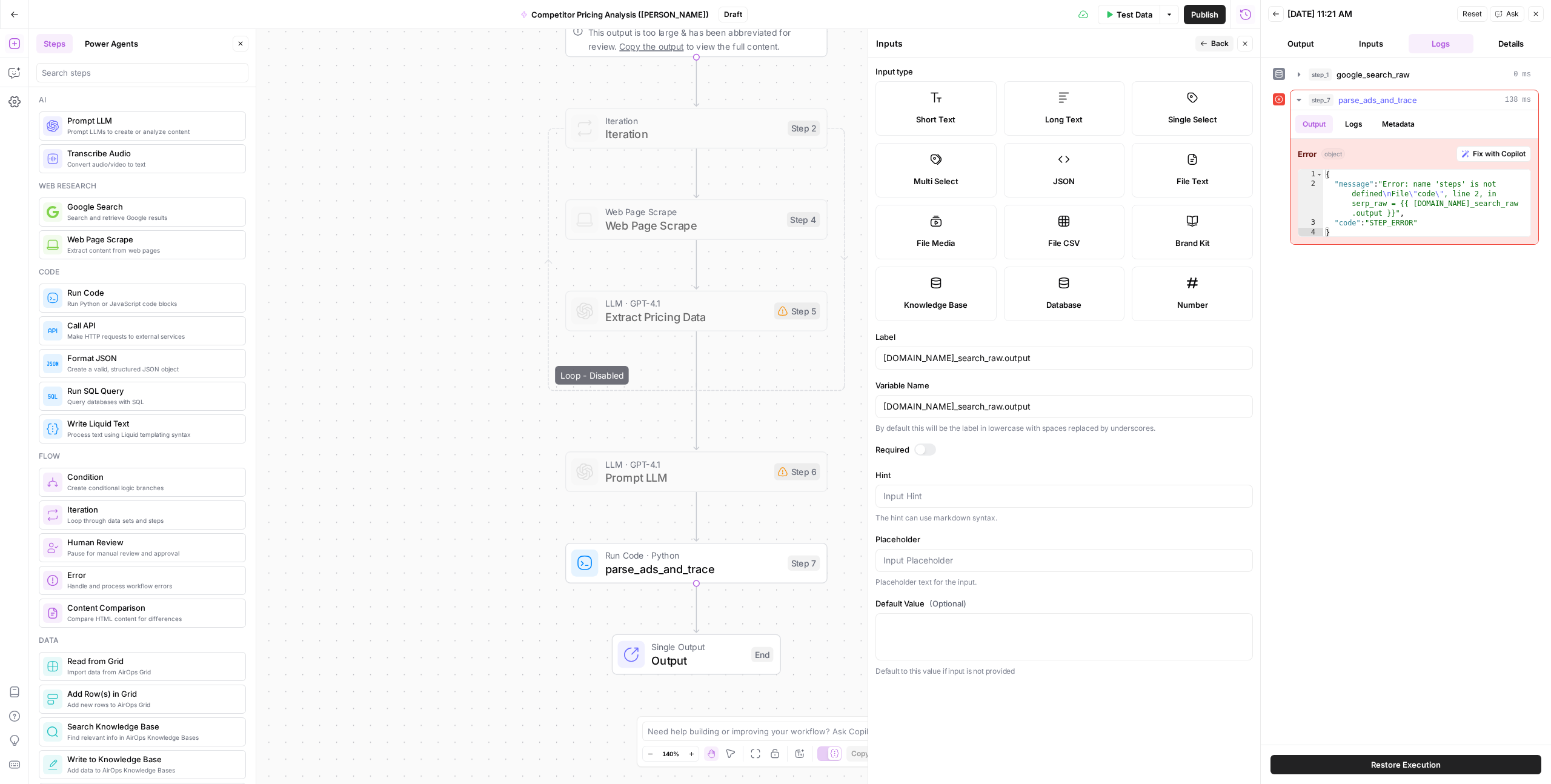
click at [1492, 151] on span "Fix with Copilot" at bounding box center [1499, 154] width 52 height 11
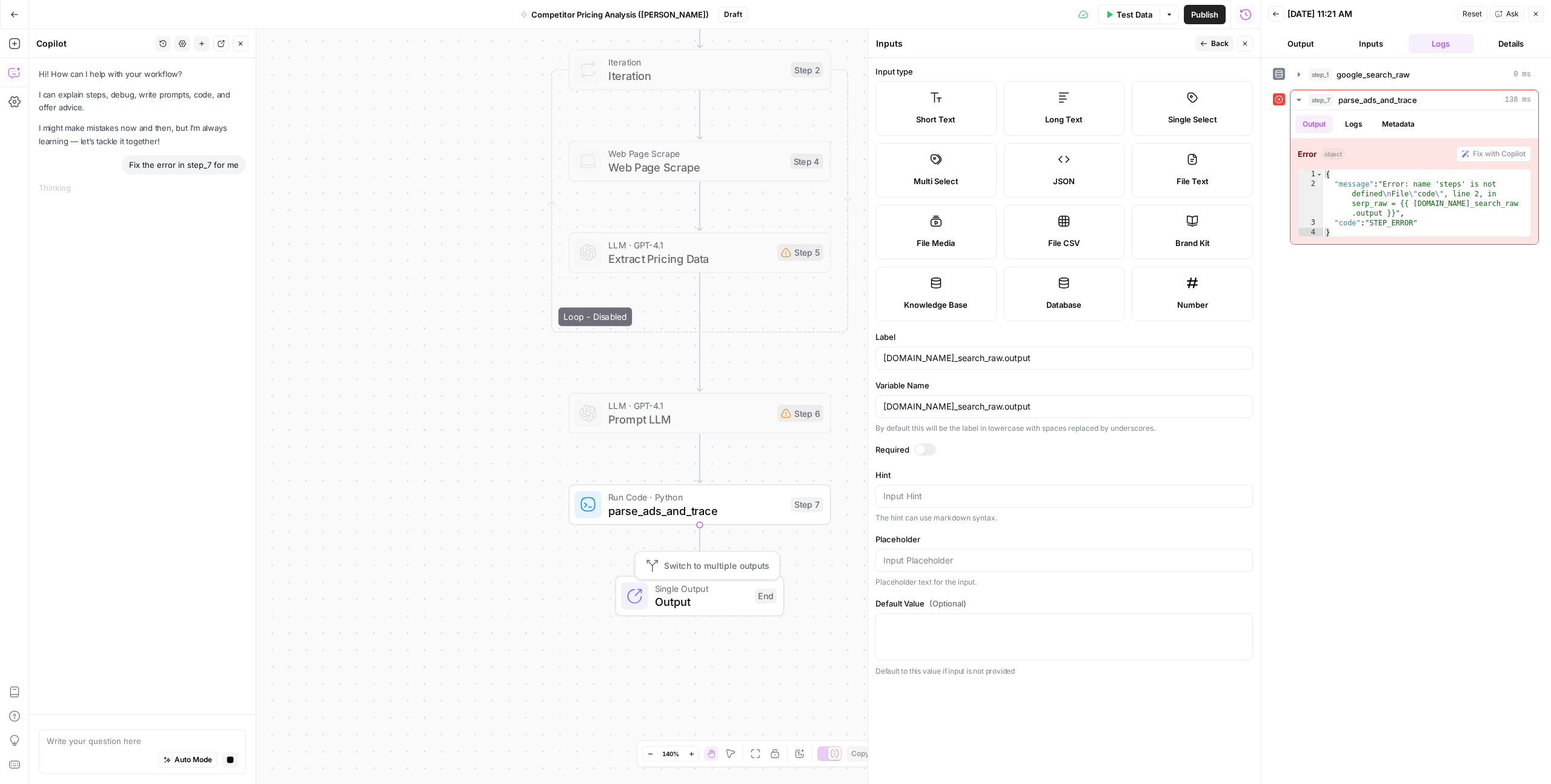
click at [678, 596] on span "Output" at bounding box center [702, 602] width 94 height 17
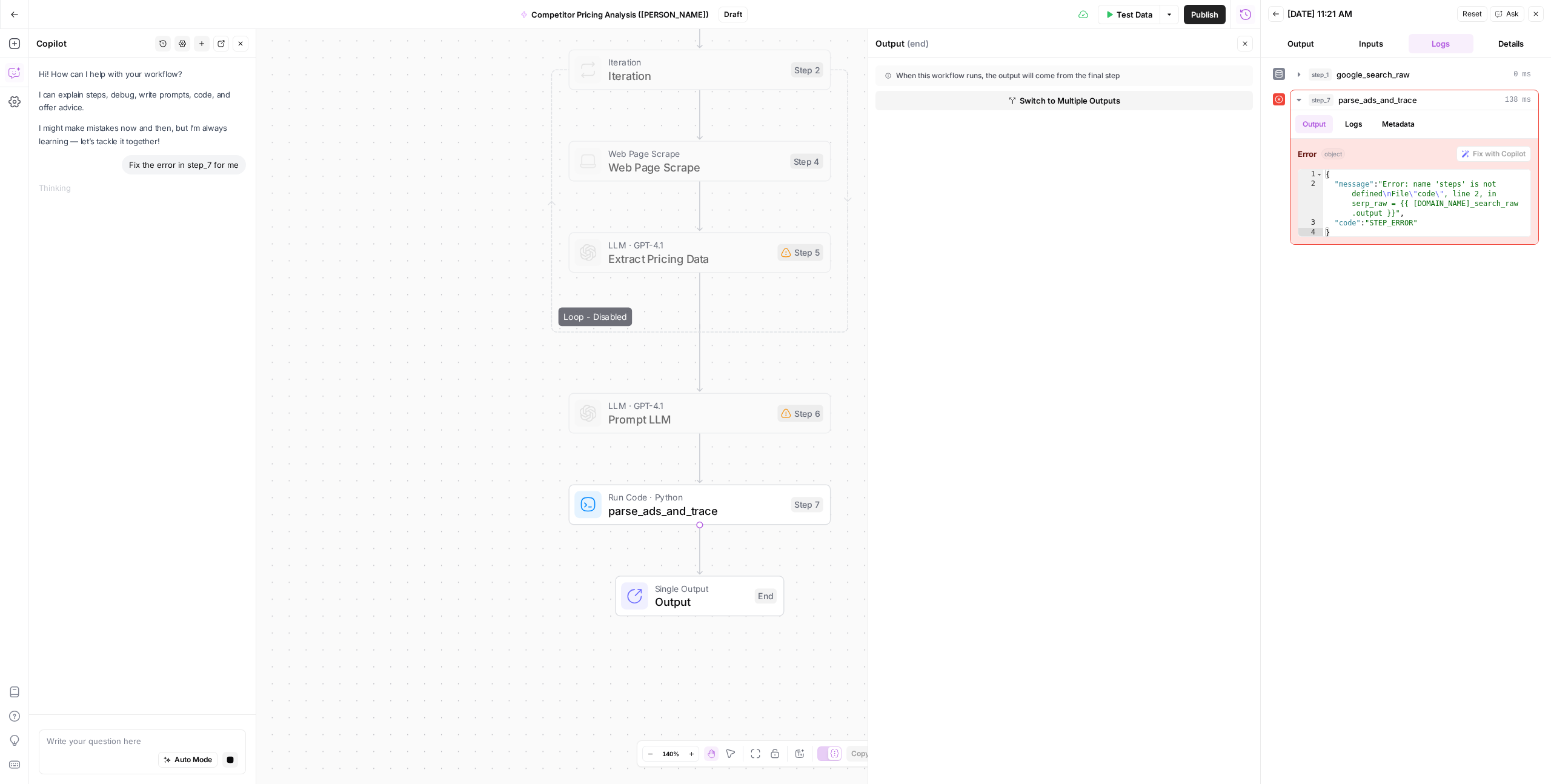
click at [1300, 45] on button "Output" at bounding box center [1301, 44] width 66 height 20
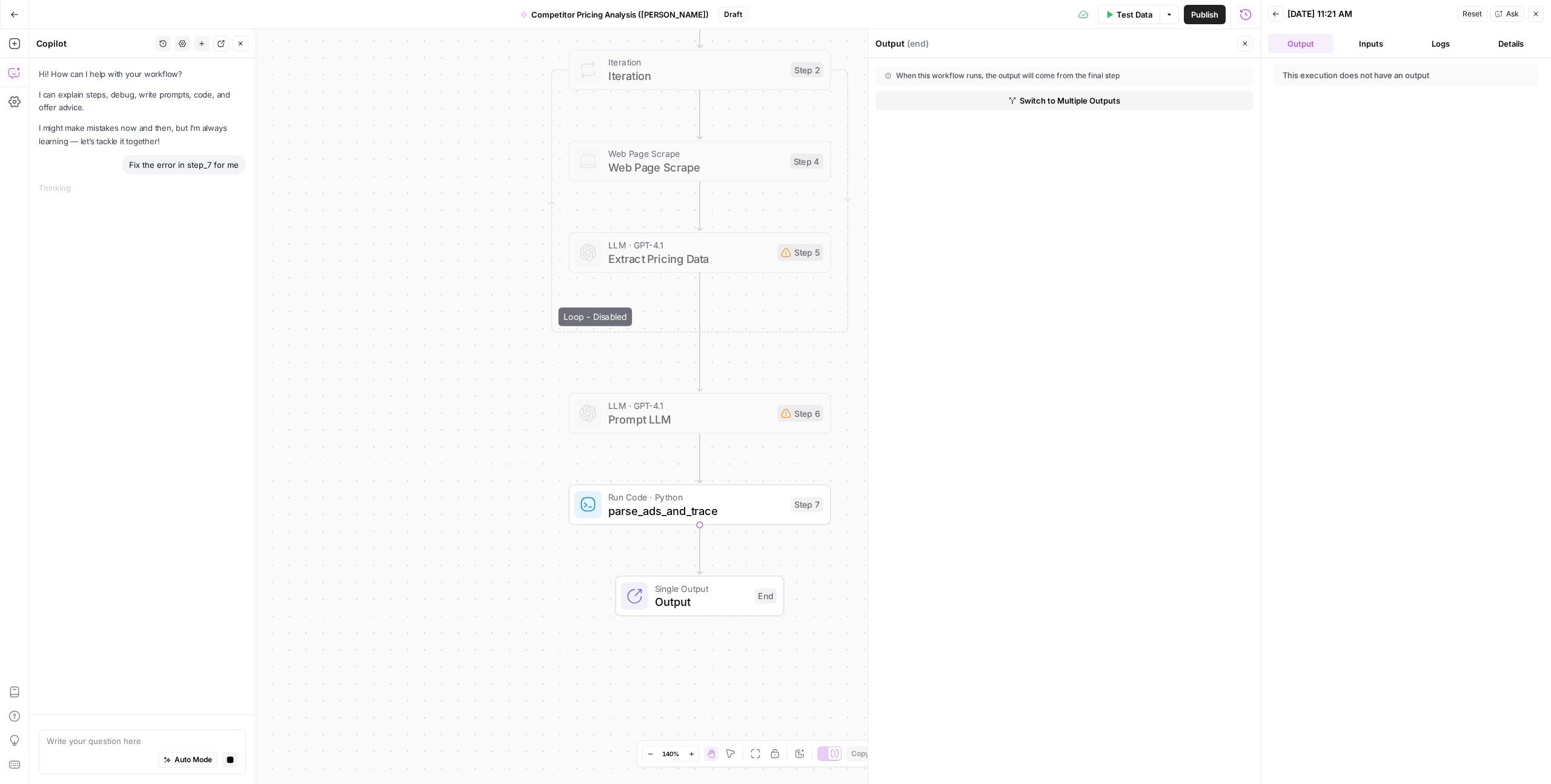
click at [1381, 49] on button "Inputs" at bounding box center [1372, 44] width 66 height 20
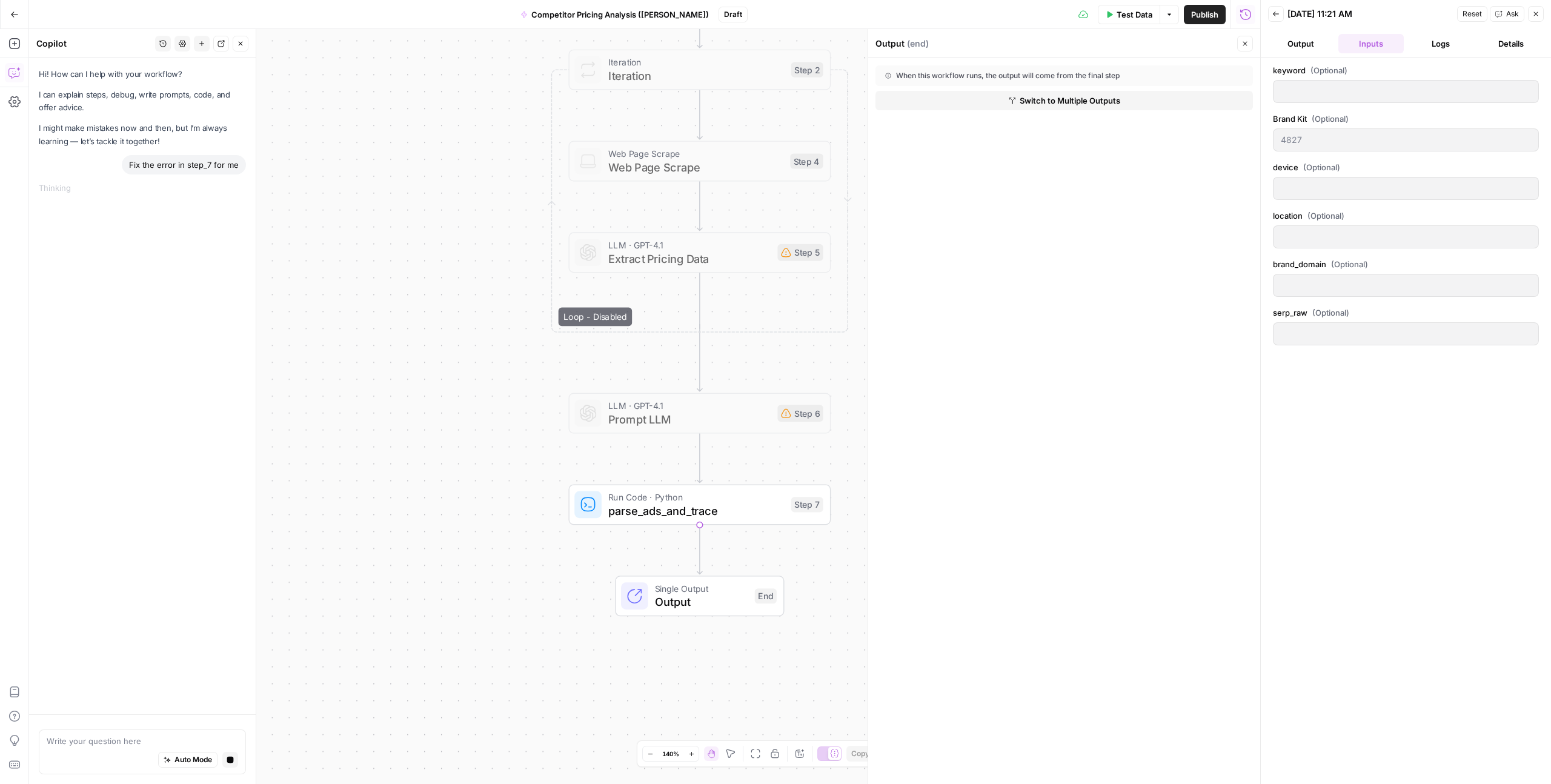
click at [1432, 49] on button "Logs" at bounding box center [1442, 44] width 66 height 20
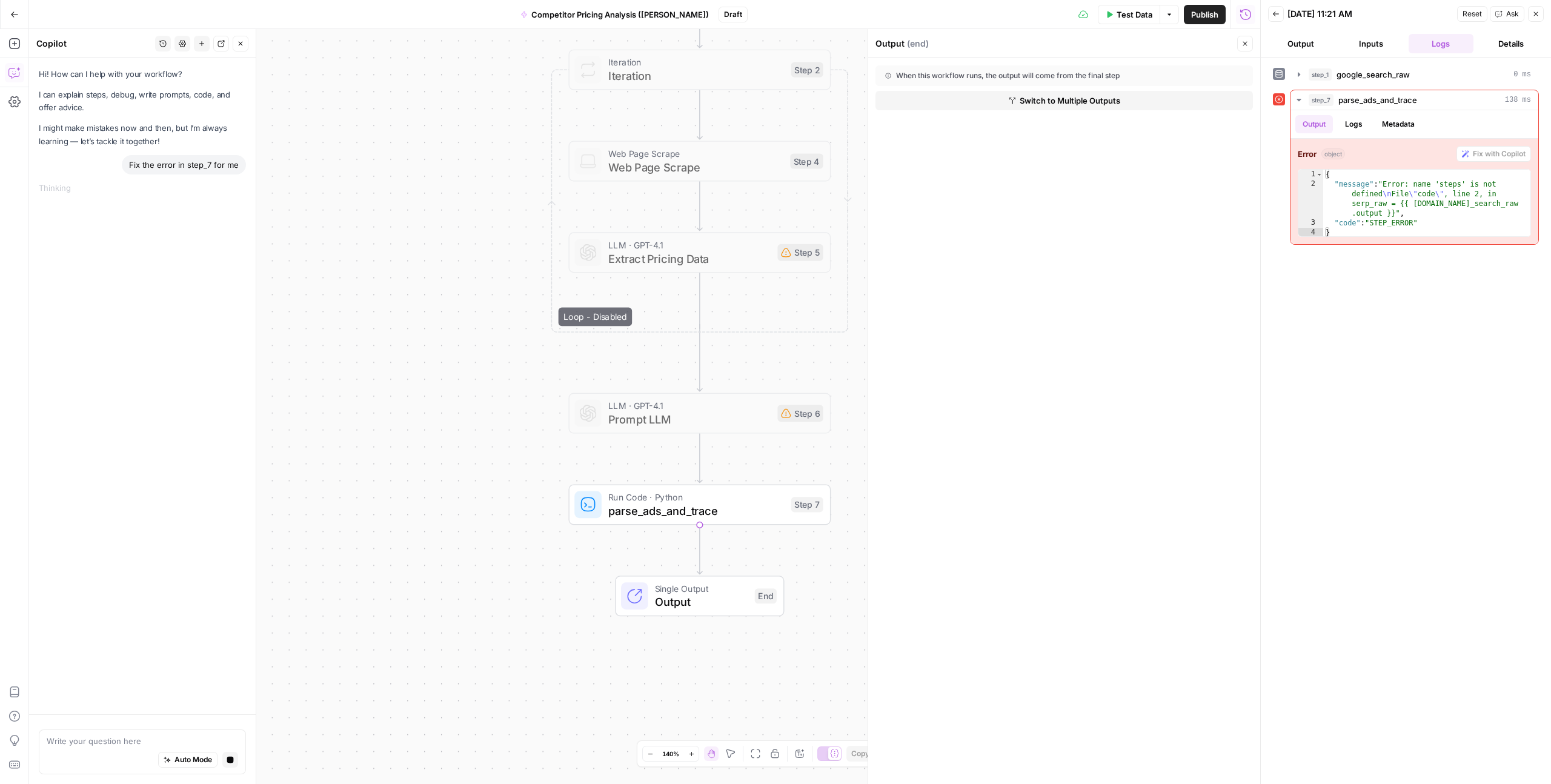
click at [1506, 49] on button "Details" at bounding box center [1511, 44] width 66 height 20
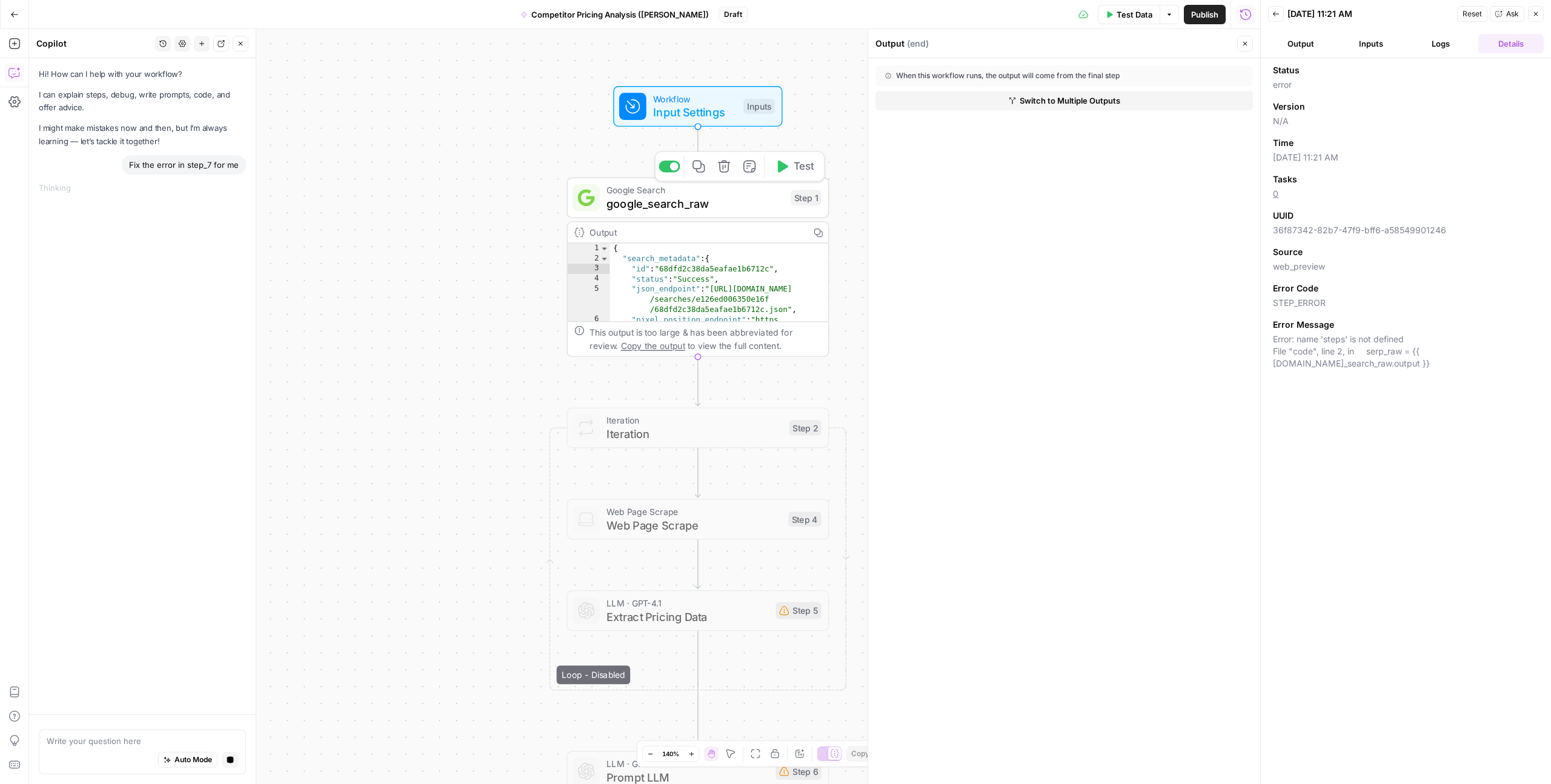
click at [645, 199] on span "google_search_raw" at bounding box center [696, 203] width 177 height 17
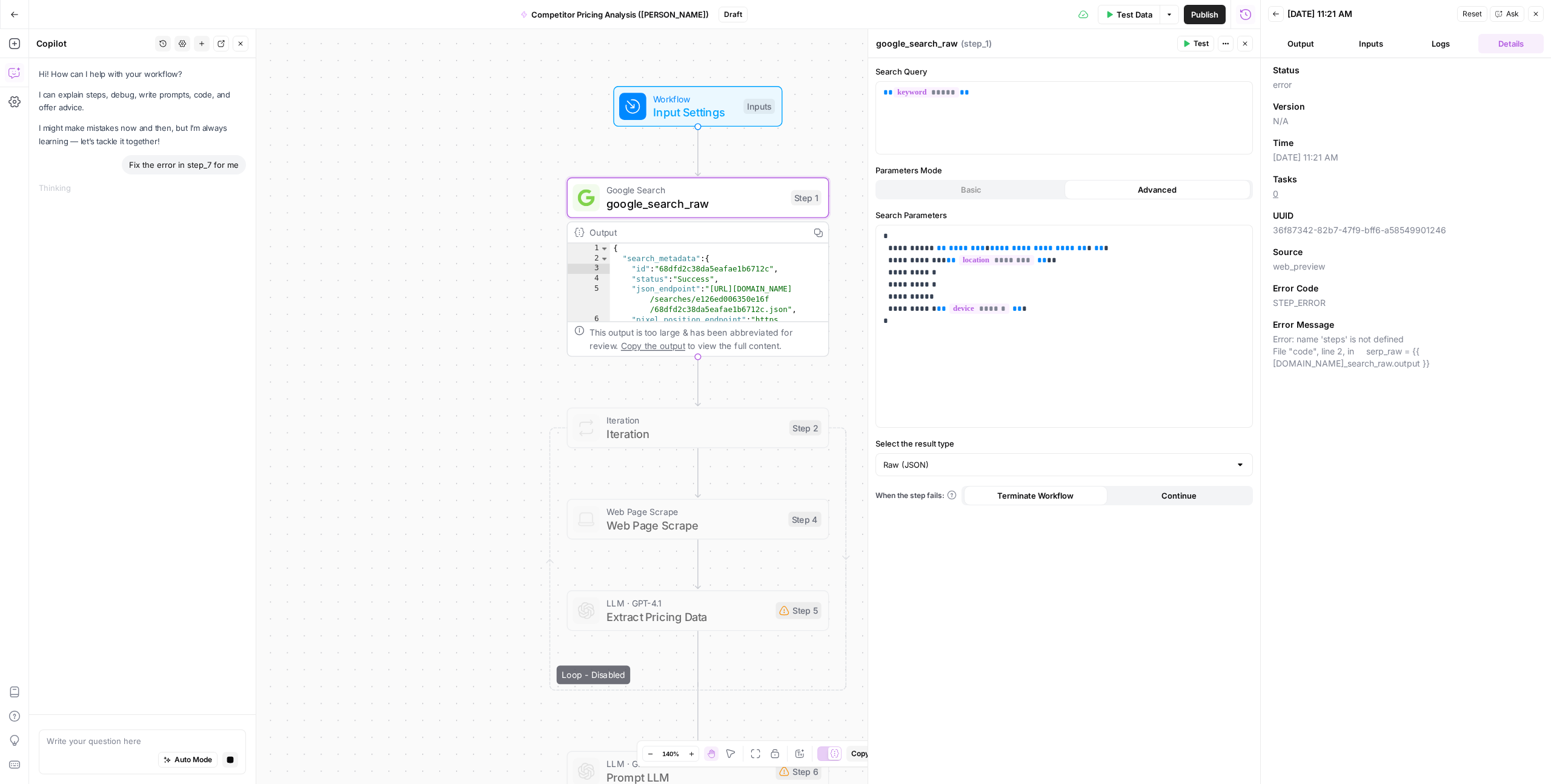
click at [1304, 47] on button "Output" at bounding box center [1301, 44] width 66 height 20
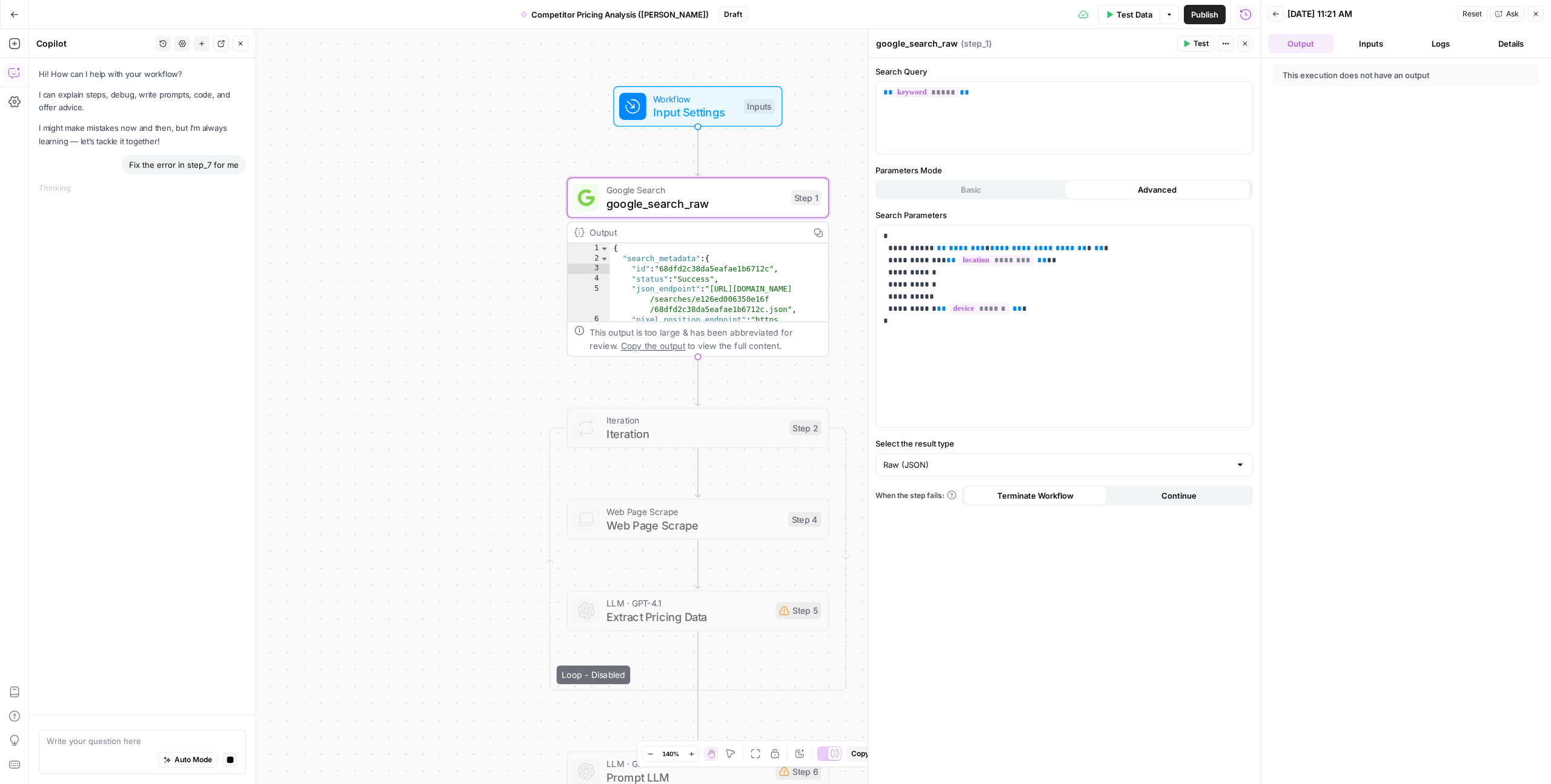
click at [1278, 10] on icon "button" at bounding box center [1276, 14] width 7 height 7
click at [1537, 20] on button "Close" at bounding box center [1536, 15] width 16 height 16
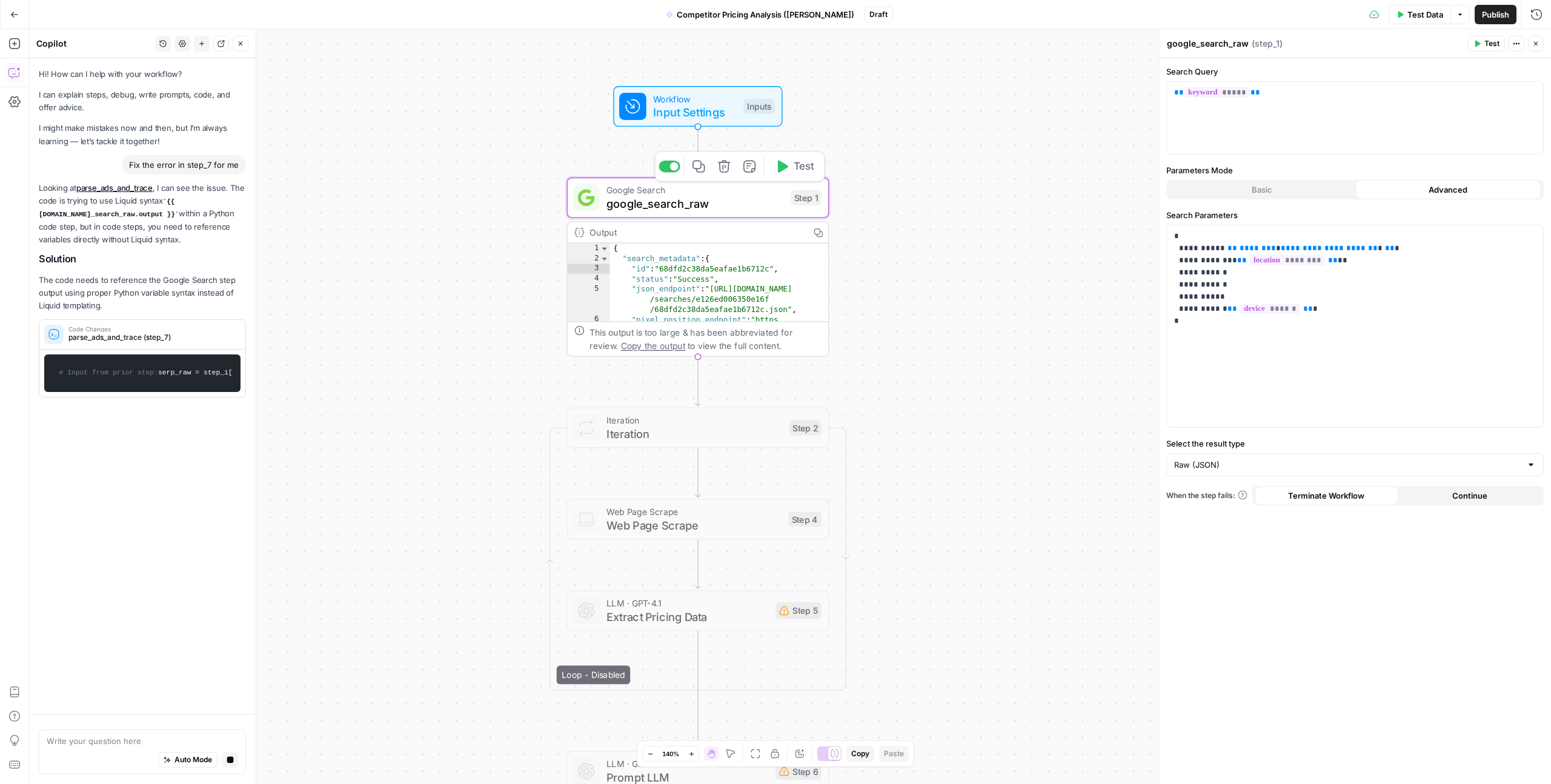
click at [675, 204] on span "google_search_raw" at bounding box center [696, 203] width 177 height 17
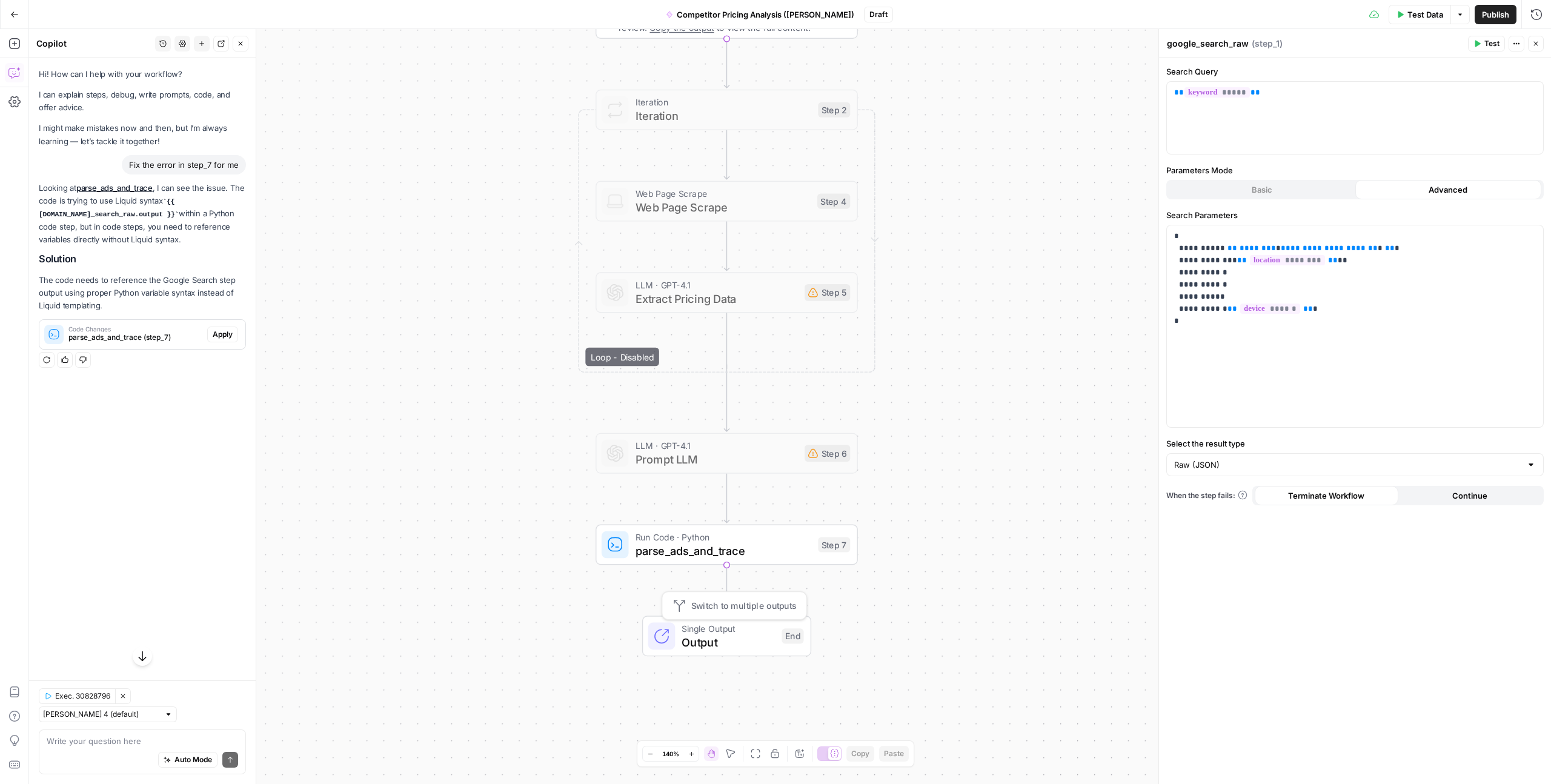
click at [751, 632] on span "Single Output" at bounding box center [728, 628] width 94 height 13
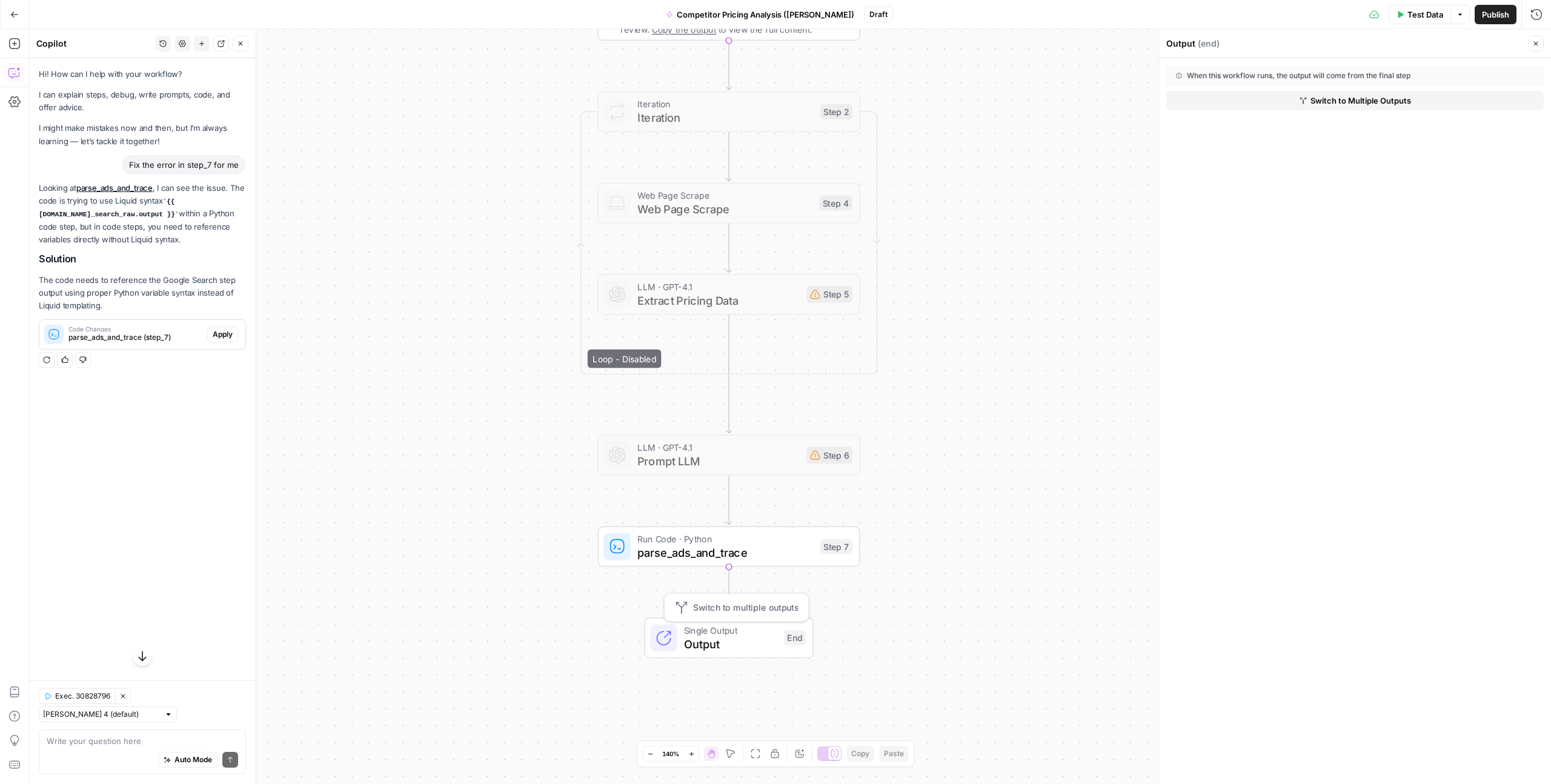
click at [691, 633] on span "Single Output" at bounding box center [731, 630] width 94 height 13
click at [1529, 39] on button "Close" at bounding box center [1536, 43] width 16 height 16
click at [744, 630] on span "Single Output" at bounding box center [731, 630] width 94 height 13
click at [1531, 43] on button "Close" at bounding box center [1536, 43] width 16 height 16
click at [735, 650] on span "Output" at bounding box center [731, 644] width 94 height 17
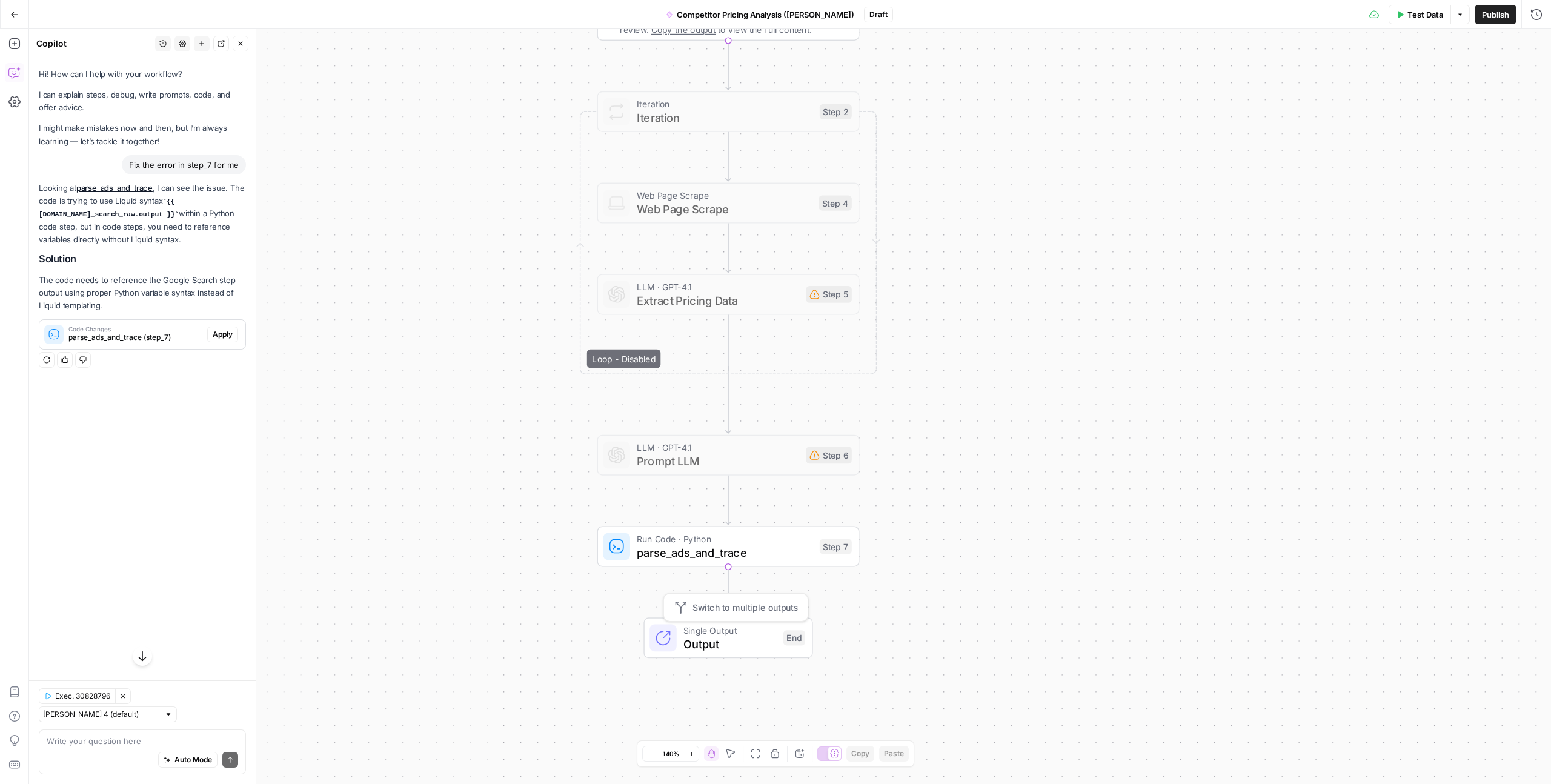
click at [789, 639] on div "End" at bounding box center [794, 637] width 22 height 15
click at [669, 559] on span "parse_ads_and_trace" at bounding box center [725, 552] width 176 height 17
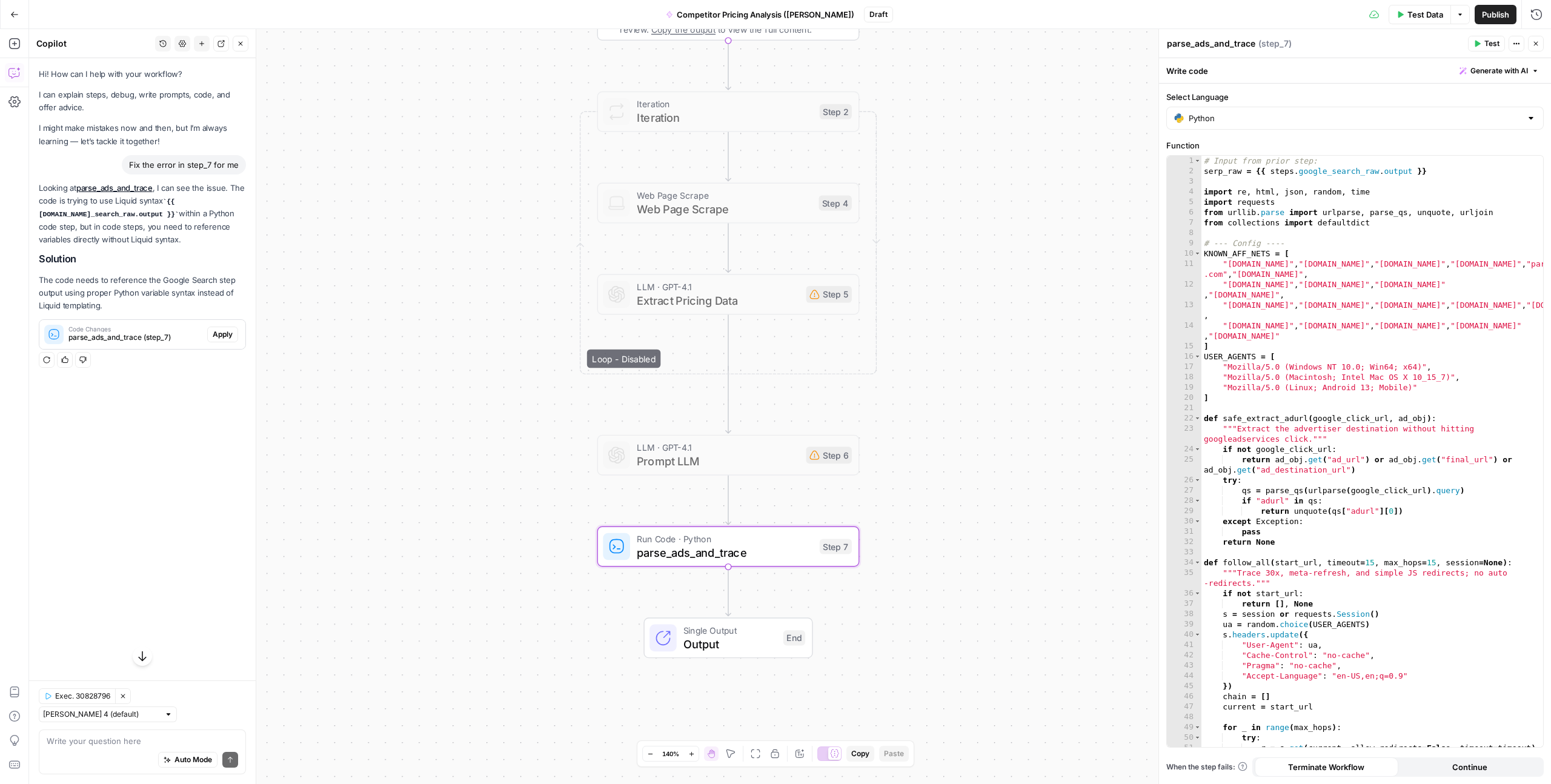
click at [529, 347] on div "**********" at bounding box center [791, 406] width 1522 height 755
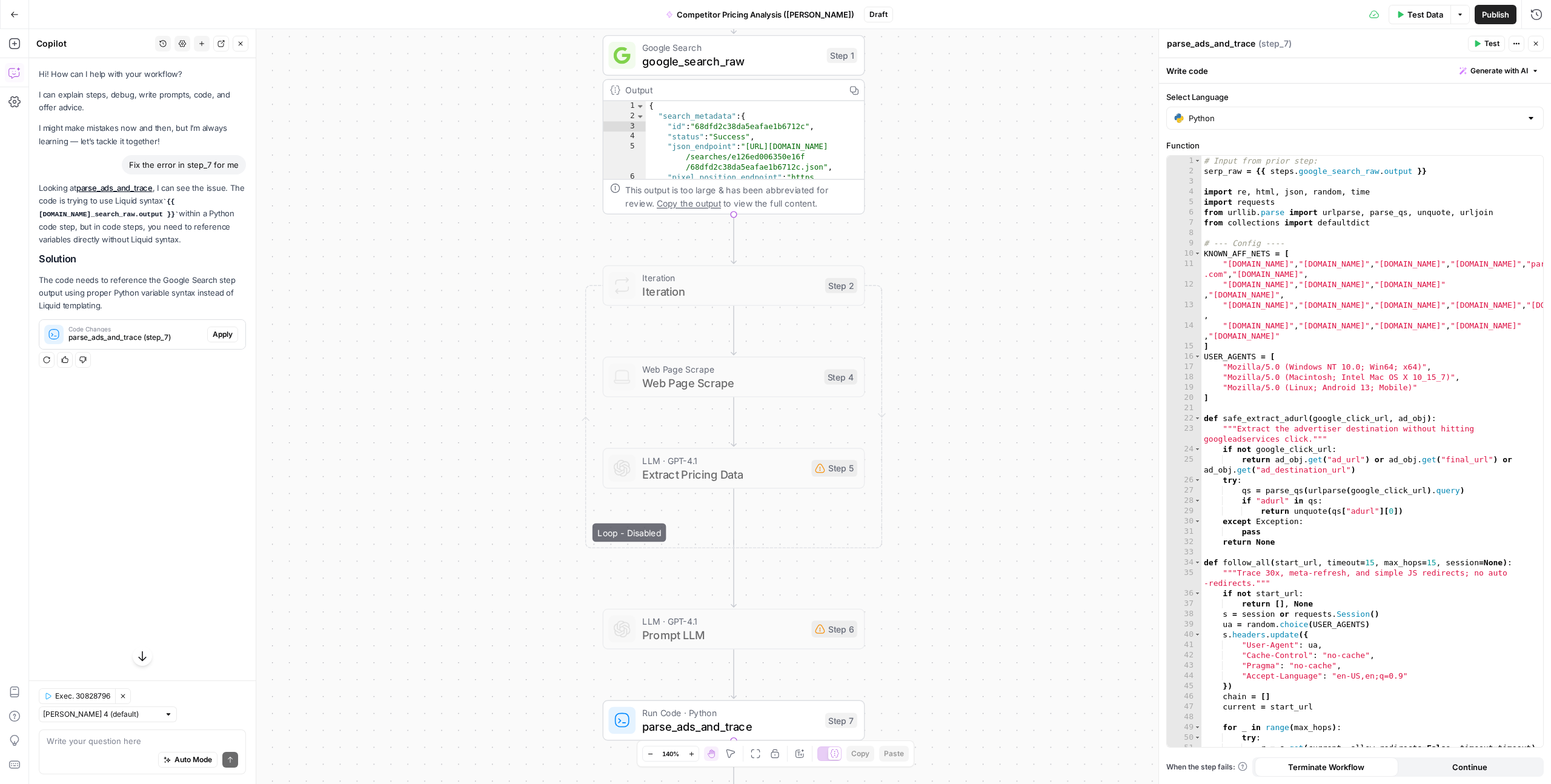
click at [677, 59] on span "google_search_raw" at bounding box center [731, 61] width 177 height 17
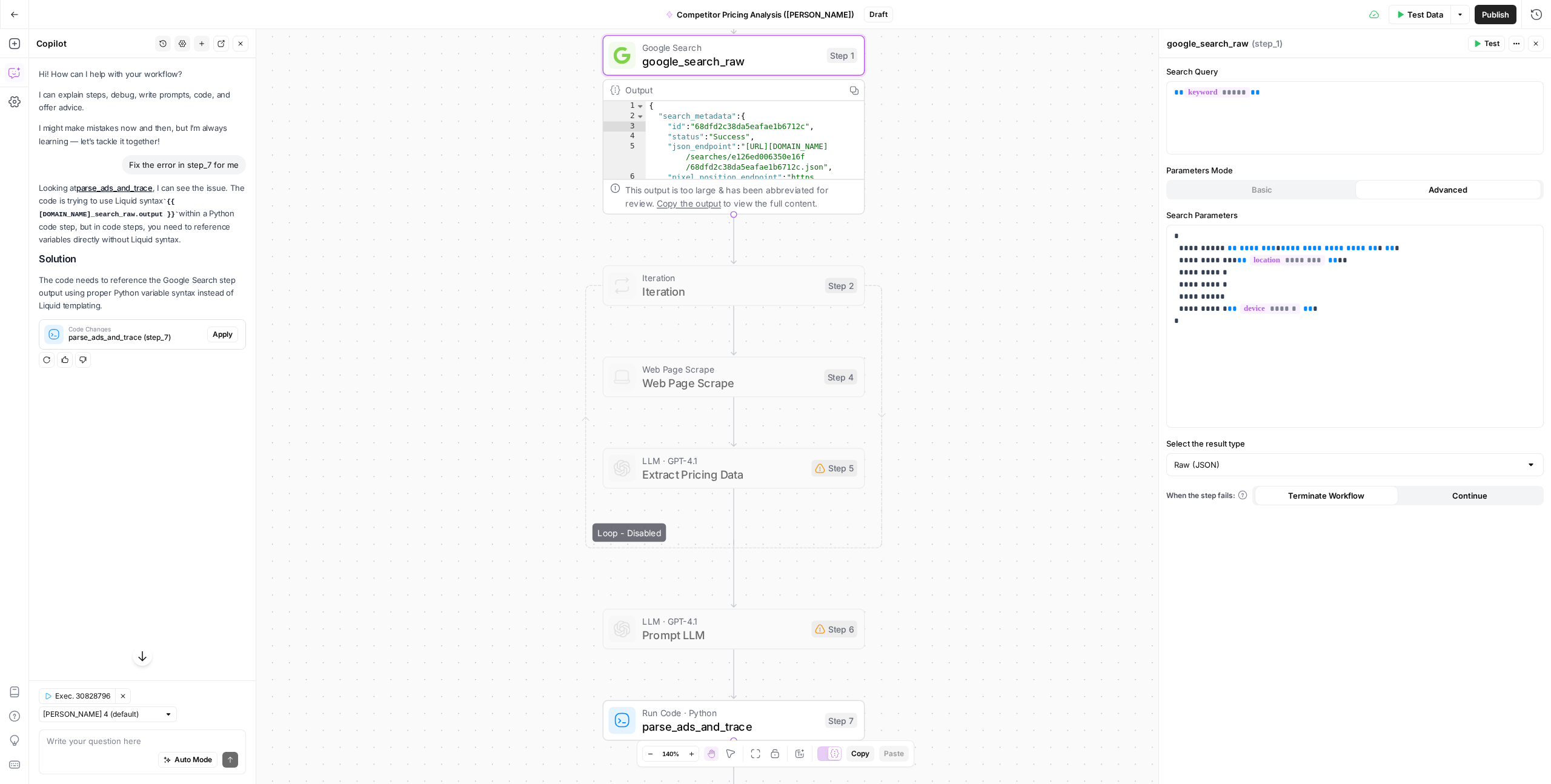
click at [1015, 312] on div "**********" at bounding box center [791, 406] width 1522 height 755
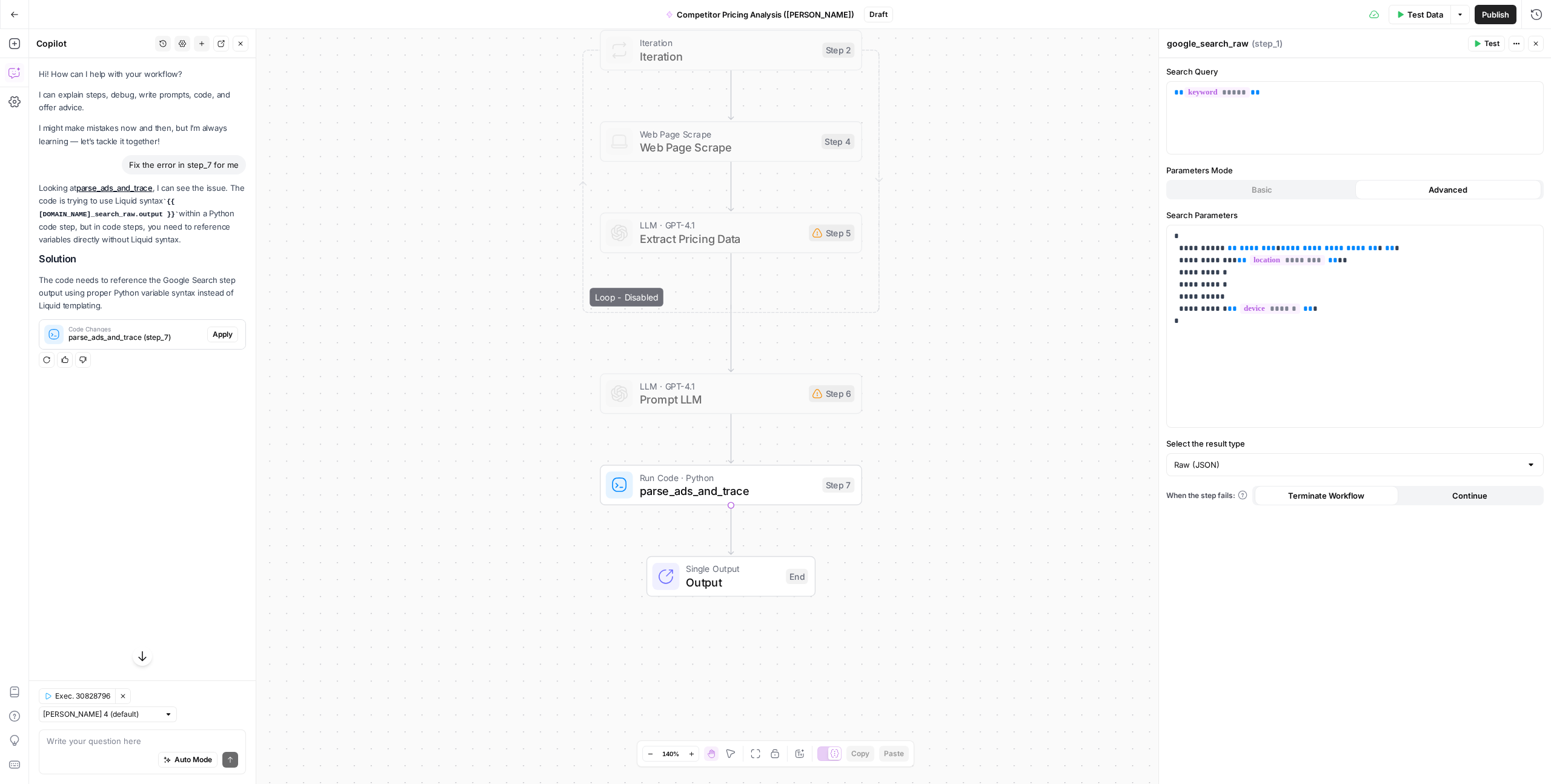
click at [748, 501] on div "Run Code · Python parse_ads_and_trace Step 7 Copy step Delete step Add Note Test" at bounding box center [731, 485] width 263 height 40
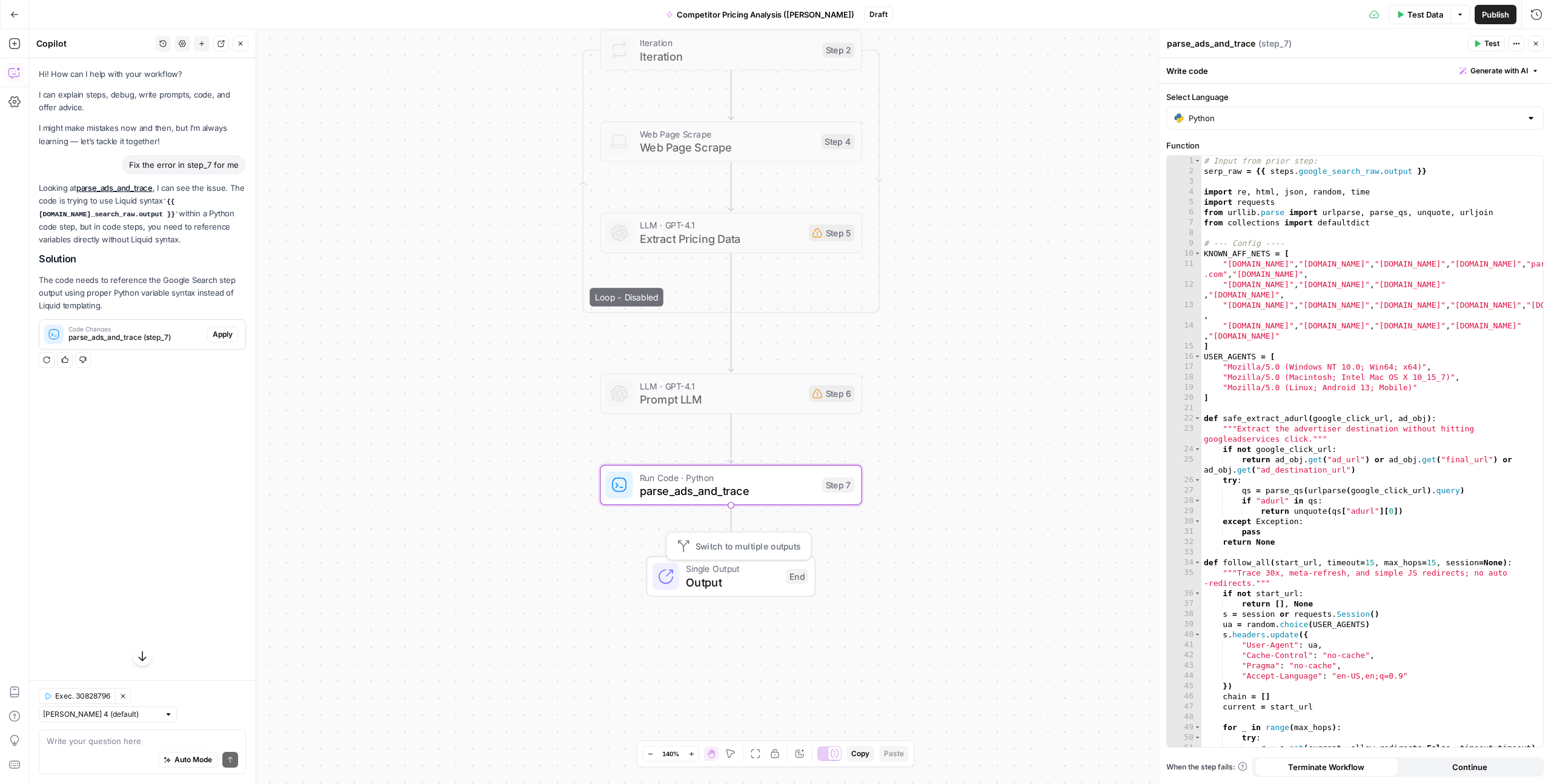
click at [672, 575] on icon at bounding box center [666, 576] width 17 height 17
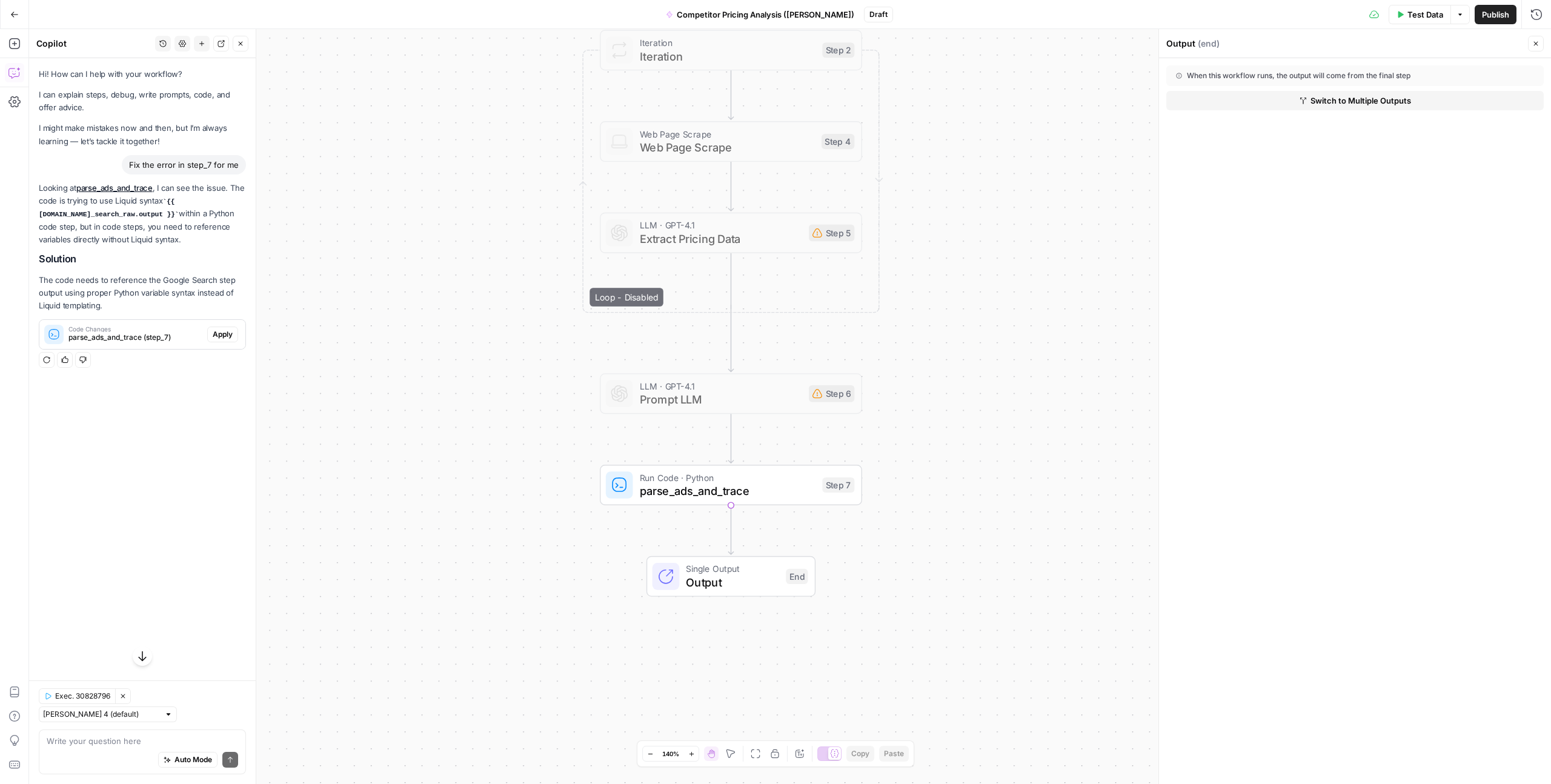
click at [242, 43] on icon "button" at bounding box center [240, 43] width 7 height 7
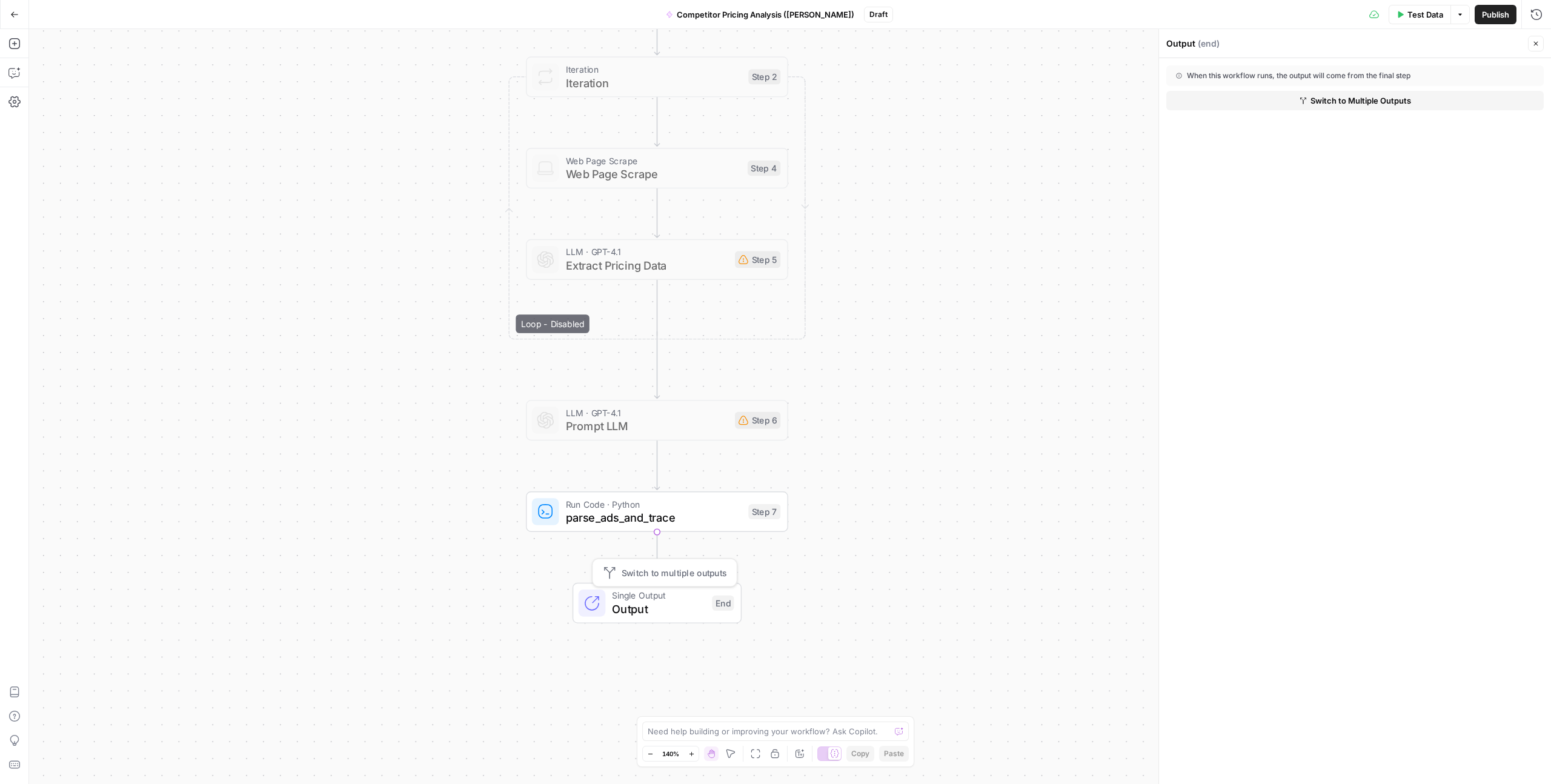
drag, startPoint x: 368, startPoint y: 616, endPoint x: 591, endPoint y: 601, distance: 223.5
click at [591, 601] on icon at bounding box center [591, 603] width 13 height 13
click at [592, 600] on icon at bounding box center [591, 603] width 13 height 13
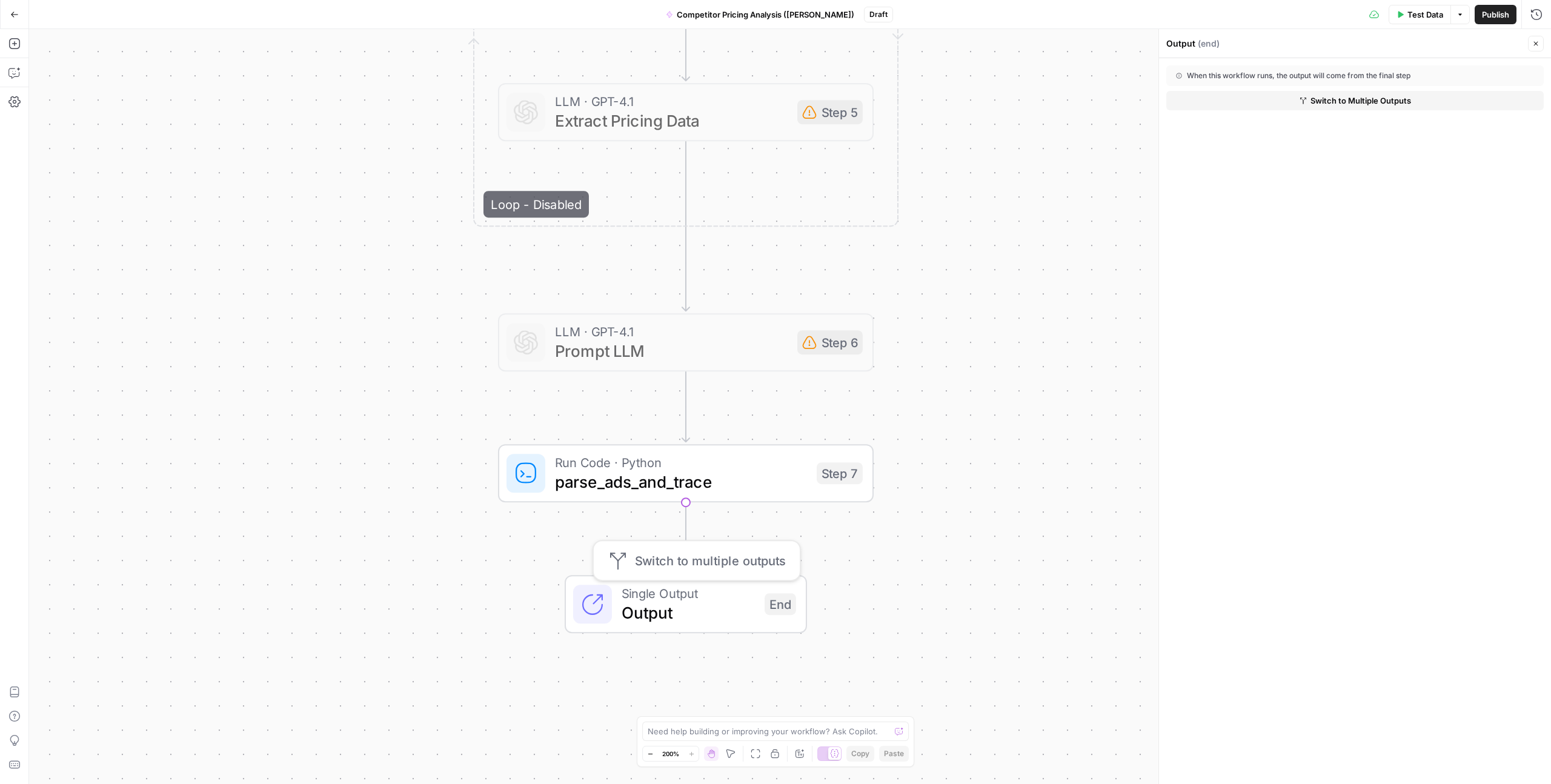
click at [647, 601] on span "Output" at bounding box center [688, 612] width 133 height 24
click at [777, 602] on div "End" at bounding box center [780, 604] width 31 height 22
click at [699, 565] on span "Switch to multiple outputs" at bounding box center [710, 561] width 150 height 20
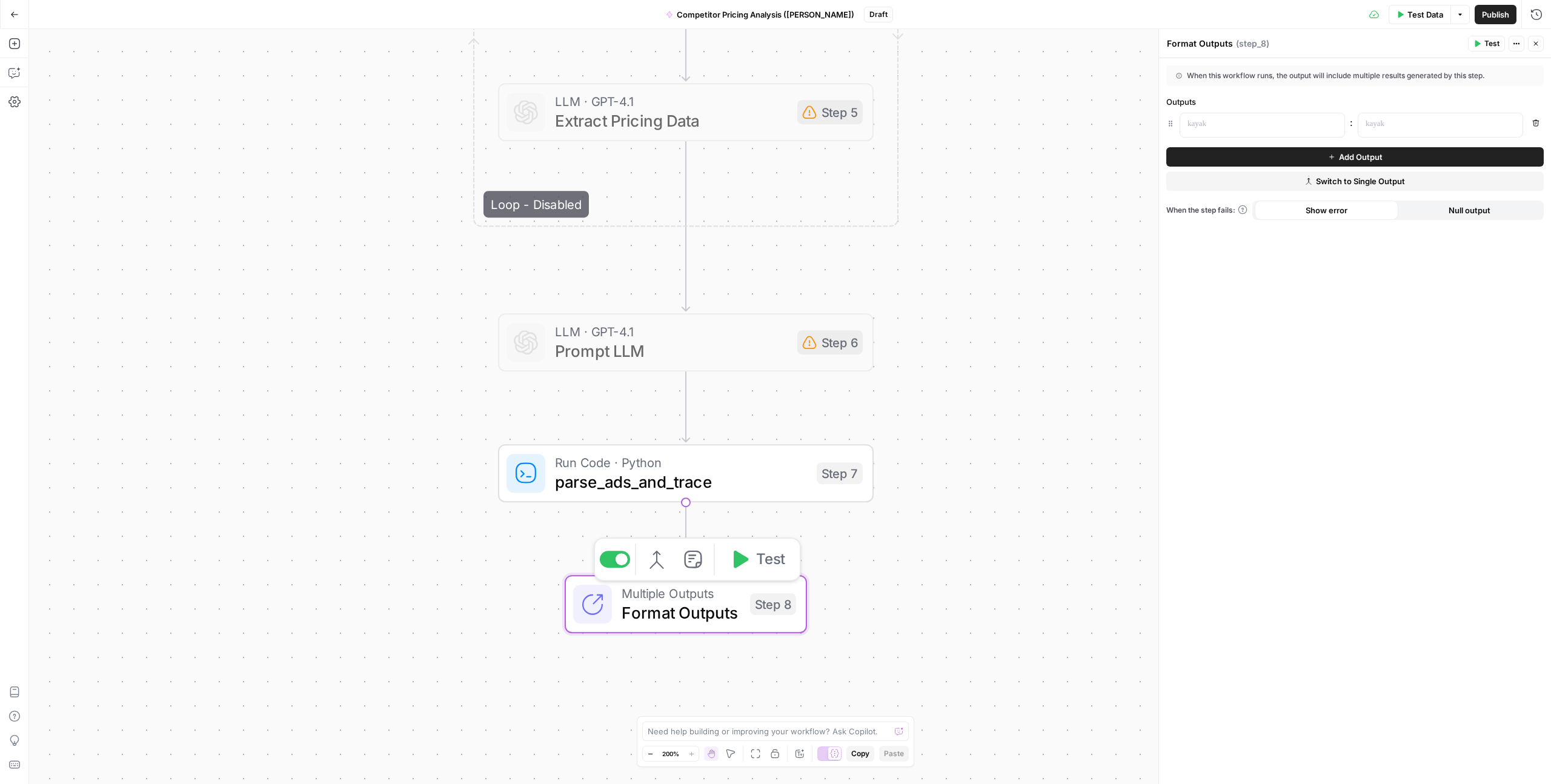
click at [688, 601] on span "Format Outputs" at bounding box center [681, 612] width 119 height 24
click at [625, 558] on div at bounding box center [622, 559] width 12 height 12
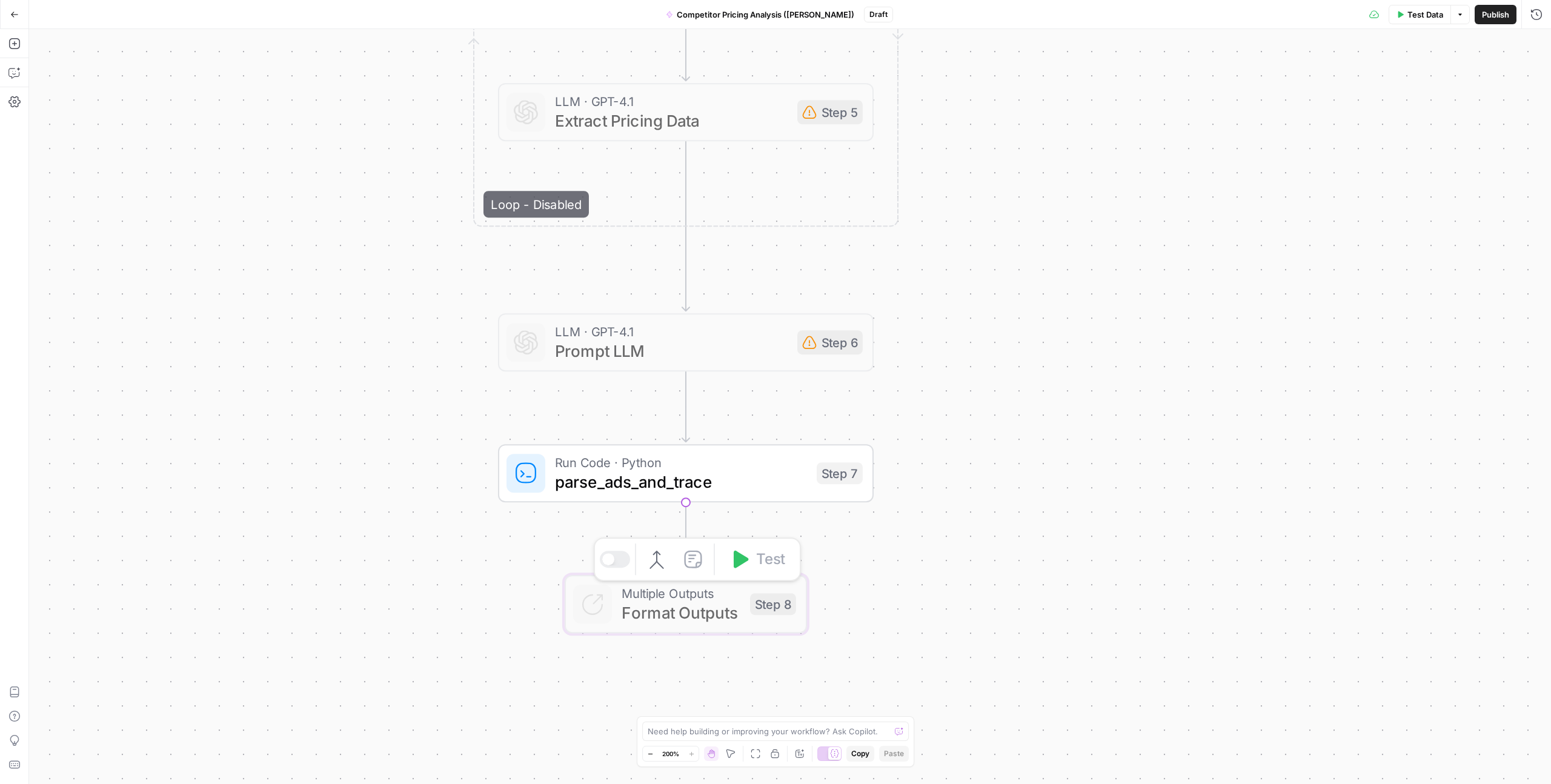
click at [570, 547] on div "**********" at bounding box center [791, 406] width 1522 height 755
click at [703, 598] on span "Multiple Outputs" at bounding box center [681, 593] width 119 height 20
click at [698, 607] on span "Format Outputs" at bounding box center [681, 612] width 119 height 24
click at [703, 606] on span "Format Outputs" at bounding box center [681, 612] width 119 height 24
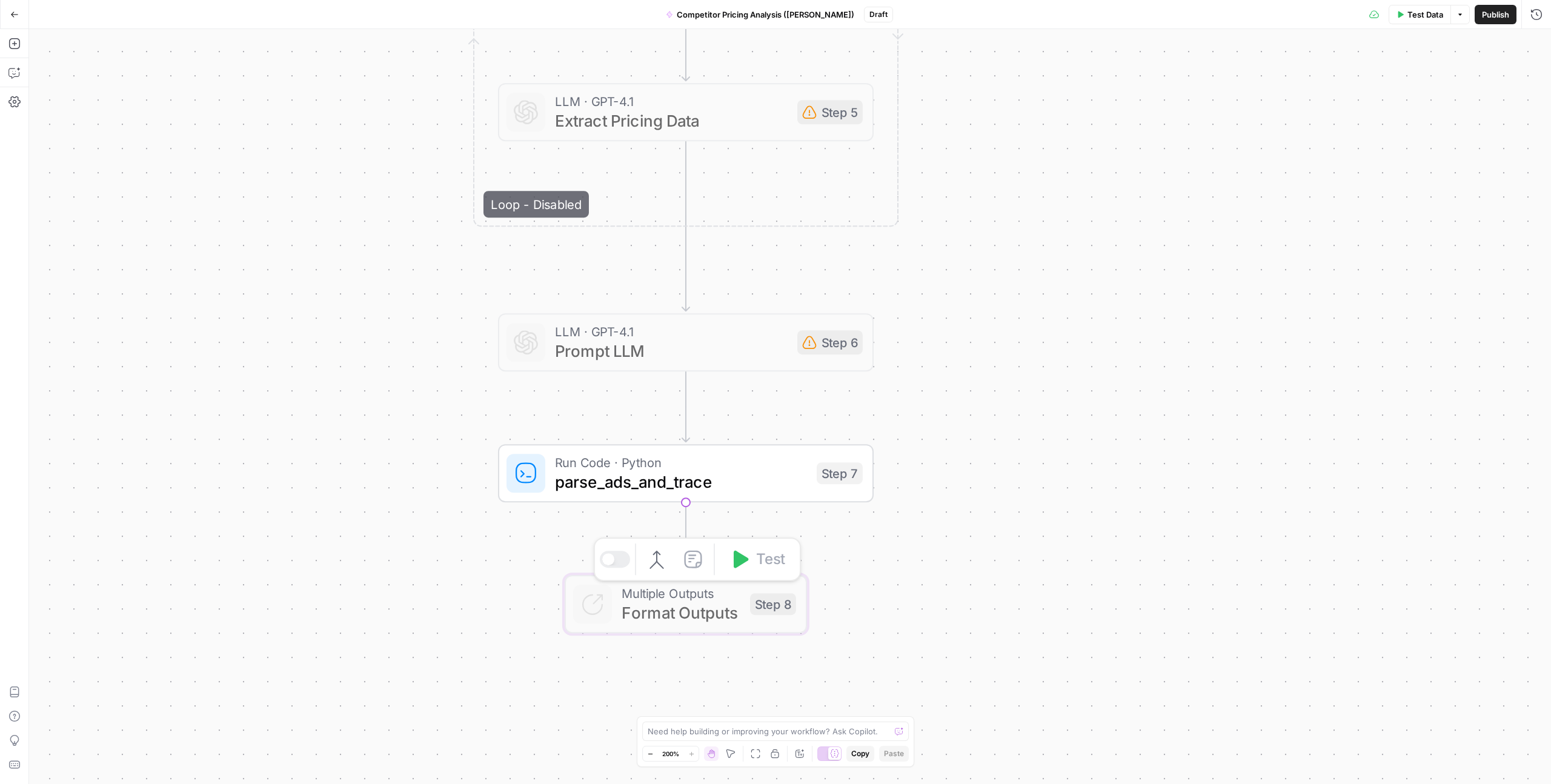
click at [703, 606] on span "Format Outputs" at bounding box center [681, 612] width 119 height 24
click at [662, 560] on icon "button" at bounding box center [657, 559] width 20 height 20
click at [744, 164] on span "Switch to single output" at bounding box center [768, 168] width 98 height 12
click at [695, 599] on span "Single Output" at bounding box center [688, 593] width 133 height 20
click at [1429, 89] on div "When this workflow runs, the output will come from the final step Switch to Mul…" at bounding box center [1355, 421] width 392 height 726
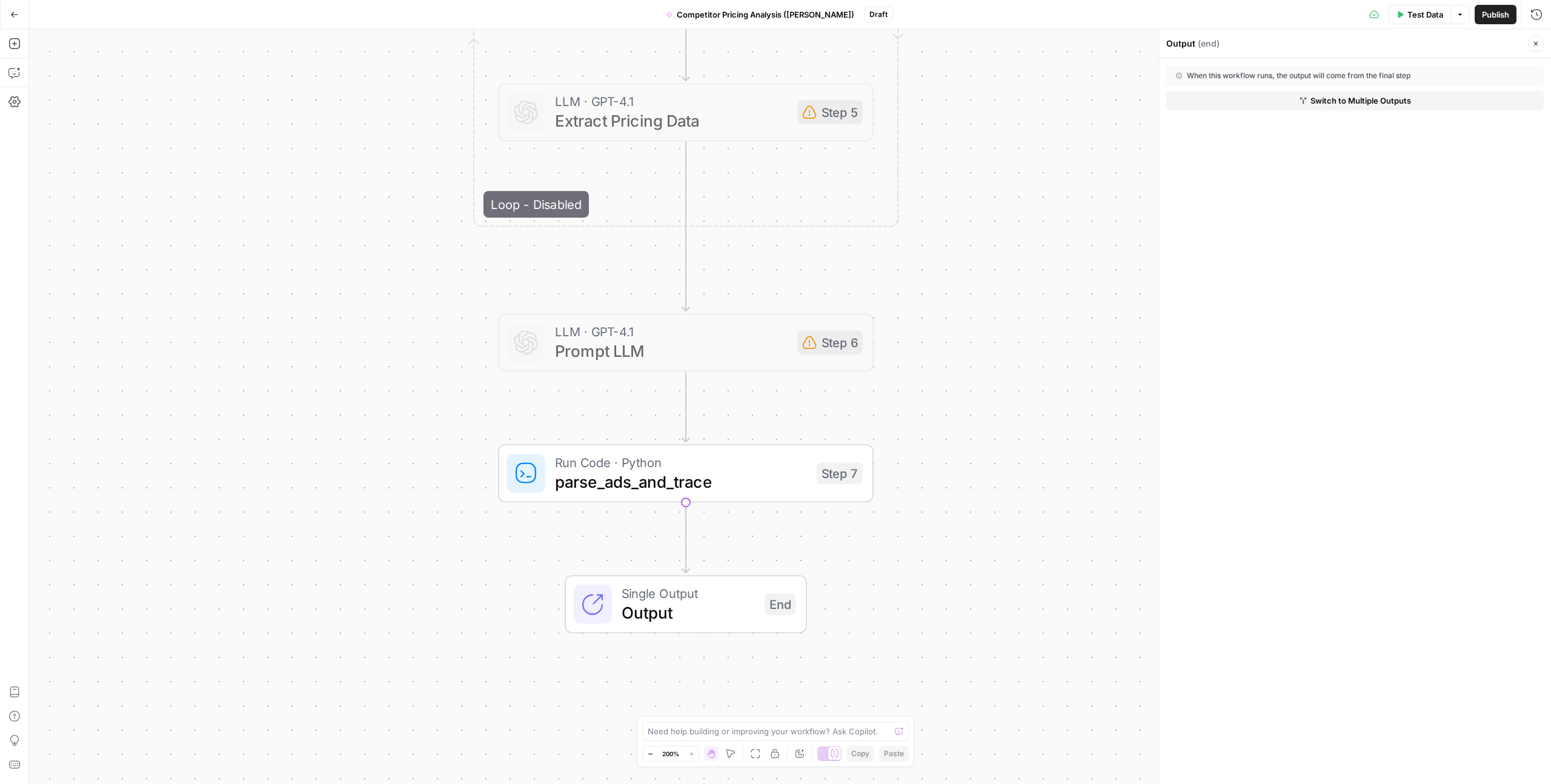
click at [1423, 108] on button "Switch to Multiple Outputs" at bounding box center [1355, 101] width 378 height 20
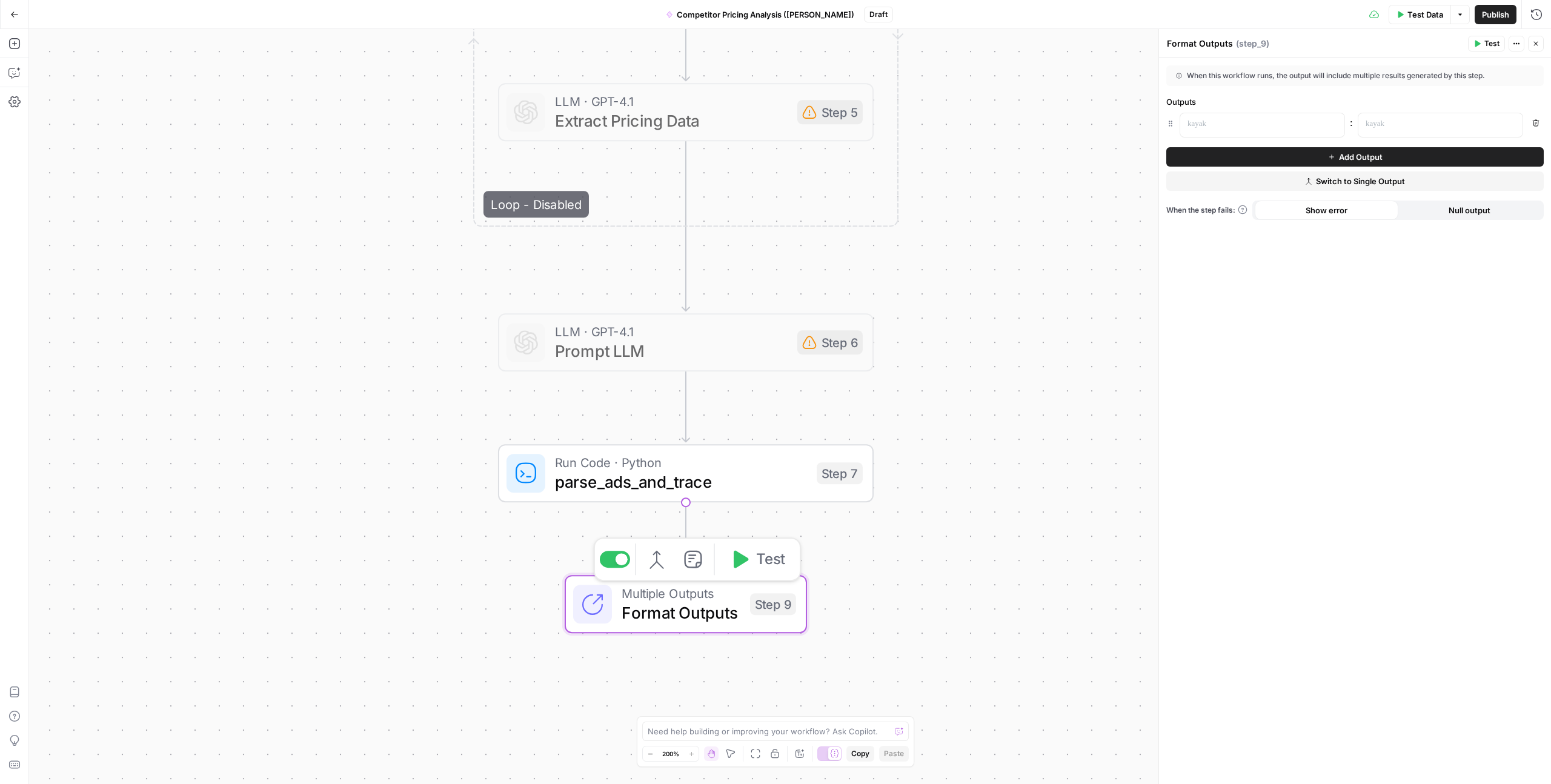
click at [622, 555] on div at bounding box center [622, 559] width 12 height 12
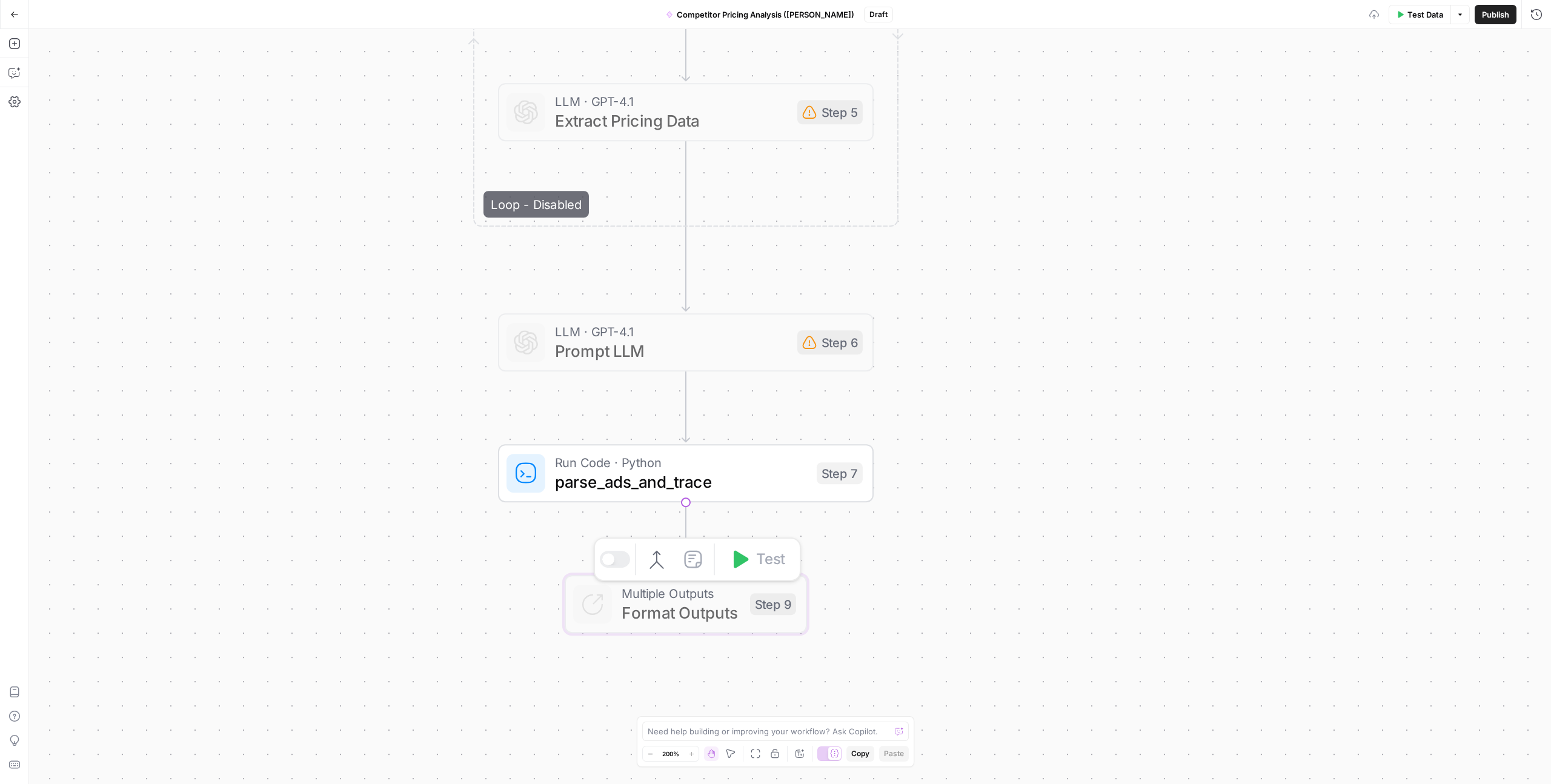
click at [880, 519] on div "**********" at bounding box center [791, 406] width 1522 height 755
click at [838, 424] on span "Test" at bounding box center [837, 428] width 29 height 22
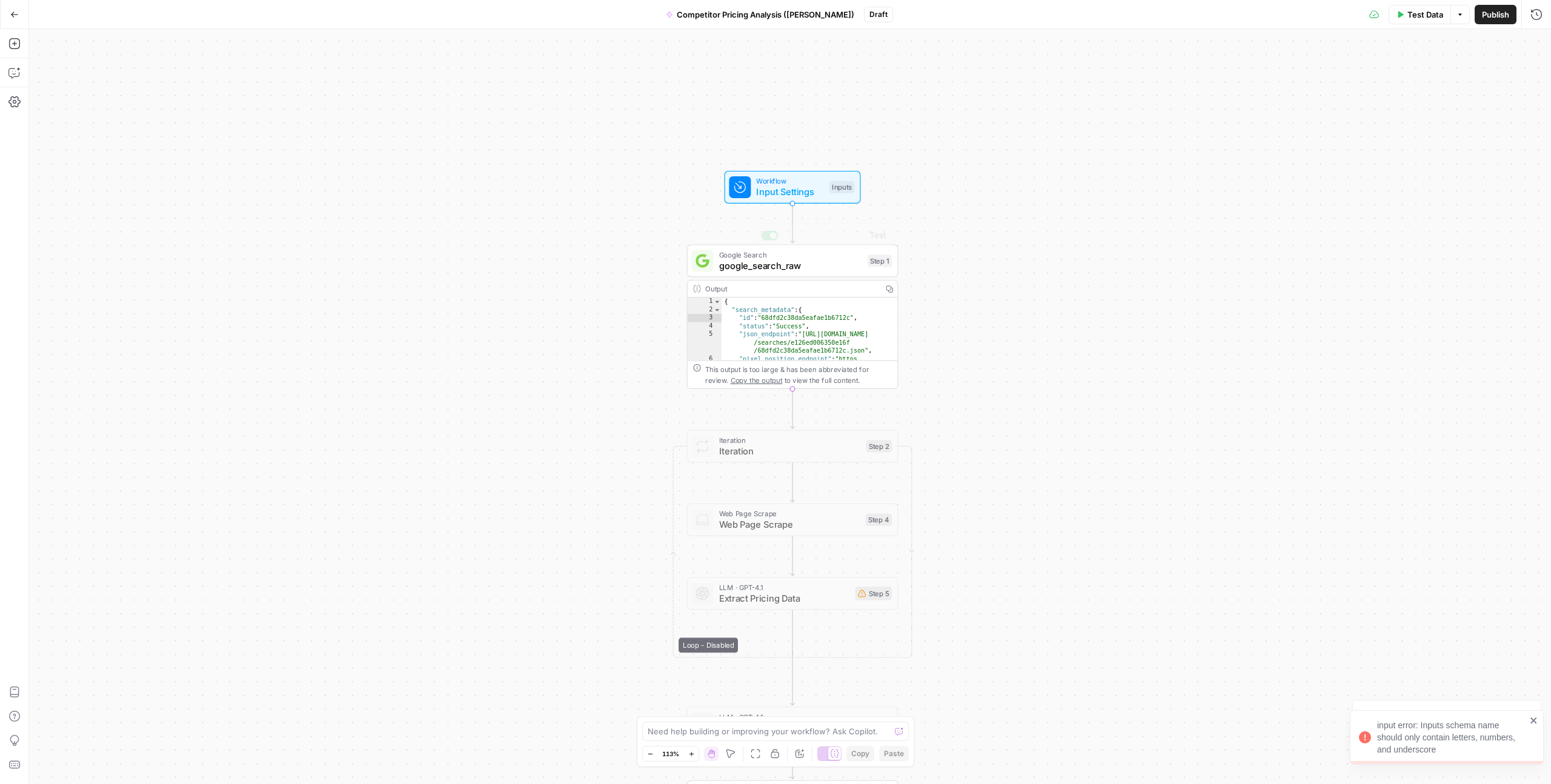
click at [793, 187] on span "Input Settings" at bounding box center [790, 193] width 67 height 14
click at [1531, 319] on icon "button" at bounding box center [1535, 318] width 7 height 7
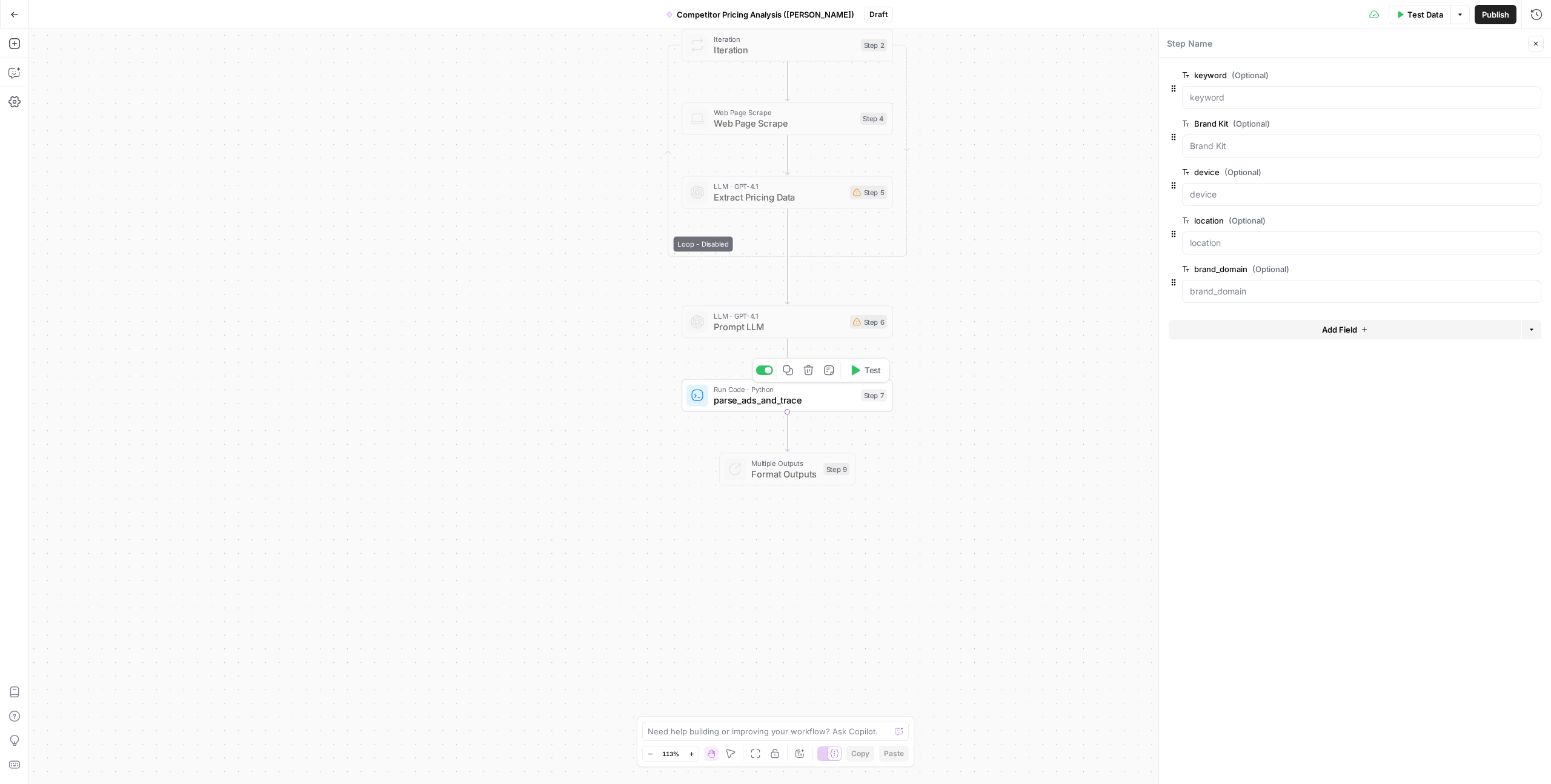
click at [867, 378] on button "Test" at bounding box center [865, 369] width 43 height 17
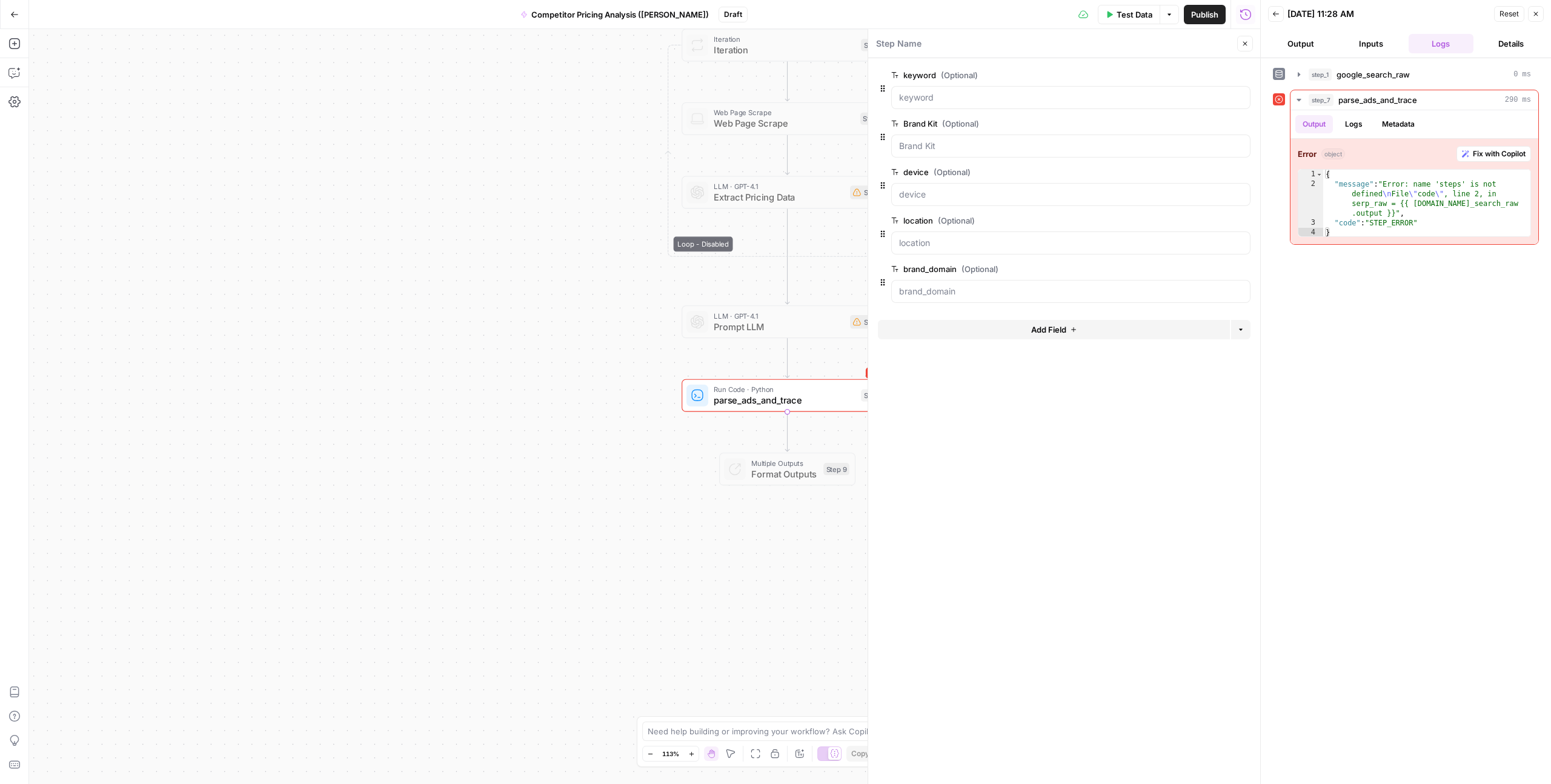
click at [710, 448] on div "**********" at bounding box center [645, 406] width 1231 height 755
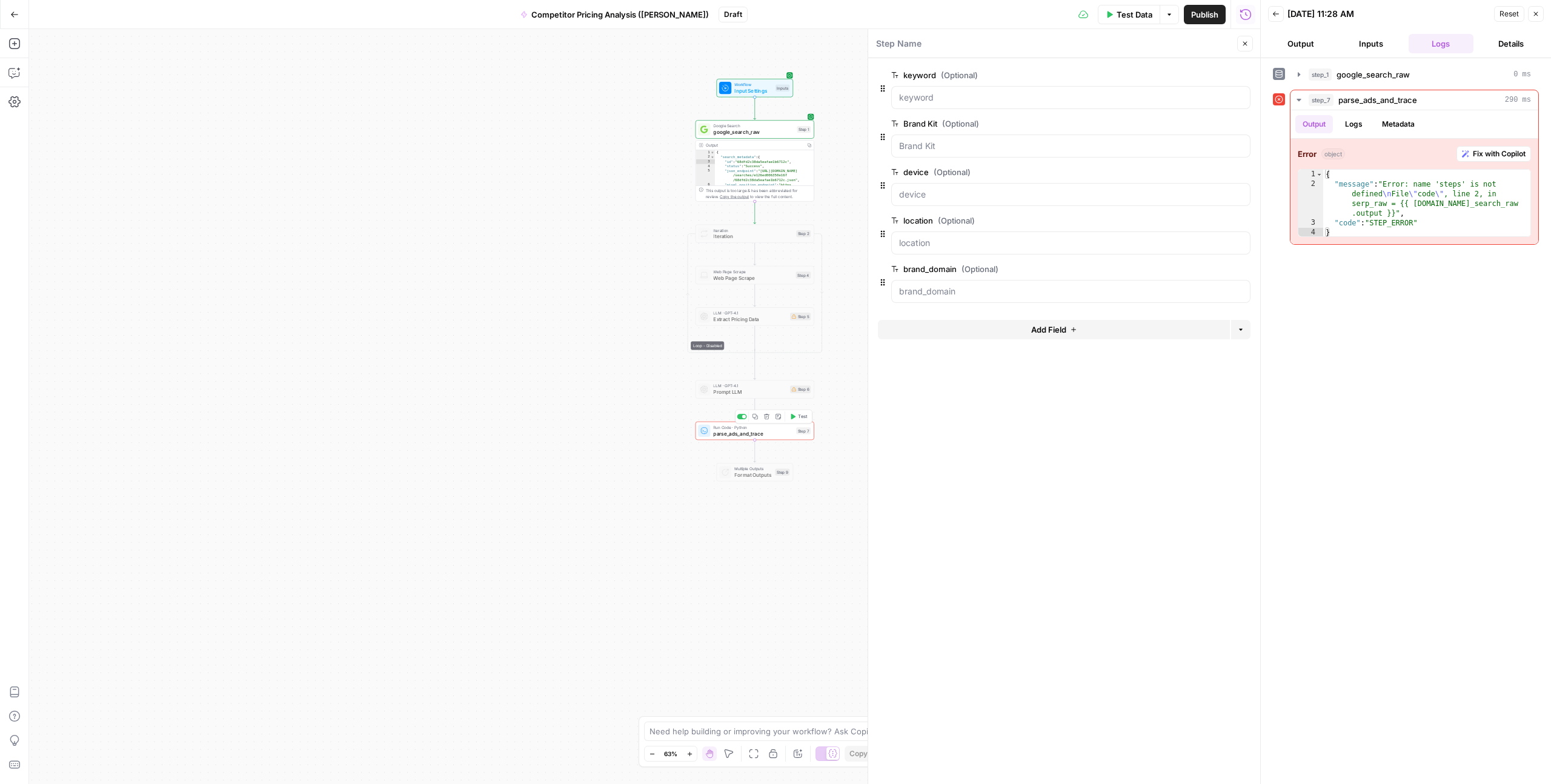
click at [747, 431] on span "parse_ads_and_trace" at bounding box center [753, 433] width 80 height 8
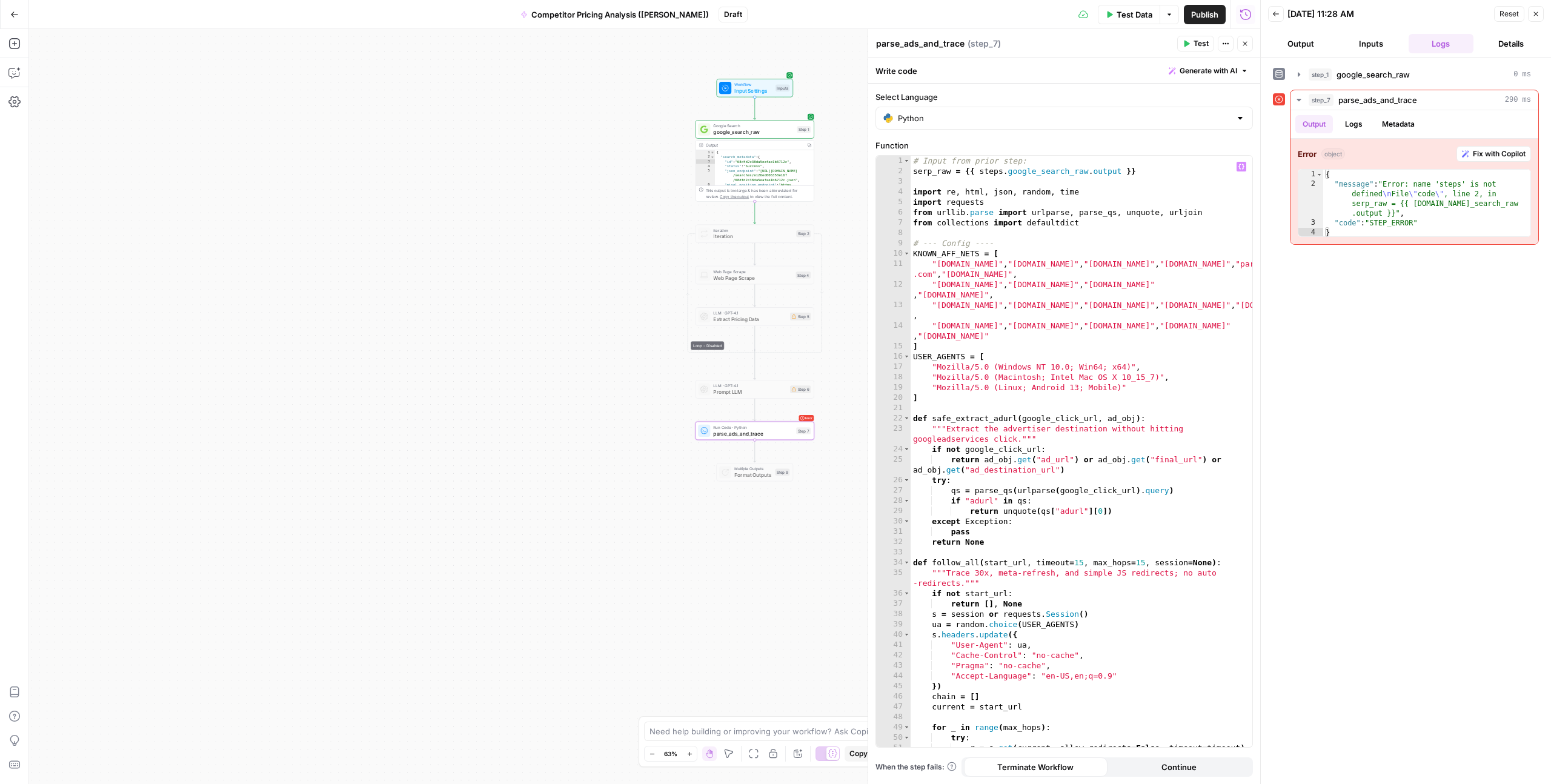
click at [992, 160] on div "# Input from prior step: serp_raw = {{ steps . google_search_raw . output }} im…" at bounding box center [1081, 461] width 341 height 612
click at [1044, 163] on div "# Input from prior step: serp_raw = {{ steps . google_search_raw . output }} im…" at bounding box center [1081, 461] width 341 height 612
click at [939, 169] on div "# Input from prior step: serp_raw = {{ steps . google_search_raw . output }} im…" at bounding box center [1081, 461] width 341 height 612
drag, startPoint x: 966, startPoint y: 172, endPoint x: 989, endPoint y: 175, distance: 23.2
click at [966, 172] on div "# Input from prior step: serp_raw = {{ steps . google_search_raw . output }} im…" at bounding box center [1081, 461] width 341 height 612
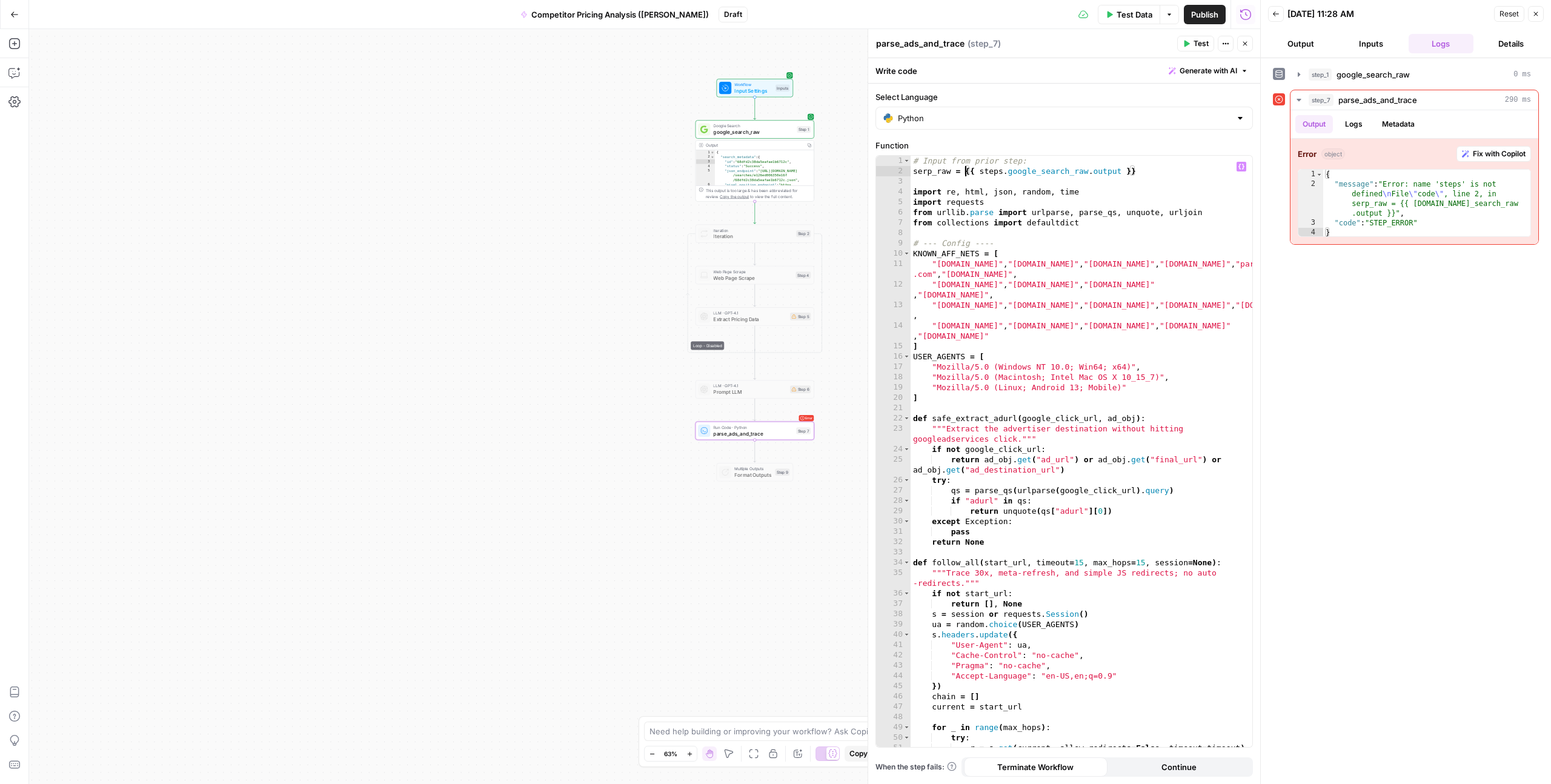
click at [990, 175] on div "# Input from prior step: serp_raw = {{ steps . google_search_raw . output }} im…" at bounding box center [1081, 461] width 341 height 612
drag, startPoint x: 1001, startPoint y: 170, endPoint x: 994, endPoint y: 186, distance: 17.5
click at [999, 172] on div "# Input from prior step: serp_raw = {{ steps . google_search_raw . output }} im…" at bounding box center [1081, 461] width 341 height 612
click at [985, 318] on div "# Input from prior step: serp_raw = {{ steps . google_search_raw . output }} im…" at bounding box center [1081, 461] width 341 height 612
type textarea "**********"
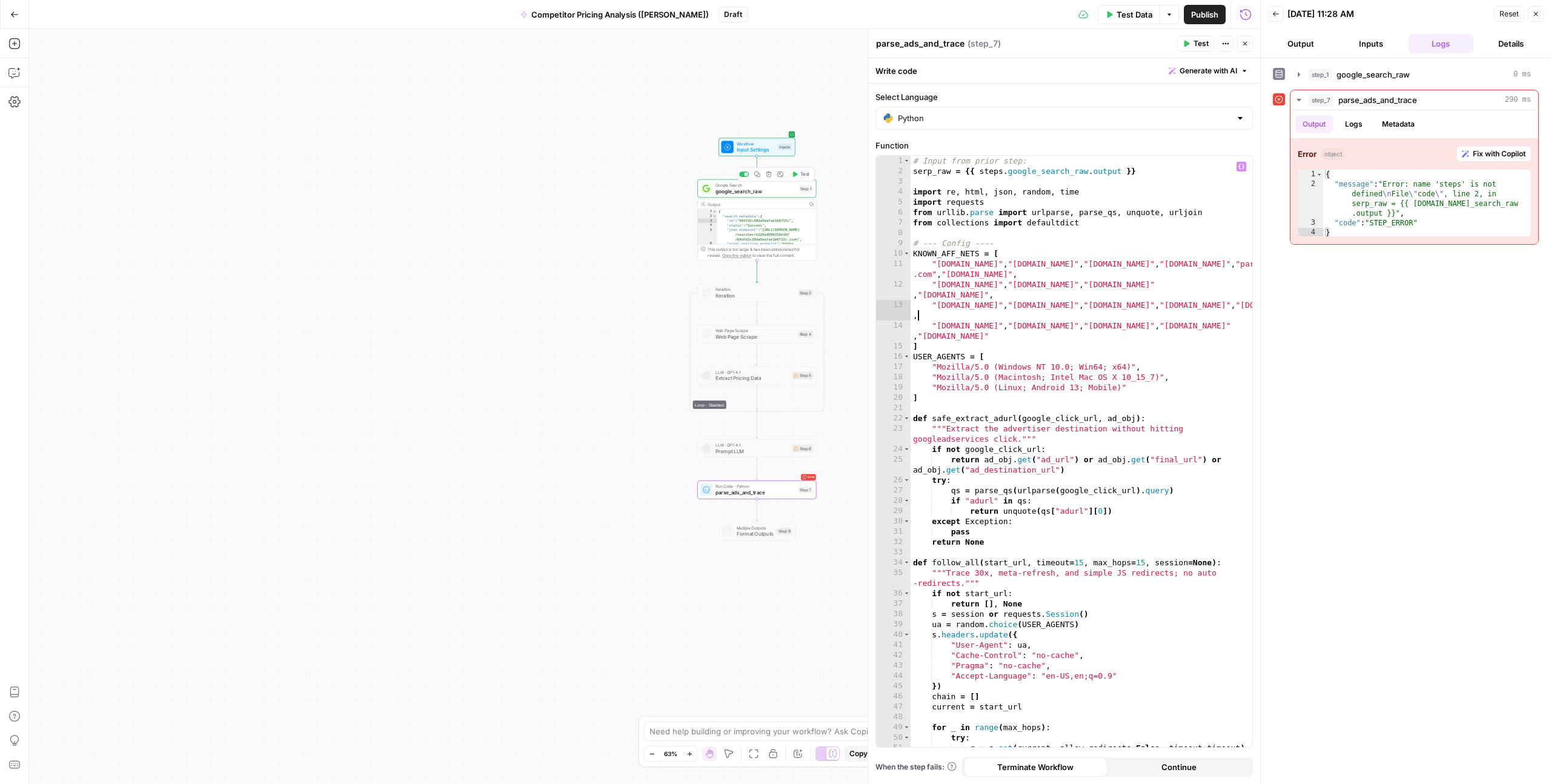
click at [754, 190] on span "google_search_raw" at bounding box center [756, 191] width 80 height 8
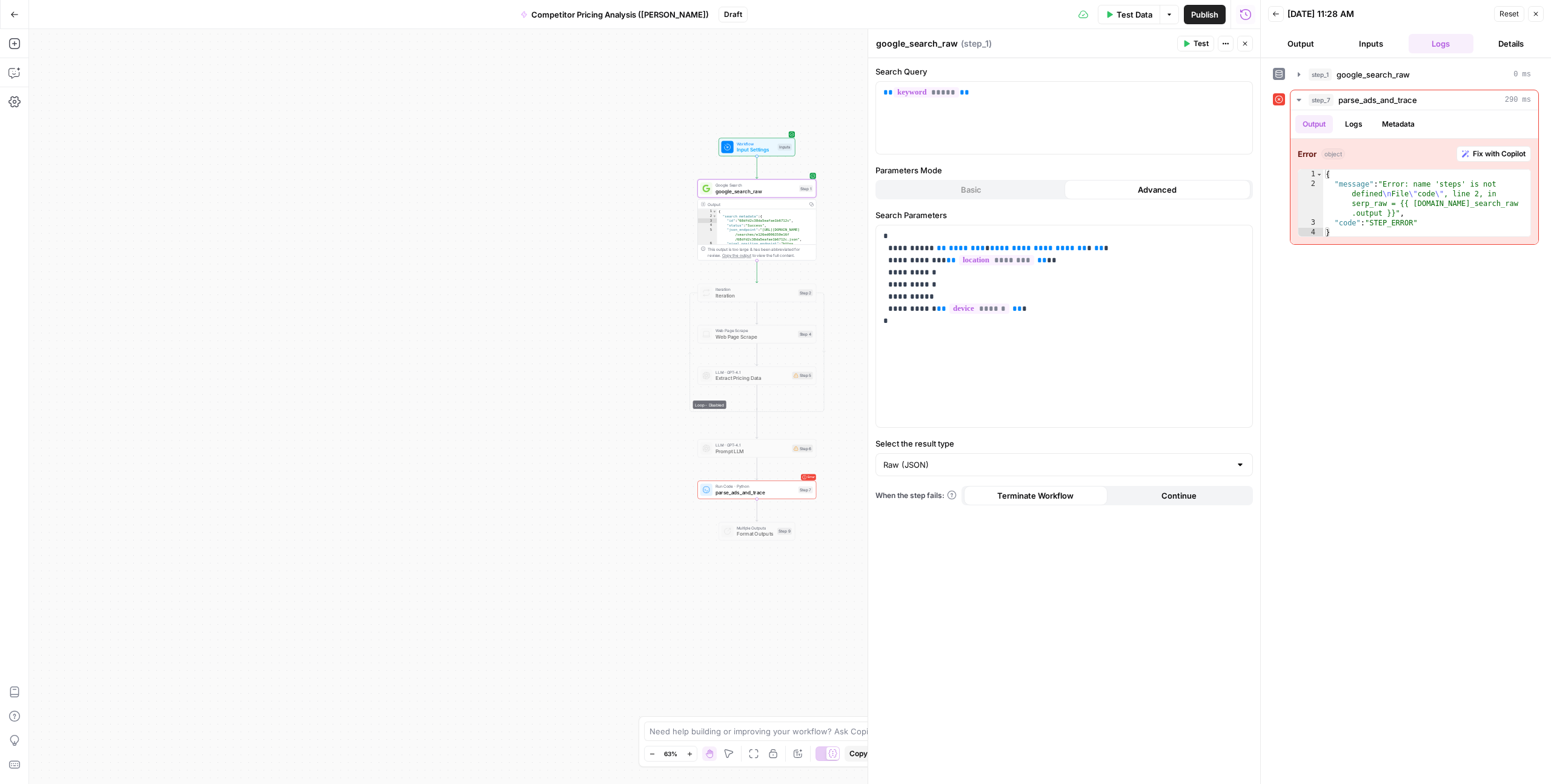
click at [1303, 41] on button "Output" at bounding box center [1301, 44] width 66 height 20
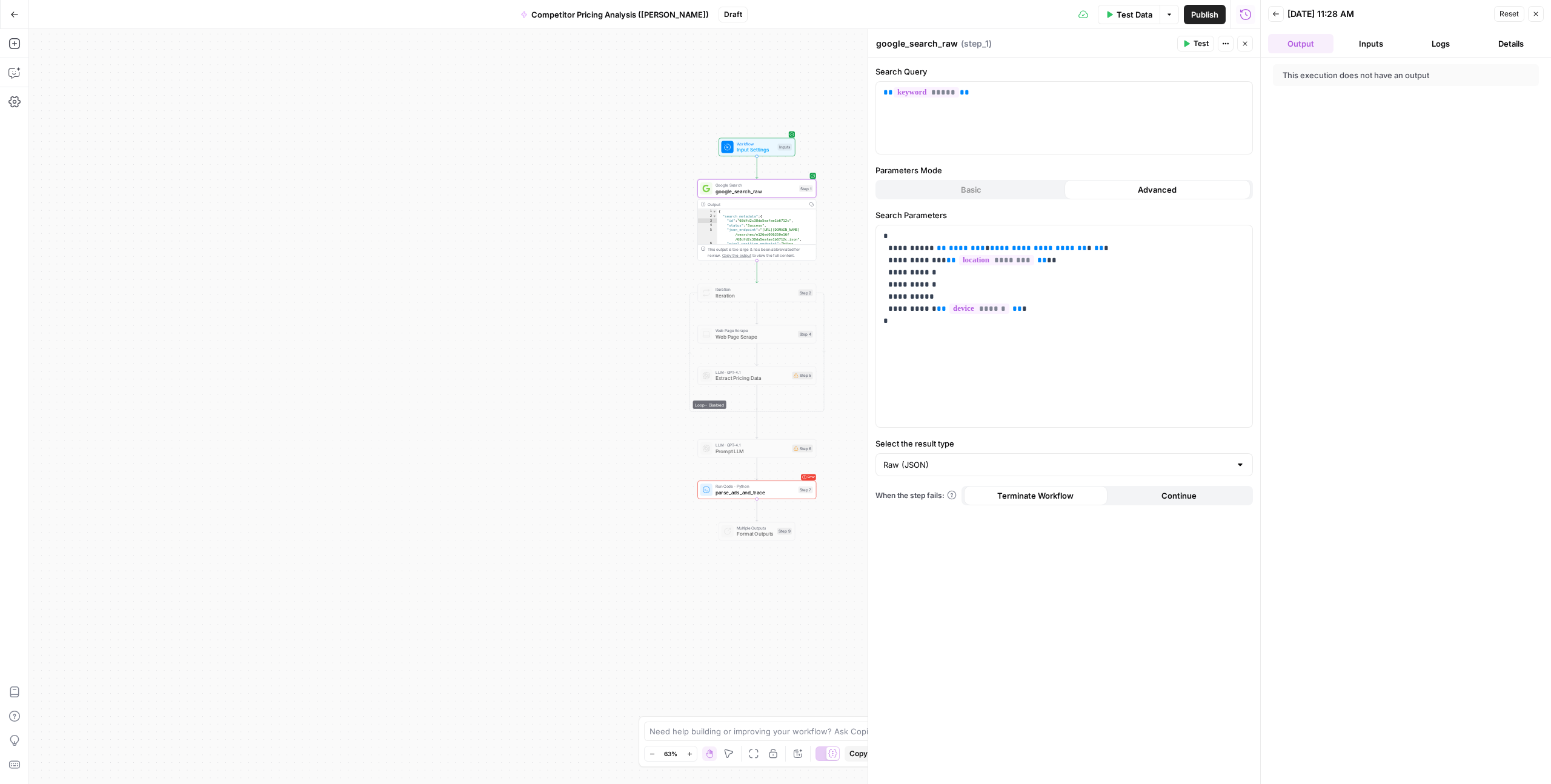
click at [1383, 43] on button "Inputs" at bounding box center [1372, 44] width 66 height 20
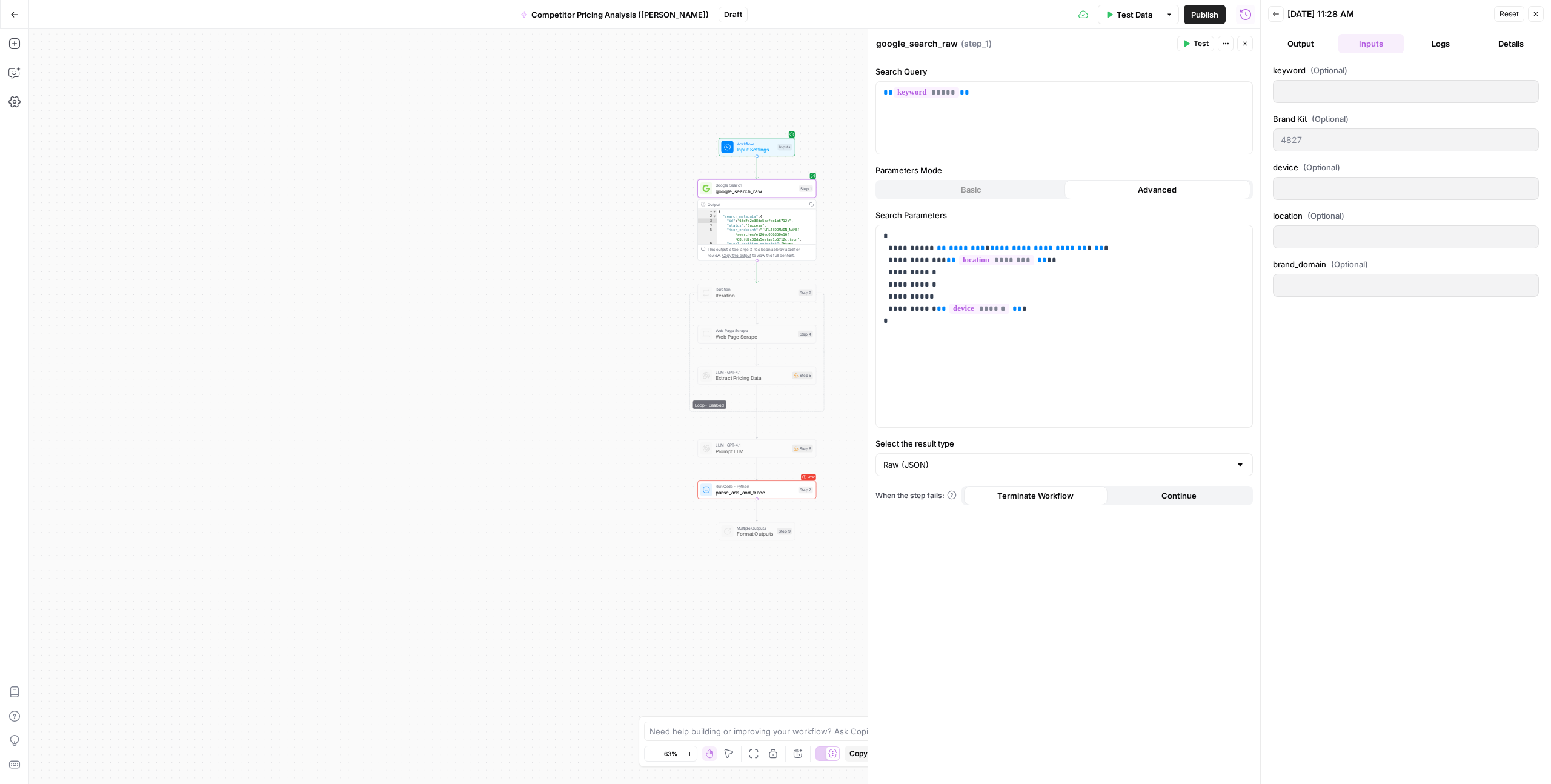
click at [1307, 44] on button "Output" at bounding box center [1301, 44] width 66 height 20
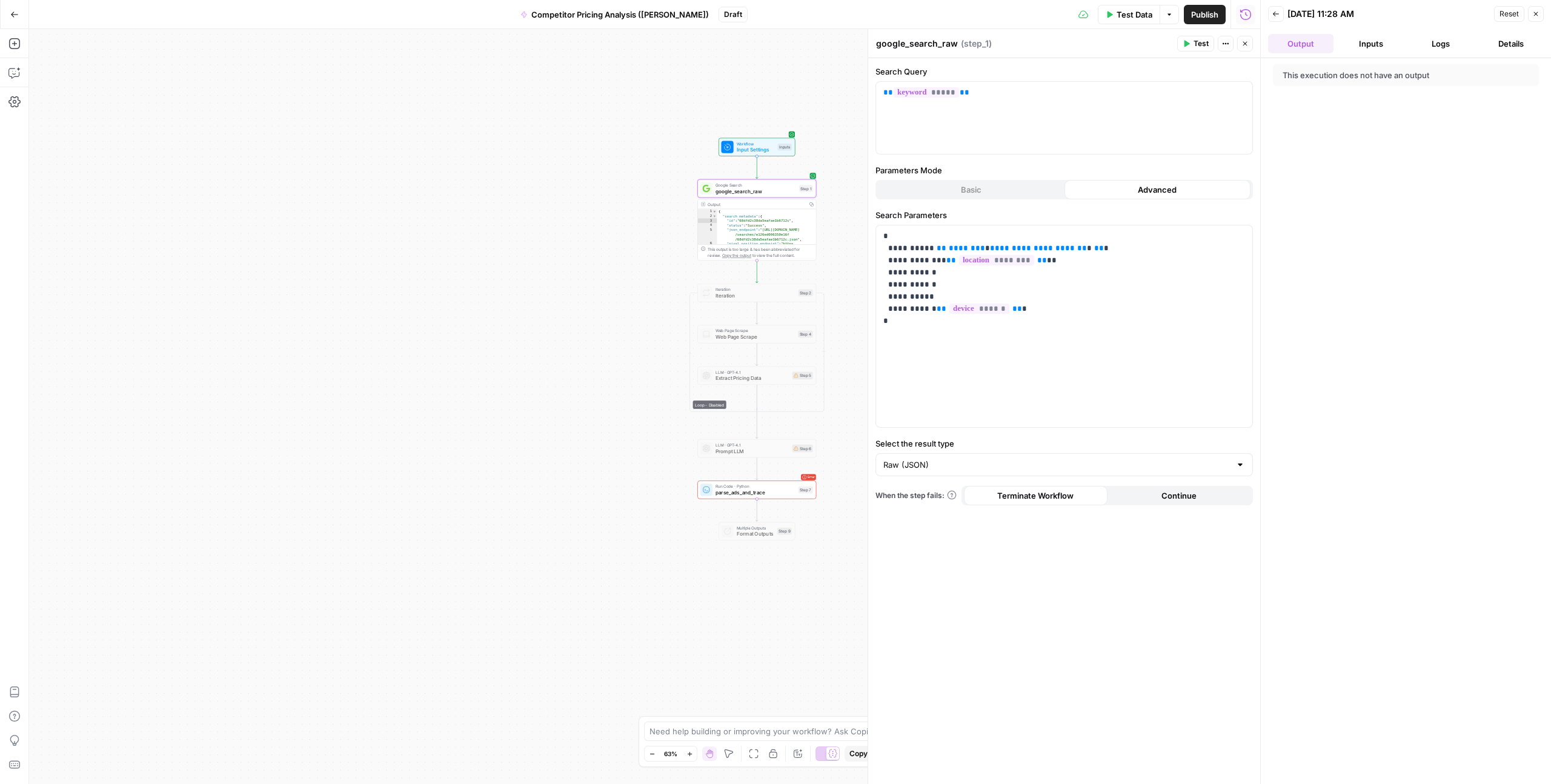
click at [1385, 47] on button "Inputs" at bounding box center [1372, 44] width 66 height 20
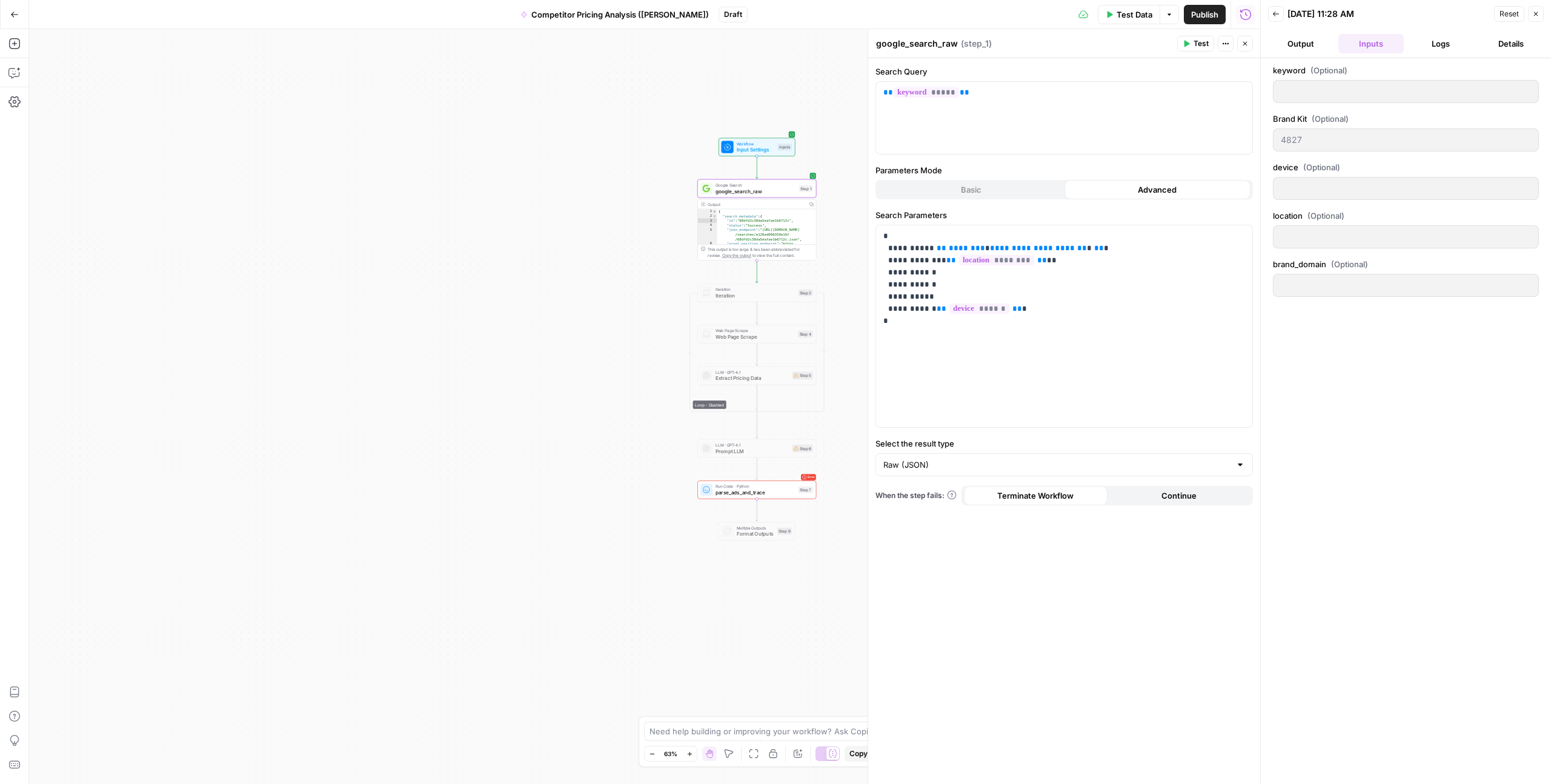
click at [761, 493] on span "parse_ads_and_trace" at bounding box center [756, 492] width 80 height 8
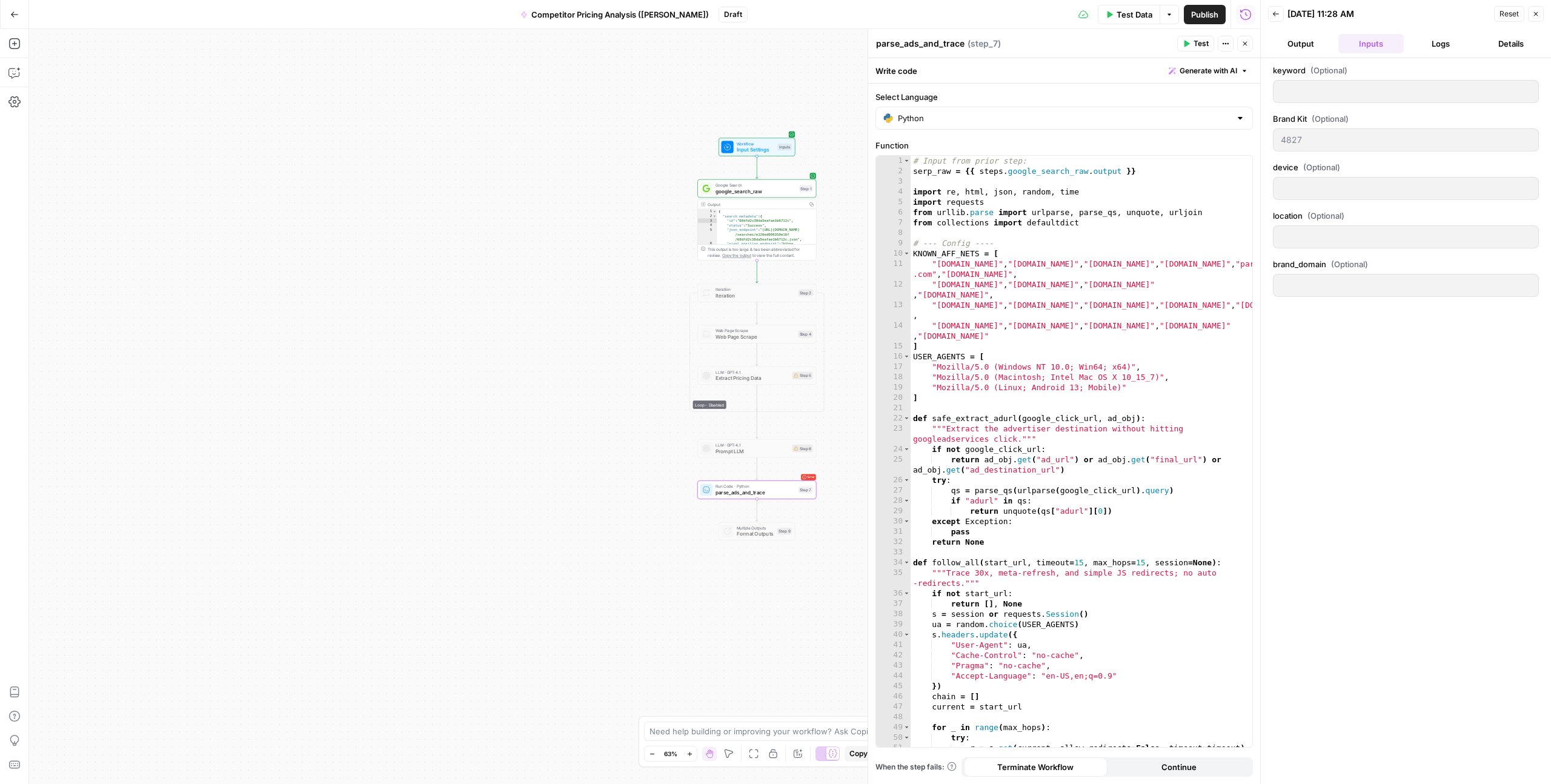
click at [1275, 13] on icon "button" at bounding box center [1276, 14] width 7 height 7
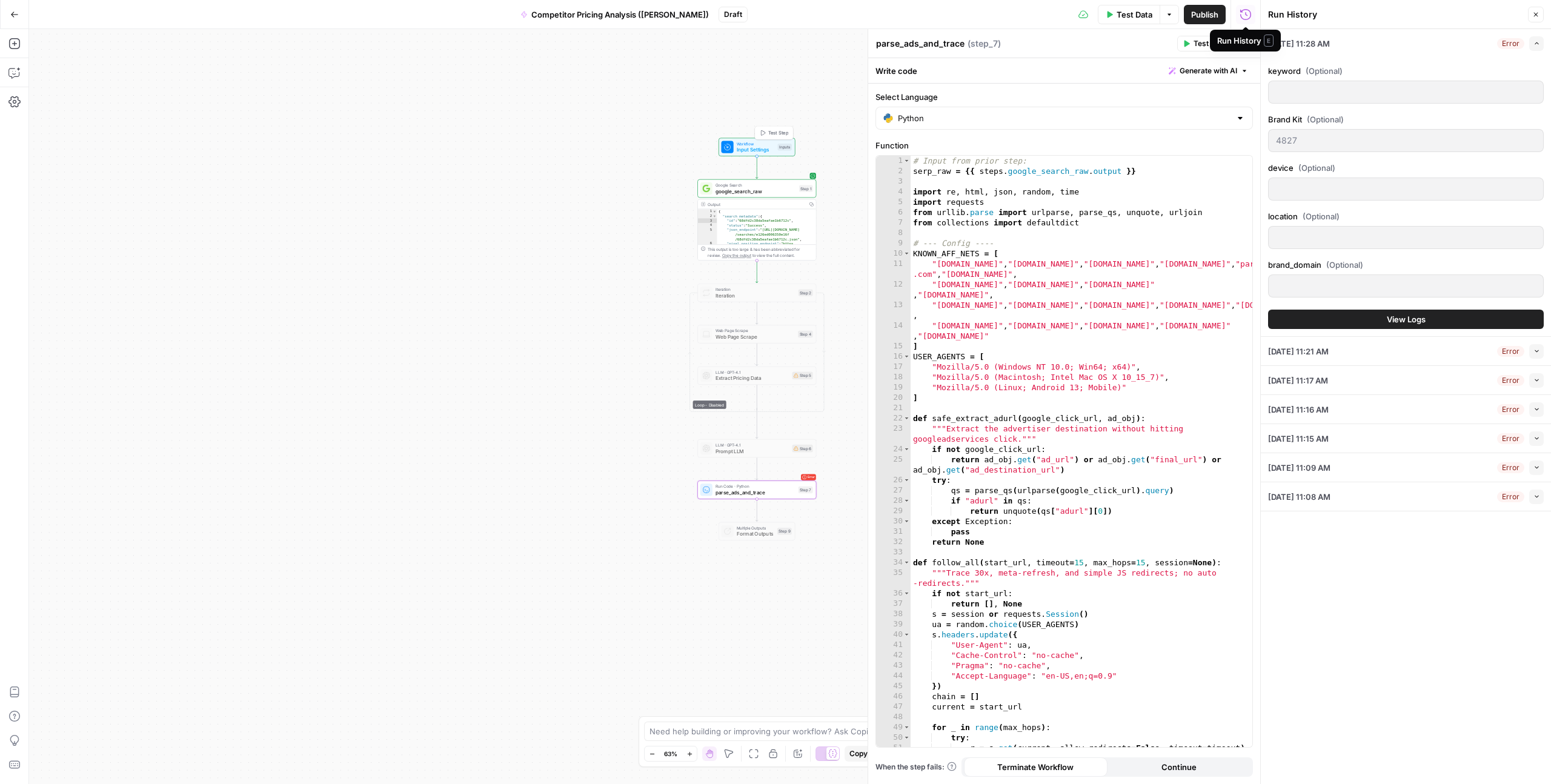
click at [749, 149] on span "Input Settings" at bounding box center [756, 149] width 38 height 8
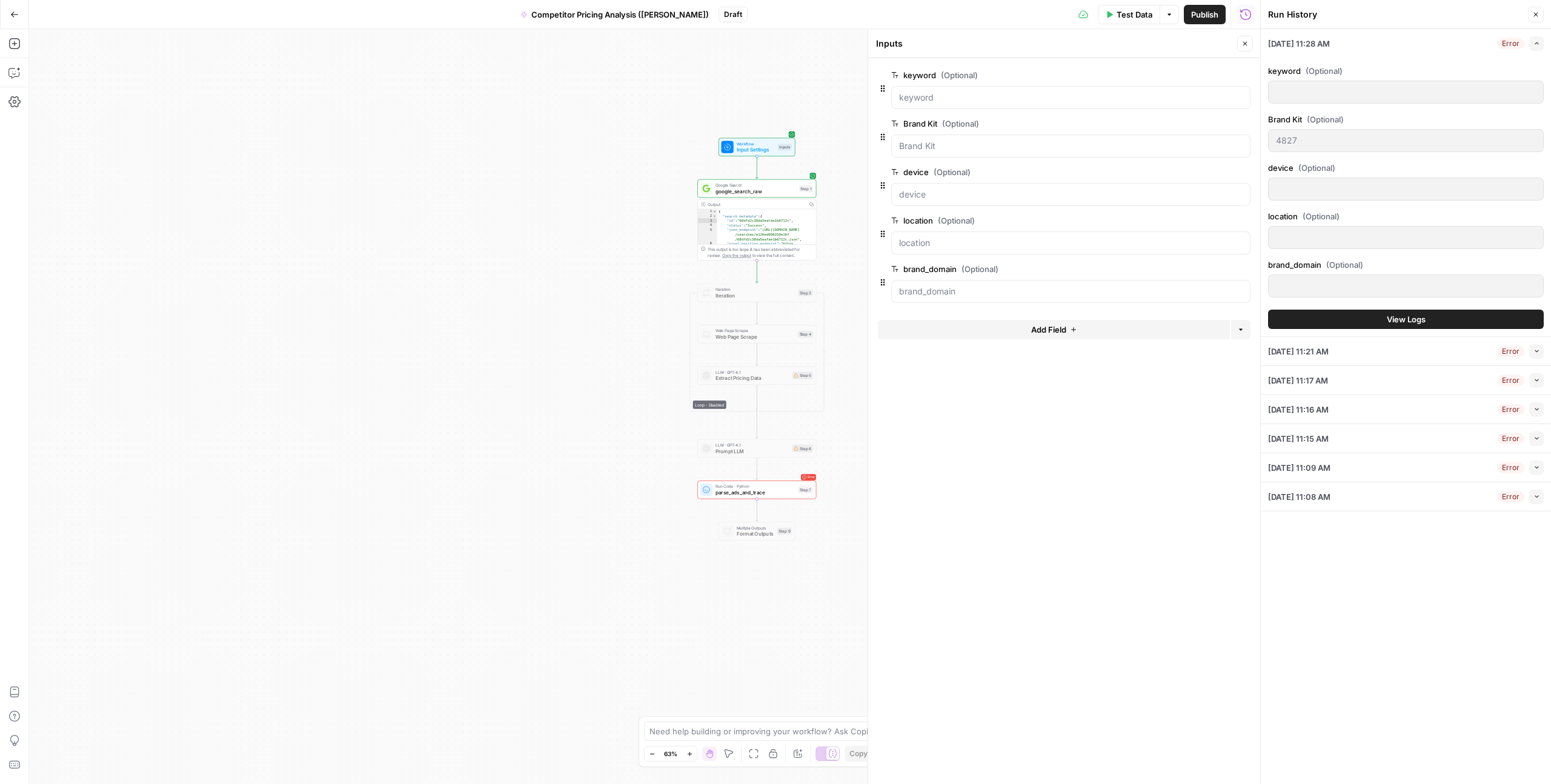
click at [744, 185] on span "Google Search" at bounding box center [756, 184] width 80 height 6
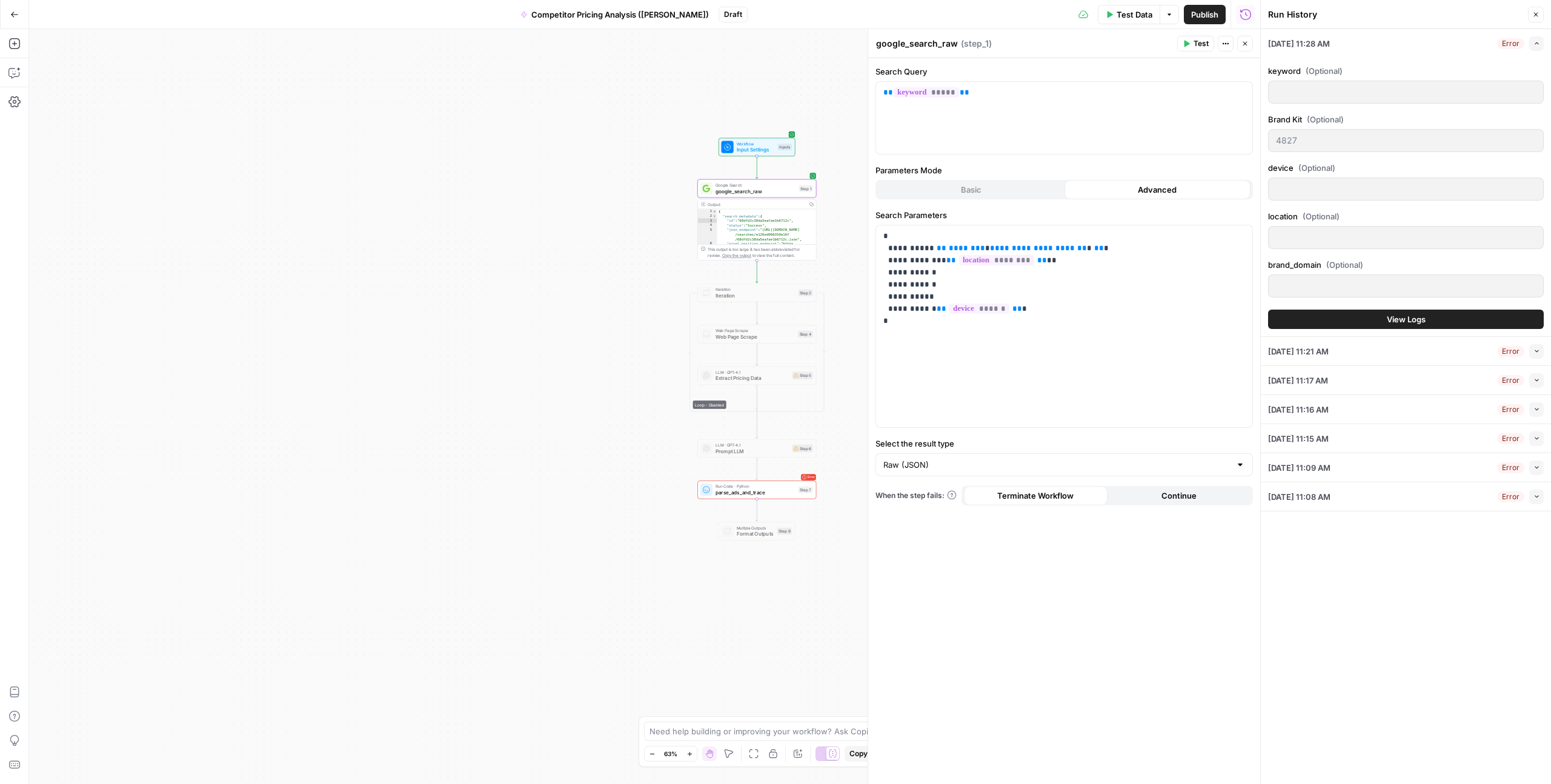
click at [941, 474] on div "Raw (JSON)" at bounding box center [1064, 464] width 378 height 23
click at [944, 549] on span "Raw (JSON)" at bounding box center [1057, 545] width 341 height 12
type input "Raw (JSON)"
click at [944, 579] on div "**********" at bounding box center [1064, 421] width 392 height 726
click at [1149, 488] on button "Continue" at bounding box center [1179, 496] width 144 height 20
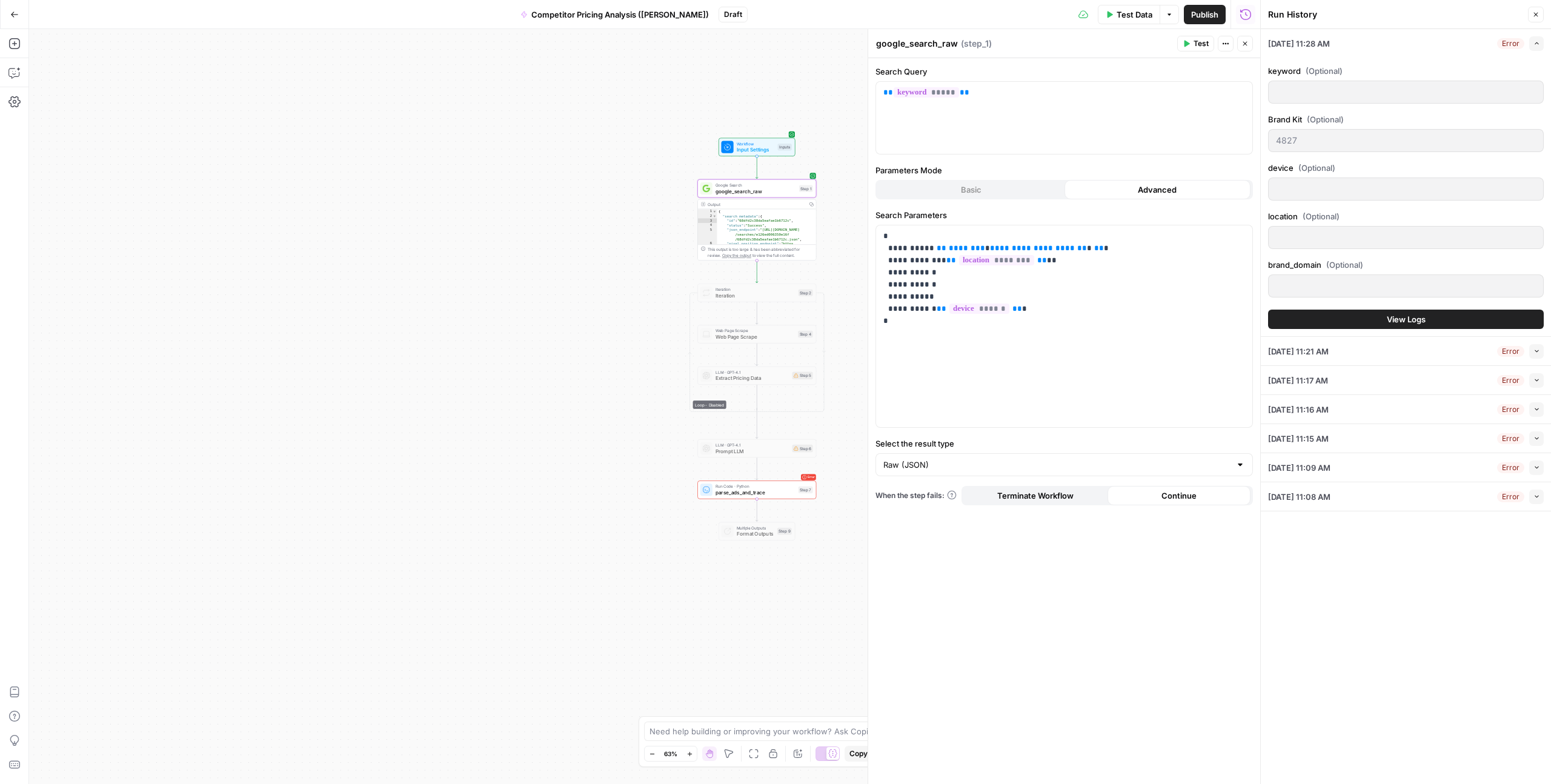
click at [1329, 306] on div "keyword (Optional) Brand Kit (Optional) 4827 device (Optional) location (Option…" at bounding box center [1406, 196] width 276 height 279
click at [1329, 311] on button "View Logs" at bounding box center [1406, 319] width 276 height 20
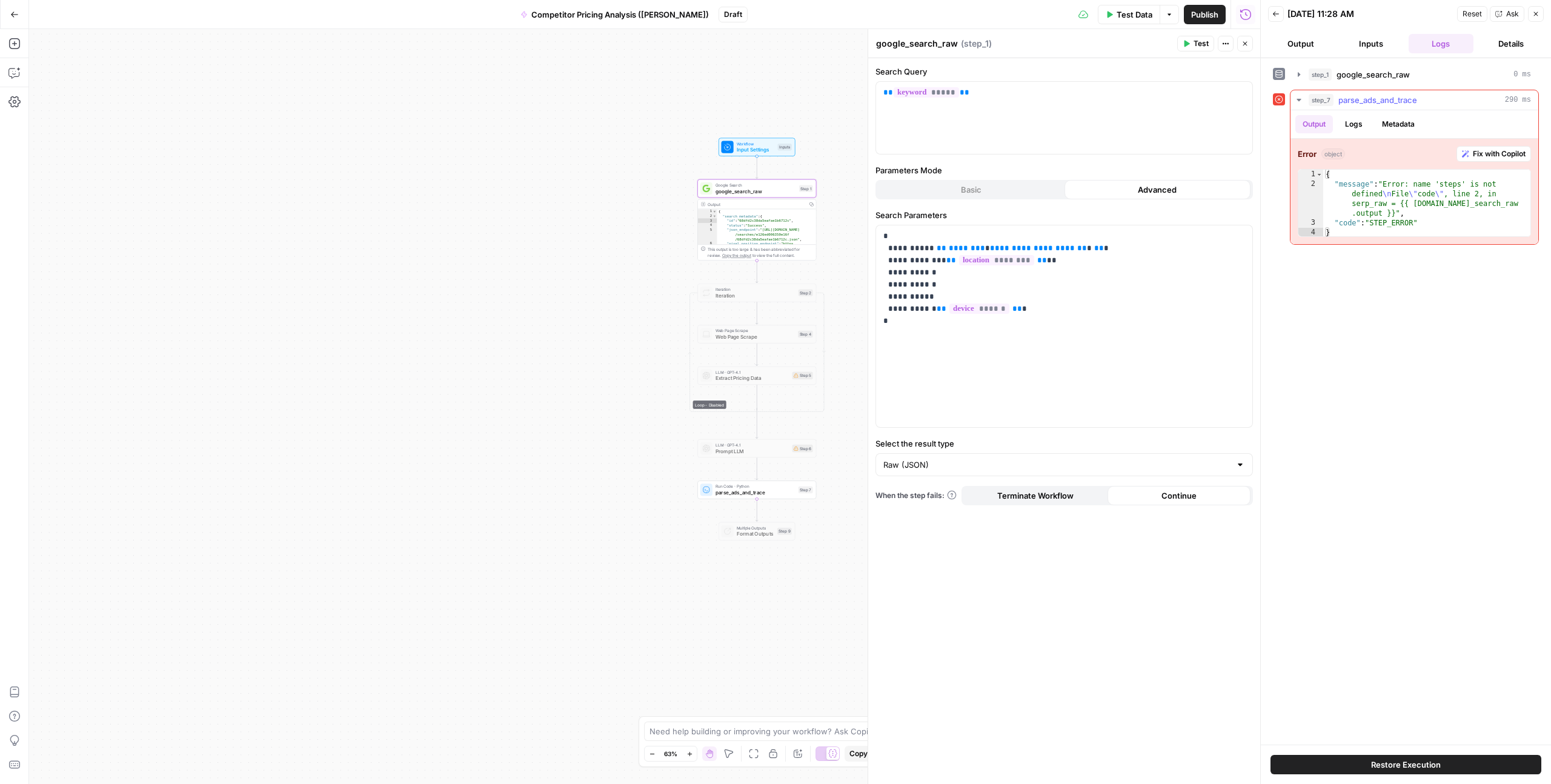
click at [1353, 124] on button "Logs" at bounding box center [1354, 124] width 32 height 18
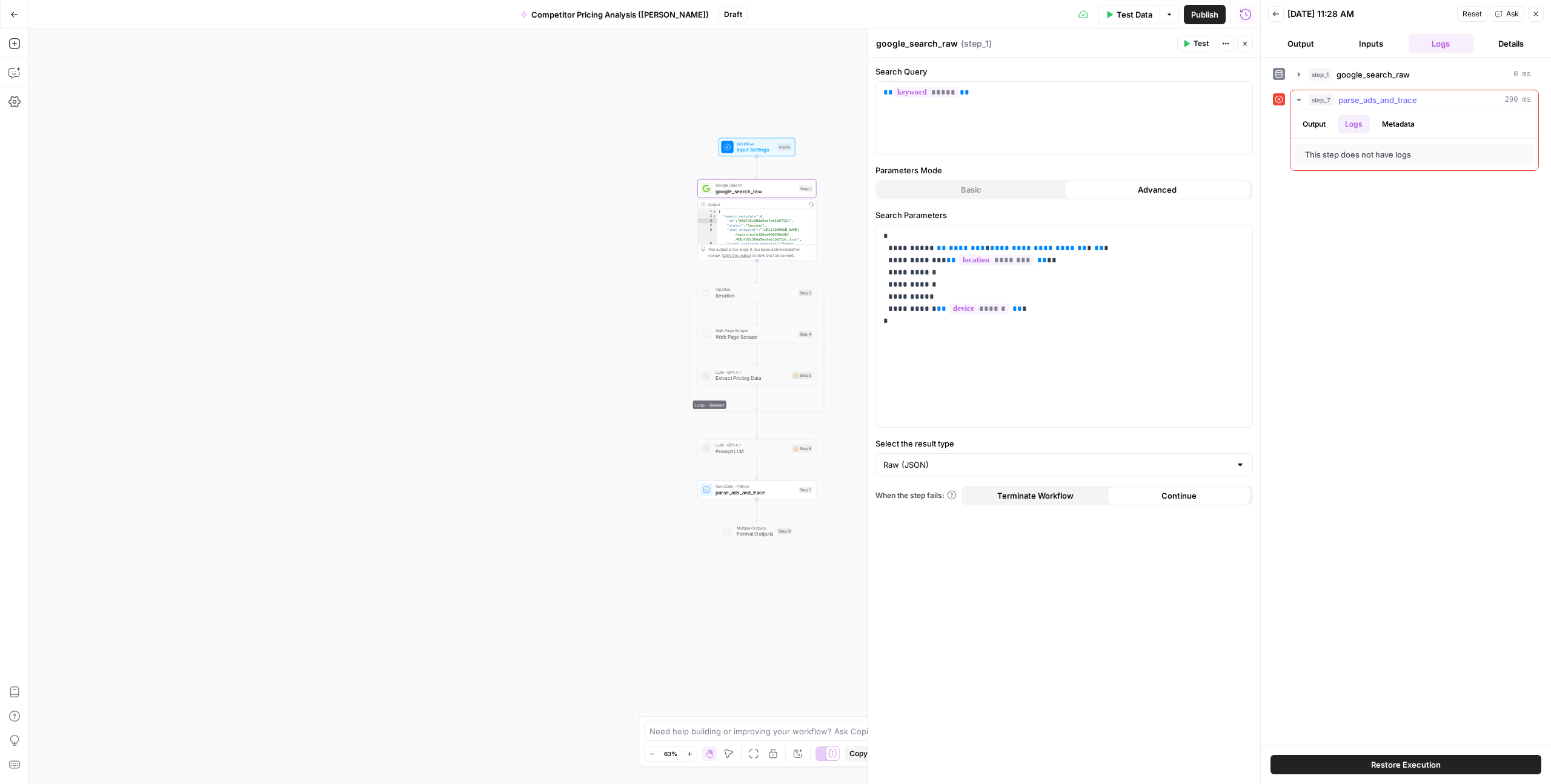
click at [1396, 125] on button "Metadata" at bounding box center [1399, 124] width 47 height 18
click at [1344, 124] on button "Logs" at bounding box center [1354, 124] width 32 height 18
click at [1317, 124] on button "Output" at bounding box center [1314, 124] width 38 height 18
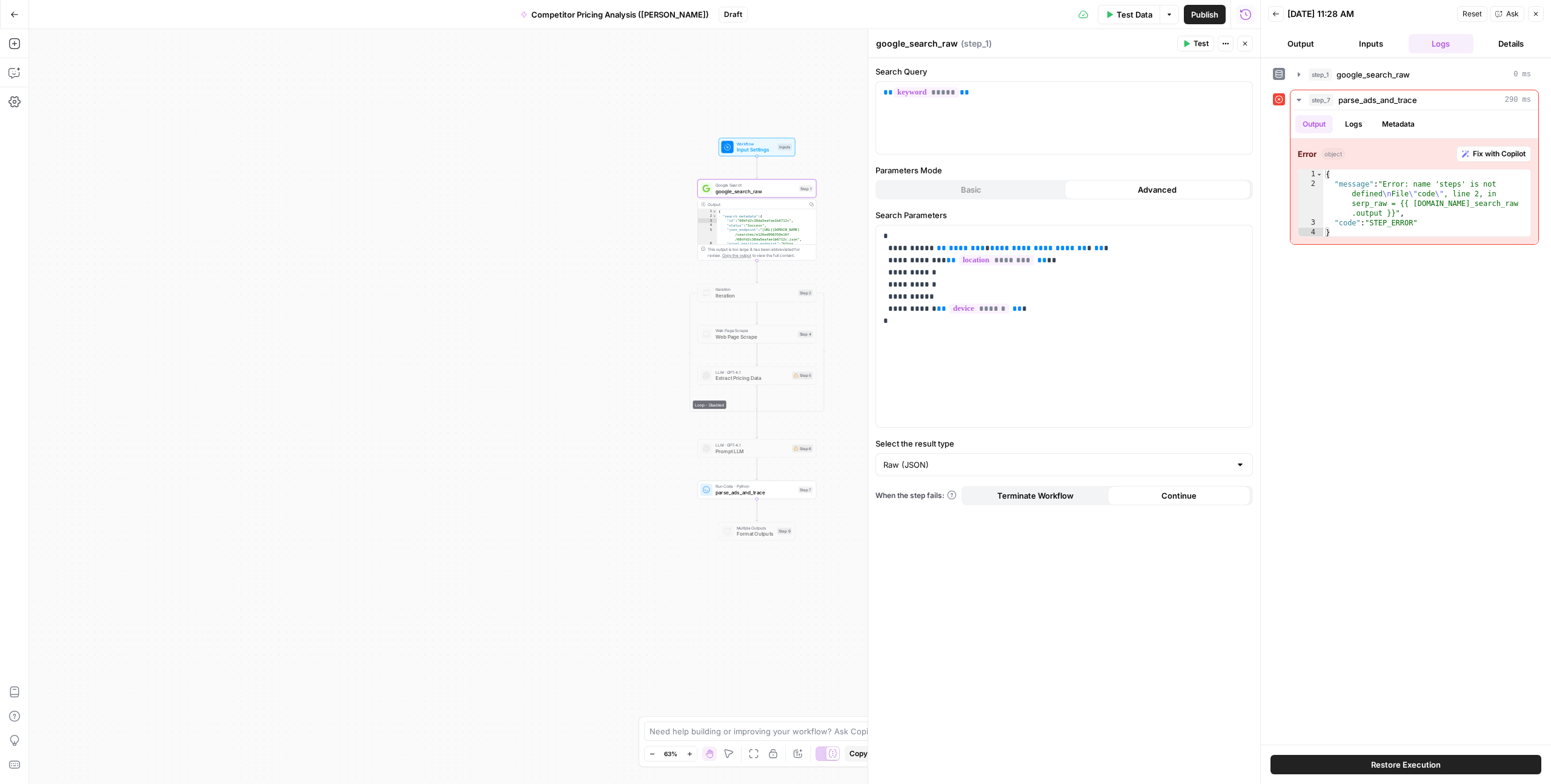
click at [1370, 44] on button "Inputs" at bounding box center [1372, 44] width 66 height 20
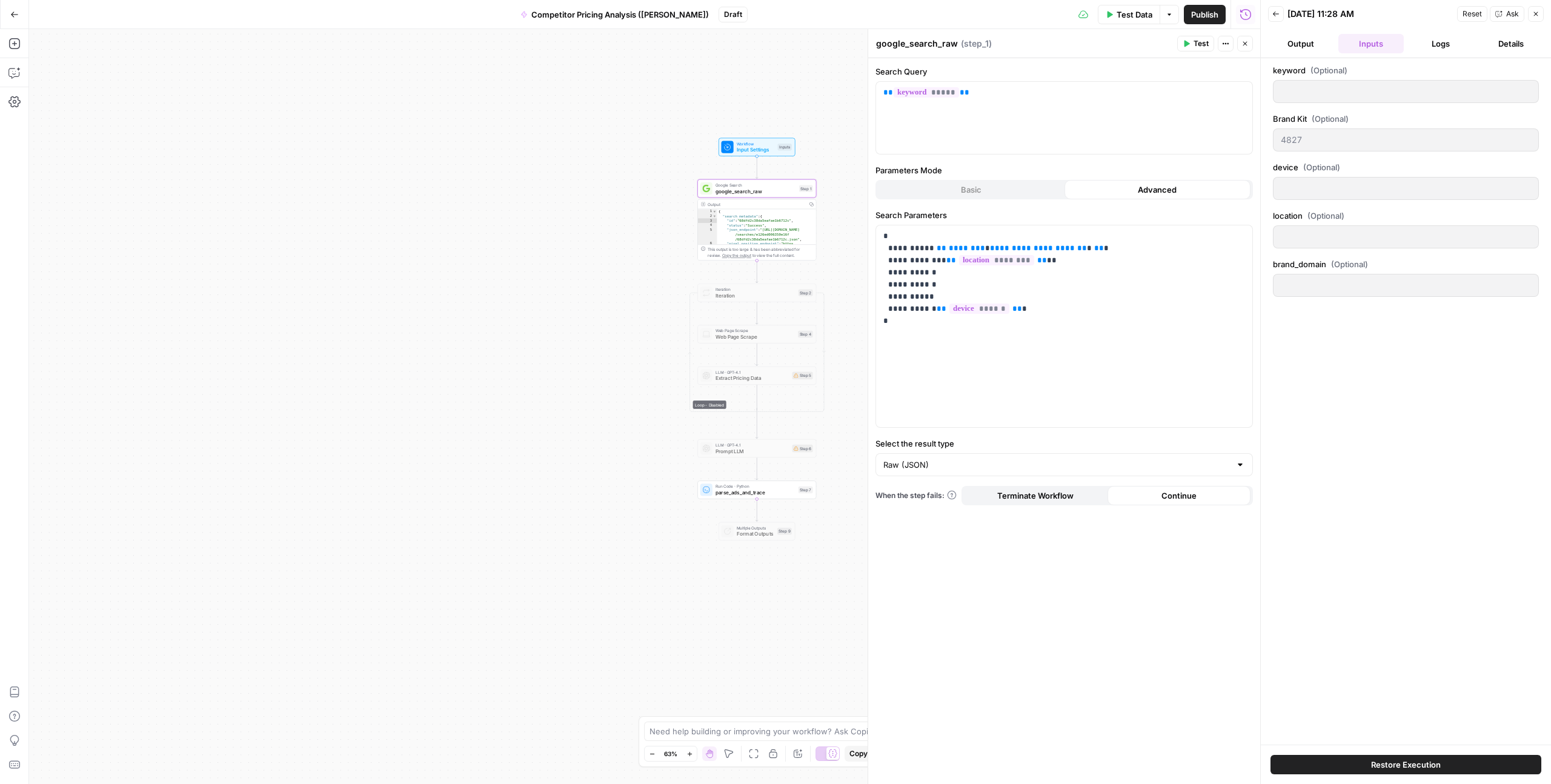
click at [1524, 45] on button "Details" at bounding box center [1511, 44] width 66 height 20
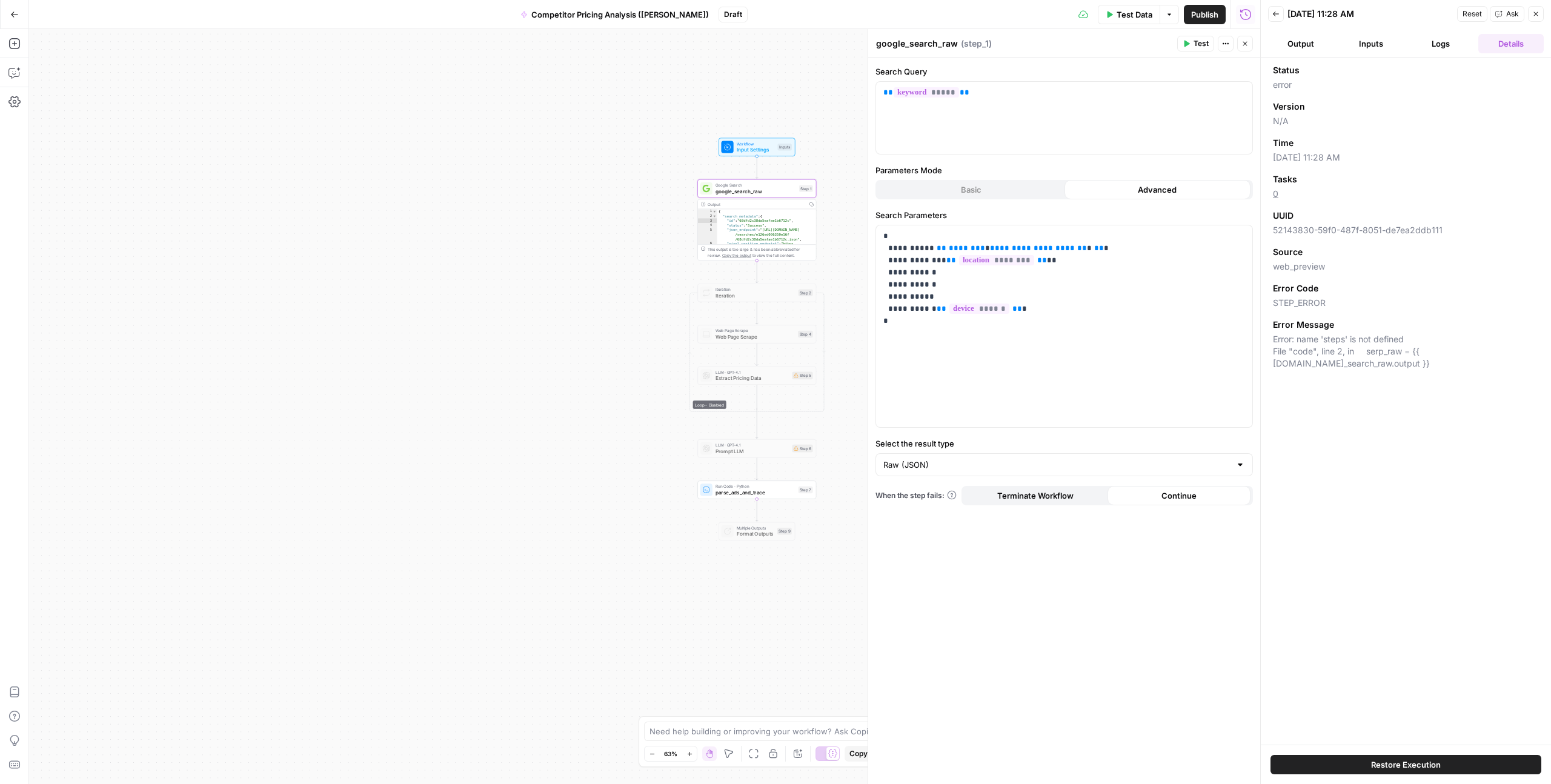
click at [1438, 48] on button "Logs" at bounding box center [1442, 44] width 66 height 20
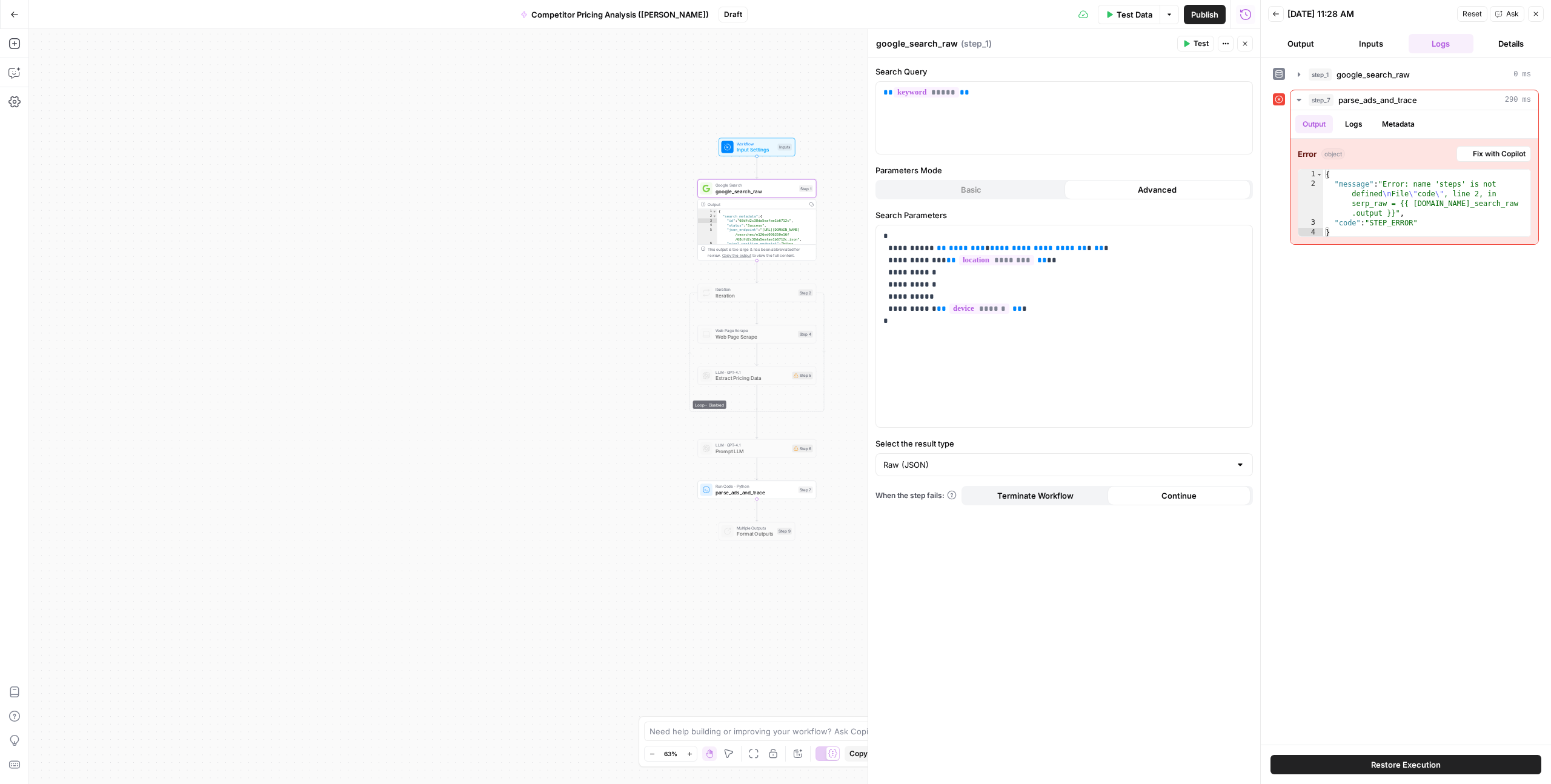
click at [1373, 48] on button "Inputs" at bounding box center [1372, 44] width 66 height 20
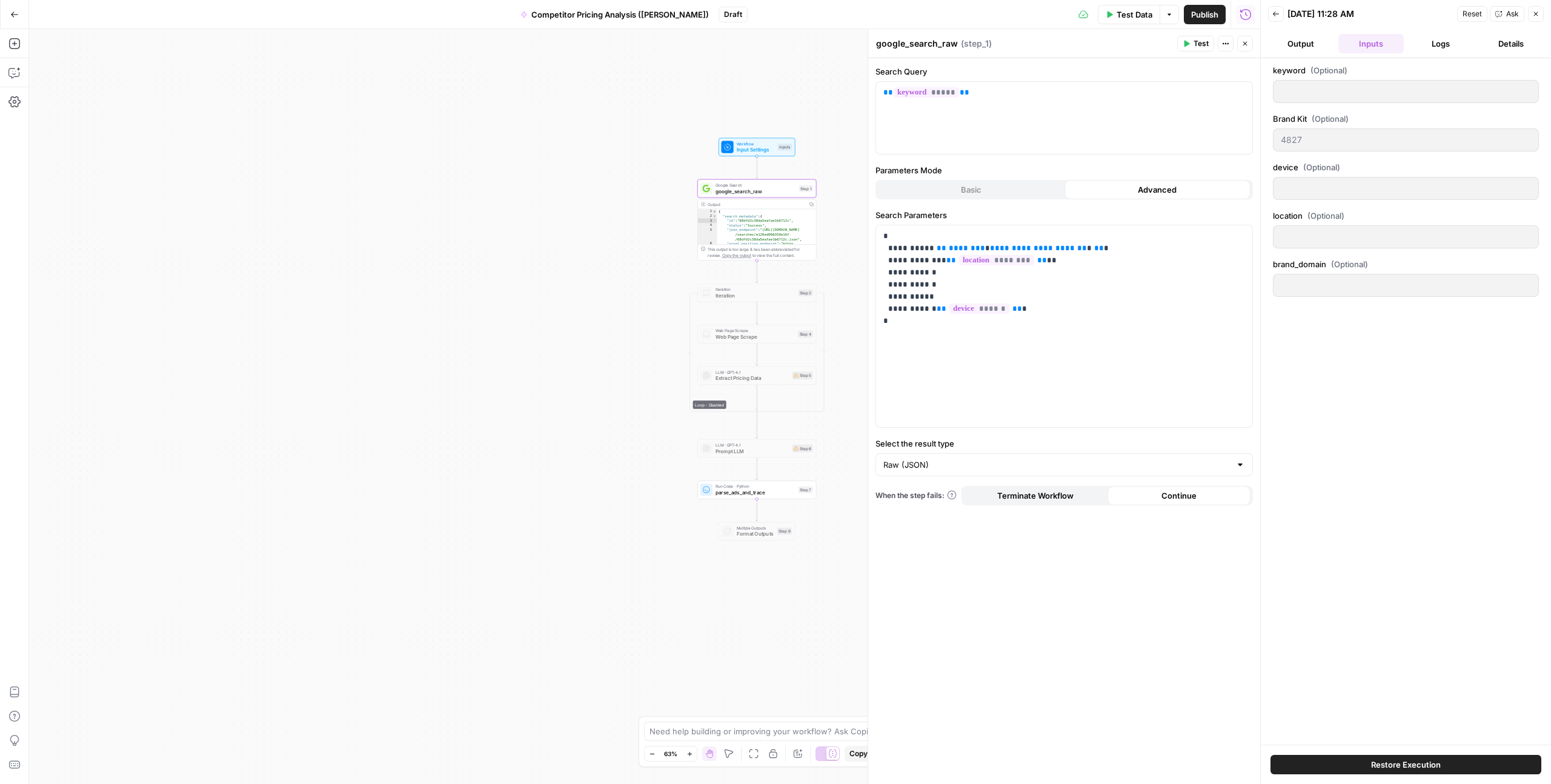
click at [758, 147] on span "Input Settings" at bounding box center [756, 149] width 38 height 8
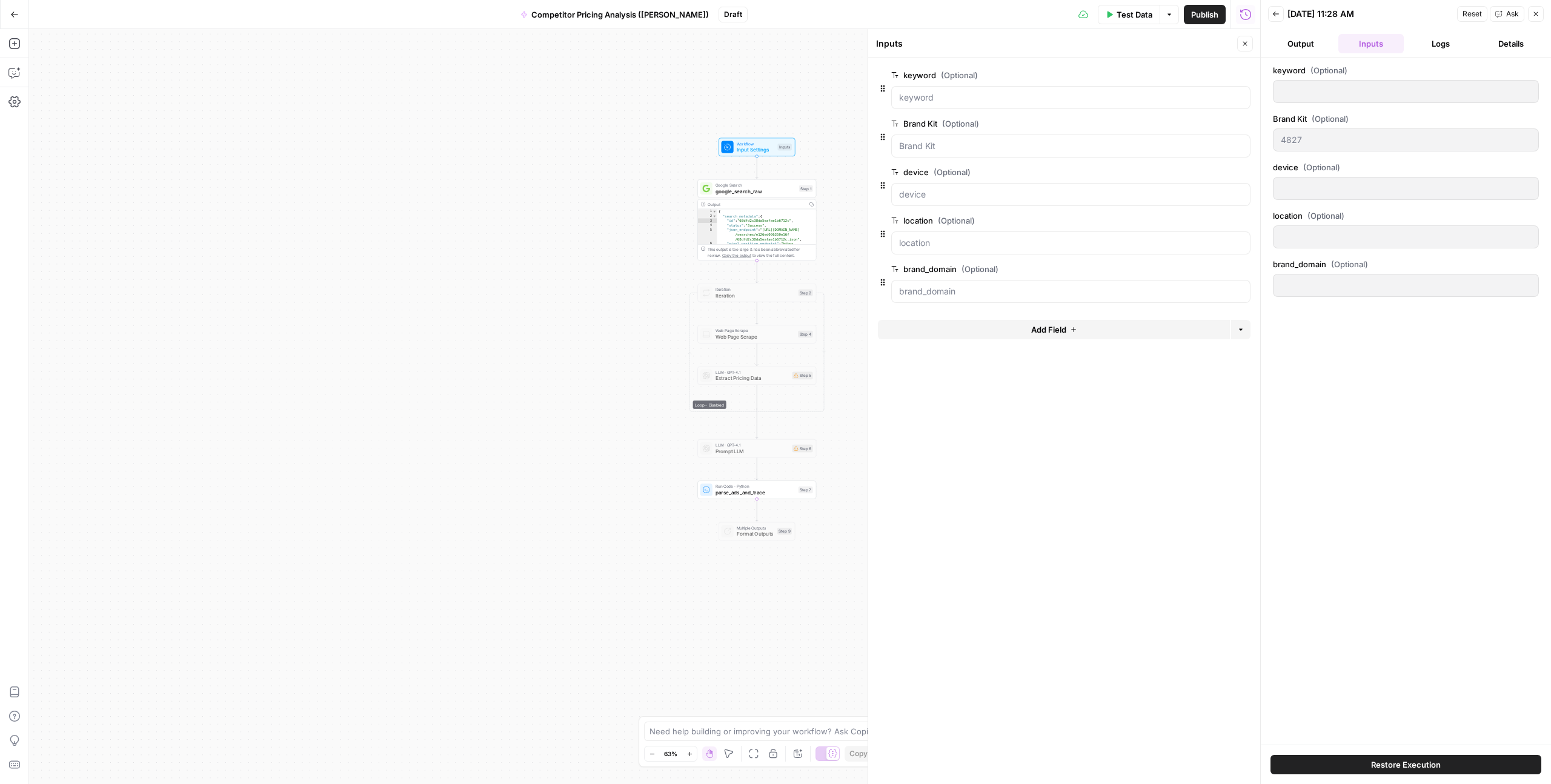
click at [924, 90] on div at bounding box center [1071, 97] width 360 height 23
click at [922, 107] on div at bounding box center [1071, 97] width 360 height 23
click at [1212, 75] on span "edit field" at bounding box center [1205, 75] width 27 height 10
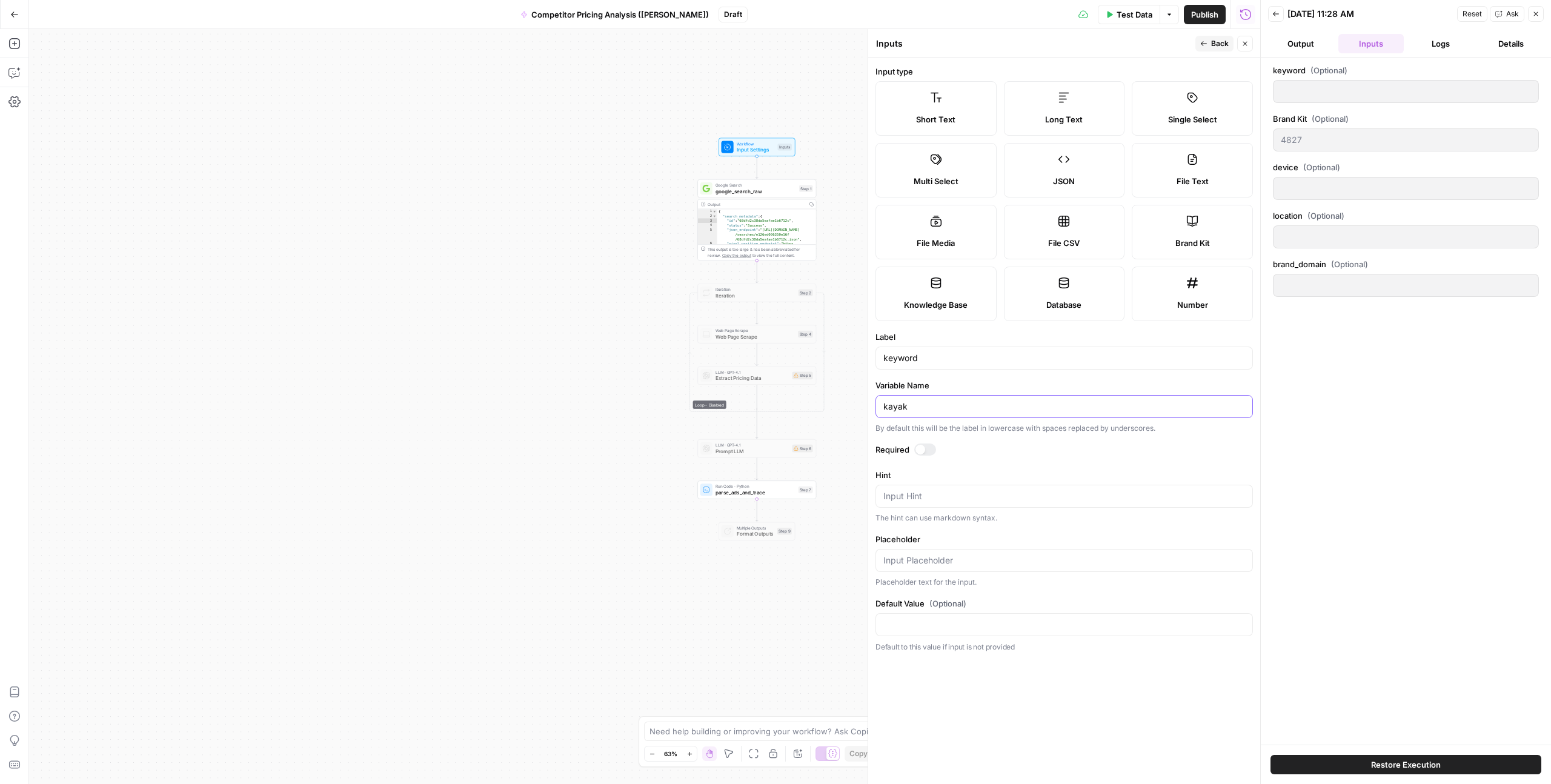
click at [904, 407] on input "kayak" at bounding box center [1064, 406] width 362 height 12
click at [912, 407] on input "kayak" at bounding box center [1064, 406] width 362 height 12
click at [895, 429] on div "By default this will be the label in lowercase with spaces replaced by undersco…" at bounding box center [1064, 429] width 378 height 11
click at [894, 631] on div at bounding box center [1064, 624] width 378 height 23
click at [1218, 48] on span "Back" at bounding box center [1220, 44] width 17 height 11
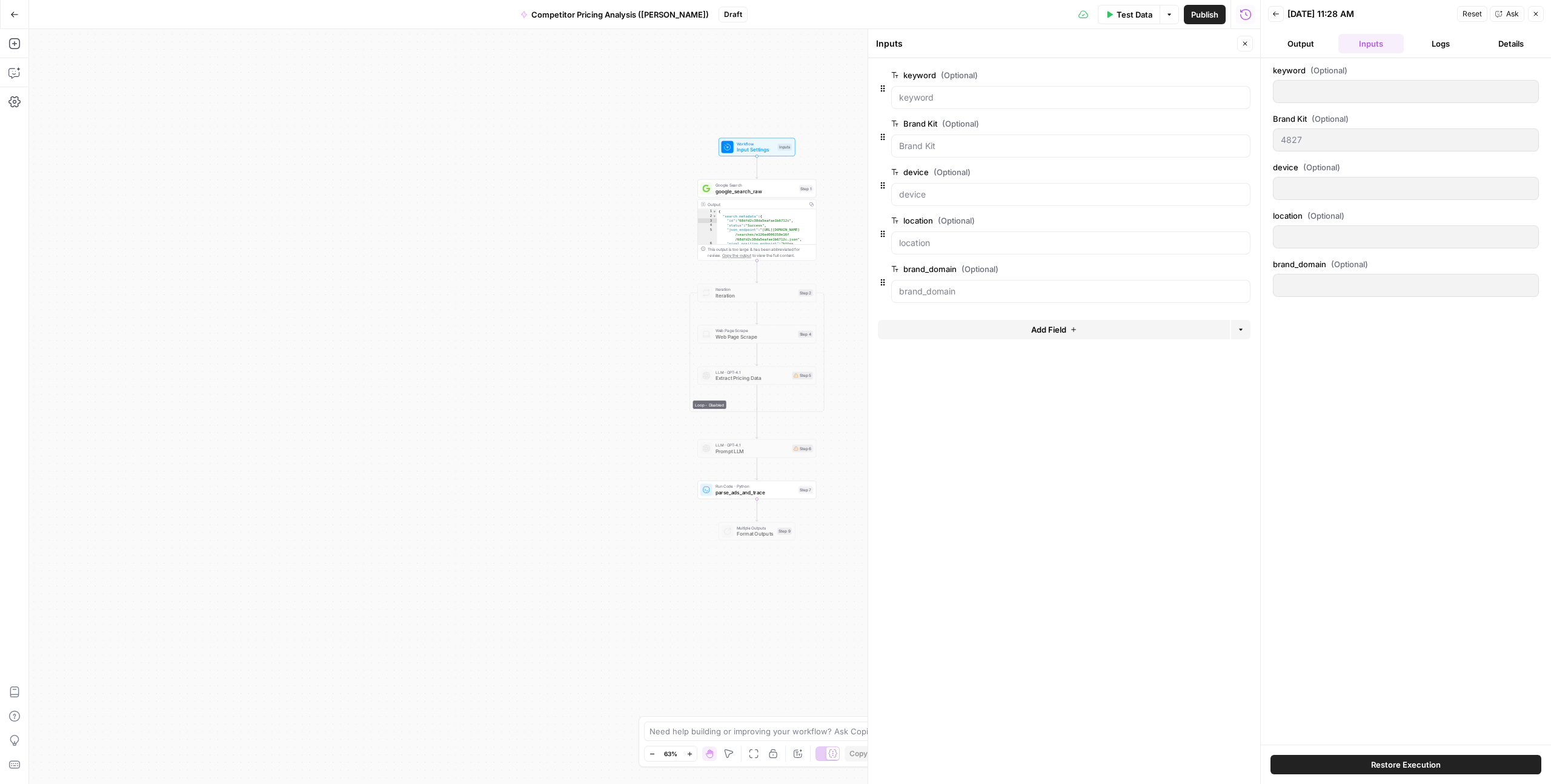
click at [1302, 40] on button "Output" at bounding box center [1301, 44] width 66 height 20
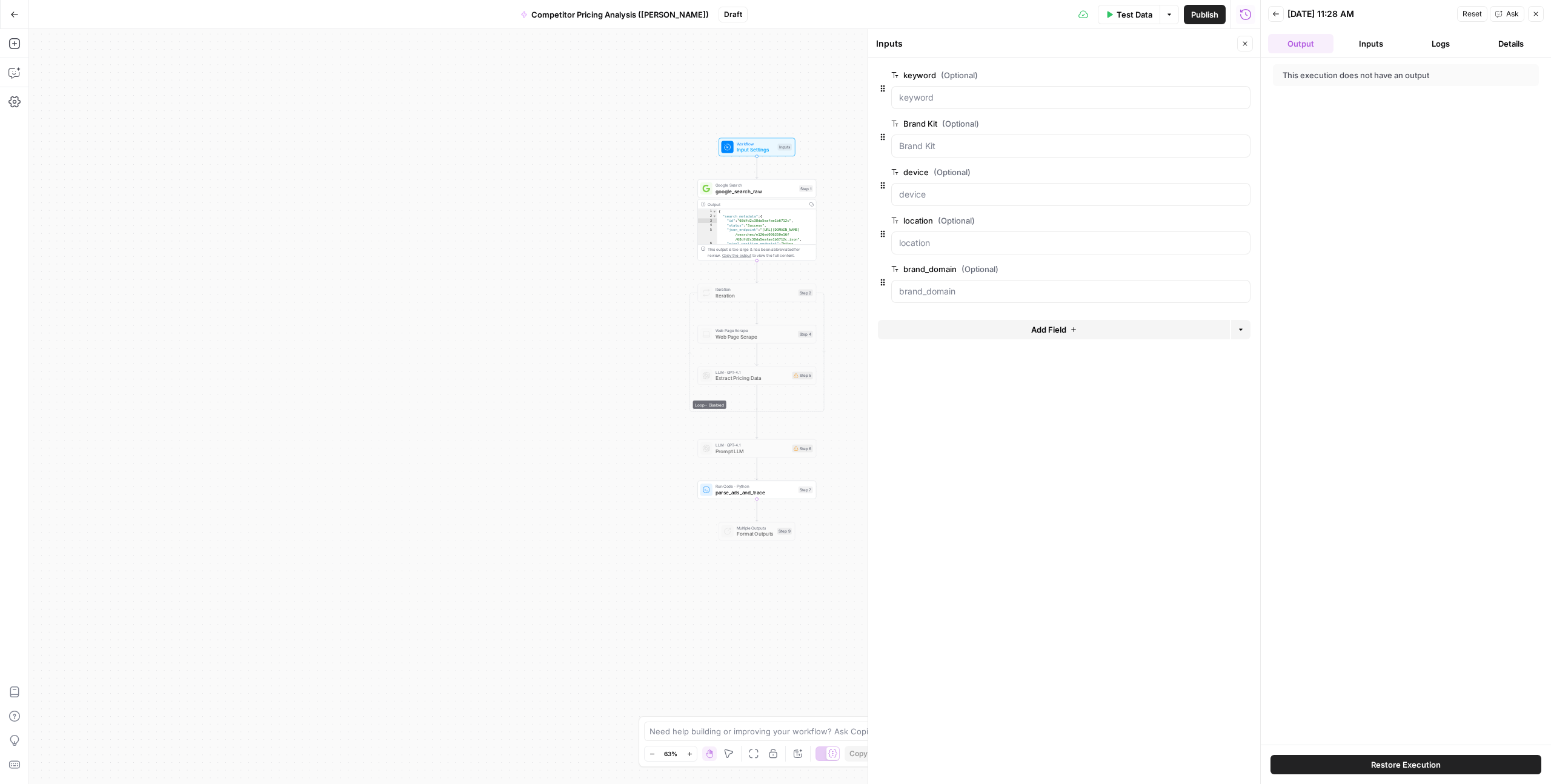
click at [1360, 40] on button "Inputs" at bounding box center [1372, 44] width 66 height 20
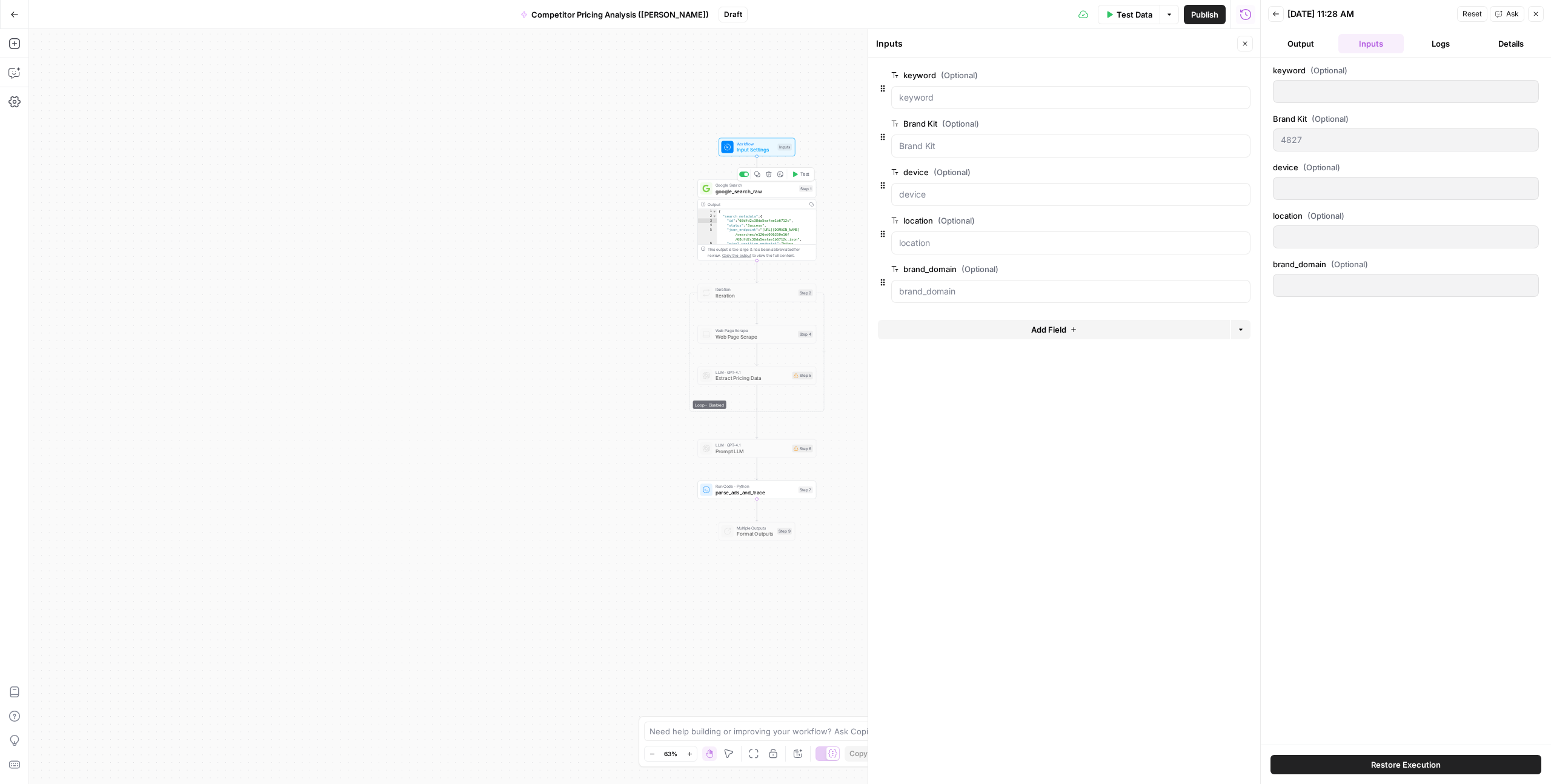
click at [746, 188] on span "google_search_raw" at bounding box center [756, 191] width 80 height 8
type textarea "google_search_raw"
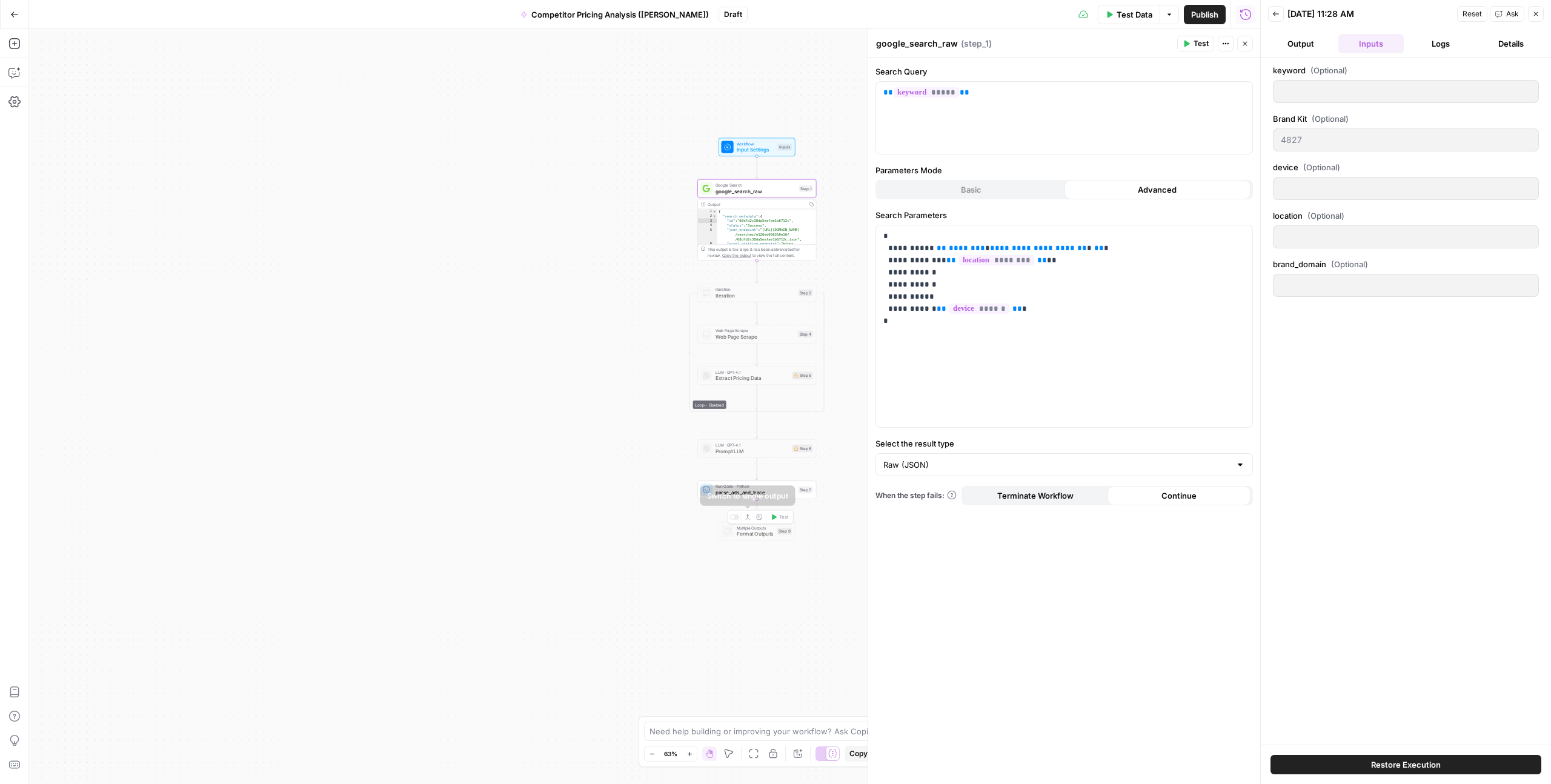
click at [748, 518] on icon "button" at bounding box center [749, 517] width 2 height 5
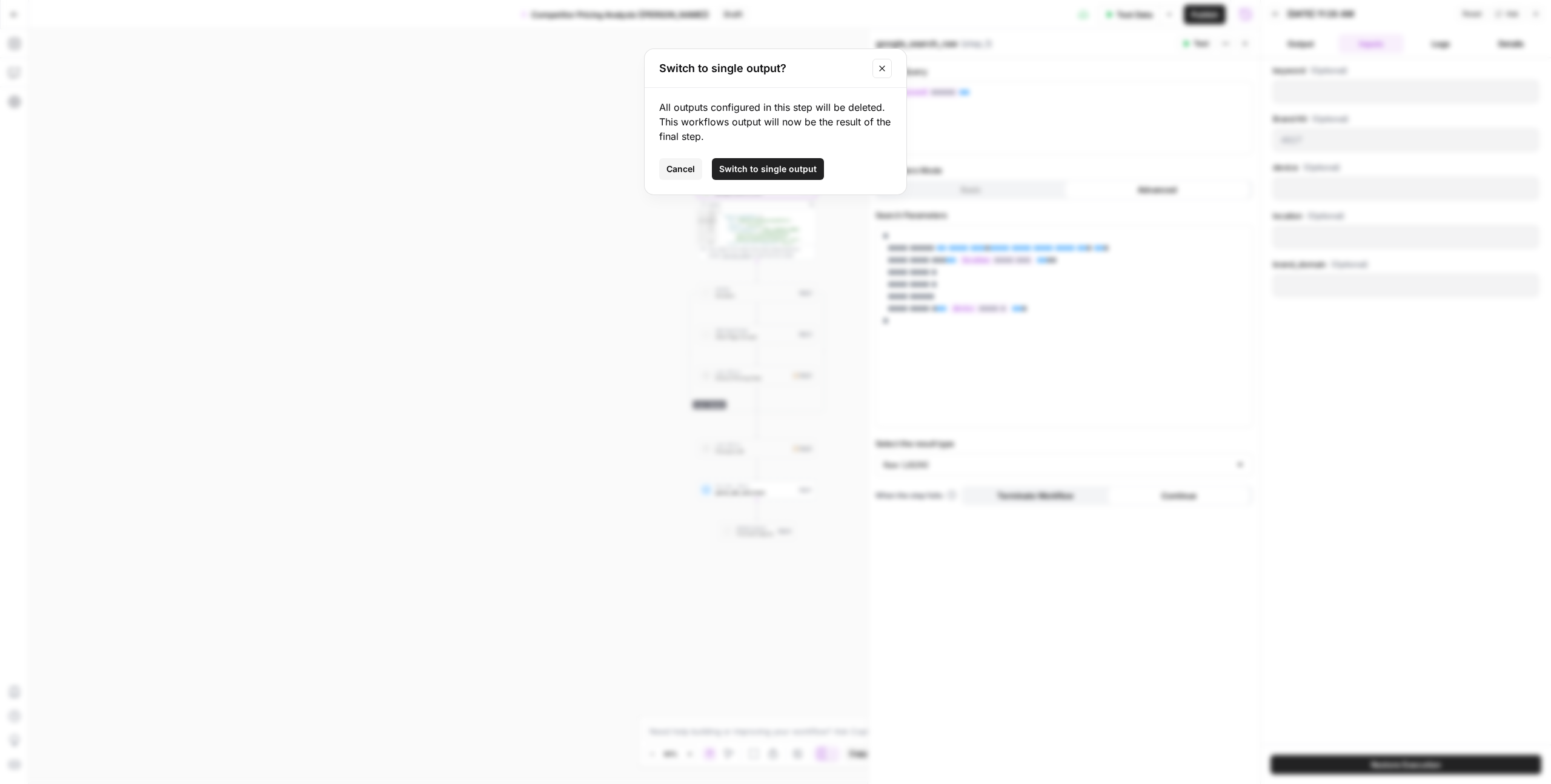
click at [682, 170] on span "Cancel" at bounding box center [681, 168] width 29 height 12
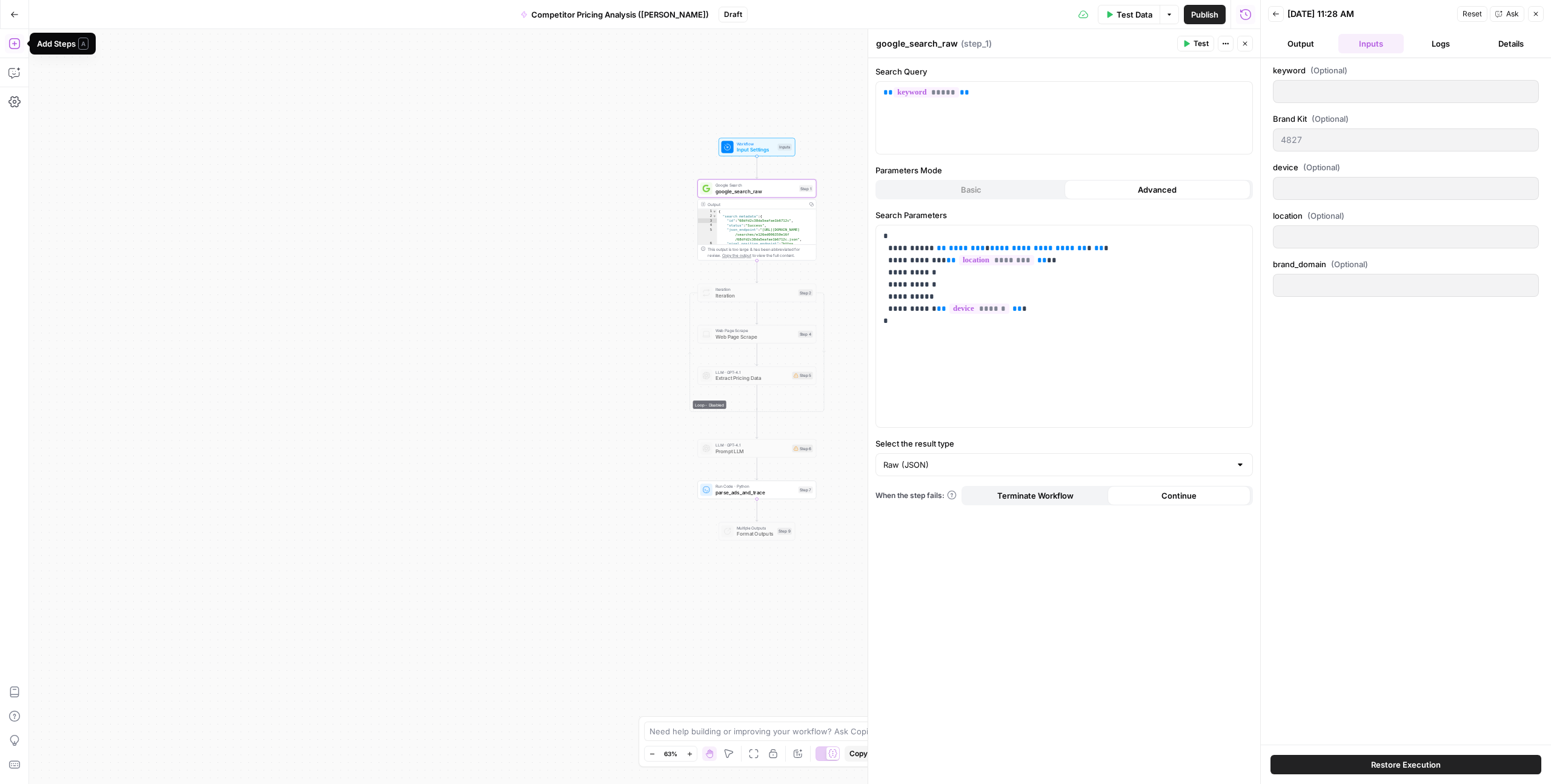
click at [13, 47] on icon "button" at bounding box center [14, 43] width 12 height 12
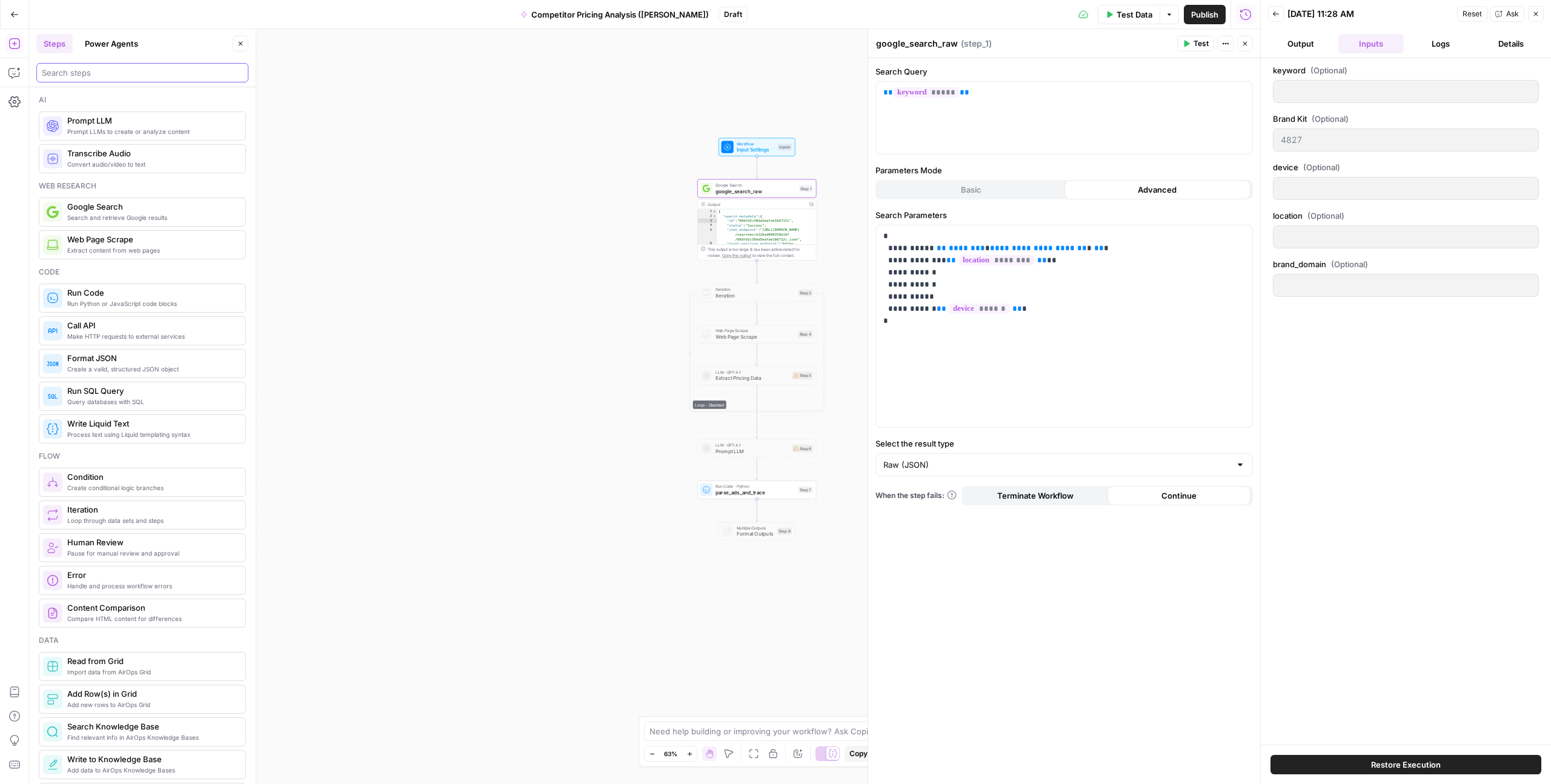
click at [96, 71] on input "search" at bounding box center [142, 72] width 201 height 12
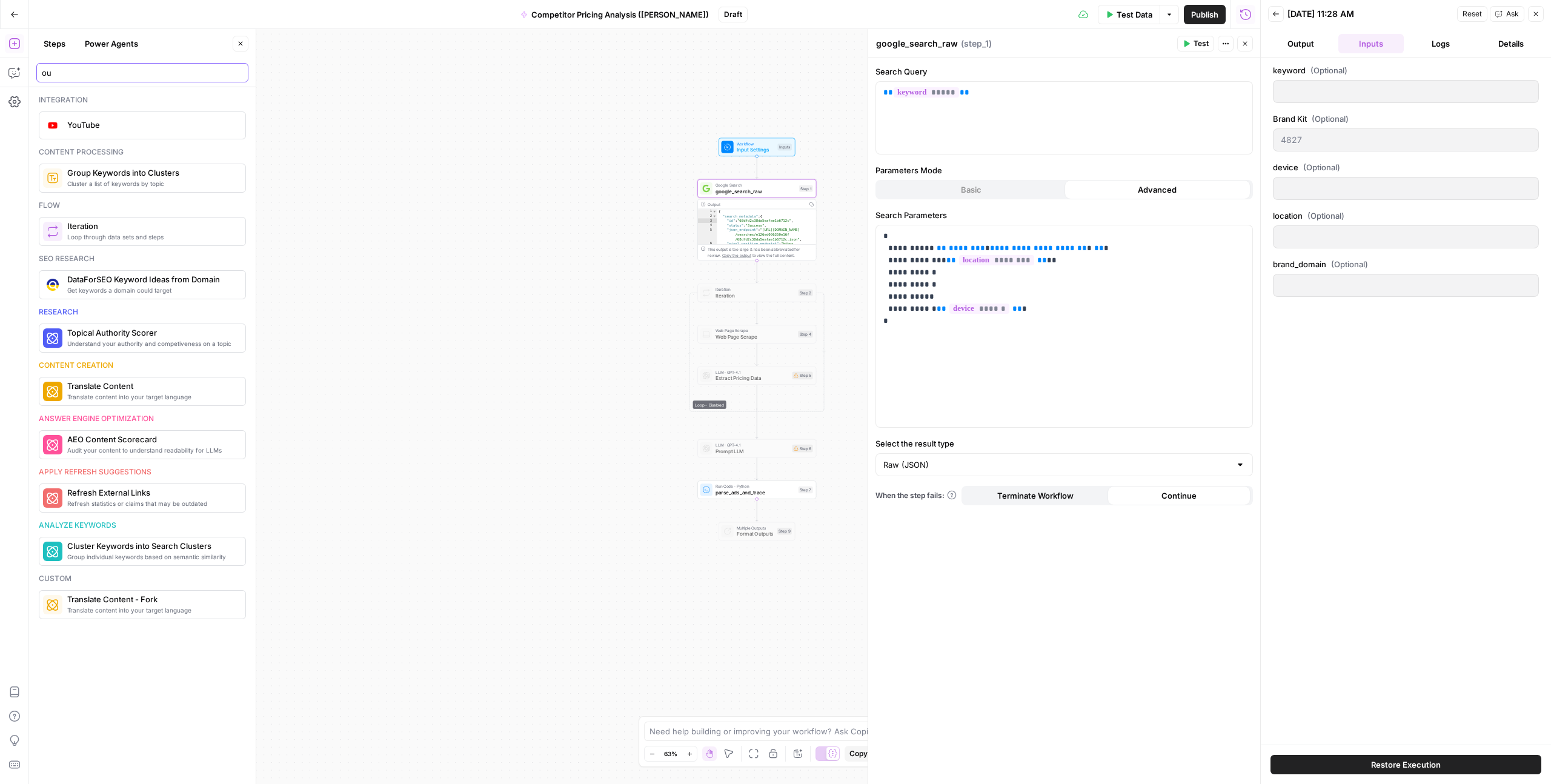
type input "o"
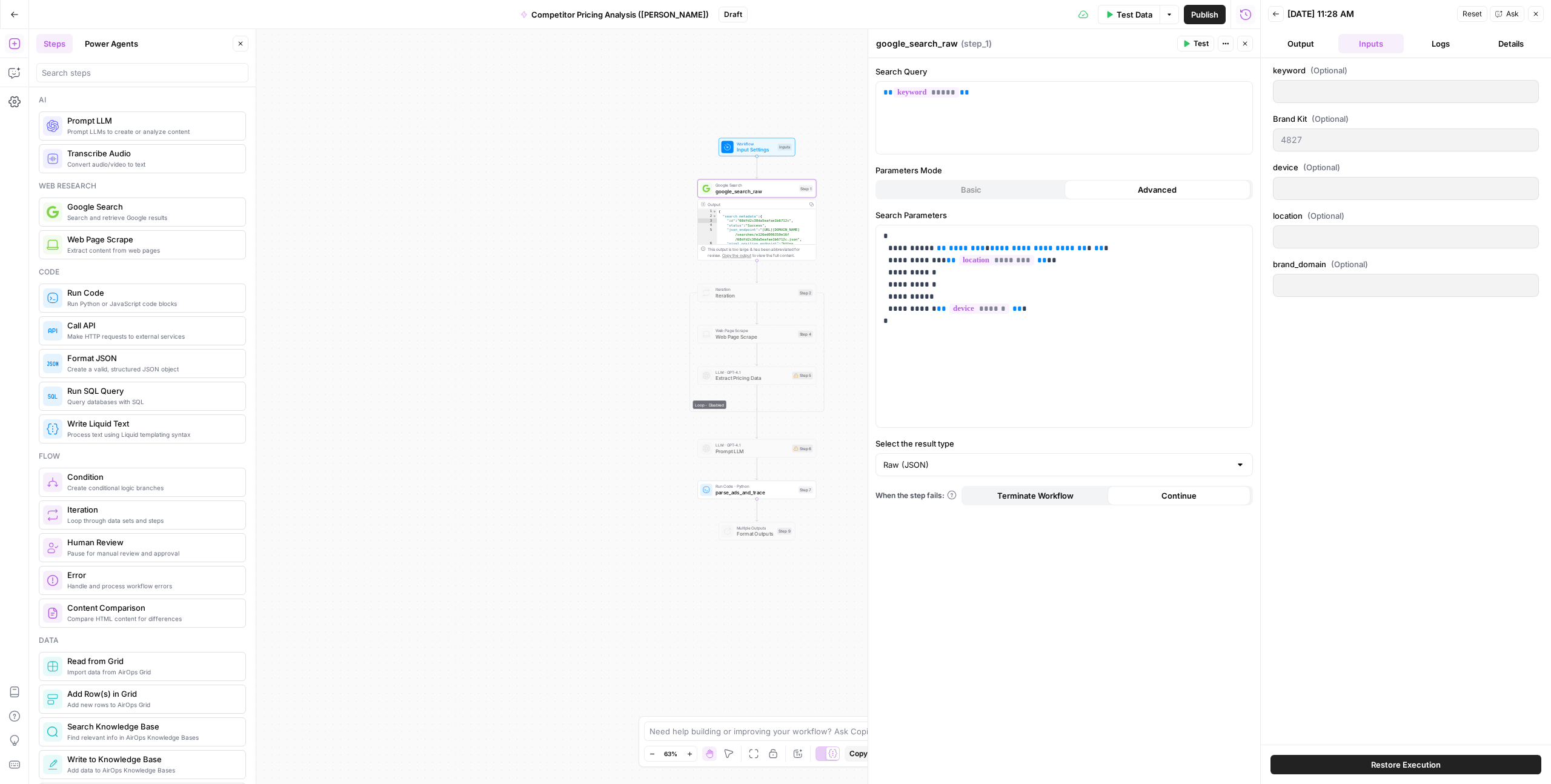
click at [49, 41] on button "Steps" at bounding box center [54, 44] width 36 height 20
click at [302, 290] on div "**********" at bounding box center [645, 406] width 1231 height 755
click at [957, 367] on div "**********" at bounding box center [1064, 326] width 376 height 202
click at [1118, 191] on div "Advanced" at bounding box center [1158, 190] width 186 height 20
click at [636, 317] on div "**********" at bounding box center [645, 406] width 1231 height 755
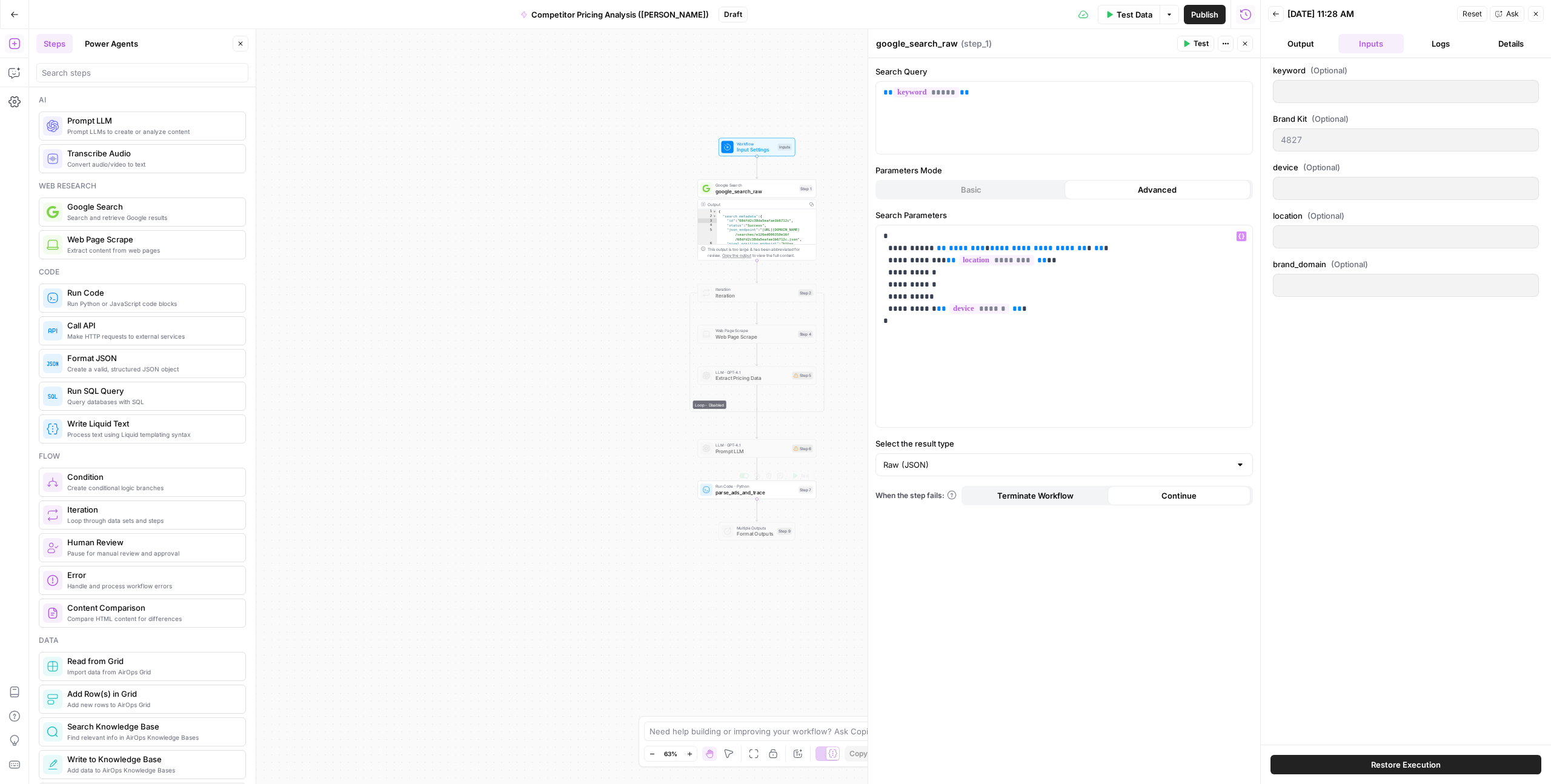
click at [737, 491] on span "parse_ads_and_trace" at bounding box center [756, 492] width 80 height 8
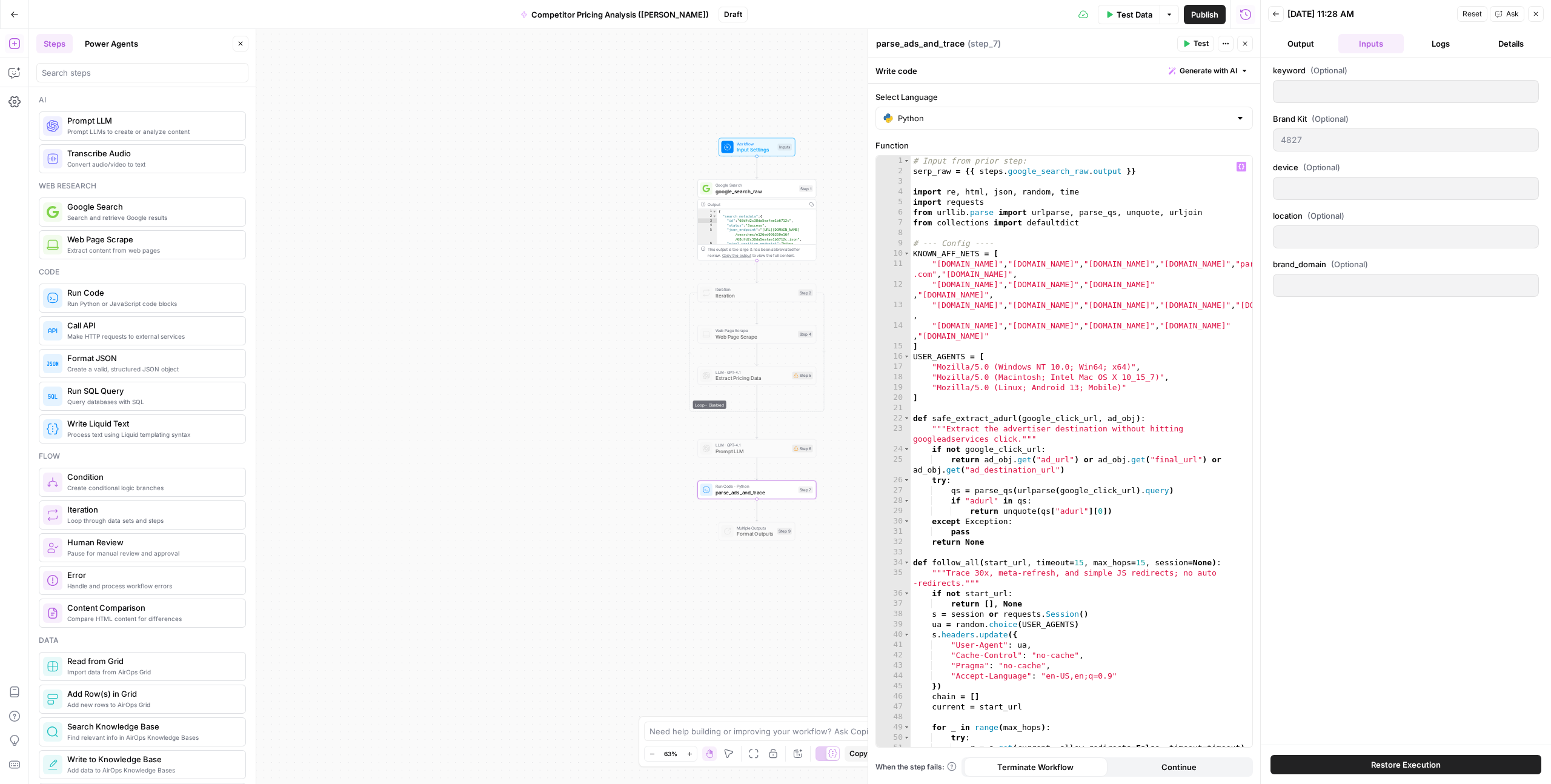
type textarea "**********"
click at [1002, 170] on div "# Input from prior step: serp_raw = {{ steps . google_search_raw . output }} im…" at bounding box center [1081, 461] width 341 height 612
click at [1032, 170] on div "# Input from prior step: serp_raw = {{ steps . google_search_raw . output }} im…" at bounding box center [1081, 461] width 341 height 612
click at [714, 341] on span "Iteration" at bounding box center [741, 341] width 80 height 8
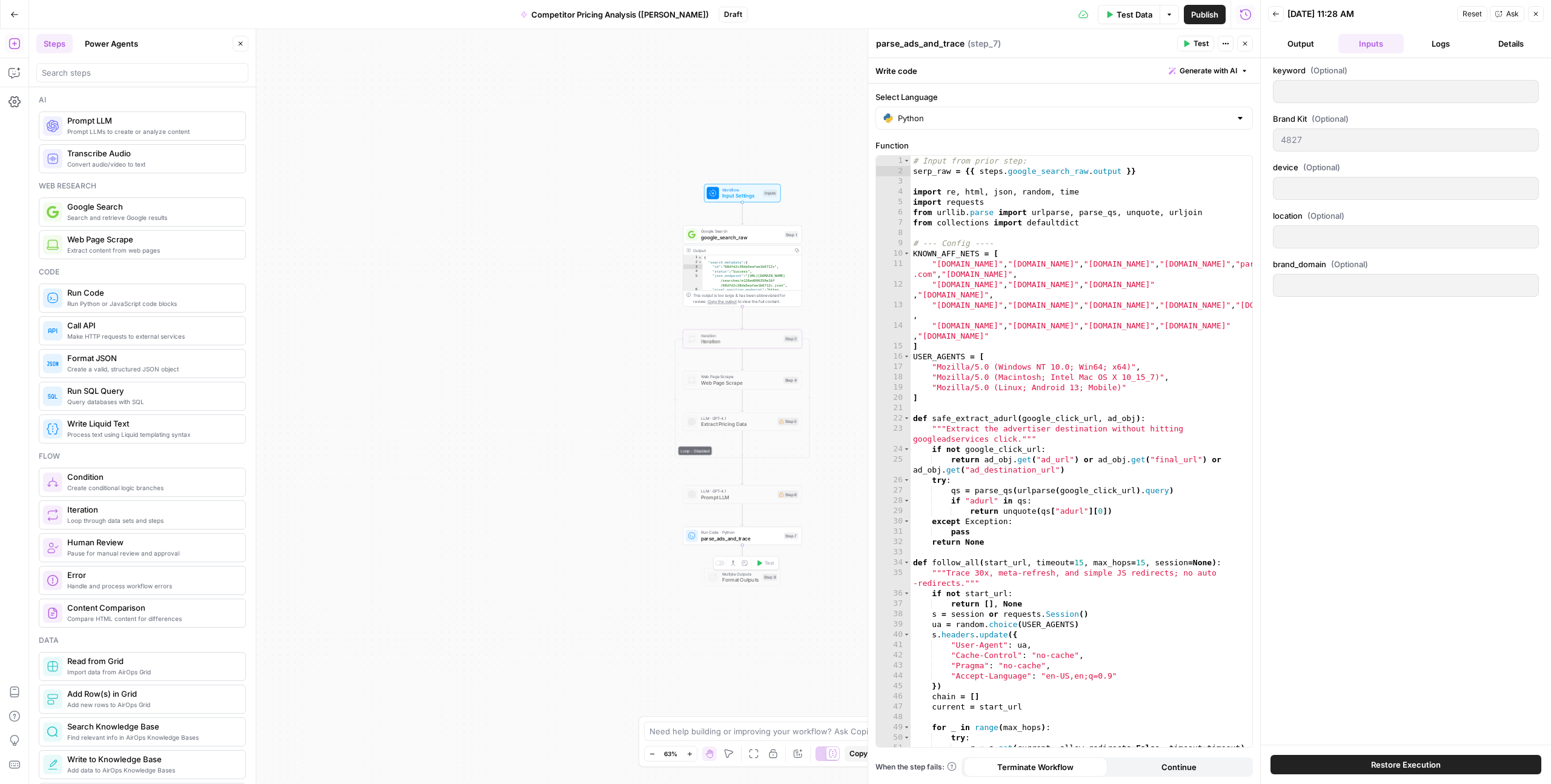
click at [734, 565] on icon "button" at bounding box center [733, 563] width 6 height 6
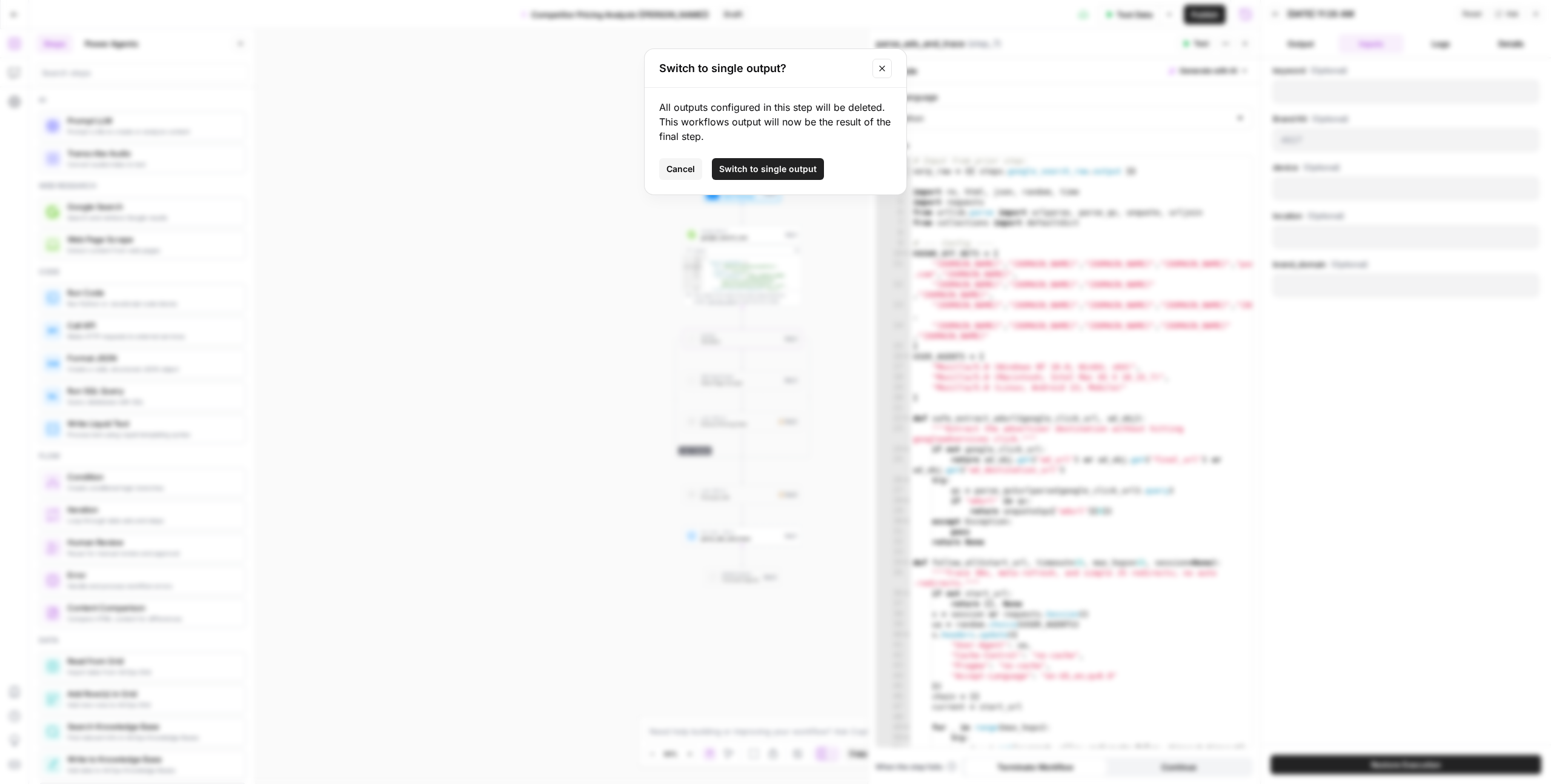
click at [739, 174] on span "Switch to single output" at bounding box center [768, 168] width 98 height 12
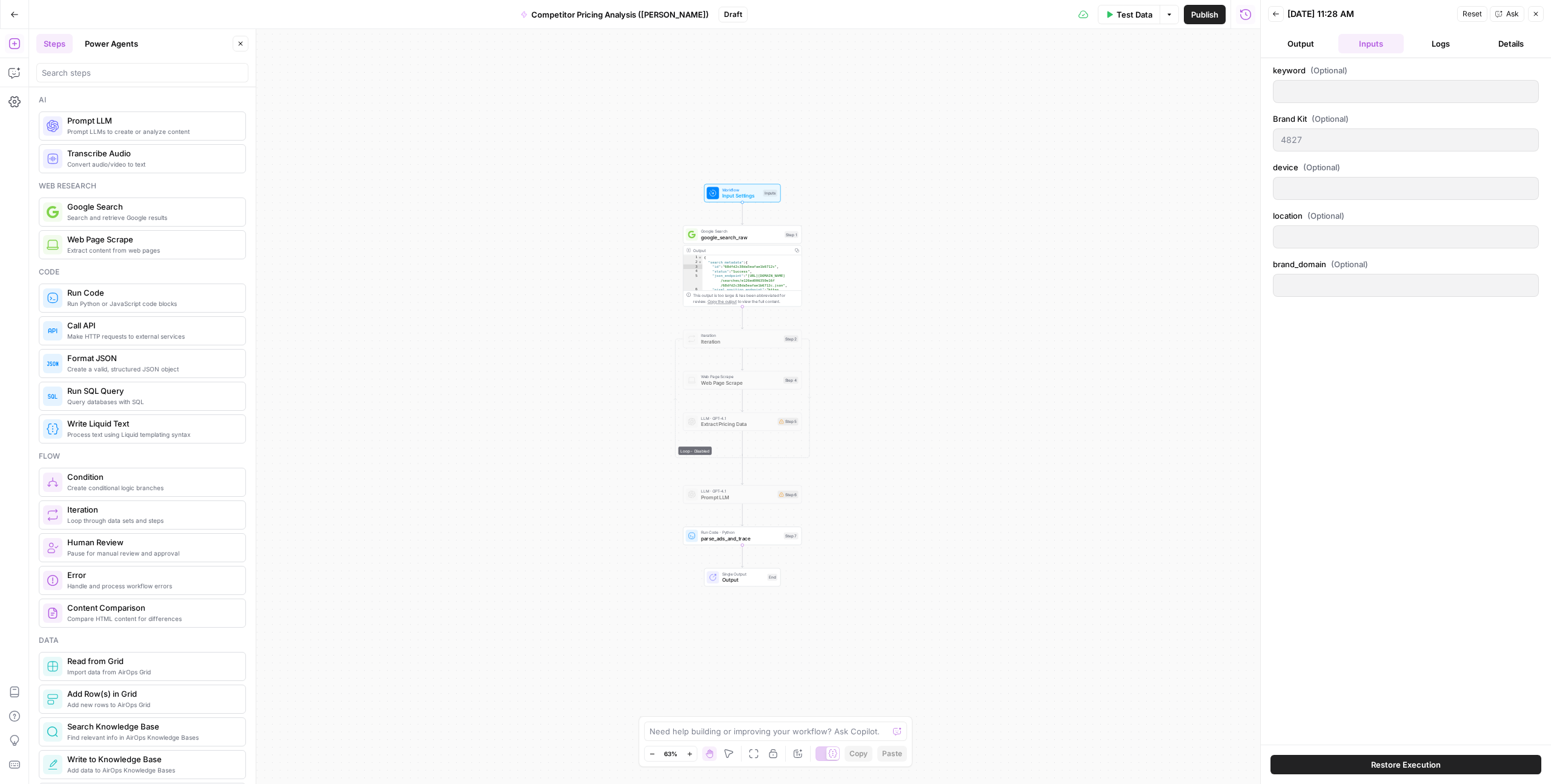
click at [1309, 48] on button "Output" at bounding box center [1301, 44] width 66 height 20
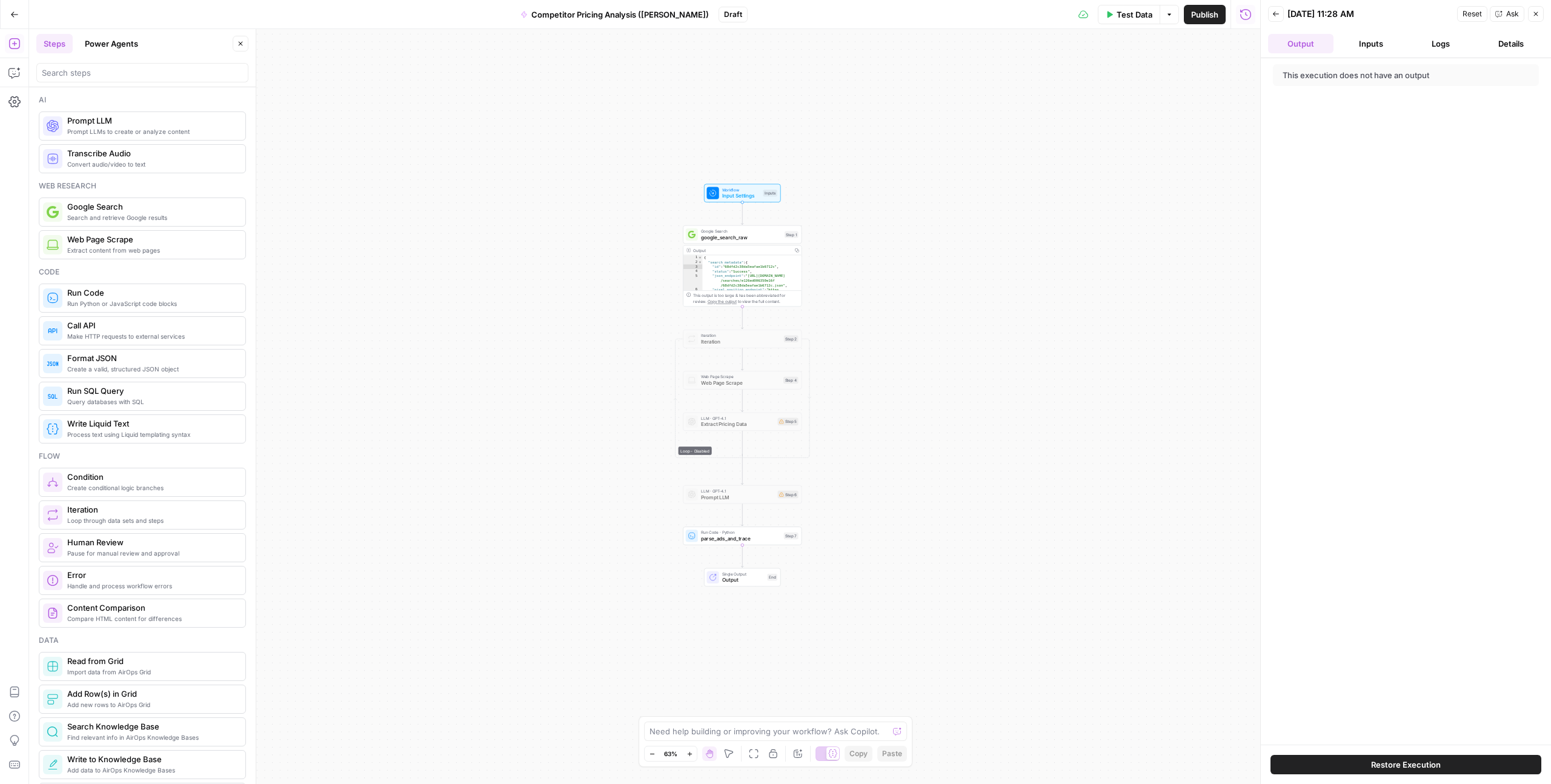
click at [1309, 73] on div "This execution does not have an output" at bounding box center [1381, 75] width 197 height 12
click at [1309, 76] on div "This execution does not have an output" at bounding box center [1381, 75] width 197 height 12
click at [1368, 758] on button "Restore Execution" at bounding box center [1406, 764] width 271 height 20
click at [730, 577] on span "Output" at bounding box center [743, 579] width 43 height 8
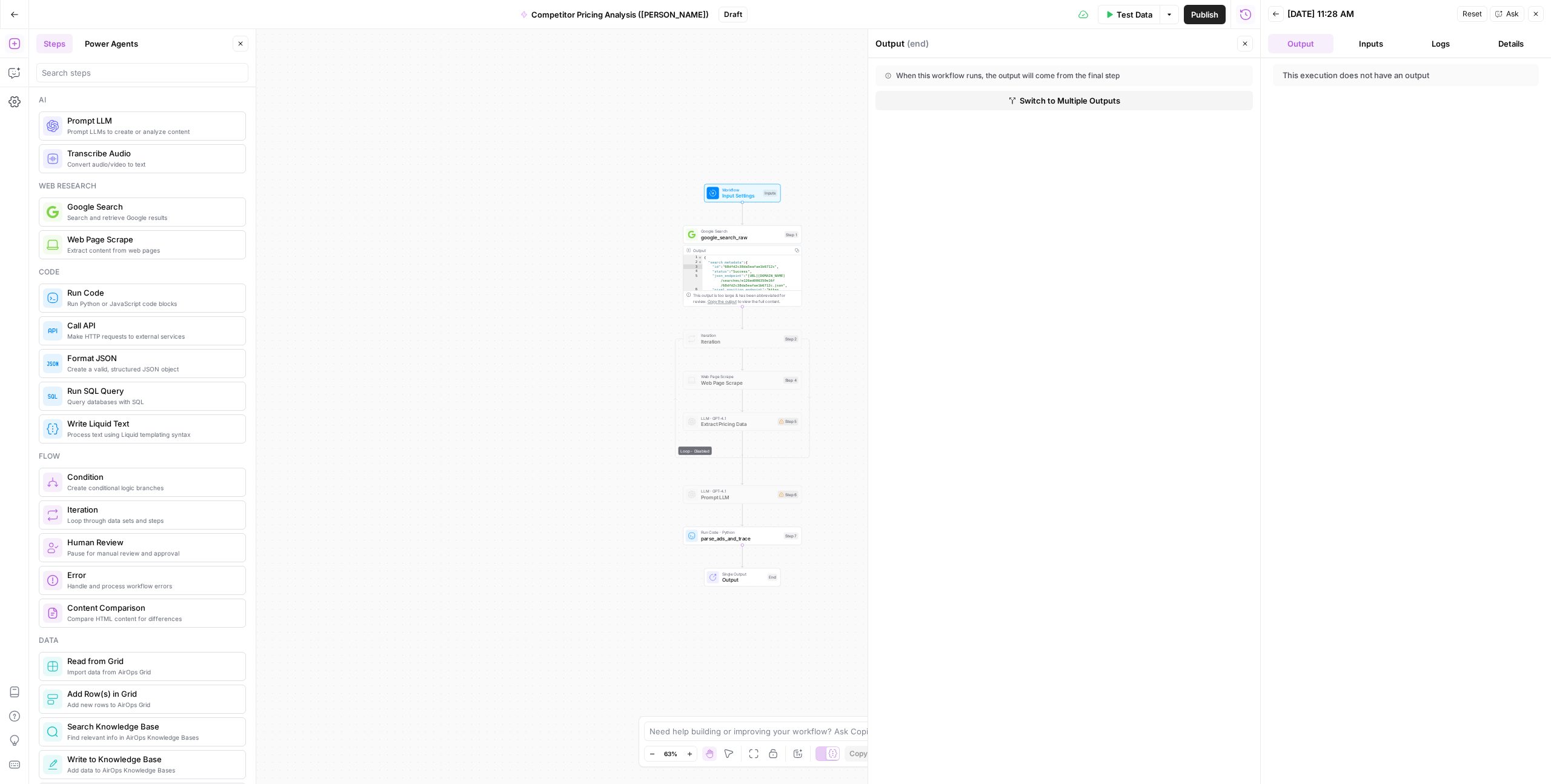
drag, startPoint x: 897, startPoint y: 77, endPoint x: 1015, endPoint y: 77, distance: 118.0
click at [1015, 77] on div "When this workflow runs, the output will come from the final step" at bounding box center [1034, 76] width 296 height 11
click at [1017, 77] on div "When this workflow runs, the output will come from the final step" at bounding box center [1034, 76] width 296 height 11
drag, startPoint x: 1017, startPoint y: 77, endPoint x: 1145, endPoint y: 77, distance: 128.0
click at [1145, 77] on div "When this workflow runs, the output will come from the final step" at bounding box center [1034, 76] width 296 height 11
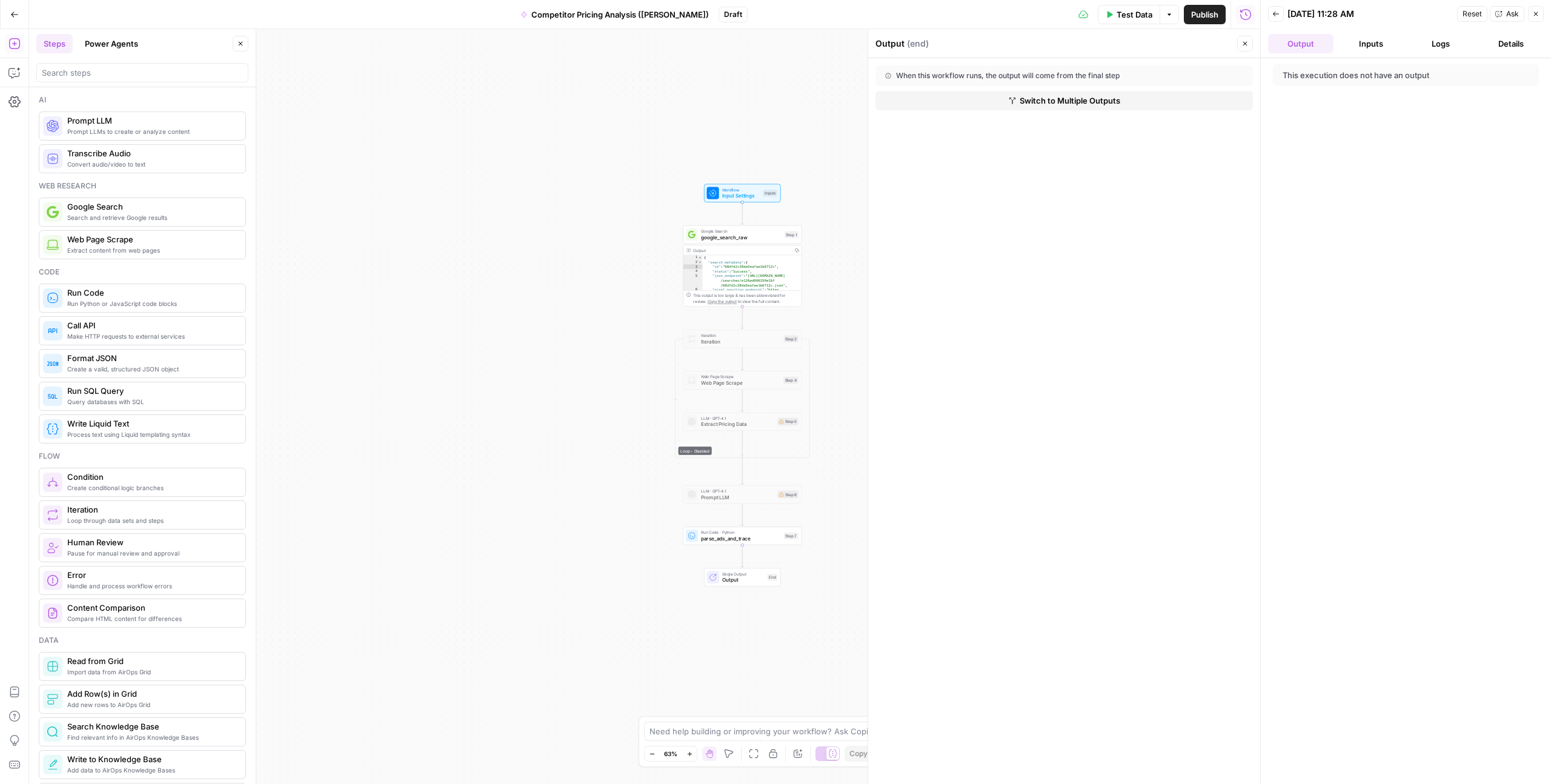
click at [1145, 77] on div "When this workflow runs, the output will come from the final step" at bounding box center [1034, 76] width 296 height 11
click at [1436, 45] on button "Logs" at bounding box center [1442, 44] width 66 height 20
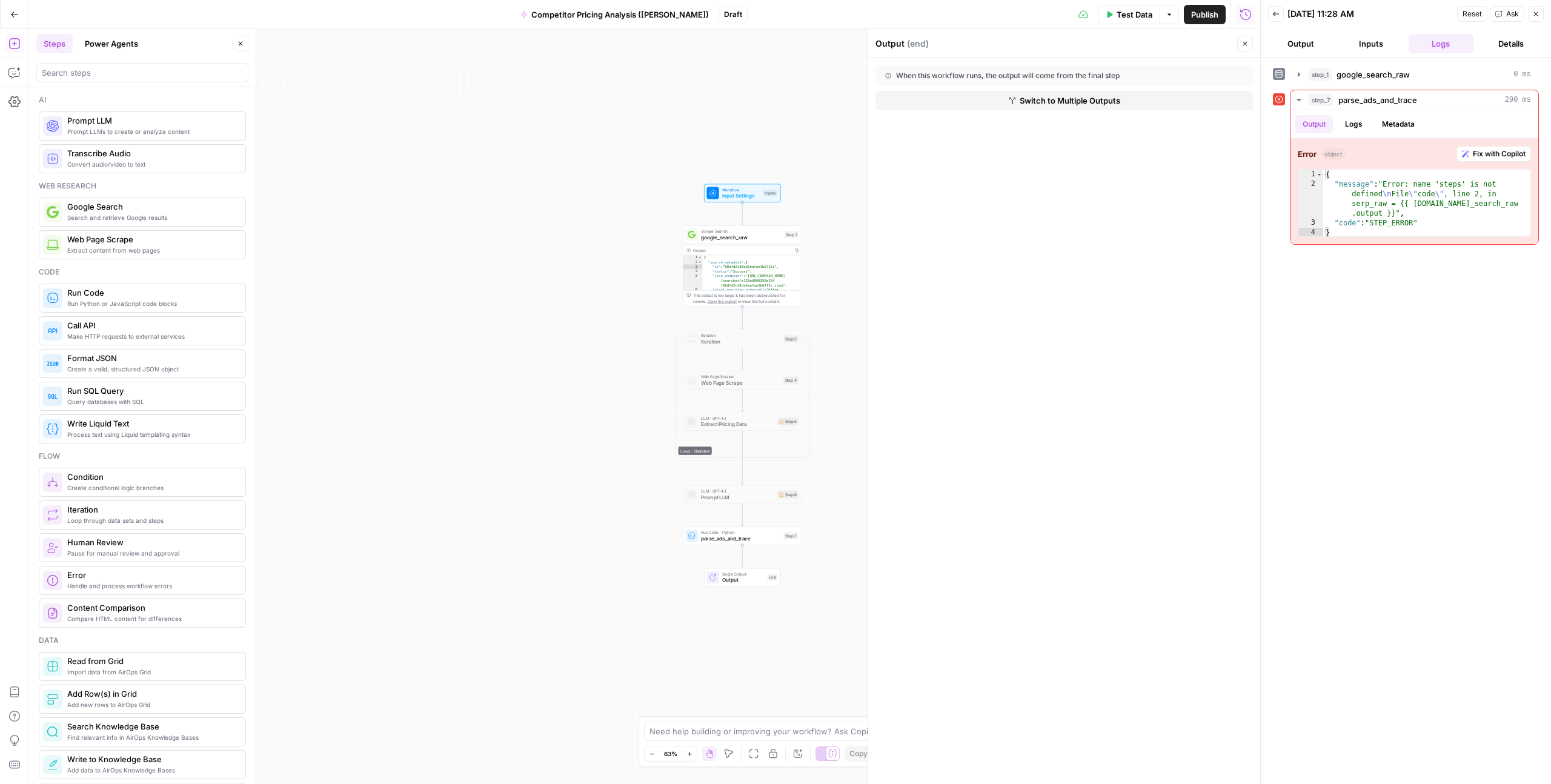
click at [1493, 46] on button "Details" at bounding box center [1511, 44] width 66 height 20
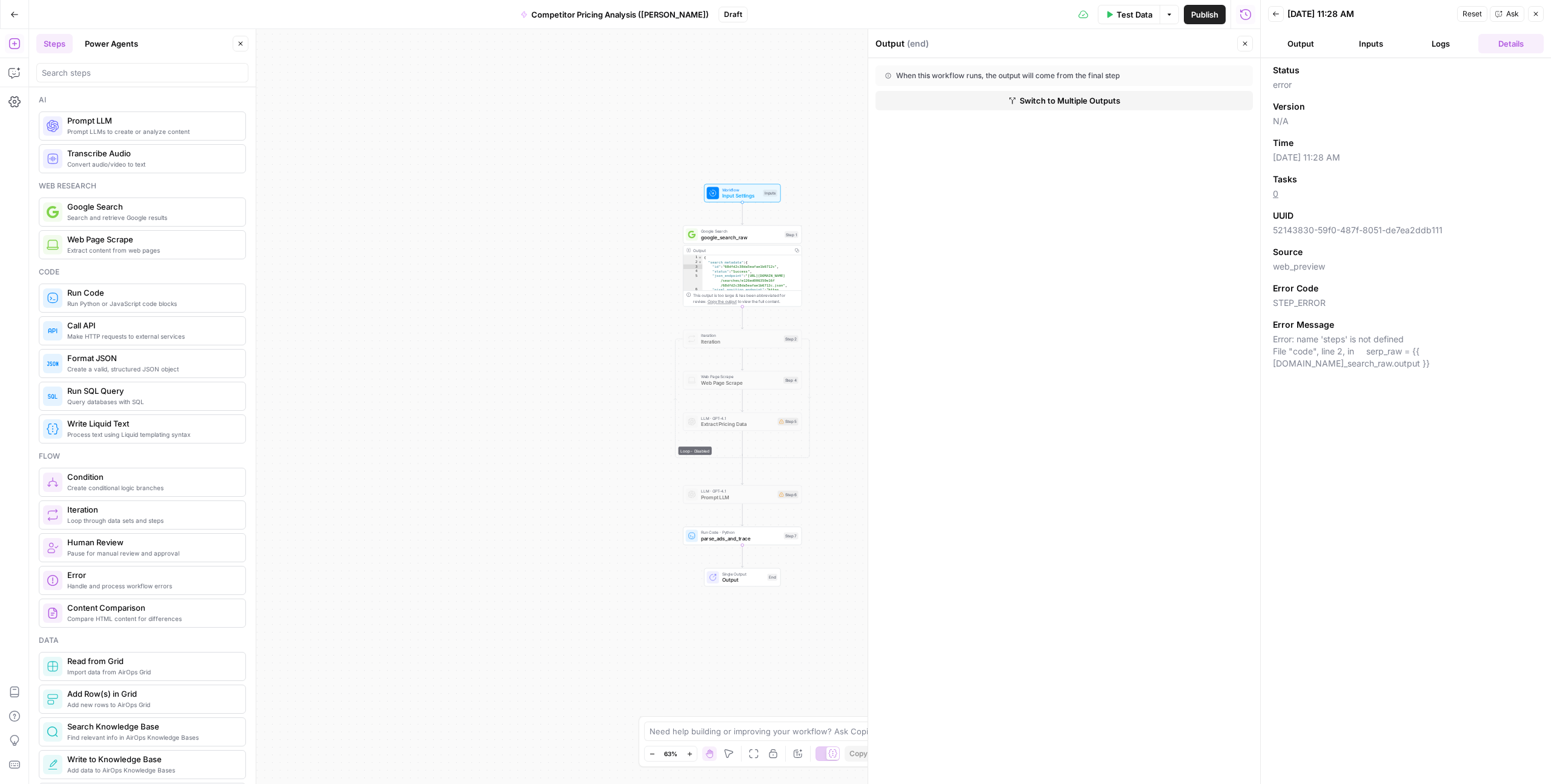
click at [1441, 46] on button "Logs" at bounding box center [1442, 44] width 66 height 20
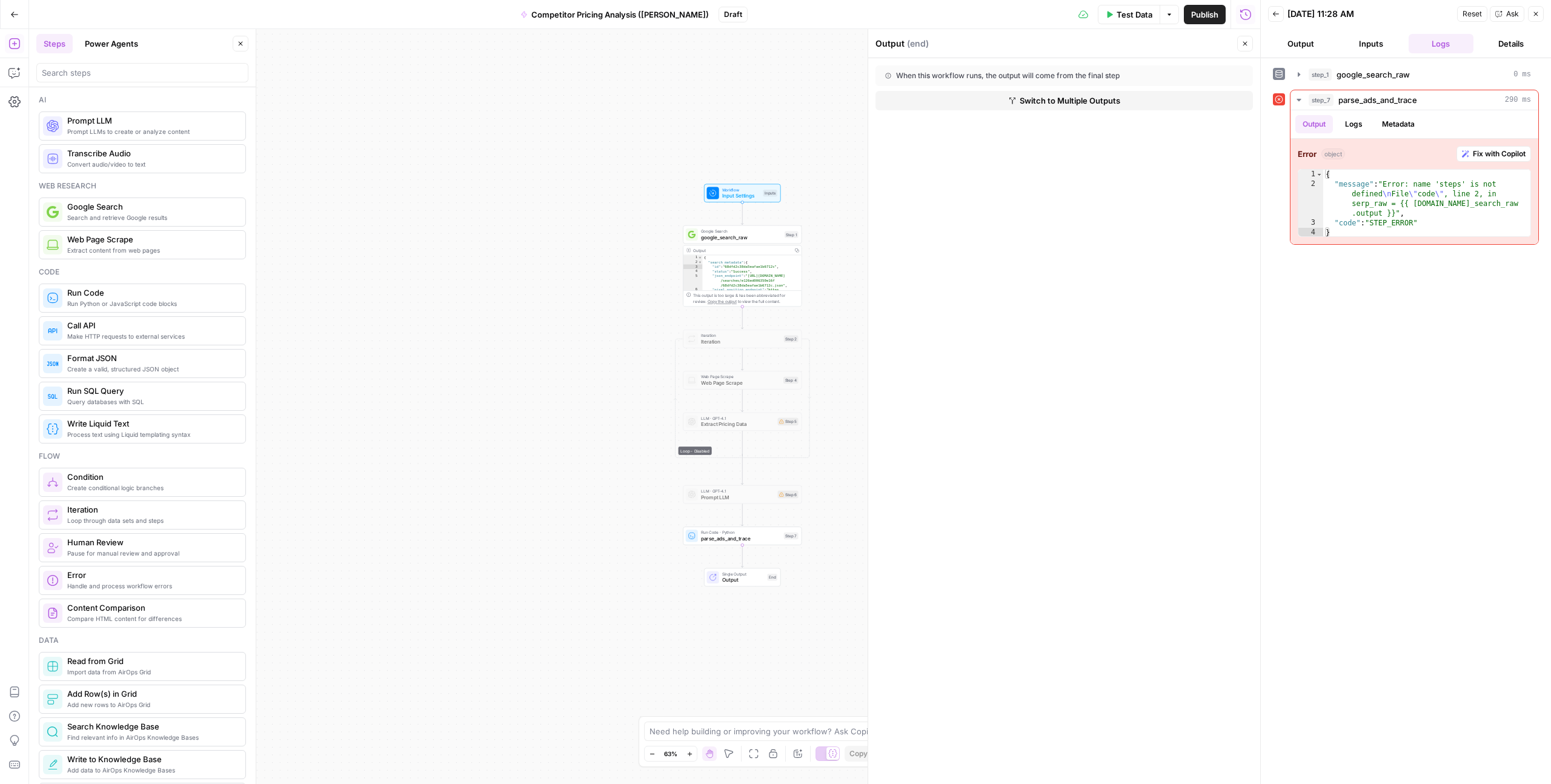
click at [1375, 47] on button "Inputs" at bounding box center [1372, 44] width 66 height 20
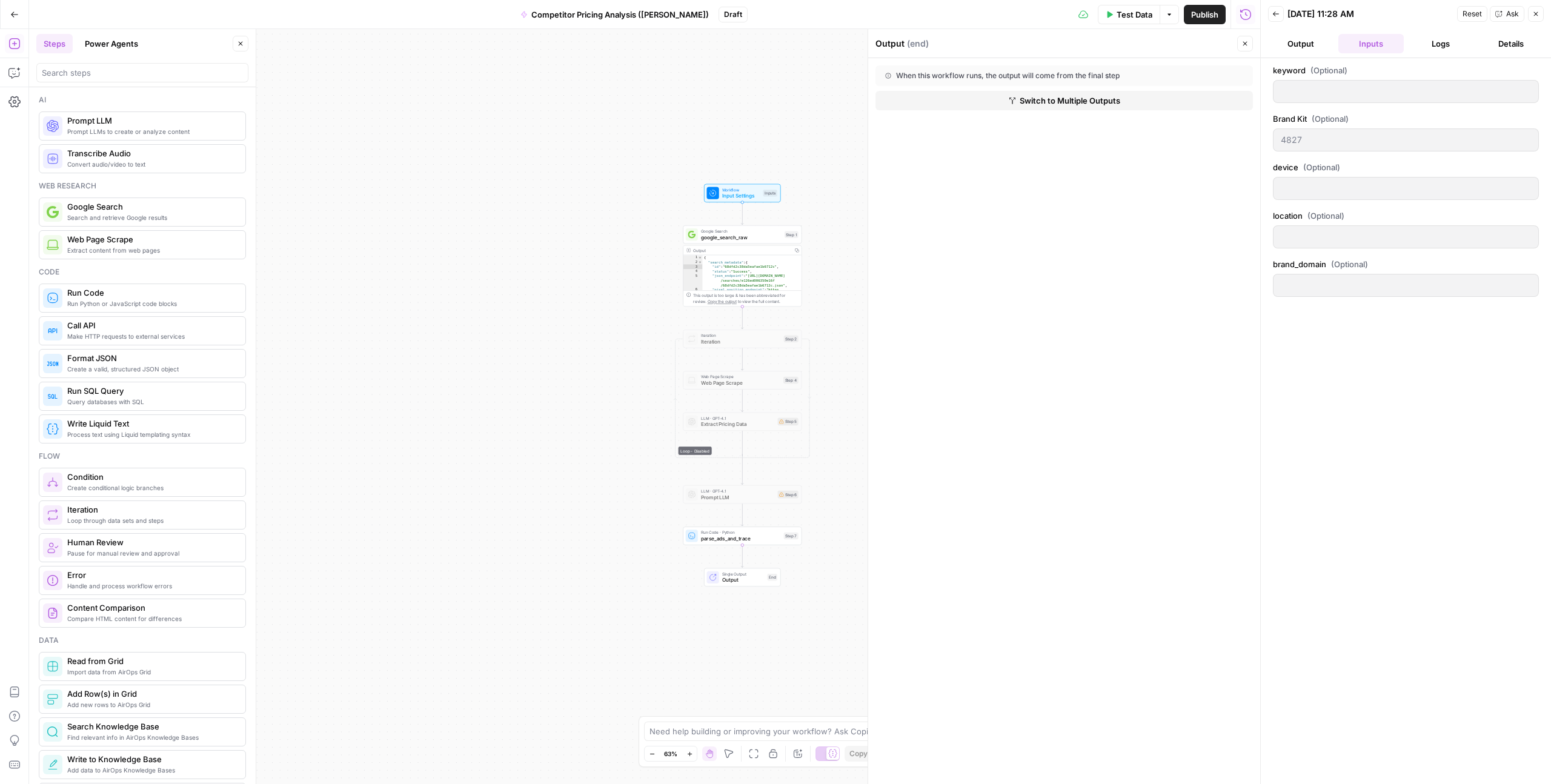
click at [1304, 47] on button "Output" at bounding box center [1301, 44] width 66 height 20
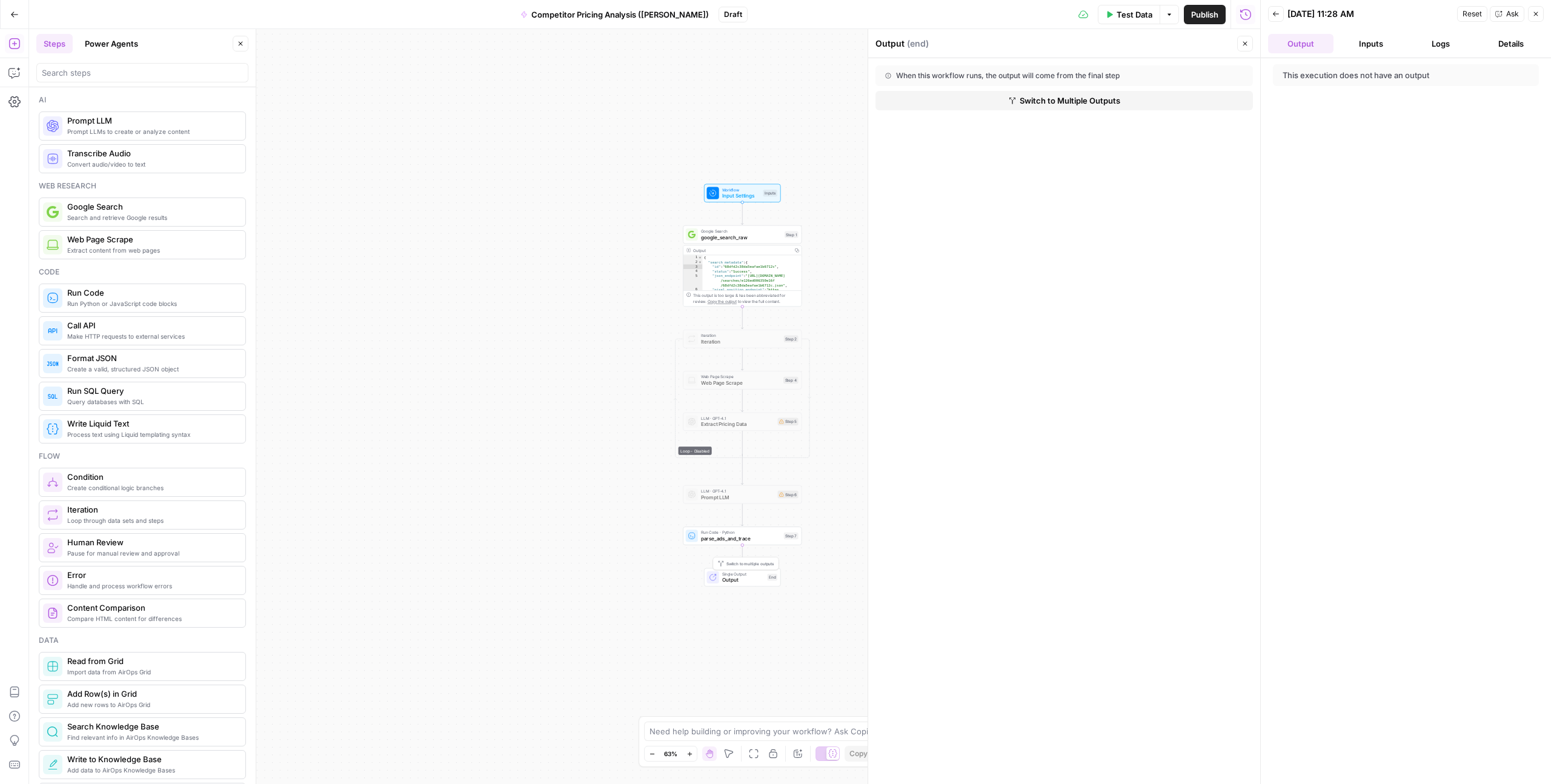
click at [731, 578] on span "Output" at bounding box center [743, 579] width 43 height 8
click at [735, 577] on span "Output" at bounding box center [743, 579] width 43 height 8
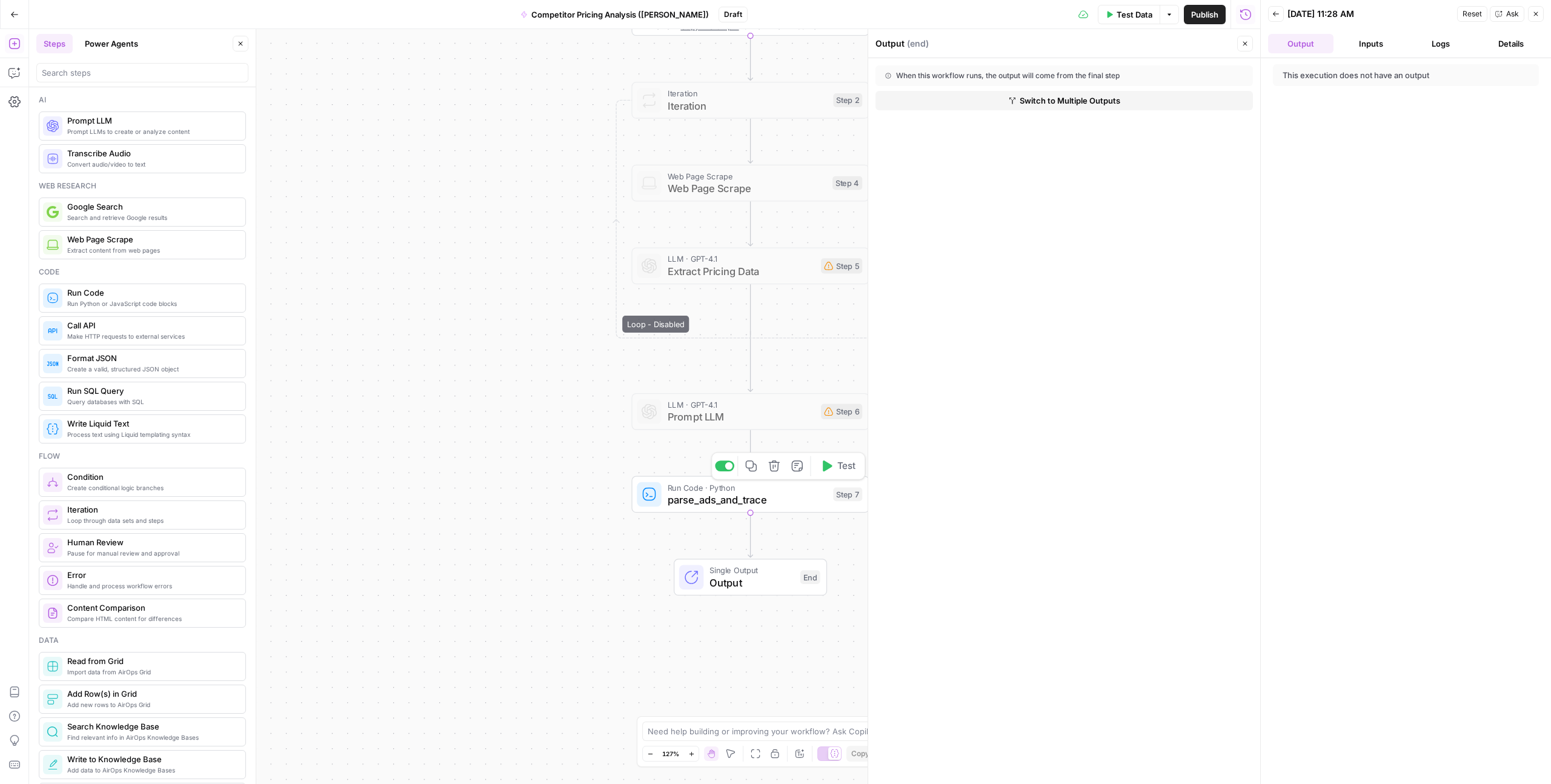
click at [733, 498] on span "parse_ads_and_trace" at bounding box center [747, 500] width 159 height 15
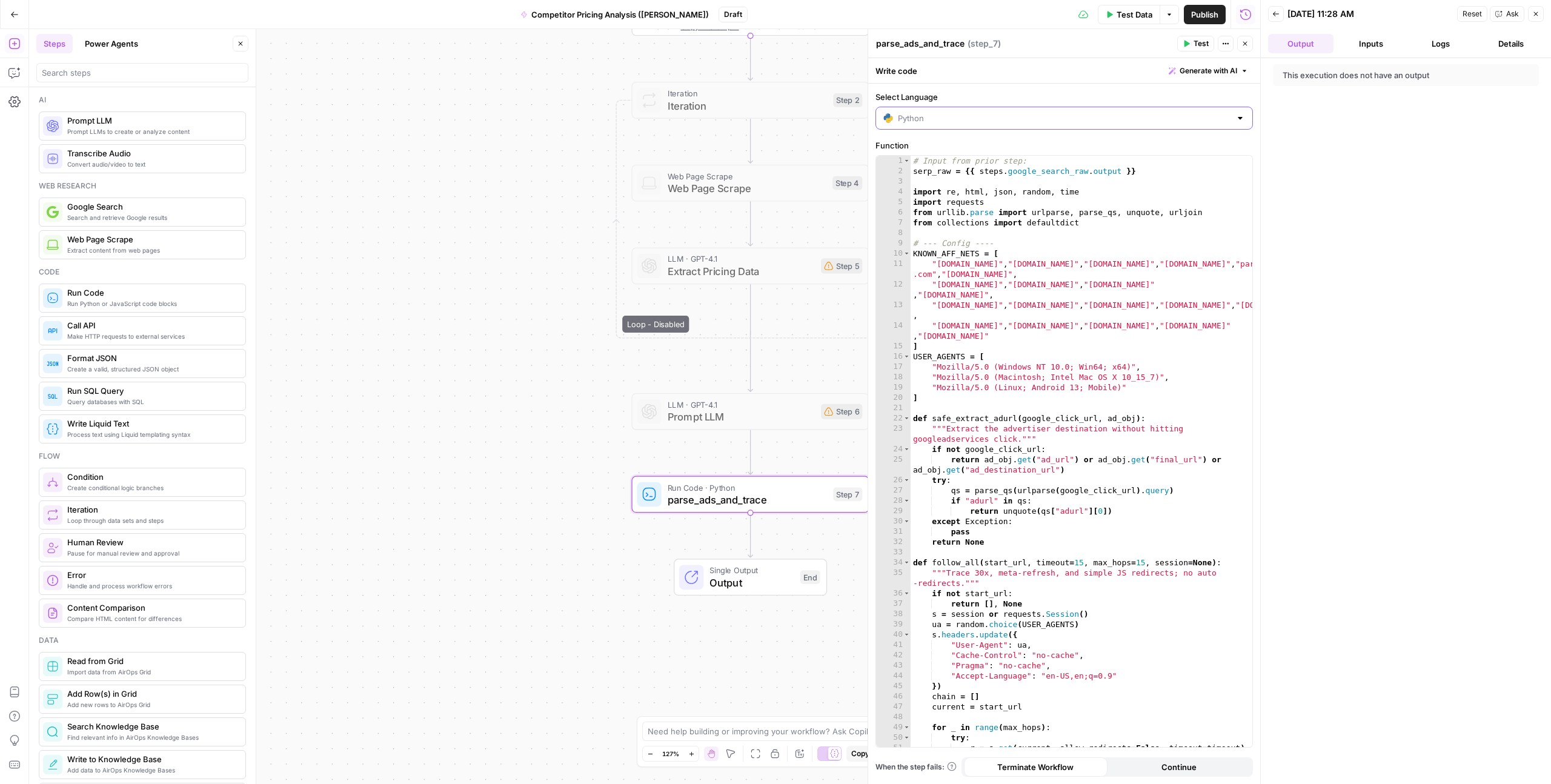
click at [912, 119] on input "Select Language" at bounding box center [1064, 118] width 332 height 12
type input "Python"
click at [917, 68] on div "Write code Generate with AI" at bounding box center [1064, 71] width 392 height 25
click at [897, 72] on div "Write code Generate with AI" at bounding box center [1064, 71] width 392 height 25
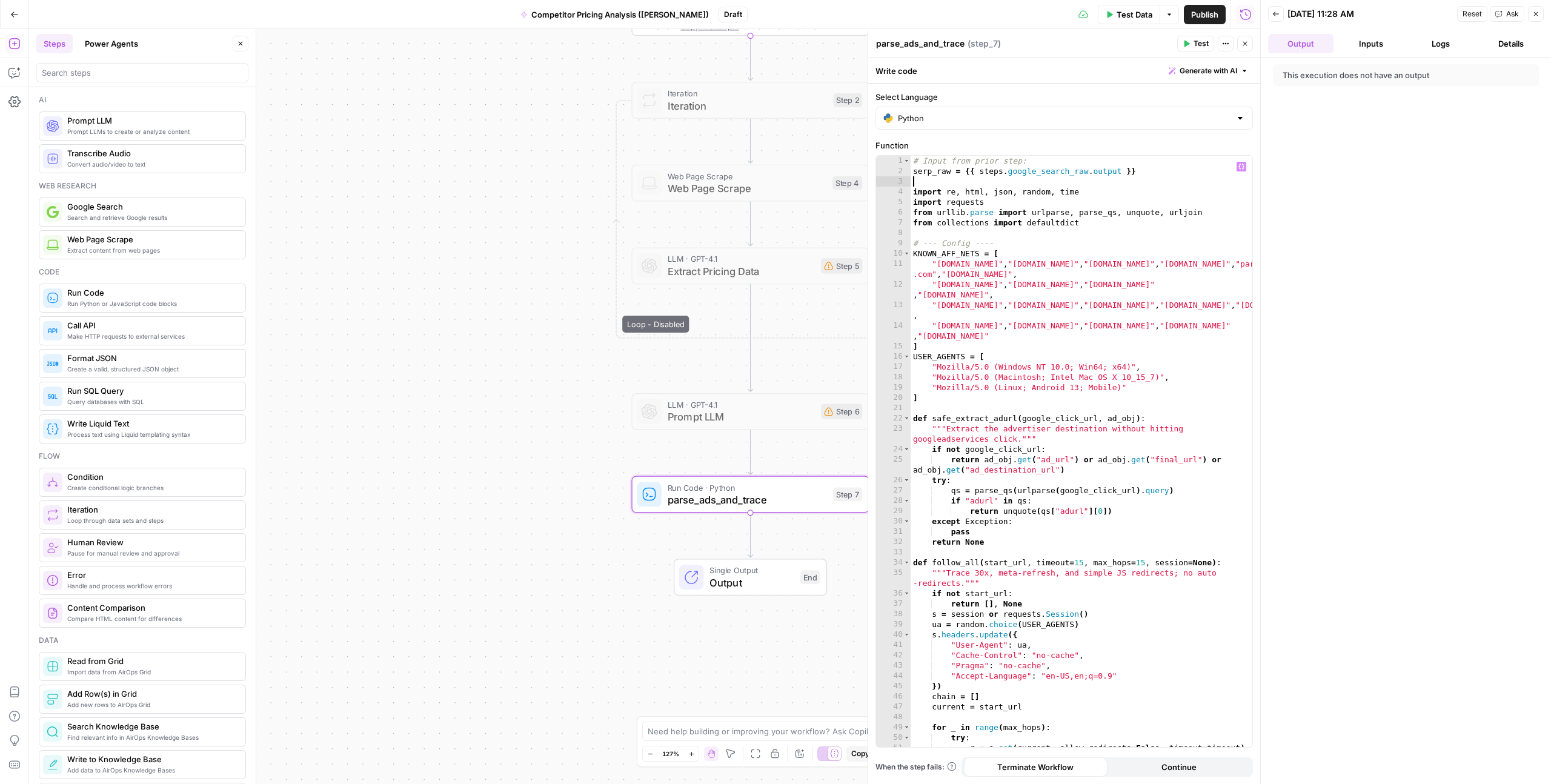
click at [919, 185] on div "# Input from prior step: serp_raw = {{ steps . google_search_raw . output }} im…" at bounding box center [1081, 461] width 341 height 612
click at [1363, 43] on button "Inputs" at bounding box center [1372, 44] width 66 height 20
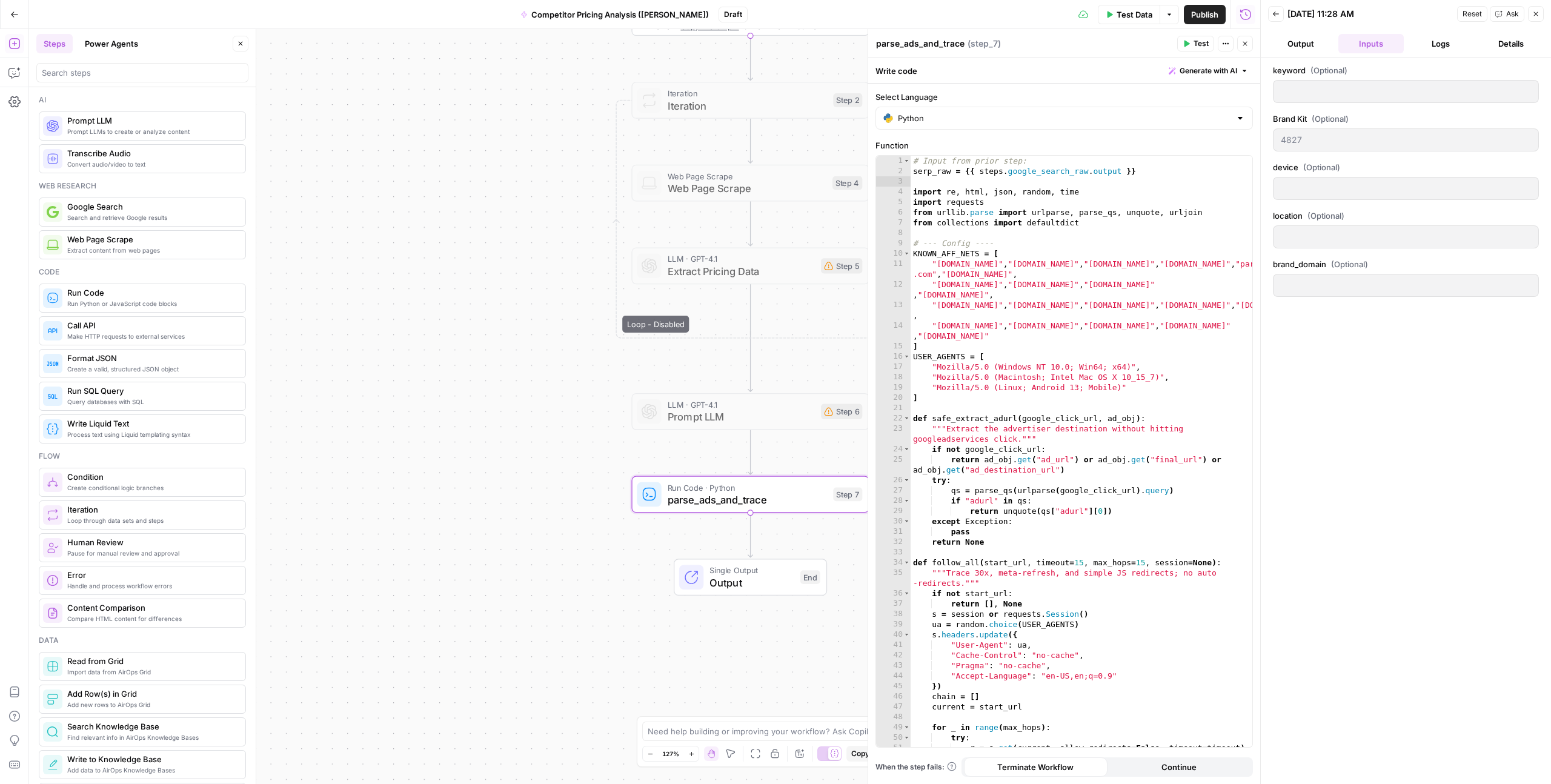
click at [1300, 43] on button "Output" at bounding box center [1301, 44] width 66 height 20
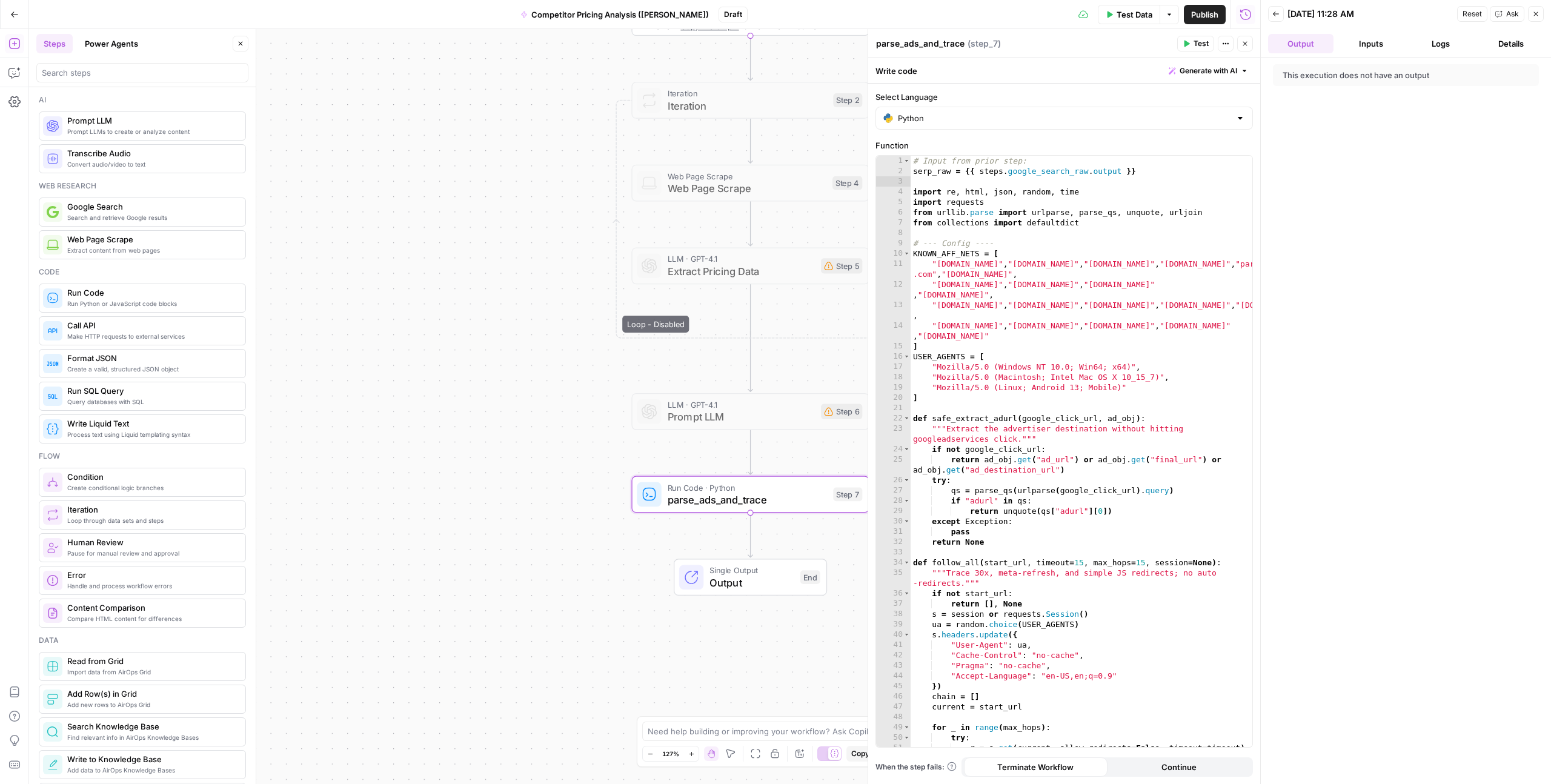
click at [1441, 43] on button "Logs" at bounding box center [1442, 44] width 66 height 20
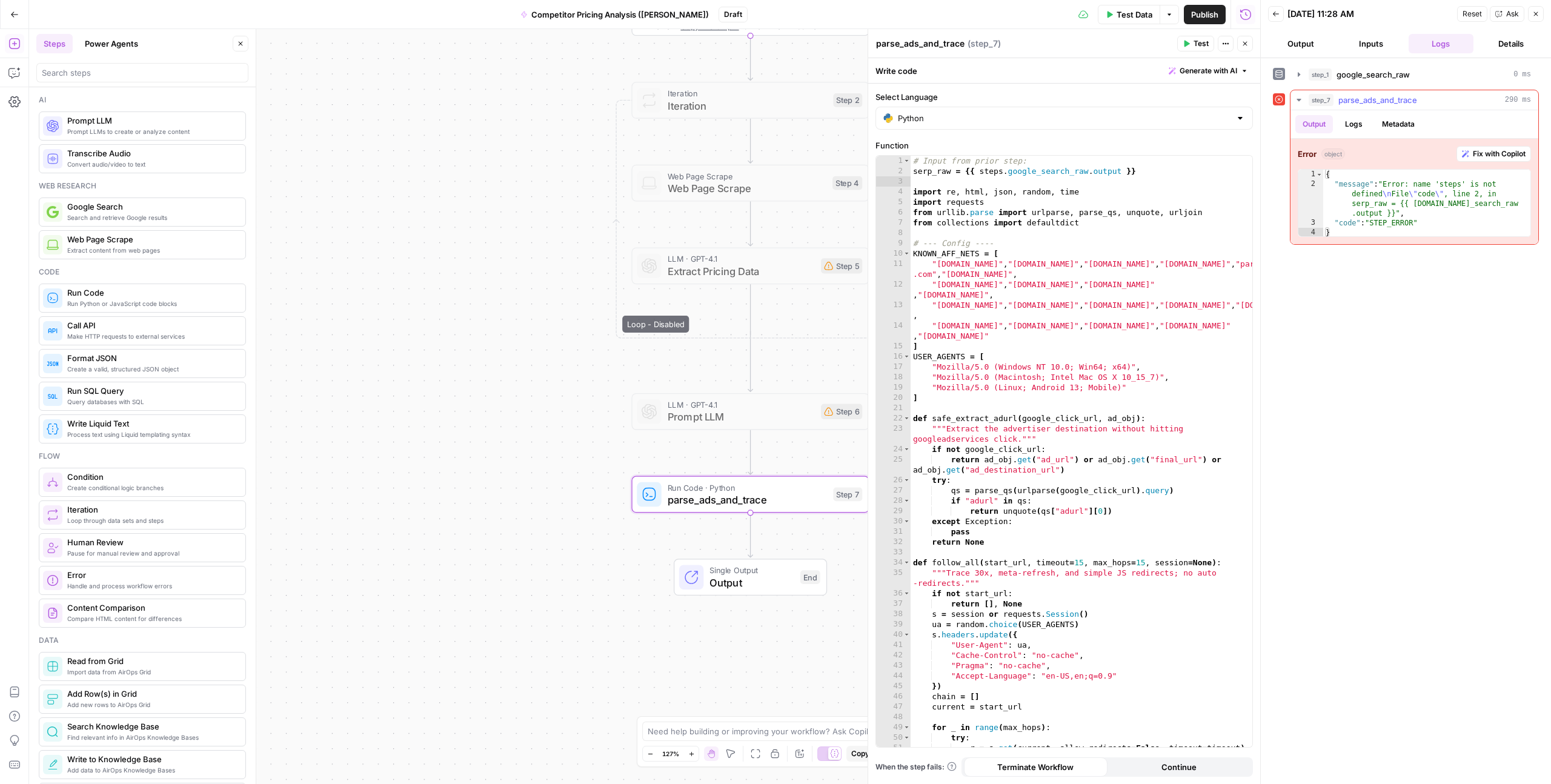
click at [1367, 126] on button "Logs" at bounding box center [1354, 124] width 32 height 18
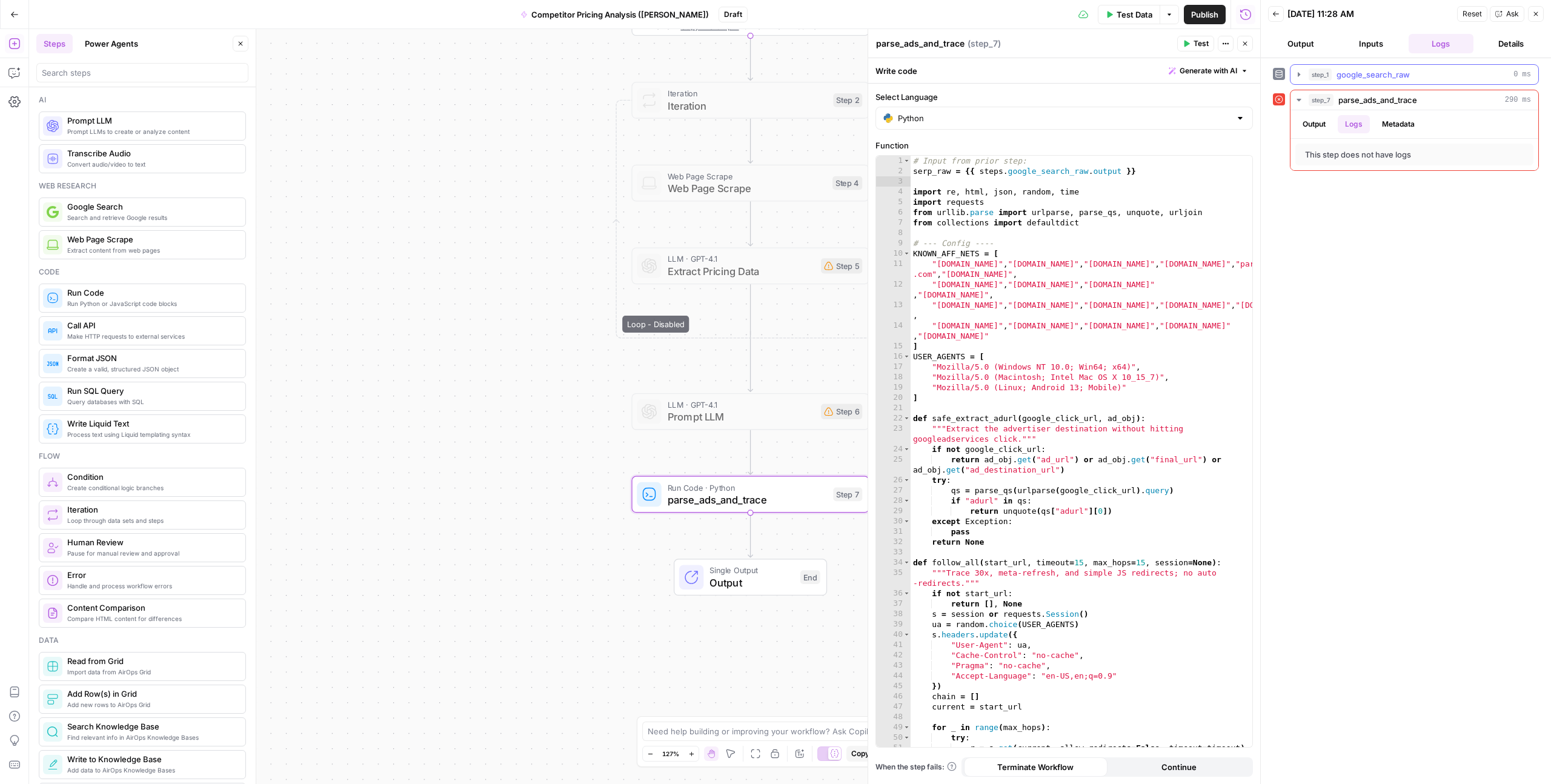
click at [1300, 77] on icon "button" at bounding box center [1300, 75] width 10 height 10
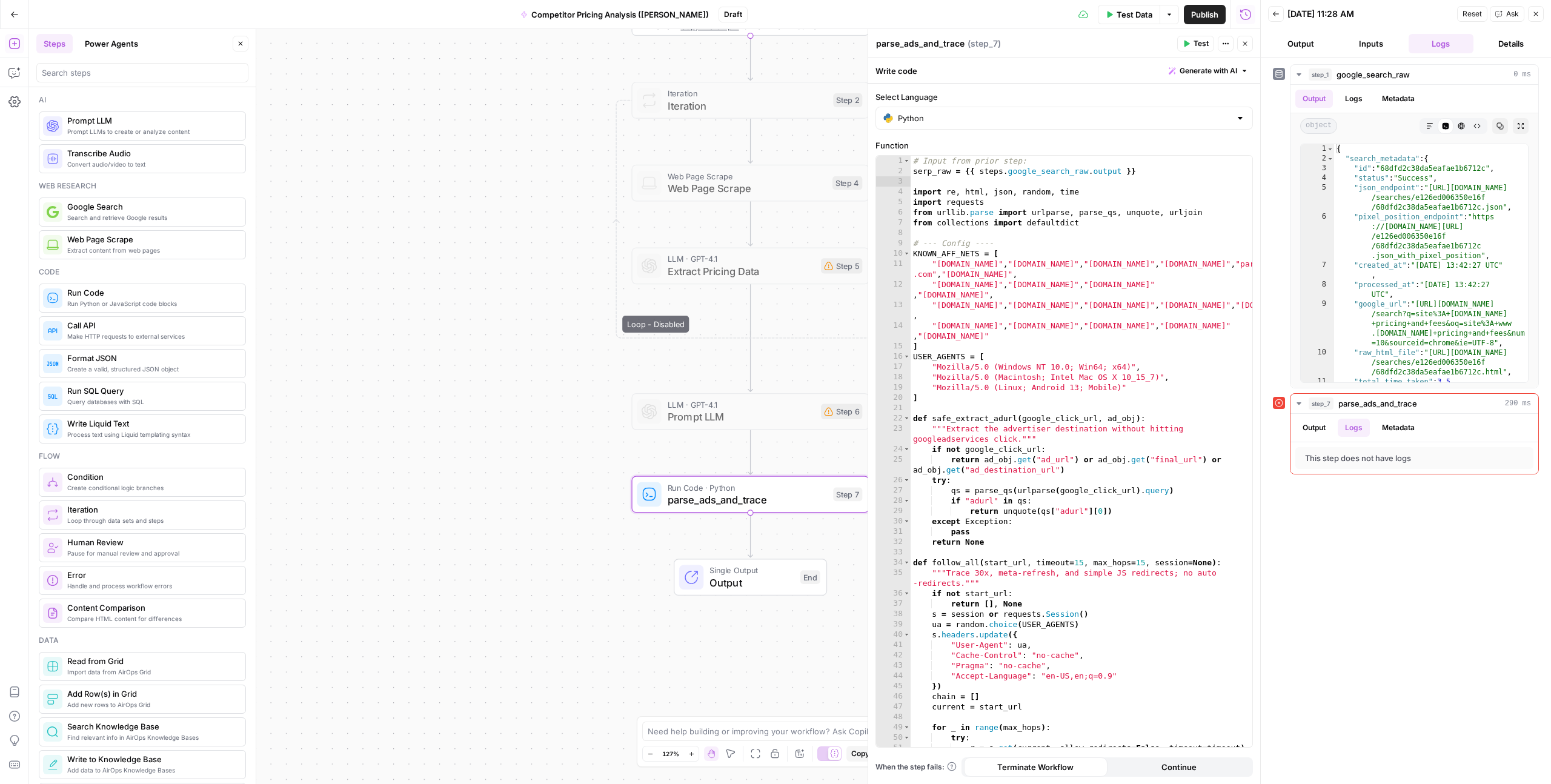
click at [1306, 48] on button "Output" at bounding box center [1301, 44] width 66 height 20
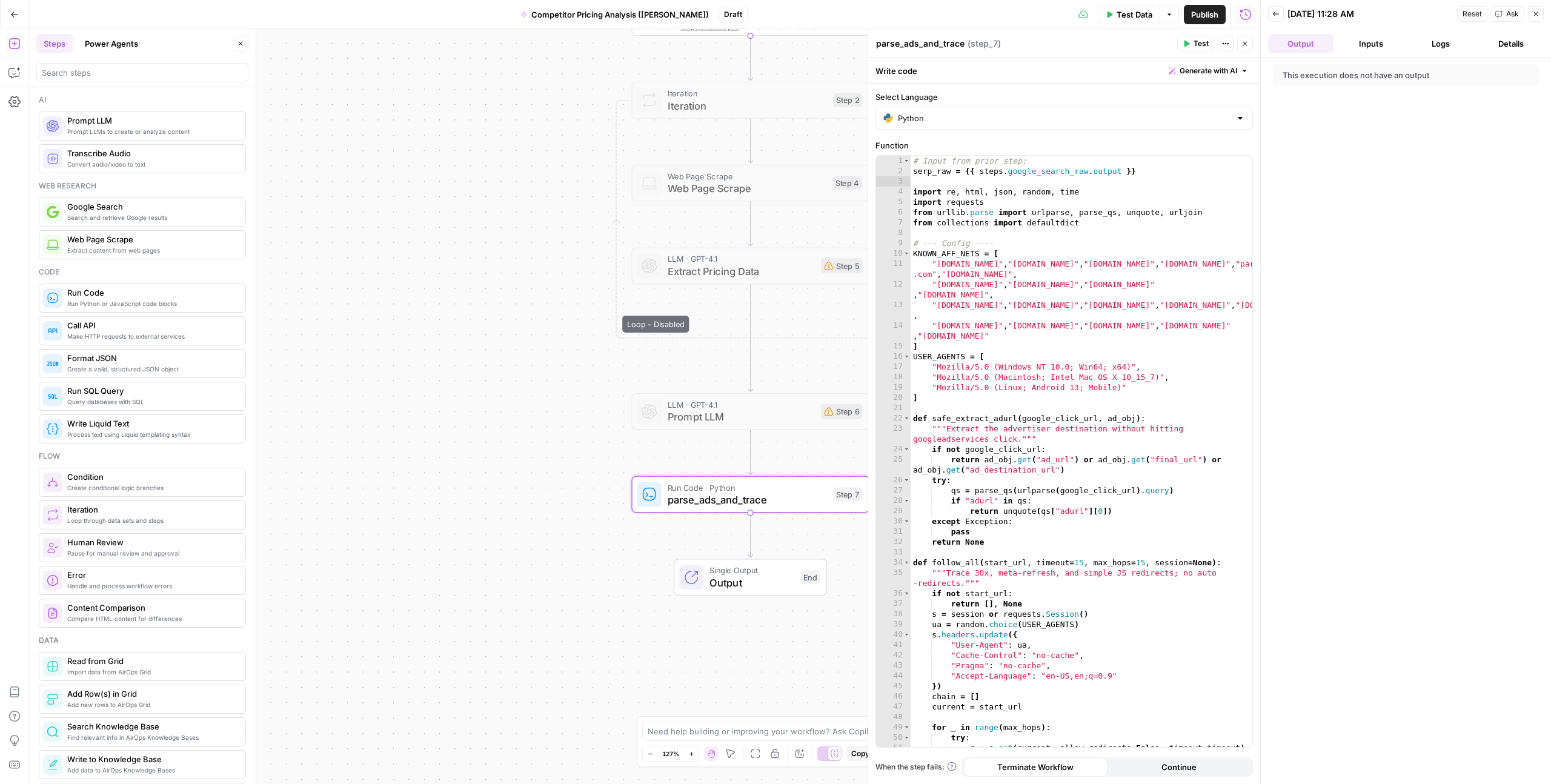
click at [1358, 52] on button "Inputs" at bounding box center [1372, 44] width 66 height 20
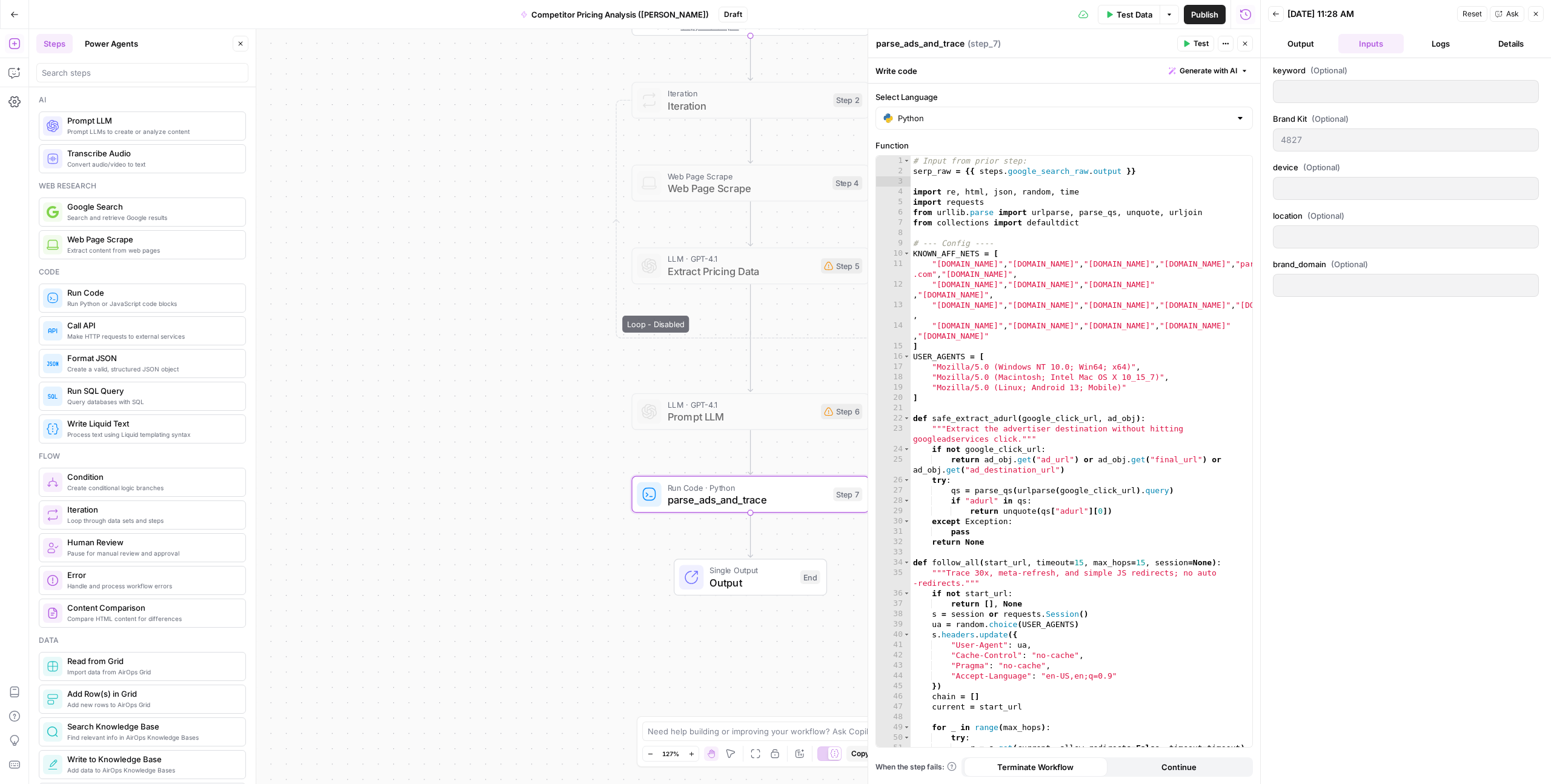
click at [1425, 52] on button "Logs" at bounding box center [1442, 44] width 66 height 20
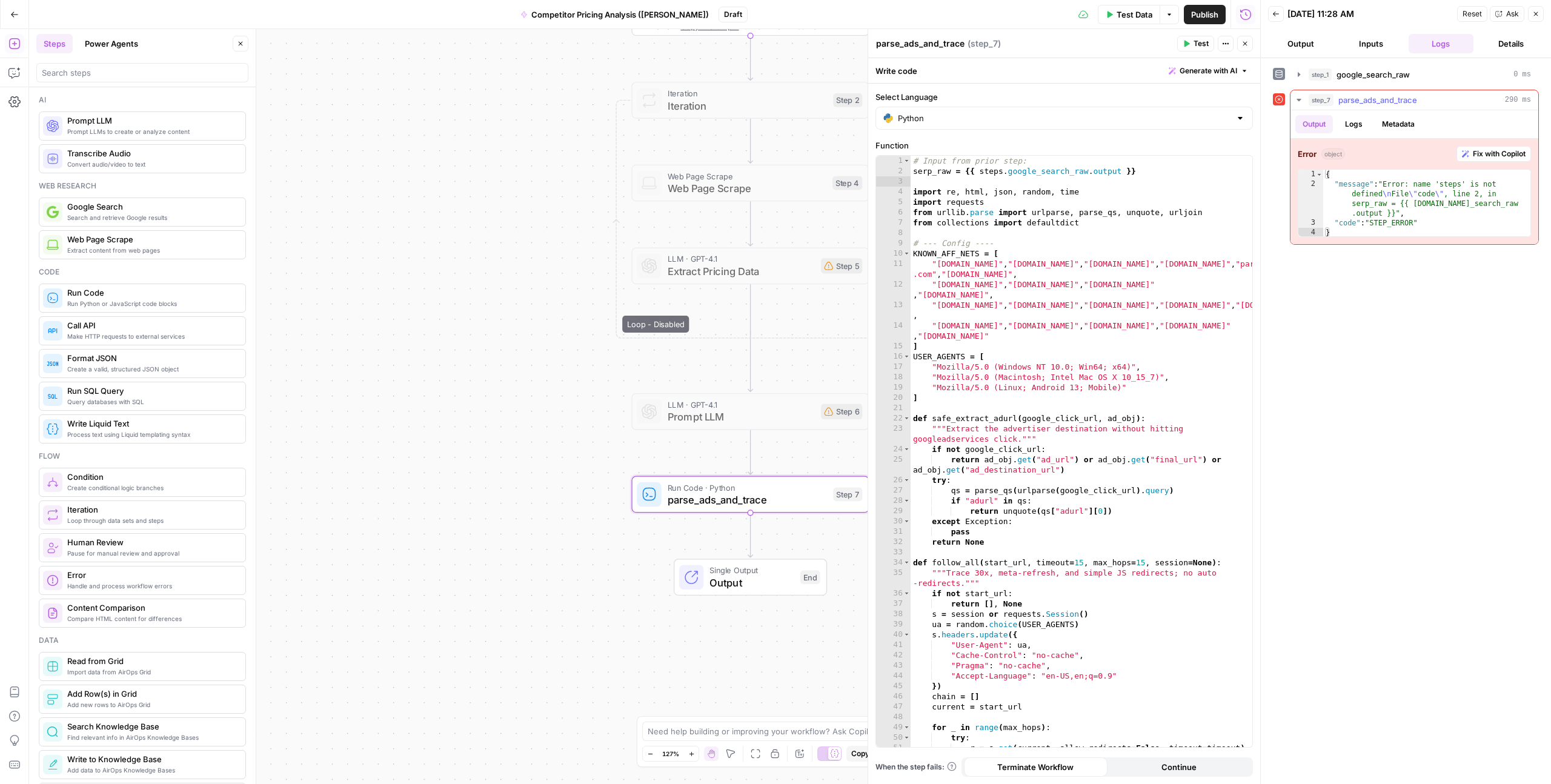
click at [1343, 128] on button "Logs" at bounding box center [1354, 124] width 32 height 18
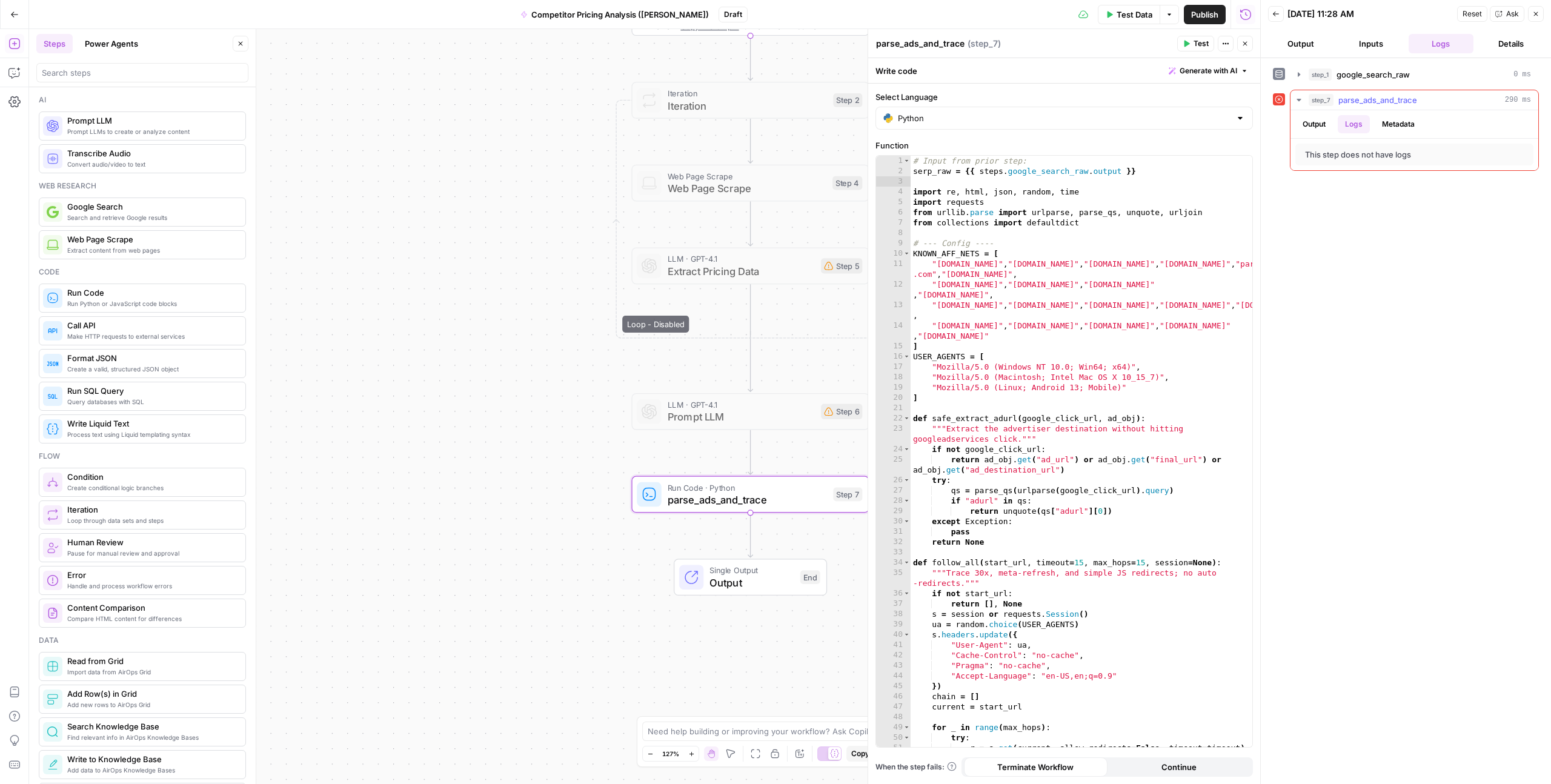
click at [1377, 128] on button "Metadata" at bounding box center [1399, 124] width 47 height 18
click at [1311, 128] on button "Output" at bounding box center [1314, 124] width 38 height 18
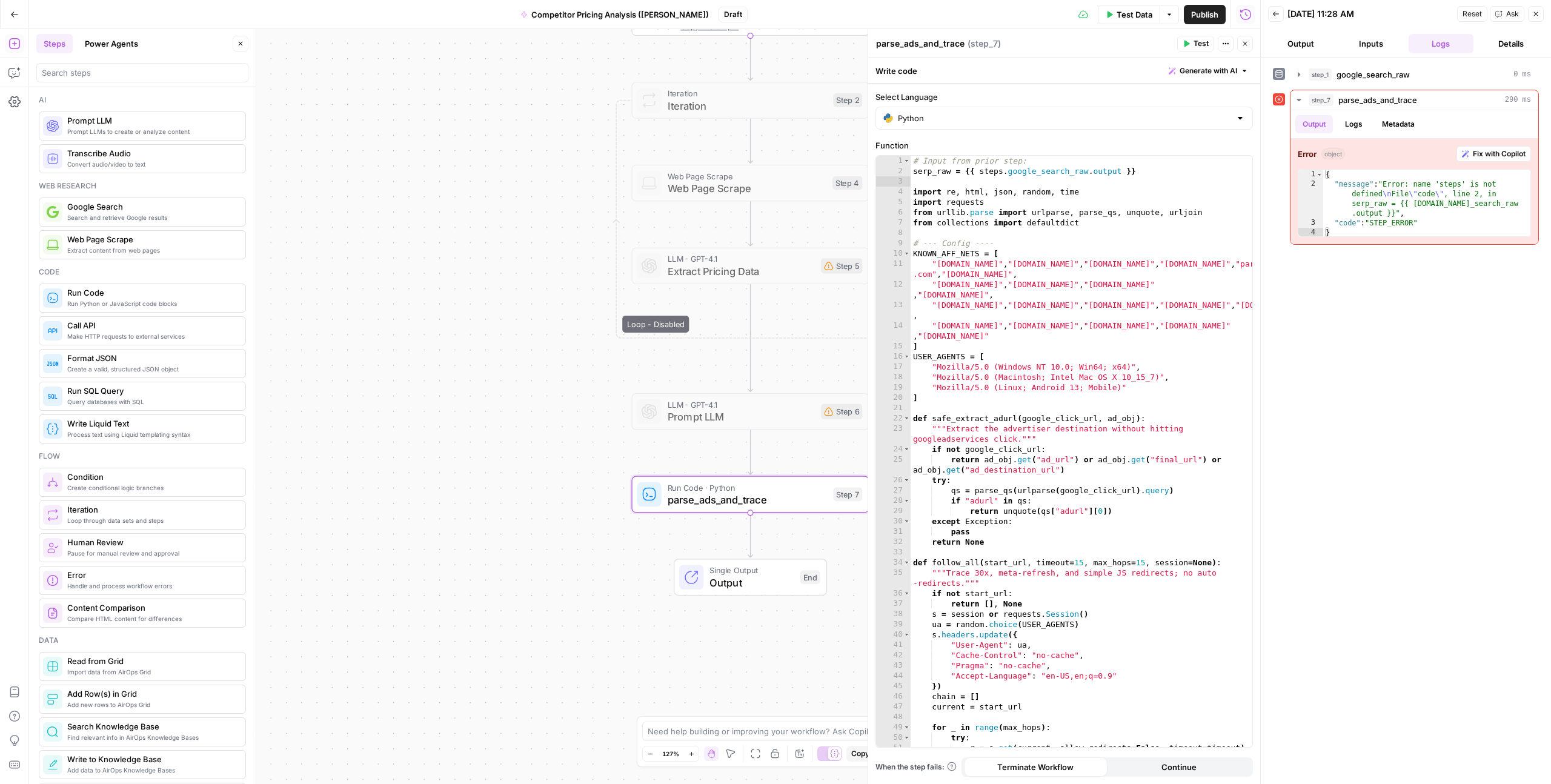
click at [1324, 364] on div "step_1 google_search_raw 0 ms step_7 parse_ads_and_trace 290 ms Output Logs Met…" at bounding box center [1406, 421] width 266 height 713
type textarea "**********"
click at [941, 170] on div "# Input from prior step: serp_raw = {{ steps . google_search_raw . output }} im…" at bounding box center [1081, 461] width 341 height 612
click at [946, 171] on div "# Input from prior step: serp_raw = {{ steps . google_search_raw . output }} im…" at bounding box center [1081, 461] width 341 height 612
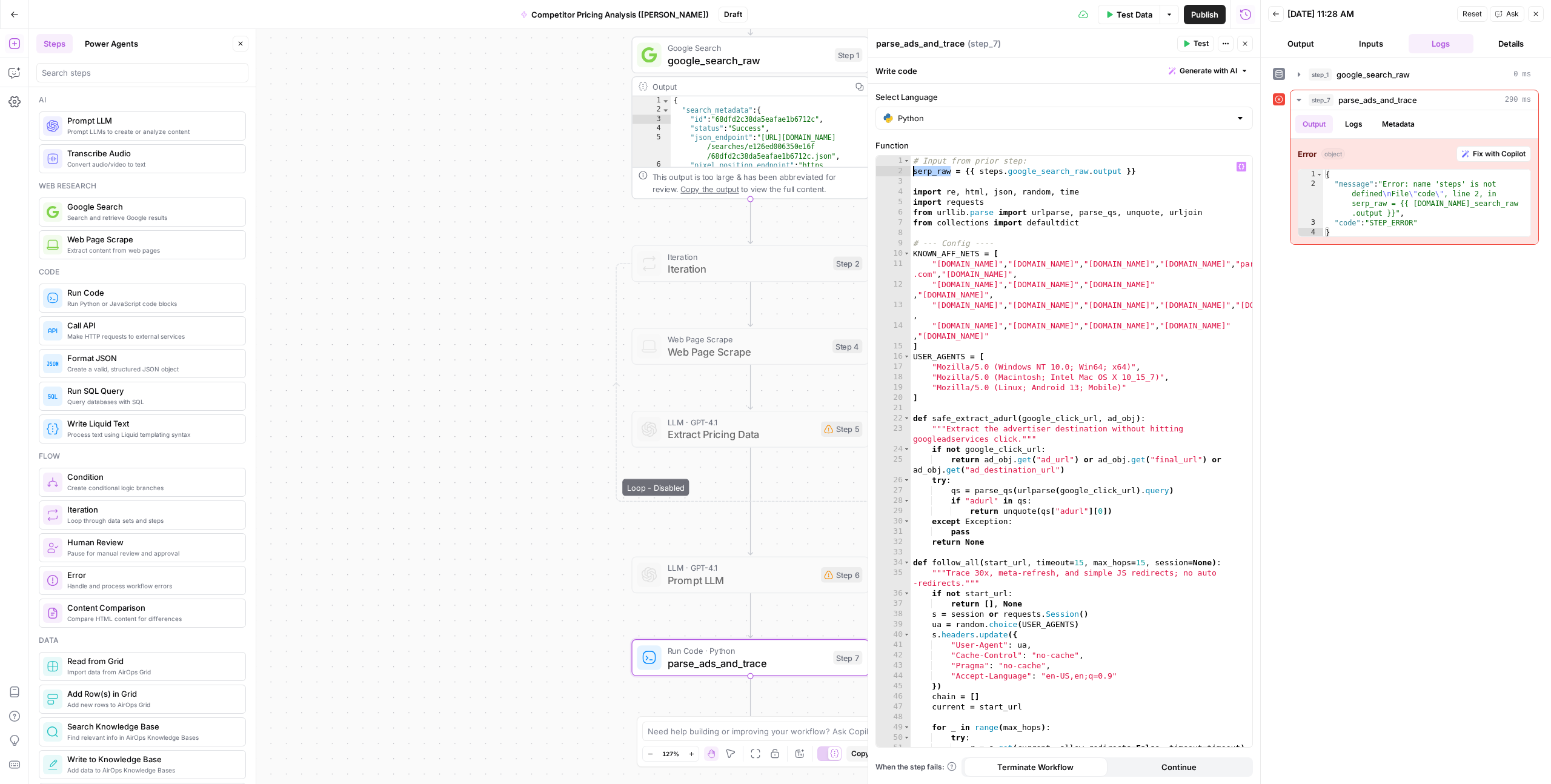
drag, startPoint x: 951, startPoint y: 169, endPoint x: 914, endPoint y: 171, distance: 37.1
click at [914, 171] on div "# Input from prior step: serp_raw = {{ steps . google_search_raw . output }} im…" at bounding box center [1081, 461] width 341 height 612
click at [716, 61] on span "google_search_raw" at bounding box center [748, 60] width 161 height 15
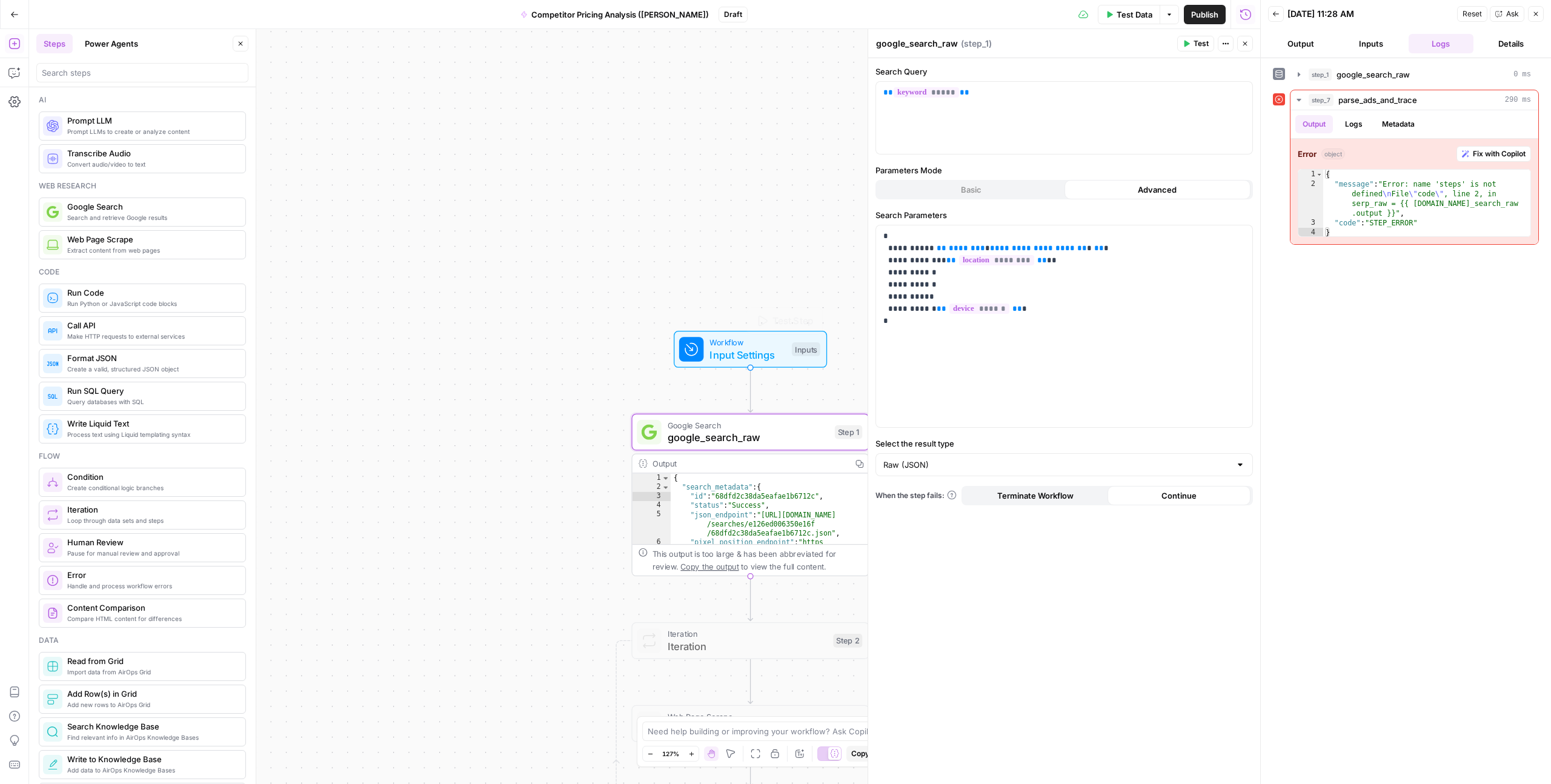
click at [729, 351] on span "Input Settings" at bounding box center [747, 355] width 75 height 15
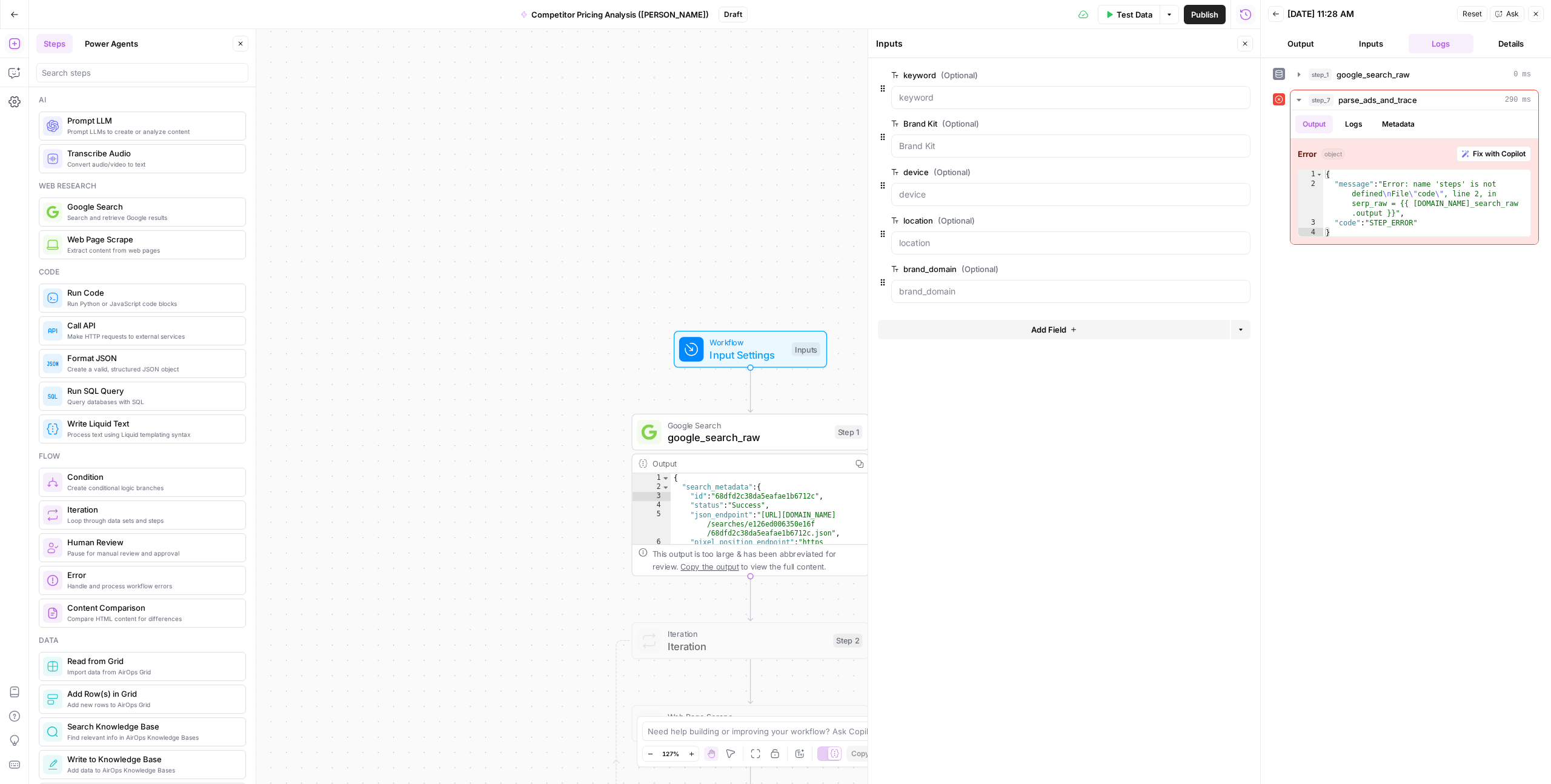
click at [931, 323] on button "Add Field" at bounding box center [1054, 330] width 352 height 20
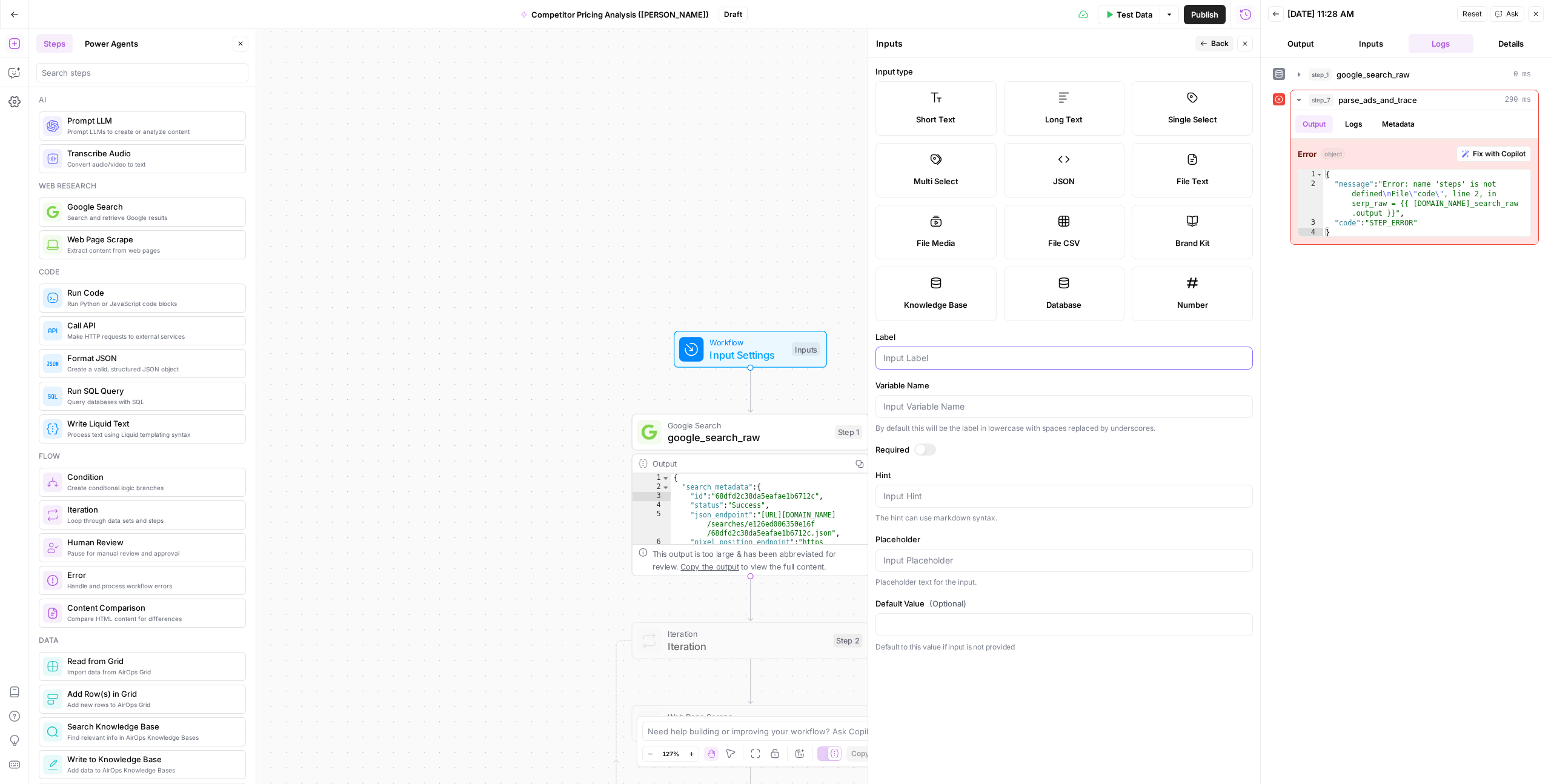
click at [918, 353] on input "Label" at bounding box center [1064, 357] width 362 height 12
paste input "serp_raw"
type input "serp_raw"
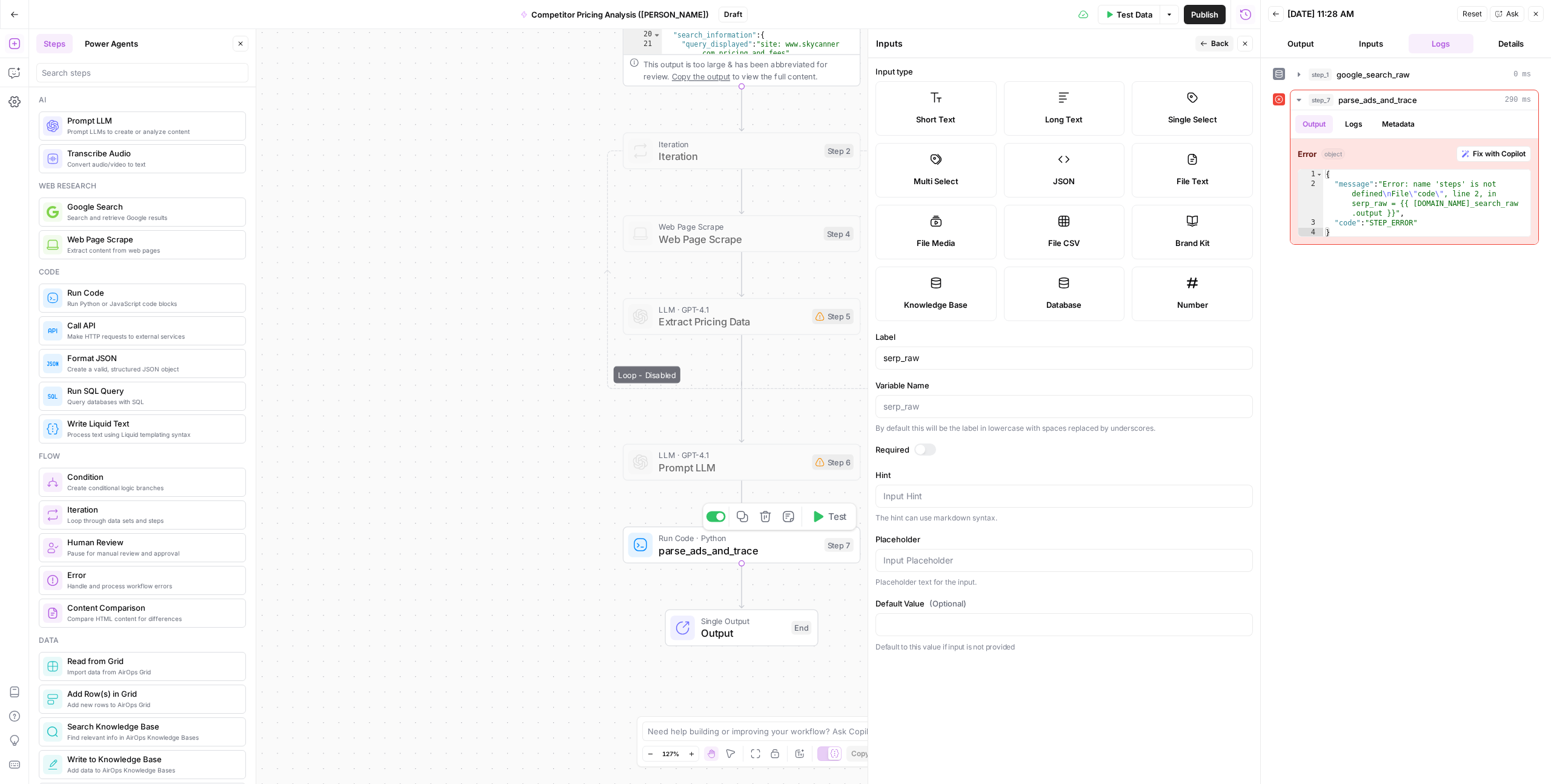
click at [744, 546] on span "parse_ads_and_trace" at bounding box center [738, 551] width 159 height 15
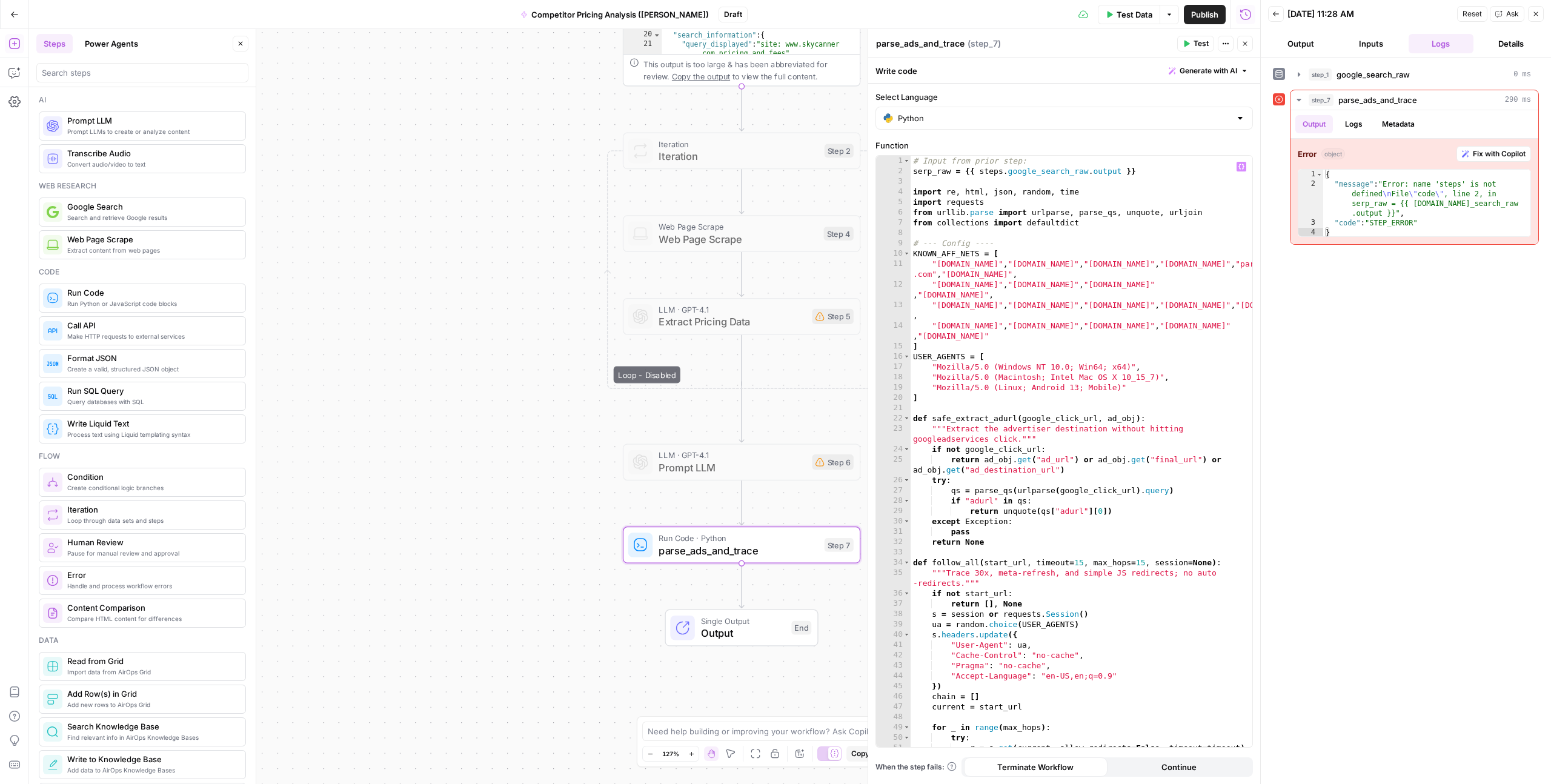
click at [916, 165] on div "# Input from prior step: serp_raw = {{ steps . google_search_raw . output }} im…" at bounding box center [1081, 461] width 341 height 612
click at [932, 172] on div "# Input from prior step: serp_raw = {{ steps . google_search_raw . output }} im…" at bounding box center [1081, 461] width 341 height 612
click at [951, 172] on div "# Input from prior step: serp_raw = {{ steps . google_search_raw . output }} im…" at bounding box center [1081, 461] width 341 height 612
click at [830, 519] on span "Test" at bounding box center [837, 517] width 18 height 14
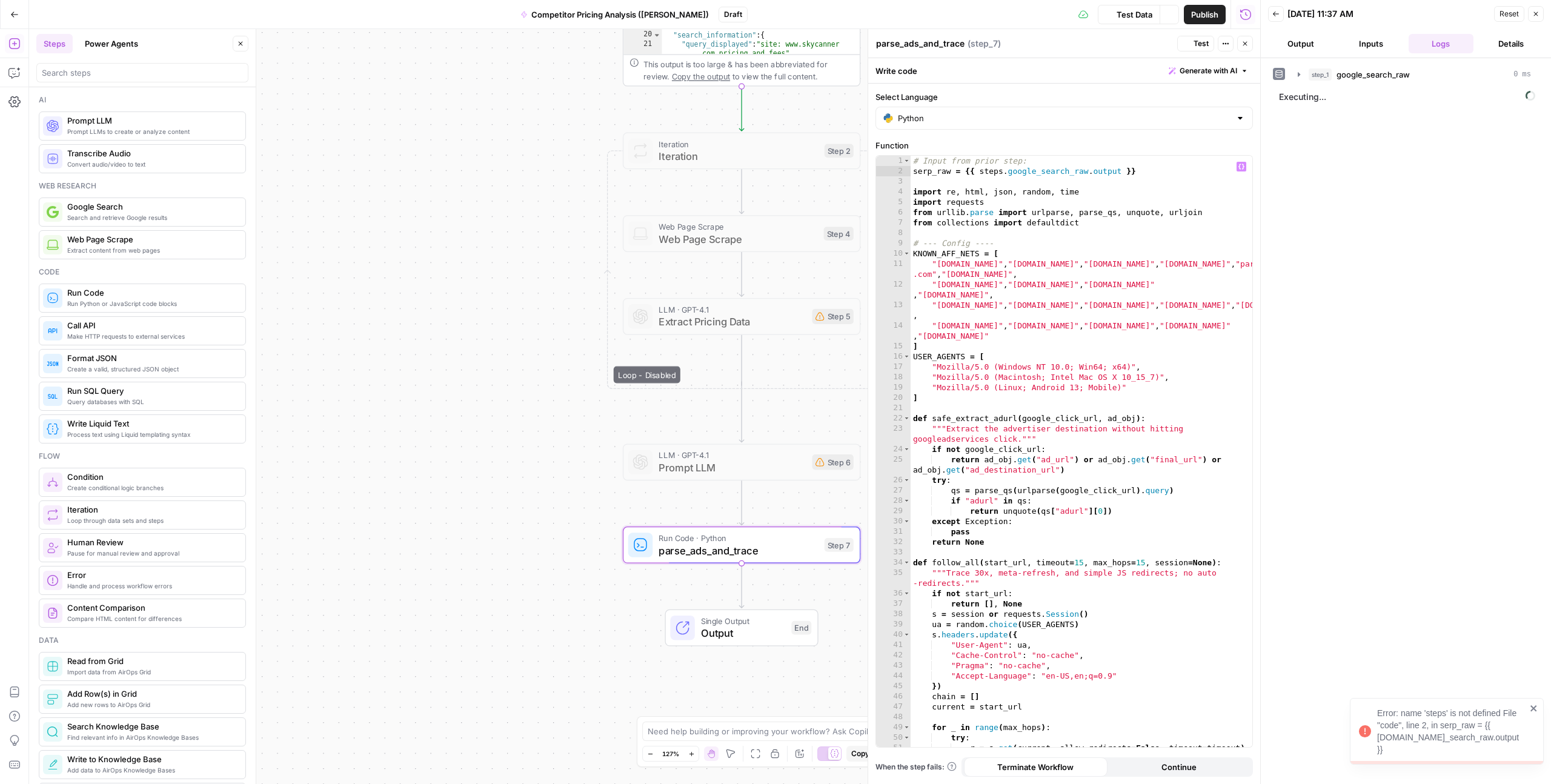
click at [1022, 170] on div "# Input from prior step: serp_raw = {{ steps . google_search_raw . output }} im…" at bounding box center [1081, 461] width 341 height 612
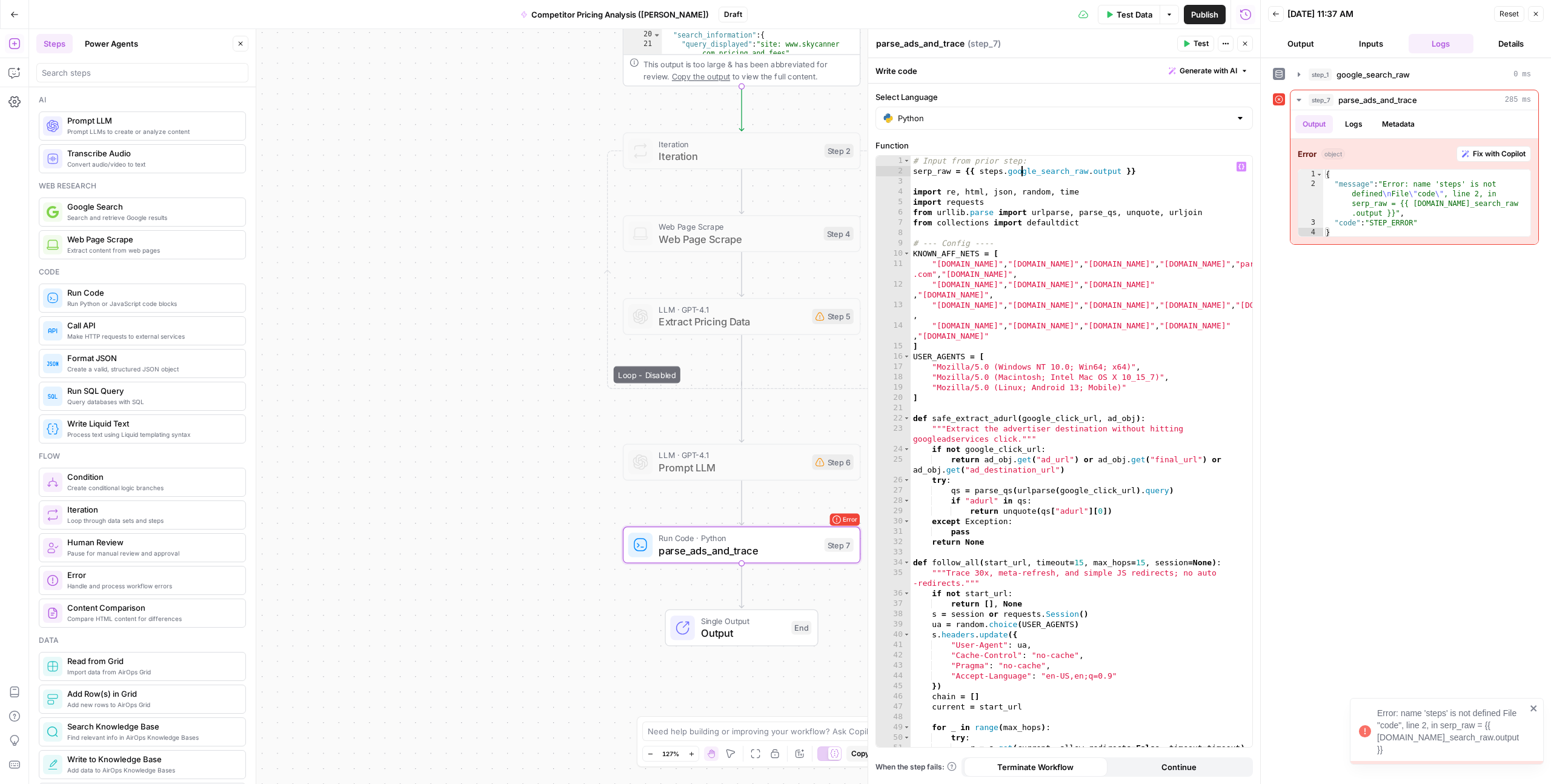
click at [1054, 170] on div "# Input from prior step: serp_raw = {{ steps . google_search_raw . output }} im…" at bounding box center [1081, 461] width 341 height 612
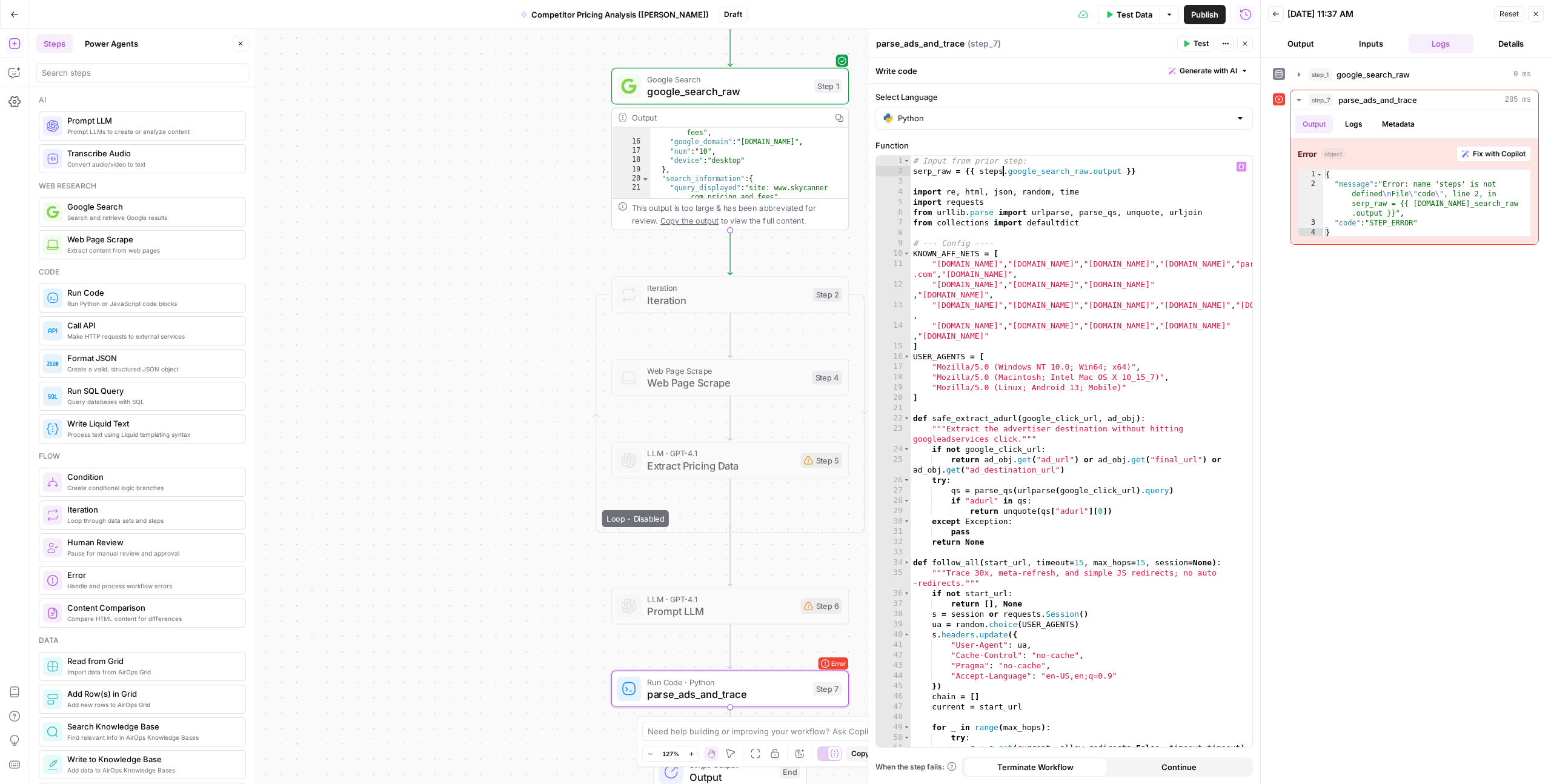
click at [1003, 174] on div "# Input from prior step: serp_raw = {{ steps . google_search_raw . output }} im…" at bounding box center [1081, 461] width 341 height 612
drag, startPoint x: 980, startPoint y: 172, endPoint x: 1006, endPoint y: 172, distance: 26.0
click at [1006, 172] on div "# Input from prior step: serp_raw = {{ steps . google_search_raw . output }} im…" at bounding box center [1081, 461] width 341 height 612
click at [828, 664] on span "Test" at bounding box center [826, 660] width 18 height 14
click at [979, 169] on div "# Input from prior step: serp_raw = {{ . google_search_raw . output }} import r…" at bounding box center [1081, 461] width 341 height 612
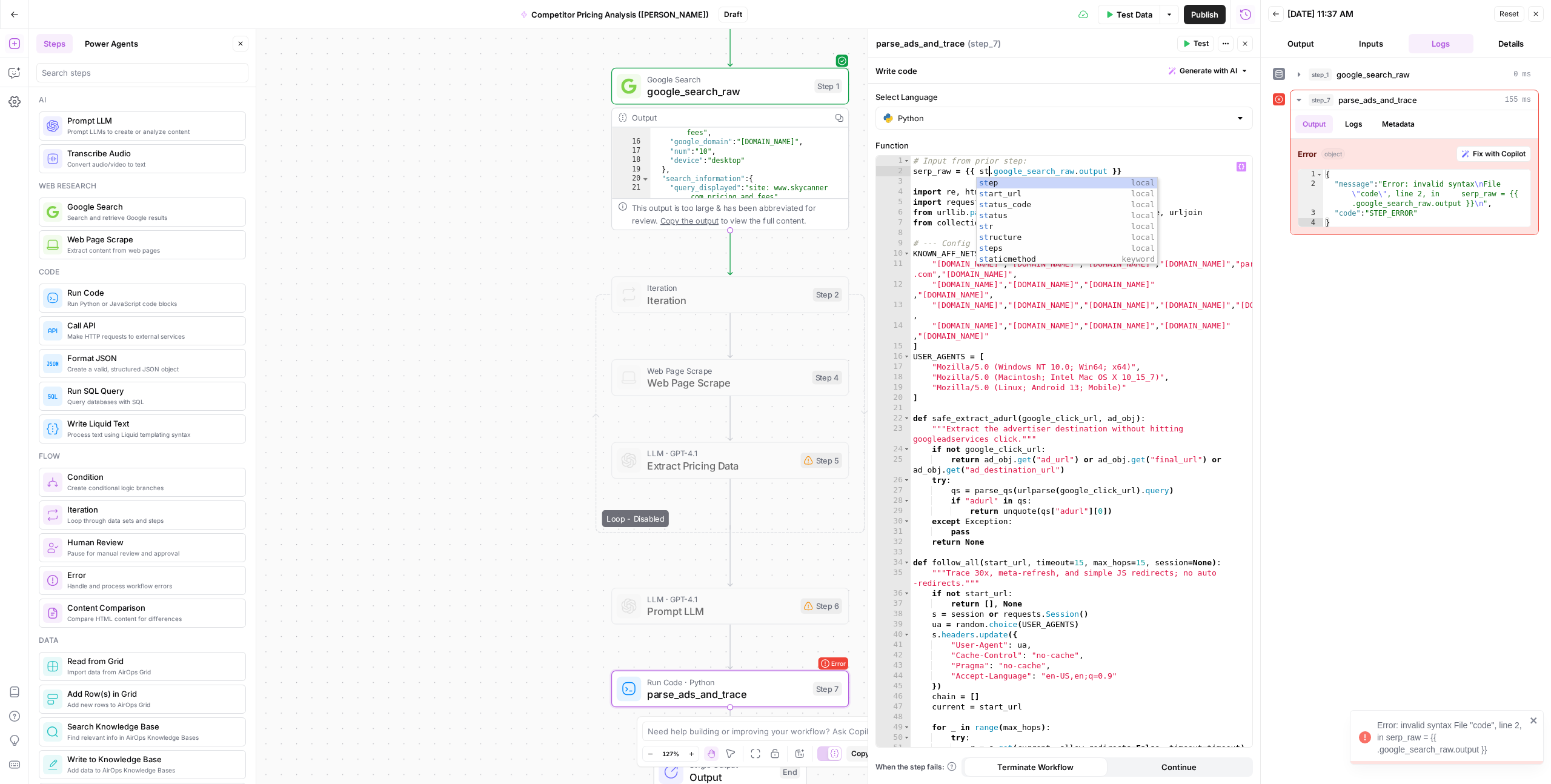
scroll to position [0, 6]
click at [998, 184] on div "step local step s local" at bounding box center [1067, 199] width 181 height 43
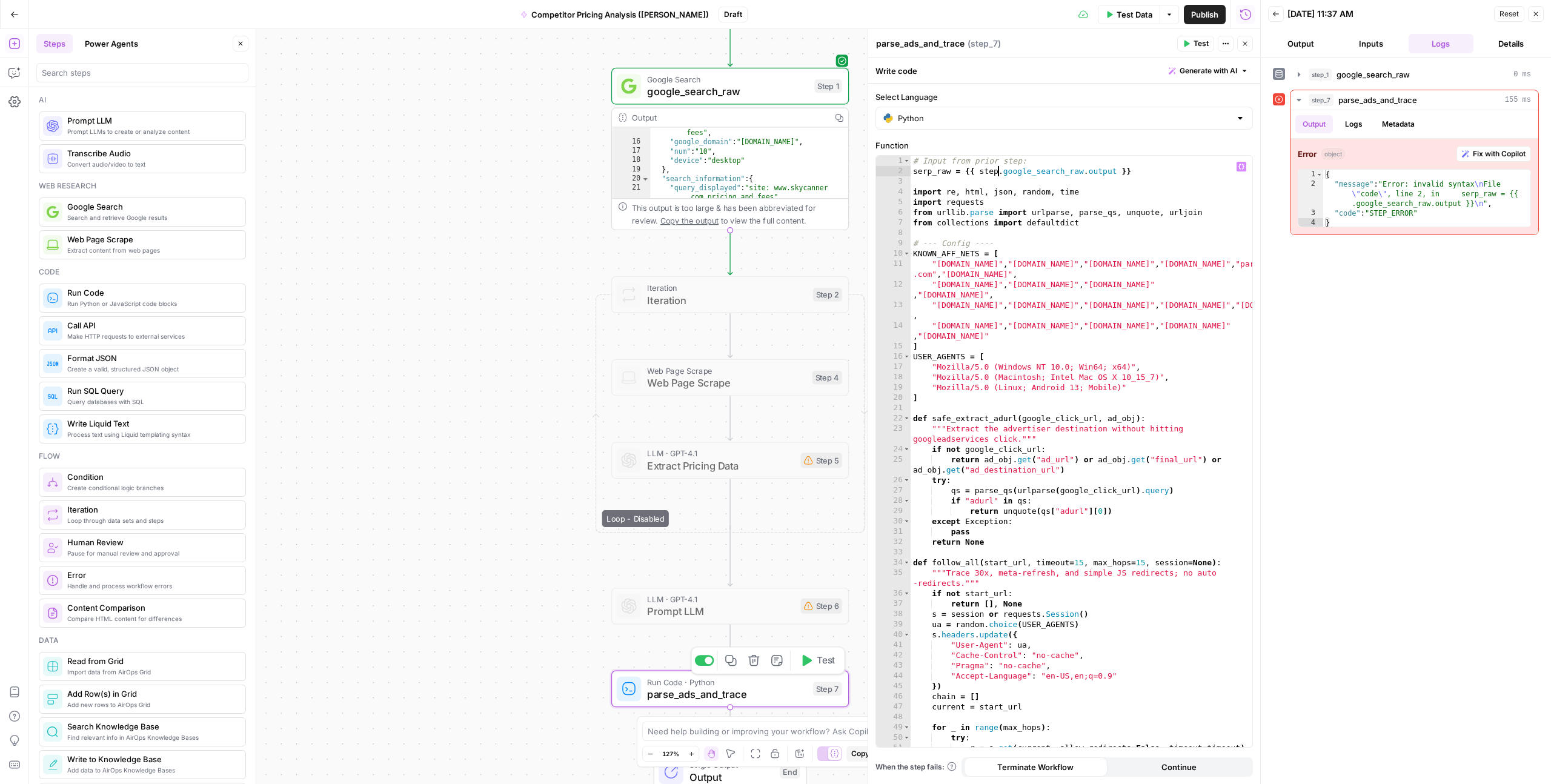
click at [831, 663] on span "Test" at bounding box center [826, 660] width 18 height 14
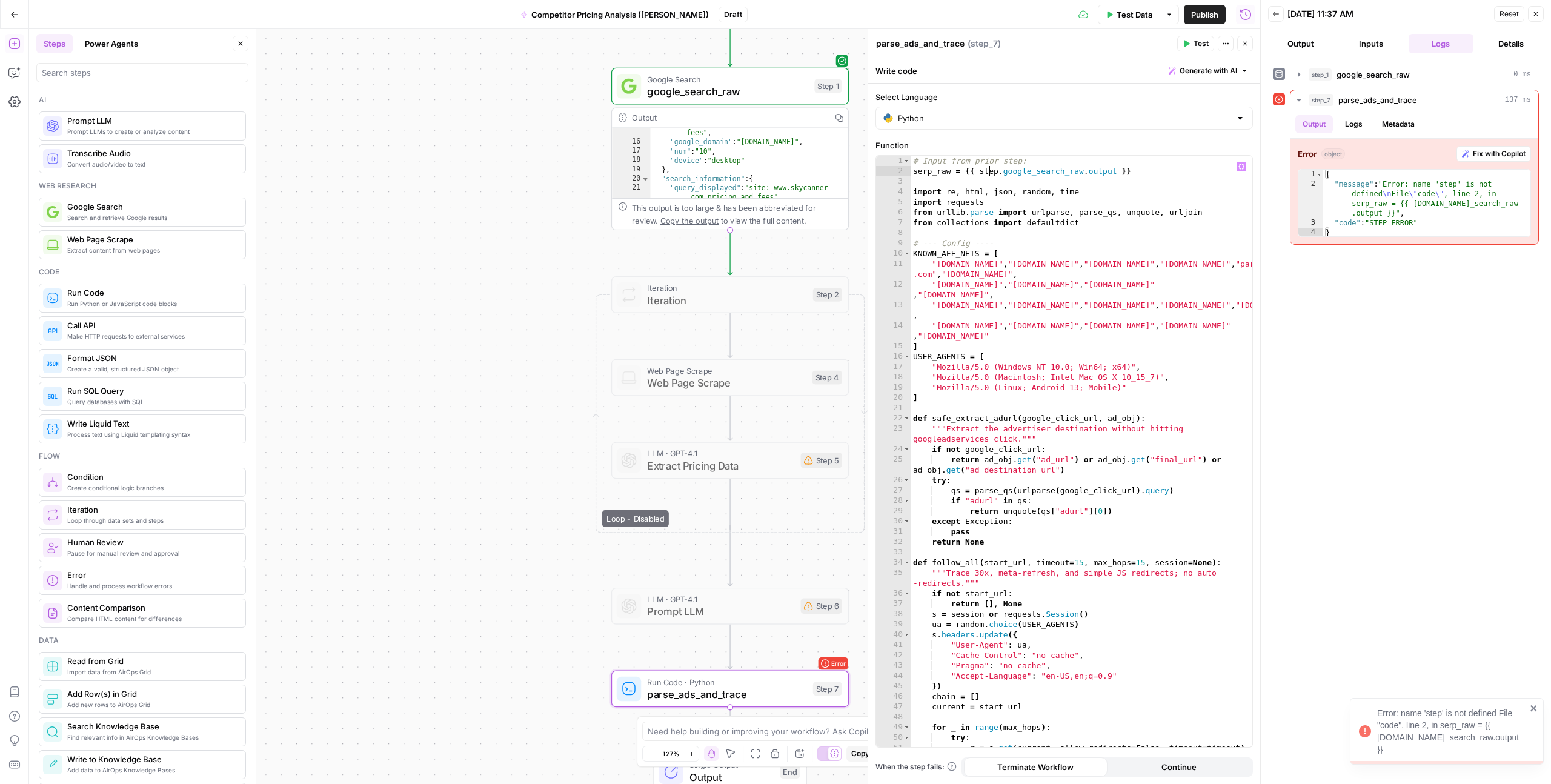
click at [990, 172] on div "# Input from prior step: serp_raw = {{ step . google_search_raw . output }} imp…" at bounding box center [1081, 461] width 341 height 612
click at [994, 172] on div "# Input from prior step: serp_raw = {{ step . google_search_raw . output }} imp…" at bounding box center [1081, 461] width 341 height 612
click at [995, 172] on div "# Input from prior step: serp_raw = {{ step . google_search_raw . output }} imp…" at bounding box center [1081, 461] width 341 height 612
click at [997, 172] on div "# Input from prior step: serp_raw = {{ step . google_search_raw . output }} imp…" at bounding box center [1081, 461] width 341 height 612
click at [997, 186] on div "step s local" at bounding box center [1067, 193] width 181 height 33
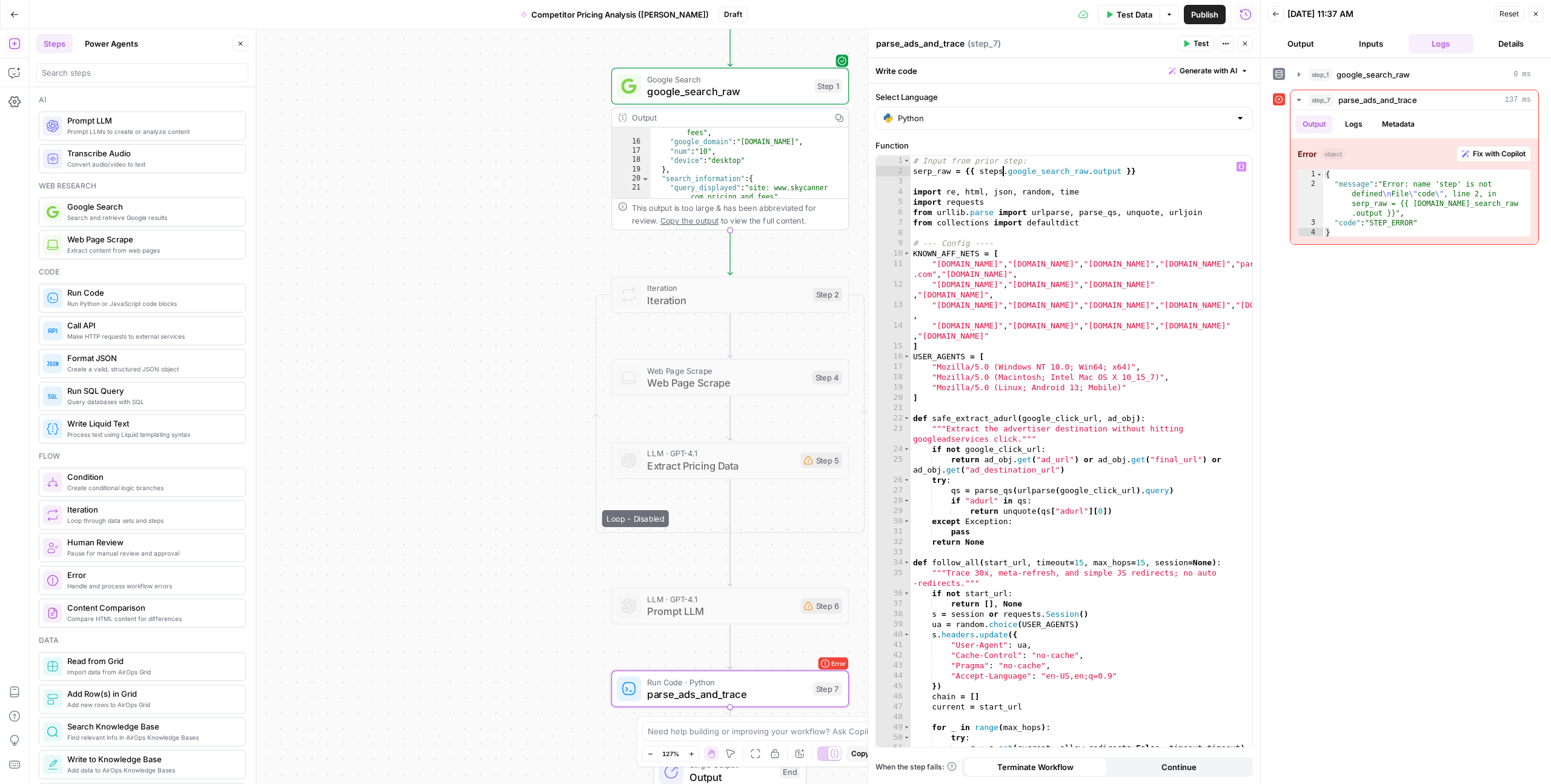
click at [1008, 171] on div "# Input from prior step: serp_raw = {{ steps . google_search_raw . output }} im…" at bounding box center [1081, 461] width 341 height 612
click at [1031, 171] on div "# Input from prior step: serp_raw = {{ steps . google_search_raw . output }} im…" at bounding box center [1081, 461] width 341 height 612
click at [1082, 171] on div "# Input from prior step: serp_raw = {{ steps . google_search_raw . output }} im…" at bounding box center [1081, 461] width 341 height 612
click at [991, 170] on div "# Input from prior step: serp_raw = {{ steps . google_search_raw . output }} im…" at bounding box center [1081, 461] width 341 height 612
click at [980, 170] on div "# Input from prior step: serp_raw = {{ steps . google_search_raw . output }} im…" at bounding box center [1081, 461] width 341 height 612
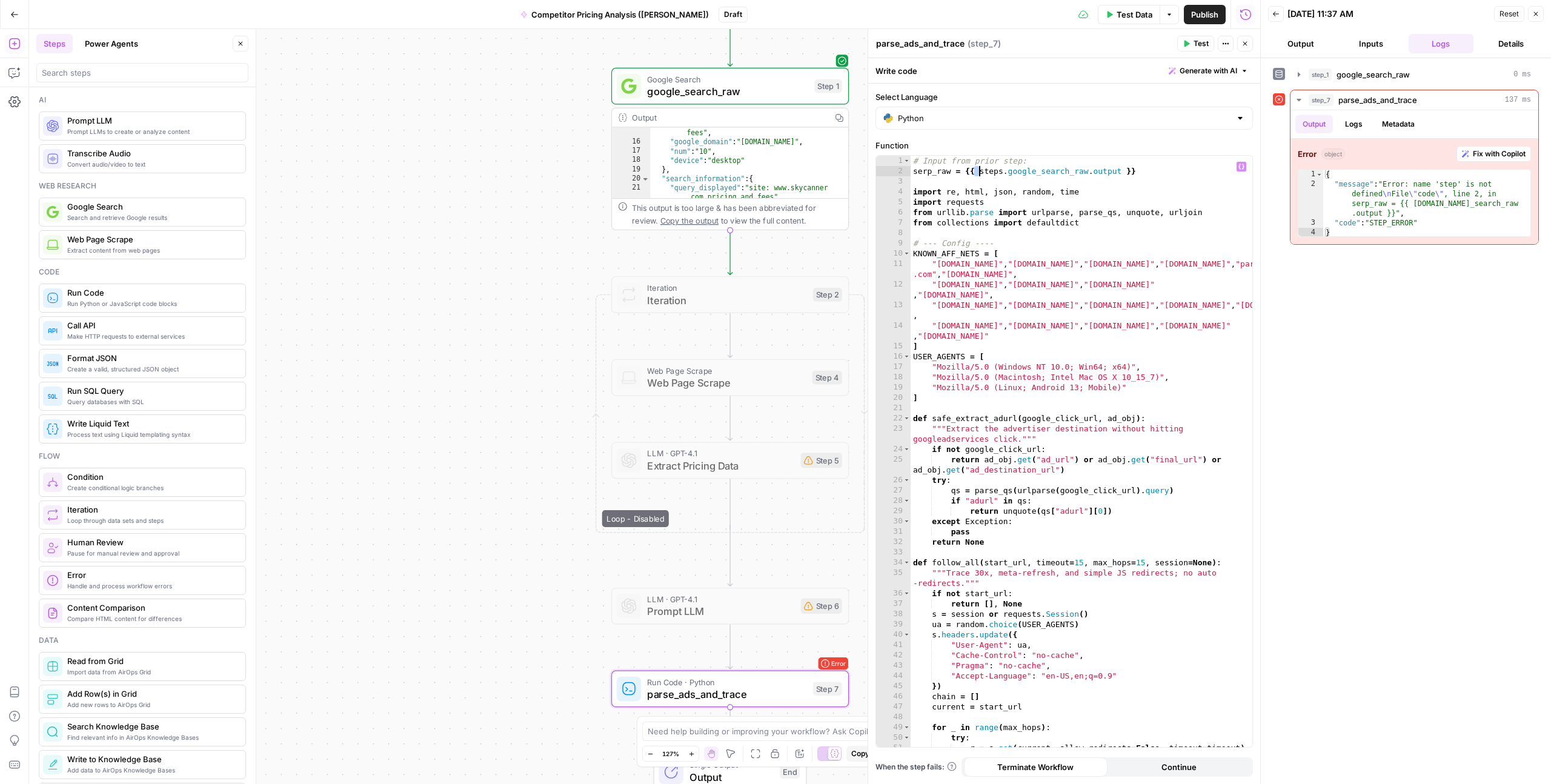
click at [1024, 197] on div "# Input from prior step: serp_raw = {{ steps . google_search_raw . output }} im…" at bounding box center [1081, 461] width 341 height 612
click at [992, 172] on div "# Input from prior step: serp_raw = {{ steps . google_search_raw . output }} im…" at bounding box center [1081, 461] width 341 height 612
click at [1003, 173] on div "# Input from prior step: serp_raw = {{ steps . google_search_raw . output }} im…" at bounding box center [1081, 461] width 341 height 612
click at [1483, 154] on span "Fix with Copilot" at bounding box center [1499, 154] width 52 height 11
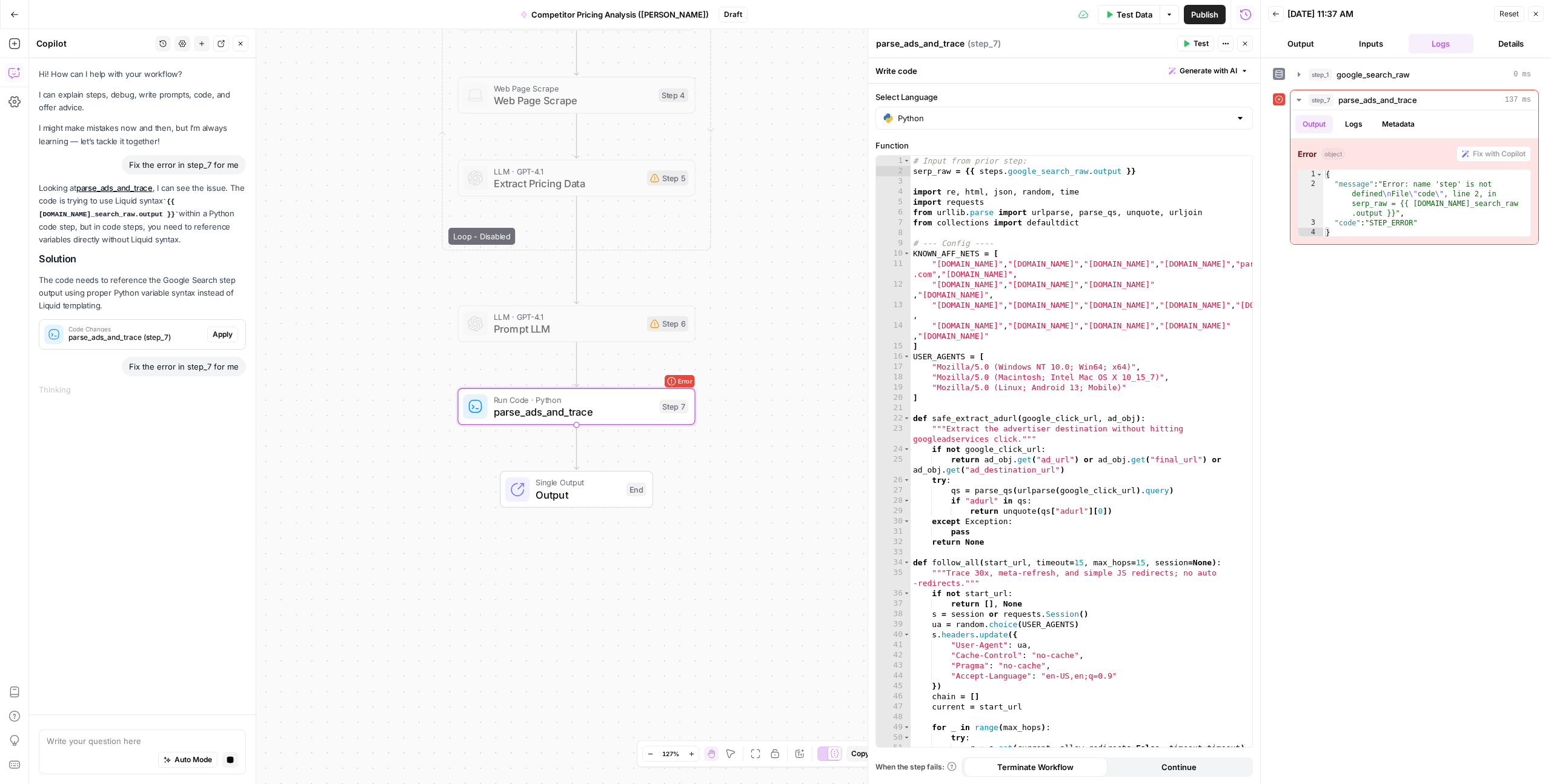
click at [112, 327] on span "Code Changes" at bounding box center [135, 329] width 134 height 6
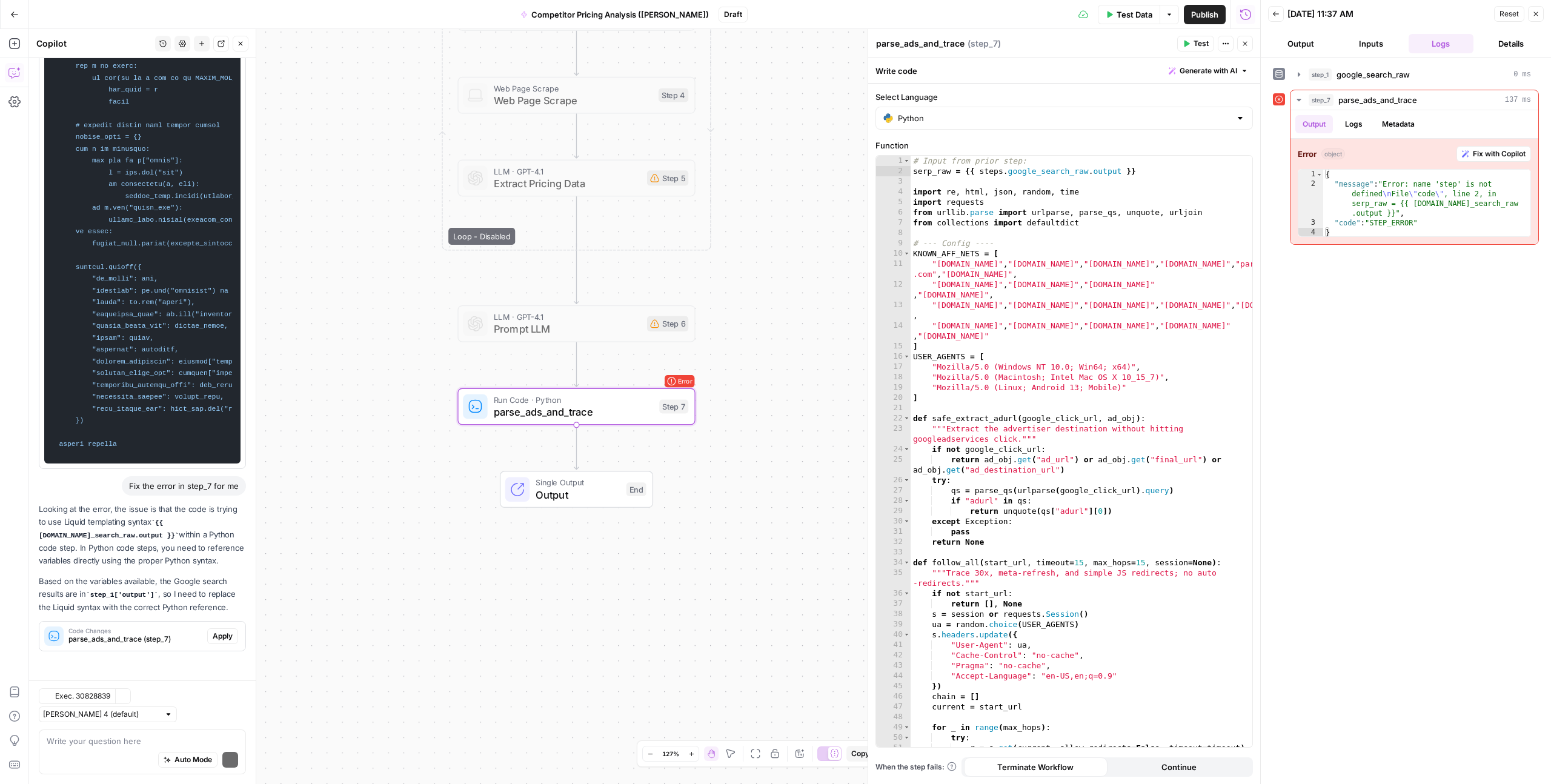
scroll to position [2433, 0]
drag, startPoint x: 90, startPoint y: 614, endPoint x: 155, endPoint y: 614, distance: 65.0
click at [155, 598] on code "step_1['output']" at bounding box center [122, 595] width 72 height 7
copy code "step_1['output']"
click at [1003, 168] on div "# Input from prior step: serp_raw = {{ steps . google_search_raw . output }} im…" at bounding box center [1081, 461] width 341 height 612
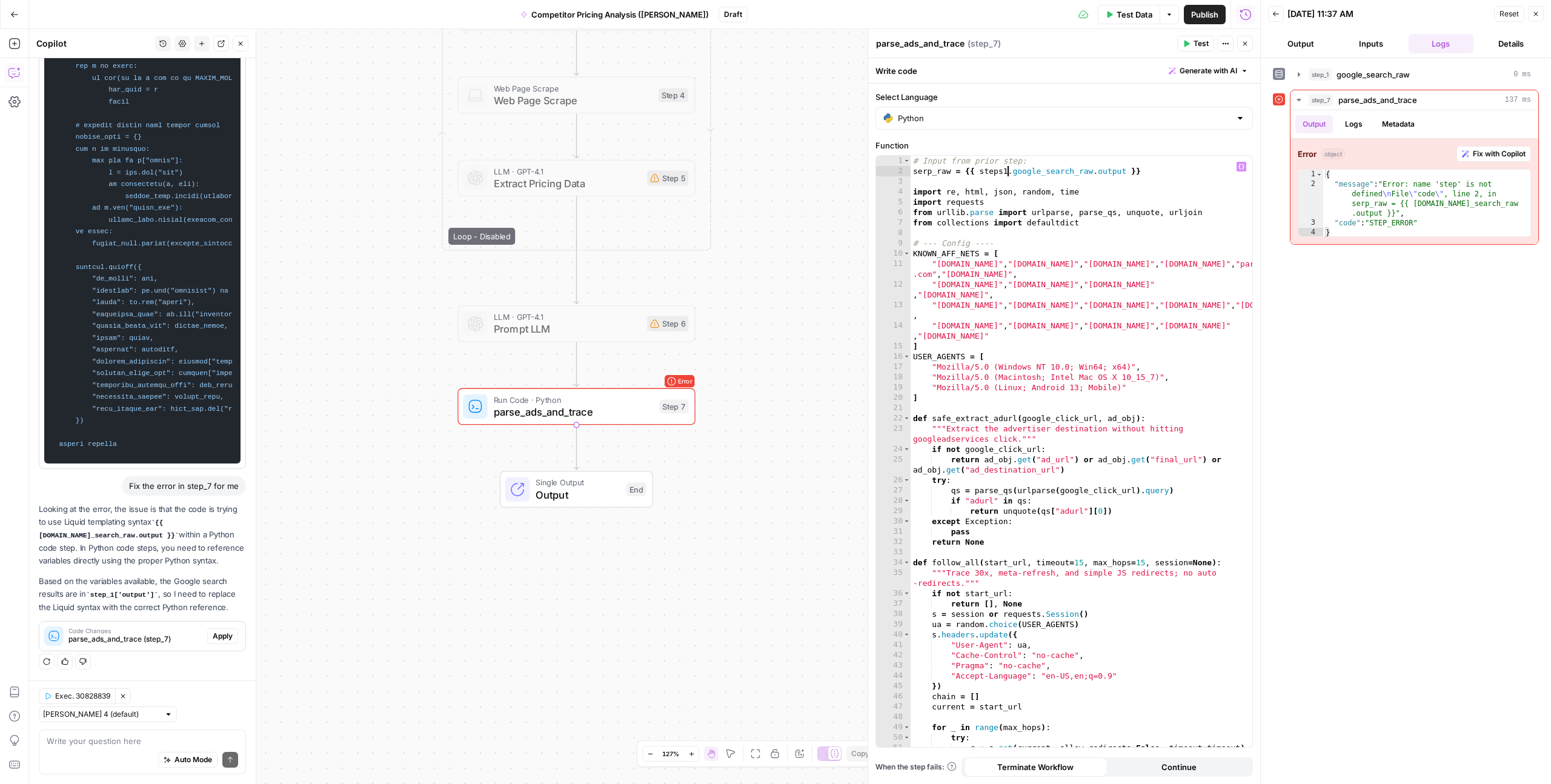
scroll to position [2453, 0]
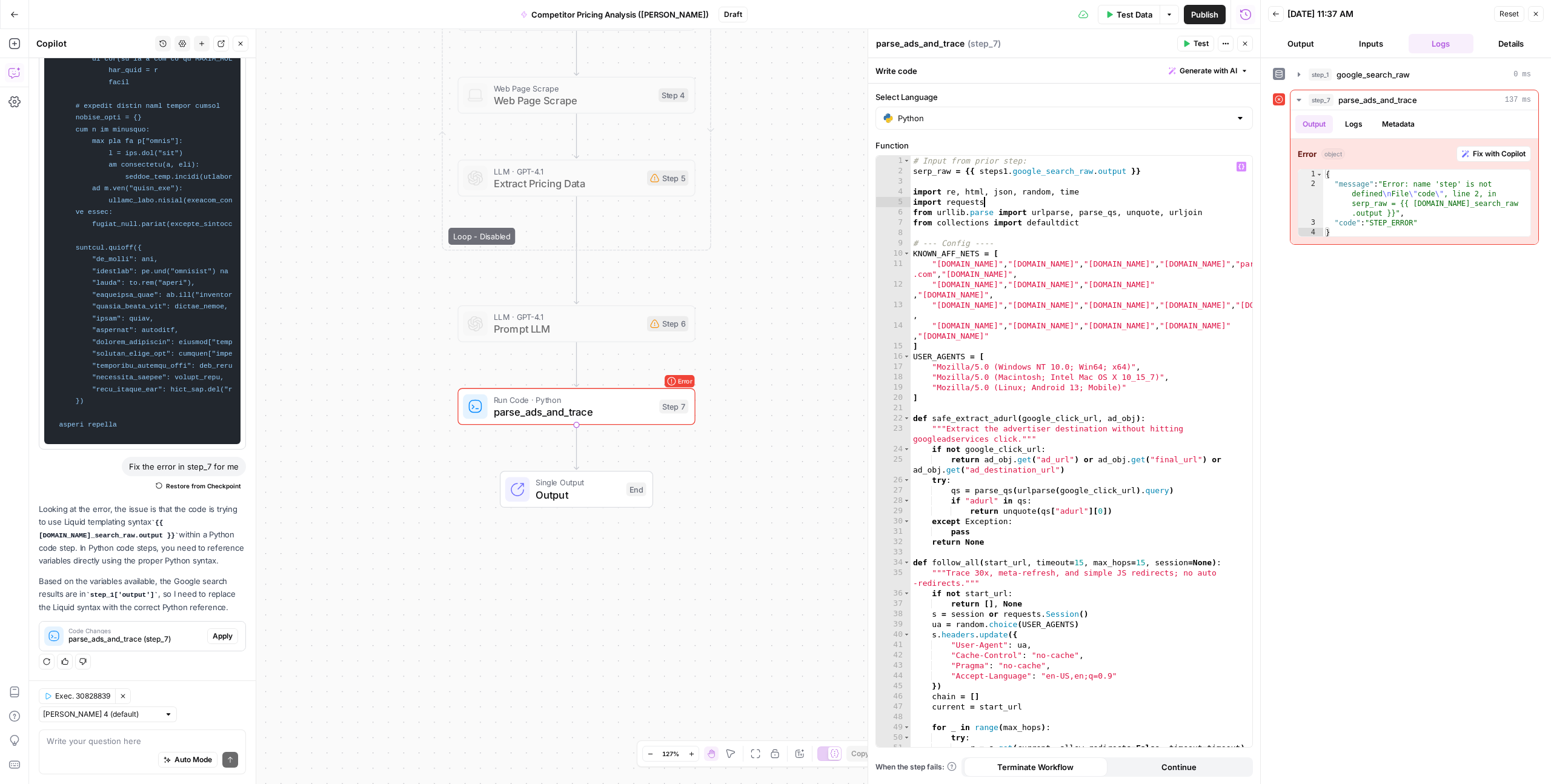
click at [1020, 204] on div "# Input from prior step: serp_raw = {{ steps1 . google_search_raw . output }} i…" at bounding box center [1081, 461] width 341 height 612
click at [1002, 170] on div "# Input from prior step: serp_raw = {{ steps1 . google_search_raw . output }} i…" at bounding box center [1081, 461] width 341 height 612
click at [1003, 221] on div "# Input from prior step: serp_raw = {{ step1 . google_search_raw . output }} im…" at bounding box center [1081, 461] width 341 height 612
click at [1002, 169] on div "# Input from prior step: serp_raw = {{ step1 . google_search_raw . output }} im…" at bounding box center [1081, 461] width 341 height 612
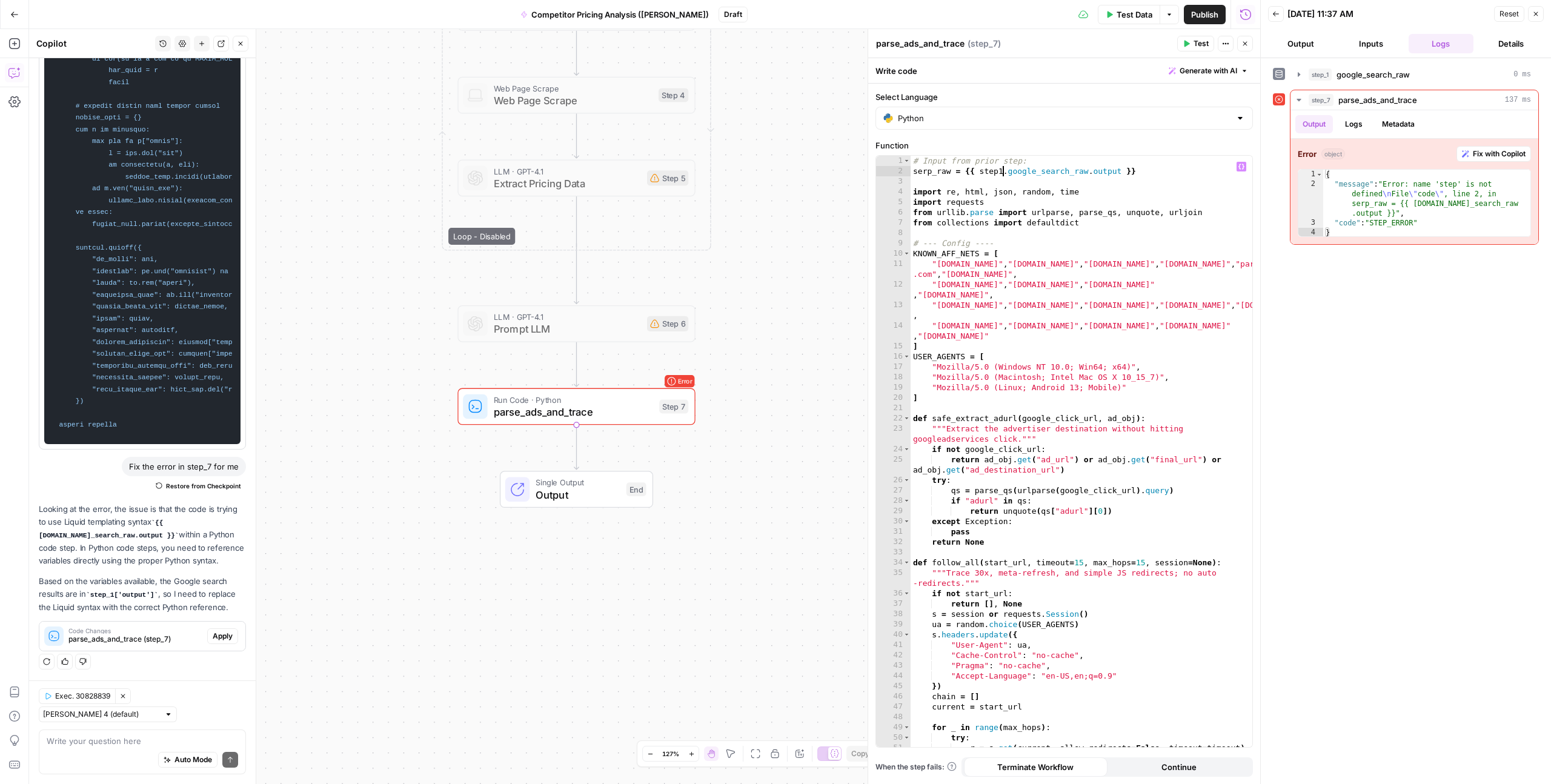
click at [1141, 172] on div "# Input from prior step: serp_raw = {{ step1 . google_search_raw . output }} im…" at bounding box center [1081, 461] width 341 height 612
click at [1239, 166] on icon "button" at bounding box center [1242, 167] width 6 height 6
click at [943, 171] on div "# Input from prior step: serp_raw = {{ step1 . google_search_raw . output }} im…" at bounding box center [1081, 461] width 341 height 612
drag, startPoint x: 951, startPoint y: 171, endPoint x: 906, endPoint y: 171, distance: 45.0
click at [906, 171] on div "**********" at bounding box center [1064, 451] width 376 height 591
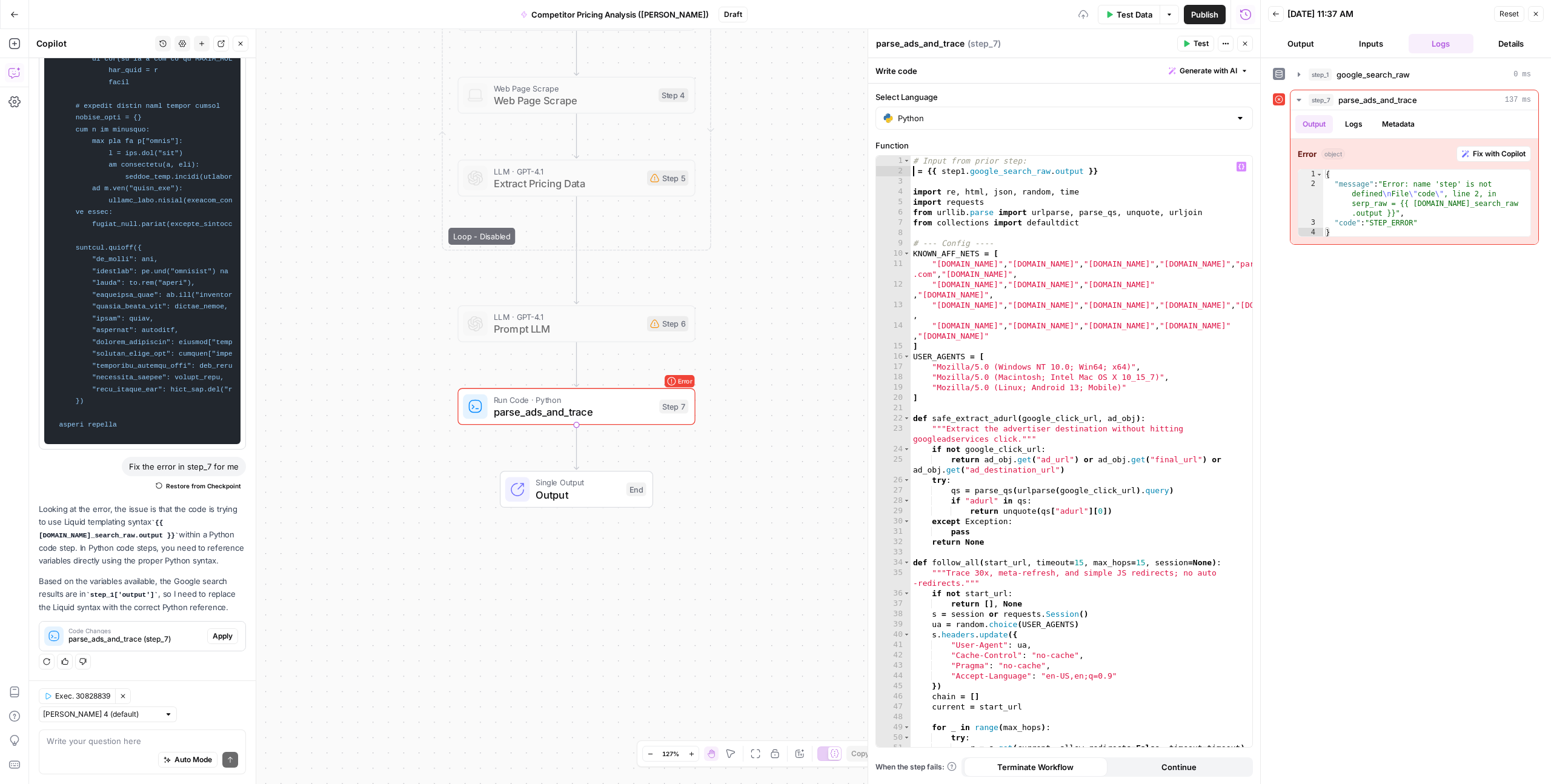
click at [1242, 170] on button "Variables Menu" at bounding box center [1242, 167] width 10 height 10
click at [487, 307] on button "Select variable serp_raw" at bounding box center [524, 310] width 152 height 20
click at [982, 171] on div "# Input from prior step: serp_raw = {{ step1 . google_search_raw . output }} im…" at bounding box center [1081, 461] width 341 height 612
click at [1005, 171] on div "# Input from prior step: serp_raw = {{ step1 . google_search_raw . output }} im…" at bounding box center [1081, 461] width 341 height 612
click at [1095, 172] on div "# Input from prior step: serp_raw = {{ step1 . google_search_raw . output }} im…" at bounding box center [1081, 461] width 341 height 612
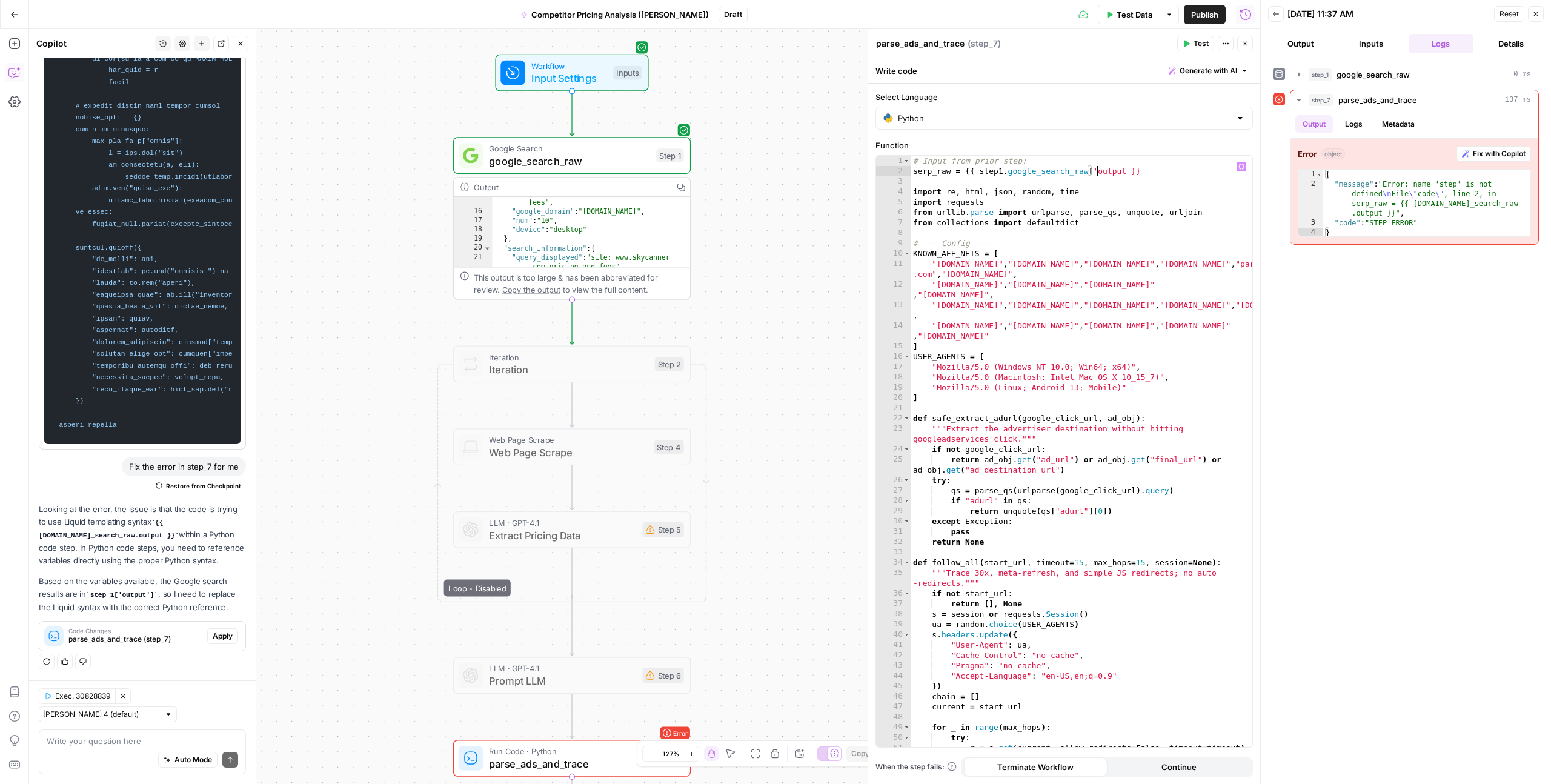
scroll to position [0, 14]
click at [1124, 170] on div "# Input from prior step: serp_raw = {{ step1 . google_search_raw [ 'output }} i…" at bounding box center [1081, 461] width 341 height 612
click at [85, 614] on p "Based on the variables available, the Google search results are in step_1['outp…" at bounding box center [142, 595] width 207 height 39
drag, startPoint x: 91, startPoint y: 613, endPoint x: 156, endPoint y: 616, distance: 65.1
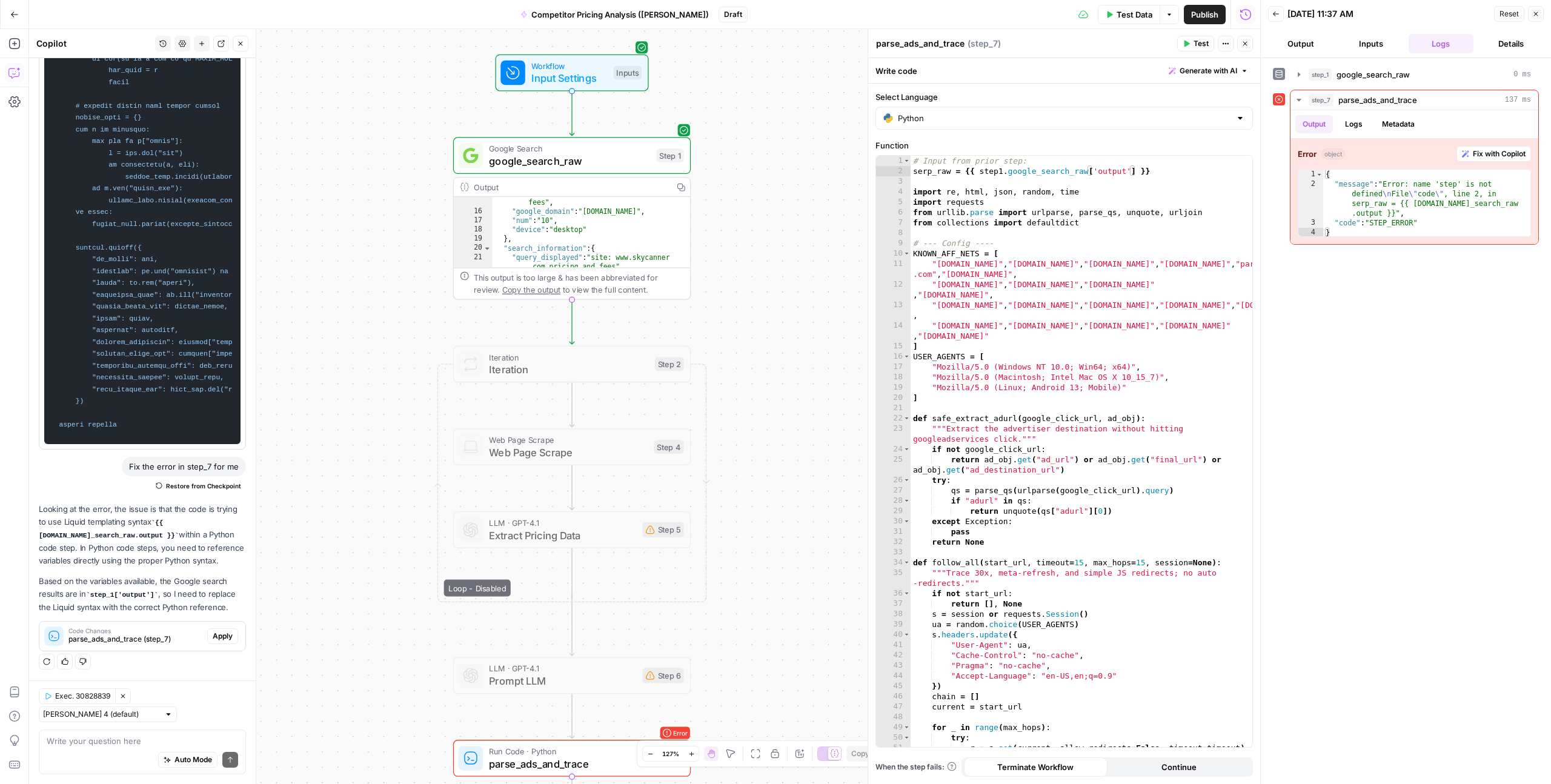
click at [156, 598] on code "step_1['output']" at bounding box center [122, 595] width 72 height 7
copy code "step_1['output']"
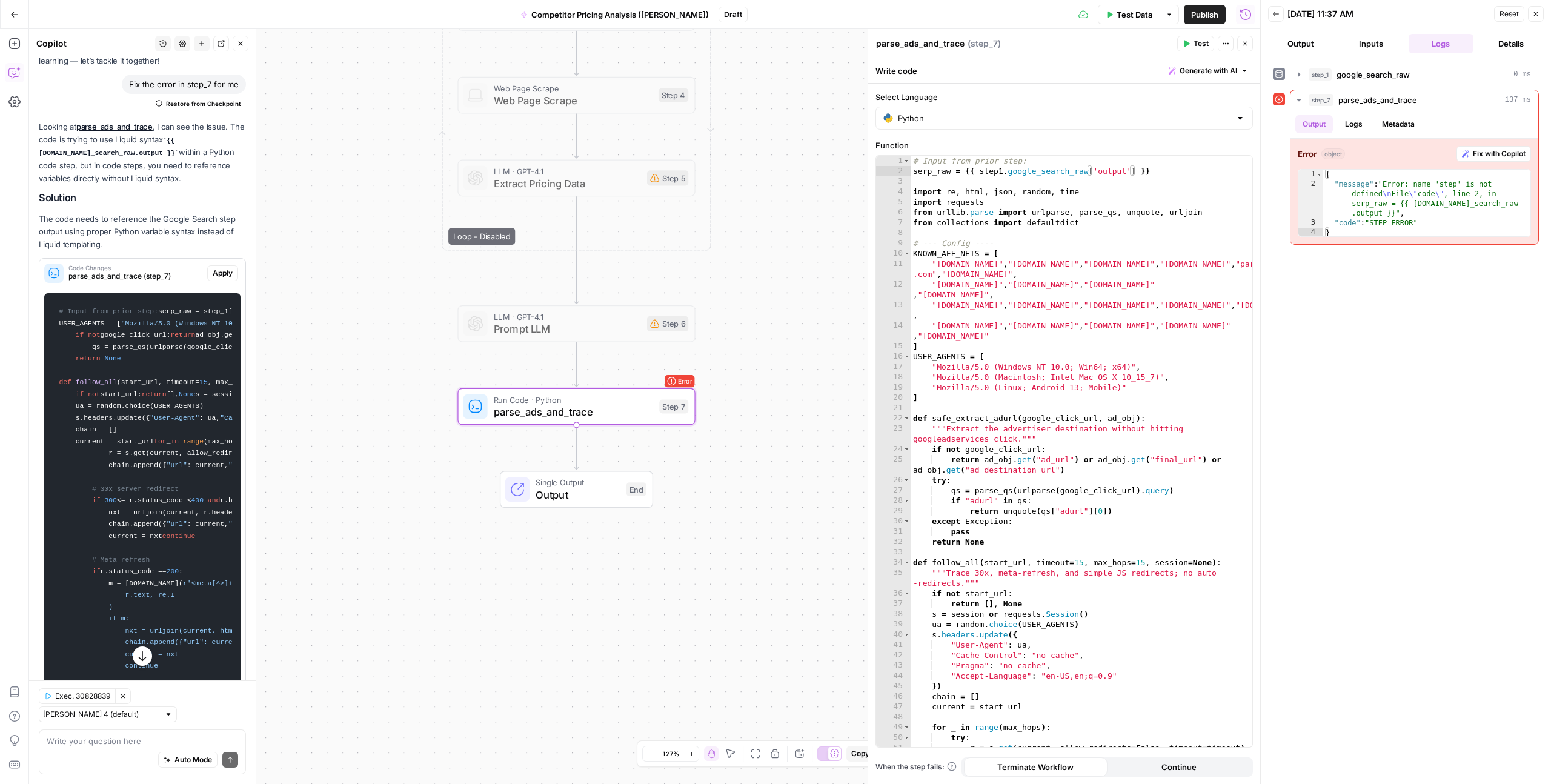
scroll to position [0, 0]
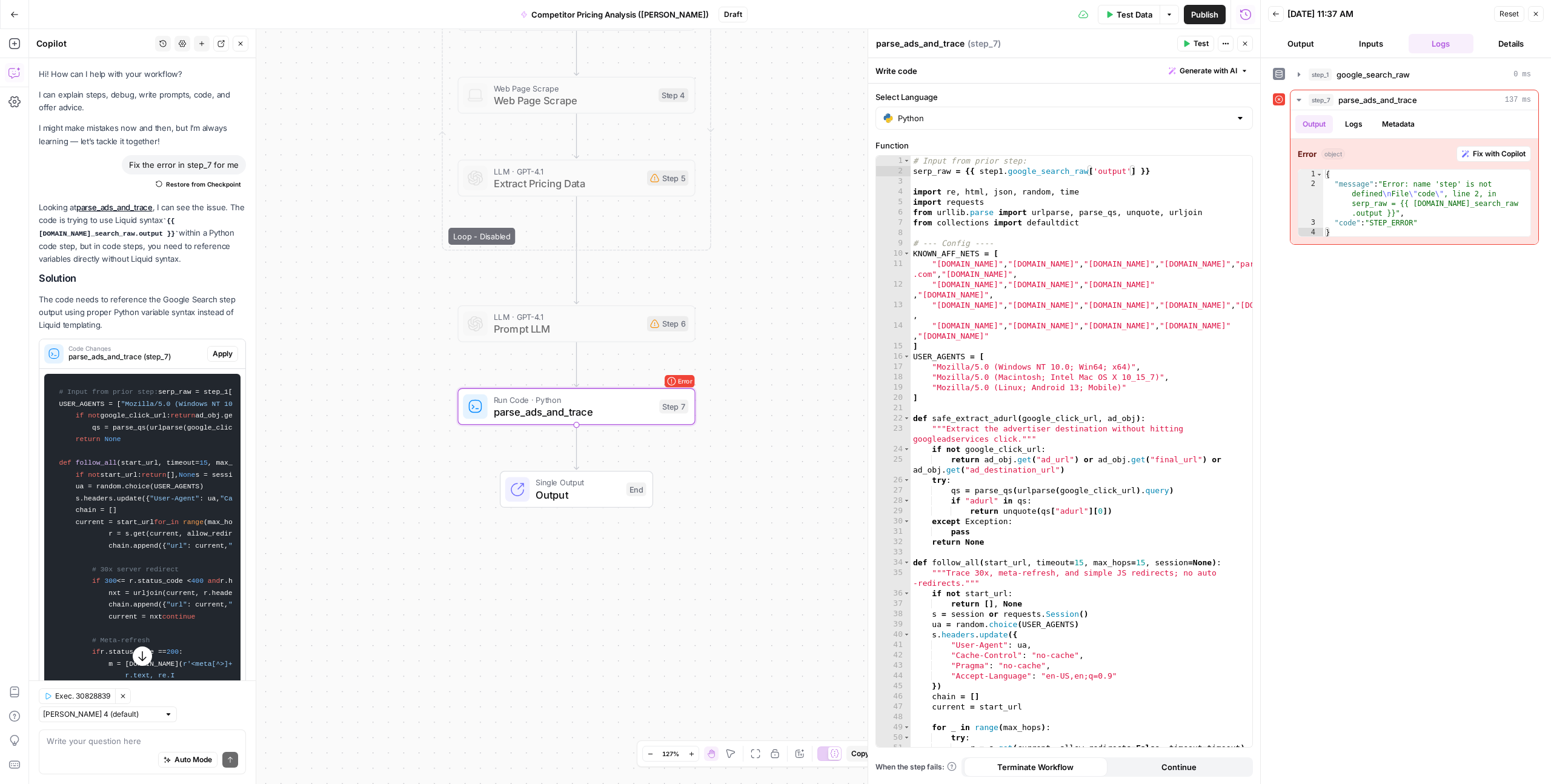
drag, startPoint x: 60, startPoint y: 406, endPoint x: 176, endPoint y: 405, distance: 116.0
copy code "serp_raw = step_1[ 'output' ]"
click at [1050, 172] on div "# Input from prior step: serp_raw = {{ step1 . google_search_raw [ 'output' ] }…" at bounding box center [1081, 461] width 341 height 612
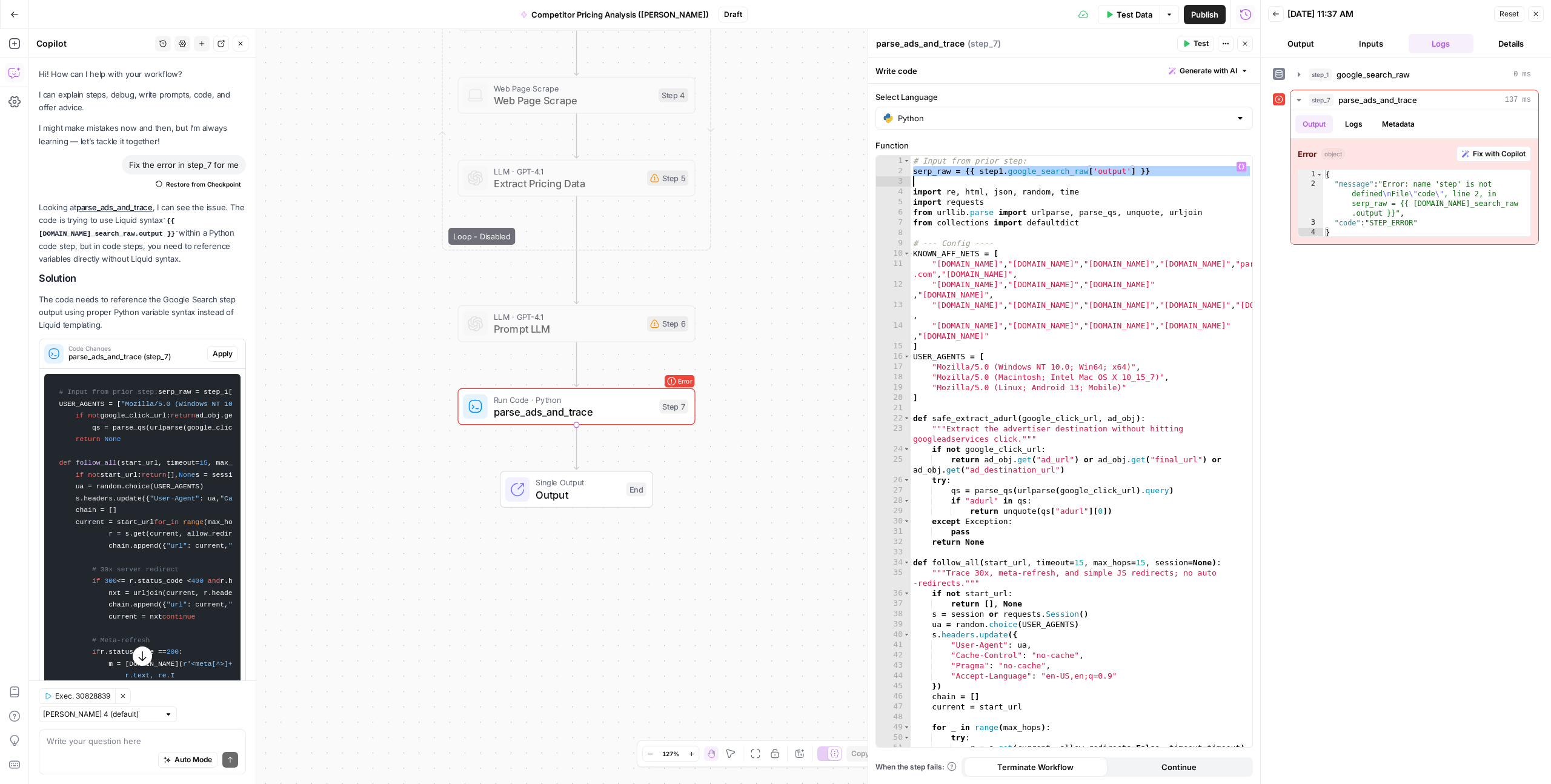
click at [1050, 172] on div "# Input from prior step: serp_raw = {{ step1 . google_search_raw [ 'output' ] }…" at bounding box center [1081, 461] width 341 height 612
paste textarea
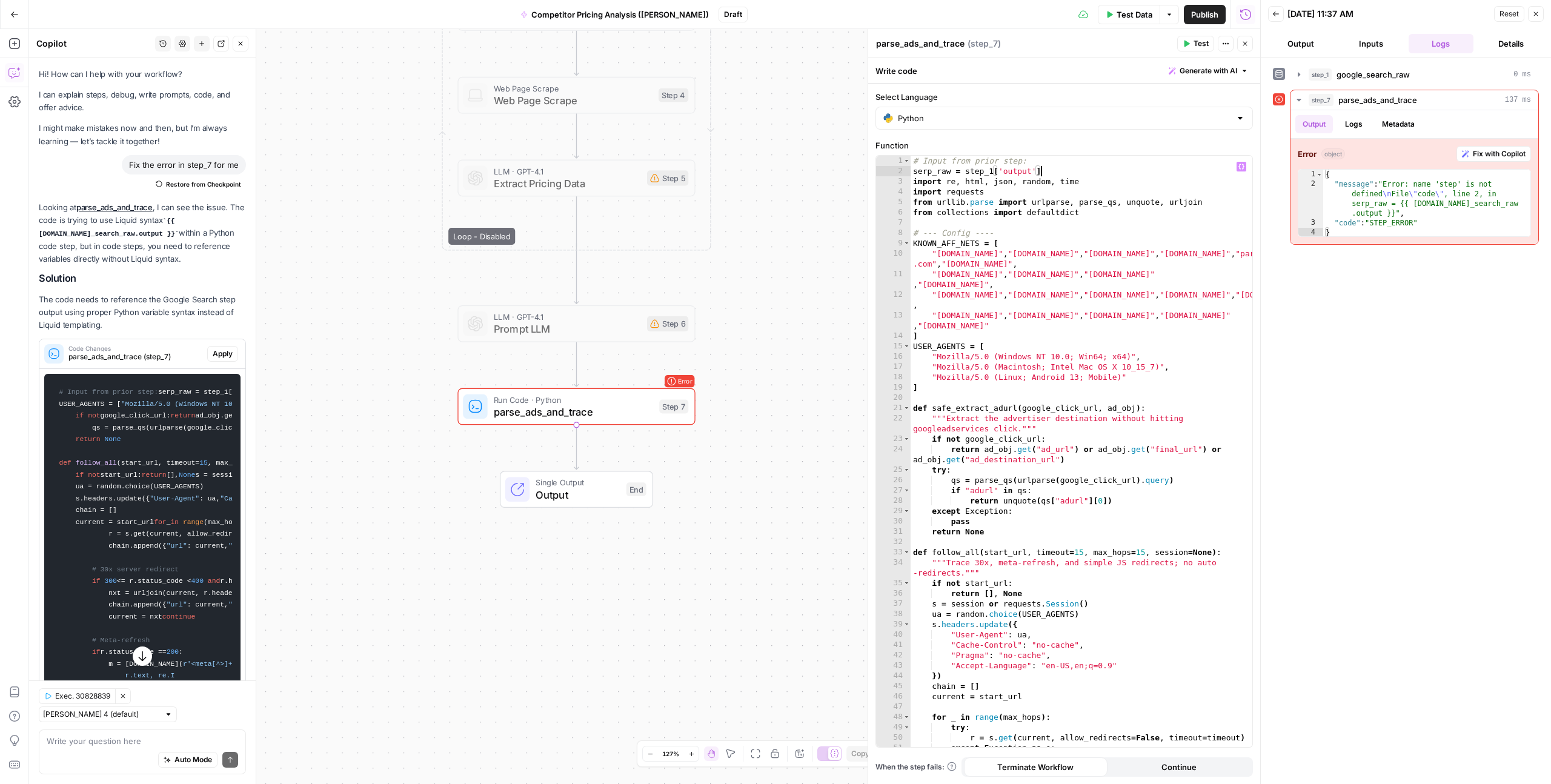
scroll to position [0, 9]
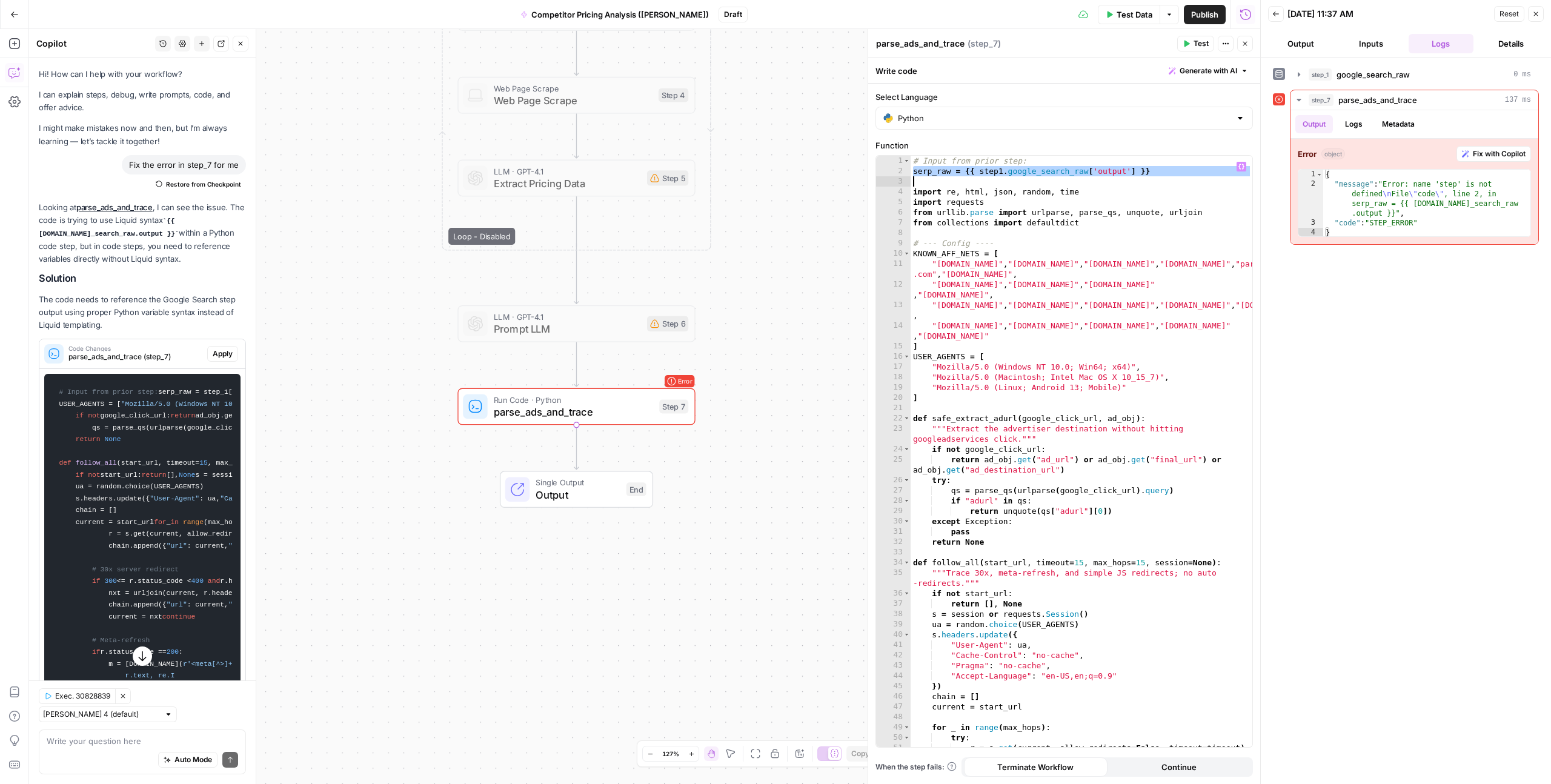
click at [1042, 168] on div "# Input from prior step: serp_raw = {{ step1 . google_search_raw [ 'output' ] }…" at bounding box center [1081, 461] width 341 height 612
drag, startPoint x: 1149, startPoint y: 172, endPoint x: 912, endPoint y: 170, distance: 237.0
click at [912, 170] on div "# Input from prior step: serp_raw = {{ step1 . google_search_raw [ 'output' ] }…" at bounding box center [1081, 461] width 341 height 612
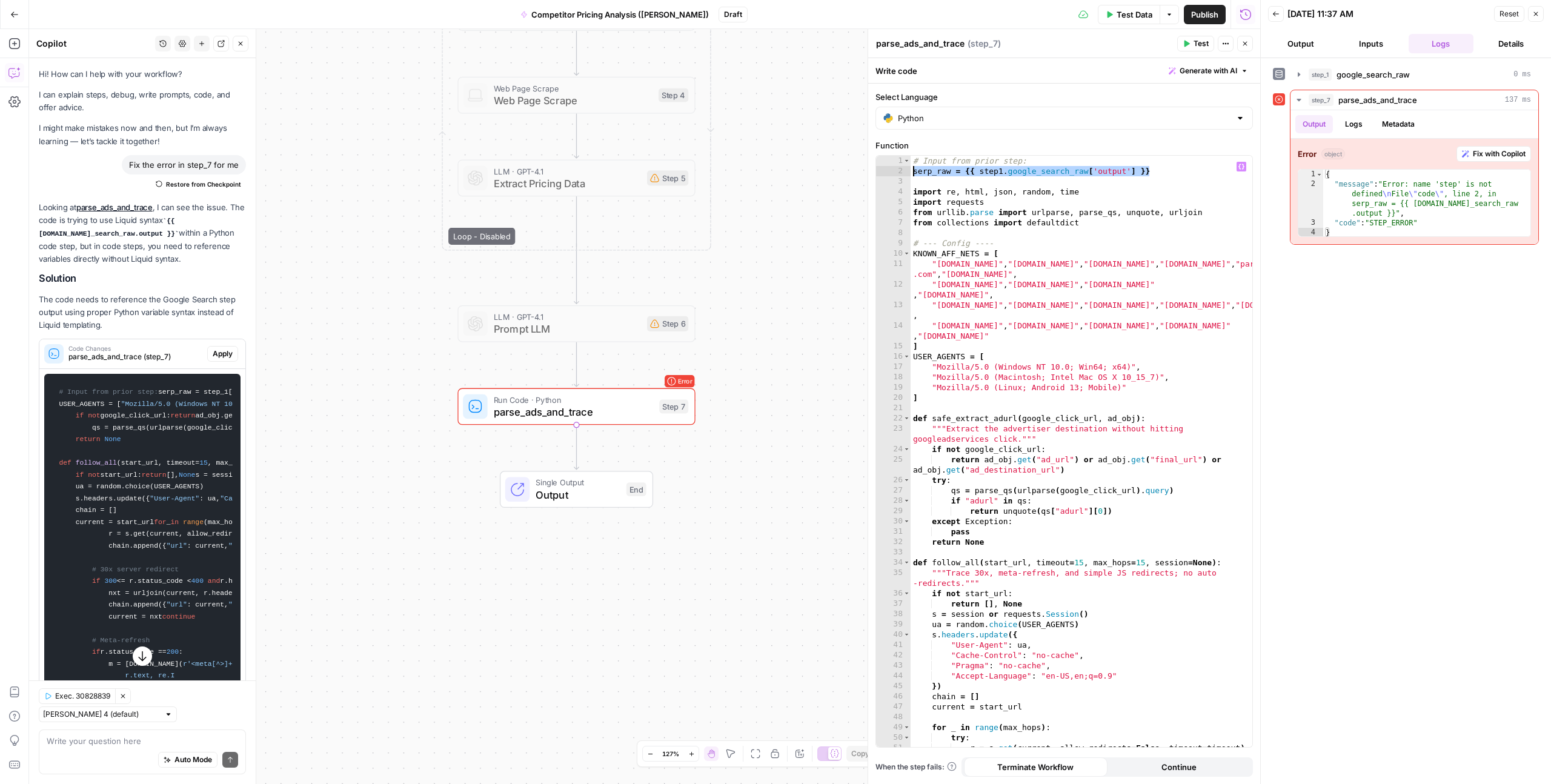
paste textarea
type textarea "**********"
click at [674, 380] on span "Test" at bounding box center [672, 378] width 18 height 14
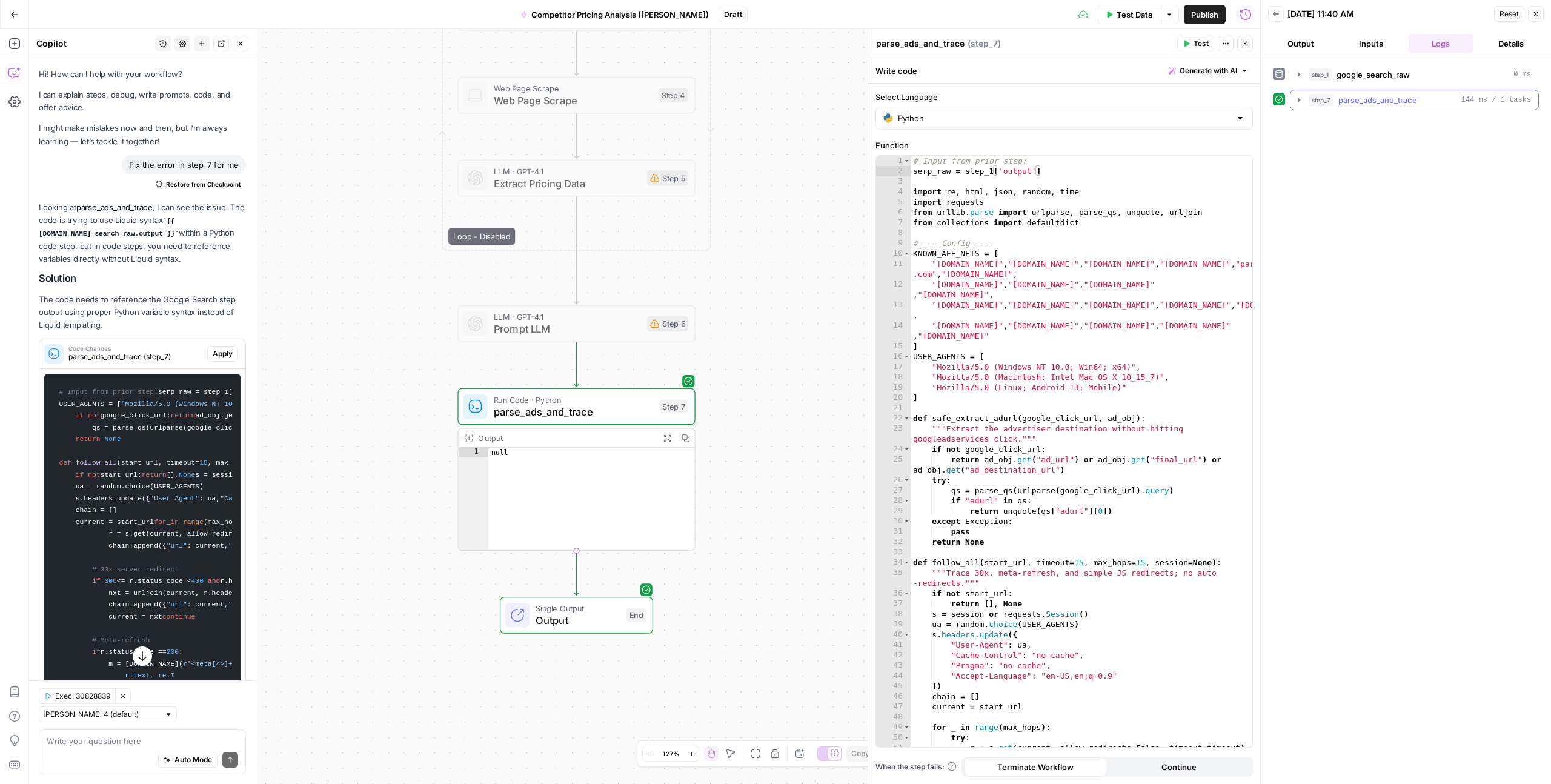
click at [1297, 97] on icon "button" at bounding box center [1300, 100] width 10 height 10
click at [1357, 121] on button "Logs" at bounding box center [1354, 124] width 32 height 18
click at [1395, 121] on button "Metadata" at bounding box center [1399, 124] width 47 height 18
click at [1359, 121] on button "Logs" at bounding box center [1354, 124] width 32 height 18
click at [1324, 121] on button "Output" at bounding box center [1314, 124] width 38 height 18
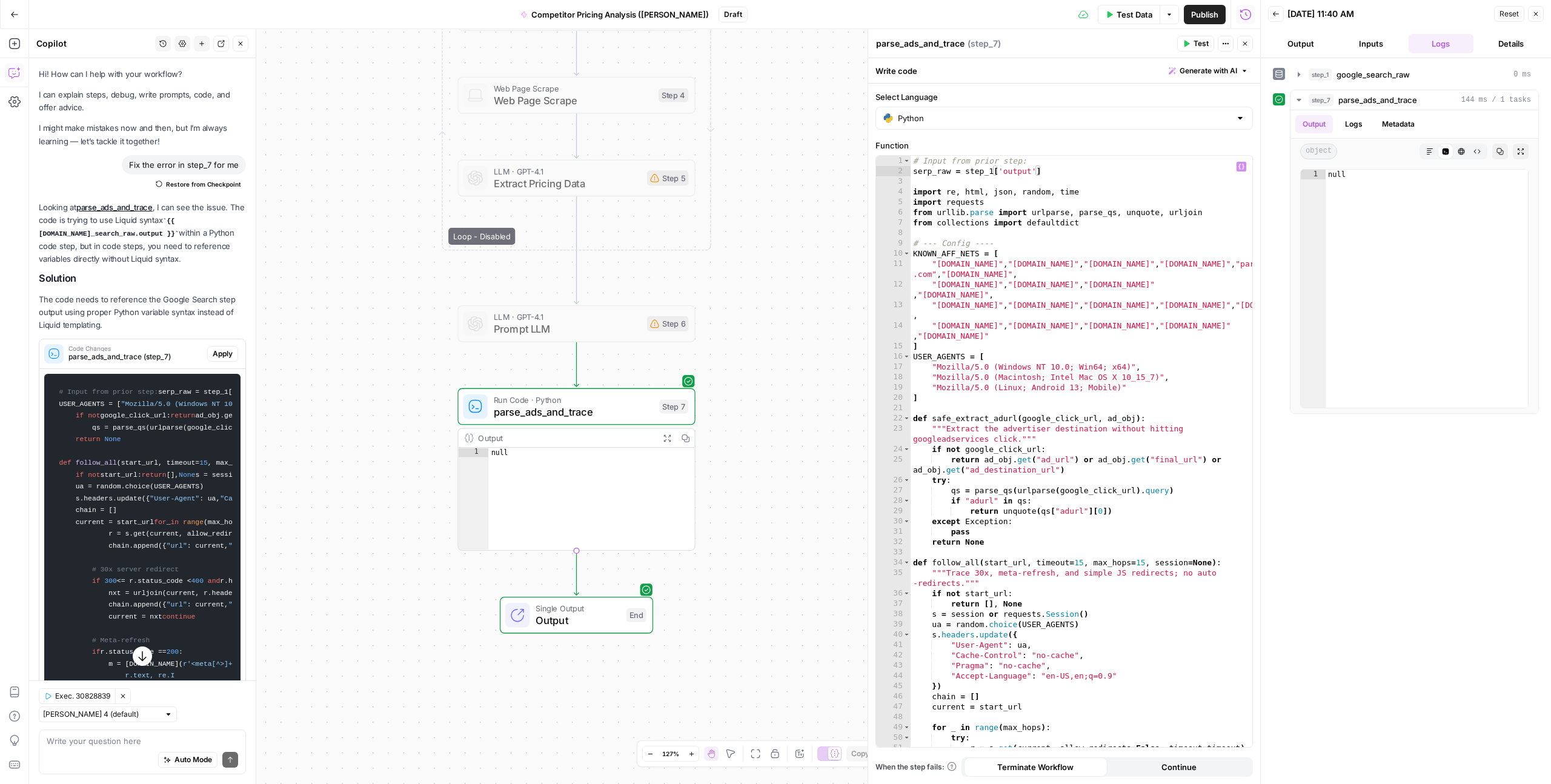
click at [1014, 172] on div "# Input from prior step: serp_raw = step_1 [ 'output' ] import re , html , json…" at bounding box center [1081, 461] width 341 height 612
click at [1027, 172] on div "# Input from prior step: serp_raw = step_1 [ 'output' ] import re , html , json…" at bounding box center [1081, 461] width 341 height 612
click at [751, 506] on div "**********" at bounding box center [645, 406] width 1231 height 755
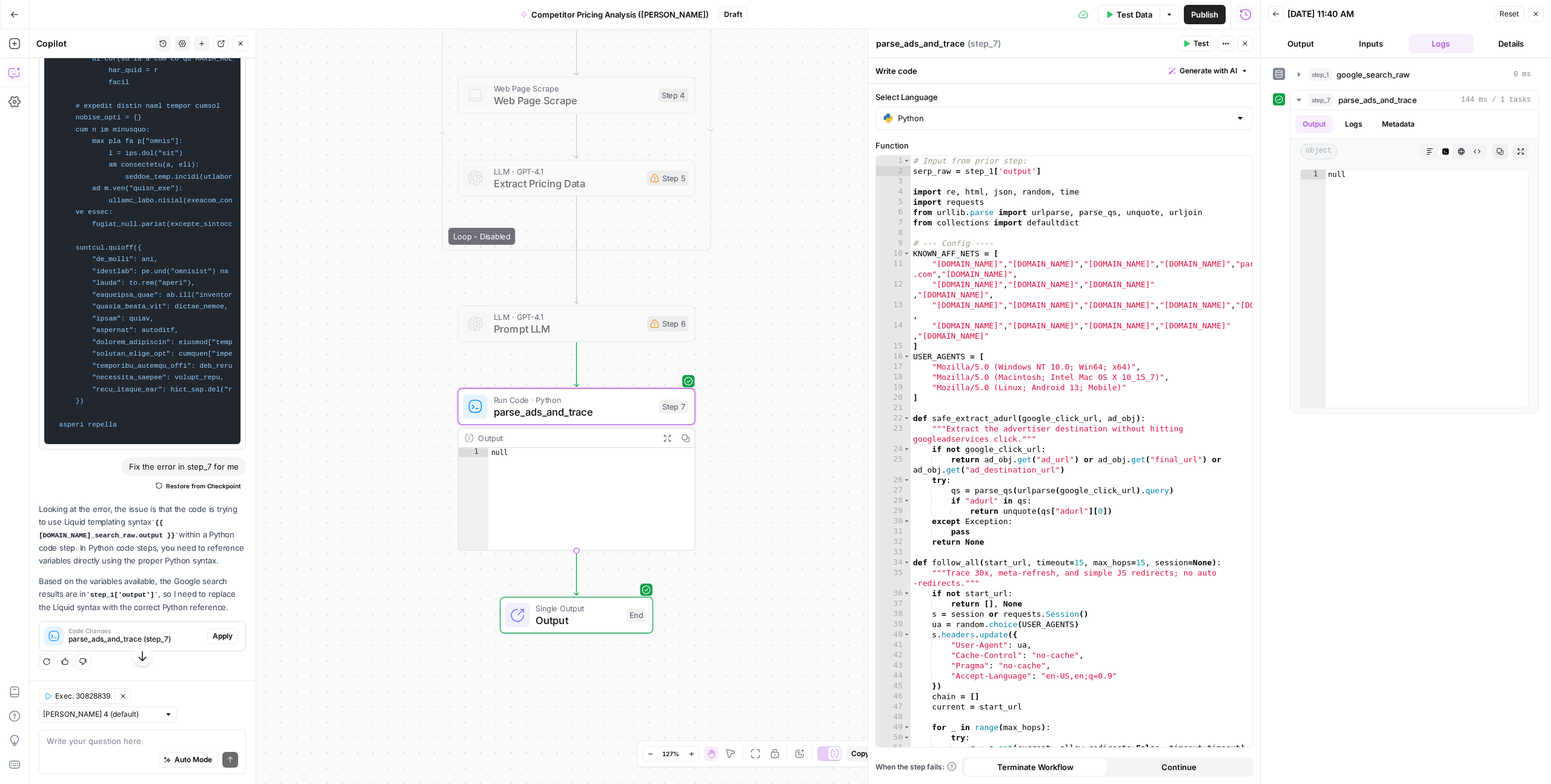
scroll to position [2453, 0]
drag, startPoint x: 457, startPoint y: 649, endPoint x: 457, endPoint y: 641, distance: 8.0
click at [457, 646] on div "**********" at bounding box center [645, 406] width 1231 height 755
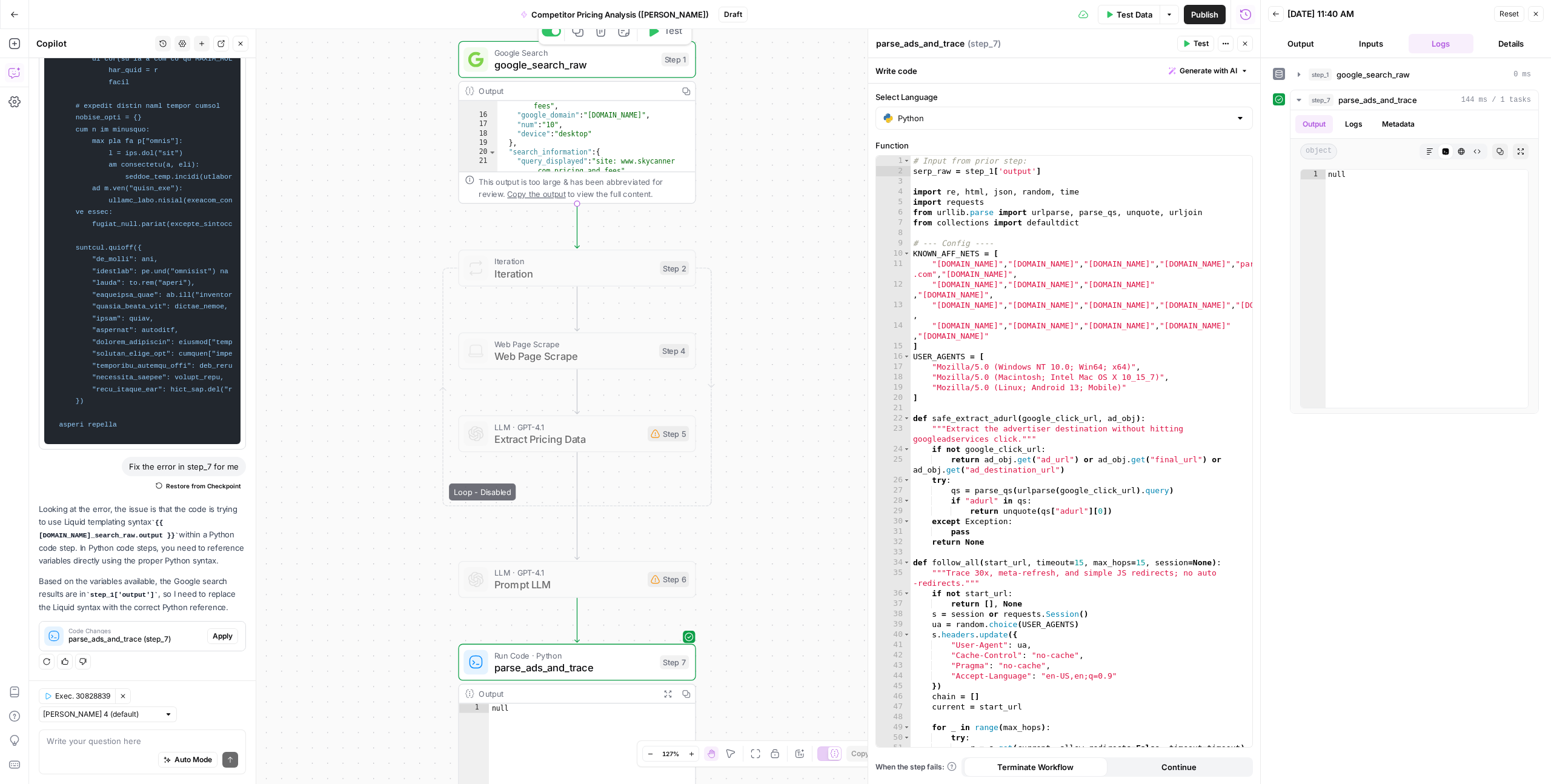
click at [663, 39] on button "Test" at bounding box center [665, 31] width 47 height 20
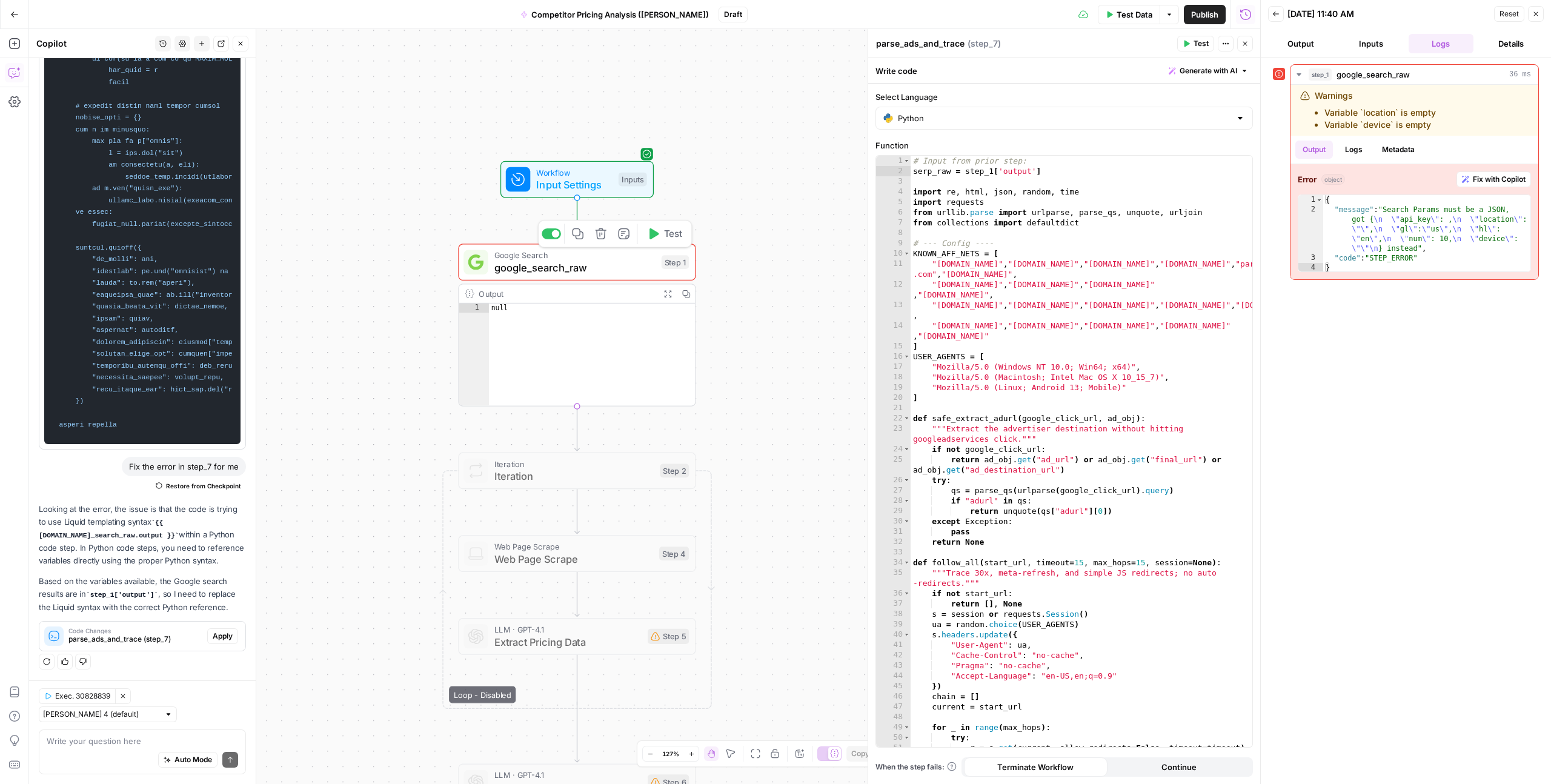
click at [561, 269] on span "google_search_raw" at bounding box center [575, 267] width 161 height 15
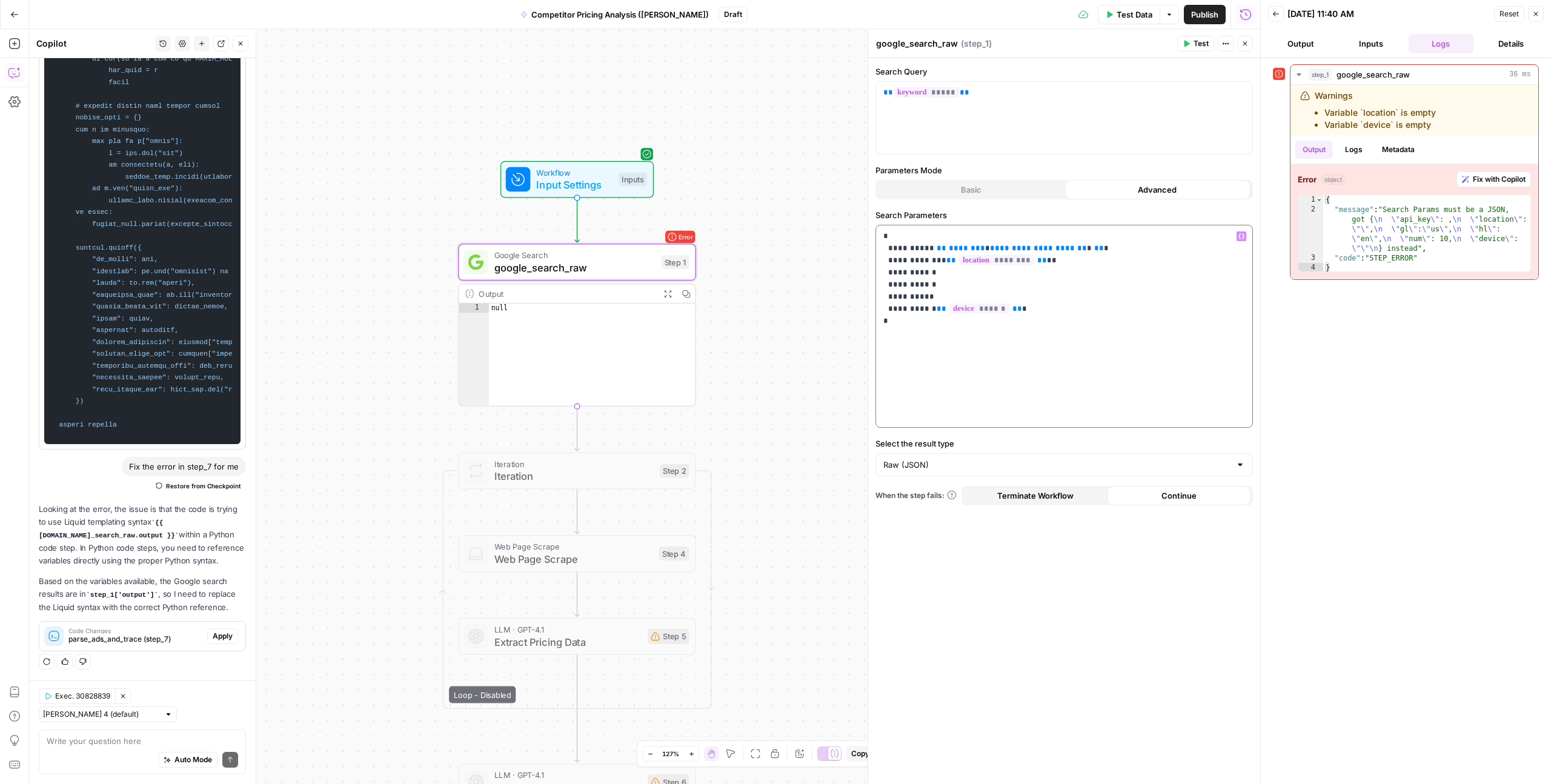
click at [1097, 302] on p "**********" at bounding box center [1064, 279] width 362 height 97
click at [1090, 310] on p "**********" at bounding box center [1064, 279] width 362 height 97
click at [1358, 44] on button "Inputs" at bounding box center [1372, 44] width 66 height 20
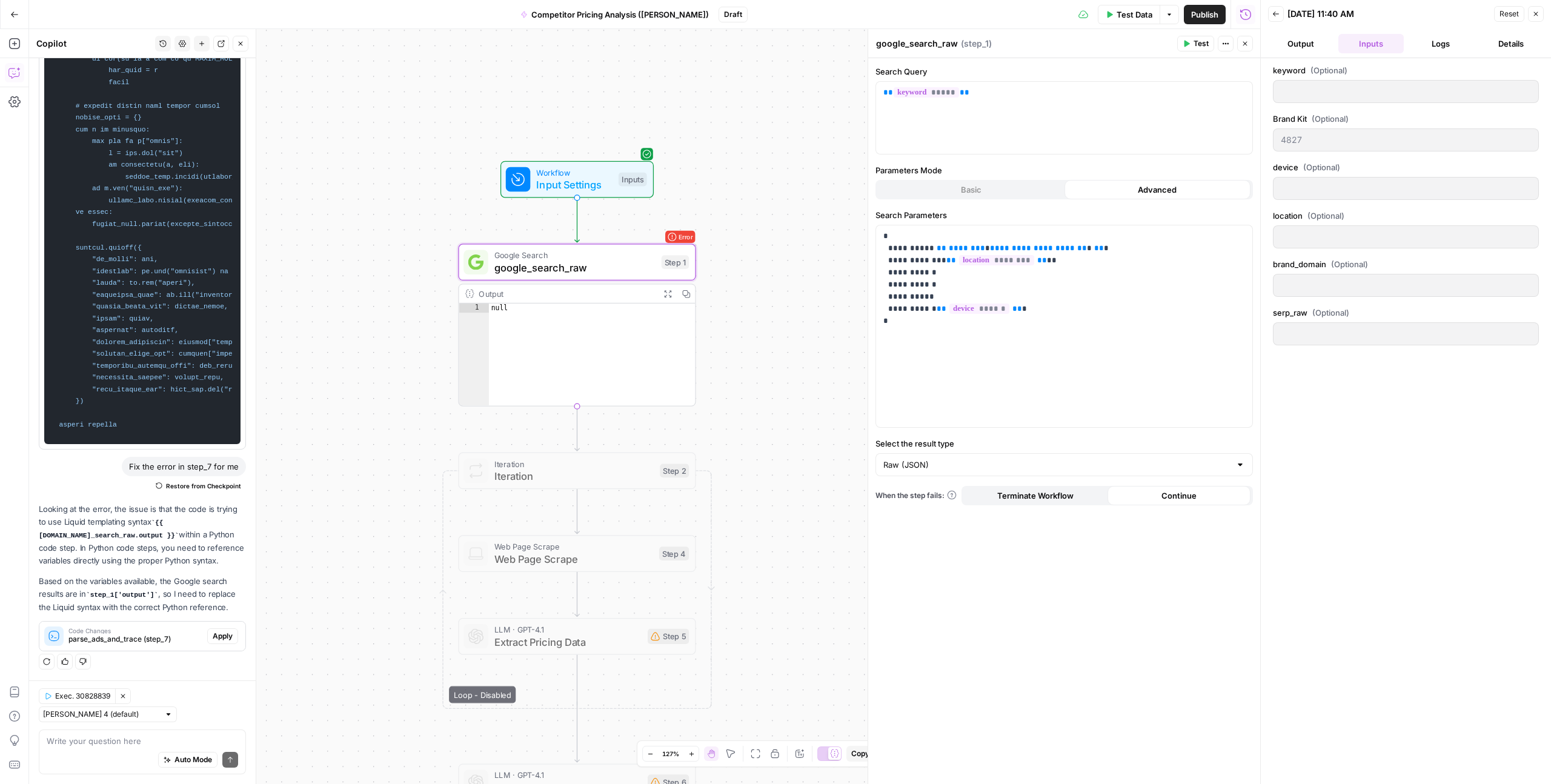
drag, startPoint x: 1302, startPoint y: 45, endPoint x: 867, endPoint y: 96, distance: 438.0
click at [1299, 46] on button "Output" at bounding box center [1301, 44] width 66 height 20
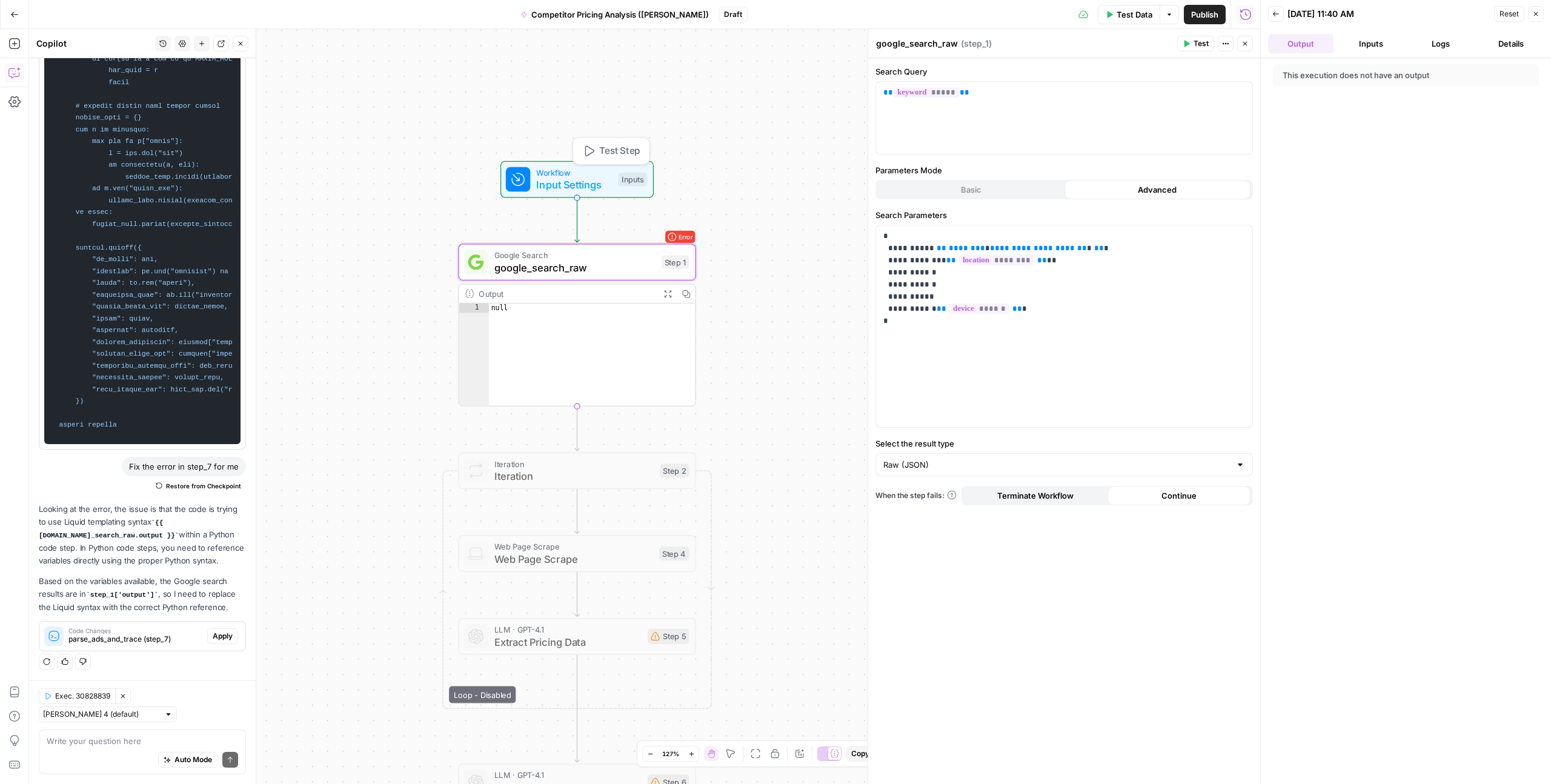
click at [585, 180] on span "Input Settings" at bounding box center [574, 184] width 75 height 15
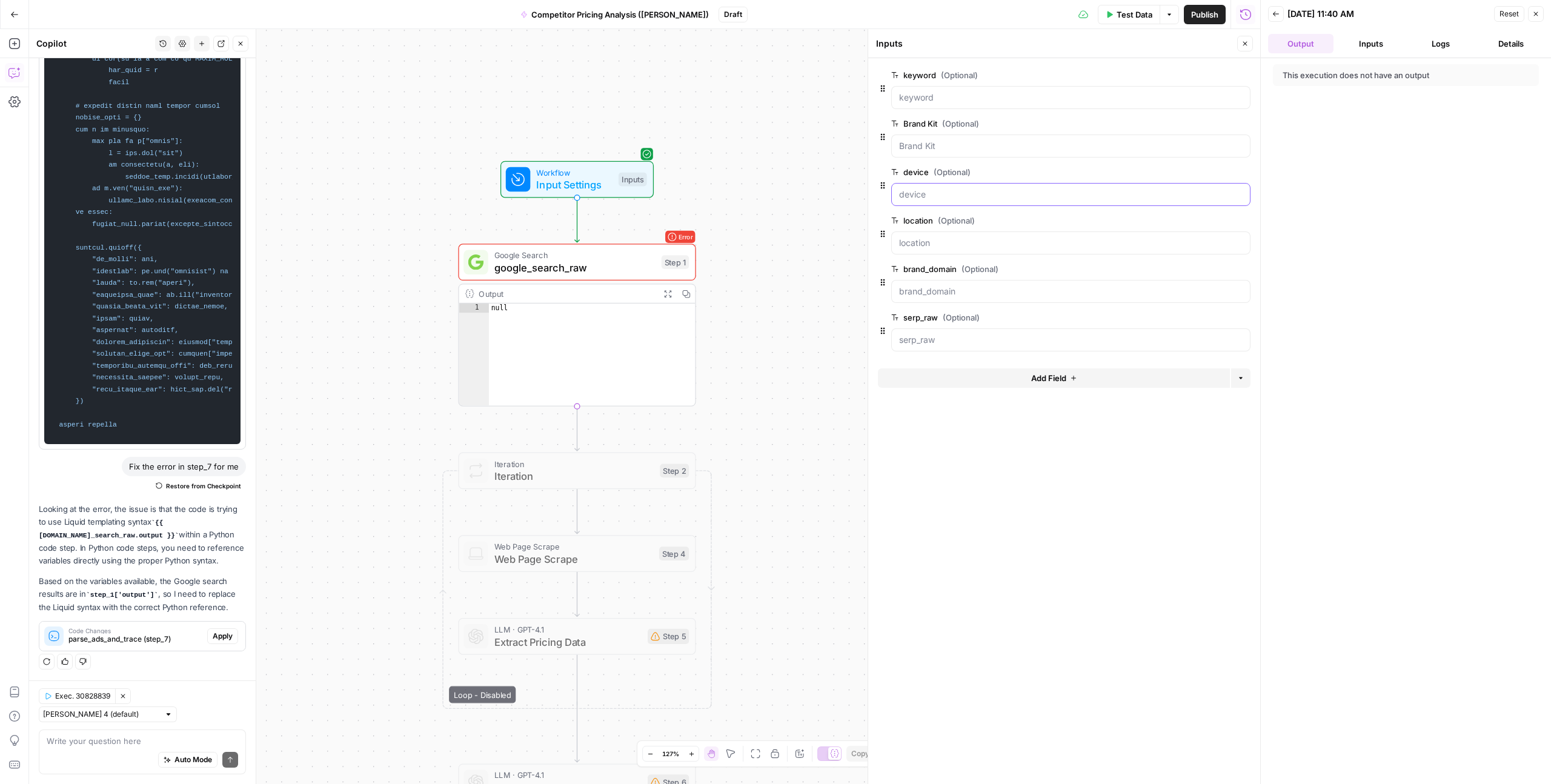
click at [923, 198] on input "device (Optional)" at bounding box center [1071, 194] width 344 height 12
click at [1195, 170] on span "edit field" at bounding box center [1205, 172] width 27 height 10
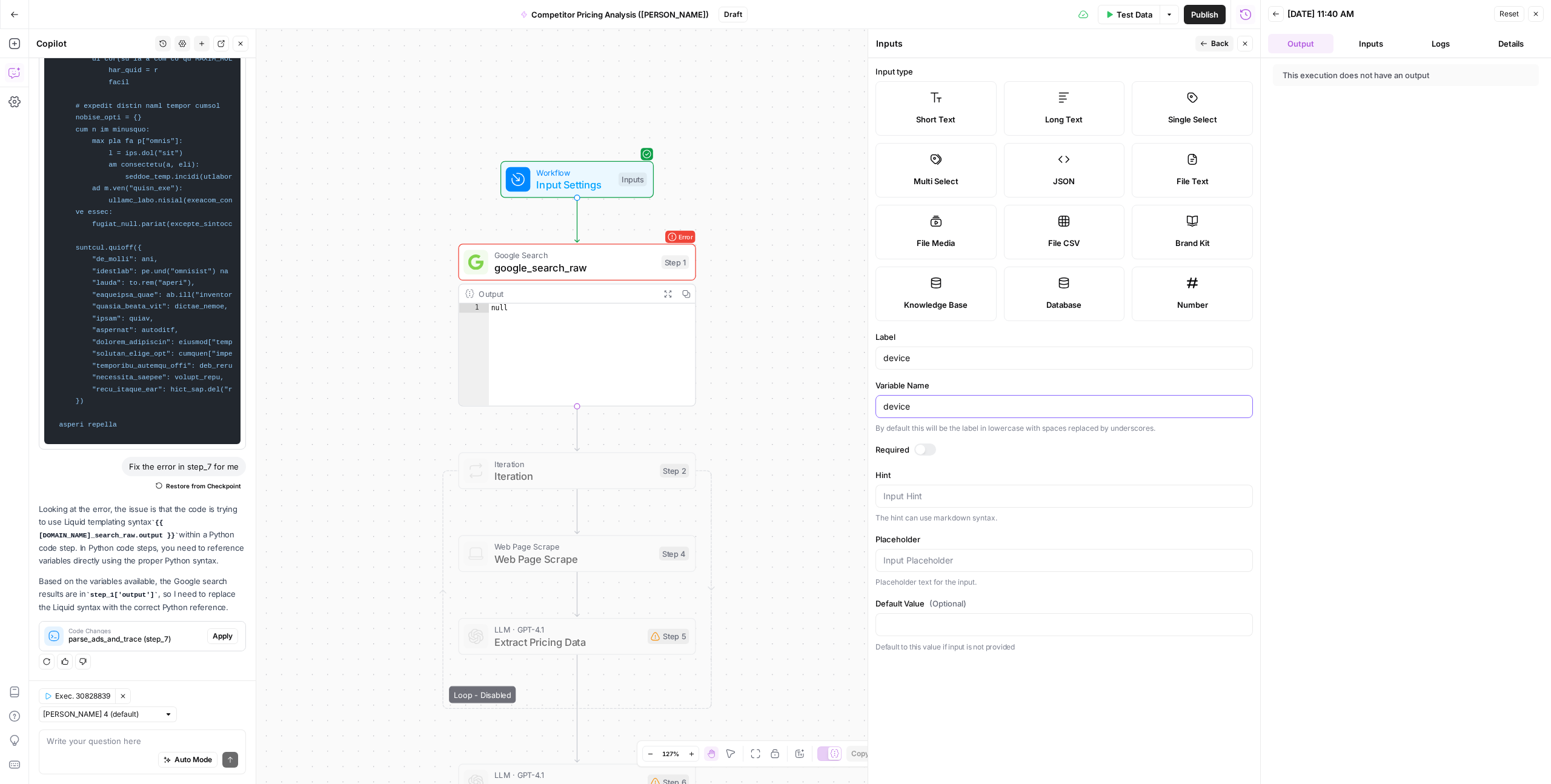
click at [902, 401] on input "device" at bounding box center [1064, 406] width 362 height 12
type input "desktop"
click at [1205, 43] on icon "button" at bounding box center [1204, 43] width 7 height 7
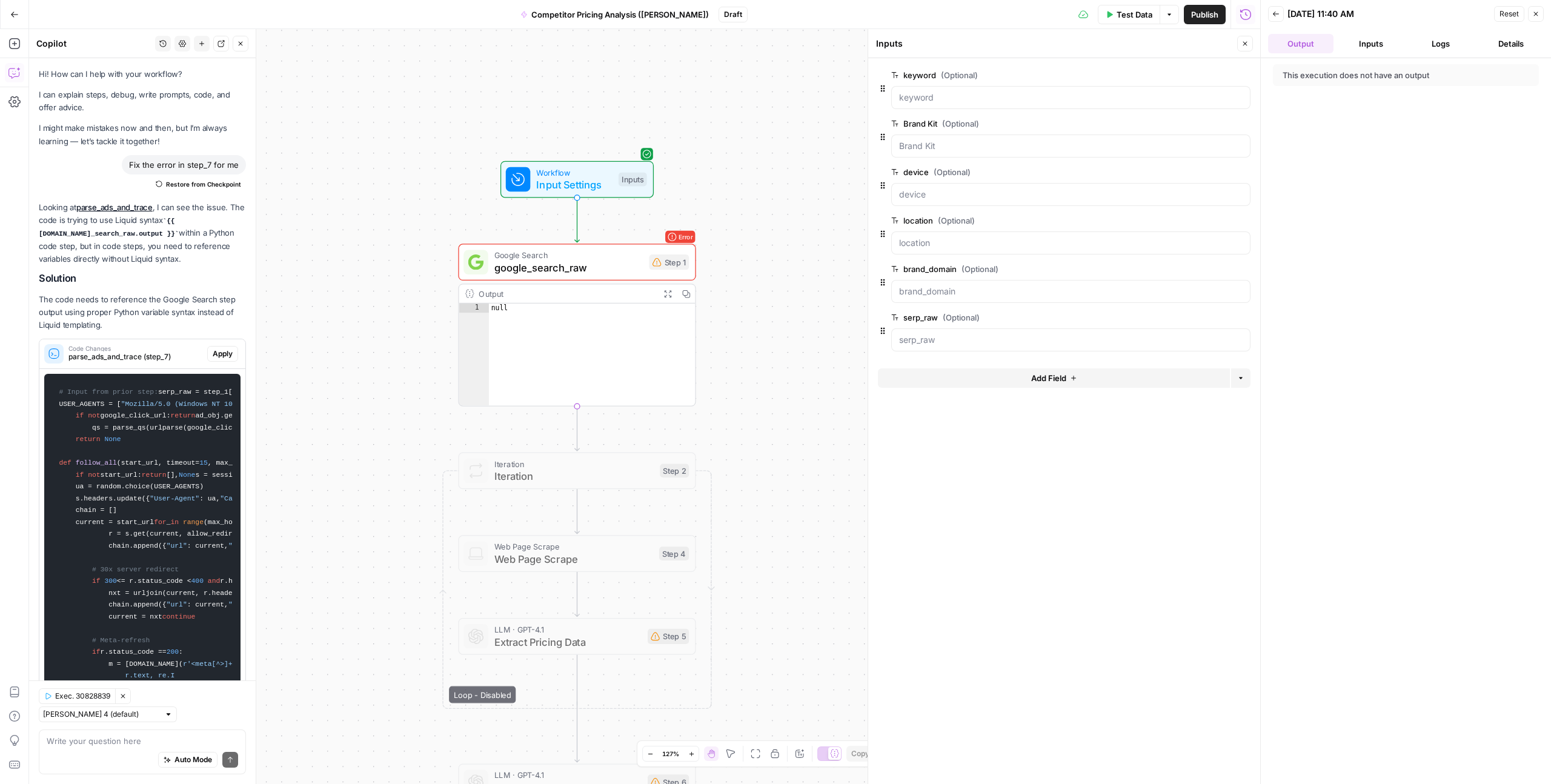
scroll to position [2453, 0]
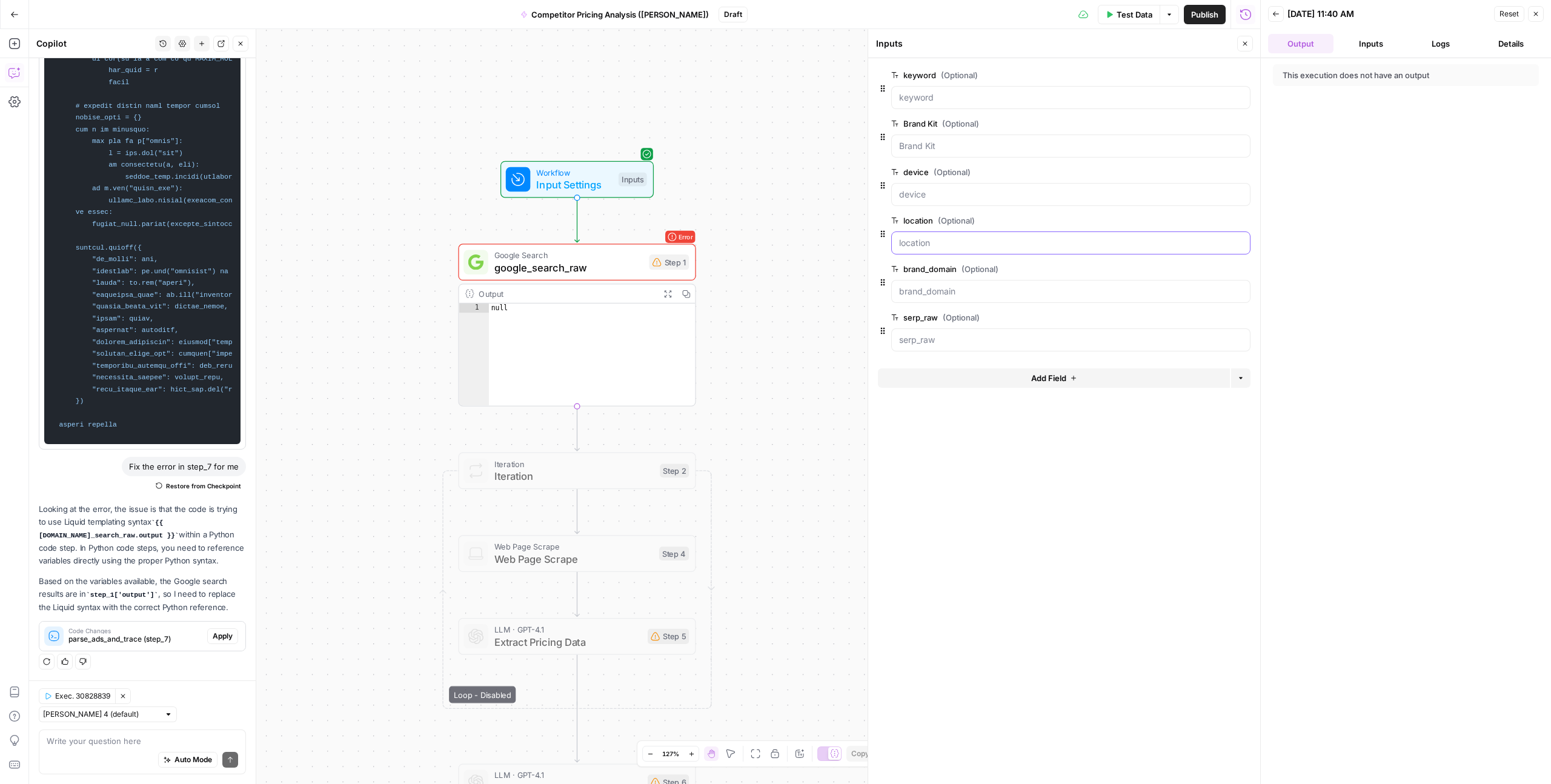
click at [909, 245] on input "location (Optional)" at bounding box center [1071, 242] width 344 height 12
click at [1205, 222] on span "edit field" at bounding box center [1205, 221] width 27 height 10
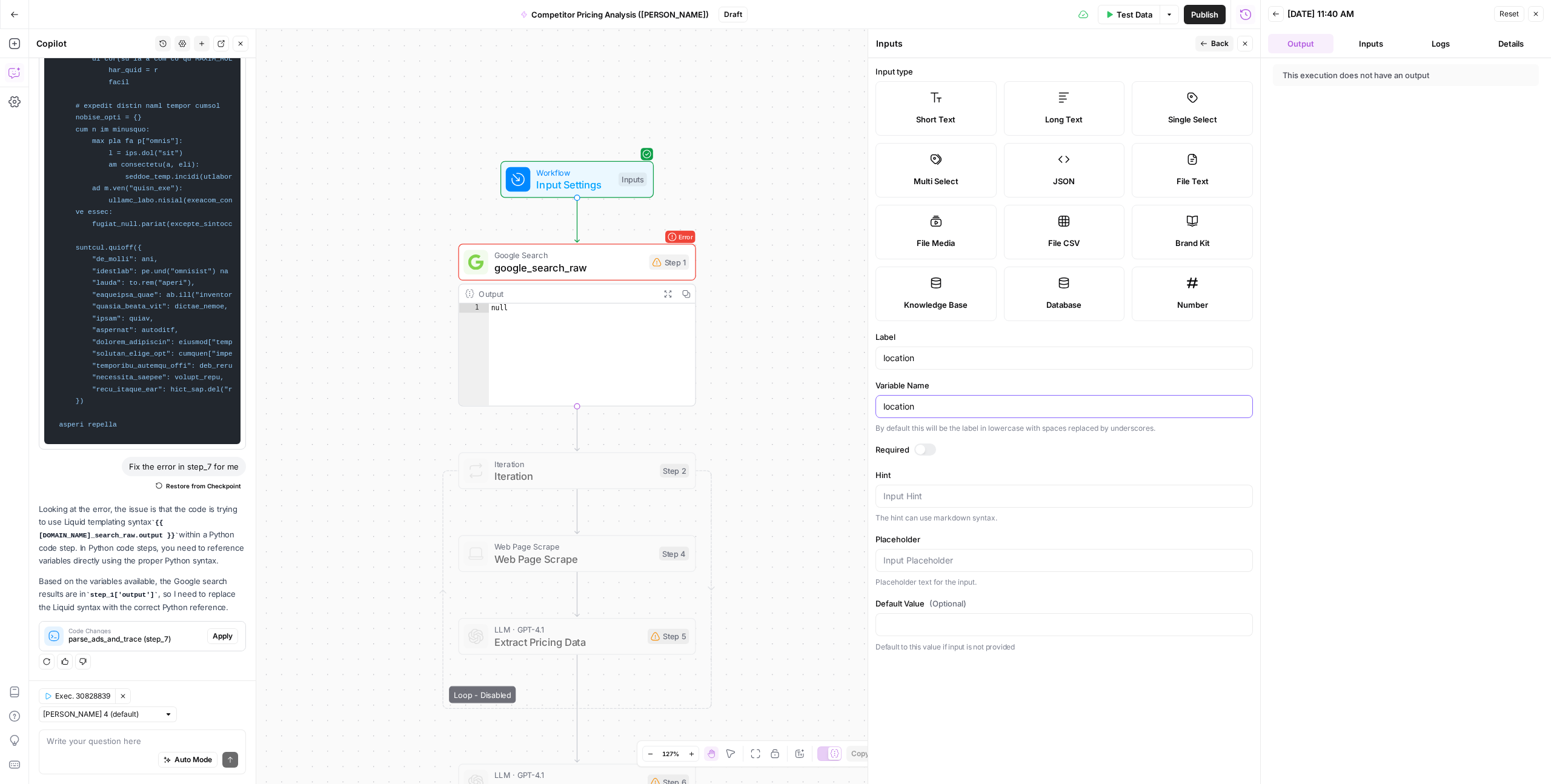
click at [899, 409] on input "location" at bounding box center [1064, 406] width 362 height 12
type input "us"
click at [1209, 45] on button "Back" at bounding box center [1214, 43] width 38 height 16
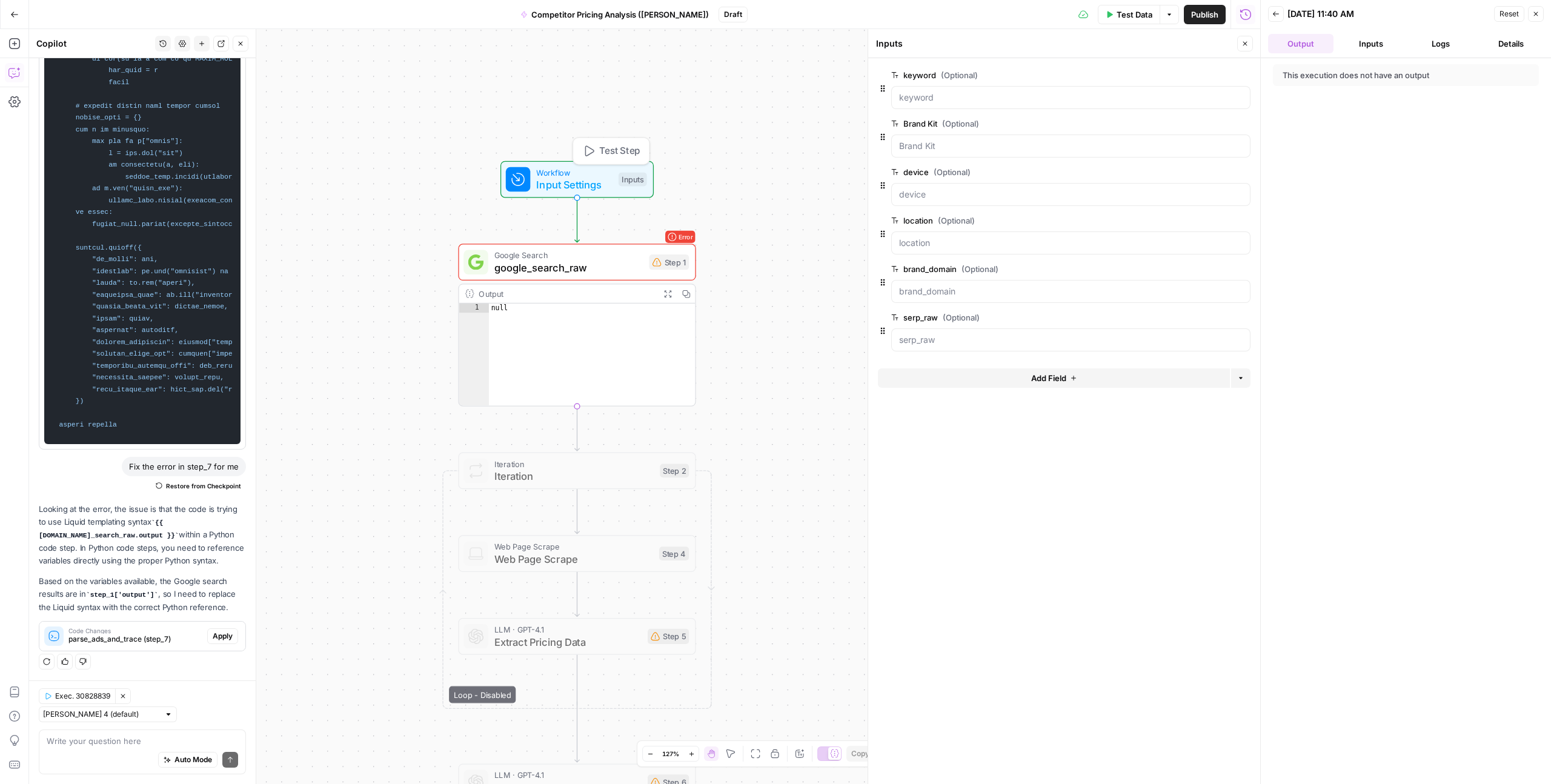
click at [594, 153] on icon "button" at bounding box center [588, 150] width 12 height 12
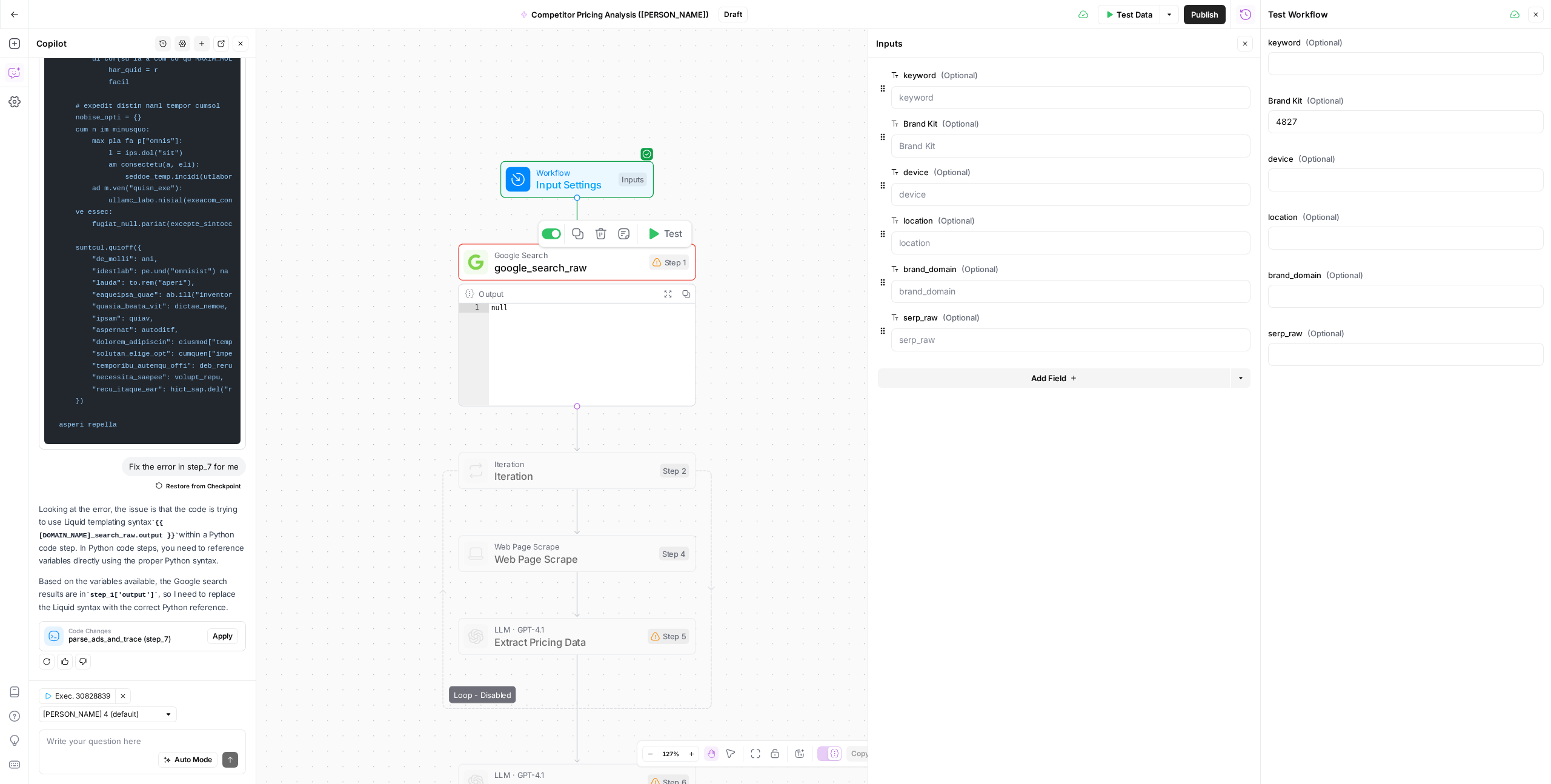
click at [657, 238] on icon "button" at bounding box center [653, 233] width 12 height 12
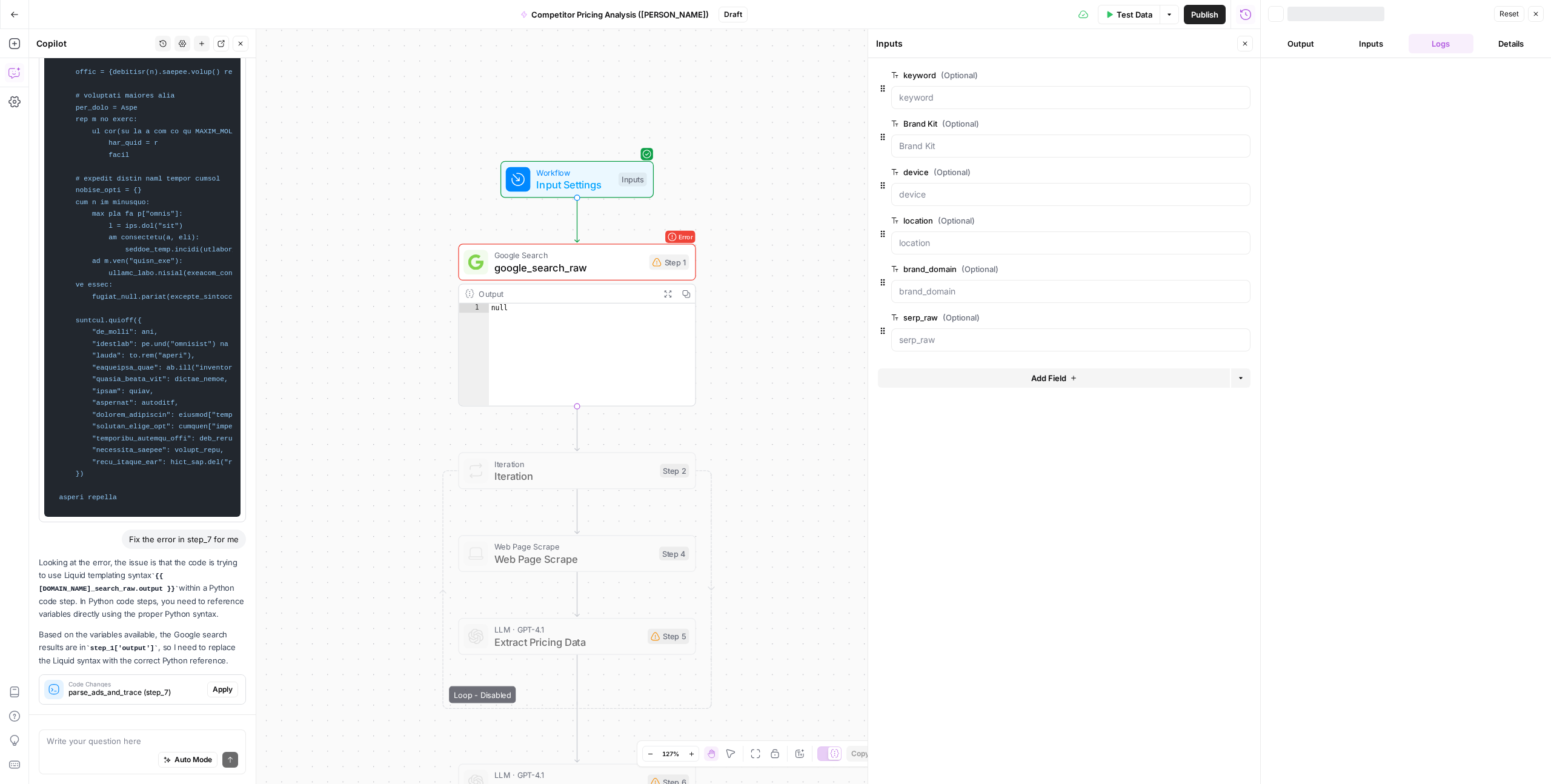
scroll to position [2453, 0]
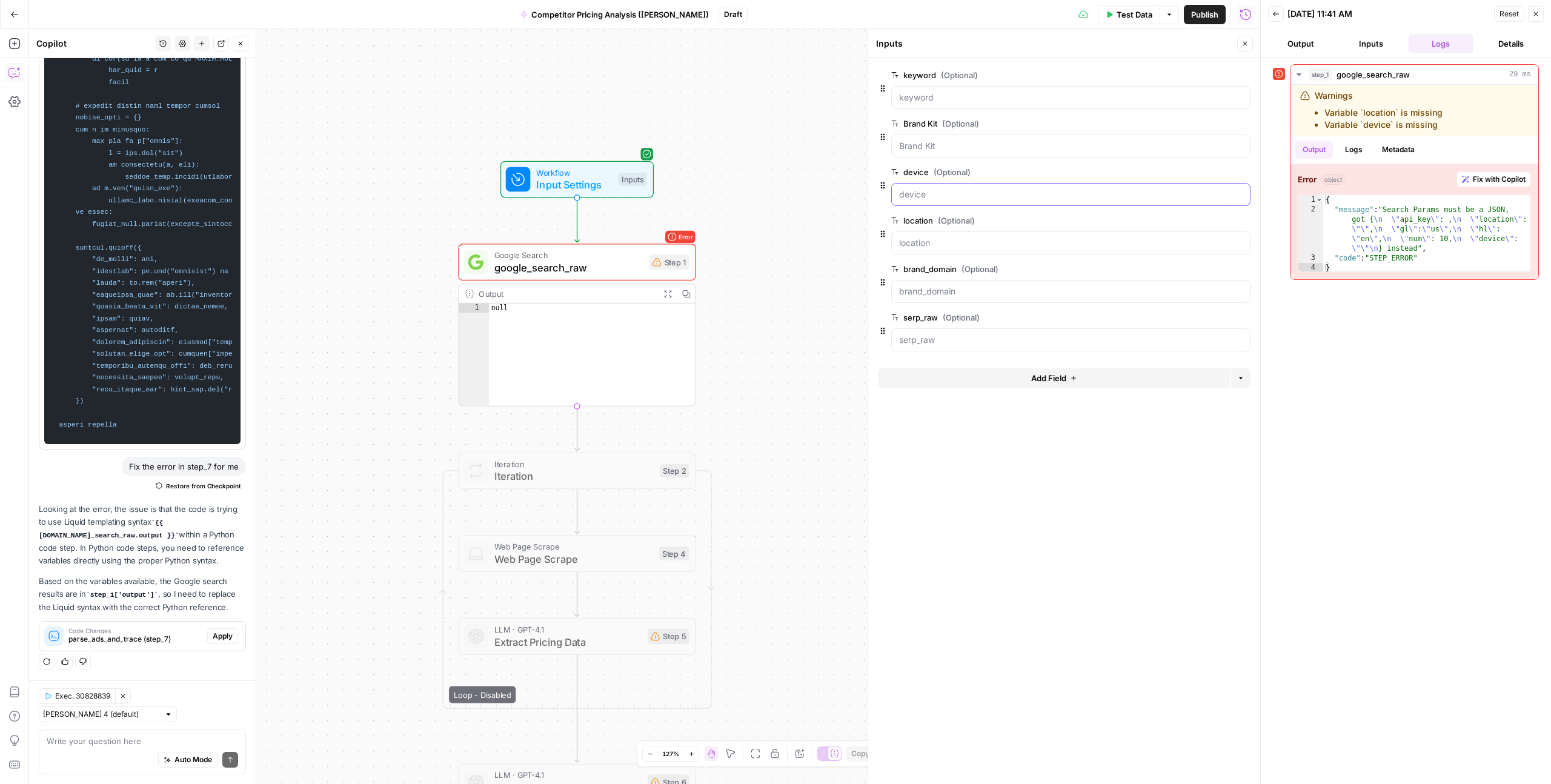
click at [909, 195] on input "device (Optional)" at bounding box center [1071, 194] width 344 height 12
click at [552, 263] on span "google_search_raw" at bounding box center [568, 267] width 149 height 15
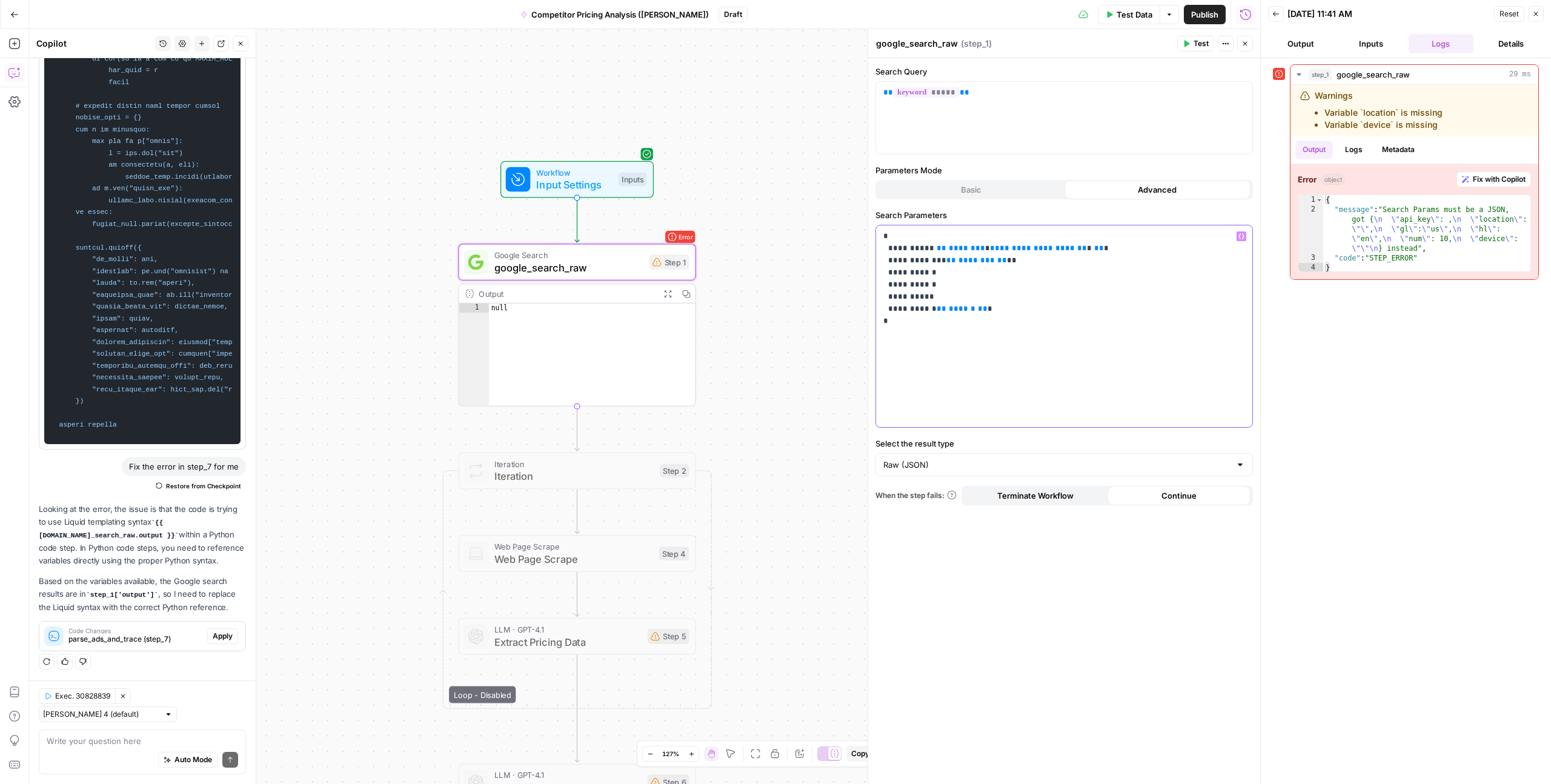
click at [959, 261] on span "********" at bounding box center [977, 260] width 36 height 8
click at [1242, 237] on icon "button" at bounding box center [1242, 236] width 6 height 6
click at [959, 261] on span "********" at bounding box center [977, 260] width 36 height 8
click at [949, 311] on span "******" at bounding box center [962, 308] width 27 height 8
click at [899, 311] on p "**********" at bounding box center [1064, 279] width 362 height 97
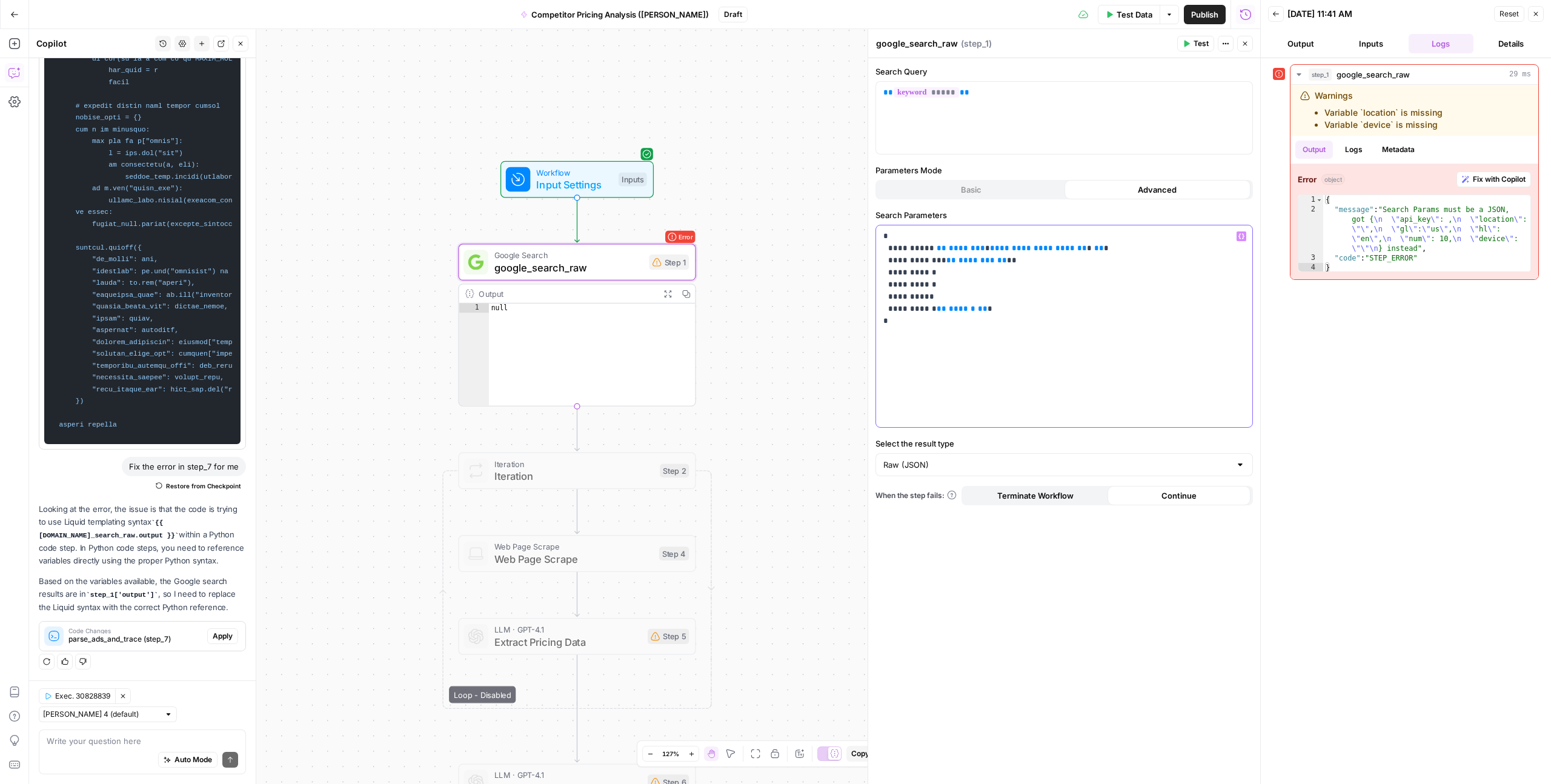
click at [903, 261] on p "**********" at bounding box center [1064, 279] width 362 height 97
click at [903, 311] on p "**********" at bounding box center [1064, 279] width 362 height 97
click at [949, 309] on span "******" at bounding box center [962, 308] width 27 height 8
click at [617, 261] on span "google_search_raw" at bounding box center [568, 267] width 149 height 15
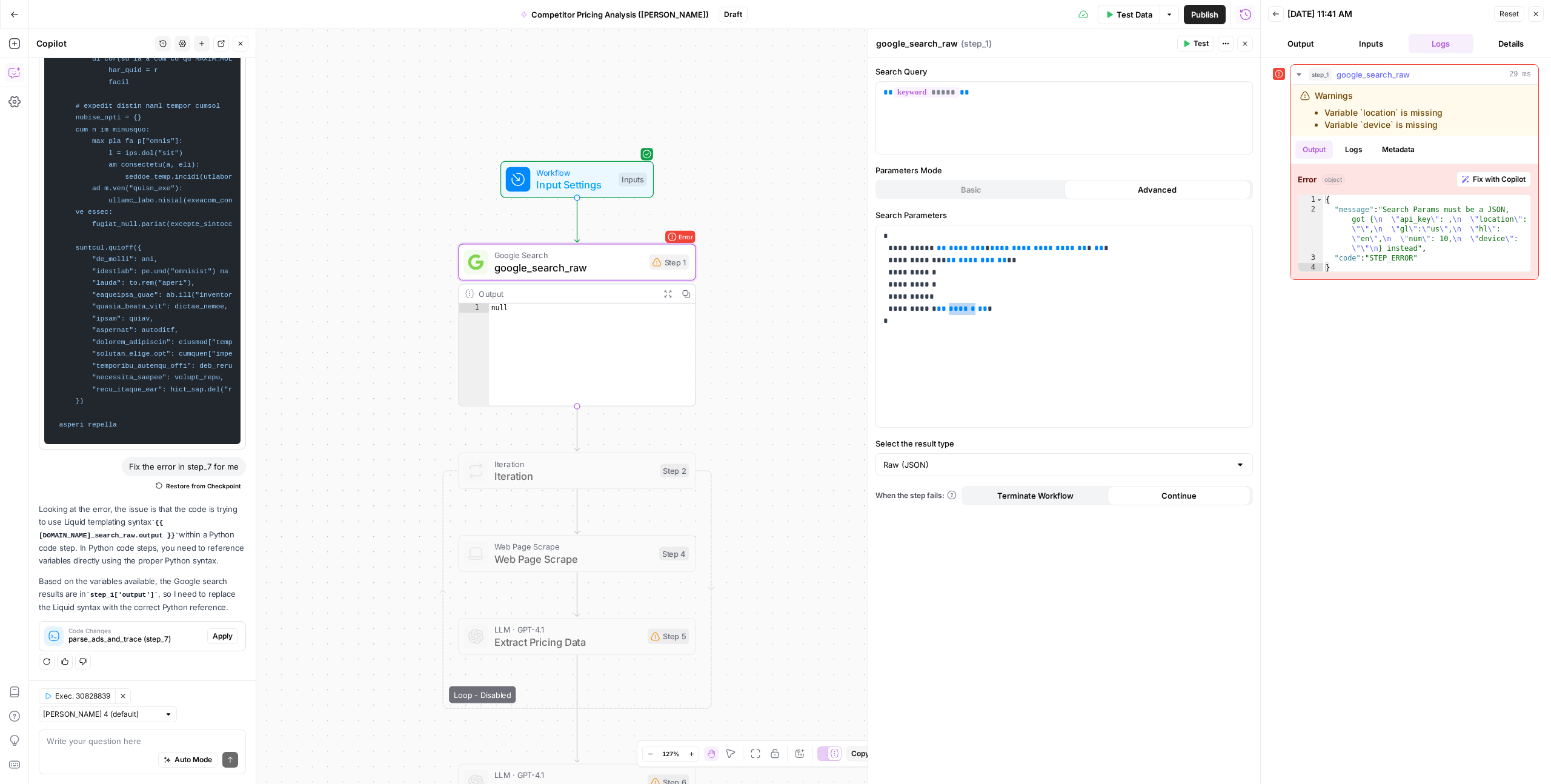
click at [1475, 184] on span "Fix with Copilot" at bounding box center [1499, 179] width 52 height 11
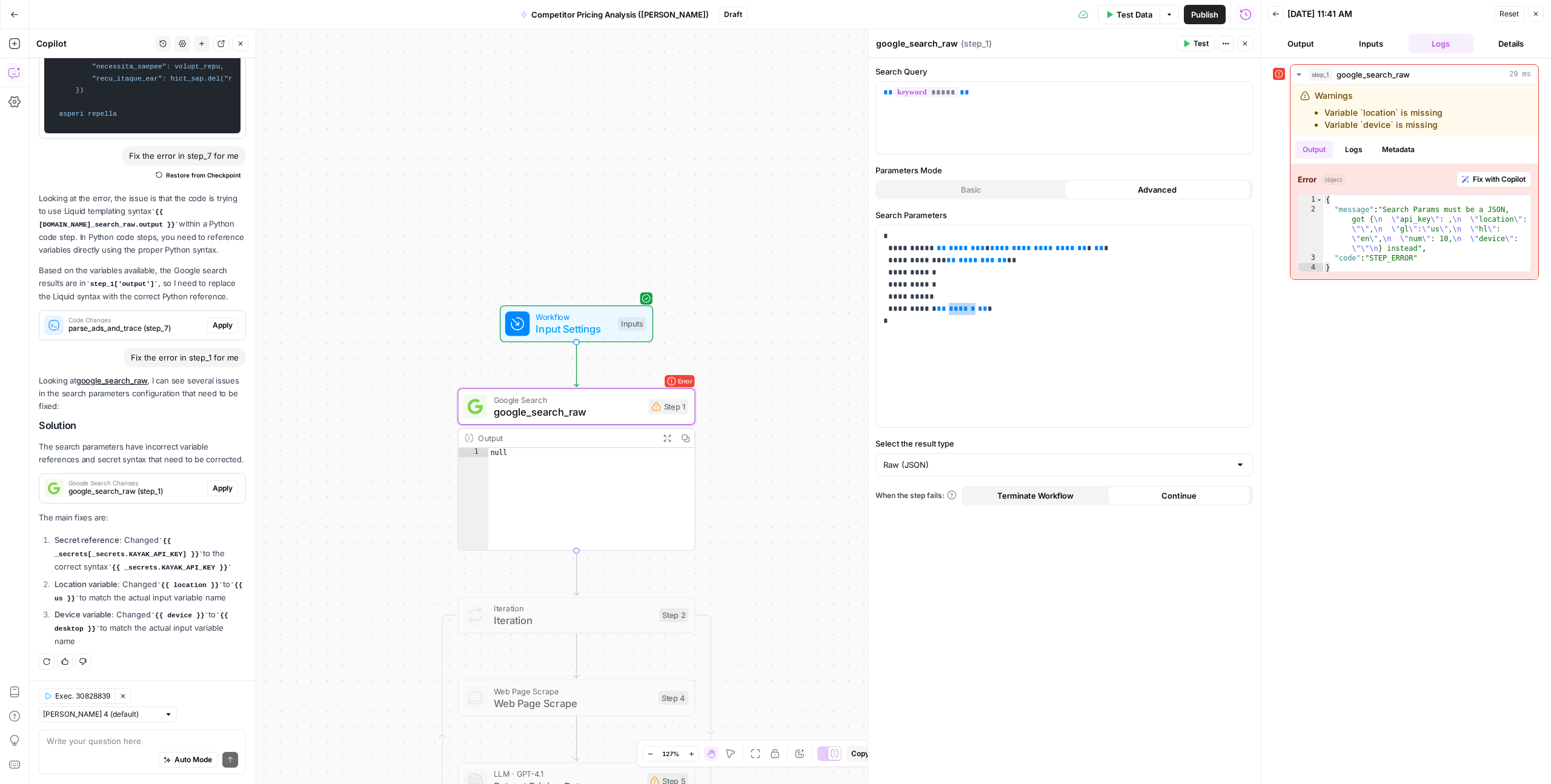
scroll to position [2759, 0]
click at [949, 248] on span "********" at bounding box center [967, 248] width 36 height 8
click at [954, 248] on span "********" at bounding box center [967, 248] width 36 height 8
click at [959, 262] on span "********" at bounding box center [977, 260] width 36 height 8
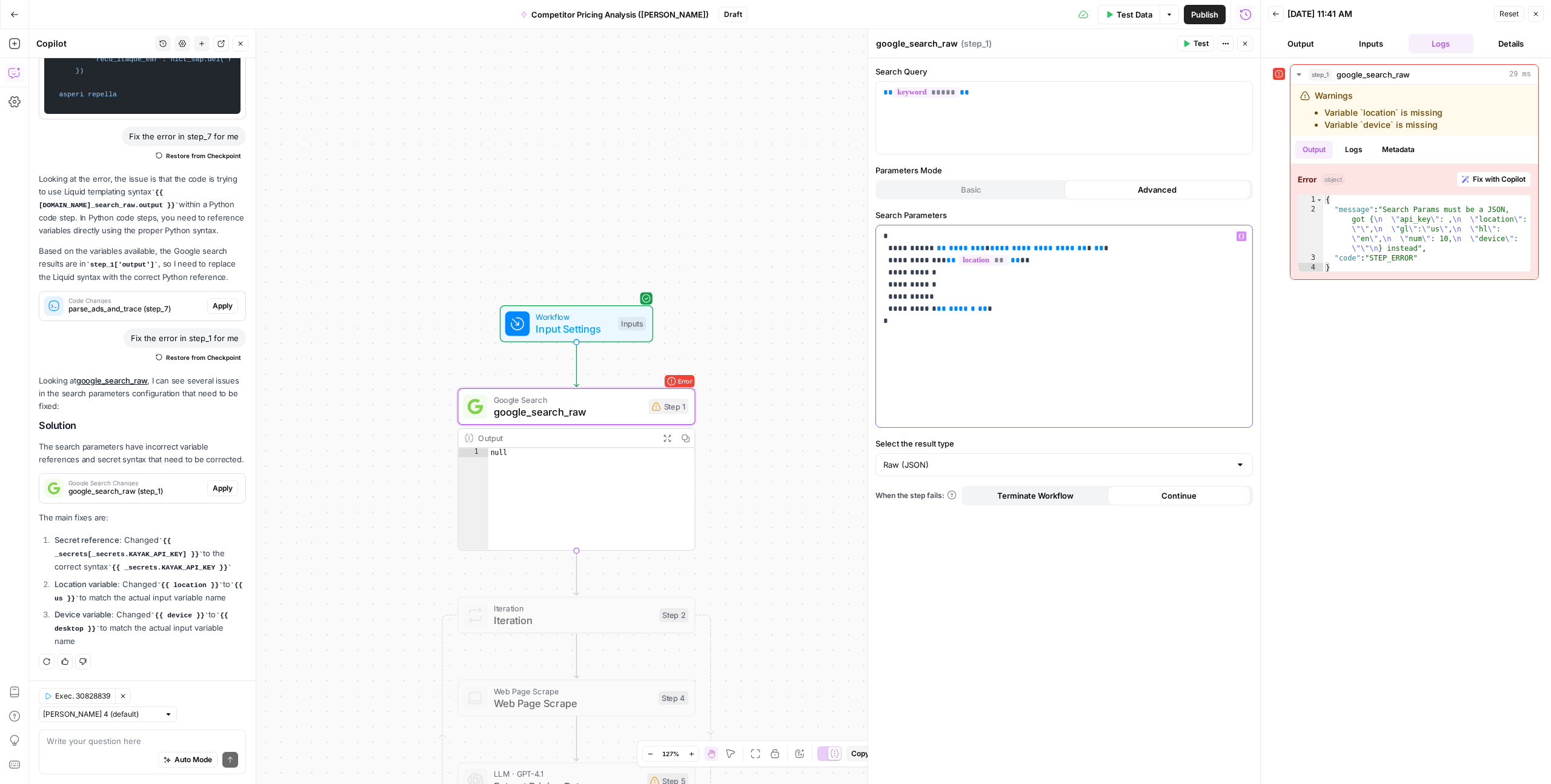
scroll to position [2779, 0]
click at [955, 311] on span "******" at bounding box center [962, 308] width 27 height 8
click at [969, 331] on div "**********" at bounding box center [1064, 326] width 376 height 202
drag, startPoint x: 941, startPoint y: 250, endPoint x: 970, endPoint y: 250, distance: 29.0
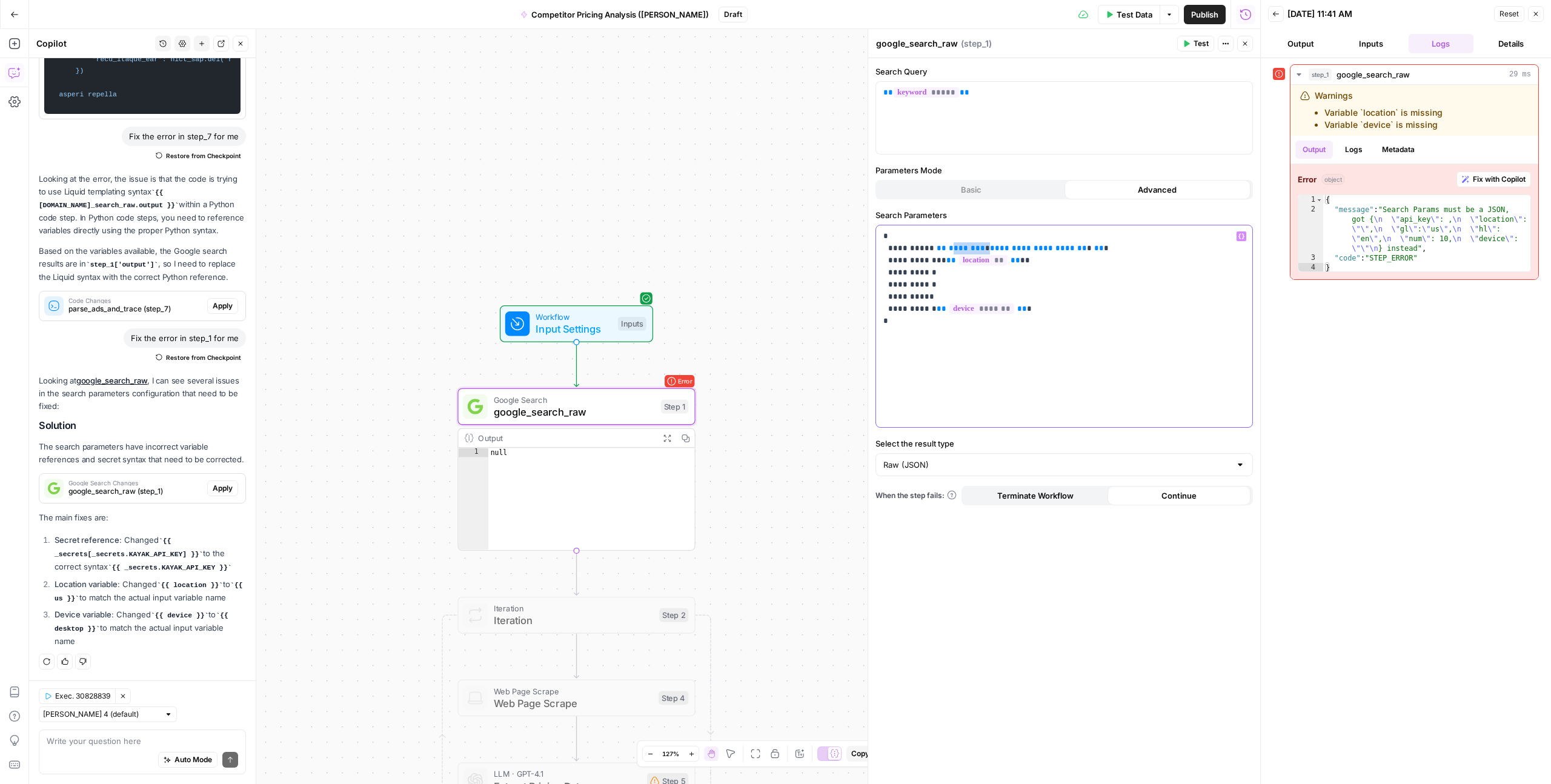
click at [970, 250] on p "**********" at bounding box center [1064, 279] width 362 height 97
click at [1130, 239] on p "**********" at bounding box center [1064, 279] width 362 height 97
click at [1199, 43] on span "Test" at bounding box center [1201, 44] width 15 height 11
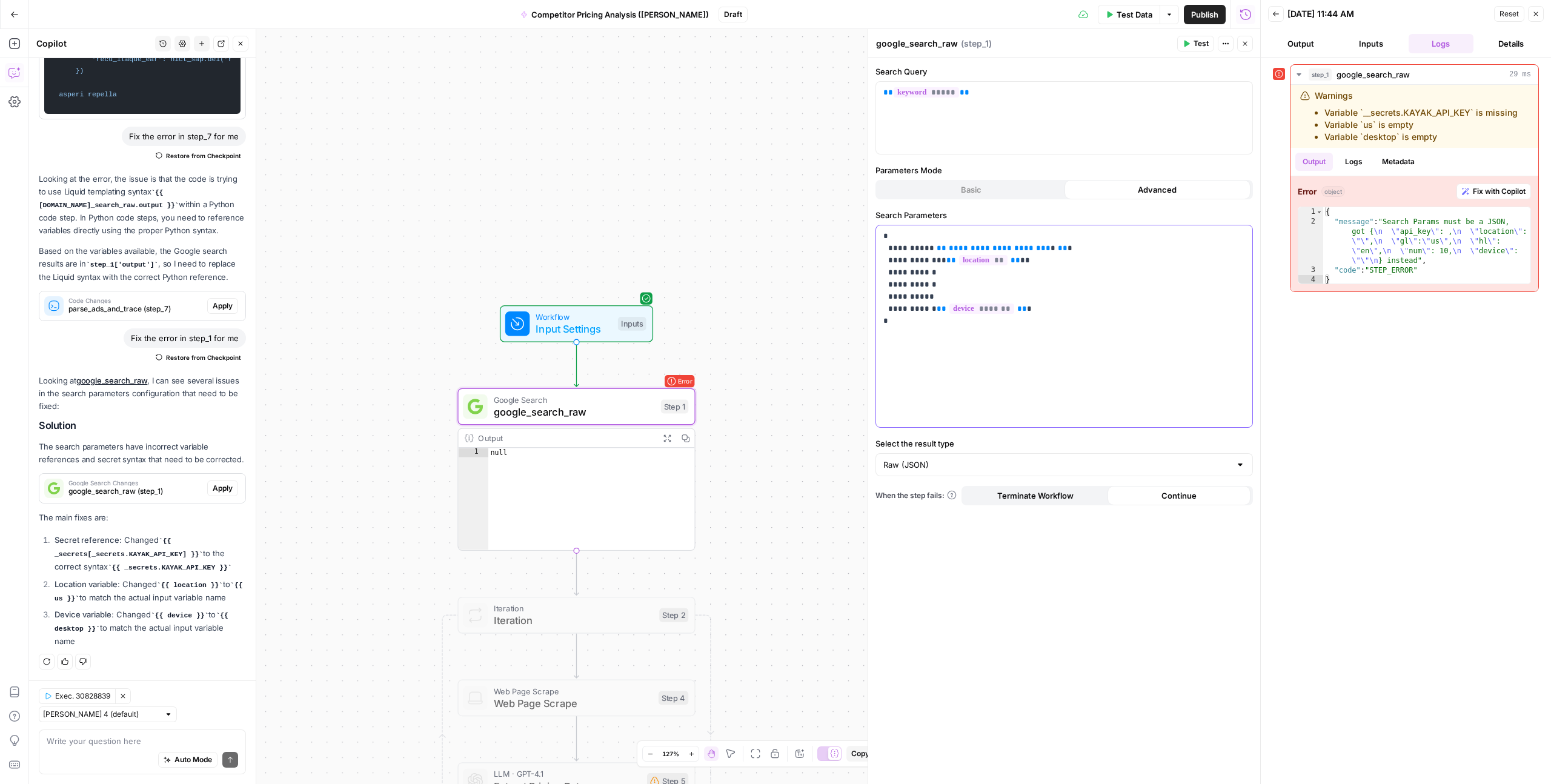
click at [903, 336] on div "**********" at bounding box center [1064, 326] width 376 height 202
click at [960, 246] on span "**********" at bounding box center [1000, 248] width 102 height 8
drag, startPoint x: 114, startPoint y: 591, endPoint x: 230, endPoint y: 584, distance: 116.2
click at [230, 574] on li "Secret reference : Changed {{ _secrets[_secrets.KAYAK_API_KEY] }} to the correc…" at bounding box center [149, 553] width 195 height 40
copy code "{{ _secrets.KAYAK_API_KEY }}"
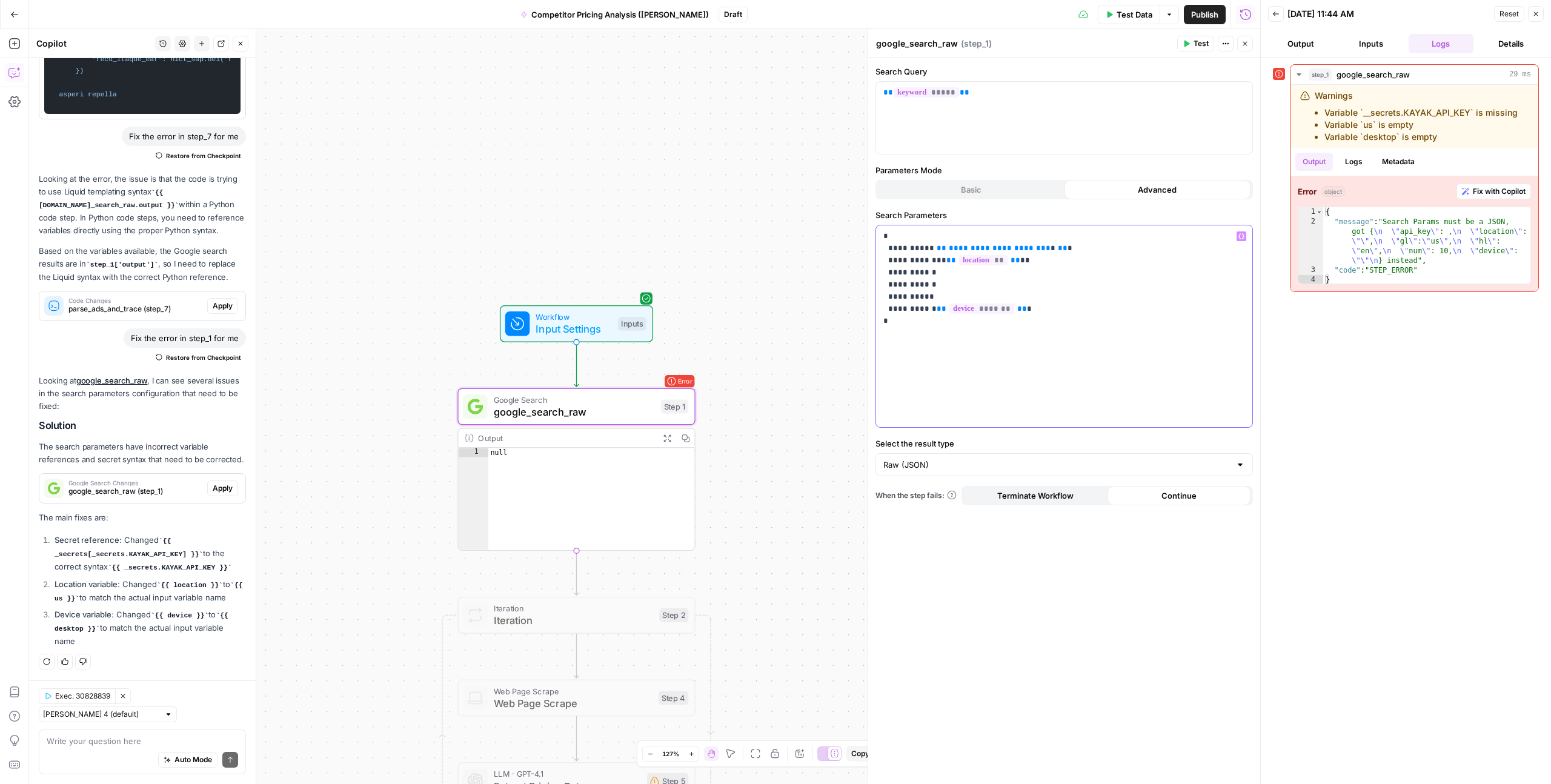
drag, startPoint x: 927, startPoint y: 250, endPoint x: 1044, endPoint y: 248, distance: 117.0
click at [1044, 248] on p "**********" at bounding box center [1064, 279] width 362 height 97
drag, startPoint x: 1044, startPoint y: 248, endPoint x: 928, endPoint y: 246, distance: 116.0
click at [928, 246] on p "**********" at bounding box center [1064, 279] width 362 height 97
drag, startPoint x: 928, startPoint y: 250, endPoint x: 1047, endPoint y: 248, distance: 119.0
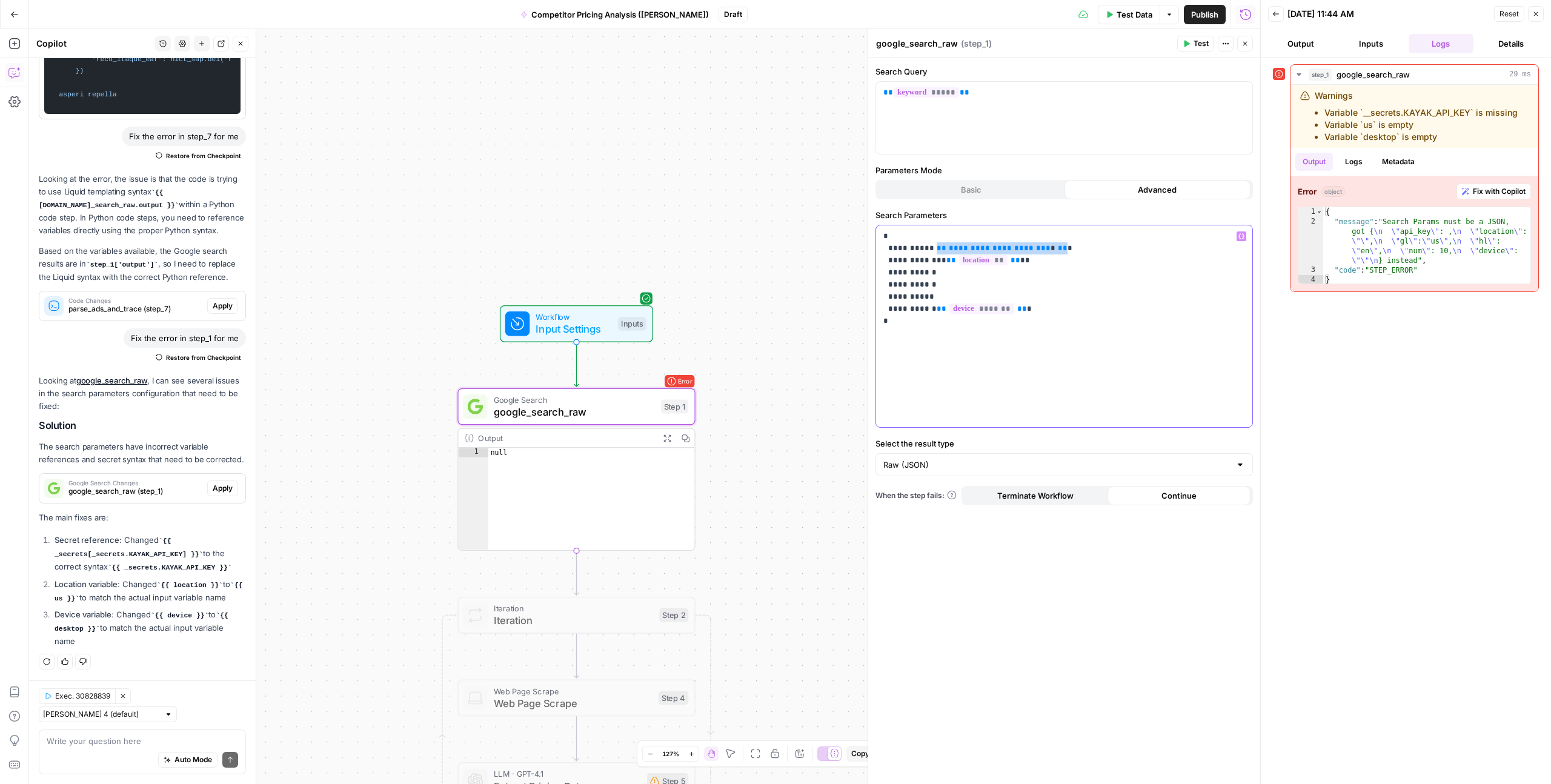
click at [1047, 248] on p "**********" at bounding box center [1064, 279] width 362 height 97
click at [997, 332] on div "**********" at bounding box center [1064, 326] width 376 height 202
click at [1197, 46] on span "Test" at bounding box center [1201, 44] width 15 height 11
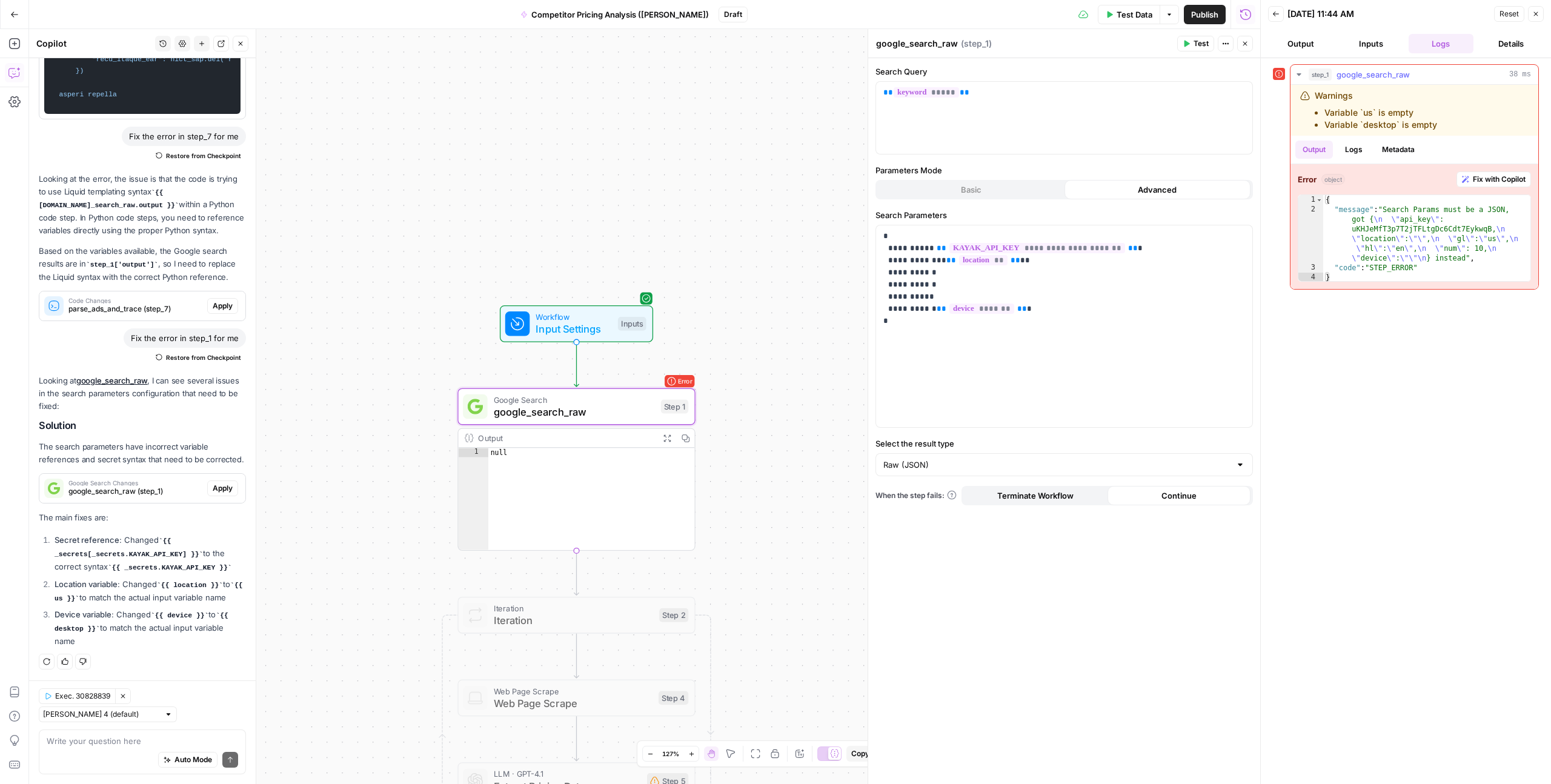
click at [1359, 149] on button "Logs" at bounding box center [1354, 149] width 32 height 18
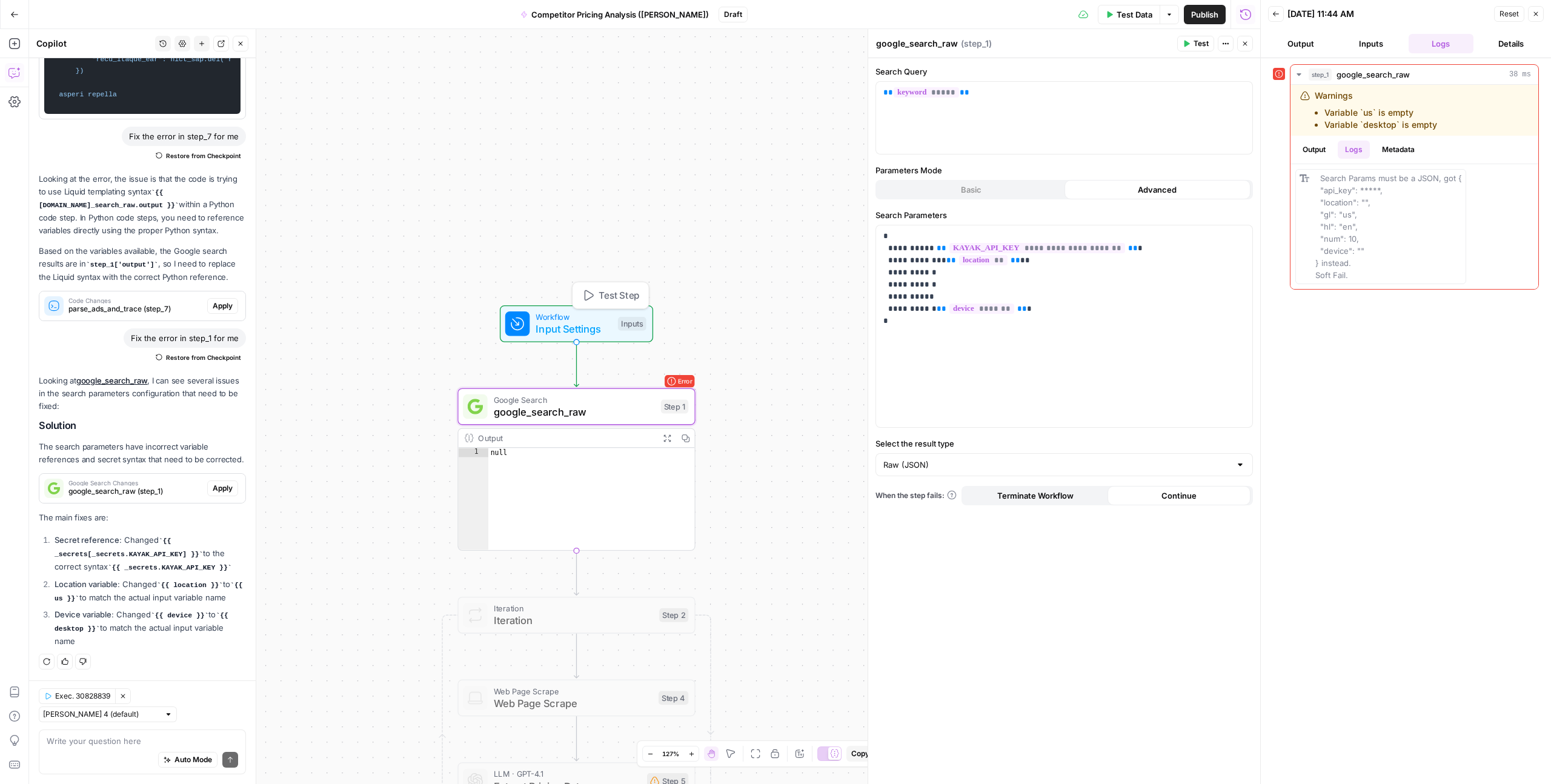
click at [570, 330] on span "Input Settings" at bounding box center [573, 330] width 75 height 15
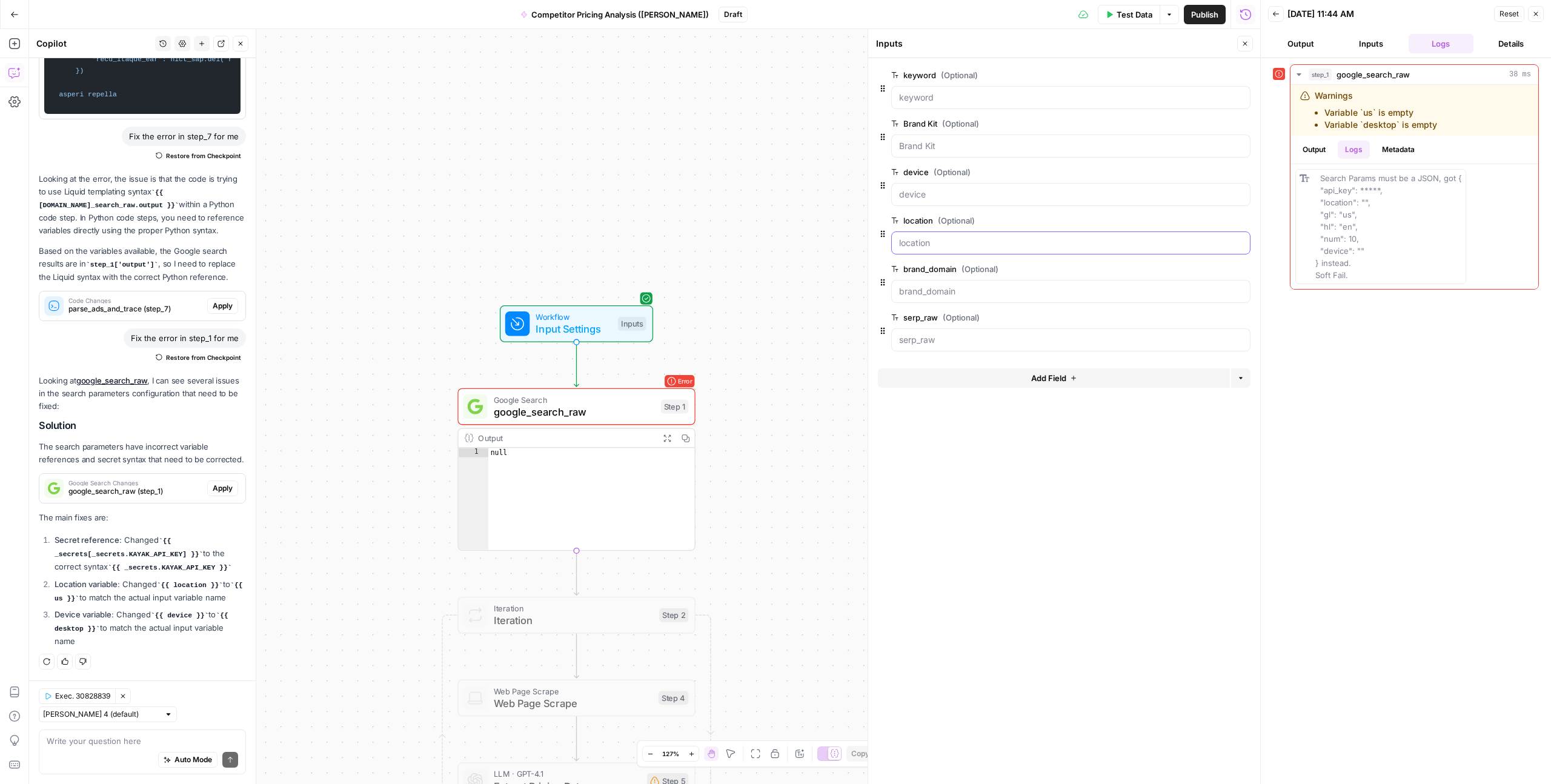
click at [914, 241] on input "location (Optional)" at bounding box center [1071, 242] width 344 height 12
click at [1210, 222] on span "edit field" at bounding box center [1205, 221] width 27 height 10
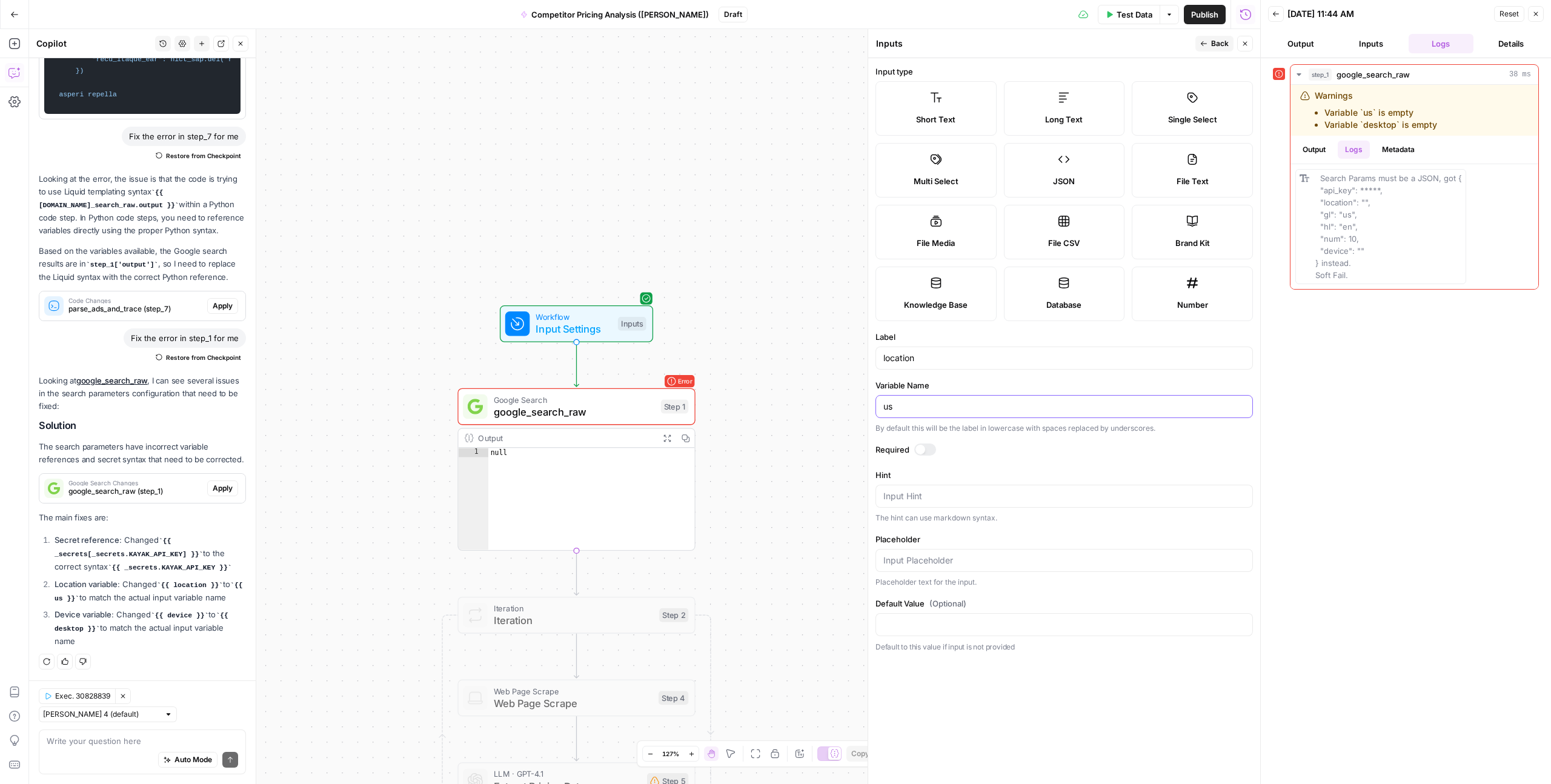
click at [902, 402] on input "us" at bounding box center [1064, 406] width 362 height 12
click at [888, 408] on input "us" at bounding box center [1064, 406] width 362 height 12
type input "Boston"
click at [1211, 37] on button "Back" at bounding box center [1214, 43] width 38 height 16
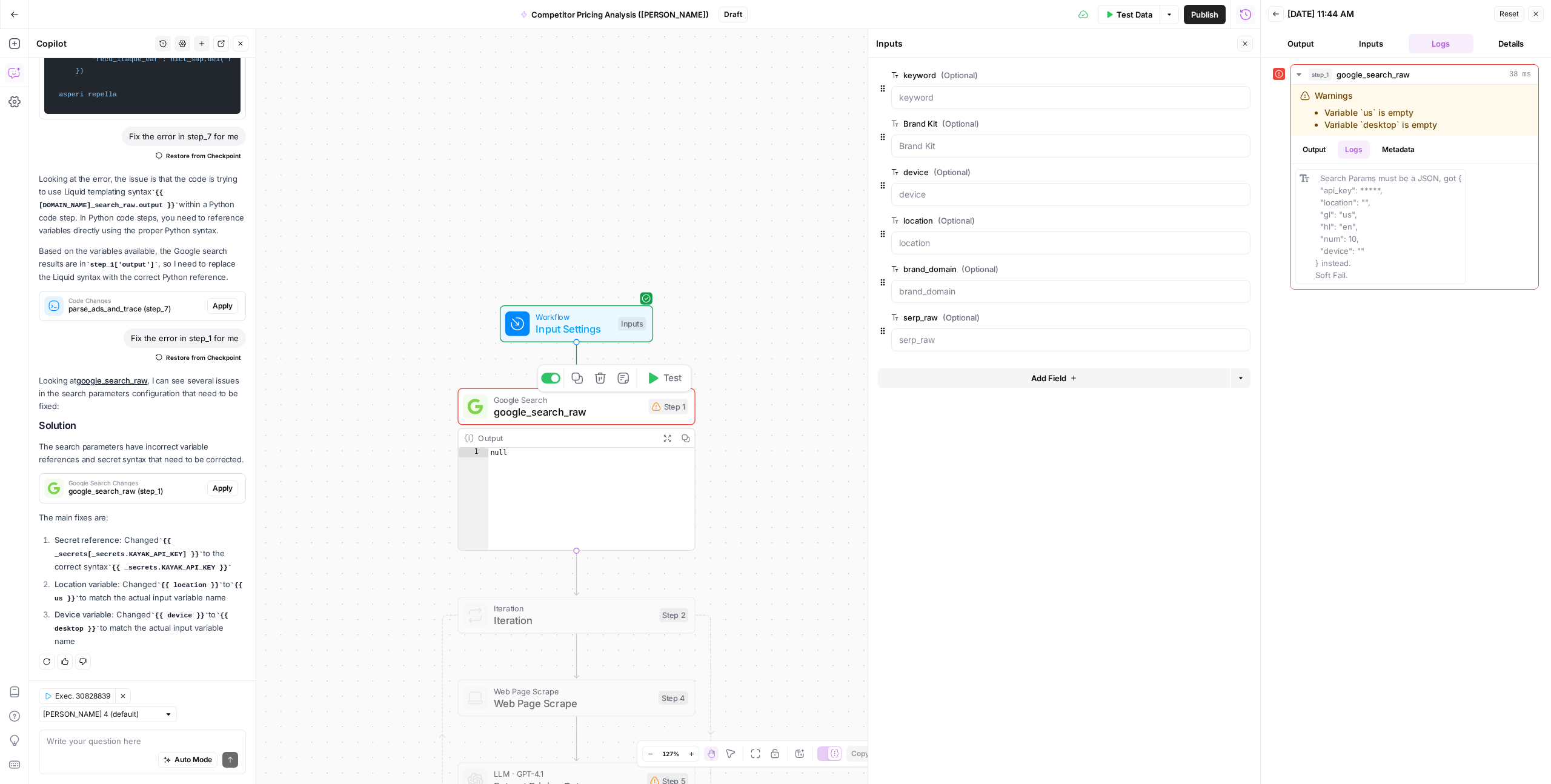
click at [583, 397] on span "Google Search" at bounding box center [568, 399] width 149 height 12
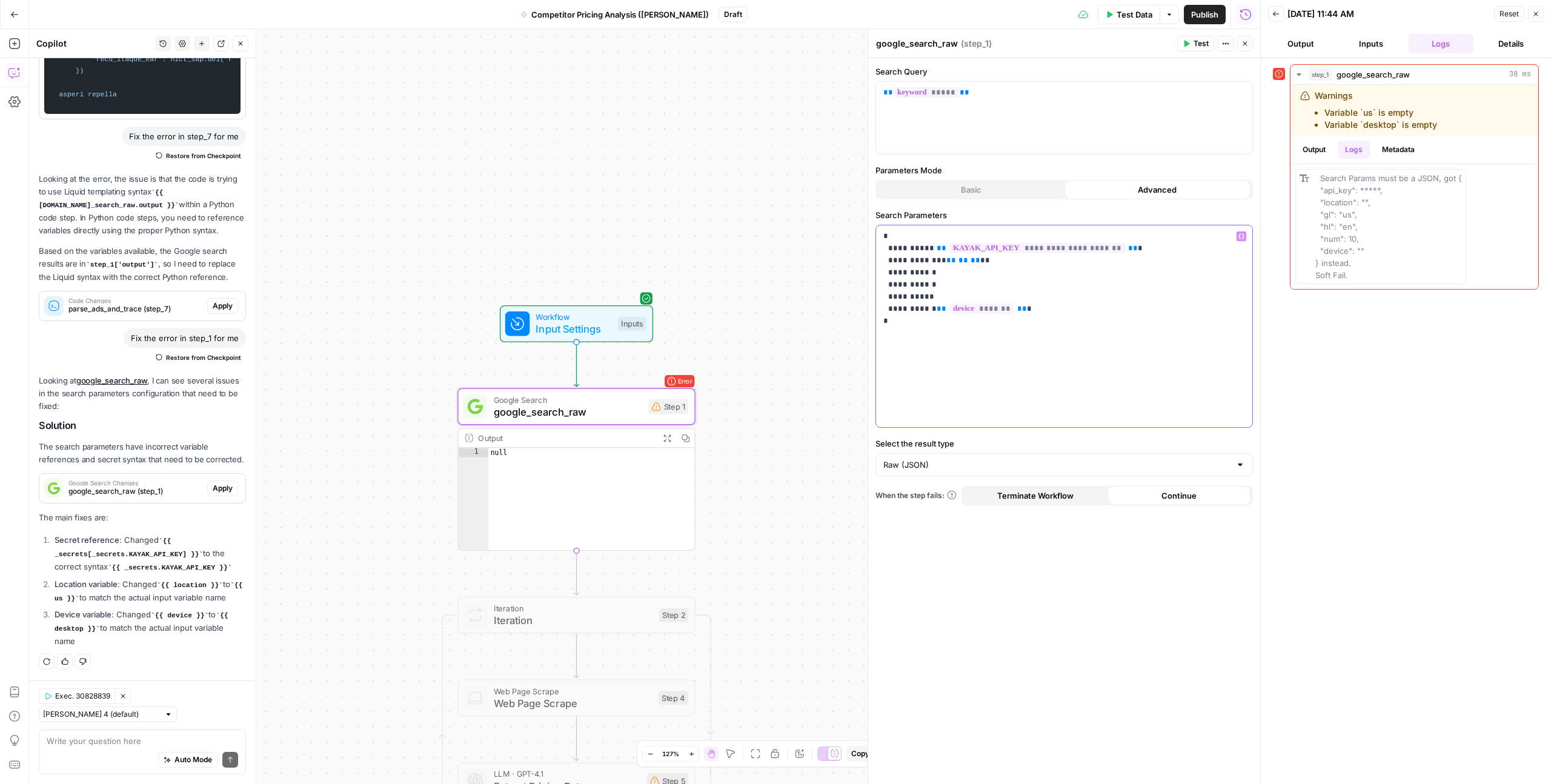
click at [911, 263] on p "**********" at bounding box center [1064, 279] width 362 height 97
click at [959, 262] on span "**" at bounding box center [964, 260] width 10 height 8
click at [1240, 236] on icon "button" at bounding box center [1242, 236] width 6 height 6
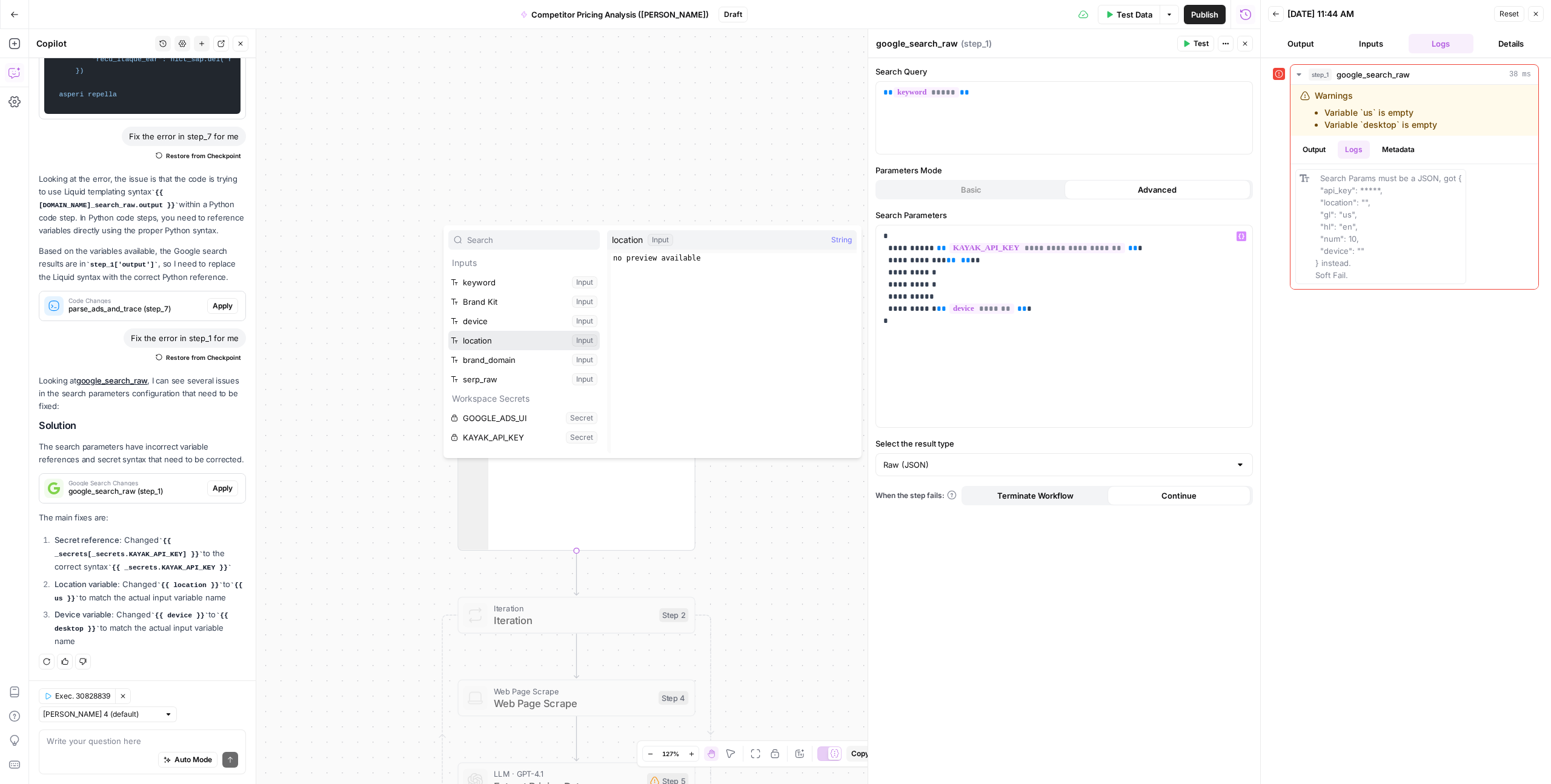
click at [467, 336] on button "Select variable location" at bounding box center [524, 341] width 152 height 20
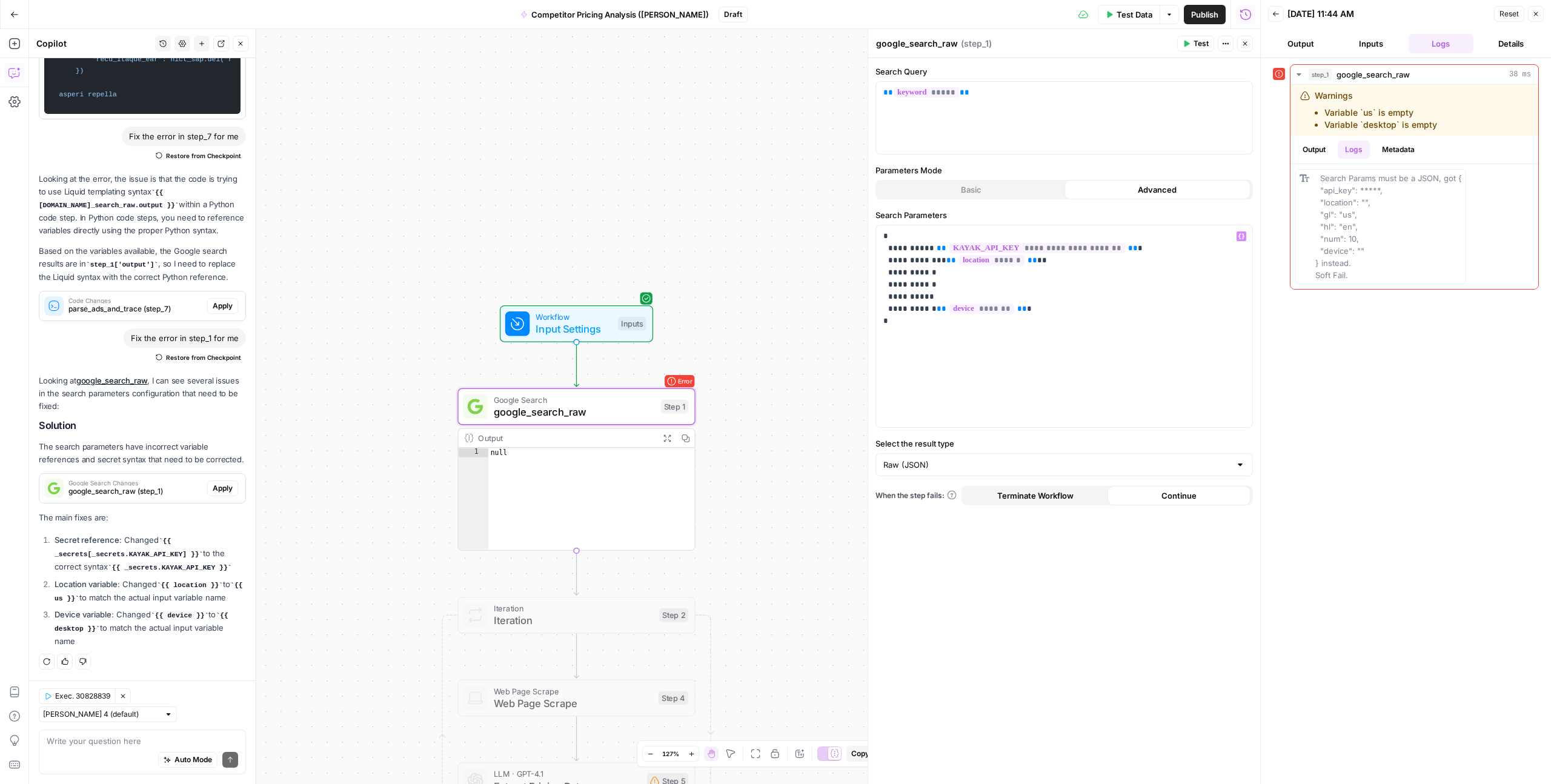
click at [1320, 341] on div "step_1 google_search_raw 38 ms Warnings Variable `us` is empty Variable `deskto…" at bounding box center [1406, 421] width 266 height 713
click at [661, 377] on button "Test" at bounding box center [664, 378] width 47 height 20
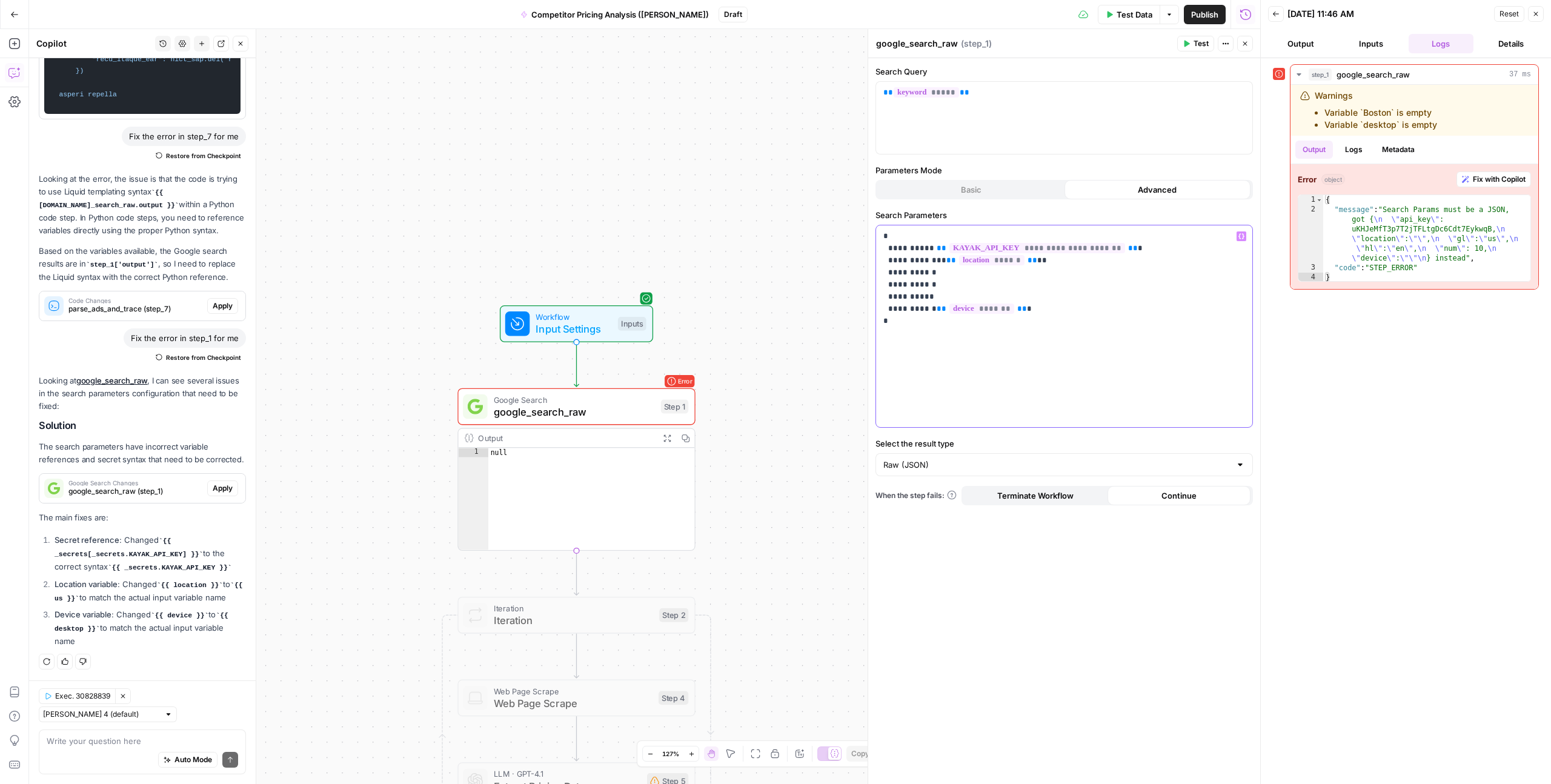
click at [914, 270] on p "**********" at bounding box center [1064, 279] width 362 height 97
click at [1239, 236] on icon "button" at bounding box center [1242, 237] width 6 height 6
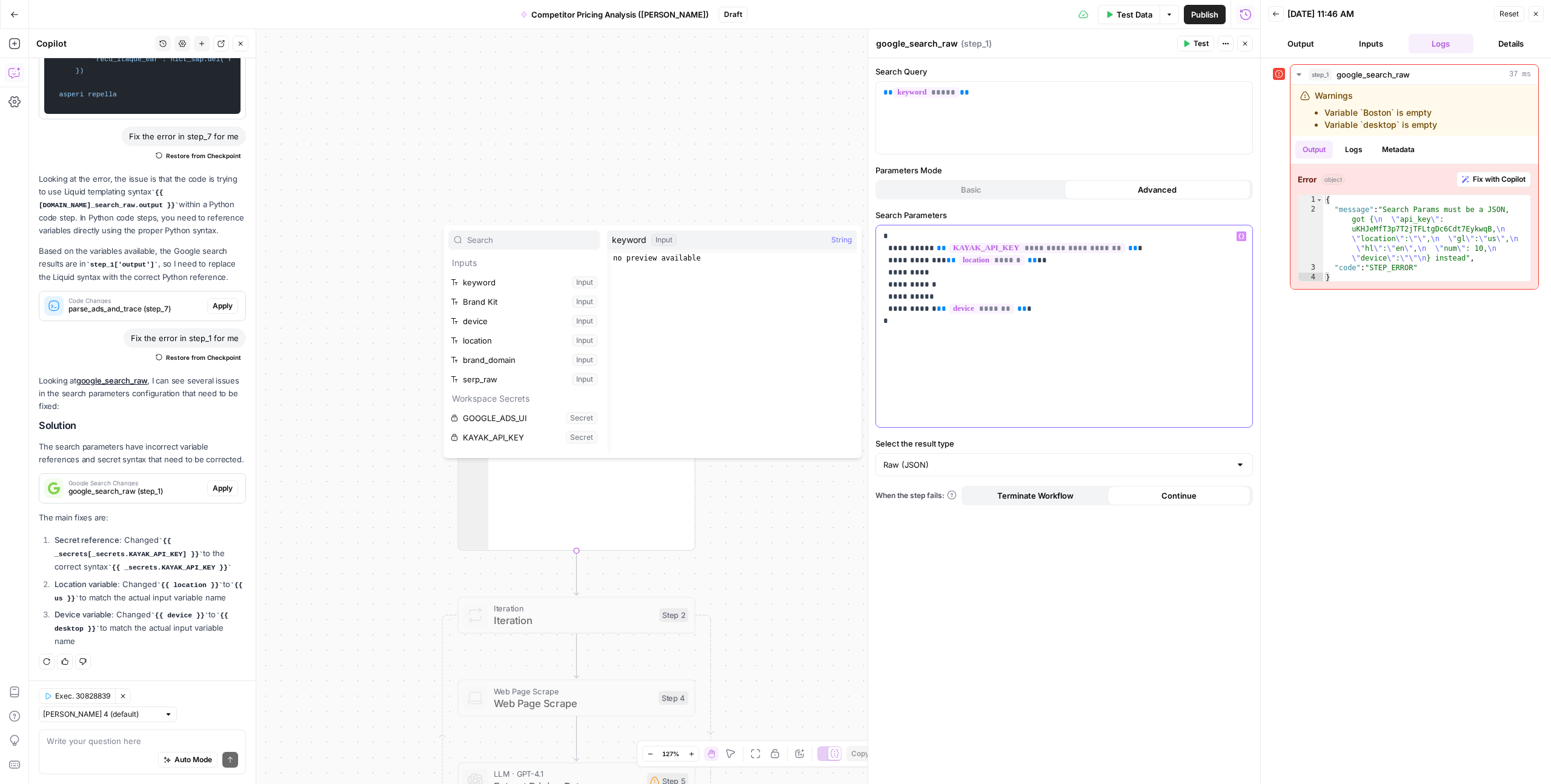
click at [912, 272] on p "**********" at bounding box center [1064, 279] width 362 height 97
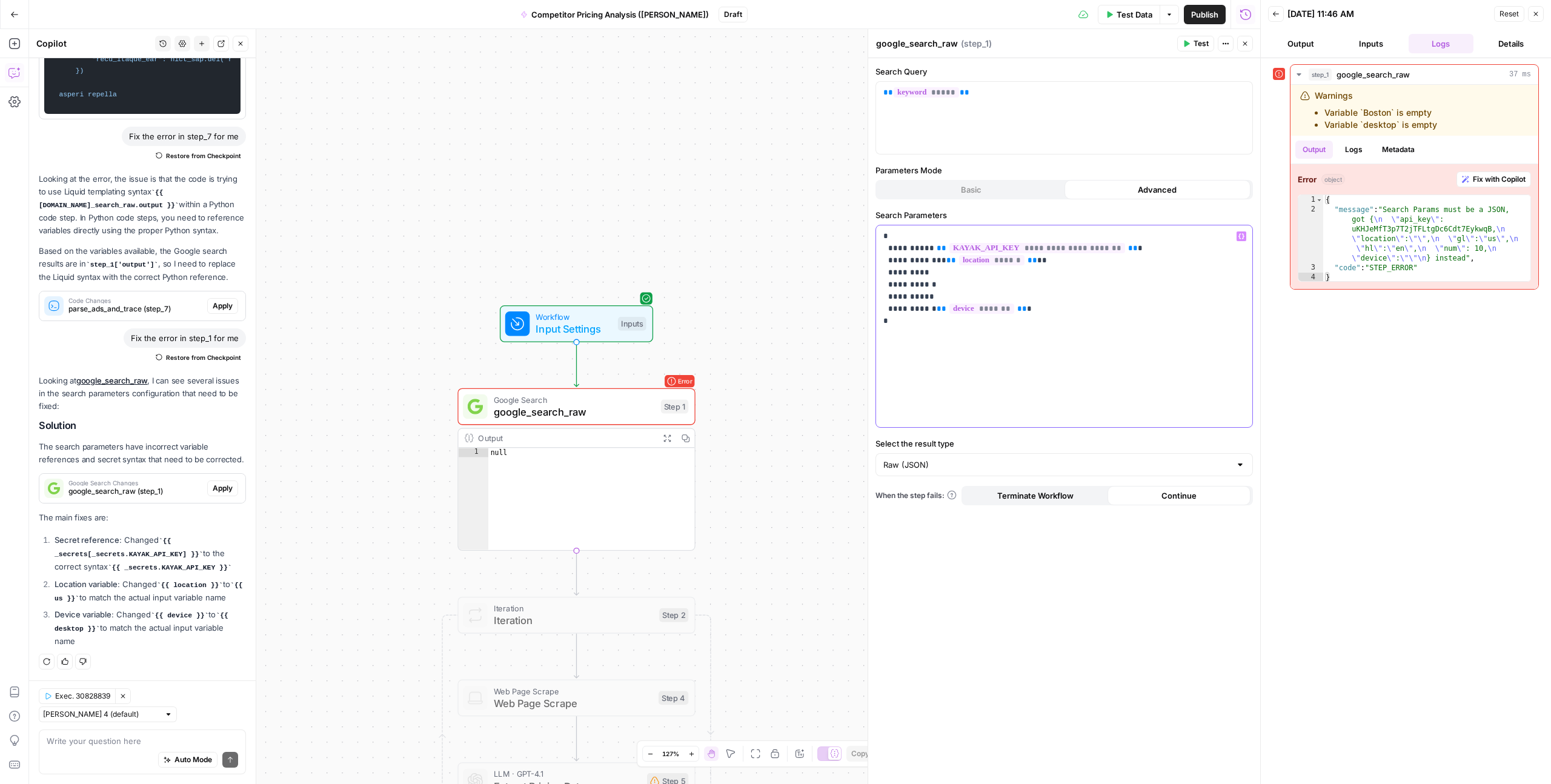
click at [910, 272] on p "**********" at bounding box center [1064, 279] width 362 height 97
click at [927, 270] on p "**********" at bounding box center [1064, 279] width 362 height 97
click at [928, 289] on p "**********" at bounding box center [1064, 279] width 362 height 97
click at [929, 300] on p "**********" at bounding box center [1064, 279] width 362 height 97
click at [939, 360] on div "**********" at bounding box center [1064, 326] width 376 height 202
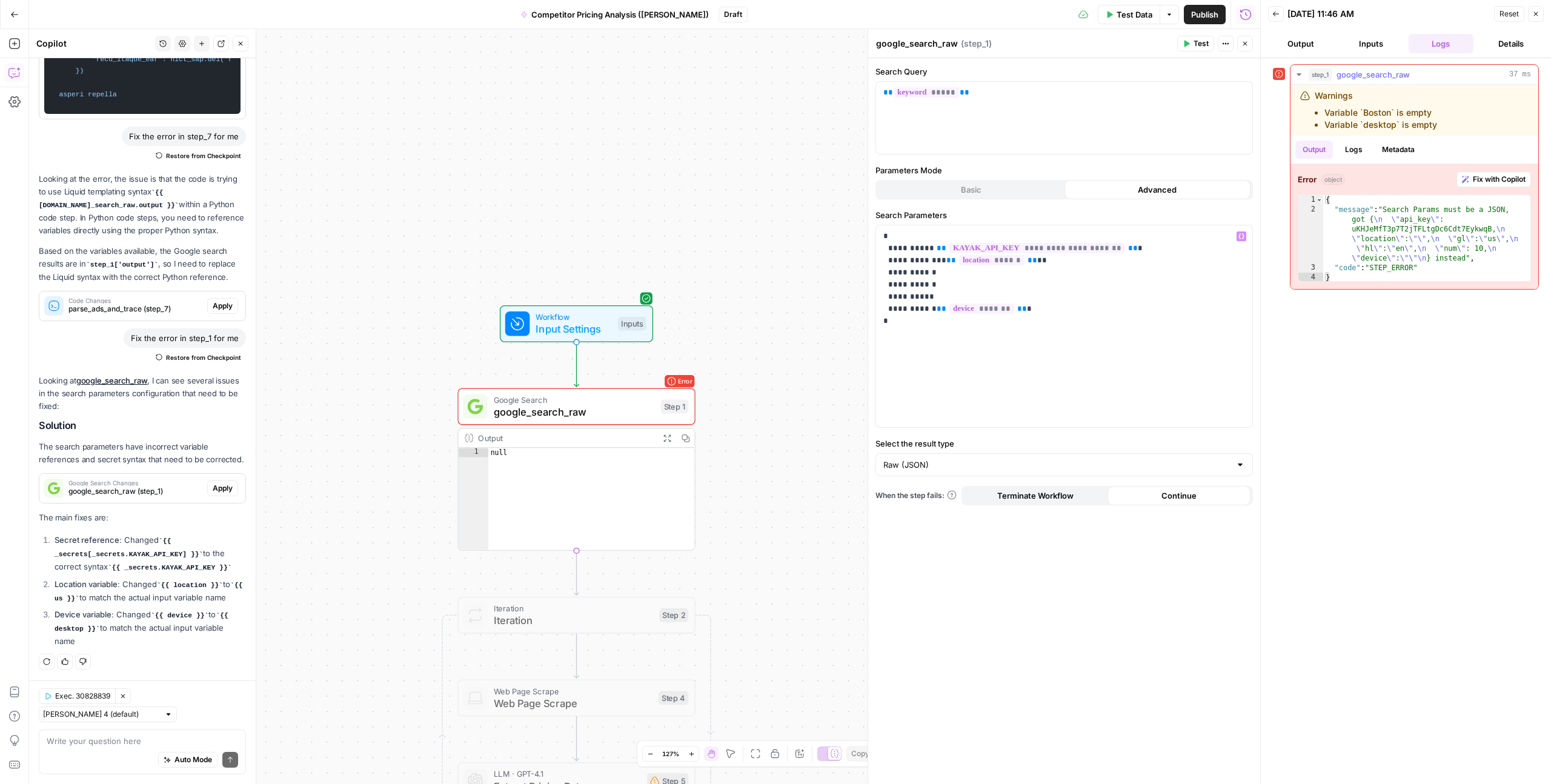
click at [1493, 185] on button "Fix with Copilot" at bounding box center [1494, 179] width 75 height 16
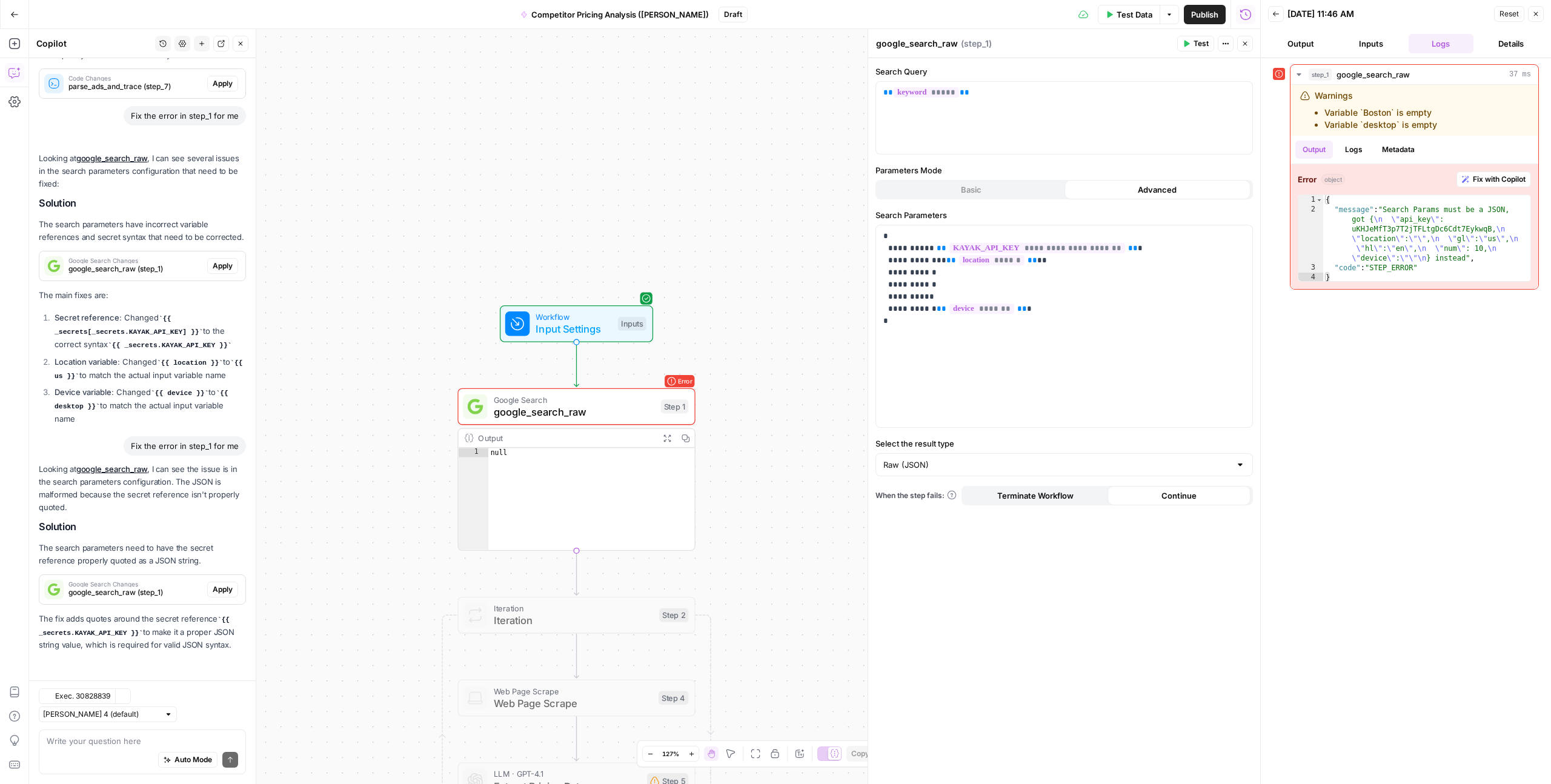
scroll to position [3001, 0]
click at [223, 595] on span "Apply" at bounding box center [223, 590] width 20 height 11
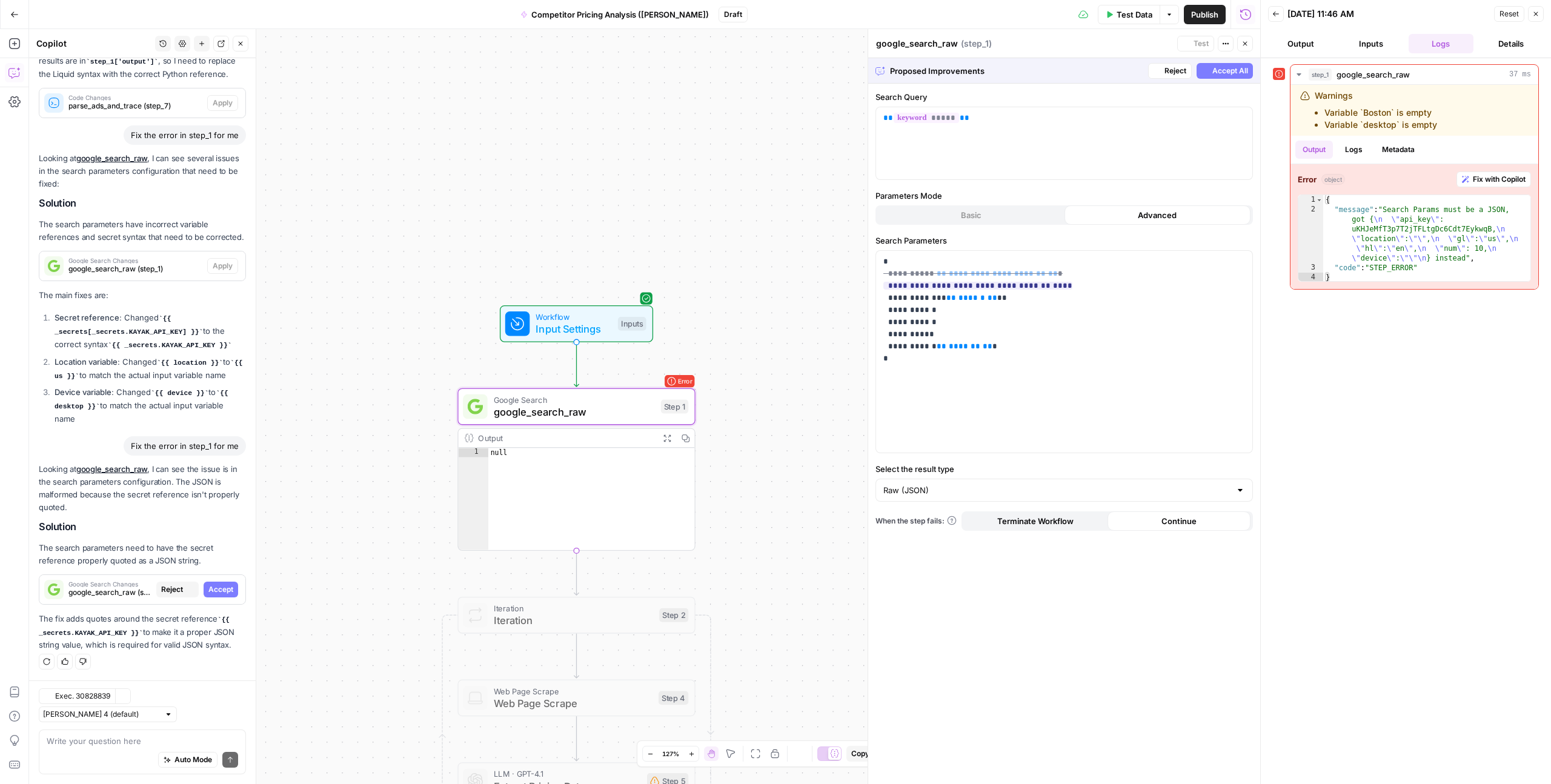
scroll to position [2943, 0]
click at [1215, 71] on span "Accept All" at bounding box center [1230, 71] width 36 height 11
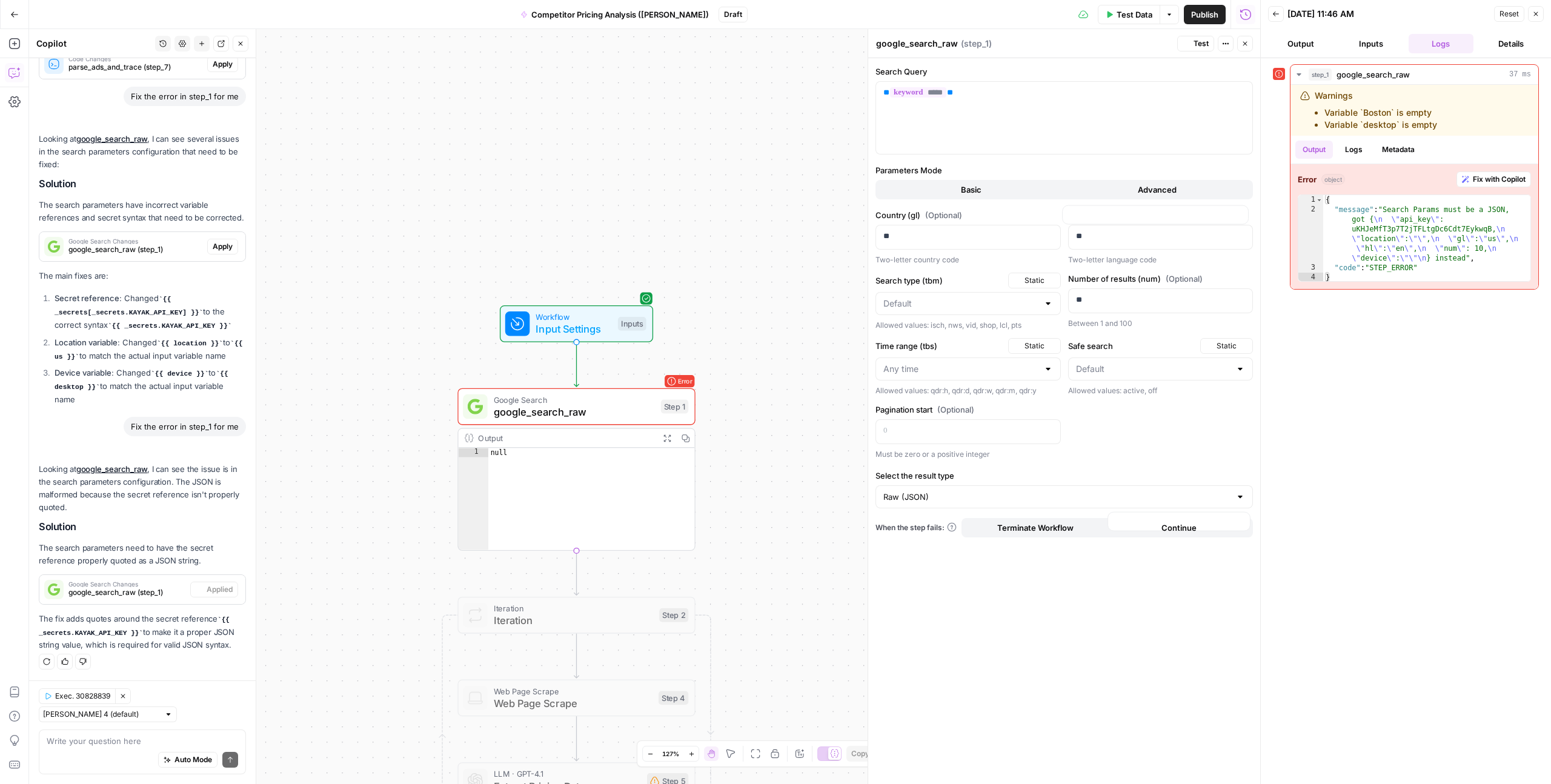
scroll to position [3020, 0]
click at [675, 378] on span "Test" at bounding box center [672, 378] width 18 height 14
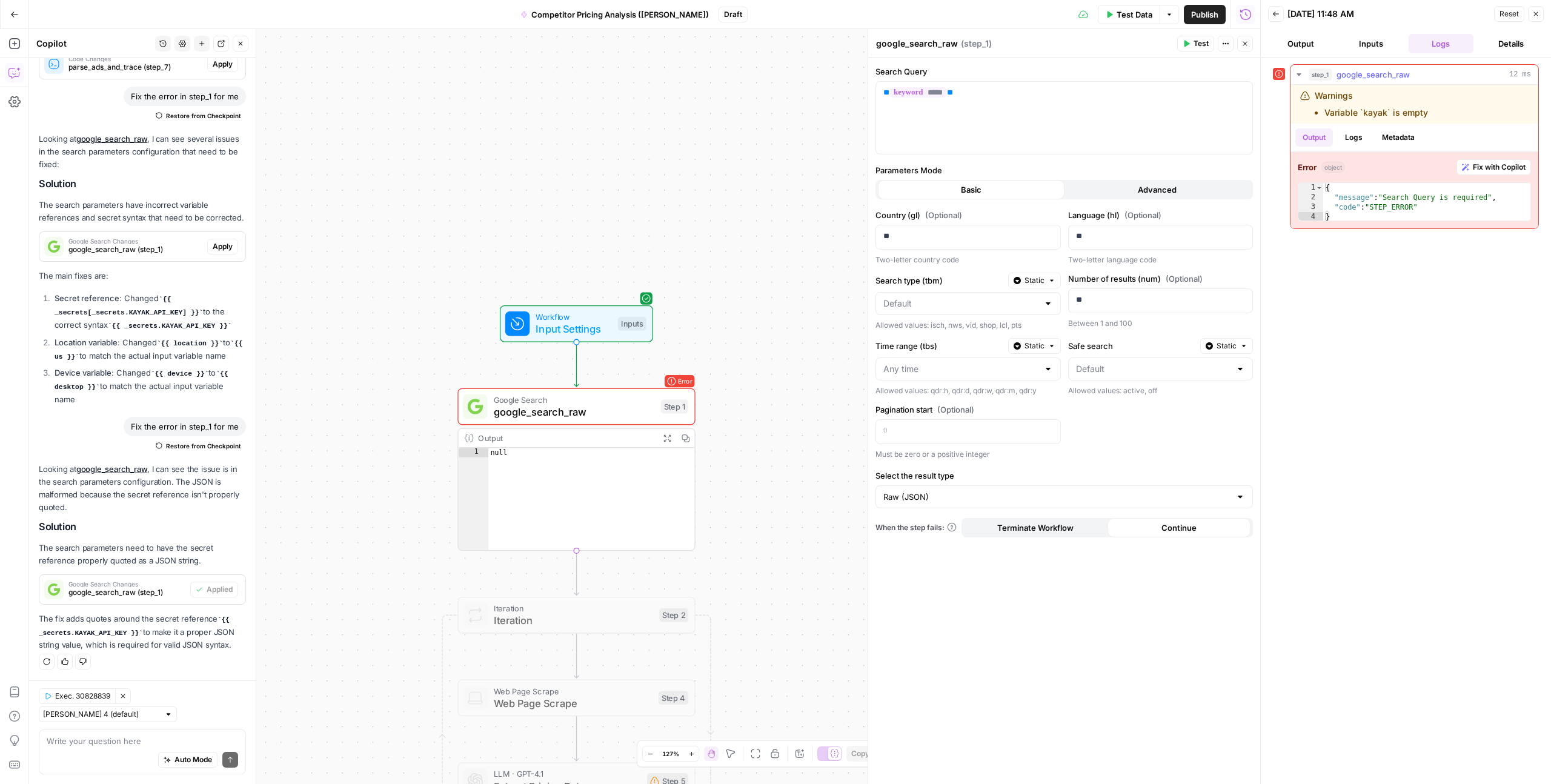
click at [1370, 112] on li "Variable `kayak` is empty" at bounding box center [1376, 112] width 103 height 12
click at [568, 405] on span "google_search_raw" at bounding box center [574, 412] width 161 height 15
click at [573, 339] on div "Workflow Input Settings Inputs Test Step" at bounding box center [577, 323] width 154 height 37
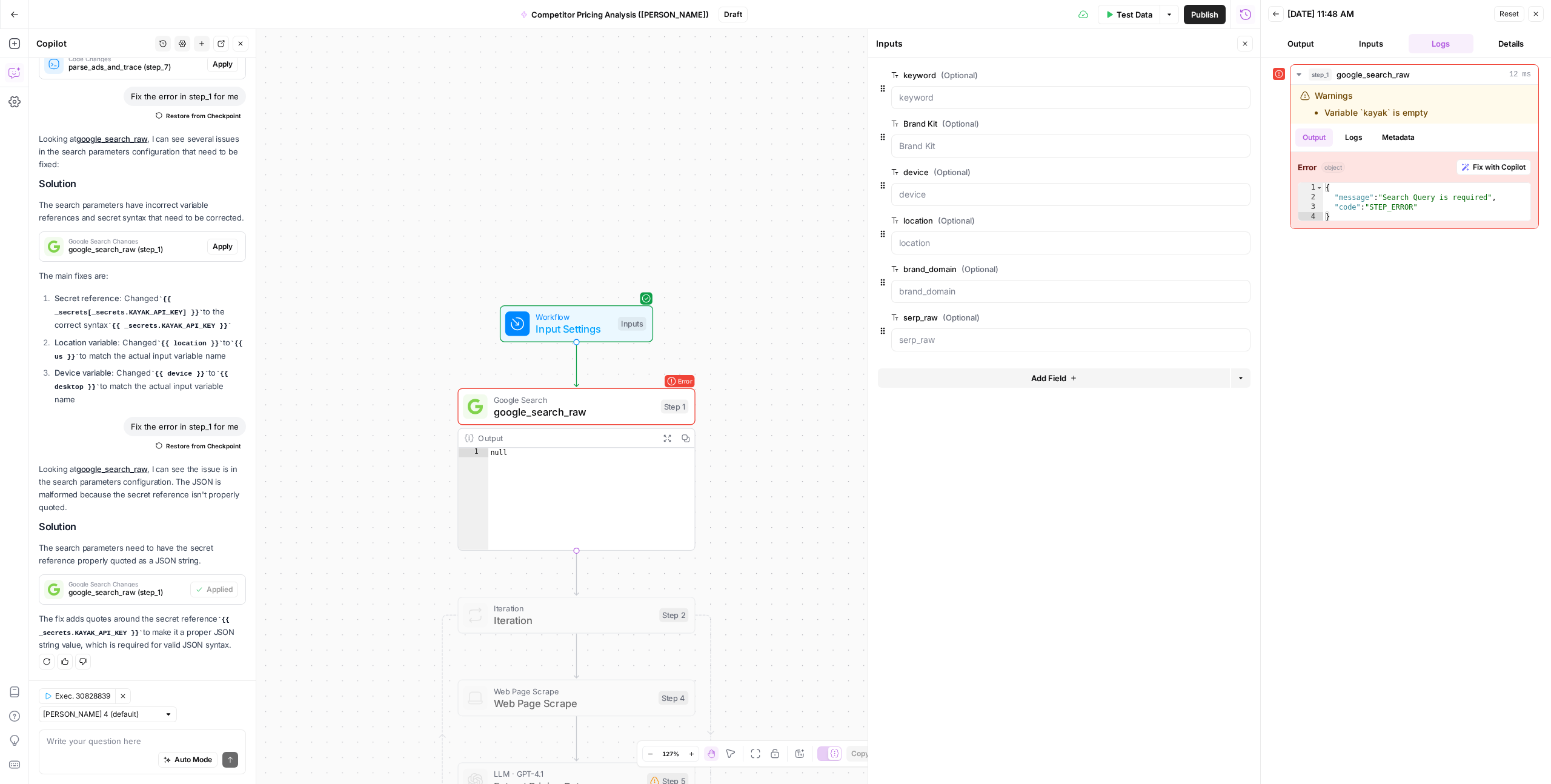
click at [924, 90] on div at bounding box center [1071, 97] width 360 height 23
click at [1198, 74] on span "edit field" at bounding box center [1205, 75] width 27 height 10
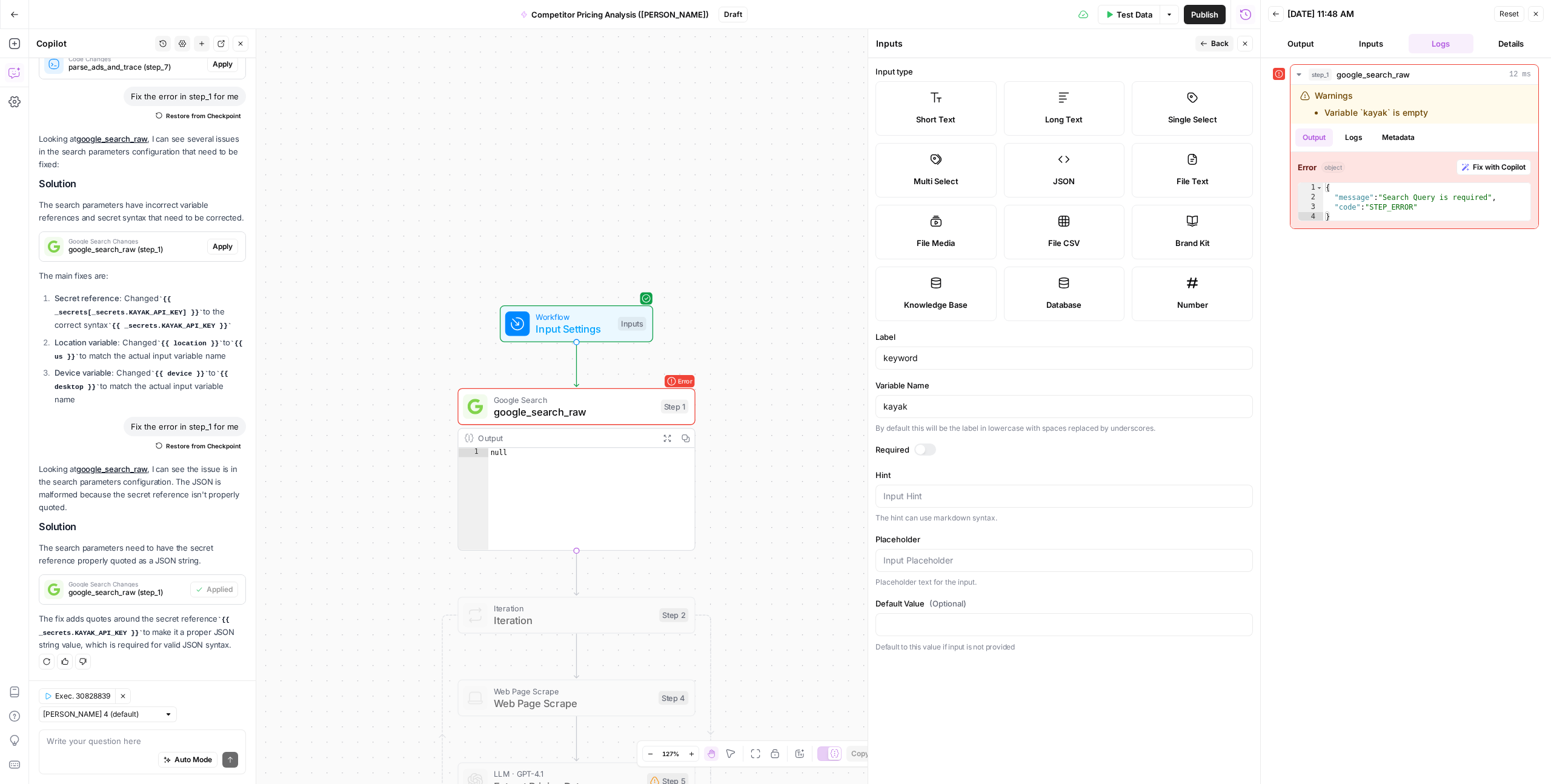
click at [1213, 44] on span "Back" at bounding box center [1220, 44] width 17 height 11
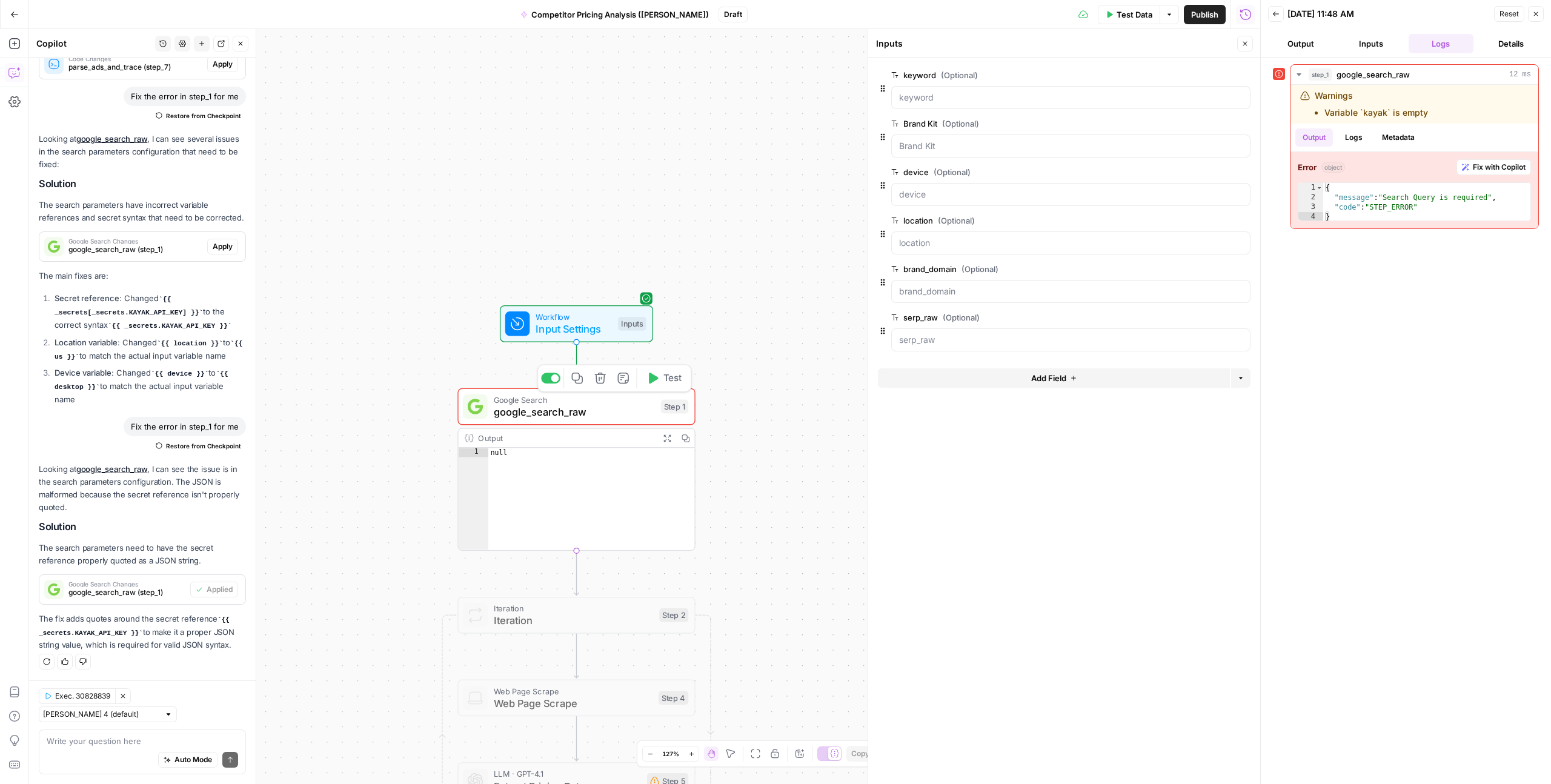
click at [596, 415] on span "google_search_raw" at bounding box center [574, 412] width 161 height 15
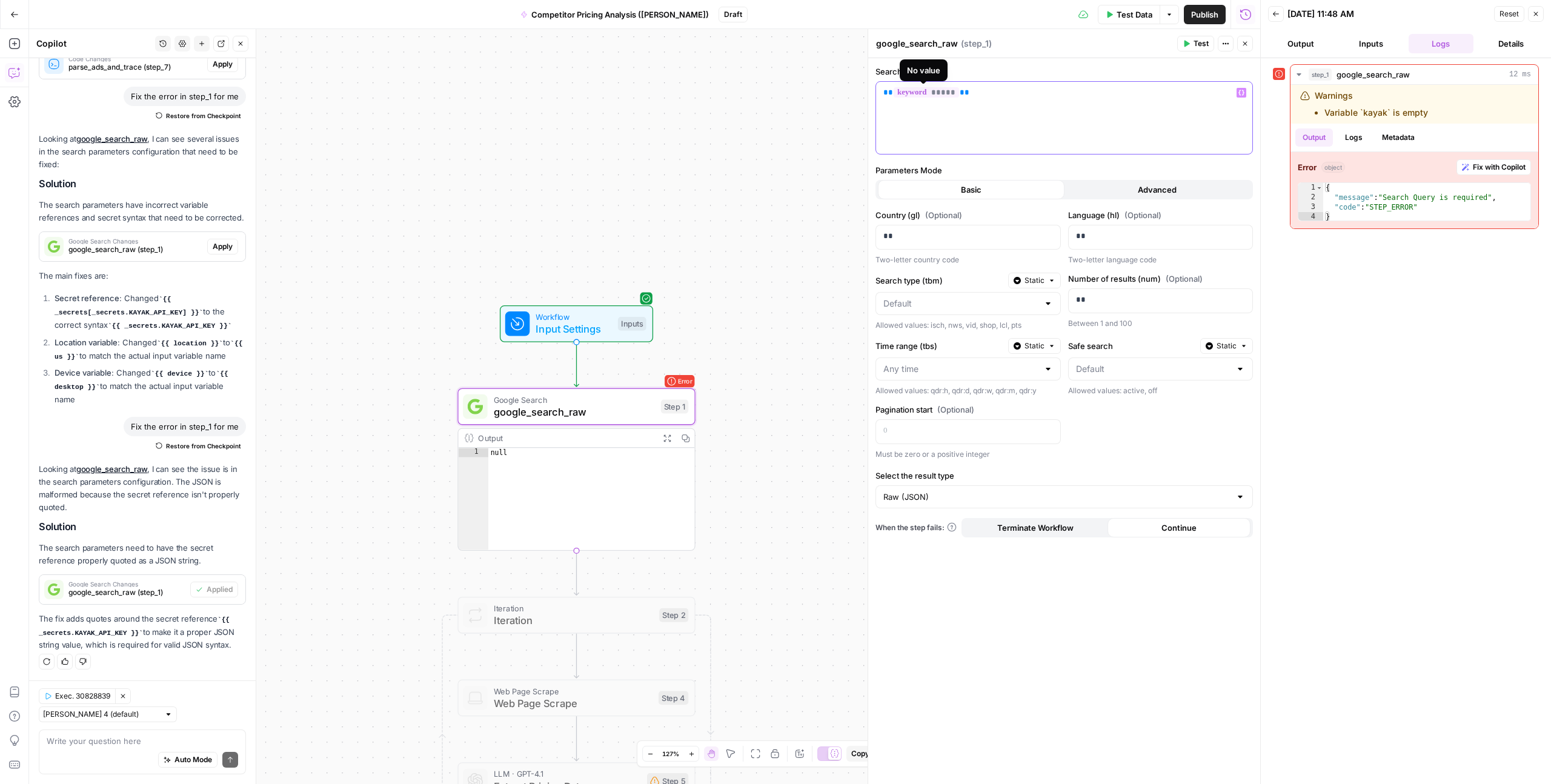
click at [941, 92] on span "*****" at bounding box center [927, 92] width 66 height 10
click at [791, 96] on div "keyword Input String" at bounding box center [732, 96] width 250 height 20
click at [621, 95] on span "keyword" at bounding box center [629, 96] width 34 height 12
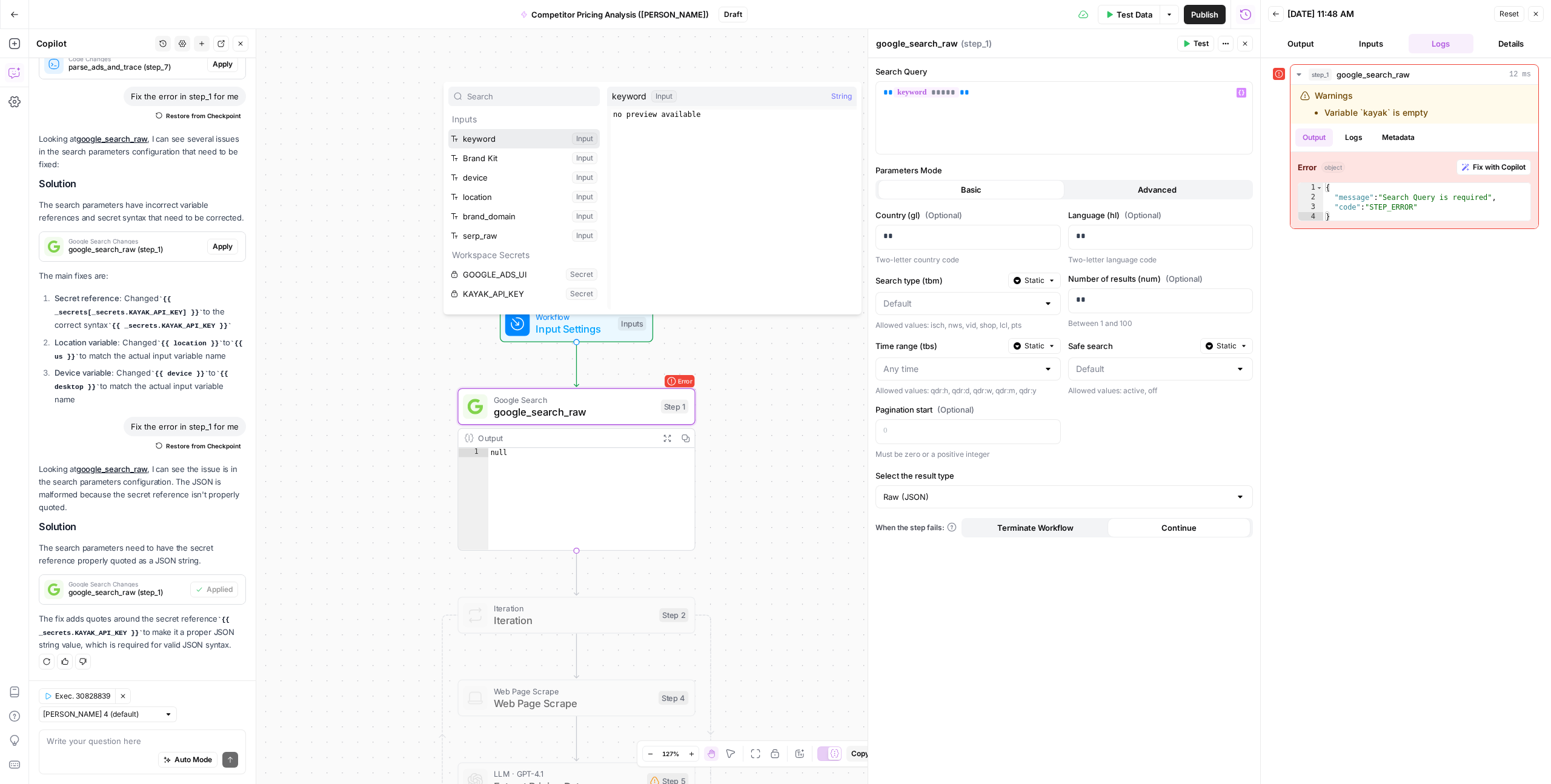
click at [502, 140] on button "Select variable keyword" at bounding box center [524, 139] width 152 height 20
click at [1010, 91] on p "** ***** **" at bounding box center [1064, 92] width 362 height 12
click at [1497, 170] on span "Fix with Copilot" at bounding box center [1499, 168] width 52 height 11
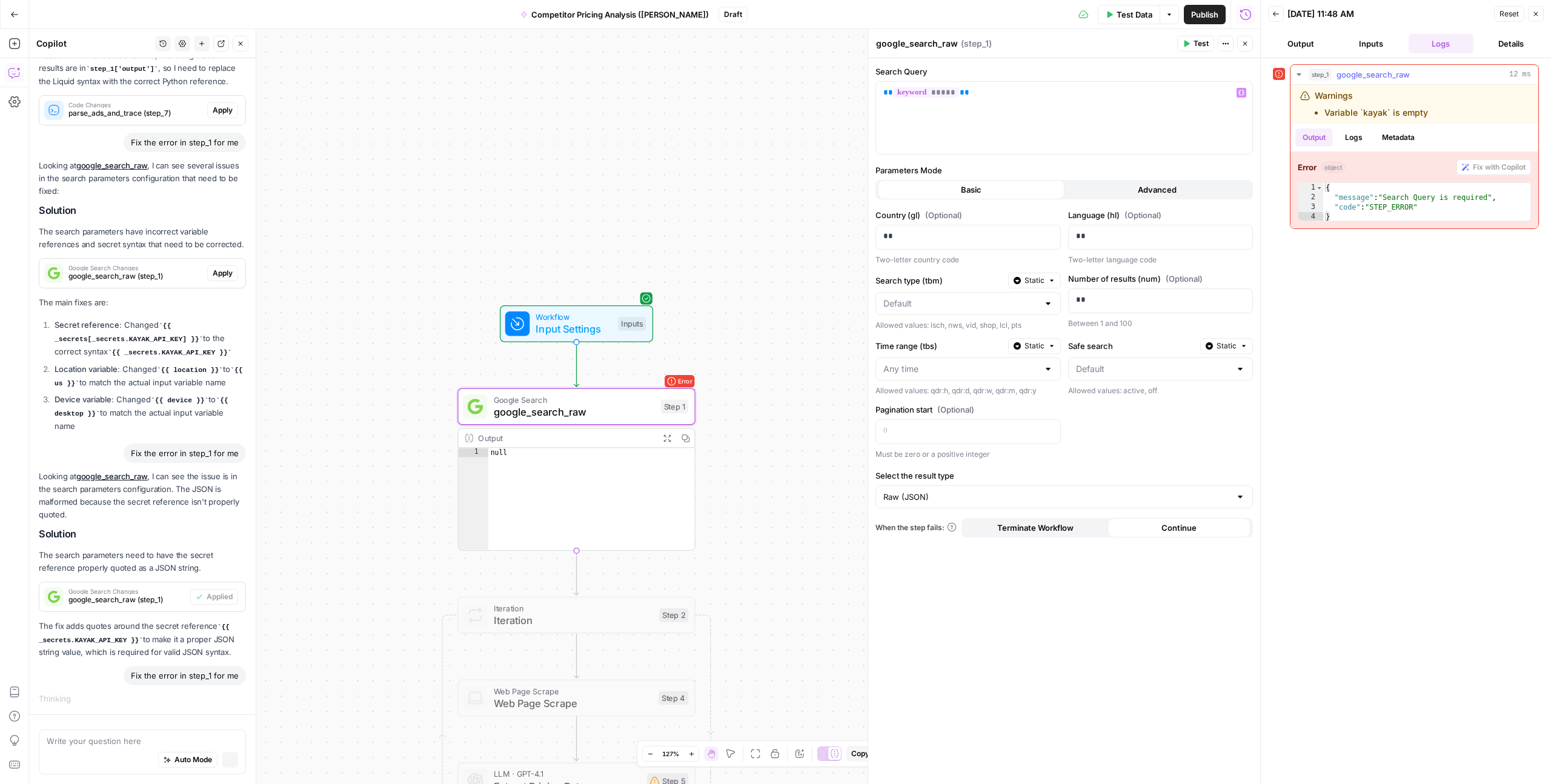
scroll to position [2953, 0]
click at [1131, 186] on button "Advanced" at bounding box center [1158, 190] width 186 height 20
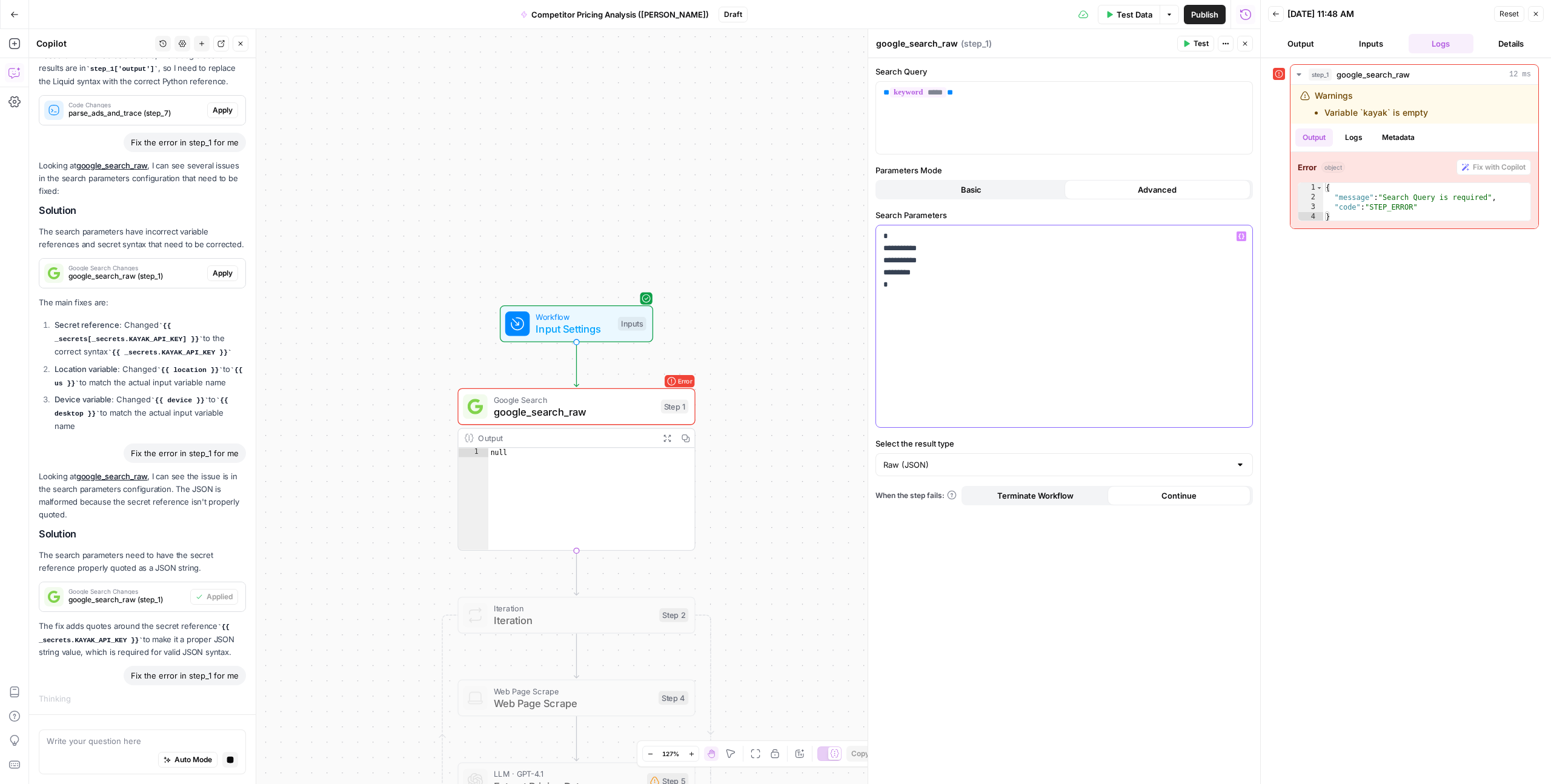
click at [941, 274] on p "**********" at bounding box center [1064, 260] width 362 height 61
click at [987, 182] on button "Basic" at bounding box center [971, 190] width 186 height 20
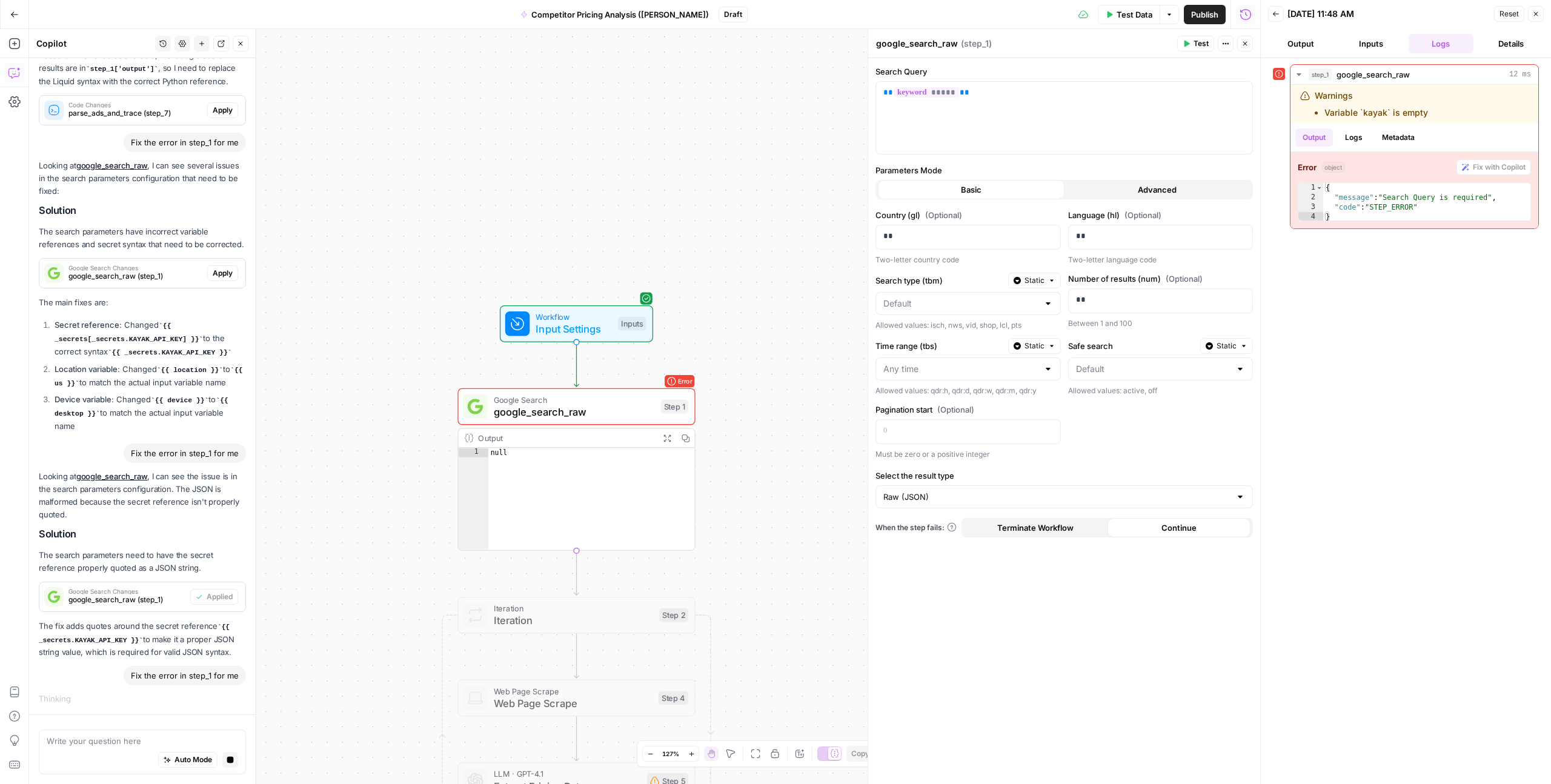
click at [1136, 191] on button "Advanced" at bounding box center [1158, 190] width 186 height 20
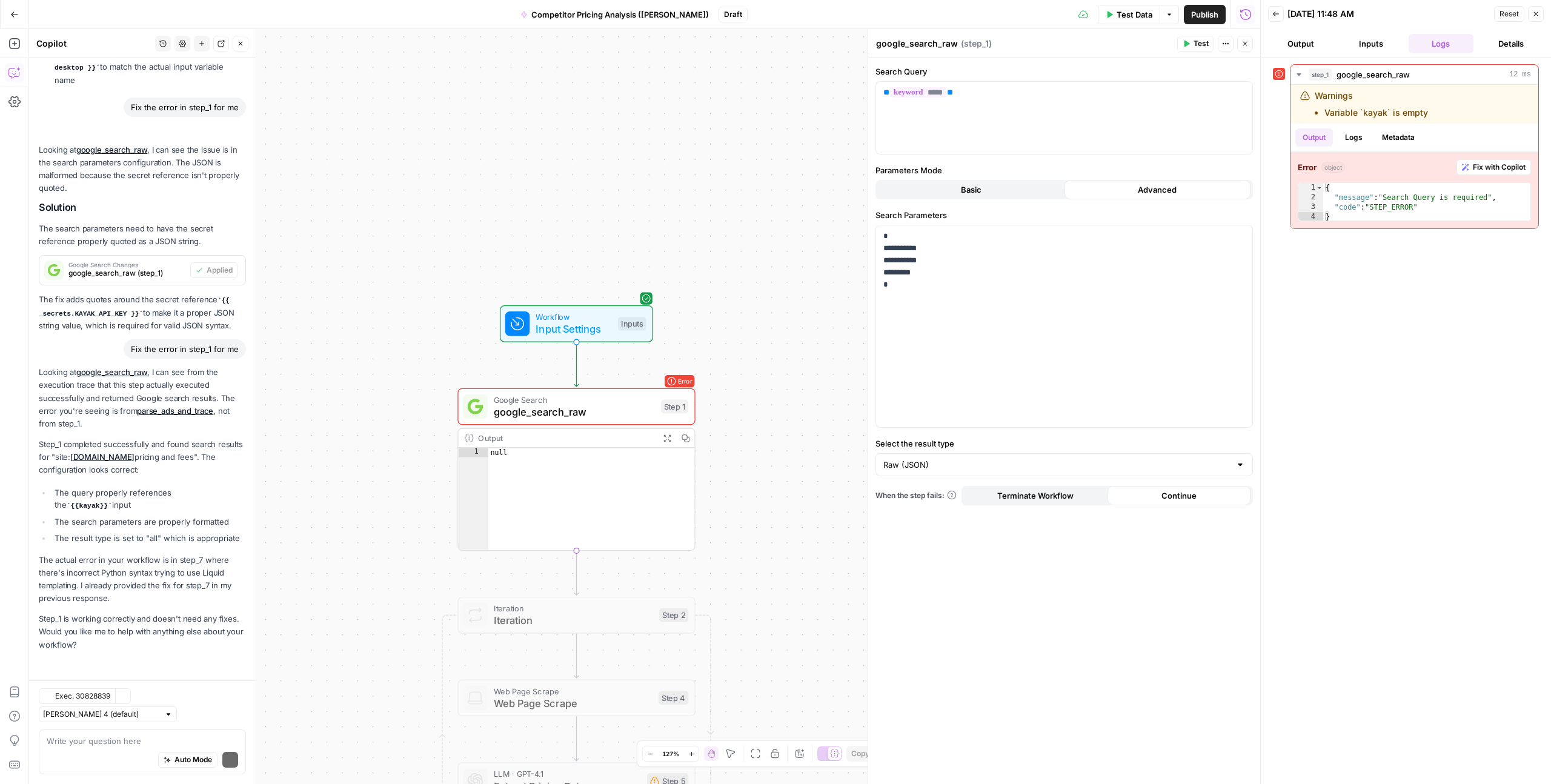
scroll to position [3338, 0]
click at [994, 96] on p "** ***** **" at bounding box center [1064, 92] width 362 height 12
click at [959, 186] on button "Basic" at bounding box center [971, 190] width 186 height 20
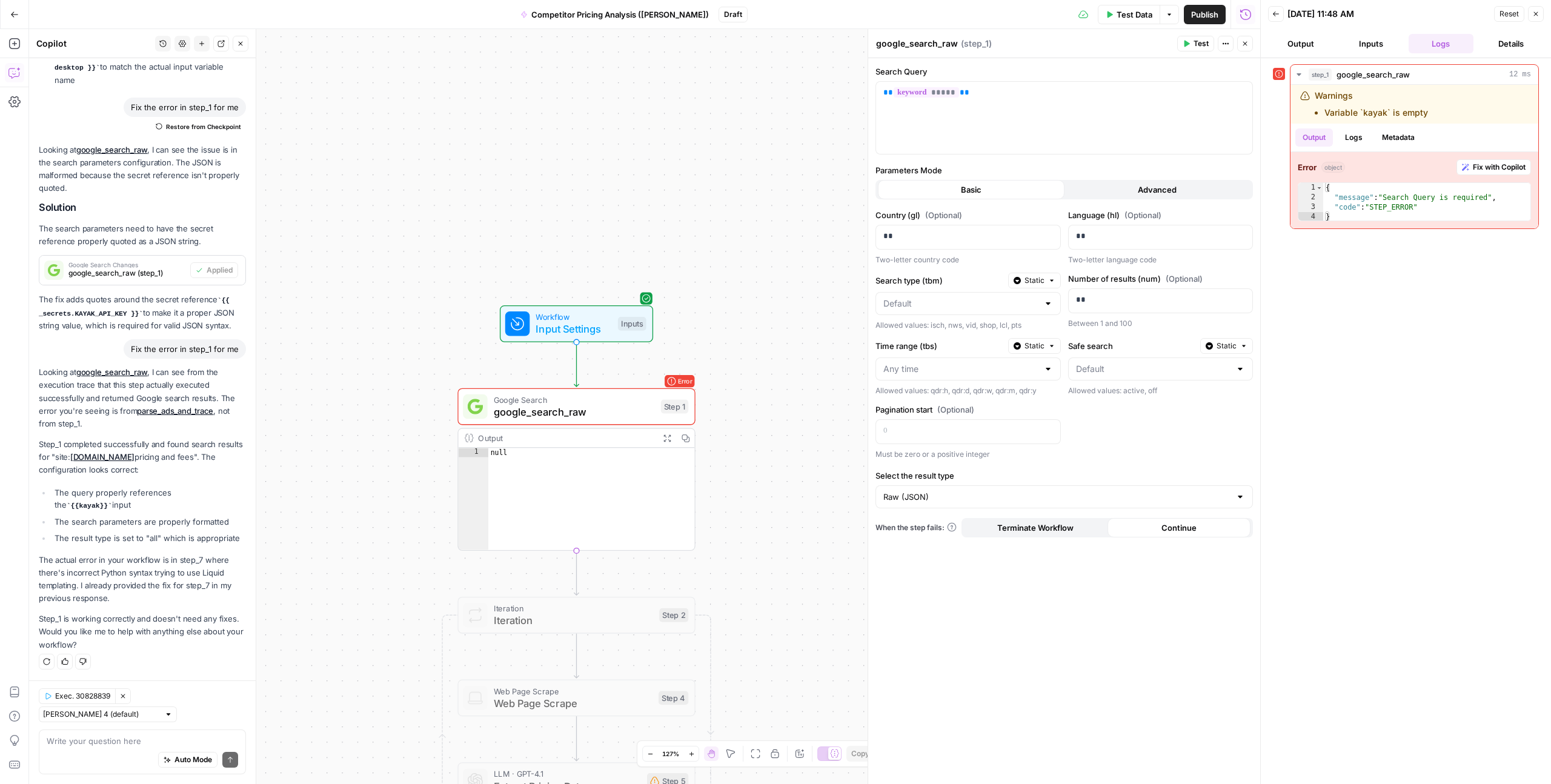
click at [1136, 190] on button "Advanced" at bounding box center [1158, 190] width 186 height 20
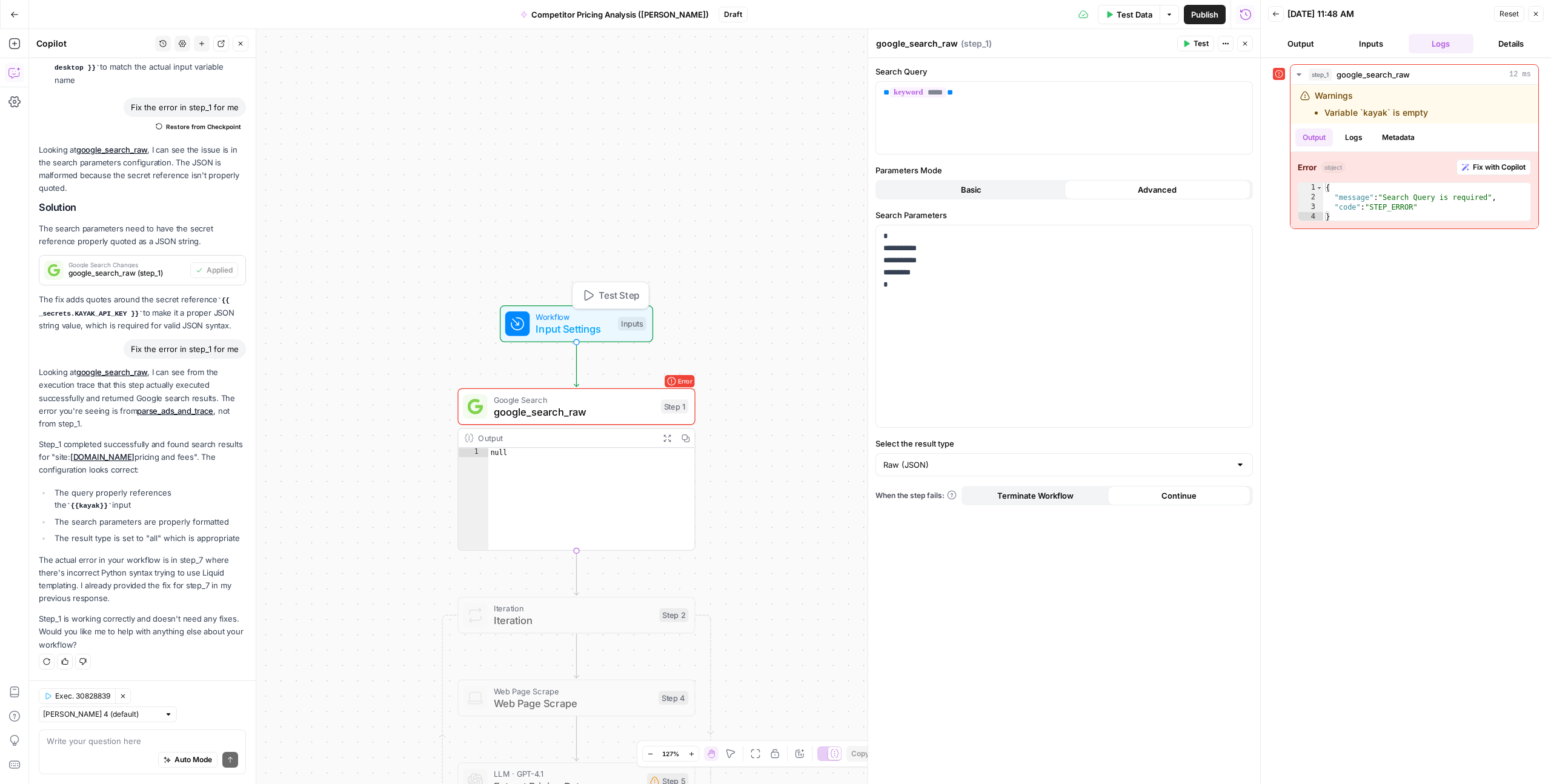
click at [589, 317] on span "Workflow" at bounding box center [573, 316] width 75 height 12
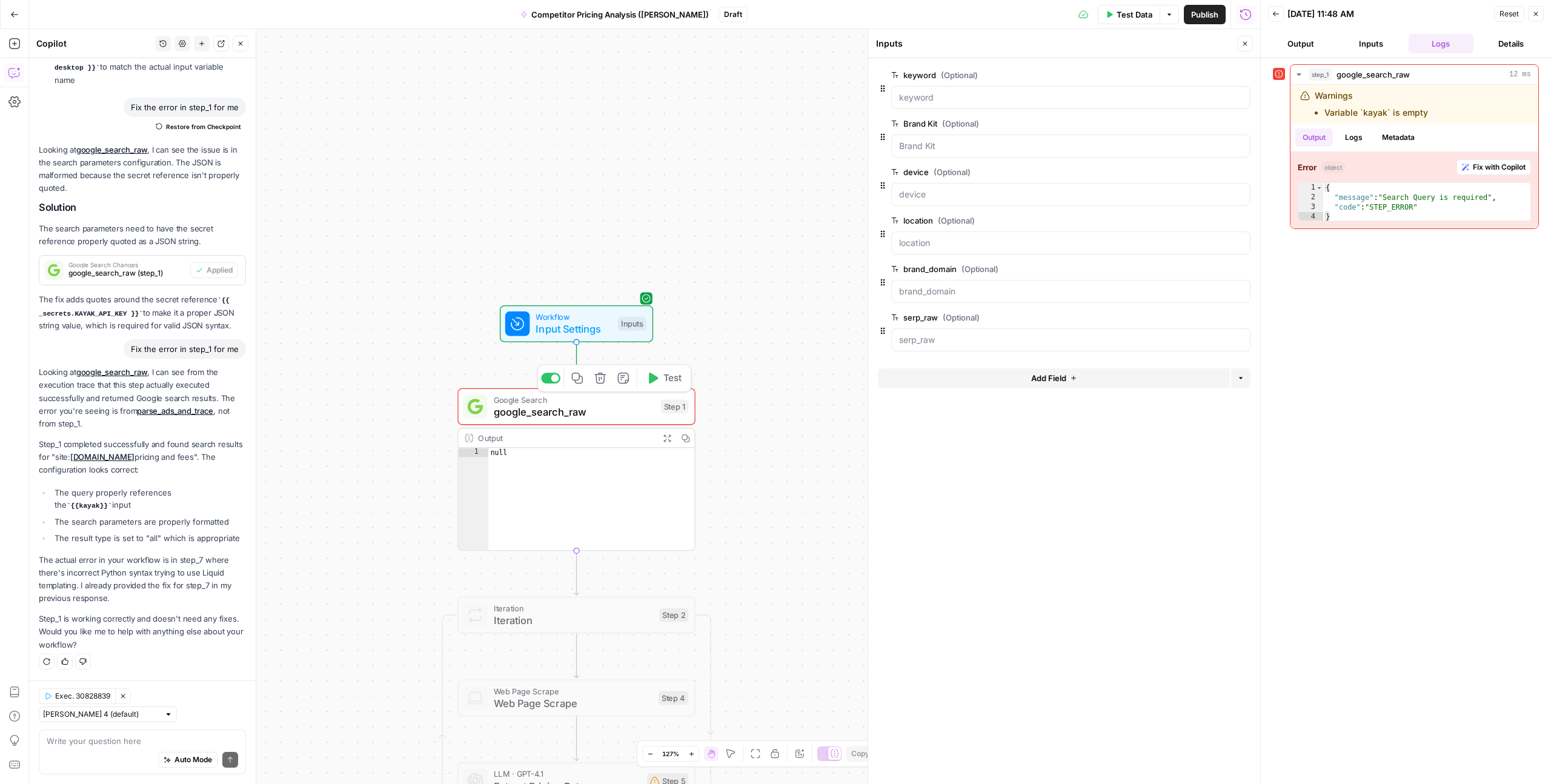
click at [671, 378] on span "Test" at bounding box center [672, 378] width 18 height 14
type textarea "**********"
click at [1429, 205] on div "{ "message" : "Search Query is required" , "code" : "STEP_ERROR" }" at bounding box center [1427, 212] width 207 height 58
click at [1374, 44] on button "Inputs" at bounding box center [1372, 44] width 66 height 20
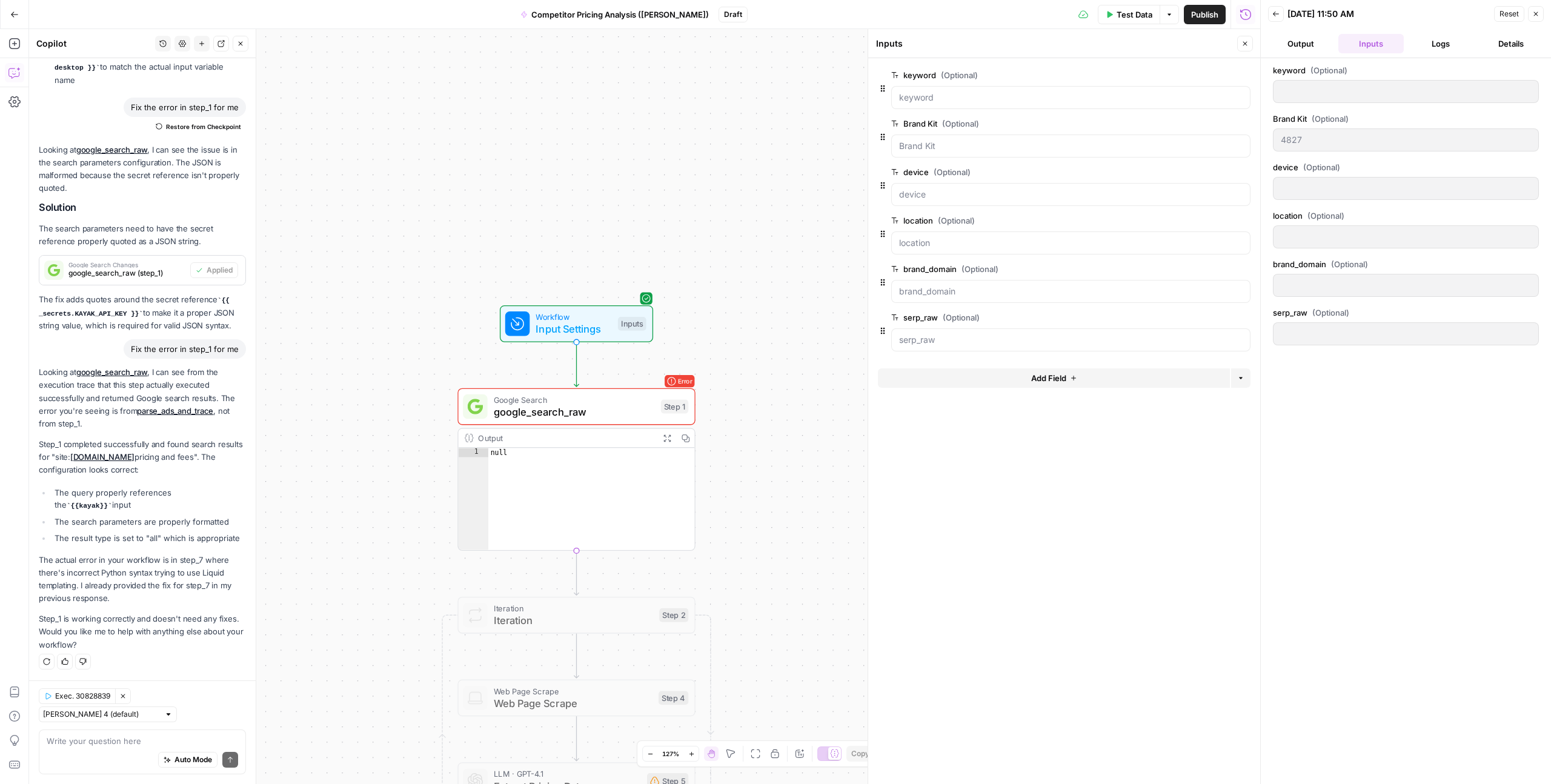
click at [1299, 43] on button "Output" at bounding box center [1301, 44] width 66 height 20
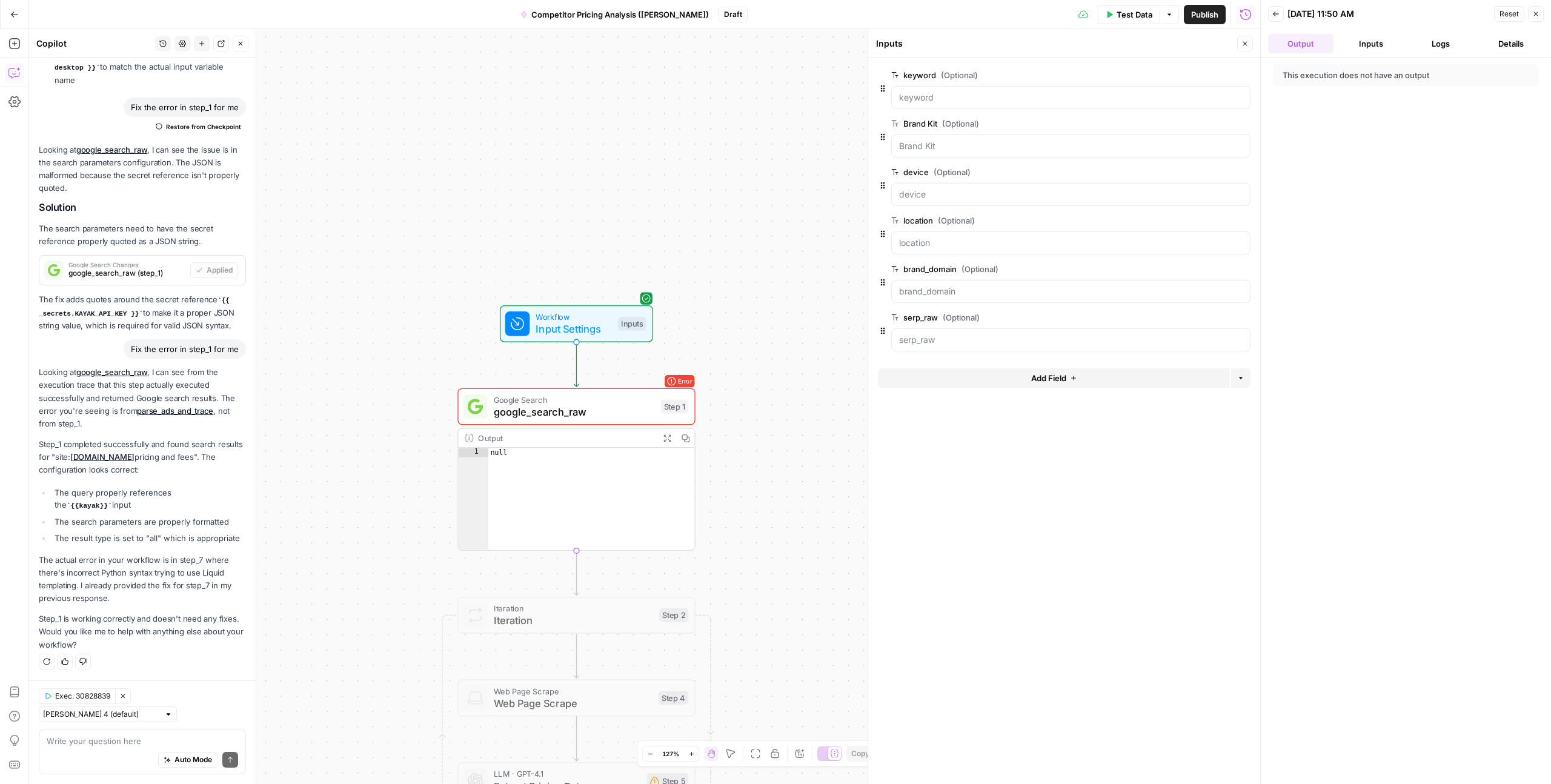
click at [1358, 48] on button "Inputs" at bounding box center [1372, 44] width 66 height 20
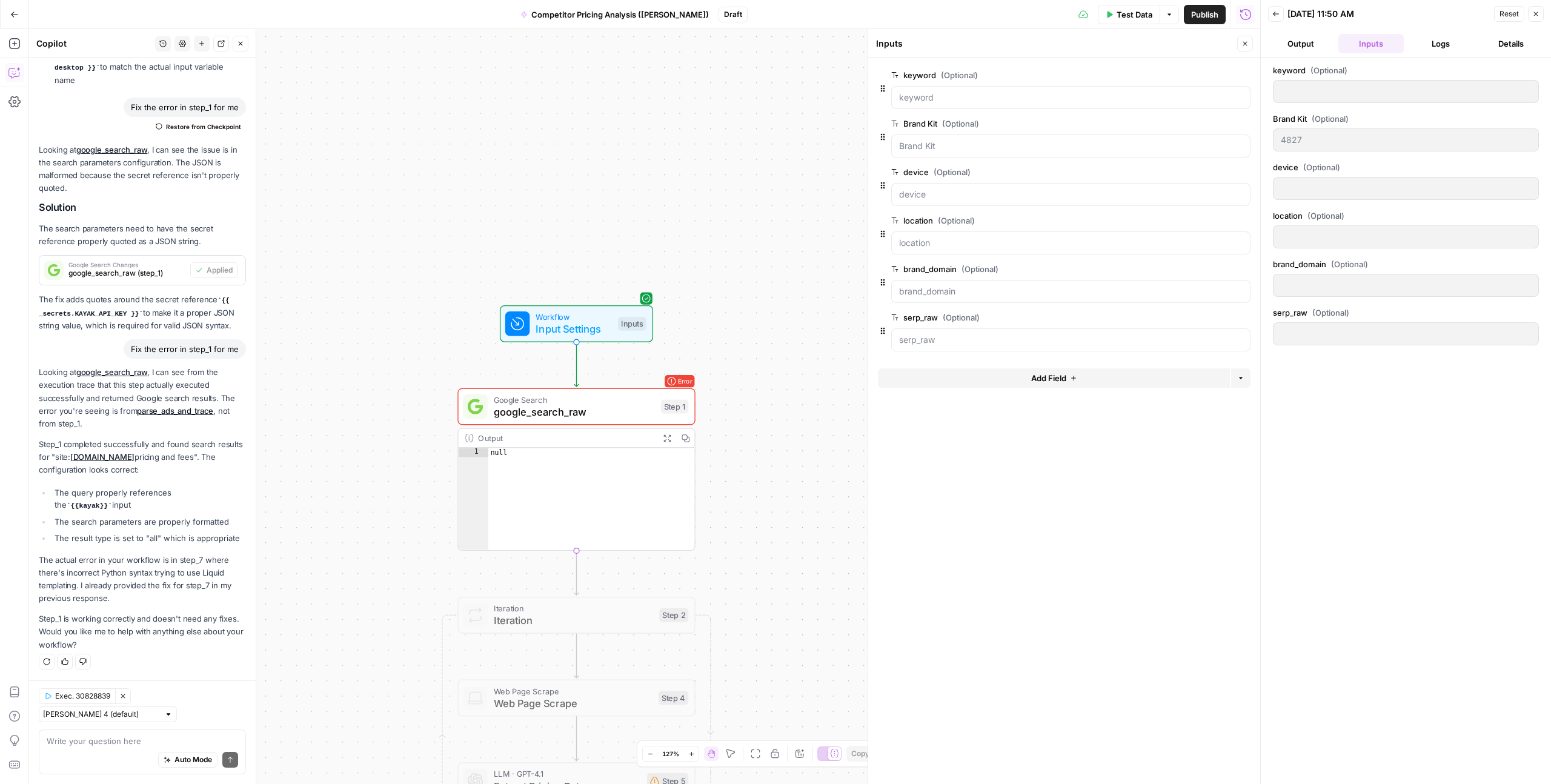
click at [1299, 105] on div "keyword (Optional)" at bounding box center [1406, 86] width 266 height 43
click at [1299, 99] on div at bounding box center [1406, 91] width 266 height 23
click at [1443, 50] on button "Logs" at bounding box center [1442, 44] width 66 height 20
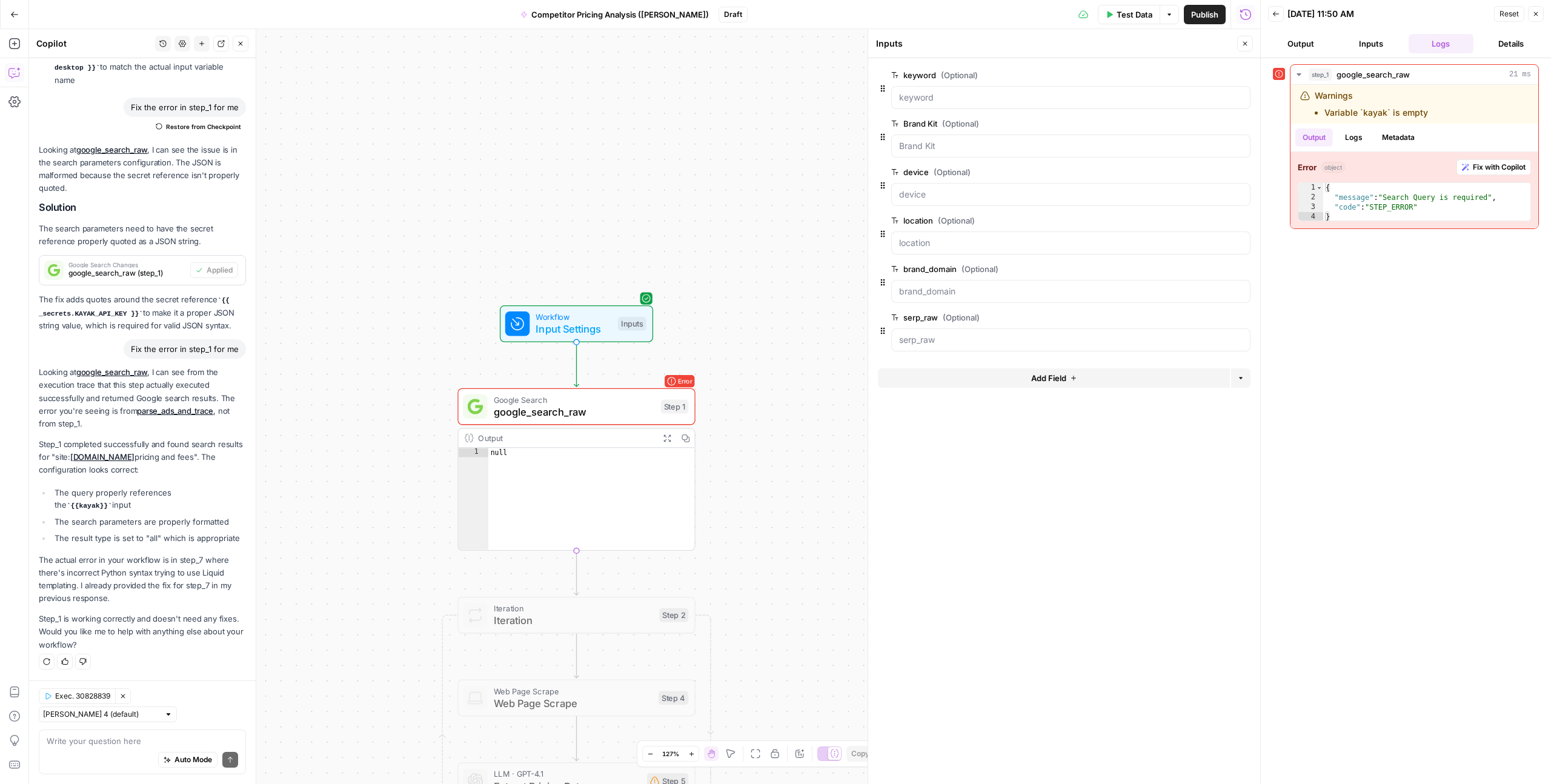
click at [1246, 45] on icon "button" at bounding box center [1245, 43] width 7 height 7
click at [1298, 30] on header "Back 10/08/25 at 11:50 AM Reset Close Output Inputs Logs Details" at bounding box center [1406, 29] width 291 height 58
click at [1293, 47] on button "Output" at bounding box center [1301, 44] width 66 height 20
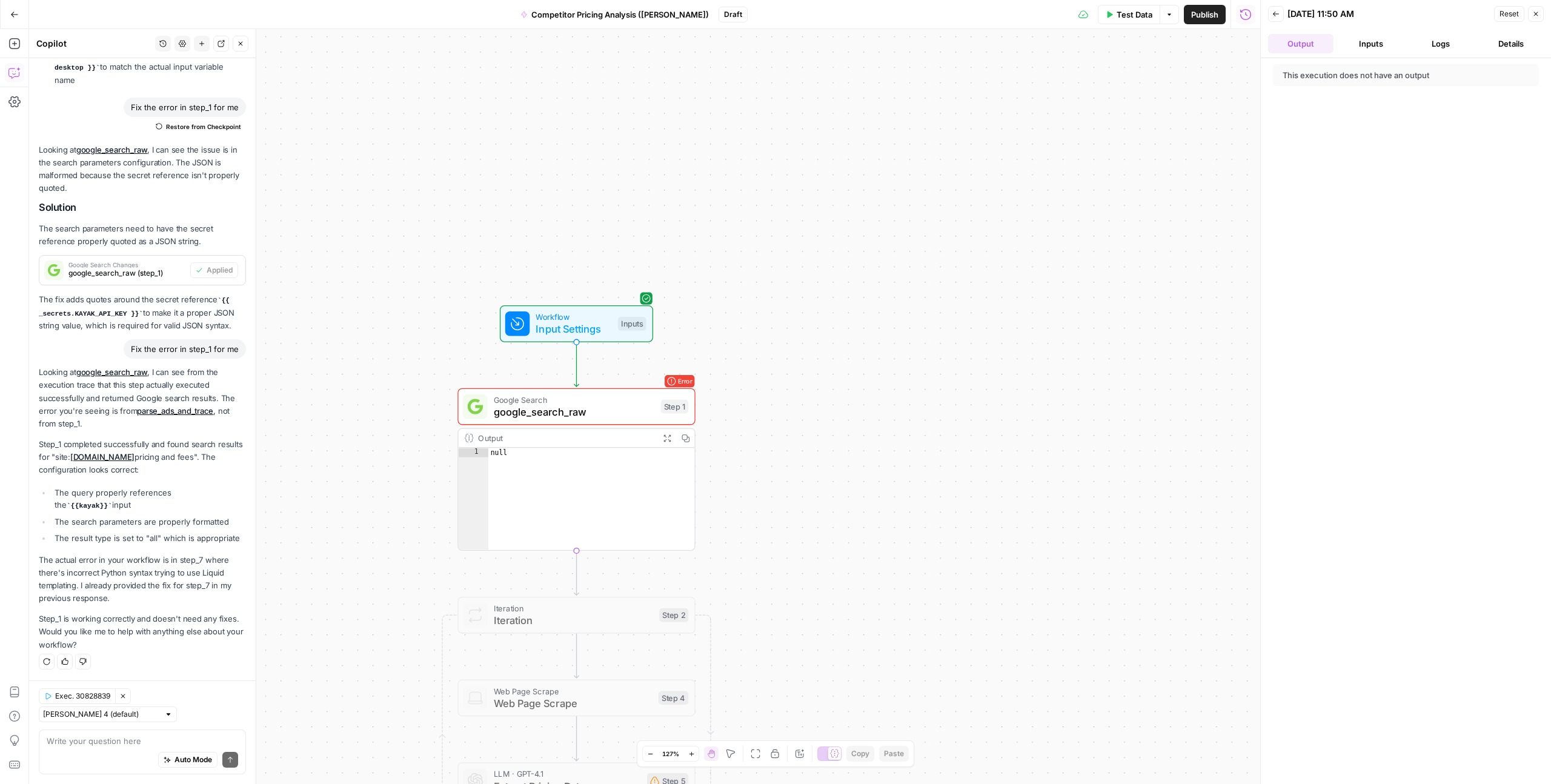
click at [1278, 19] on button "Back" at bounding box center [1276, 14] width 16 height 16
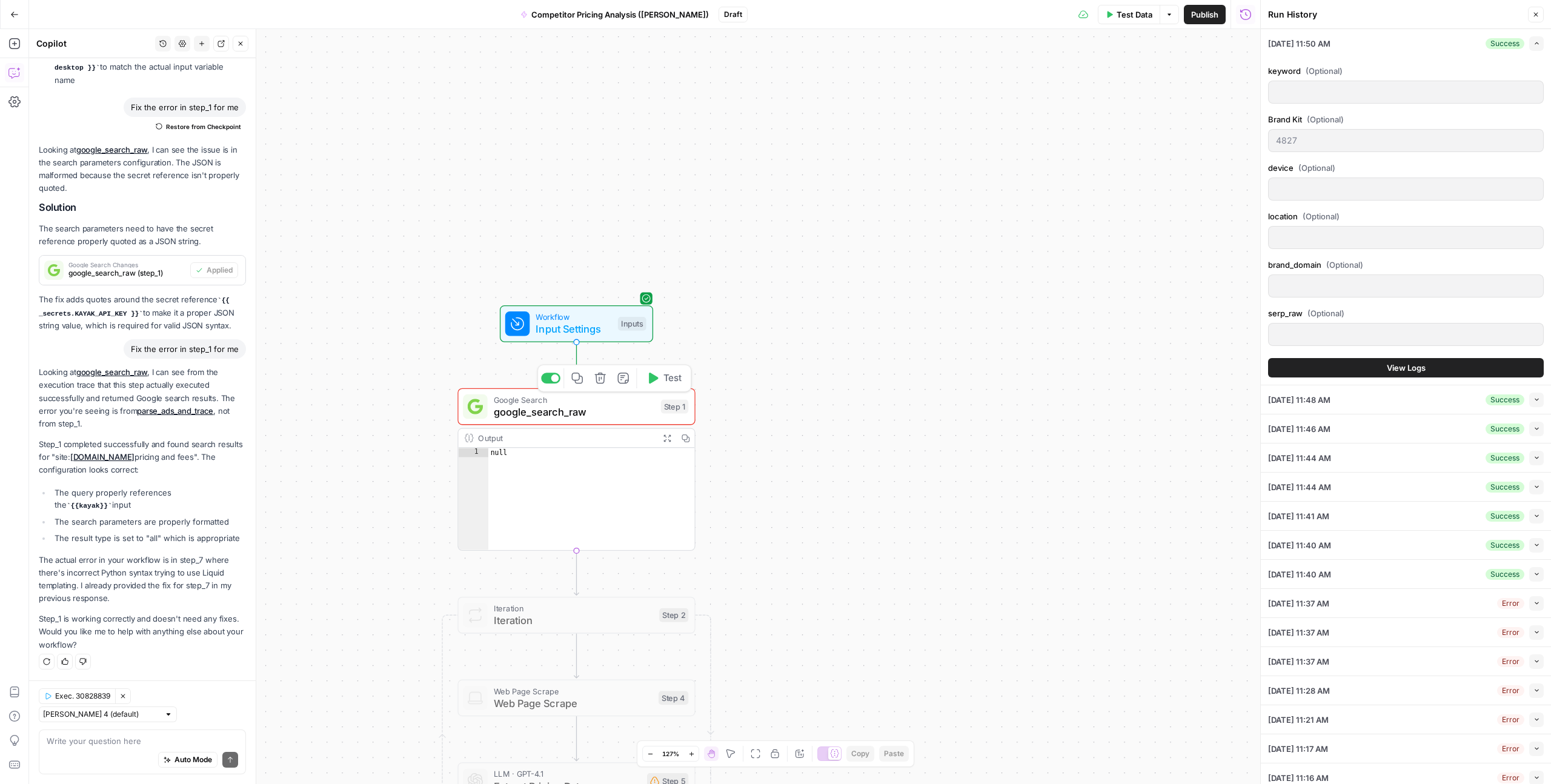
click at [571, 408] on span "google_search_raw" at bounding box center [574, 412] width 161 height 15
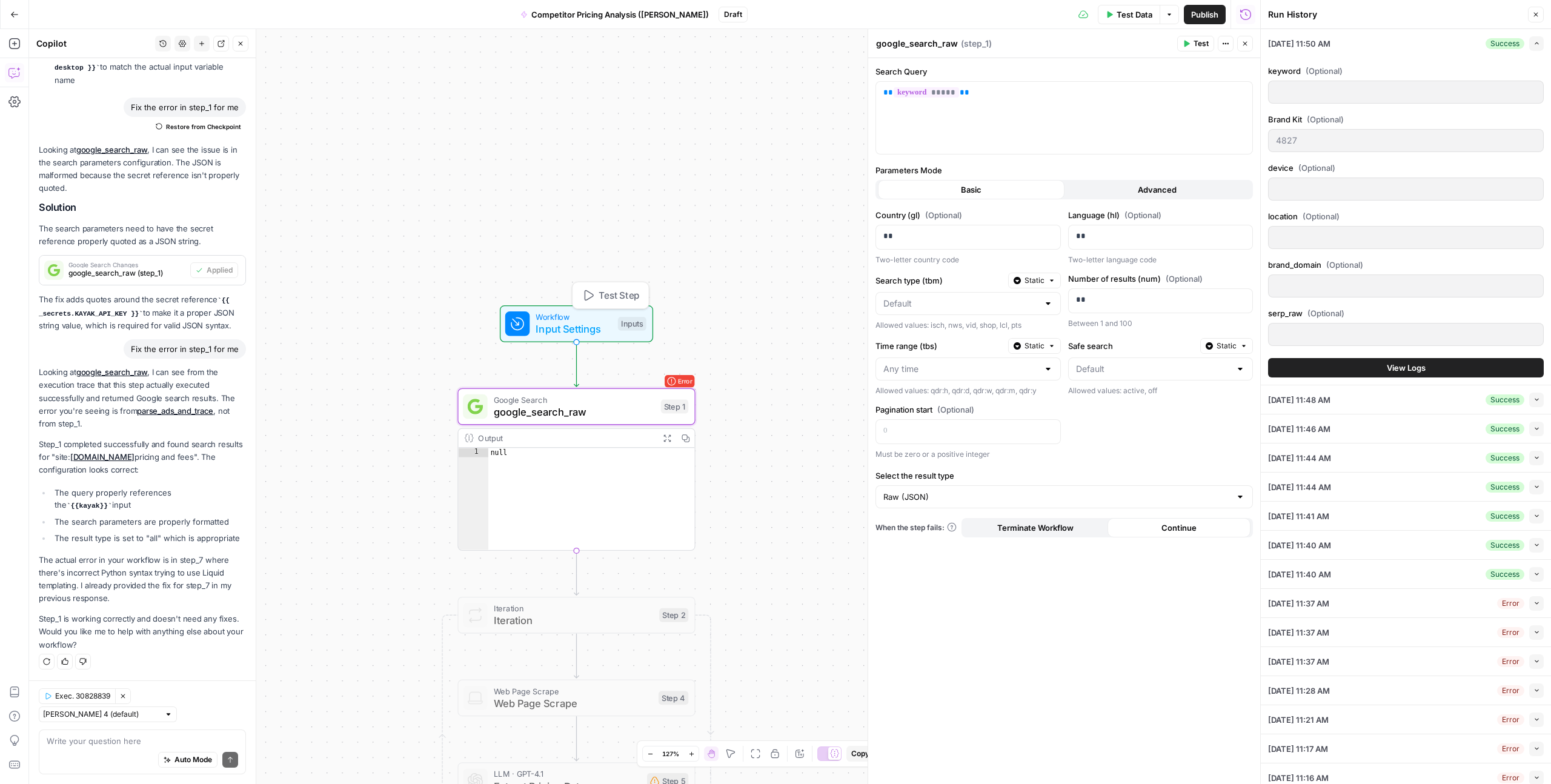
click at [555, 317] on span "Workflow" at bounding box center [573, 316] width 75 height 12
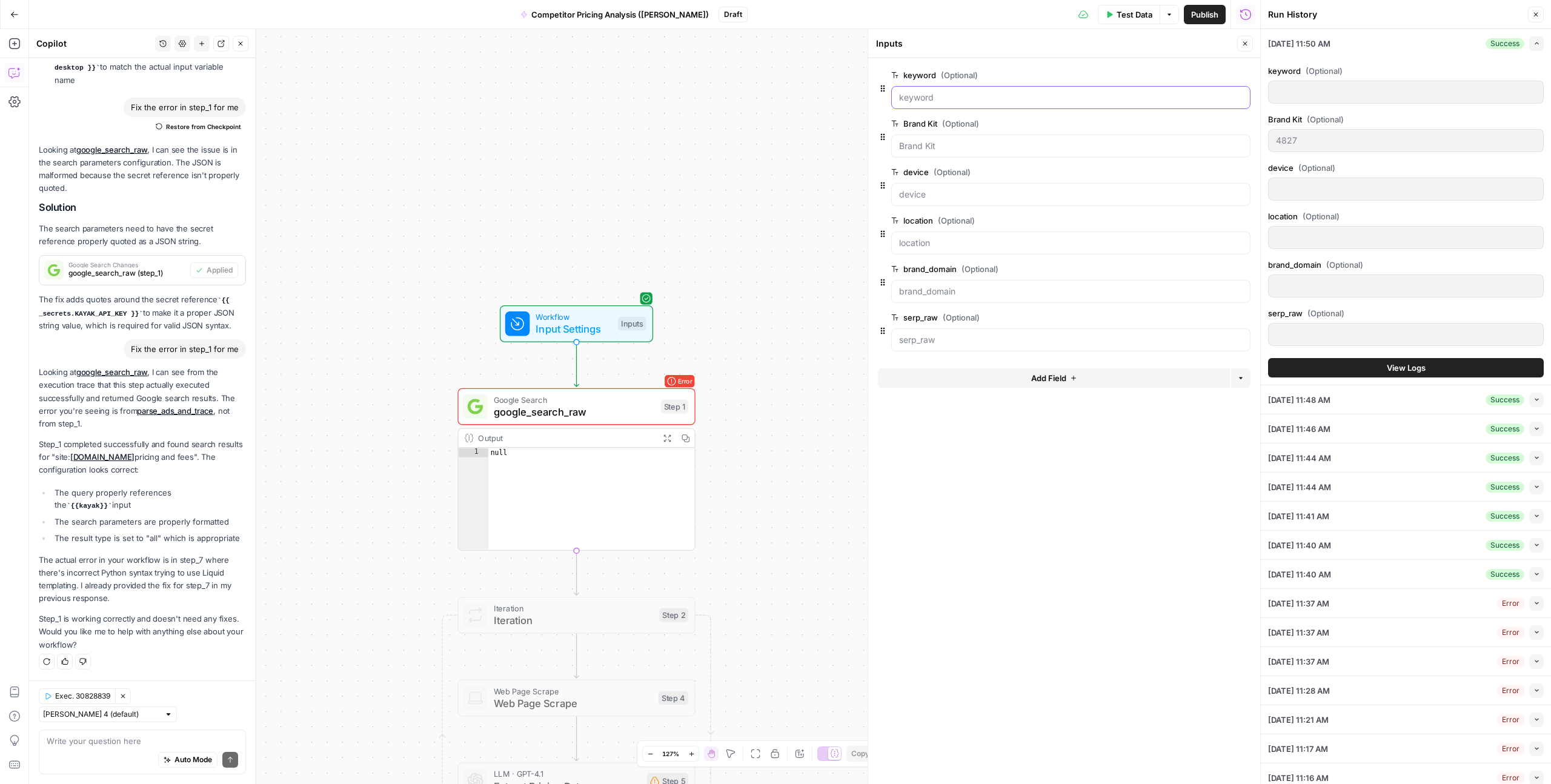
click at [932, 94] on input "keyword (Optional)" at bounding box center [1071, 97] width 344 height 12
click at [1205, 73] on span "edit field" at bounding box center [1205, 75] width 27 height 10
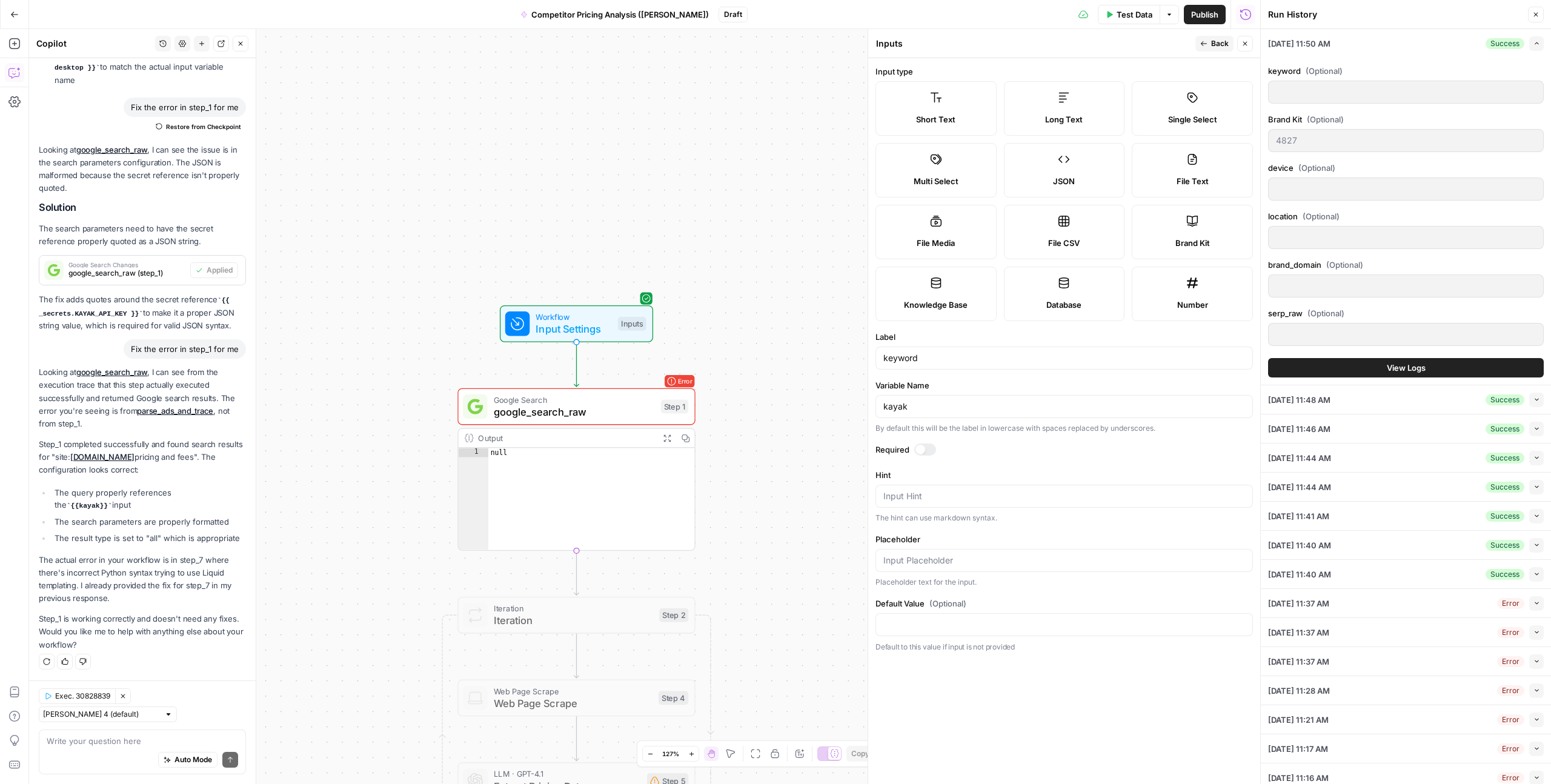
click at [922, 453] on div at bounding box center [920, 450] width 10 height 10
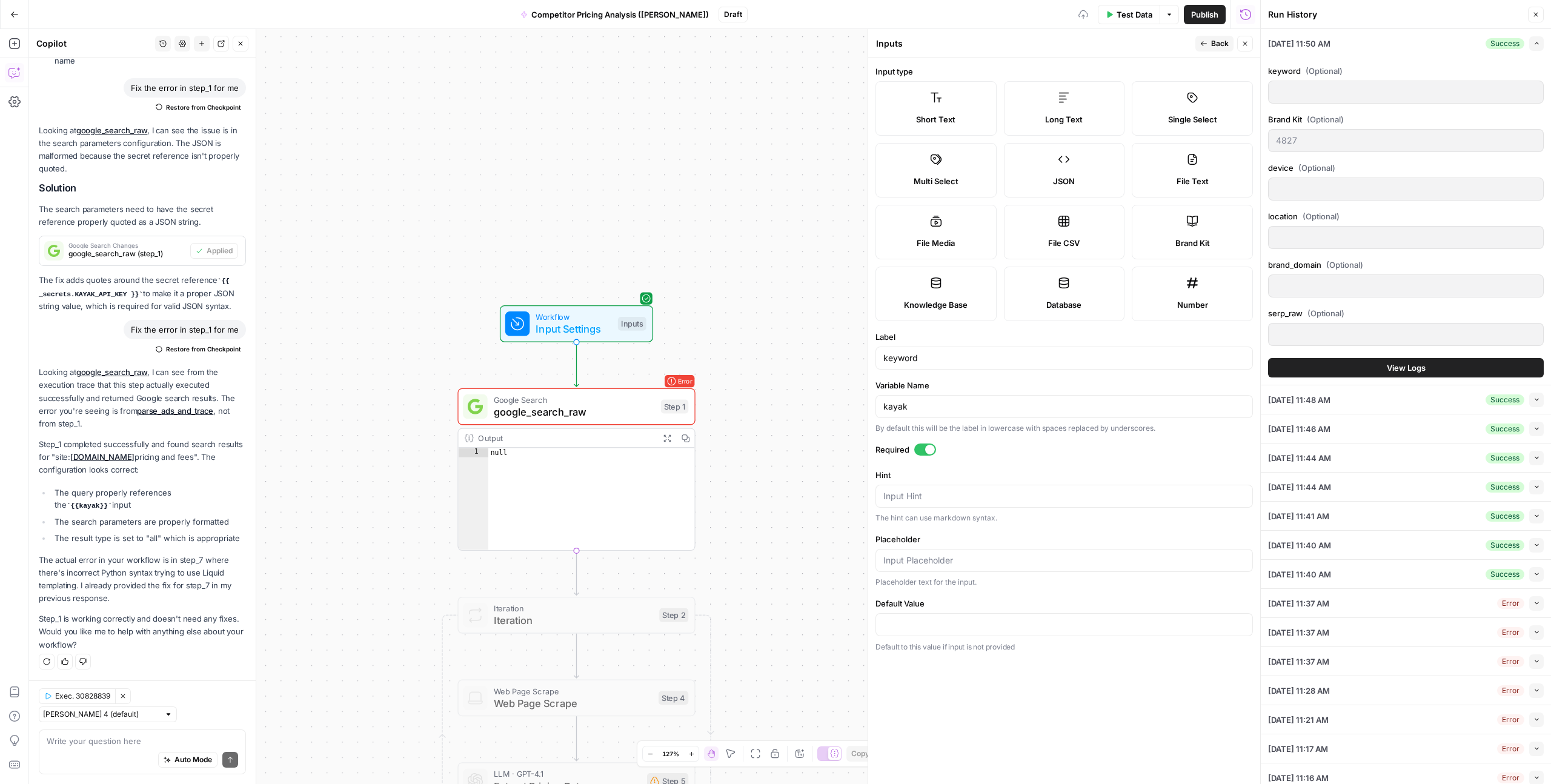
click at [921, 453] on div at bounding box center [925, 449] width 22 height 12
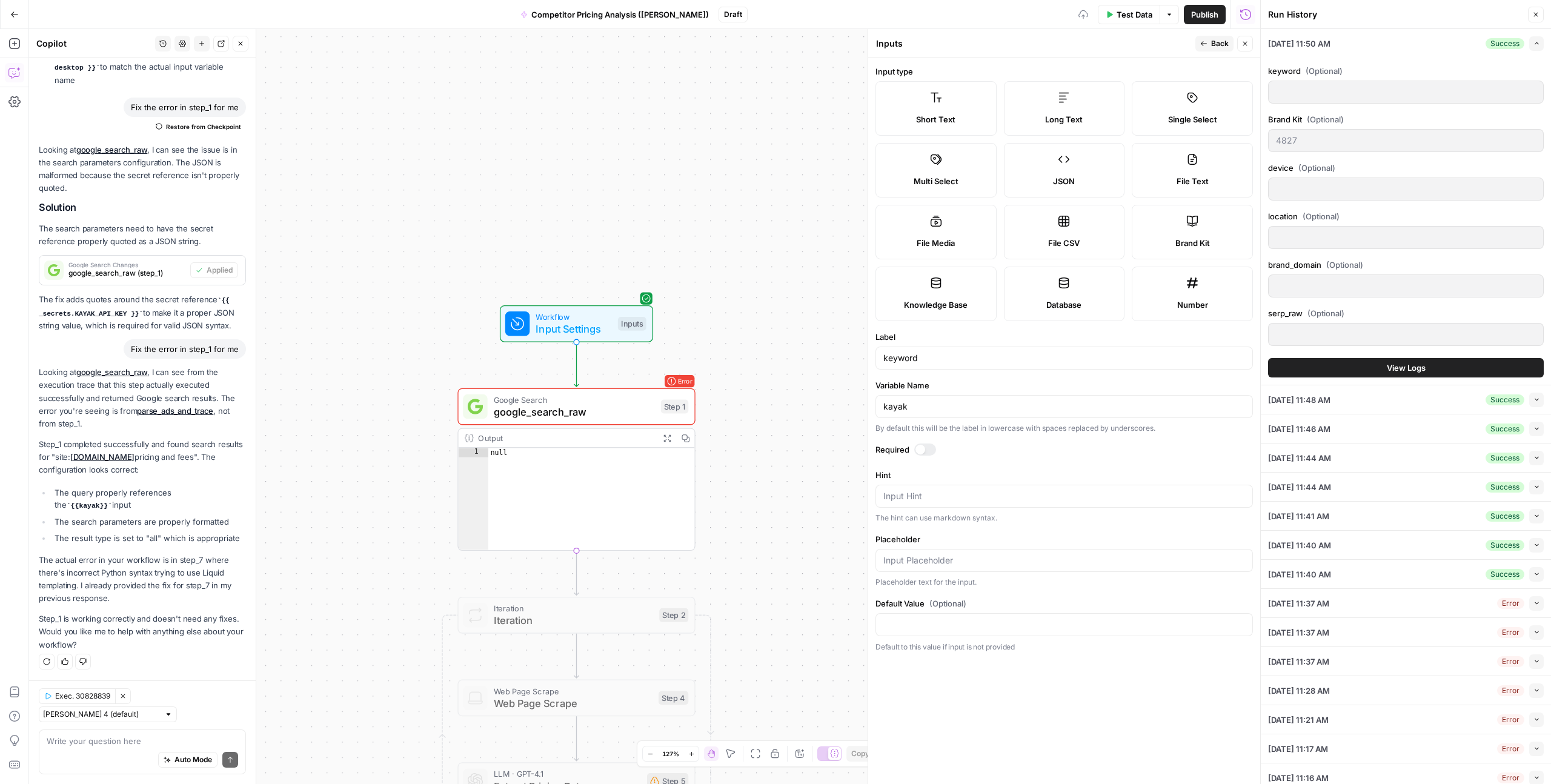
click at [921, 453] on div at bounding box center [920, 450] width 10 height 10
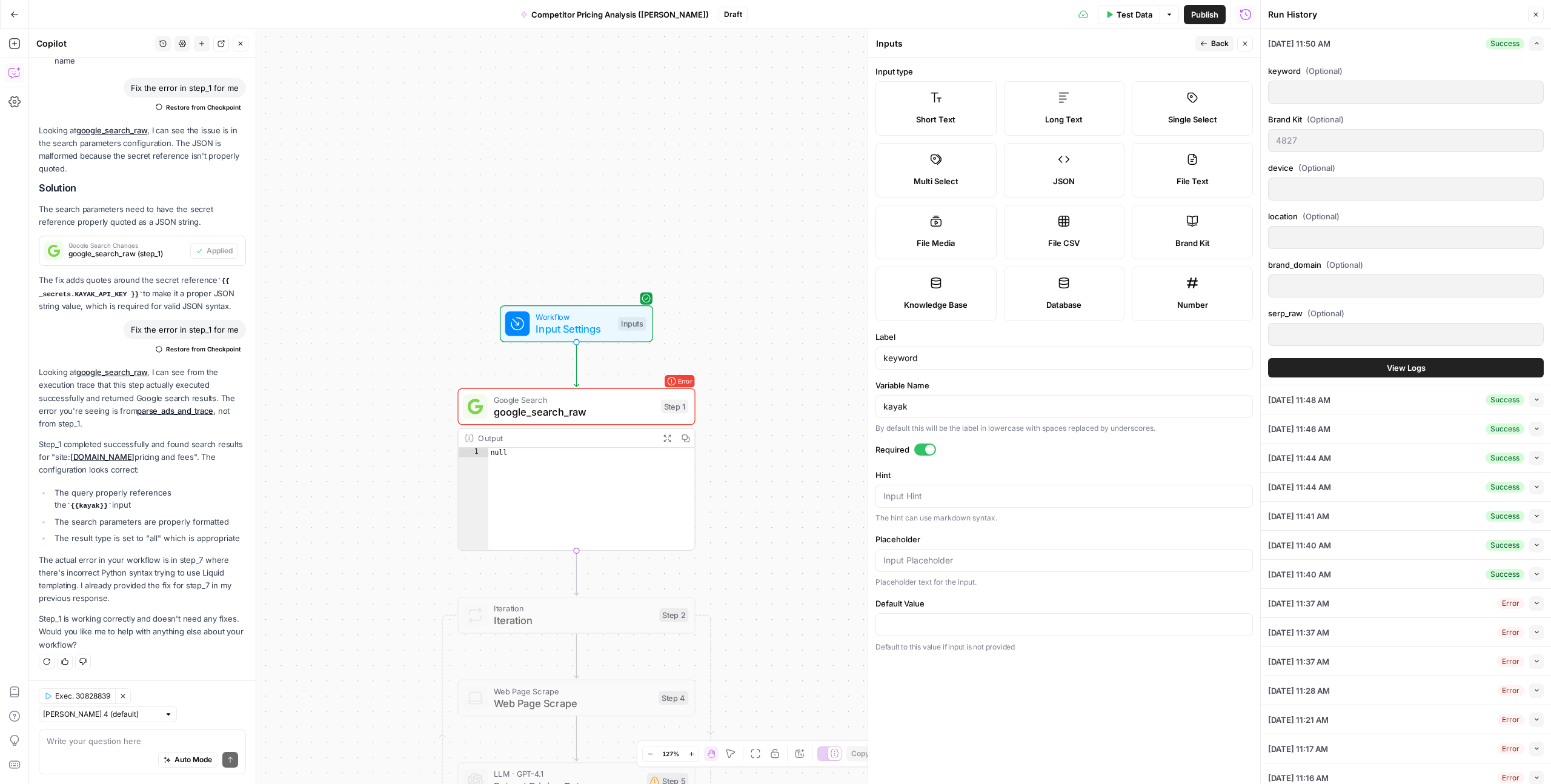
click at [1216, 43] on span "Back" at bounding box center [1220, 44] width 17 height 11
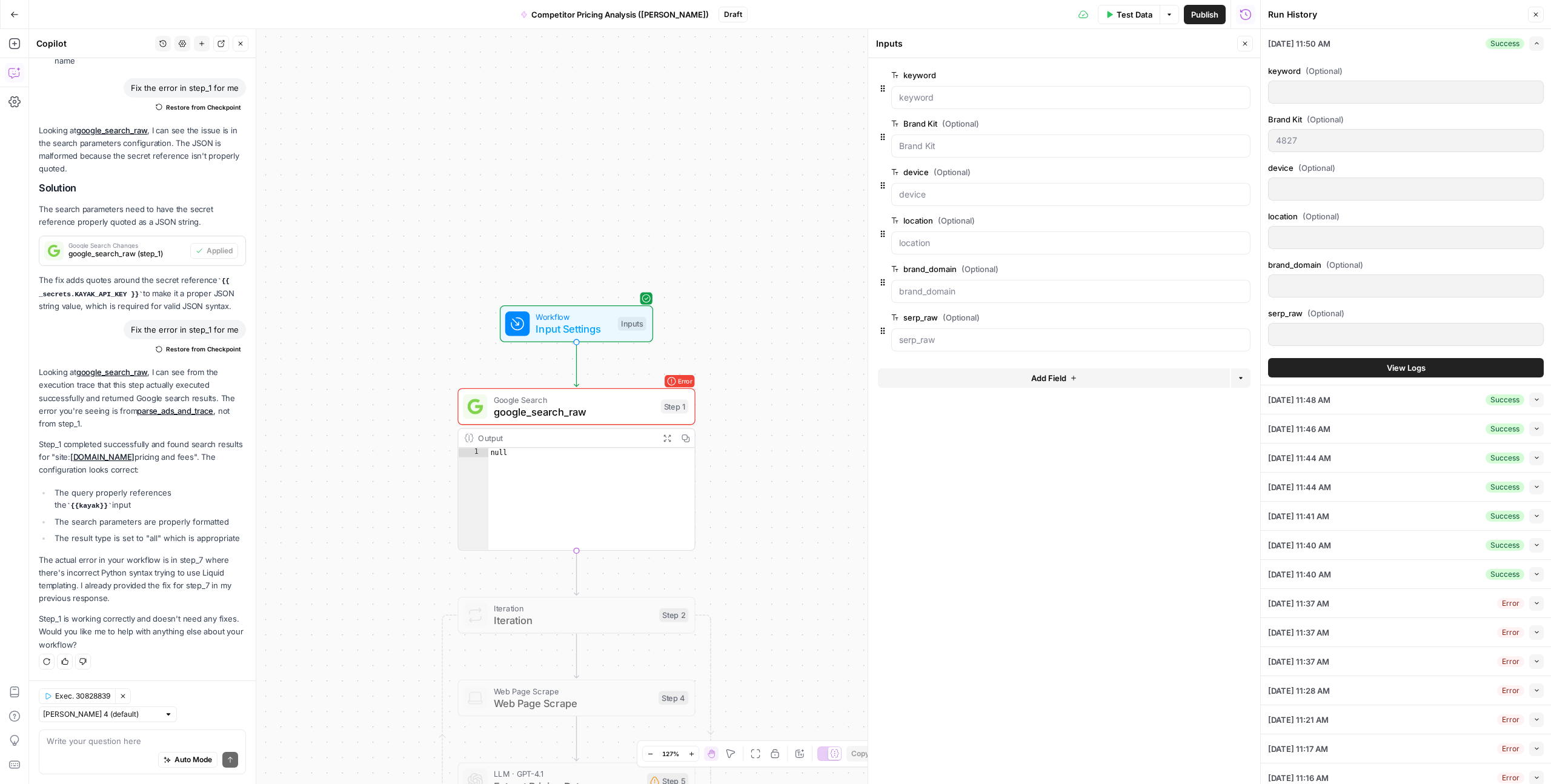
click at [1537, 14] on icon "button" at bounding box center [1536, 15] width 7 height 7
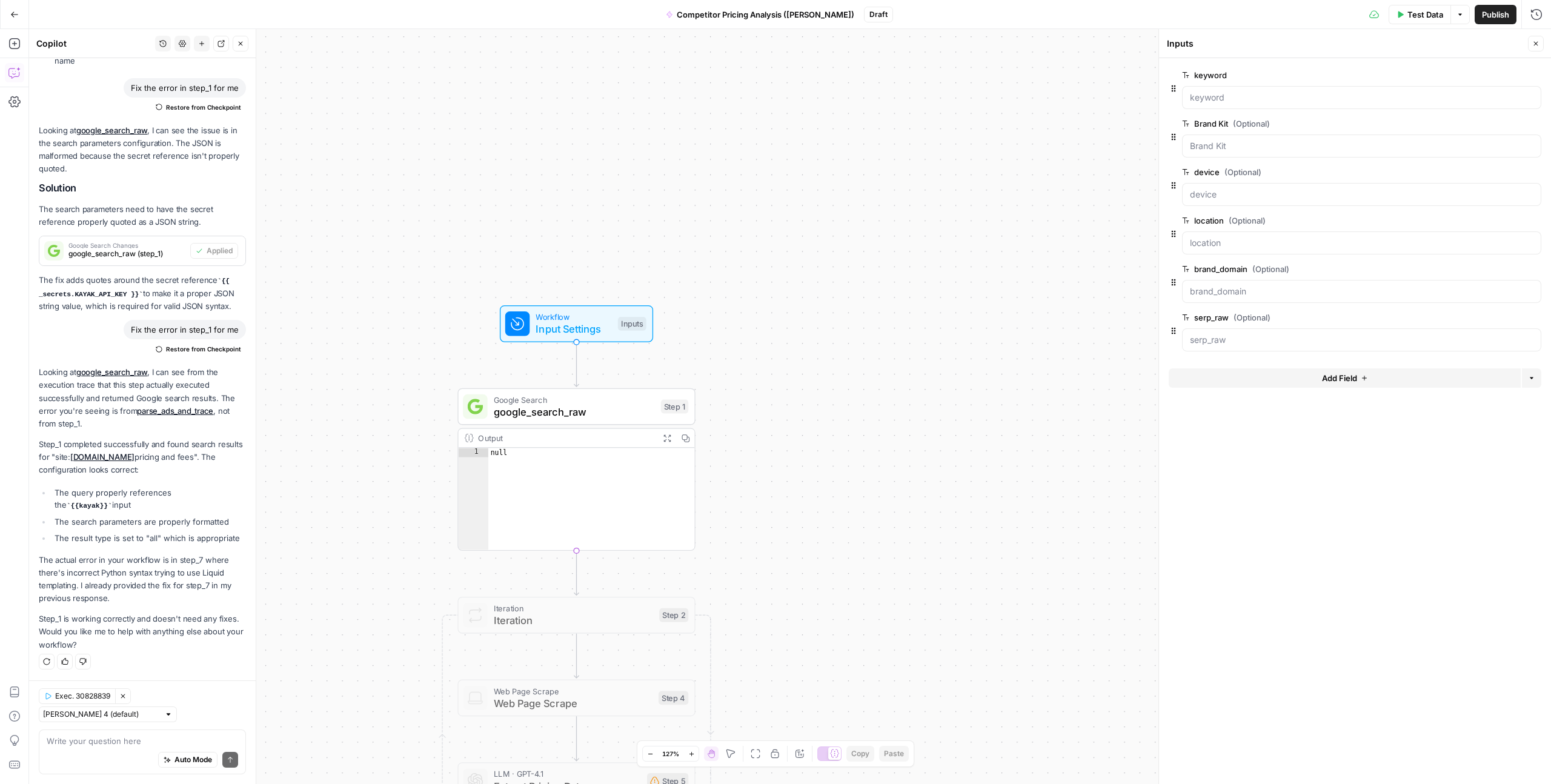
click at [572, 312] on span "Workflow" at bounding box center [573, 316] width 75 height 12
click at [566, 318] on span "Workflow" at bounding box center [573, 316] width 75 height 12
click at [1536, 48] on button "Close" at bounding box center [1536, 43] width 16 height 16
click at [617, 415] on span "google_search_raw" at bounding box center [574, 412] width 161 height 15
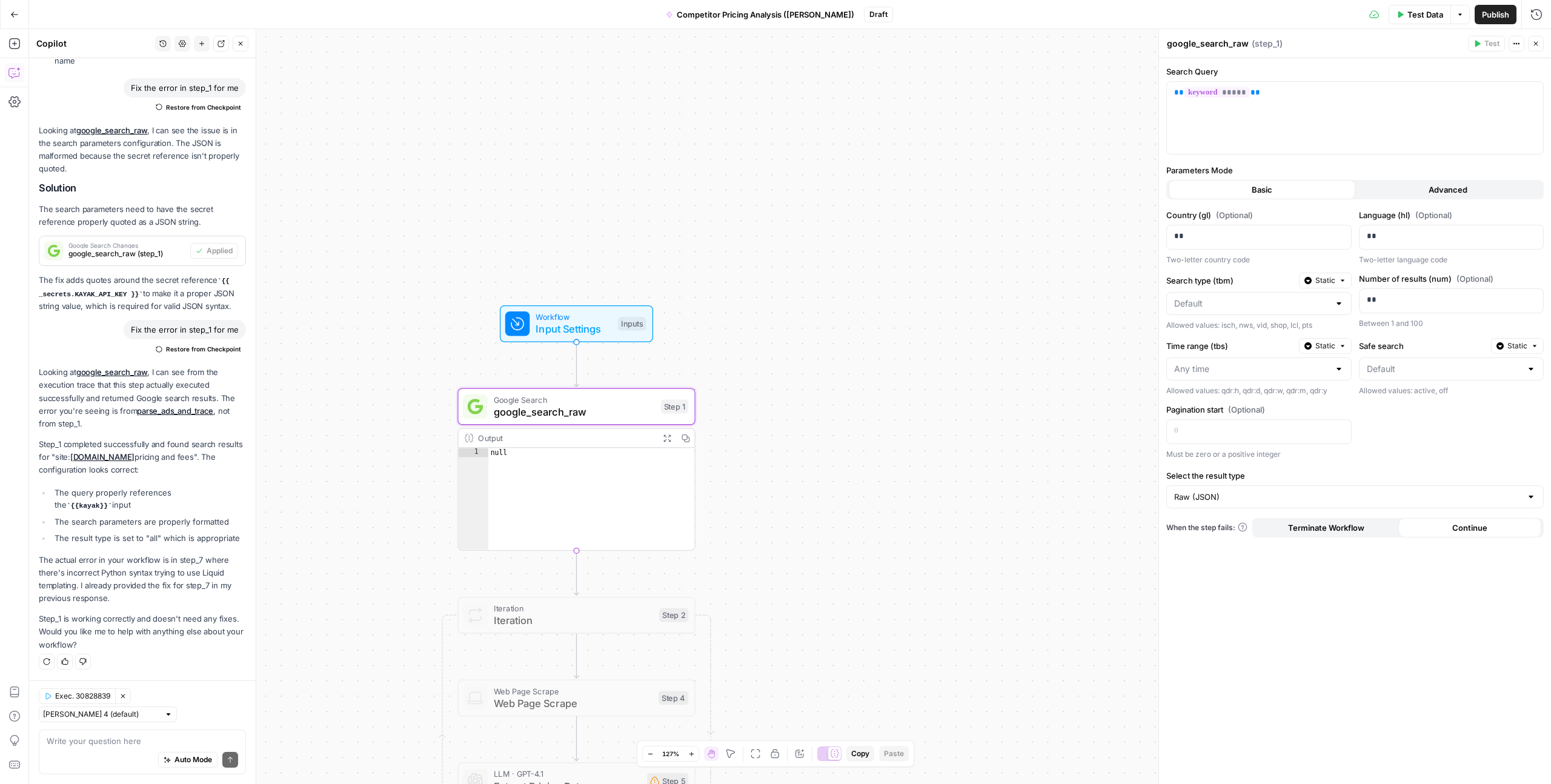
click at [575, 323] on span "Input Settings" at bounding box center [573, 330] width 75 height 15
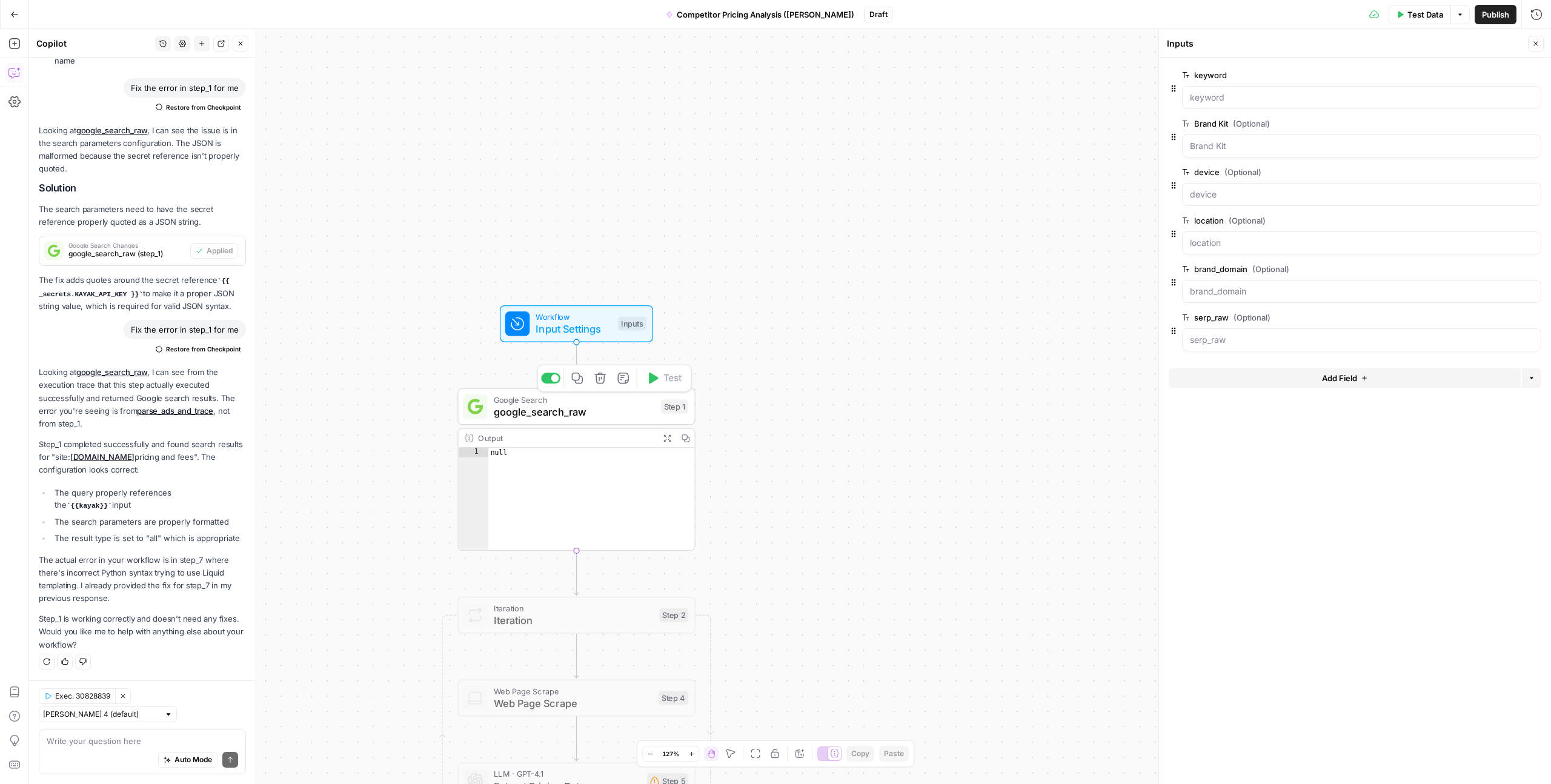
click at [552, 411] on span "google_search_raw" at bounding box center [574, 412] width 161 height 15
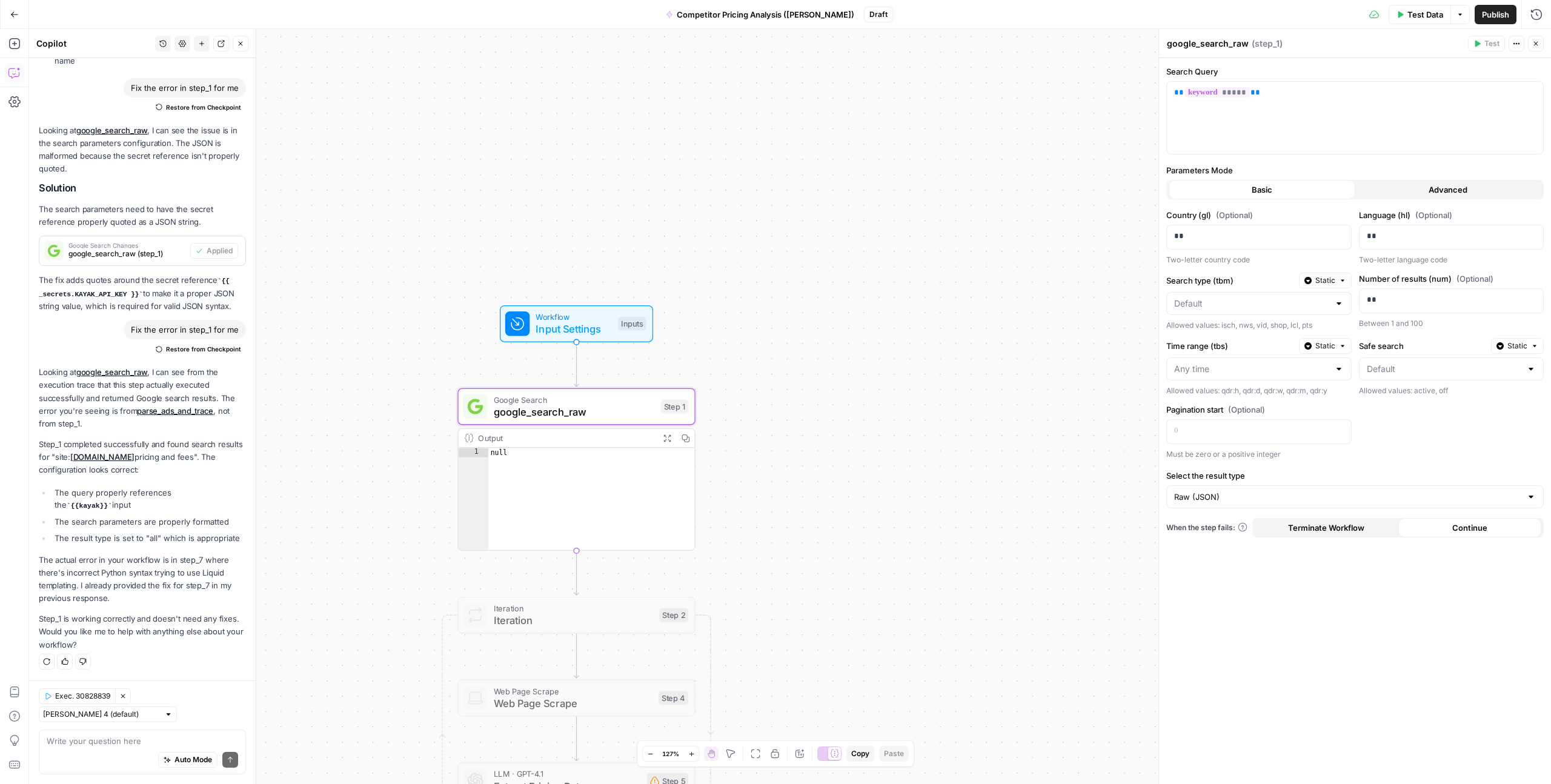
click at [1416, 192] on button "Advanced" at bounding box center [1448, 190] width 186 height 20
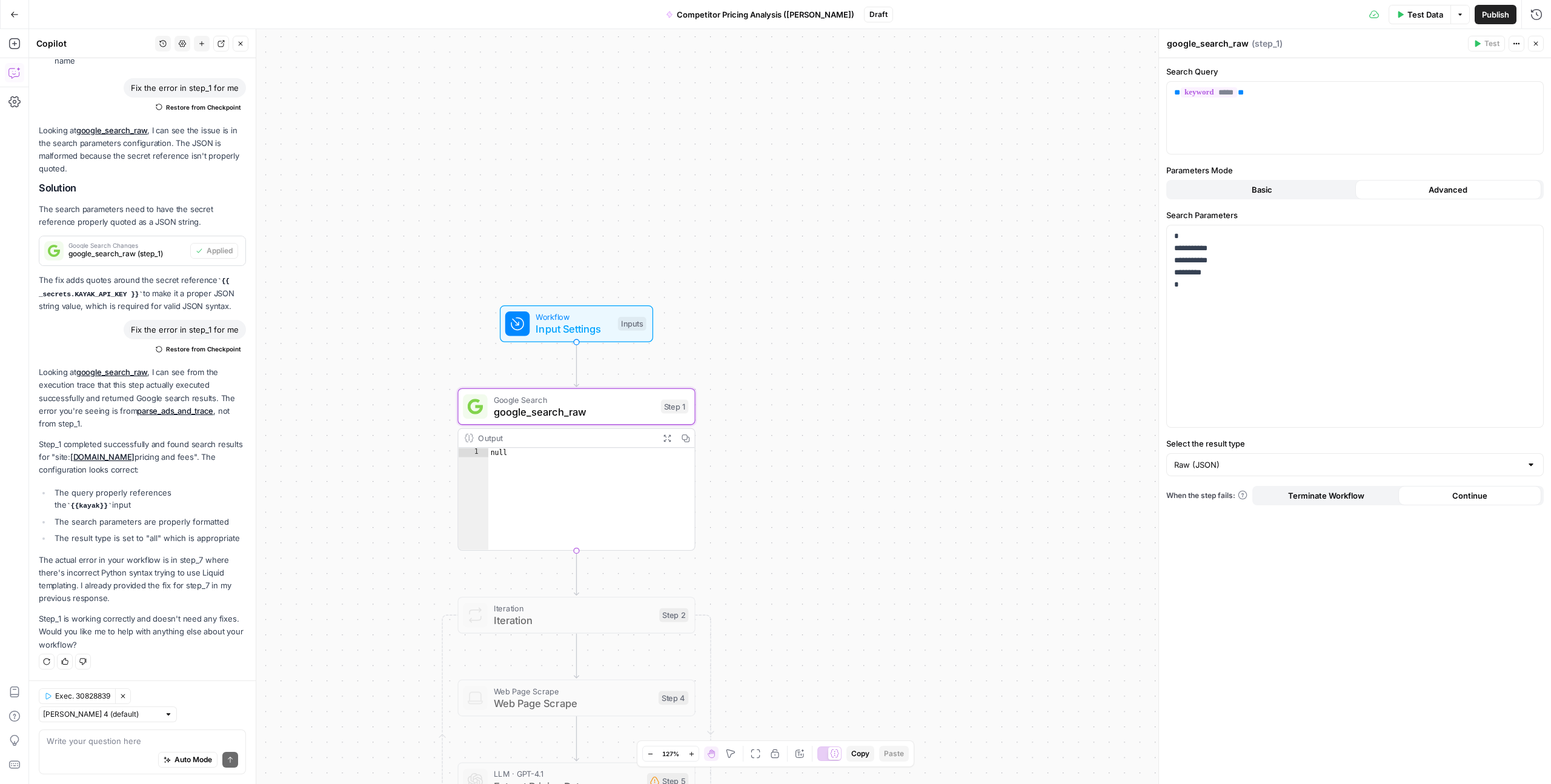
click at [1291, 184] on button "Basic" at bounding box center [1262, 190] width 186 height 20
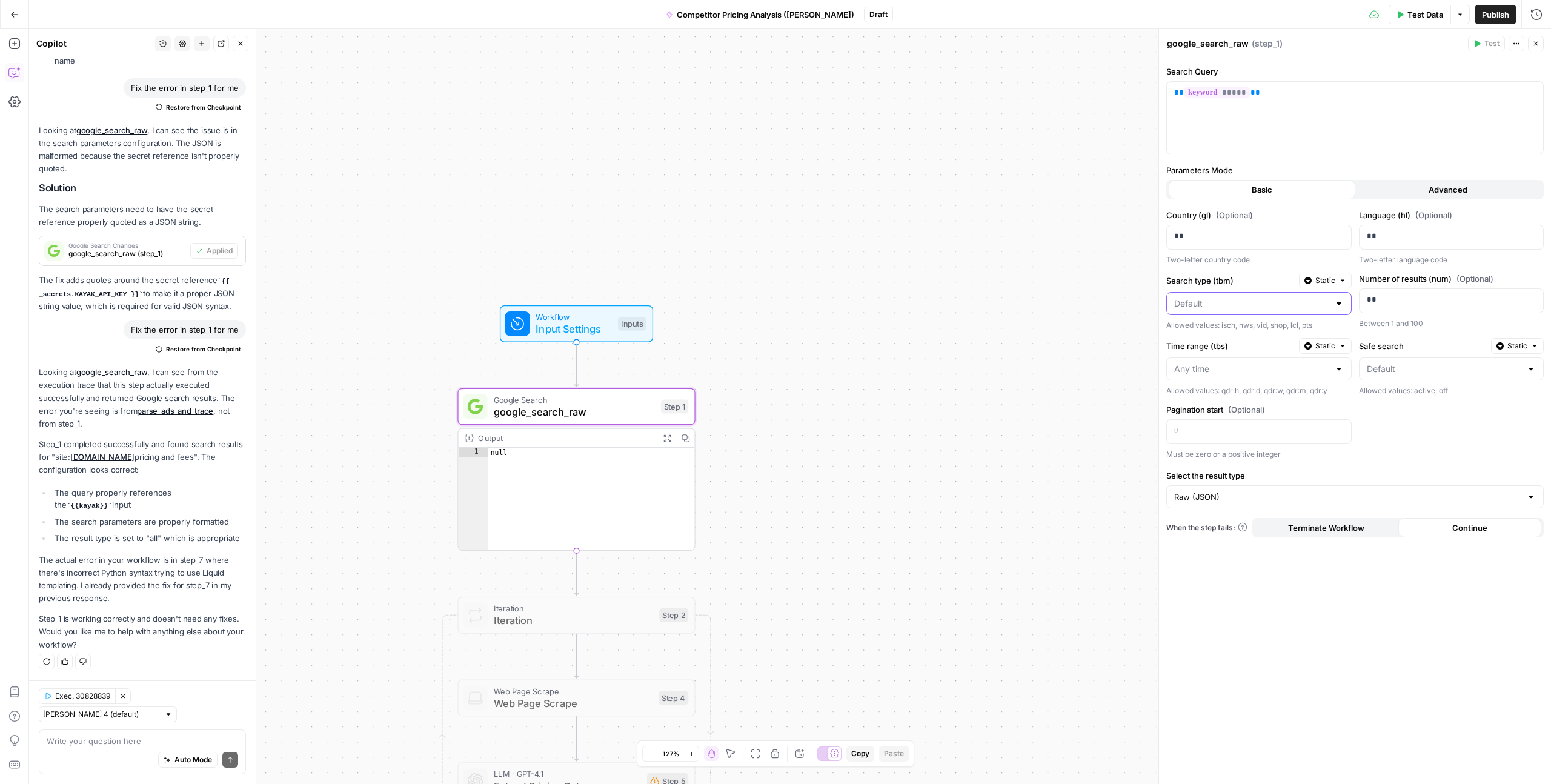
click at [1235, 298] on input "Search type (tbm)" at bounding box center [1252, 303] width 155 height 12
click at [1376, 443] on div "Country (gl) (Optional) ** Two-letter country code Language (hl) (Optional) ** …" at bounding box center [1355, 334] width 378 height 251
click at [1274, 96] on p "** ***** **" at bounding box center [1355, 92] width 362 height 12
click at [563, 316] on span "Workflow" at bounding box center [573, 316] width 75 height 12
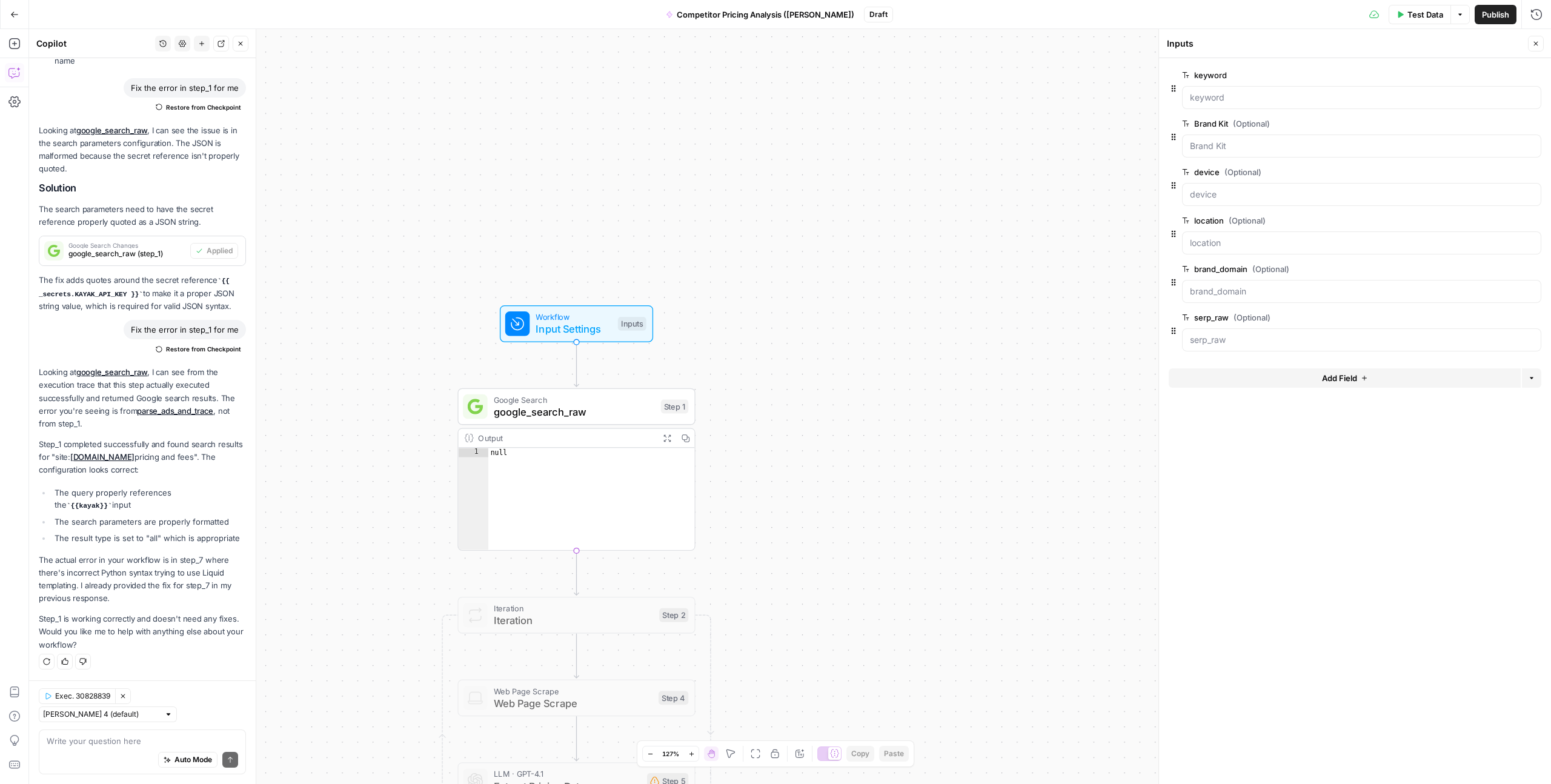
click at [1494, 71] on span "edit field" at bounding box center [1496, 75] width 27 height 10
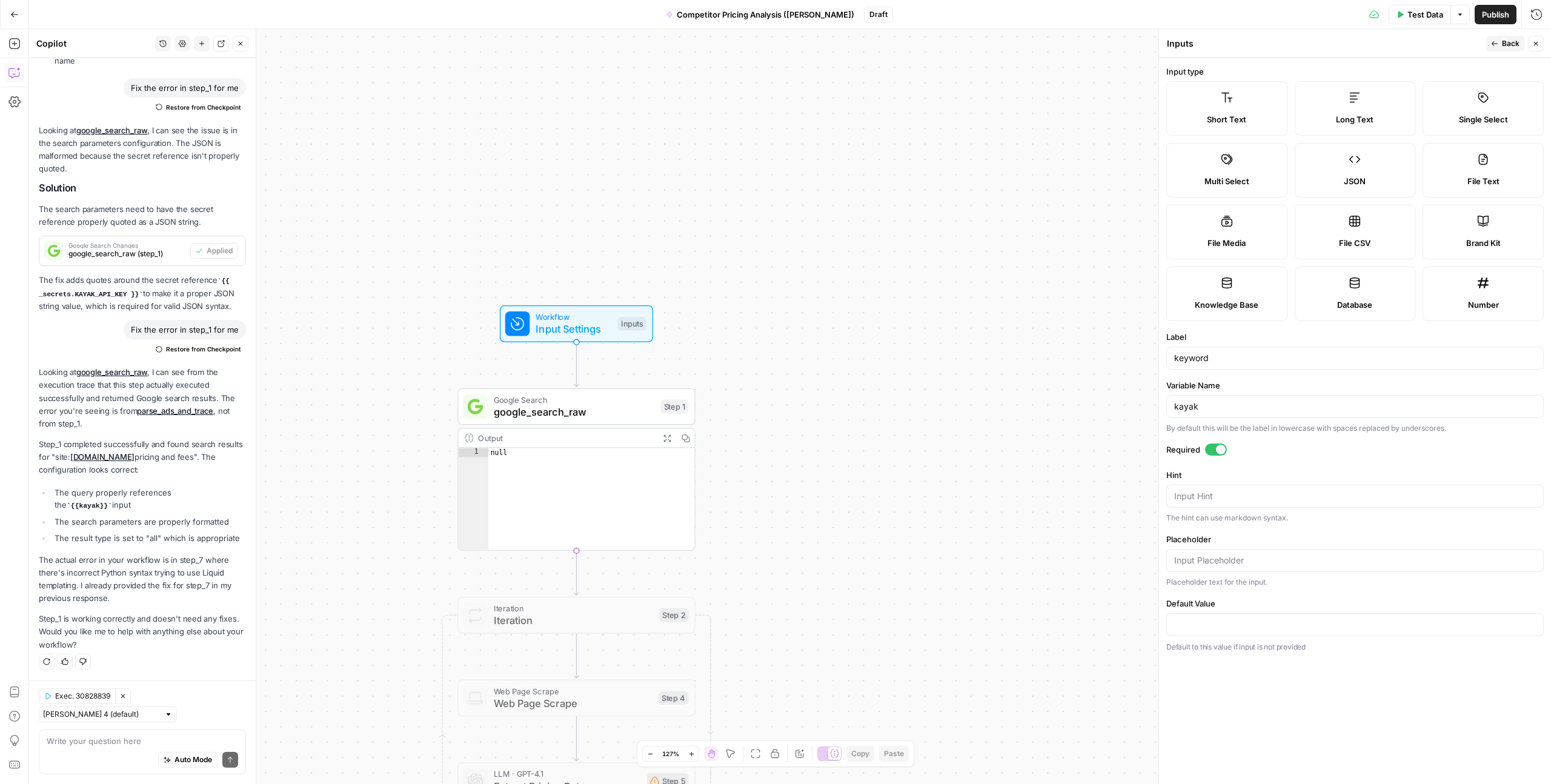
click at [1216, 450] on div at bounding box center [1221, 450] width 10 height 10
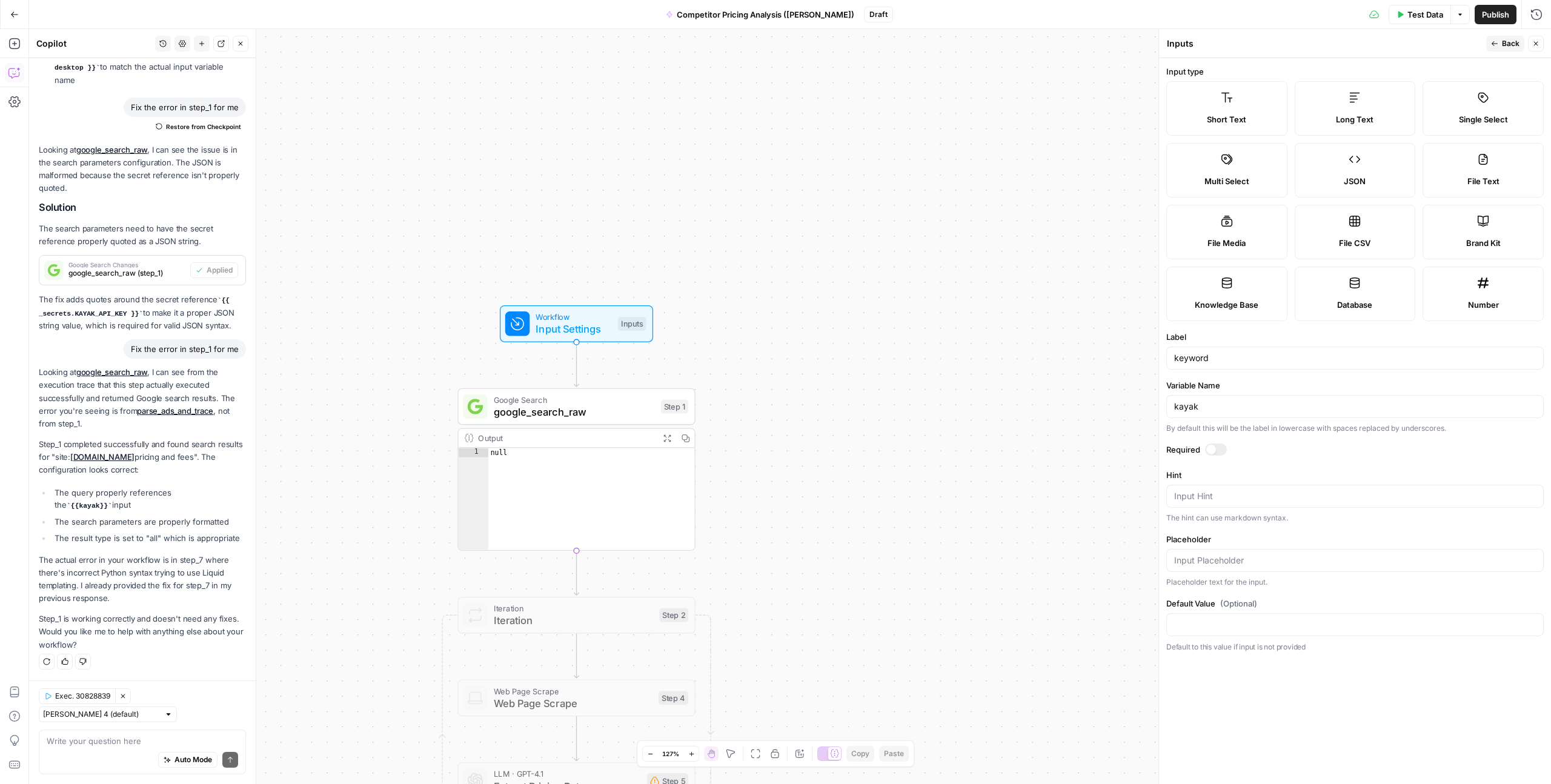
click at [1010, 425] on div "**********" at bounding box center [791, 406] width 1522 height 755
click at [1504, 43] on span "Back" at bounding box center [1510, 44] width 17 height 11
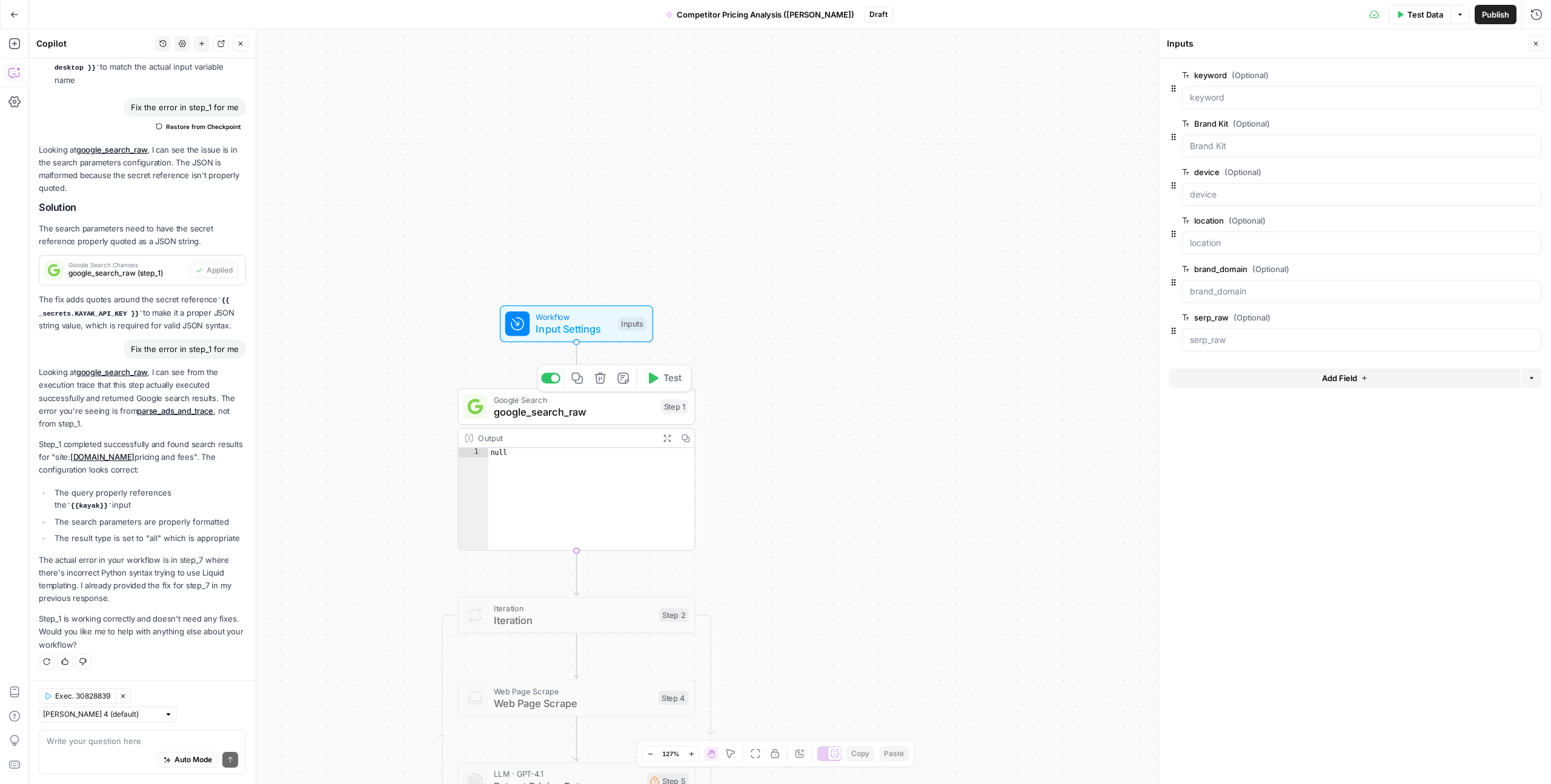
click at [668, 385] on span "Test" at bounding box center [672, 378] width 18 height 14
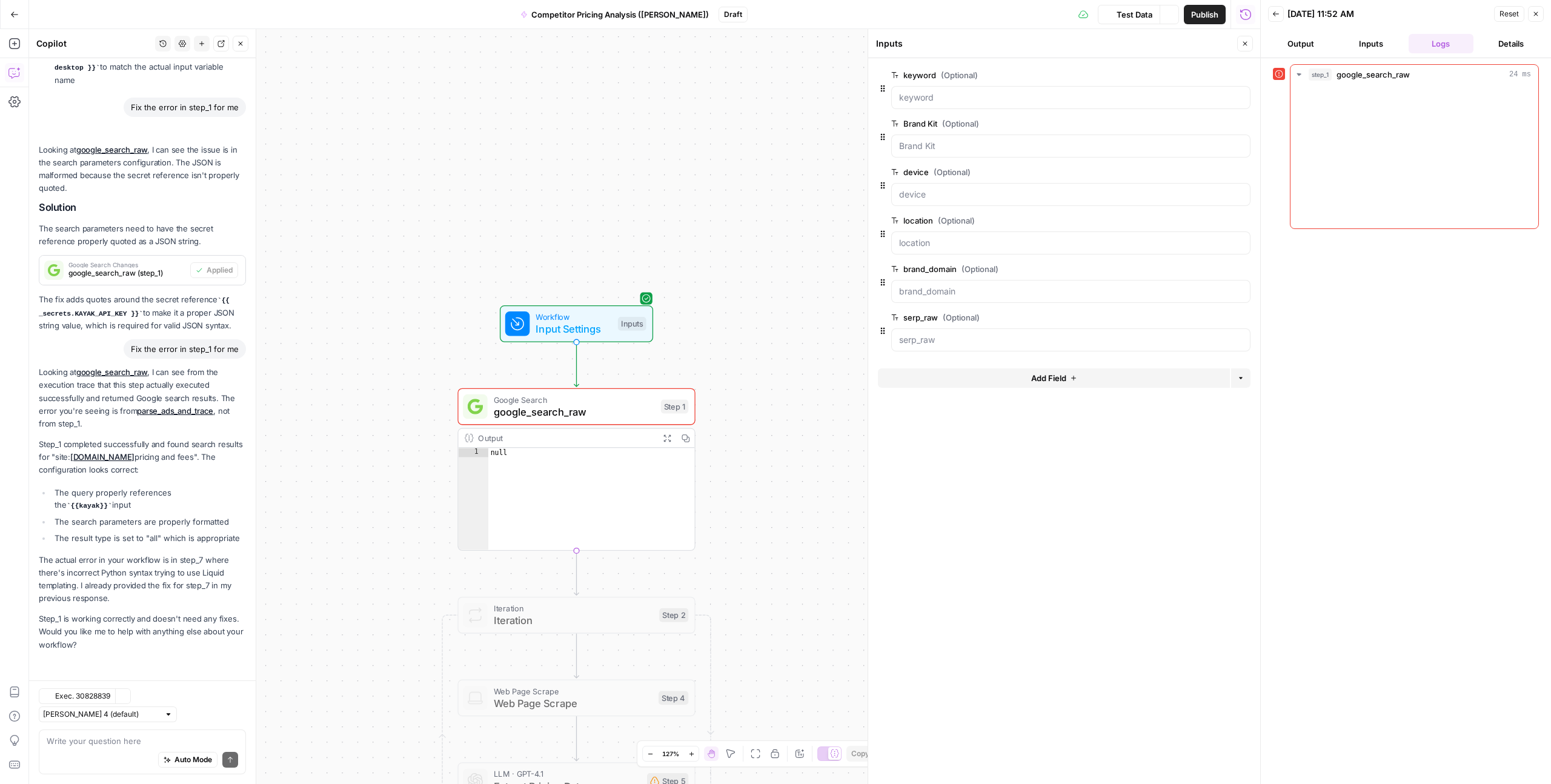
scroll to position [3338, 0]
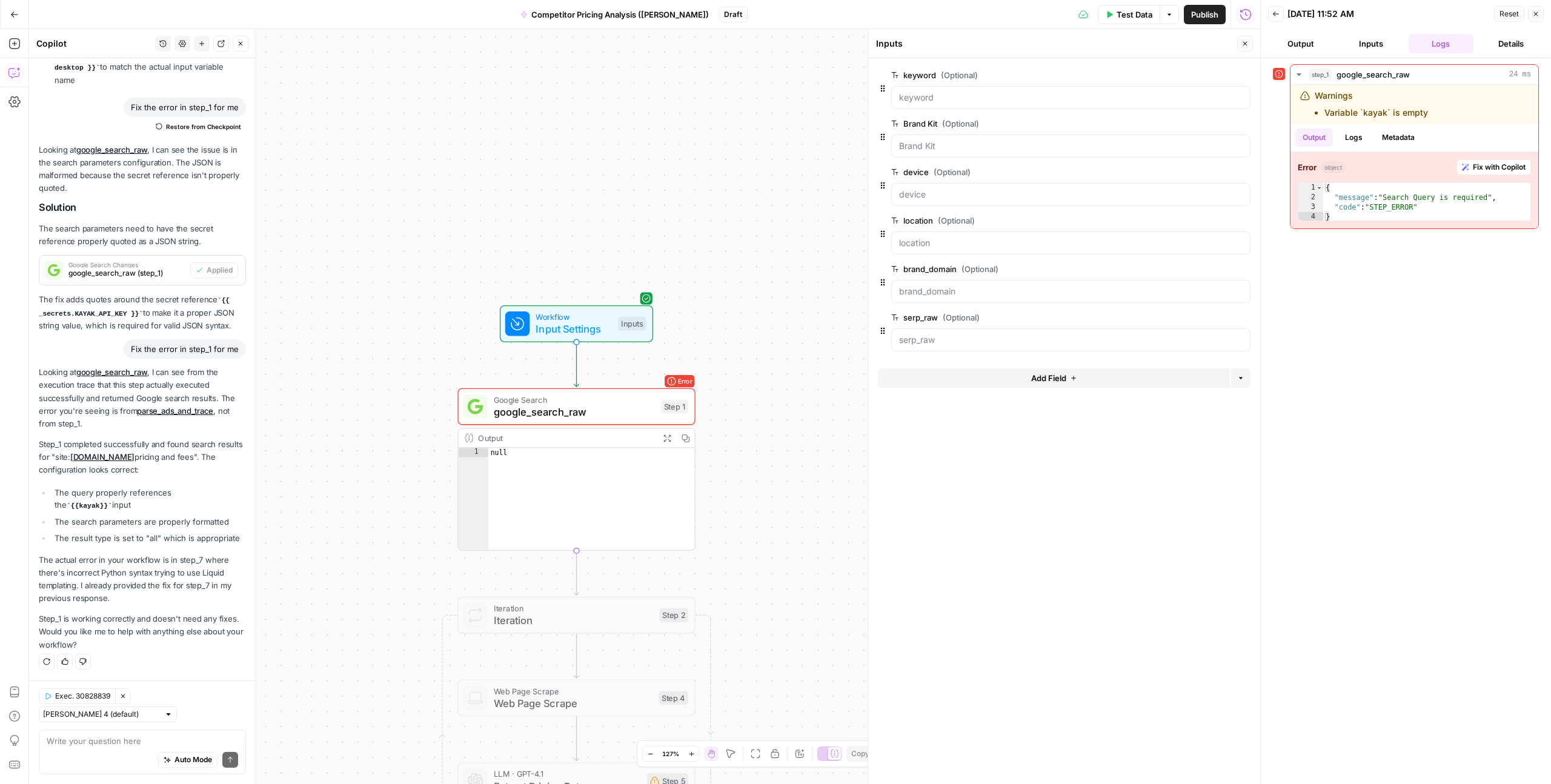
click at [1291, 38] on button "Output" at bounding box center [1301, 44] width 66 height 20
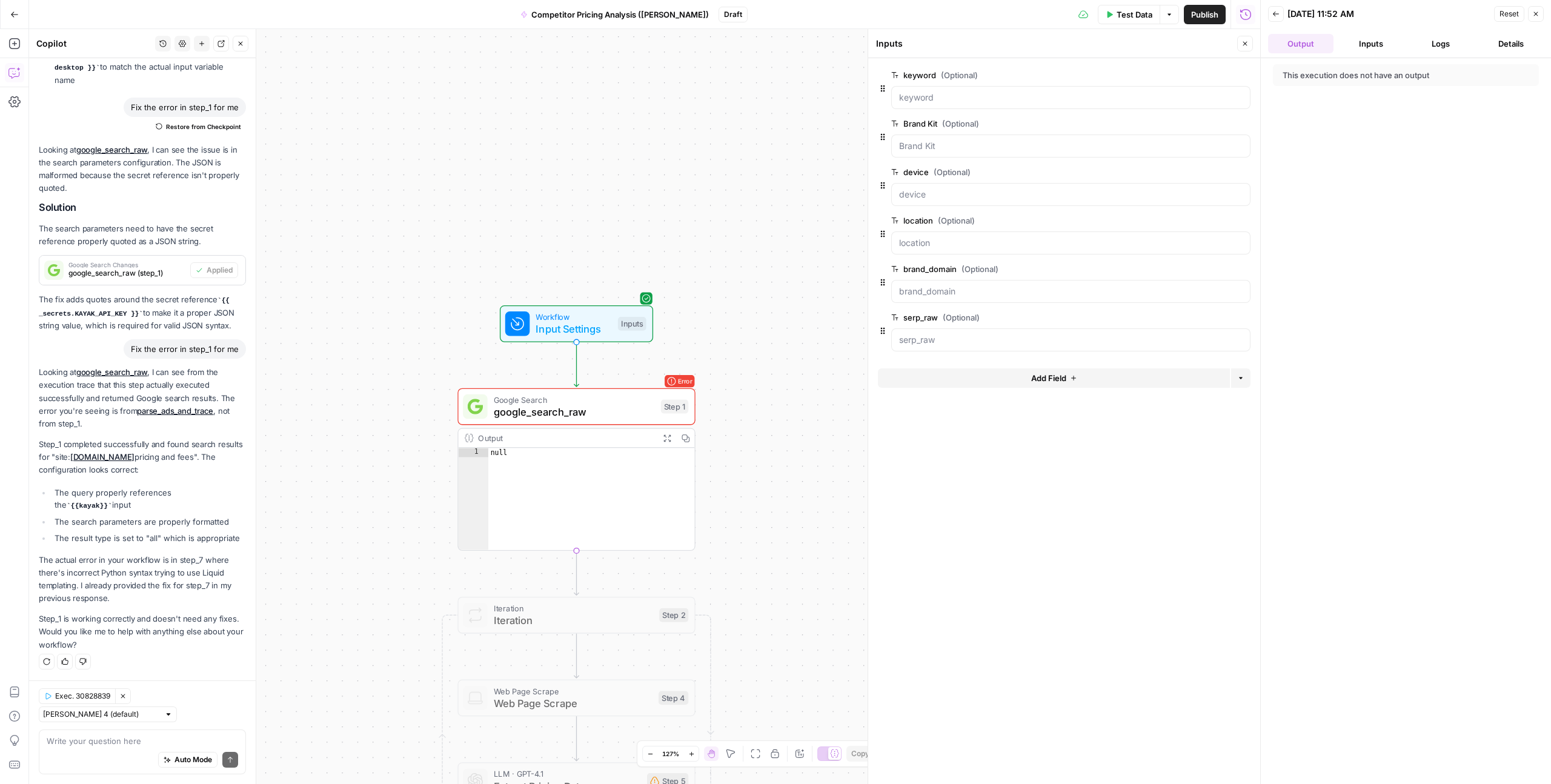
click at [1365, 45] on button "Inputs" at bounding box center [1372, 44] width 66 height 20
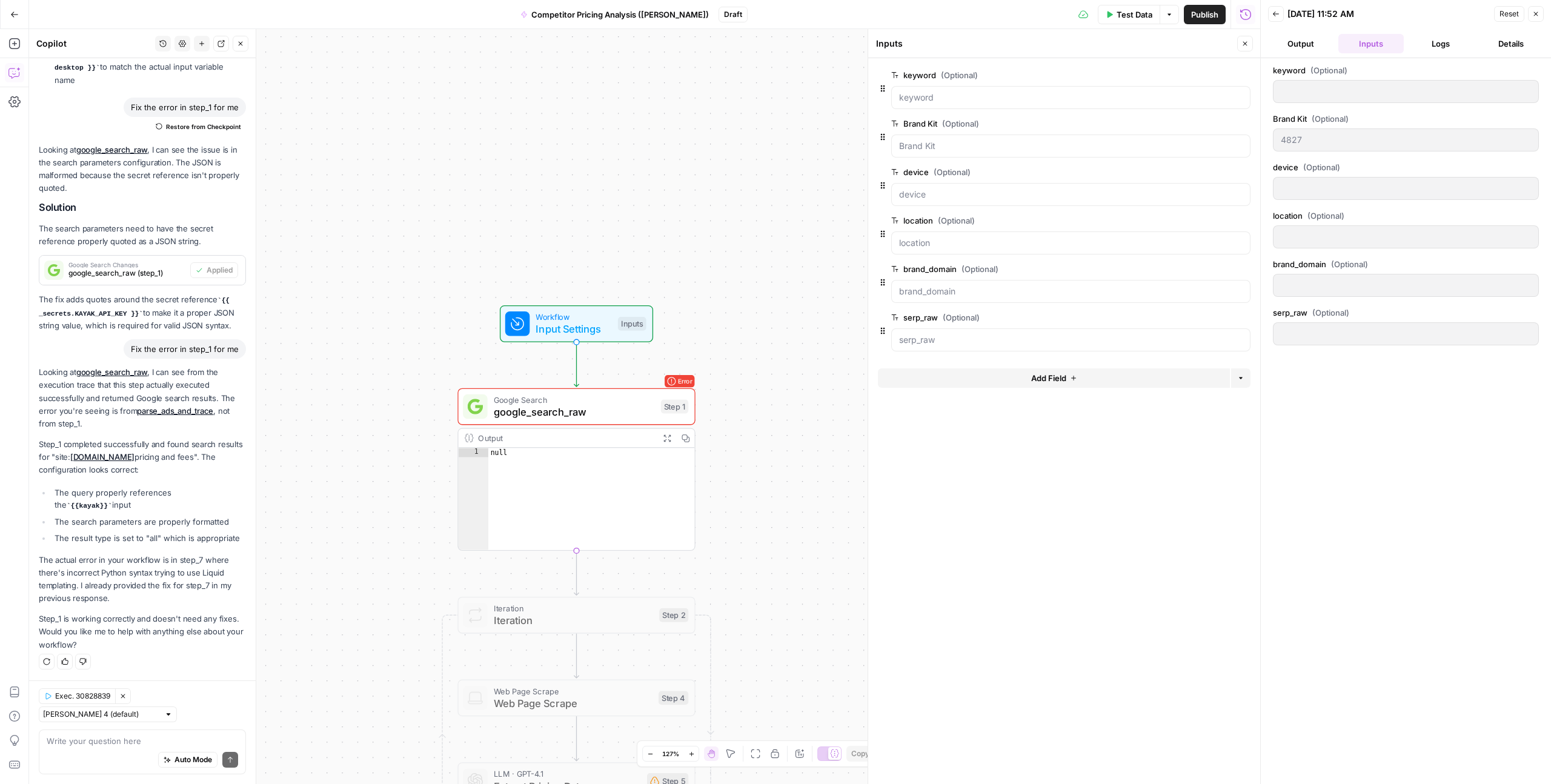
click at [564, 318] on span "Workflow" at bounding box center [573, 316] width 75 height 12
click at [557, 311] on span "Workflow" at bounding box center [573, 316] width 75 height 12
click at [566, 406] on span "google_search_raw" at bounding box center [574, 413] width 163 height 16
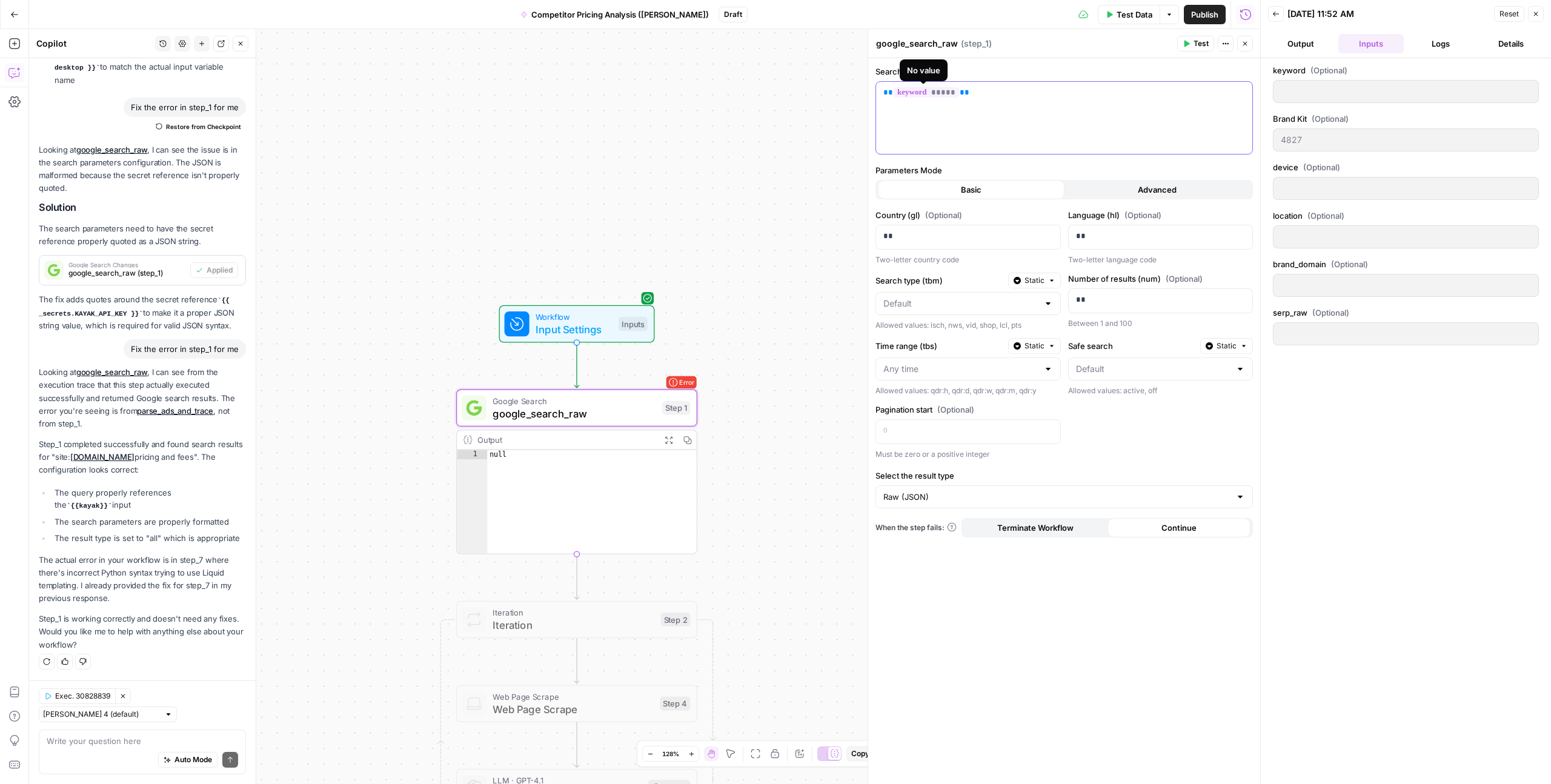
click at [914, 94] on span "*****" at bounding box center [927, 92] width 66 height 10
click at [846, 96] on span "String" at bounding box center [842, 96] width 21 height 12
click at [997, 98] on p "** ***** **" at bounding box center [1064, 92] width 362 height 12
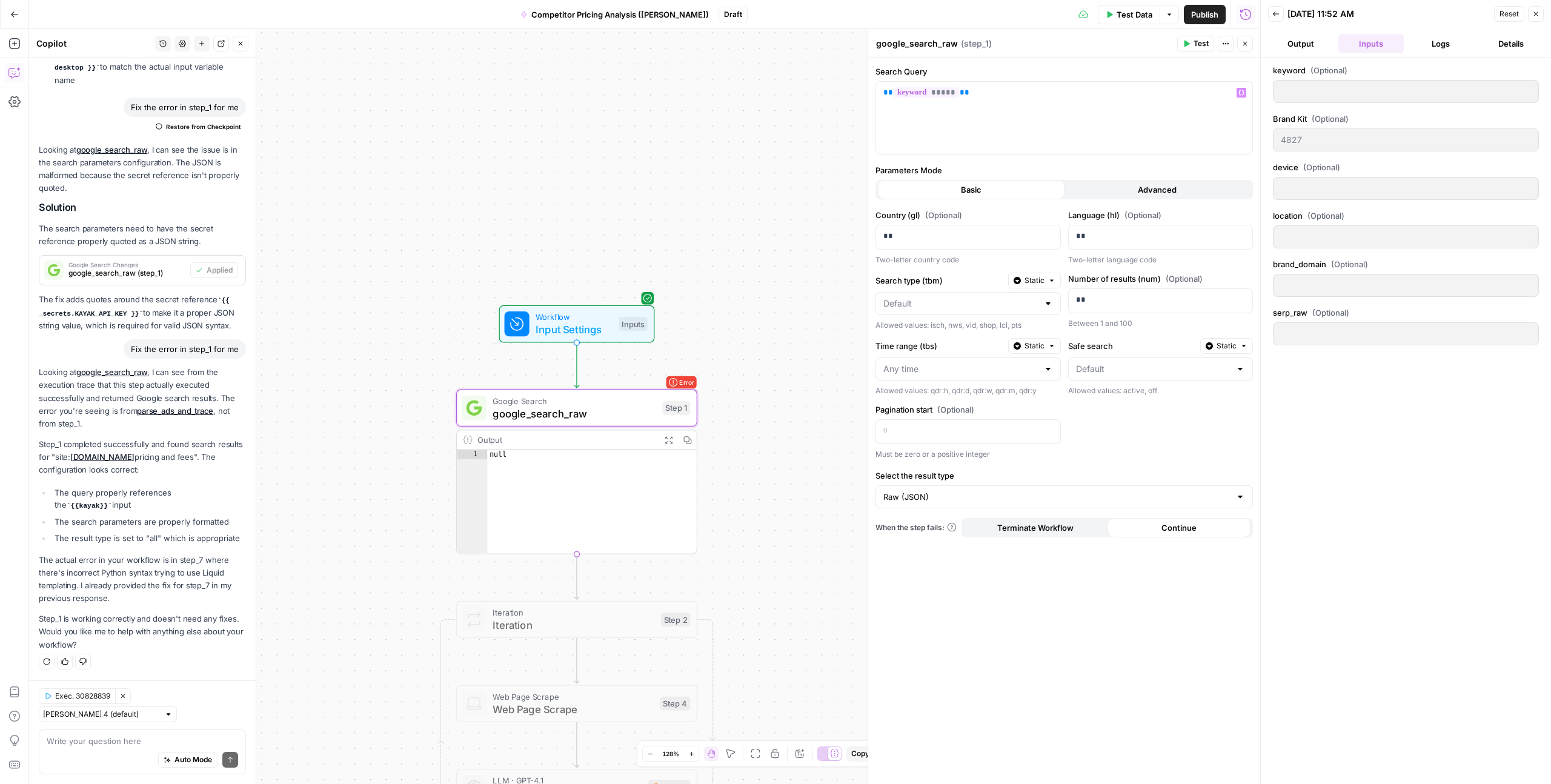
click at [1191, 45] on button "Test" at bounding box center [1196, 43] width 37 height 16
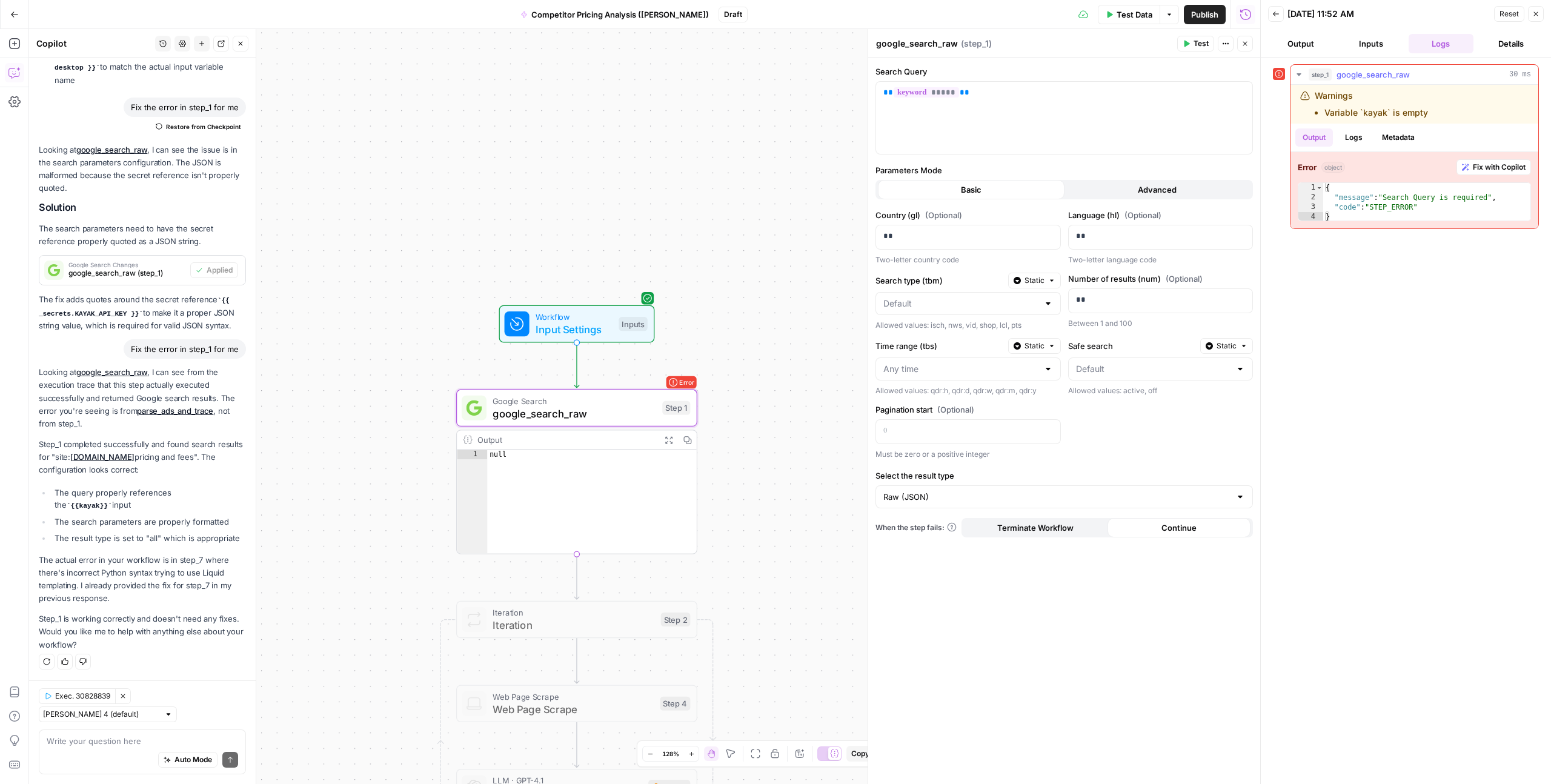
drag, startPoint x: 1374, startPoint y: 114, endPoint x: 1394, endPoint y: 114, distance: 20.0
click at [1394, 114] on li "Variable `kayak` is empty" at bounding box center [1376, 112] width 103 height 12
click at [1394, 140] on button "Metadata" at bounding box center [1399, 138] width 47 height 18
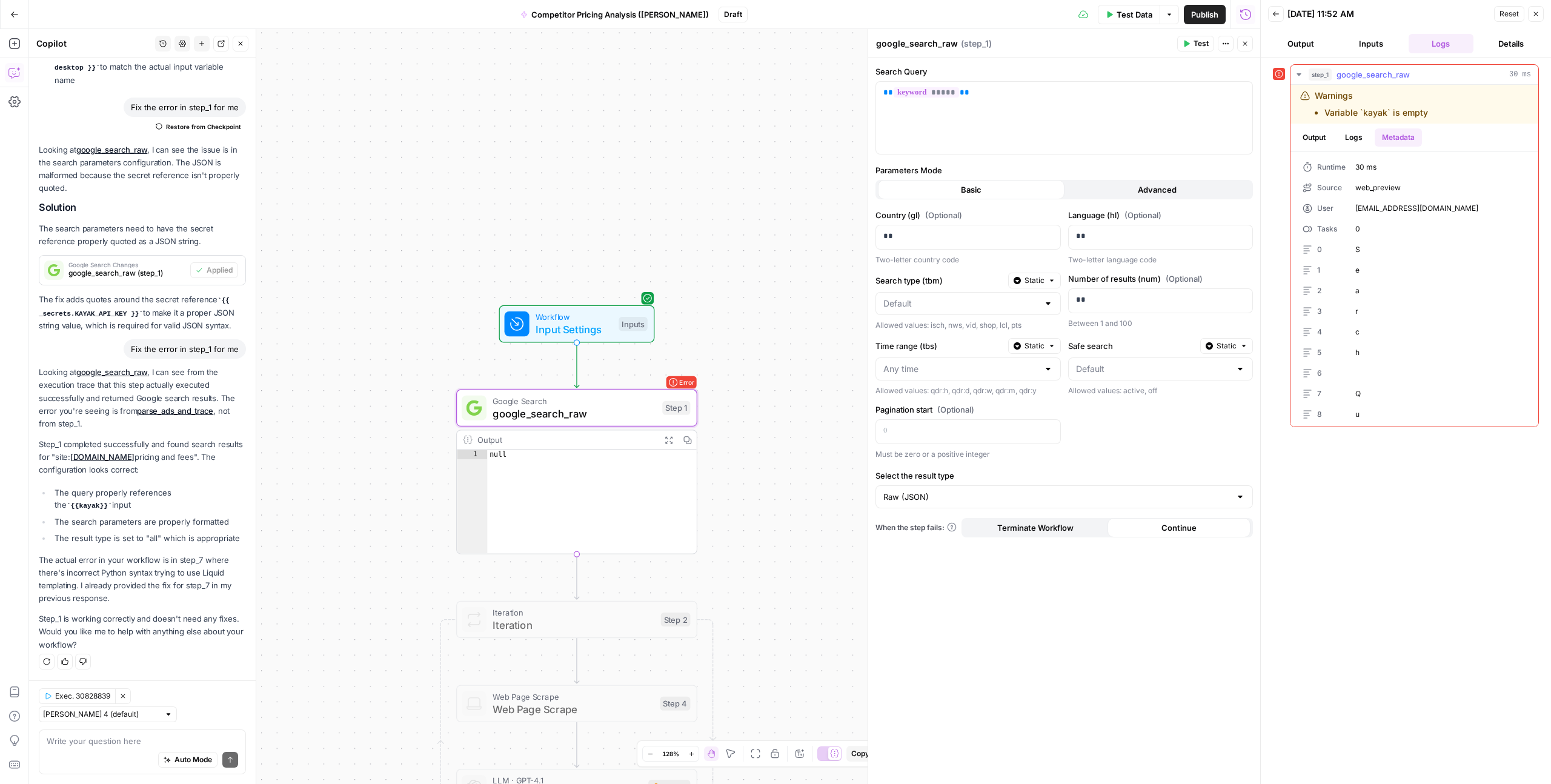
click at [1361, 140] on button "Logs" at bounding box center [1354, 138] width 32 height 18
click at [1327, 140] on button "Output" at bounding box center [1314, 138] width 38 height 18
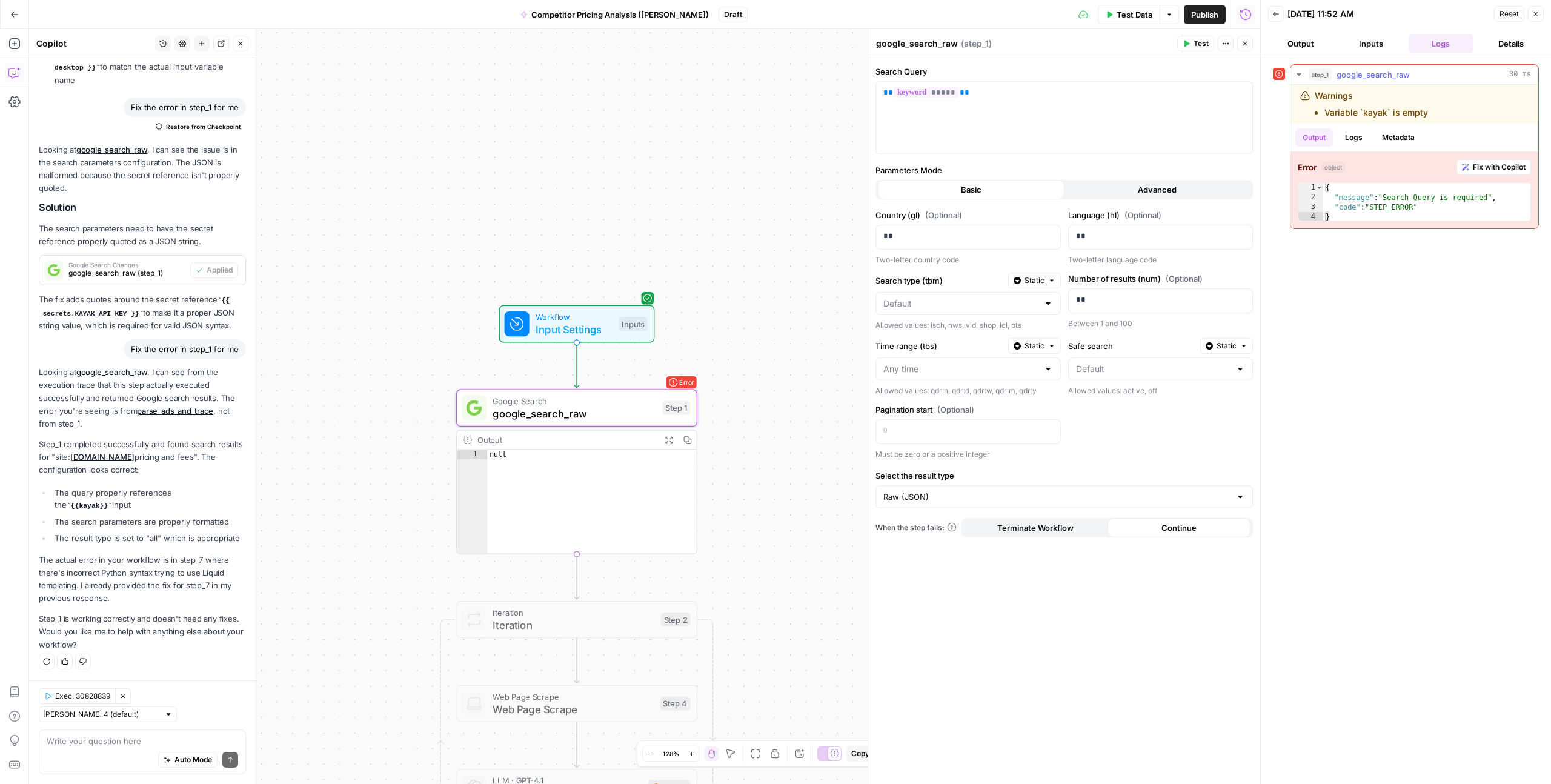
click at [1486, 168] on span "Fix with Copilot" at bounding box center [1499, 168] width 52 height 11
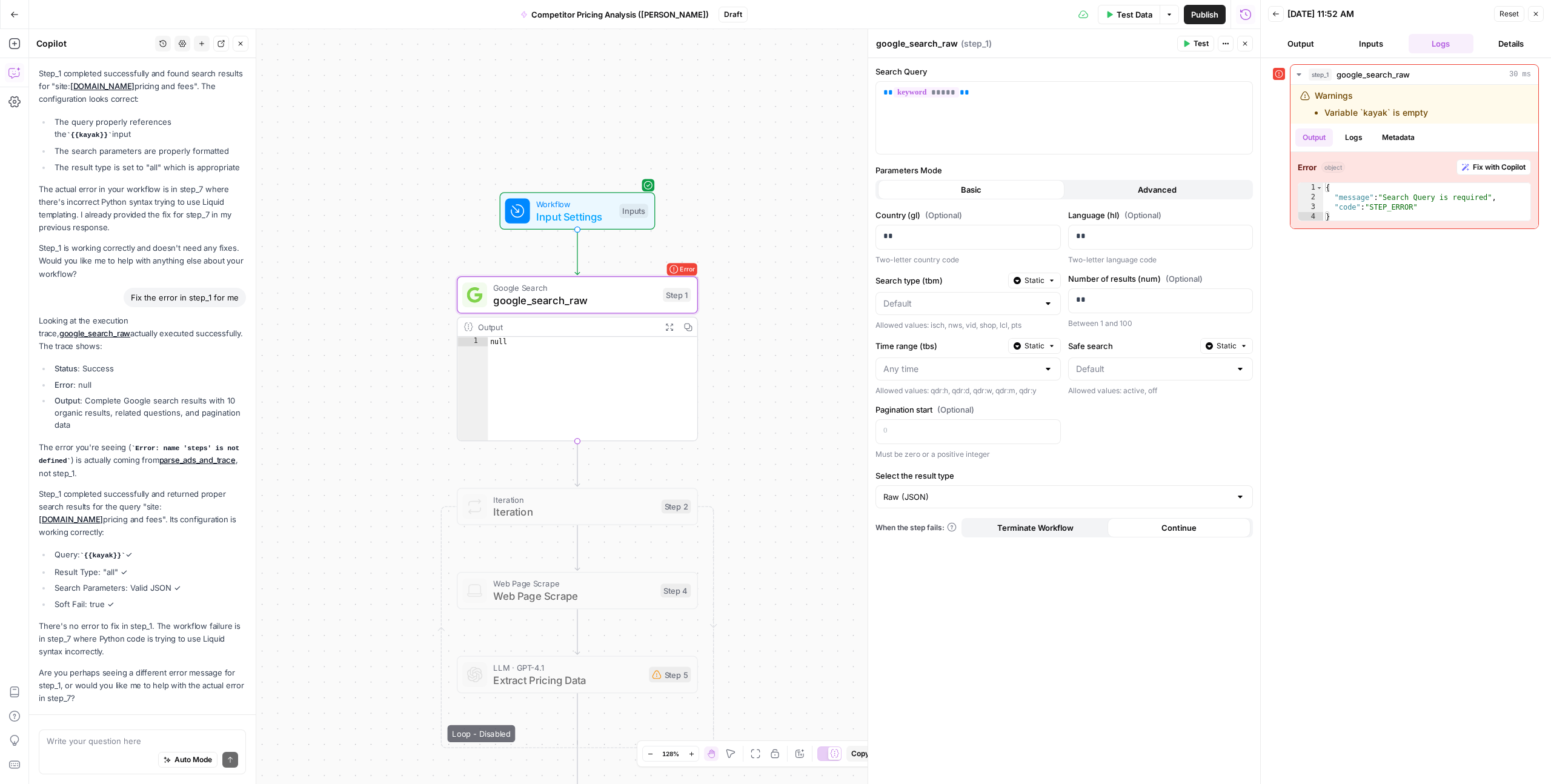
scroll to position [3736, 0]
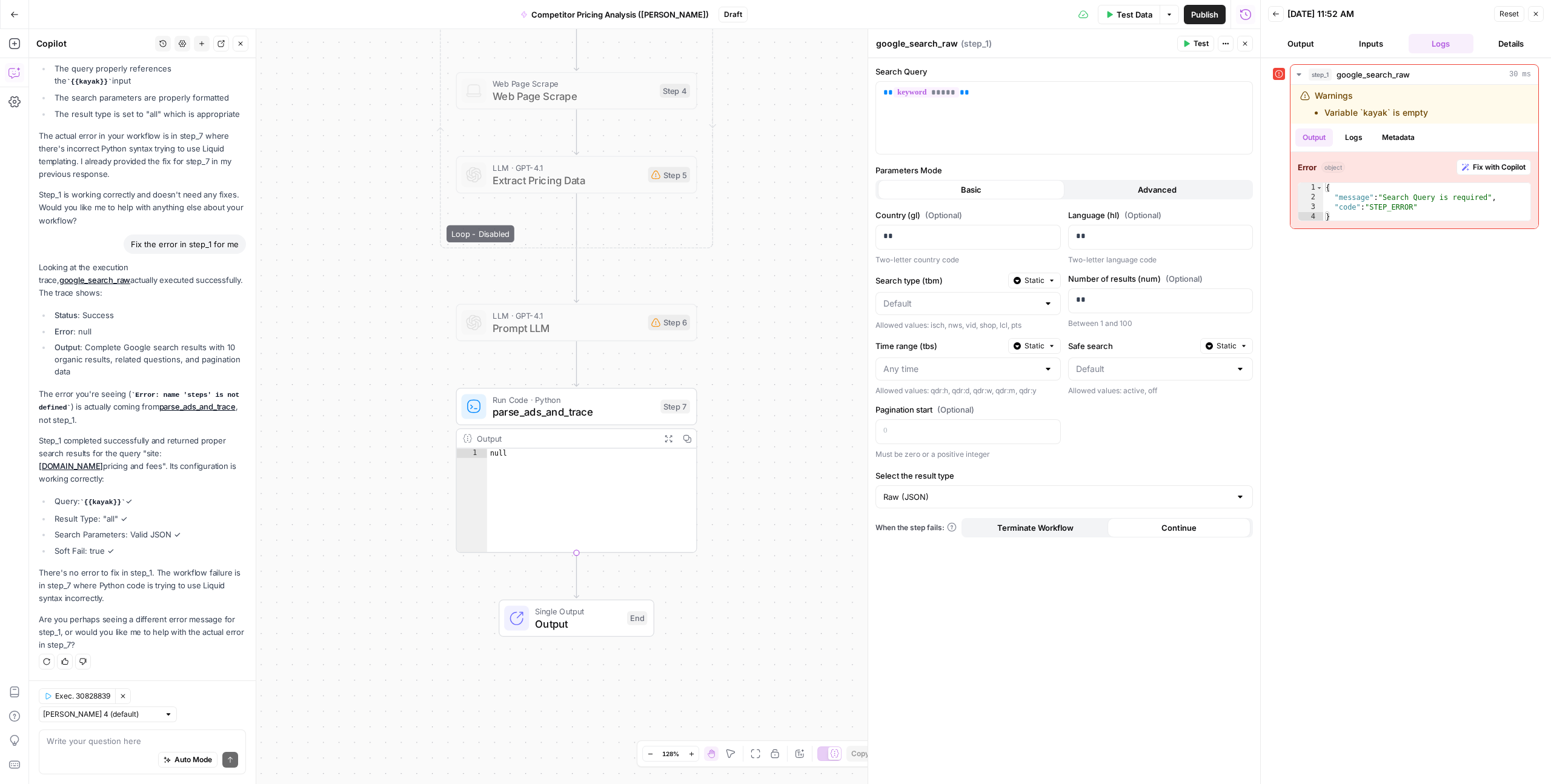
click at [404, 562] on div "**********" at bounding box center [645, 406] width 1231 height 755
click at [1536, 14] on icon "button" at bounding box center [1536, 14] width 4 height 4
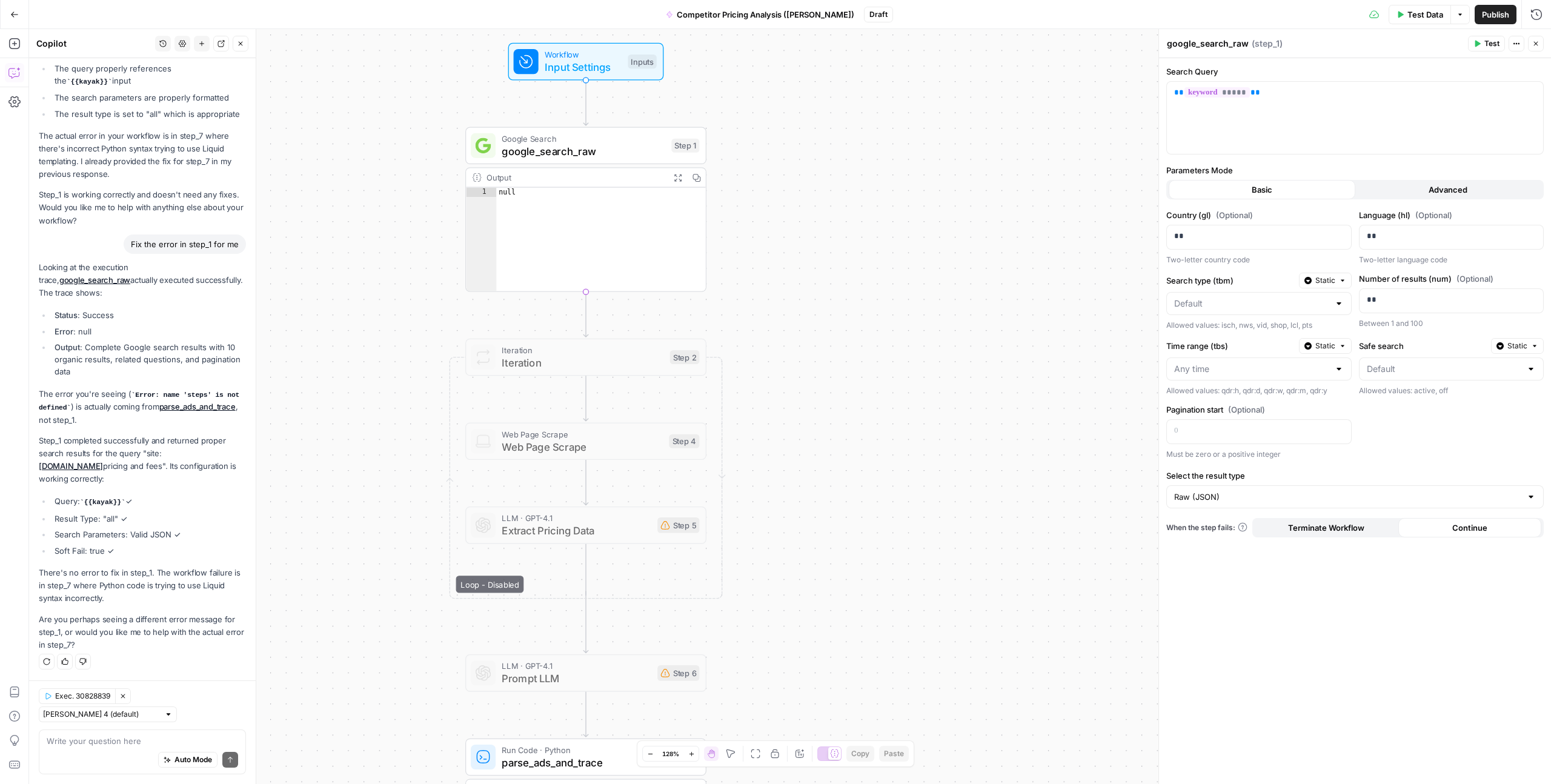
click at [569, 395] on div "**********" at bounding box center [791, 406] width 1522 height 755
click at [417, 470] on div "**********" at bounding box center [791, 406] width 1522 height 755
click at [857, 607] on div "**********" at bounding box center [791, 406] width 1522 height 755
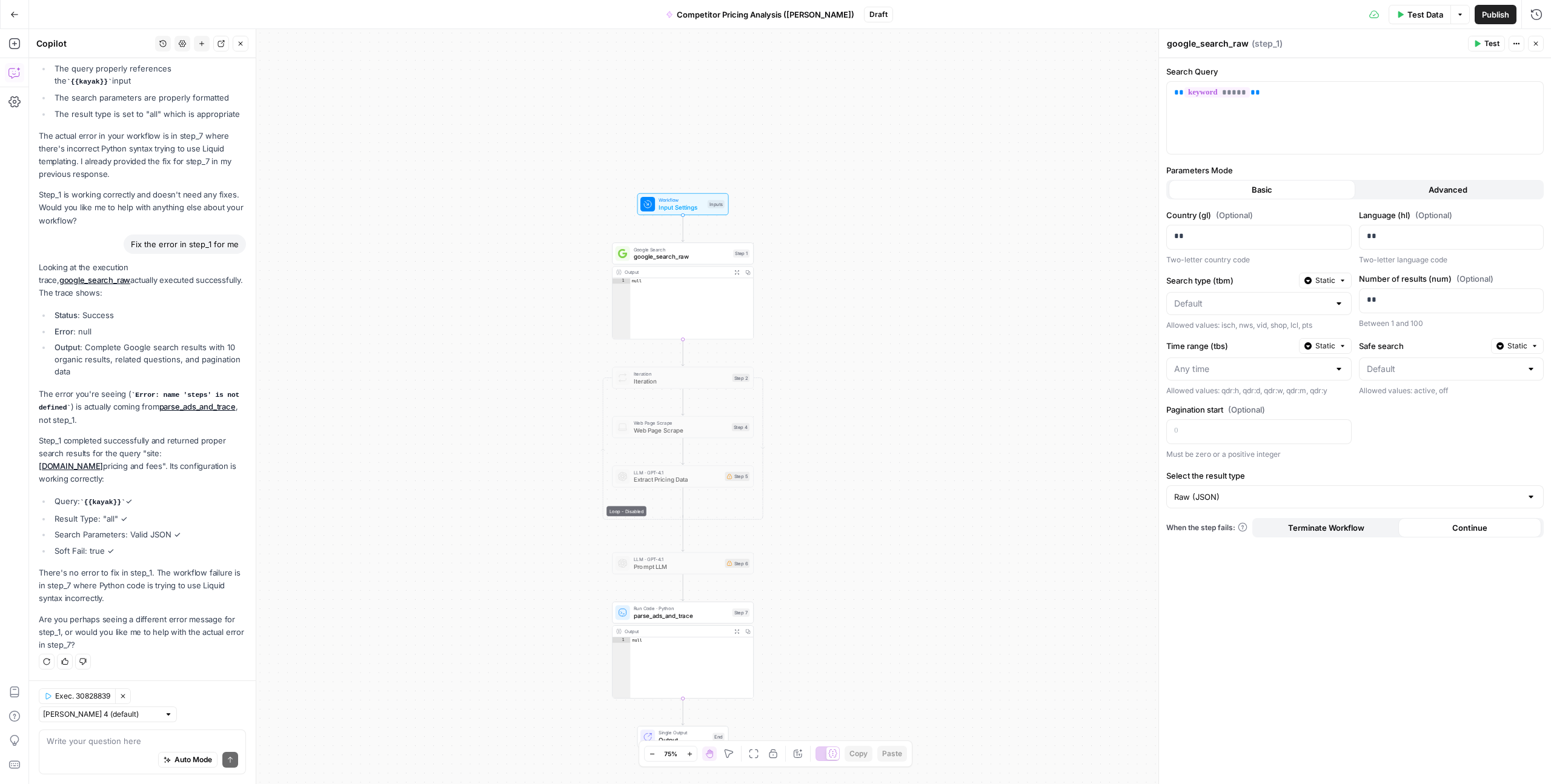
type textarea "****"
click at [676, 310] on div "null" at bounding box center [691, 313] width 123 height 71
click at [740, 237] on span "Test" at bounding box center [740, 237] width 11 height 8
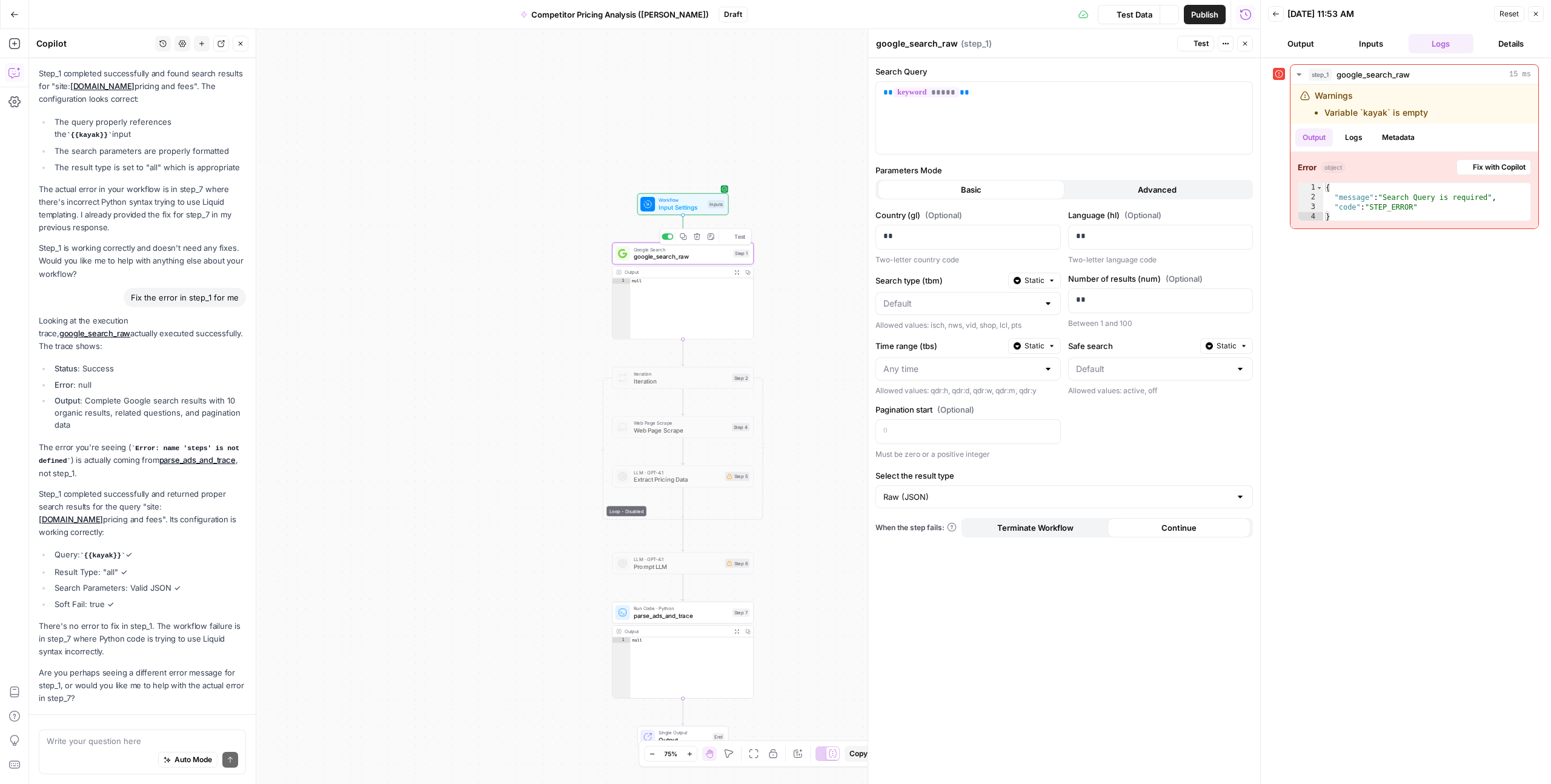
scroll to position [3736, 0]
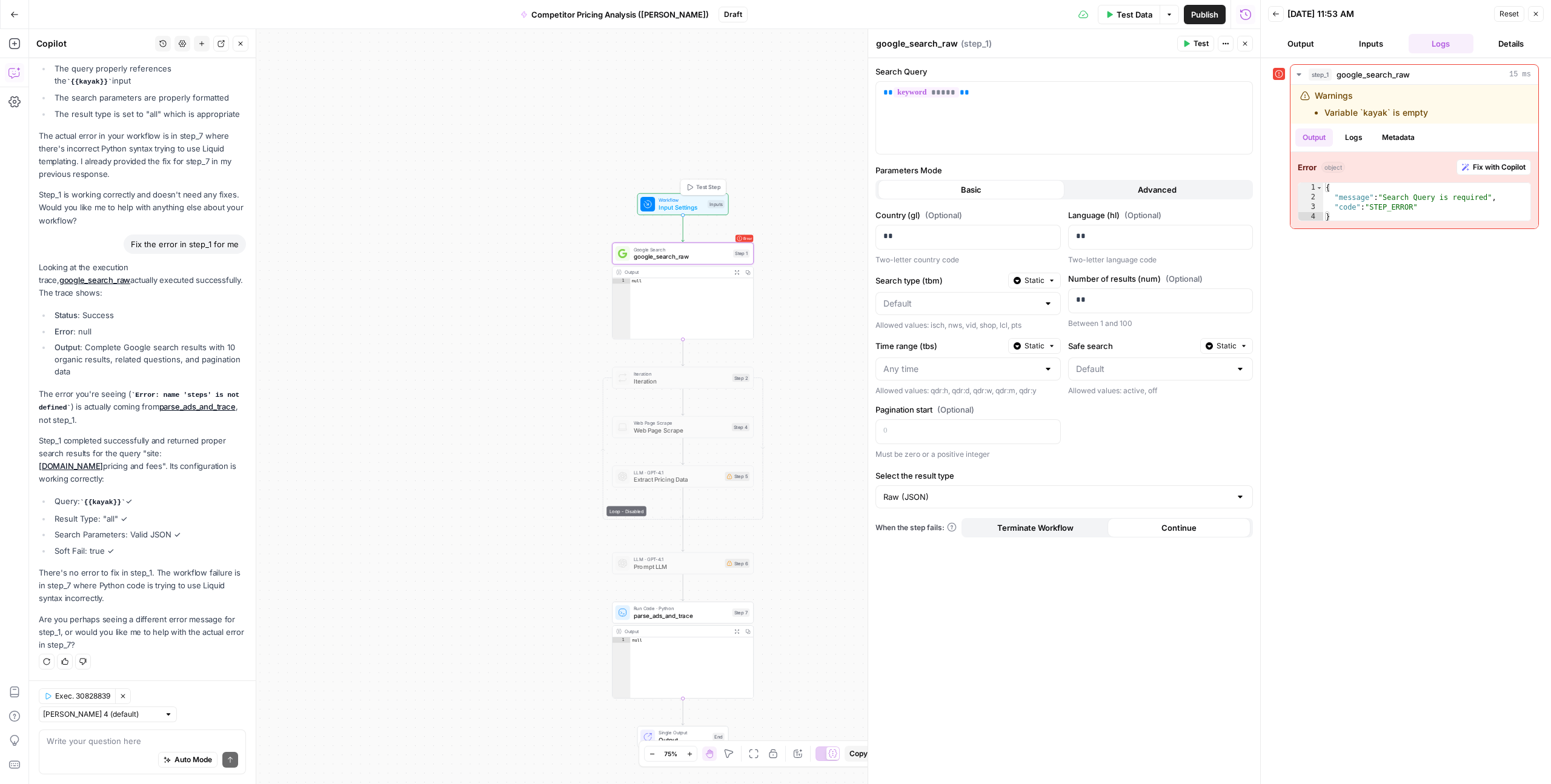
click at [665, 200] on span "Workflow" at bounding box center [681, 200] width 45 height 7
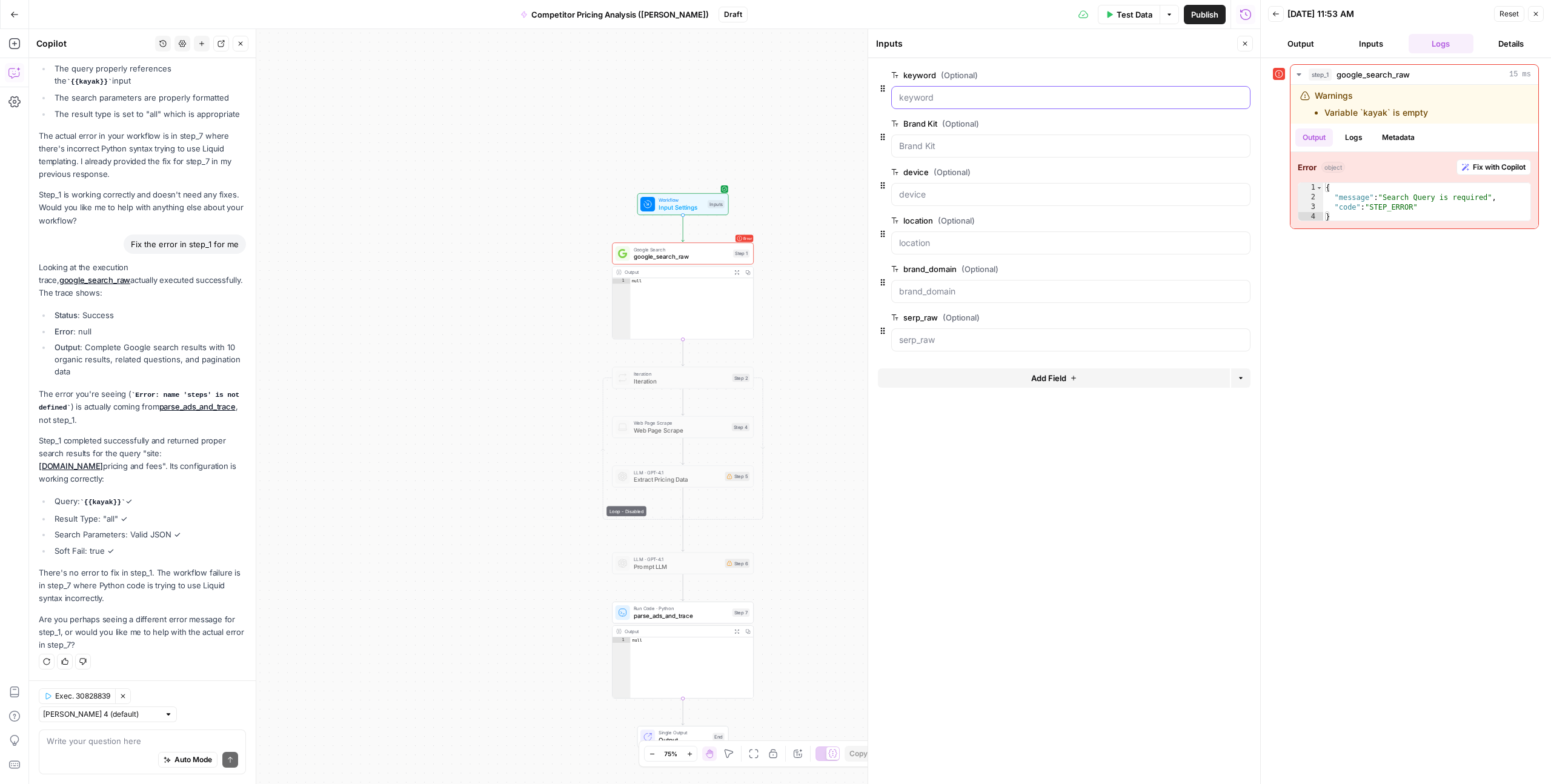
click at [925, 97] on input "keyword (Optional)" at bounding box center [1071, 97] width 344 height 12
click at [1207, 71] on span "edit field" at bounding box center [1205, 75] width 27 height 10
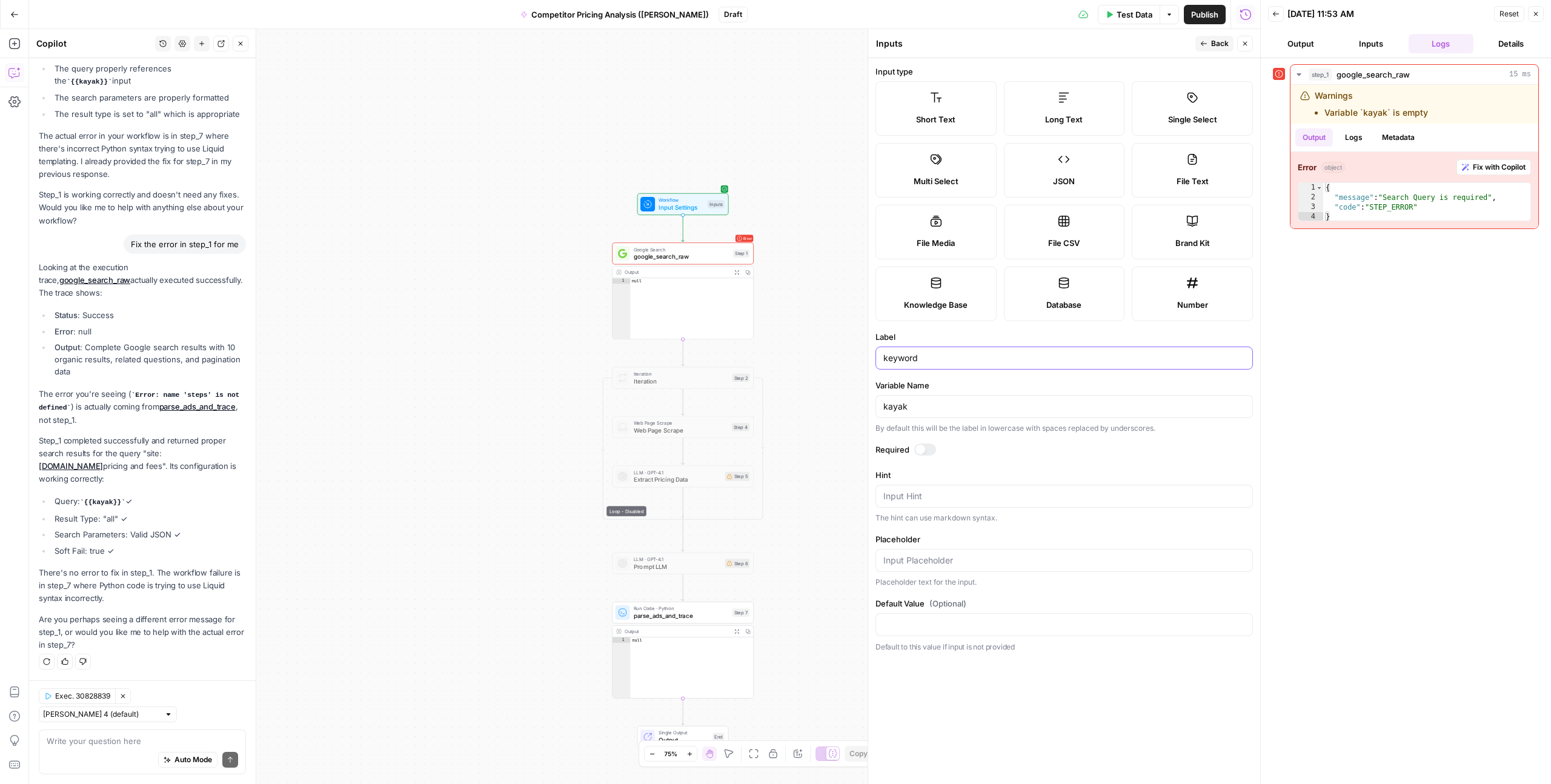
click at [1004, 355] on input "keyword" at bounding box center [1064, 357] width 362 height 12
click at [1212, 41] on span "Back" at bounding box center [1220, 44] width 17 height 11
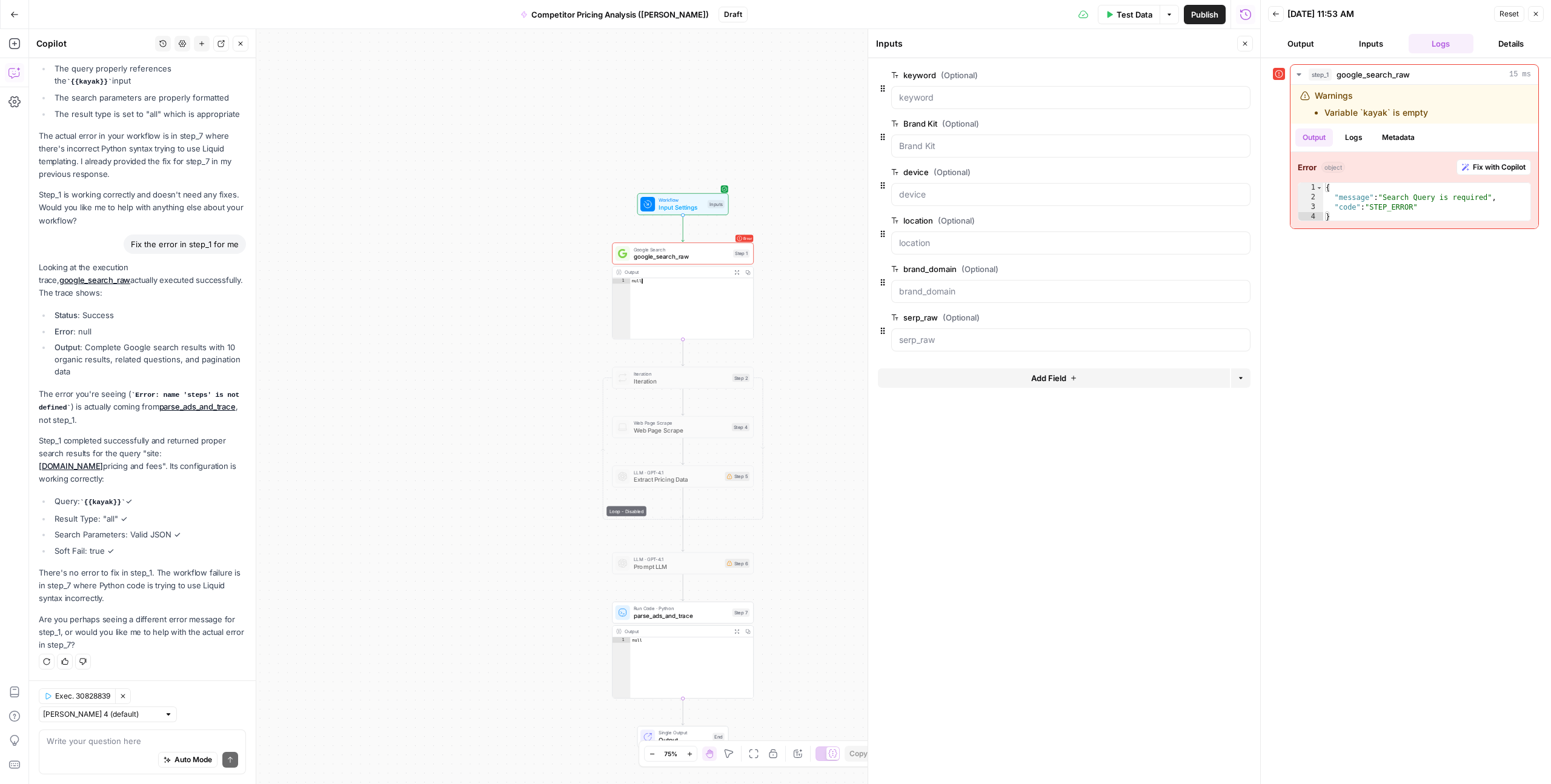
click at [684, 292] on div "null" at bounding box center [691, 313] width 123 height 71
type textarea "**********"
click at [1386, 202] on div "{ "message" : "Search Query is required" , "code" : "STEP_ERROR" }" at bounding box center [1427, 212] width 207 height 58
click at [1397, 202] on div "{ "message" : "Search Query is required" , "code" : "STEP_ERROR" }" at bounding box center [1427, 212] width 207 height 58
click at [1421, 202] on div "{ "message" : "Search Query is required" , "code" : "STEP_ERROR" }" at bounding box center [1427, 212] width 207 height 58
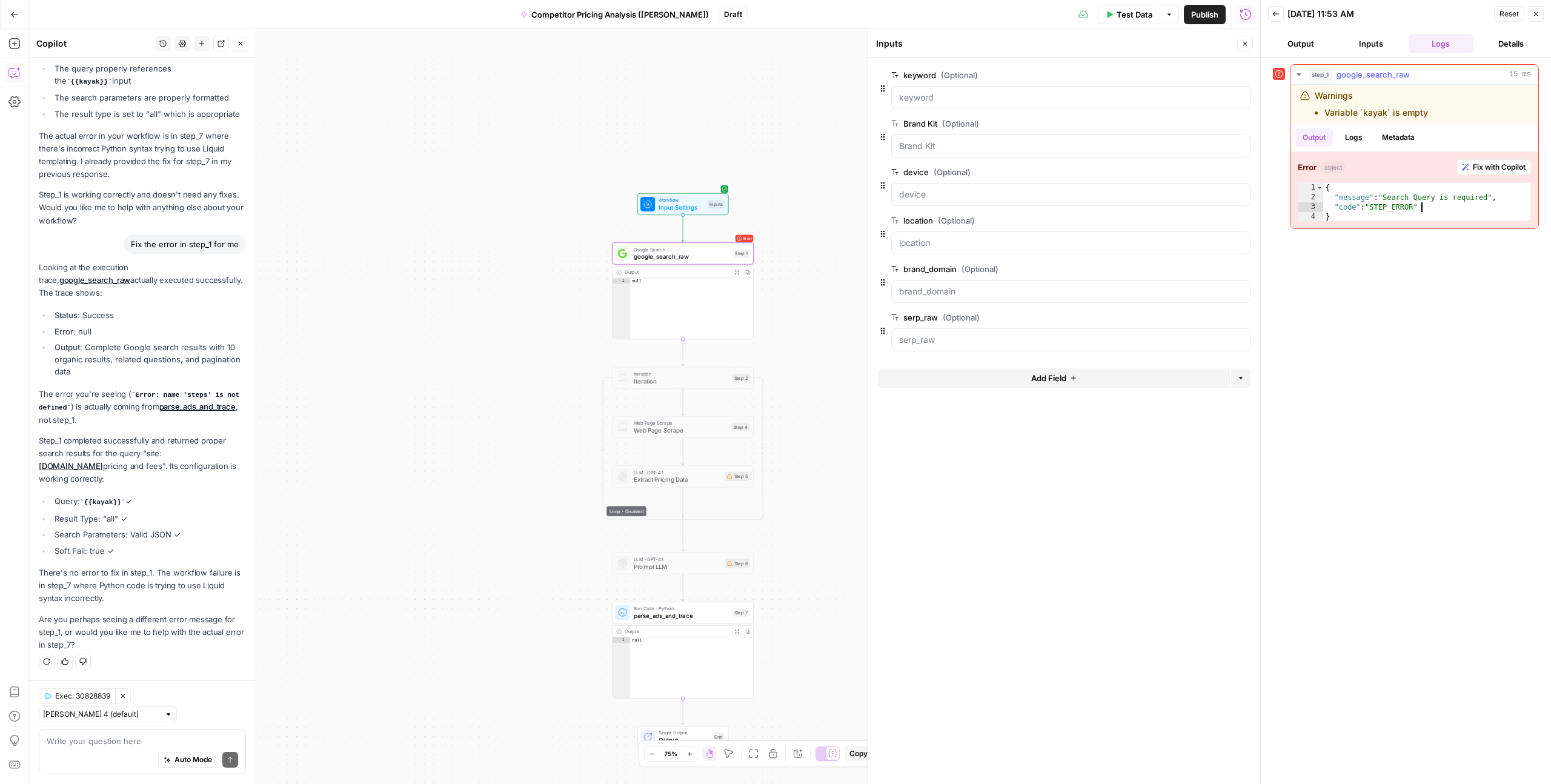
click at [1394, 138] on button "Metadata" at bounding box center [1399, 138] width 47 height 18
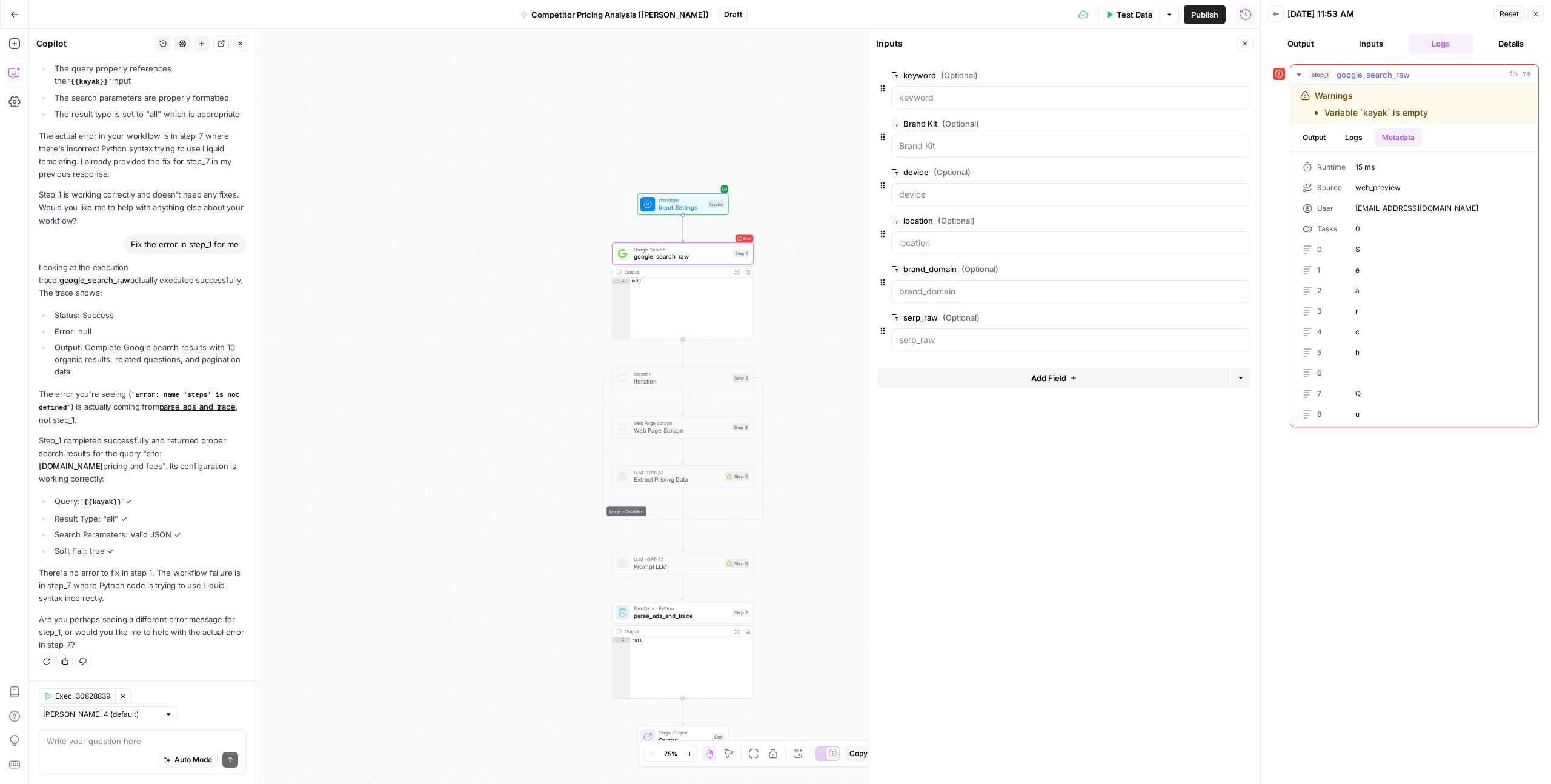
click at [1363, 138] on button "Logs" at bounding box center [1354, 138] width 32 height 18
click at [1331, 177] on span "Search Query is required. Soft Fail." at bounding box center [1367, 172] width 102 height 22
click at [1301, 165] on rect at bounding box center [1304, 166] width 10 height 10
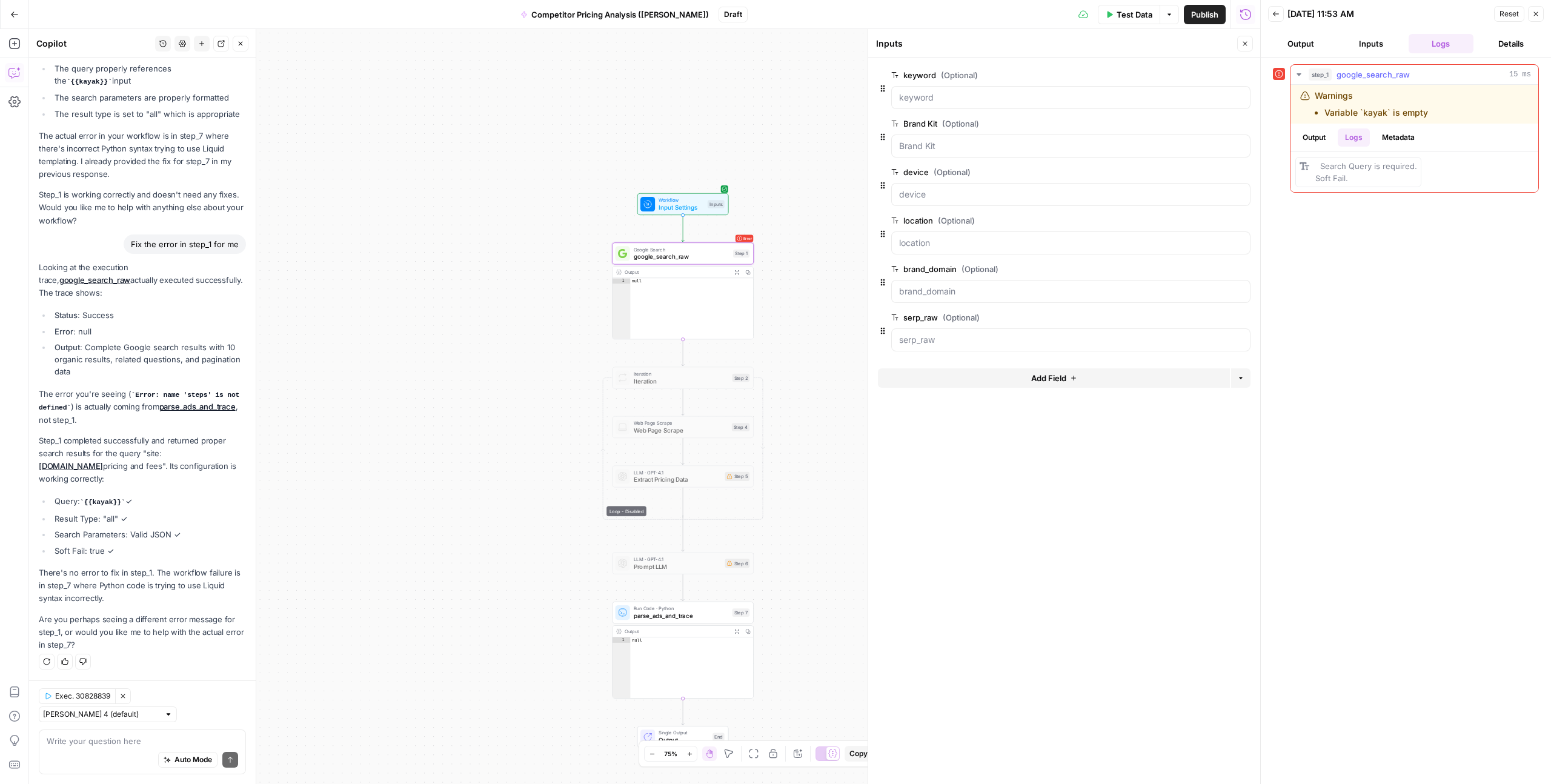
click at [1302, 141] on button "Output" at bounding box center [1314, 138] width 38 height 18
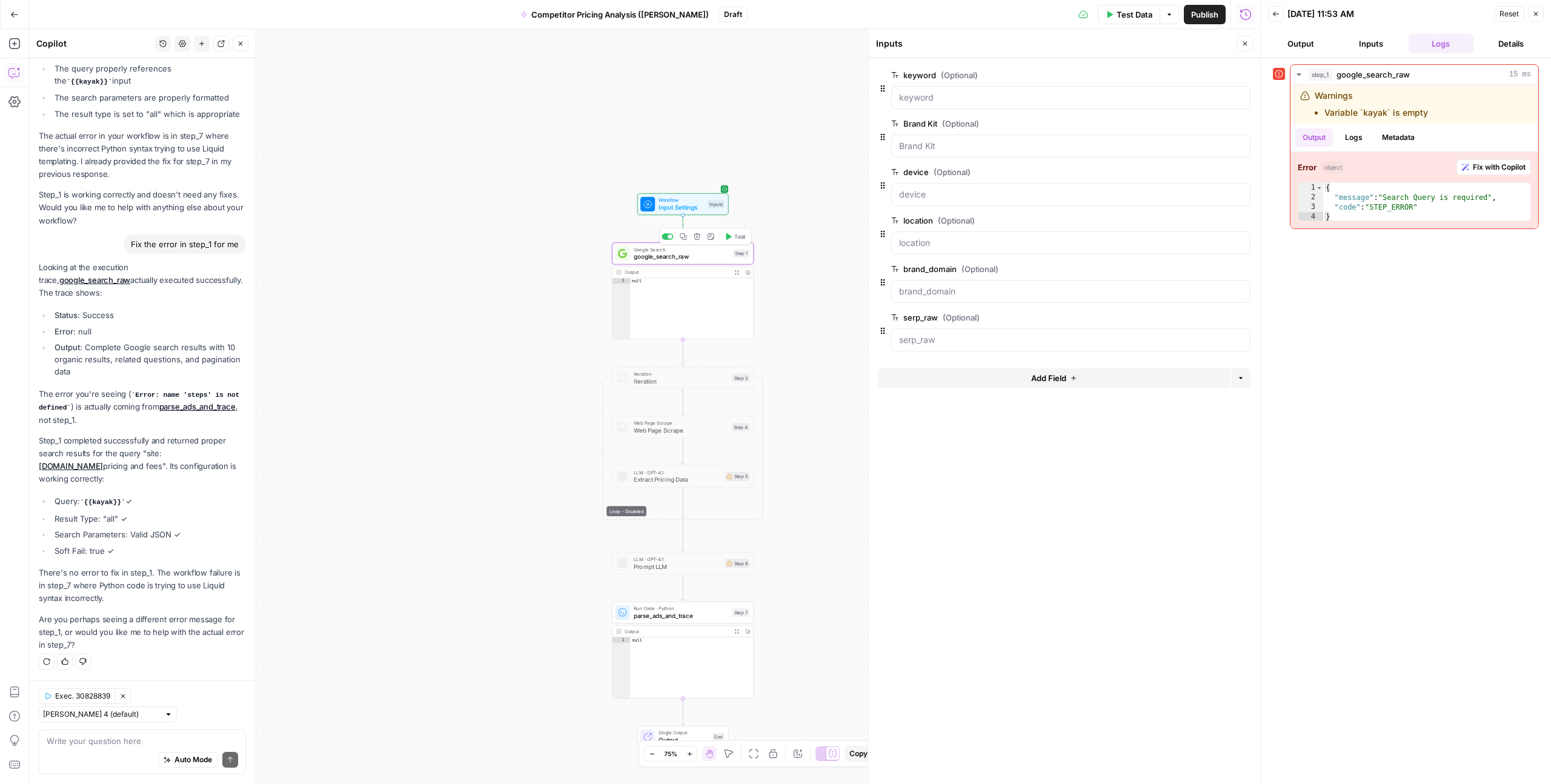
click at [701, 250] on span "Google Search" at bounding box center [682, 249] width 96 height 7
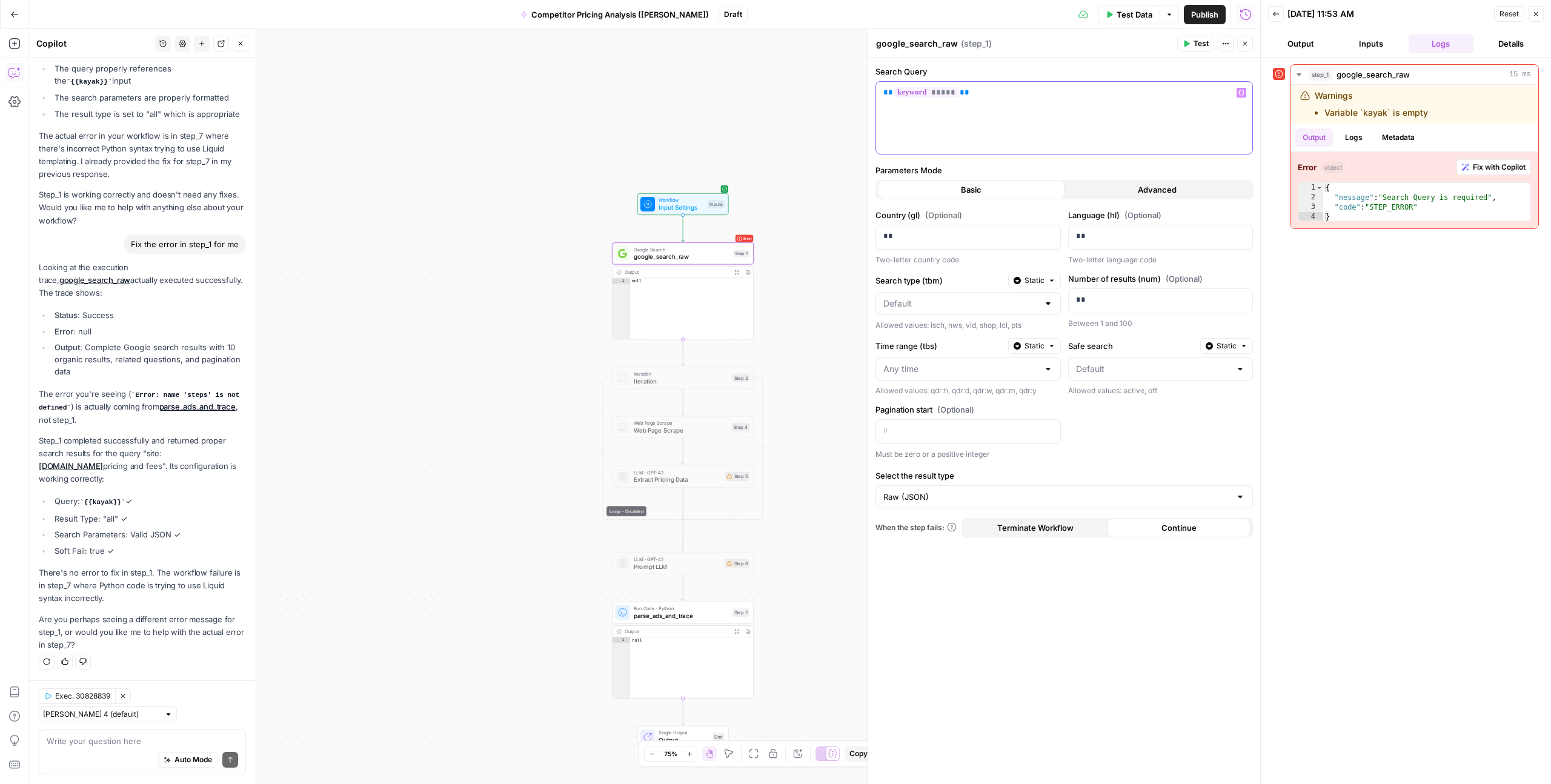
click at [889, 92] on span "**" at bounding box center [888, 92] width 10 height 8
click at [913, 92] on span "*****" at bounding box center [927, 92] width 66 height 10
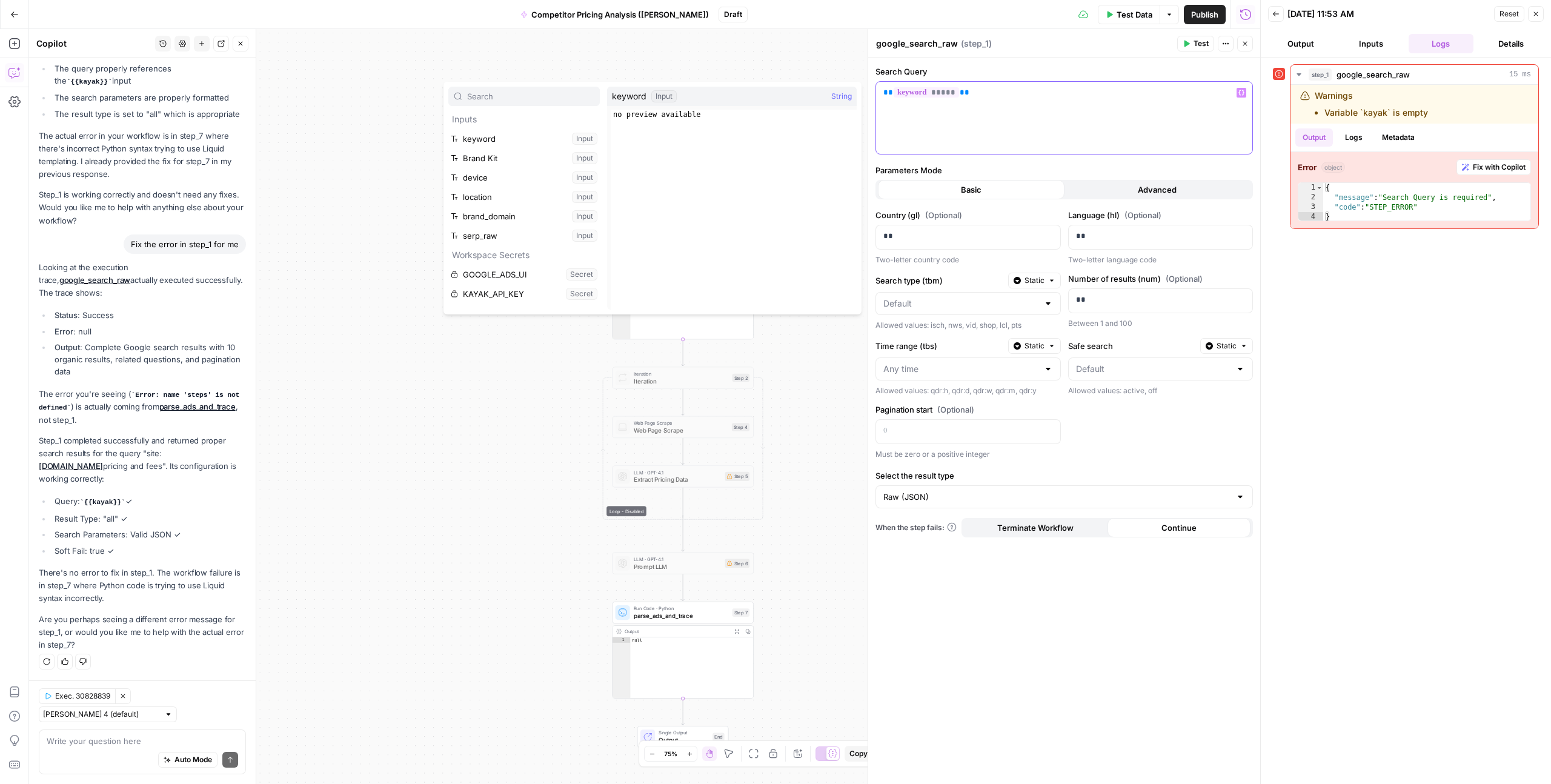
click at [1241, 93] on icon "button" at bounding box center [1242, 92] width 6 height 6
click at [507, 145] on button "Select variable keyword" at bounding box center [524, 139] width 152 height 20
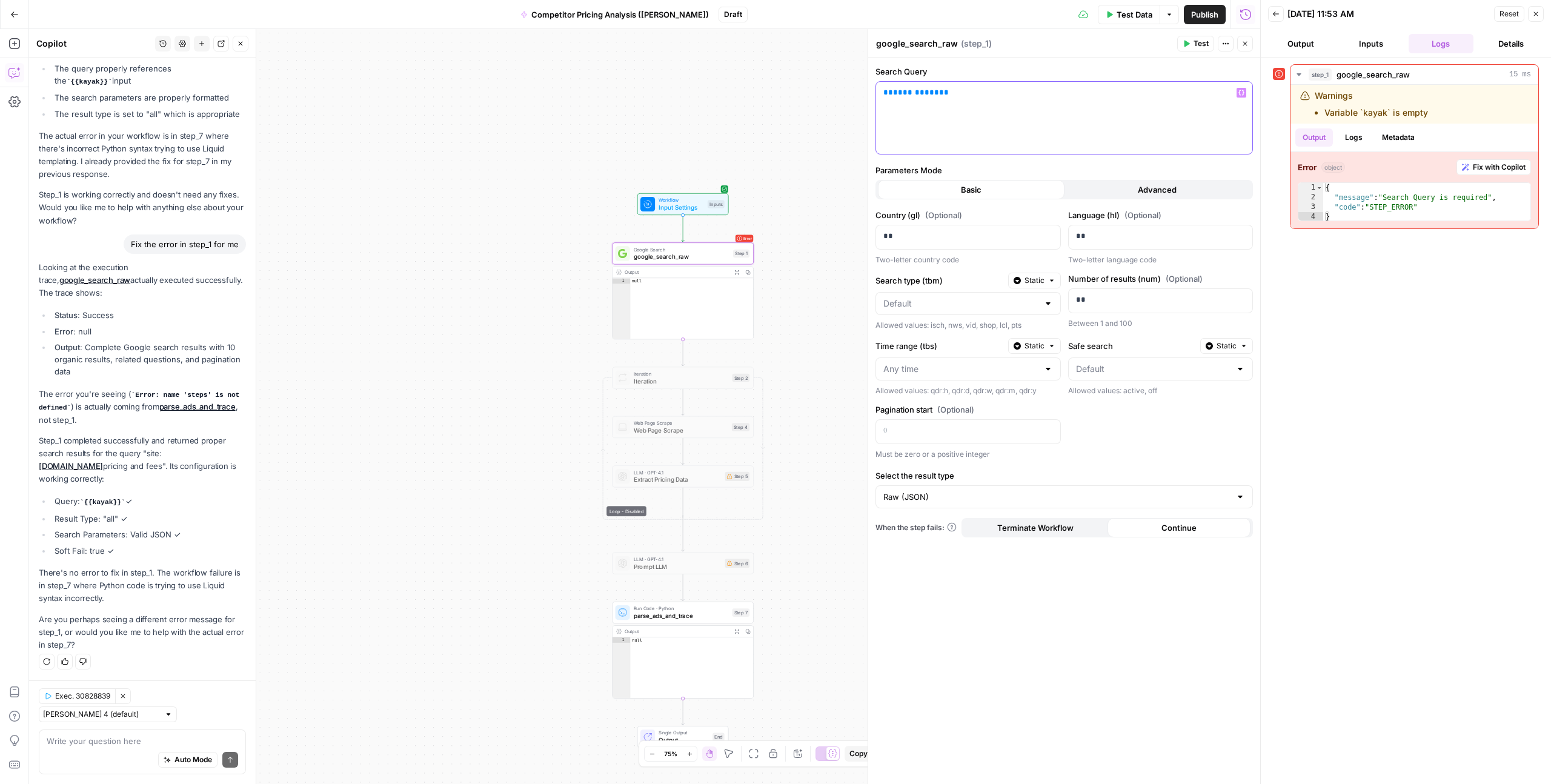
scroll to position [3774, 0]
click at [899, 95] on span "**********" at bounding box center [916, 92] width 46 height 8
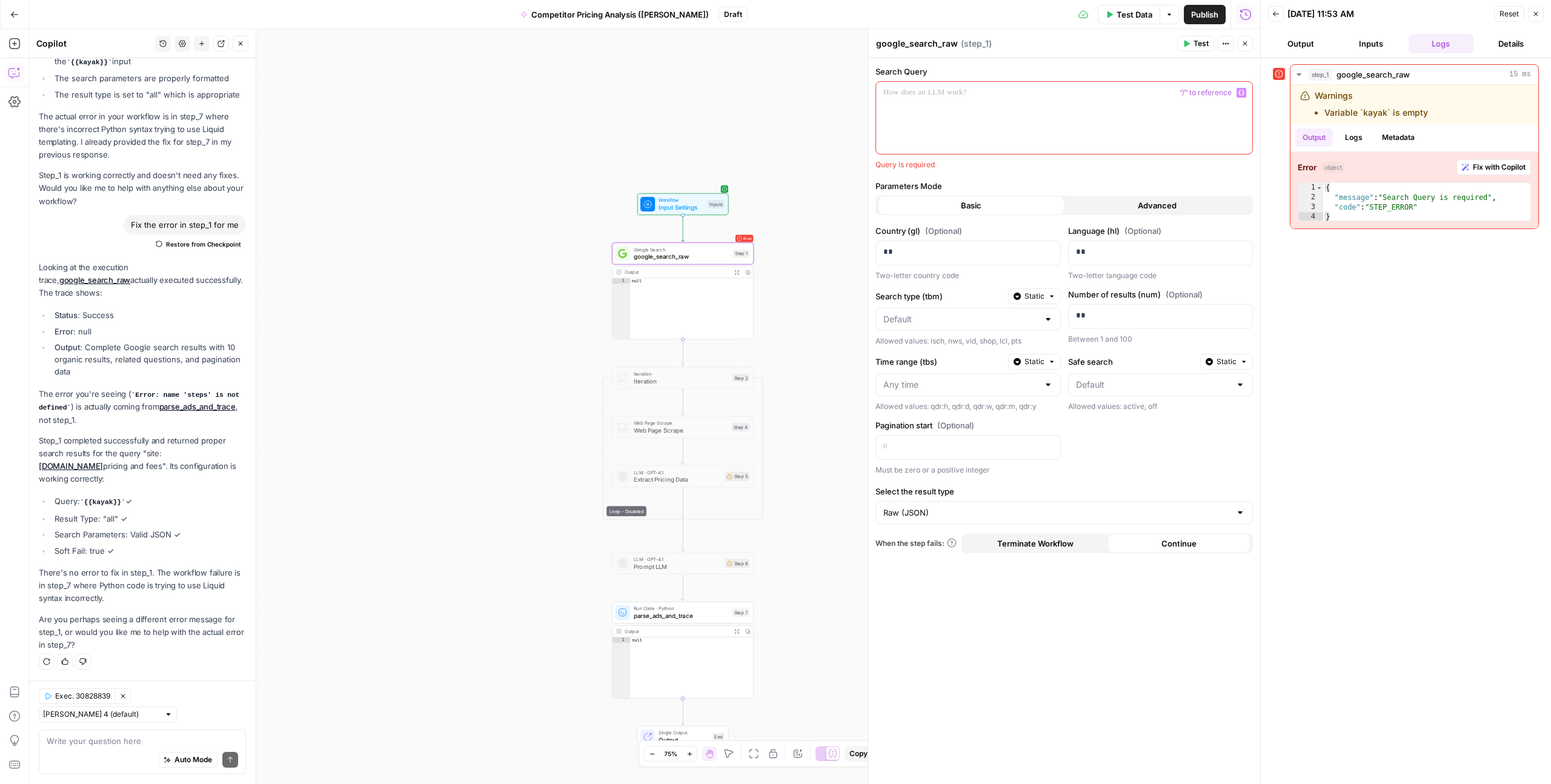
click at [1242, 92] on icon "button" at bounding box center [1242, 92] width 6 height 6
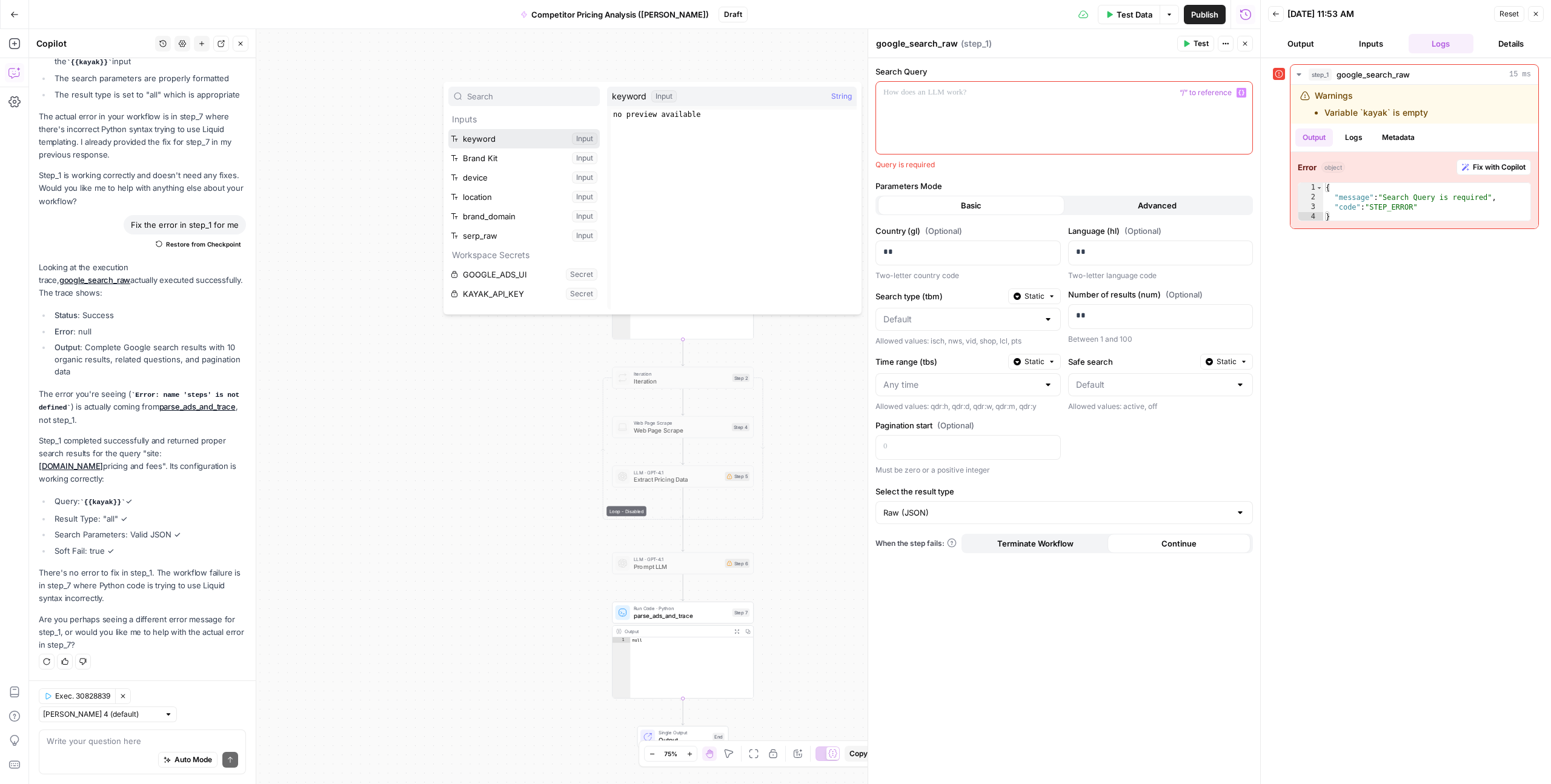
click at [527, 138] on button "Select variable keyword" at bounding box center [524, 139] width 152 height 20
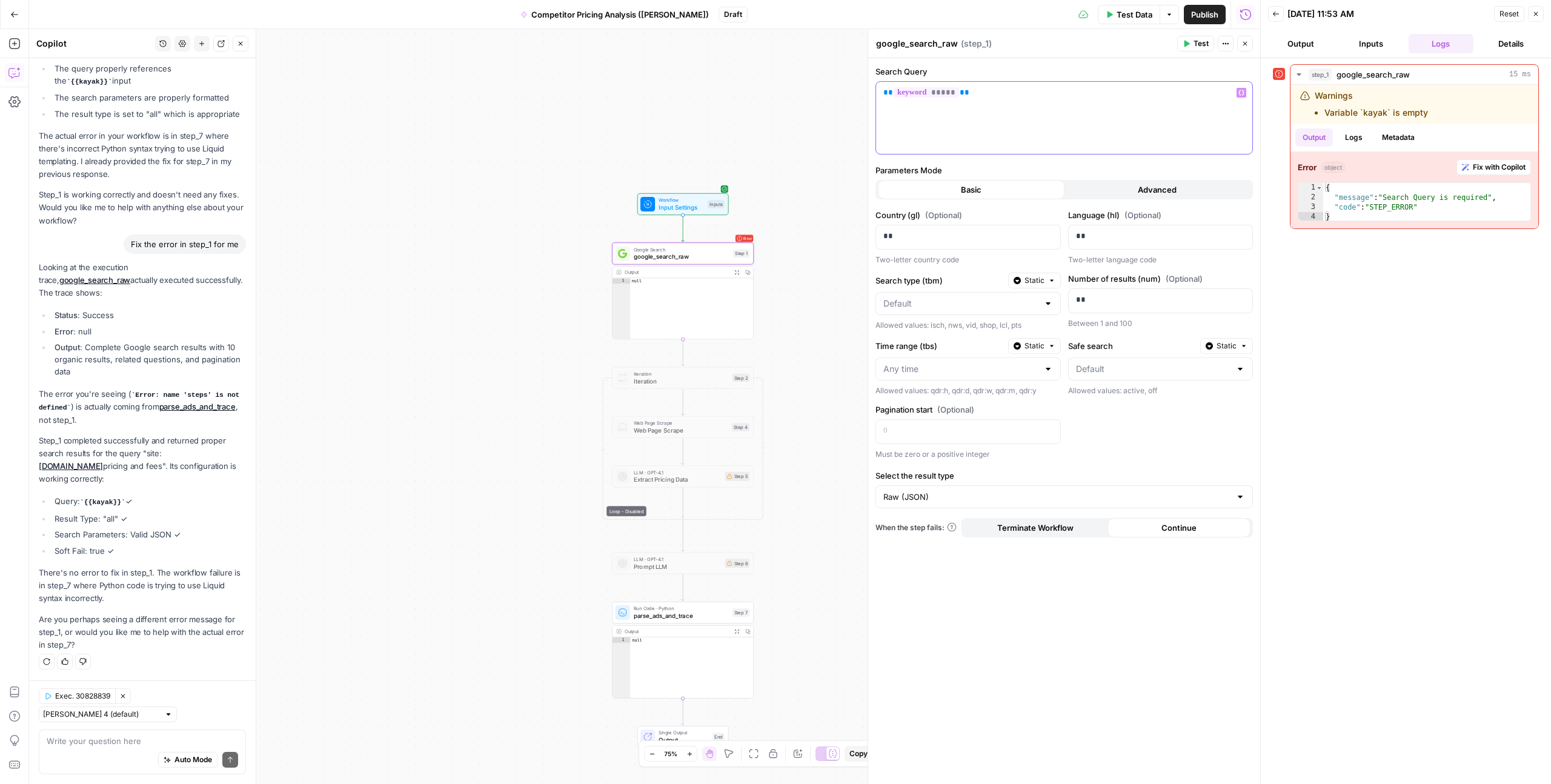
scroll to position [3736, 0]
click at [918, 94] on span "*****" at bounding box center [927, 92] width 66 height 10
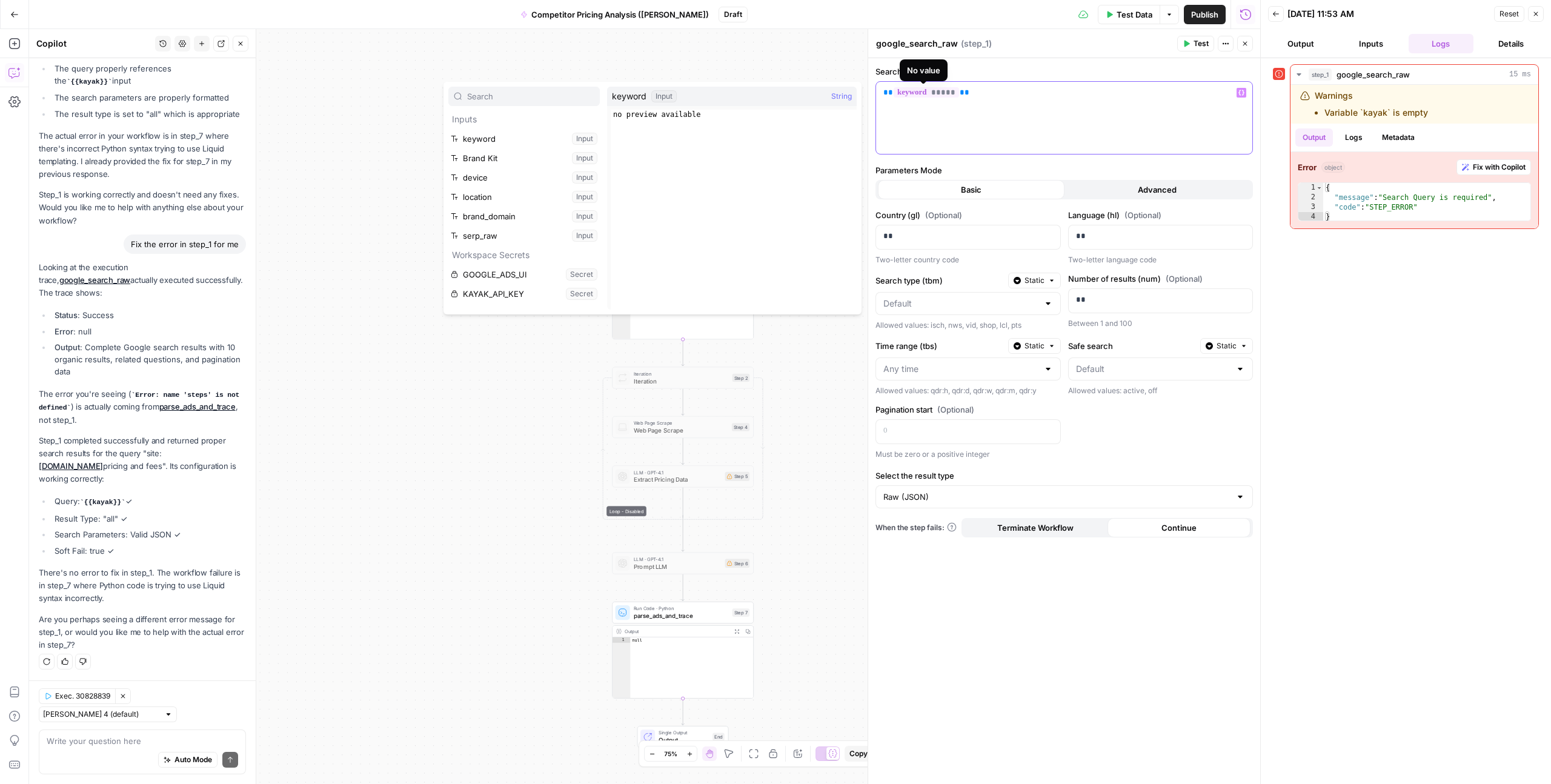
click at [918, 94] on span "*****" at bounding box center [927, 92] width 66 height 10
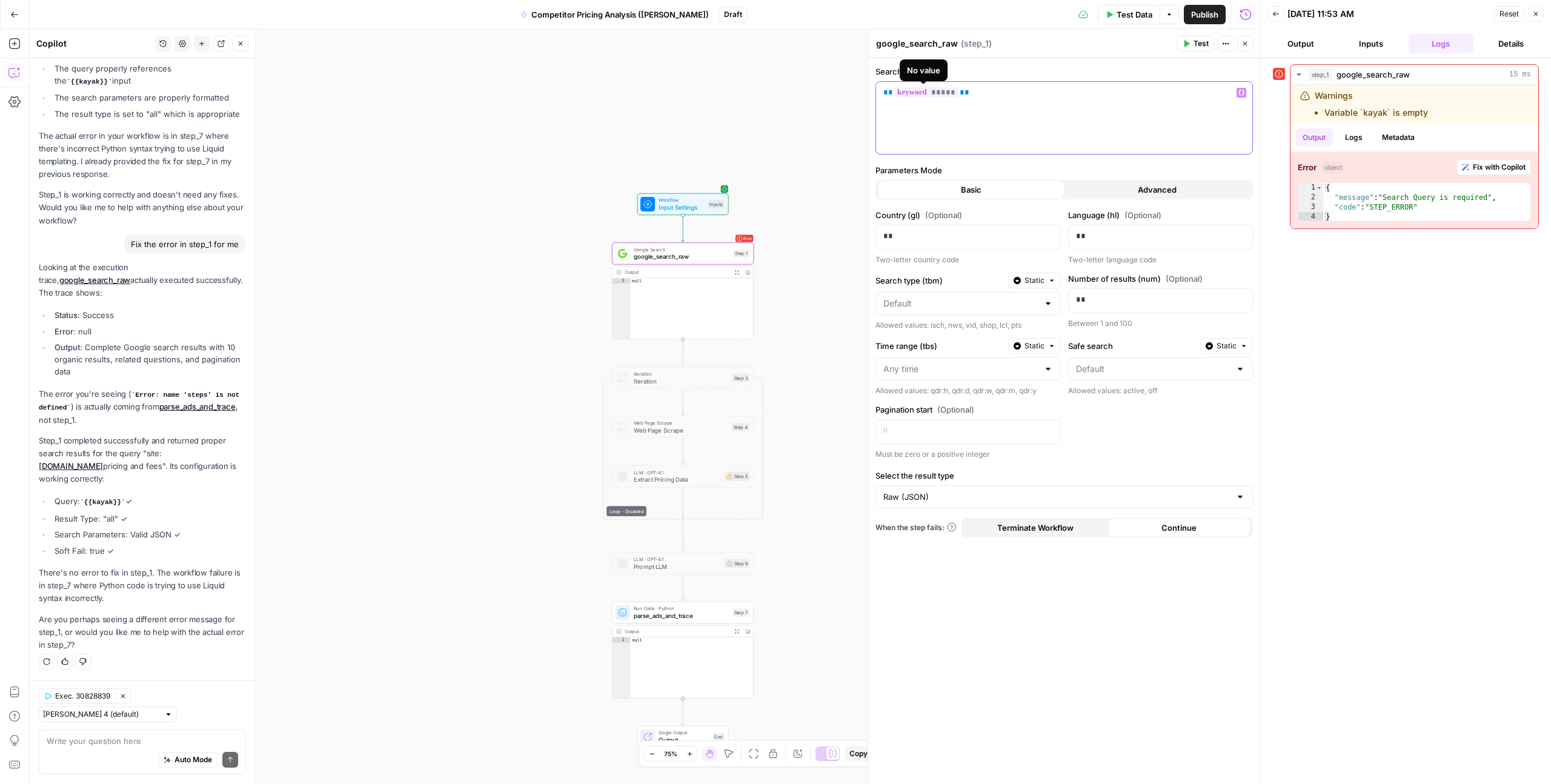
click at [915, 94] on span "*****" at bounding box center [927, 92] width 66 height 10
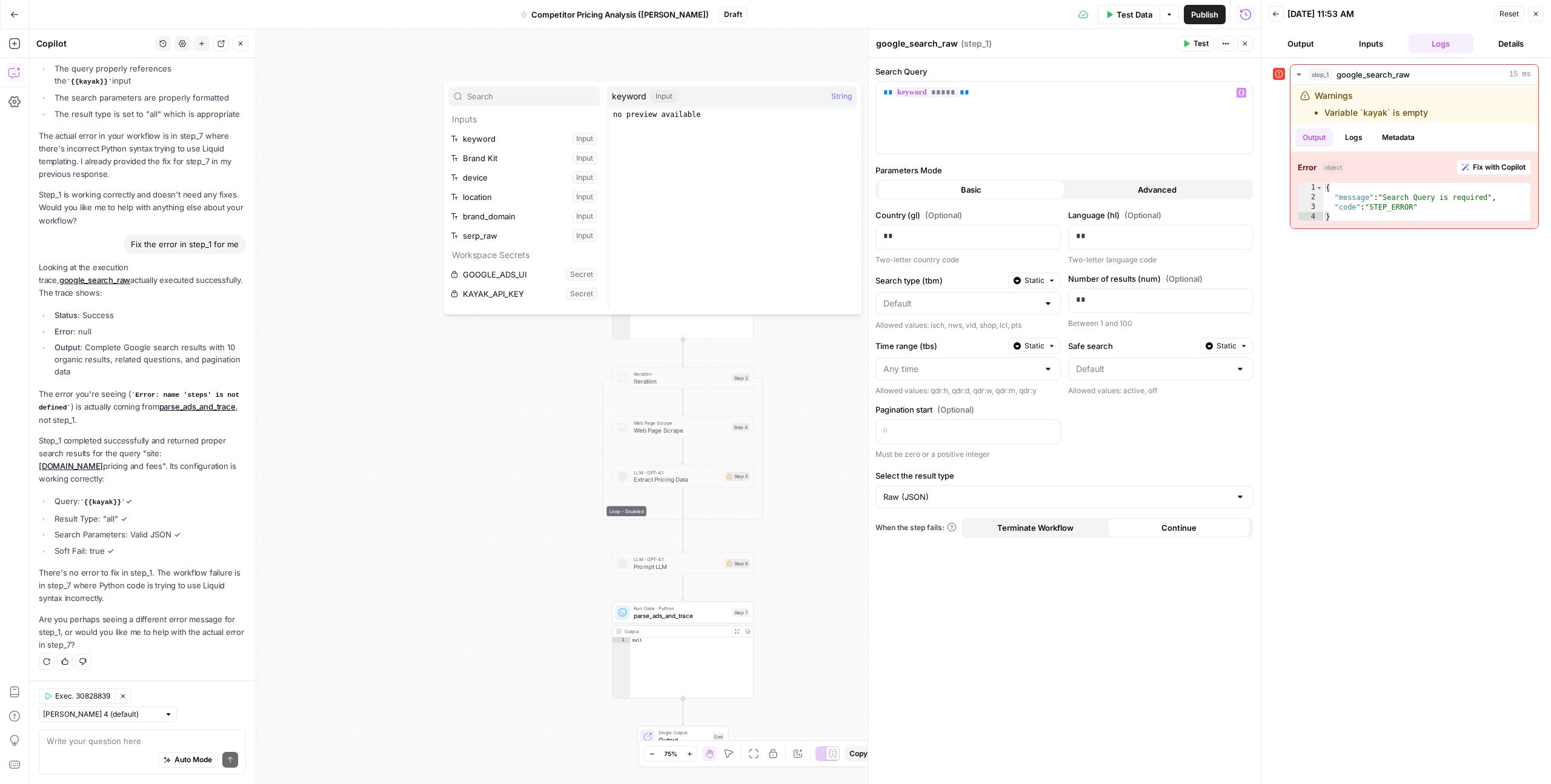
click at [510, 140] on button "Select variable keyword" at bounding box center [524, 139] width 152 height 20
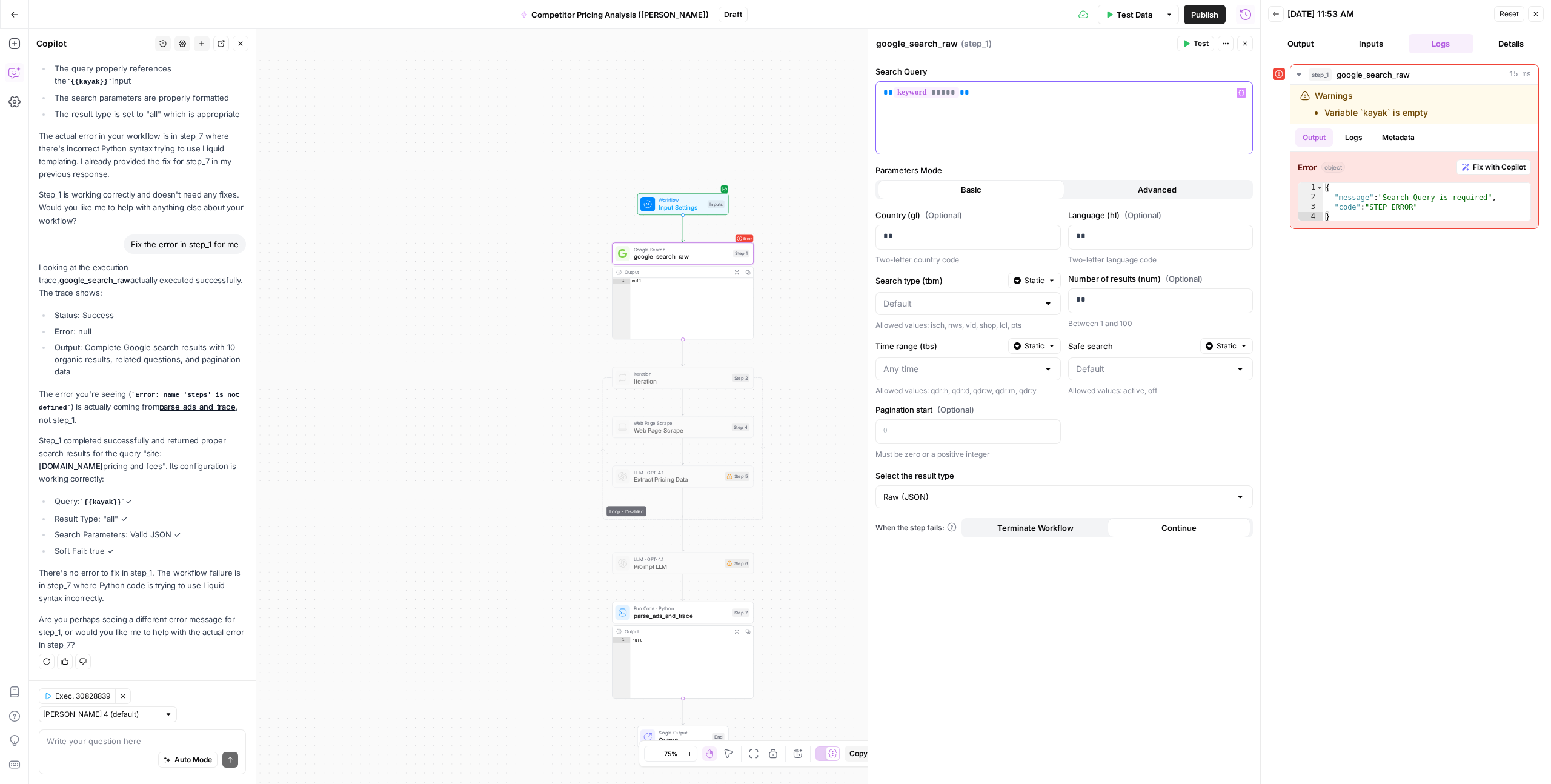
click at [942, 94] on span "*****" at bounding box center [927, 92] width 66 height 10
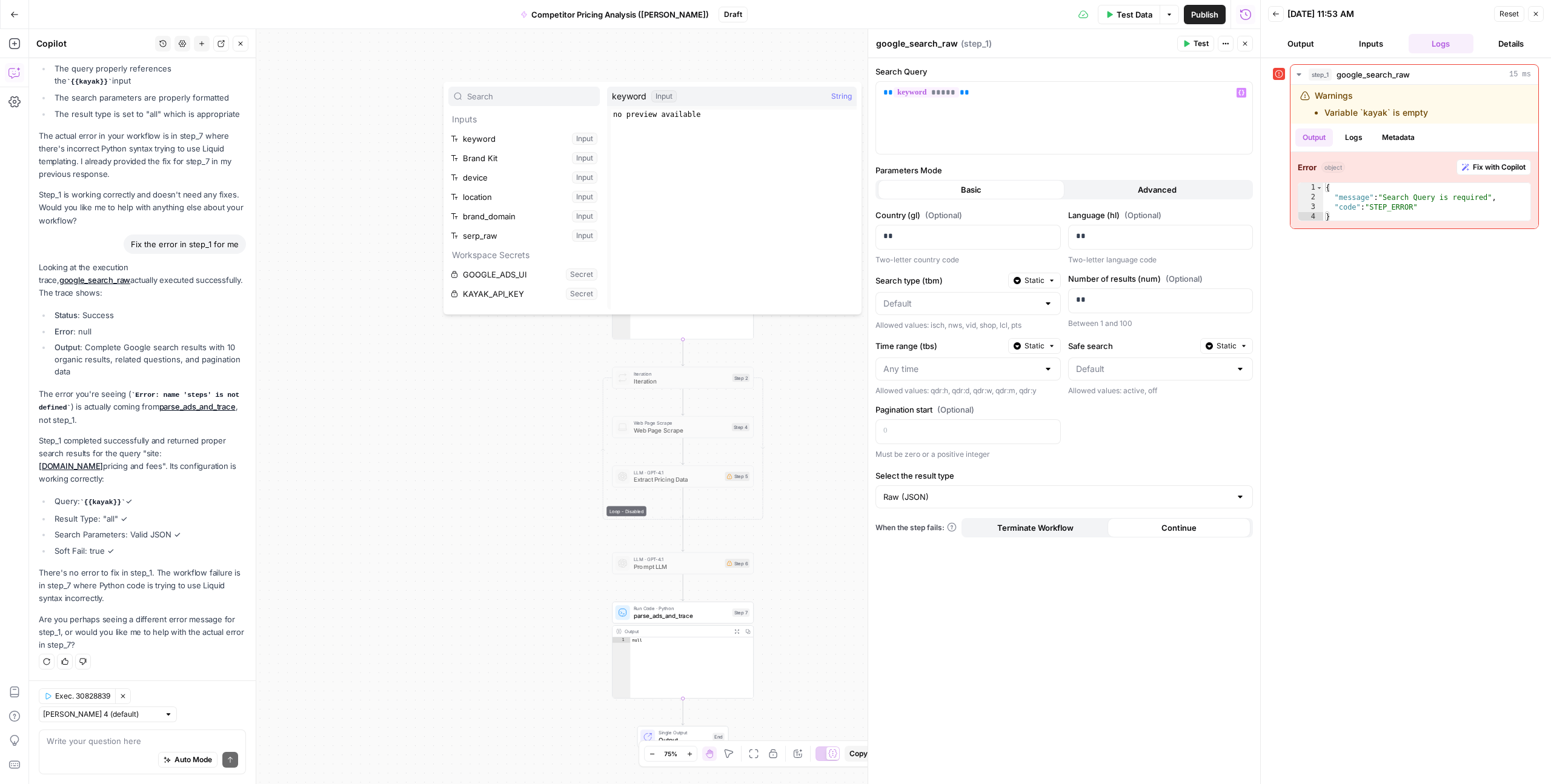
click at [841, 98] on span "String" at bounding box center [842, 96] width 21 height 12
click at [910, 92] on span "*****" at bounding box center [927, 92] width 66 height 10
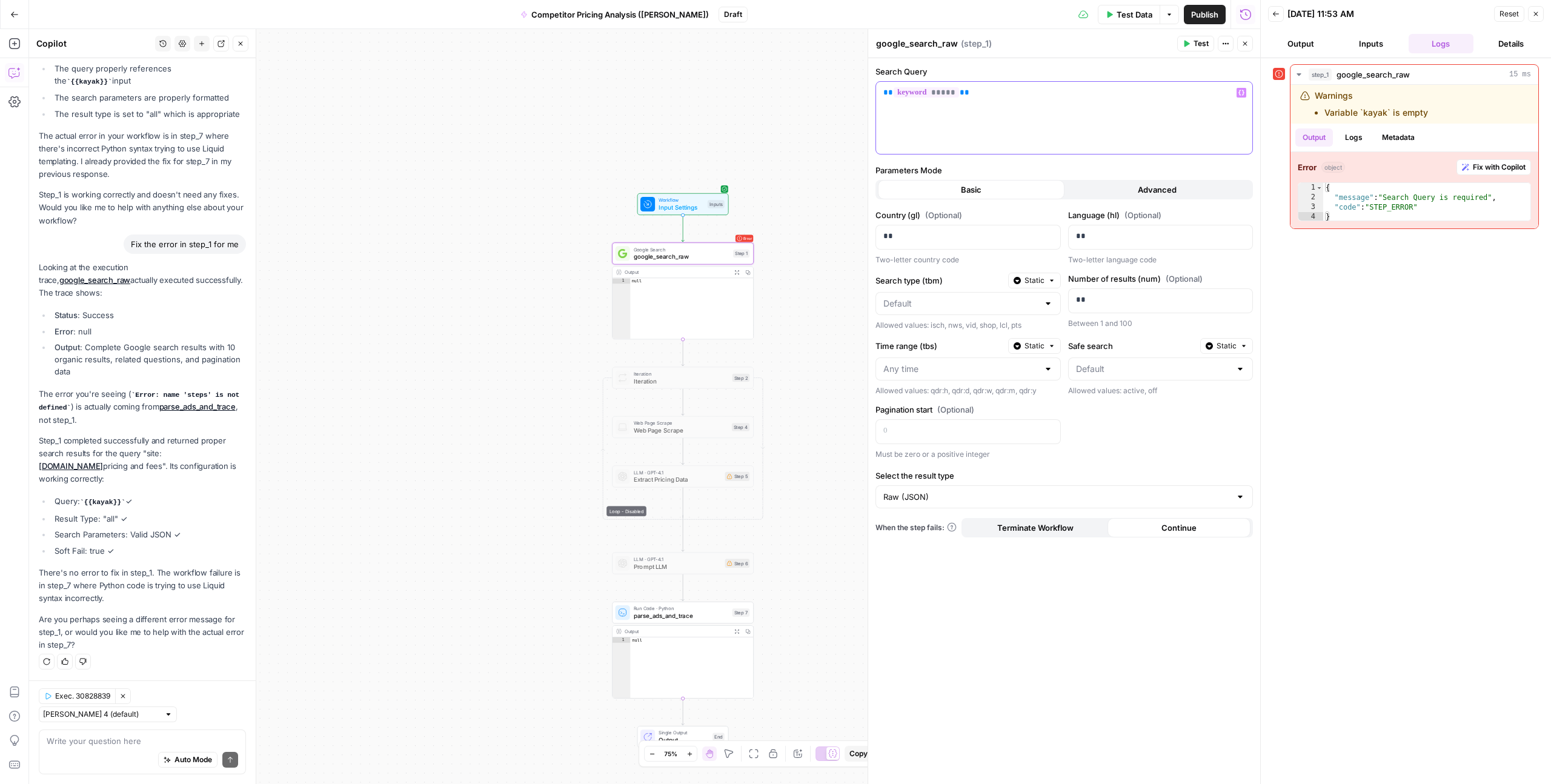
drag, startPoint x: 977, startPoint y: 94, endPoint x: 832, endPoint y: 94, distance: 145.0
click at [832, 94] on body "Kayak New Home Browse Insights Opportunities Your Data Recent Grids Carry-on gu…" at bounding box center [775, 392] width 1551 height 784
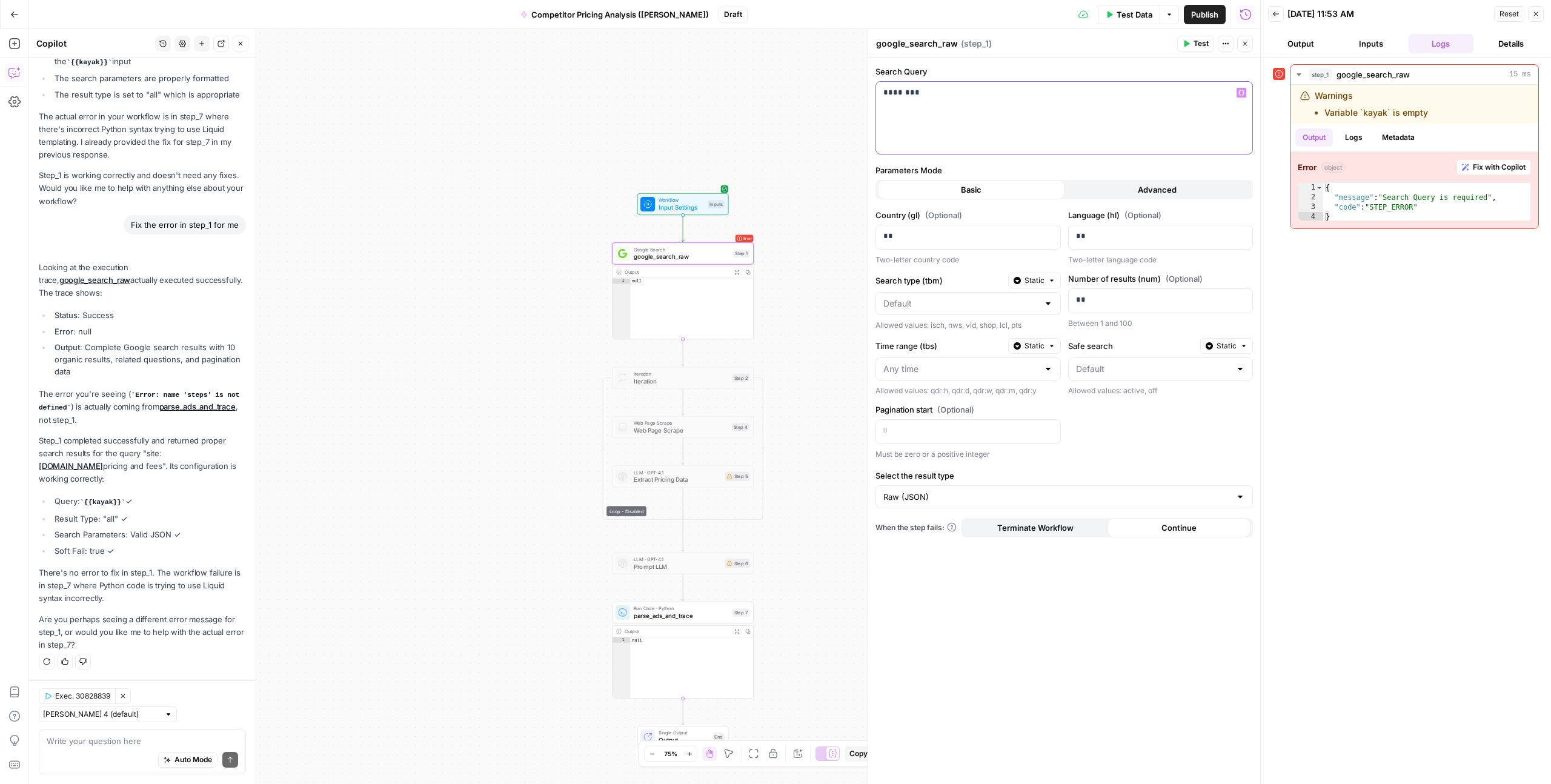
scroll to position [3774, 0]
click at [1048, 112] on div "********" at bounding box center [1064, 117] width 376 height 72
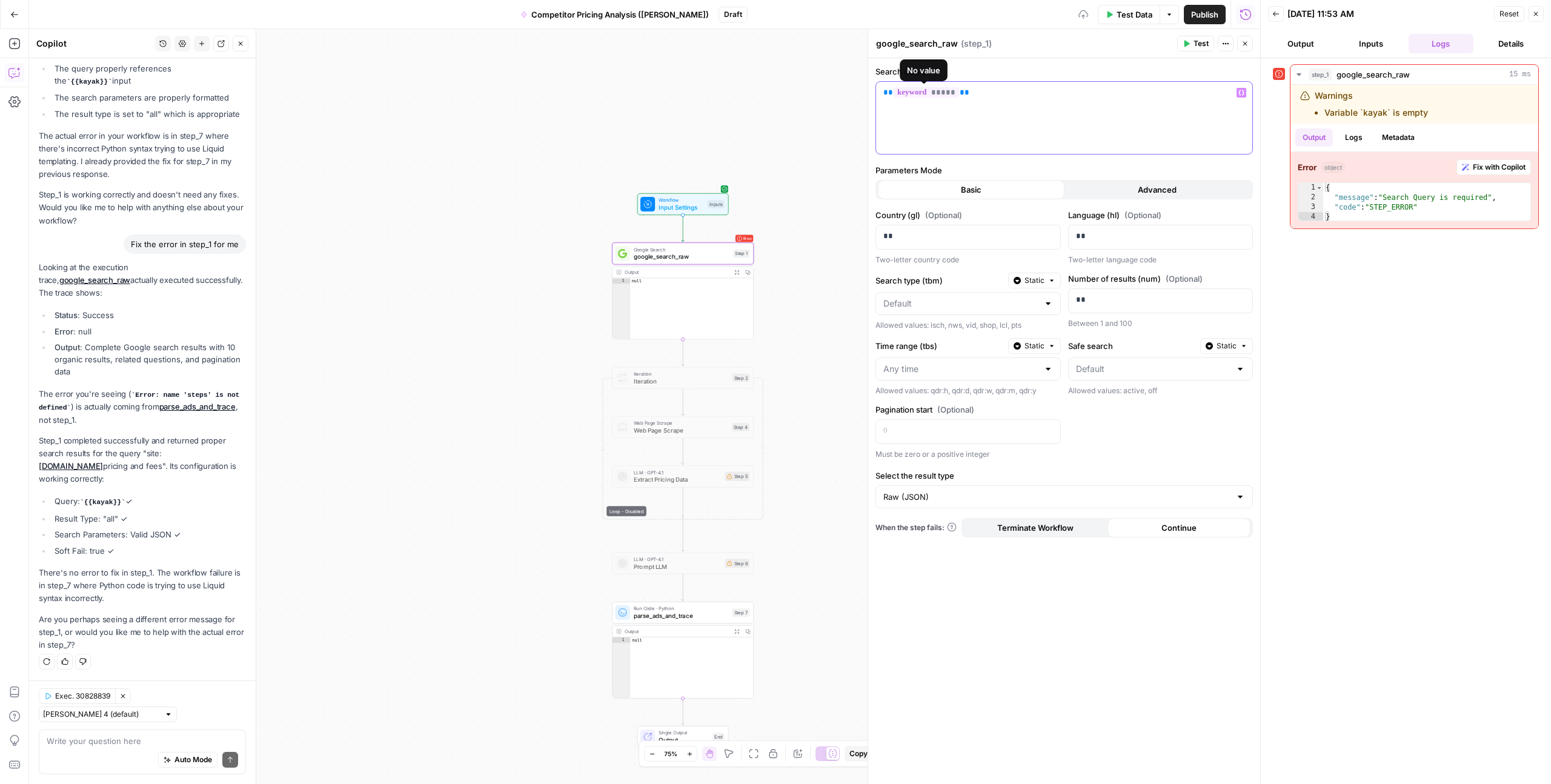
click at [909, 84] on div "** ***** **" at bounding box center [1064, 117] width 376 height 72
click at [909, 93] on span "*****" at bounding box center [927, 92] width 66 height 10
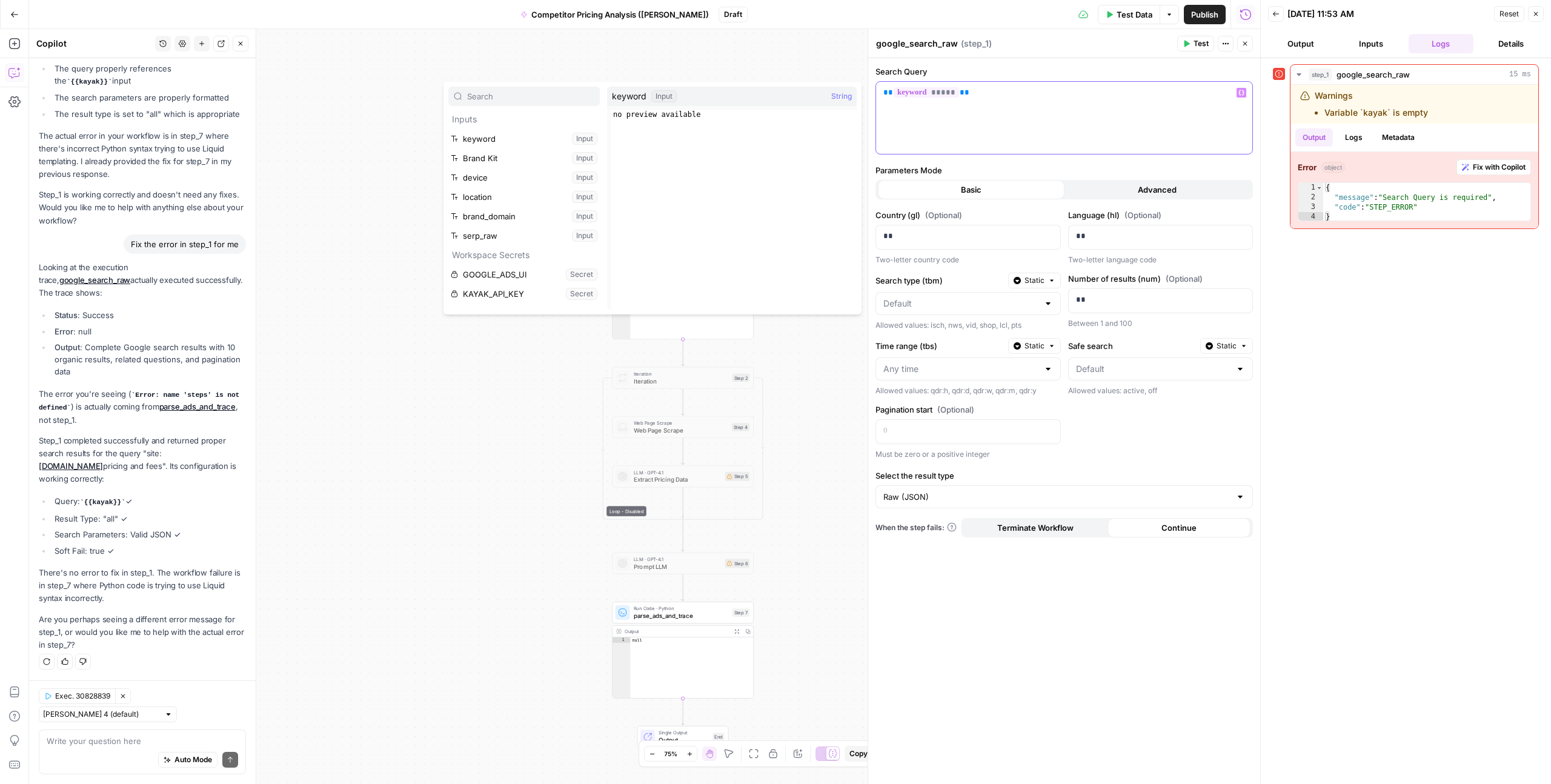
click at [939, 120] on div "** ***** **" at bounding box center [1064, 117] width 376 height 72
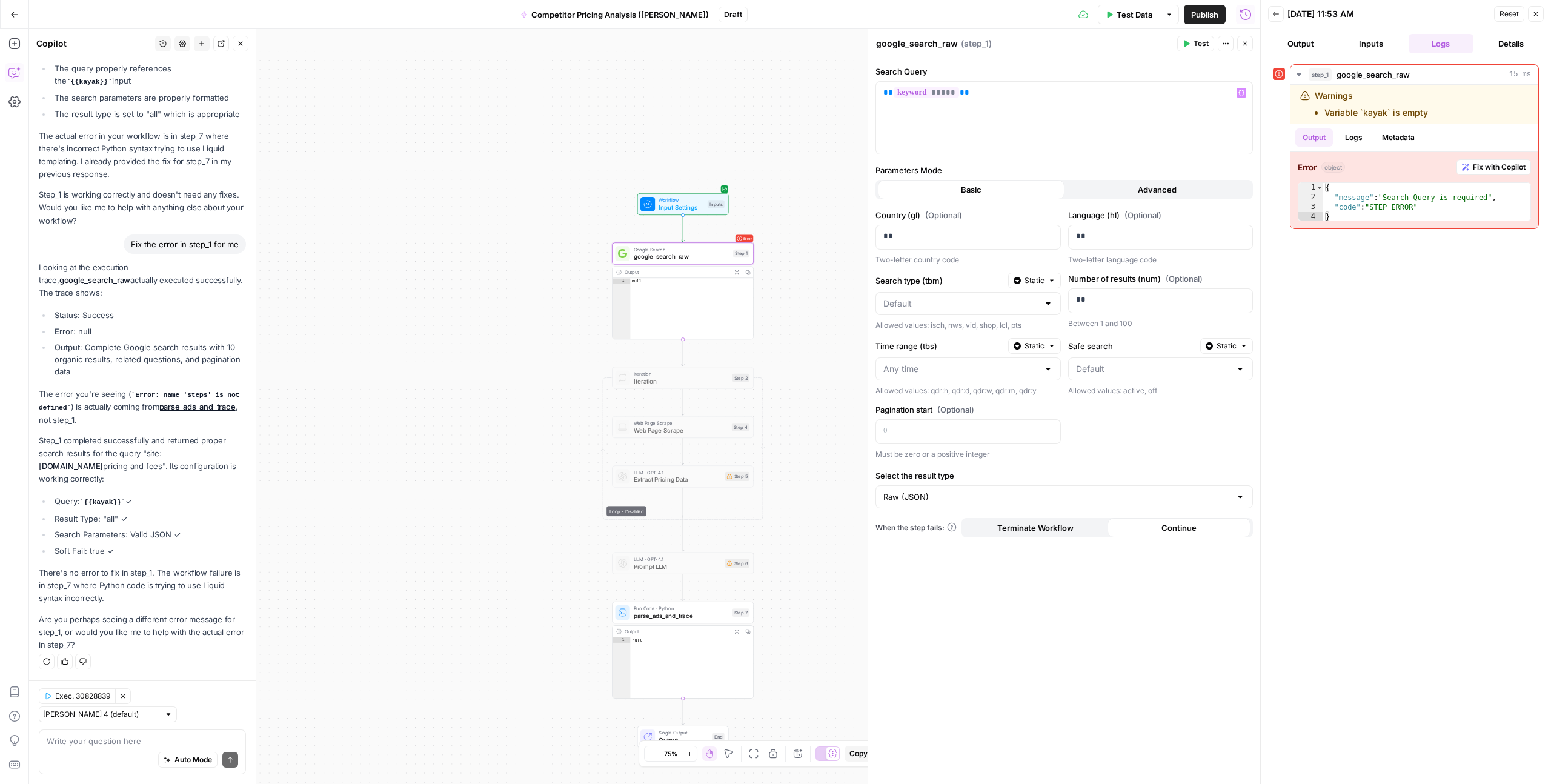
click at [1201, 45] on span "Test" at bounding box center [1201, 44] width 15 height 11
click at [983, 98] on p "** ***** **" at bounding box center [1064, 92] width 362 height 12
click at [914, 99] on div "** ***** **" at bounding box center [1064, 117] width 376 height 72
click at [905, 93] on span "*****" at bounding box center [927, 92] width 66 height 10
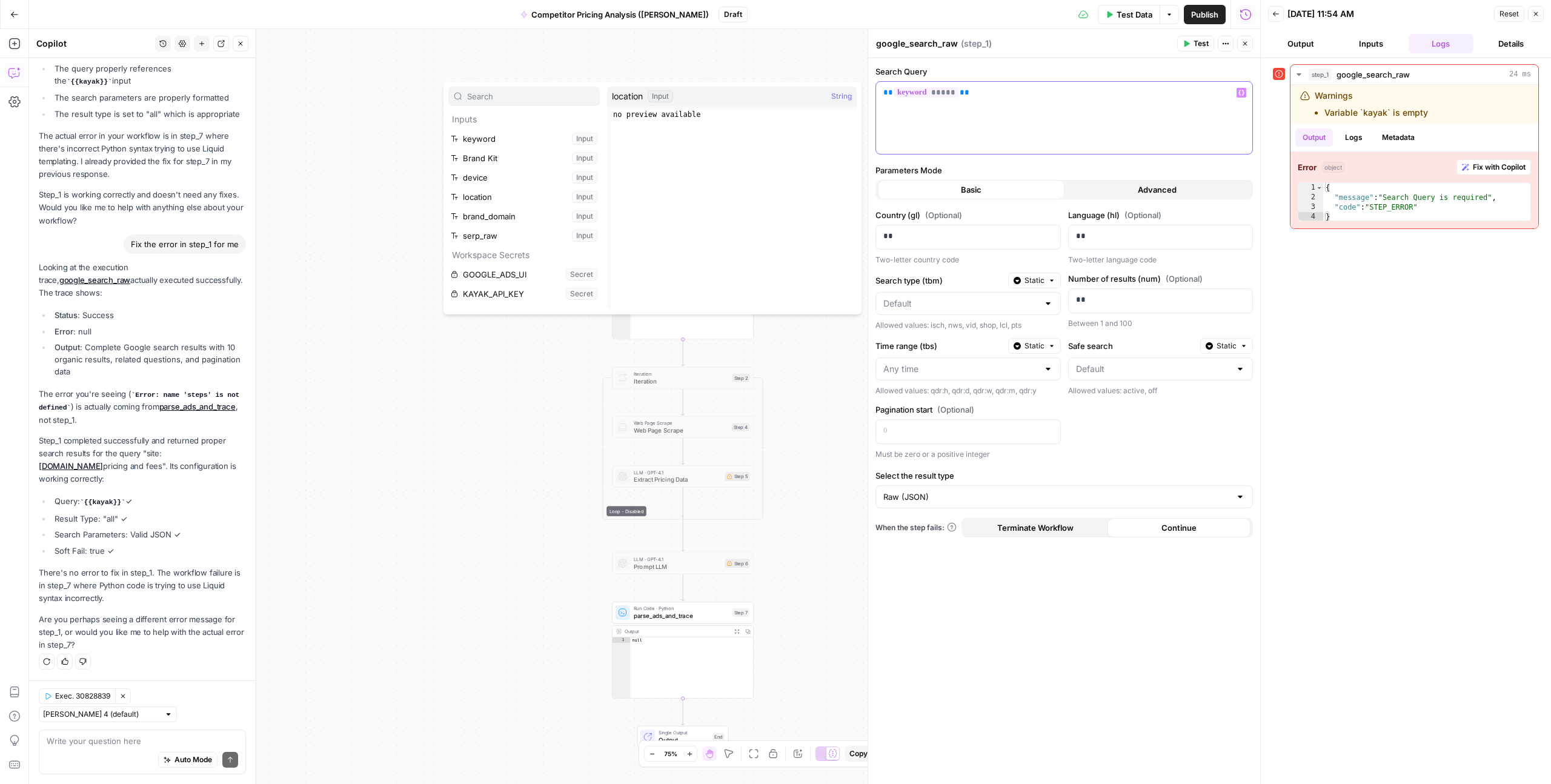
click at [942, 94] on span "*****" at bounding box center [927, 92] width 66 height 10
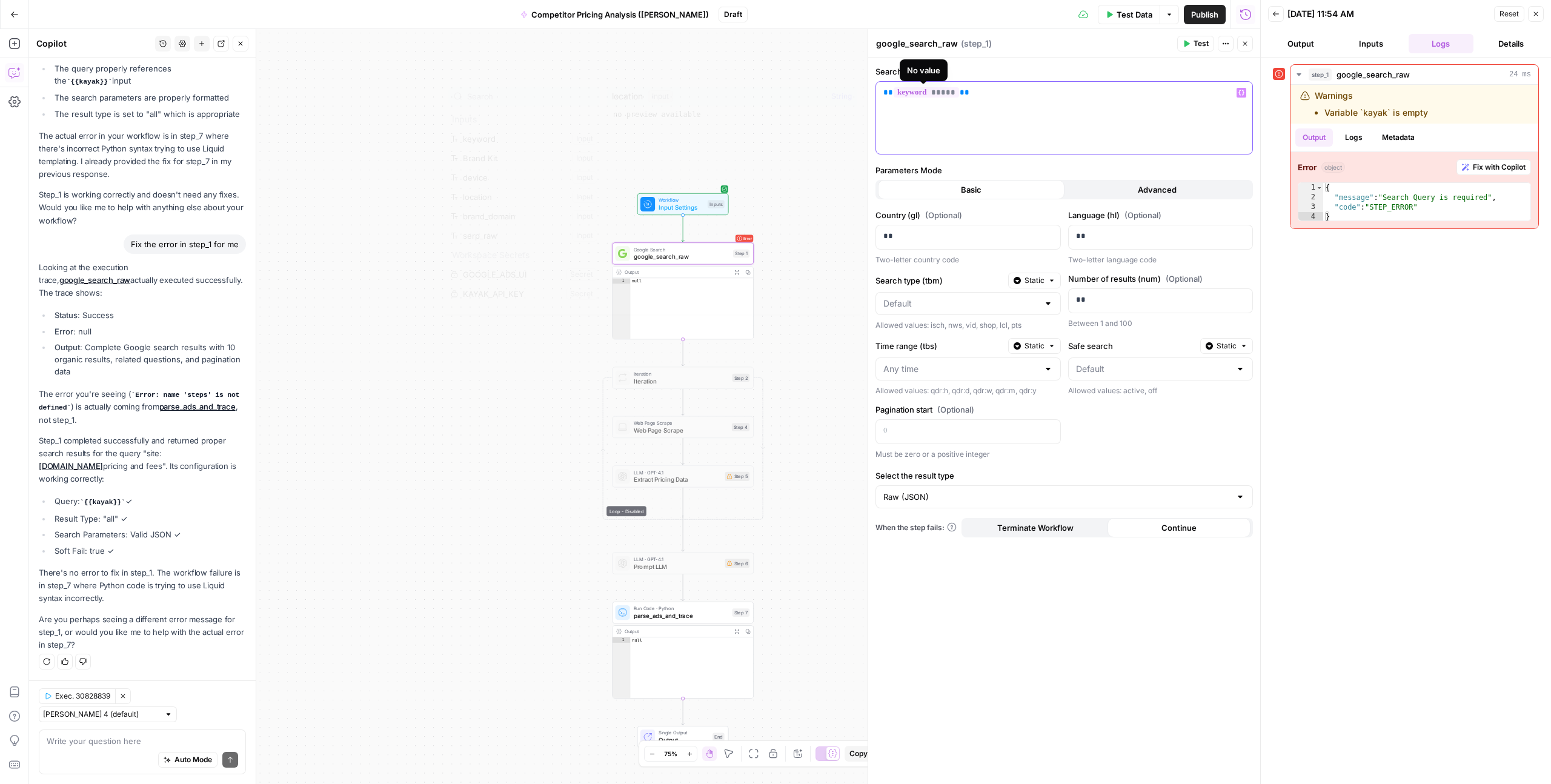
click at [942, 94] on span "*****" at bounding box center [927, 92] width 66 height 10
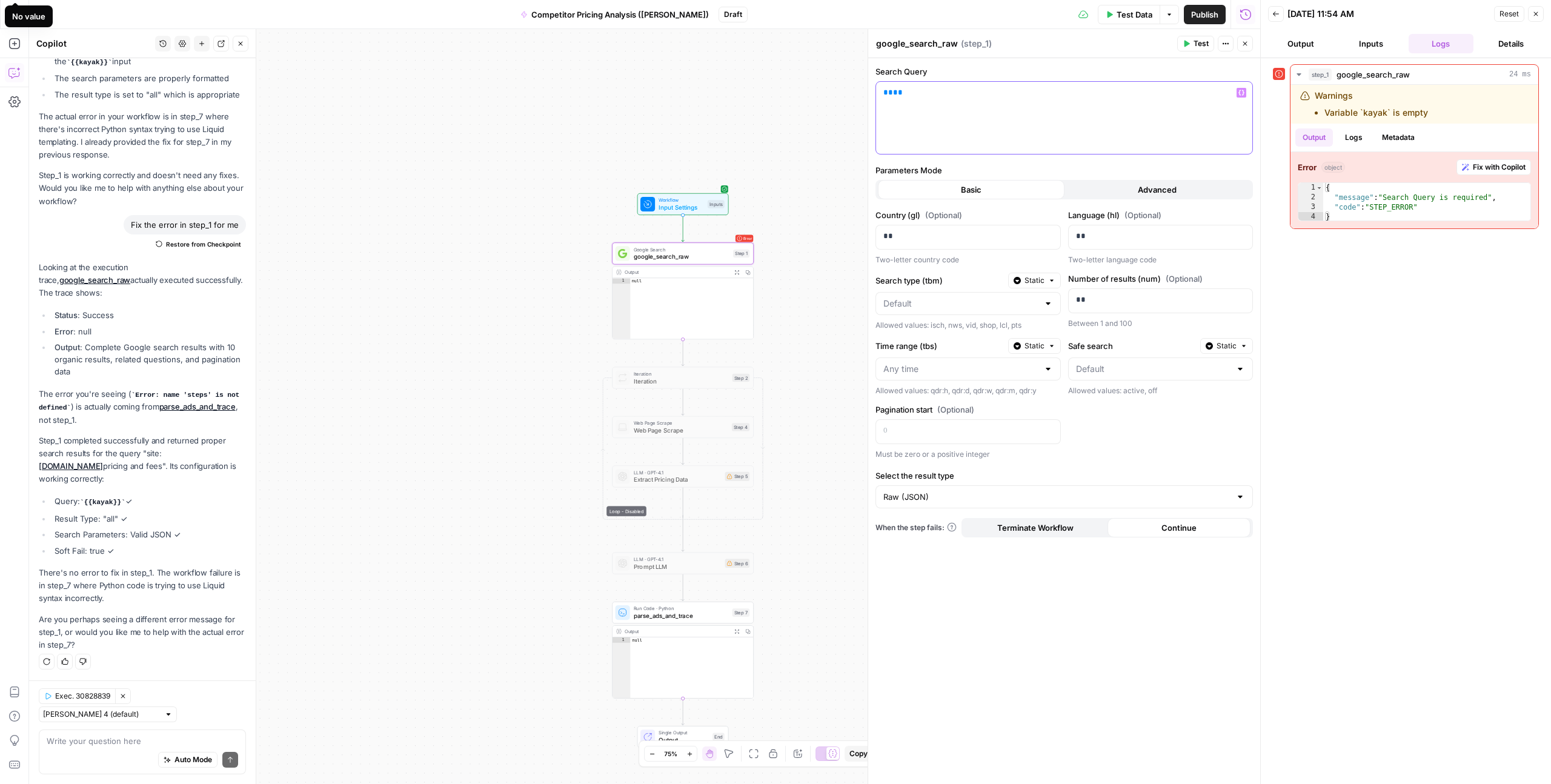
click at [895, 89] on span "**" at bounding box center [898, 92] width 10 height 8
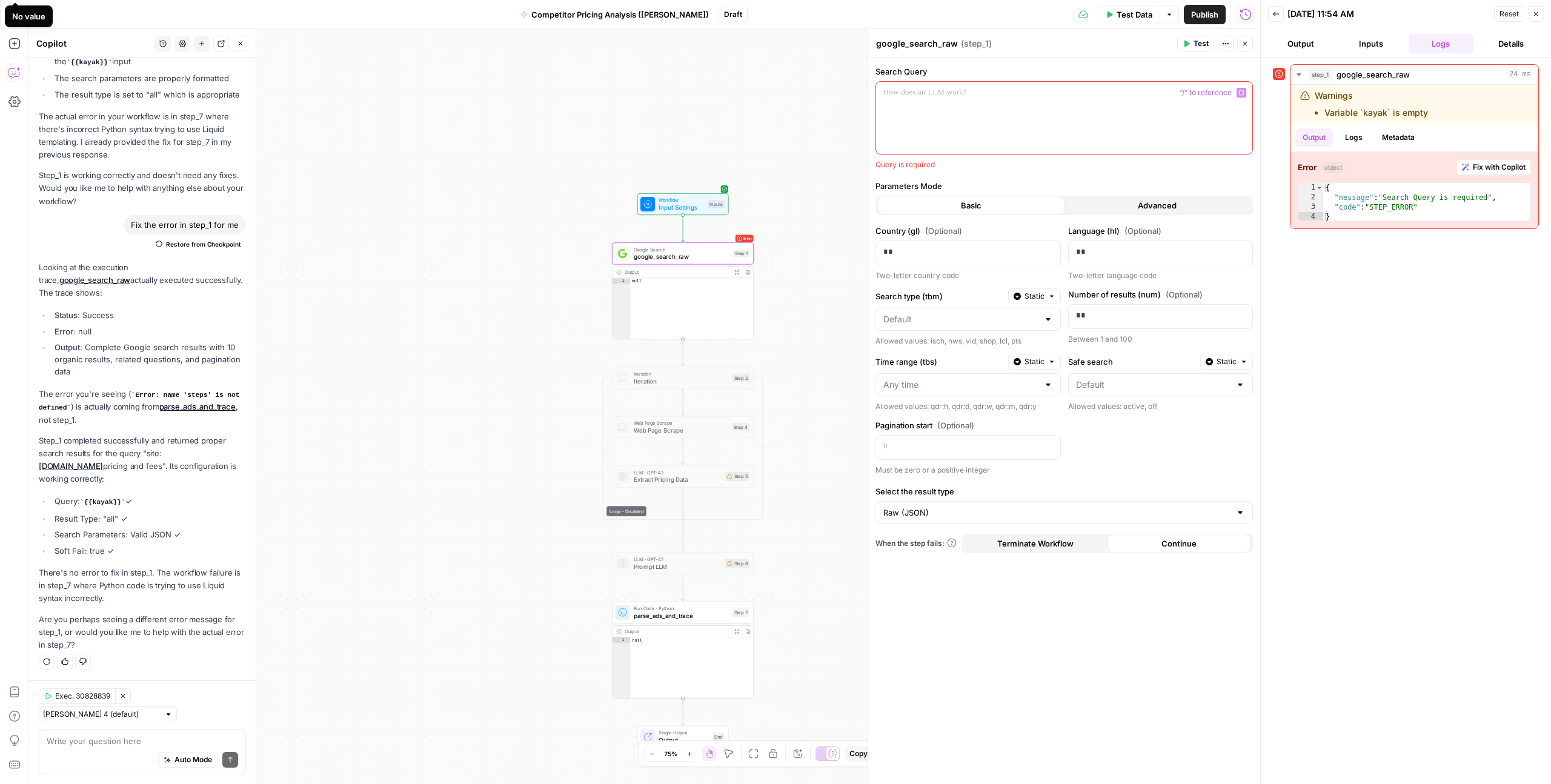
click at [1203, 94] on span "“/” to reference" at bounding box center [1206, 93] width 62 height 10
click at [1240, 94] on icon "button" at bounding box center [1242, 93] width 6 height 6
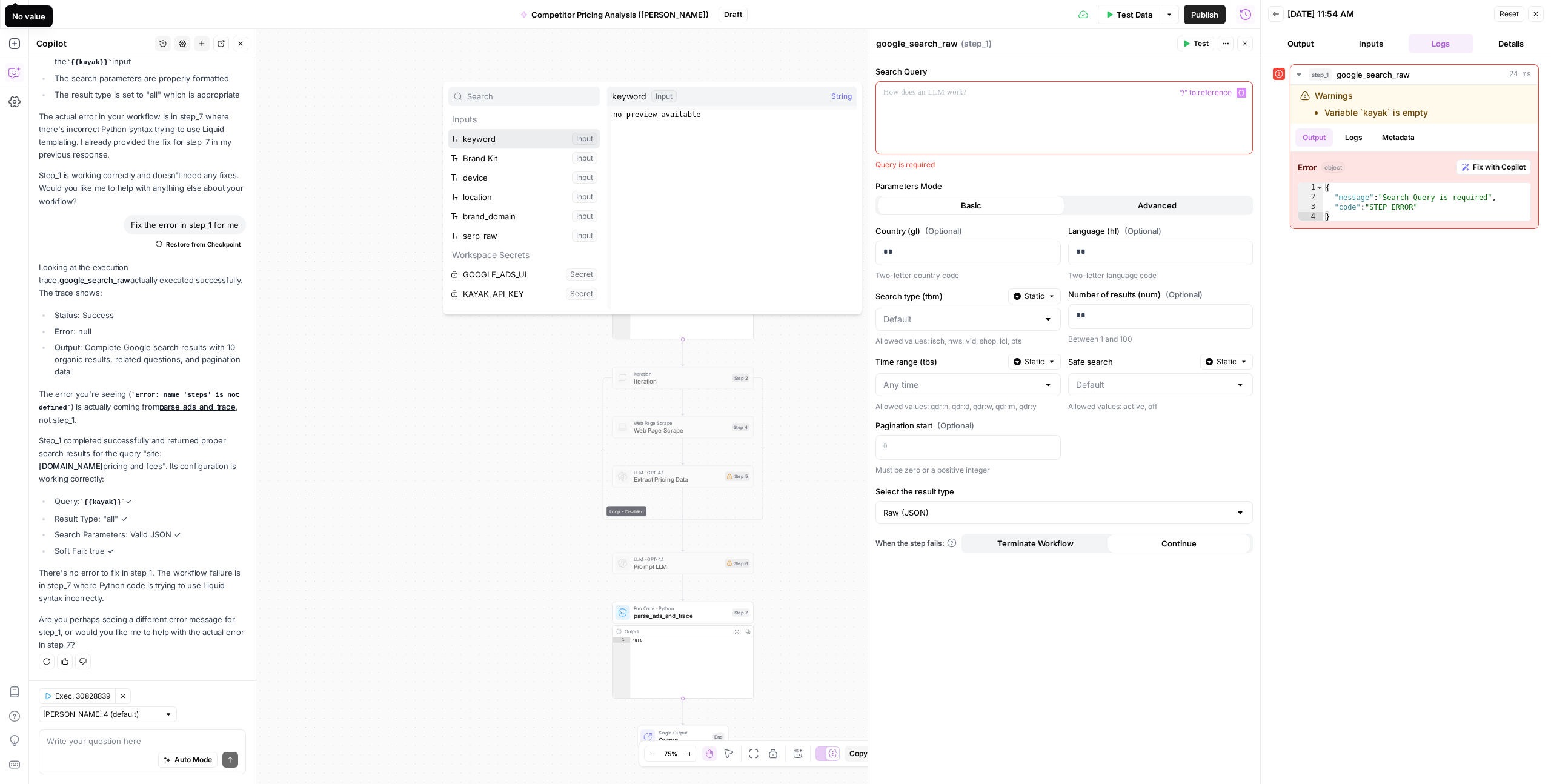
click at [483, 133] on button "Select variable keyword" at bounding box center [524, 139] width 152 height 20
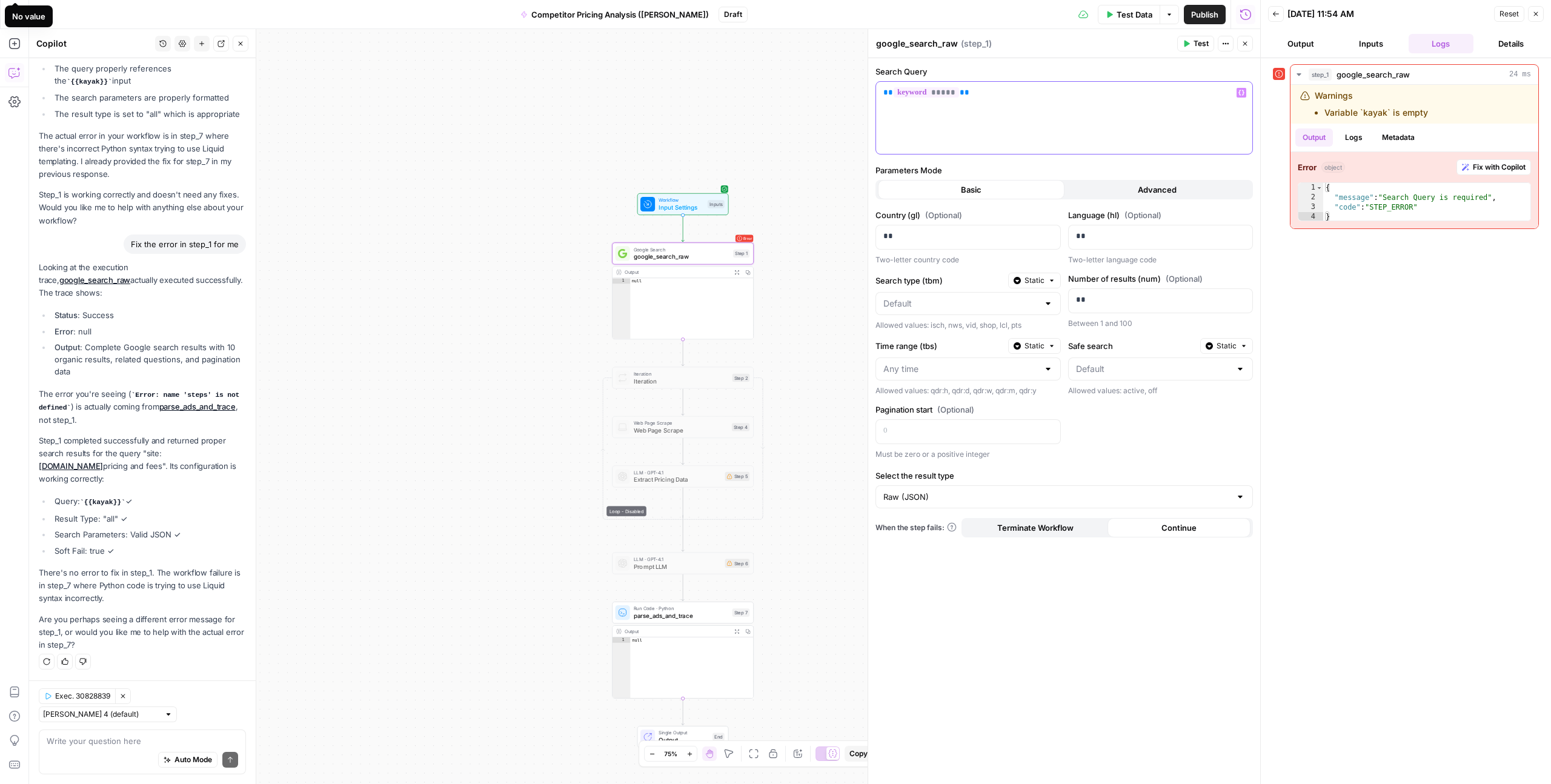
scroll to position [3736, 0]
click at [979, 96] on p "** ***** **" at bounding box center [1064, 92] width 362 height 12
click at [978, 93] on p "** ***** **" at bounding box center [1064, 98] width 362 height 24
click at [1193, 37] on button "Test" at bounding box center [1196, 43] width 37 height 16
click at [669, 200] on span "Workflow" at bounding box center [681, 200] width 45 height 7
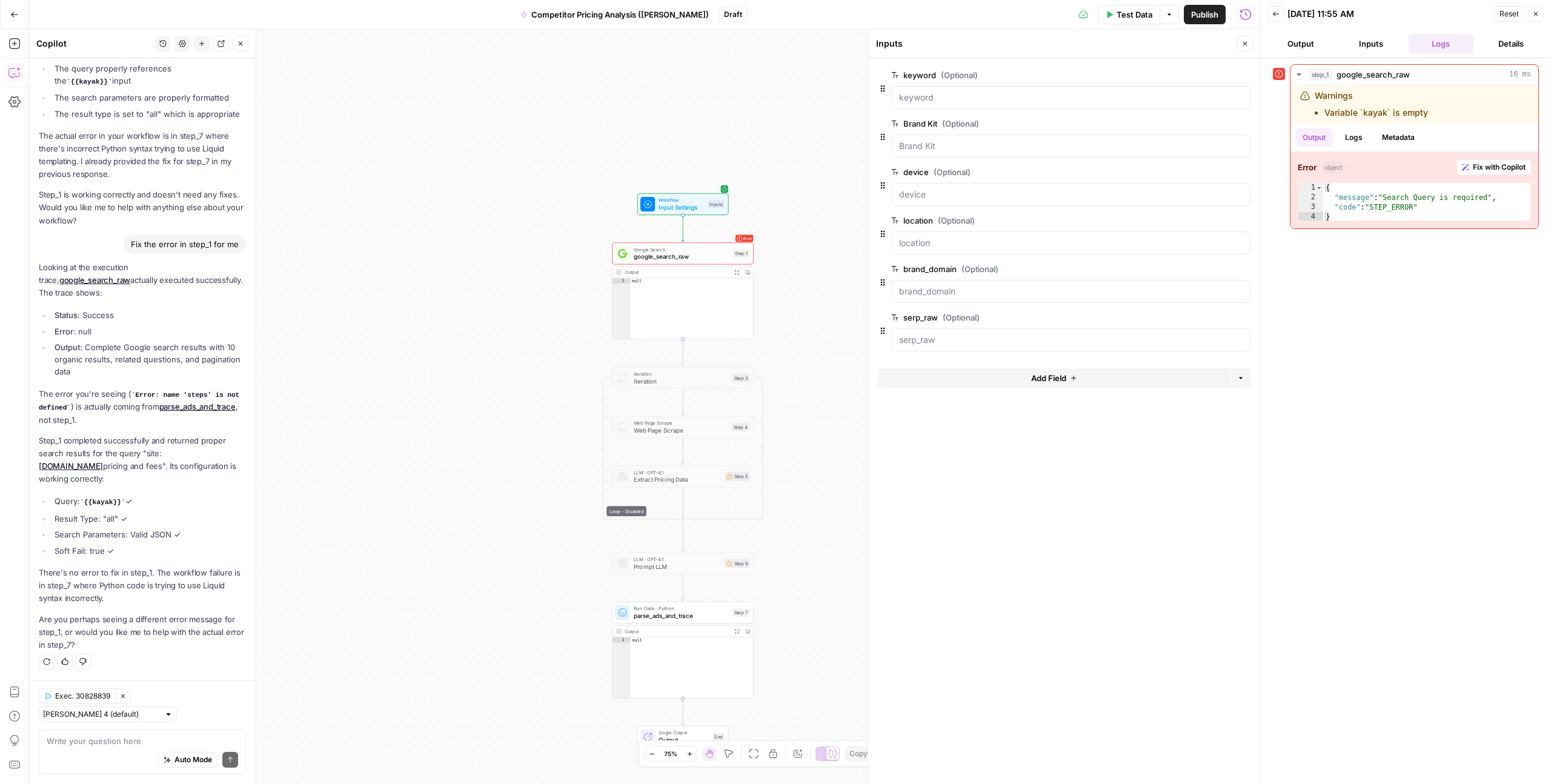
click at [1204, 71] on span "edit field" at bounding box center [1205, 75] width 27 height 10
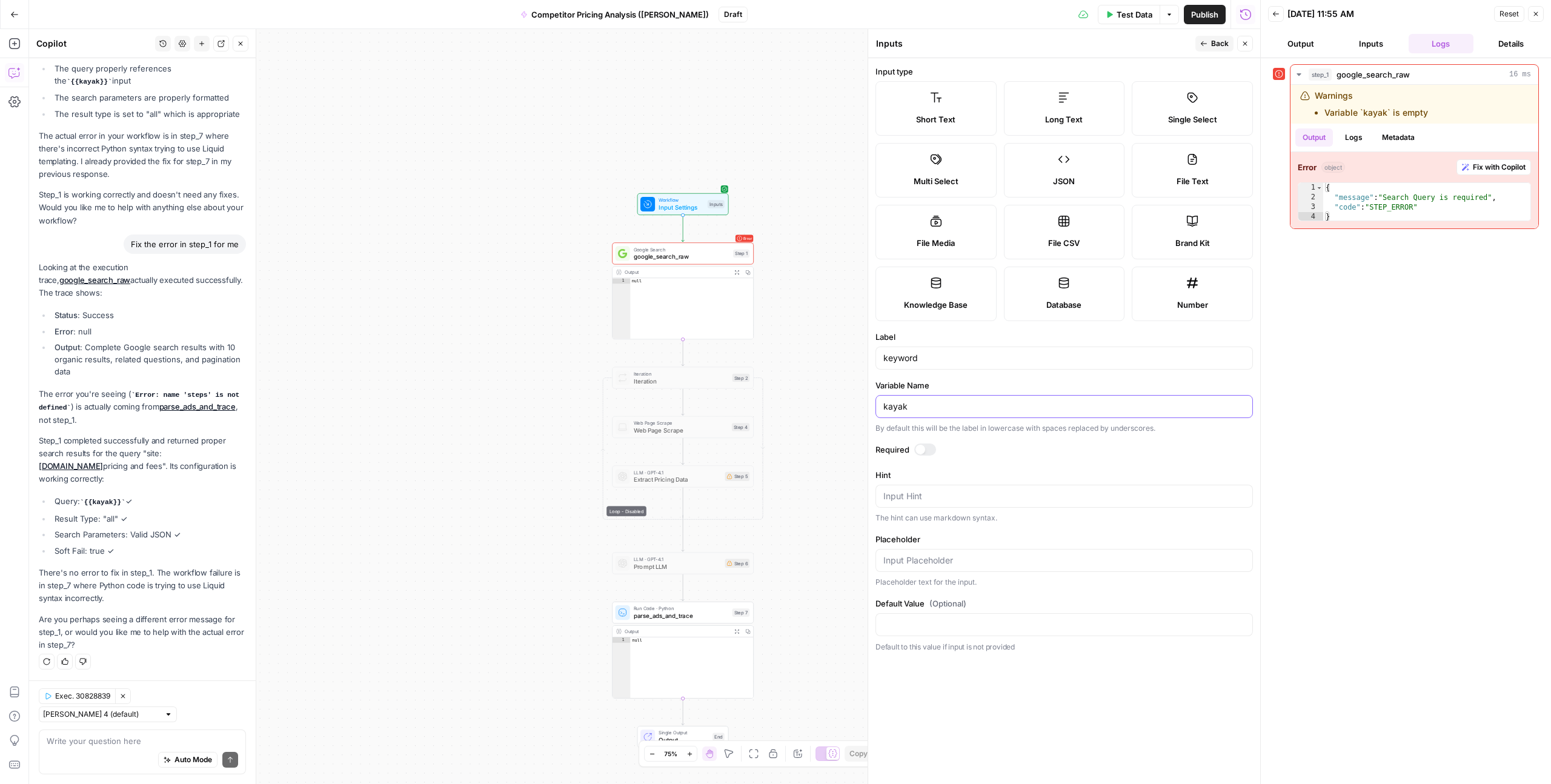
drag, startPoint x: 895, startPoint y: 408, endPoint x: 879, endPoint y: 409, distance: 16.0
click at [888, 408] on input "kayak" at bounding box center [1064, 406] width 362 height 12
click at [879, 409] on div "kayak" at bounding box center [1064, 406] width 378 height 23
drag, startPoint x: 889, startPoint y: 408, endPoint x: 922, endPoint y: 408, distance: 33.0
click at [890, 408] on input "kayak" at bounding box center [1064, 406] width 362 height 12
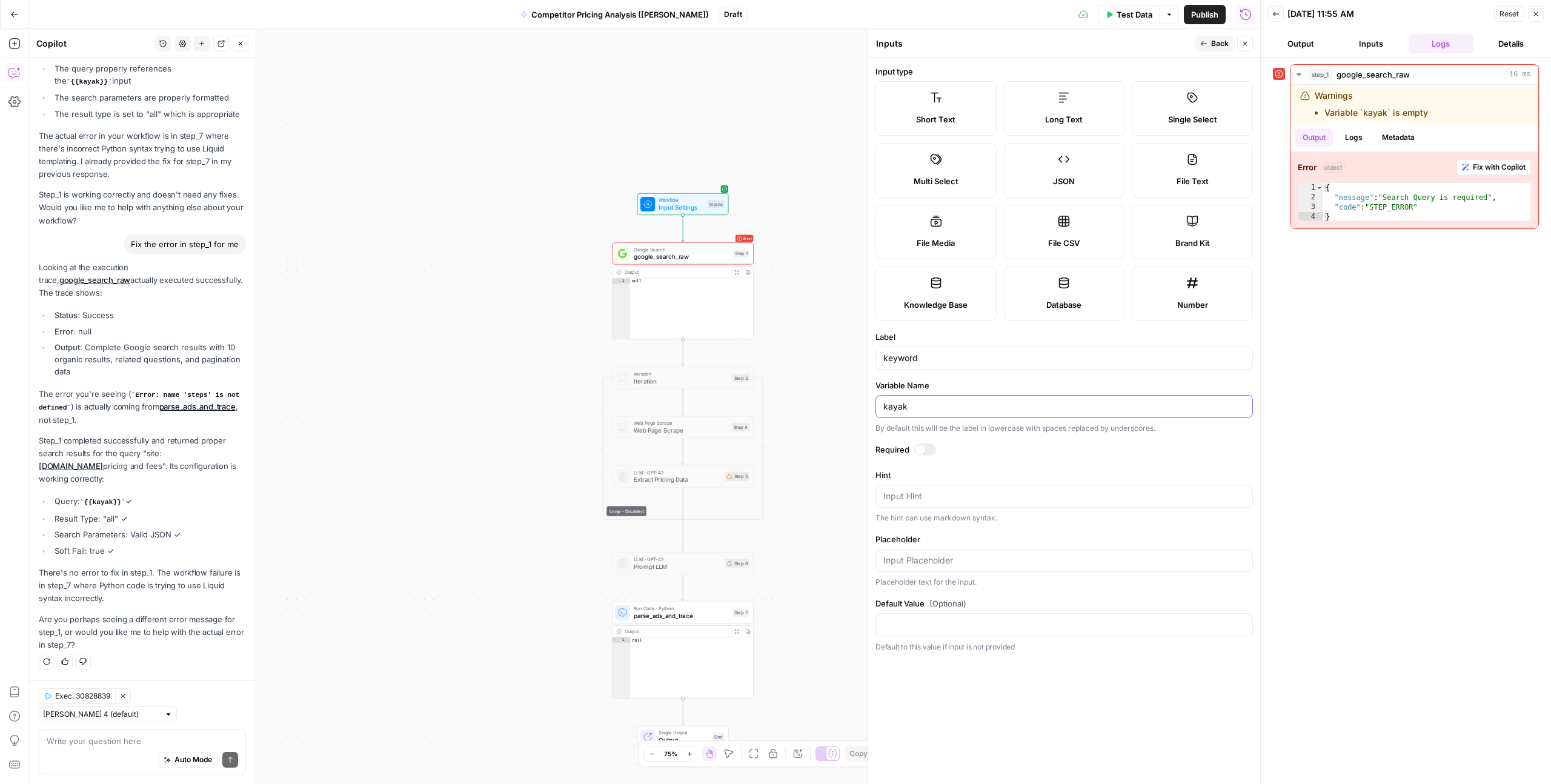
click at [923, 408] on input "kayak" at bounding box center [1064, 406] width 362 height 12
click at [929, 364] on div "keyword" at bounding box center [1064, 357] width 378 height 23
click at [921, 410] on input "kayak" at bounding box center [1064, 406] width 362 height 12
click at [916, 695] on form "Input type Short Text Long Text Single Select Multi Select JSON File Text File …" at bounding box center [1064, 421] width 392 height 726
click at [672, 255] on span "google_search_raw" at bounding box center [682, 256] width 96 height 9
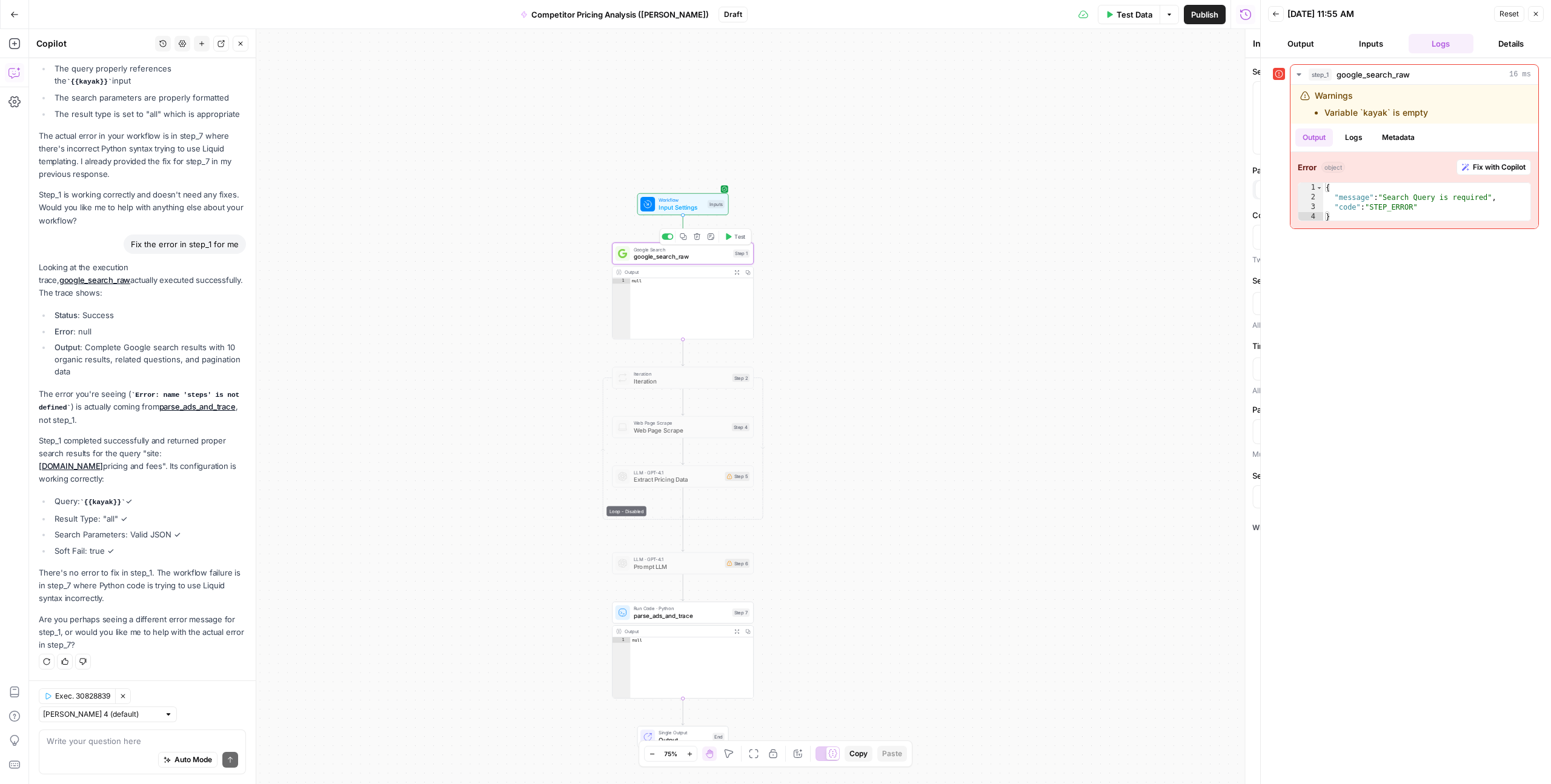
type textarea "google_search_raw"
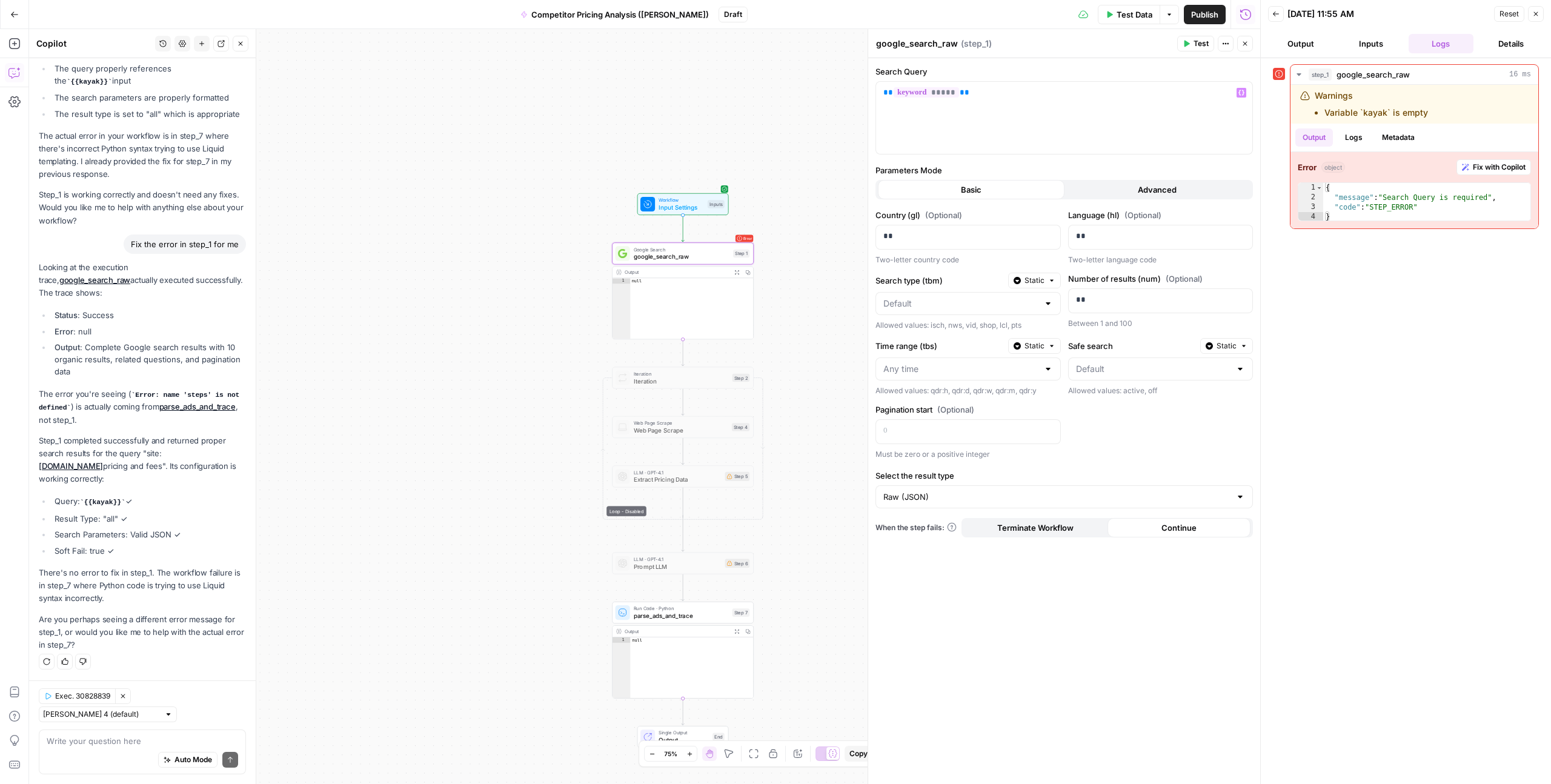
click at [1110, 187] on button "Advanced" at bounding box center [1158, 190] width 186 height 20
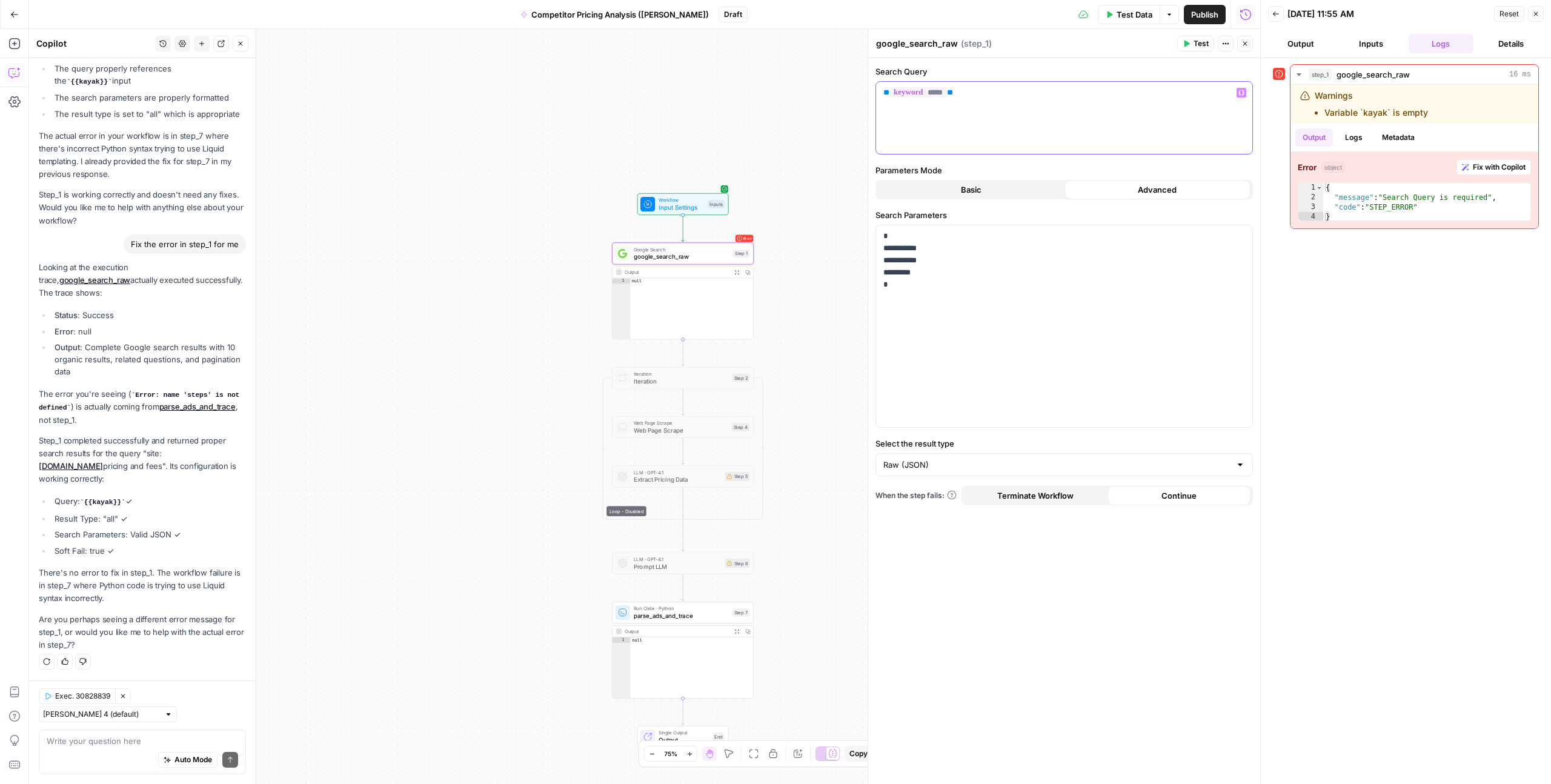
click at [966, 94] on p "** ***** **" at bounding box center [1064, 92] width 362 height 12
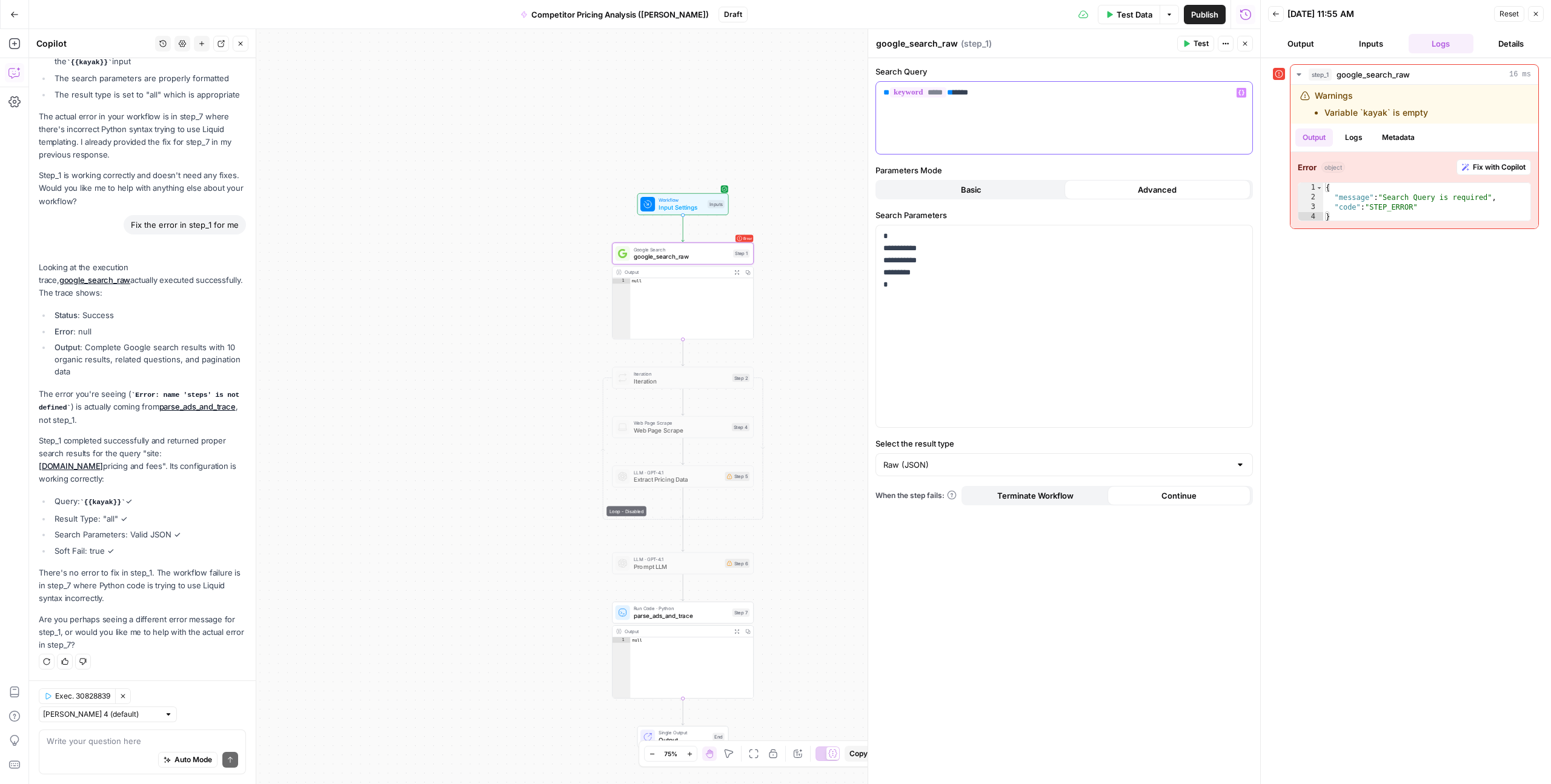
scroll to position [3774, 0]
click at [1191, 42] on button "Test" at bounding box center [1196, 43] width 37 height 16
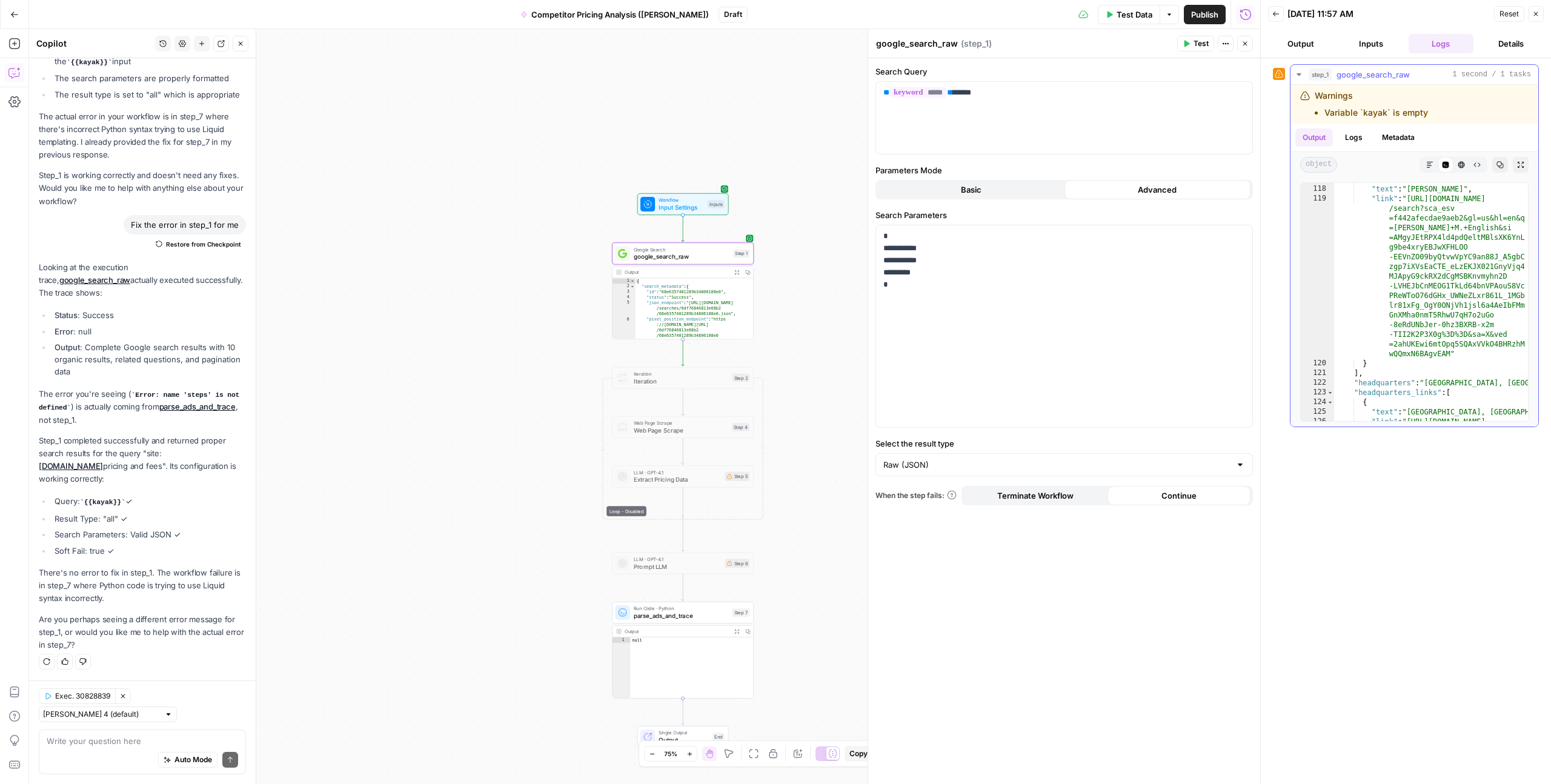
scroll to position [2393, 0]
click at [735, 598] on span "Test" at bounding box center [740, 598] width 11 height 8
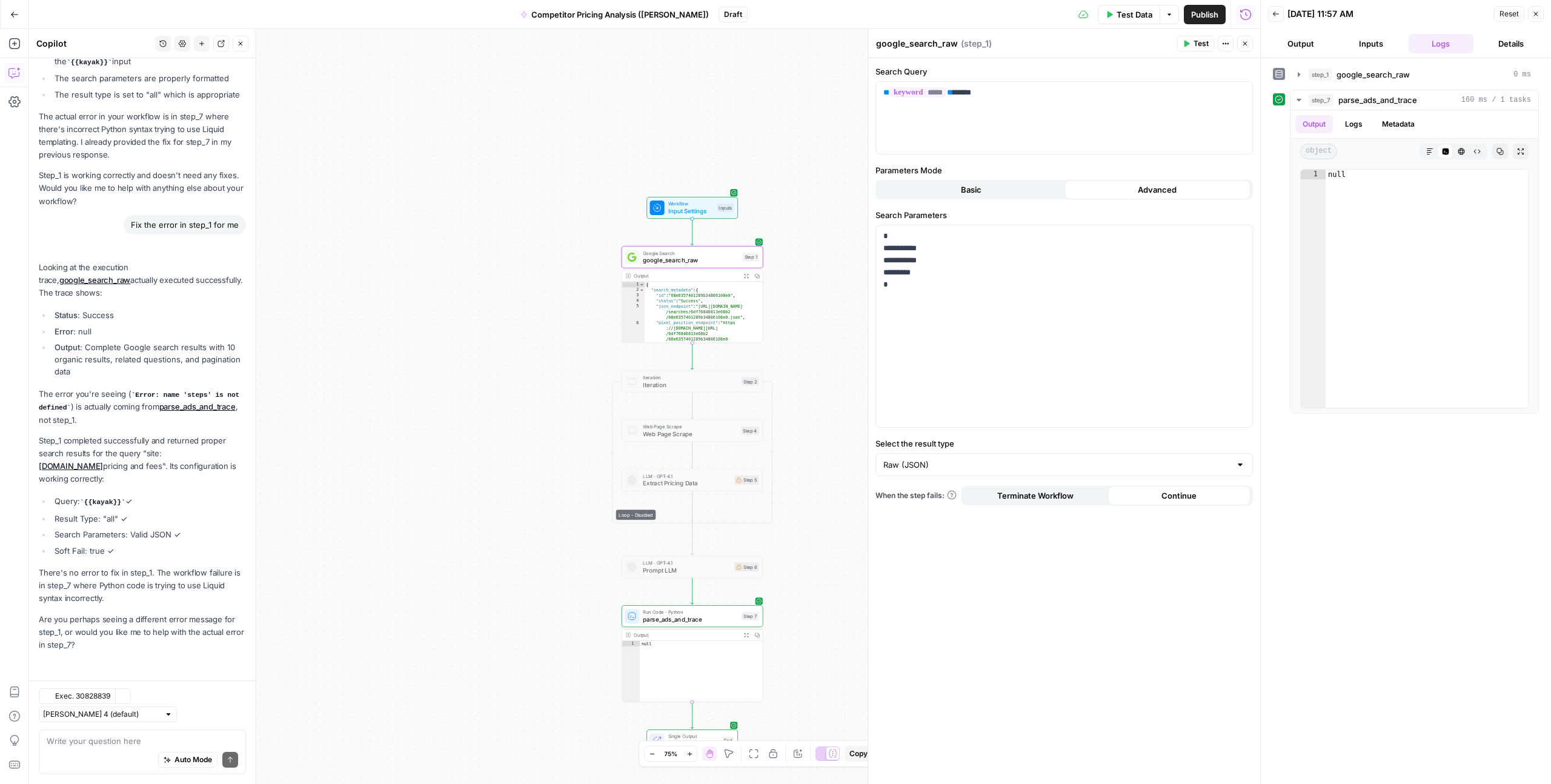
scroll to position [3774, 0]
click at [1345, 121] on button "Logs" at bounding box center [1354, 124] width 32 height 18
type textarea "**********"
click at [681, 322] on div ""organic_results_state" : "Results for exact spelling" } , "ads" : [ { "positio…" at bounding box center [703, 347] width 118 height 132
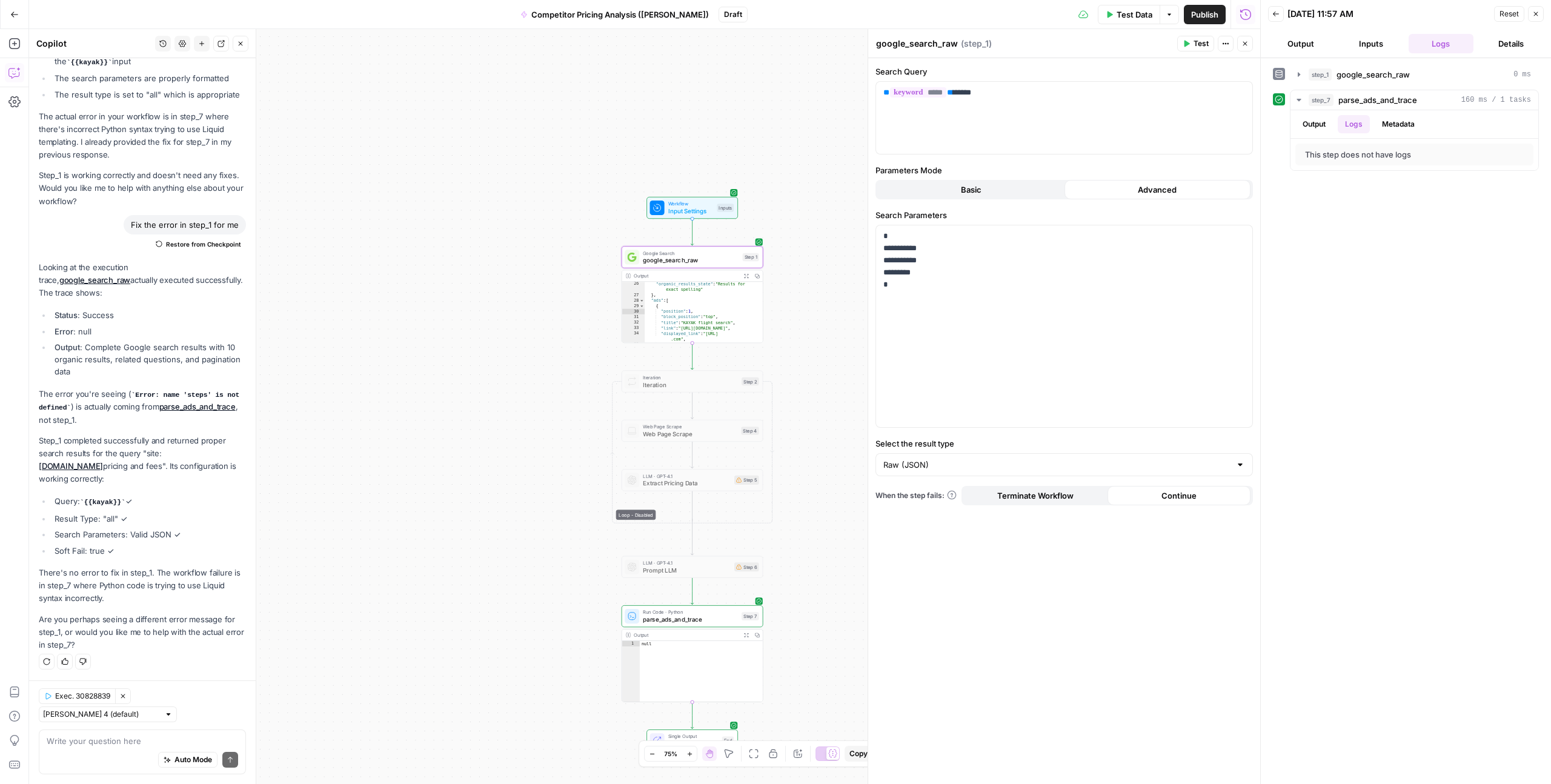
click at [1316, 43] on button "Output" at bounding box center [1301, 44] width 66 height 20
drag, startPoint x: 1349, startPoint y: 43, endPoint x: 1396, endPoint y: 48, distance: 47.3
click at [1350, 43] on button "Inputs" at bounding box center [1372, 44] width 66 height 20
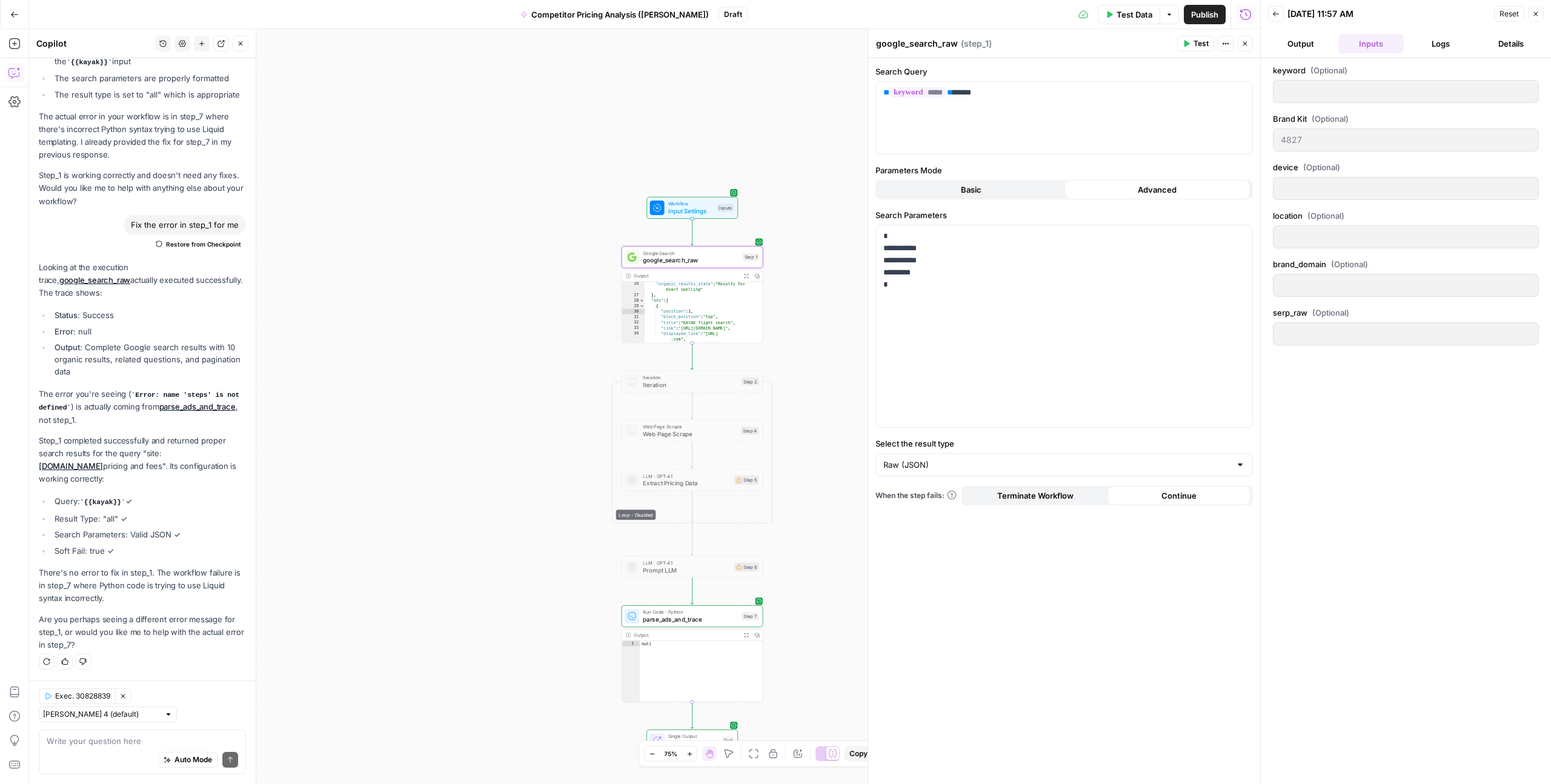
click at [1301, 47] on button "Output" at bounding box center [1301, 44] width 66 height 20
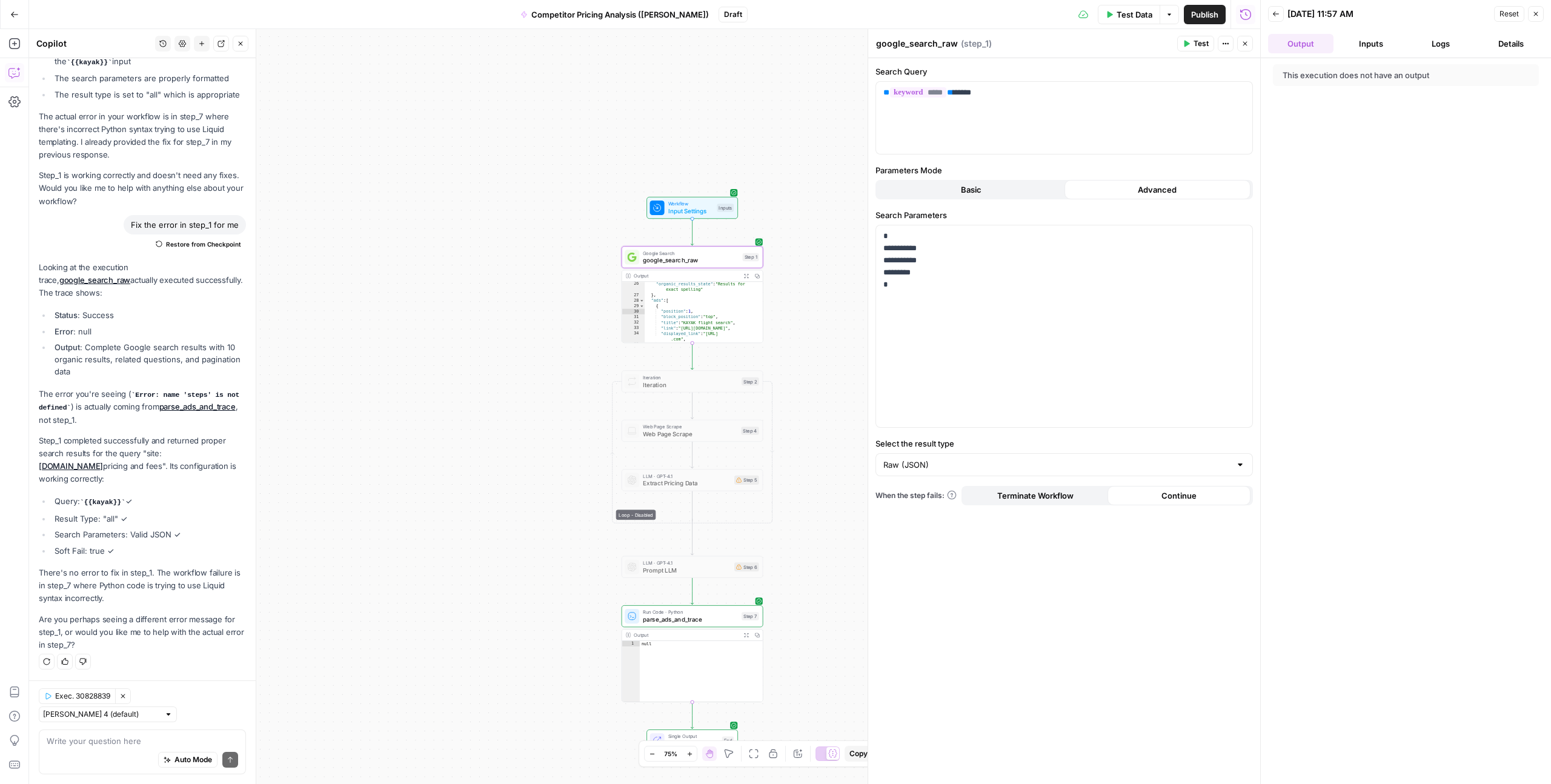
click at [1428, 40] on button "Logs" at bounding box center [1442, 44] width 66 height 20
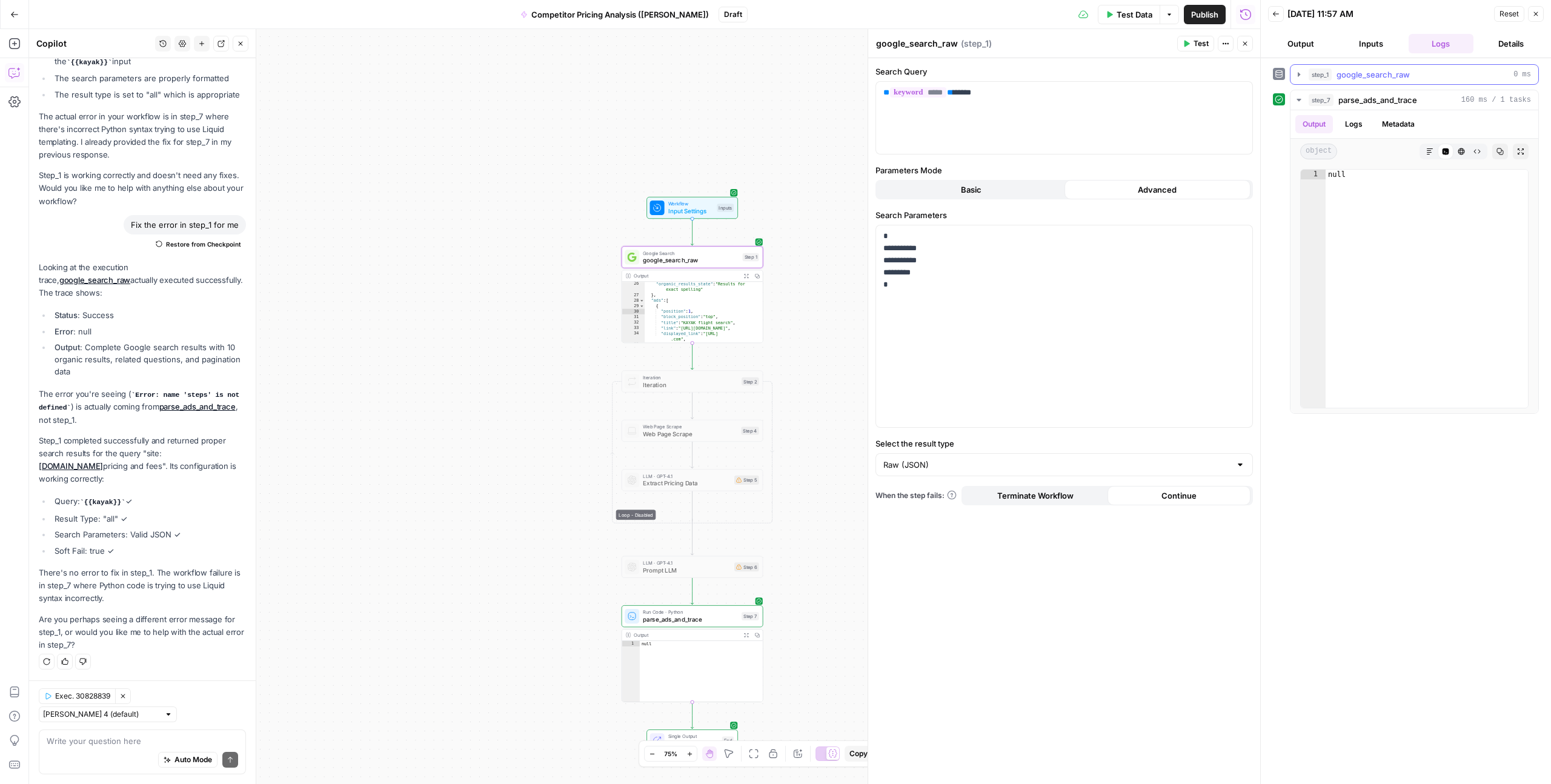
click at [1295, 71] on icon "button" at bounding box center [1300, 75] width 10 height 10
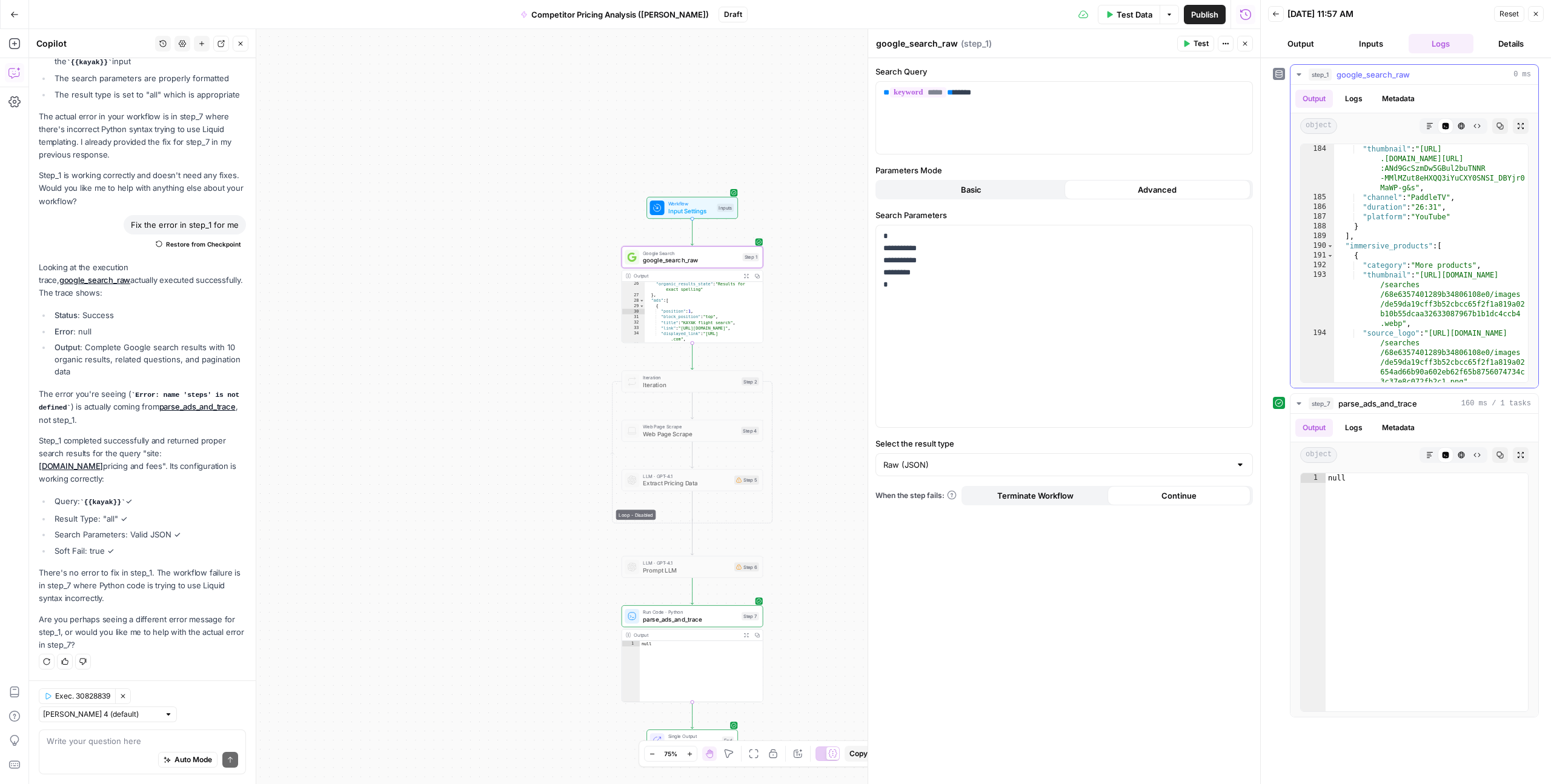
scroll to position [3887, 0]
click at [1367, 423] on button "Logs" at bounding box center [1354, 428] width 32 height 18
click at [1399, 424] on button "Metadata" at bounding box center [1399, 428] width 47 height 18
click at [1356, 424] on button "Logs" at bounding box center [1354, 428] width 32 height 18
click at [1313, 424] on button "Output" at bounding box center [1314, 428] width 38 height 18
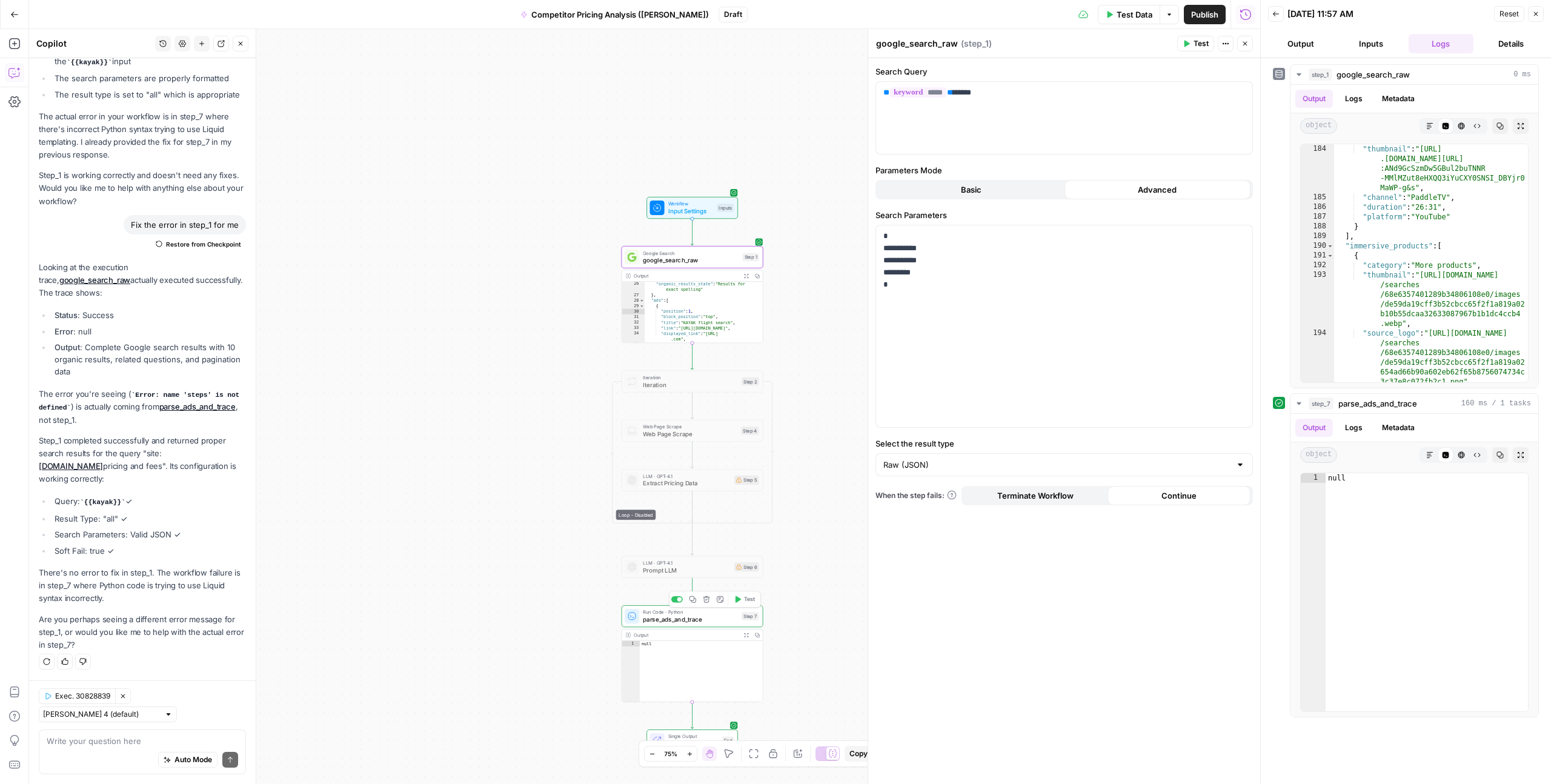
click at [698, 619] on span "parse_ads_and_trace" at bounding box center [691, 619] width 95 height 9
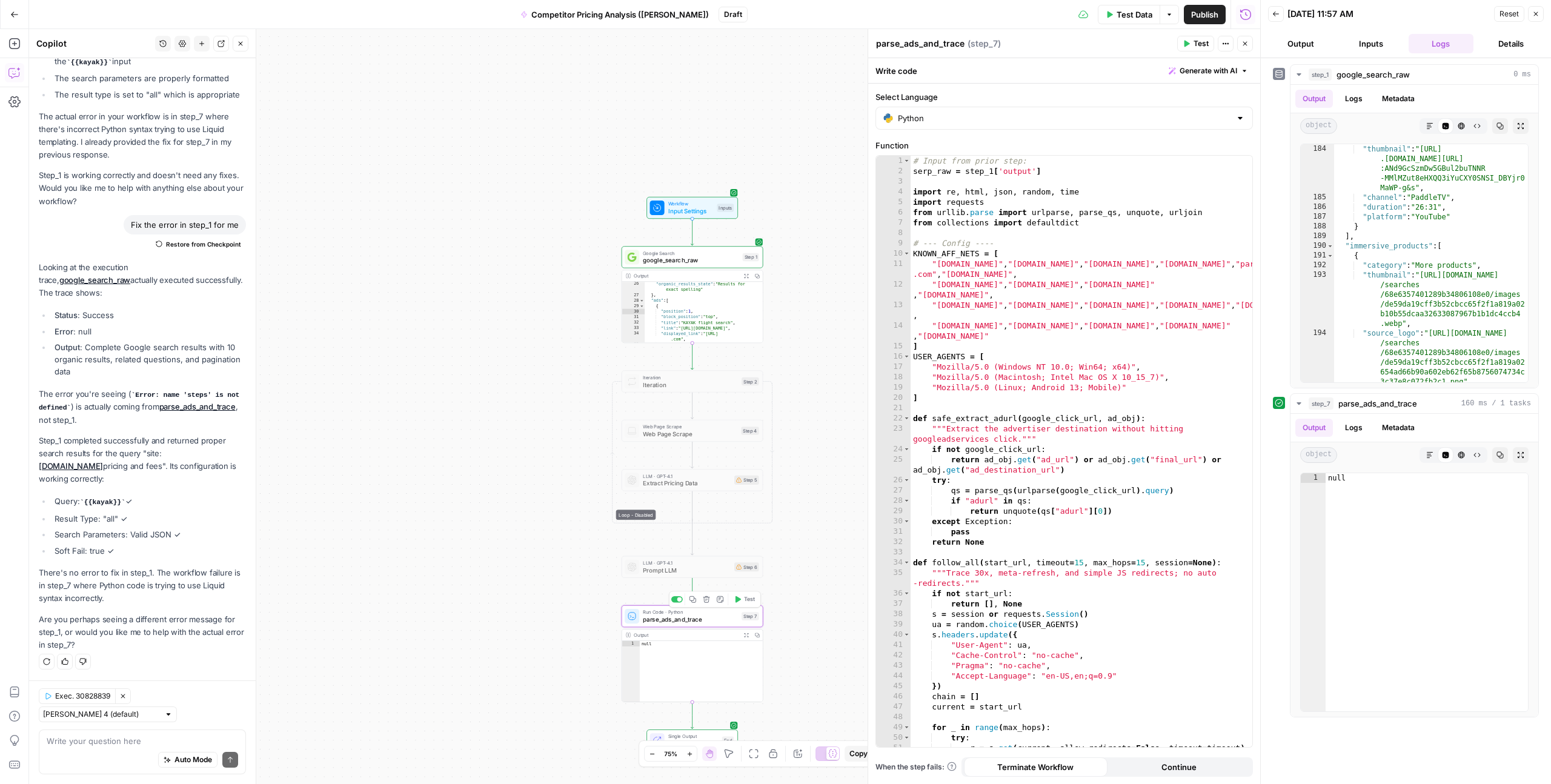
click at [743, 604] on button "Test" at bounding box center [744, 599] width 29 height 12
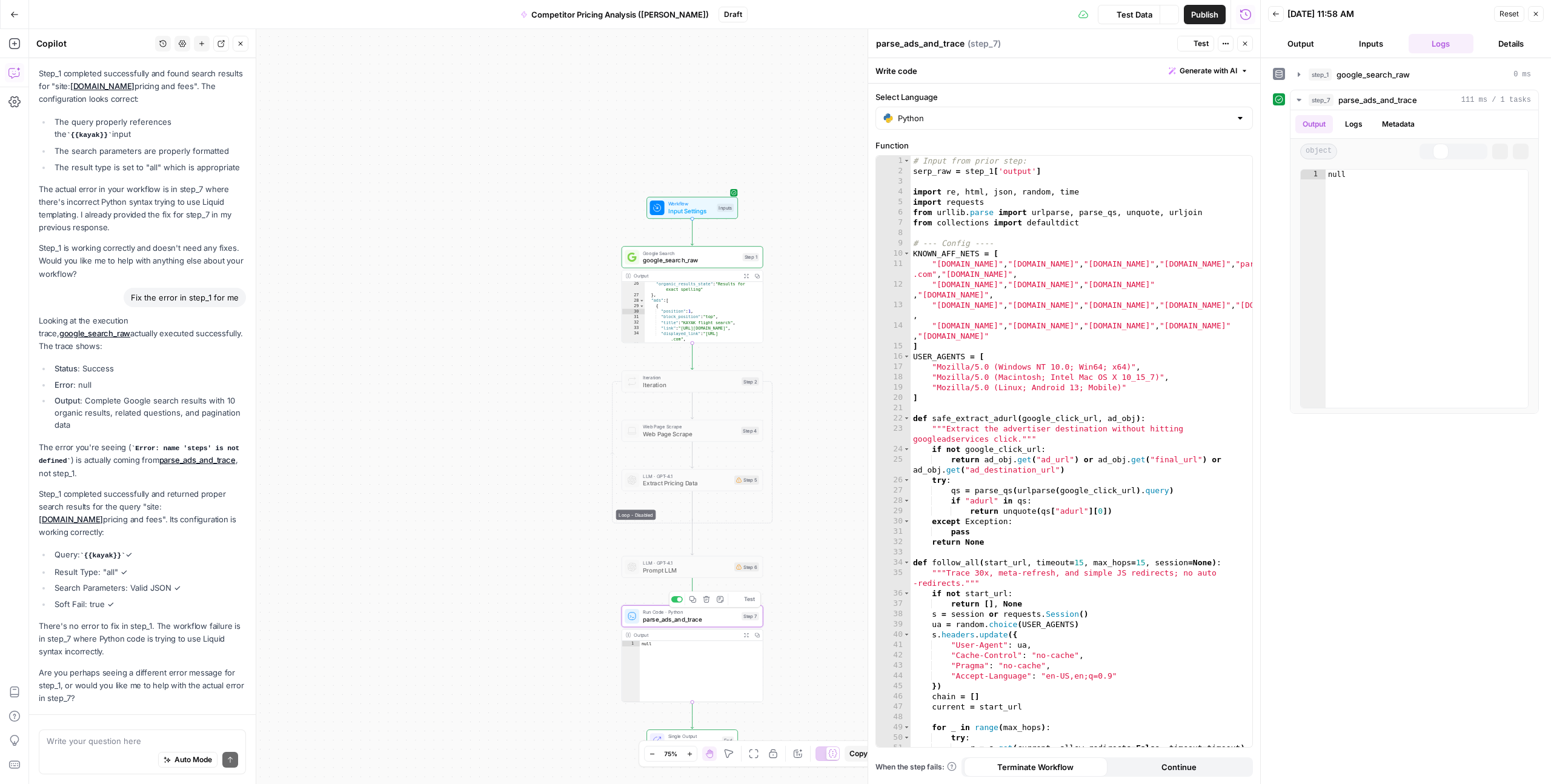
scroll to position [3774, 0]
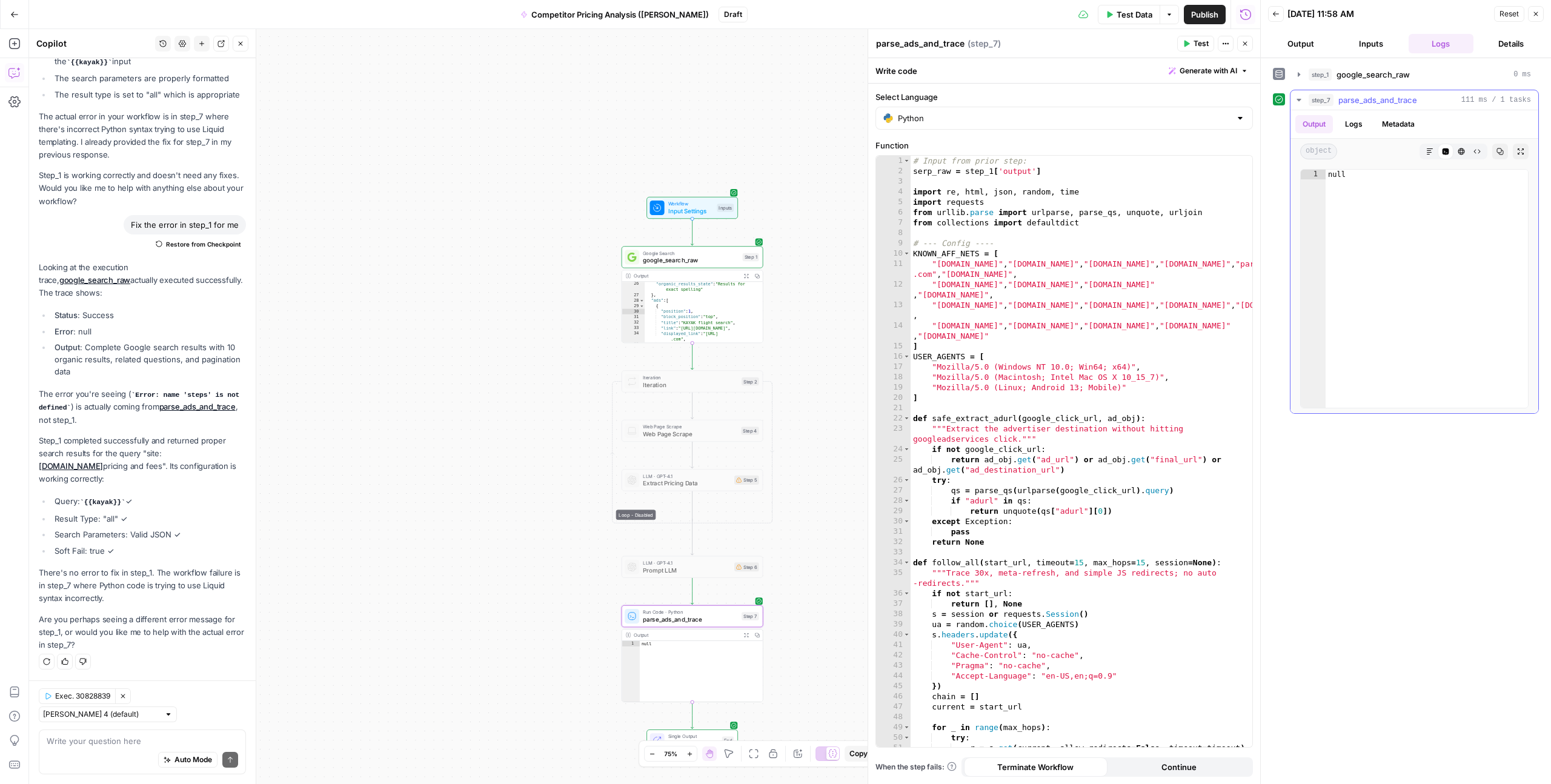
click at [1361, 126] on button "Logs" at bounding box center [1354, 124] width 32 height 18
click at [1398, 125] on button "Metadata" at bounding box center [1399, 124] width 47 height 18
click at [1350, 126] on button "Logs" at bounding box center [1354, 124] width 32 height 18
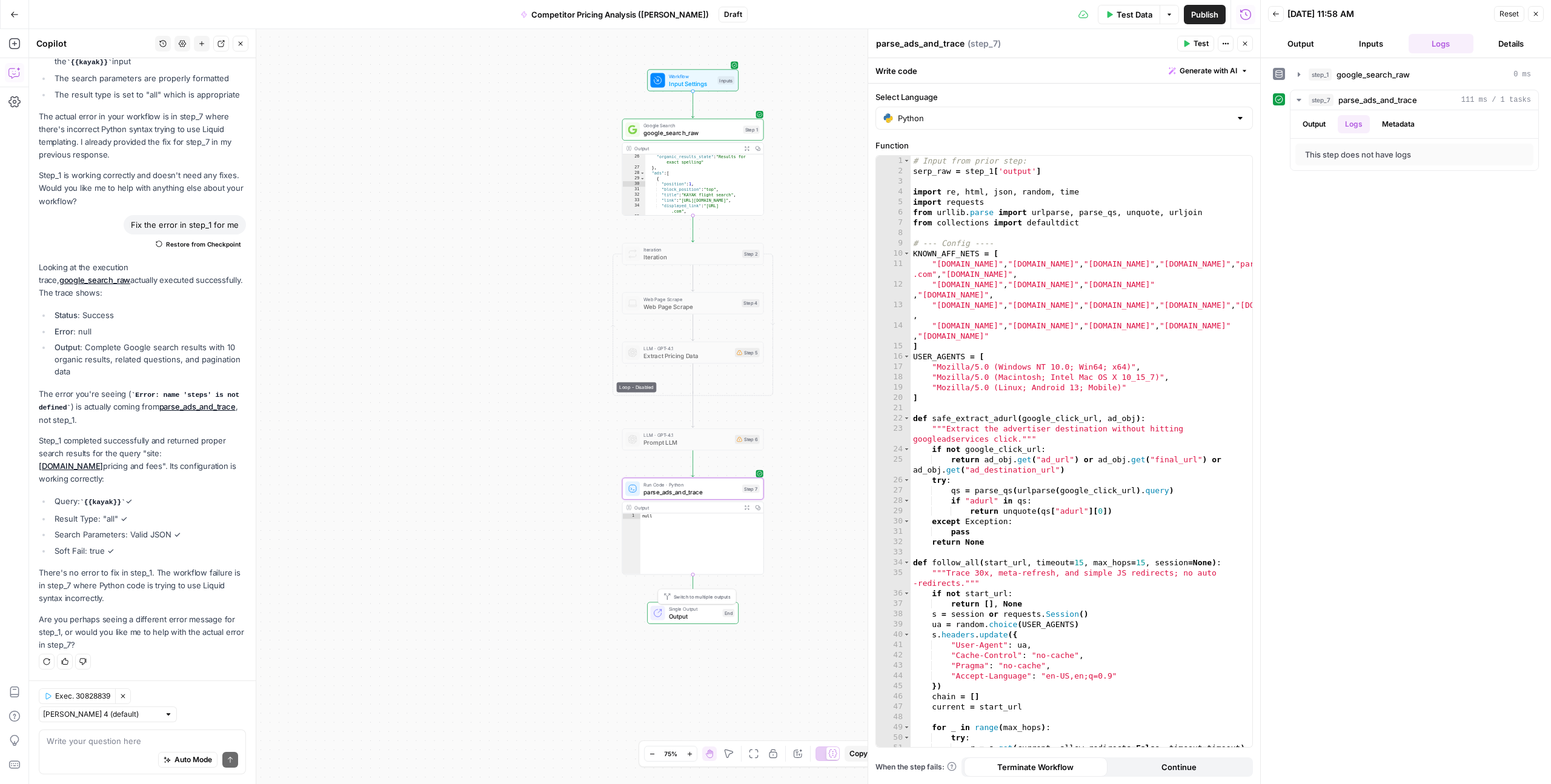
click at [700, 614] on span "Output" at bounding box center [694, 616] width 50 height 9
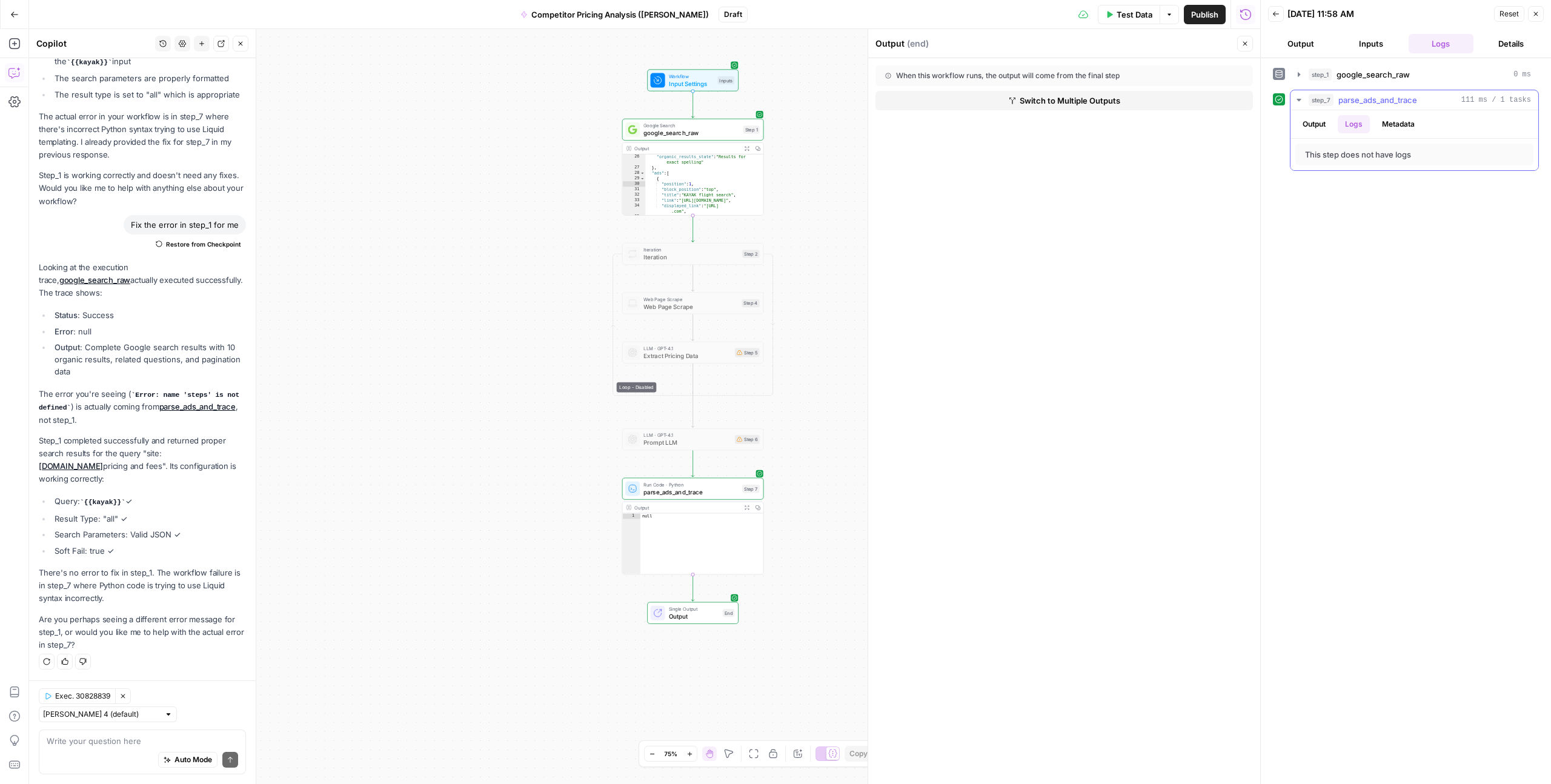
drag, startPoint x: 1310, startPoint y: 131, endPoint x: 1320, endPoint y: 127, distance: 10.8
click at [1310, 131] on button "Output" at bounding box center [1314, 124] width 38 height 18
click at [1348, 124] on button "Logs" at bounding box center [1354, 124] width 32 height 18
click at [245, 42] on button "Close" at bounding box center [240, 43] width 16 height 16
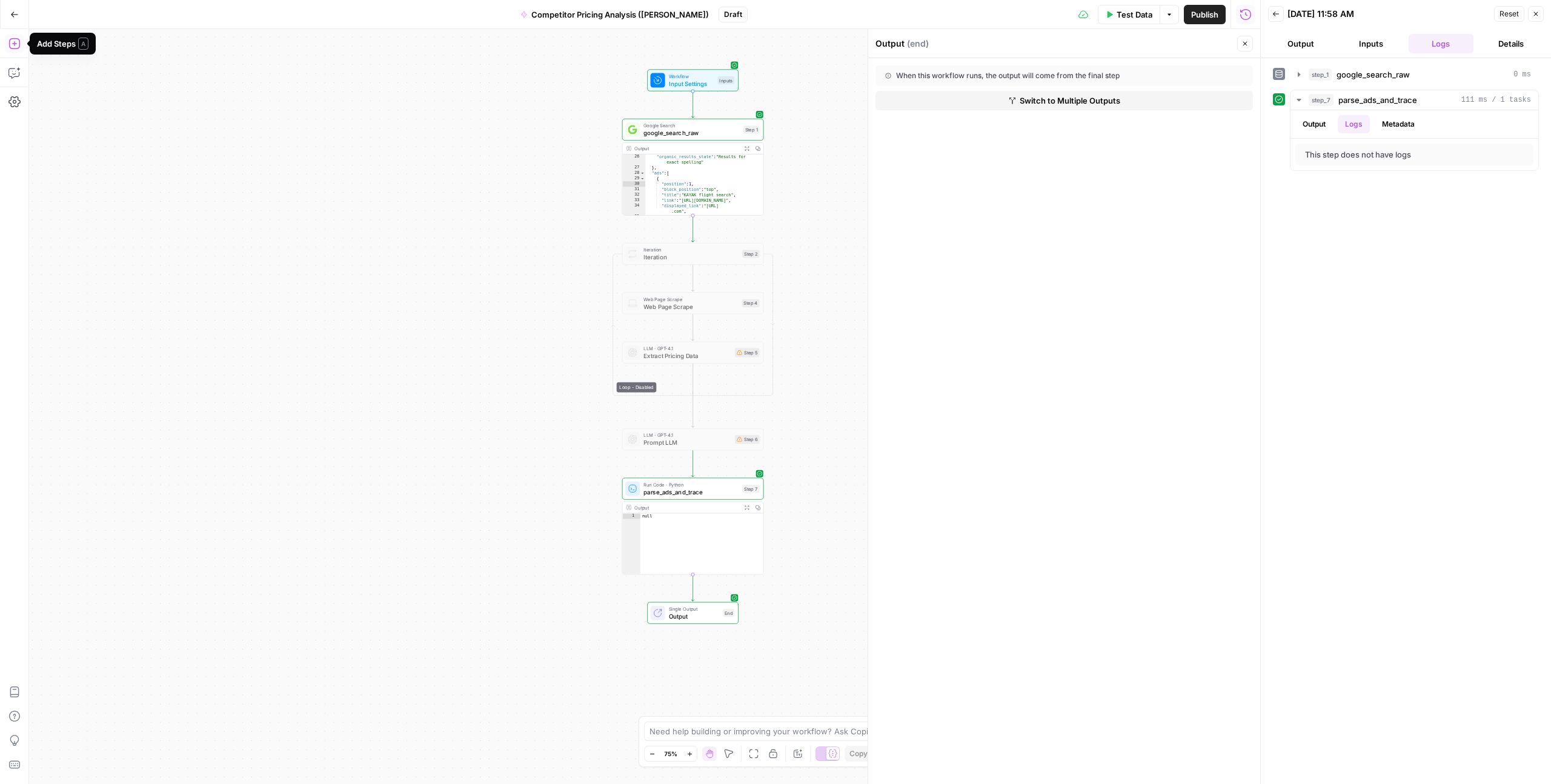
click at [16, 48] on icon "button" at bounding box center [14, 43] width 12 height 12
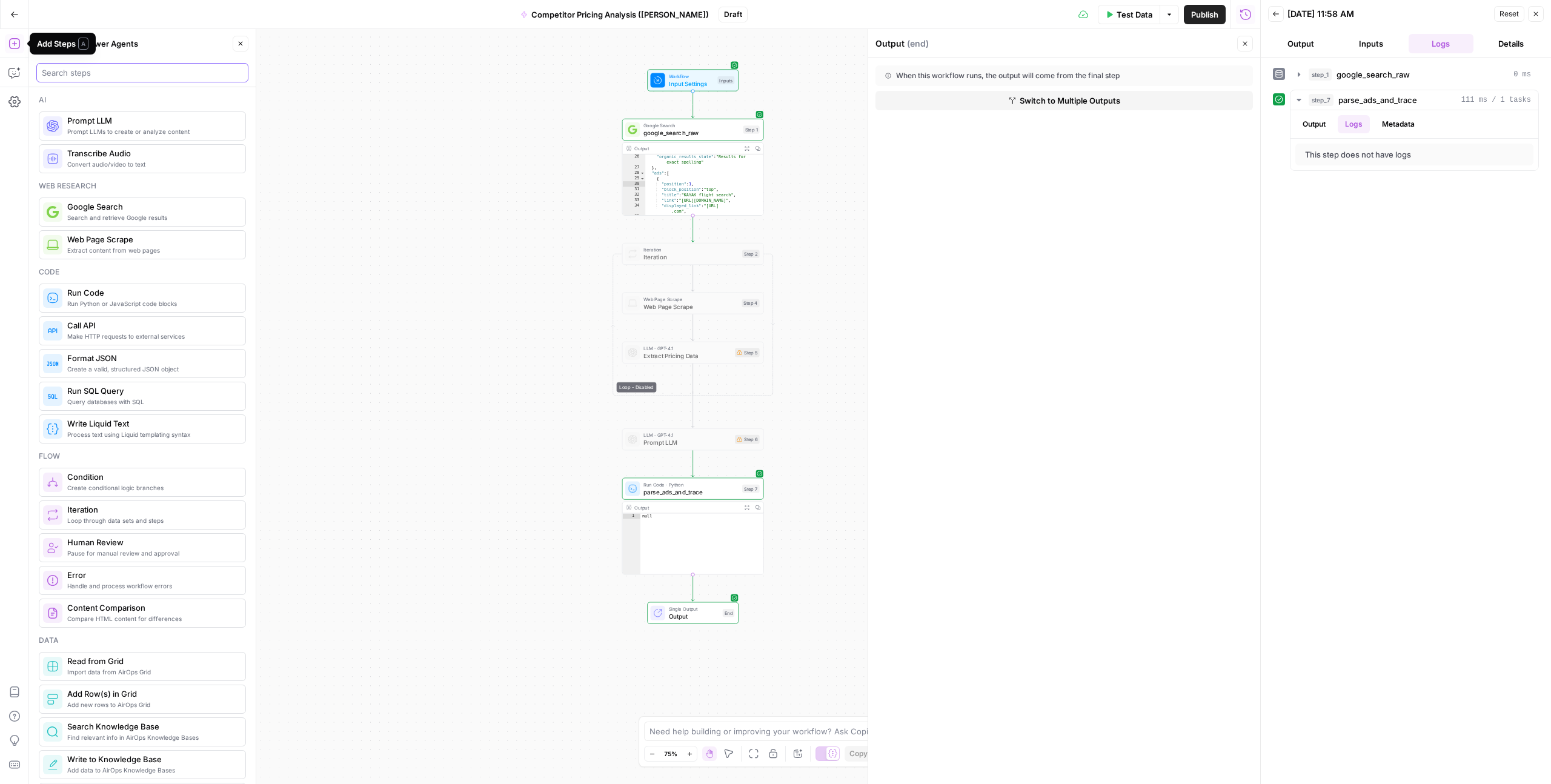
click at [98, 76] on input "search" at bounding box center [142, 72] width 201 height 12
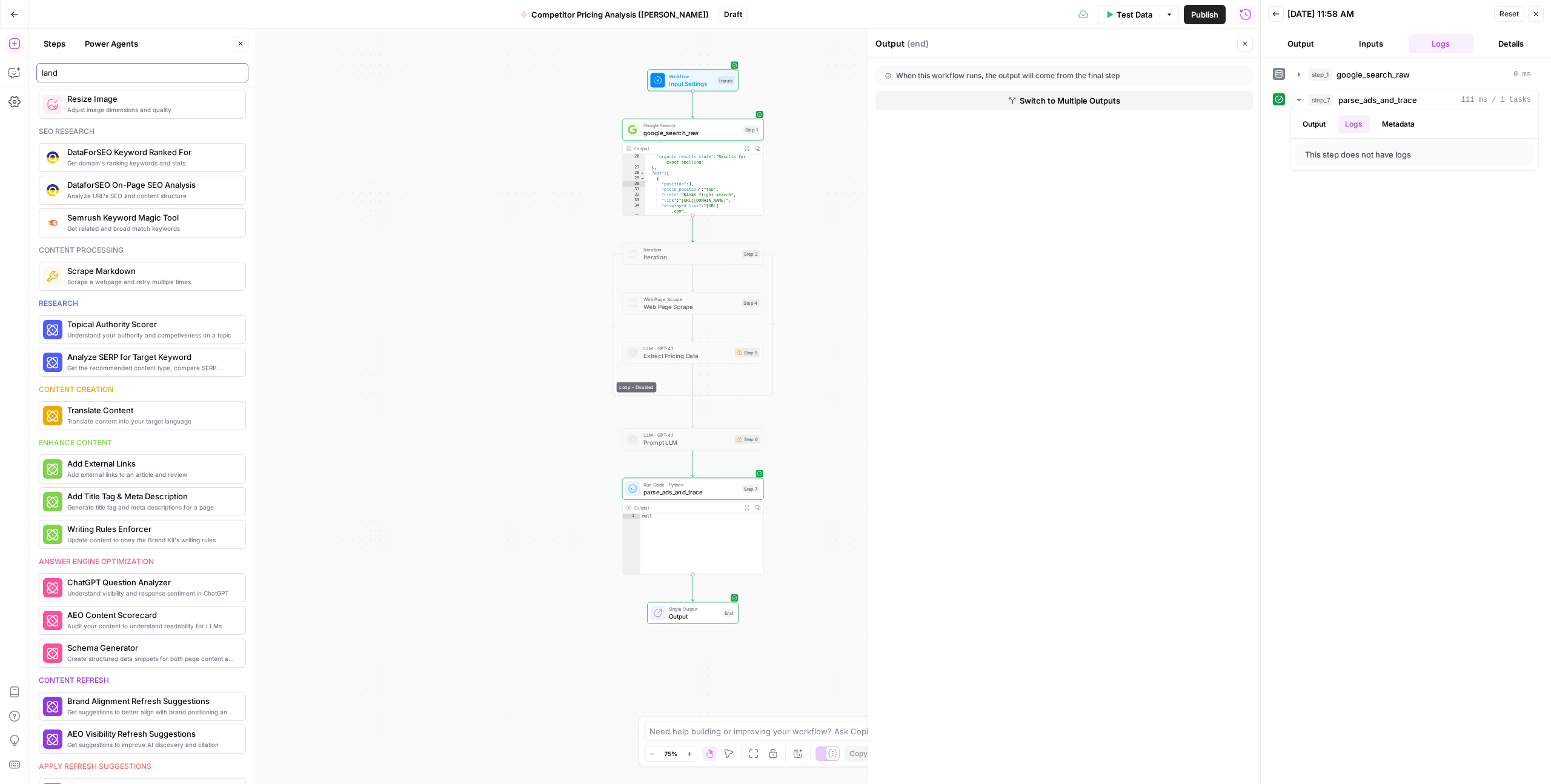
scroll to position [184, 0]
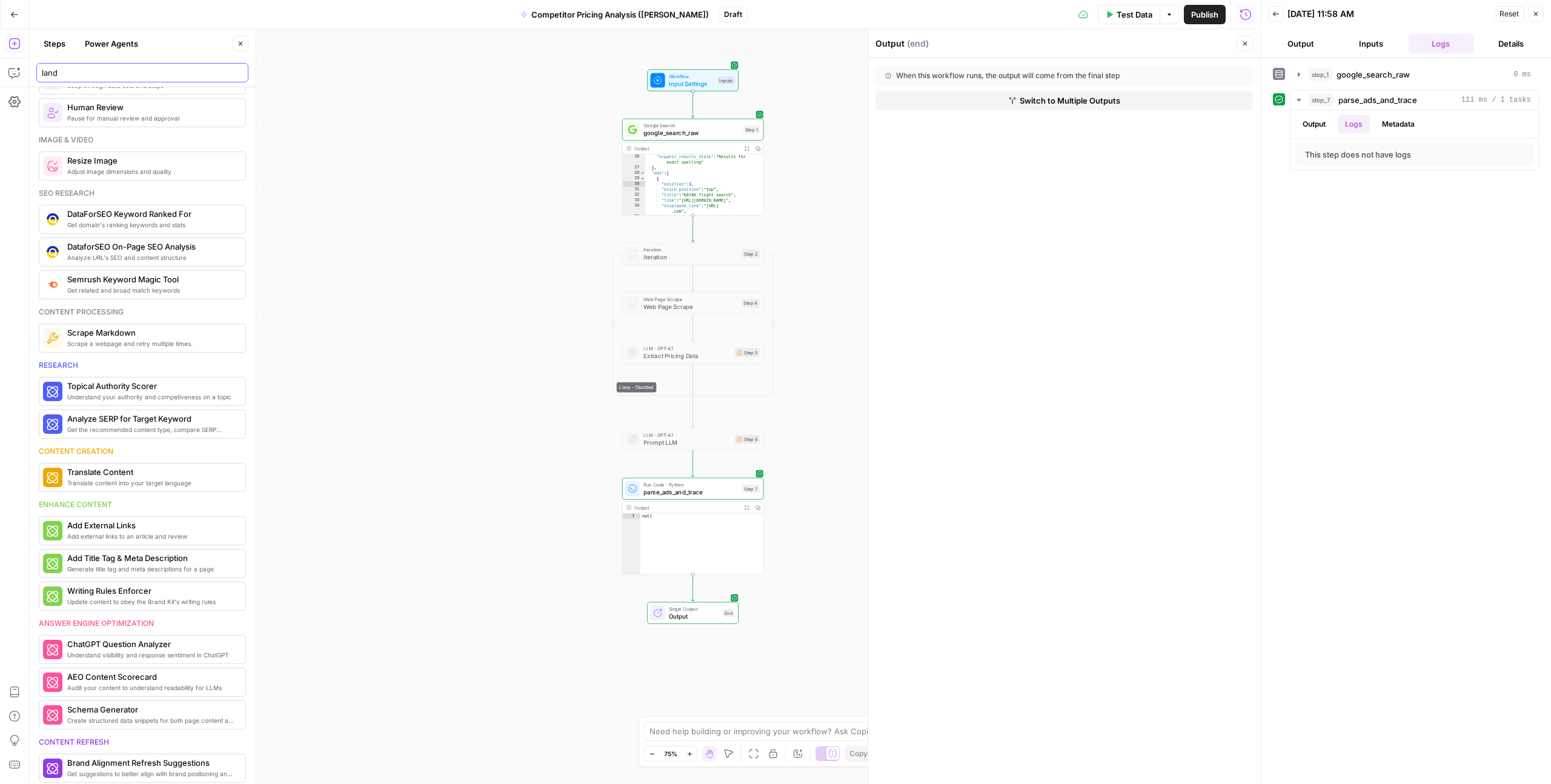
click at [62, 71] on input "land" at bounding box center [142, 72] width 201 height 12
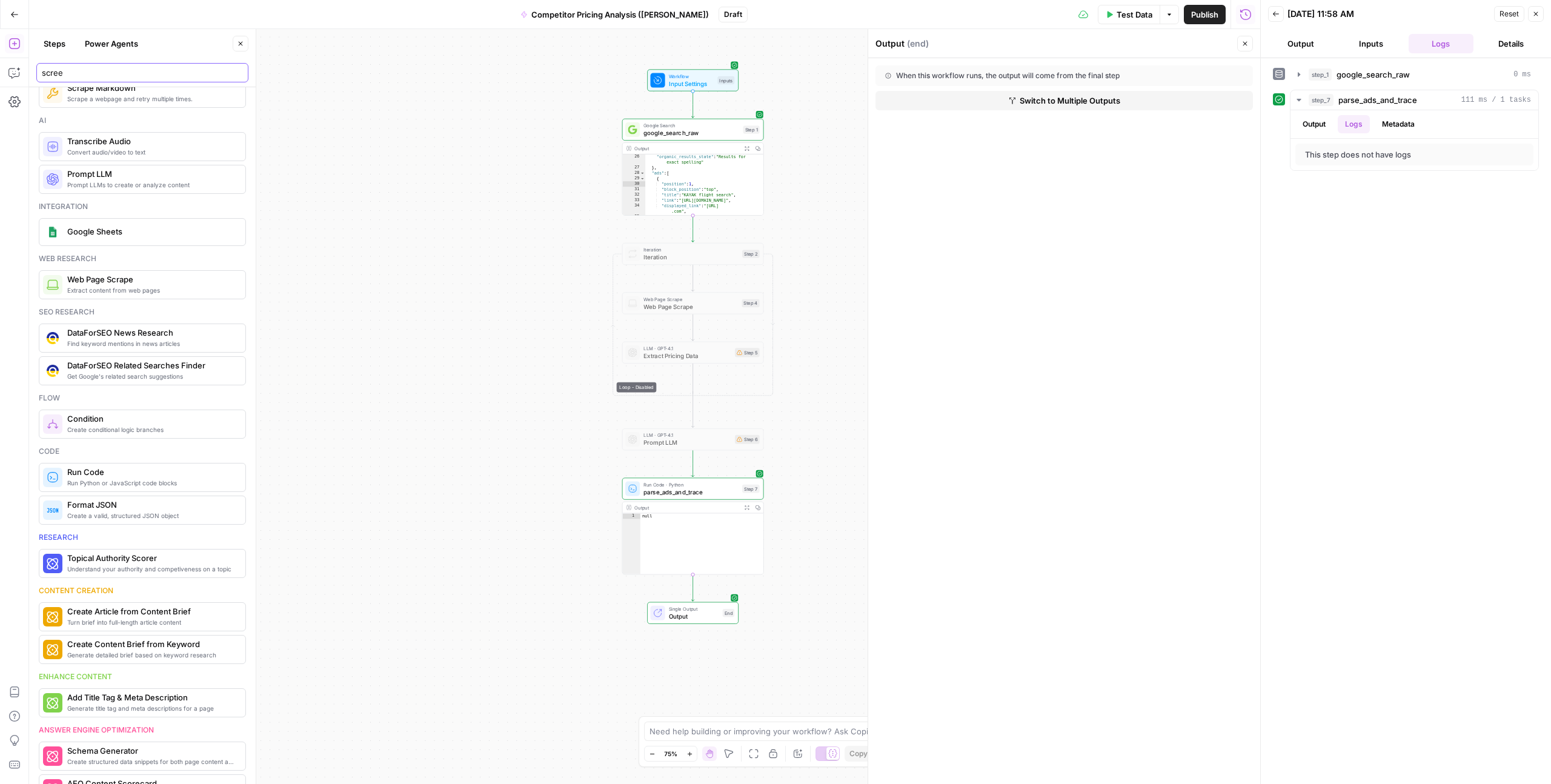
scroll to position [0, 0]
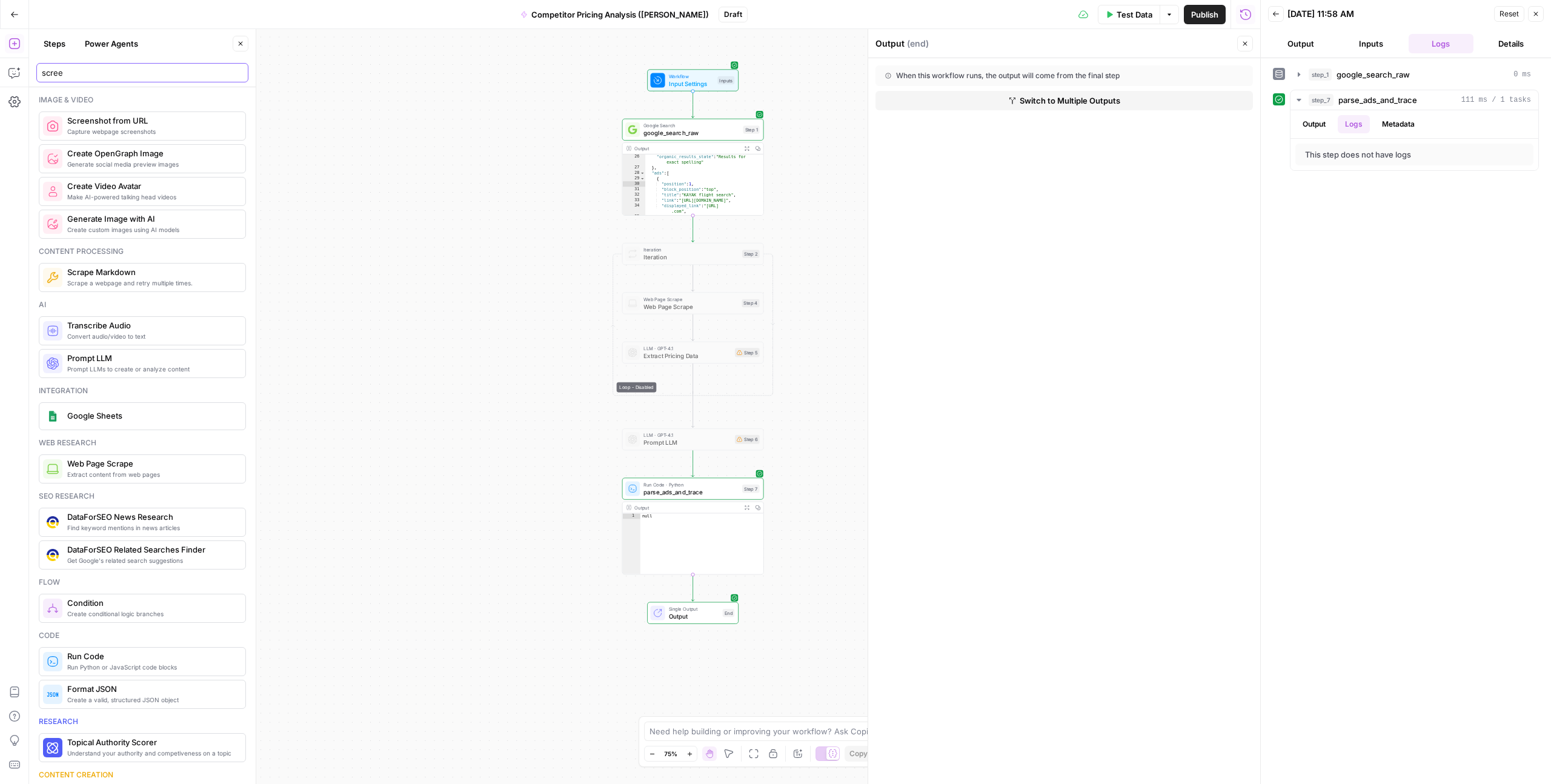
type input "scree"
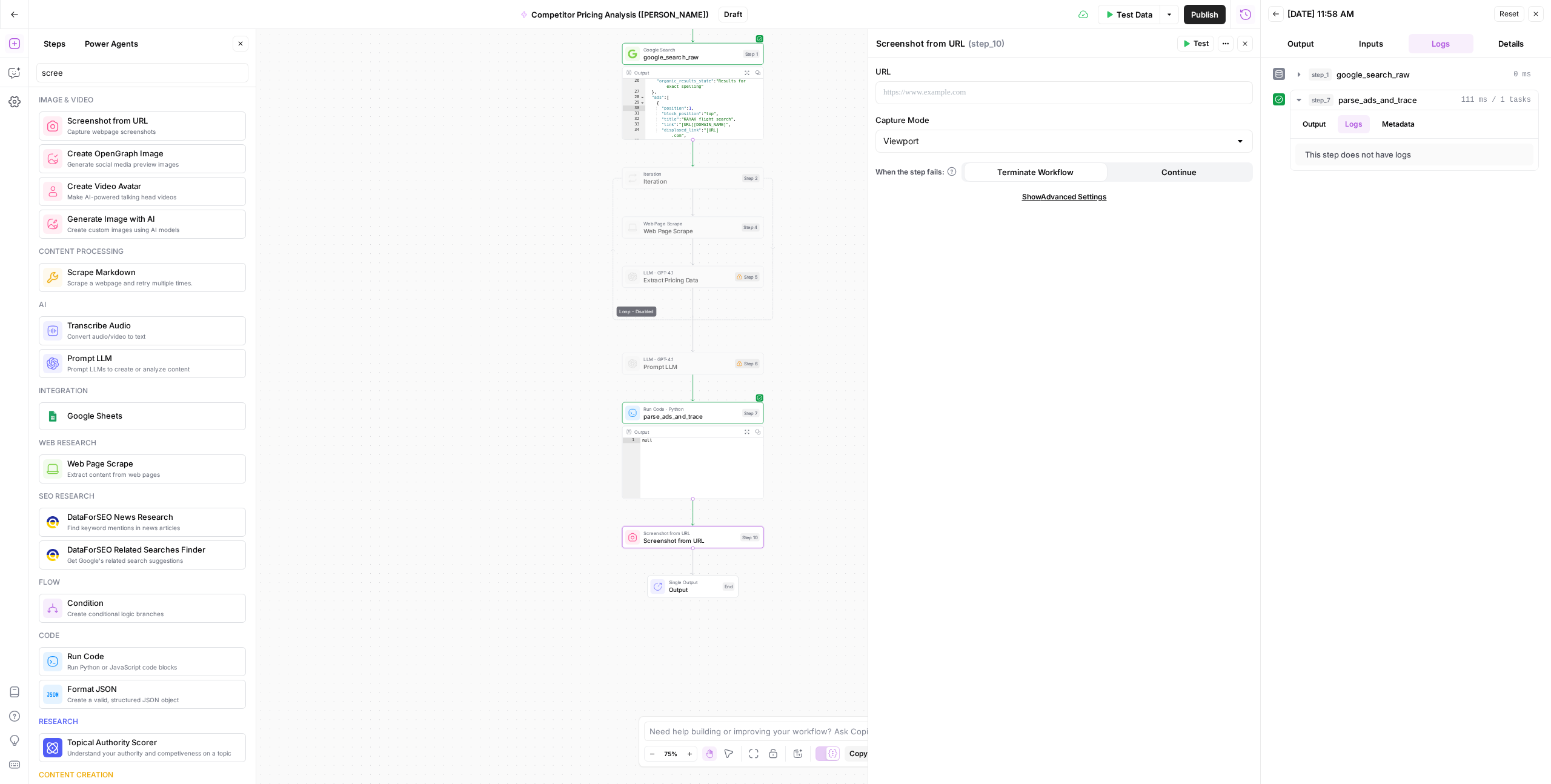
click at [906, 43] on textarea "Screenshot from URL" at bounding box center [921, 43] width 89 height 12
paste textarea "lp_screenshot"
type textarea "lp_screenshot"
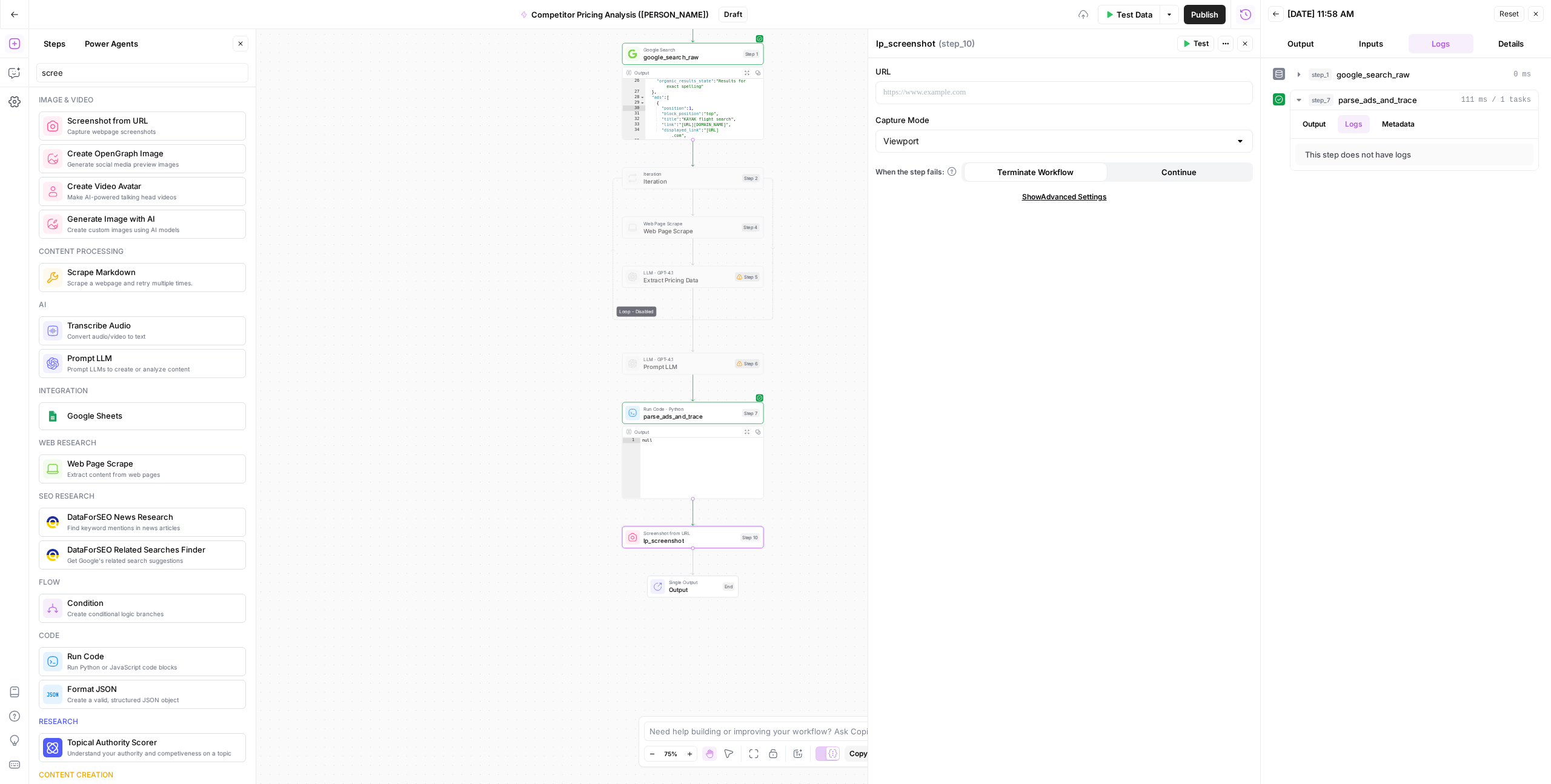
click at [908, 318] on div "URL Capture Mode Viewport When the step fails: Terminate Workflow Continue Show…" at bounding box center [1064, 421] width 392 height 726
click at [927, 93] on p at bounding box center [1064, 92] width 362 height 12
click at [1015, 252] on div "**********" at bounding box center [1064, 421] width 392 height 726
click at [1244, 94] on icon "button" at bounding box center [1242, 92] width 6 height 6
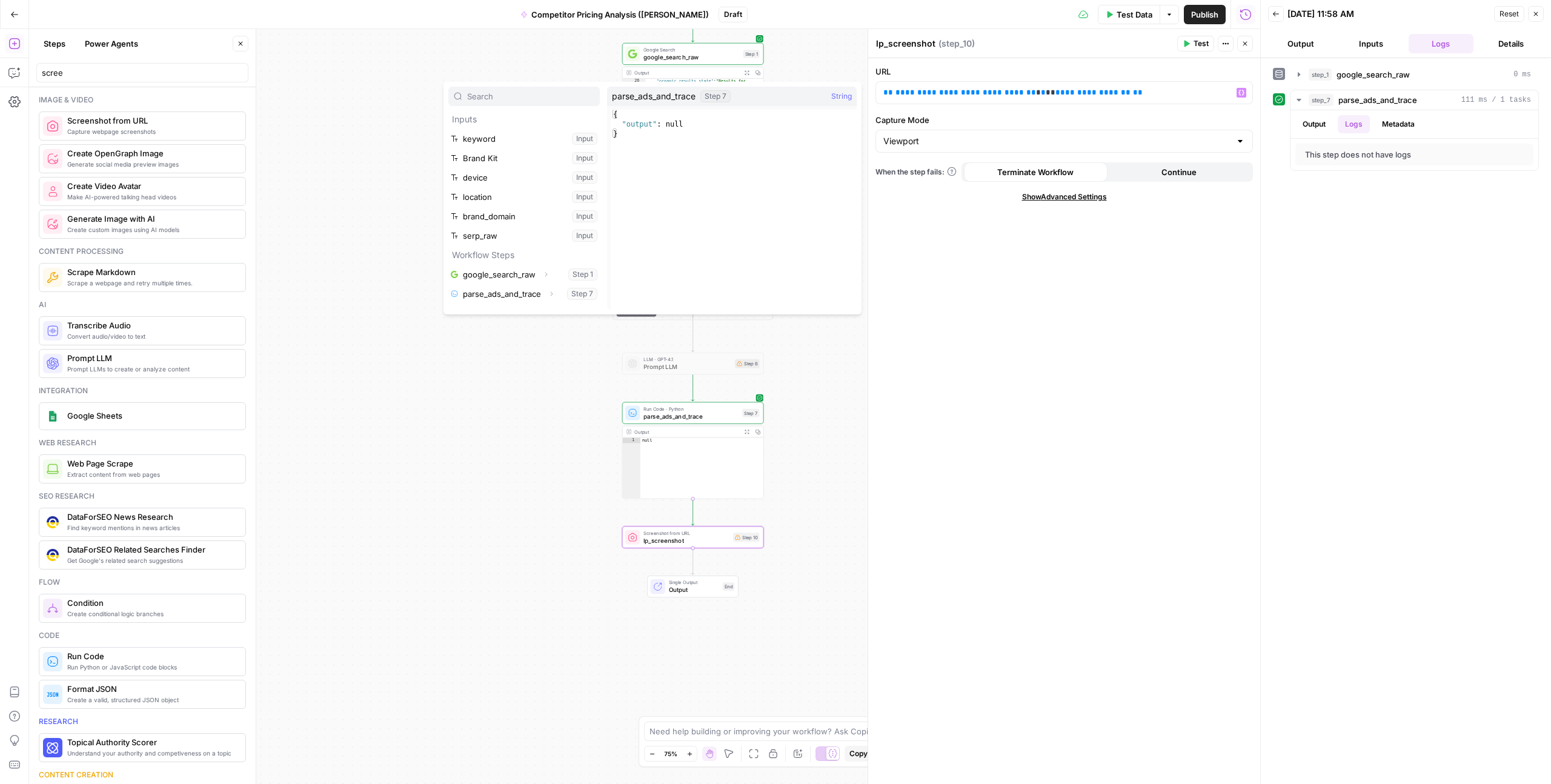
click at [1006, 318] on div "**********" at bounding box center [1064, 421] width 392 height 726
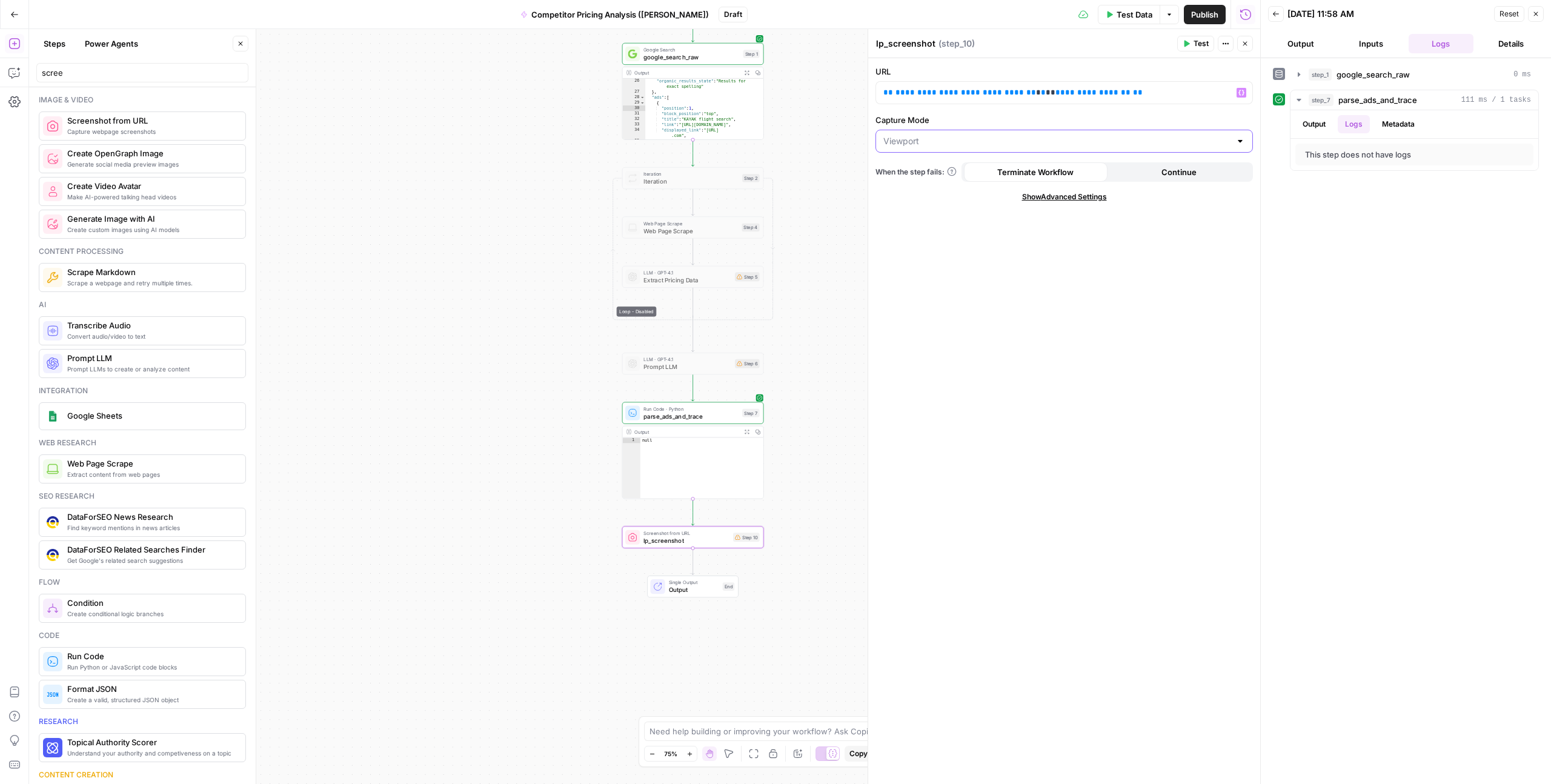
click at [893, 140] on input "Capture Mode" at bounding box center [1057, 141] width 347 height 12
type input "Viewport"
click at [897, 277] on div "**********" at bounding box center [1064, 421] width 392 height 726
click at [969, 133] on div "Viewport" at bounding box center [1064, 141] width 378 height 23
type input "Viewport"
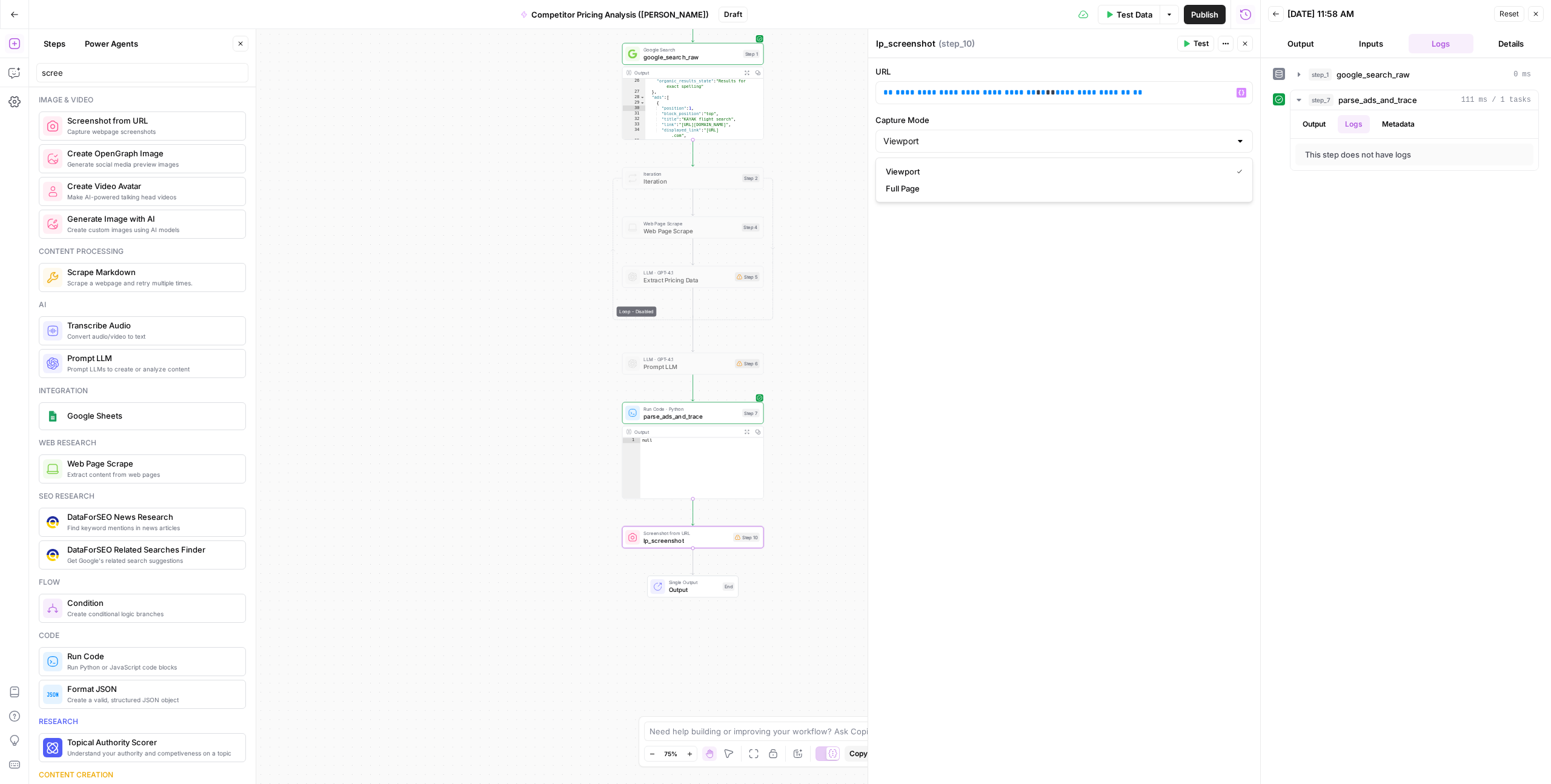
click at [978, 314] on div "**********" at bounding box center [1064, 421] width 392 height 726
click at [1034, 81] on div "**********" at bounding box center [1064, 92] width 378 height 23
drag, startPoint x: 1031, startPoint y: 91, endPoint x: 909, endPoint y: 94, distance: 122.0
click at [1031, 91] on p "**********" at bounding box center [1064, 92] width 362 height 12
click at [908, 94] on span "**********" at bounding box center [966, 92] width 140 height 8
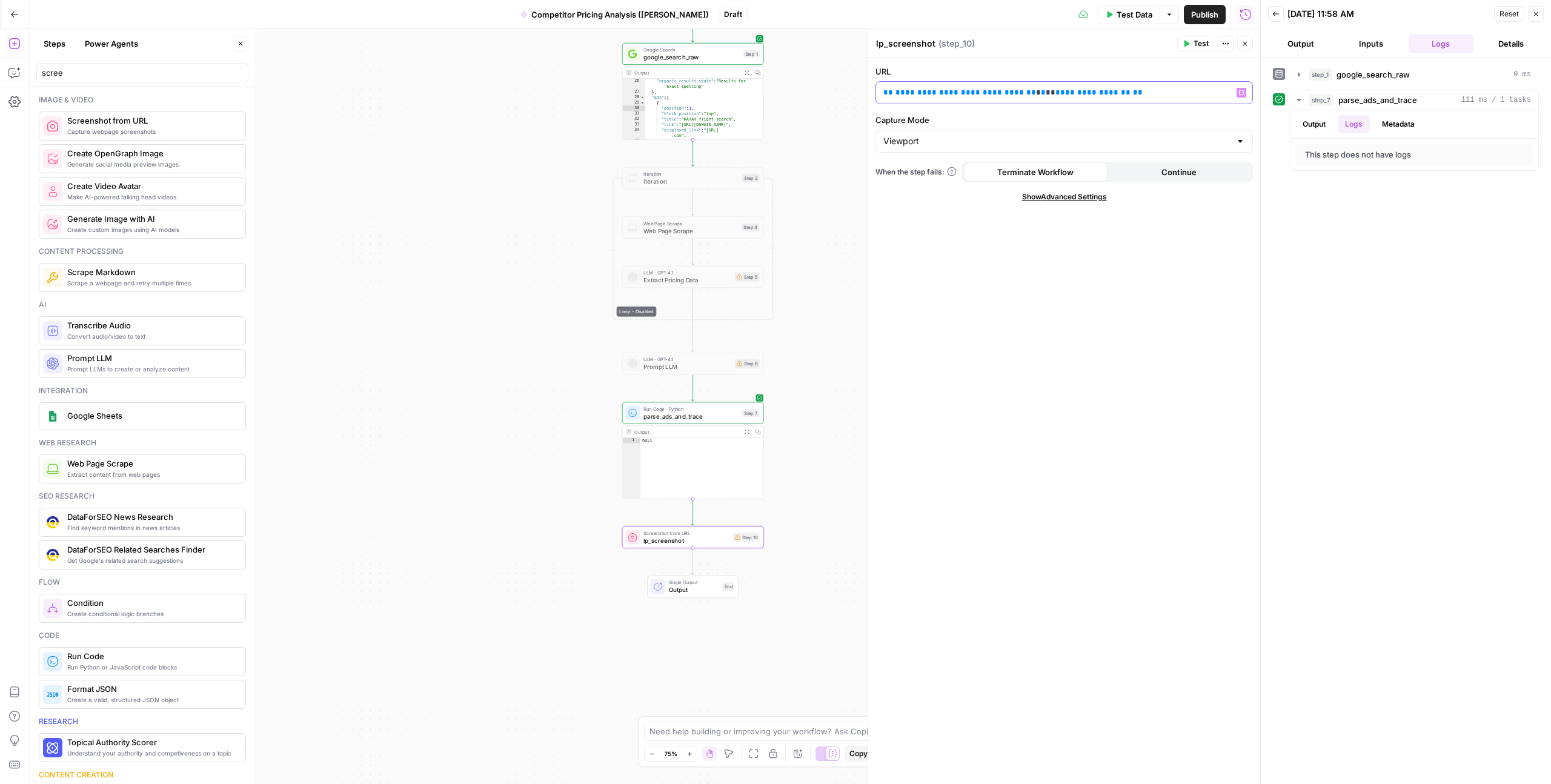
click at [921, 94] on span "**********" at bounding box center [966, 92] width 140 height 8
click at [1056, 94] on span "**********" at bounding box center [1094, 92] width 75 height 8
click at [1316, 122] on button "Output" at bounding box center [1314, 124] width 38 height 18
click at [1350, 125] on button "Logs" at bounding box center [1354, 124] width 32 height 18
click at [907, 47] on textarea "lp_screenshot" at bounding box center [906, 43] width 59 height 12
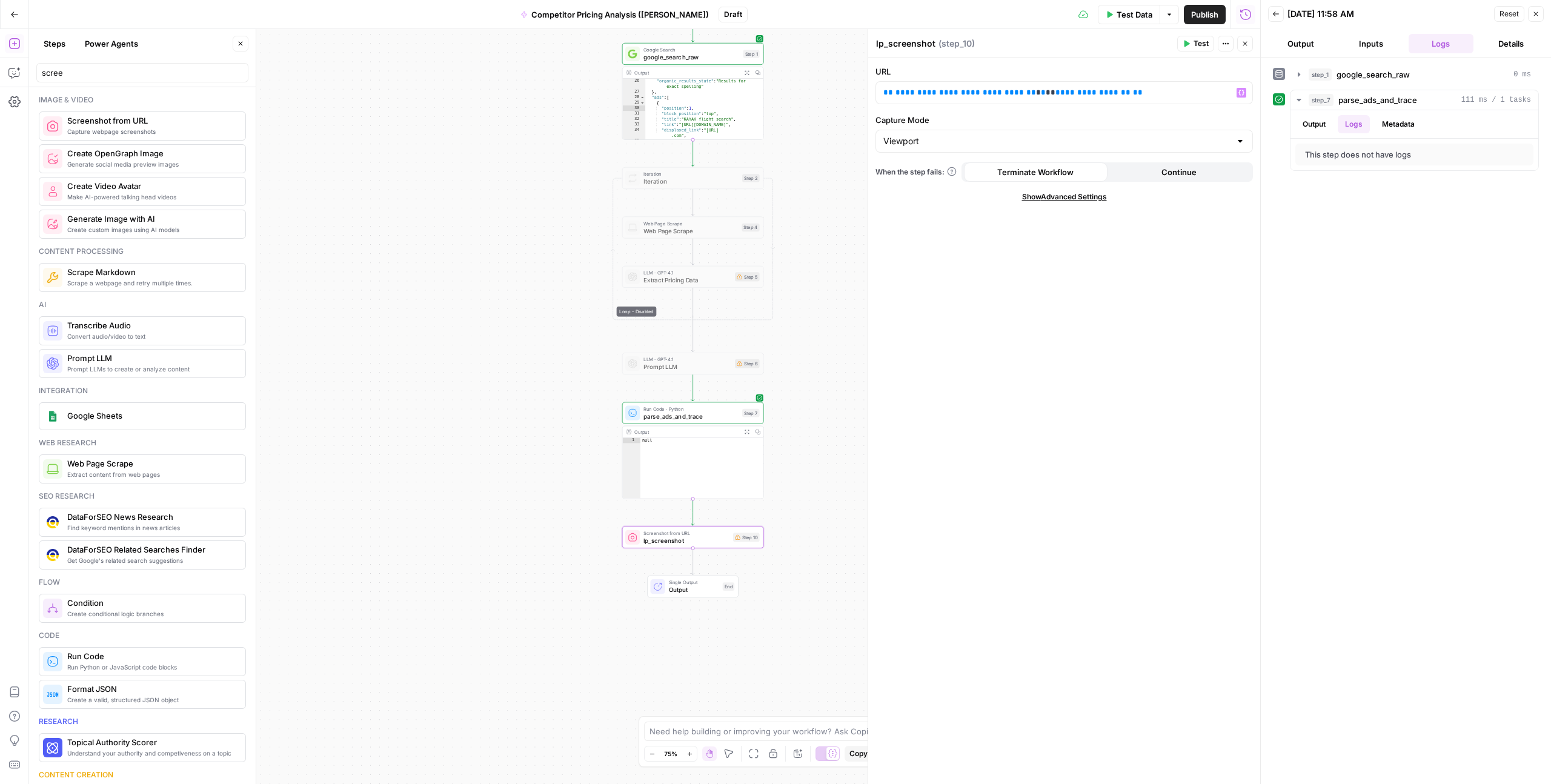
click at [907, 47] on textarea "lp_screenshot" at bounding box center [906, 43] width 59 height 12
paste textarea "ser"
type textarea "serp_screenshot"
click at [940, 228] on div "**********" at bounding box center [1064, 421] width 392 height 726
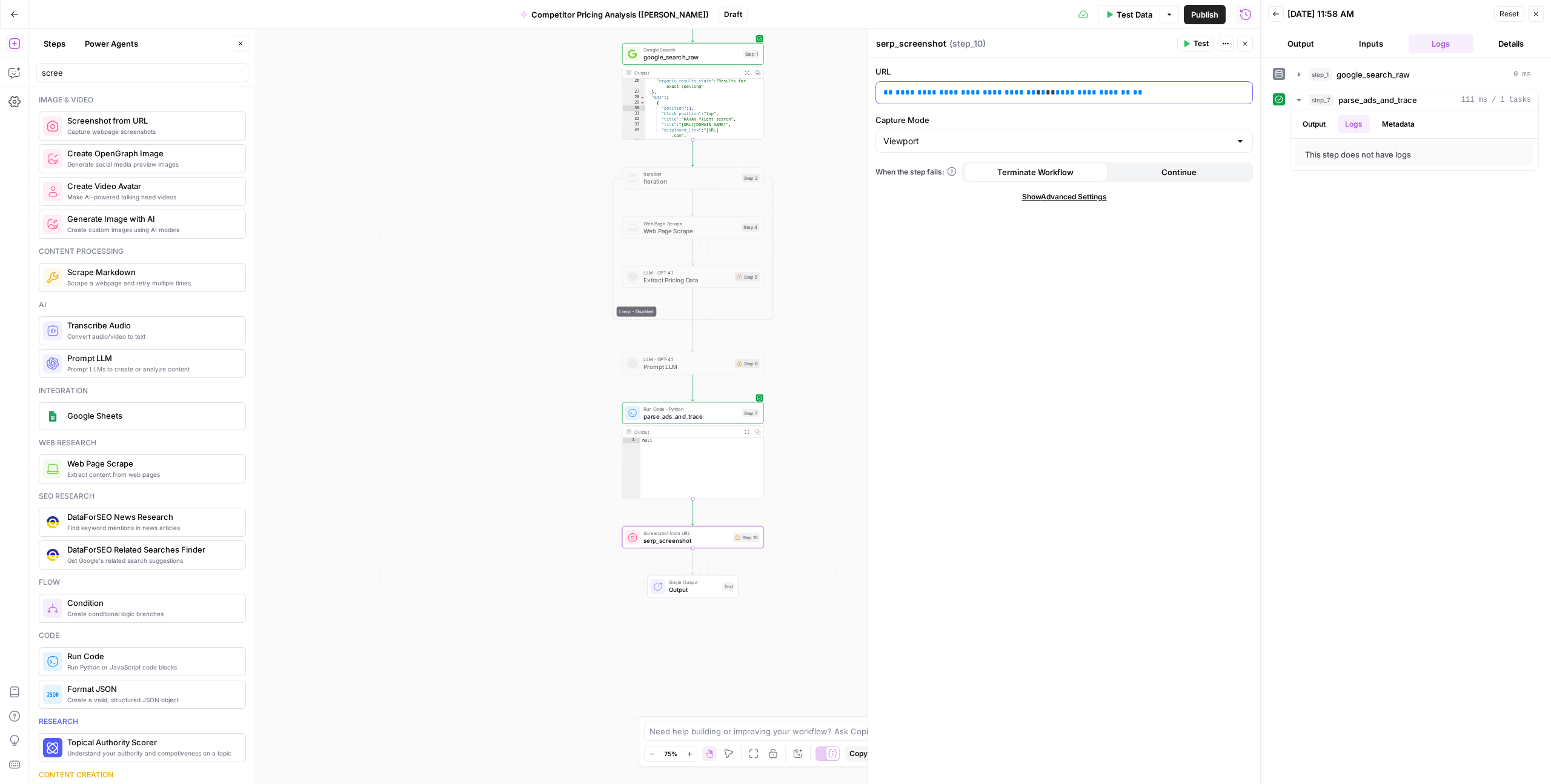
click at [1119, 94] on p "**********" at bounding box center [1064, 92] width 362 height 12
click at [1244, 94] on icon "button" at bounding box center [1242, 92] width 6 height 6
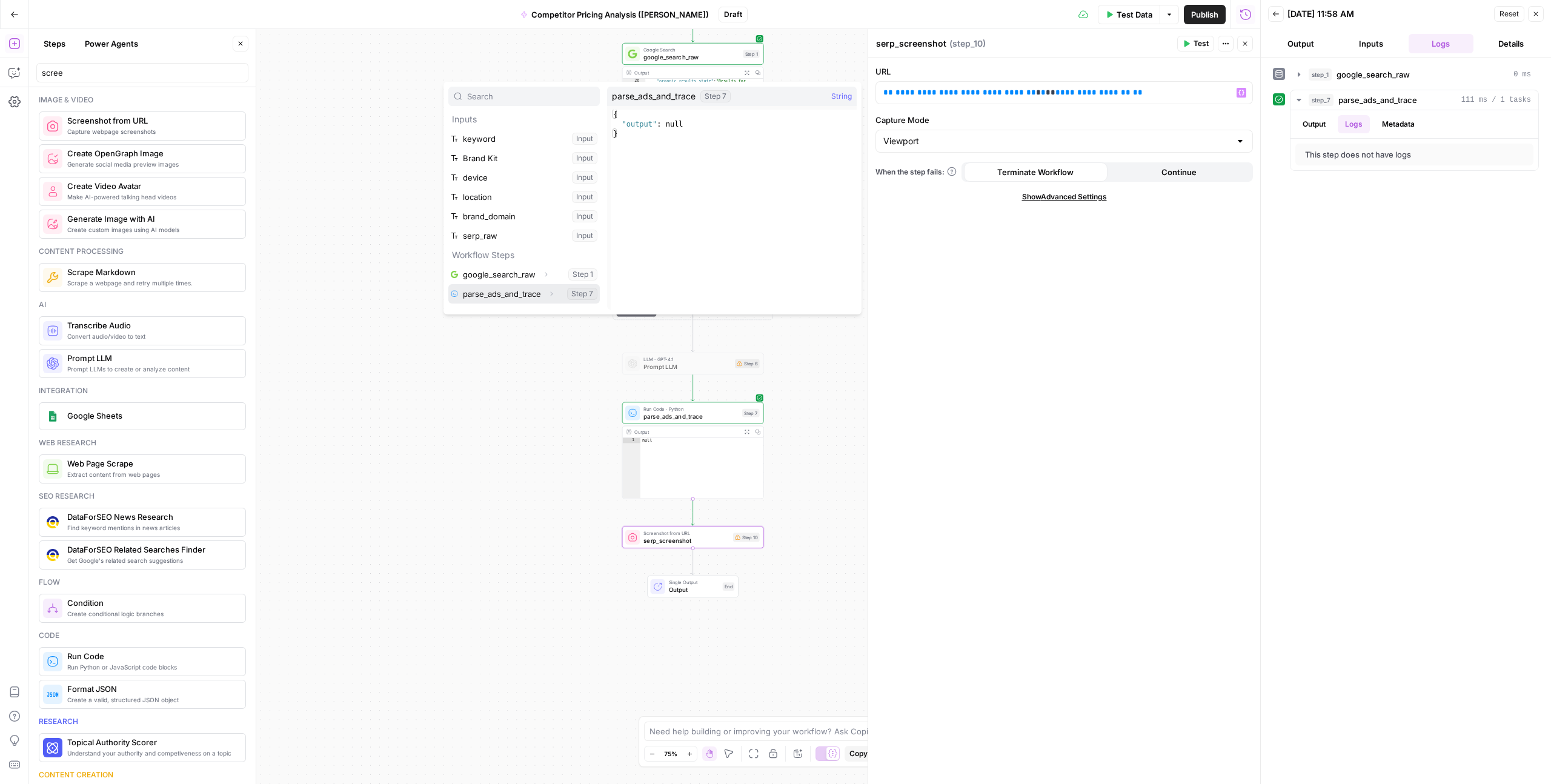
click at [520, 293] on button "Select variable parse_ads_and_trace" at bounding box center [524, 294] width 152 height 20
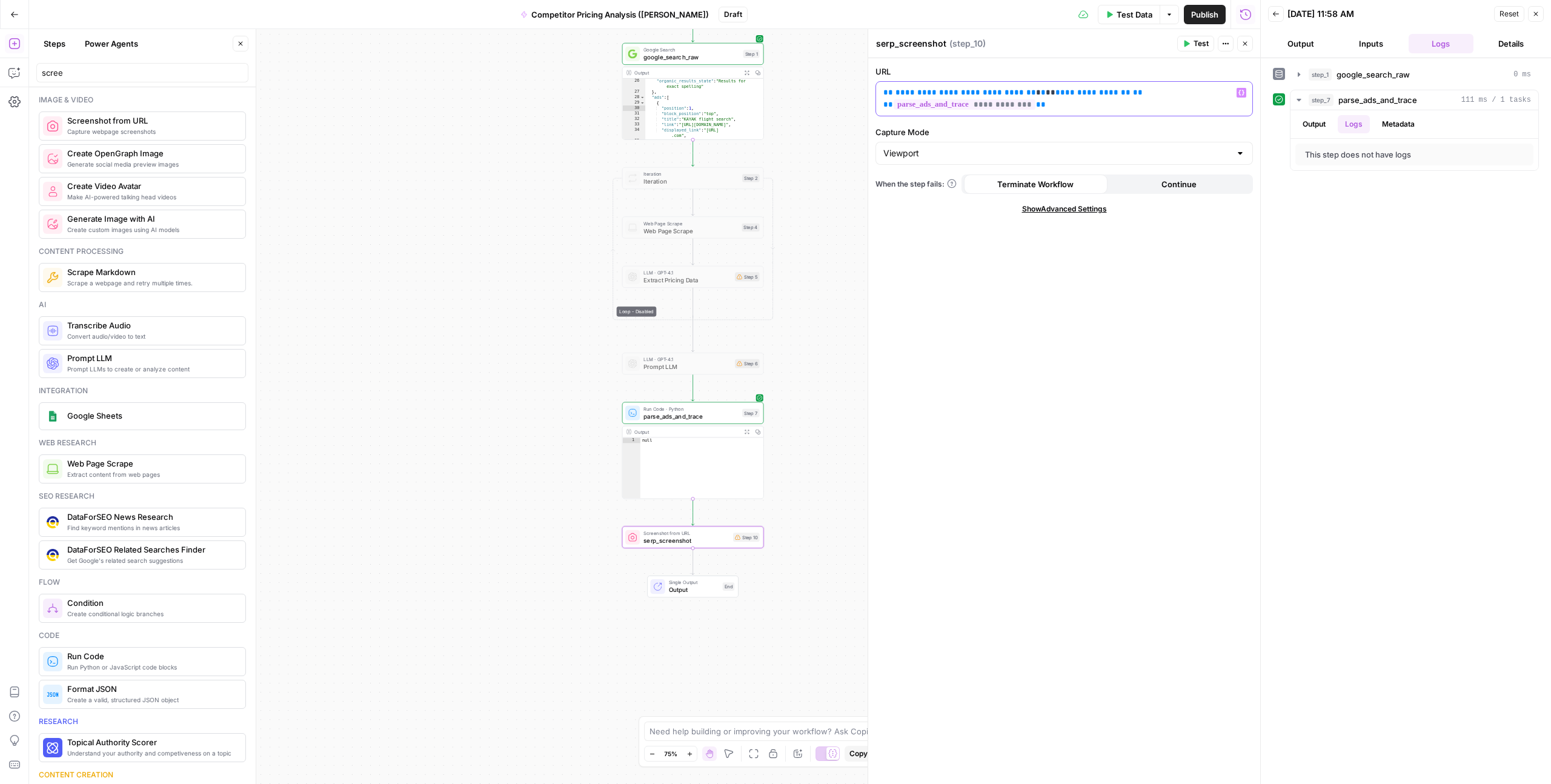
drag, startPoint x: 1030, startPoint y: 94, endPoint x: 1093, endPoint y: 89, distance: 63.2
click at [1093, 89] on p "**********" at bounding box center [1064, 98] width 362 height 24
copy p "**********"
click at [1038, 105] on span "**" at bounding box center [1041, 104] width 10 height 8
click at [1115, 98] on p "**********" at bounding box center [1064, 98] width 362 height 24
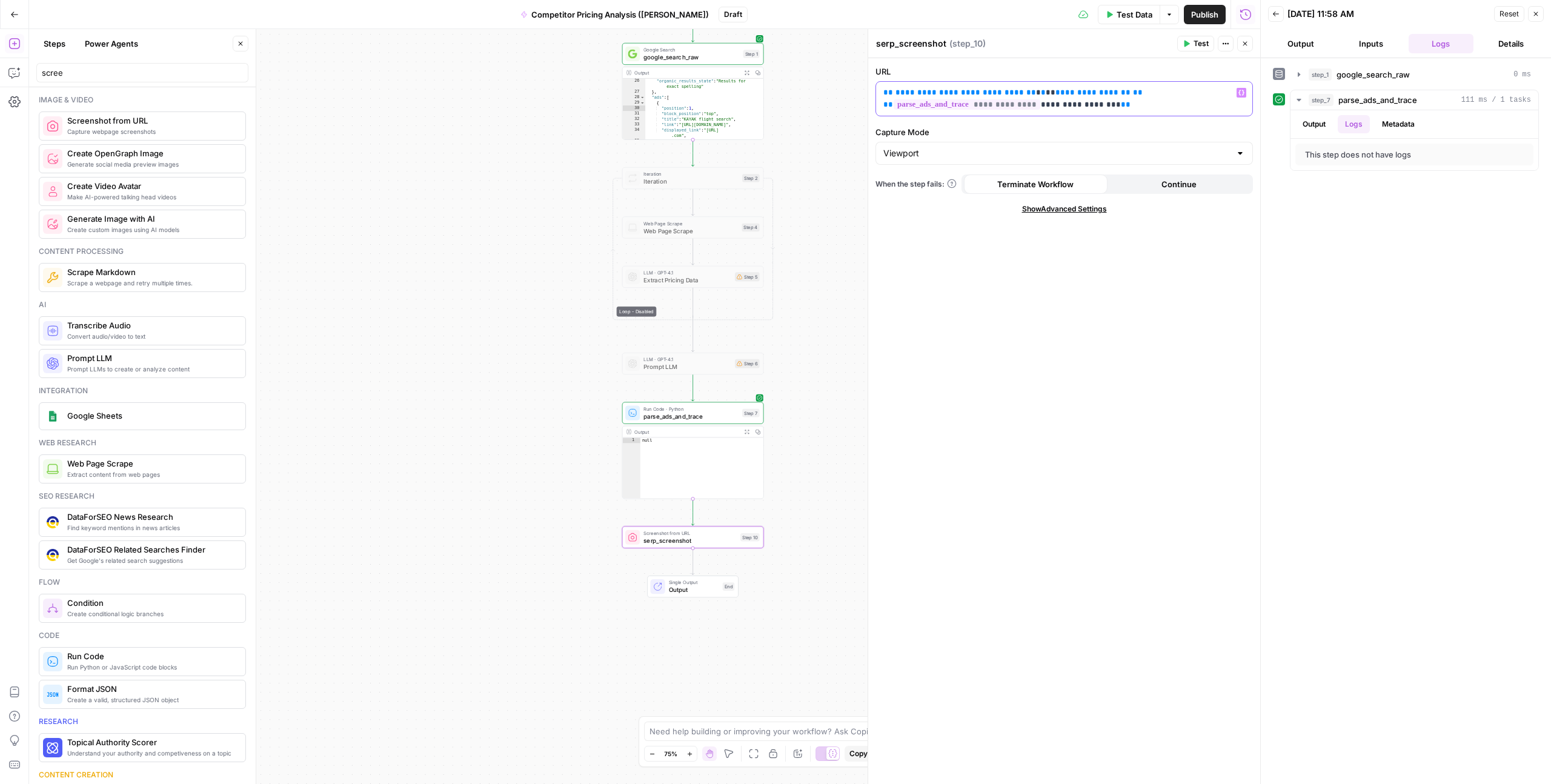
click at [1071, 110] on p "**********" at bounding box center [1064, 98] width 362 height 24
click at [1113, 108] on p "**********" at bounding box center [1064, 98] width 362 height 24
drag, startPoint x: 1020, startPoint y: 94, endPoint x: 1029, endPoint y: 92, distance: 9.2
click at [1029, 92] on p "**********" at bounding box center [1064, 98] width 362 height 24
click at [1240, 96] on button "Variables Menu" at bounding box center [1242, 93] width 10 height 10
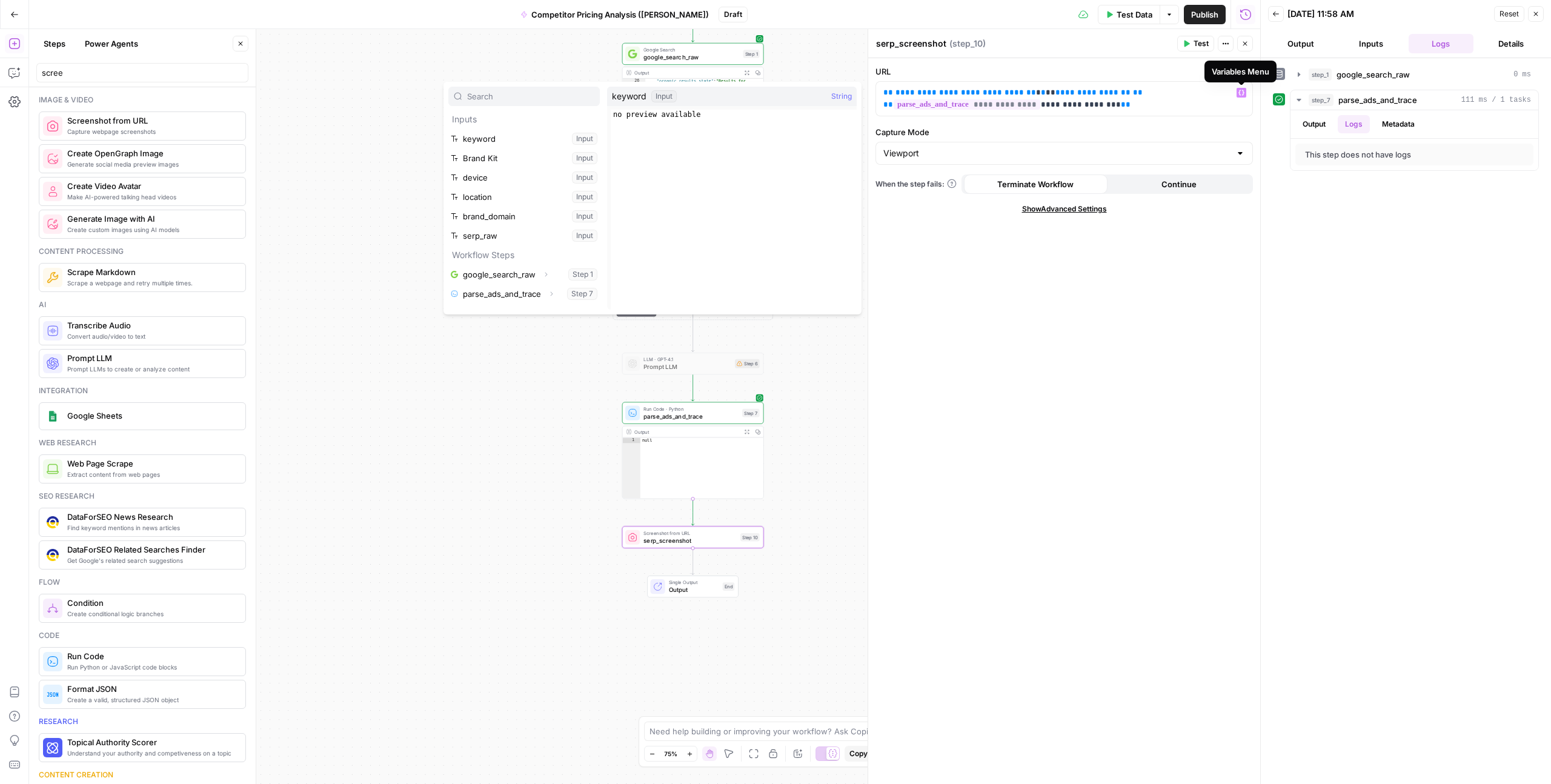
click at [1059, 369] on div "**********" at bounding box center [1064, 421] width 392 height 726
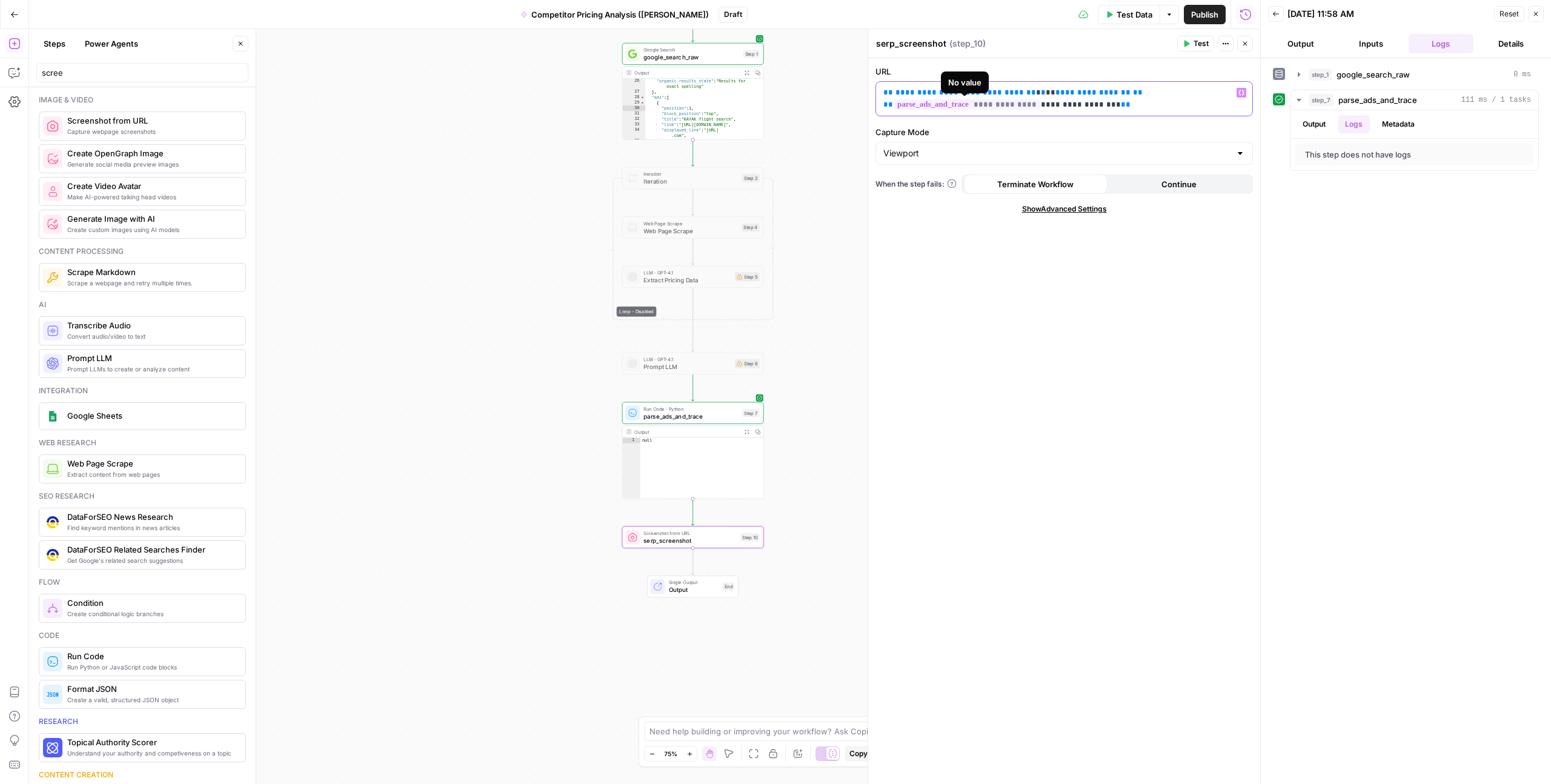
click at [1034, 105] on span "**********" at bounding box center [967, 104] width 147 height 10
click at [1033, 105] on span "**********" at bounding box center [967, 104] width 147 height 10
click at [1119, 99] on p "**********" at bounding box center [1064, 98] width 362 height 24
drag, startPoint x: 1120, startPoint y: 94, endPoint x: 873, endPoint y: 94, distance: 247.0
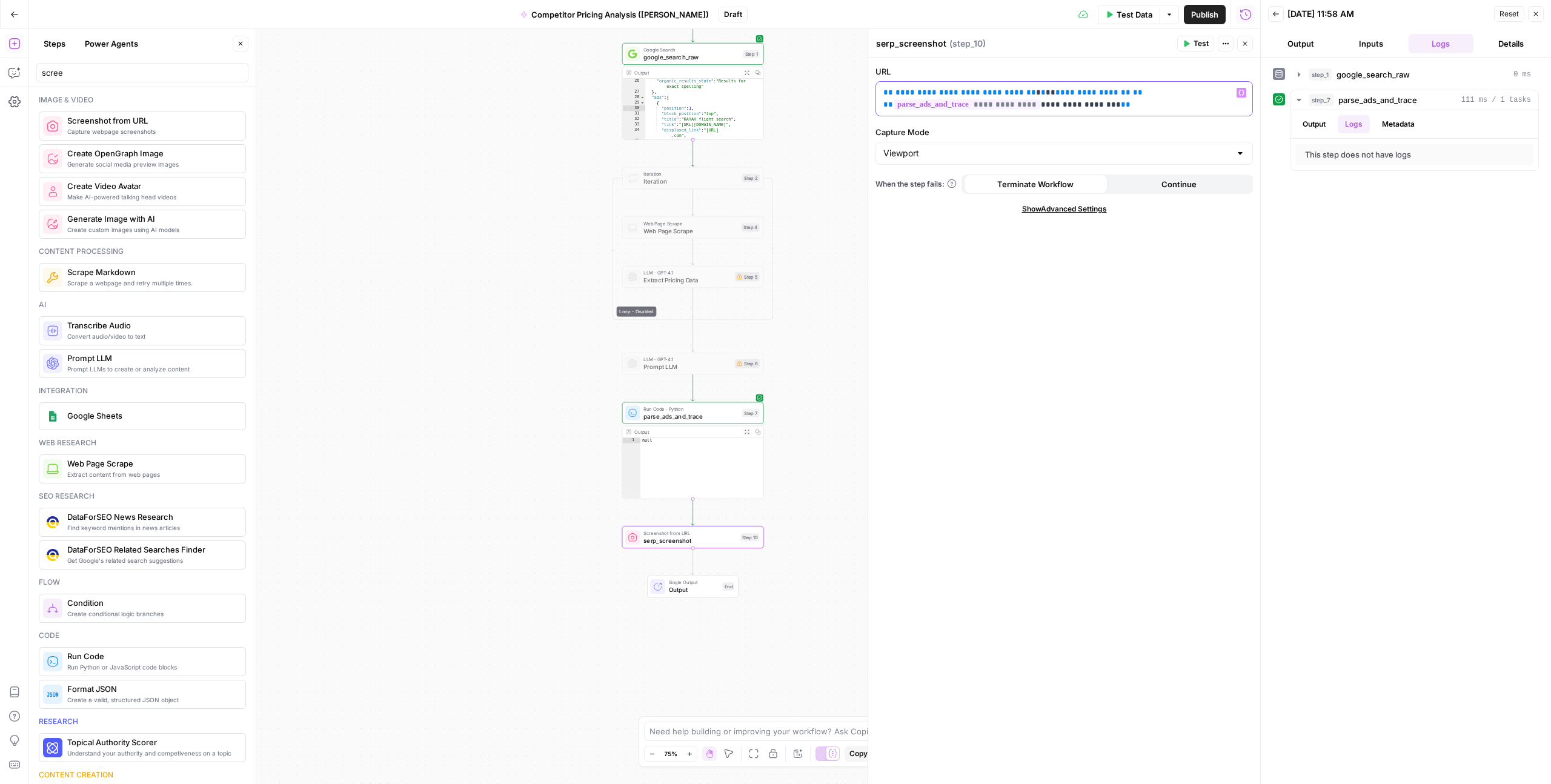
click at [872, 94] on div "**********" at bounding box center [1064, 406] width 392 height 755
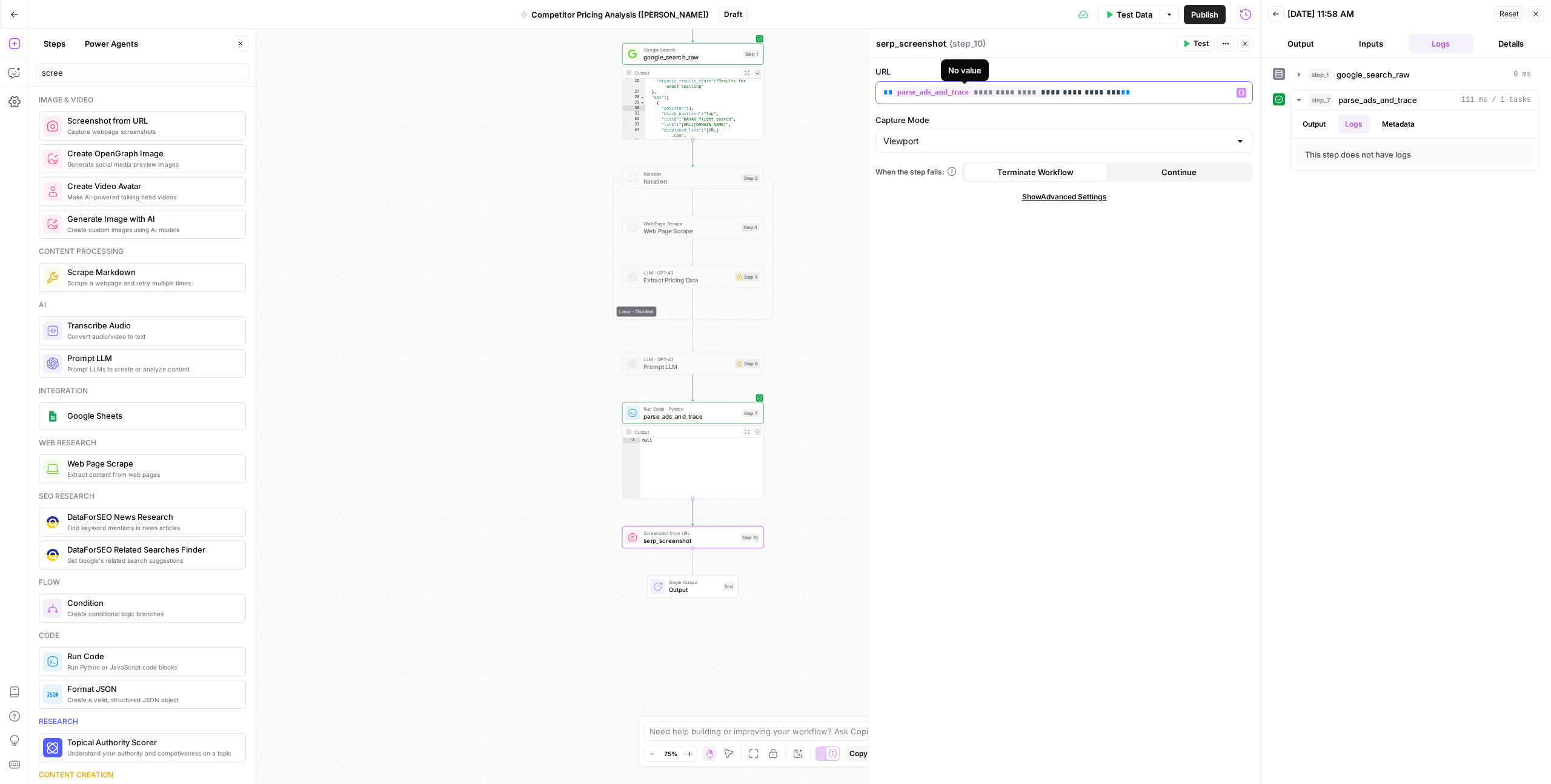
click at [1061, 91] on p "**********" at bounding box center [1064, 92] width 362 height 12
click at [1081, 91] on p "**********" at bounding box center [1064, 92] width 362 height 12
click at [1127, 91] on p "**********" at bounding box center [1064, 92] width 362 height 12
click at [1055, 91] on p "**********" at bounding box center [1064, 92] width 362 height 12
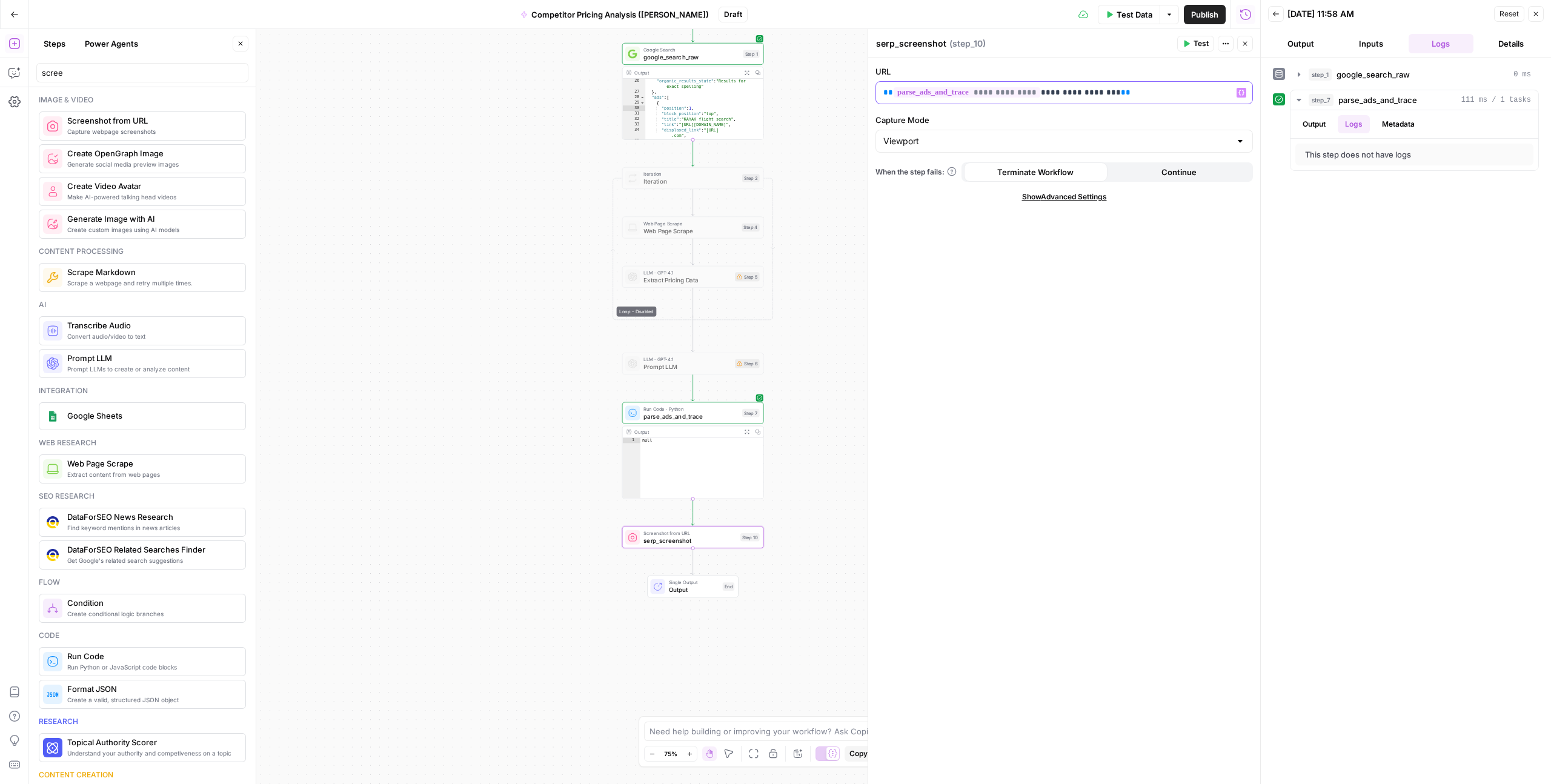
click at [1055, 91] on p "**********" at bounding box center [1064, 92] width 362 height 12
click at [1145, 91] on p "**********" at bounding box center [1064, 92] width 362 height 12
click at [1067, 73] on label "URL" at bounding box center [1064, 71] width 378 height 12
click at [1020, 339] on div "**********" at bounding box center [1064, 421] width 392 height 726
click at [1136, 98] on div "**********" at bounding box center [1064, 92] width 376 height 22
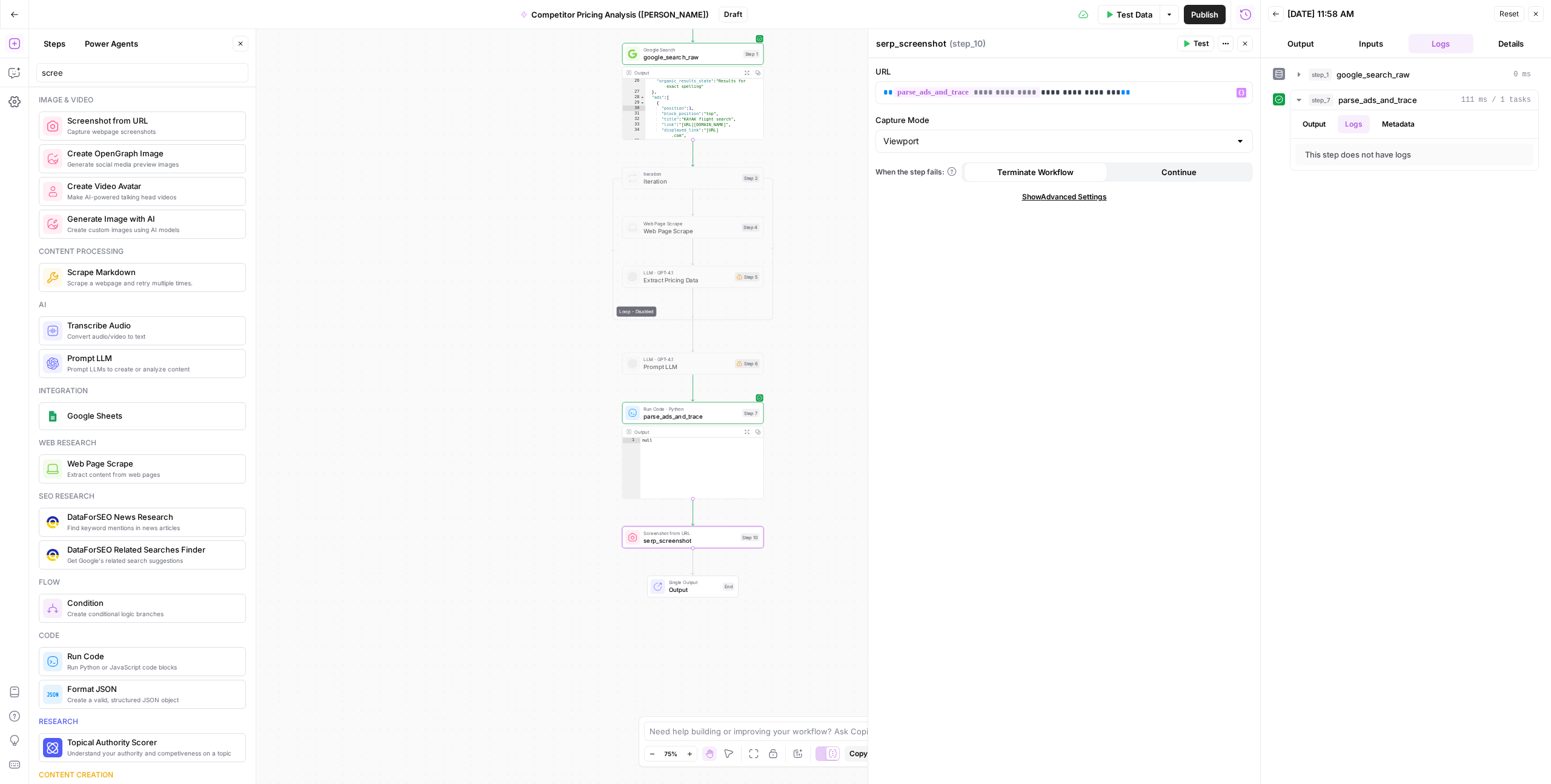
drag, startPoint x: 573, startPoint y: 191, endPoint x: 652, endPoint y: 181, distance: 79.6
click at [577, 190] on div "**********" at bounding box center [645, 406] width 1231 height 755
click at [712, 162] on icon "button" at bounding box center [712, 161] width 7 height 7
click at [732, 149] on span "Delete Step" at bounding box center [743, 154] width 47 height 12
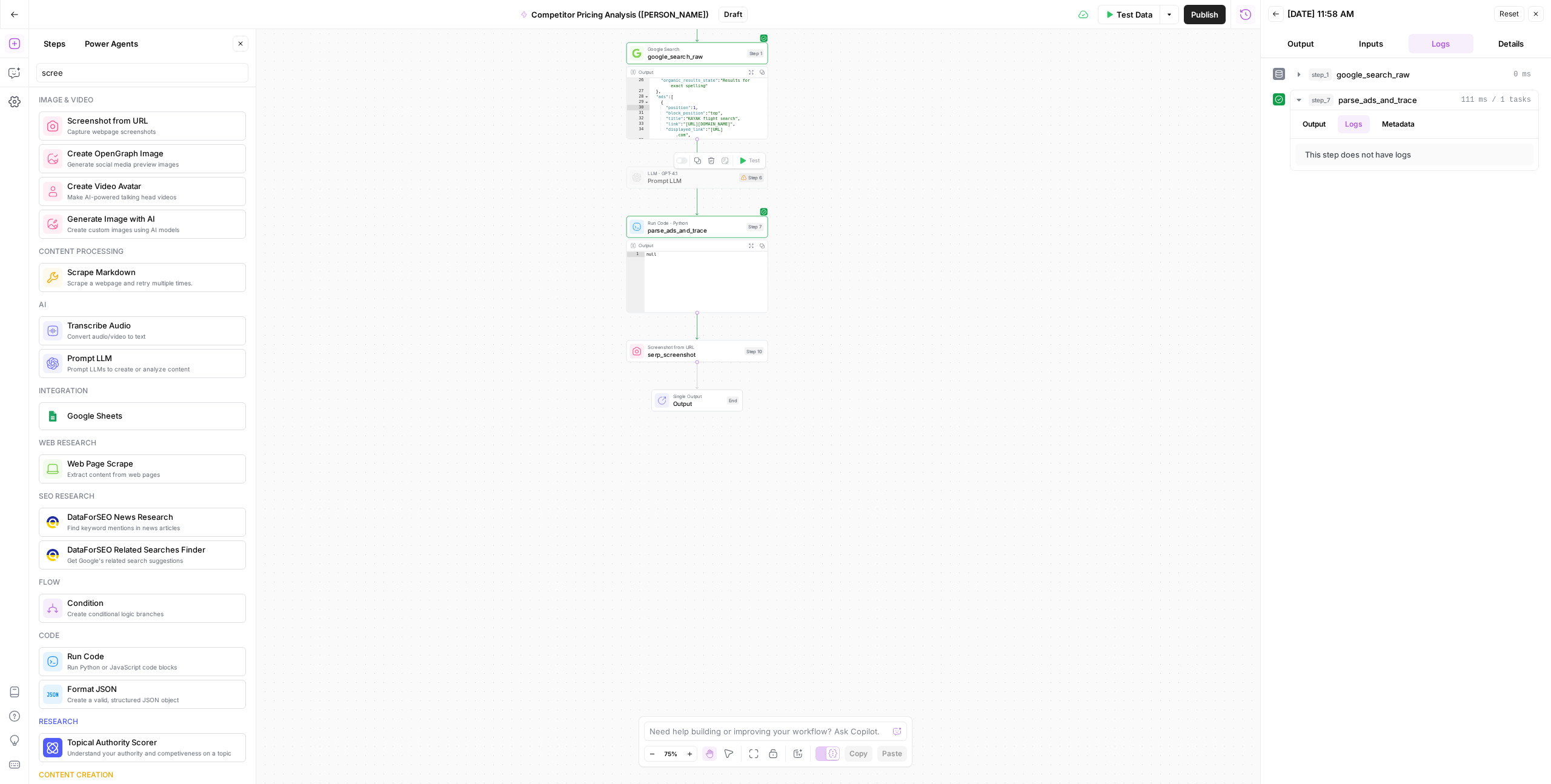
click at [710, 161] on icon "button" at bounding box center [712, 161] width 7 height 7
click at [723, 160] on span "Delete Step" at bounding box center [743, 154] width 47 height 12
click at [893, 269] on div "**********" at bounding box center [645, 406] width 1231 height 755
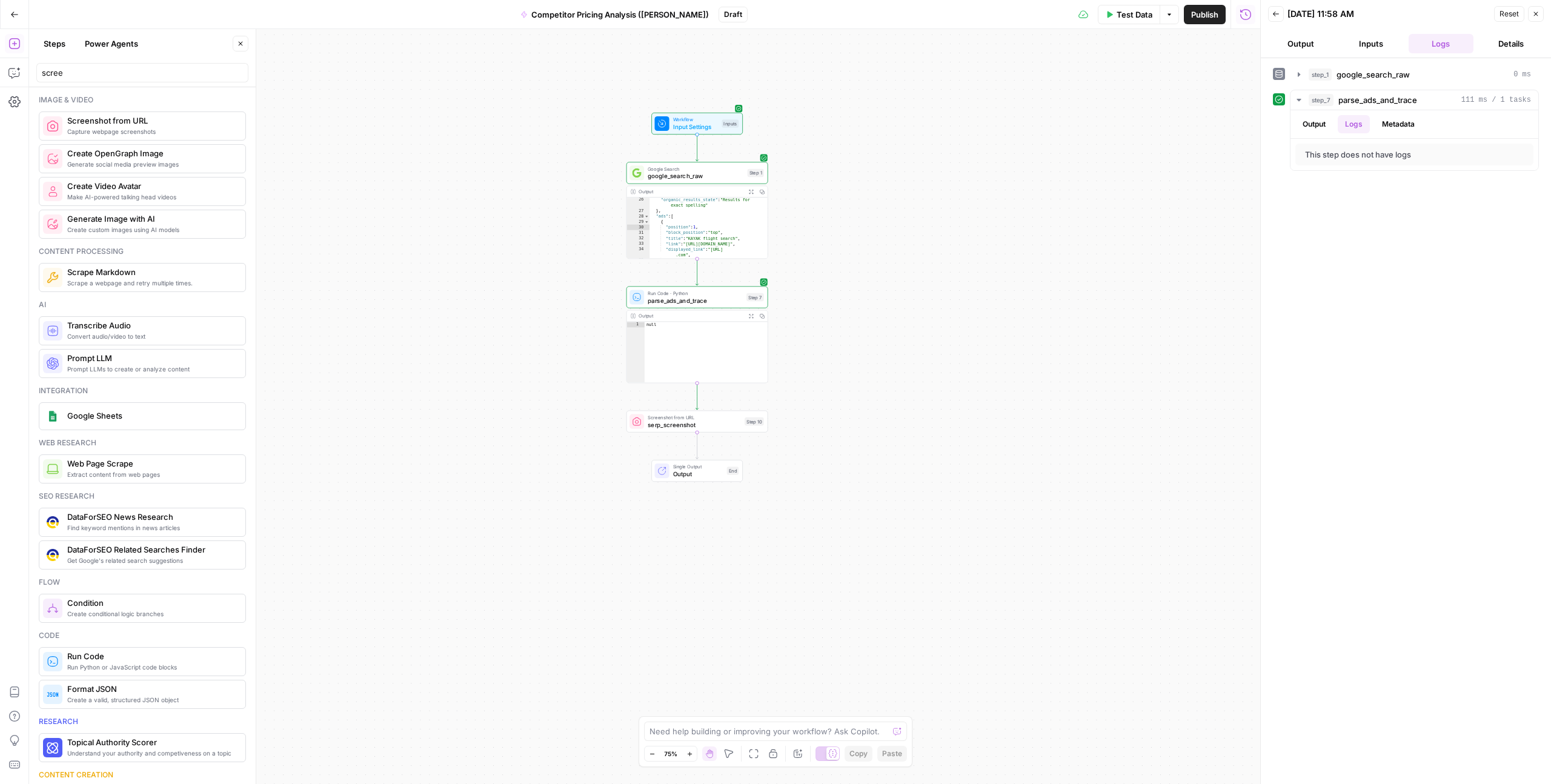
click at [869, 276] on div "**********" at bounding box center [645, 406] width 1231 height 755
type textarea "****"
click at [726, 350] on div "null" at bounding box center [706, 357] width 123 height 71
click at [750, 408] on span "Test" at bounding box center [755, 405] width 11 height 8
click at [1298, 126] on icon "button" at bounding box center [1299, 125] width 2 height 4
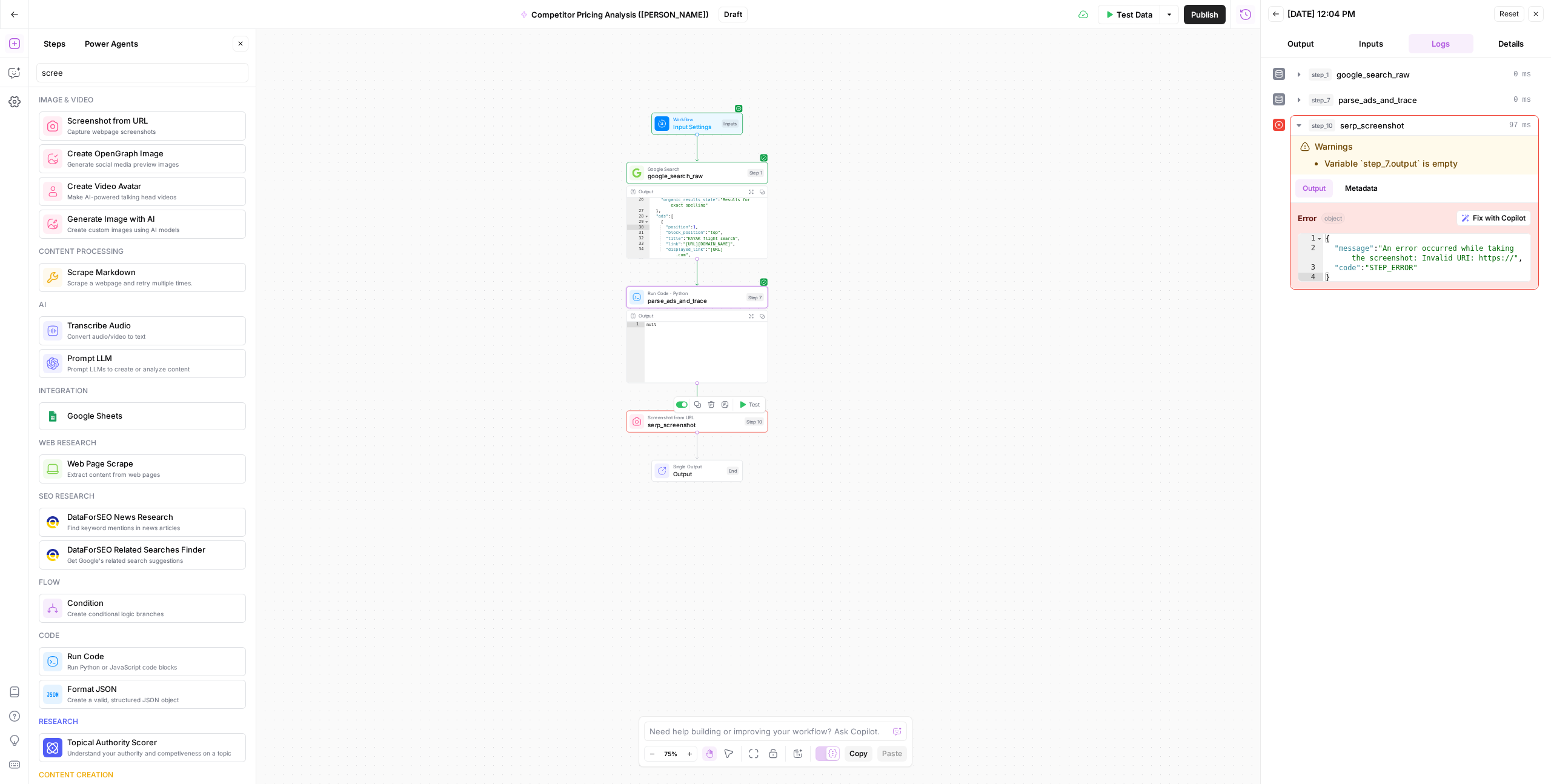
click at [677, 422] on span "serp_screenshot" at bounding box center [695, 424] width 94 height 9
drag, startPoint x: 966, startPoint y: 90, endPoint x: 986, endPoint y: 90, distance: 20.0
click at [967, 90] on span "**********" at bounding box center [967, 92] width 147 height 10
click at [1001, 91] on span "**********" at bounding box center [967, 92] width 147 height 10
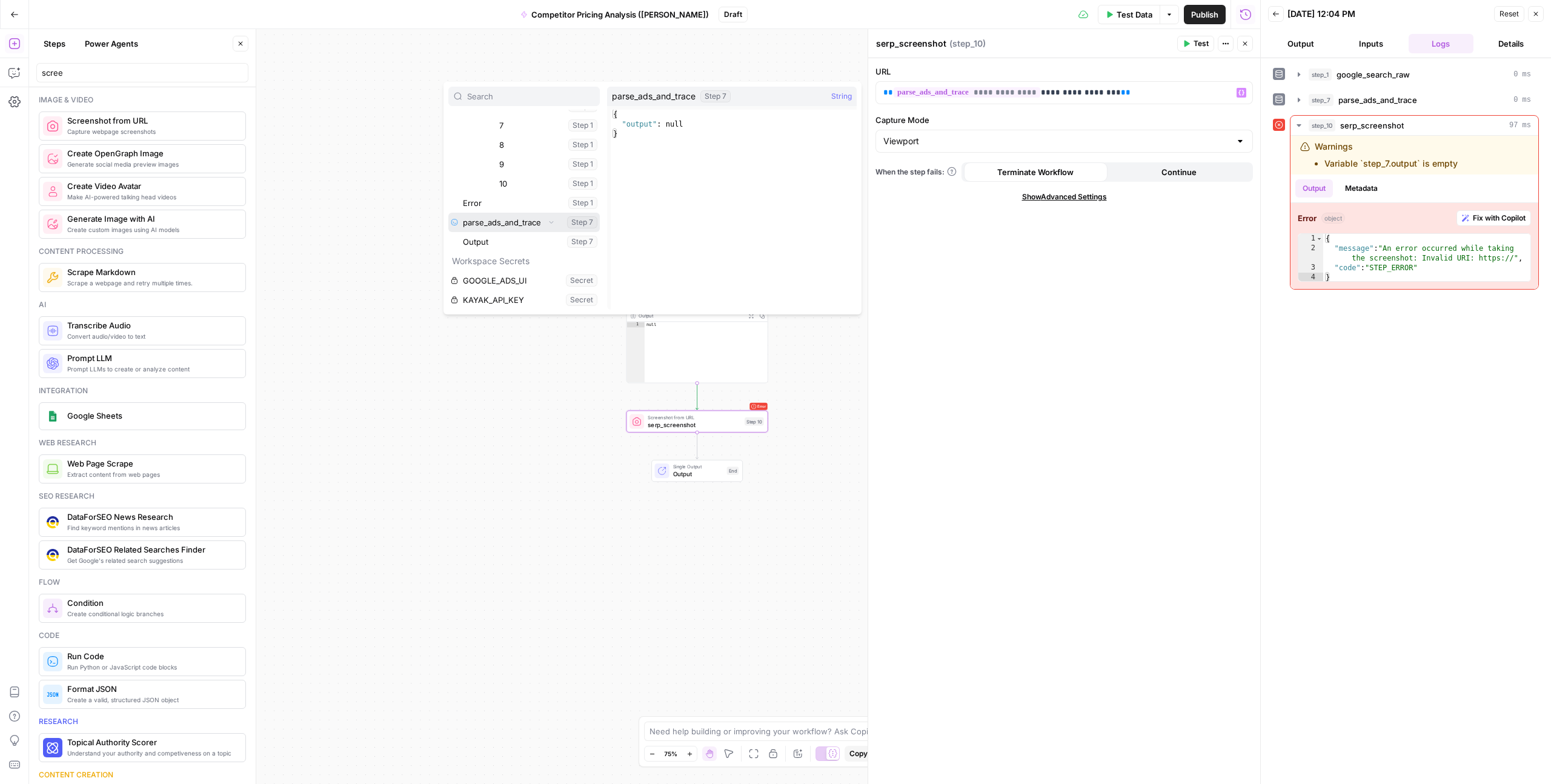
click at [504, 221] on button "Select variable parse_ads_and_trace" at bounding box center [524, 223] width 152 height 20
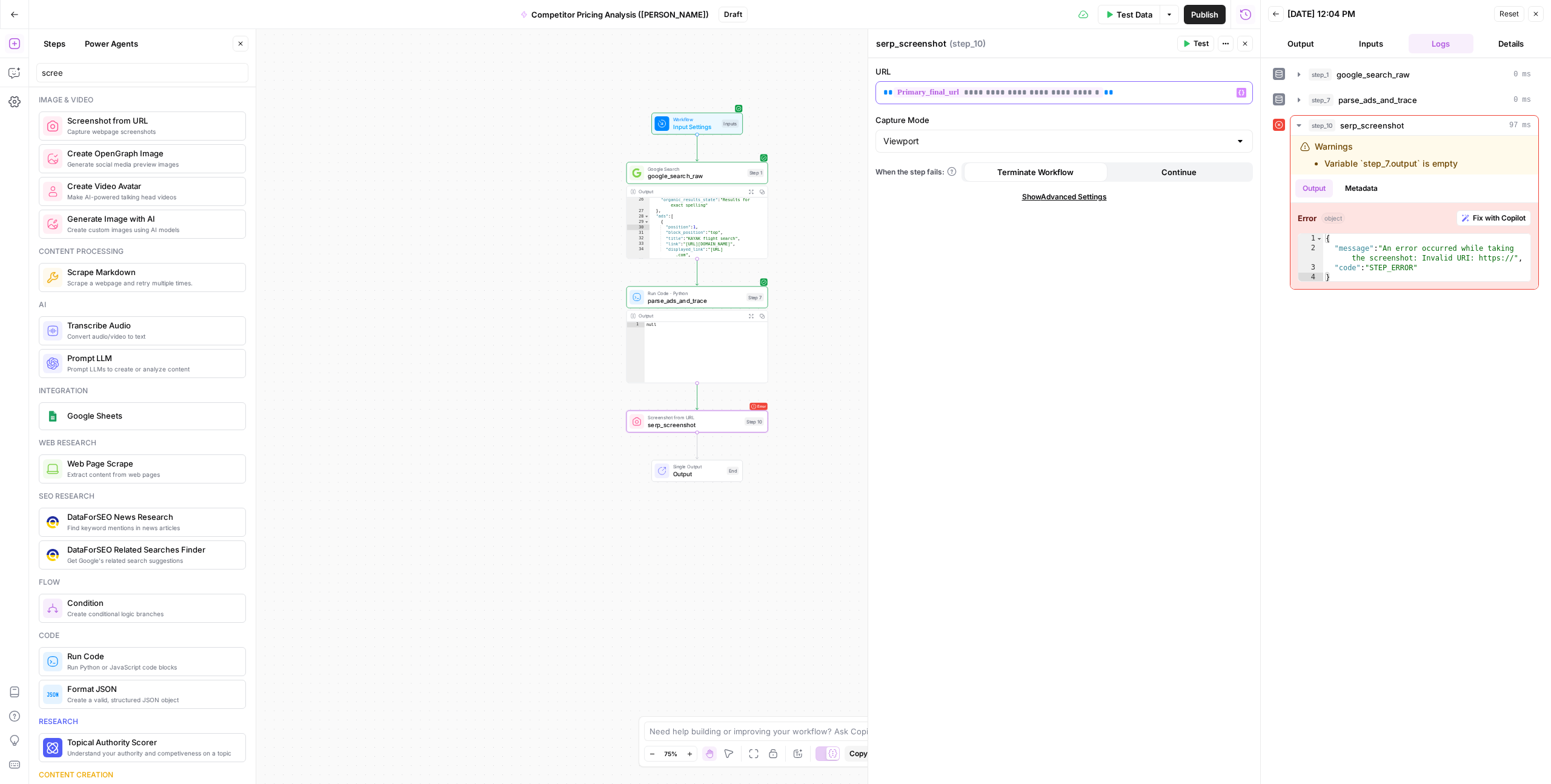
click at [1122, 101] on div "**********" at bounding box center [1064, 92] width 376 height 22
click at [1052, 259] on div "**********" at bounding box center [1064, 421] width 392 height 726
drag, startPoint x: 1015, startPoint y: 92, endPoint x: 1084, endPoint y: 96, distance: 69.1
click at [1084, 96] on p "**********" at bounding box center [1064, 92] width 362 height 12
drag, startPoint x: 1093, startPoint y: 94, endPoint x: 1017, endPoint y: 94, distance: 76.0
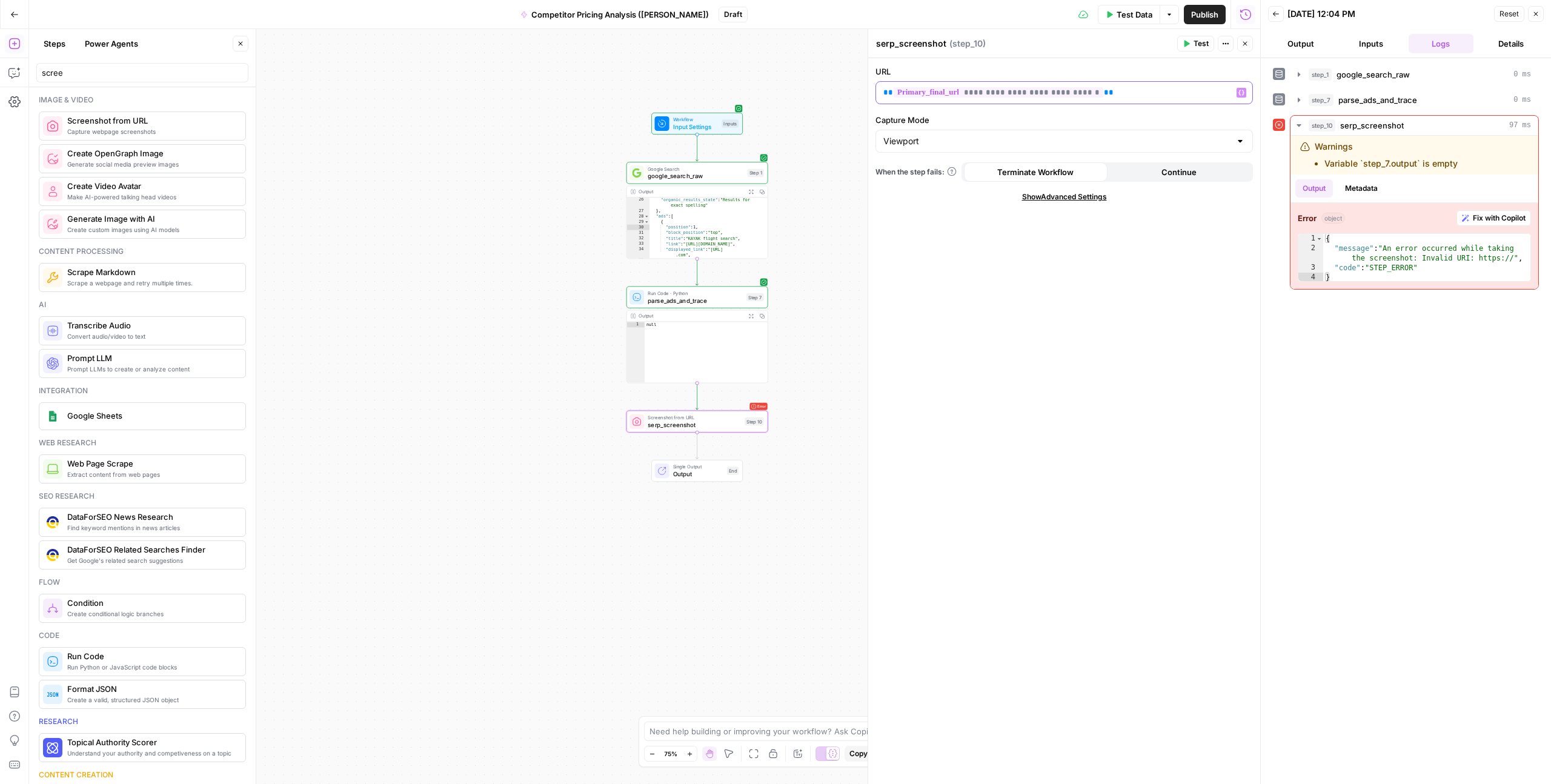
click at [1017, 94] on p "**********" at bounding box center [1064, 92] width 362 height 12
click at [1031, 91] on span "**********" at bounding box center [999, 92] width 210 height 10
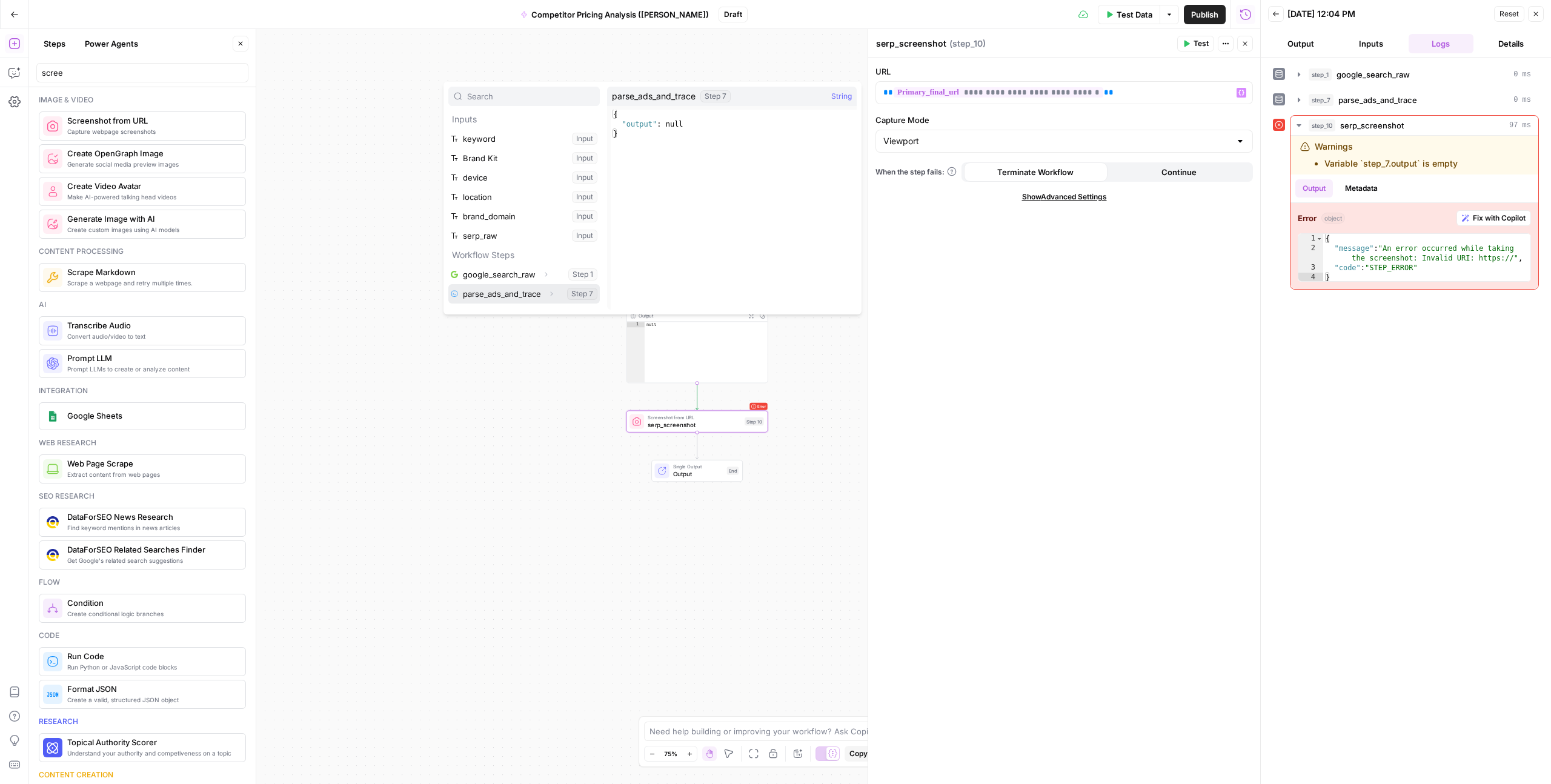
click at [488, 296] on button "Select variable parse_ads_and_trace" at bounding box center [524, 294] width 152 height 20
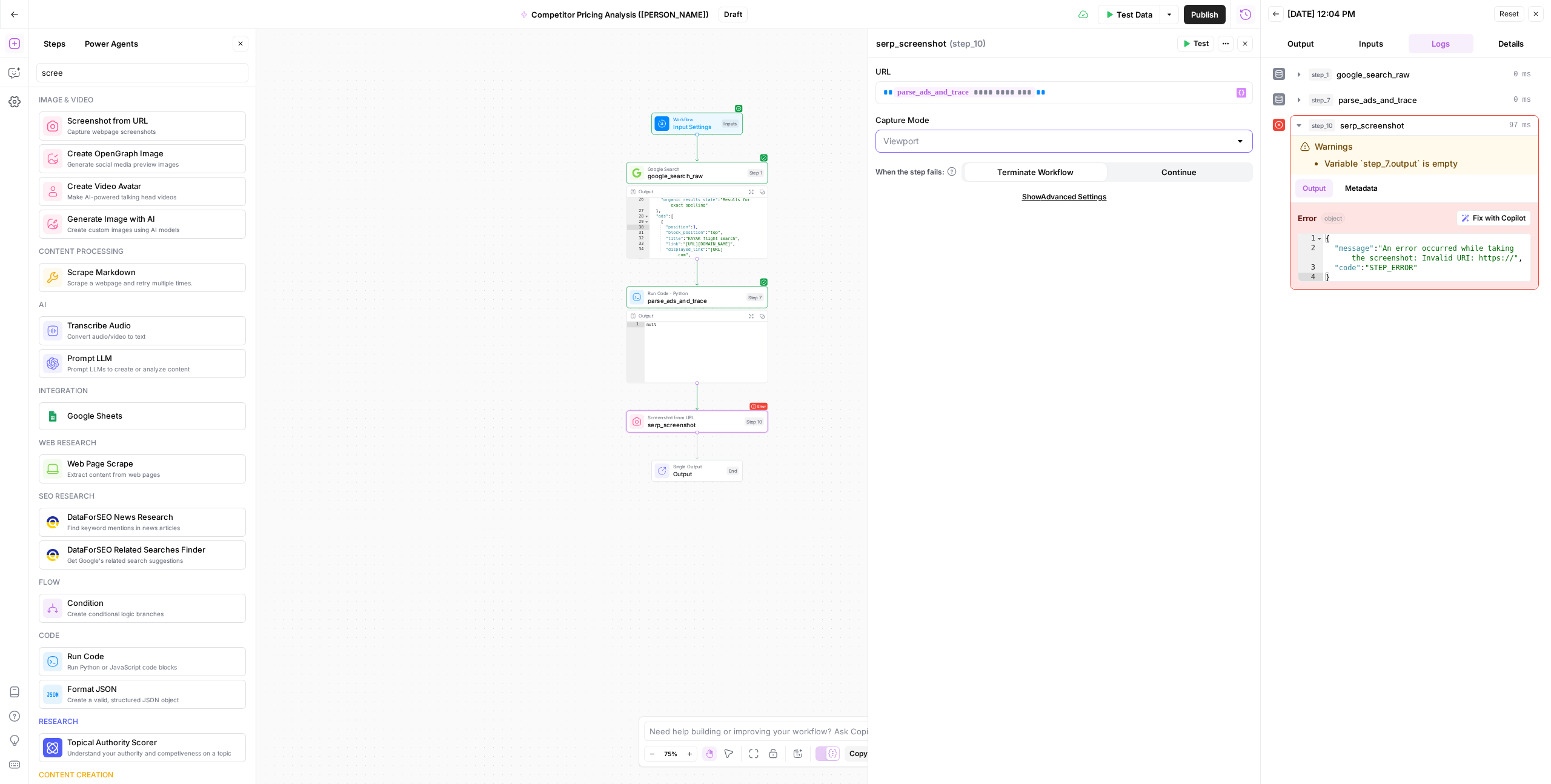
click at [893, 144] on input "Capture Mode" at bounding box center [1057, 141] width 347 height 12
type input "Viewport"
click at [897, 325] on div "**********" at bounding box center [1064, 421] width 392 height 726
click at [929, 92] on span "**********" at bounding box center [964, 92] width 142 height 10
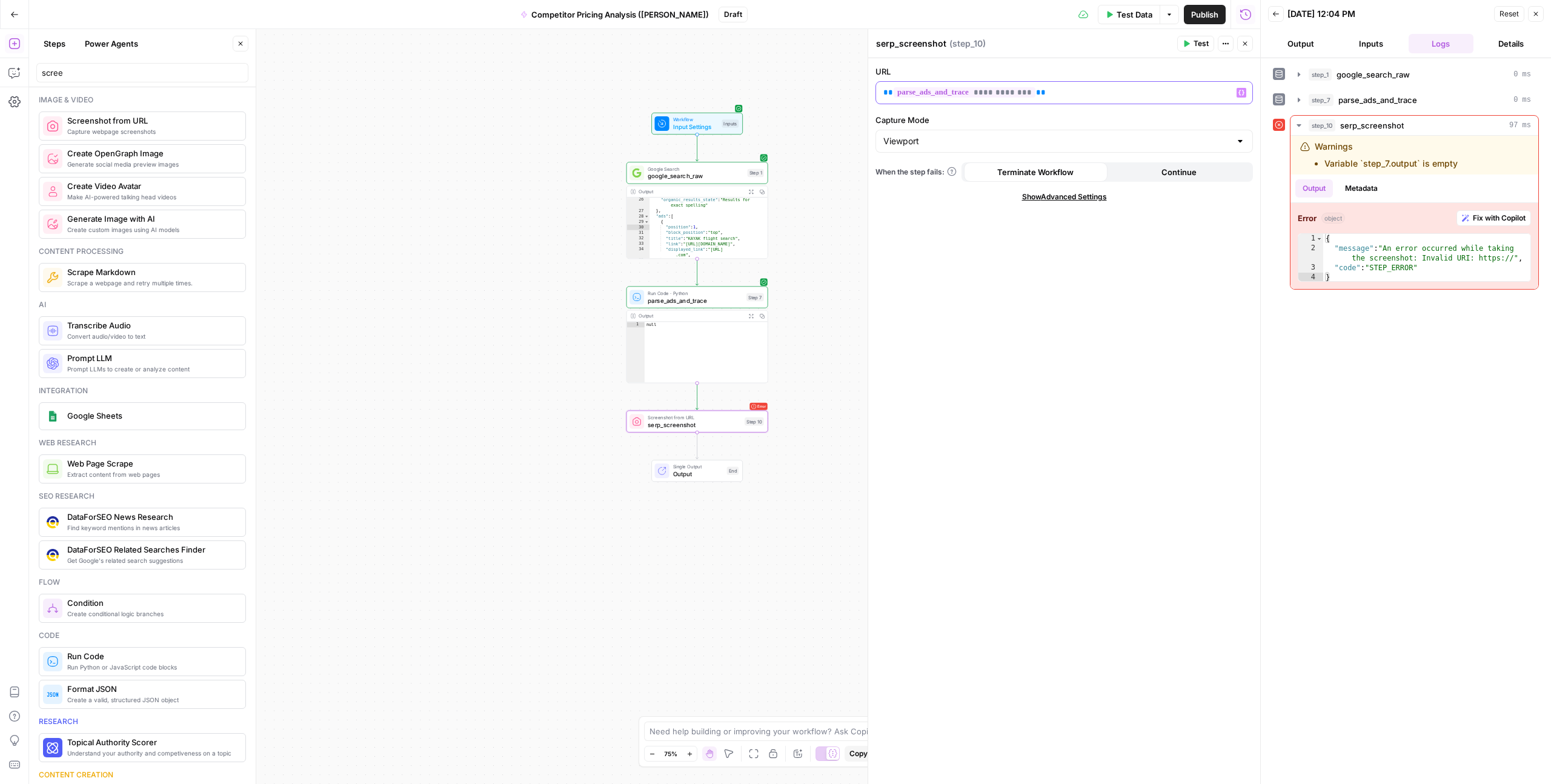
click at [929, 92] on span "**********" at bounding box center [964, 92] width 142 height 10
click at [1066, 94] on p "**********" at bounding box center [1064, 92] width 362 height 12
drag, startPoint x: 1079, startPoint y: 94, endPoint x: 855, endPoint y: 90, distance: 224.0
click at [855, 93] on body "**********" at bounding box center [775, 392] width 1551 height 784
drag, startPoint x: 1061, startPoint y: 94, endPoint x: 878, endPoint y: 89, distance: 183.1
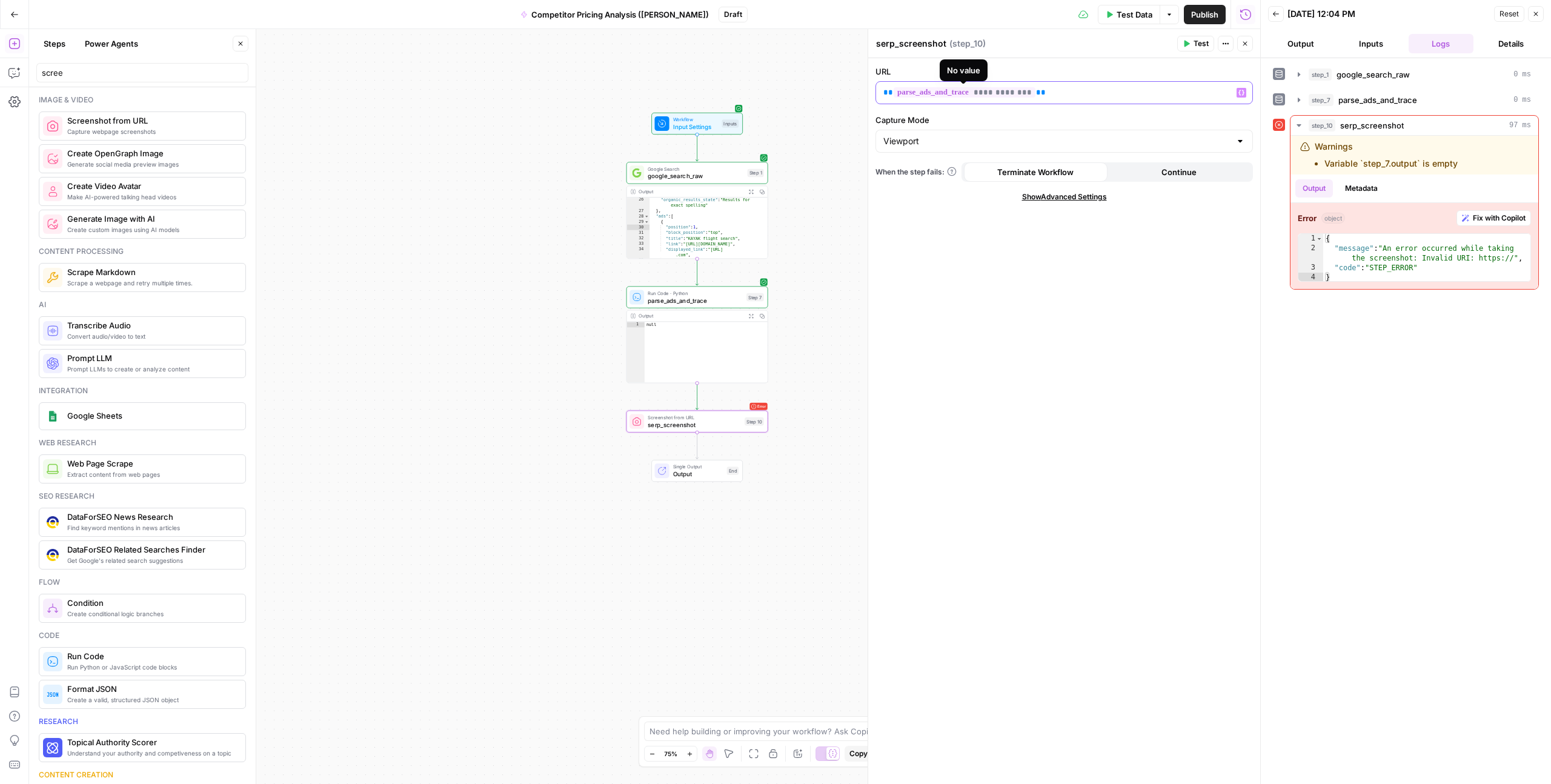
click at [878, 89] on div "**********" at bounding box center [1064, 92] width 376 height 22
click at [917, 91] on span "**********" at bounding box center [966, 92] width 140 height 8
click at [936, 91] on span "**********" at bounding box center [966, 92] width 140 height 8
click at [912, 94] on span "**********" at bounding box center [966, 92] width 140 height 8
click at [1098, 126] on div "Capture Mode Viewport" at bounding box center [1064, 133] width 378 height 39
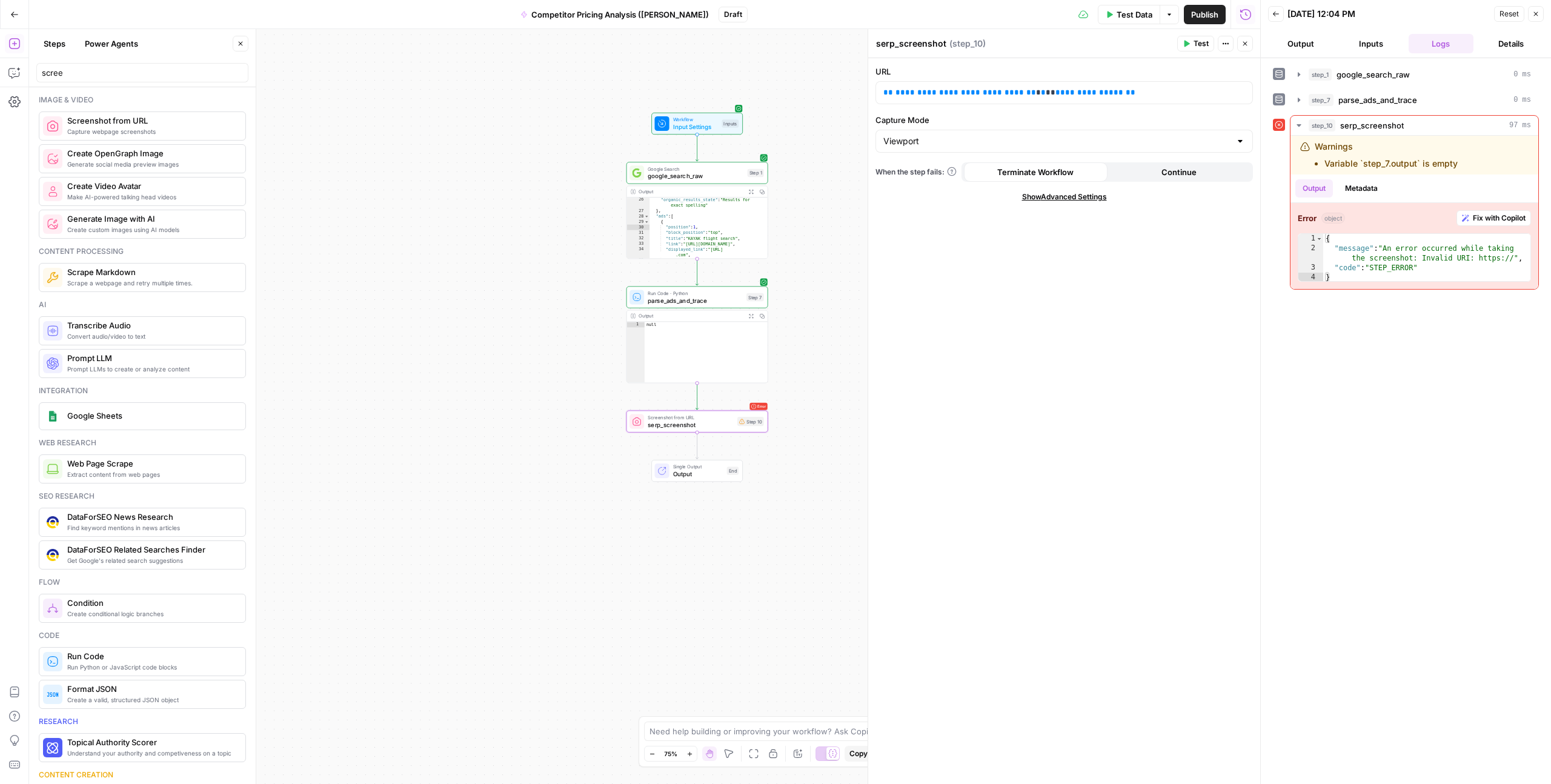
click at [1166, 361] on div "**********" at bounding box center [1064, 421] width 392 height 726
click at [754, 401] on span "Test" at bounding box center [755, 405] width 11 height 8
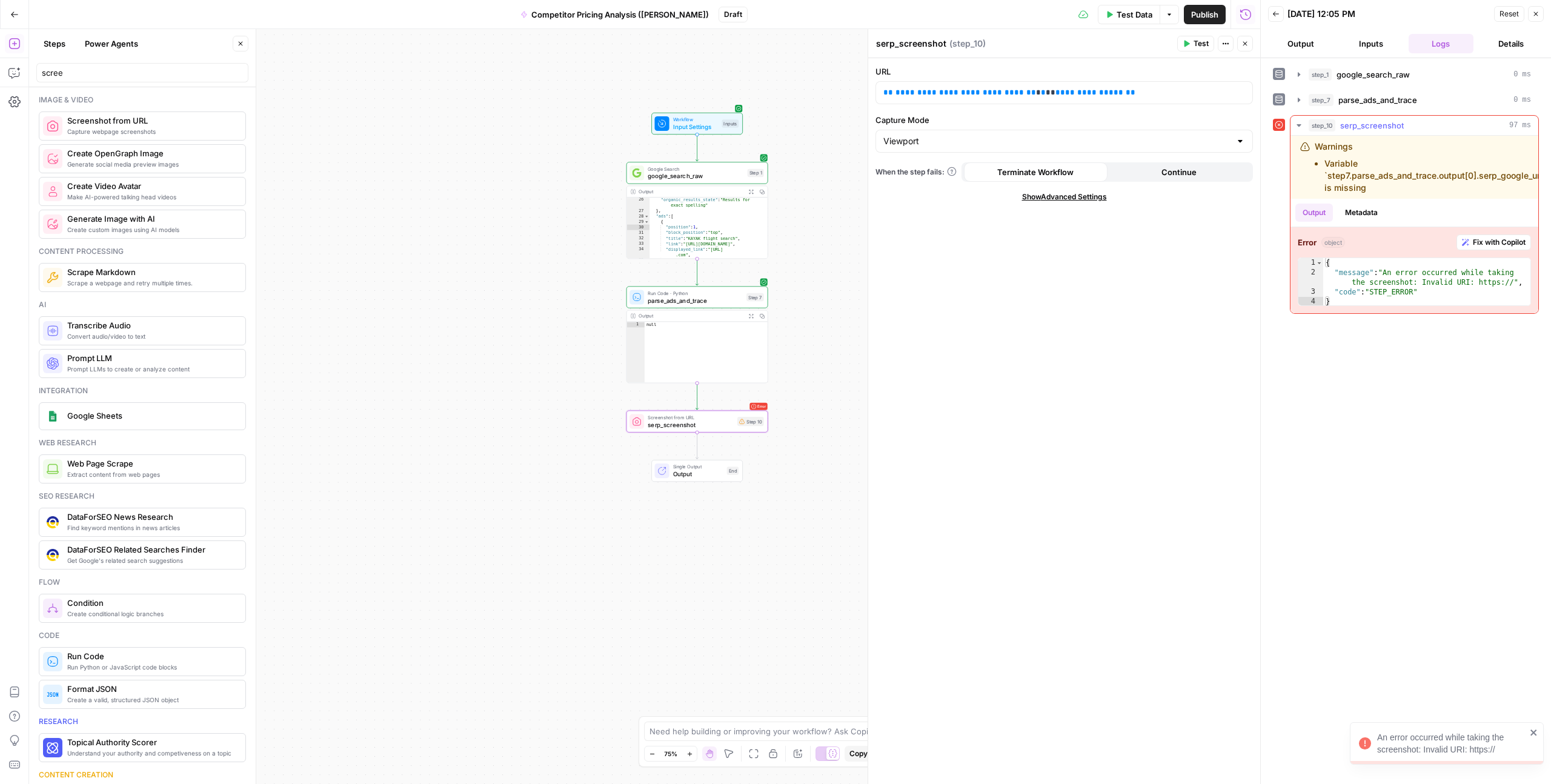
click at [1490, 241] on span "Fix with Copilot" at bounding box center [1499, 242] width 52 height 11
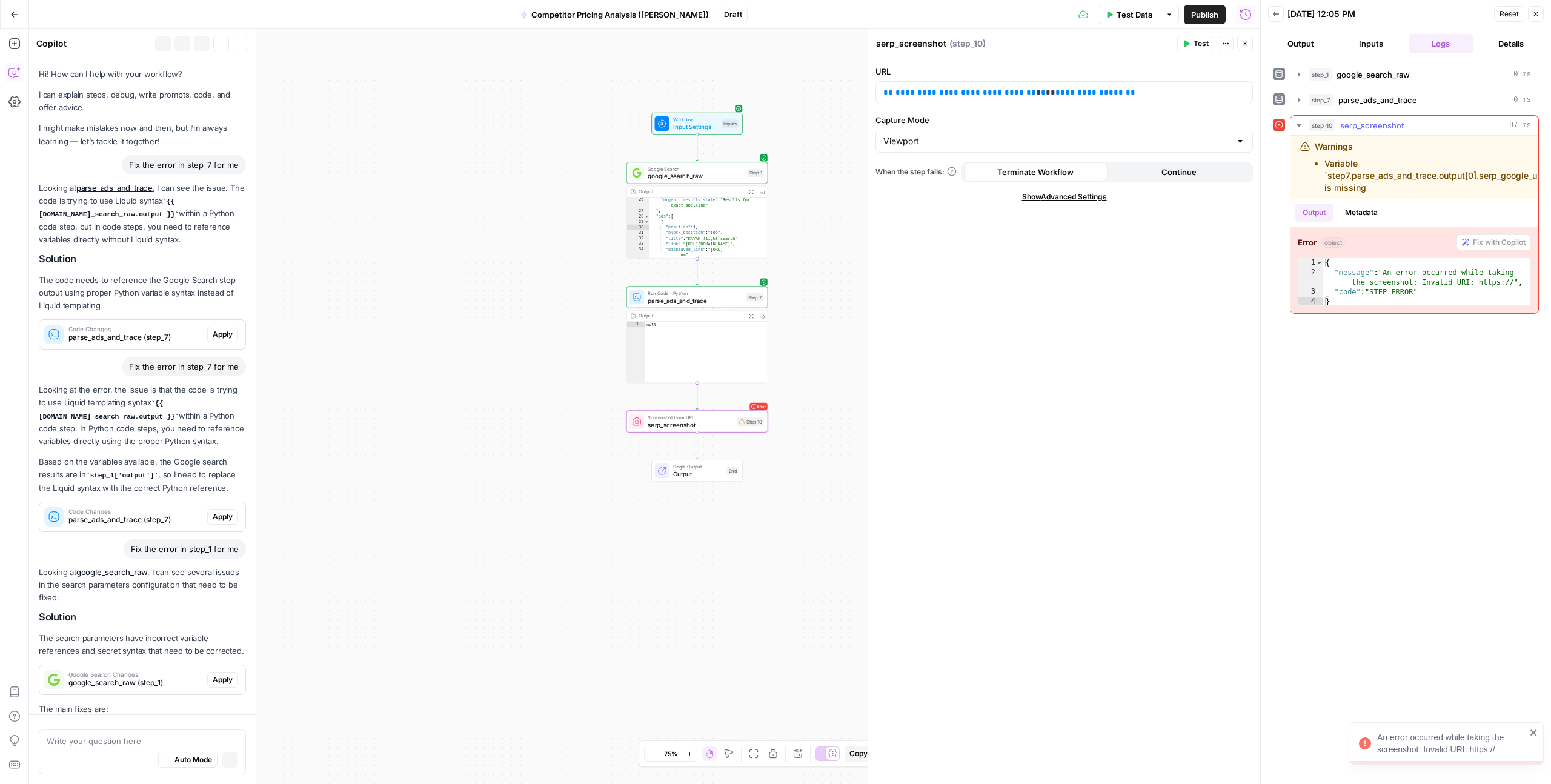
scroll to position [1117, 0]
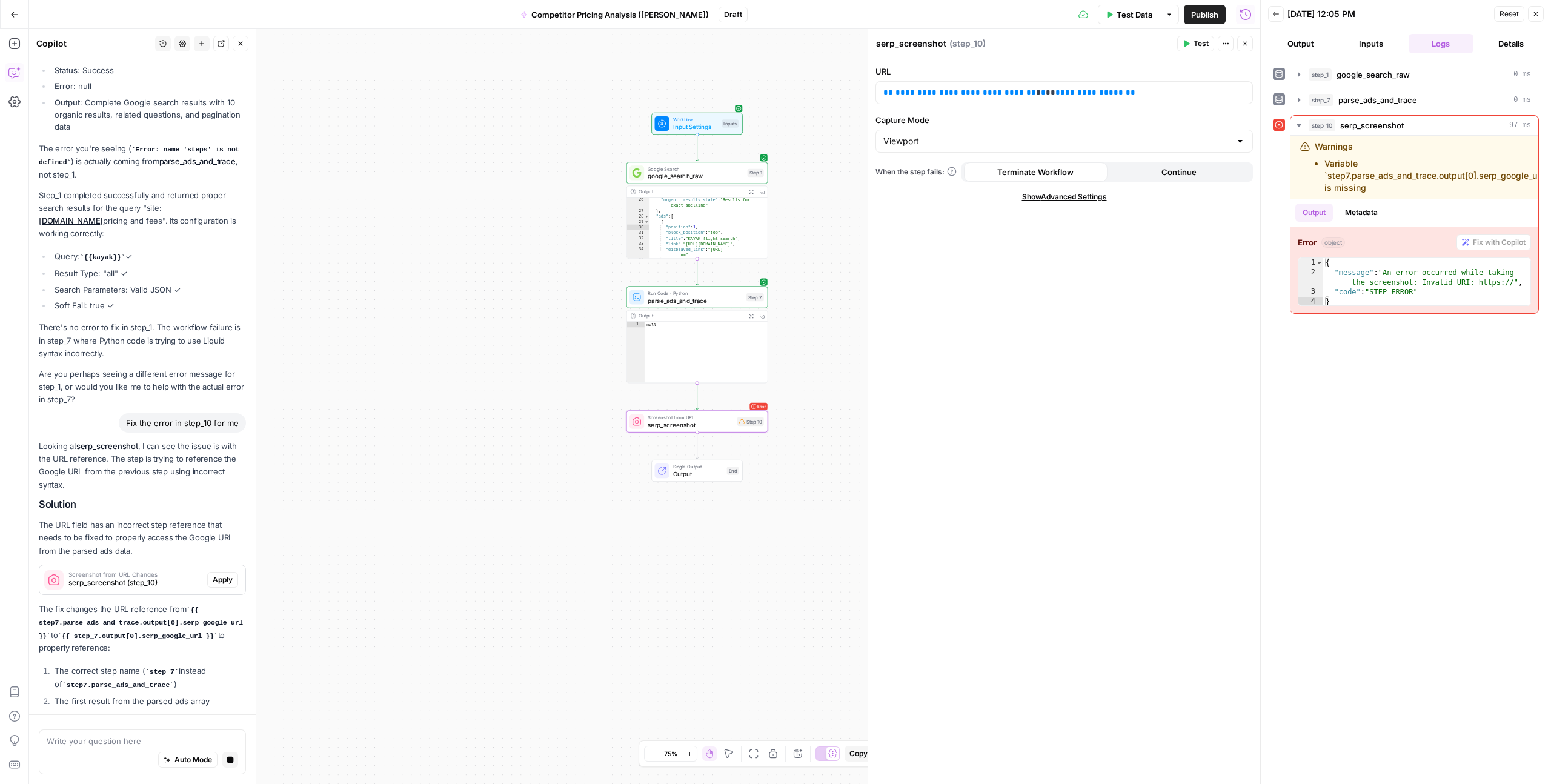
scroll to position [1554, 0]
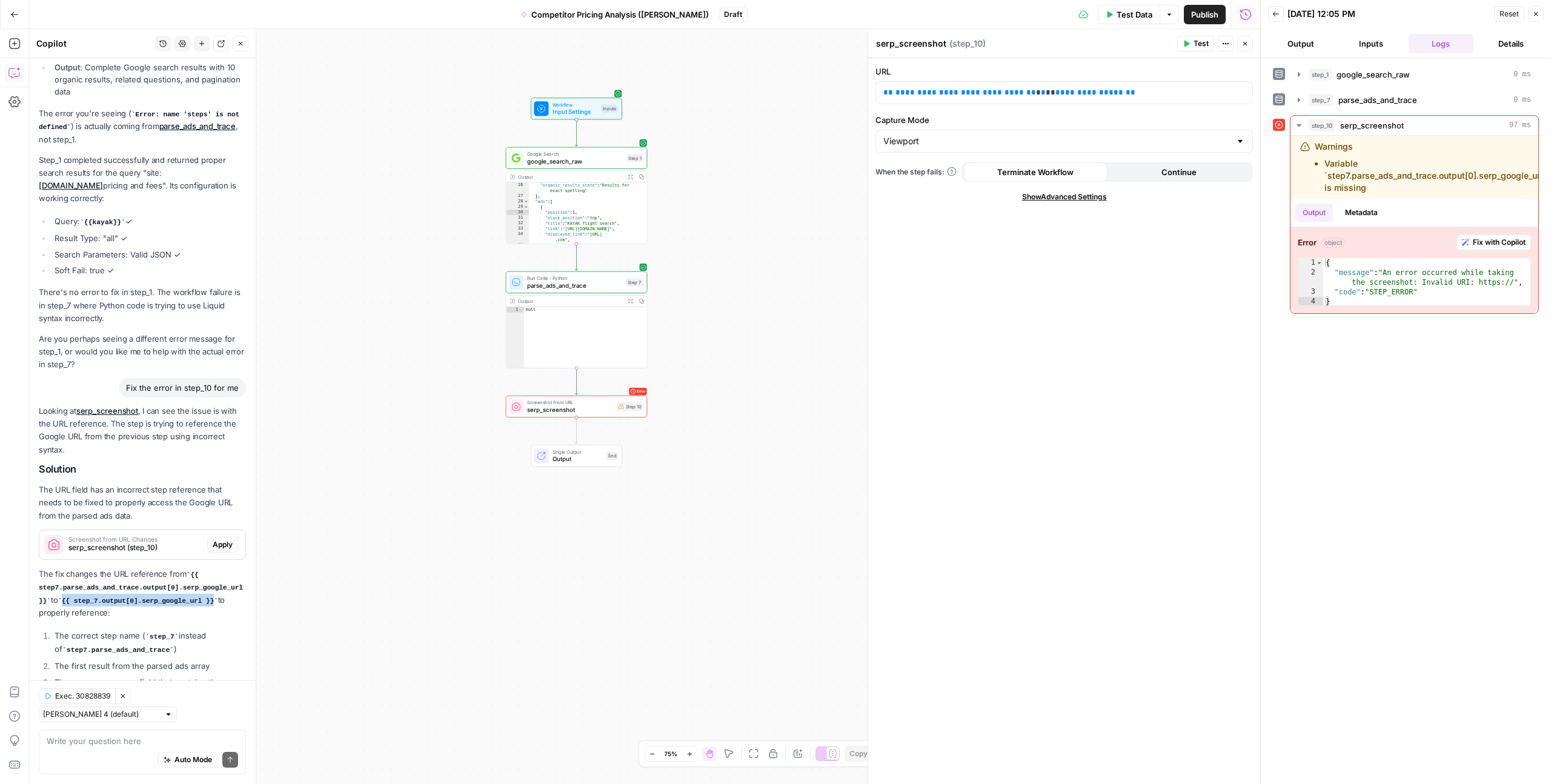
drag, startPoint x: 66, startPoint y: 567, endPoint x: 218, endPoint y: 568, distance: 152.0
click at [218, 598] on code "{{ step_7.output[0].serp_google_url }}" at bounding box center [137, 601] width 160 height 7
copy code "{{ step_7.output[0].serp_google_url }}"
click at [943, 94] on span "**********" at bounding box center [966, 92] width 140 height 8
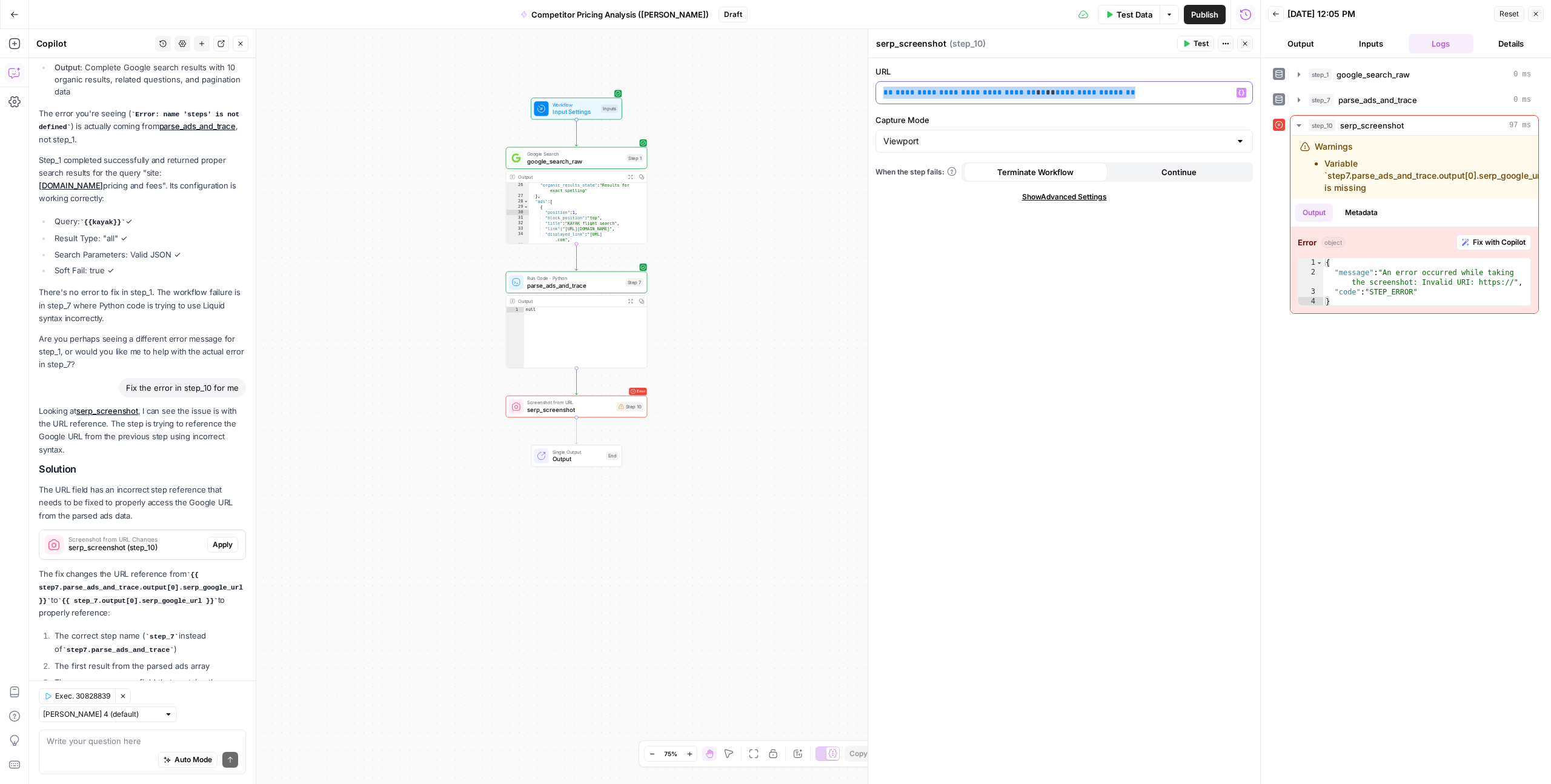
click at [943, 94] on span "**********" at bounding box center [966, 92] width 140 height 8
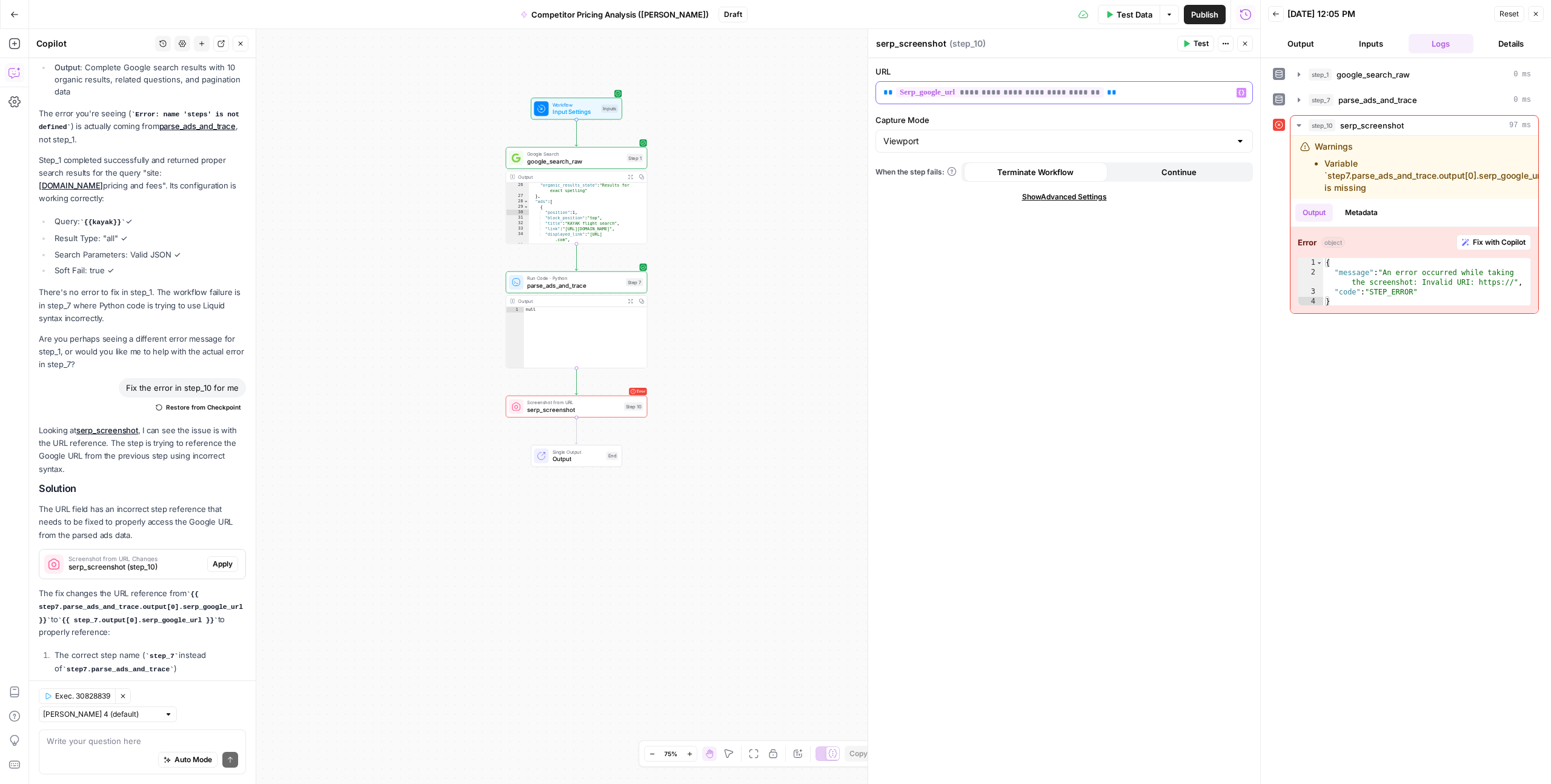
scroll to position [1574, 0]
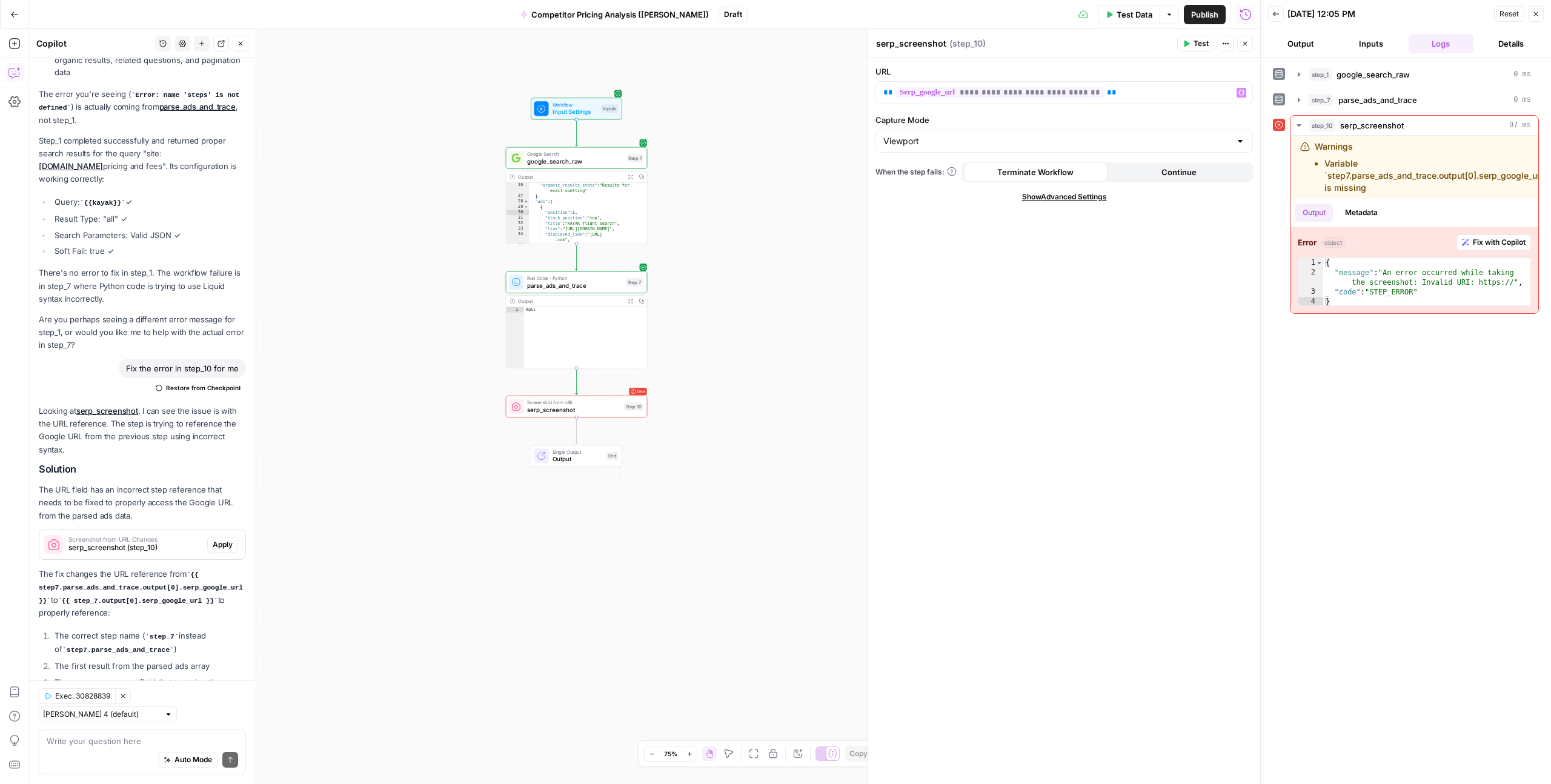
click at [946, 390] on div "**********" at bounding box center [1064, 421] width 392 height 726
click at [635, 390] on span "Test" at bounding box center [634, 390] width 11 height 8
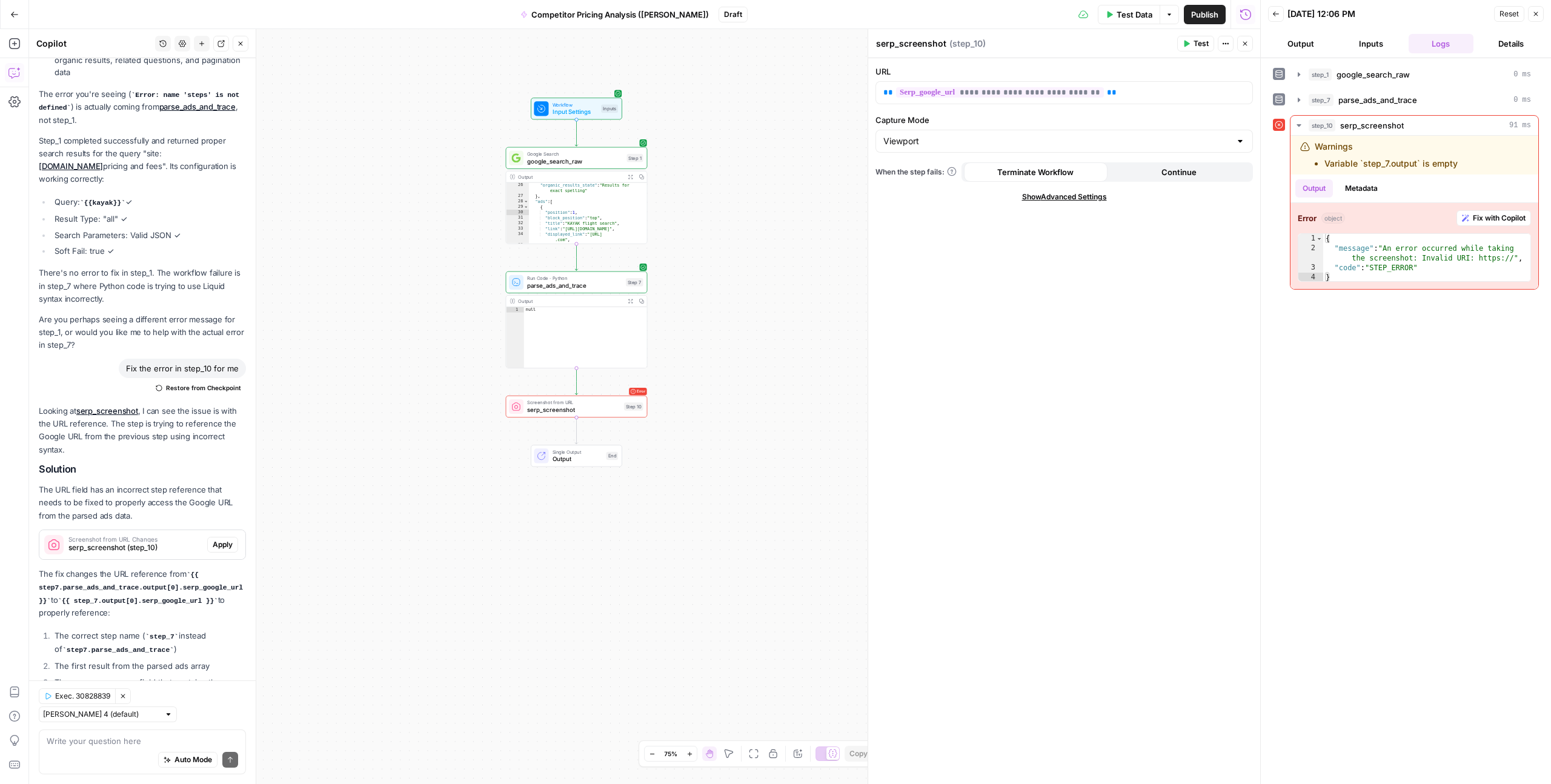
click at [140, 630] on li "The correct step name ( step_7 instead of step7.parse_ads_and_trace )" at bounding box center [149, 643] width 195 height 27
drag, startPoint x: 79, startPoint y: 568, endPoint x: 128, endPoint y: 567, distance: 49.0
click at [128, 598] on code "{{ step_7.output[0].serp_google_url }}" at bounding box center [137, 601] width 160 height 7
drag, startPoint x: 66, startPoint y: 569, endPoint x: 219, endPoint y: 565, distance: 153.1
click at [218, 598] on code "{{ step_7.output[0].serp_google_url }}" at bounding box center [137, 601] width 160 height 7
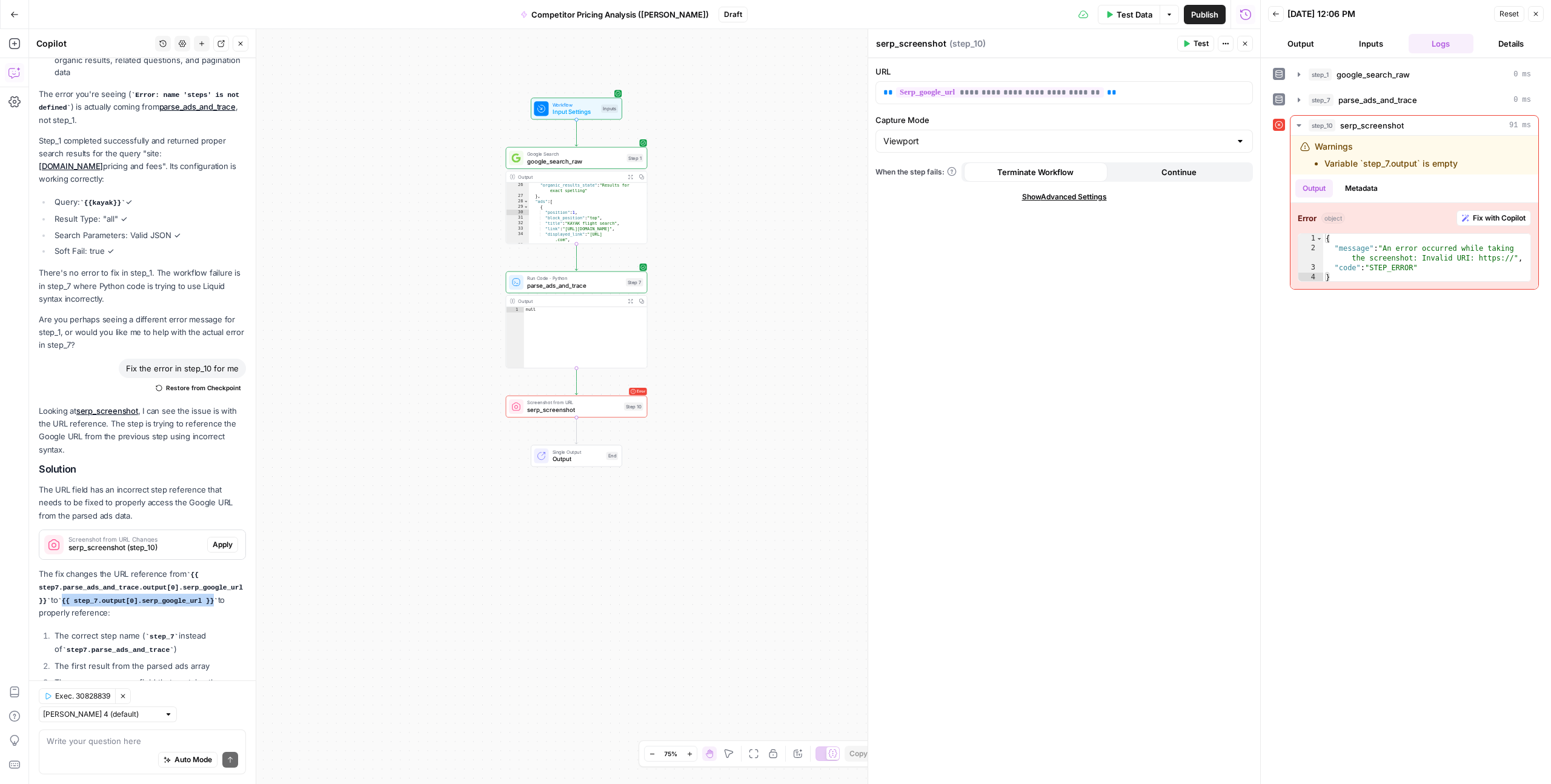
copy code "{{ step_7.output[0].serp_google_url }}"
click at [973, 94] on span "**********" at bounding box center [1000, 92] width 208 height 10
drag, startPoint x: 1124, startPoint y: 89, endPoint x: 879, endPoint y: 97, distance: 245.1
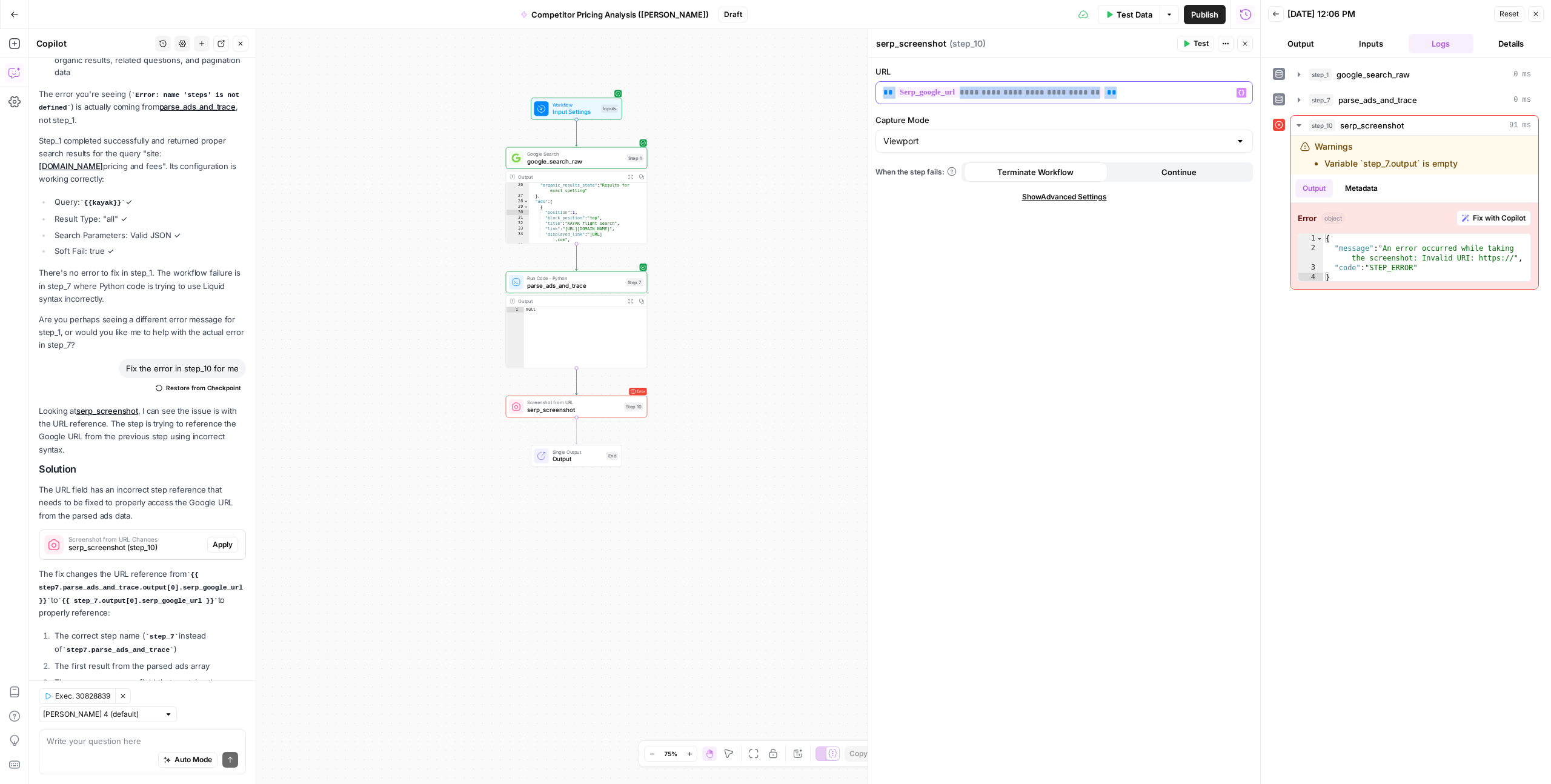
click at [879, 97] on div "**********" at bounding box center [1064, 92] width 376 height 22
drag, startPoint x: 1133, startPoint y: 97, endPoint x: 886, endPoint y: 94, distance: 247.0
click at [886, 94] on p "**********" at bounding box center [1064, 92] width 362 height 12
drag, startPoint x: 1132, startPoint y: 89, endPoint x: 859, endPoint y: 89, distance: 273.0
click at [859, 89] on body "**********" at bounding box center [775, 392] width 1551 height 784
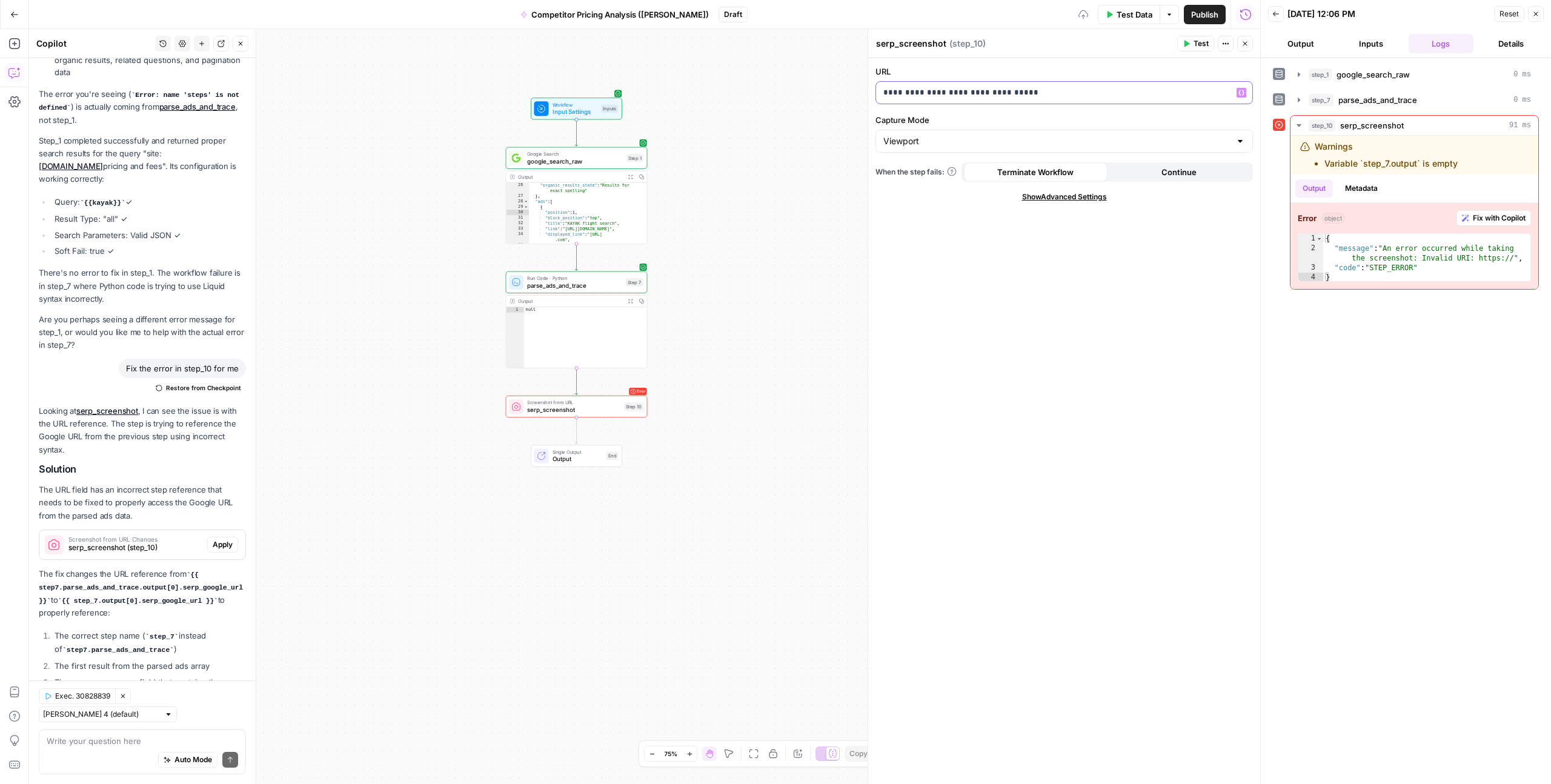
click at [1001, 91] on p "**********" at bounding box center [1064, 92] width 362 height 12
click at [147, 571] on code "{{ step7.parse_ads_and_trace.output[0].serp_google_url }}" at bounding box center [141, 588] width 204 height 34
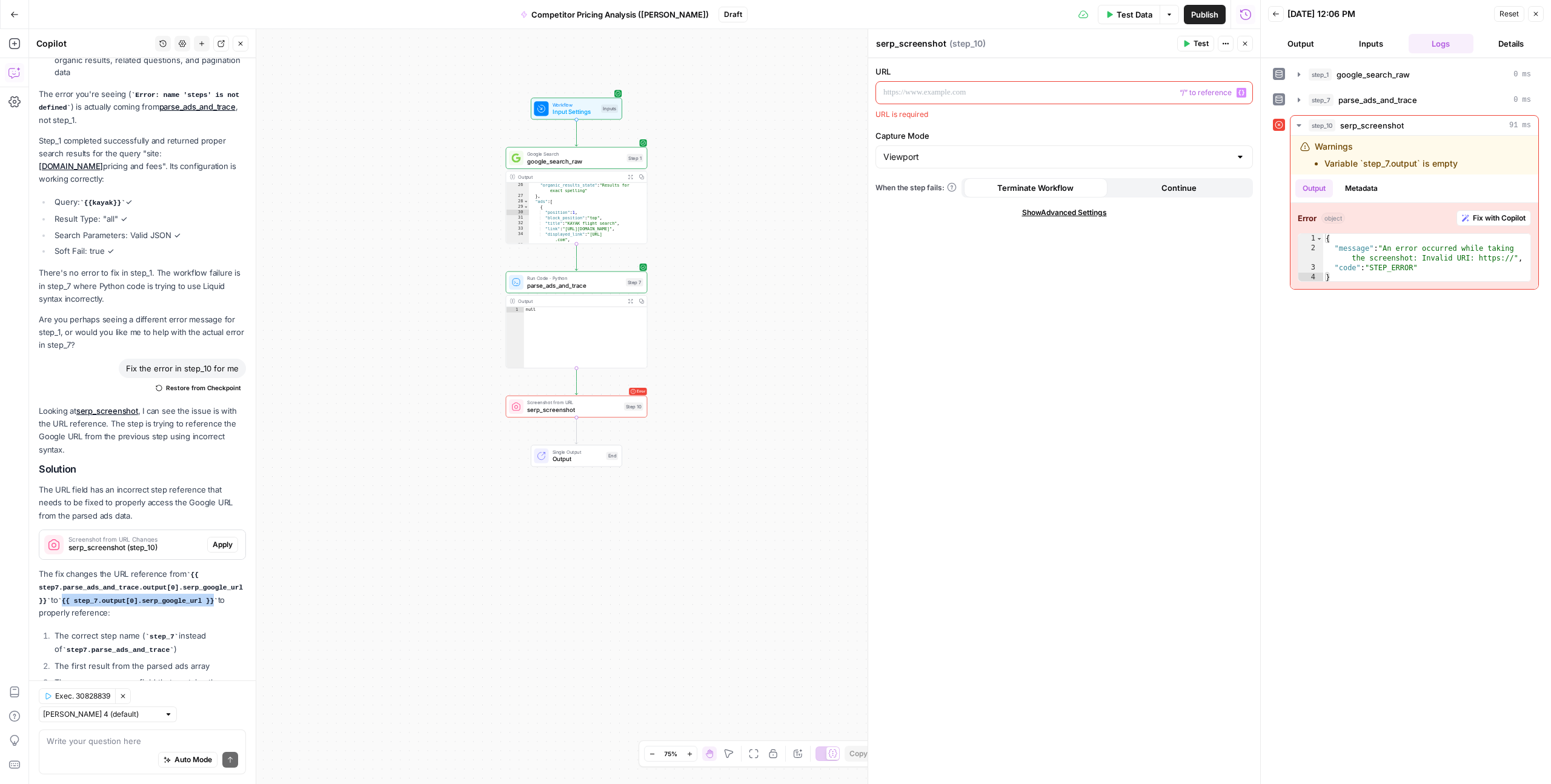
drag, startPoint x: 66, startPoint y: 568, endPoint x: 218, endPoint y: 566, distance: 152.0
click at [218, 598] on code "{{ step_7.output[0].serp_google_url }}" at bounding box center [137, 601] width 160 height 7
copy code "{{ step_7.output[0].serp_google_url }}"
click at [950, 87] on p at bounding box center [1064, 92] width 362 height 12
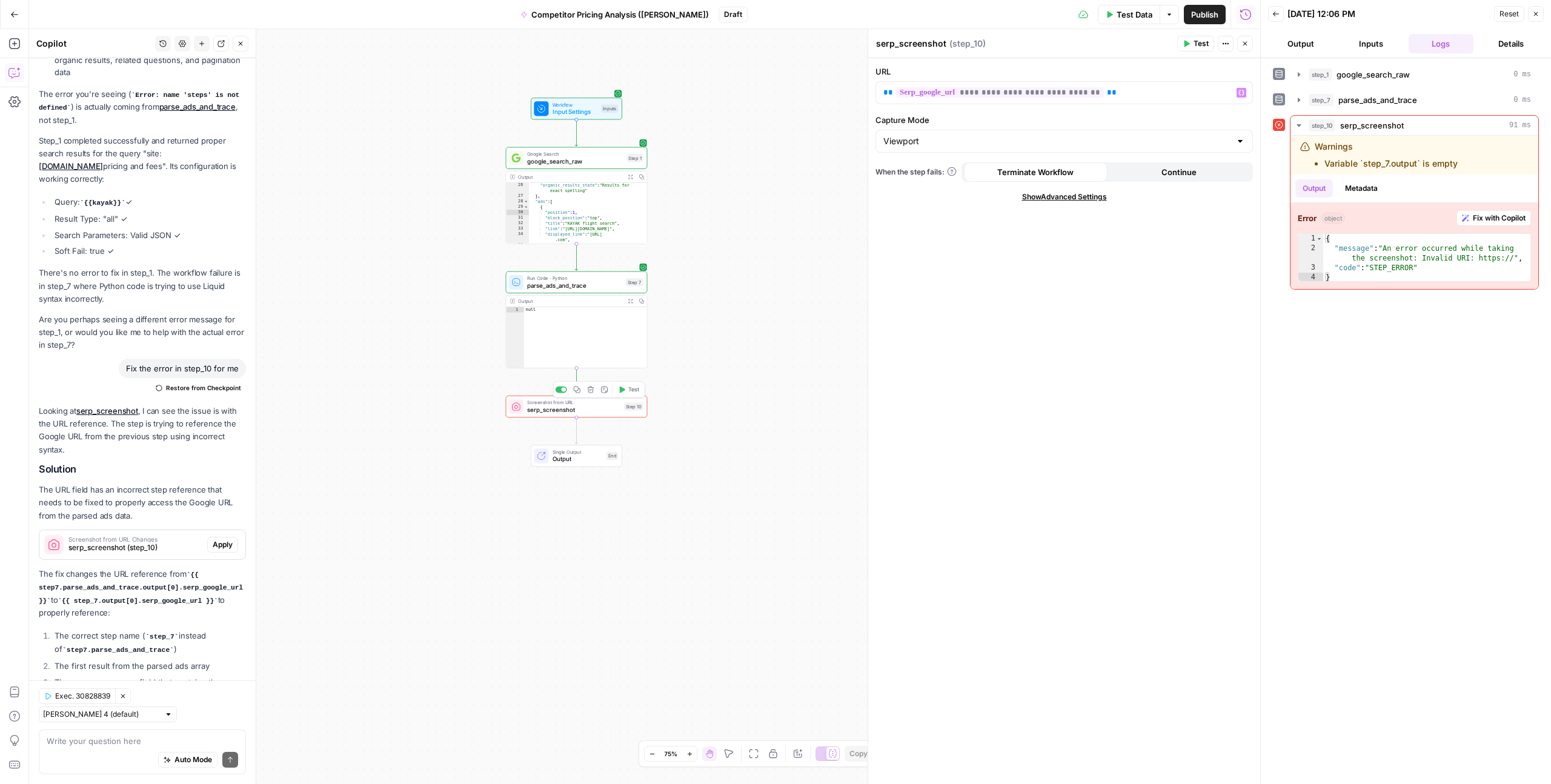
click at [629, 388] on span "Test" at bounding box center [634, 390] width 11 height 8
click at [580, 291] on div "Run Code · Python parse_ads_and_trace Step 7 Copy step Delete step Add Note Test" at bounding box center [577, 282] width 142 height 22
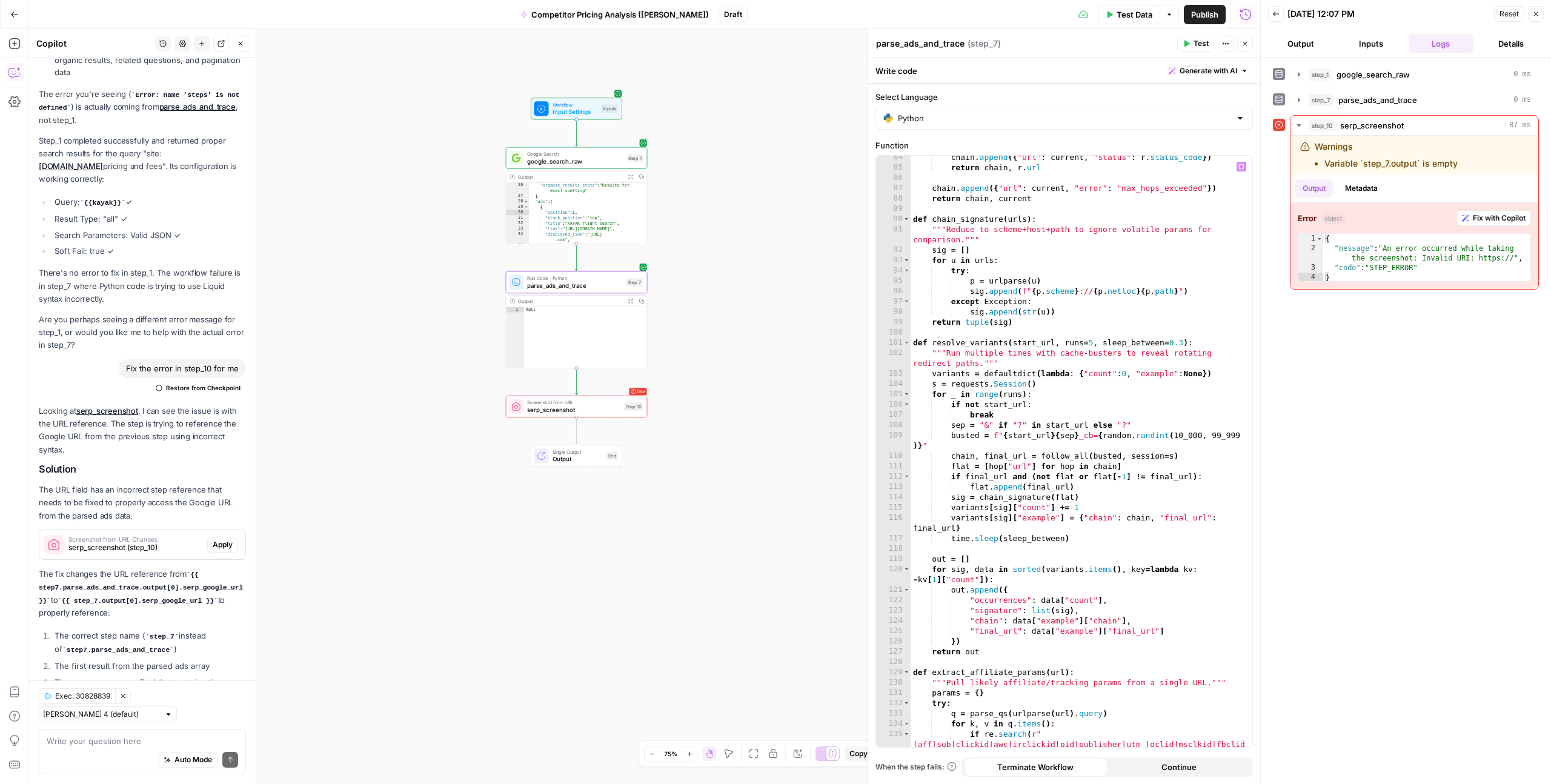
scroll to position [992, 0]
click at [585, 411] on span "serp_screenshot" at bounding box center [574, 410] width 94 height 9
